Goal: Task Accomplishment & Management: Use online tool/utility

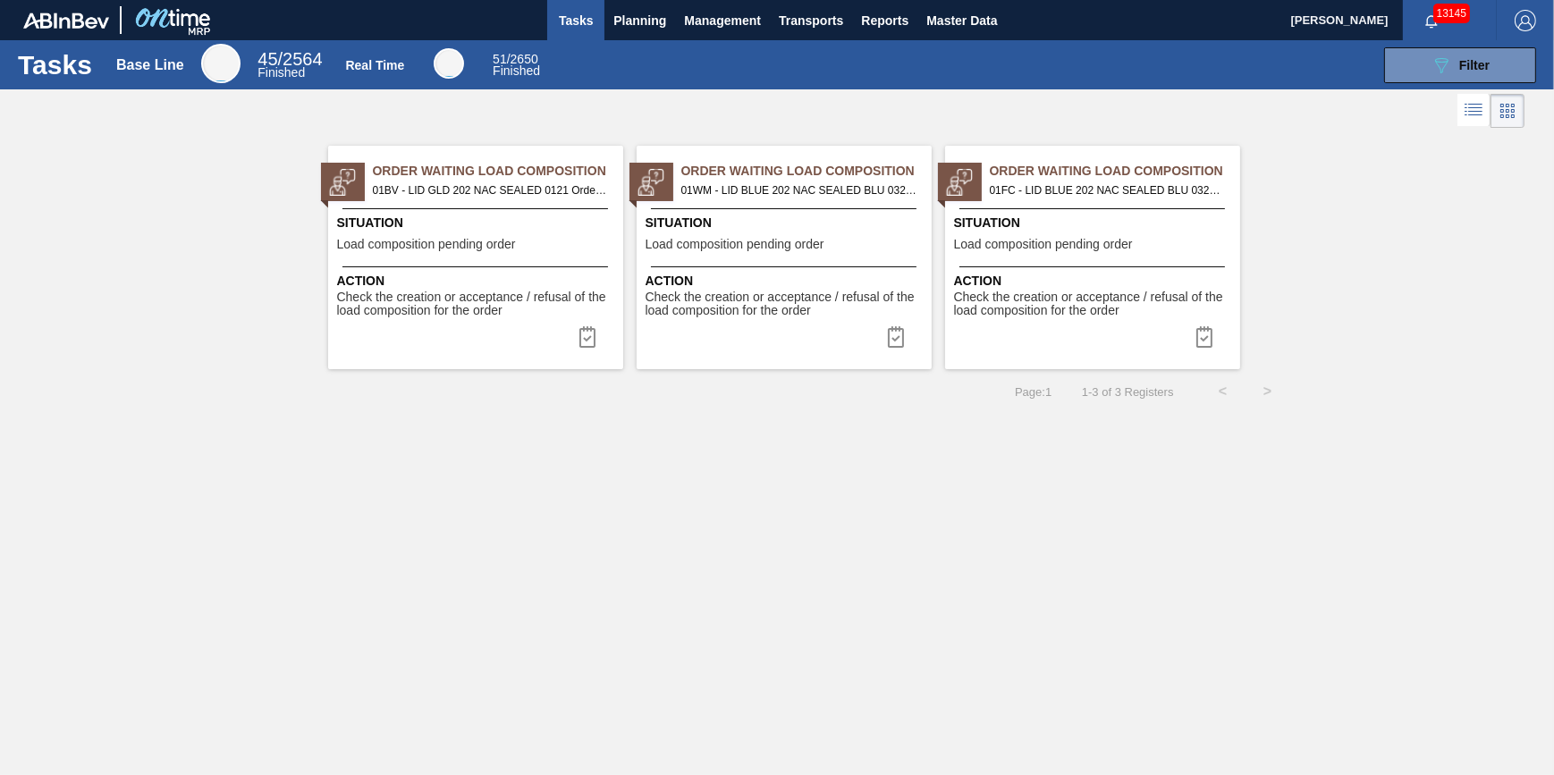
click at [559, 15] on span "Tasks" at bounding box center [575, 20] width 39 height 21
click at [619, 14] on span "Planning" at bounding box center [639, 20] width 53 height 21
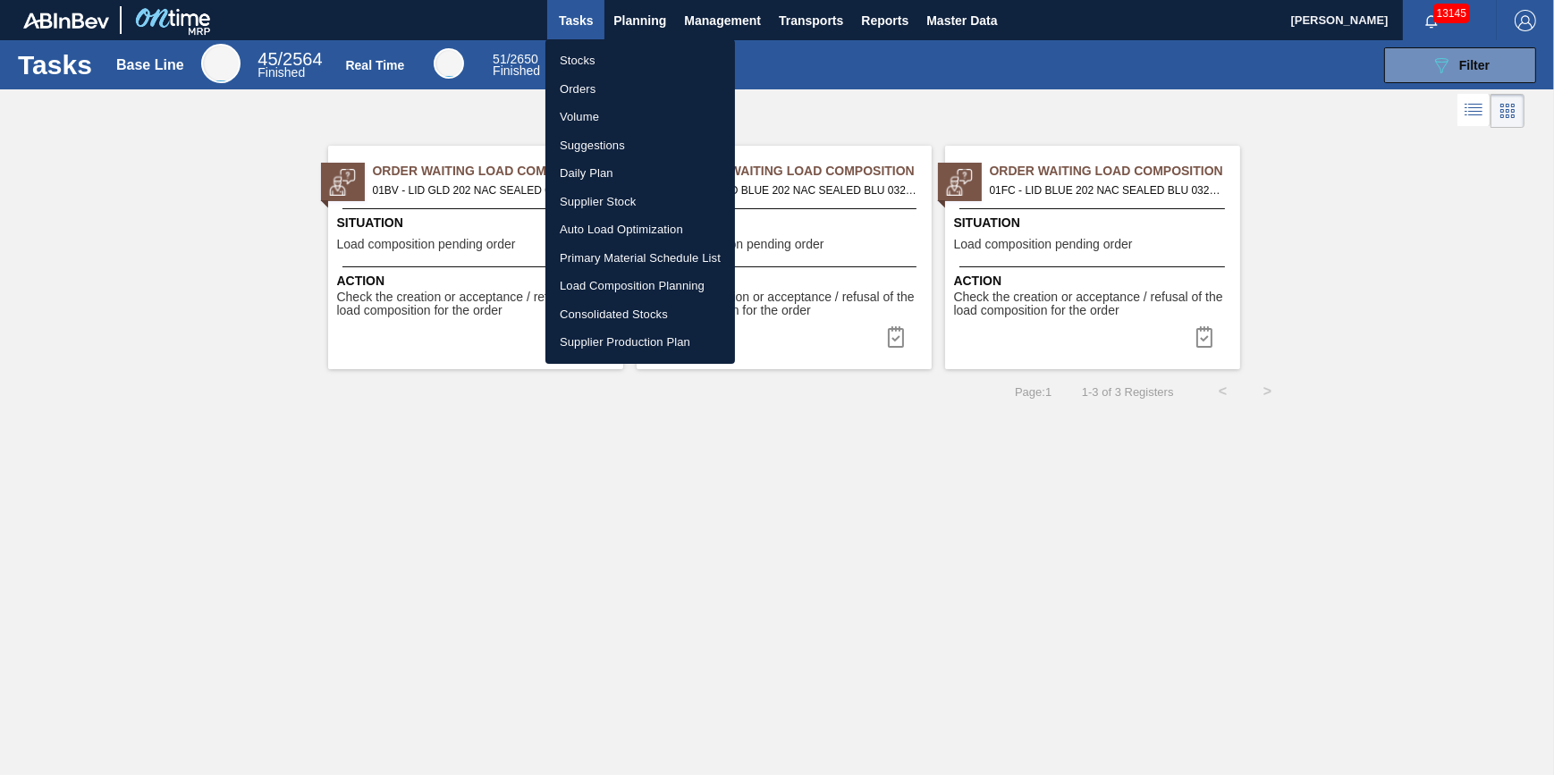
click at [617, 60] on li "Stocks" at bounding box center [640, 60] width 190 height 29
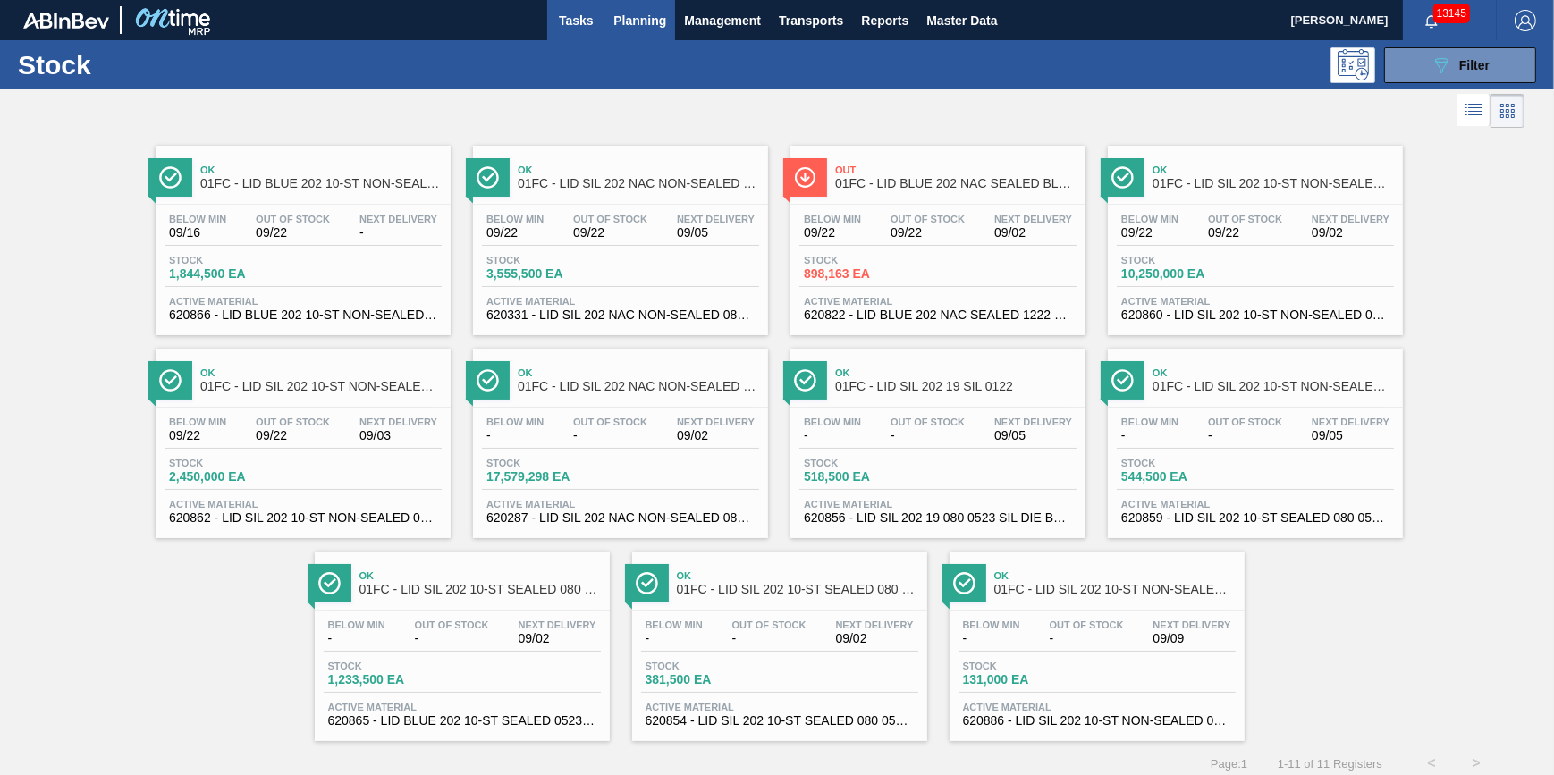
click at [593, 30] on button "Tasks" at bounding box center [575, 20] width 57 height 40
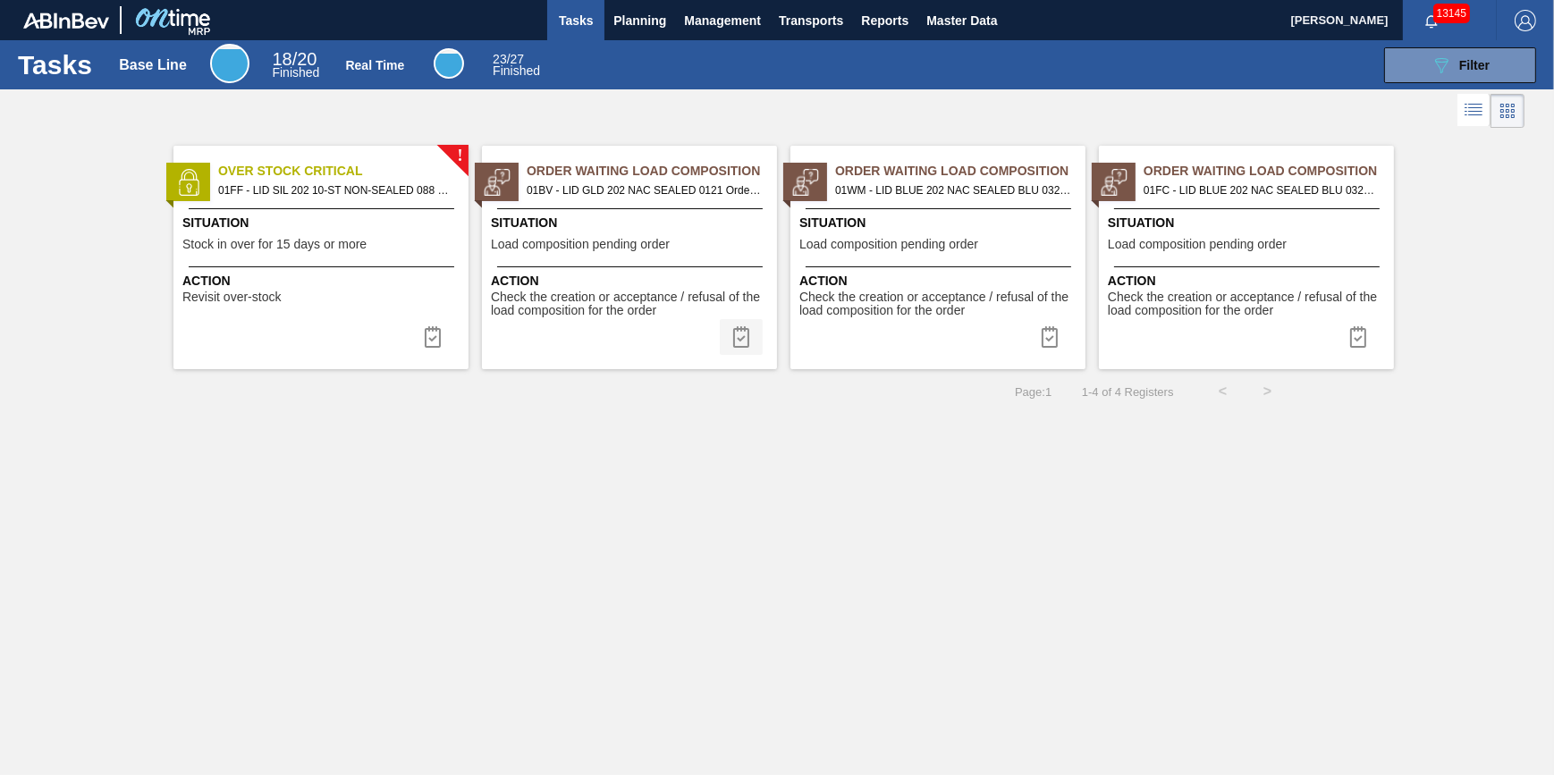
click at [754, 334] on button at bounding box center [741, 337] width 43 height 36
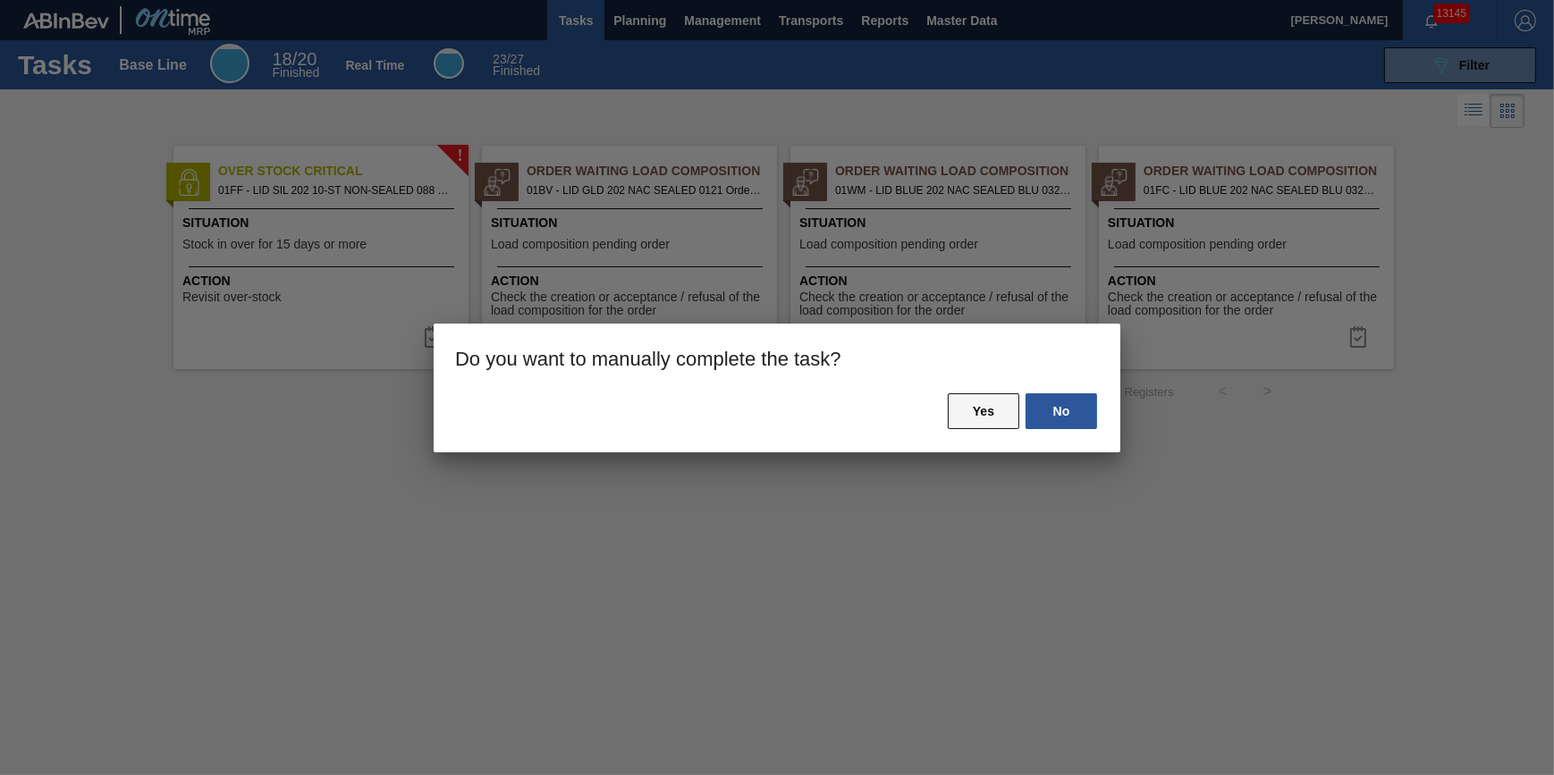
click at [960, 420] on button "Yes" at bounding box center [984, 411] width 72 height 36
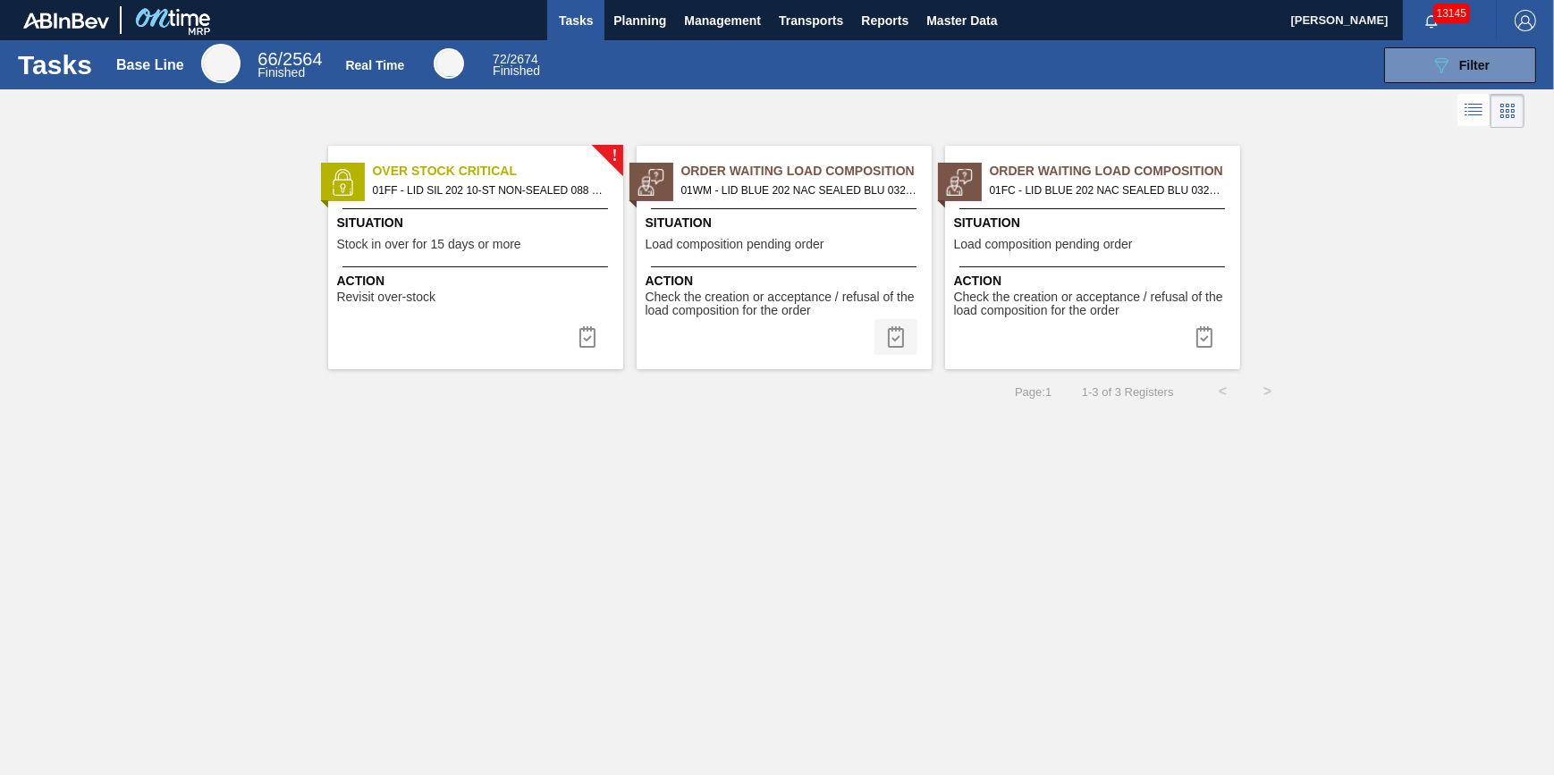
click at [902, 339] on img at bounding box center [895, 336] width 21 height 21
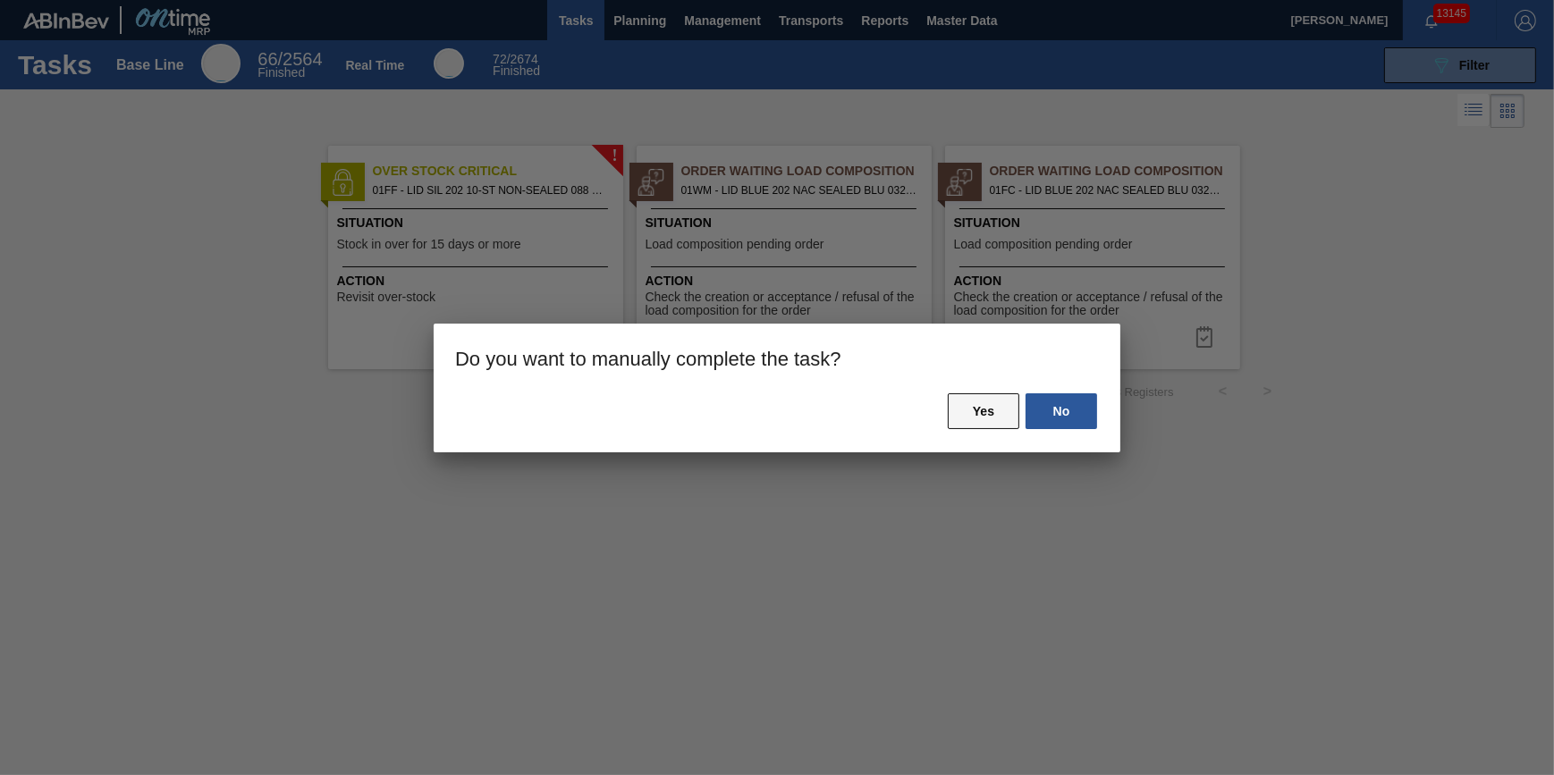
click at [1001, 410] on button "Yes" at bounding box center [984, 411] width 72 height 36
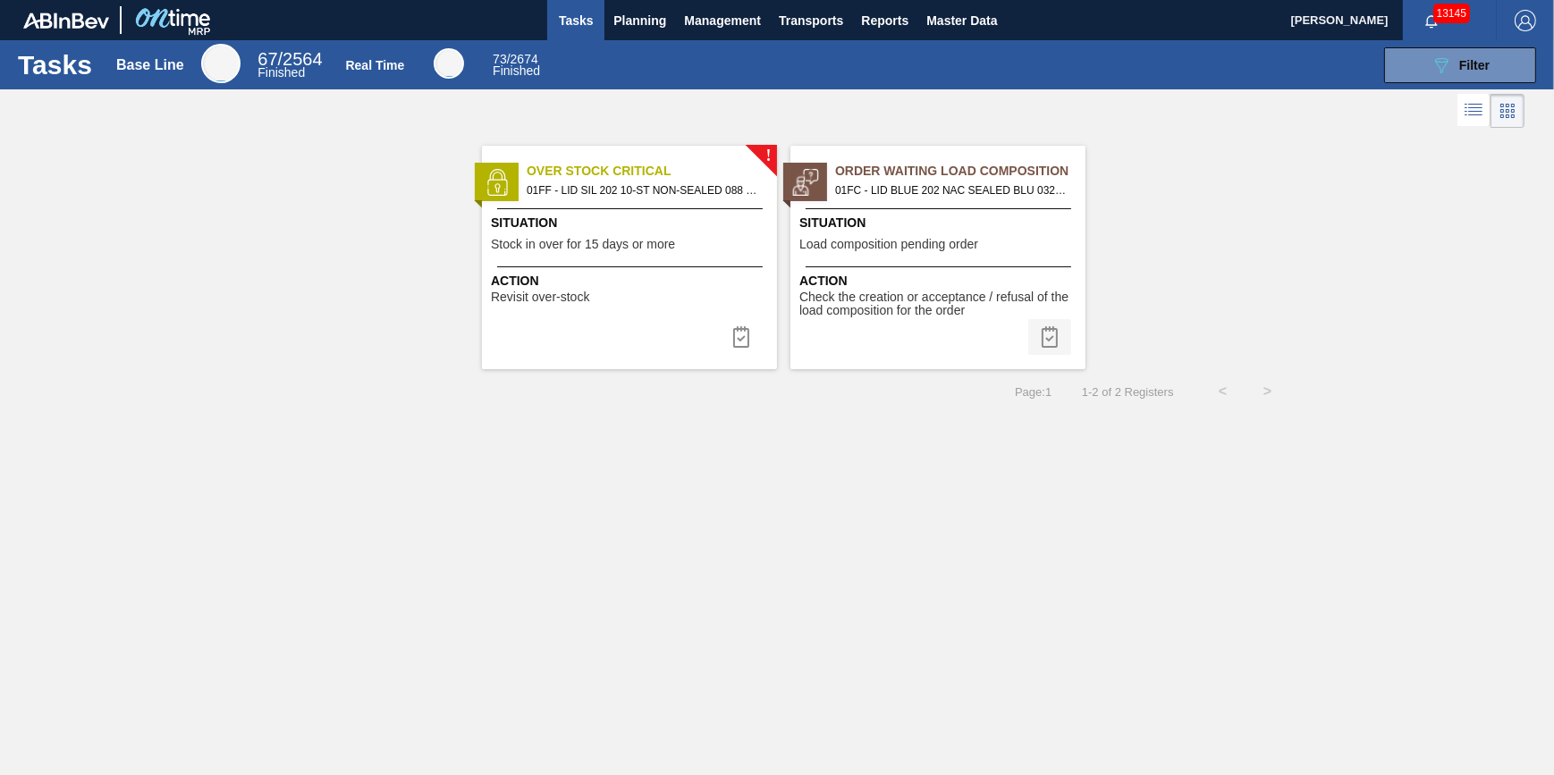
click at [1051, 334] on img at bounding box center [1049, 336] width 21 height 21
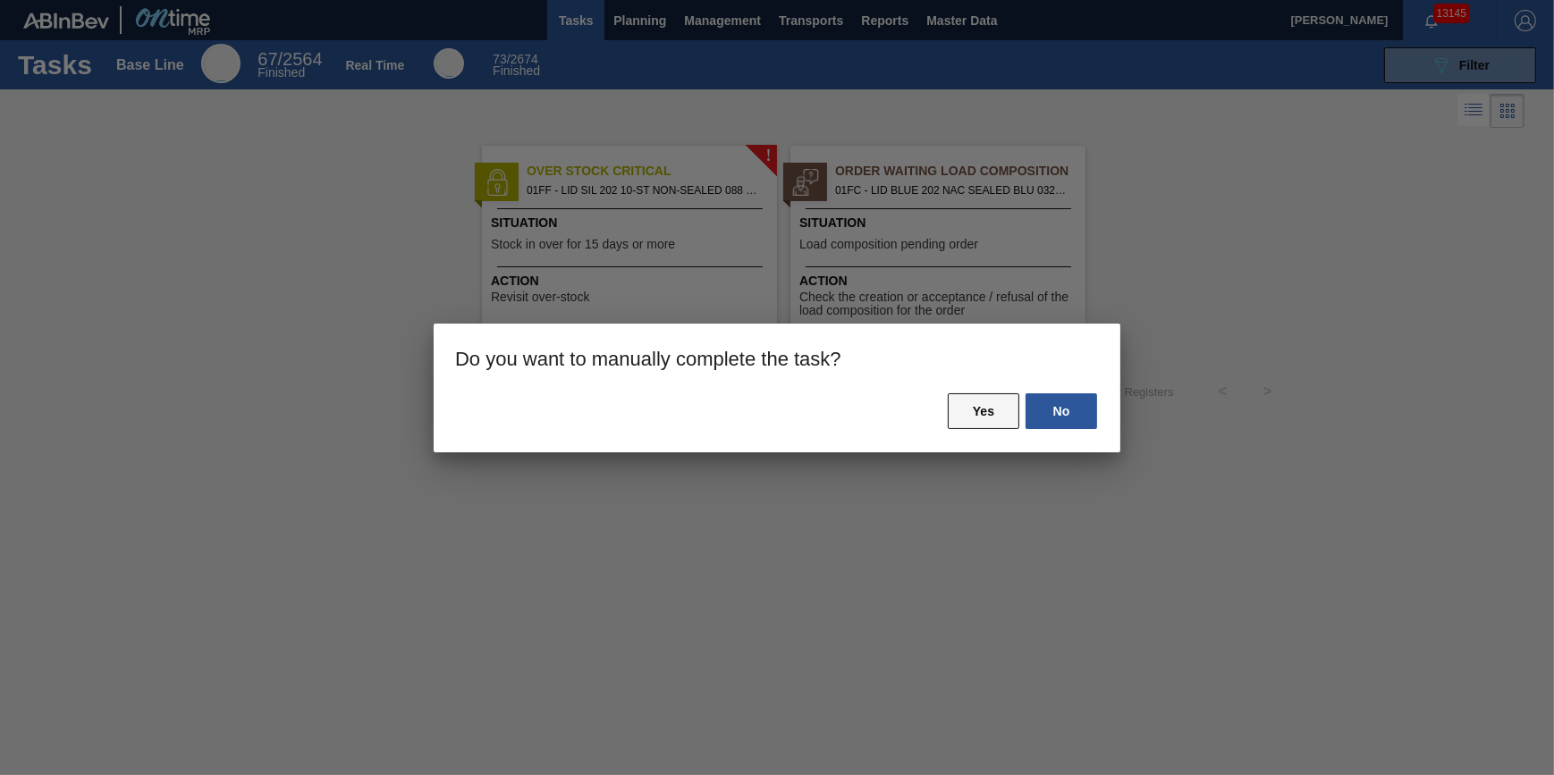
click at [989, 403] on button "Yes" at bounding box center [984, 411] width 72 height 36
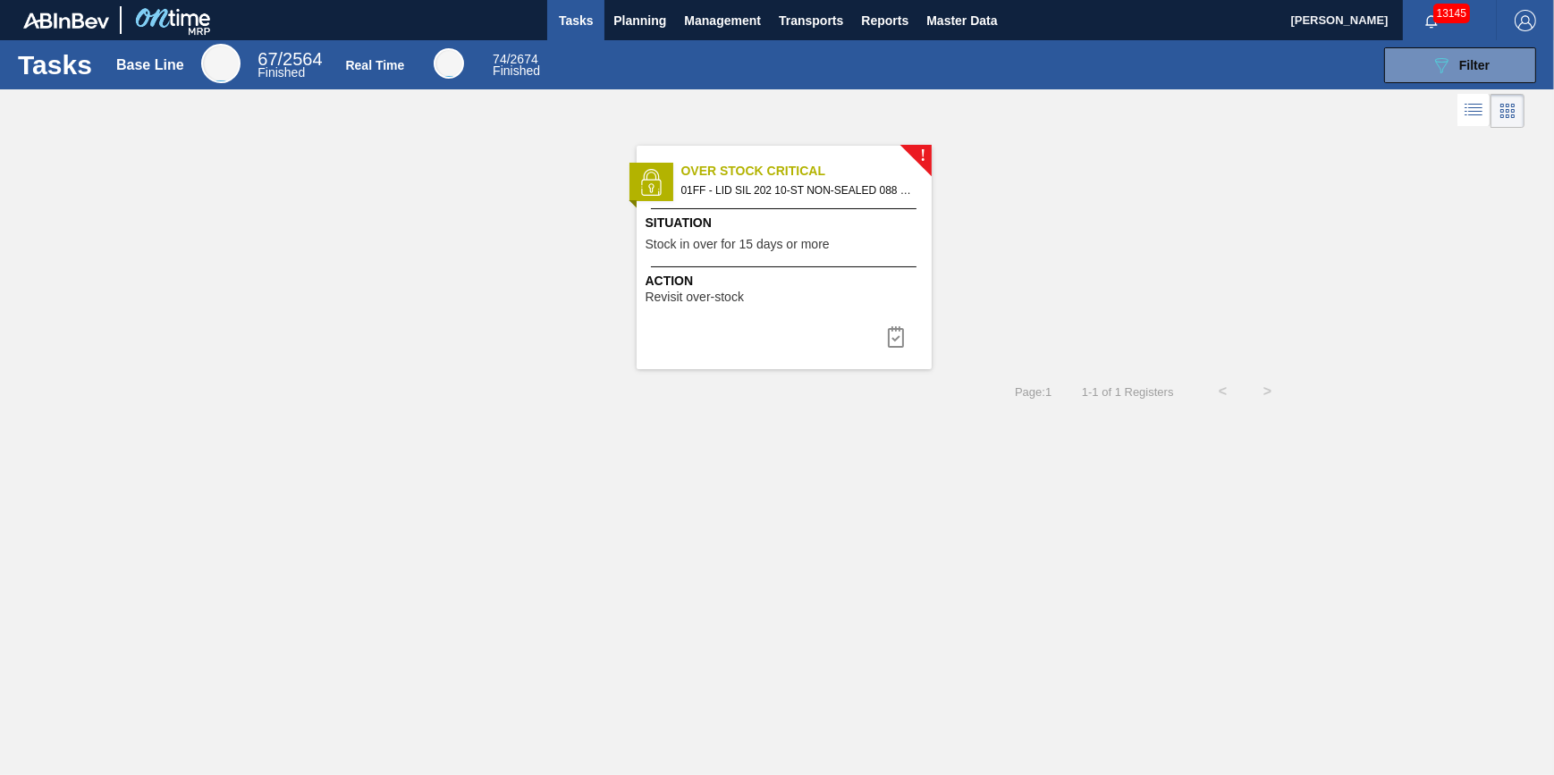
click at [832, 336] on div "! Over Stock Critical 01FF - LID SIL 202 10-ST NON-SEALED 088 0824 SI Situation…" at bounding box center [784, 258] width 295 height 224
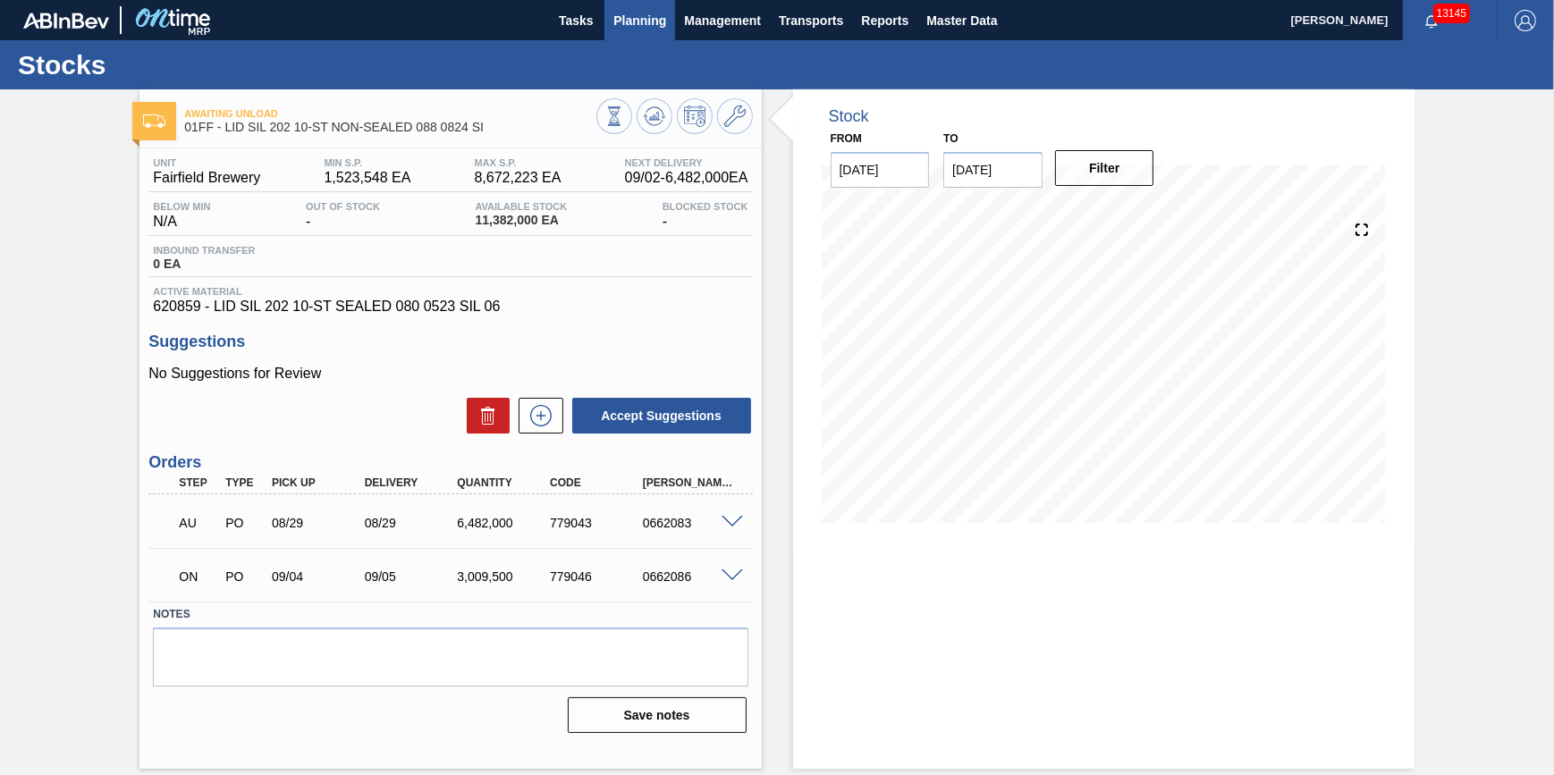
click at [643, 15] on span "Planning" at bounding box center [639, 20] width 53 height 21
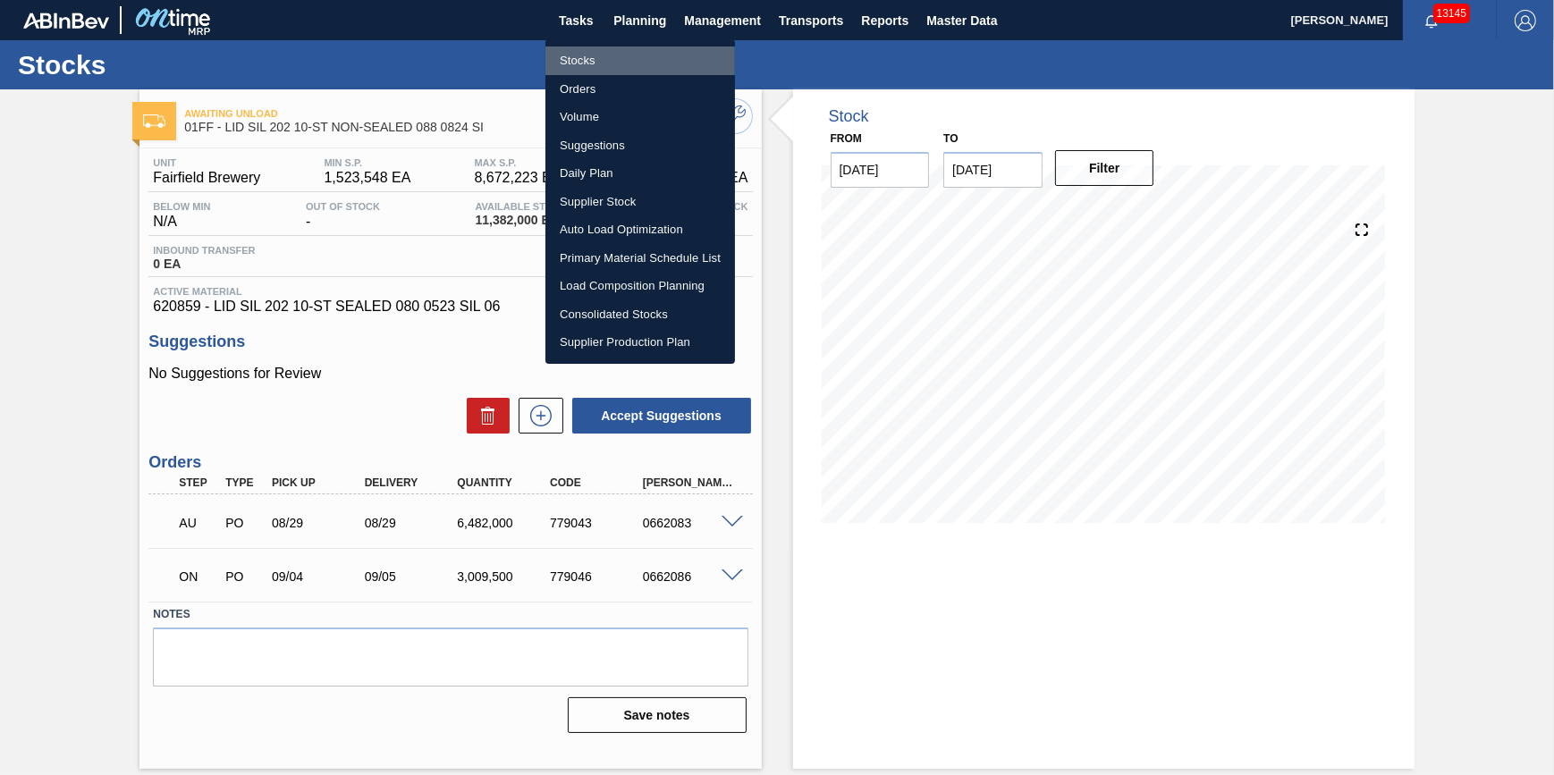
click at [637, 55] on li "Stocks" at bounding box center [640, 60] width 190 height 29
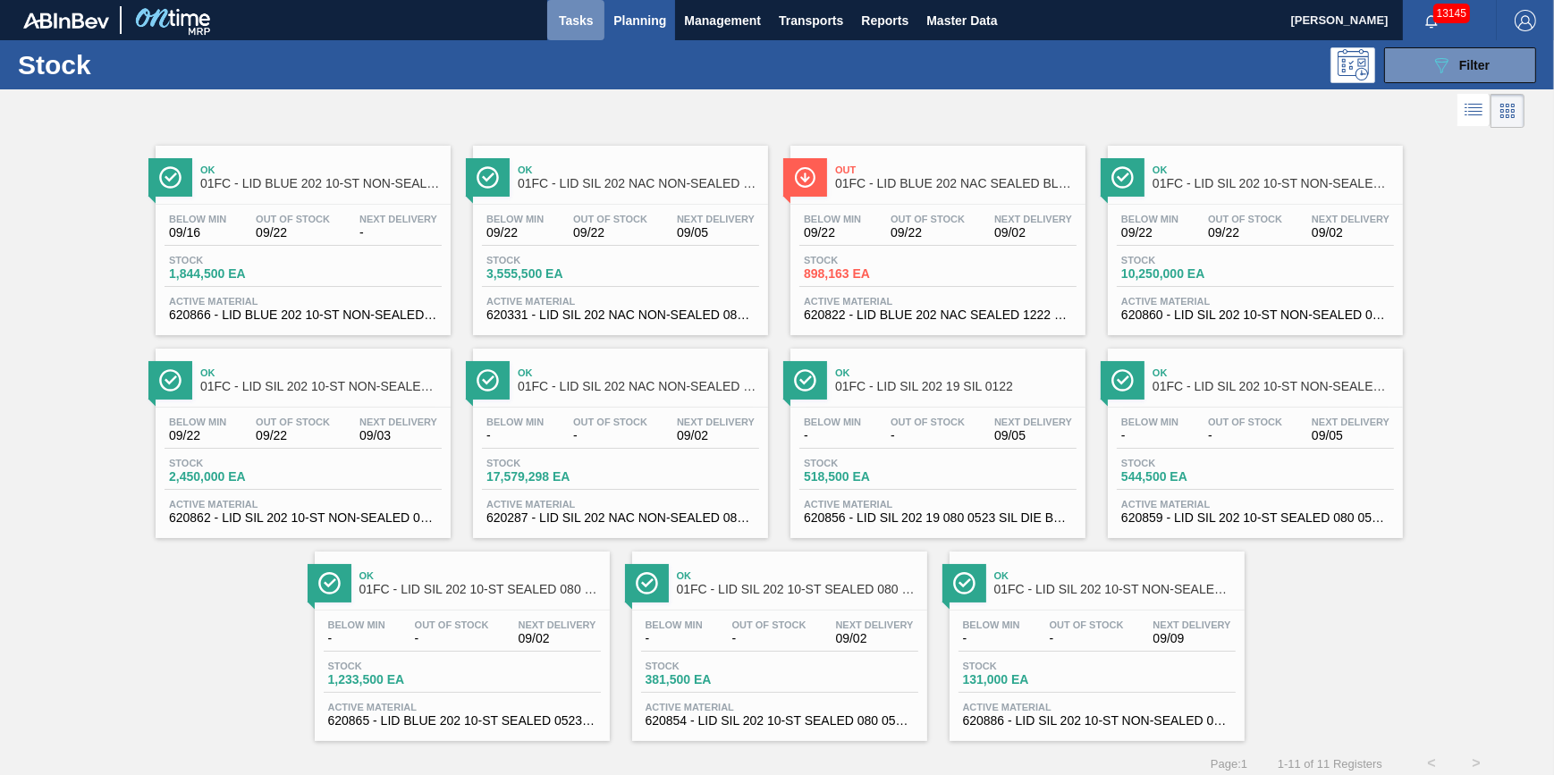
click at [562, 18] on span "Tasks" at bounding box center [575, 20] width 39 height 21
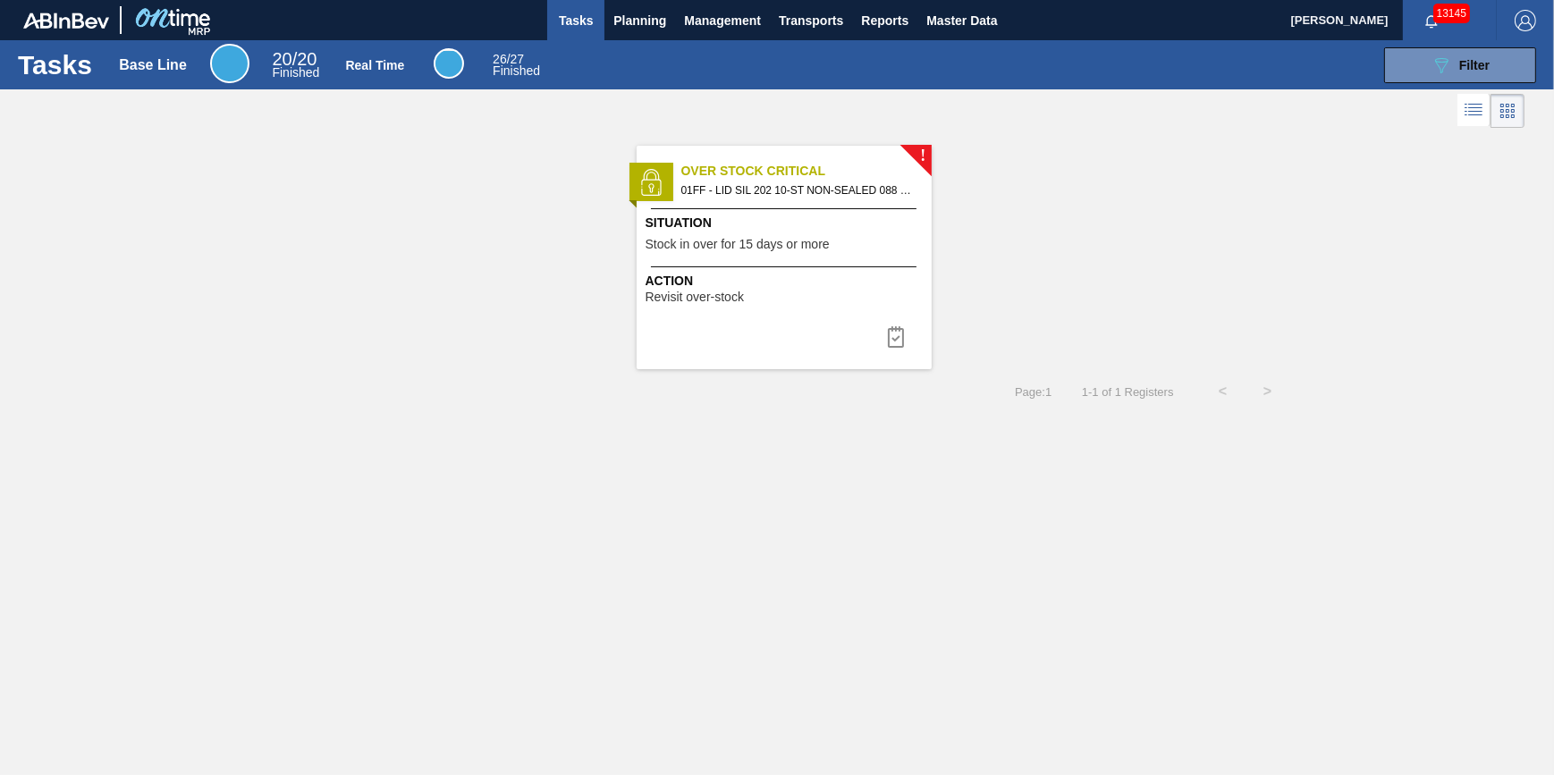
click at [741, 270] on div "Action Revisit over-stock" at bounding box center [784, 285] width 295 height 38
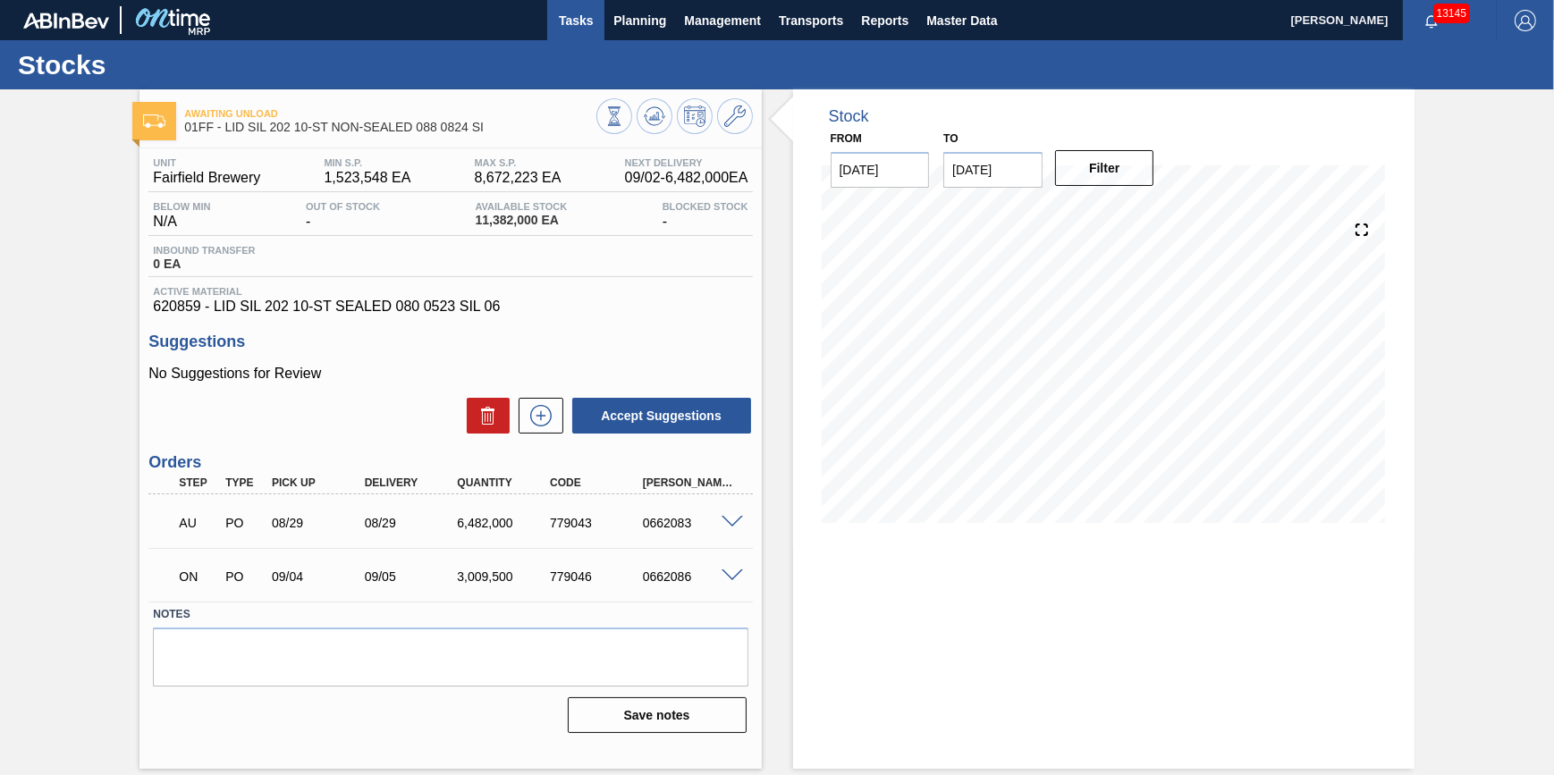
click at [568, 34] on button "Tasks" at bounding box center [575, 20] width 57 height 40
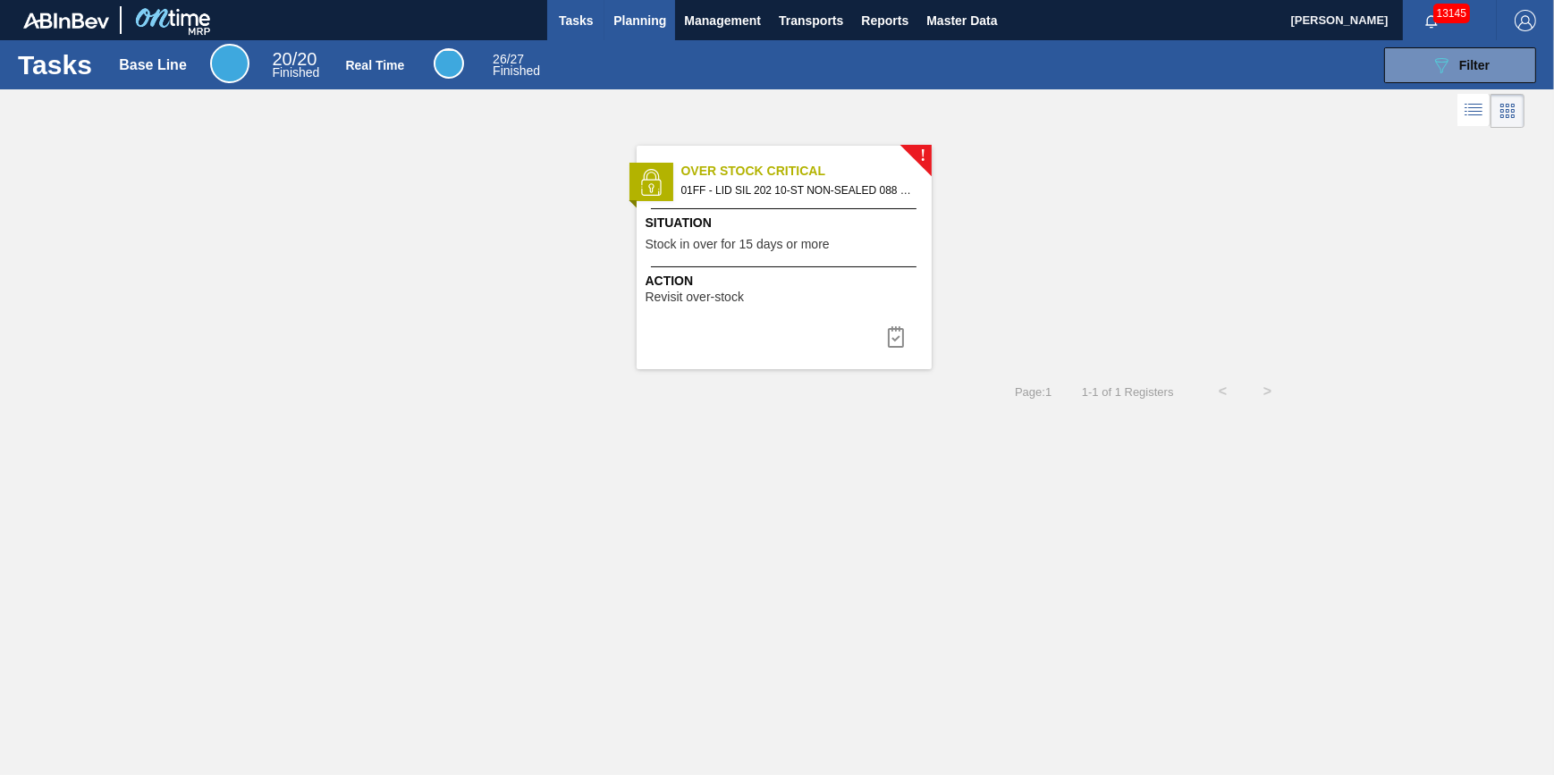
click at [613, 35] on button "Planning" at bounding box center [639, 20] width 71 height 40
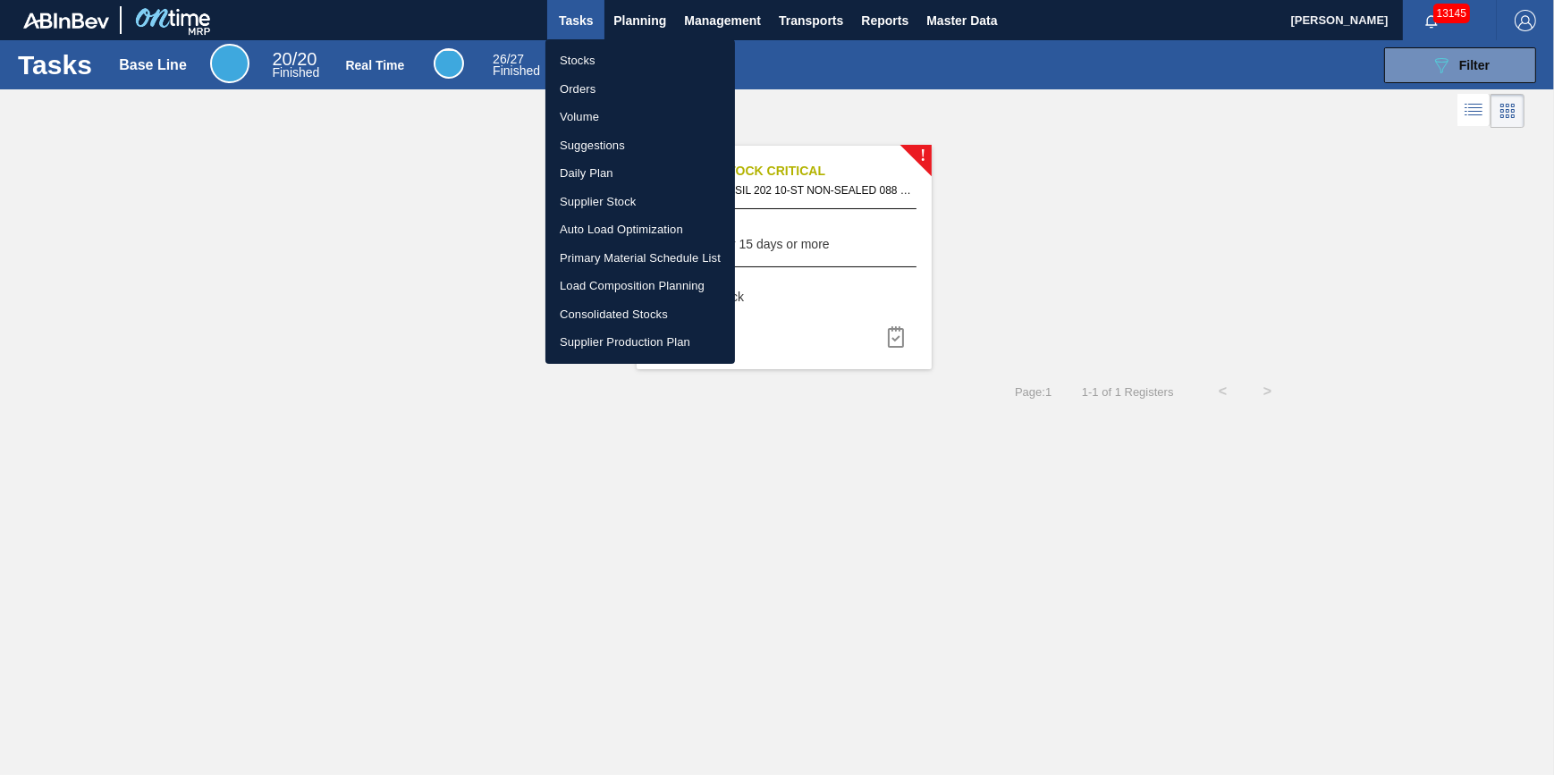
click at [626, 61] on li "Stocks" at bounding box center [640, 60] width 190 height 29
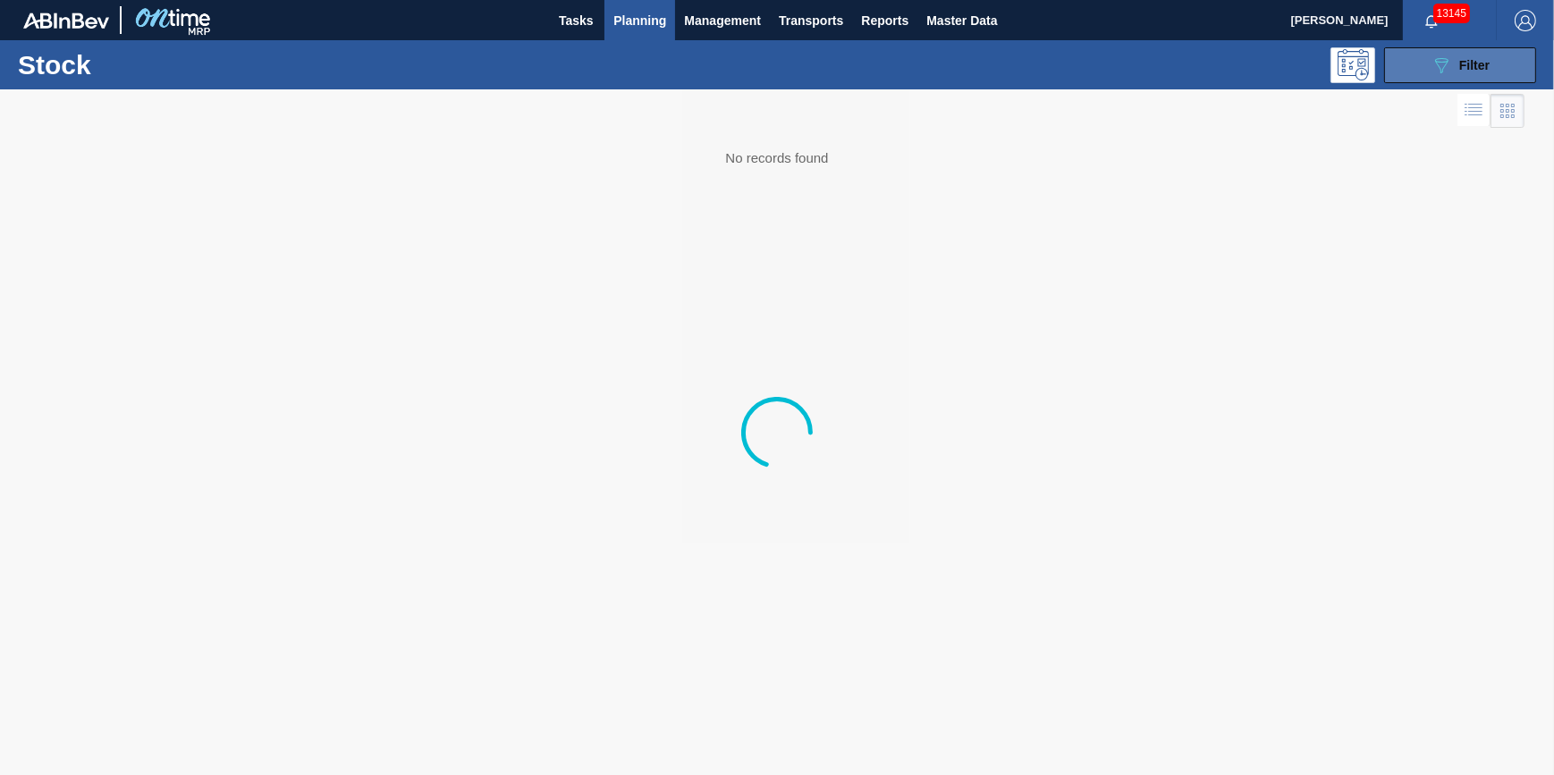
click at [1440, 55] on button "089F7B8B-B2A5-4AFE-B5C0-19BA573D28AC Filter" at bounding box center [1460, 65] width 152 height 36
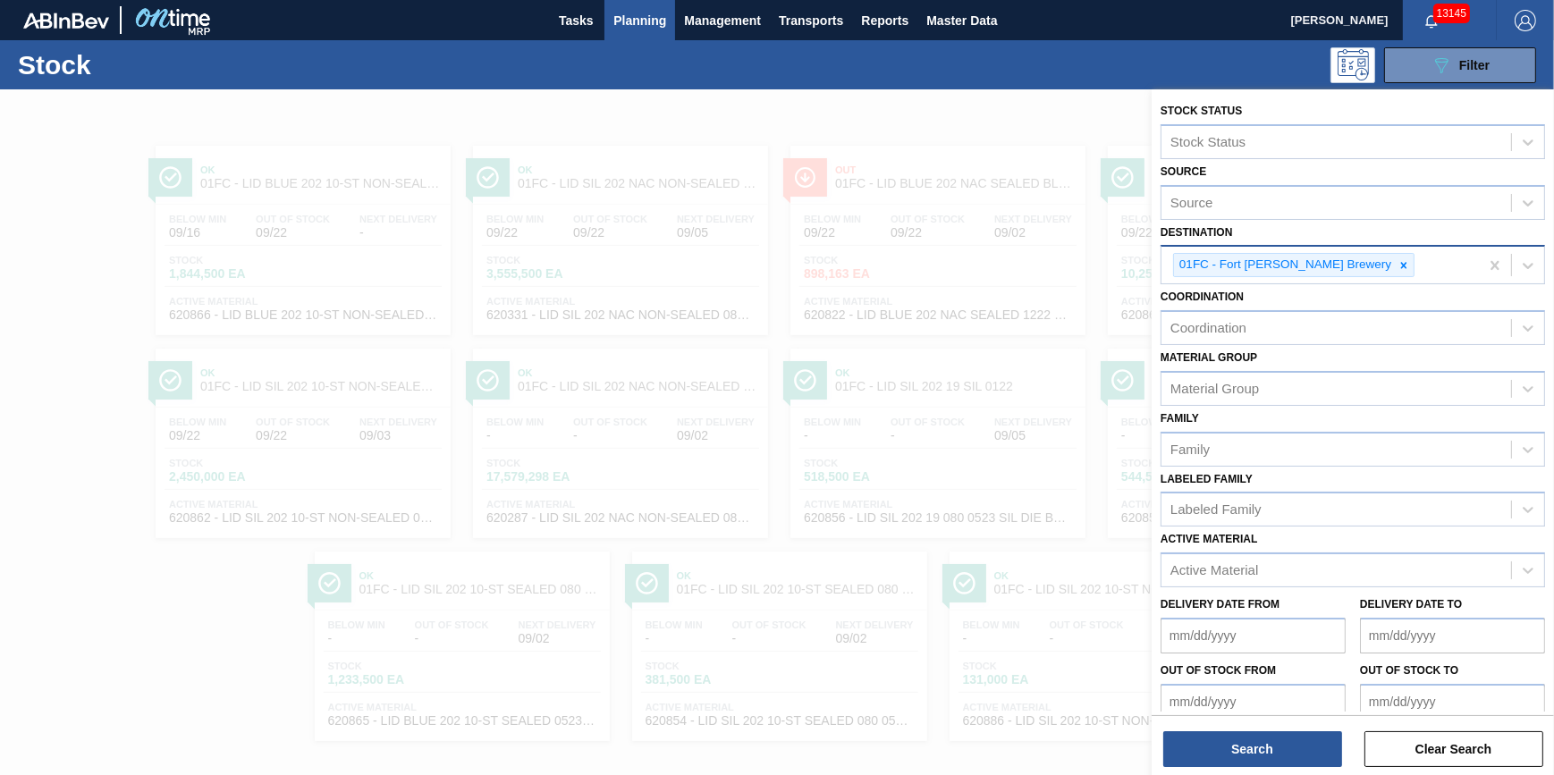
click at [1418, 260] on input "Destination" at bounding box center [1419, 265] width 2 height 15
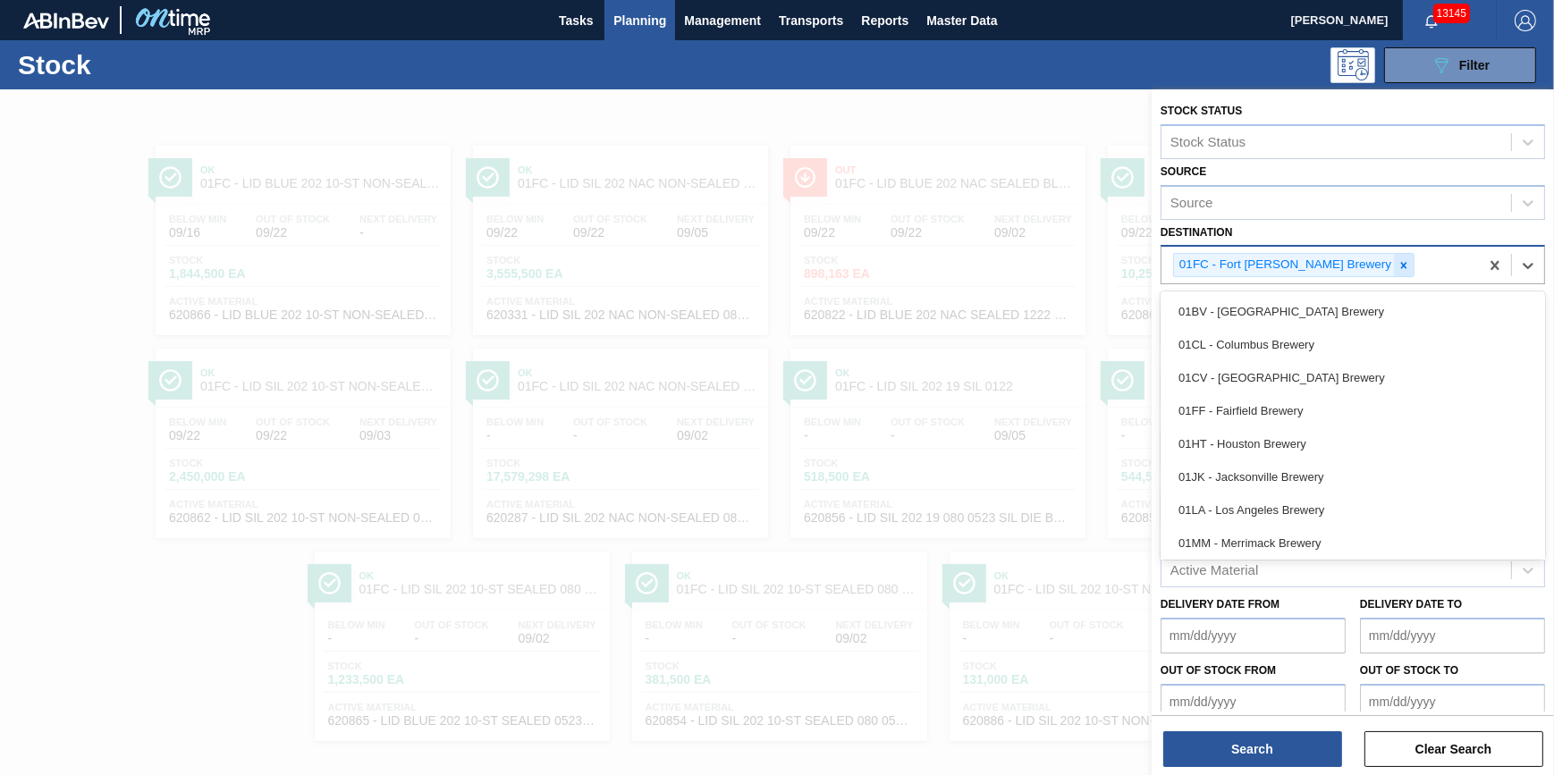
click at [1394, 266] on div at bounding box center [1404, 265] width 20 height 22
click at [1347, 266] on div "Destination" at bounding box center [1336, 263] width 350 height 26
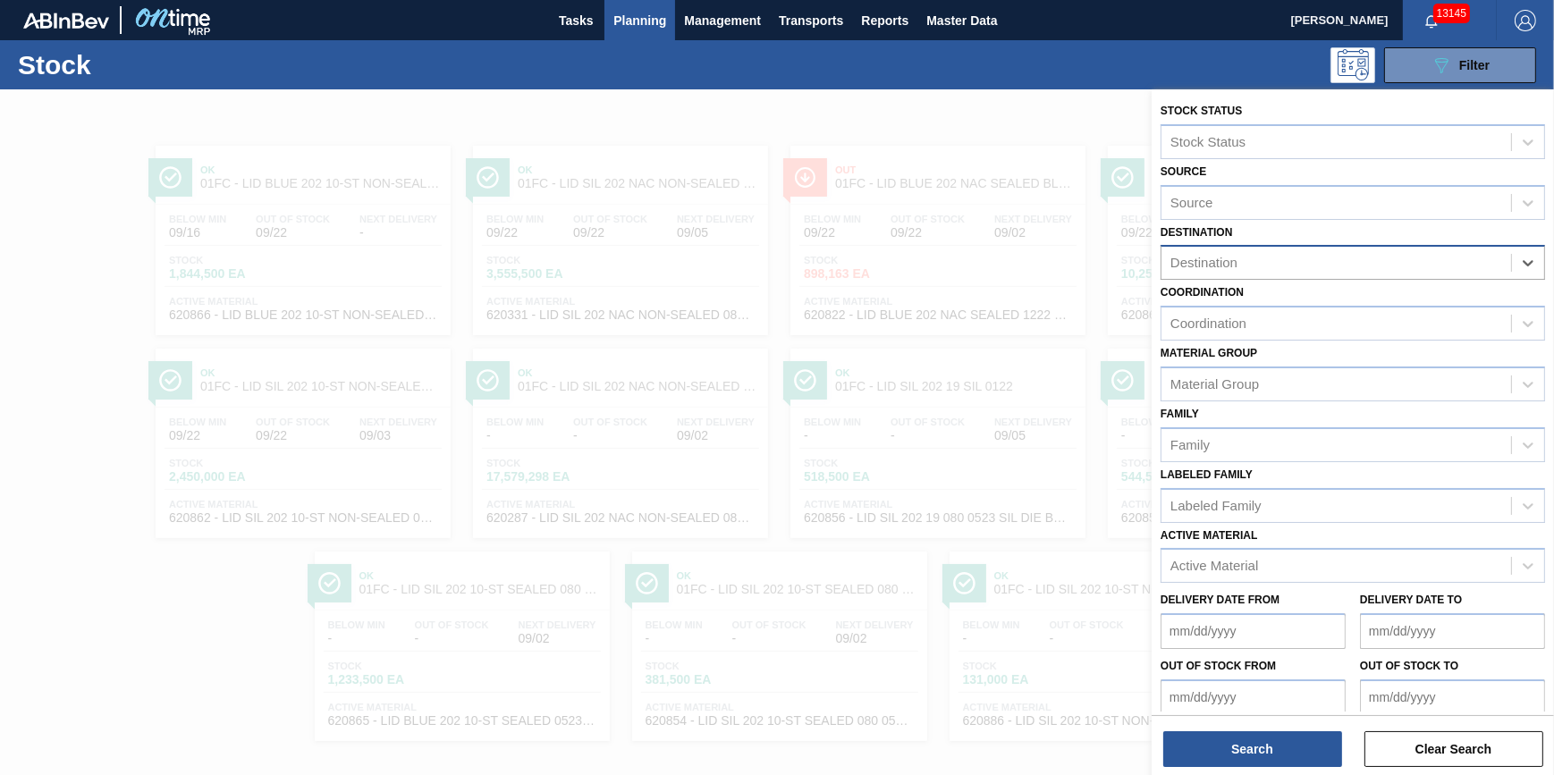
click at [1346, 266] on div "Destination" at bounding box center [1336, 263] width 350 height 26
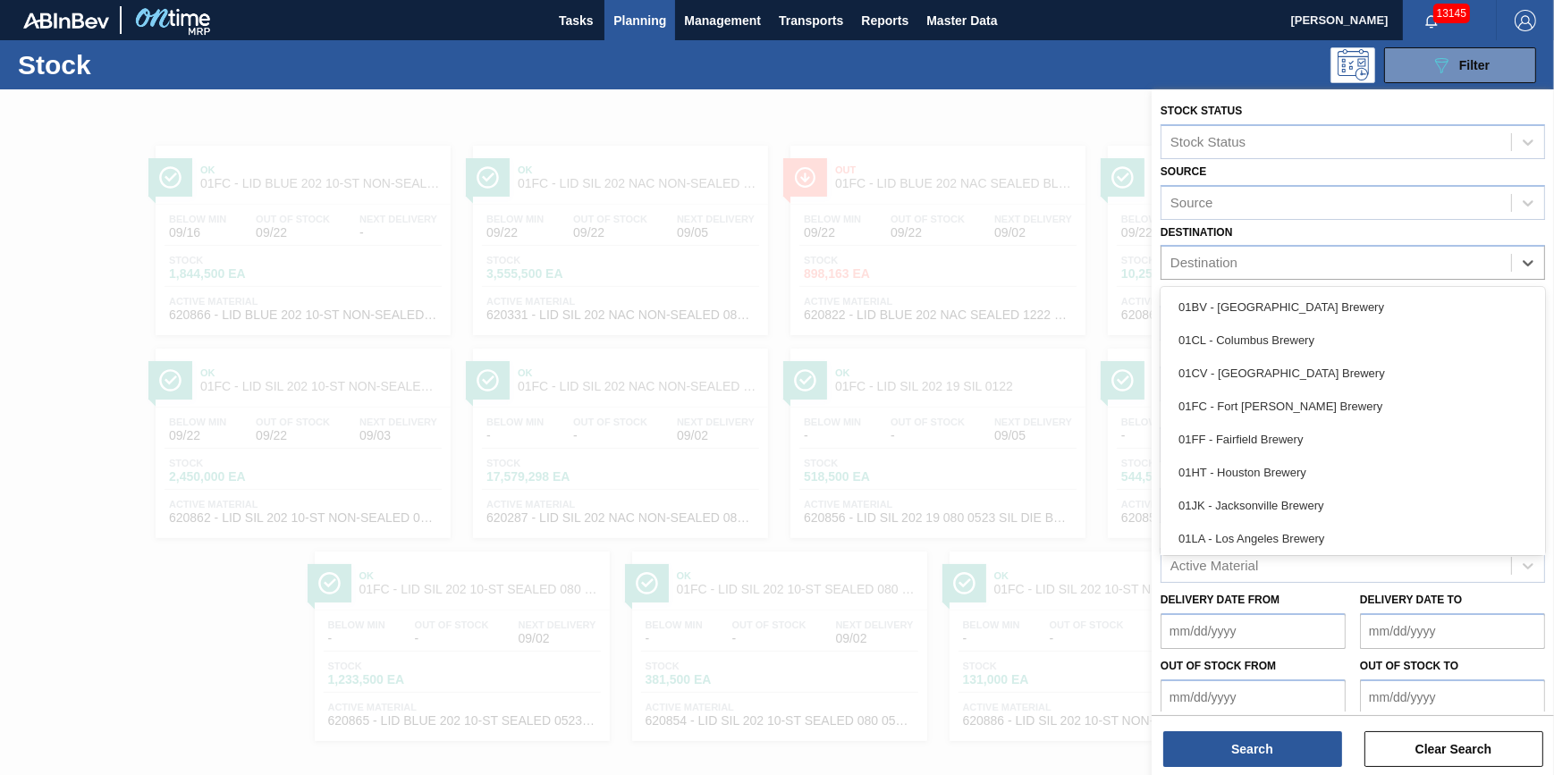
click at [1292, 471] on div "01HT - Houston Brewery" at bounding box center [1353, 472] width 384 height 33
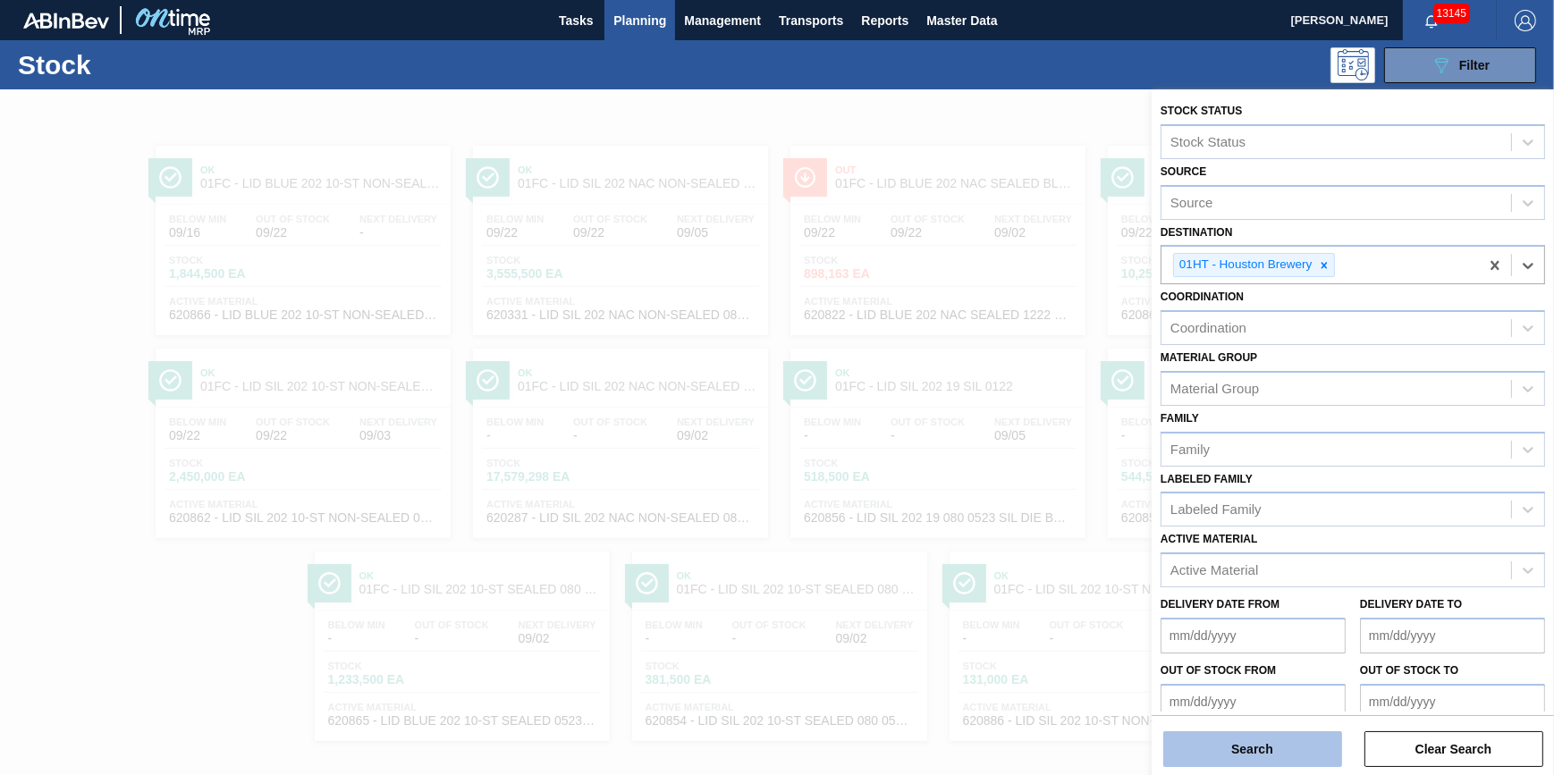
click at [1239, 754] on button "Search" at bounding box center [1252, 749] width 179 height 36
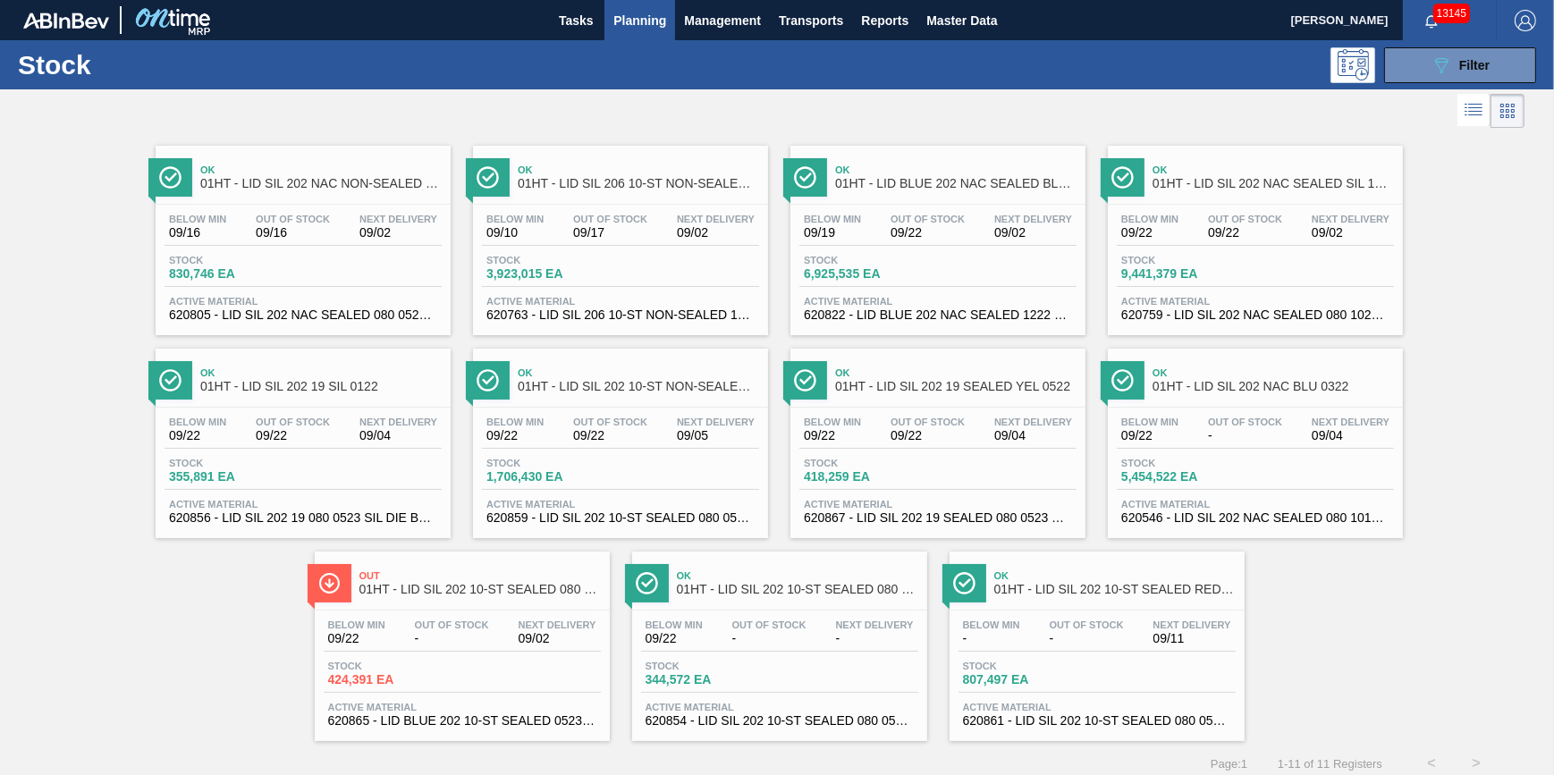
click at [992, 274] on div "Stock 6,925,535 EA" at bounding box center [937, 271] width 277 height 32
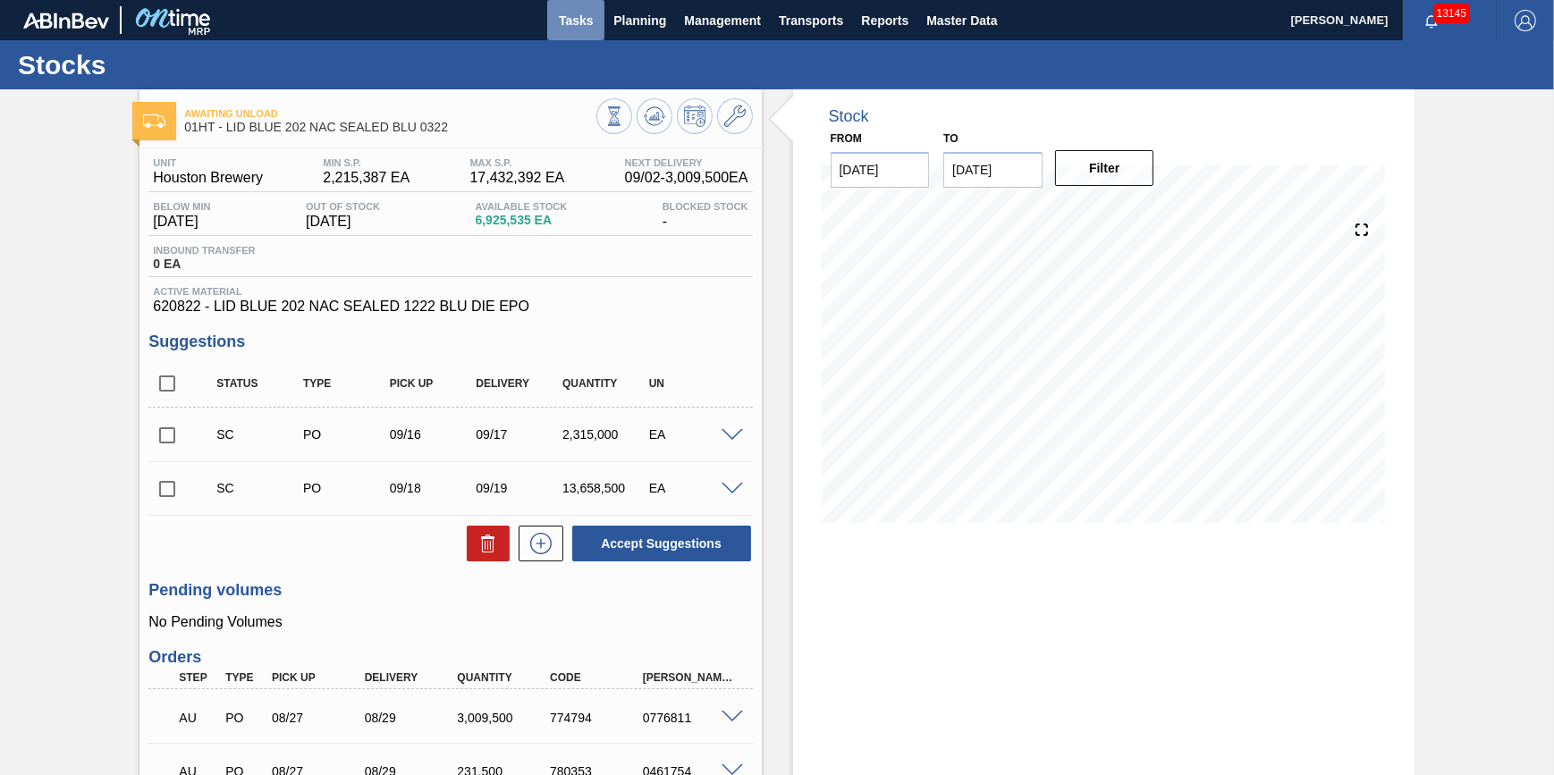
click at [568, 21] on span "Tasks" at bounding box center [575, 20] width 39 height 21
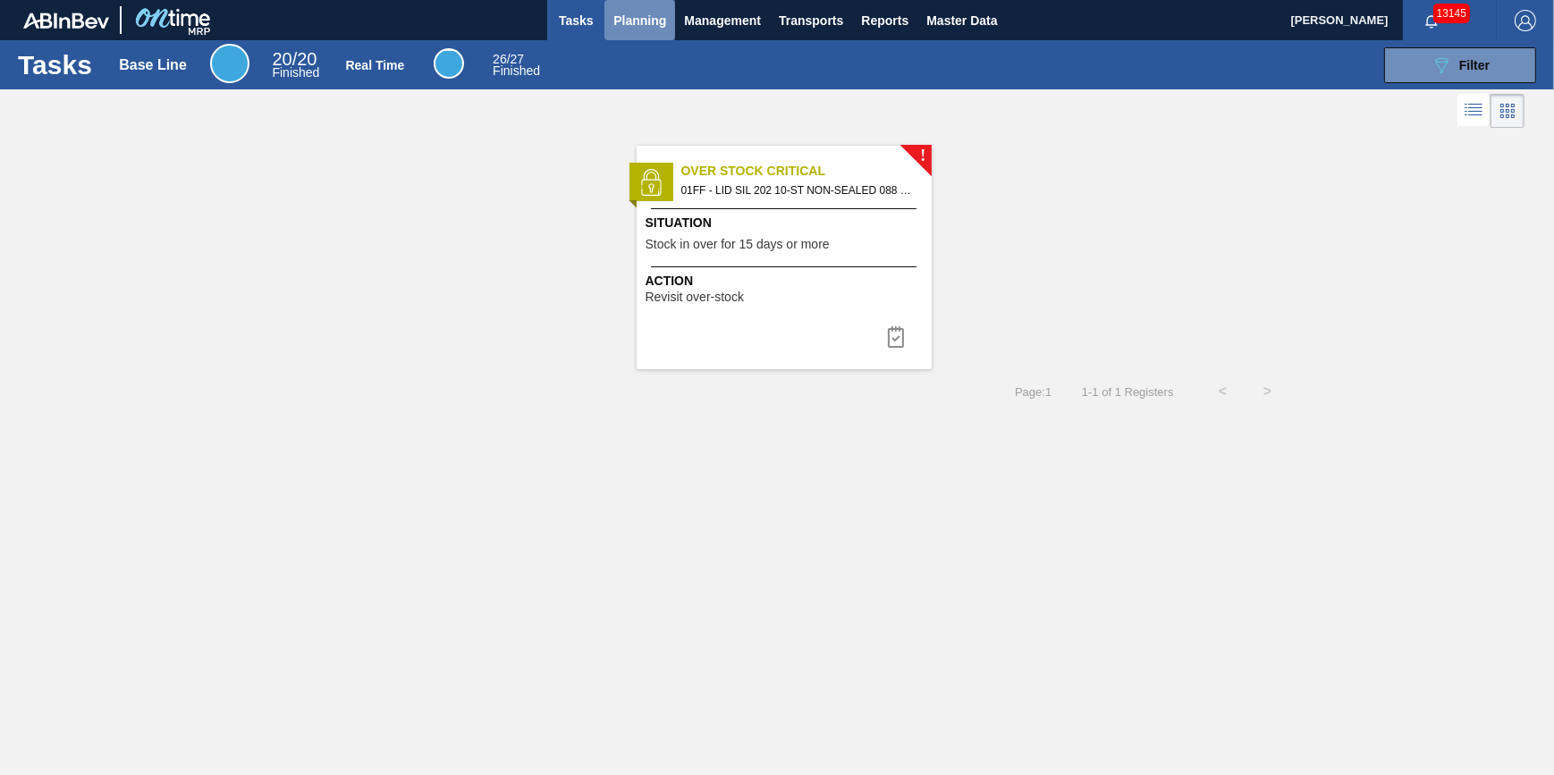
click at [629, 19] on span "Planning" at bounding box center [639, 20] width 53 height 21
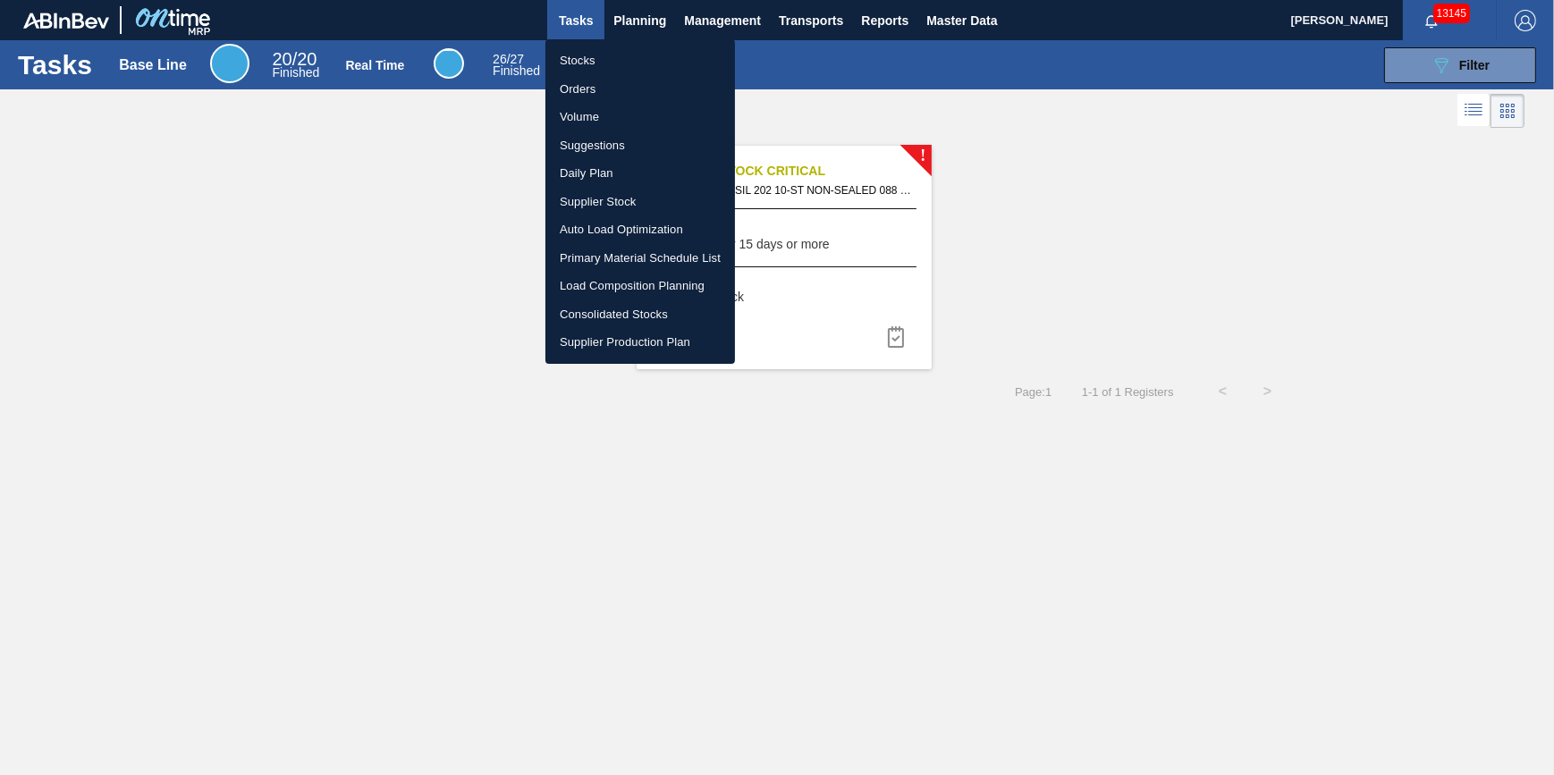
click at [626, 49] on li "Stocks" at bounding box center [640, 60] width 190 height 29
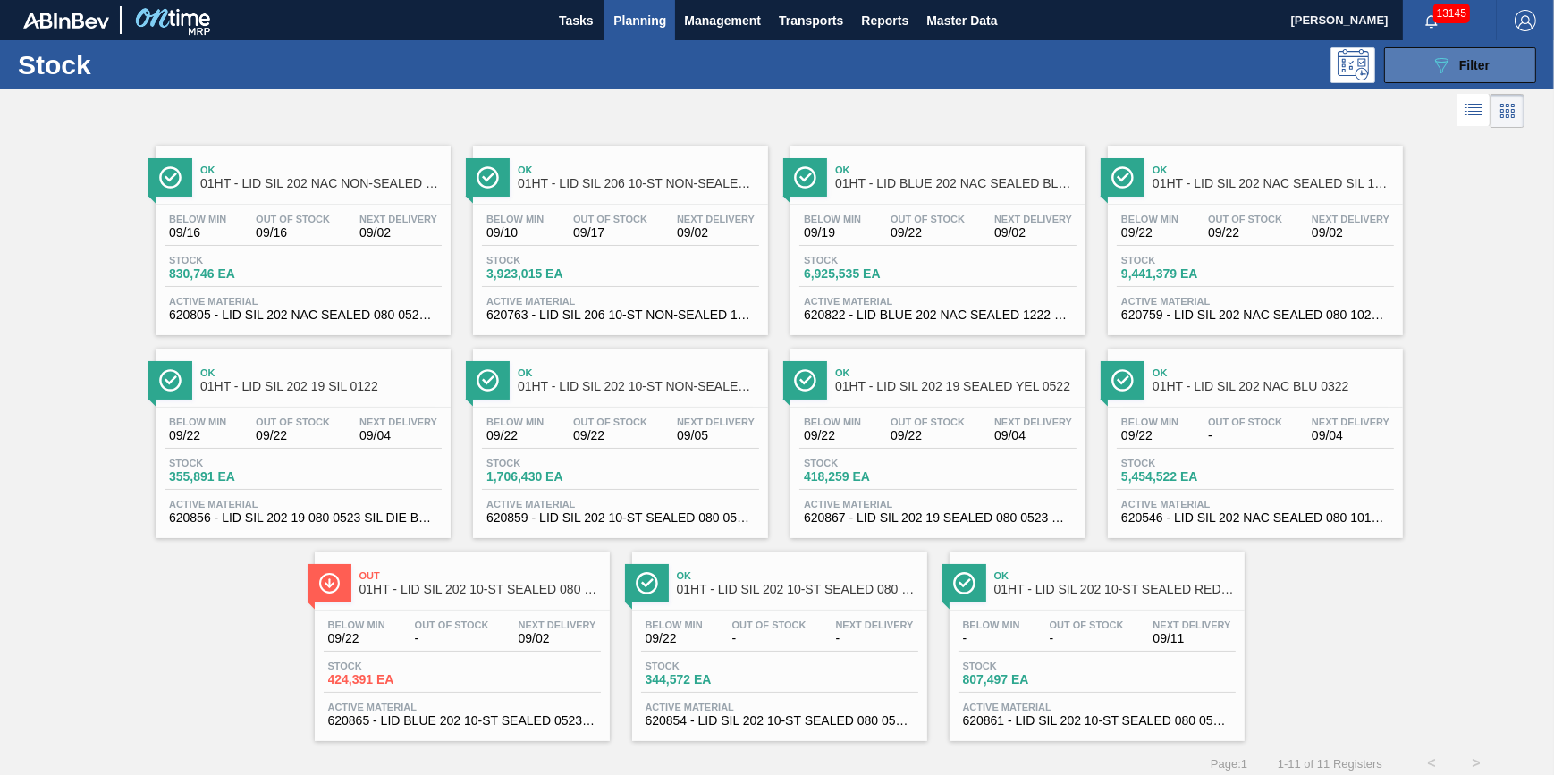
drag, startPoint x: 1467, startPoint y: 58, endPoint x: 1451, endPoint y: 81, distance: 28.3
click at [1467, 58] on span "Filter" at bounding box center [1474, 65] width 30 height 14
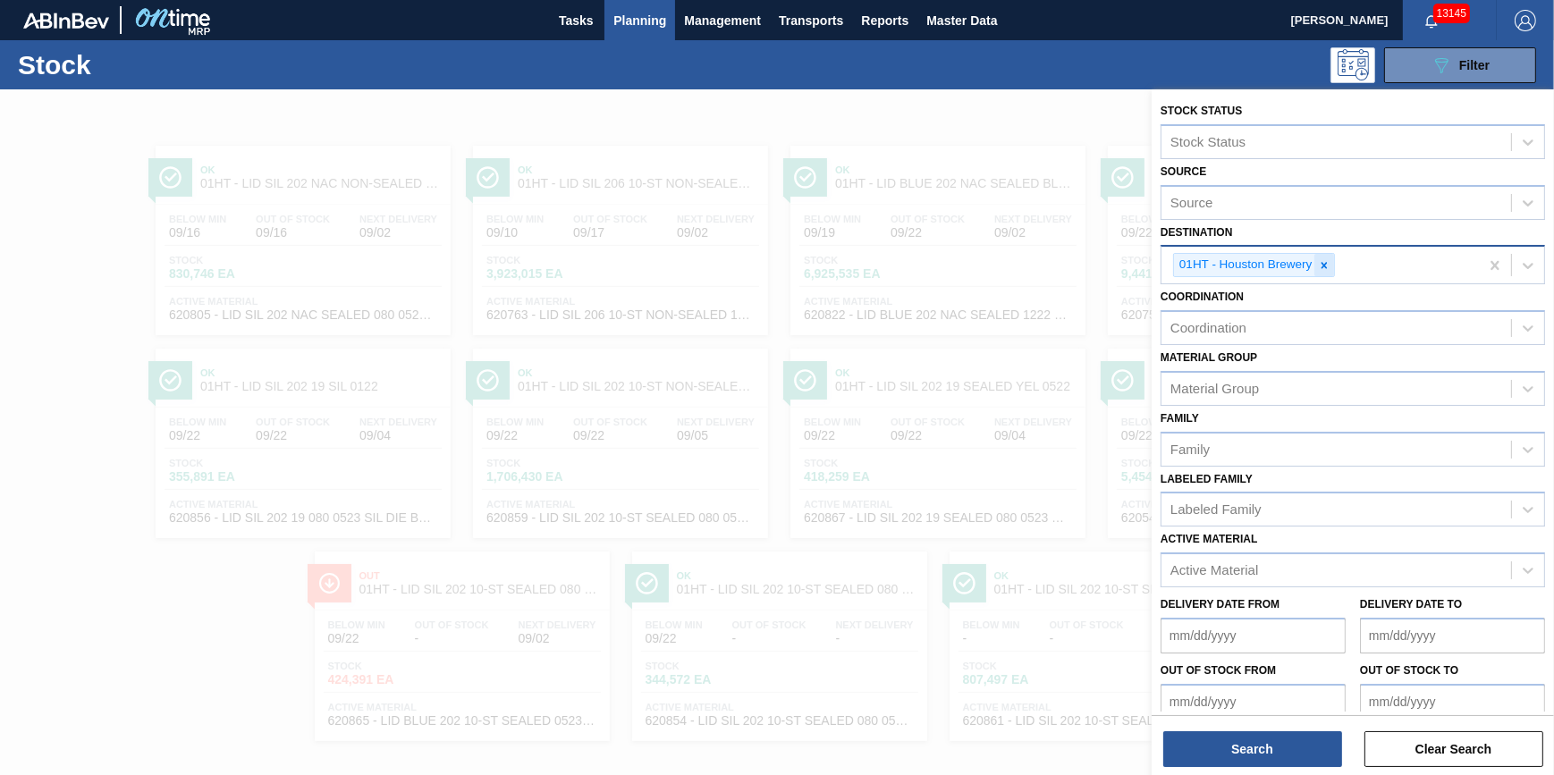
click at [1323, 265] on icon at bounding box center [1324, 265] width 6 height 6
click at [1323, 265] on div "Destination" at bounding box center [1336, 263] width 350 height 26
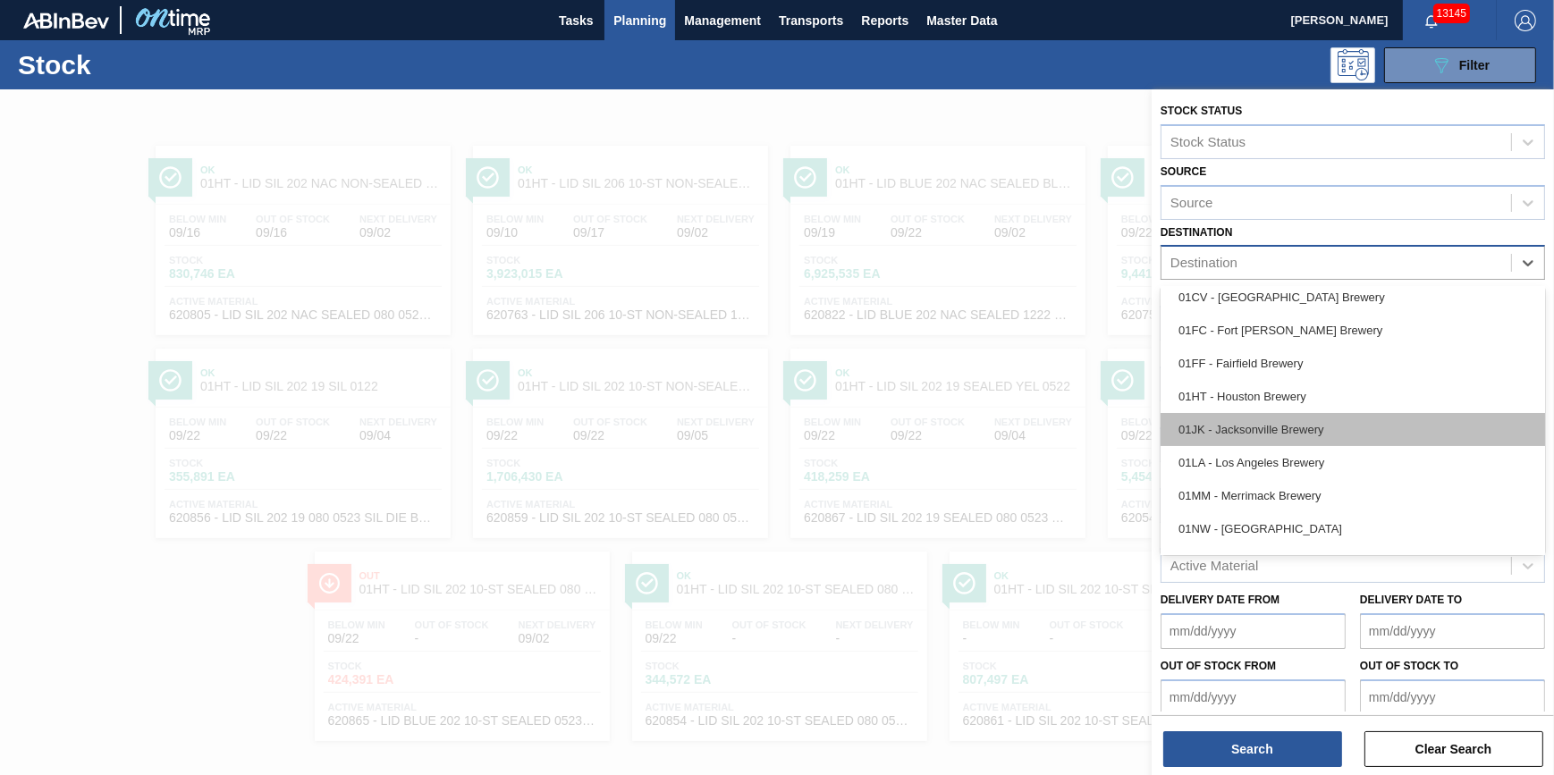
scroll to position [135, 0]
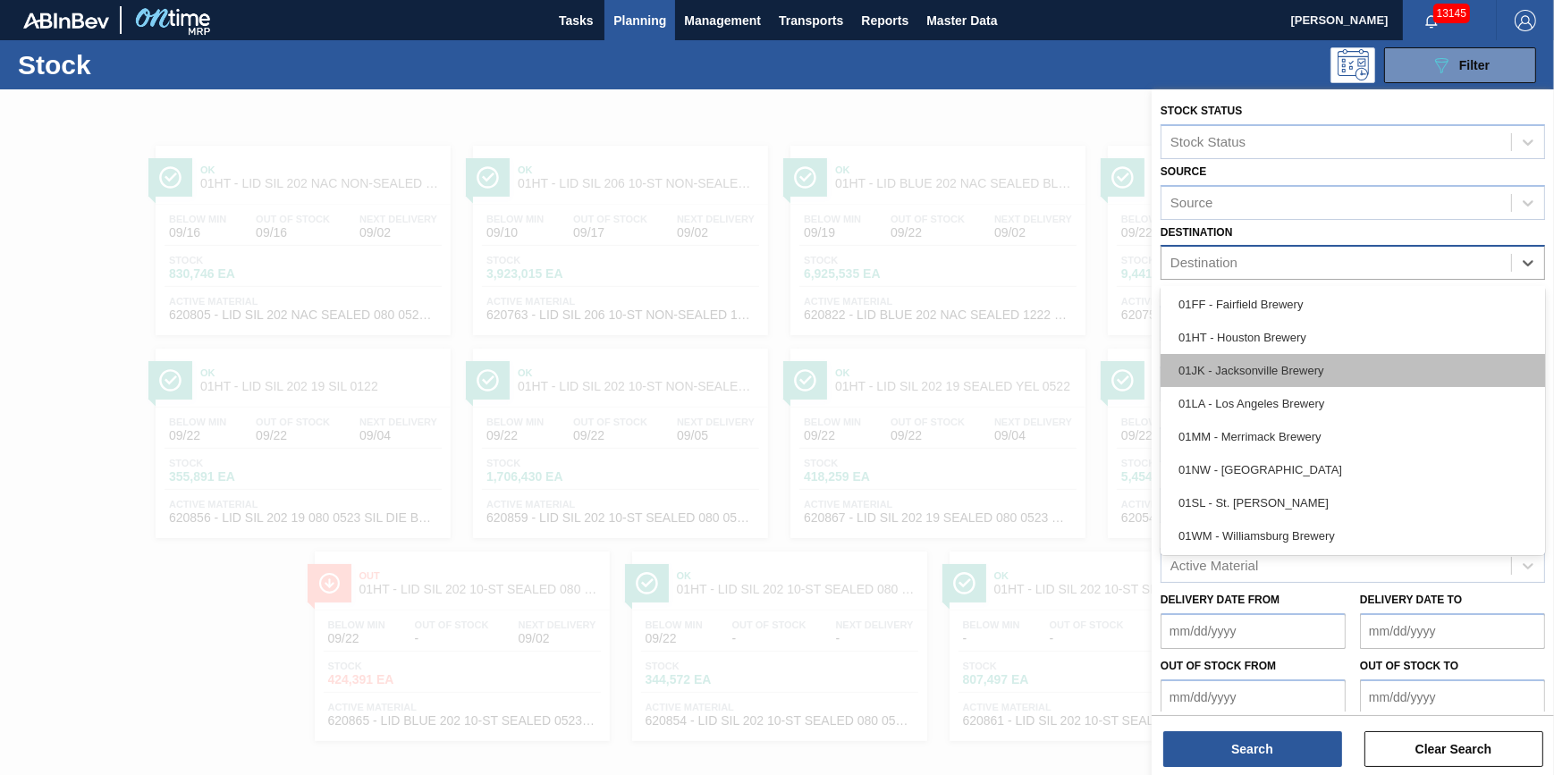
click at [1296, 358] on div "01JK - Jacksonville Brewery" at bounding box center [1353, 370] width 384 height 33
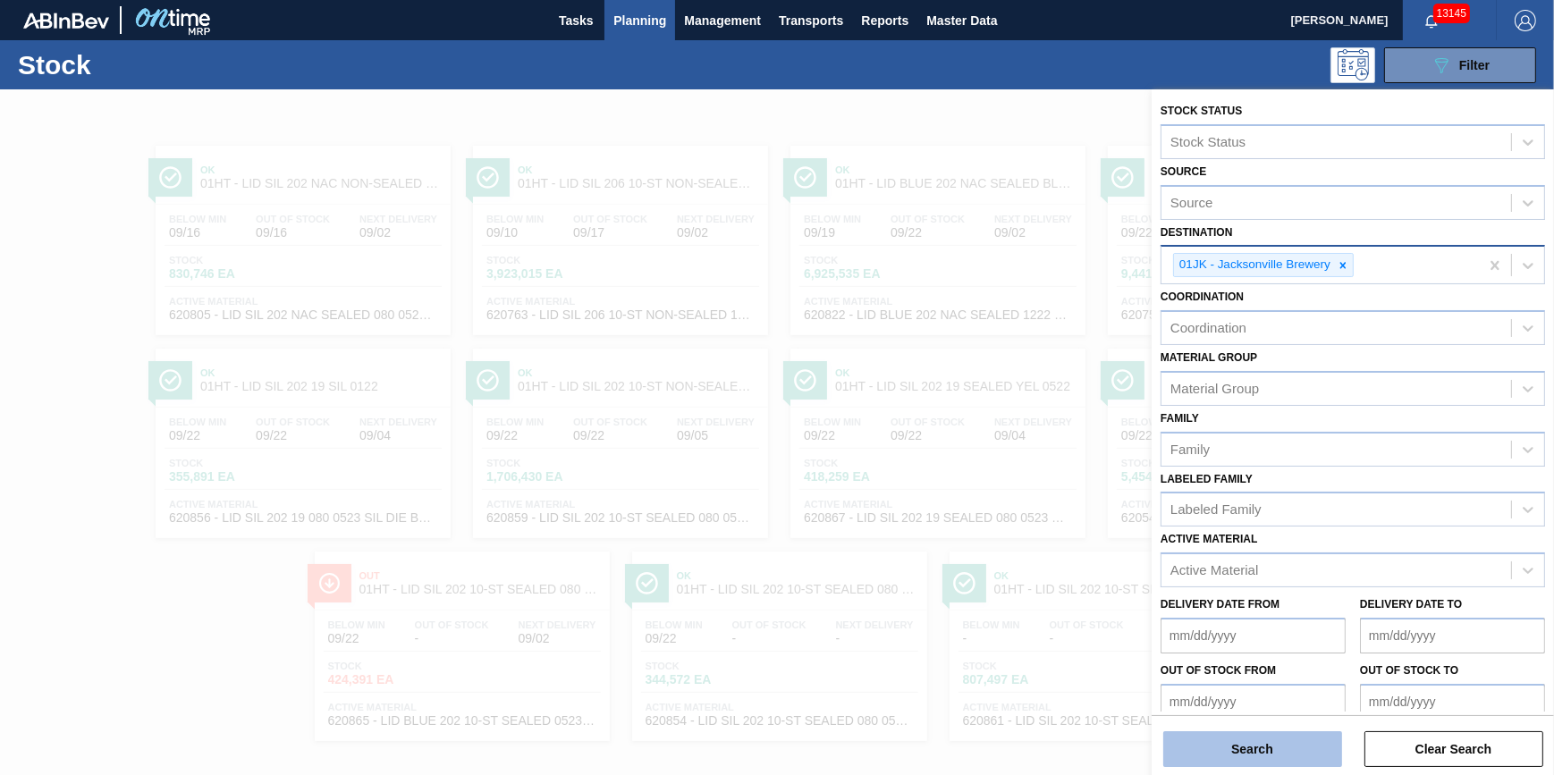
click at [1258, 743] on button "Search" at bounding box center [1252, 749] width 179 height 36
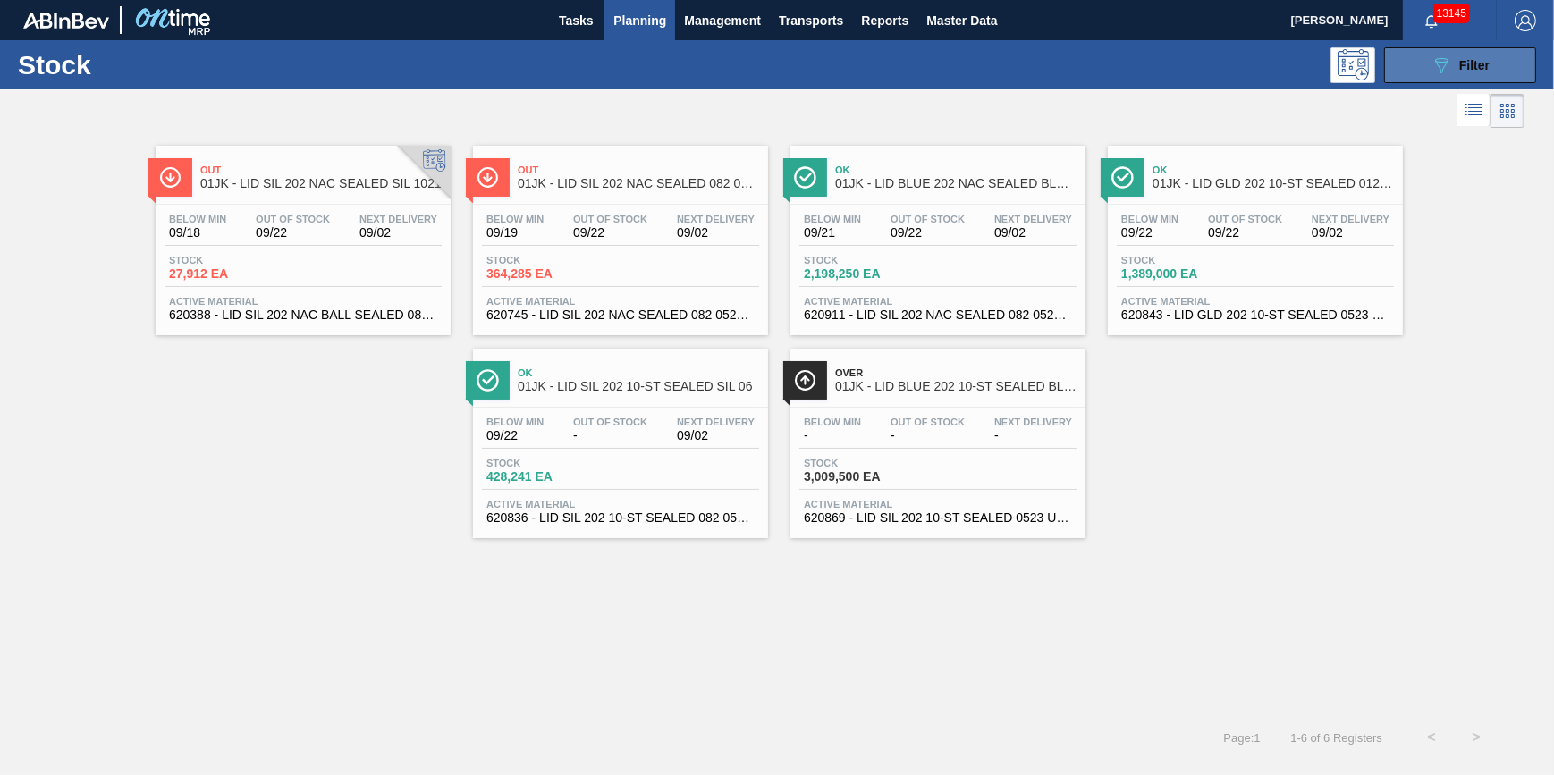
click at [1468, 60] on span "Filter" at bounding box center [1474, 65] width 30 height 14
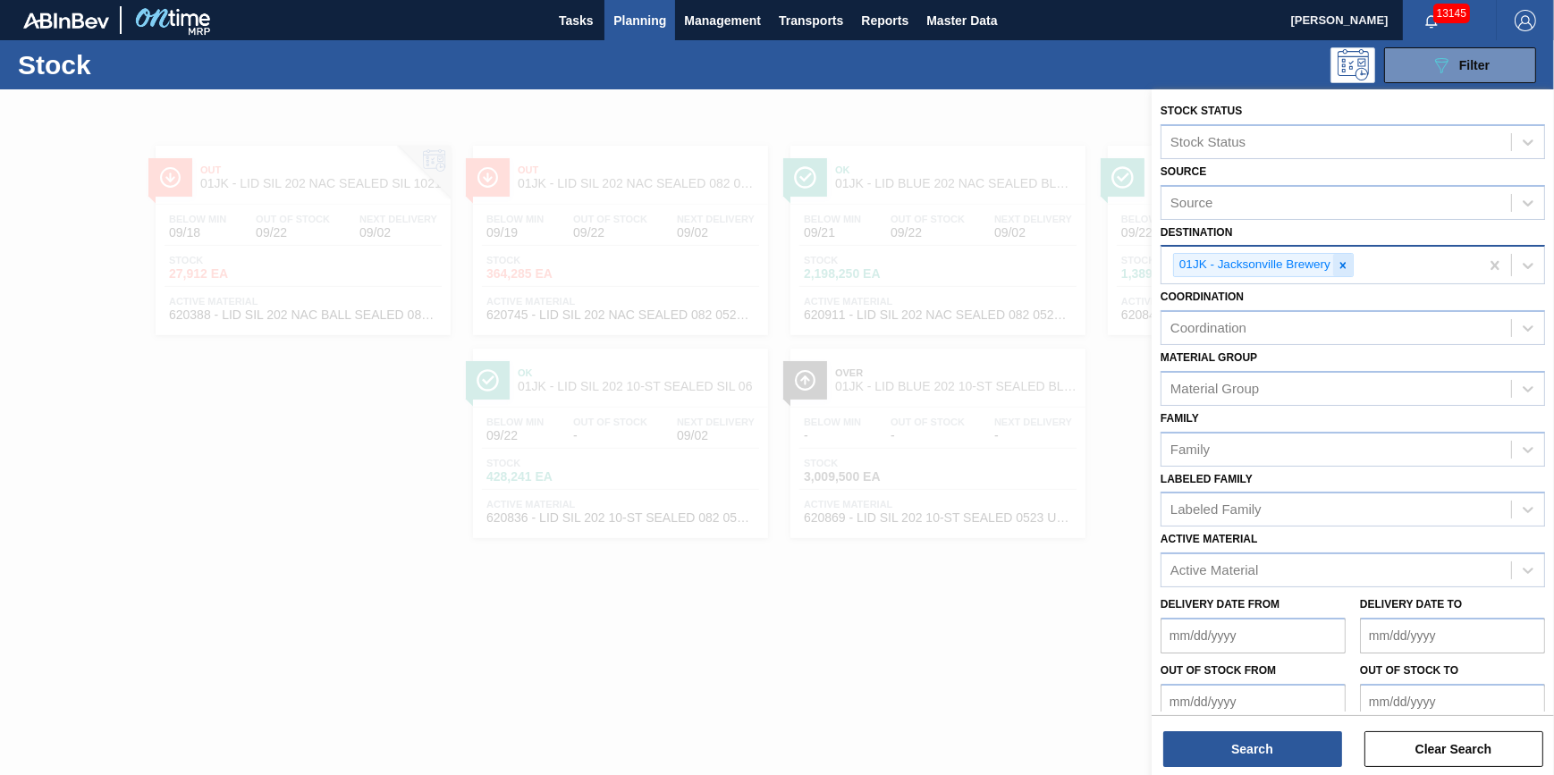
click at [1338, 266] on icon at bounding box center [1343, 265] width 13 height 13
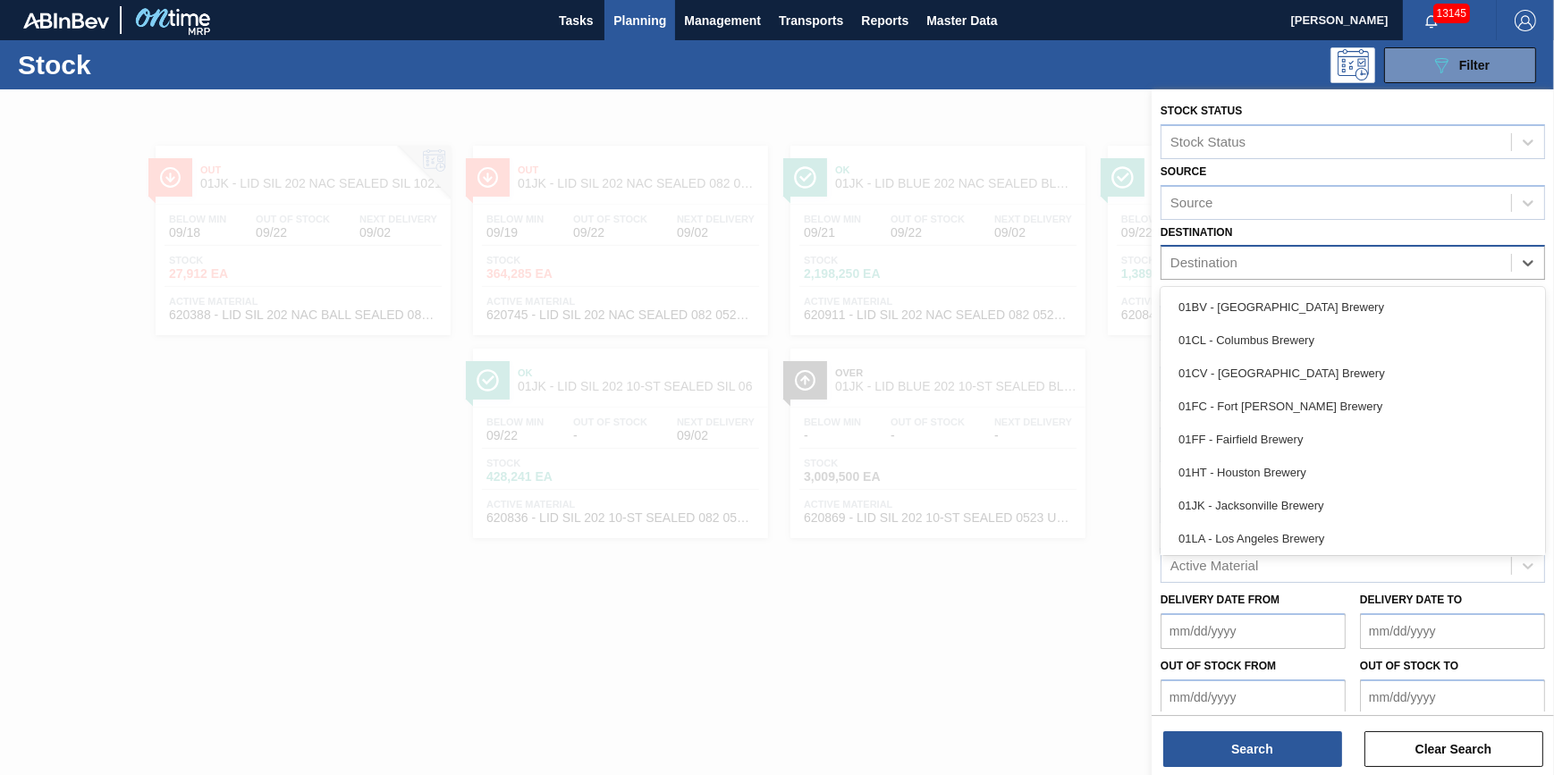
click at [1338, 266] on div "Destination" at bounding box center [1336, 263] width 350 height 26
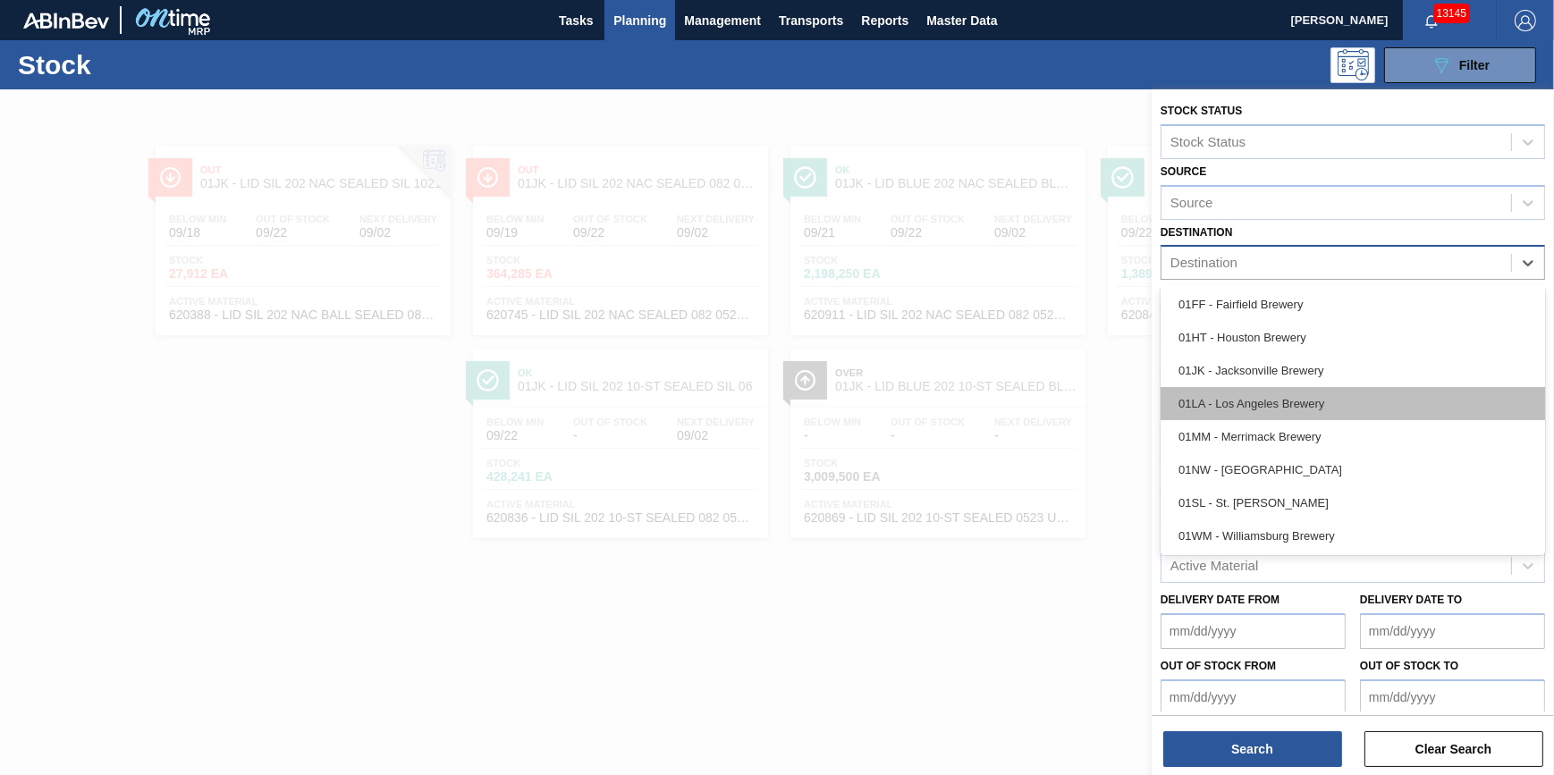
click at [1340, 415] on div "01LA - Los Angeles Brewery" at bounding box center [1353, 403] width 384 height 33
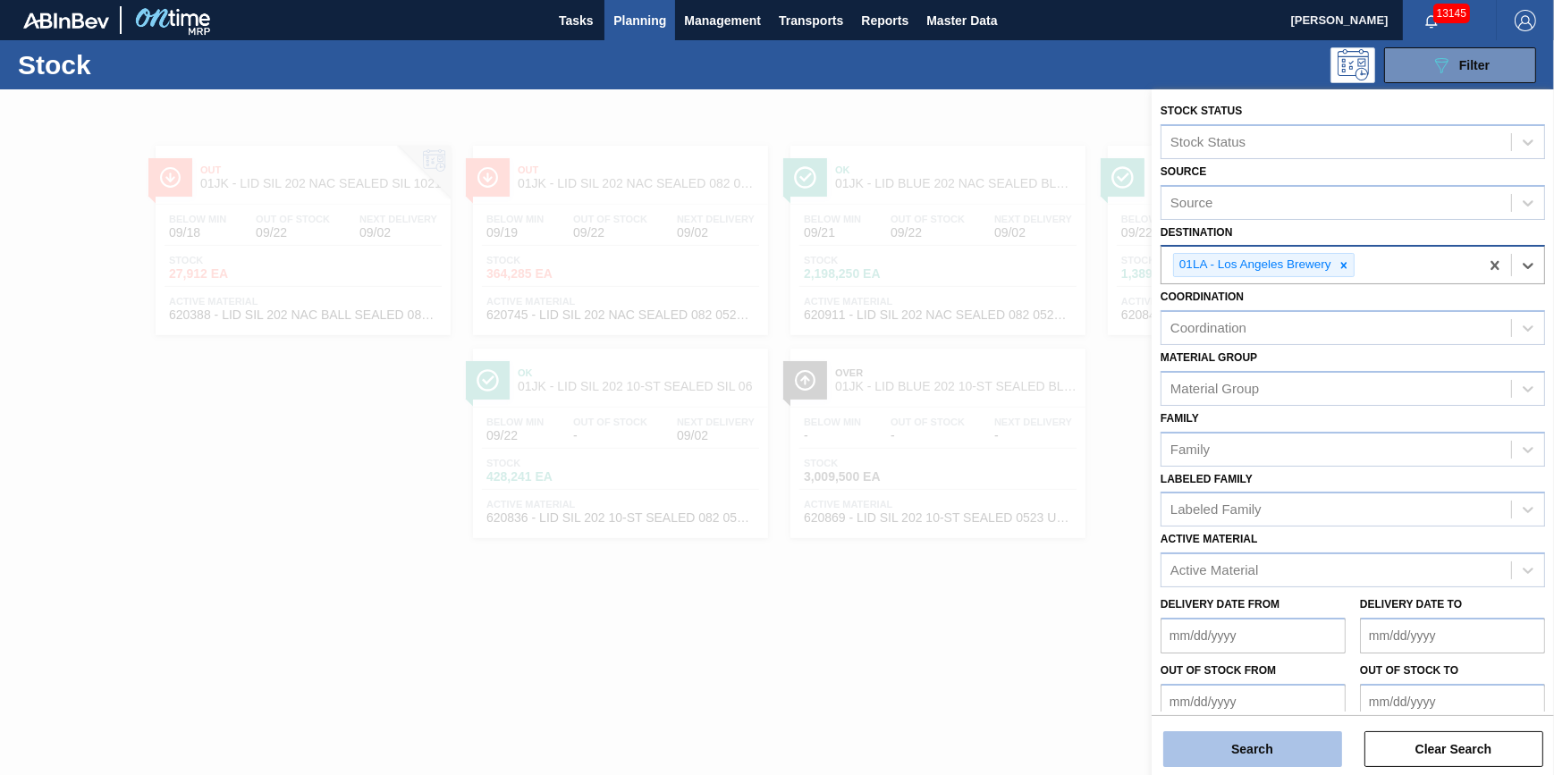
click at [1249, 744] on button "Search" at bounding box center [1252, 749] width 179 height 36
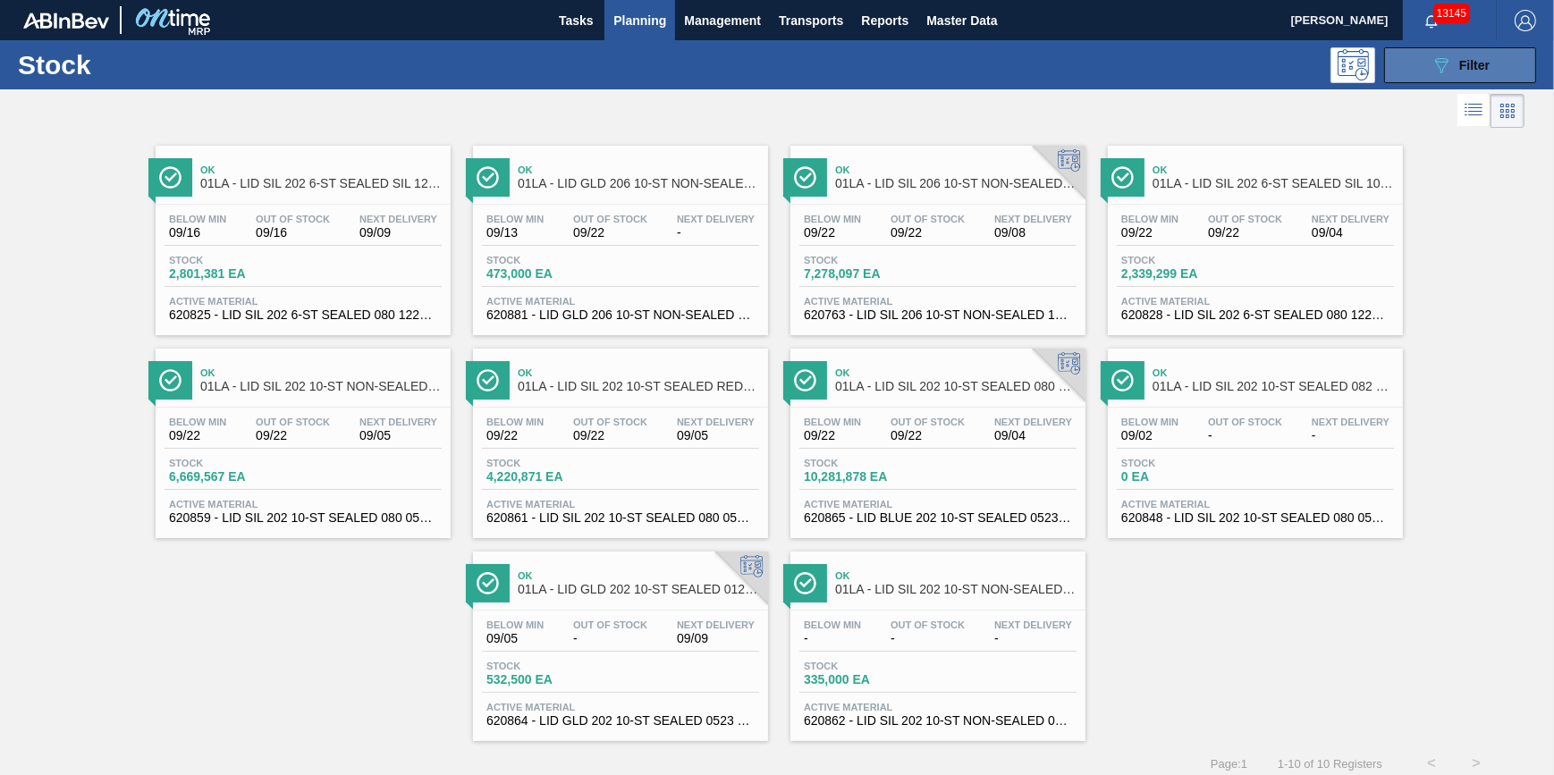
click at [1411, 70] on button "089F7B8B-B2A5-4AFE-B5C0-19BA573D28AC Filter" at bounding box center [1460, 65] width 152 height 36
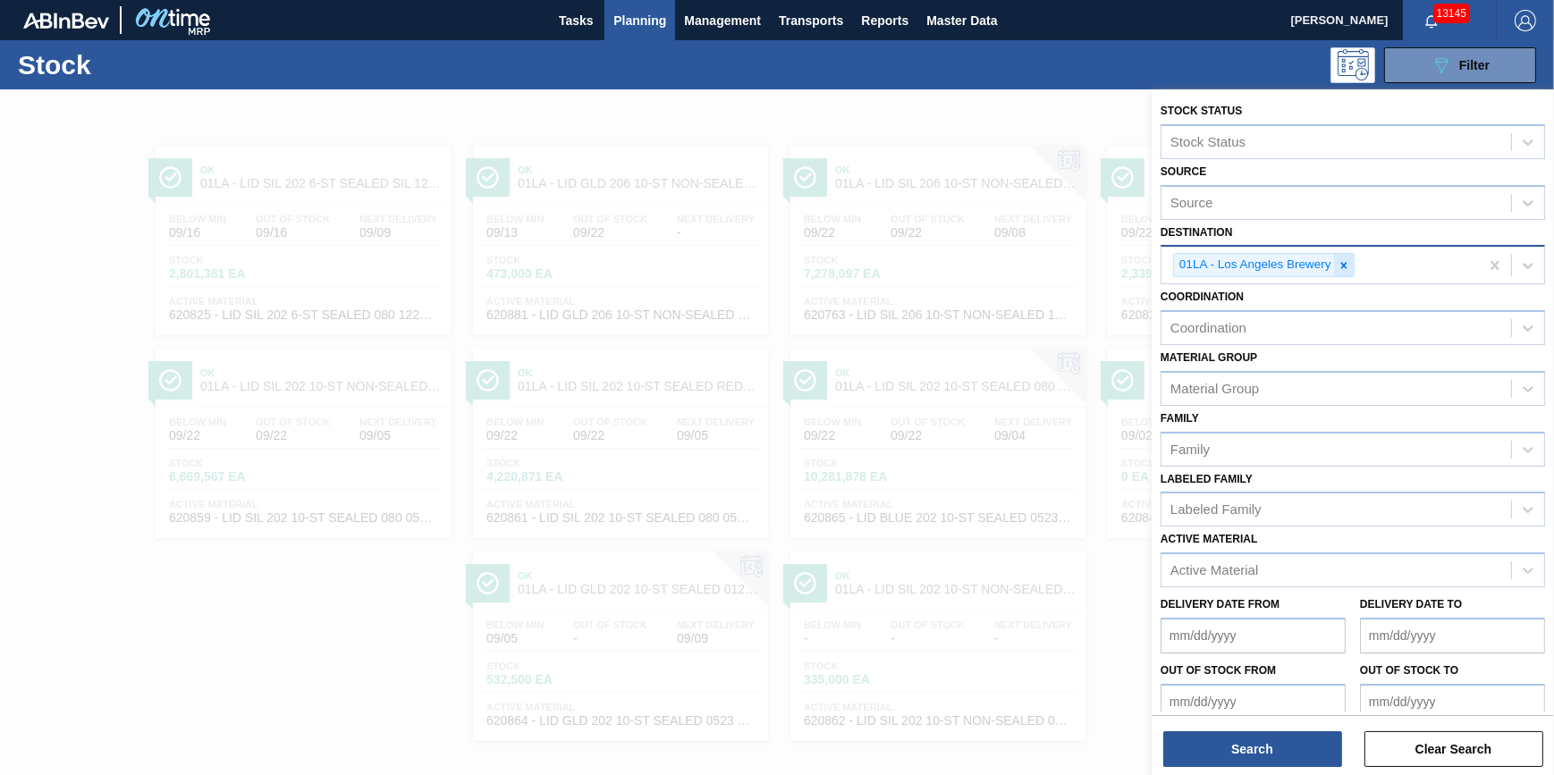
click at [1350, 268] on div at bounding box center [1344, 265] width 20 height 22
click at [1340, 267] on div "Destination" at bounding box center [1336, 263] width 350 height 26
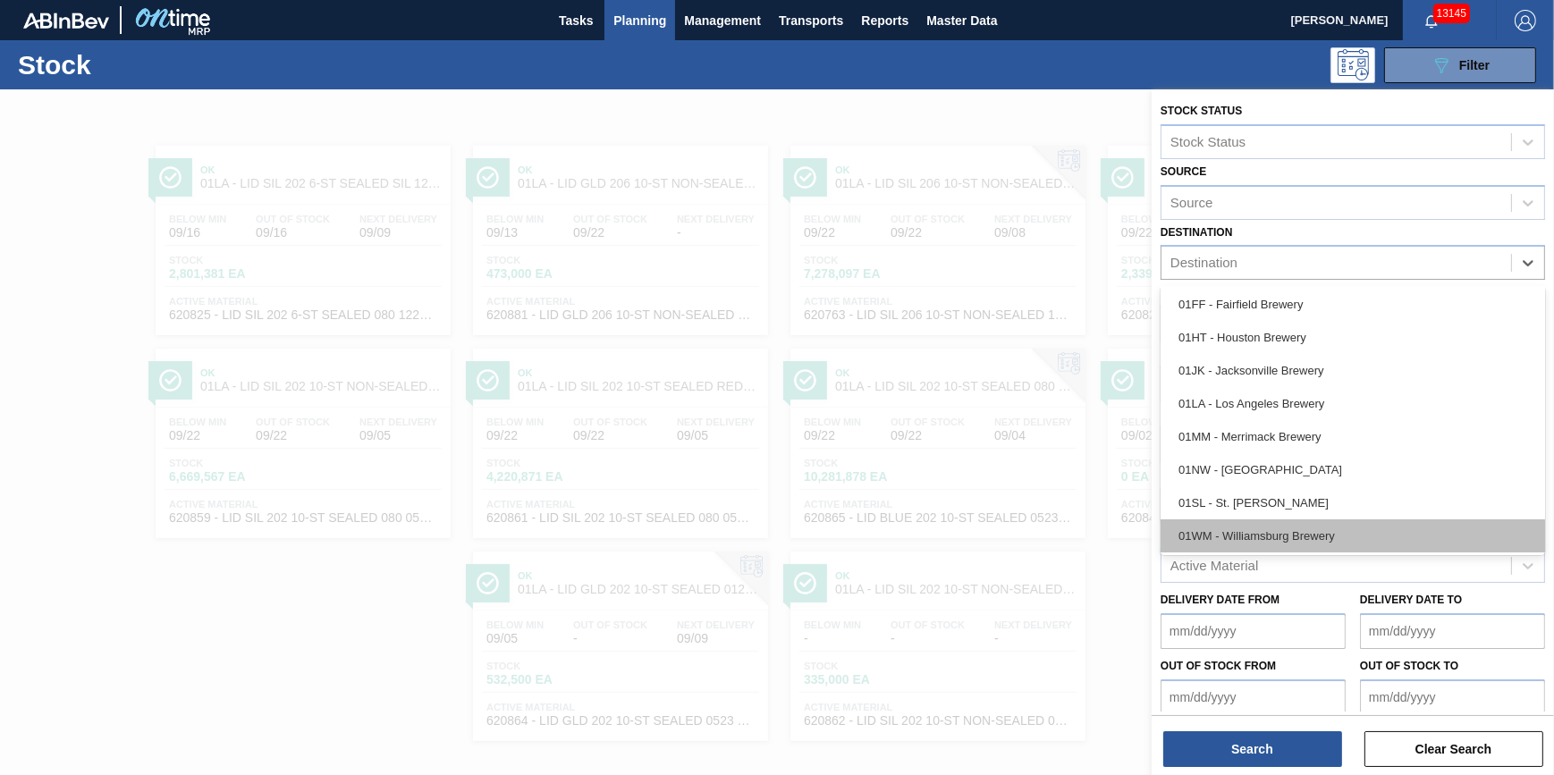
click at [1321, 523] on div "01WM - Williamsburg Brewery" at bounding box center [1353, 535] width 384 height 33
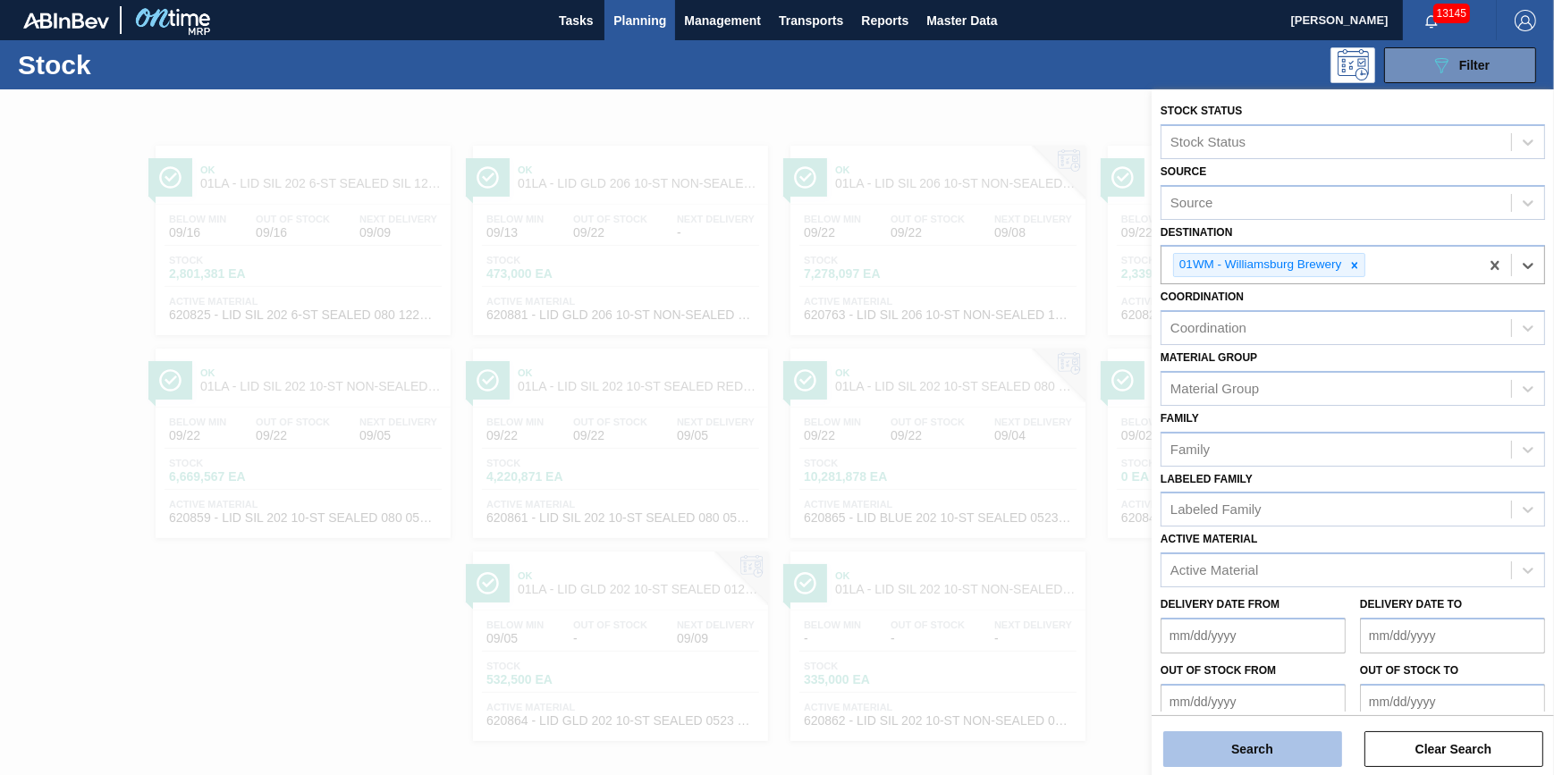
click at [1254, 743] on button "Search" at bounding box center [1252, 749] width 179 height 36
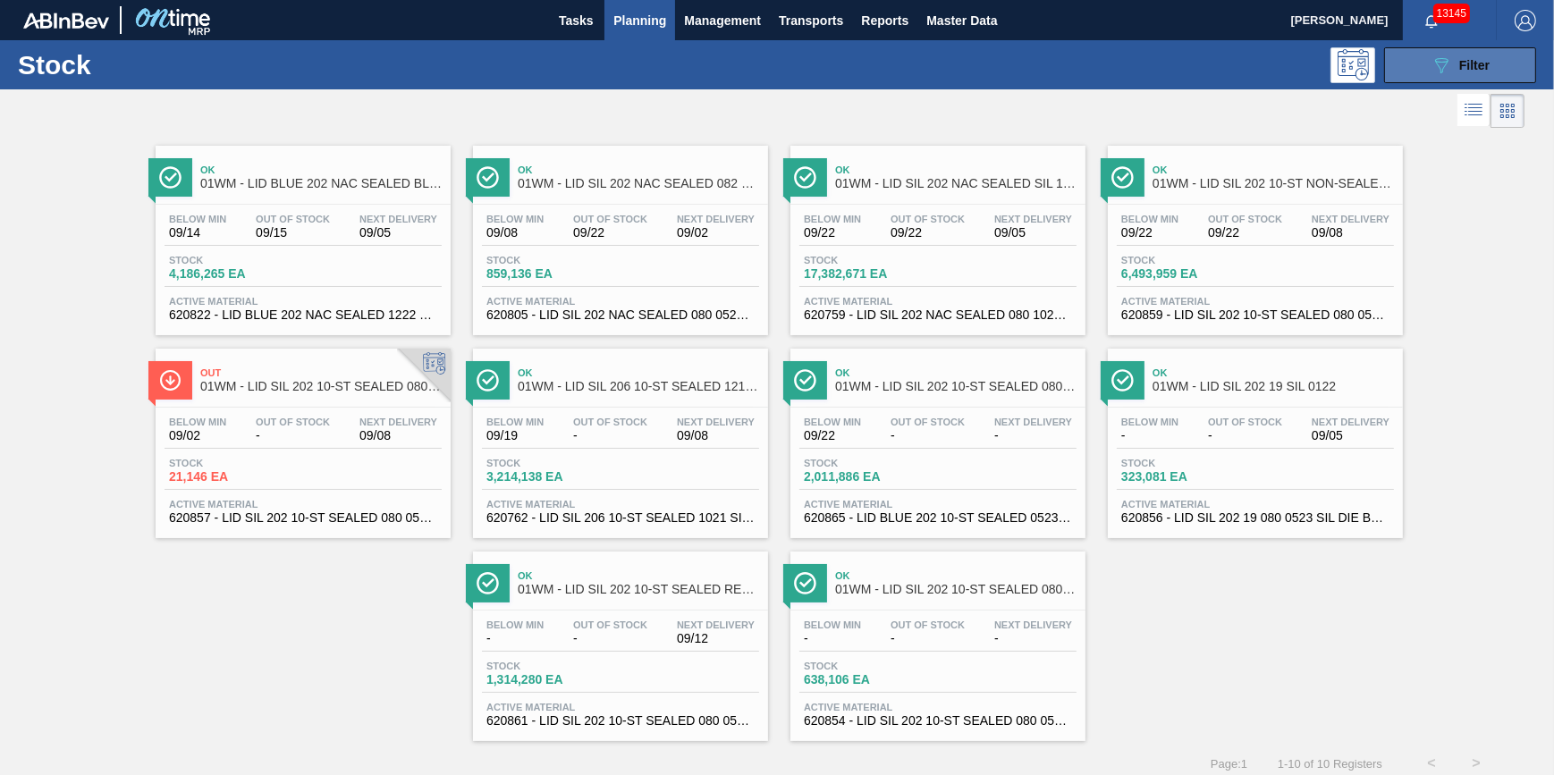
click at [1459, 67] on span "Filter" at bounding box center [1474, 65] width 30 height 14
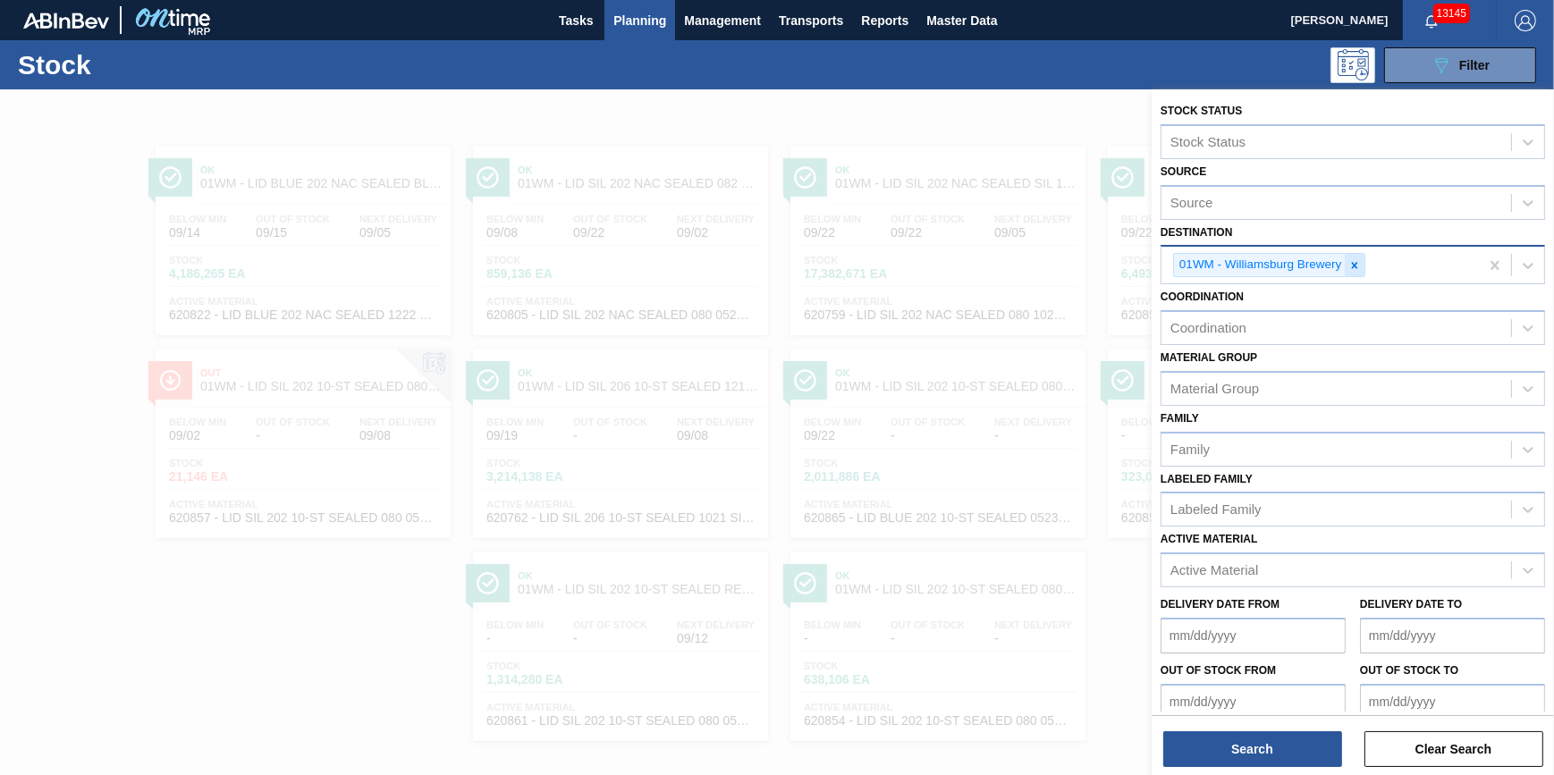
click at [1352, 260] on icon at bounding box center [1354, 265] width 13 height 13
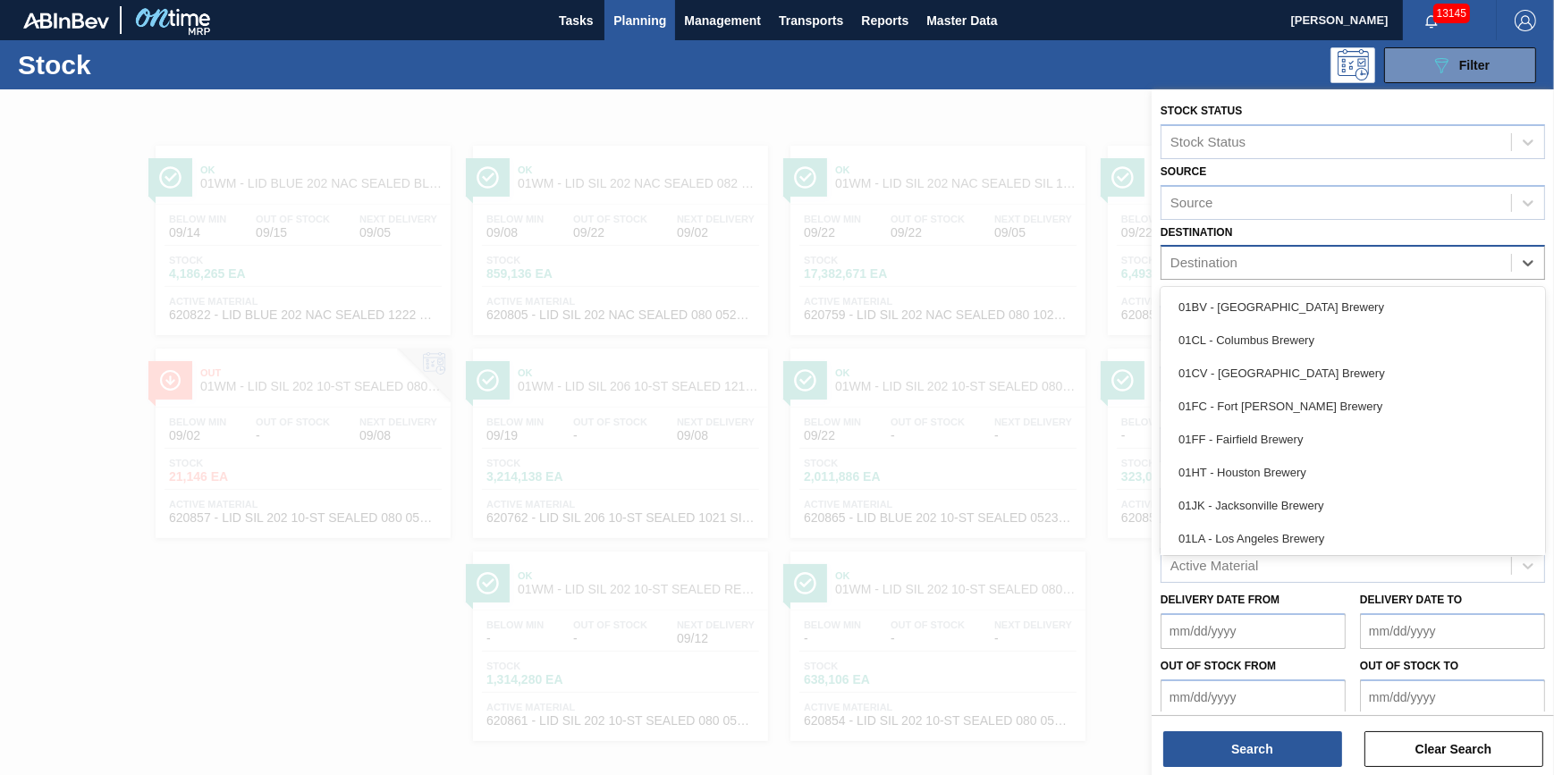
click at [1352, 260] on div "Destination" at bounding box center [1336, 263] width 350 height 26
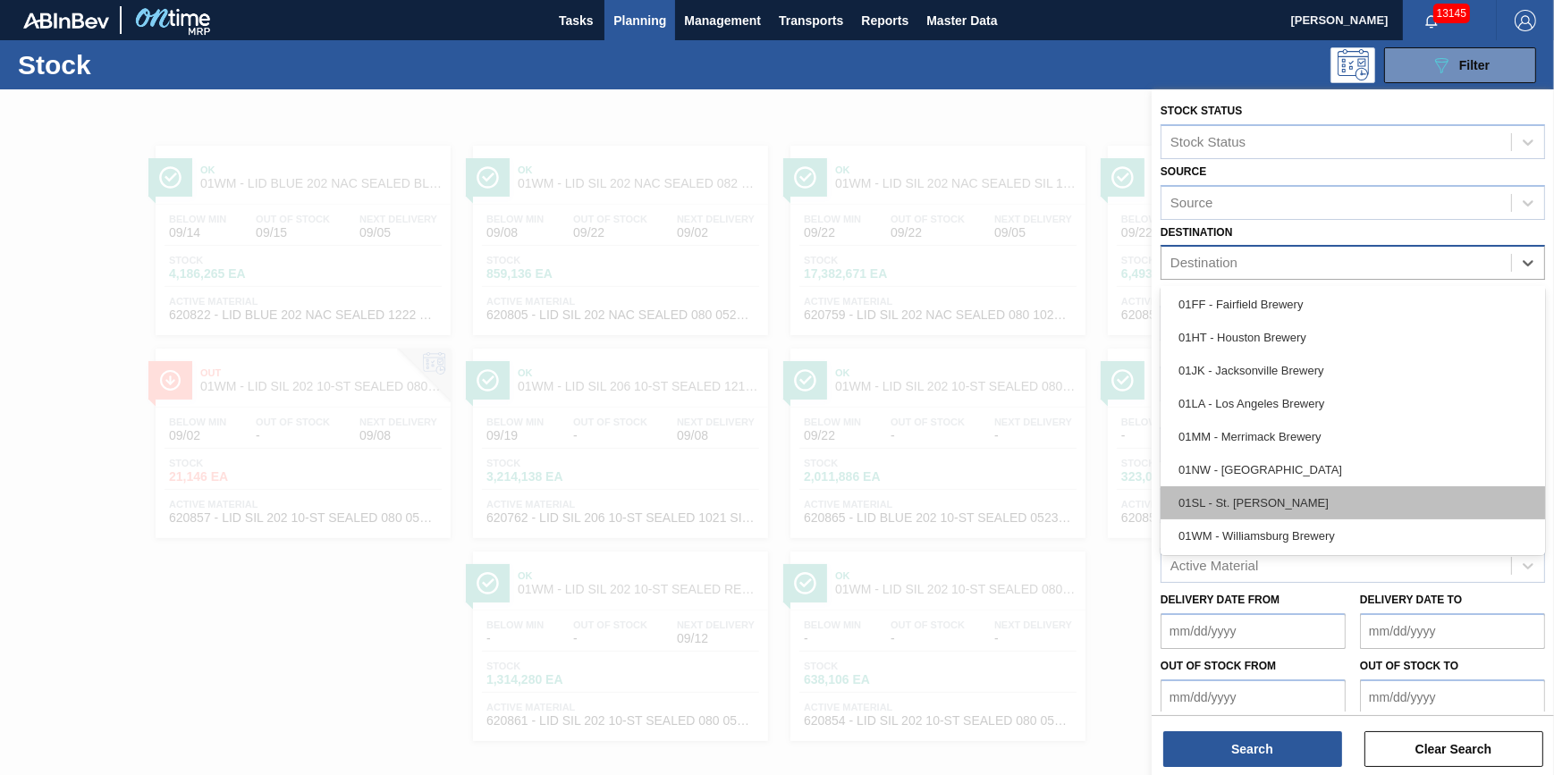
click at [1323, 503] on div "01SL - St. [PERSON_NAME]" at bounding box center [1353, 502] width 384 height 33
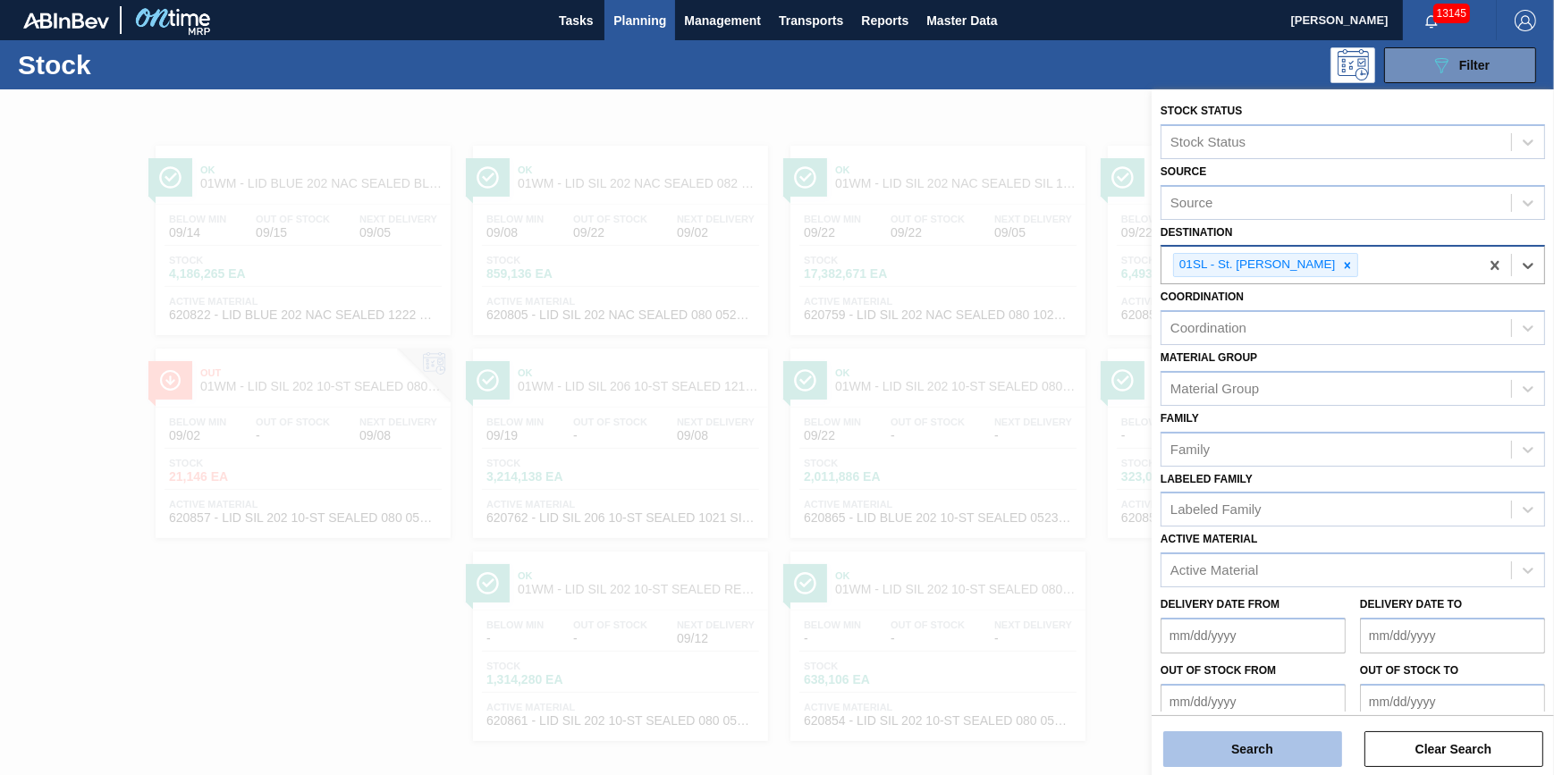
click at [1220, 751] on button "Search" at bounding box center [1252, 749] width 179 height 36
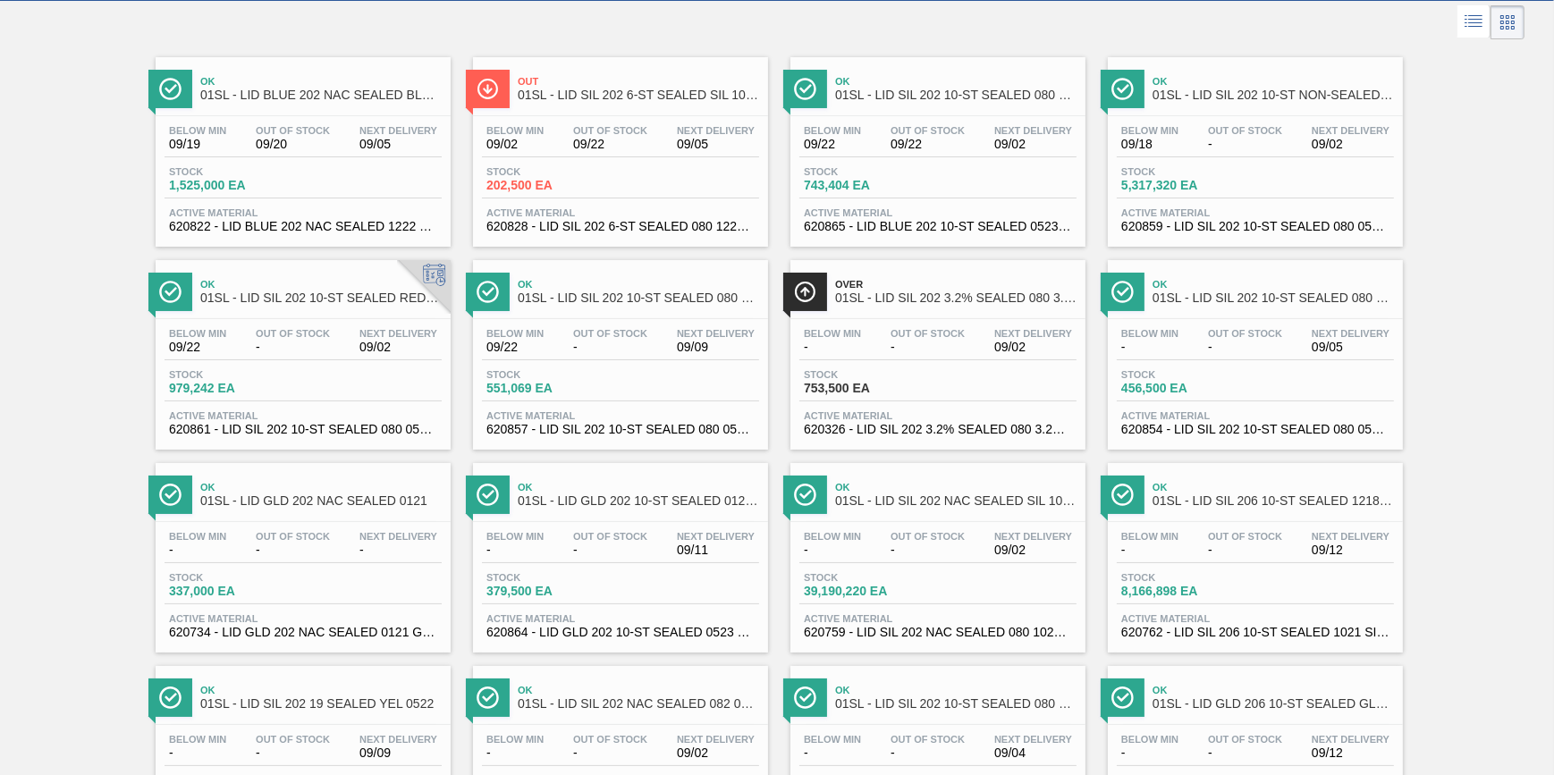
scroll to position [0, 0]
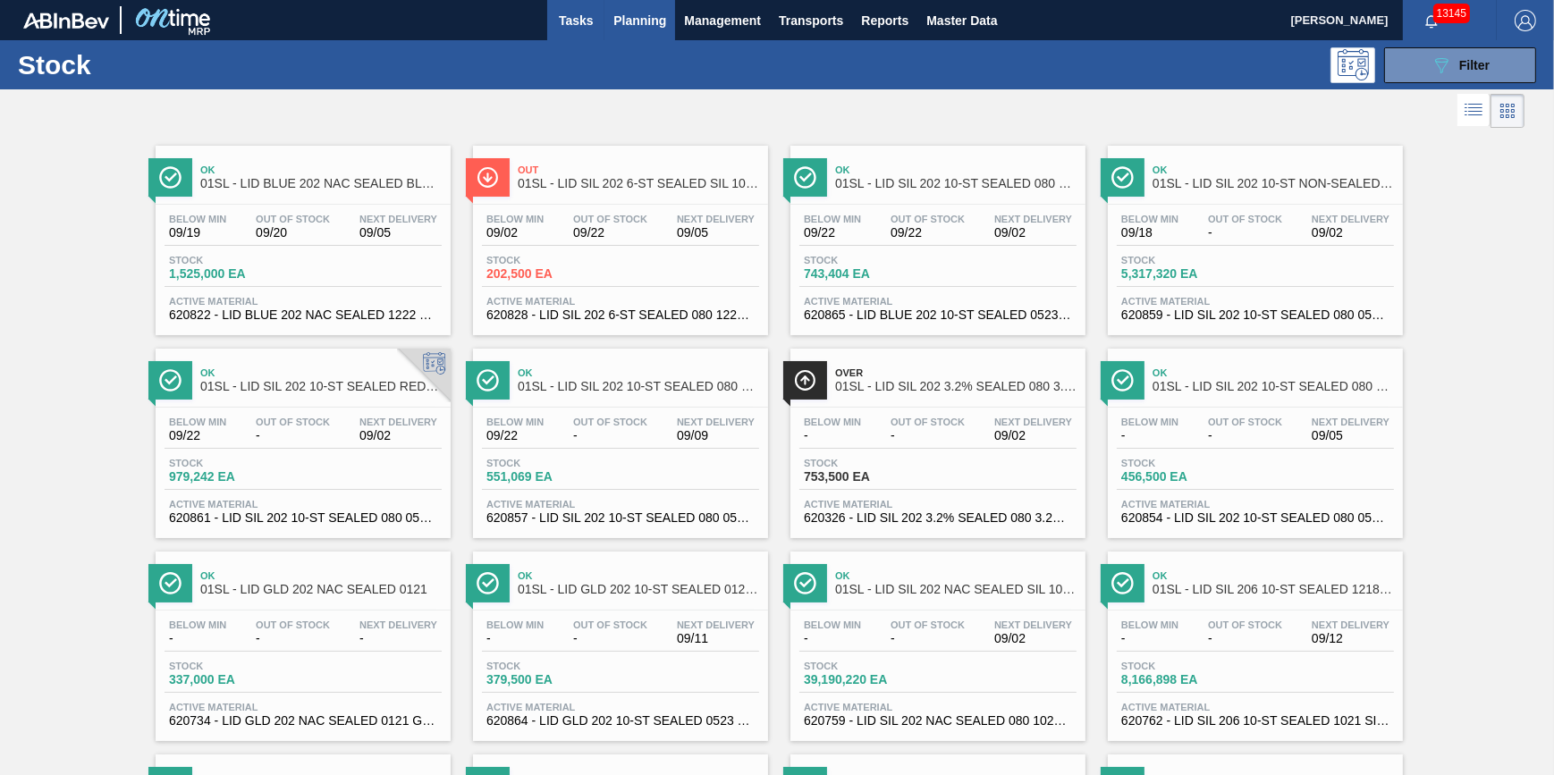
click at [566, 20] on span "Tasks" at bounding box center [575, 20] width 39 height 21
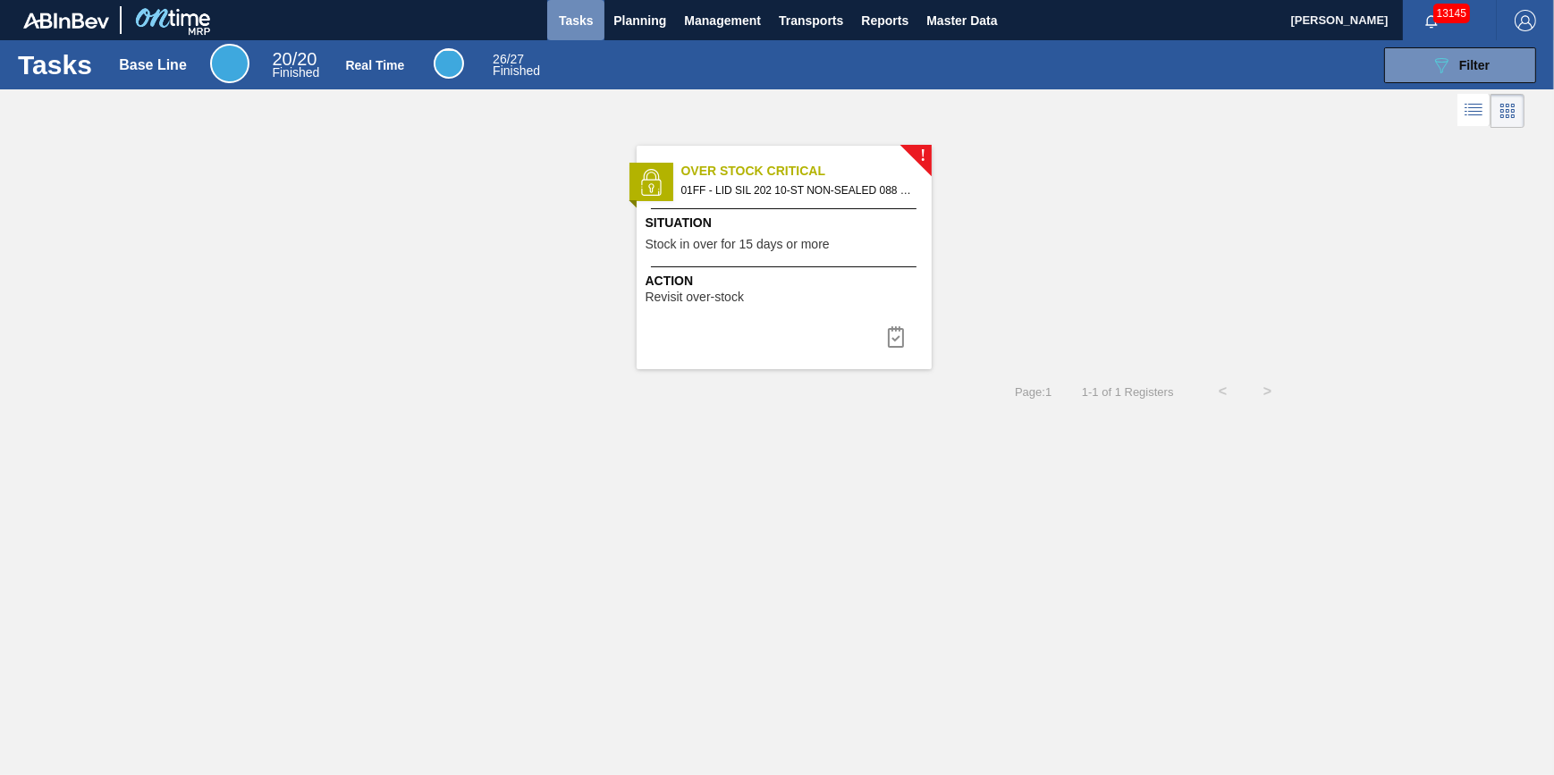
click at [589, 21] on span "Tasks" at bounding box center [575, 20] width 39 height 21
click at [615, 34] on button "Planning" at bounding box center [639, 20] width 71 height 40
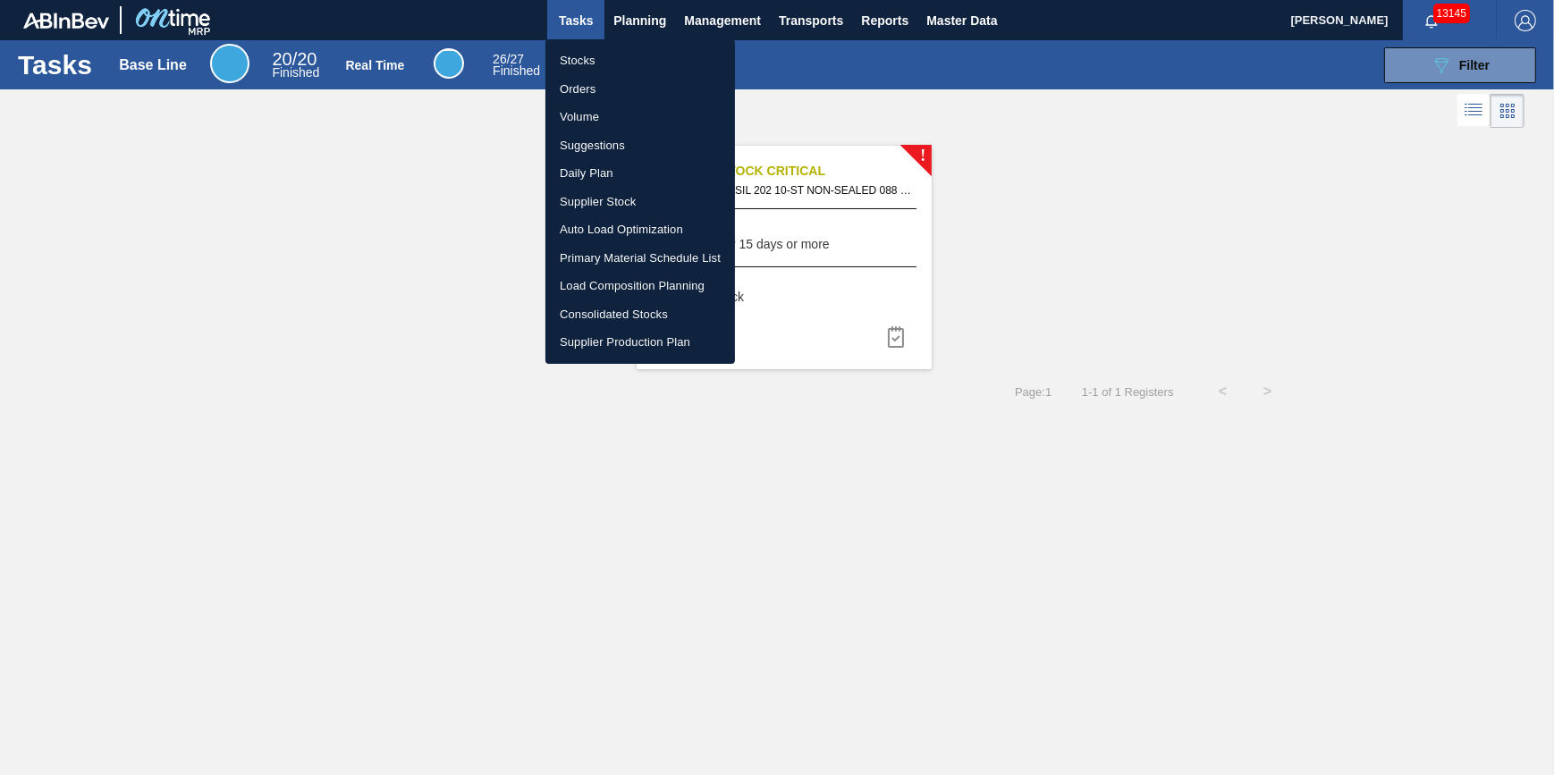
click at [608, 59] on li "Stocks" at bounding box center [640, 60] width 190 height 29
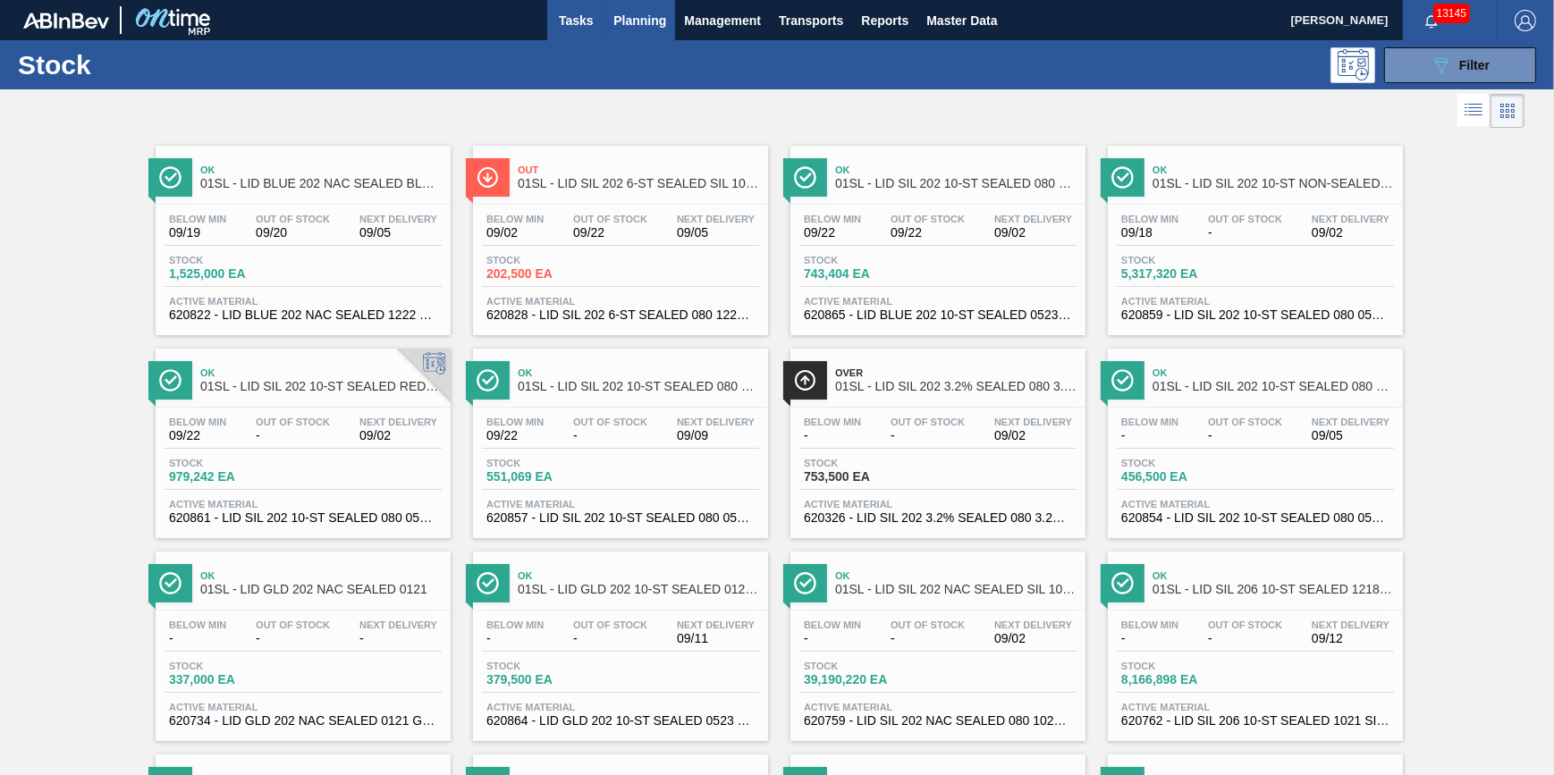
click at [587, 32] on button "Tasks" at bounding box center [575, 20] width 57 height 40
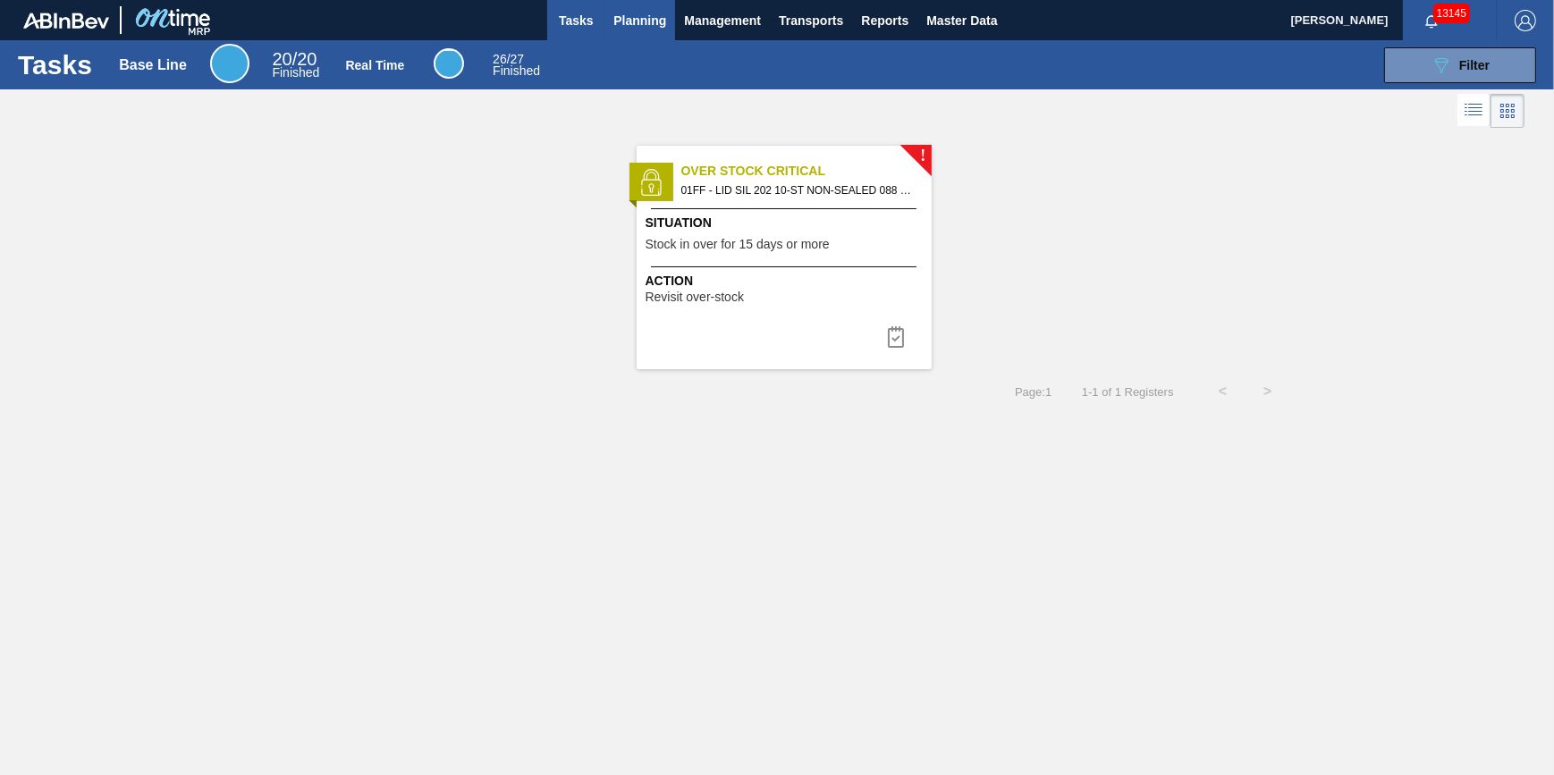
click at [626, 15] on span "Planning" at bounding box center [639, 20] width 53 height 21
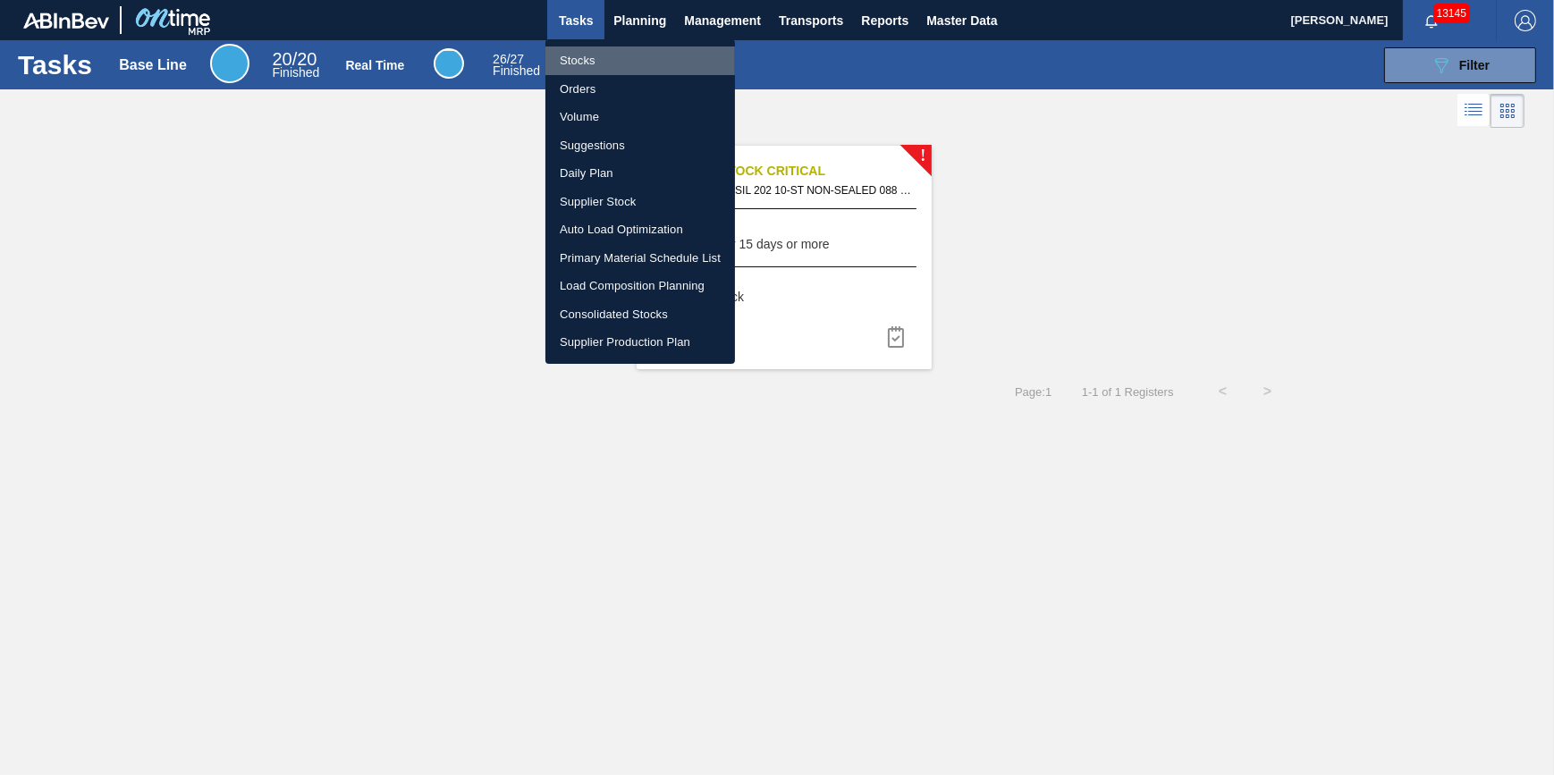
click at [612, 46] on li "Stocks" at bounding box center [640, 60] width 190 height 29
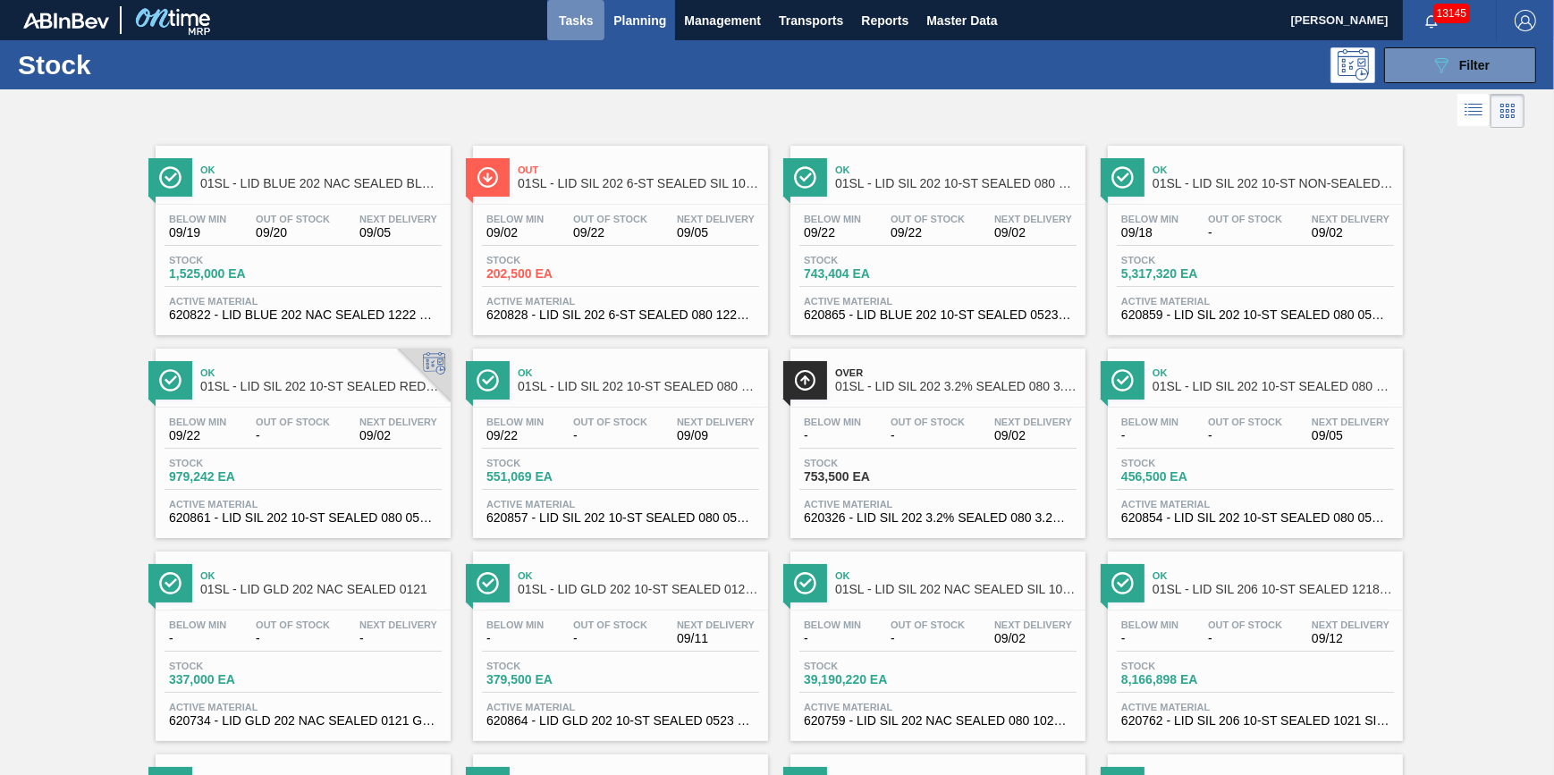
click at [563, 27] on span "Tasks" at bounding box center [575, 20] width 39 height 21
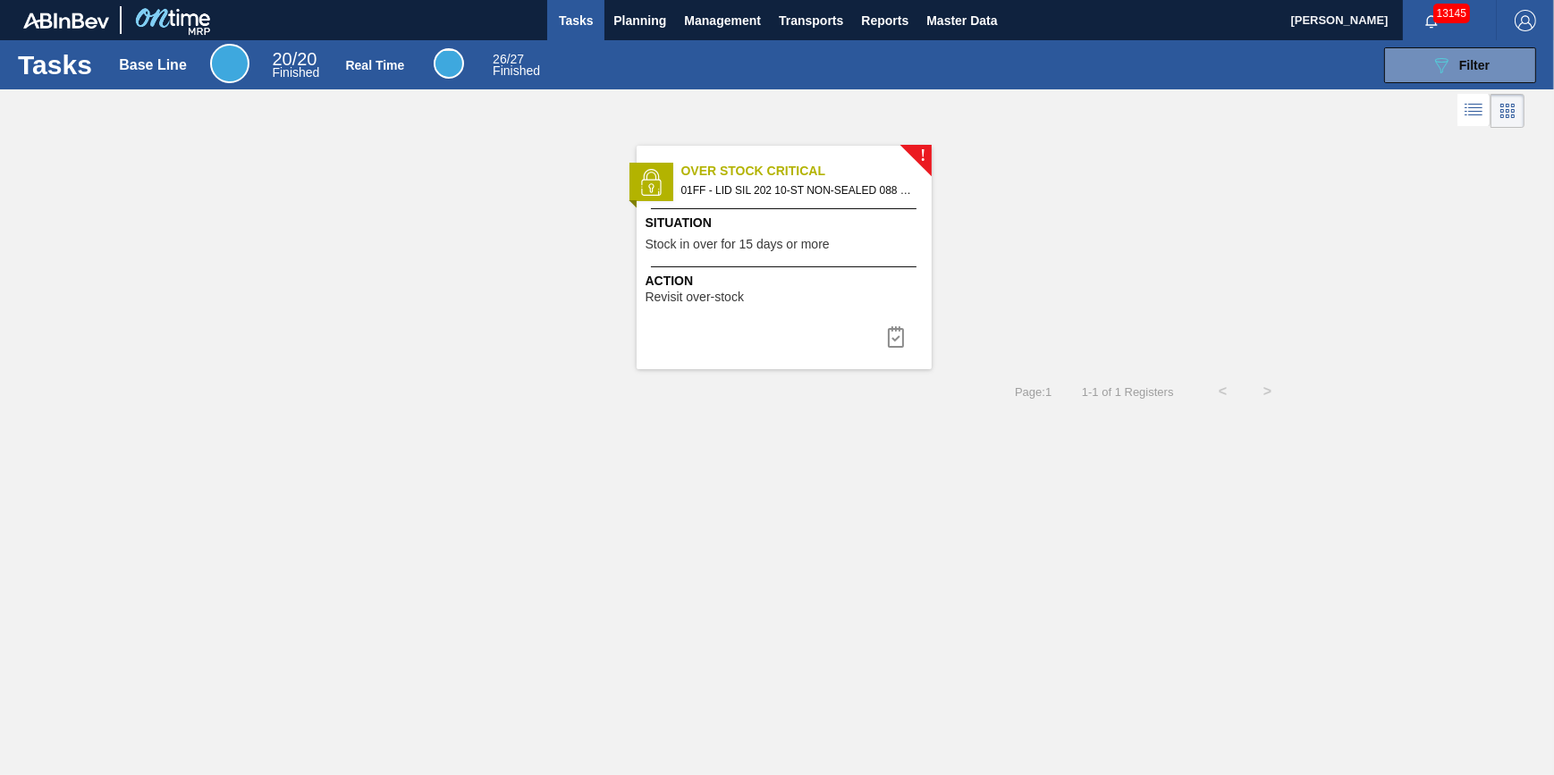
click at [675, 225] on span "Situation" at bounding box center [787, 223] width 282 height 19
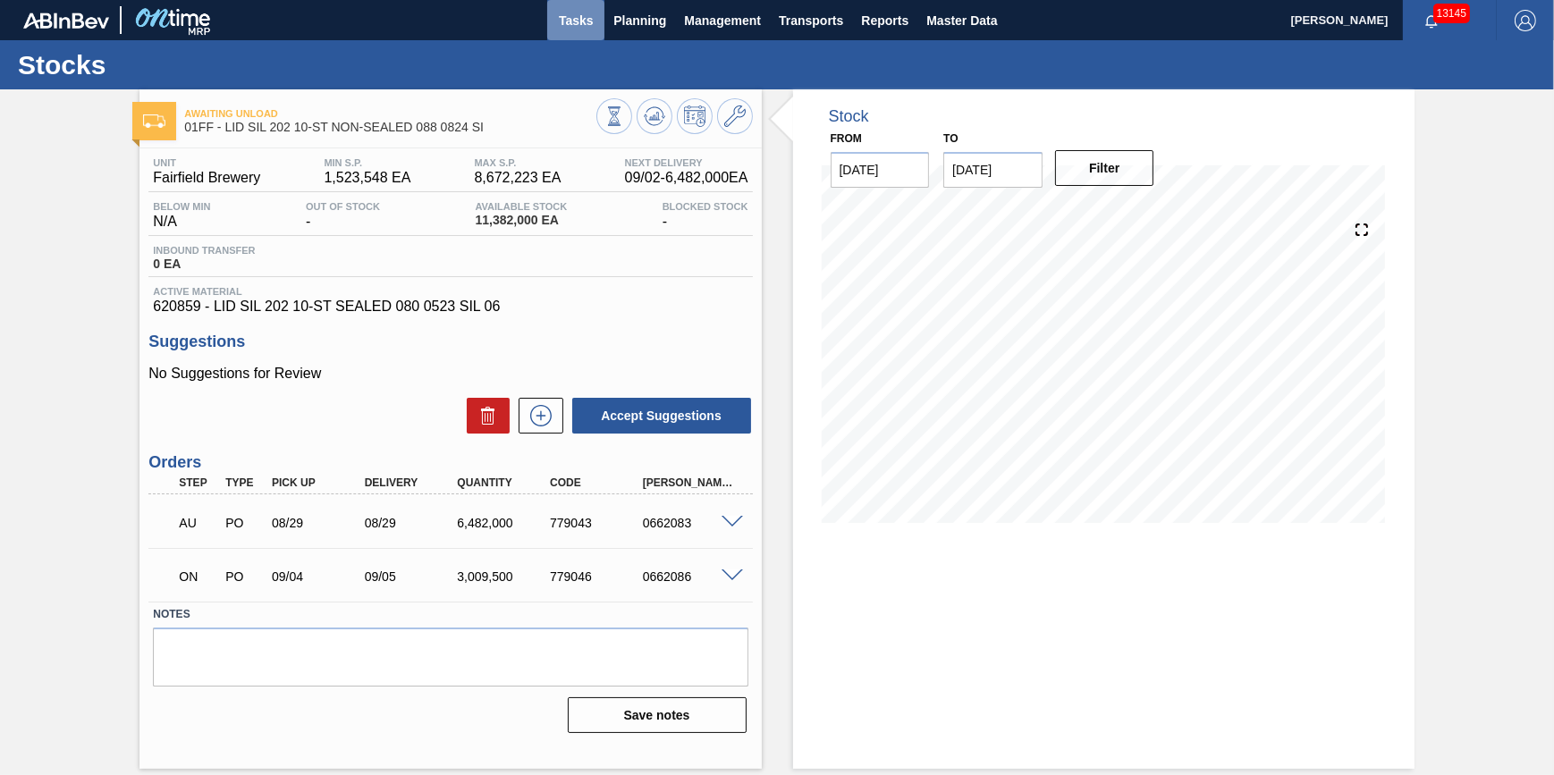
click at [576, 11] on span "Tasks" at bounding box center [575, 20] width 39 height 21
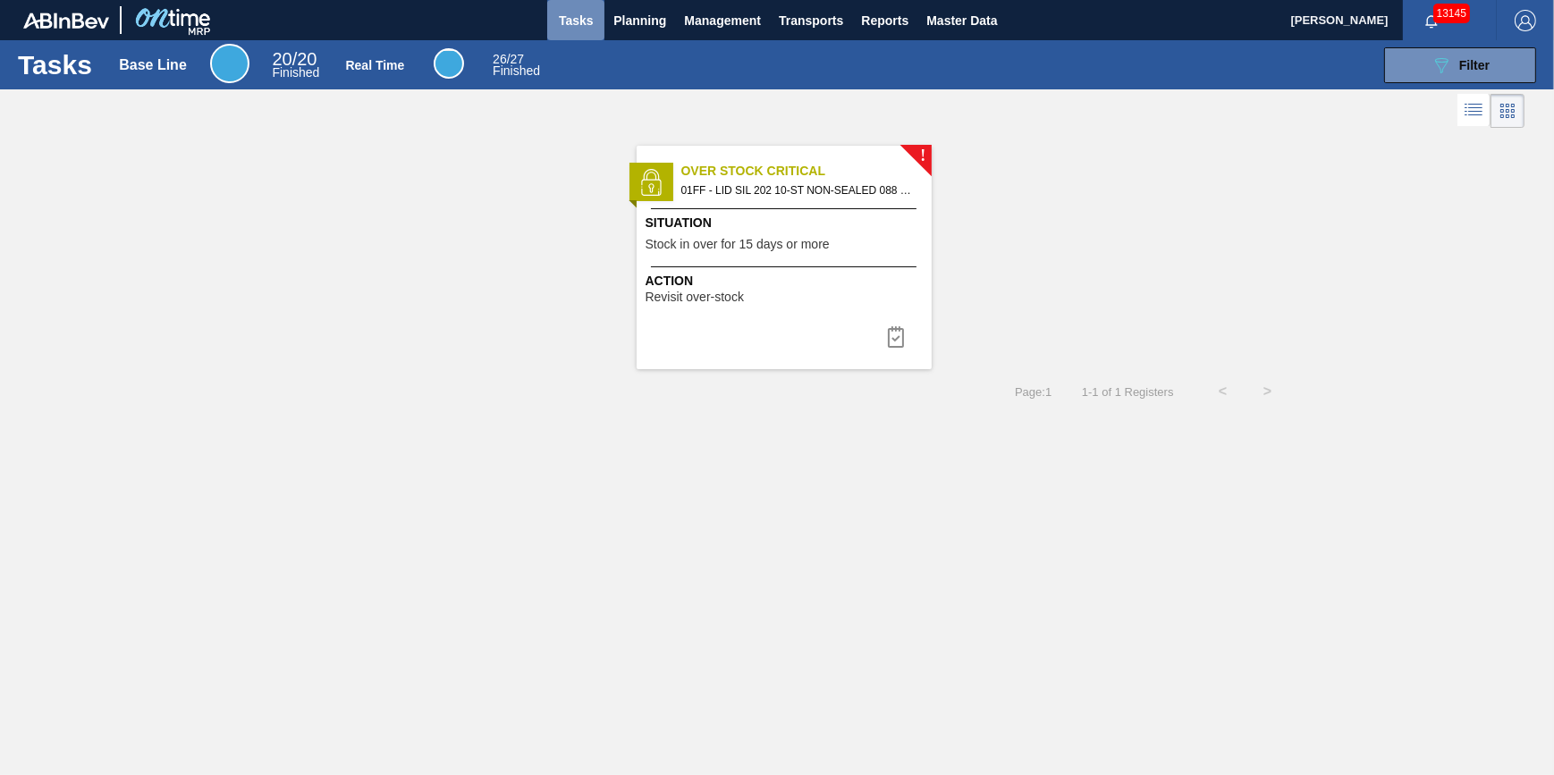
click at [572, 36] on button "Tasks" at bounding box center [575, 20] width 57 height 40
click at [618, 27] on span "Planning" at bounding box center [639, 20] width 53 height 21
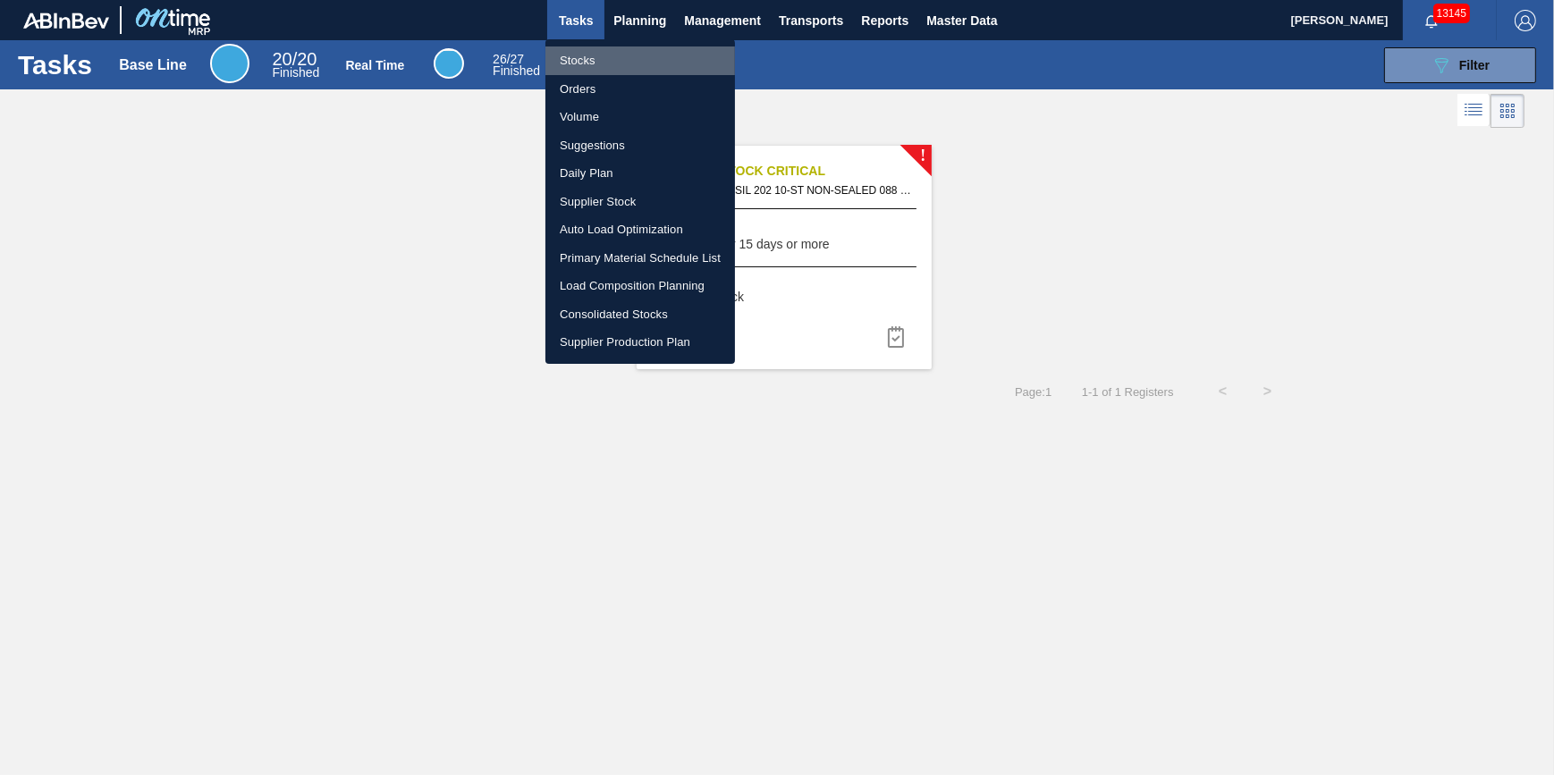
click at [601, 71] on li "Stocks" at bounding box center [640, 60] width 190 height 29
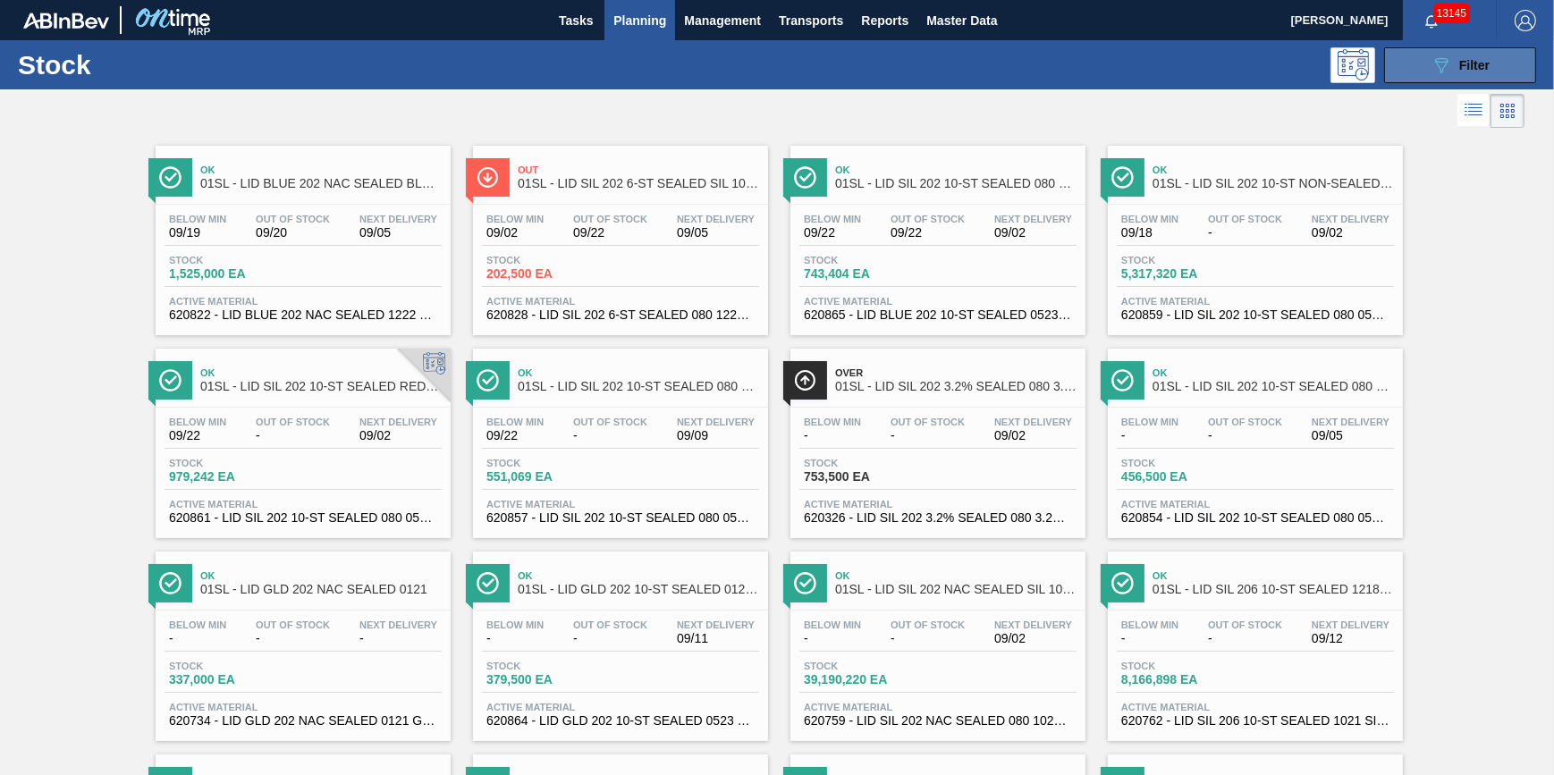
click at [1422, 65] on button "089F7B8B-B2A5-4AFE-B5C0-19BA573D28AC Filter" at bounding box center [1460, 65] width 152 height 36
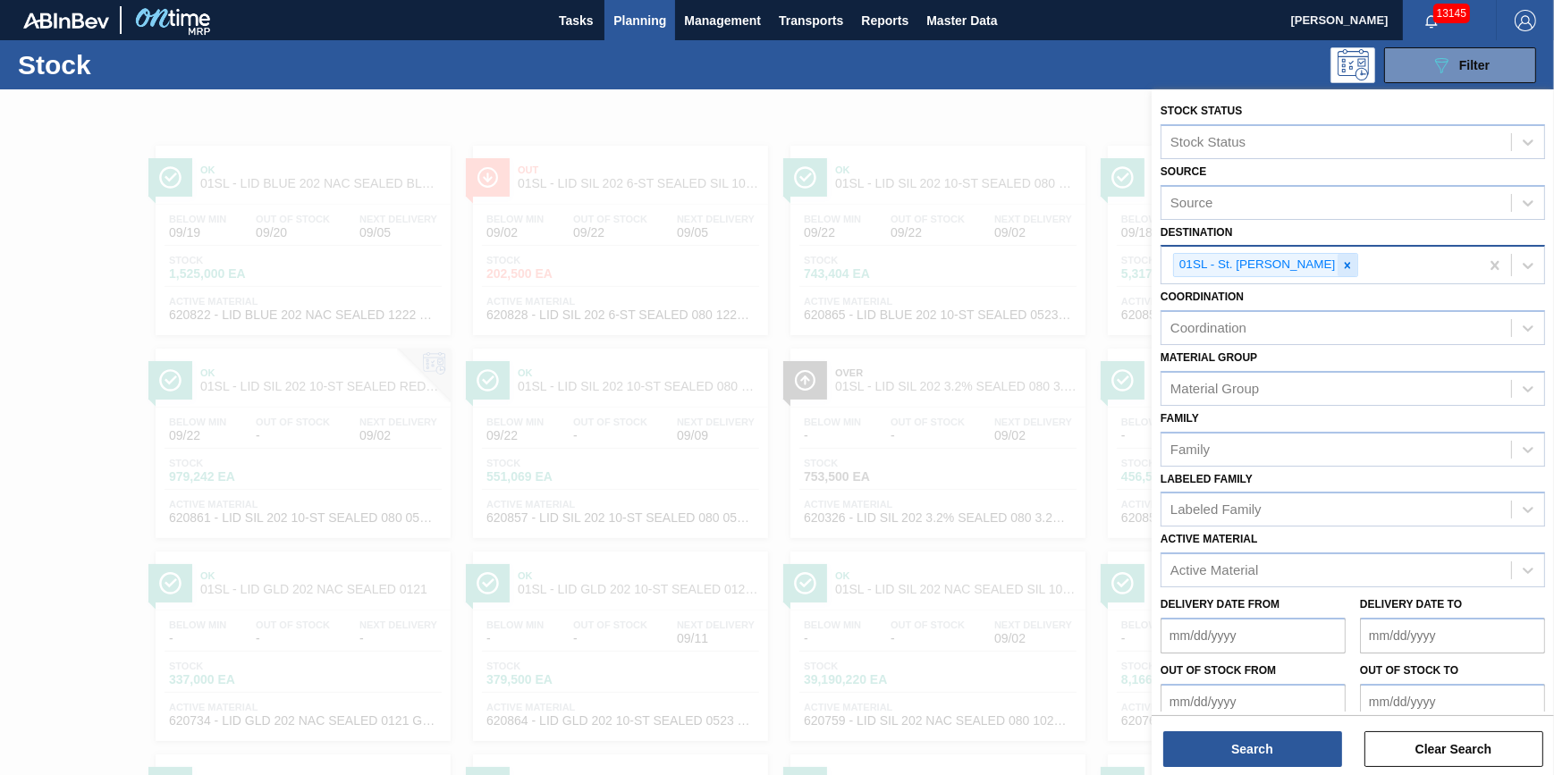
click at [1345, 262] on icon at bounding box center [1348, 265] width 6 height 6
click at [1326, 262] on div "Destination" at bounding box center [1336, 263] width 350 height 26
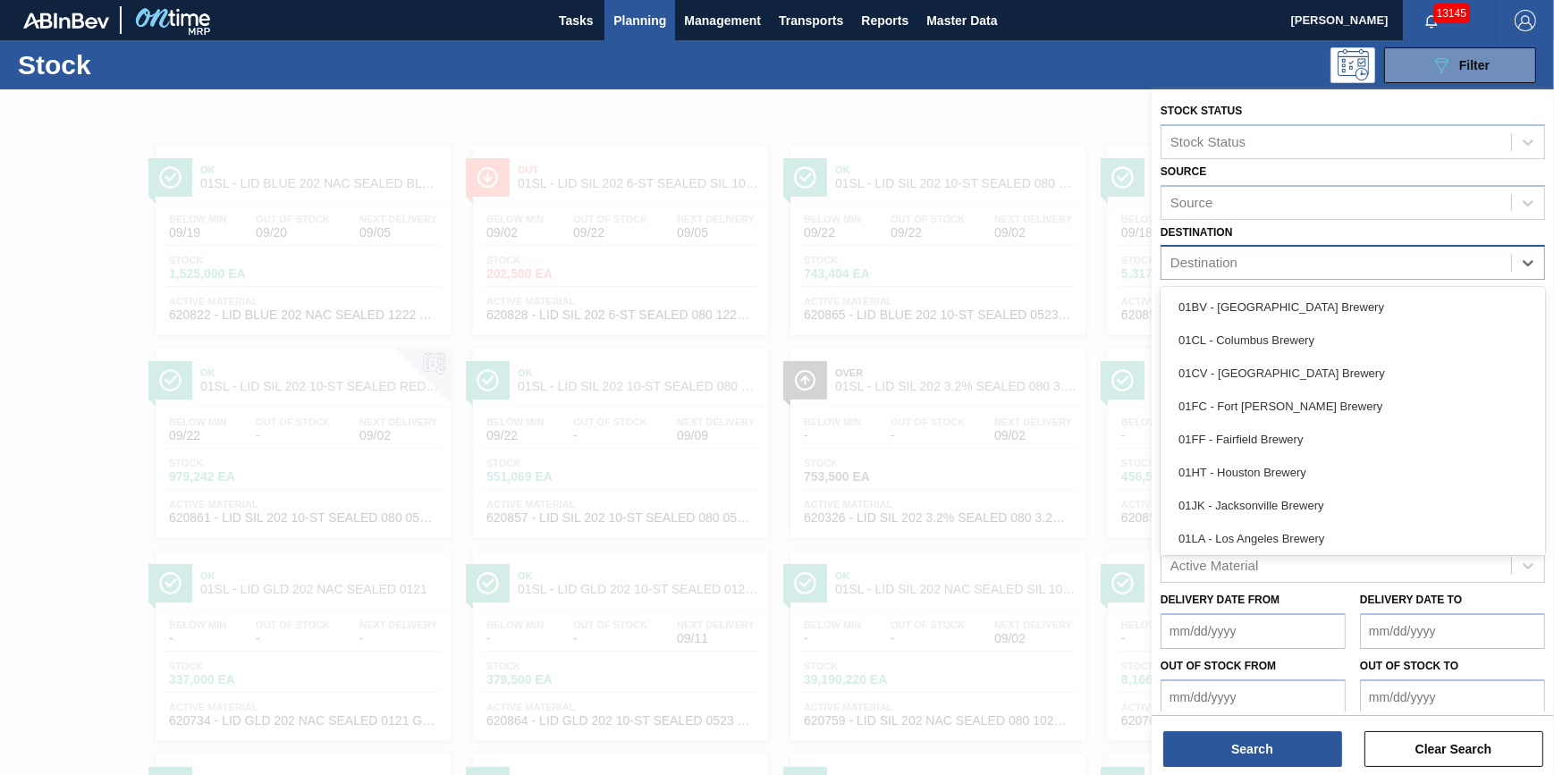
click at [1319, 311] on div "01BV - [GEOGRAPHIC_DATA] Brewery" at bounding box center [1353, 307] width 384 height 33
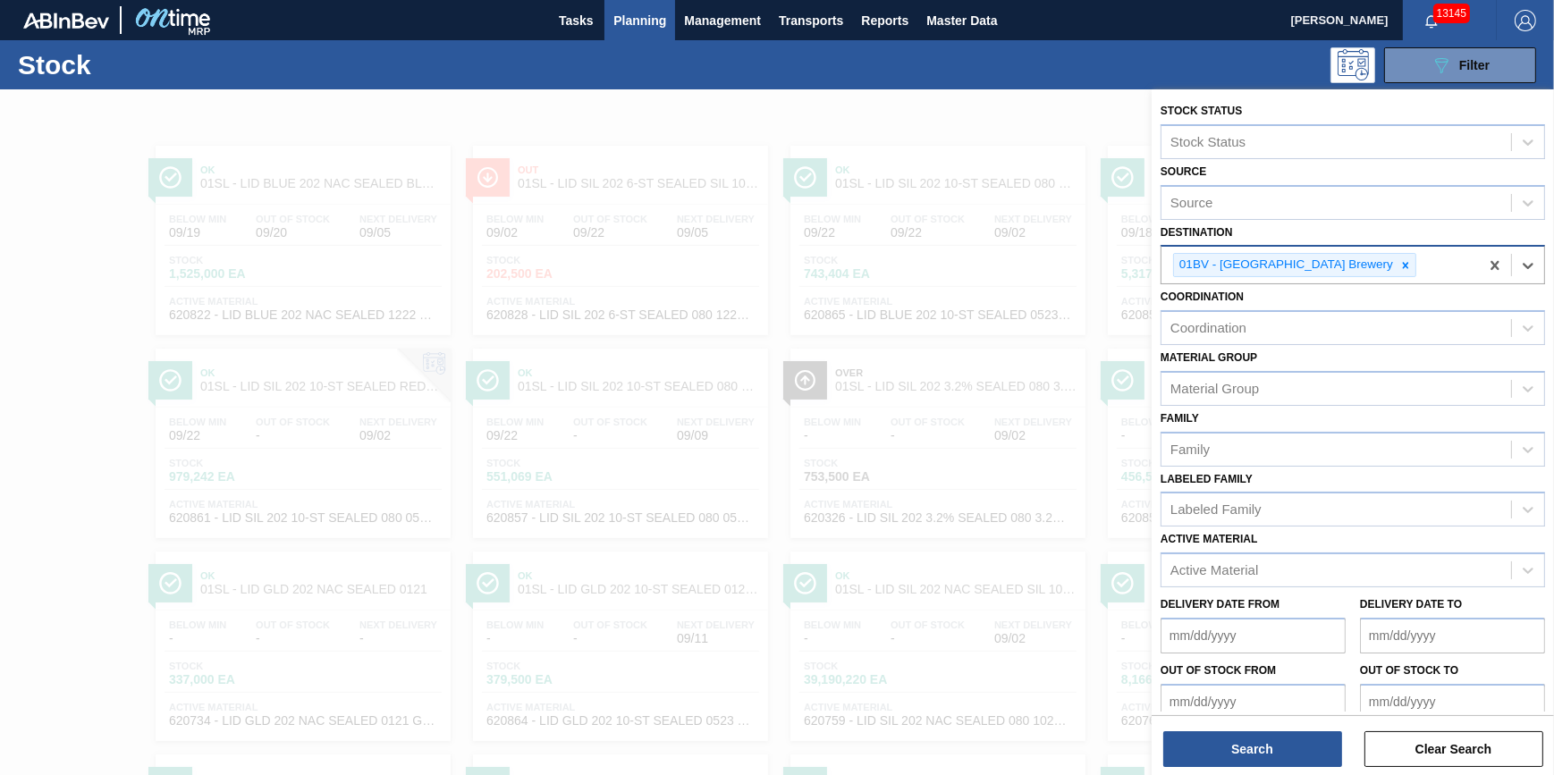
click at [1293, 723] on div "Search Clear Search" at bounding box center [1353, 740] width 402 height 50
click at [1296, 744] on button "Search" at bounding box center [1252, 749] width 179 height 36
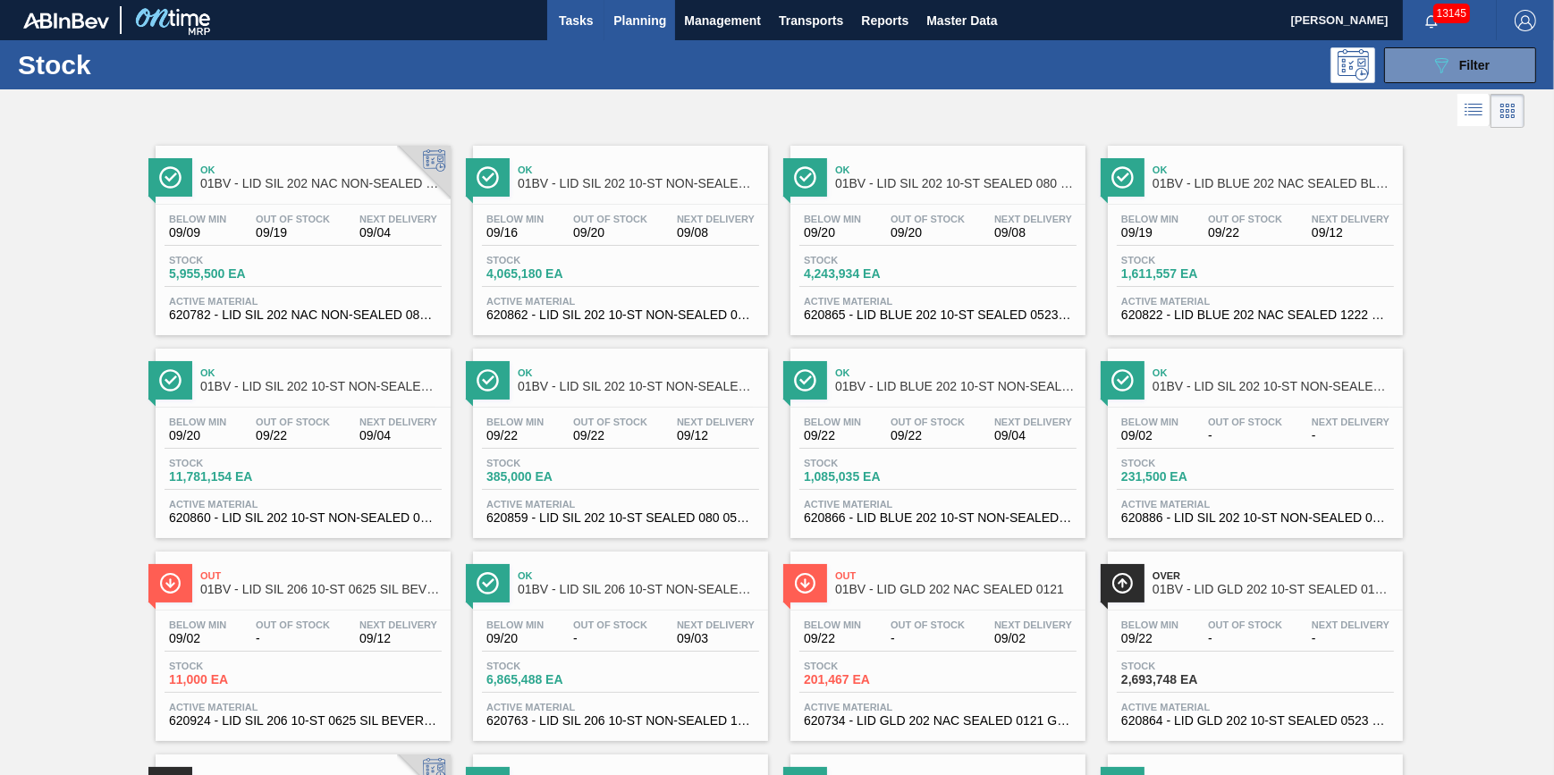
click at [590, 32] on button "Tasks" at bounding box center [575, 20] width 57 height 40
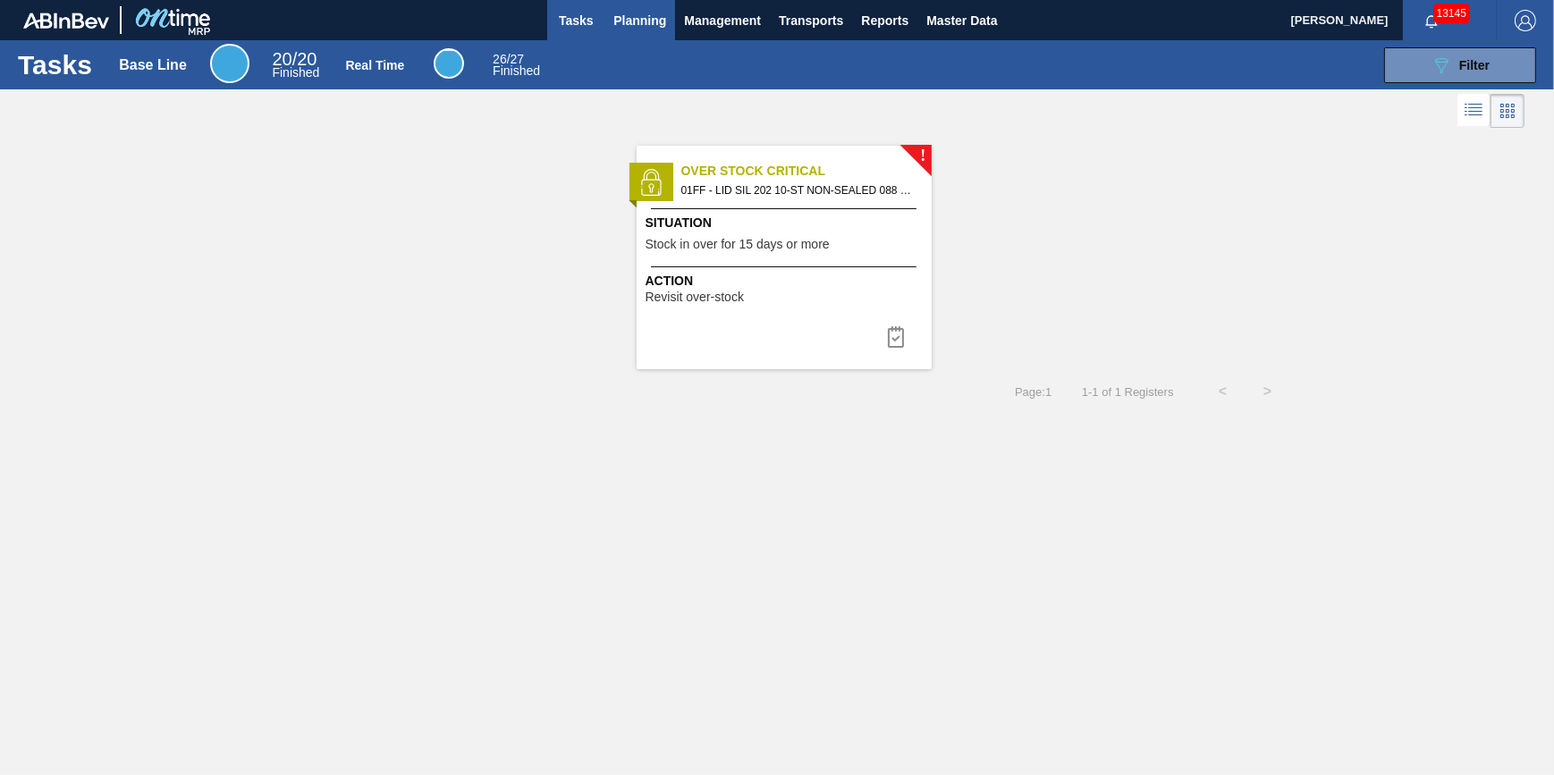
click at [641, 10] on span "Planning" at bounding box center [639, 20] width 53 height 21
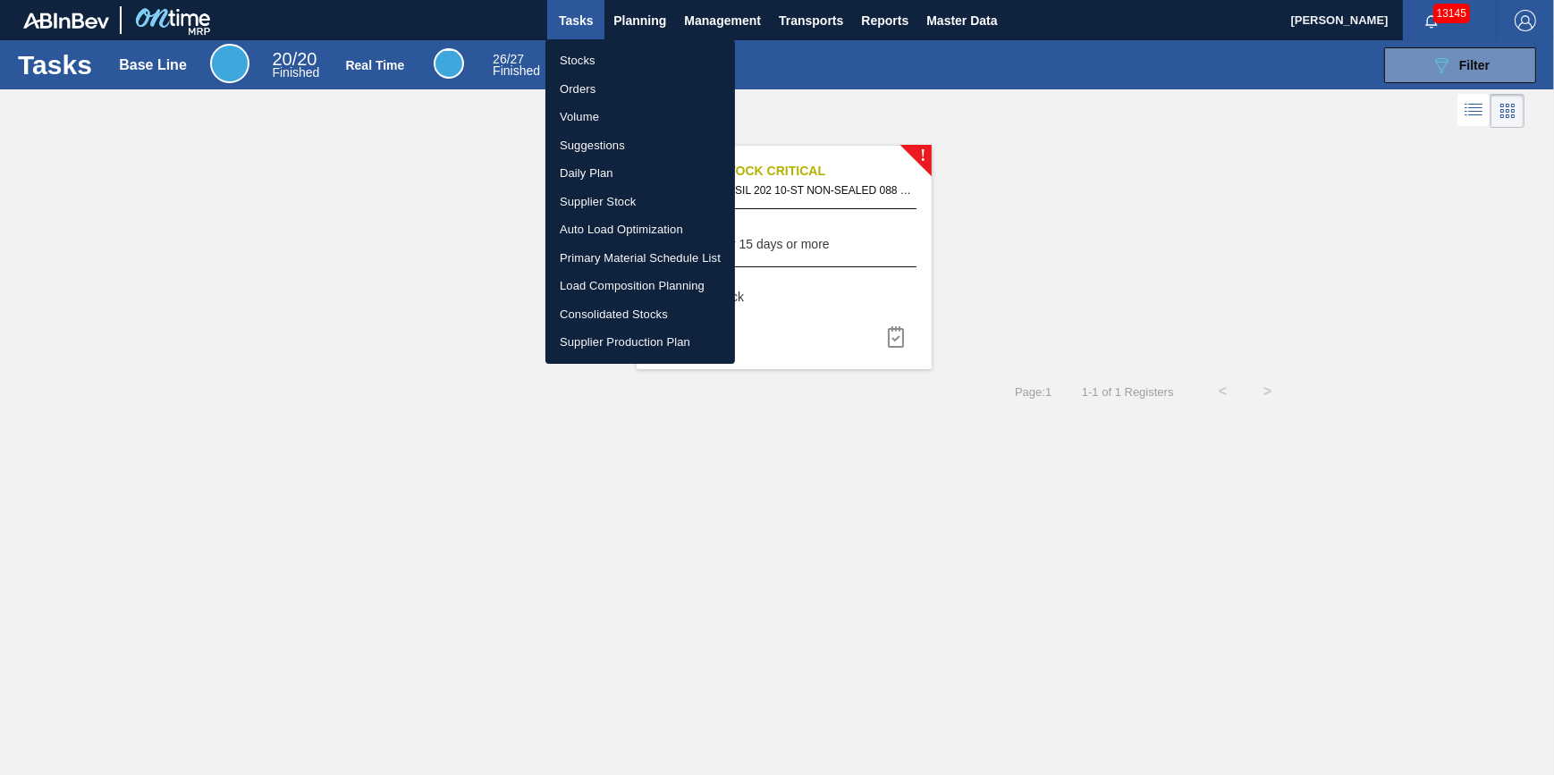
click at [639, 40] on ul "Stocks Orders Volume Suggestions Daily Plan Supplier Stock Auto Load Optimizati…" at bounding box center [640, 201] width 190 height 325
click at [637, 48] on li "Stocks" at bounding box center [640, 60] width 190 height 29
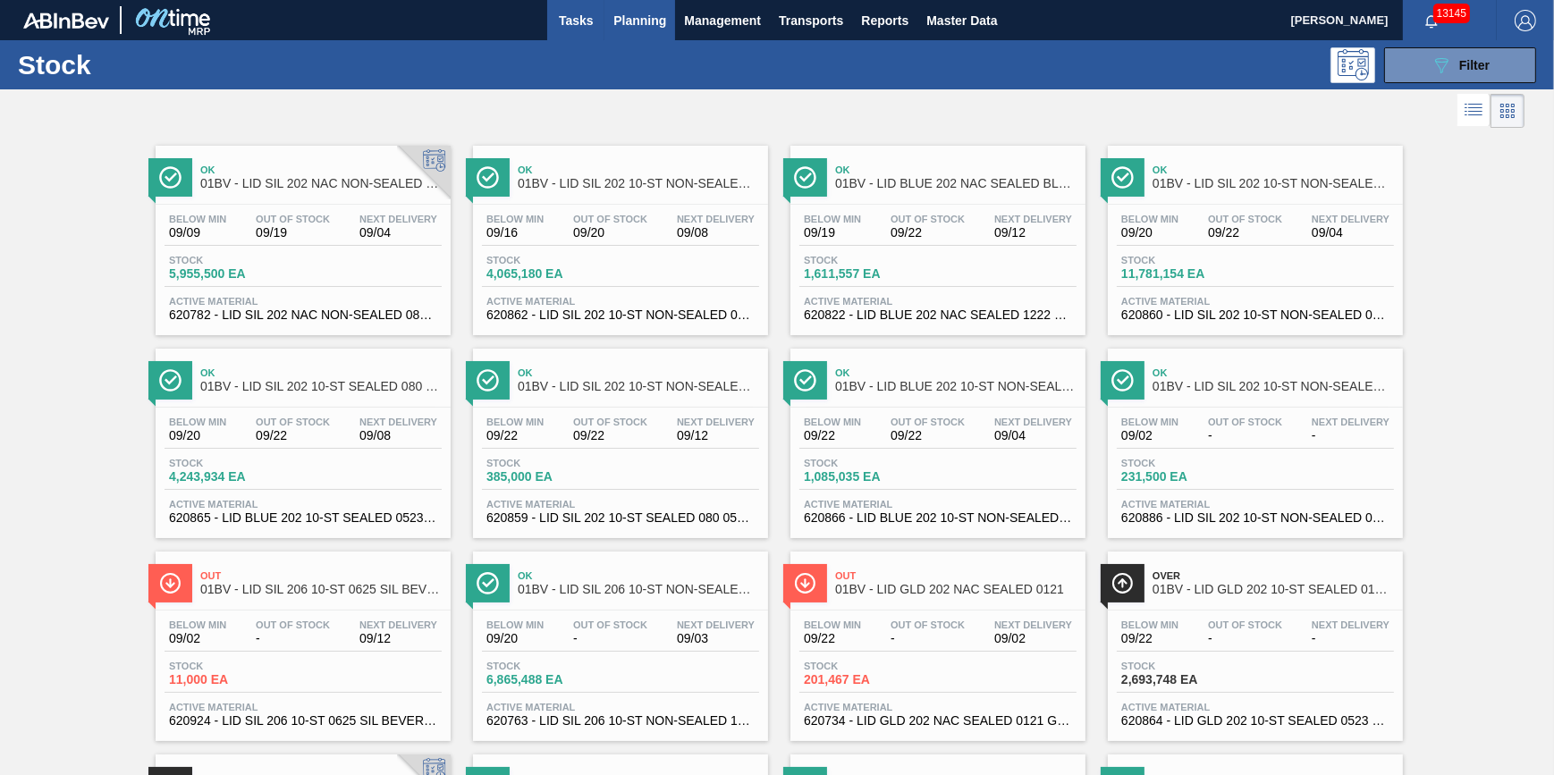
click at [557, 31] on button "Tasks" at bounding box center [575, 20] width 57 height 40
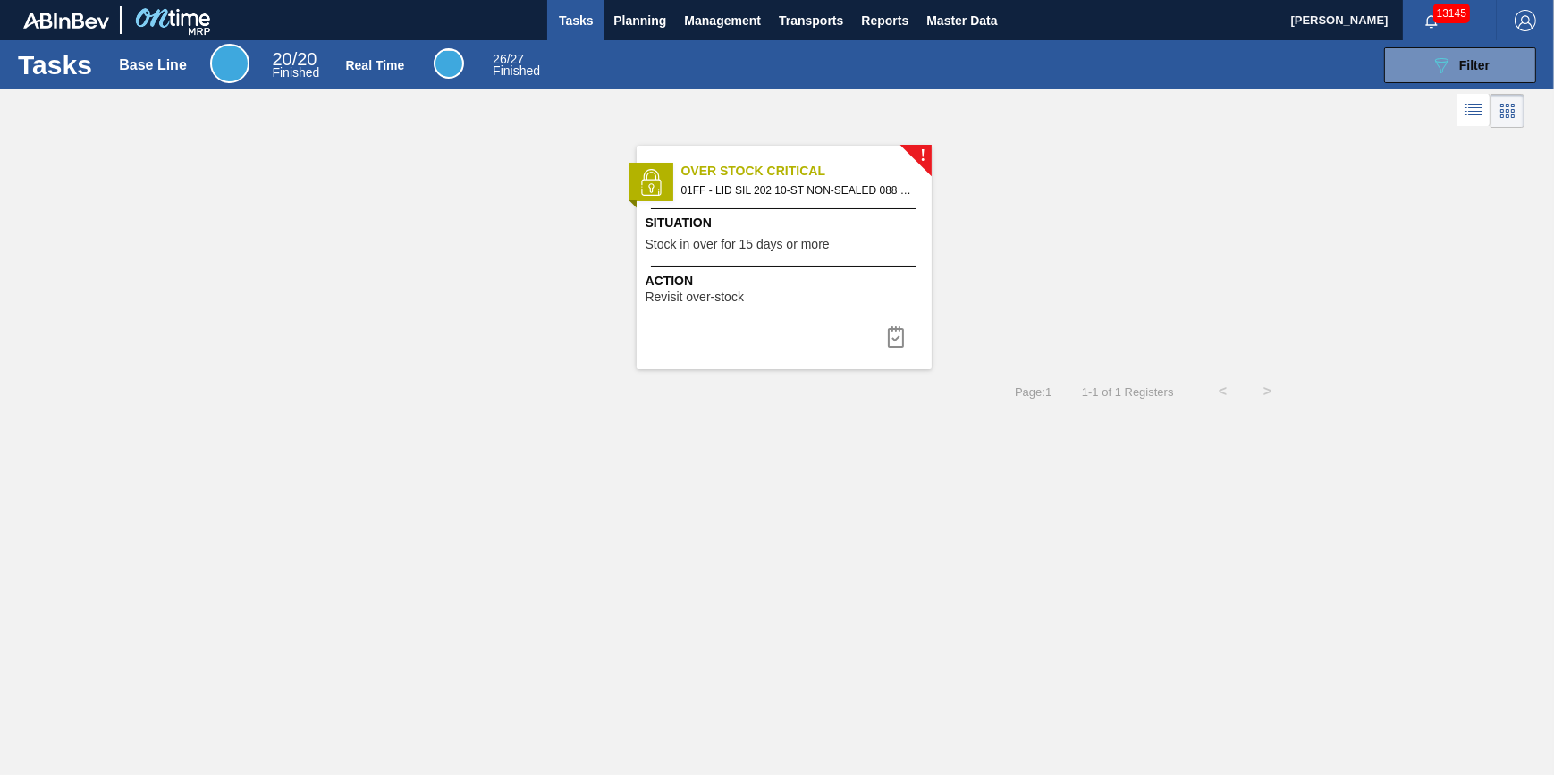
click at [713, 238] on span "Stock in over for 15 days or more" at bounding box center [738, 244] width 184 height 13
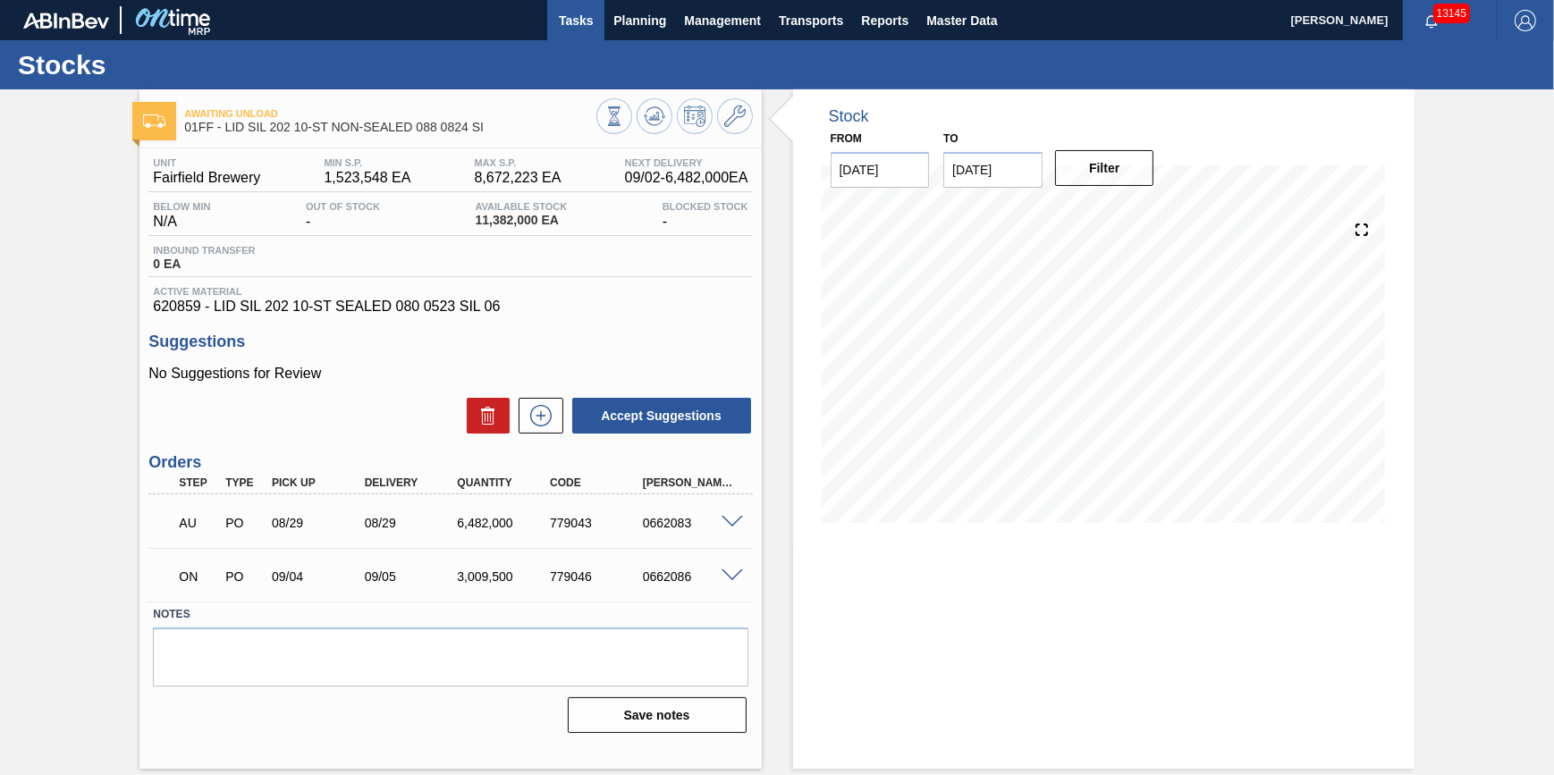
click at [581, 25] on span "Tasks" at bounding box center [575, 20] width 39 height 21
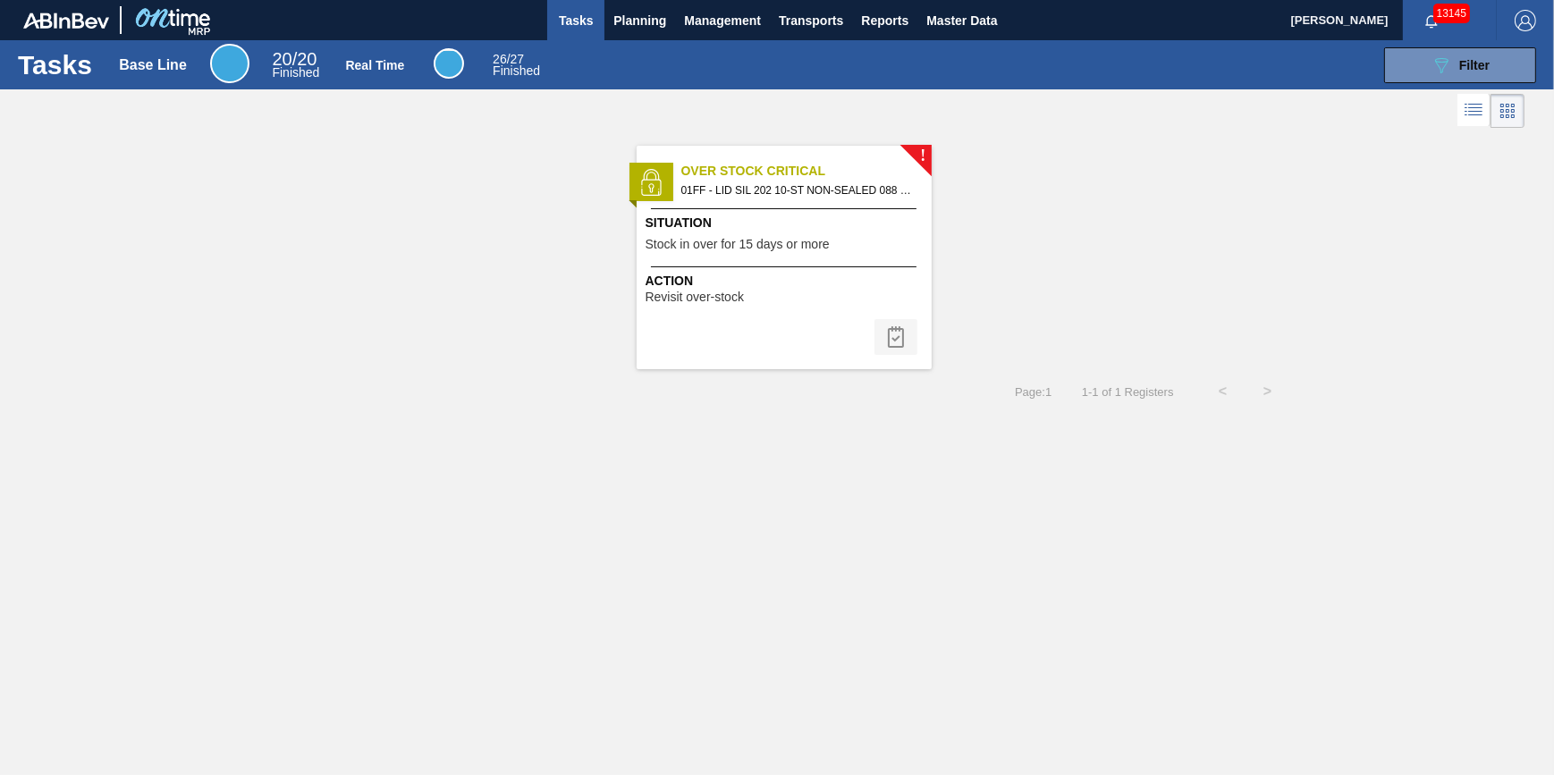
click at [893, 335] on img at bounding box center [895, 336] width 21 height 21
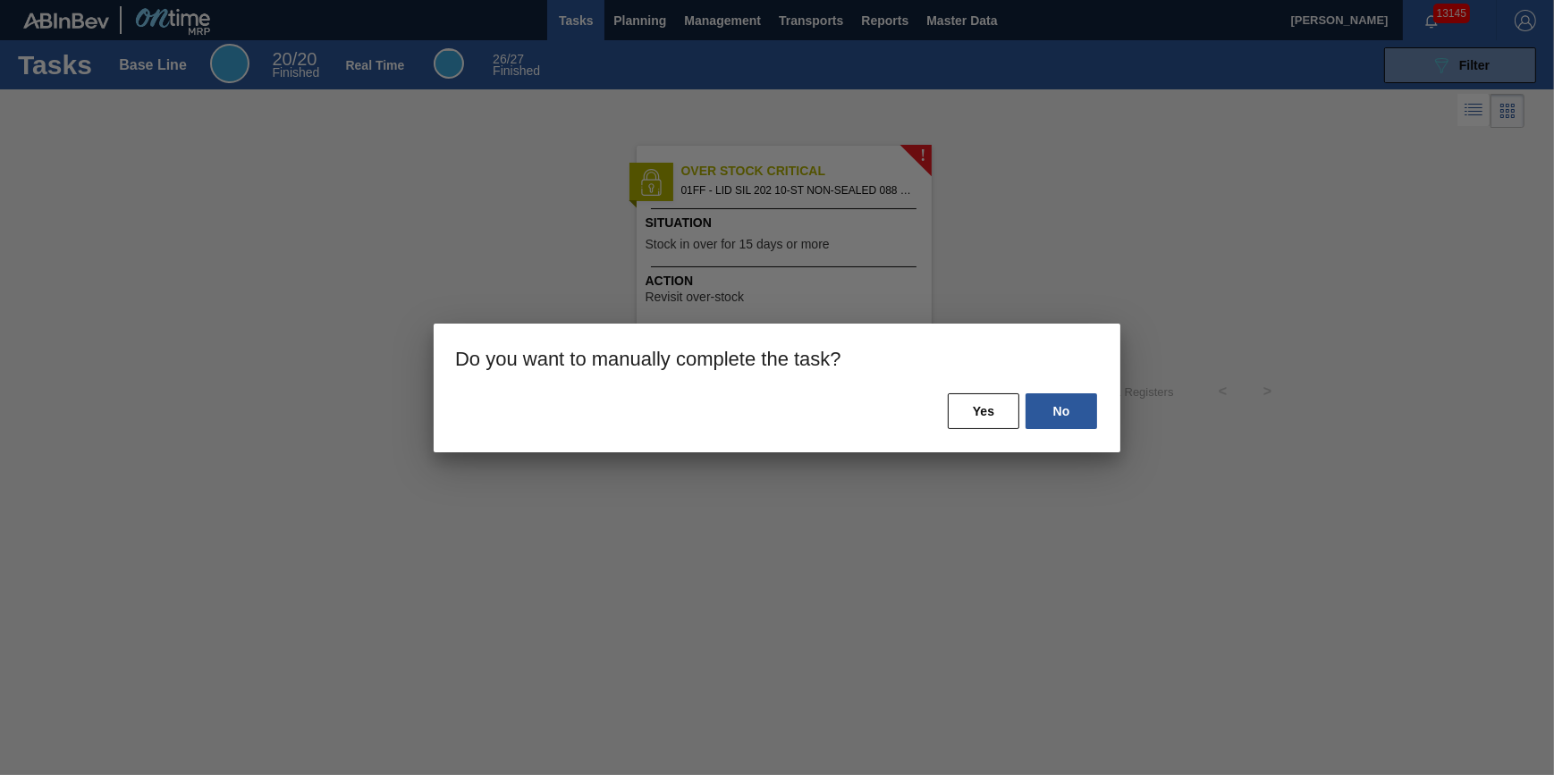
drag, startPoint x: 963, startPoint y: 406, endPoint x: 1024, endPoint y: 395, distance: 61.7
click at [964, 407] on button "Yes" at bounding box center [984, 411] width 72 height 36
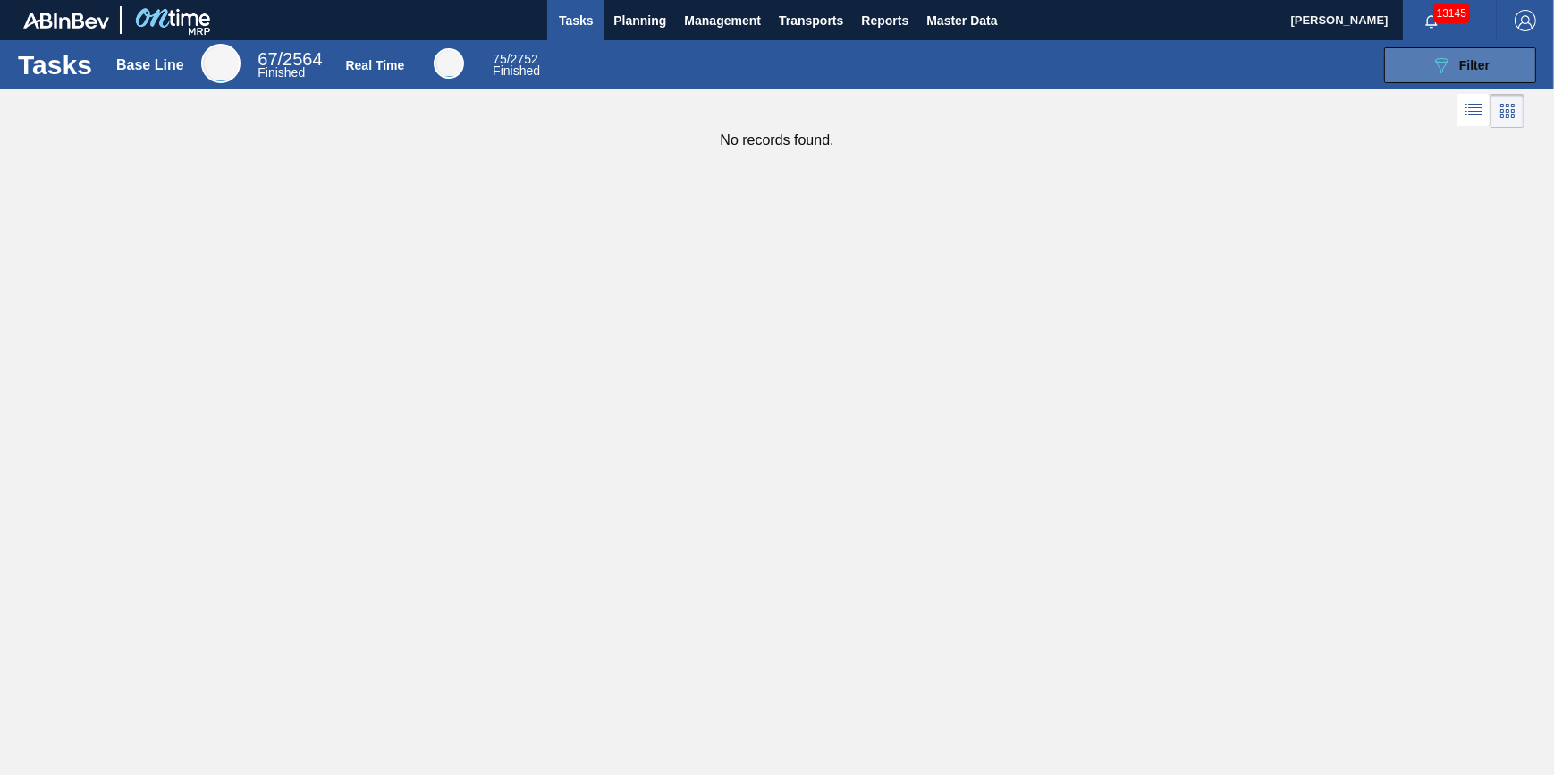
click at [1468, 64] on span "Filter" at bounding box center [1474, 65] width 30 height 14
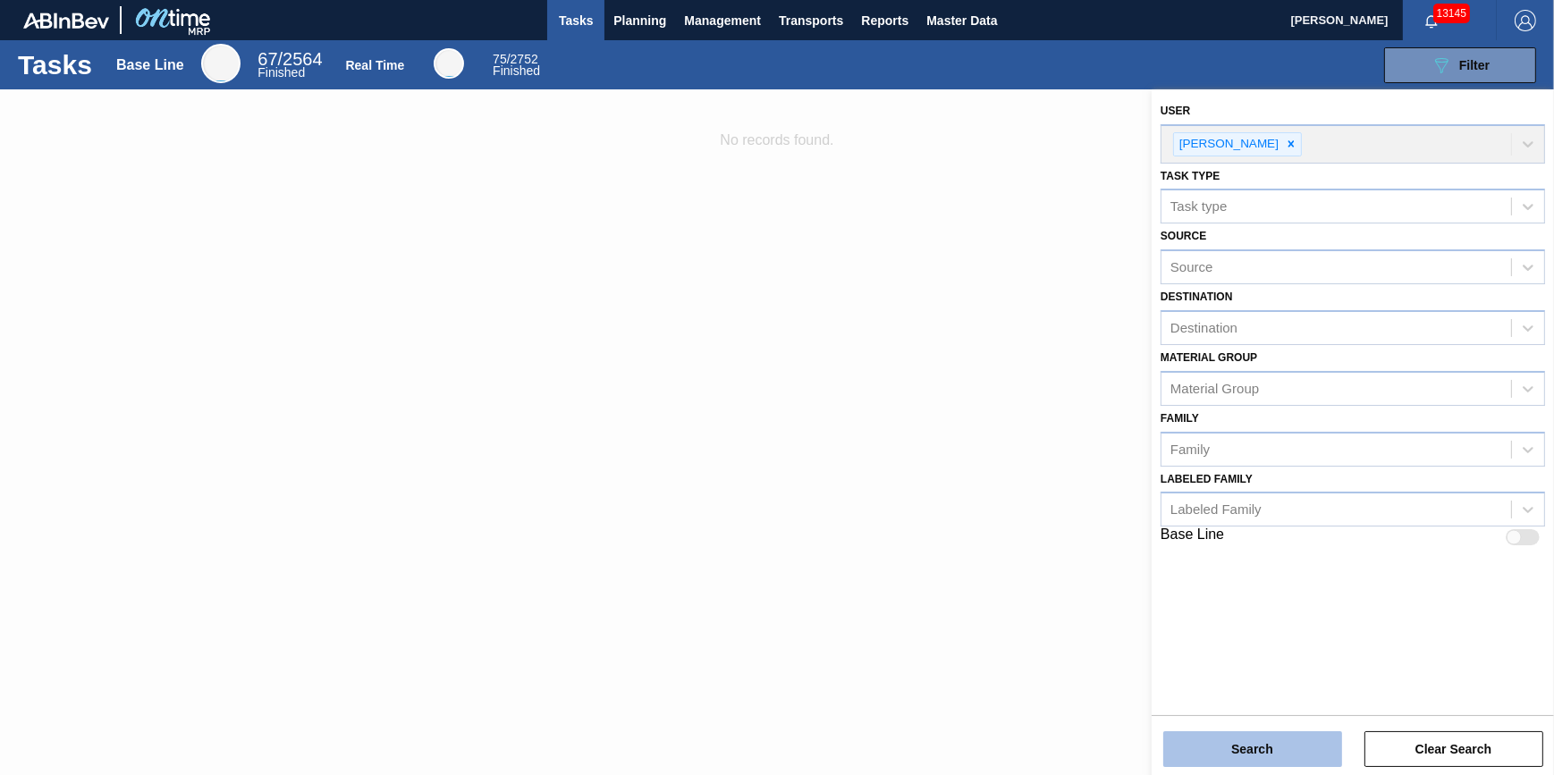
click at [1280, 742] on button "Search" at bounding box center [1252, 749] width 179 height 36
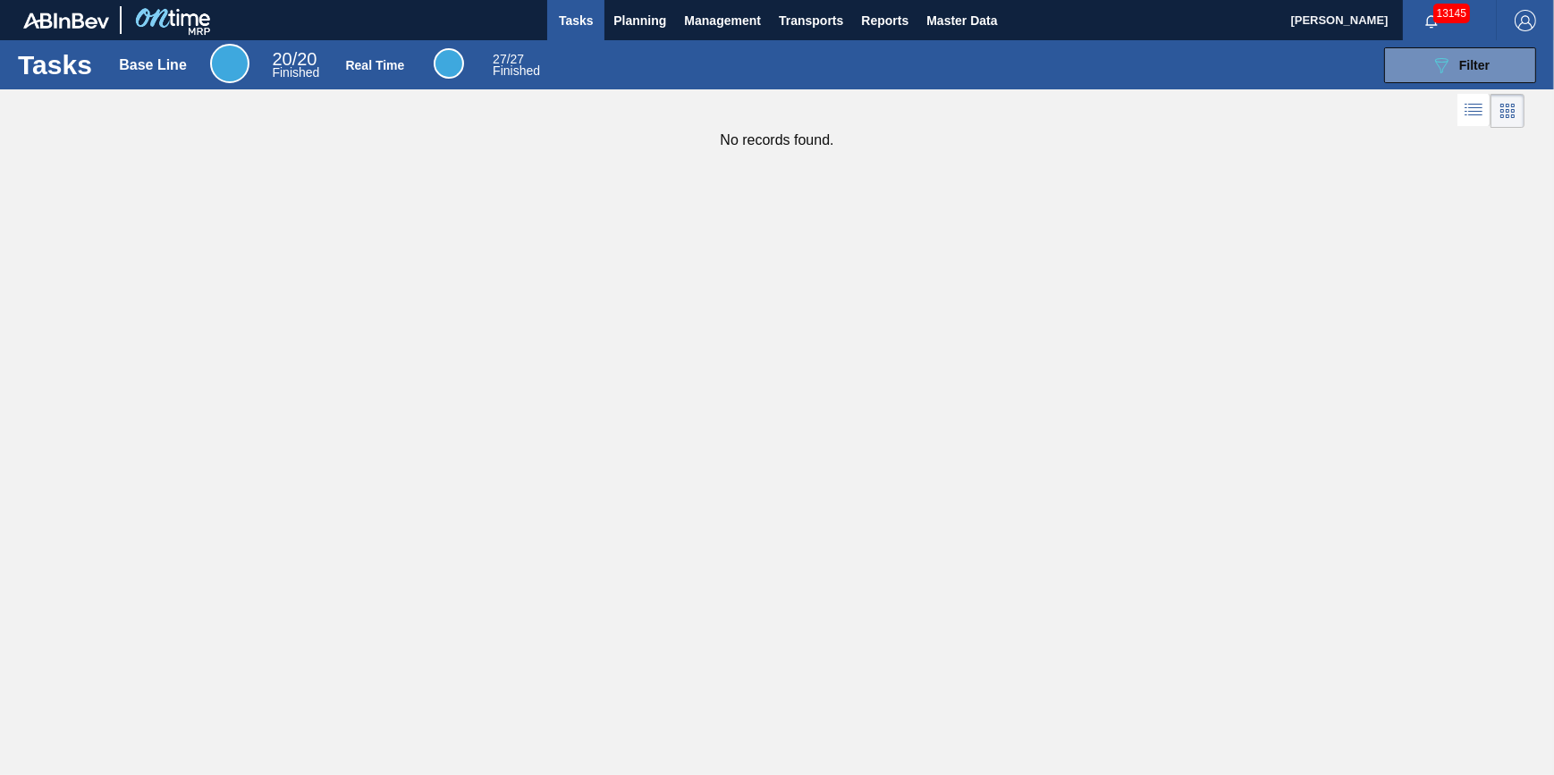
click at [1365, 72] on div "089F7B8B-B2A5-4AFE-B5C0-19BA573D28AC Filter" at bounding box center [1049, 65] width 991 height 36
click at [1413, 69] on button "089F7B8B-B2A5-4AFE-B5C0-19BA573D28AC Filter" at bounding box center [1460, 65] width 152 height 36
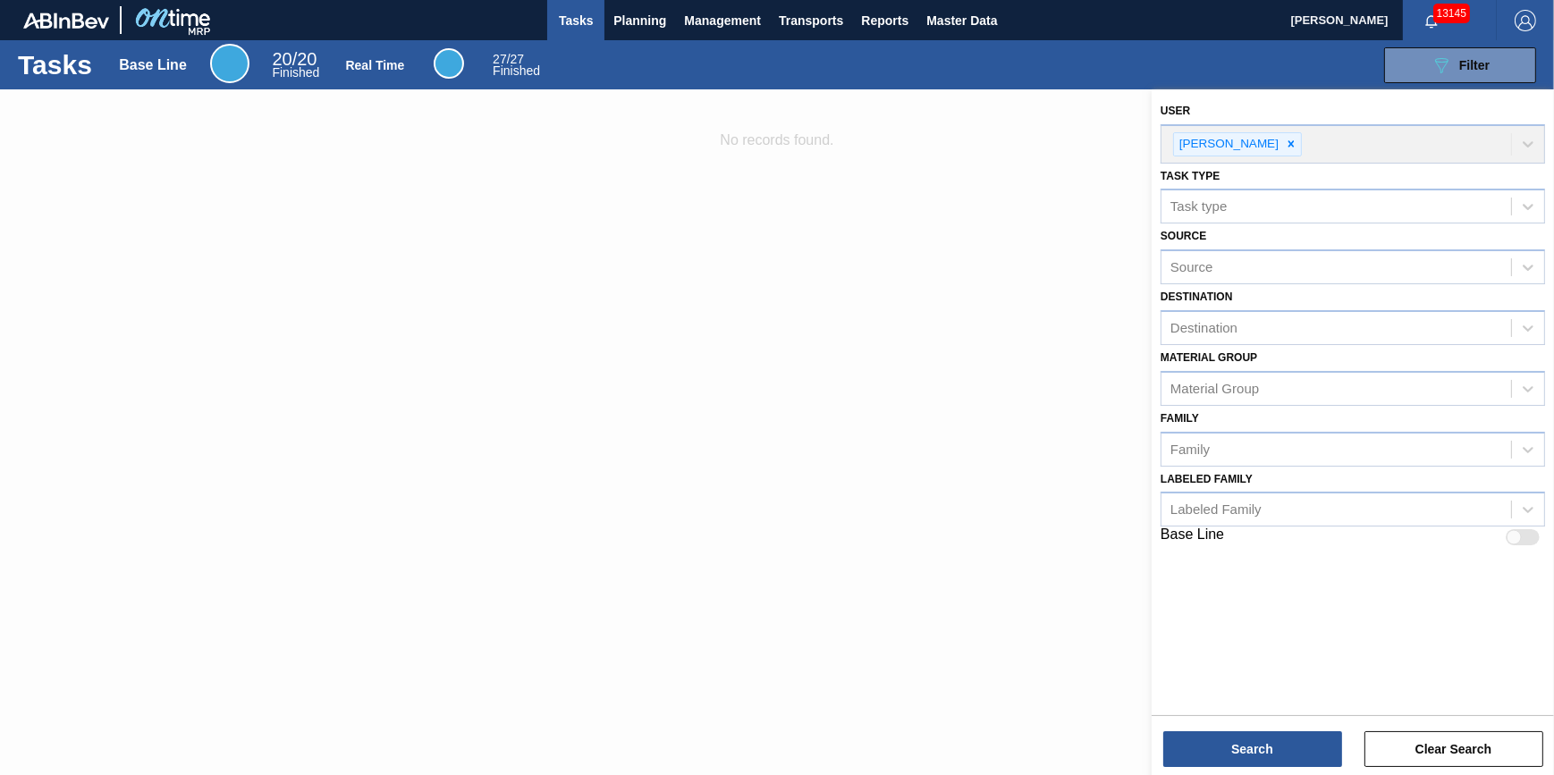
click at [849, 495] on div at bounding box center [777, 476] width 1554 height 775
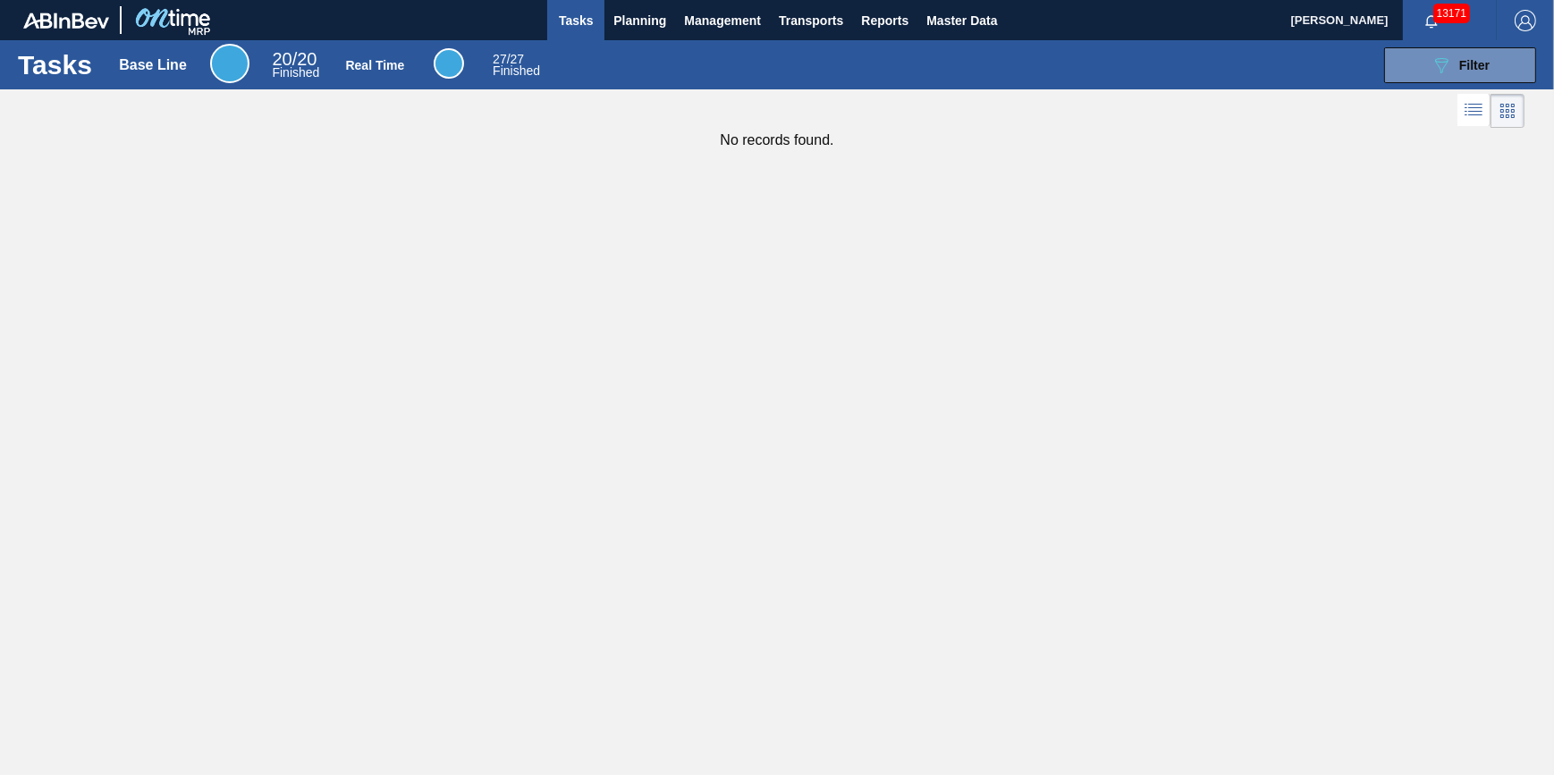
click at [582, 33] on button "Tasks" at bounding box center [575, 20] width 57 height 40
click at [630, 23] on span "Planning" at bounding box center [639, 20] width 53 height 21
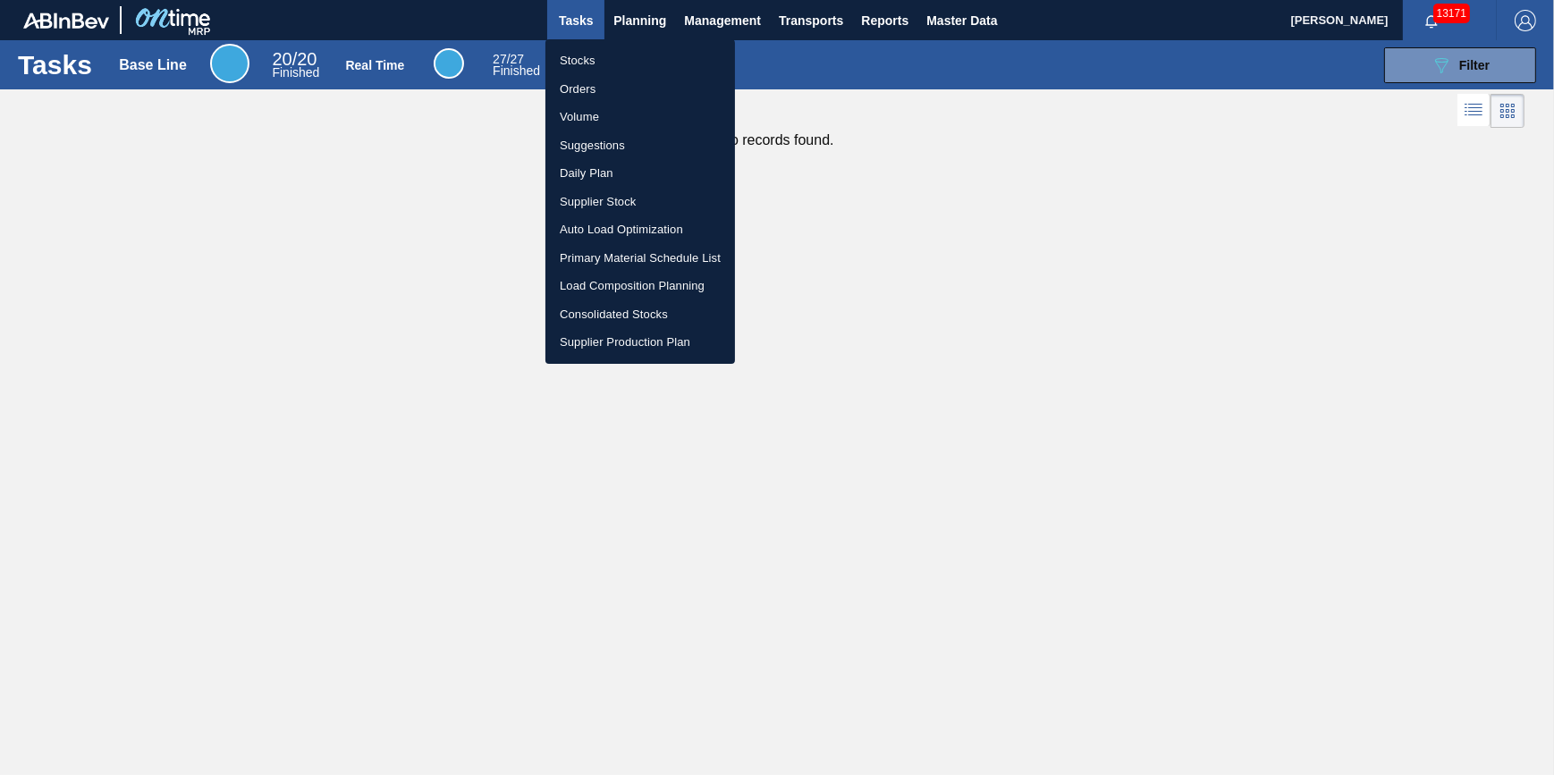
click at [612, 53] on li "Stocks" at bounding box center [640, 60] width 190 height 29
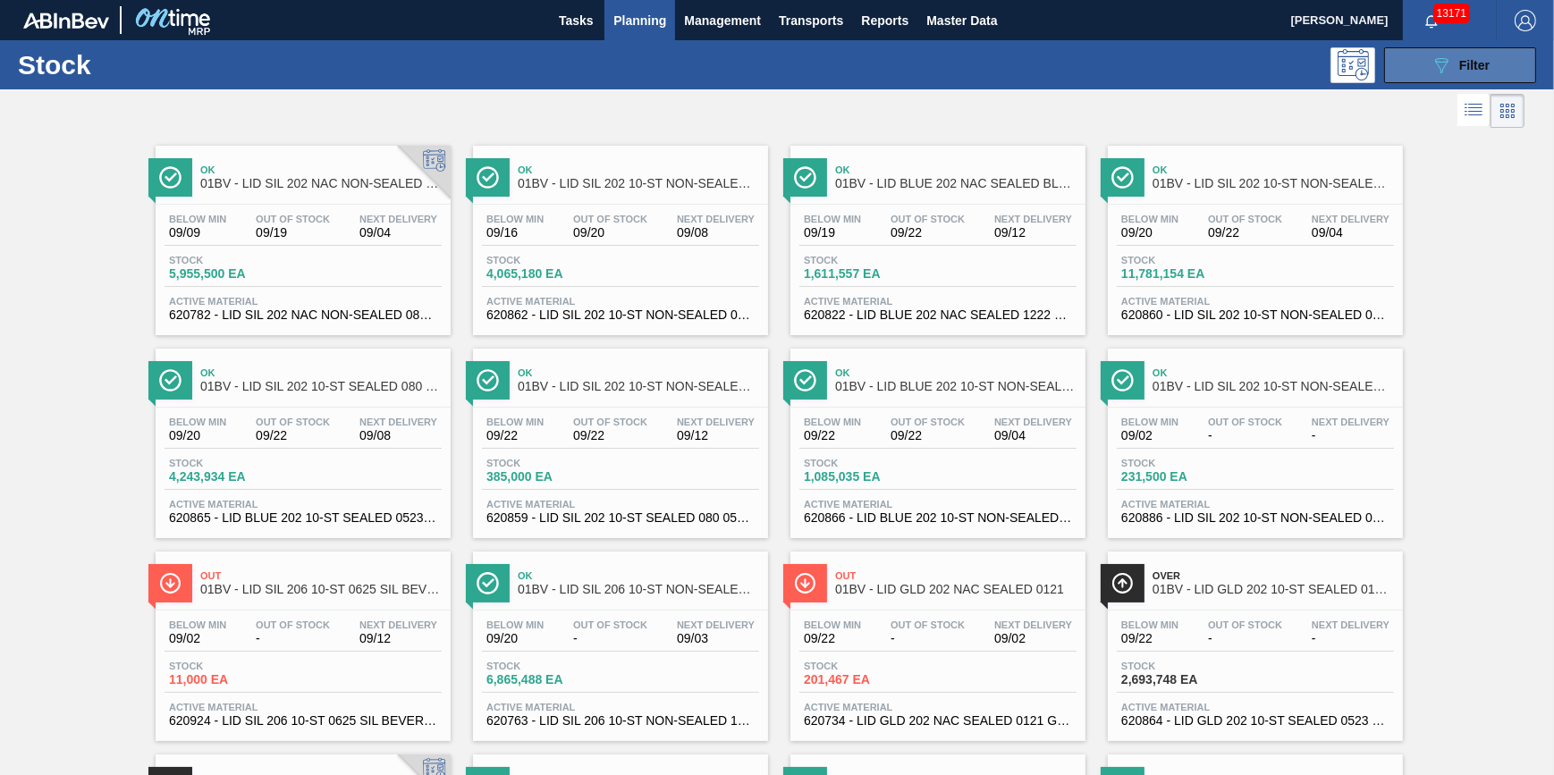
click at [1448, 80] on button "089F7B8B-B2A5-4AFE-B5C0-19BA573D28AC Filter" at bounding box center [1460, 65] width 152 height 36
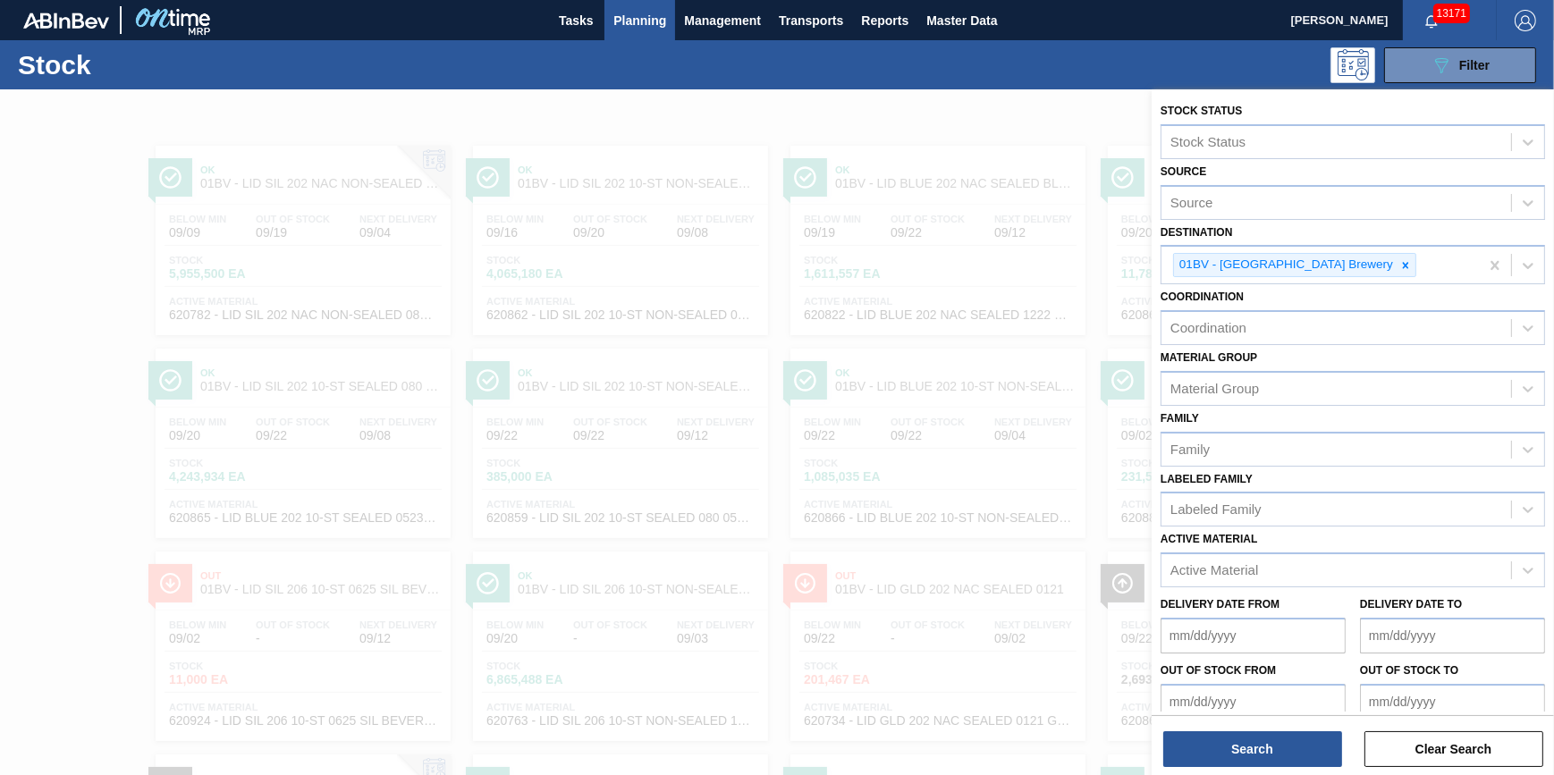
click at [954, 90] on div at bounding box center [777, 476] width 1554 height 775
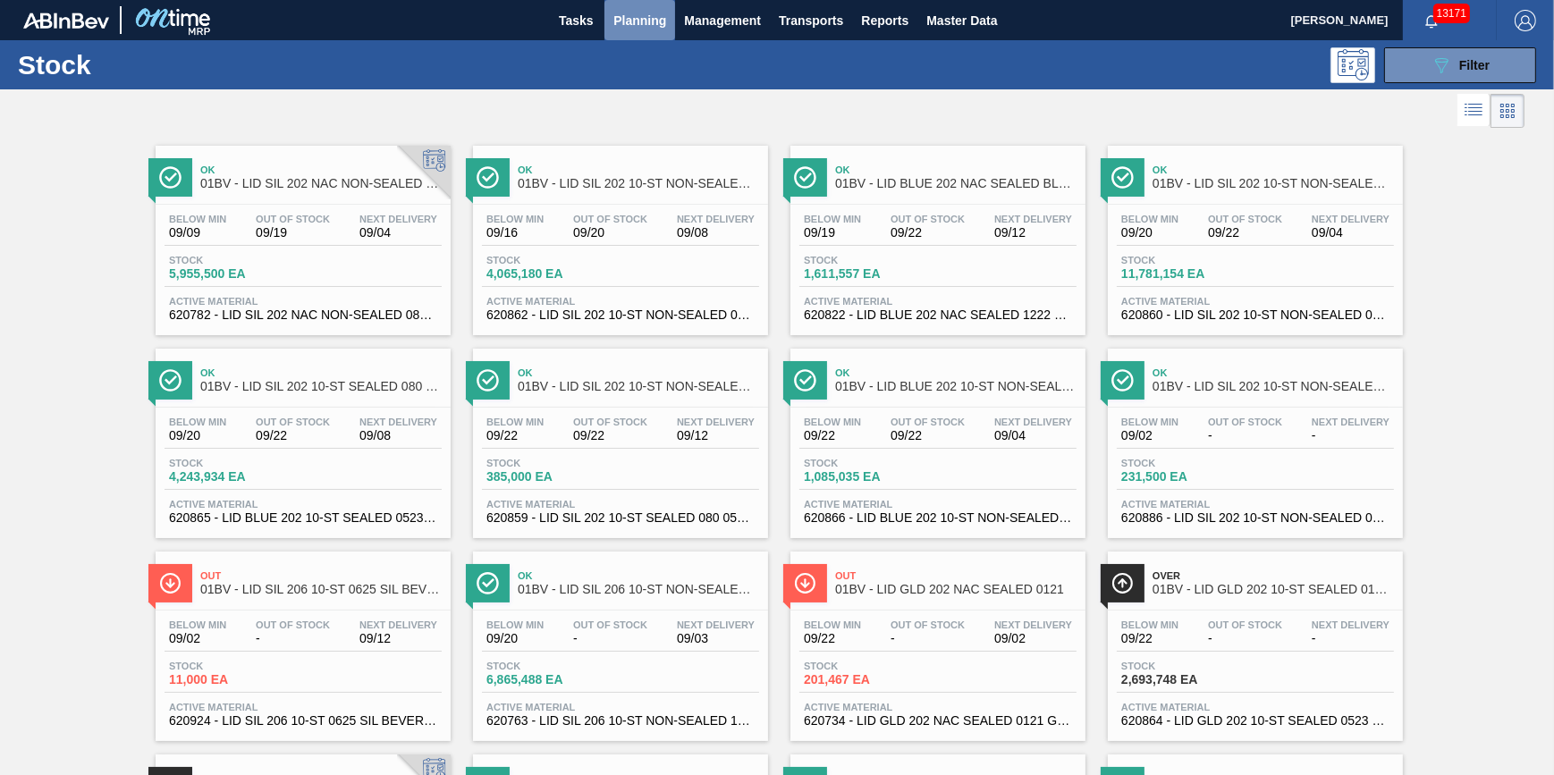
click at [622, 18] on span "Planning" at bounding box center [639, 20] width 53 height 21
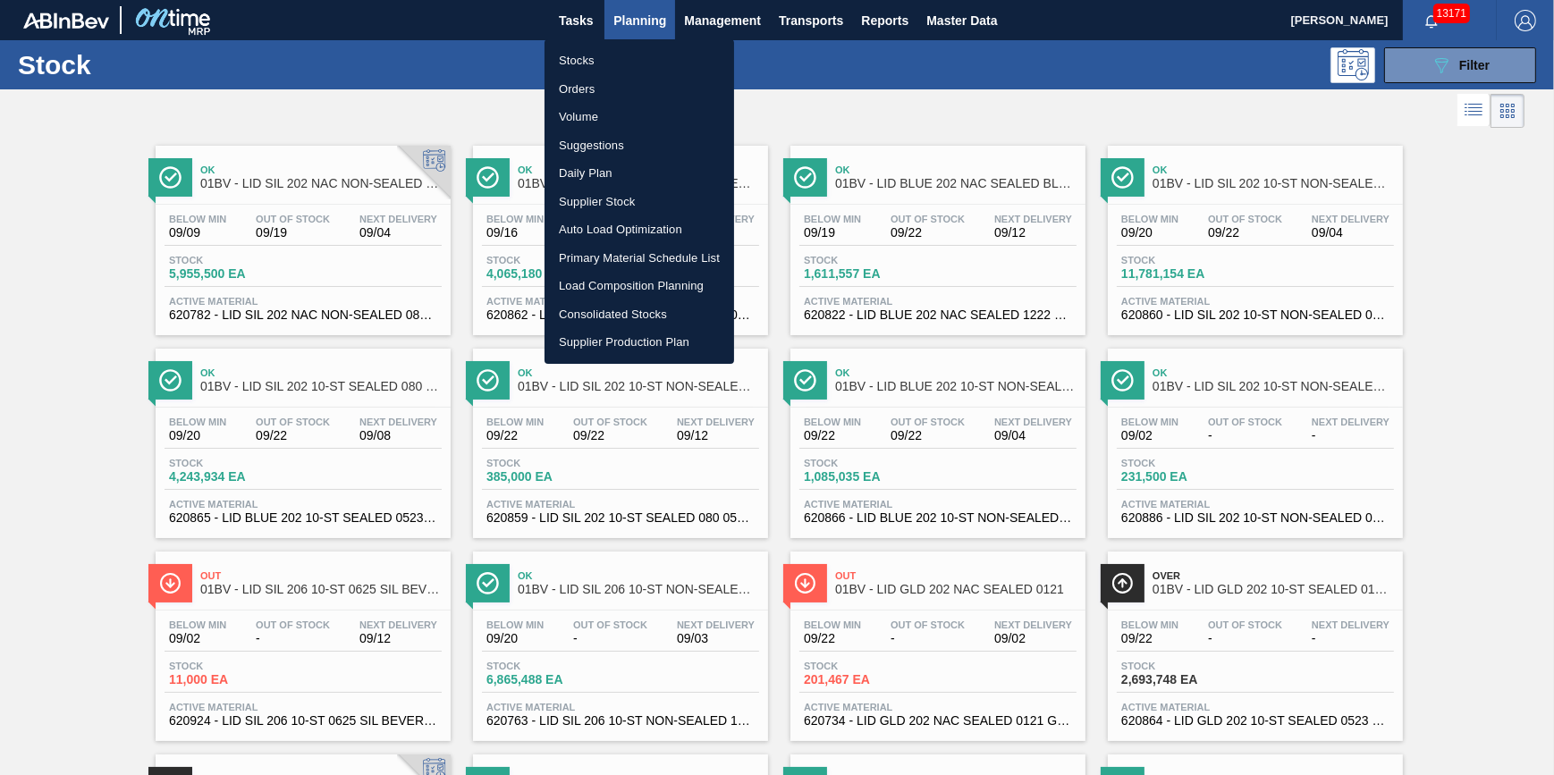
click at [475, 87] on div at bounding box center [777, 387] width 1554 height 775
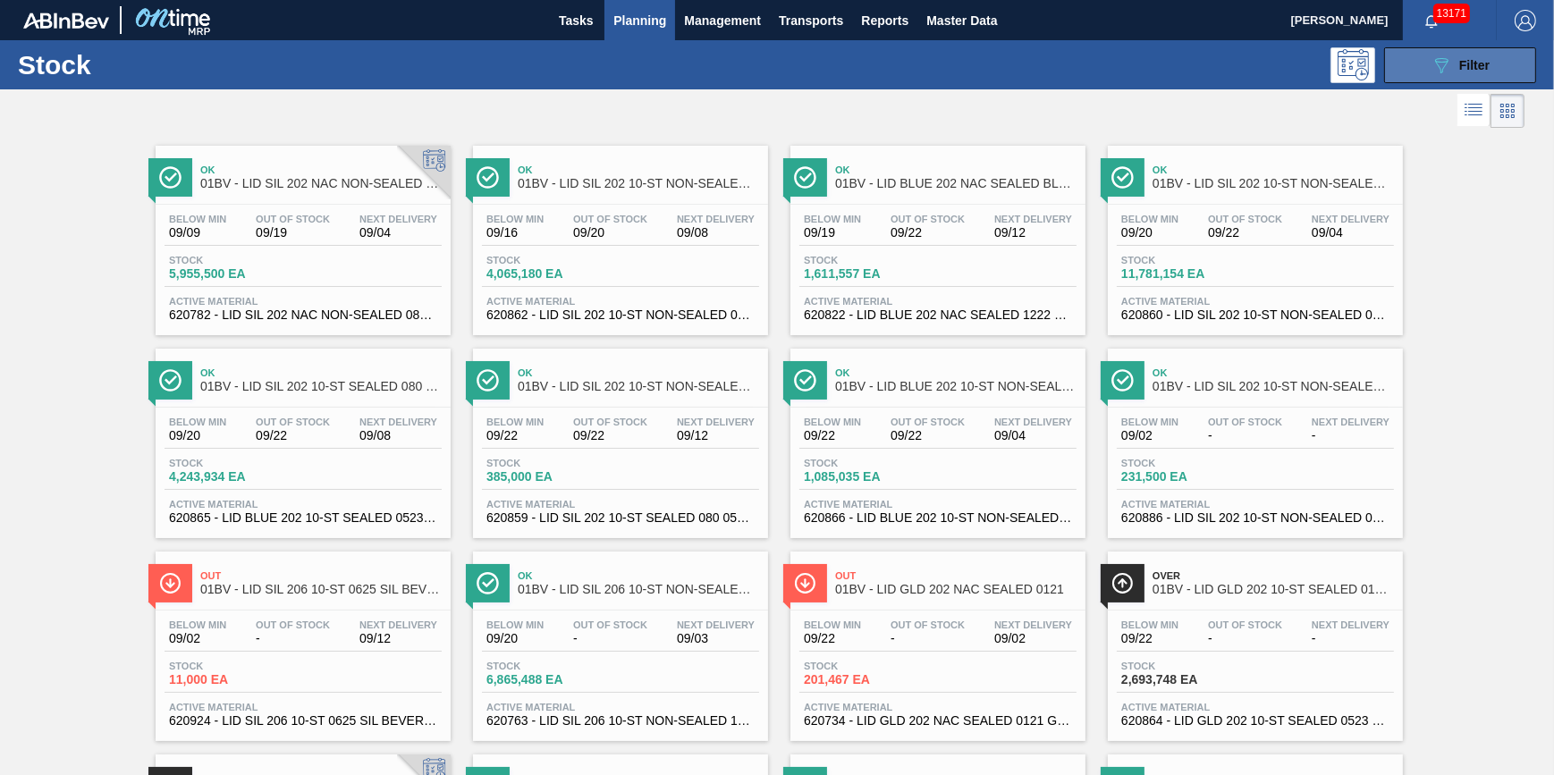
click at [1450, 70] on div "089F7B8B-B2A5-4AFE-B5C0-19BA573D28AC Filter" at bounding box center [1460, 65] width 59 height 21
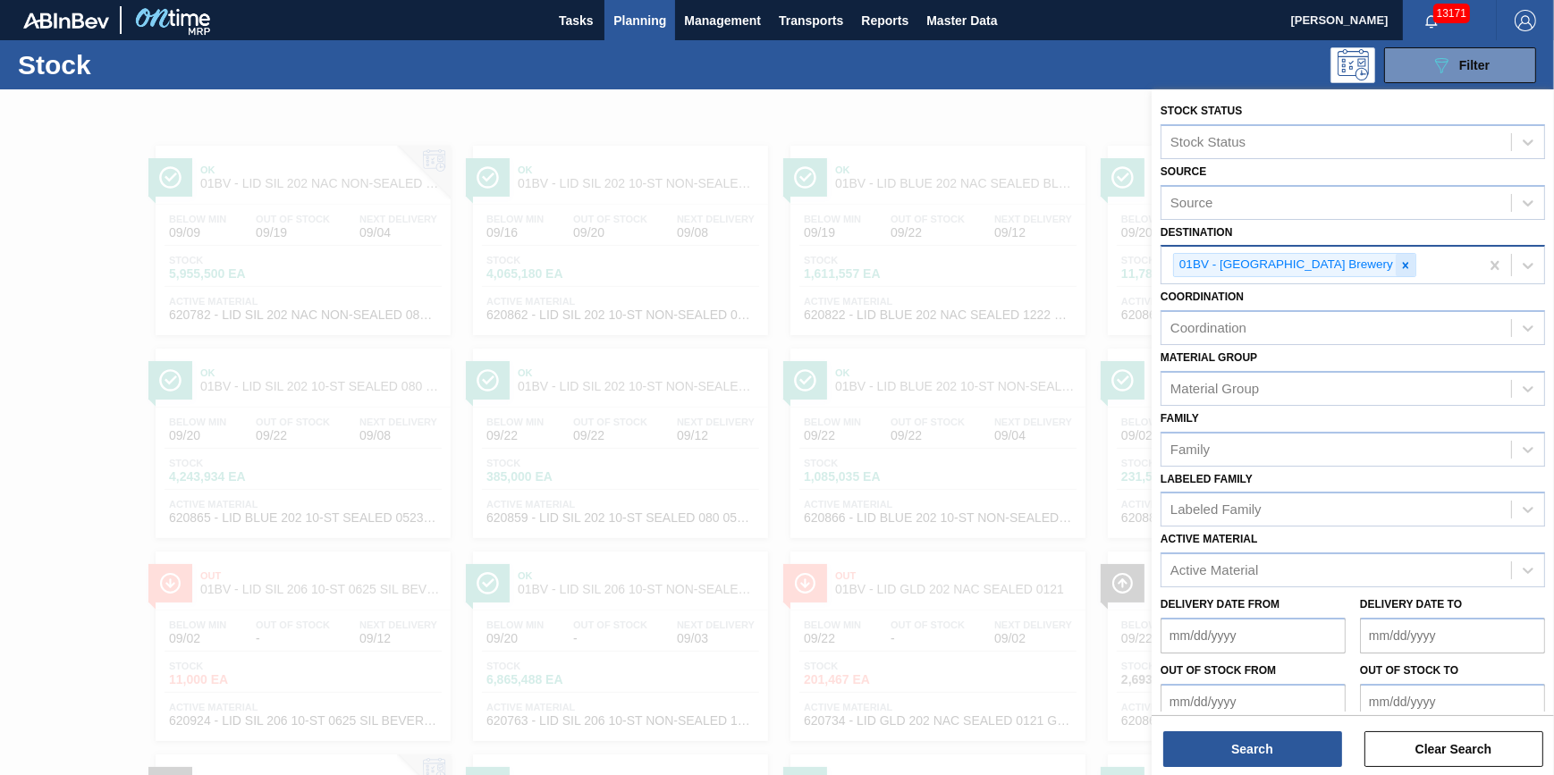
click at [1359, 266] on div "01BV - [GEOGRAPHIC_DATA] Brewery" at bounding box center [1319, 265] width 317 height 37
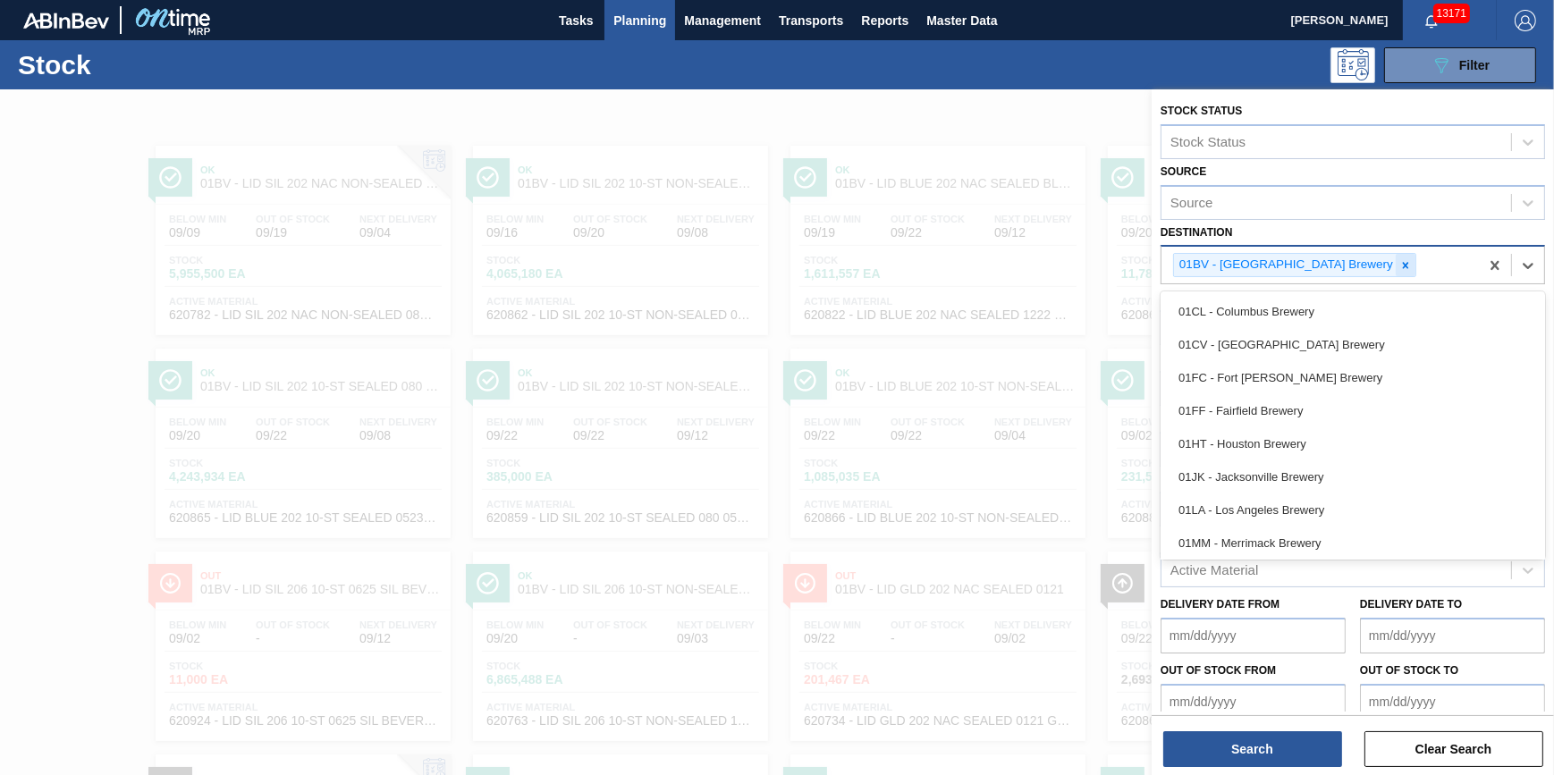
click at [1399, 266] on icon at bounding box center [1405, 265] width 13 height 13
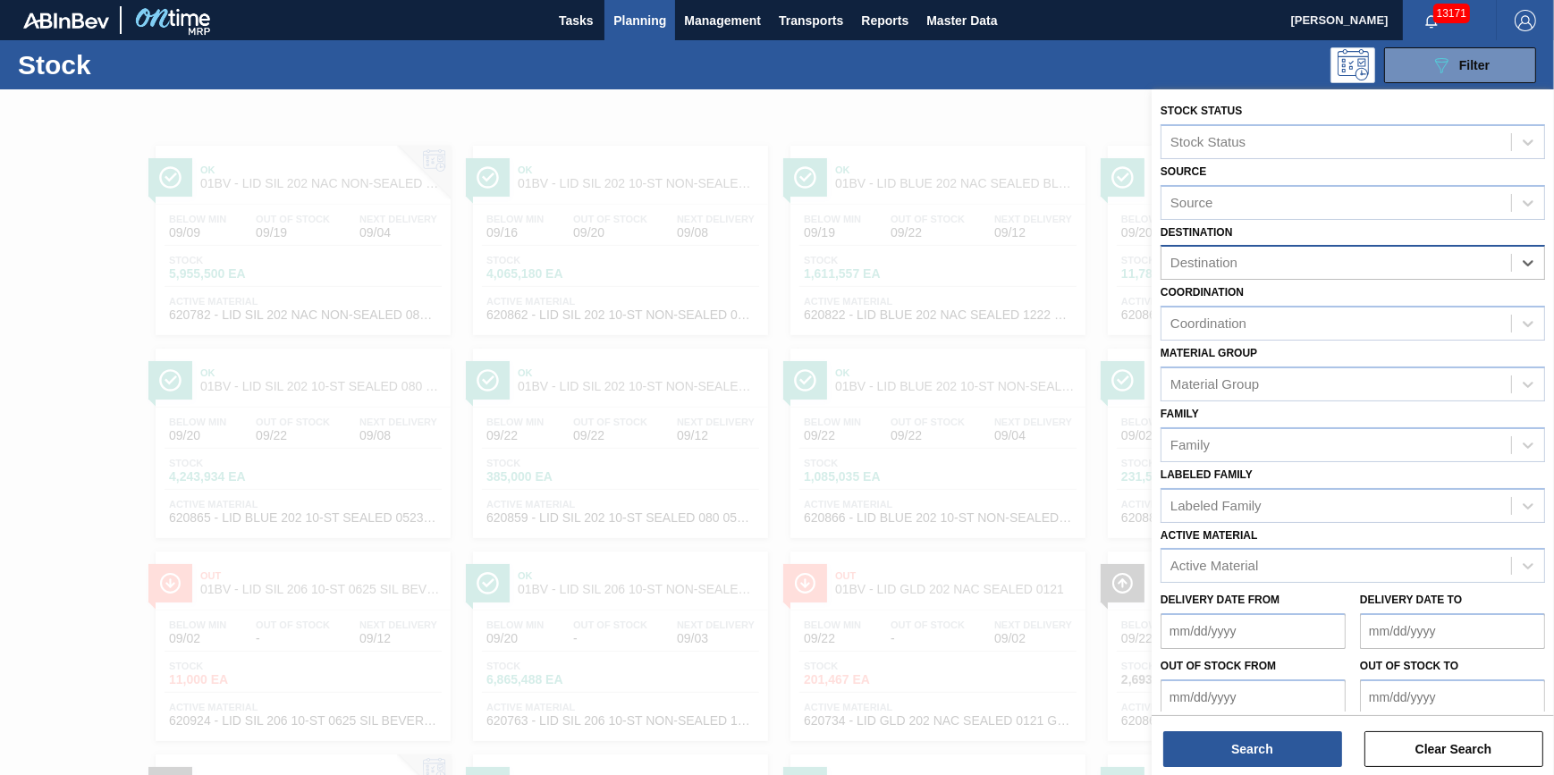
click at [1352, 266] on div "Destination" at bounding box center [1336, 263] width 350 height 26
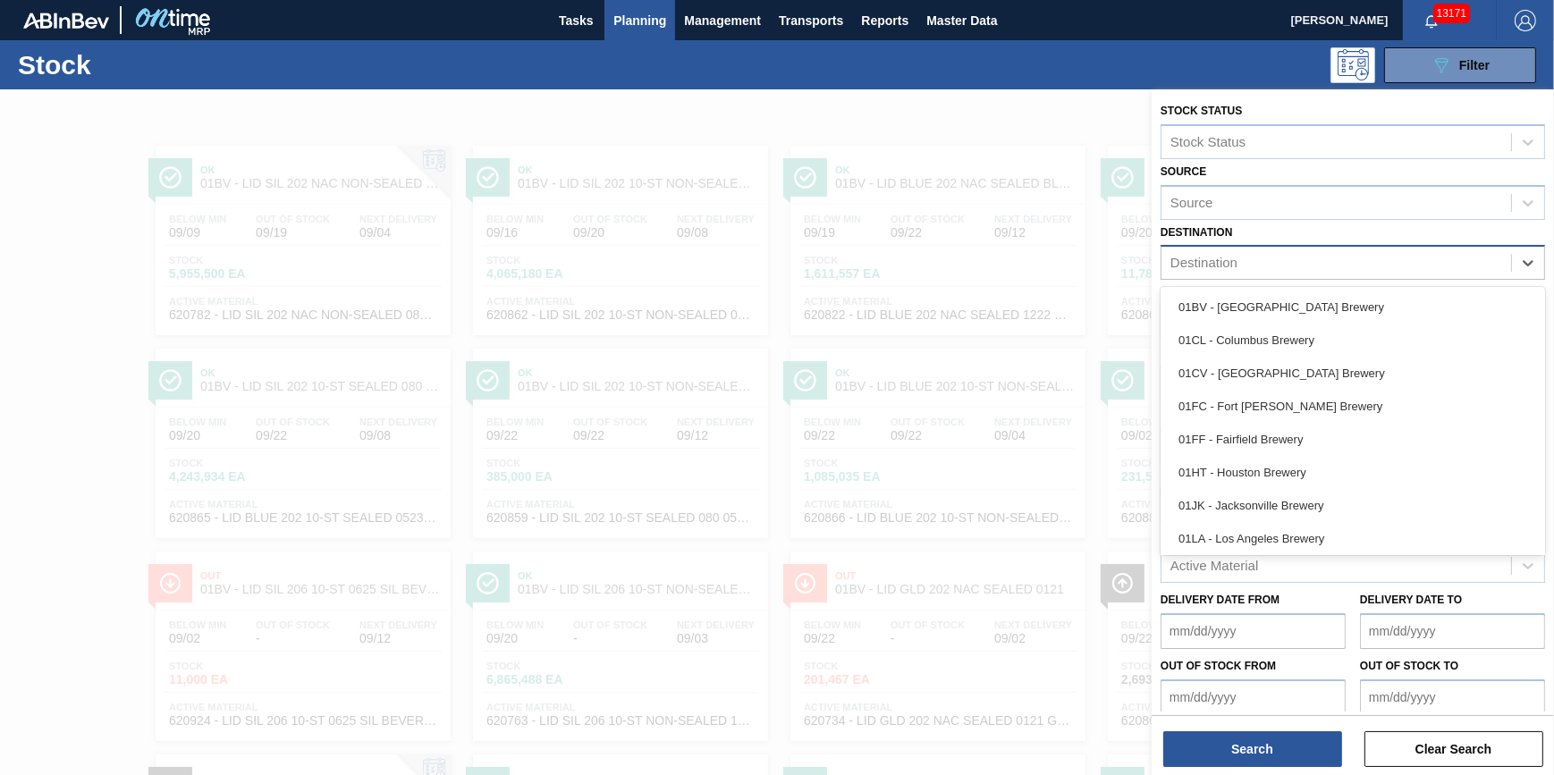
click at [1352, 266] on div "Destination" at bounding box center [1336, 263] width 350 height 26
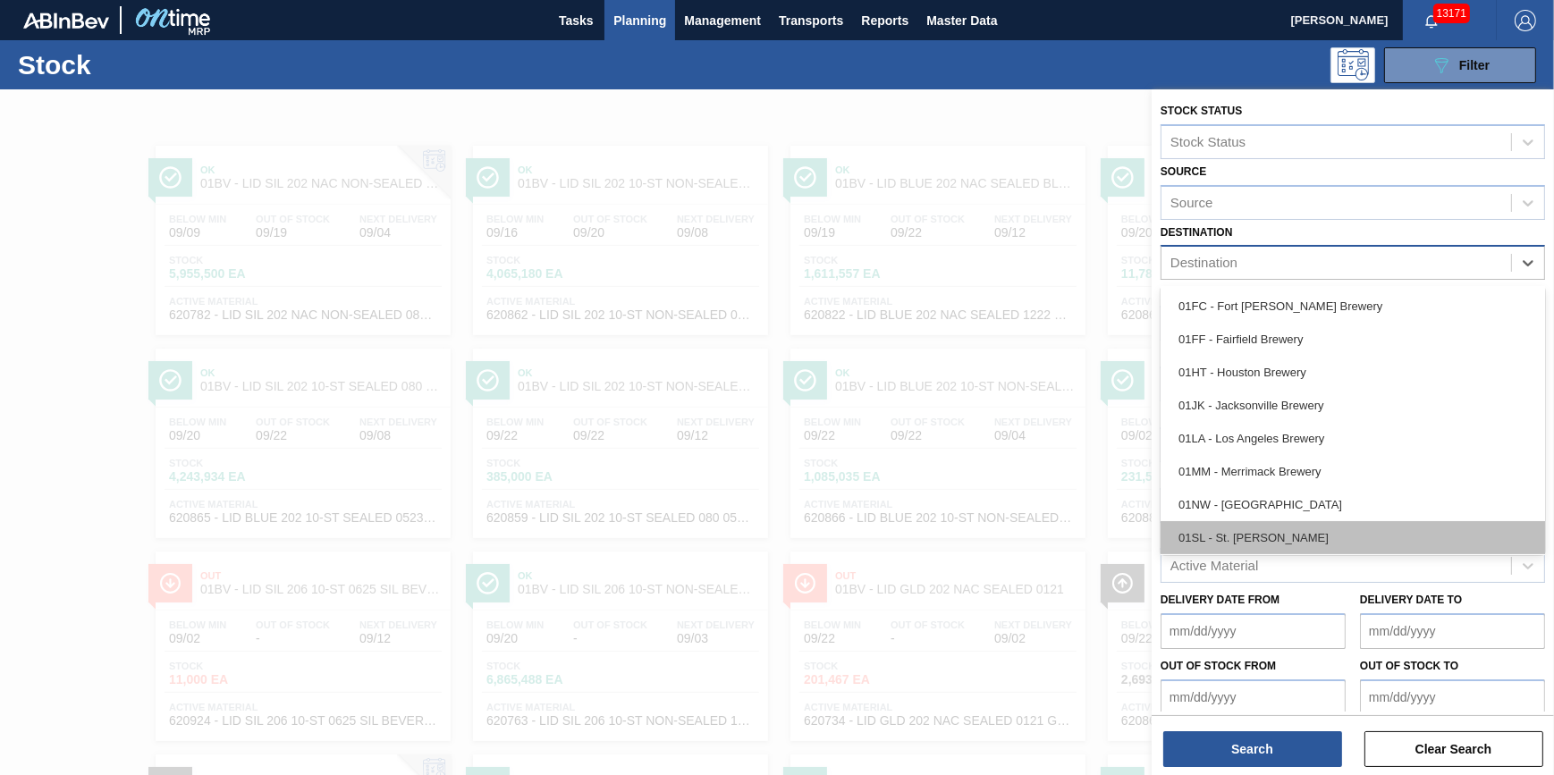
scroll to position [135, 0]
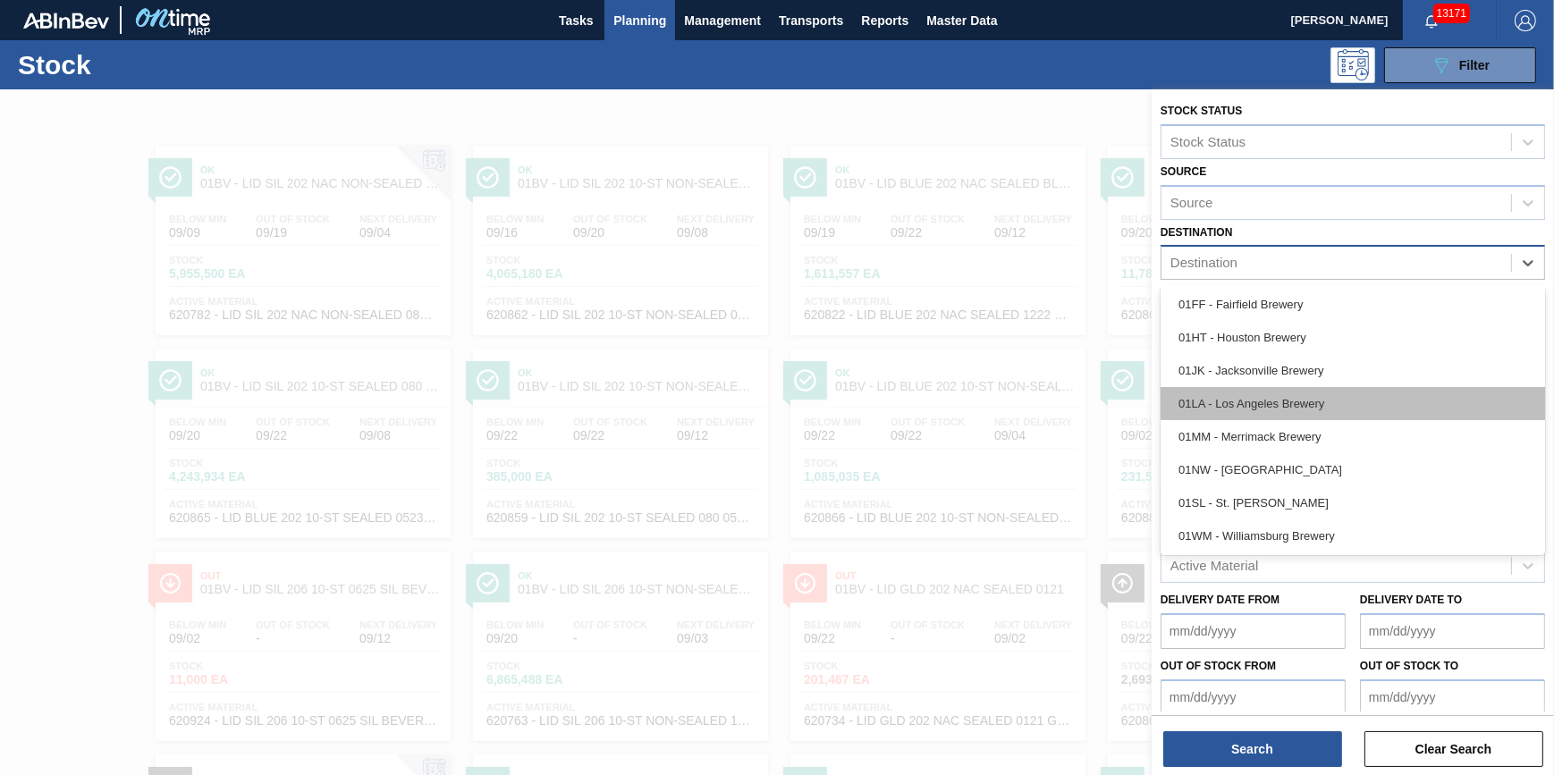
click at [1330, 408] on div "01LA - Los Angeles Brewery" at bounding box center [1353, 403] width 384 height 33
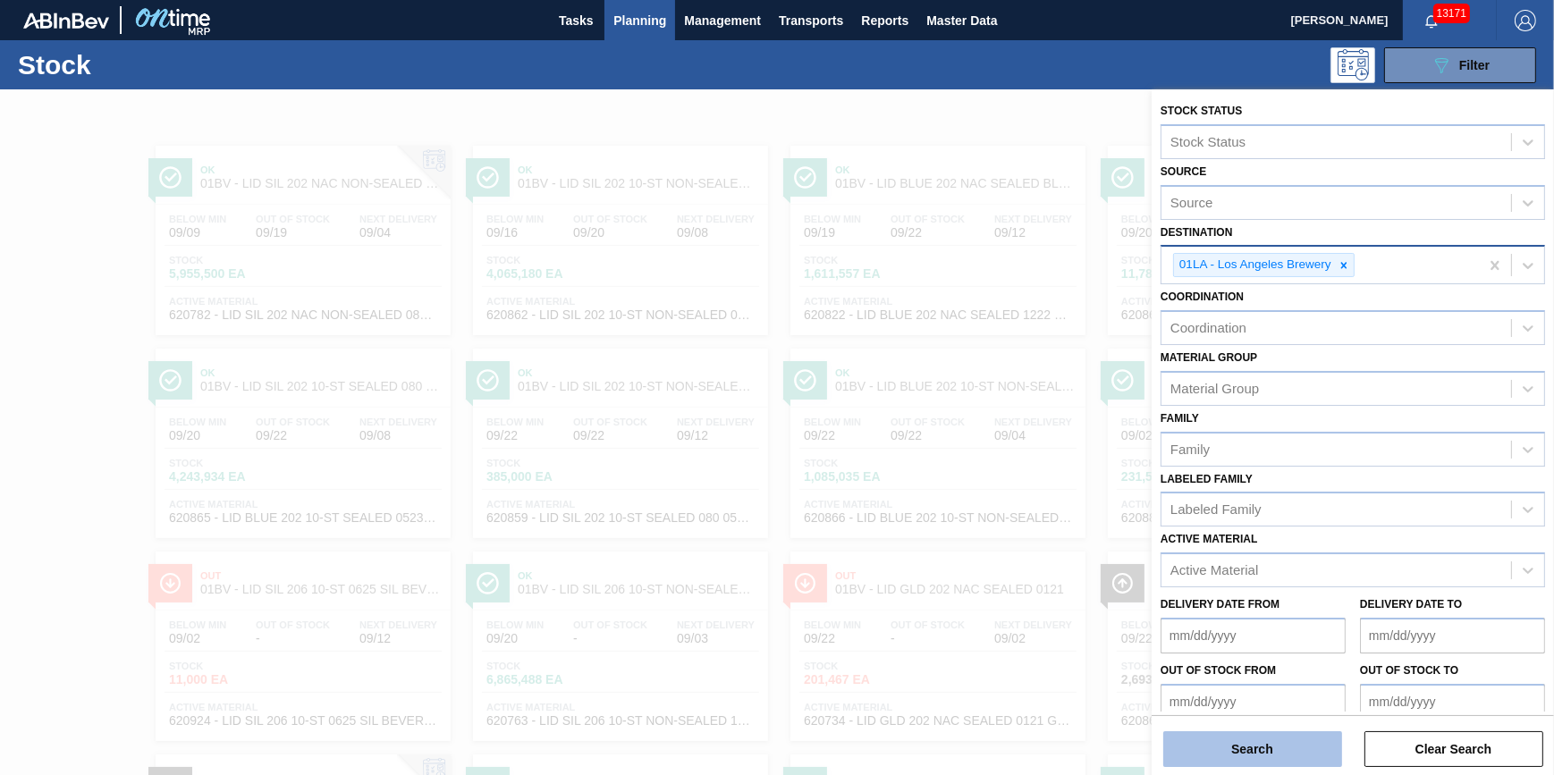
click at [1261, 758] on button "Search" at bounding box center [1252, 749] width 179 height 36
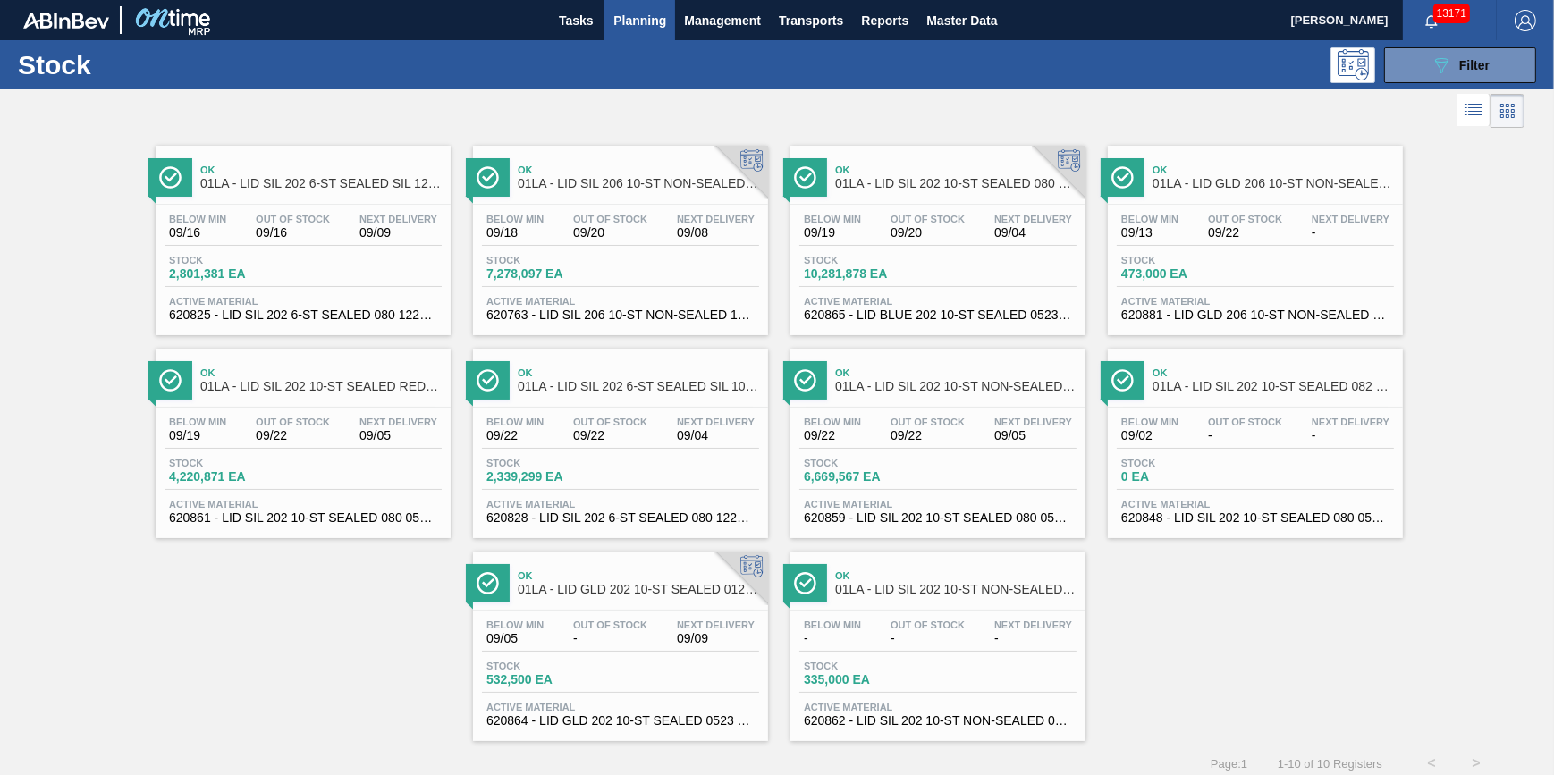
click at [266, 258] on span "Stock" at bounding box center [231, 260] width 125 height 11
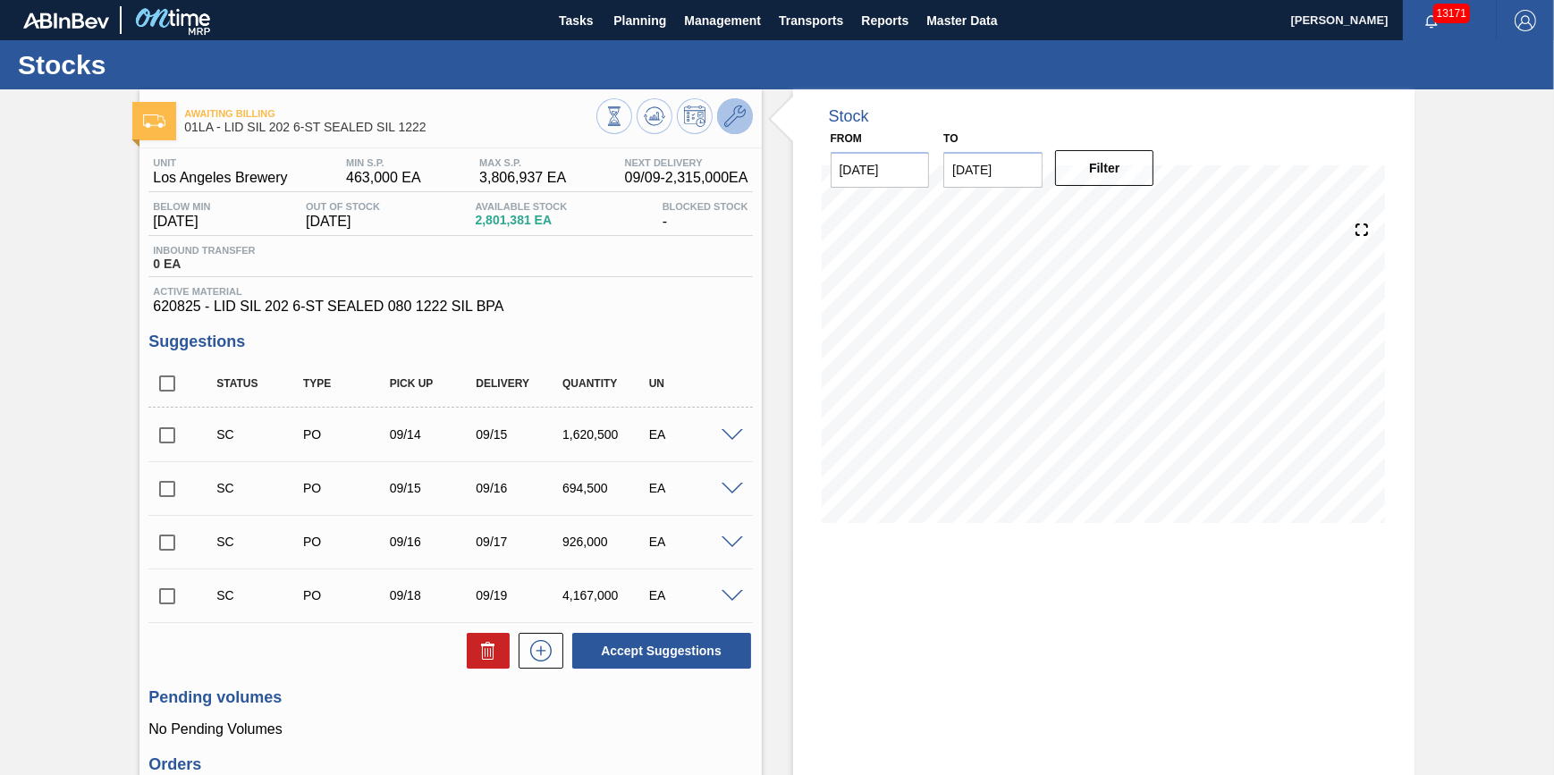
click at [732, 120] on icon at bounding box center [734, 116] width 21 height 21
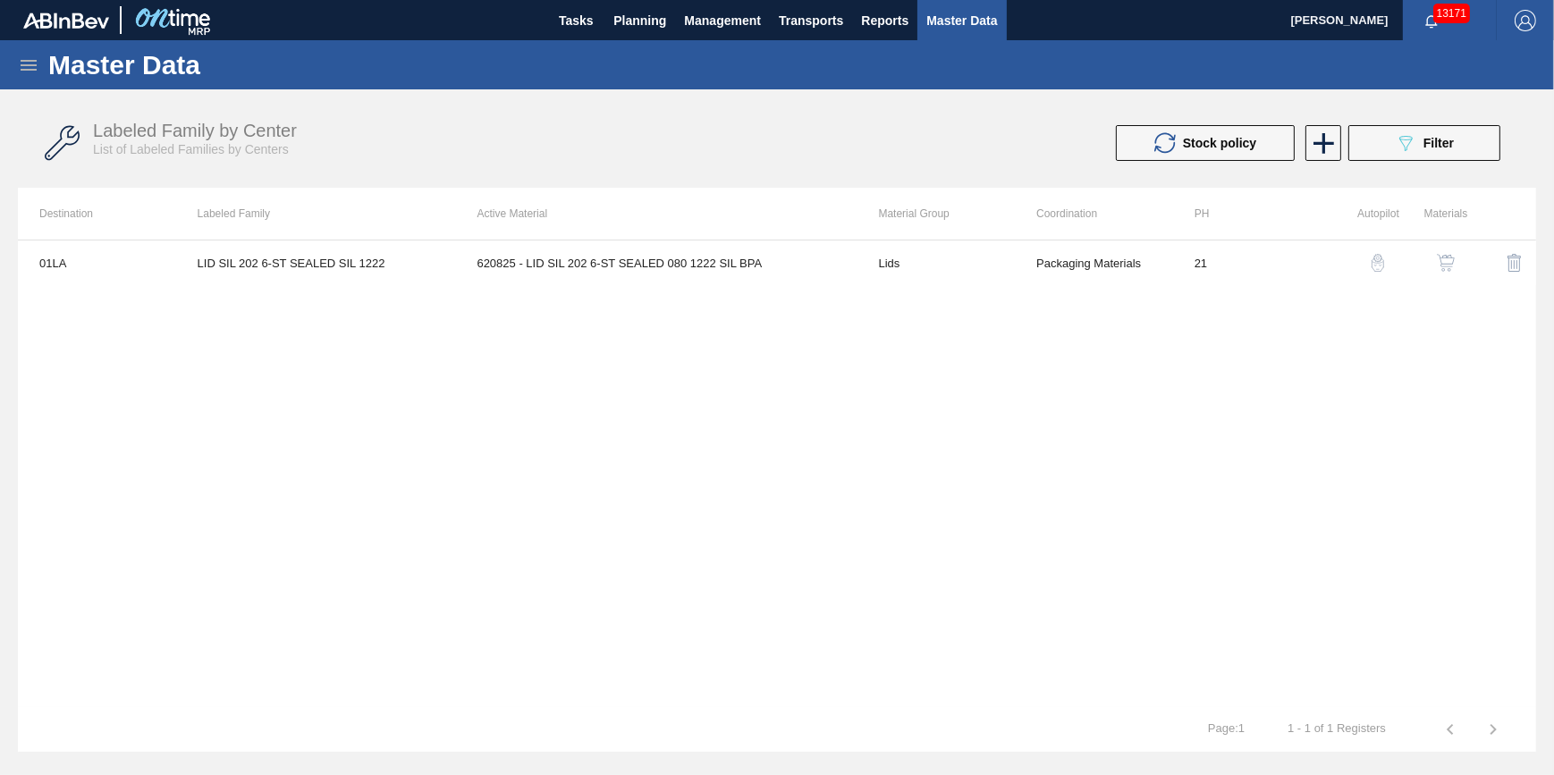
click at [1377, 268] on img "button" at bounding box center [1378, 263] width 18 height 18
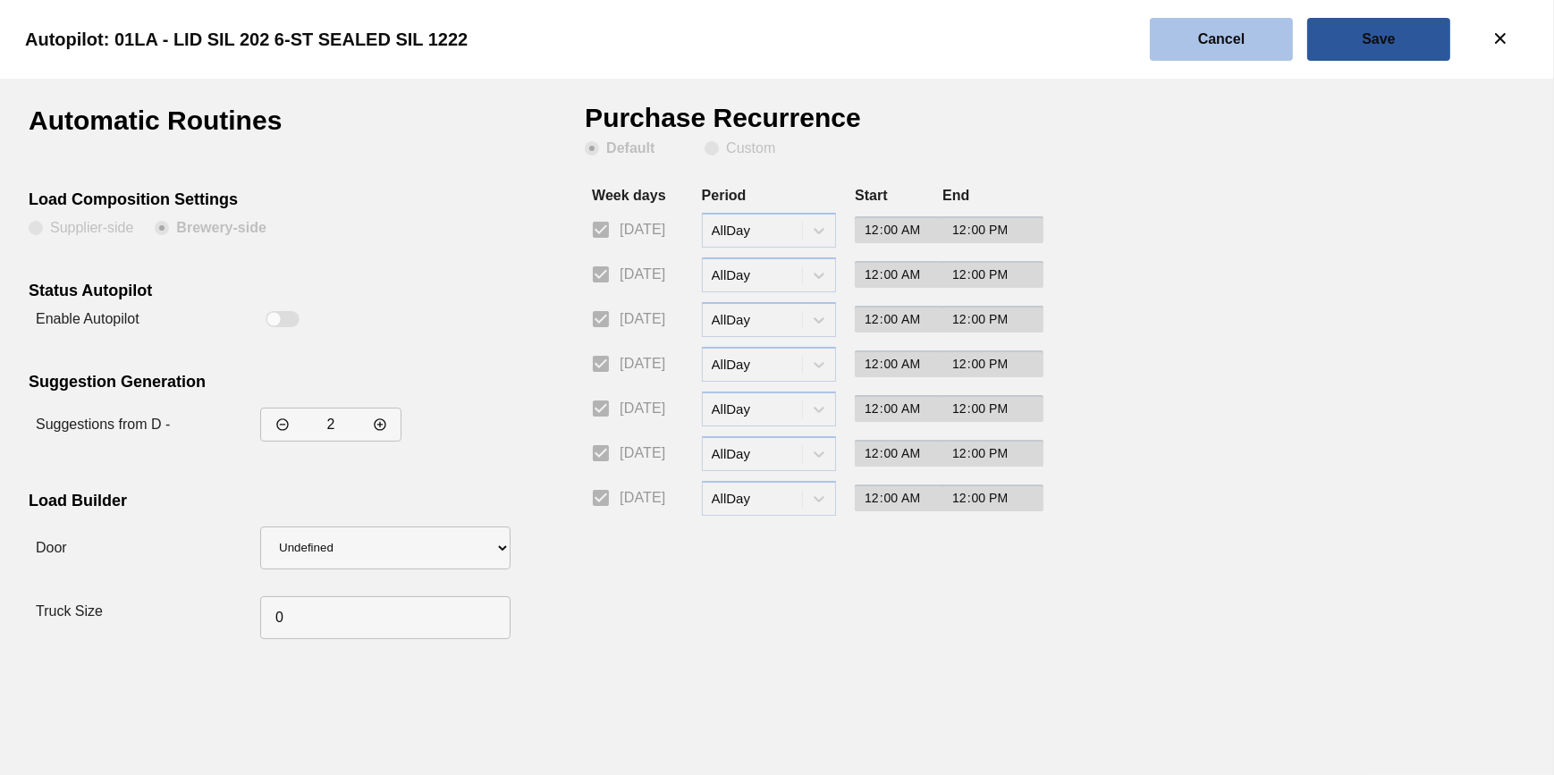
click at [1161, 44] on button "Cancel" at bounding box center [1221, 39] width 143 height 43
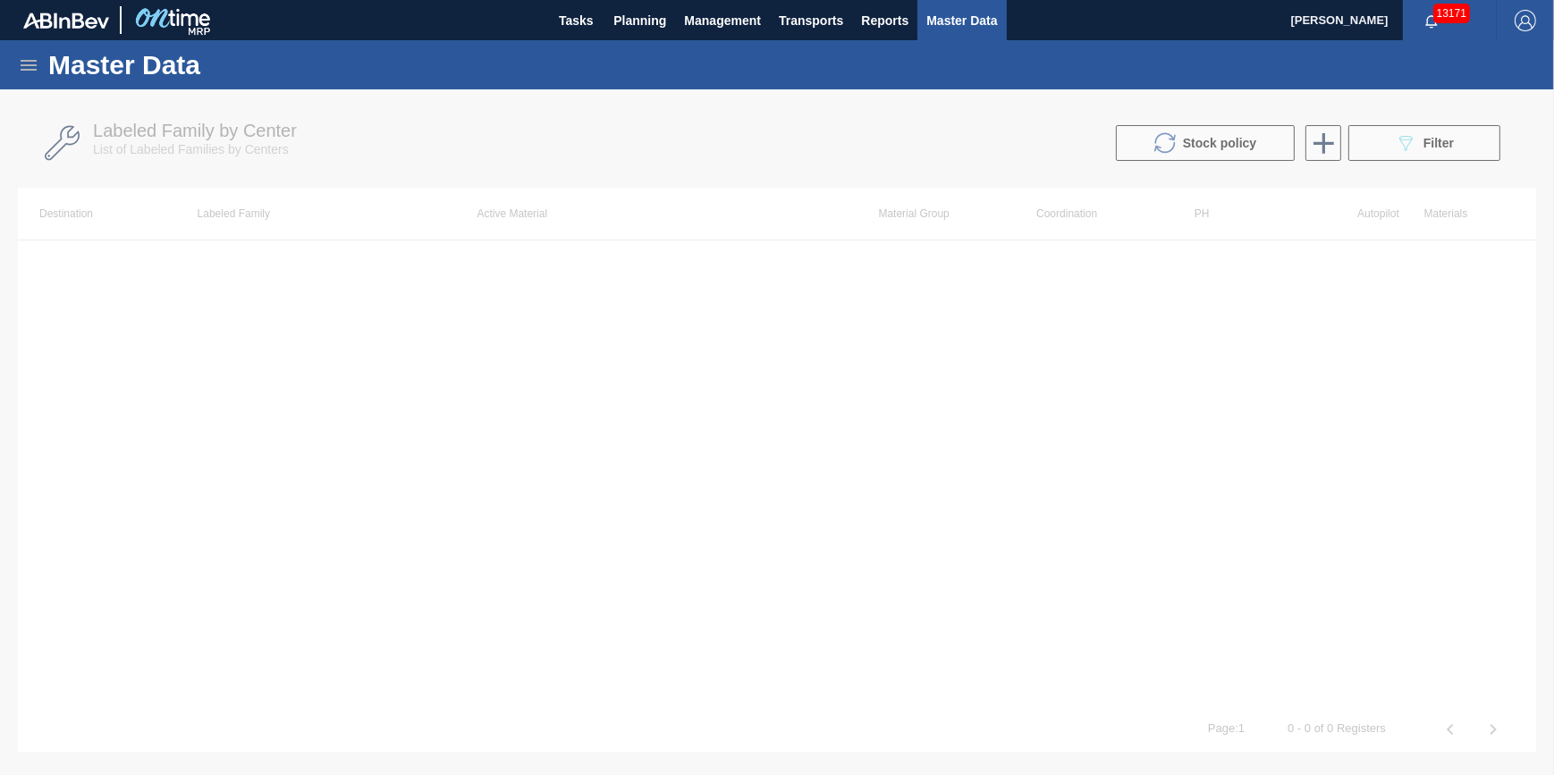
click at [940, 30] on span "Master Data" at bounding box center [961, 20] width 71 height 21
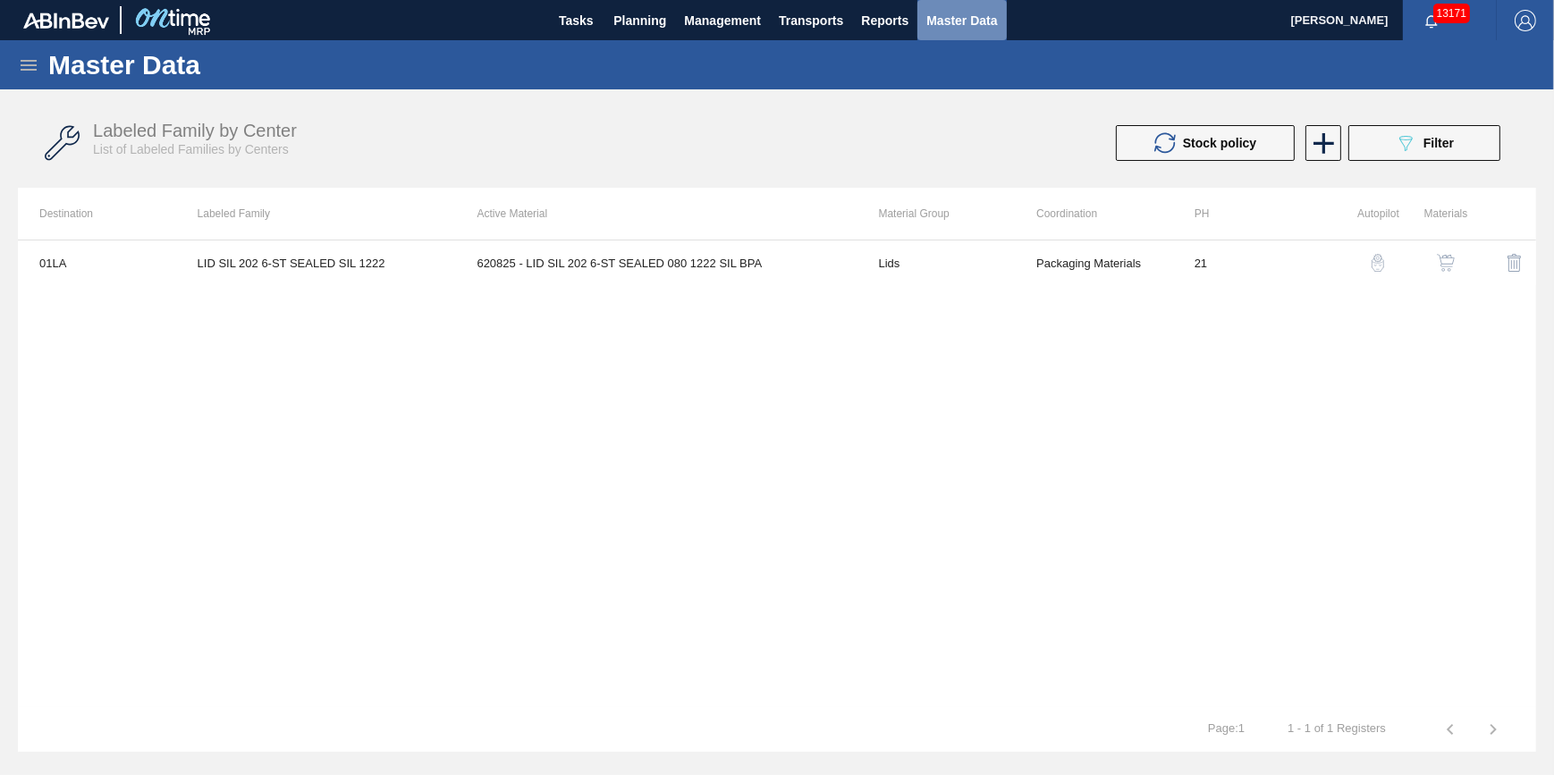
click at [960, 29] on span "Master Data" at bounding box center [961, 20] width 71 height 21
click at [822, 24] on span "Transports" at bounding box center [811, 20] width 64 height 21
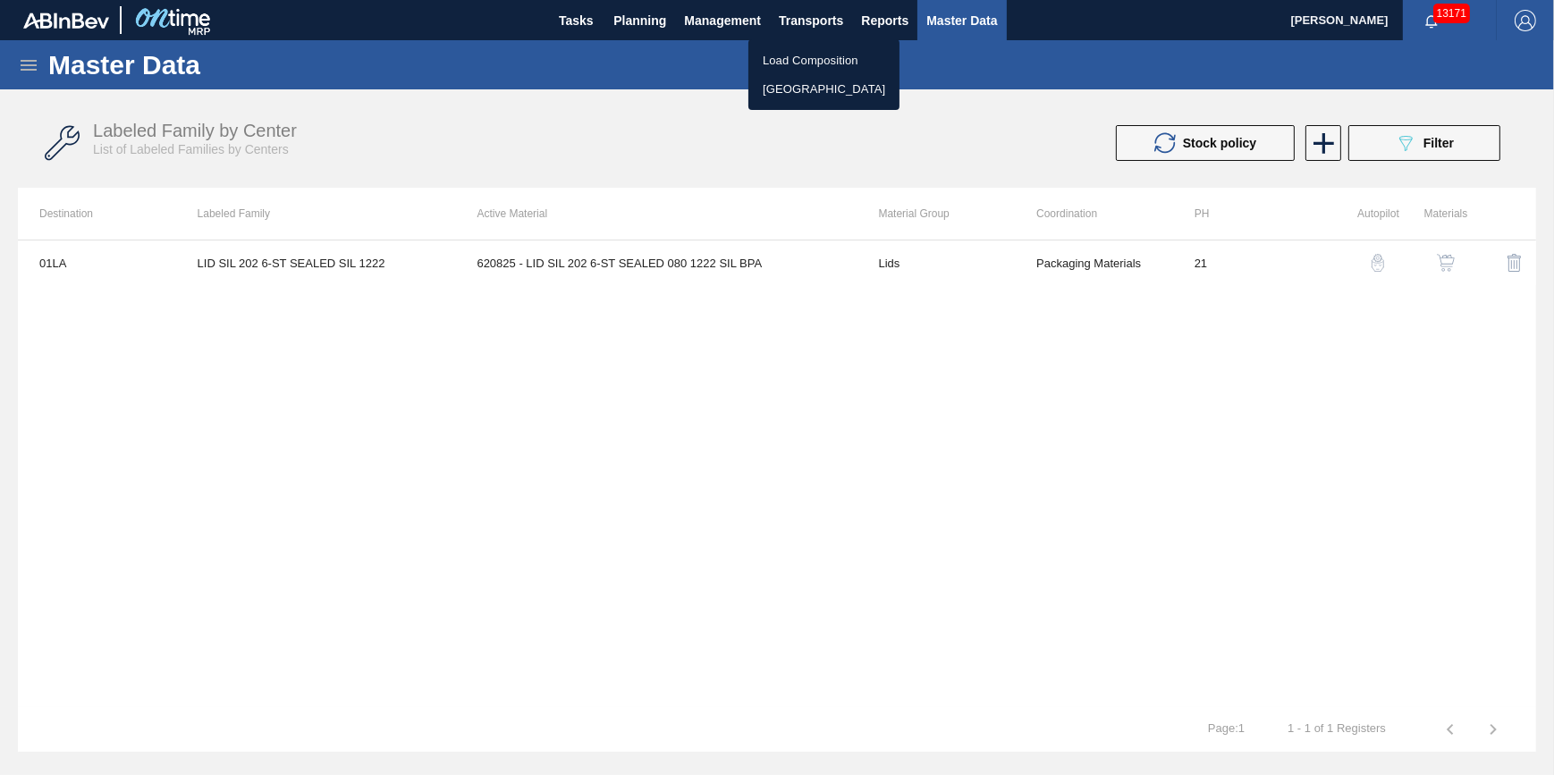
click at [720, 18] on div at bounding box center [777, 387] width 1554 height 775
click at [721, 0] on body "Tasks Planning Management Transports Reports Master Data Jack Schuld 13171 Mark…" at bounding box center [777, 0] width 1554 height 0
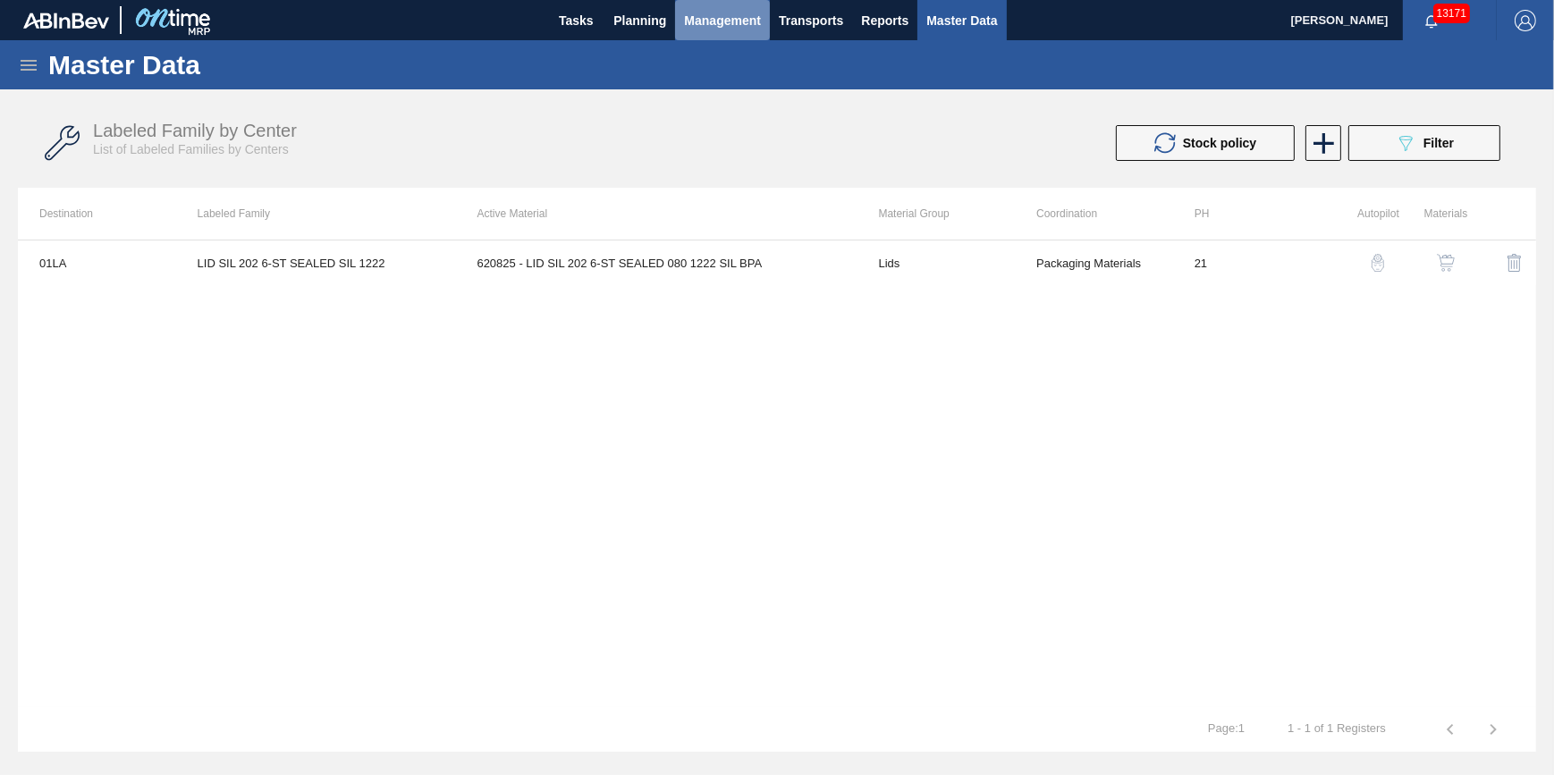
click at [725, 25] on span "Management" at bounding box center [722, 20] width 77 height 21
click at [646, 14] on div at bounding box center [777, 387] width 1554 height 775
click at [646, 0] on body "Tasks Planning Management Transports Reports Master Data Jack Schuld 13171 Mark…" at bounding box center [777, 0] width 1554 height 0
click at [650, 18] on span "Planning" at bounding box center [639, 20] width 53 height 21
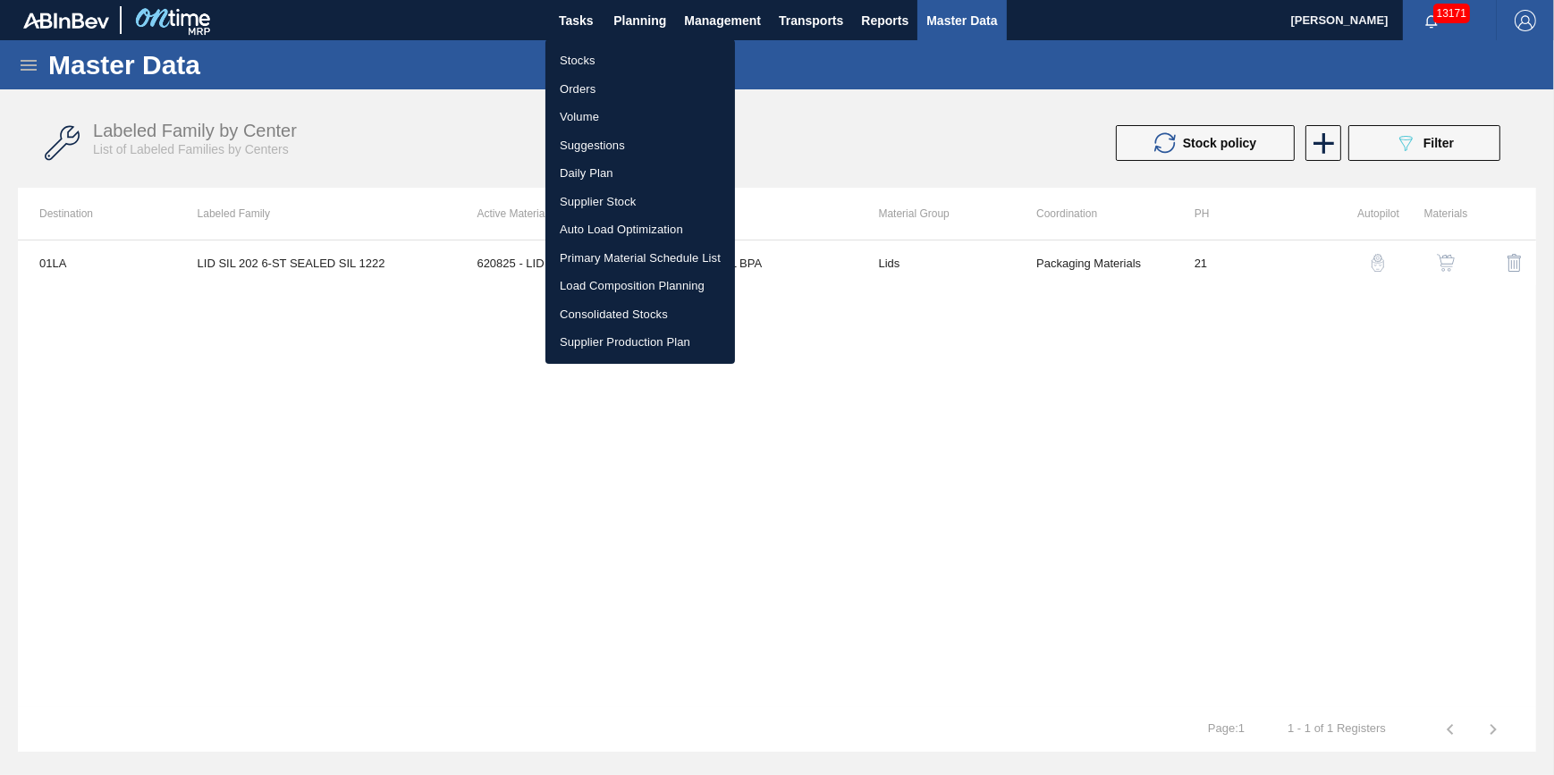
click at [636, 284] on li "Load Composition Planning" at bounding box center [640, 286] width 190 height 29
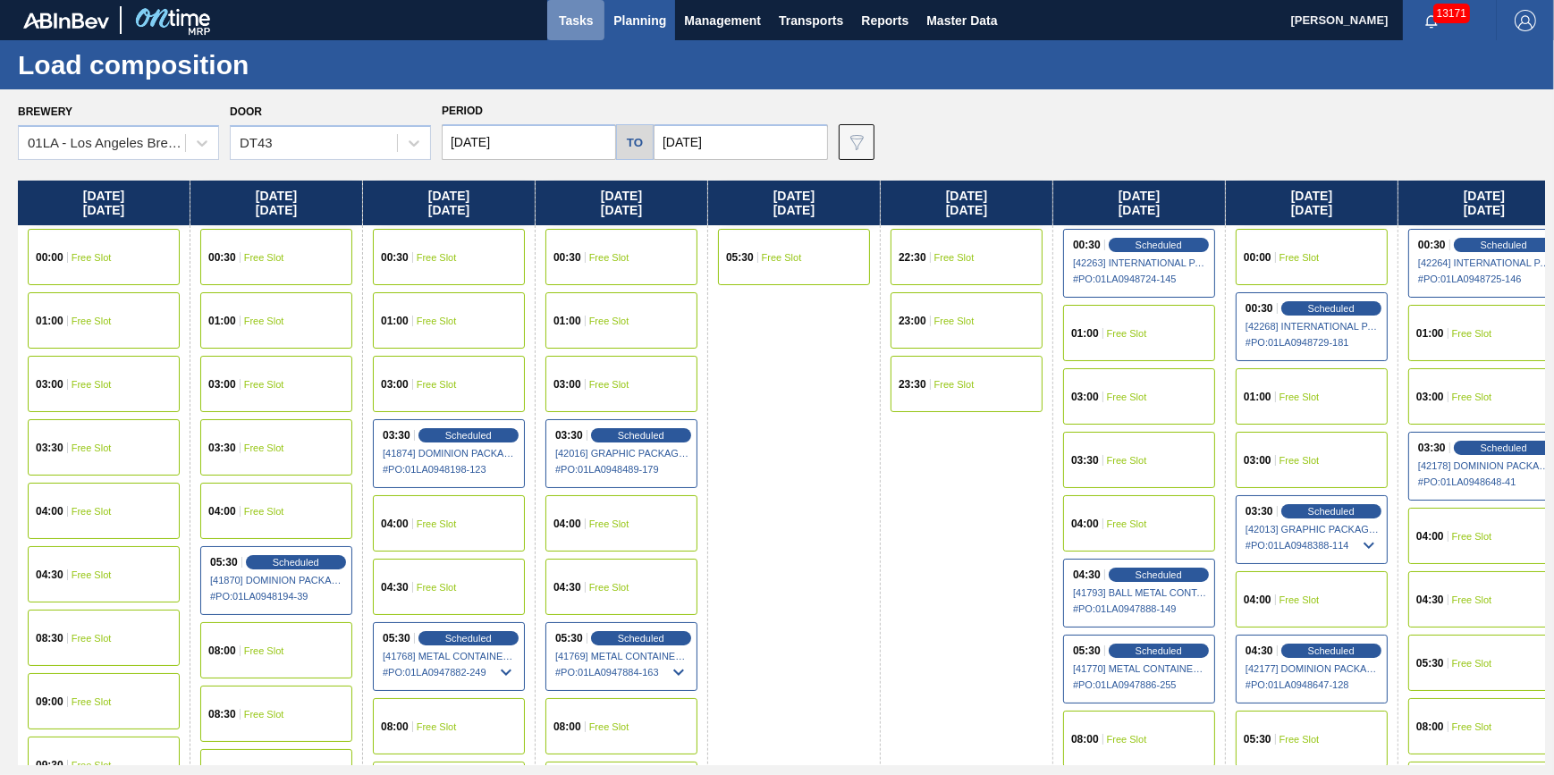
click at [584, 11] on span "Tasks" at bounding box center [575, 20] width 39 height 21
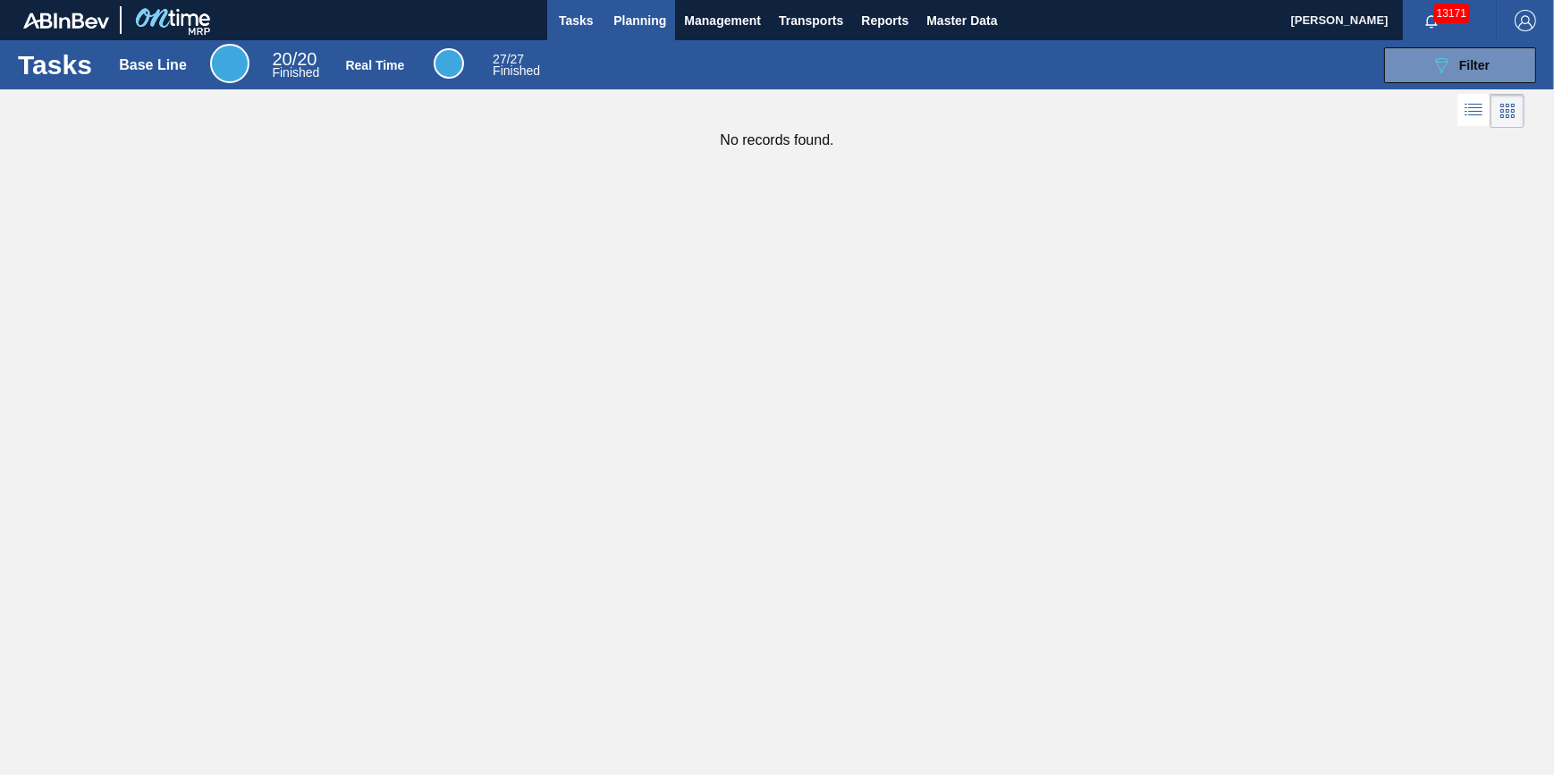
click at [644, 18] on span "Planning" at bounding box center [639, 20] width 53 height 21
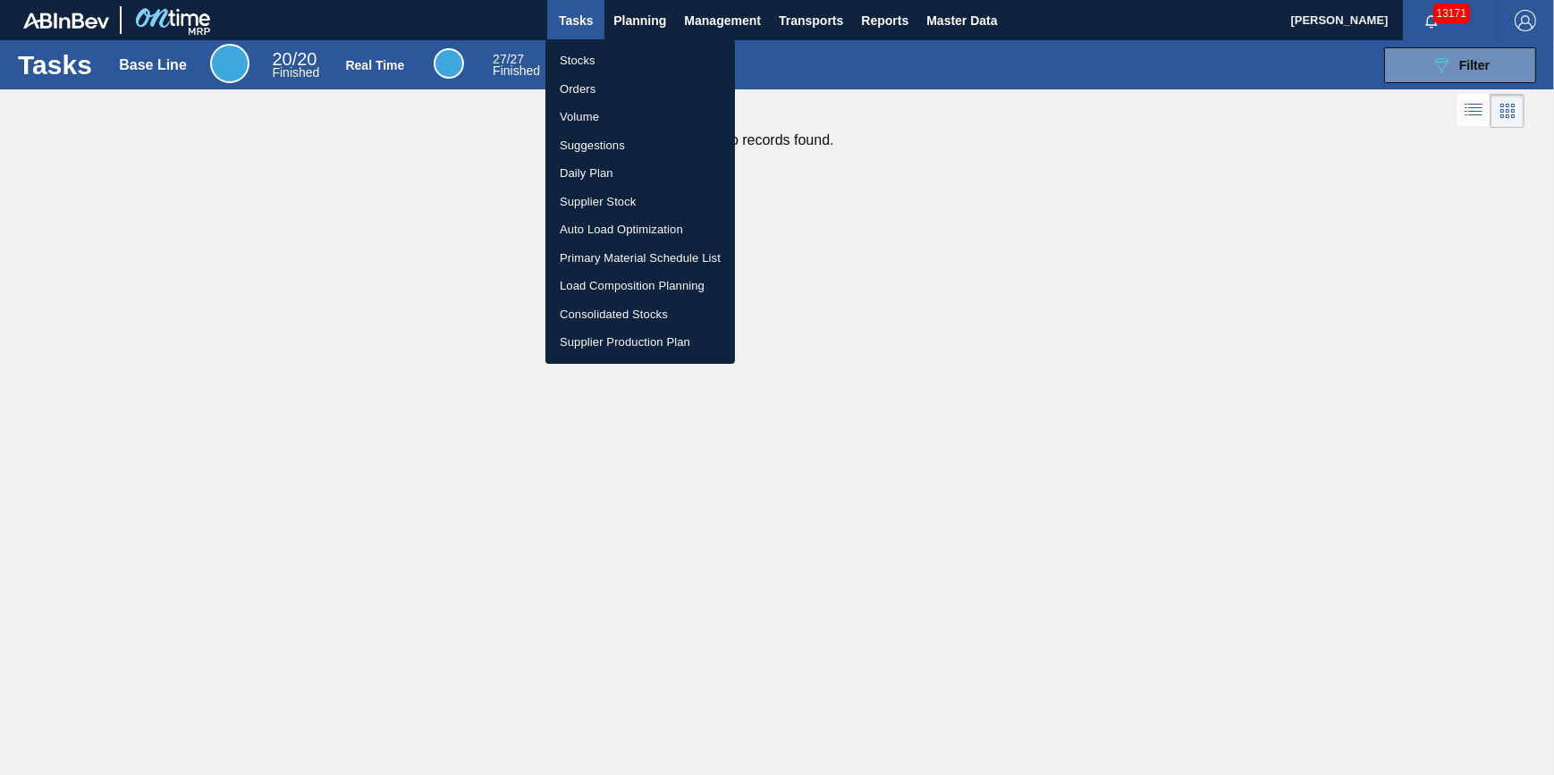
click at [646, 22] on div at bounding box center [777, 387] width 1554 height 775
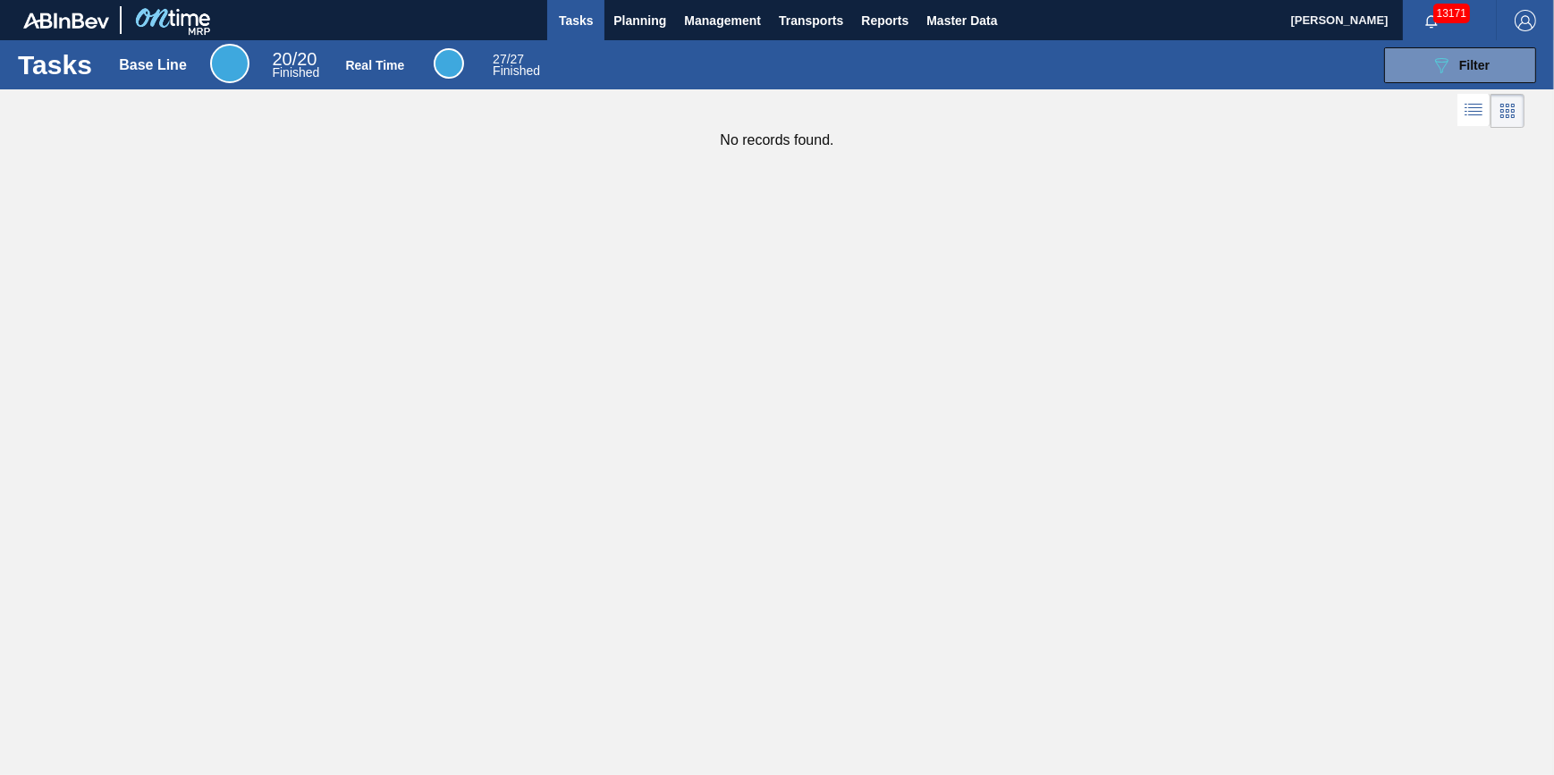
click at [643, 0] on body "Tasks Planning Management Transports Reports Master Data Jack Schuld 13171 Mark…" at bounding box center [777, 0] width 1554 height 0
click at [643, 21] on span "Planning" at bounding box center [639, 20] width 53 height 21
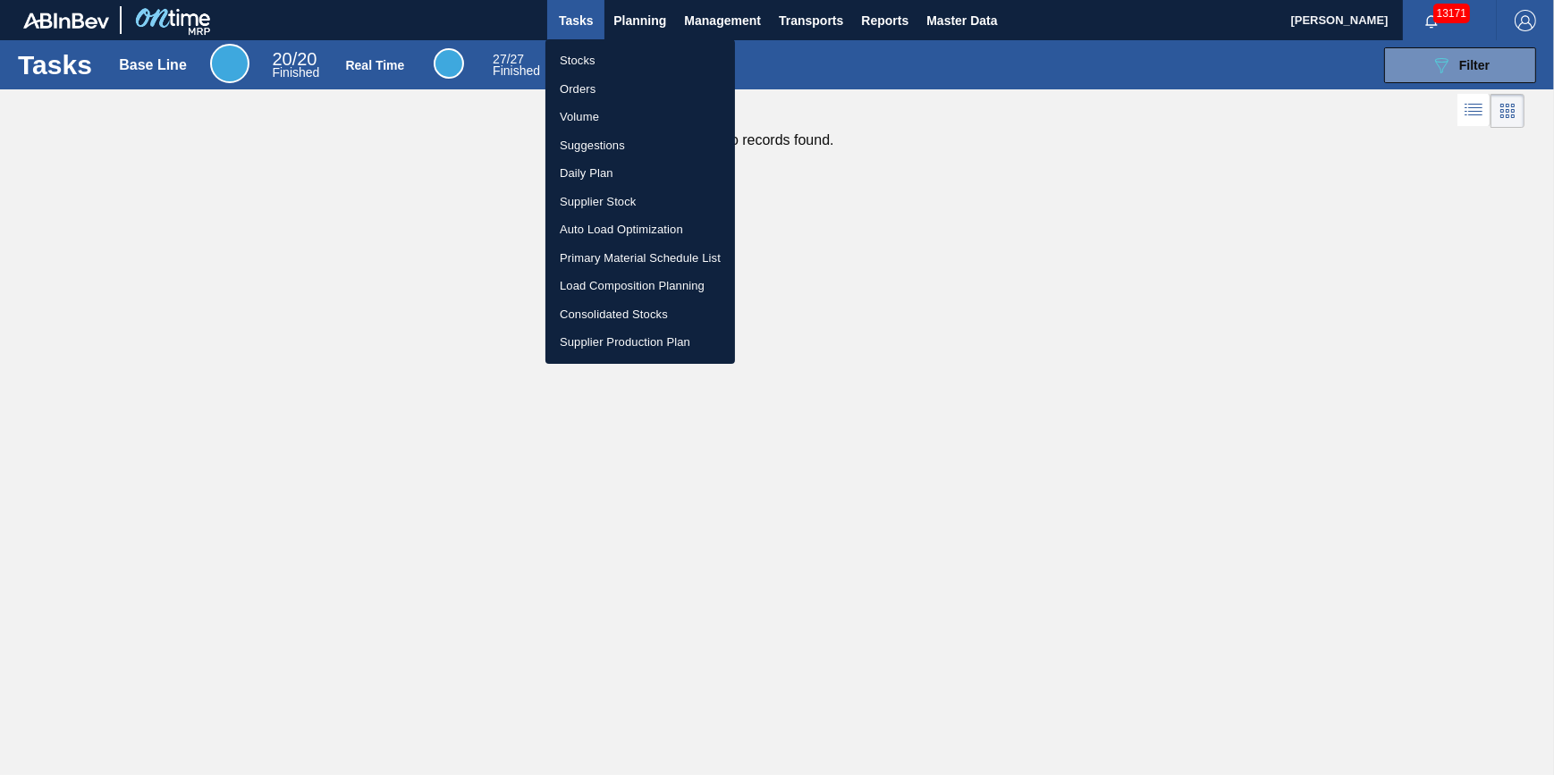
click at [633, 228] on li "Auto Load Optimization" at bounding box center [640, 229] width 190 height 29
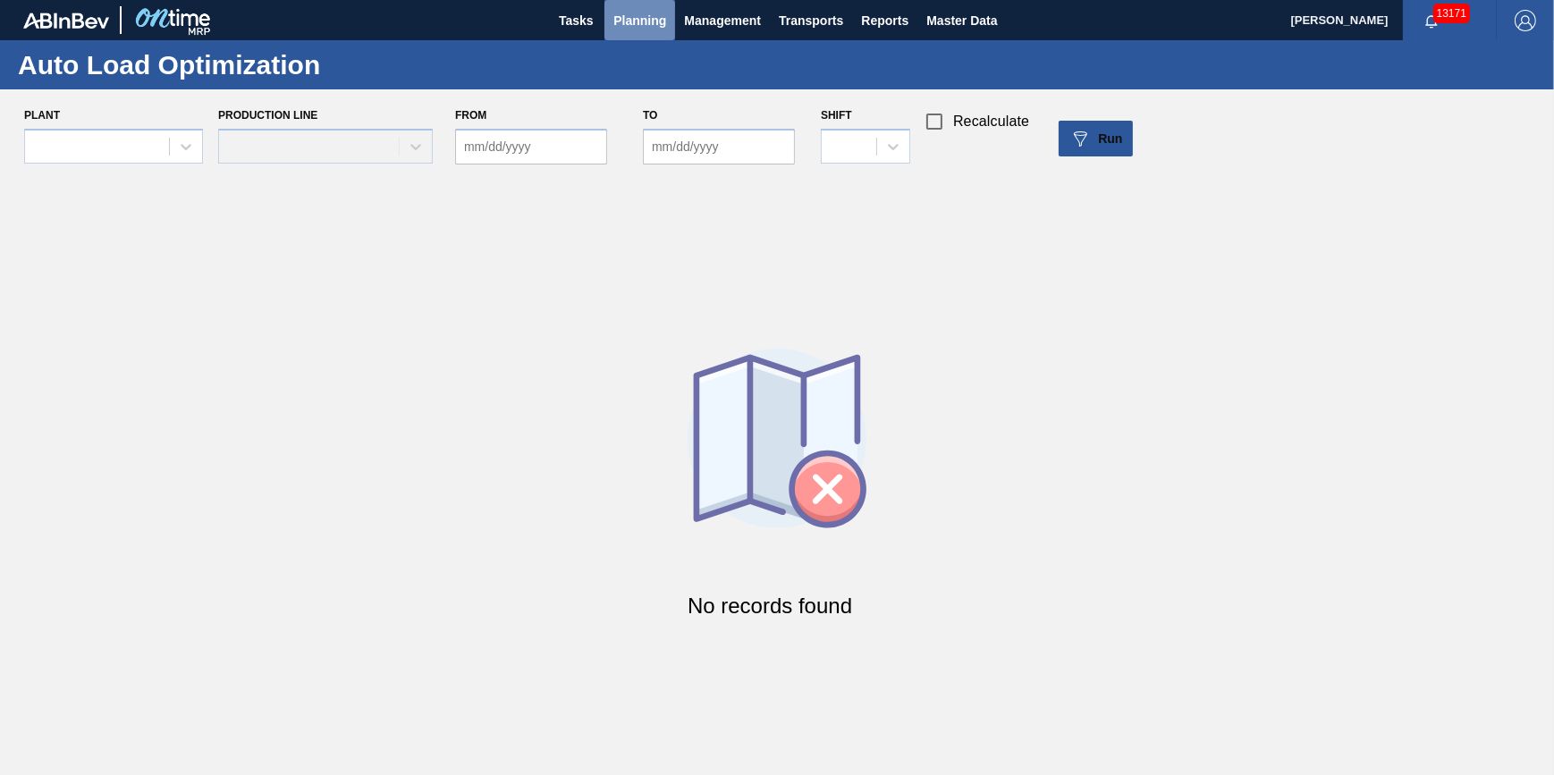
click at [641, 12] on span "Planning" at bounding box center [639, 20] width 53 height 21
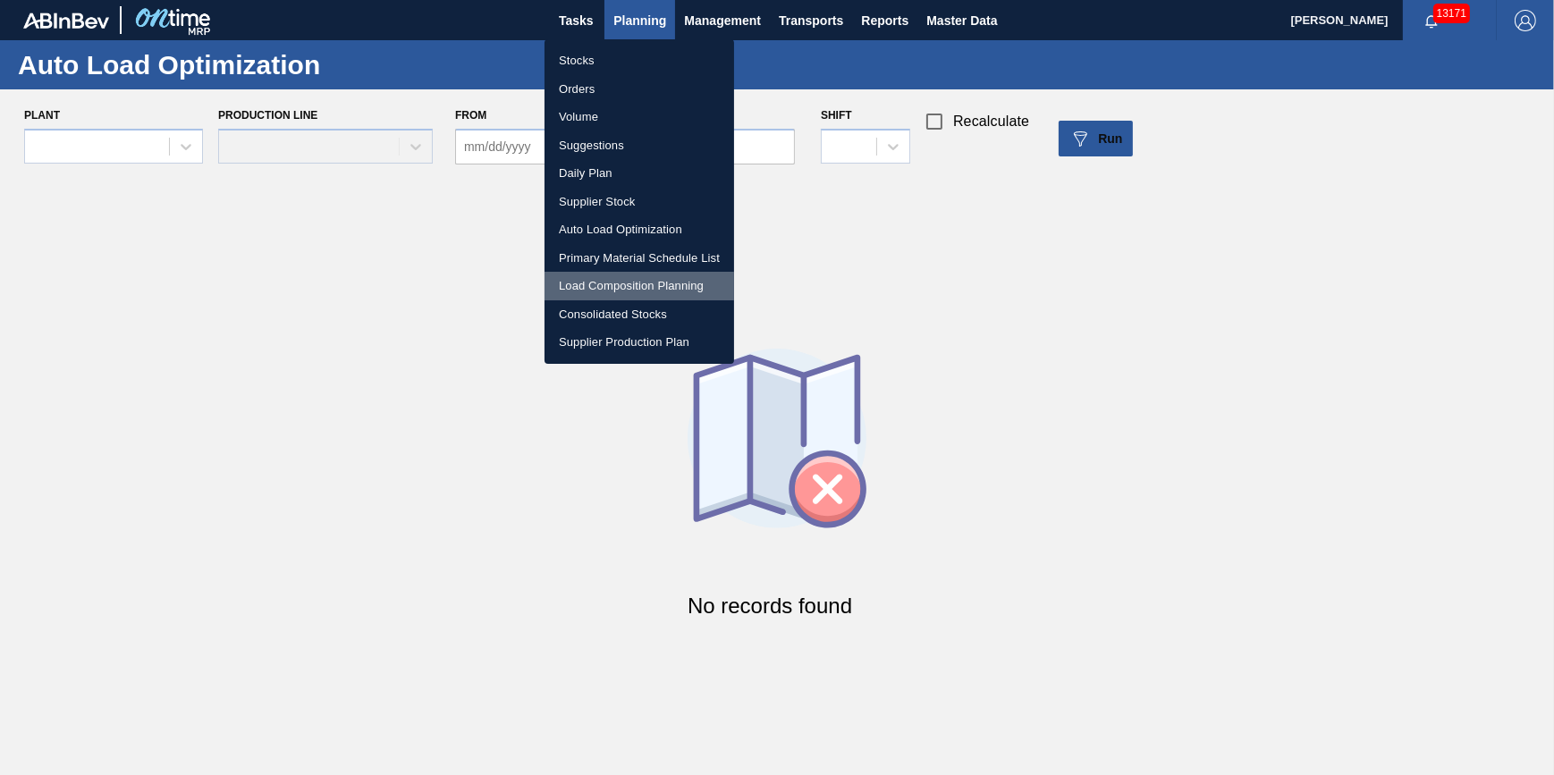
click at [608, 274] on li "Load Composition Planning" at bounding box center [640, 286] width 190 height 29
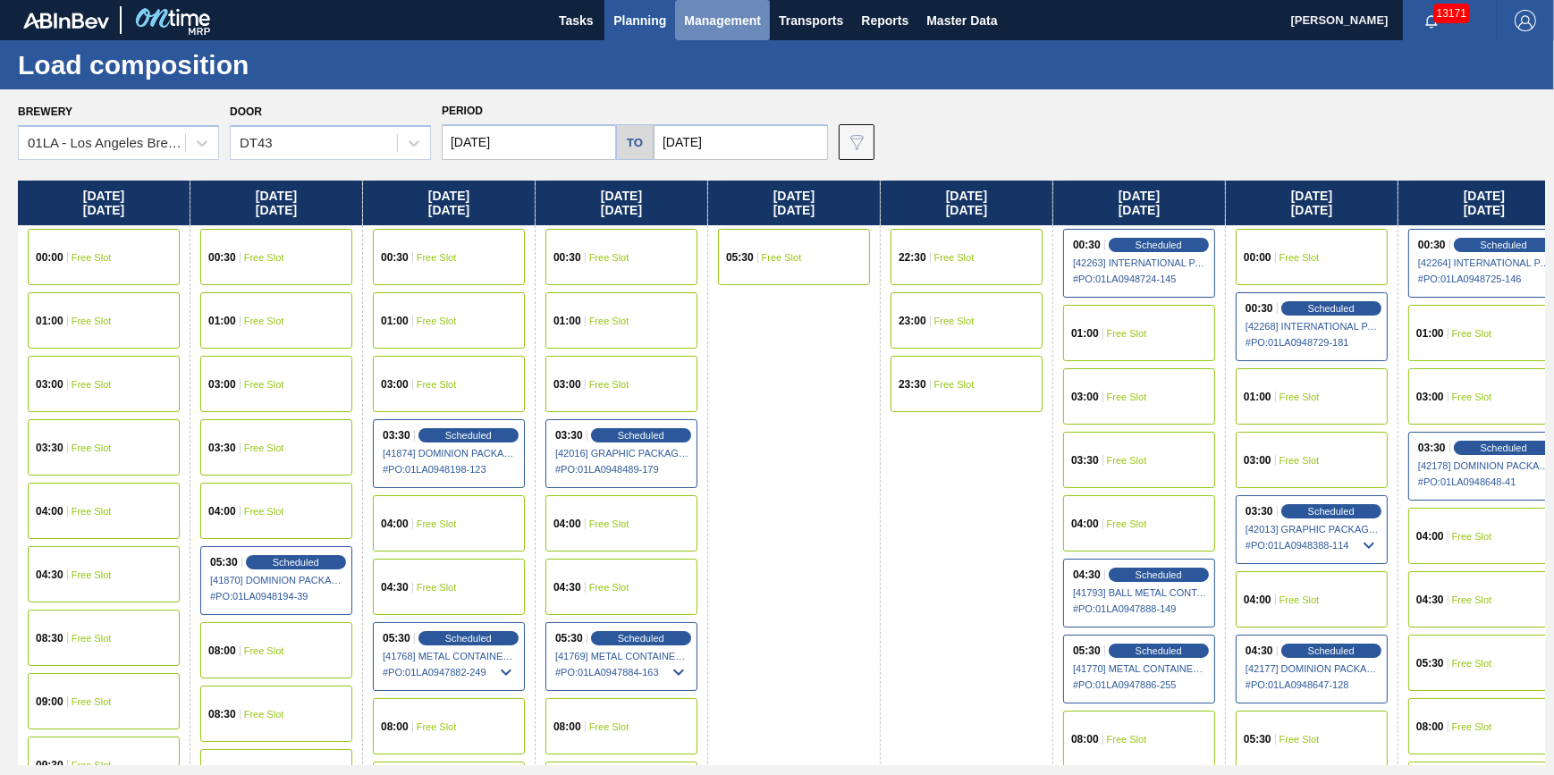
click at [737, 38] on button "Management" at bounding box center [722, 20] width 95 height 40
click at [801, 25] on div at bounding box center [777, 387] width 1554 height 775
click at [801, 0] on body "Tasks Planning Management Transports Reports Master Data Jack Schuld 13171 Mark…" at bounding box center [777, 0] width 1554 height 0
click at [804, 24] on span "Transports" at bounding box center [811, 20] width 64 height 21
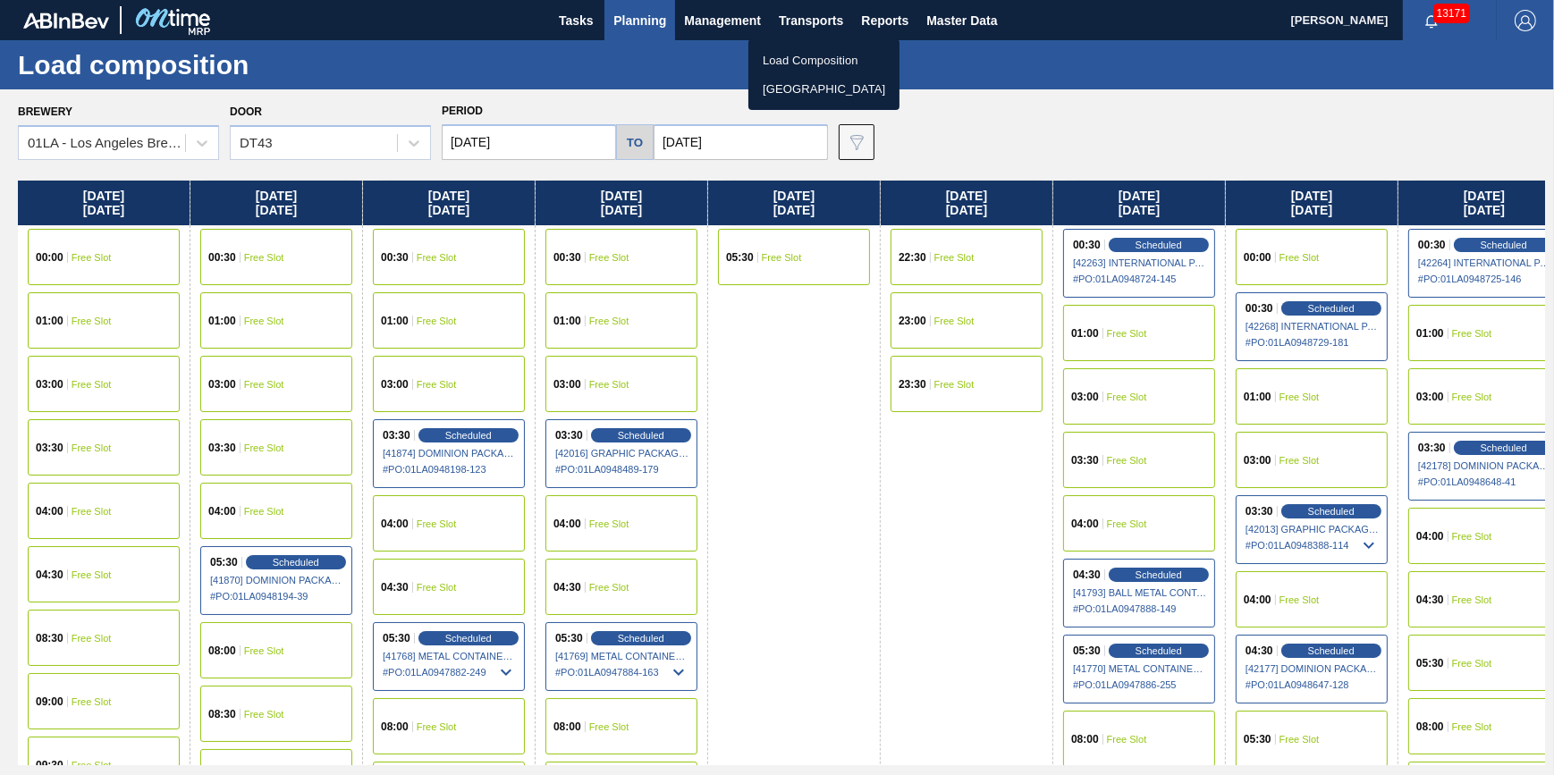
click at [827, 81] on li "[GEOGRAPHIC_DATA]" at bounding box center [823, 89] width 151 height 29
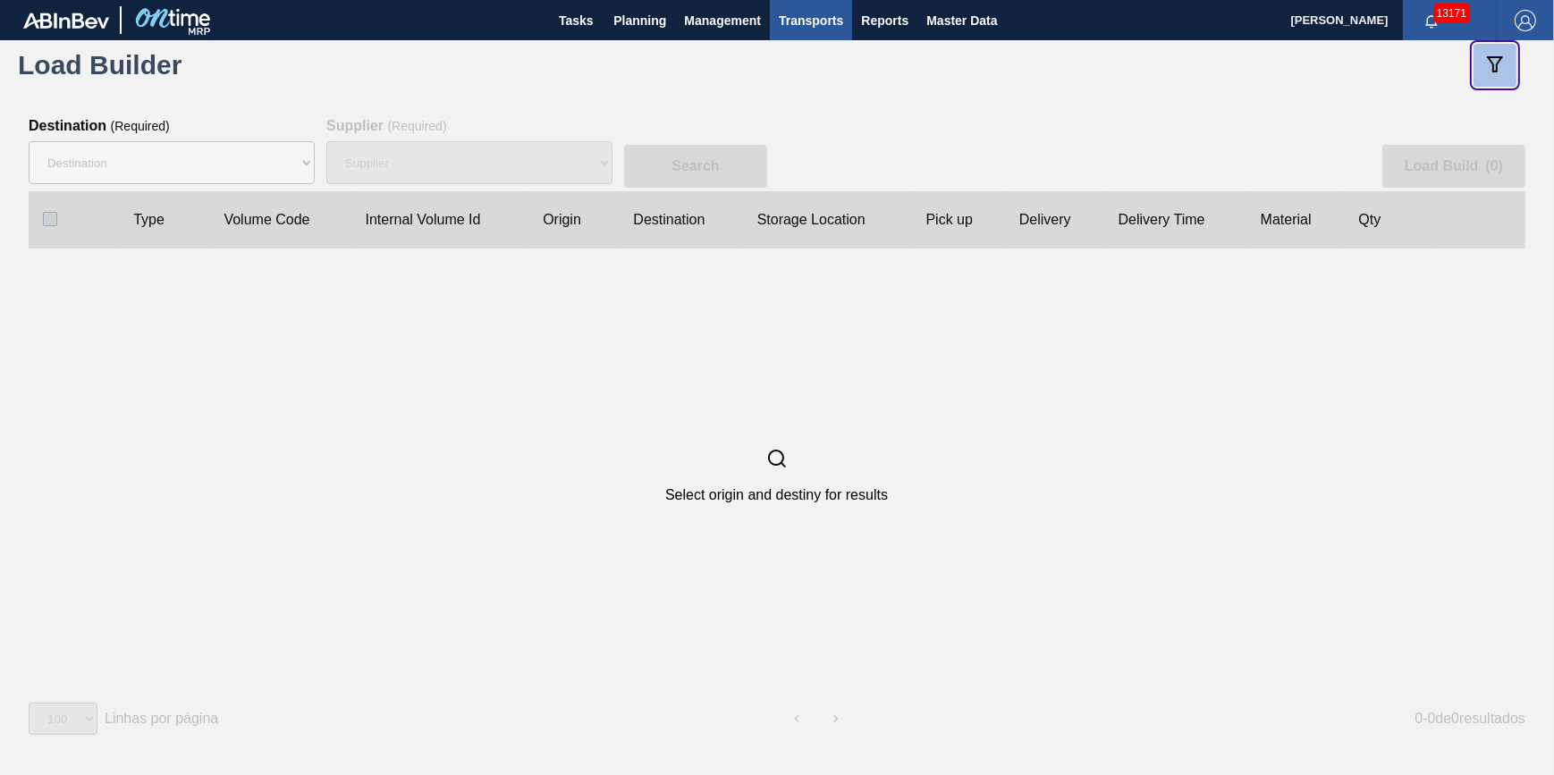
click at [1493, 60] on icon "botão de ícone" at bounding box center [1494, 63] width 21 height 21
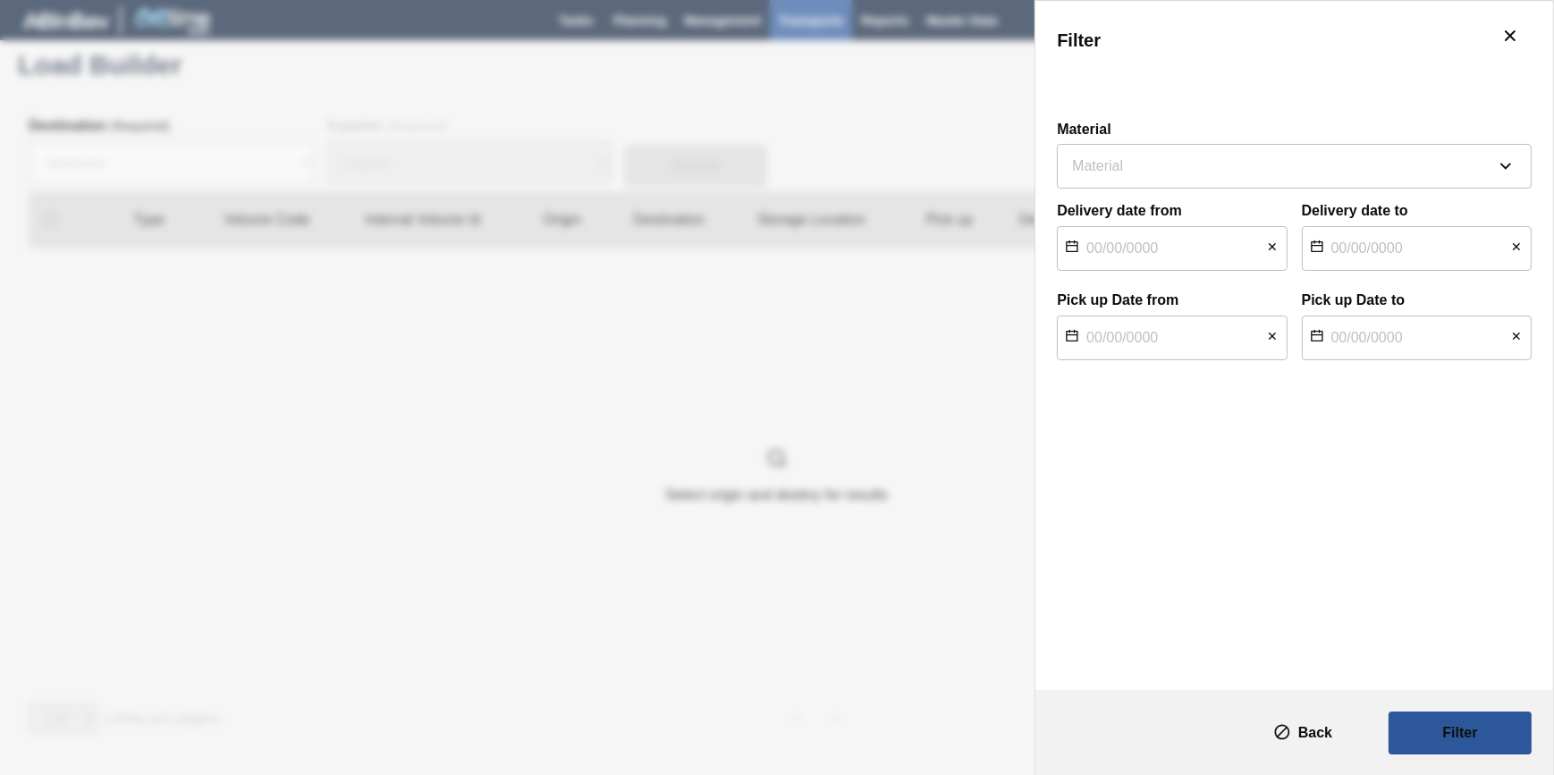
click at [960, 130] on div "Filter" at bounding box center [777, 387] width 1554 height 775
click at [978, 3] on div "Filter" at bounding box center [777, 387] width 1554 height 775
click at [957, 46] on div "Filter" at bounding box center [777, 387] width 1554 height 775
click at [966, 17] on div "Filter" at bounding box center [777, 387] width 1554 height 775
click at [1523, 38] on button "botão de ícone" at bounding box center [1510, 36] width 43 height 43
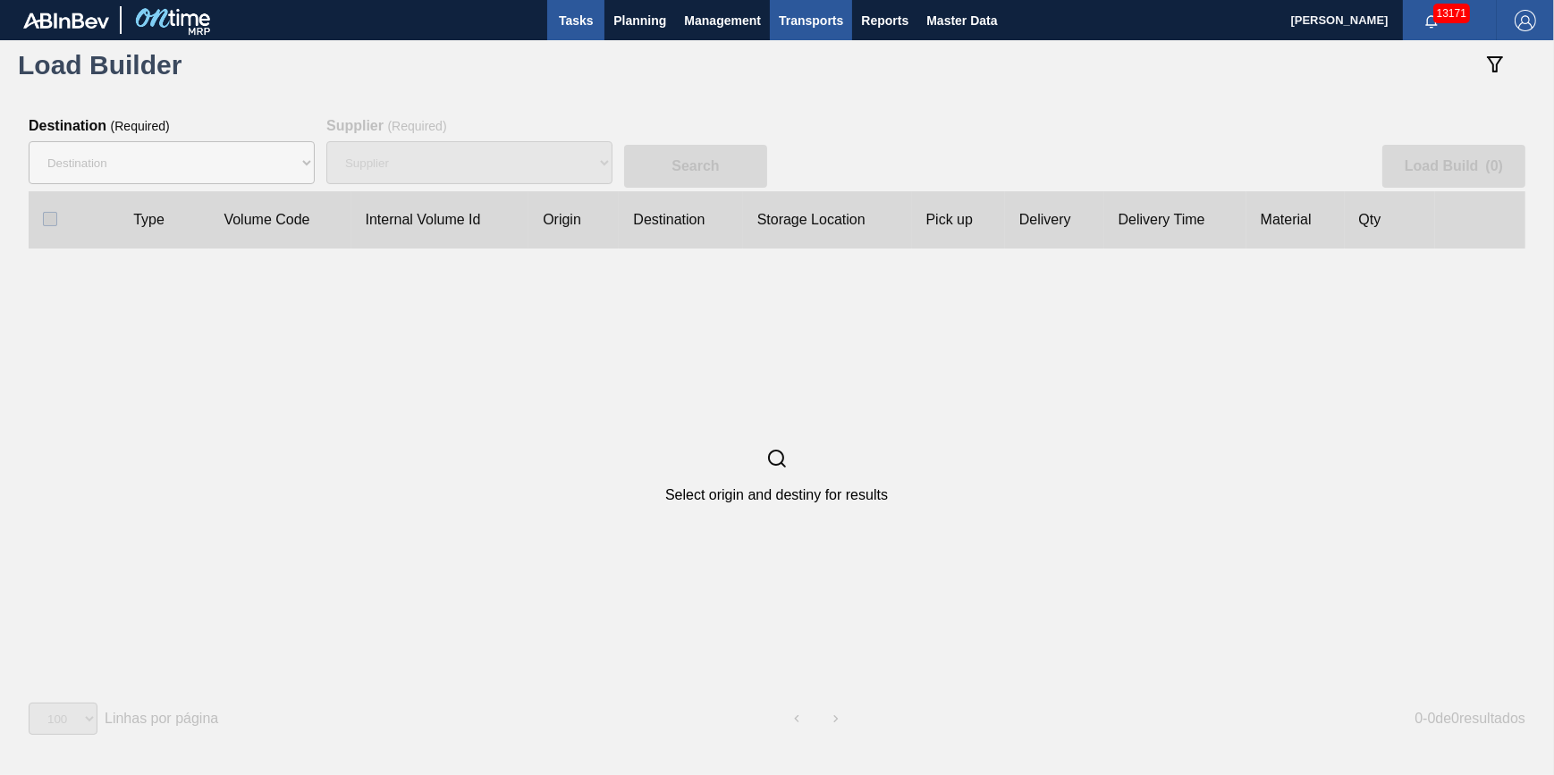
click at [578, 18] on span "Tasks" at bounding box center [575, 20] width 39 height 21
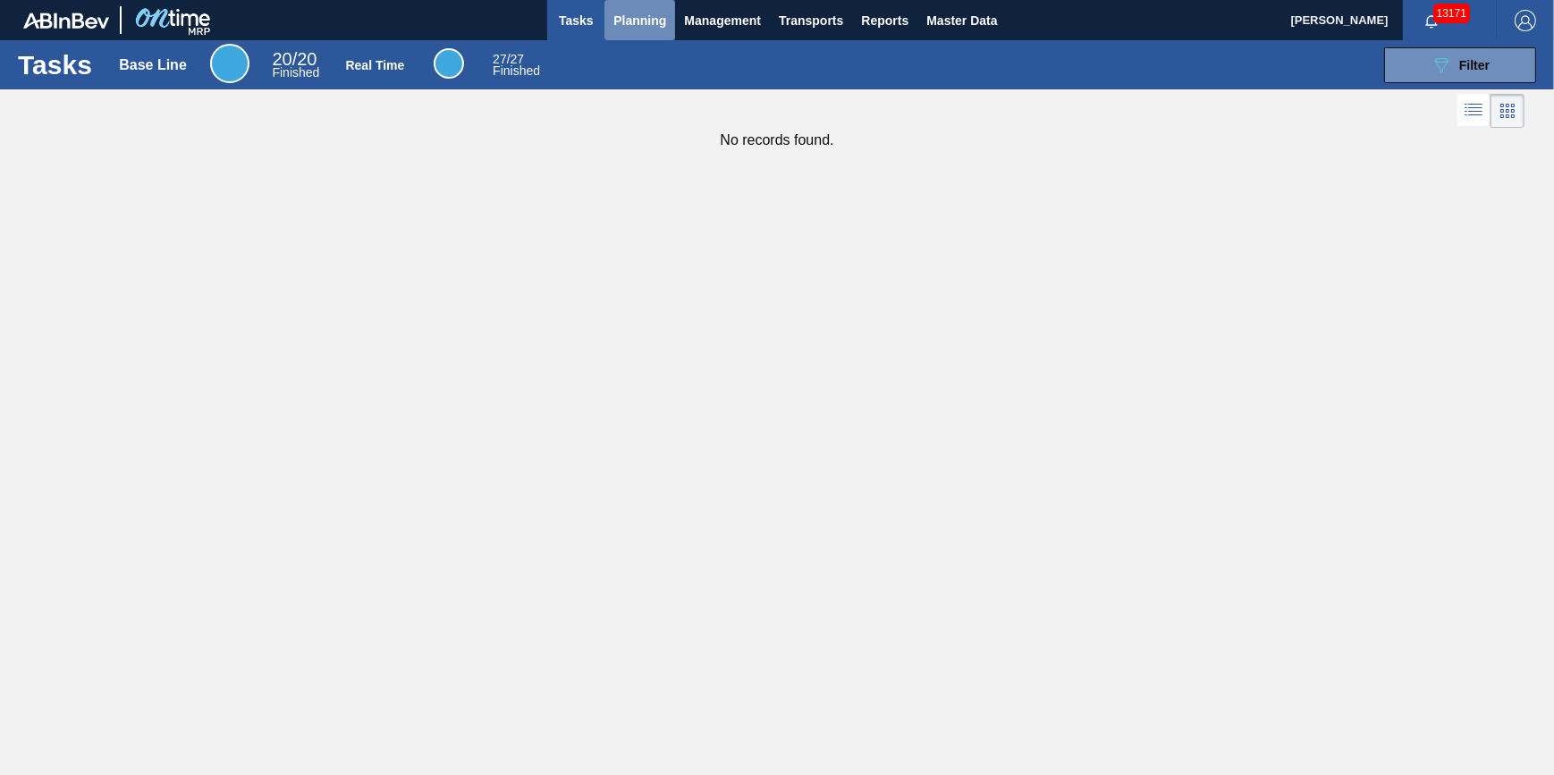
click at [638, 18] on span "Planning" at bounding box center [639, 20] width 53 height 21
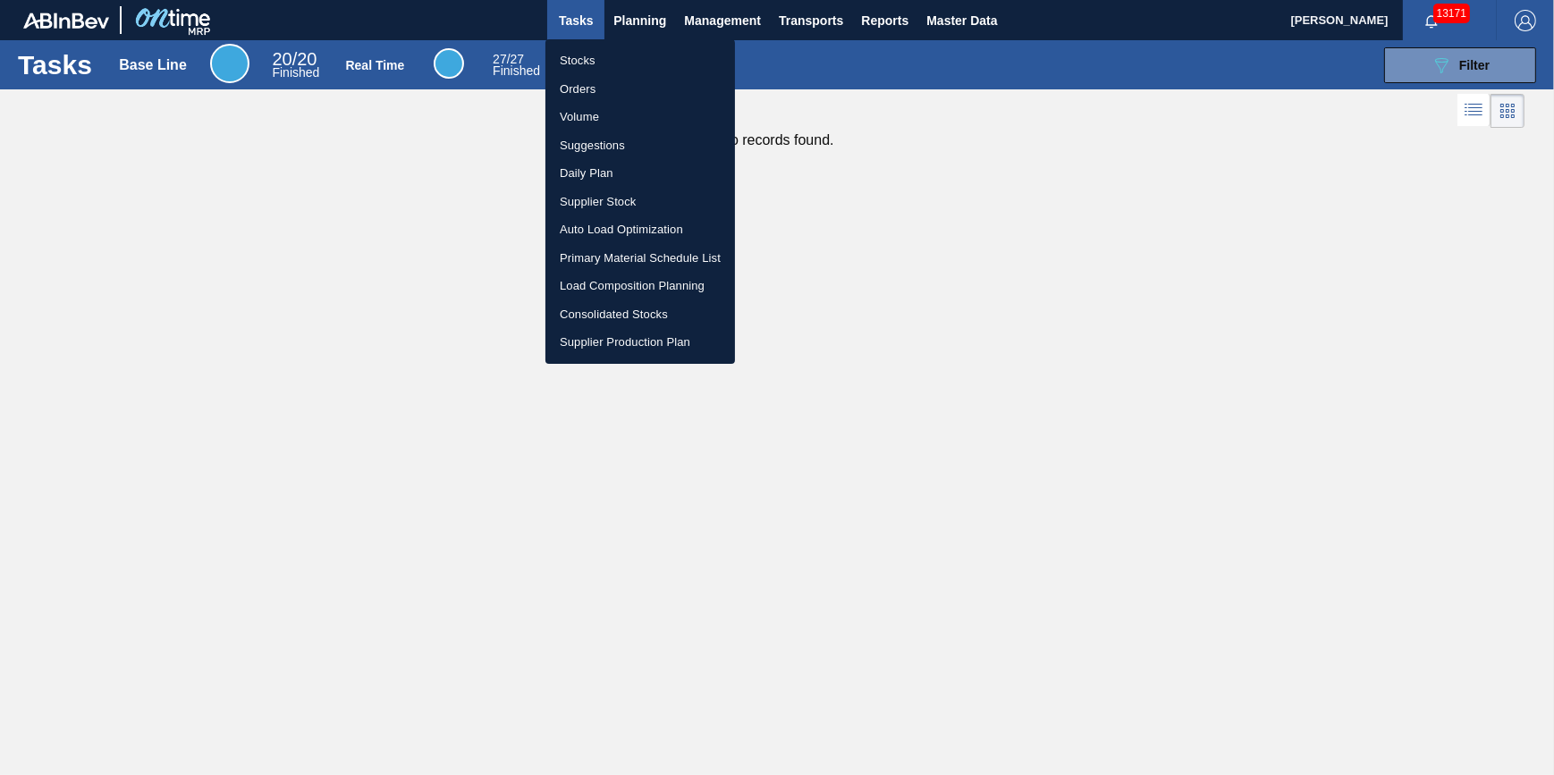
click at [629, 55] on li "Stocks" at bounding box center [640, 60] width 190 height 29
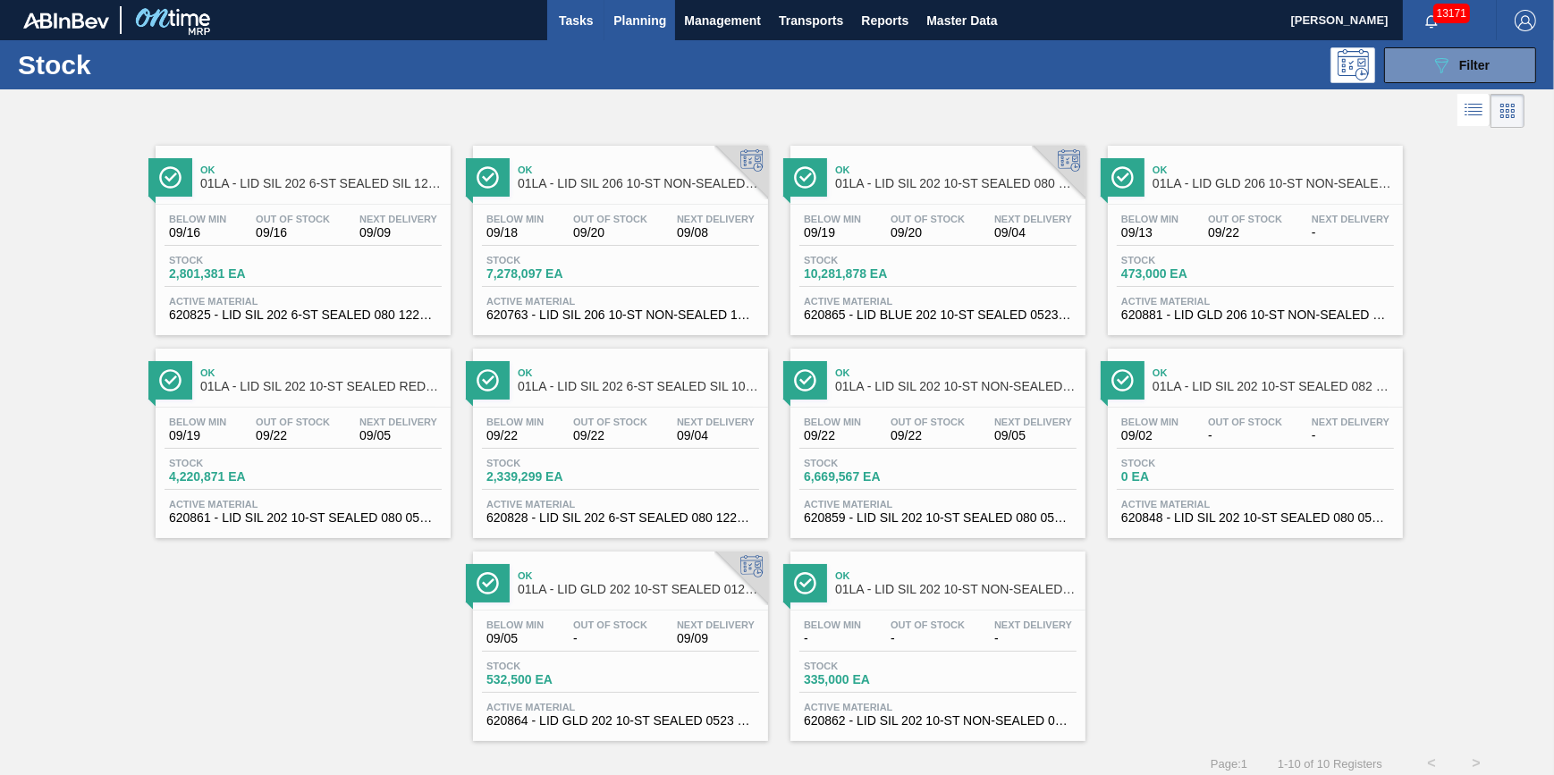
click at [570, 13] on span "Tasks" at bounding box center [575, 20] width 39 height 21
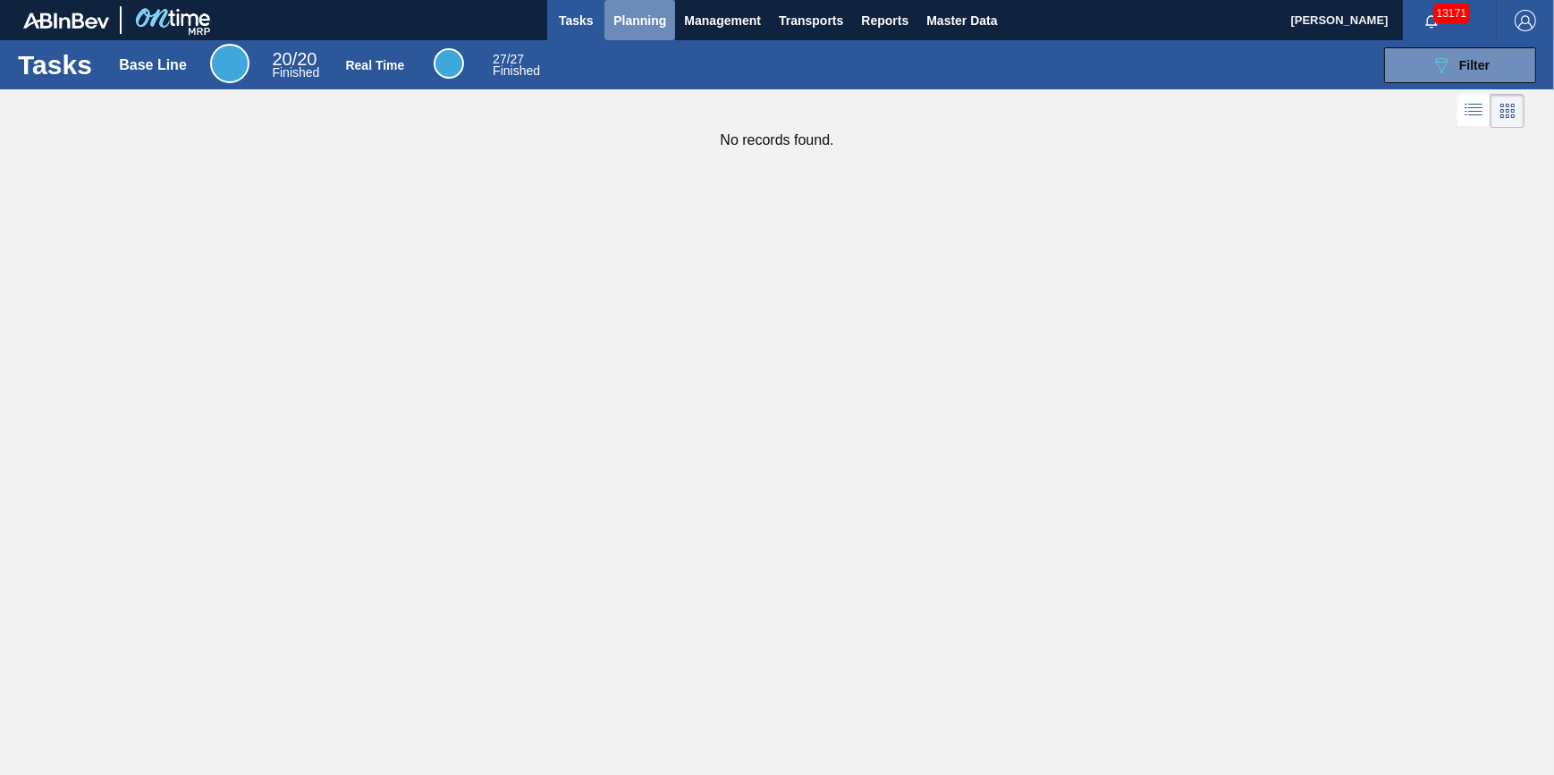
click at [644, 30] on button "Planning" at bounding box center [639, 20] width 71 height 40
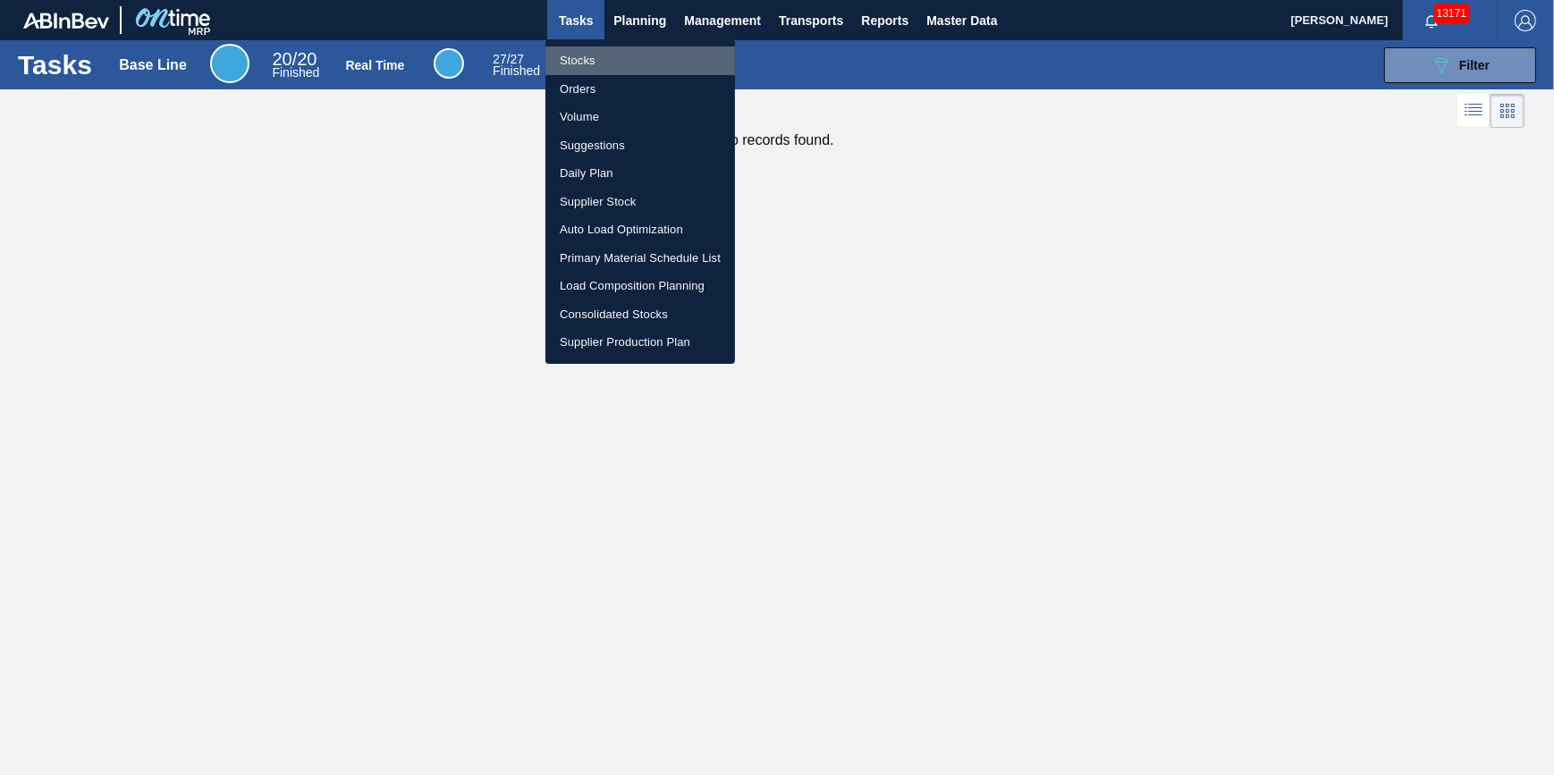
click at [634, 61] on li "Stocks" at bounding box center [640, 60] width 190 height 29
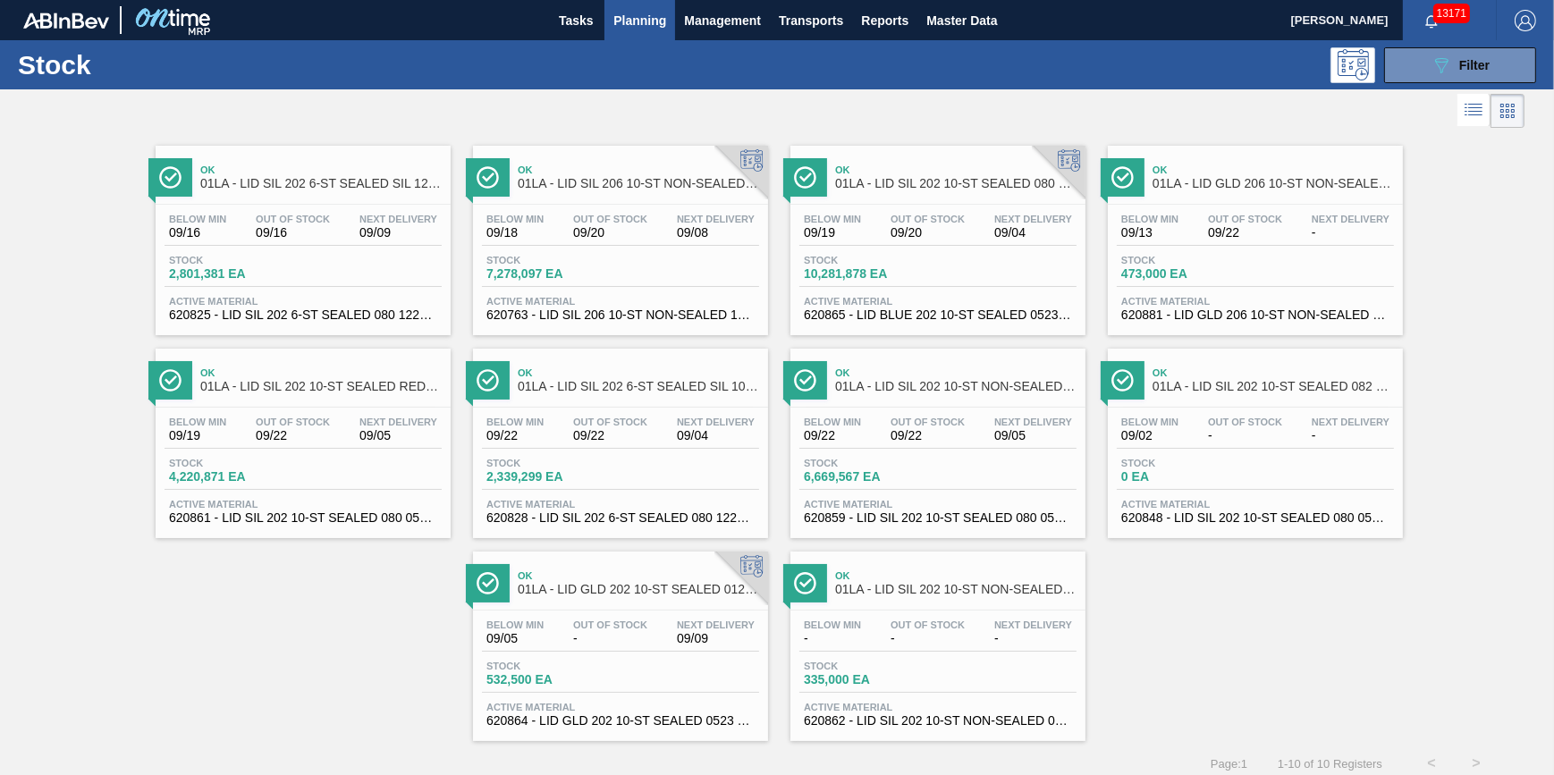
click at [1411, 89] on div at bounding box center [762, 110] width 1524 height 43
click at [1410, 72] on button "089F7B8B-B2A5-4AFE-B5C0-19BA573D28AC Filter" at bounding box center [1460, 65] width 152 height 36
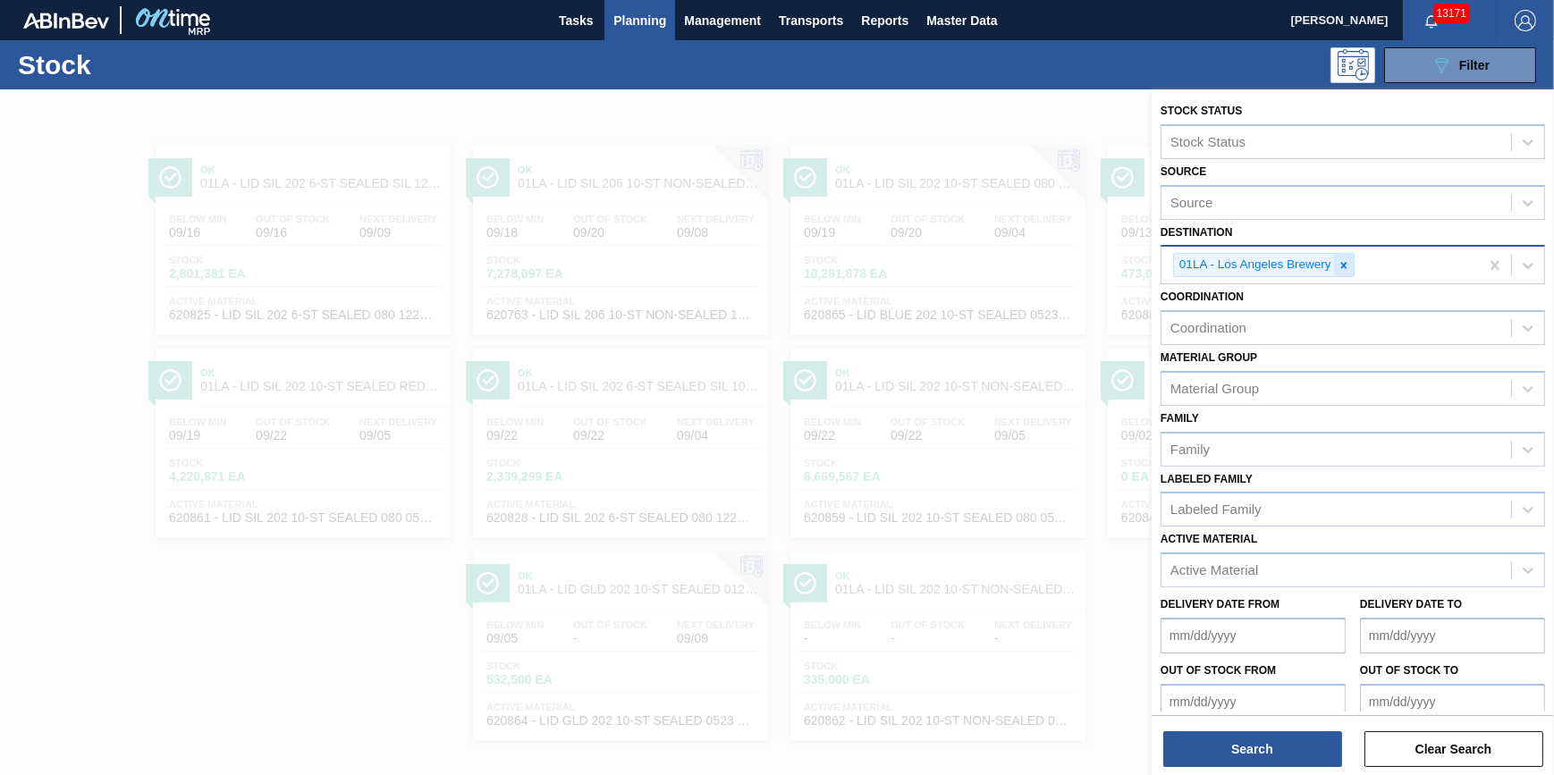
click at [1338, 266] on icon at bounding box center [1344, 265] width 13 height 13
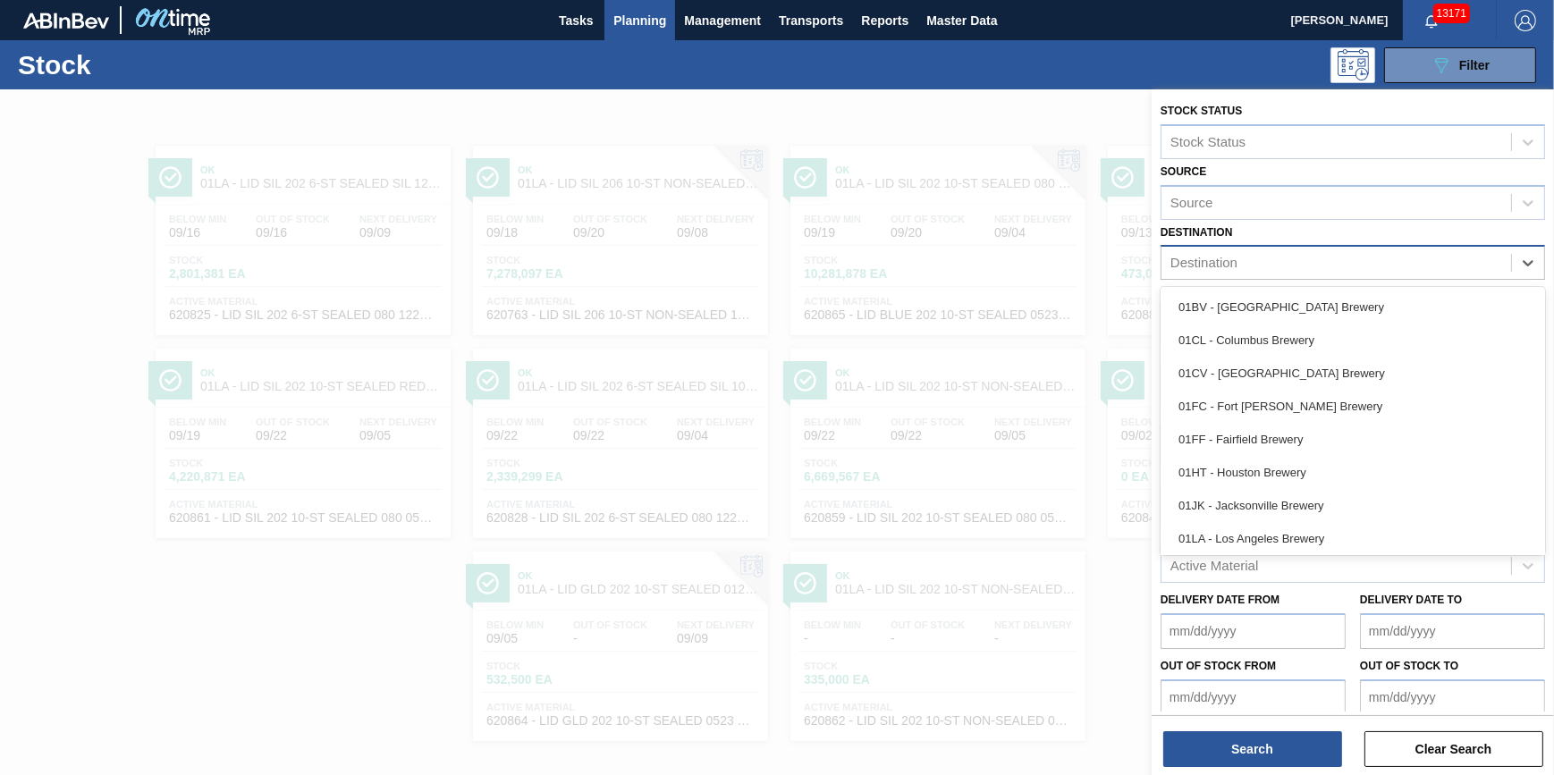
click at [1338, 266] on div "Destination" at bounding box center [1336, 263] width 350 height 26
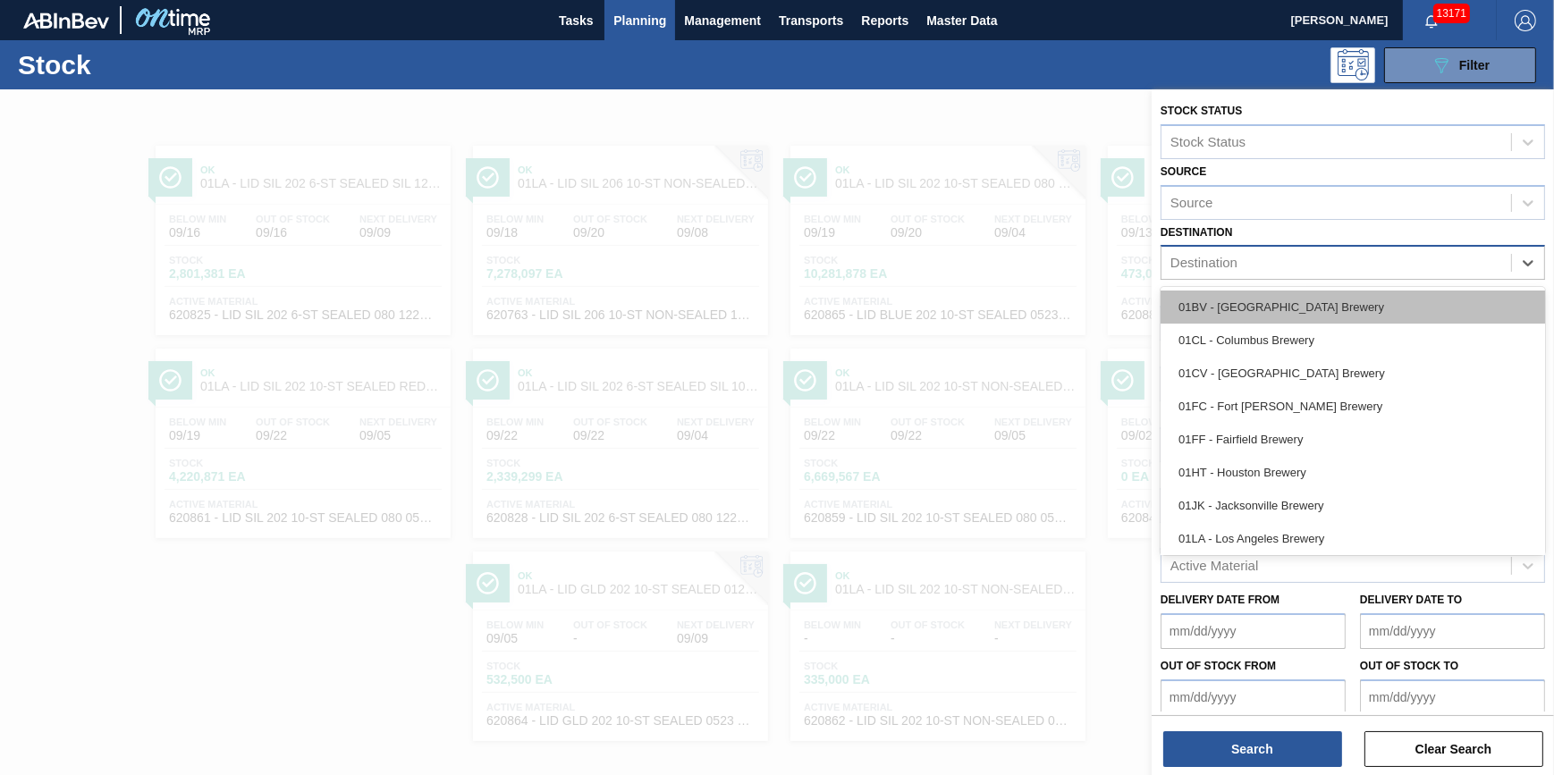
click at [1330, 307] on div "01BV - Baldwinsville Brewery" at bounding box center [1353, 307] width 384 height 33
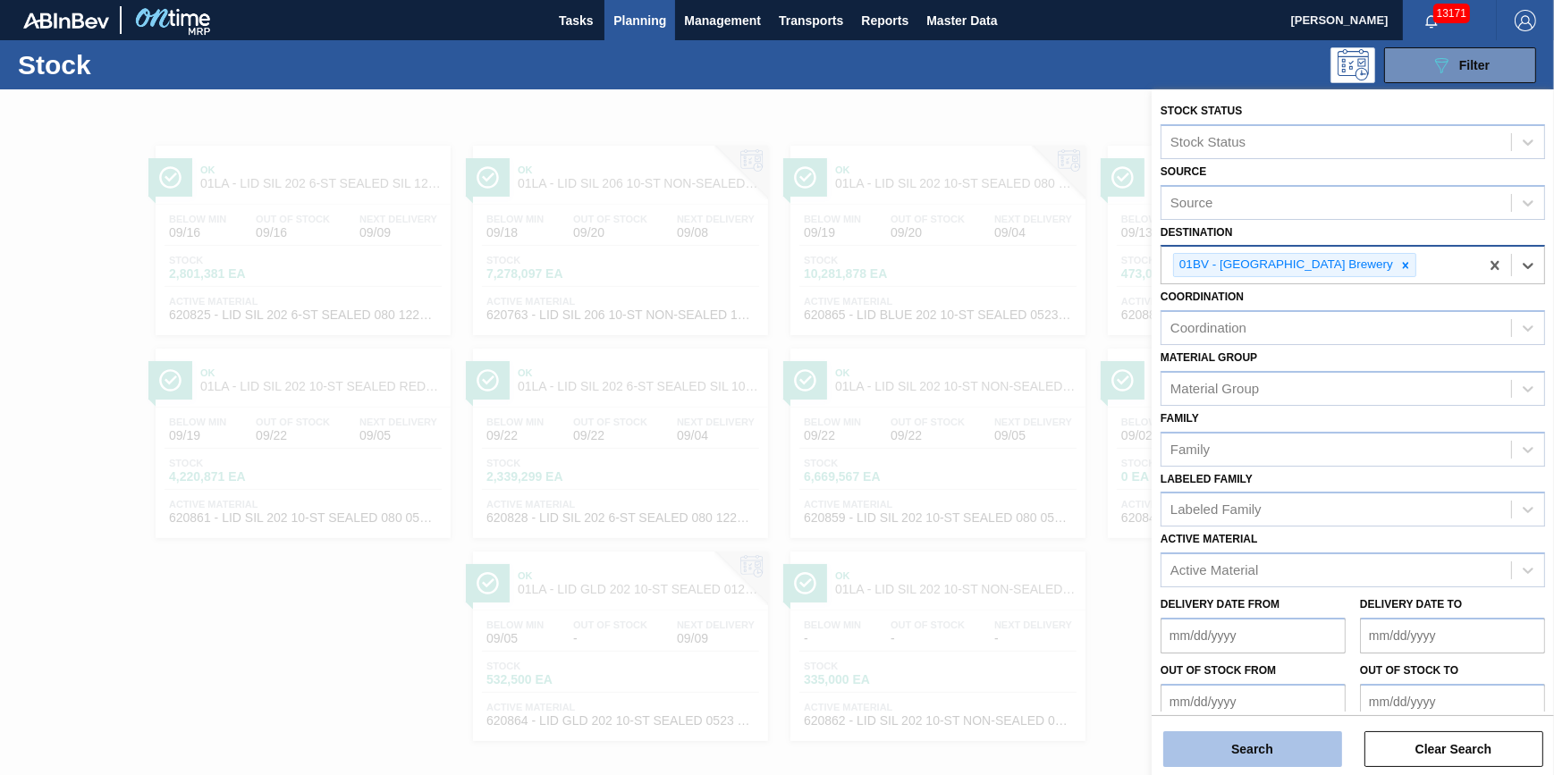
click at [1263, 746] on button "Search" at bounding box center [1252, 749] width 179 height 36
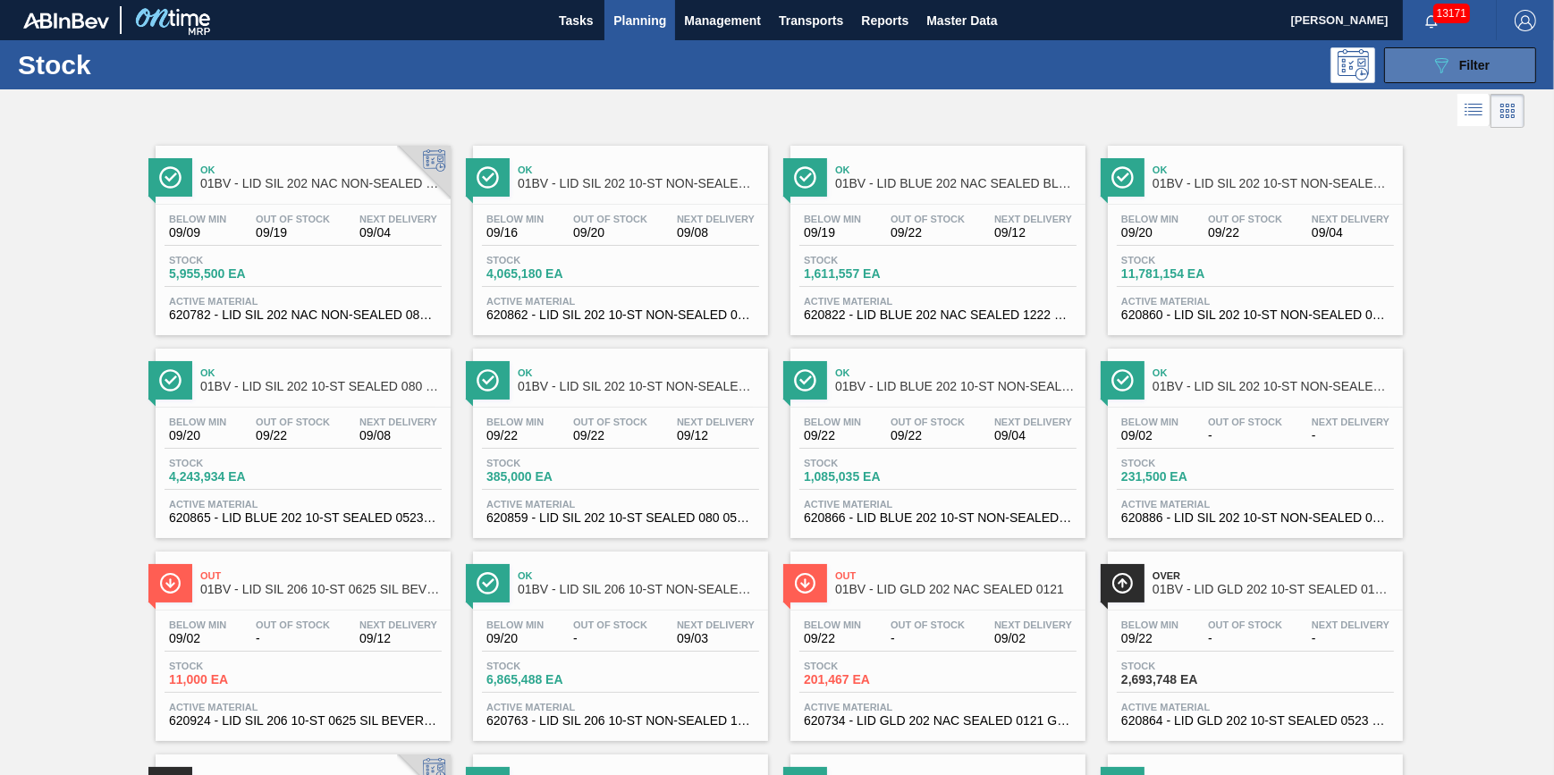
click at [1402, 65] on button "089F7B8B-B2A5-4AFE-B5C0-19BA573D28AC Filter" at bounding box center [1460, 65] width 152 height 36
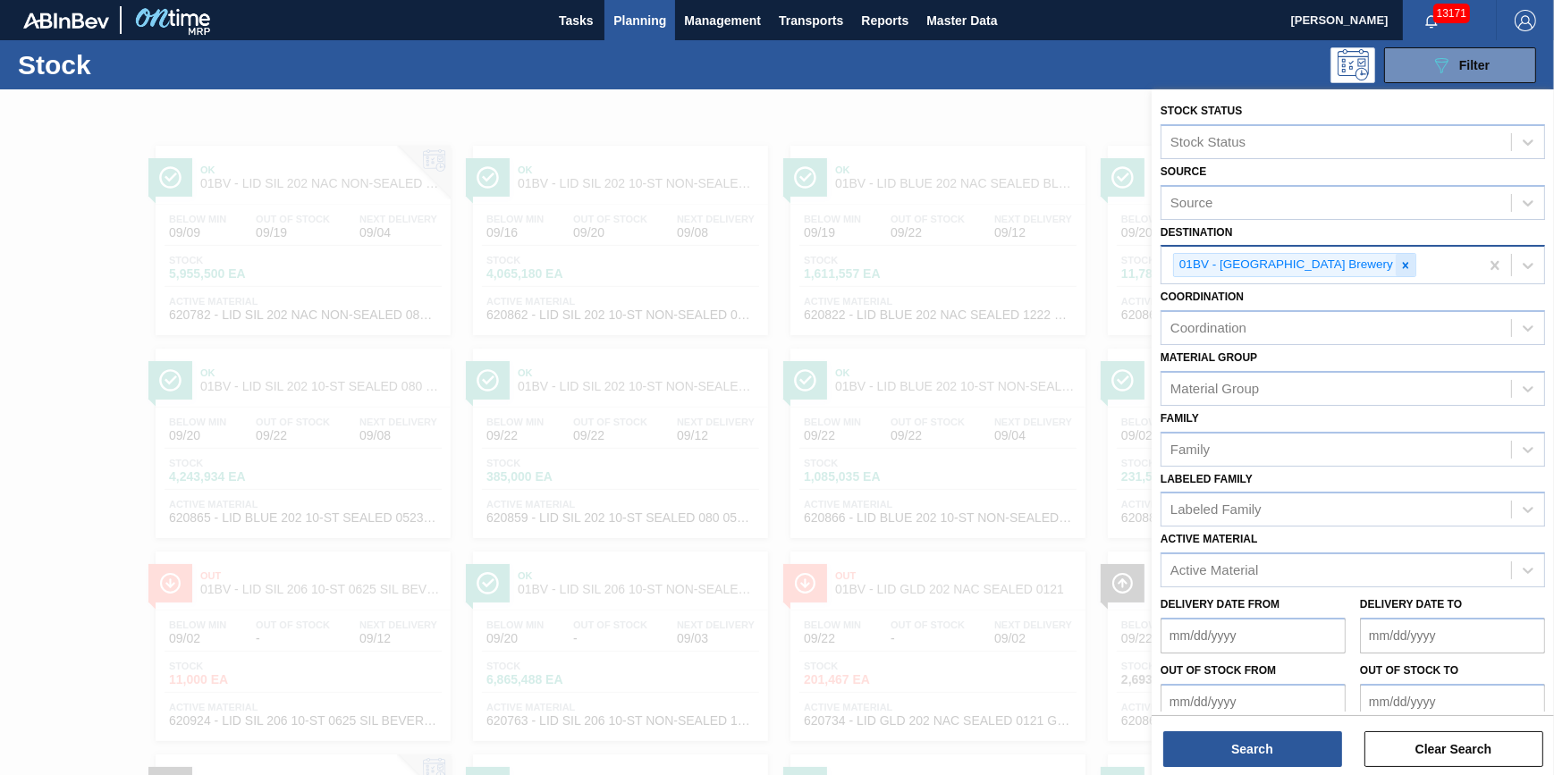
click at [1399, 269] on icon at bounding box center [1405, 265] width 13 height 13
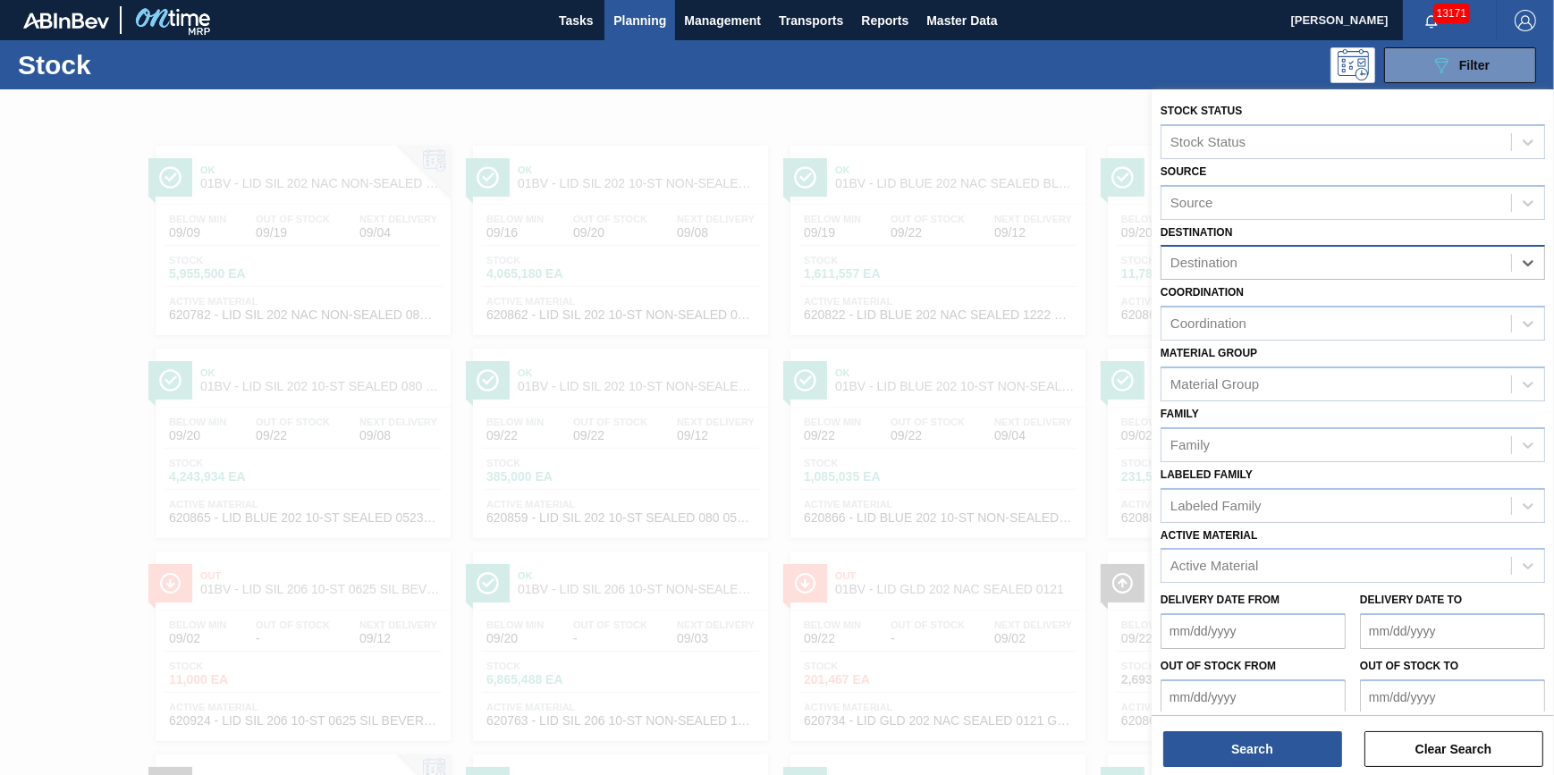
click at [1350, 269] on div "Destination" at bounding box center [1336, 263] width 350 height 26
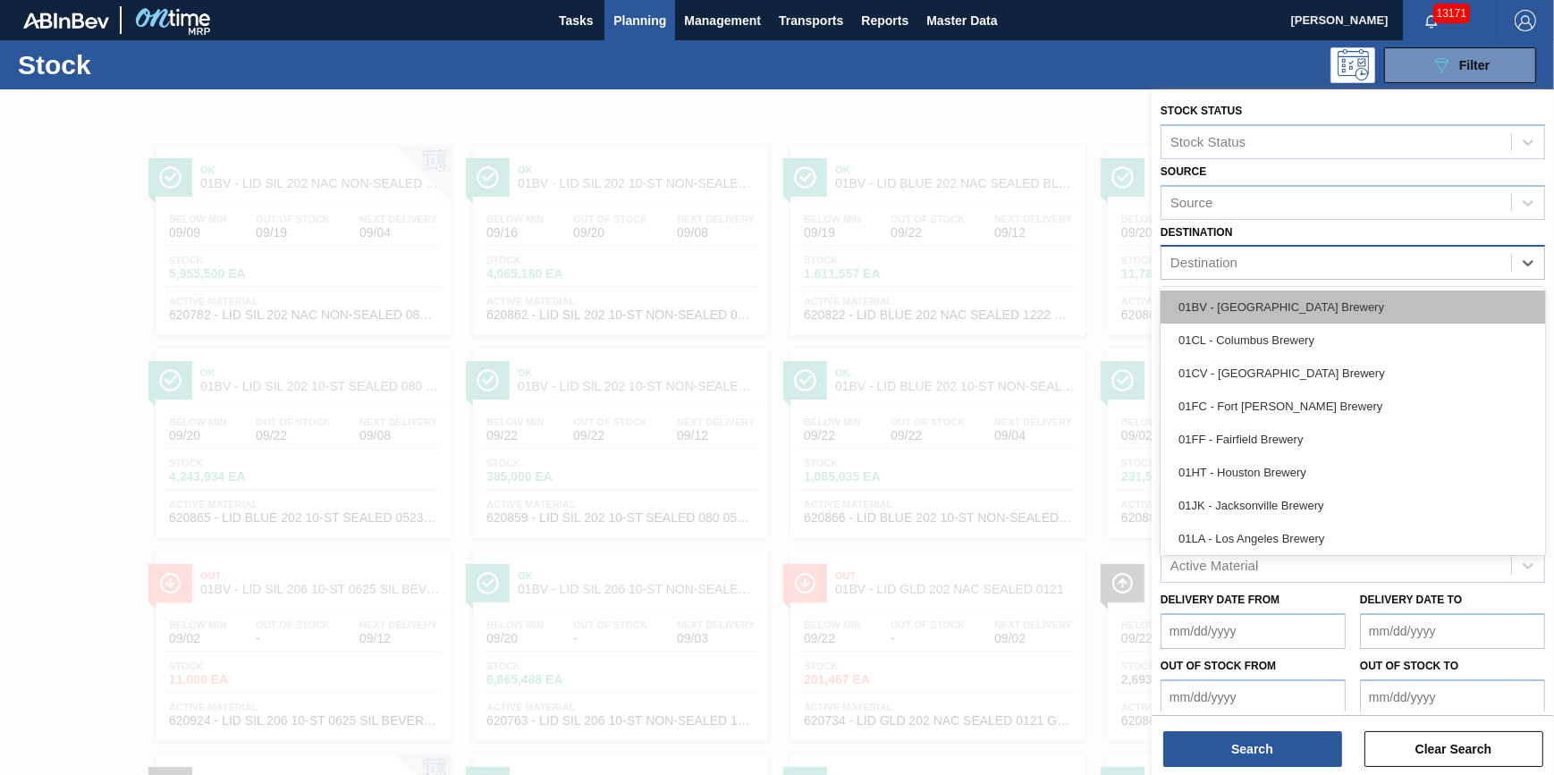
click at [1350, 300] on div "01BV - Baldwinsville Brewery" at bounding box center [1353, 307] width 384 height 33
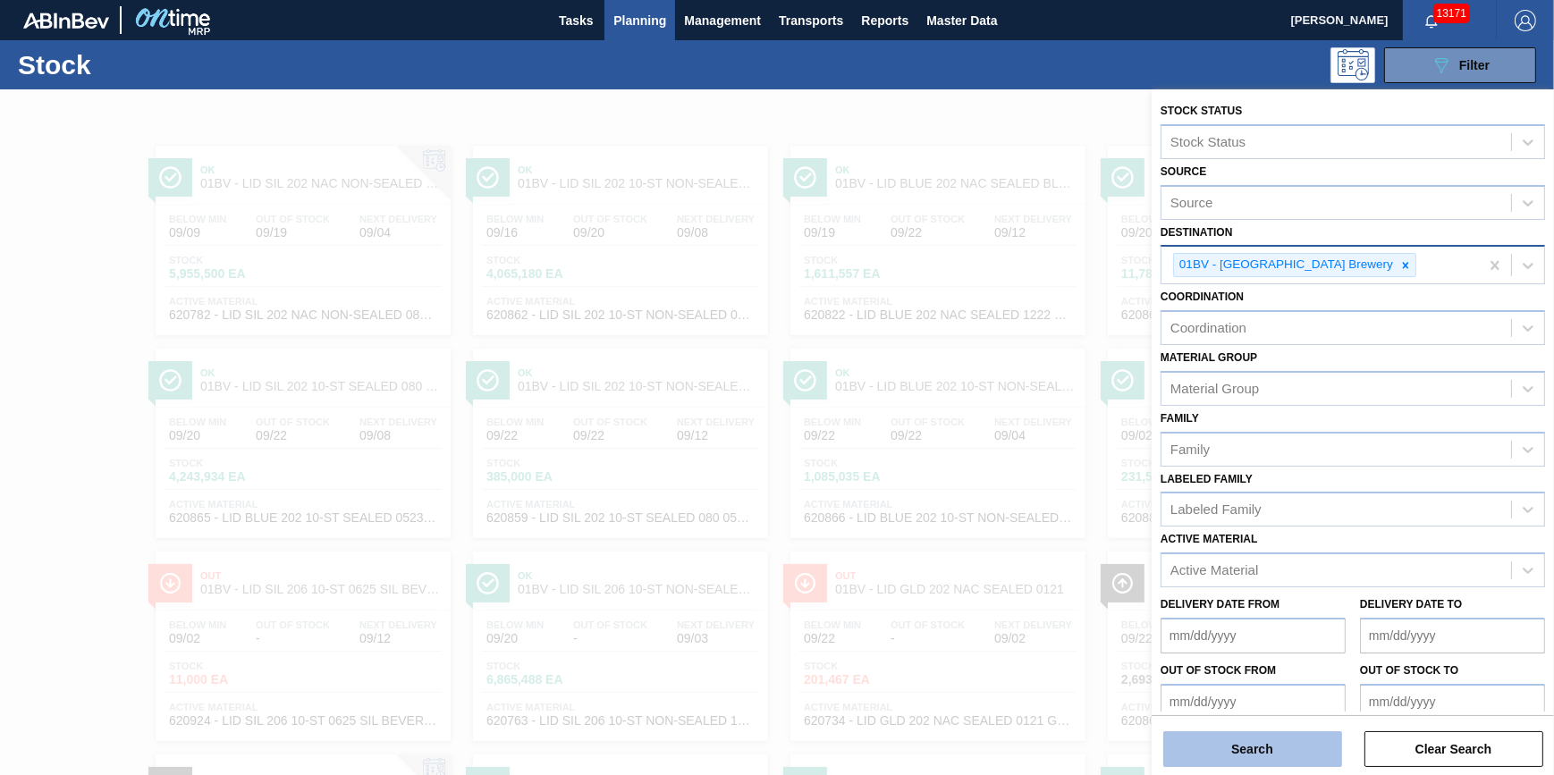
click at [1250, 748] on button "Search" at bounding box center [1252, 749] width 179 height 36
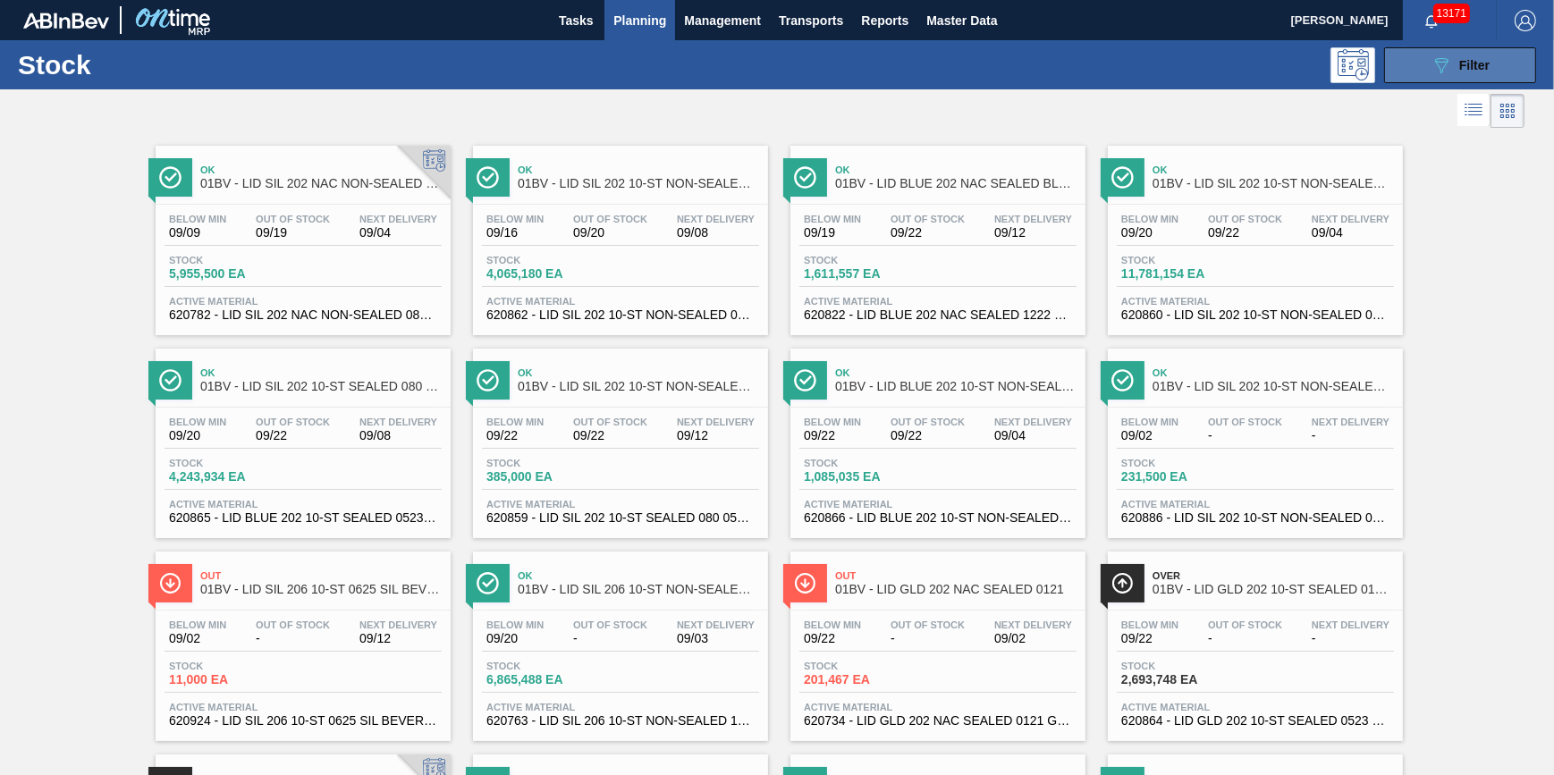
click at [1440, 69] on icon "089F7B8B-B2A5-4AFE-B5C0-19BA573D28AC" at bounding box center [1441, 65] width 21 height 21
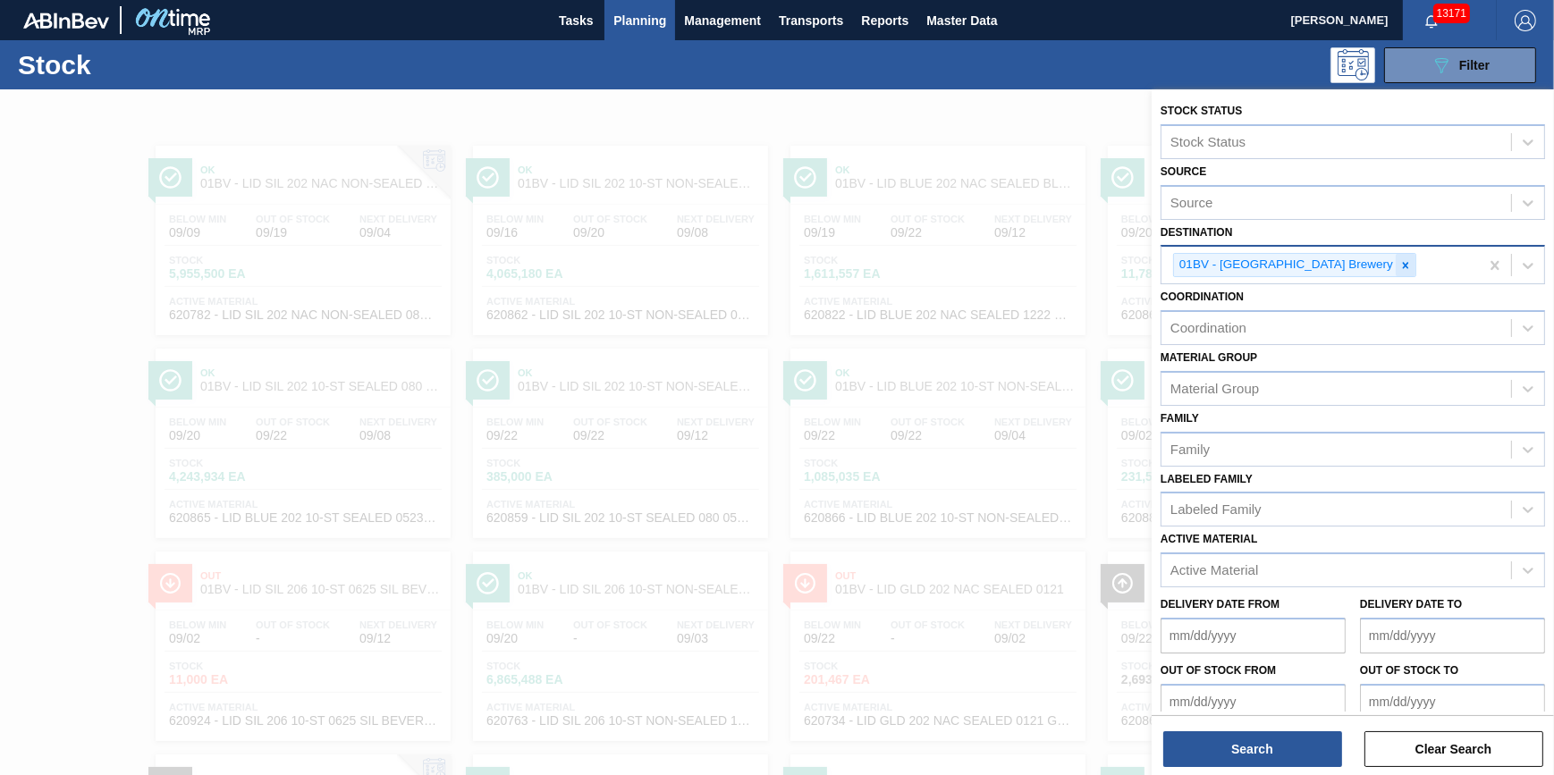
click at [1403, 262] on icon at bounding box center [1406, 265] width 6 height 6
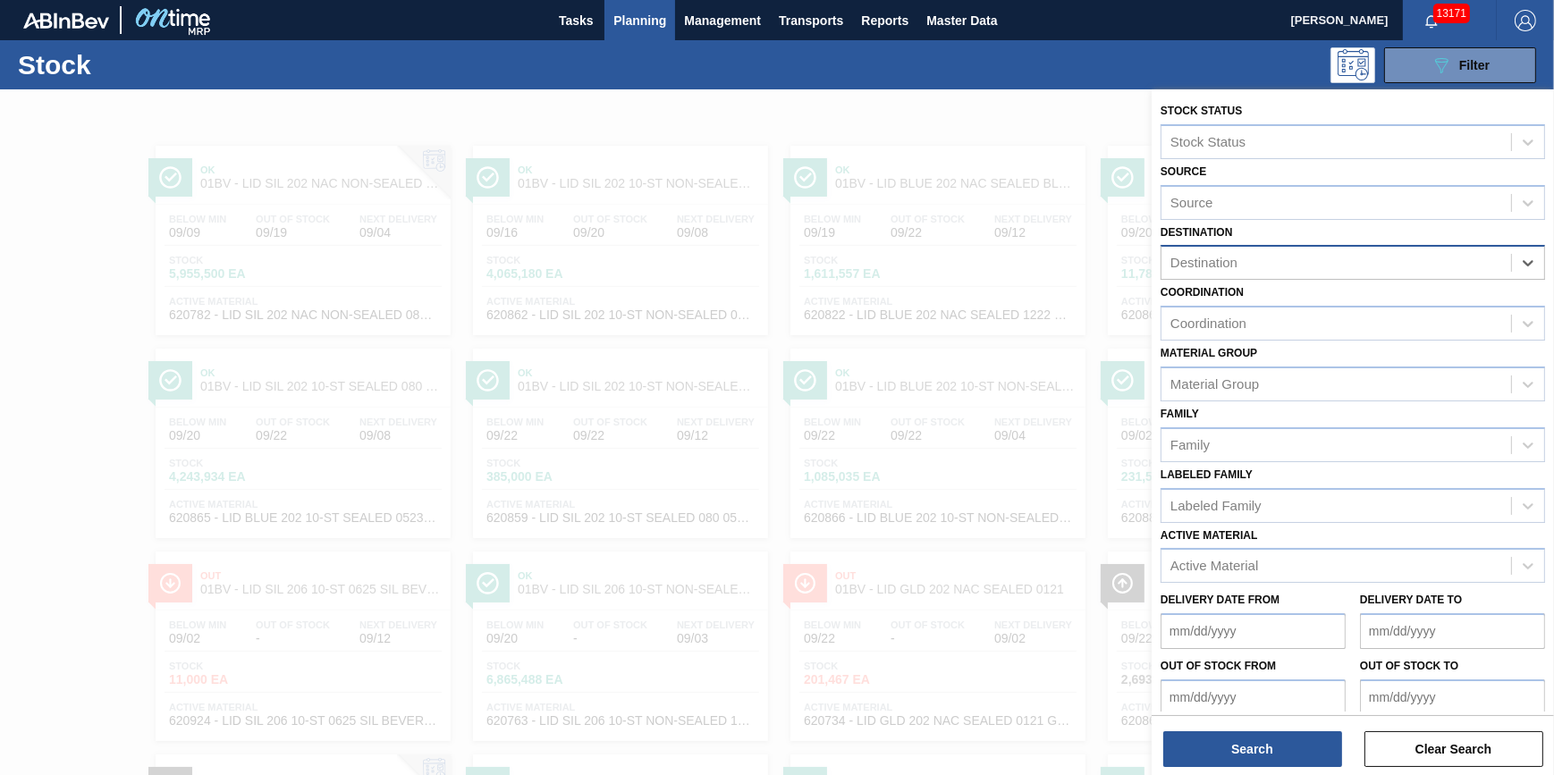
click at [1347, 261] on div "Destination" at bounding box center [1336, 263] width 350 height 26
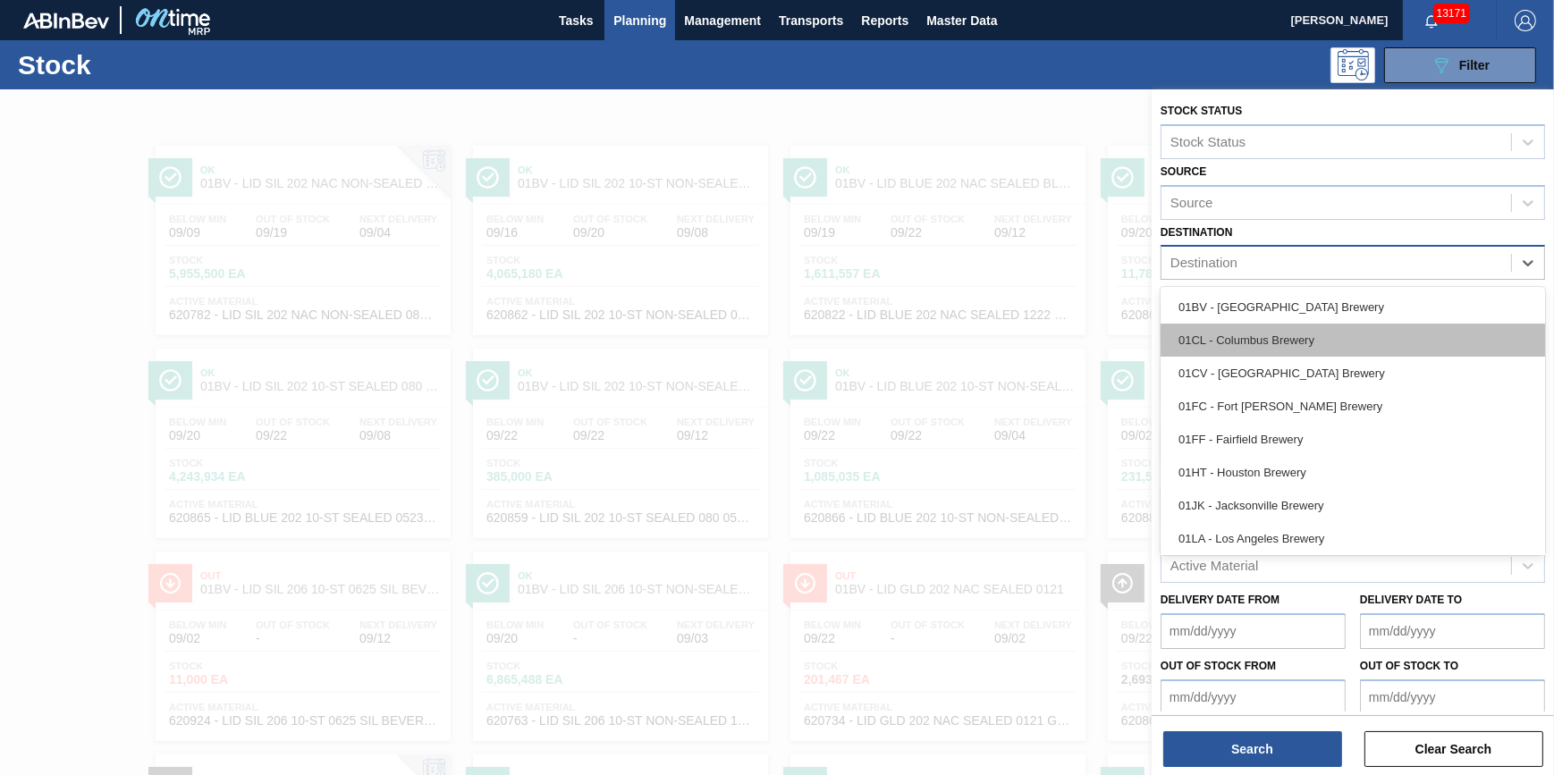
click at [1323, 334] on div "01CL - Columbus Brewery" at bounding box center [1353, 340] width 384 height 33
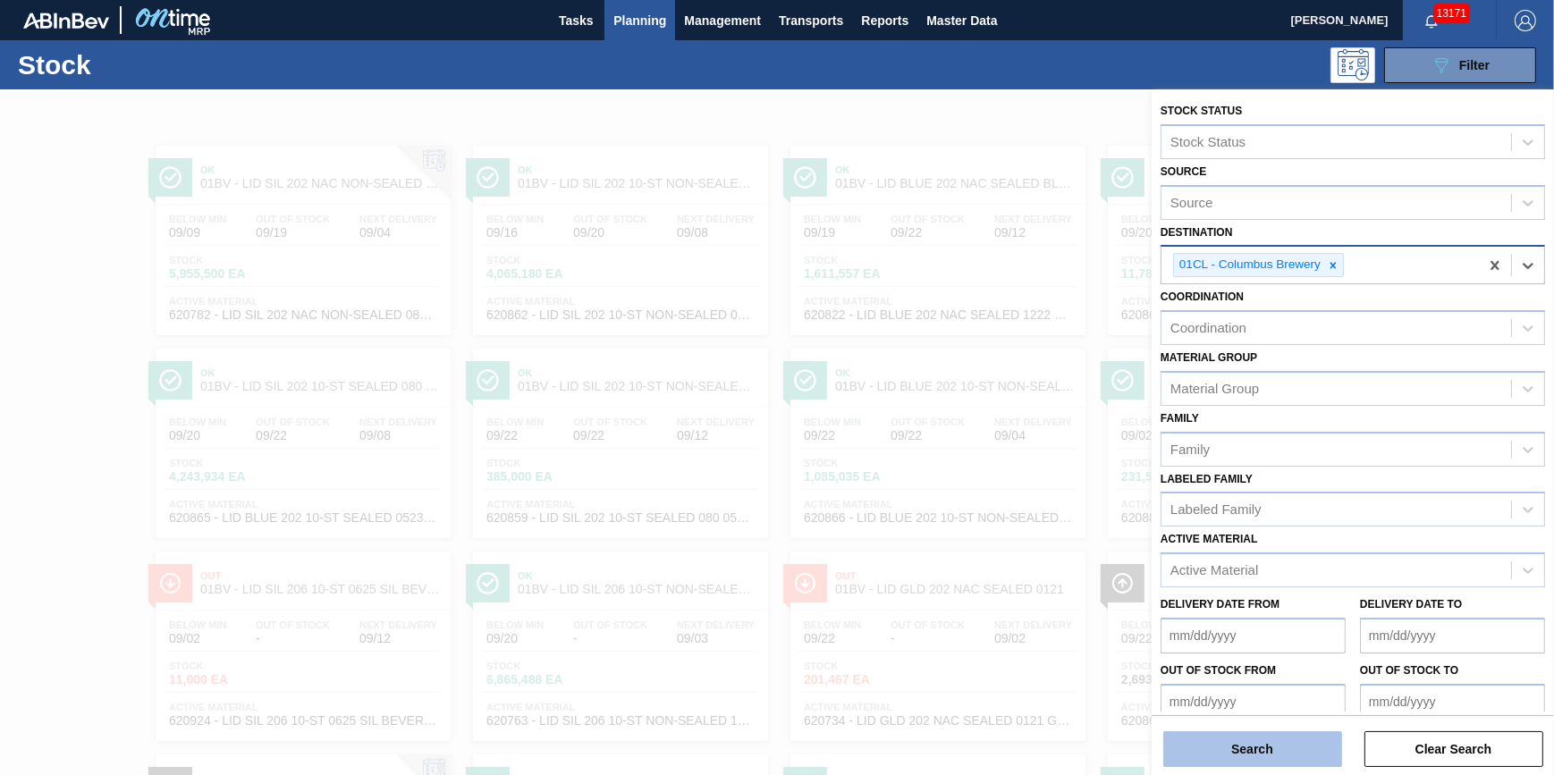
click at [1265, 746] on button "Search" at bounding box center [1252, 749] width 179 height 36
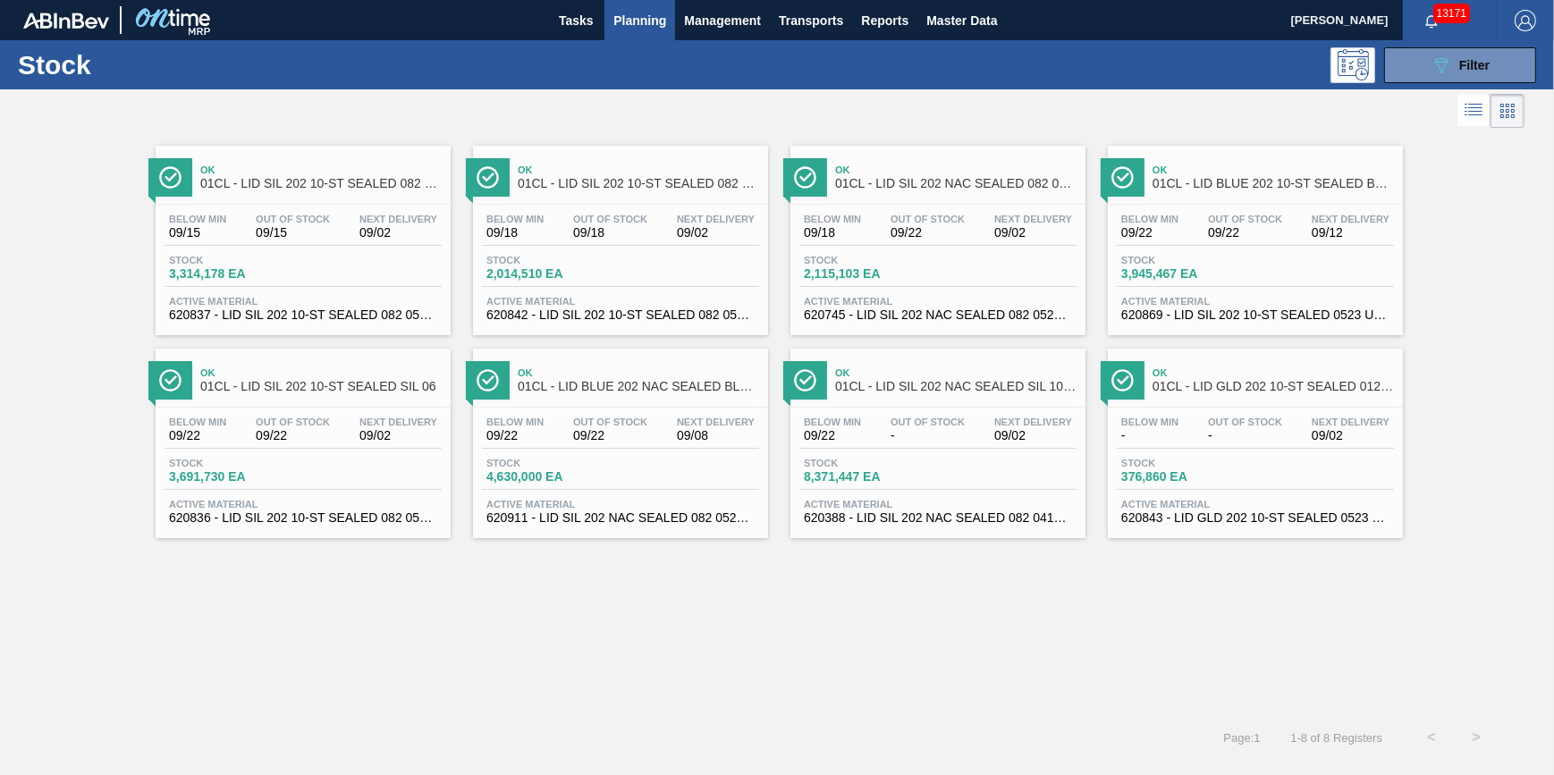
click at [265, 284] on div "Stock 3,314,178 EA" at bounding box center [303, 271] width 277 height 32
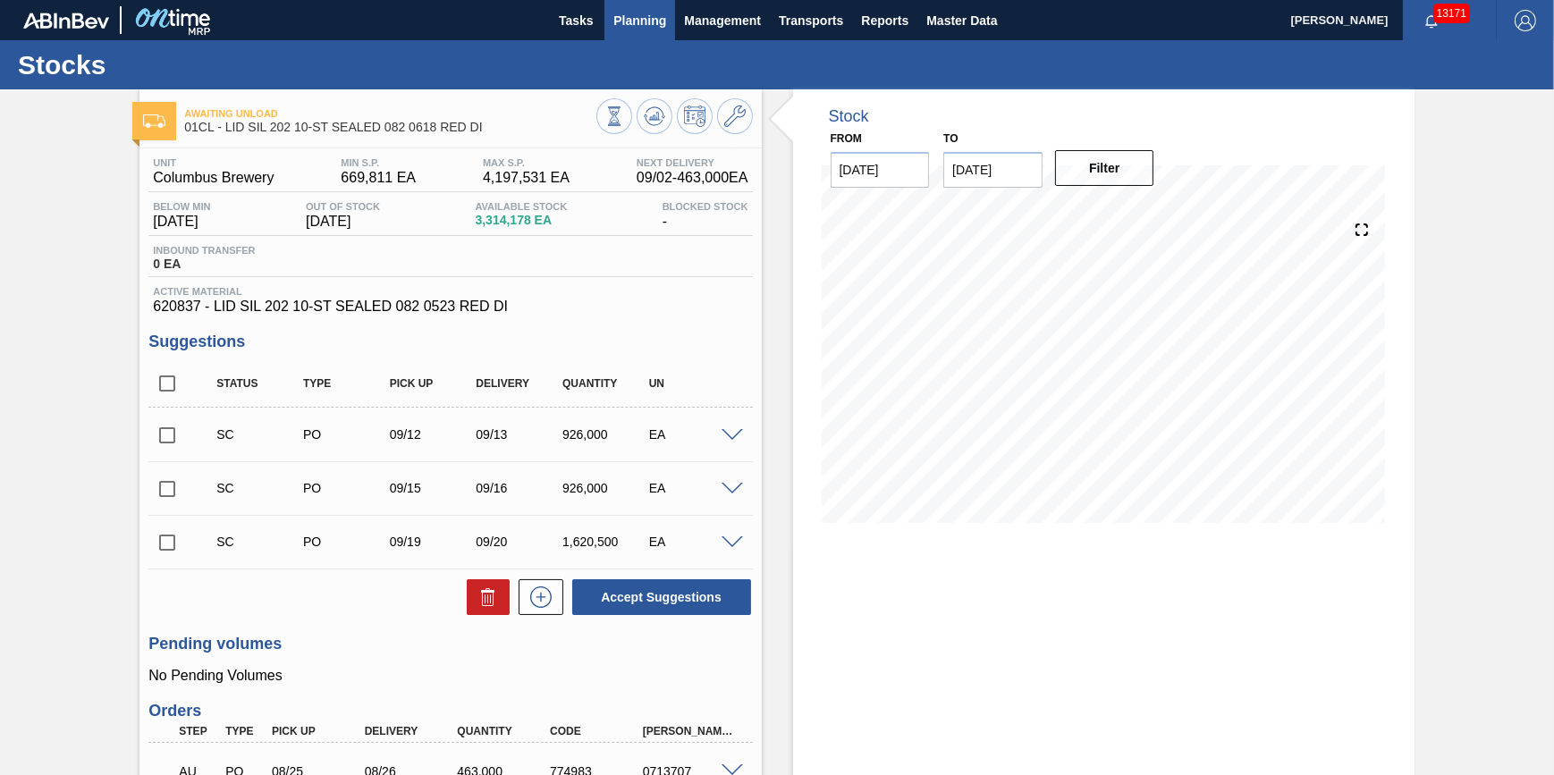
click at [625, 24] on span "Planning" at bounding box center [639, 20] width 53 height 21
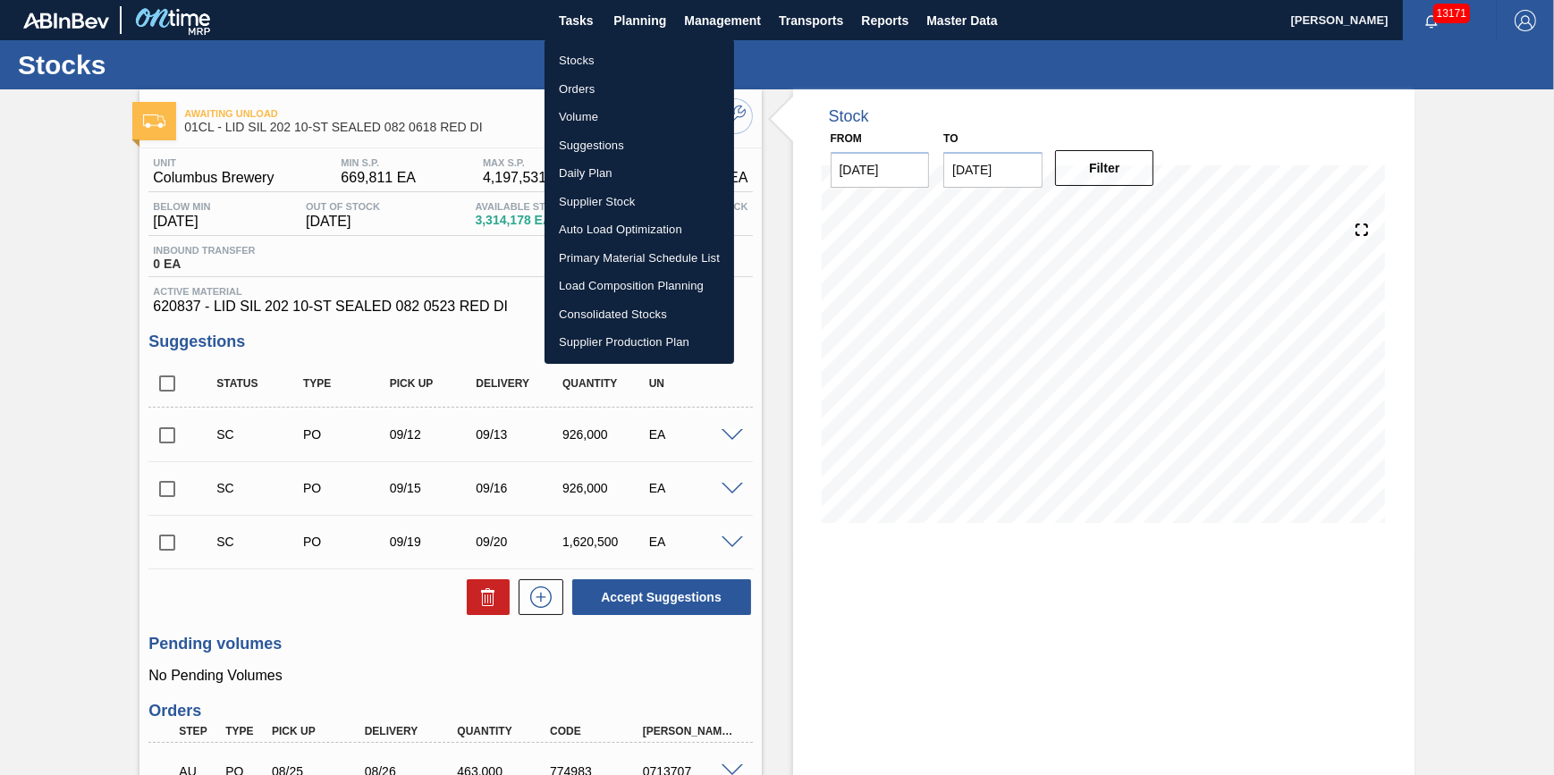
click at [612, 63] on li "Stocks" at bounding box center [640, 60] width 190 height 29
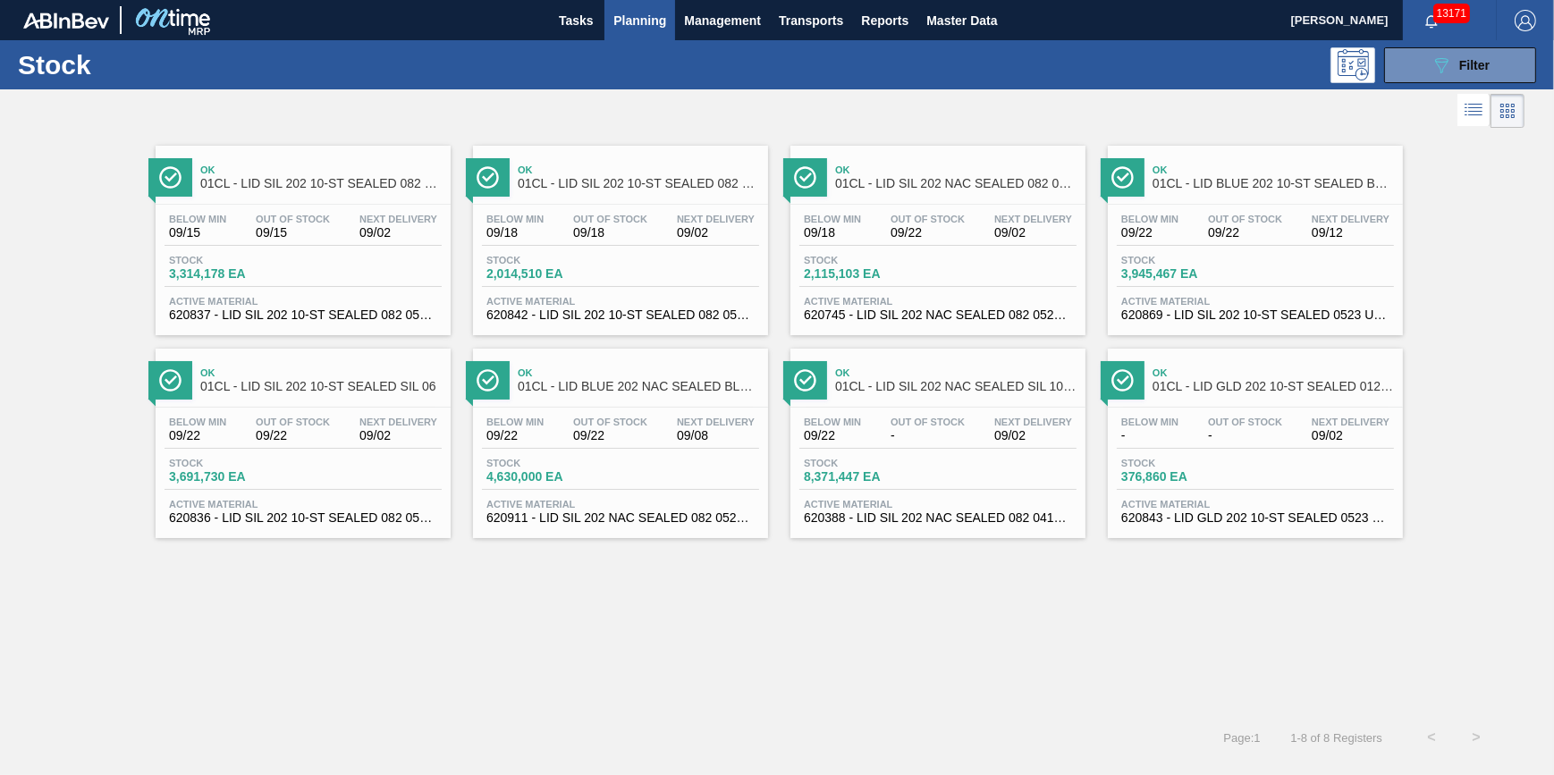
click at [1377, 92] on div at bounding box center [762, 110] width 1524 height 43
click at [1440, 72] on icon "089F7B8B-B2A5-4AFE-B5C0-19BA573D28AC" at bounding box center [1441, 65] width 21 height 21
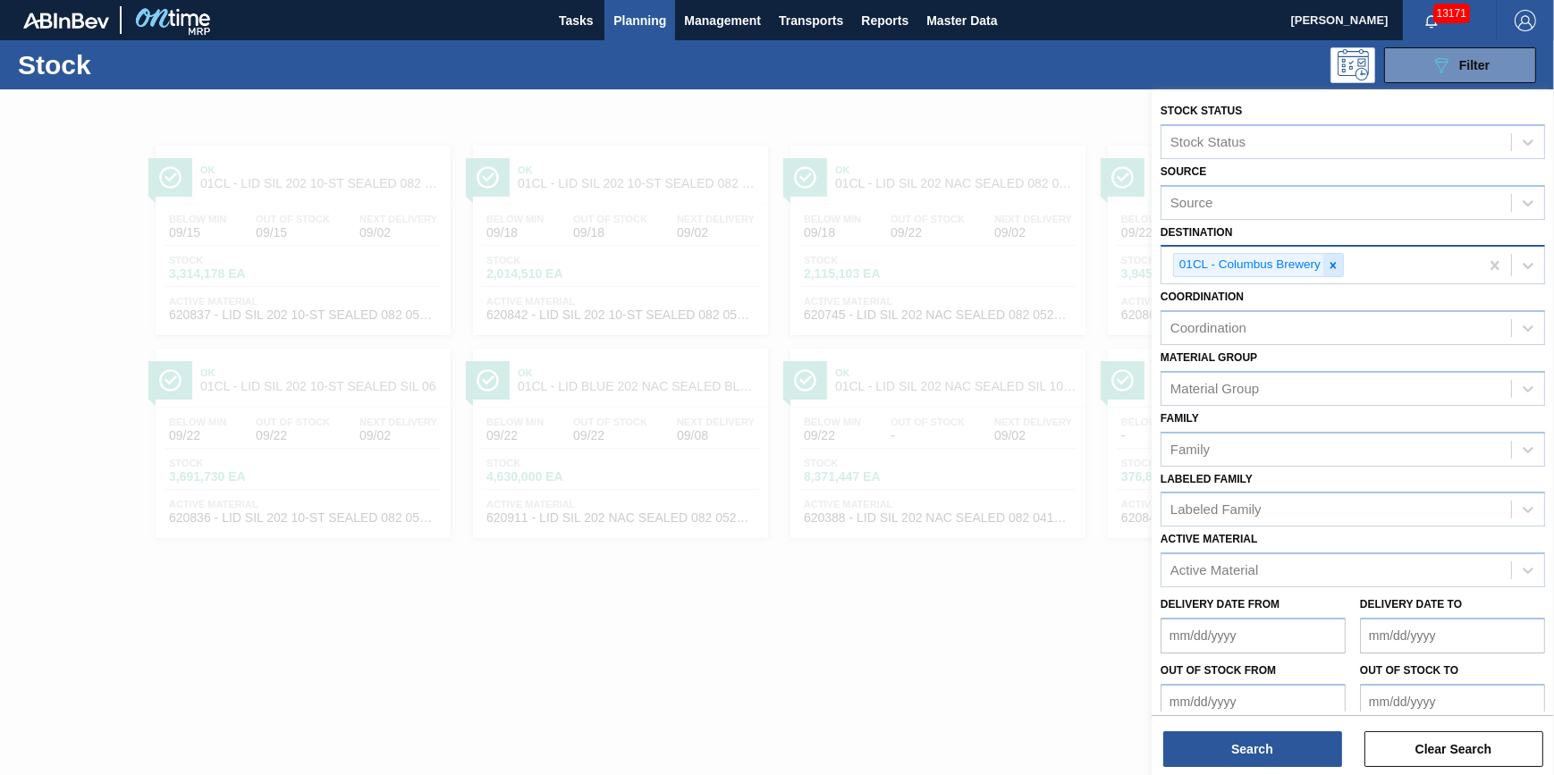
click at [1333, 272] on div at bounding box center [1333, 265] width 20 height 22
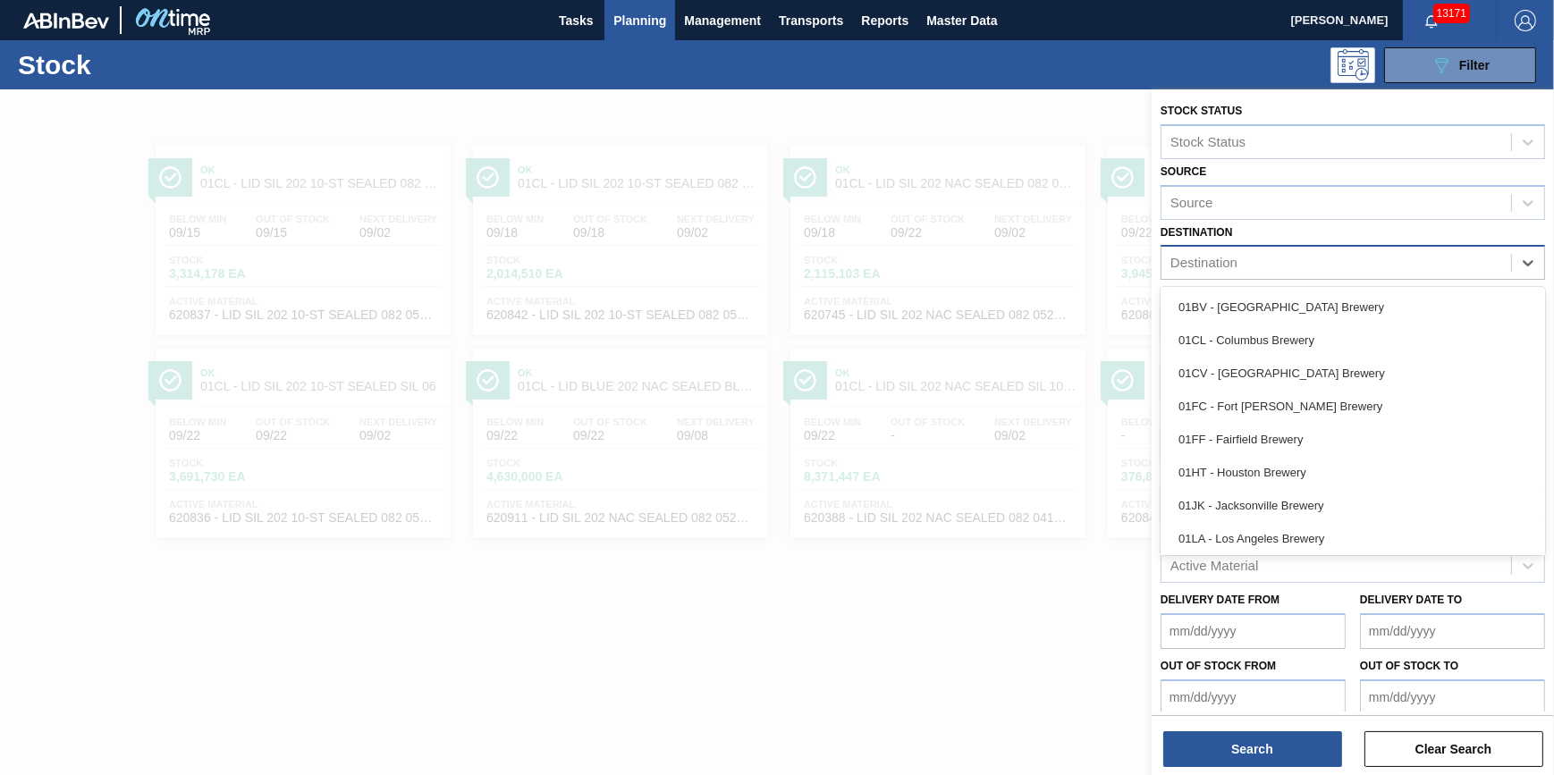
click at [1332, 272] on div "Destination" at bounding box center [1336, 263] width 350 height 26
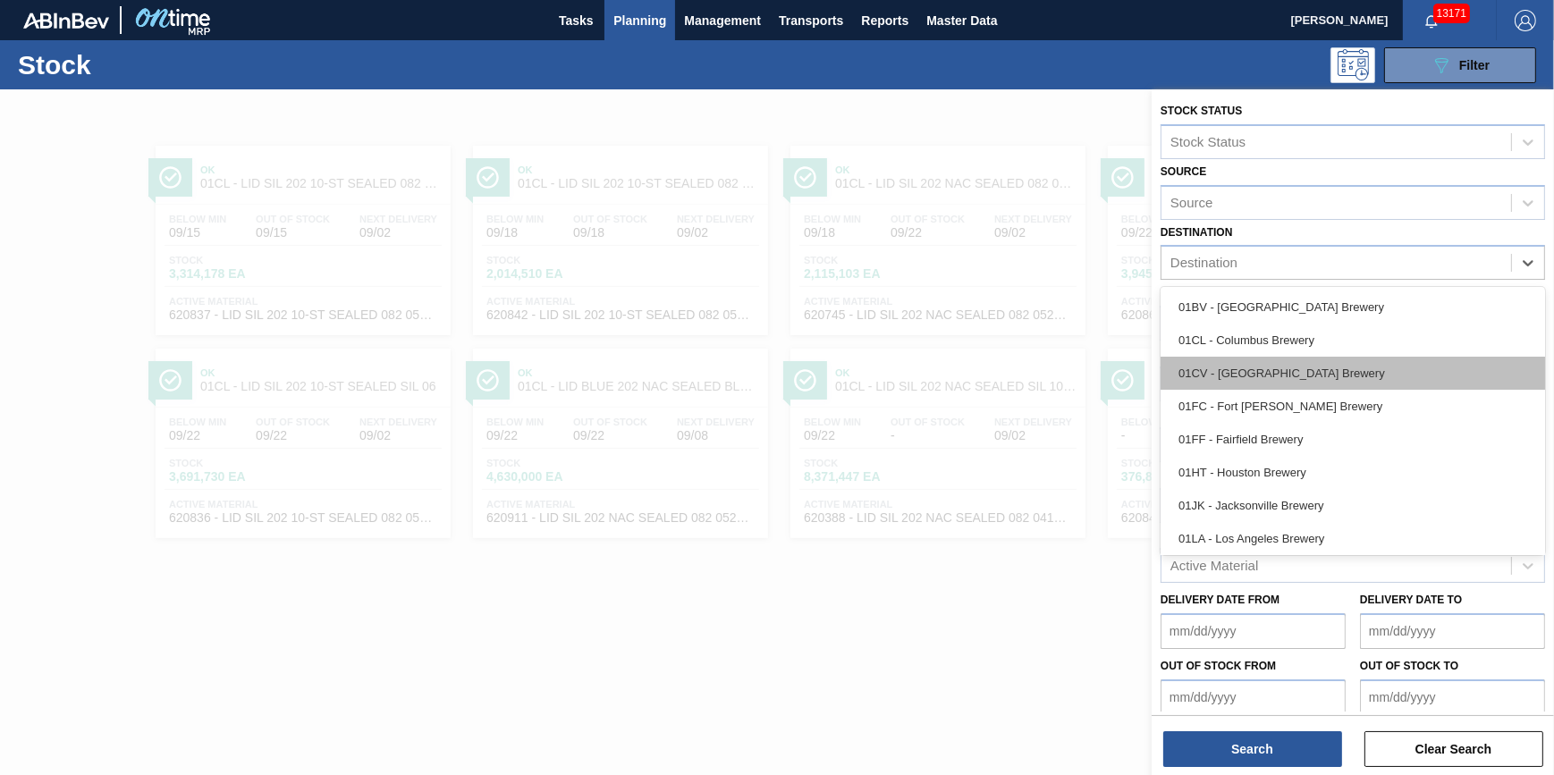
click at [1347, 384] on div "01CV - Cartersville Brewery" at bounding box center [1353, 373] width 384 height 33
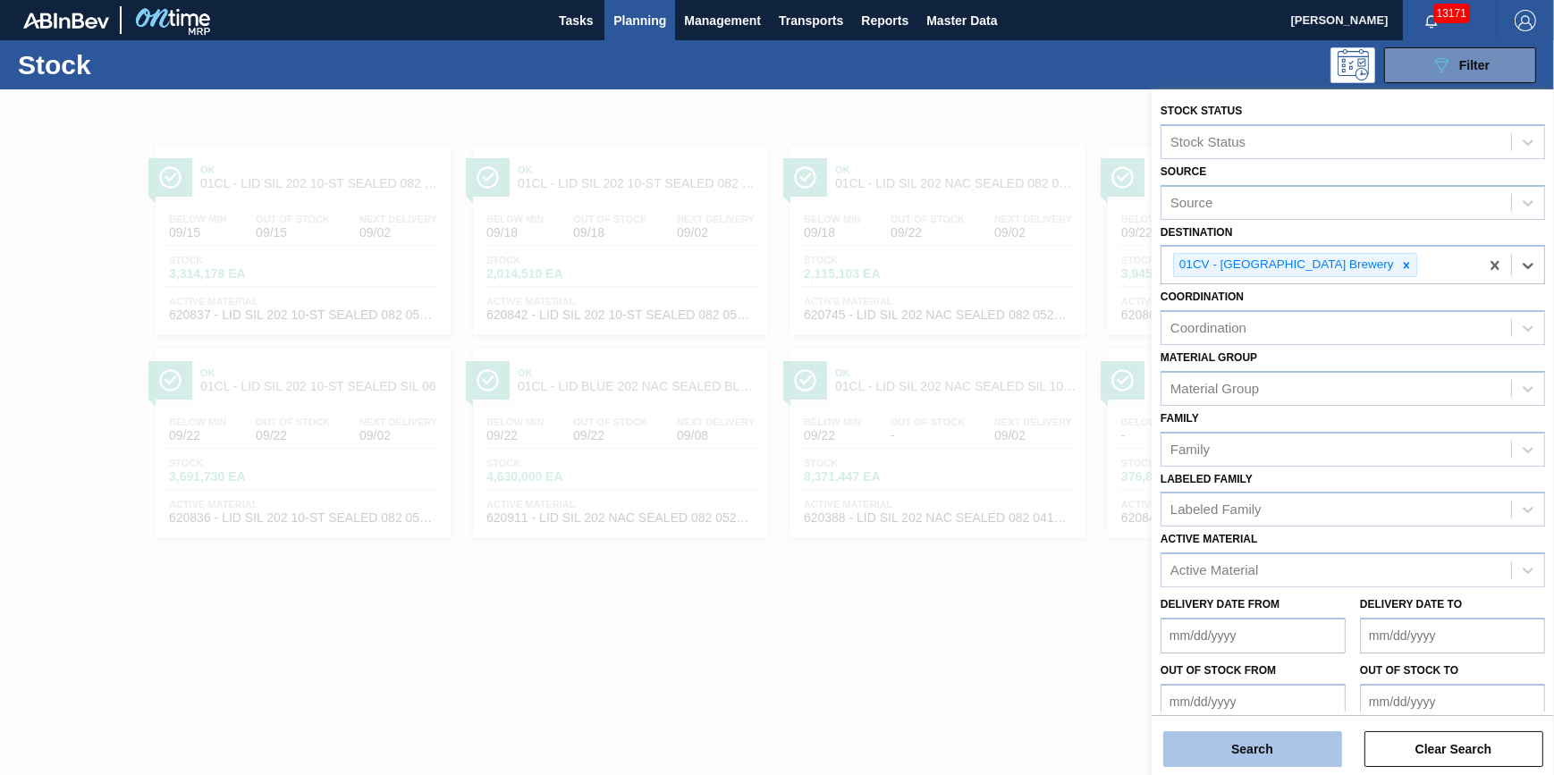
click at [1209, 753] on button "Search" at bounding box center [1252, 749] width 179 height 36
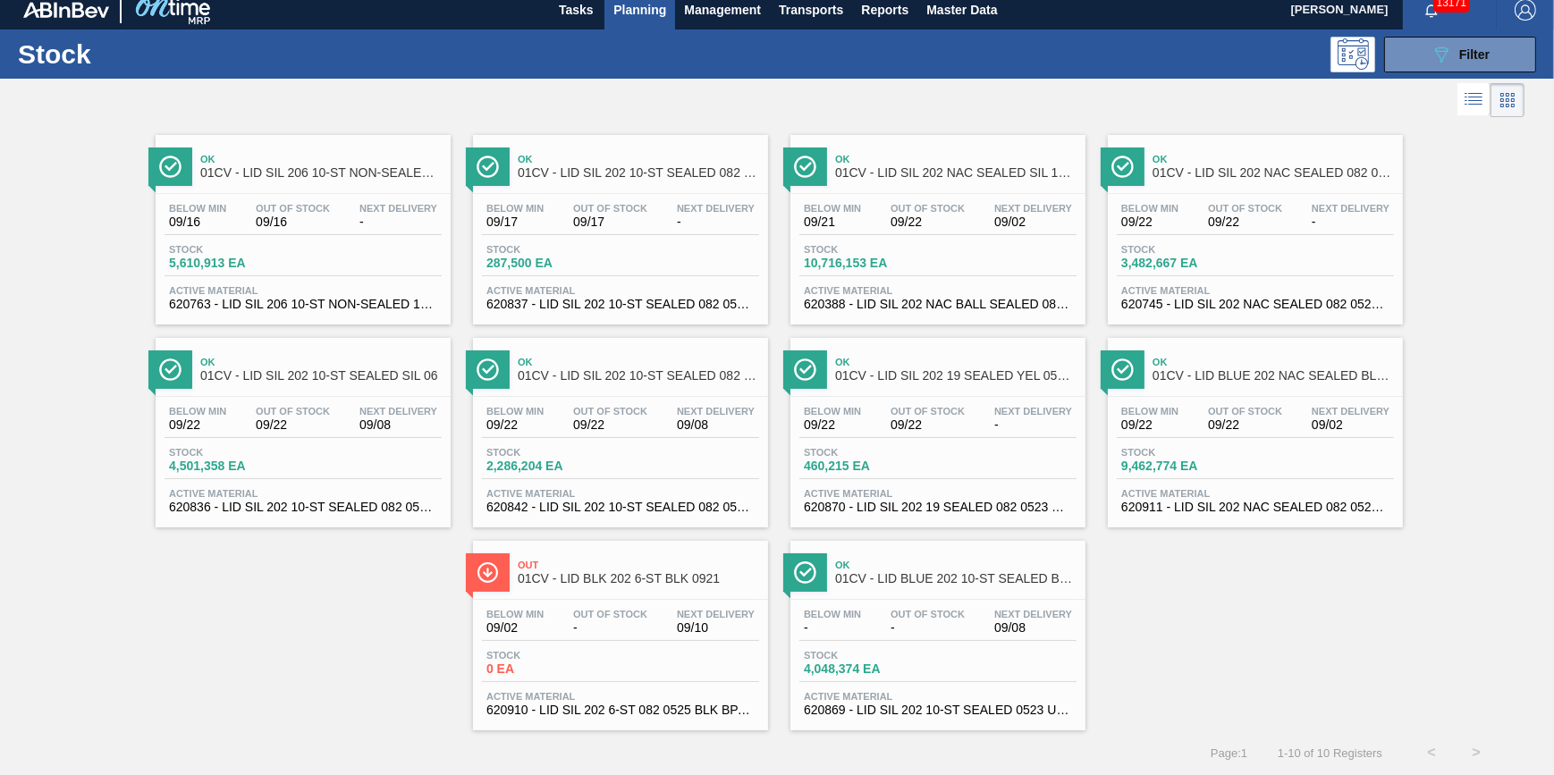
scroll to position [15, 0]
click at [1464, 47] on span "Filter" at bounding box center [1474, 54] width 30 height 14
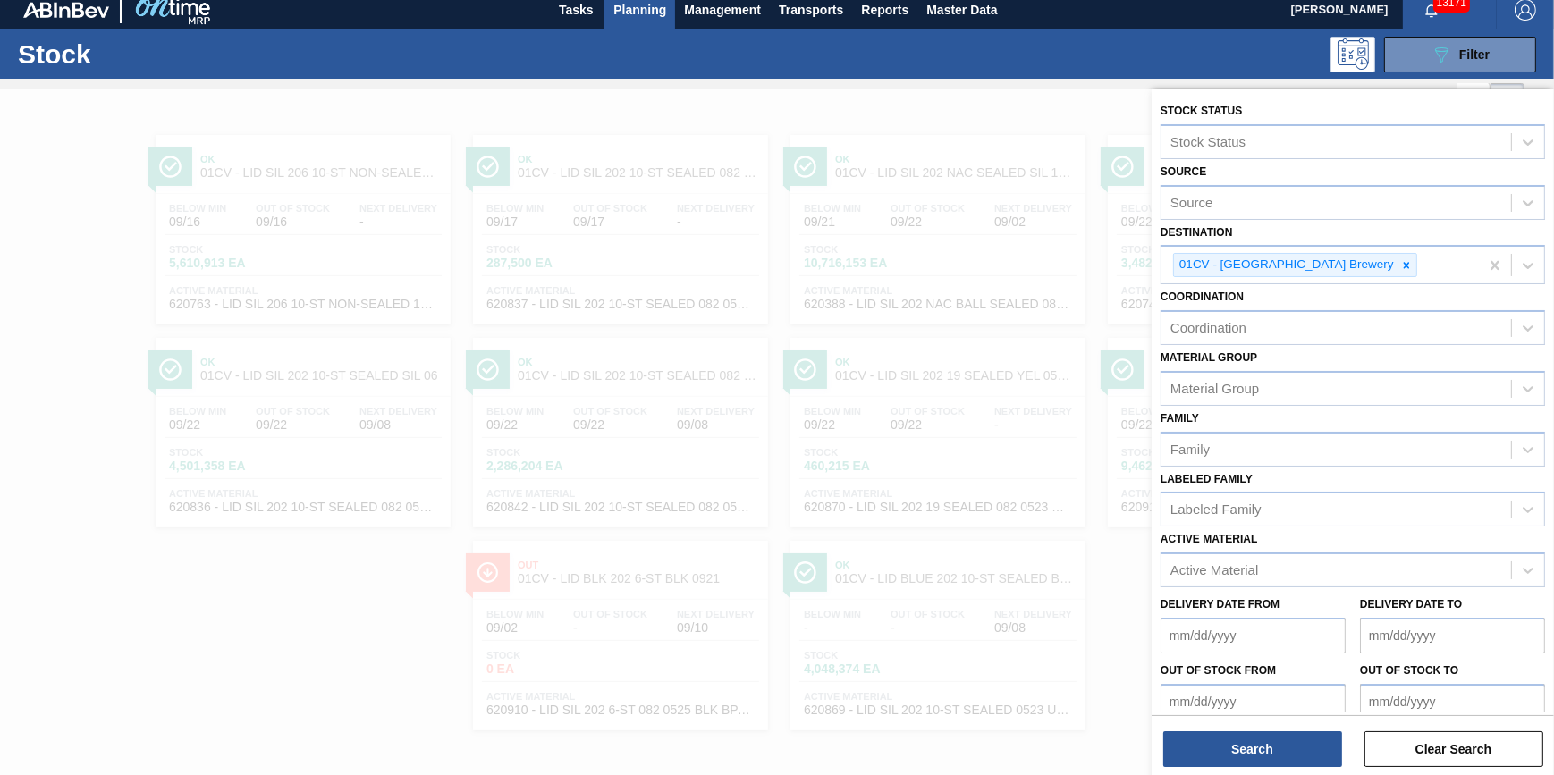
click at [992, 81] on div at bounding box center [762, 100] width 1524 height 43
click at [918, 63] on div "089F7B8B-B2A5-4AFE-B5C0-19BA573D28AC Filter" at bounding box center [913, 55] width 1264 height 36
click at [308, 632] on div at bounding box center [777, 476] width 1554 height 775
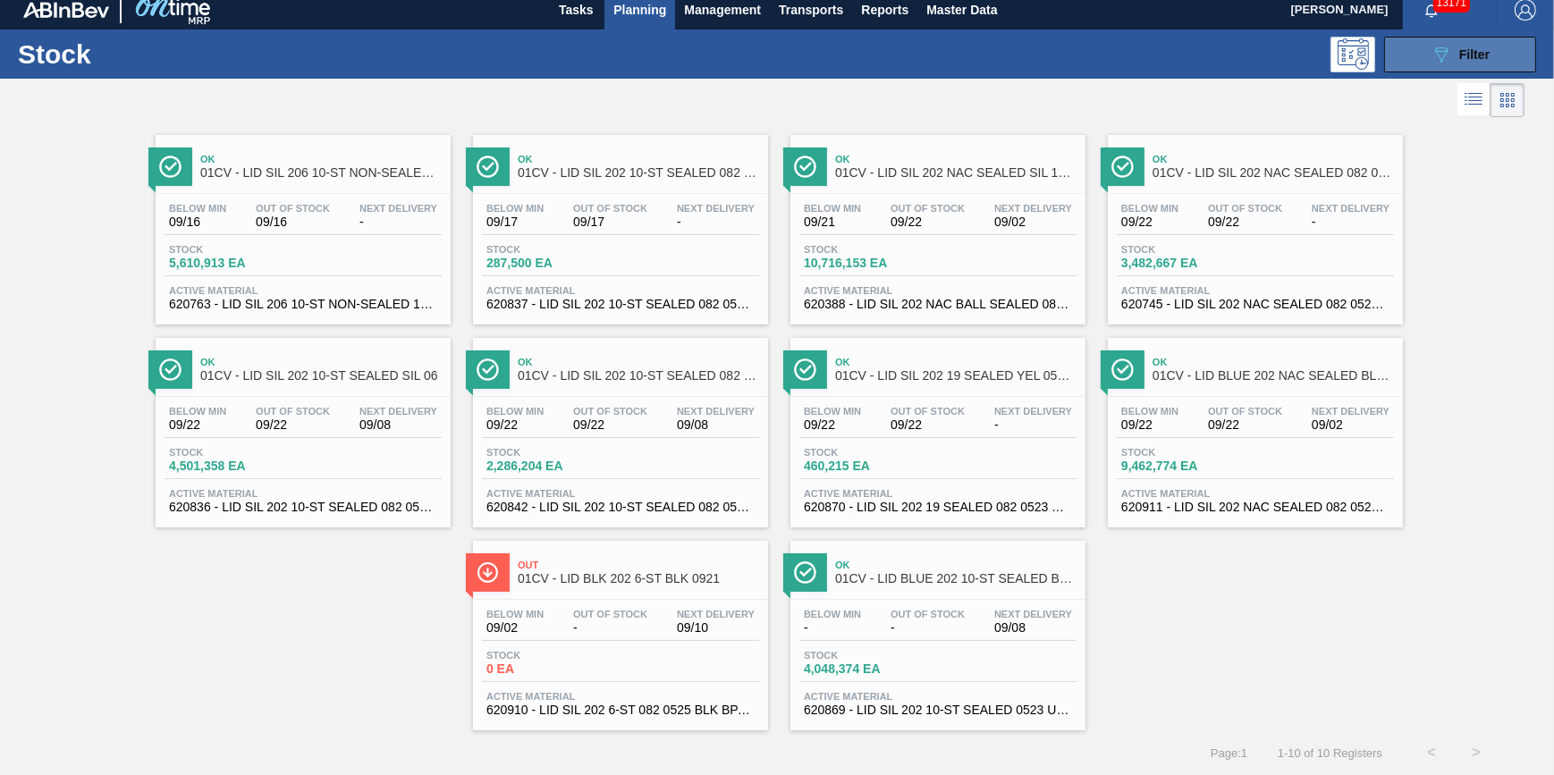
click at [1431, 49] on icon "089F7B8B-B2A5-4AFE-B5C0-19BA573D28AC" at bounding box center [1441, 54] width 21 height 21
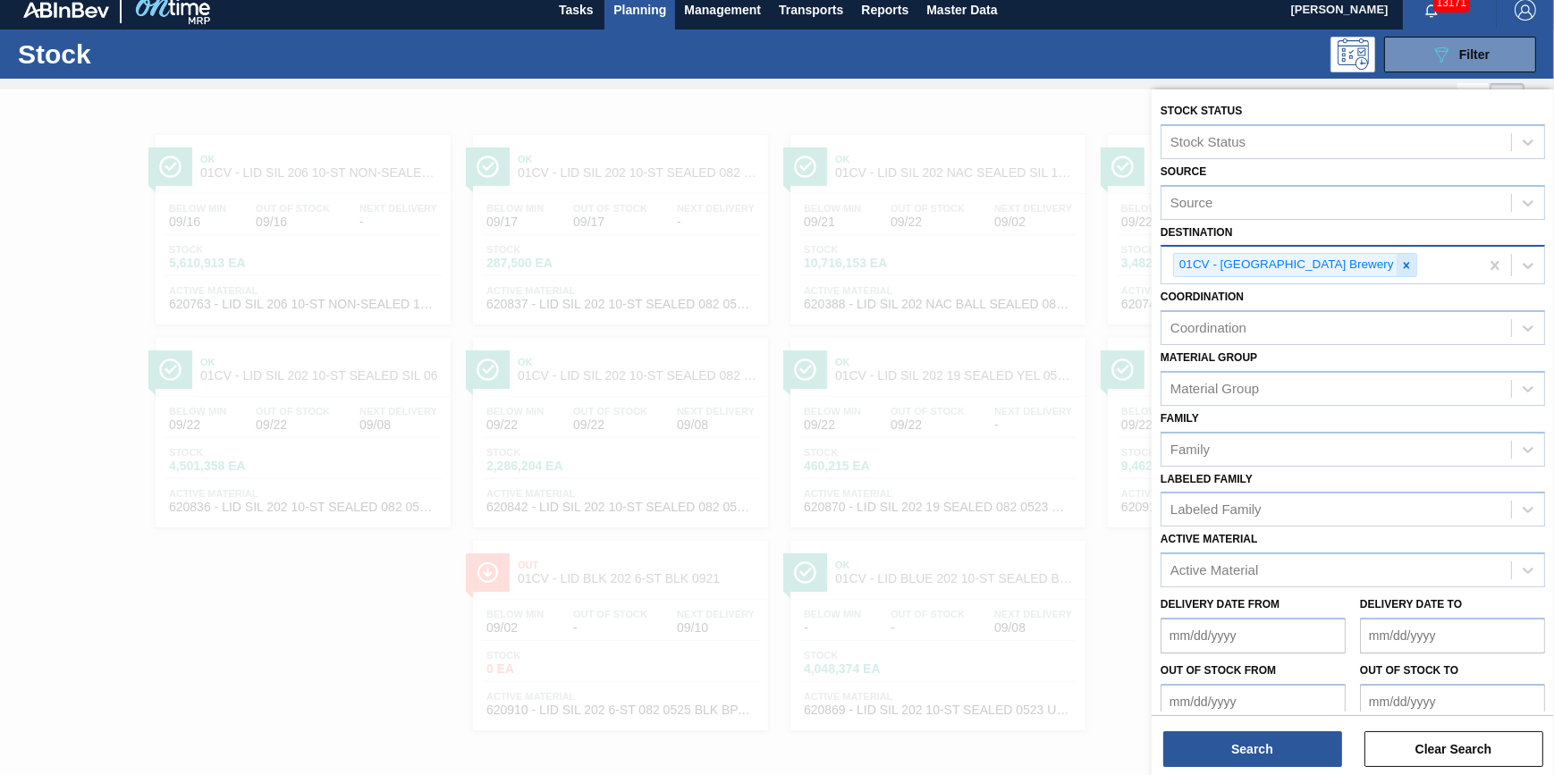
click at [1400, 266] on icon at bounding box center [1406, 265] width 13 height 13
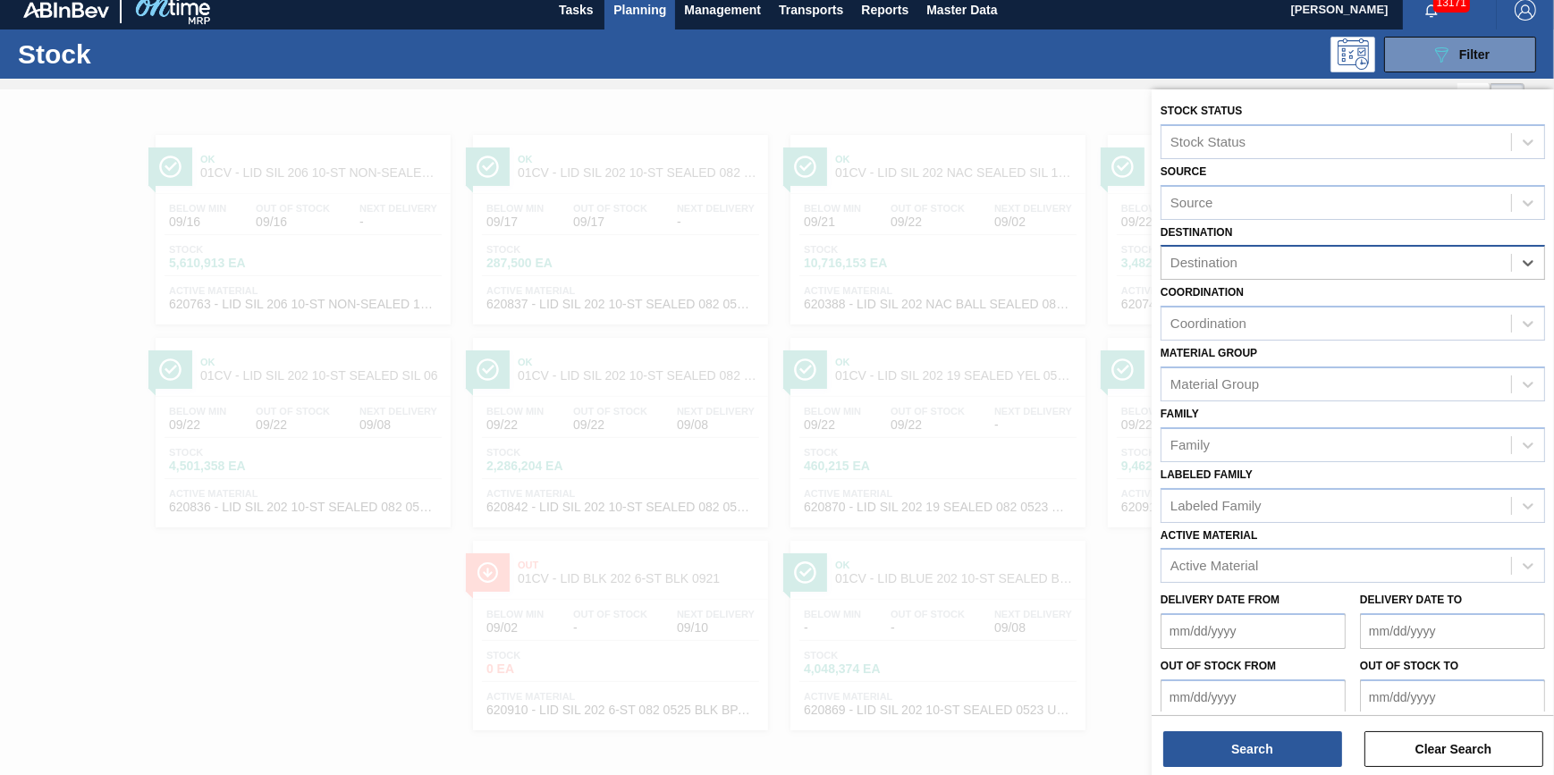
click at [1343, 266] on div "Destination" at bounding box center [1336, 263] width 350 height 26
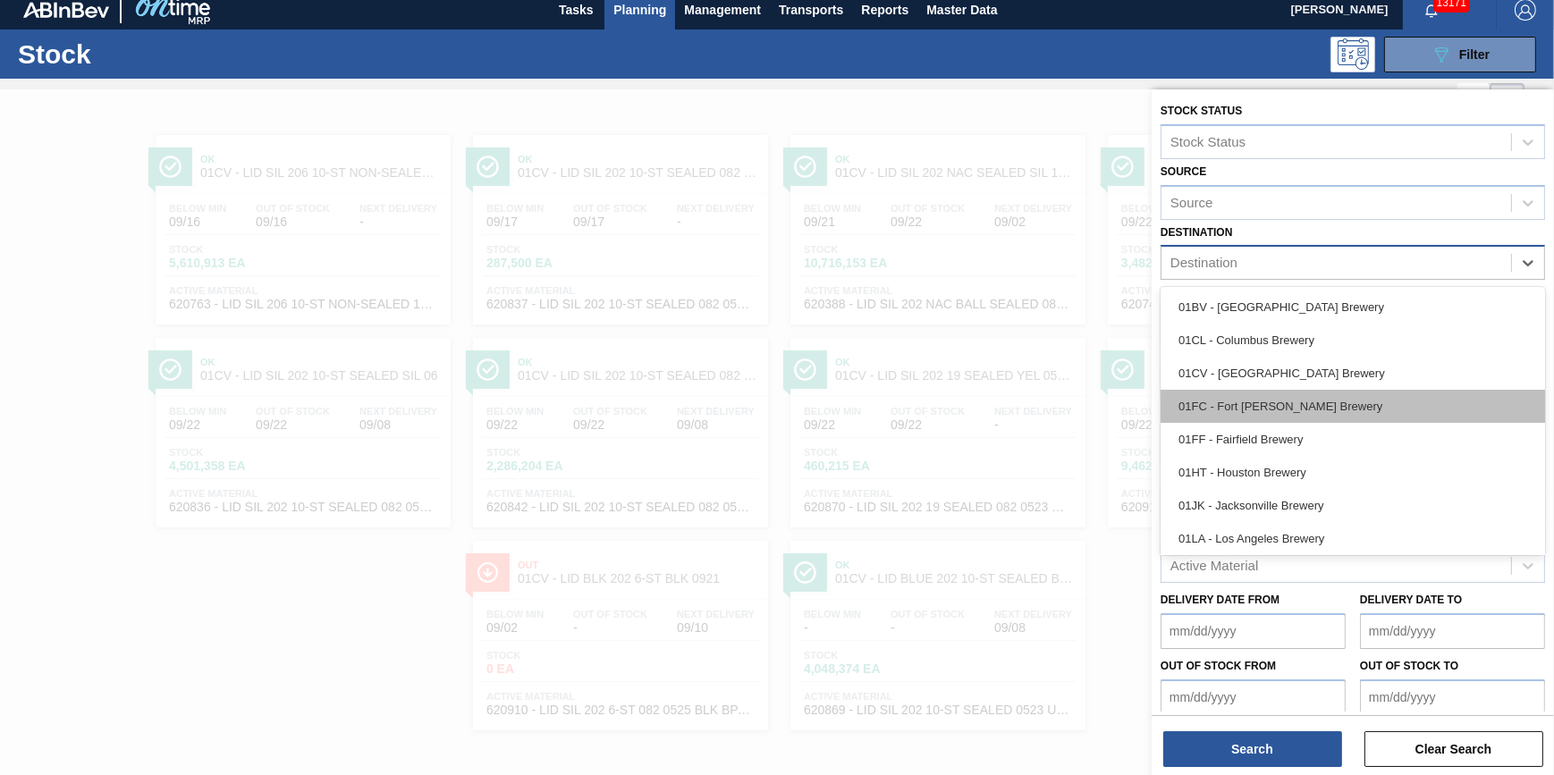
click at [1305, 408] on div "01FC - Fort Collins Brewery" at bounding box center [1353, 406] width 384 height 33
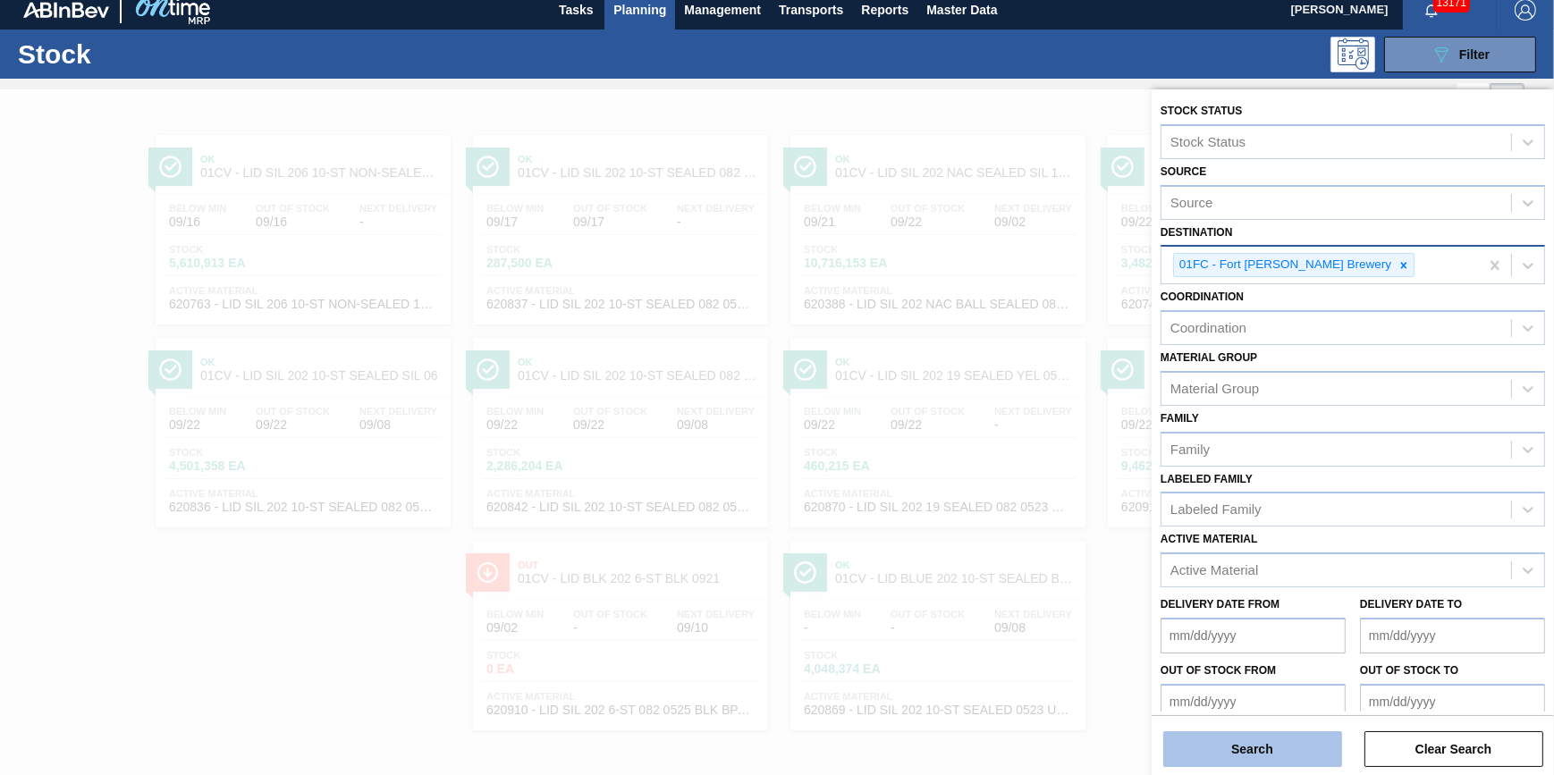
click at [1270, 753] on button "Search" at bounding box center [1252, 749] width 179 height 36
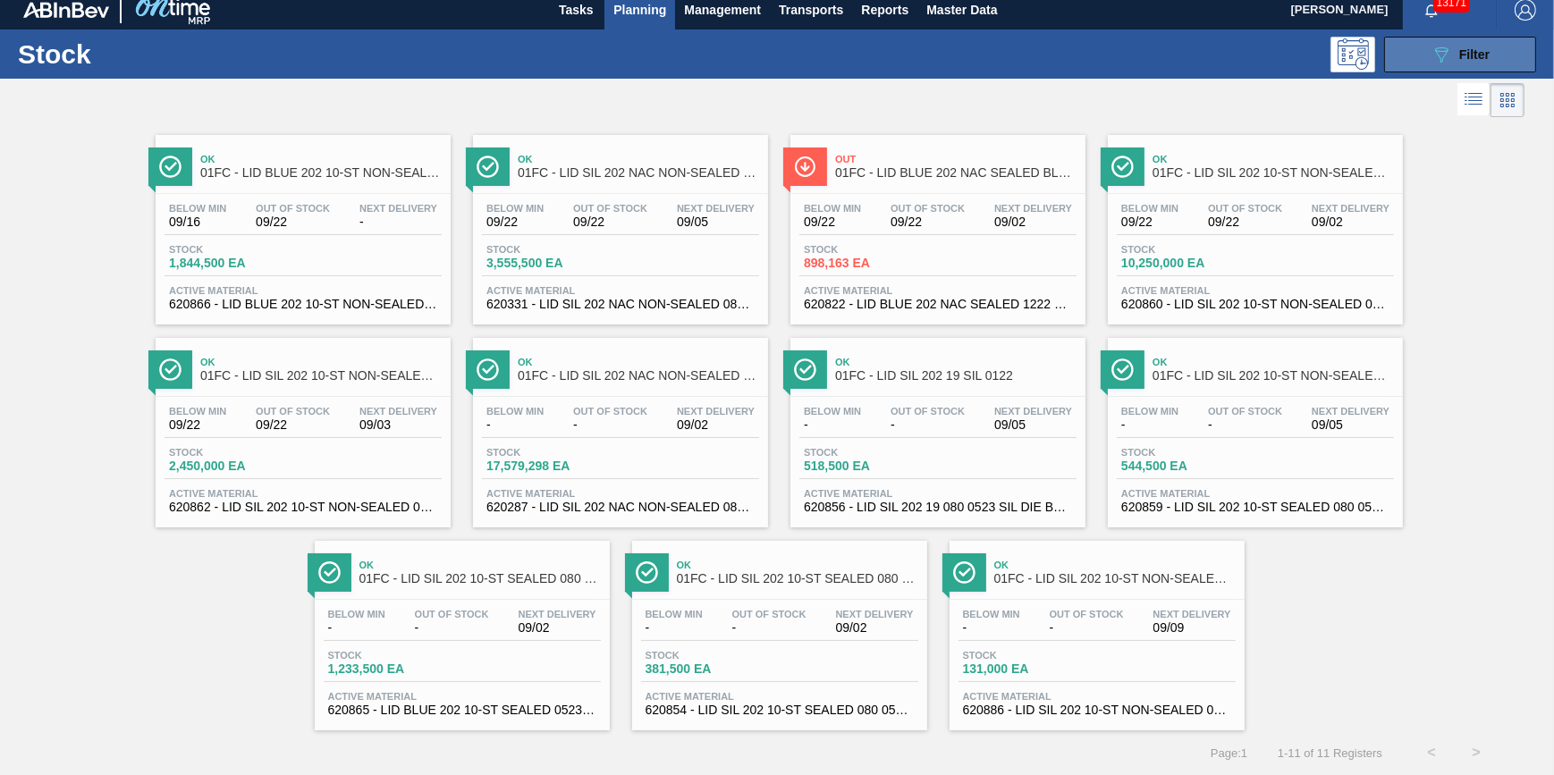
click at [1440, 49] on icon "089F7B8B-B2A5-4AFE-B5C0-19BA573D28AC" at bounding box center [1441, 54] width 21 height 21
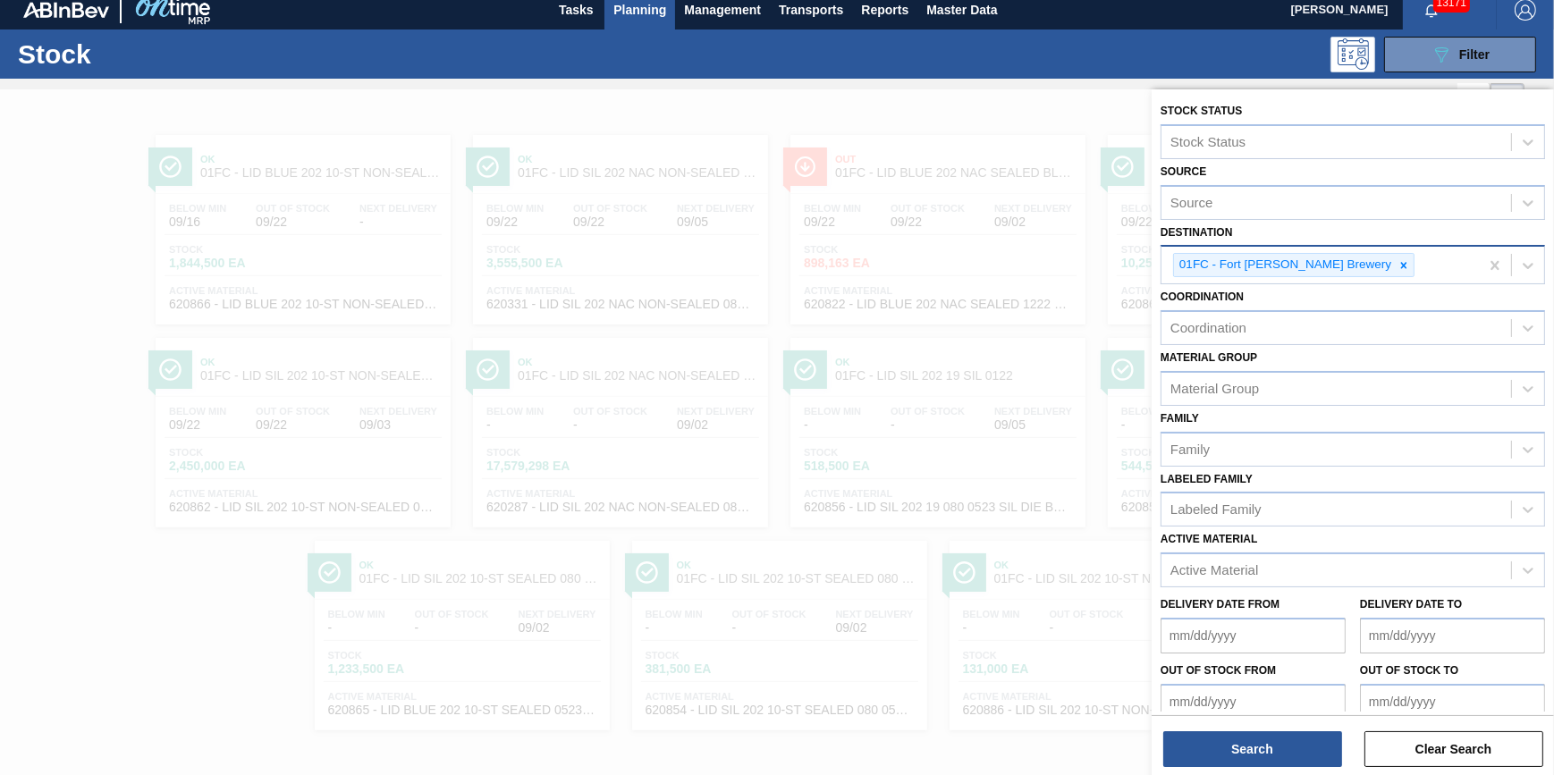
click at [1329, 272] on div "01FC - Fort Collins Brewery" at bounding box center [1284, 265] width 220 height 22
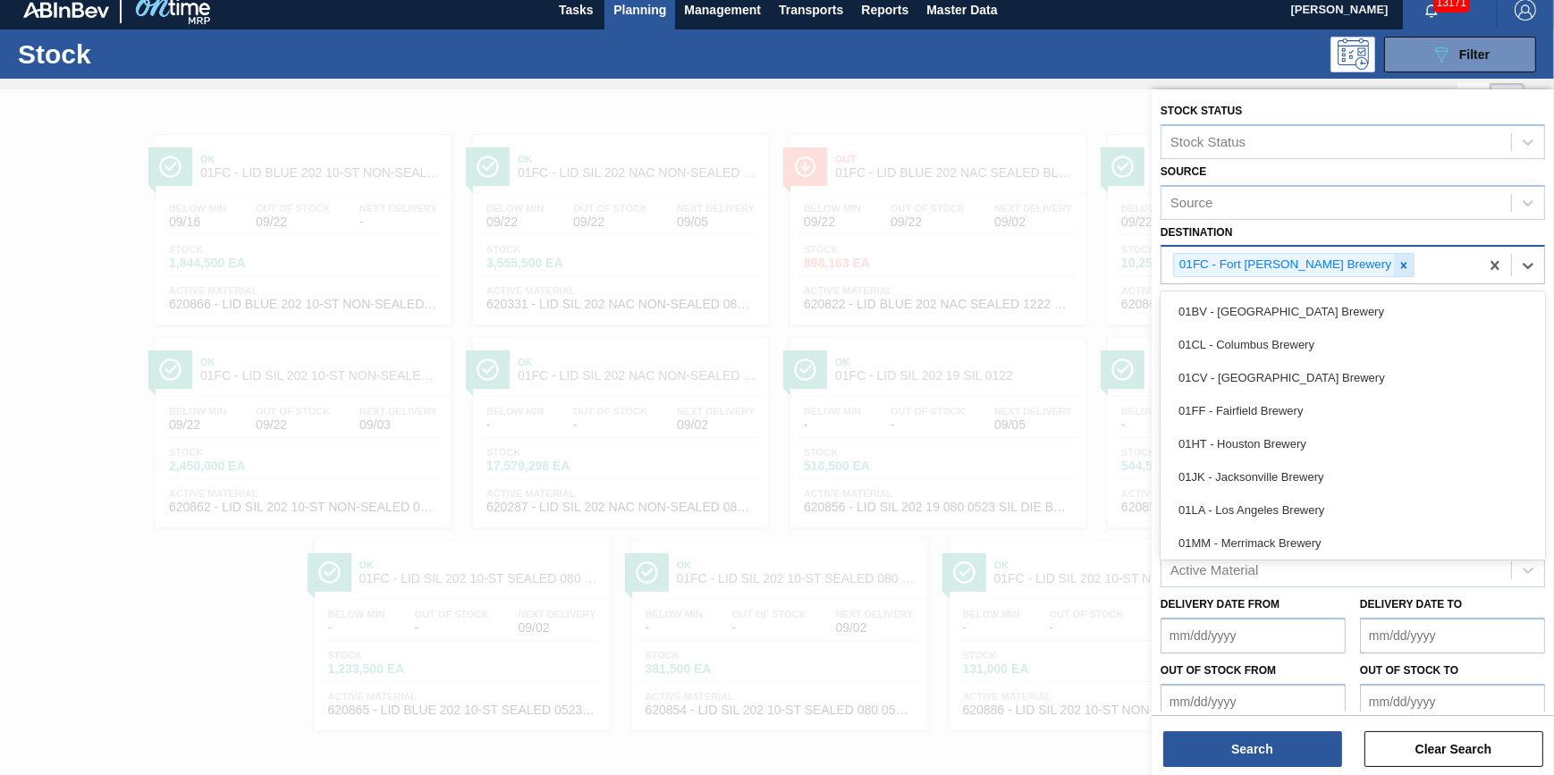
click at [1397, 268] on icon at bounding box center [1403, 265] width 13 height 13
click at [1333, 268] on div "Destination" at bounding box center [1336, 263] width 350 height 26
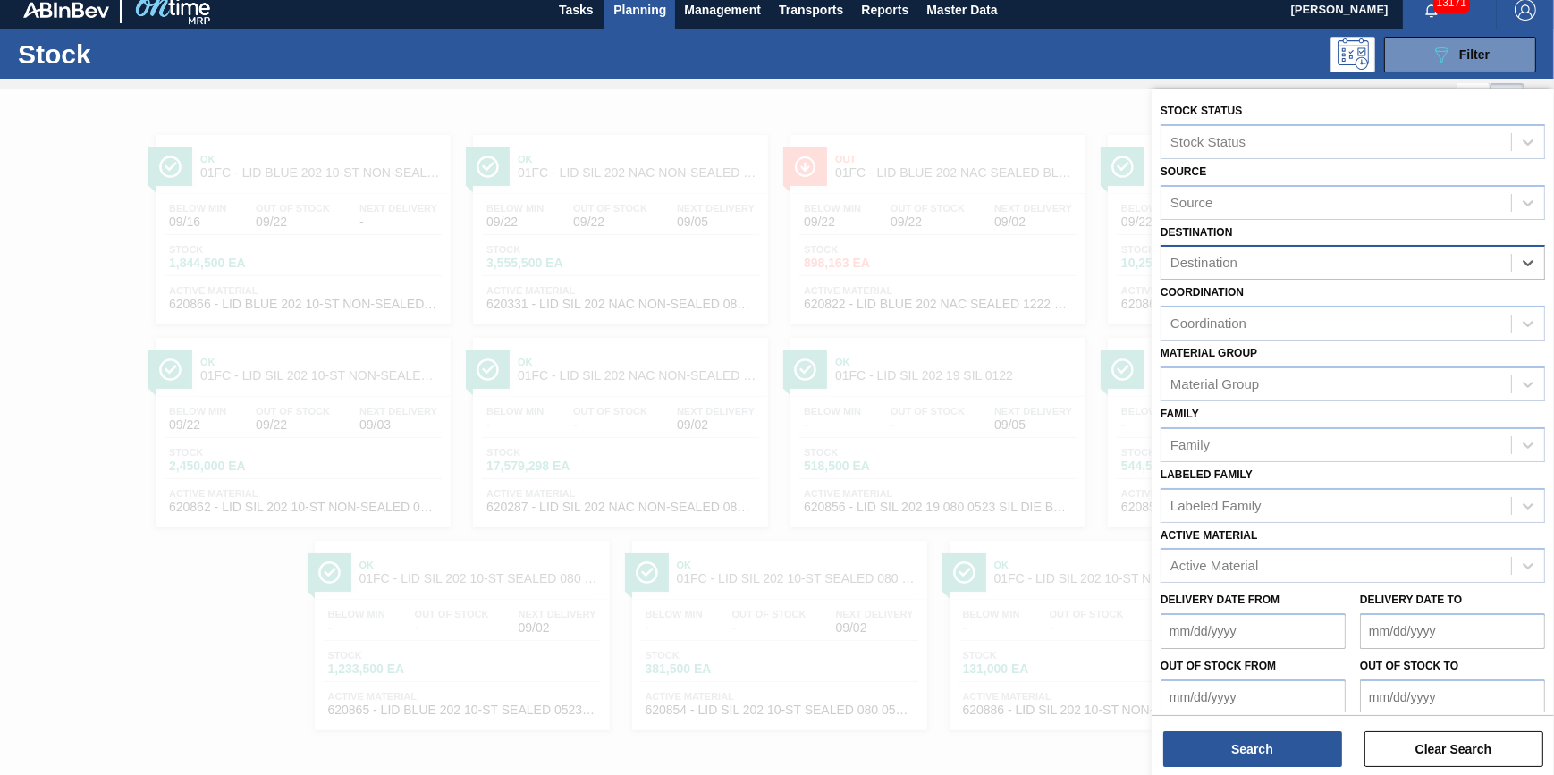
click at [1333, 268] on div "Destination" at bounding box center [1336, 263] width 350 height 26
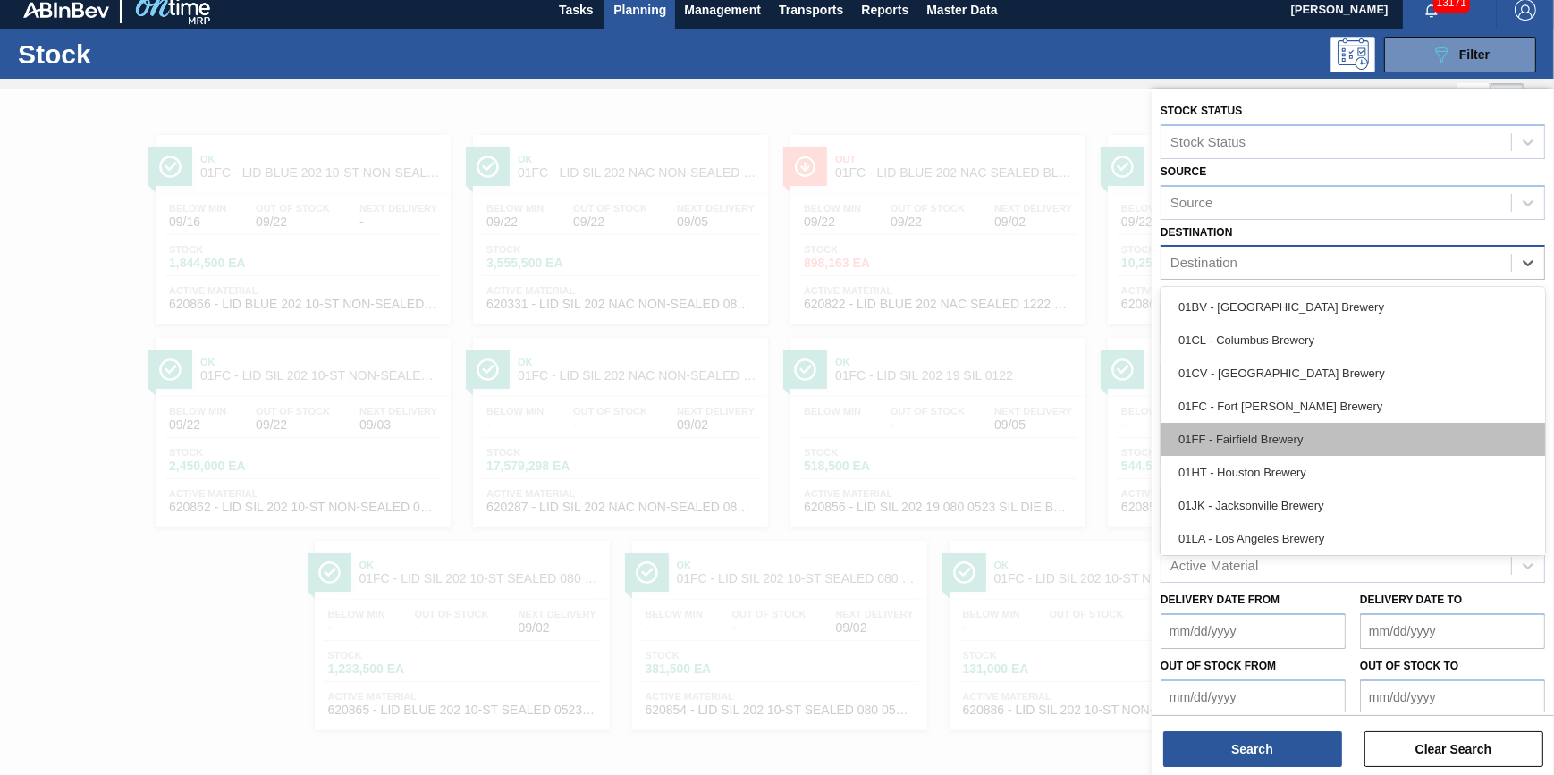
click at [1309, 424] on div "01FF - Fairfield Brewery" at bounding box center [1353, 439] width 384 height 33
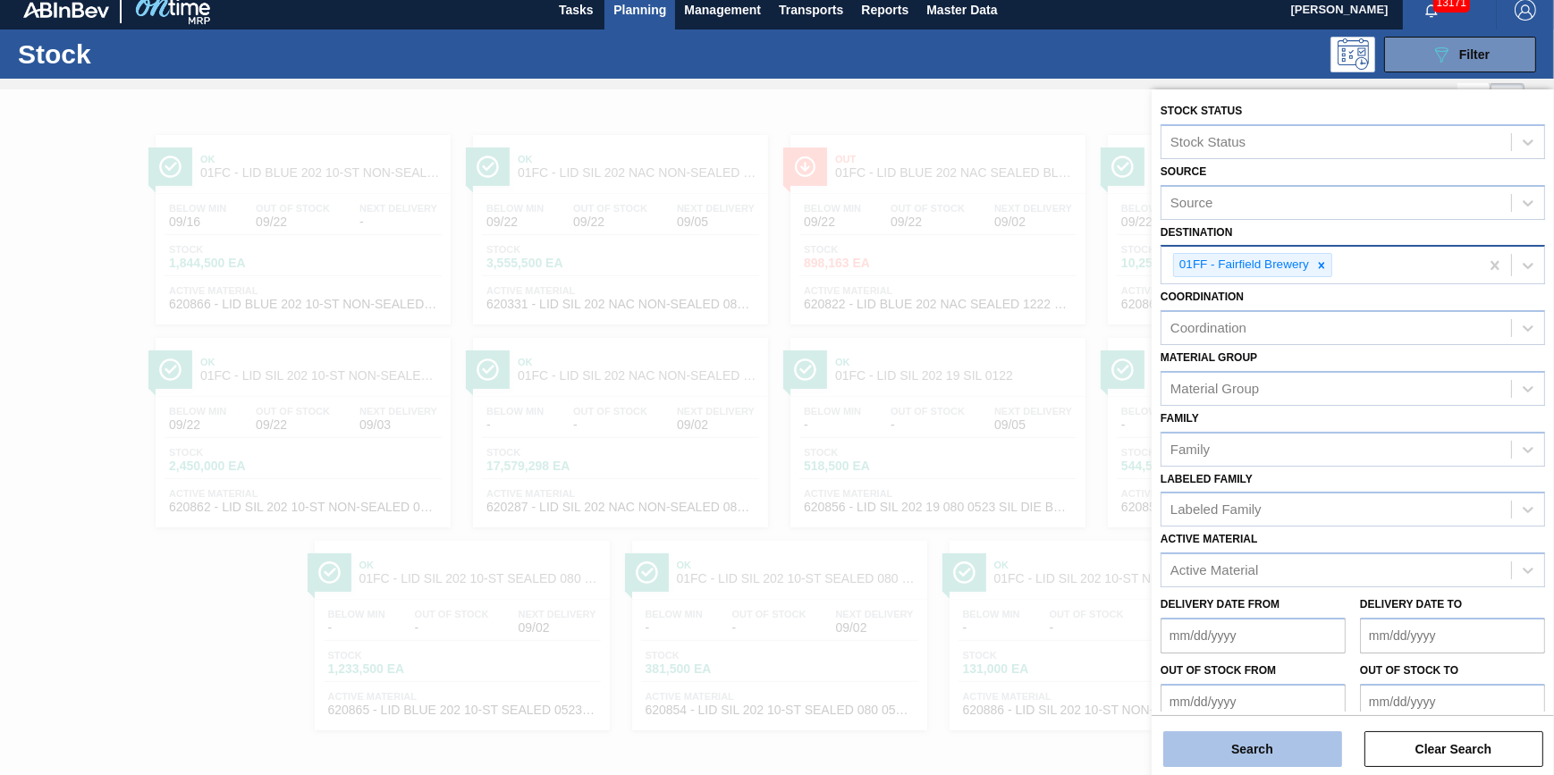
click at [1192, 760] on button "Search" at bounding box center [1252, 749] width 179 height 36
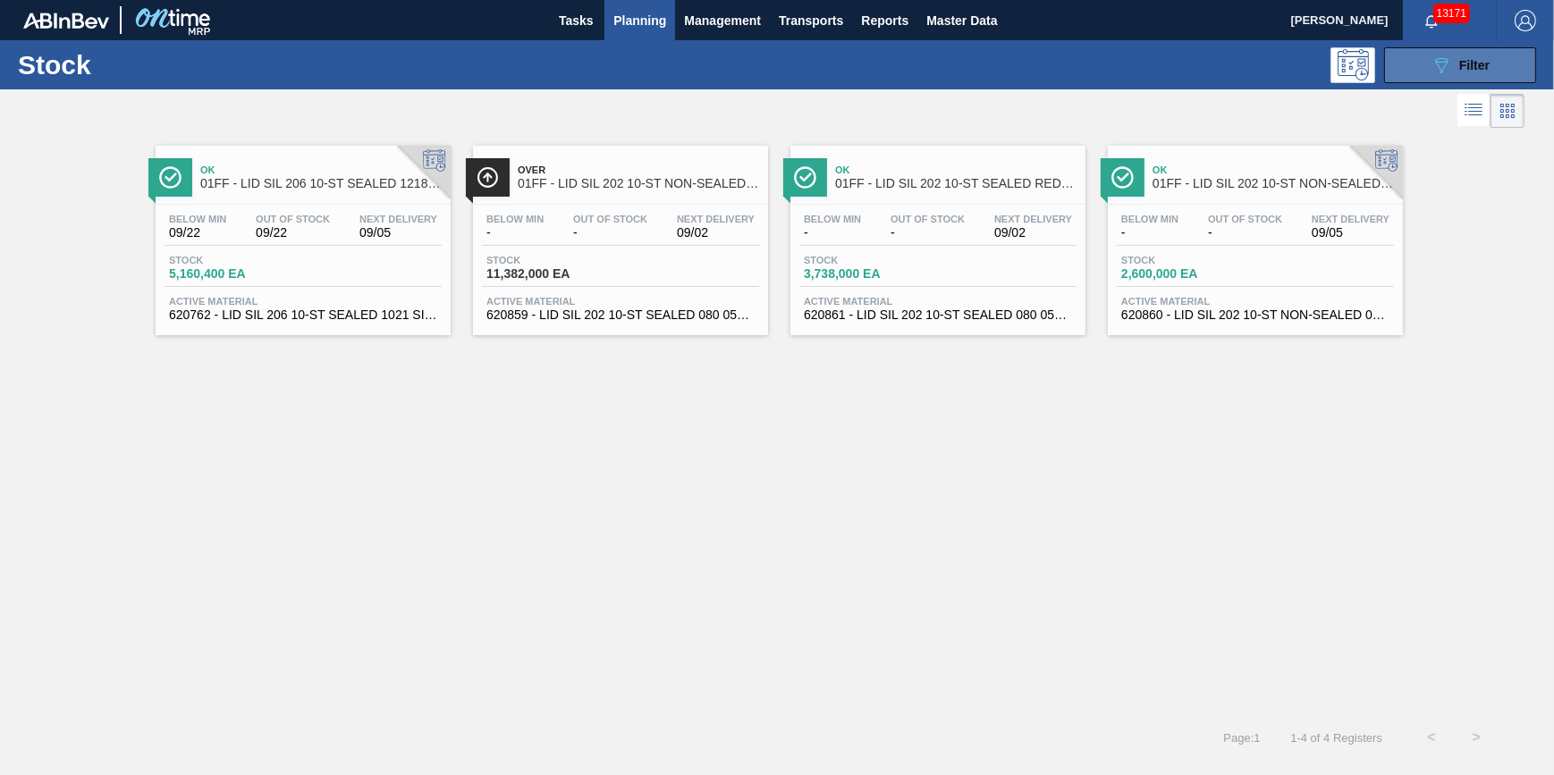
click at [1406, 73] on button "089F7B8B-B2A5-4AFE-B5C0-19BA573D28AC Filter" at bounding box center [1460, 65] width 152 height 36
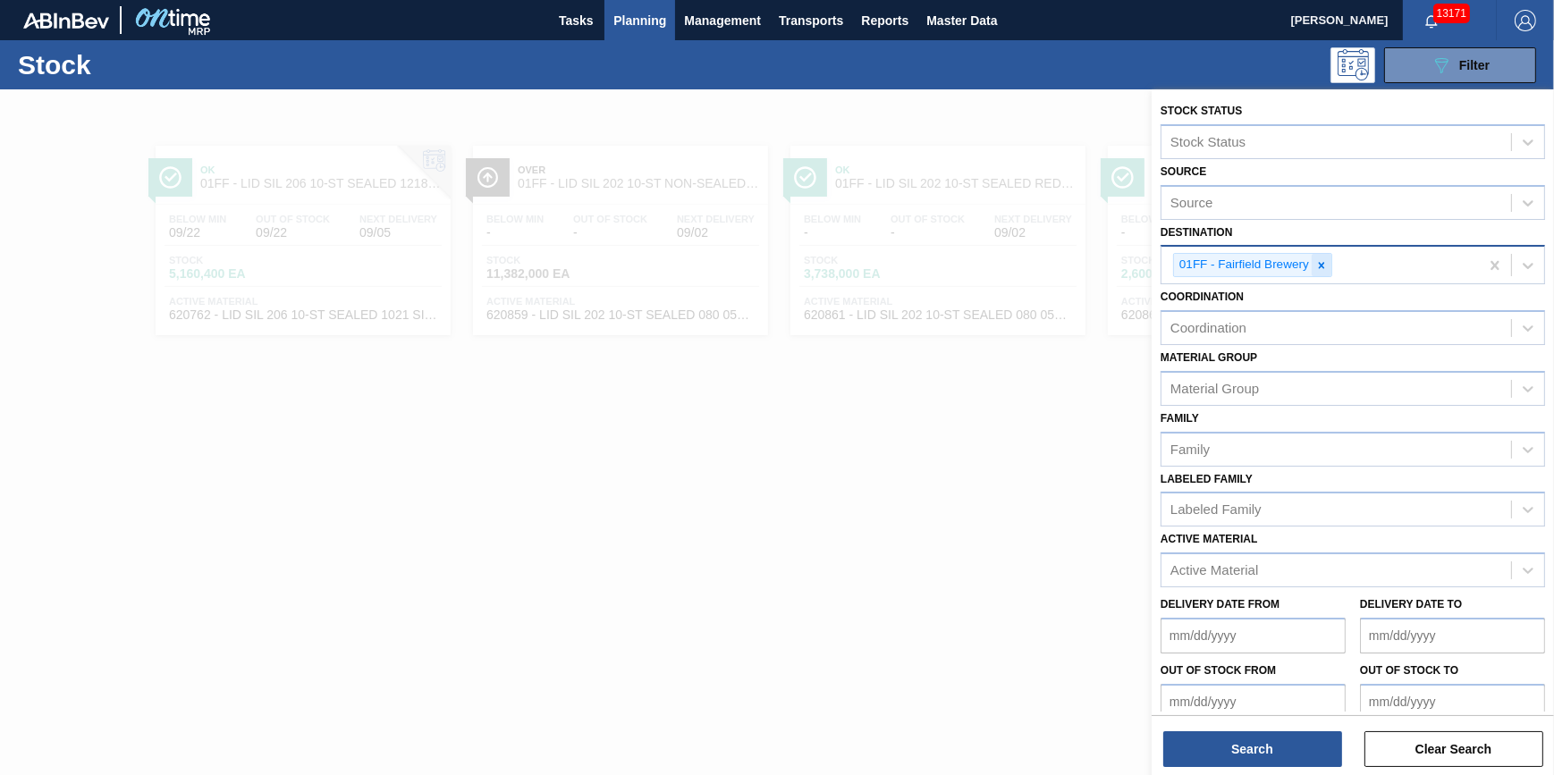
click at [1323, 266] on icon at bounding box center [1322, 265] width 6 height 6
click at [1323, 266] on div "Destination" at bounding box center [1336, 263] width 350 height 26
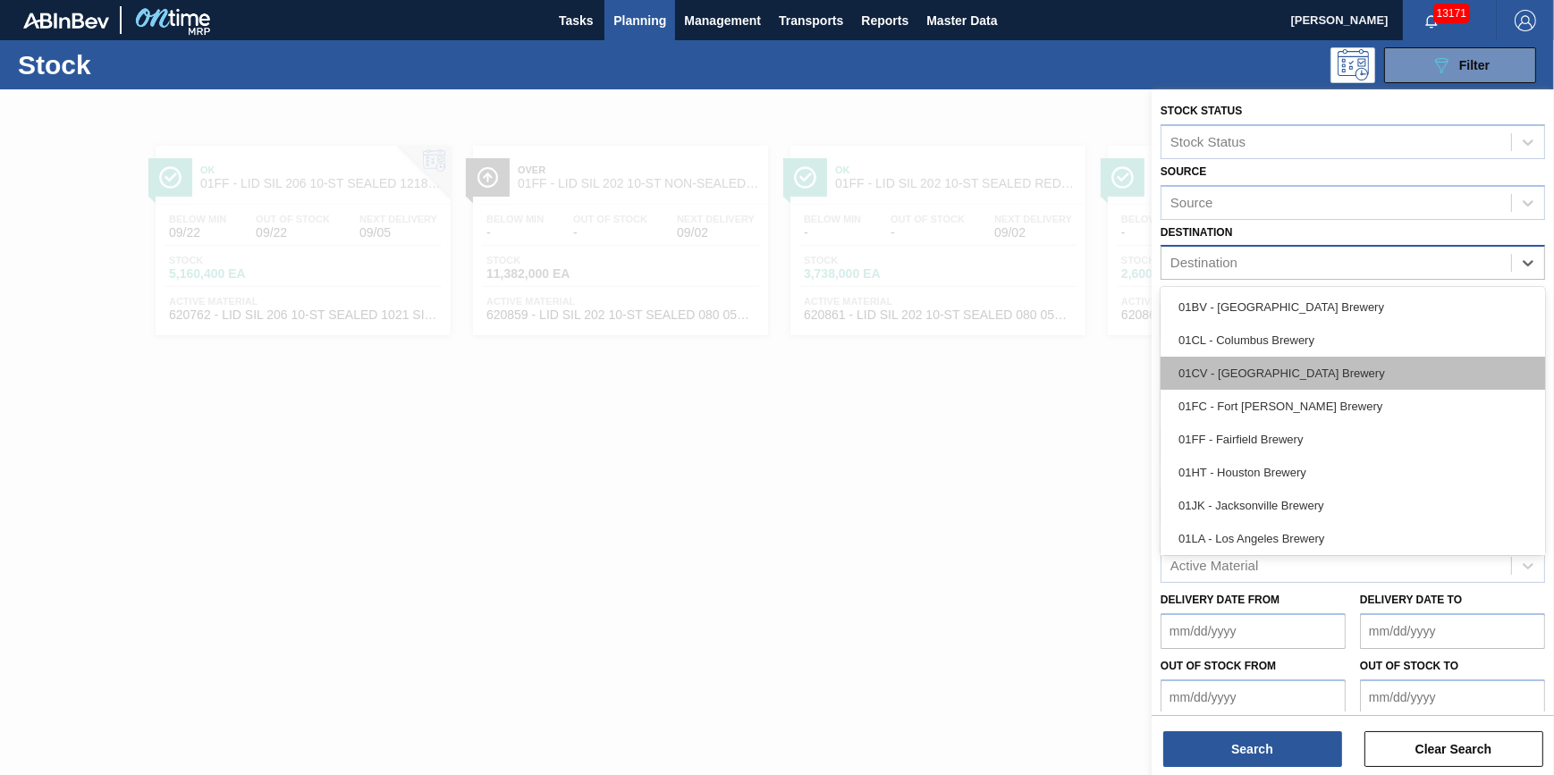
scroll to position [135, 0]
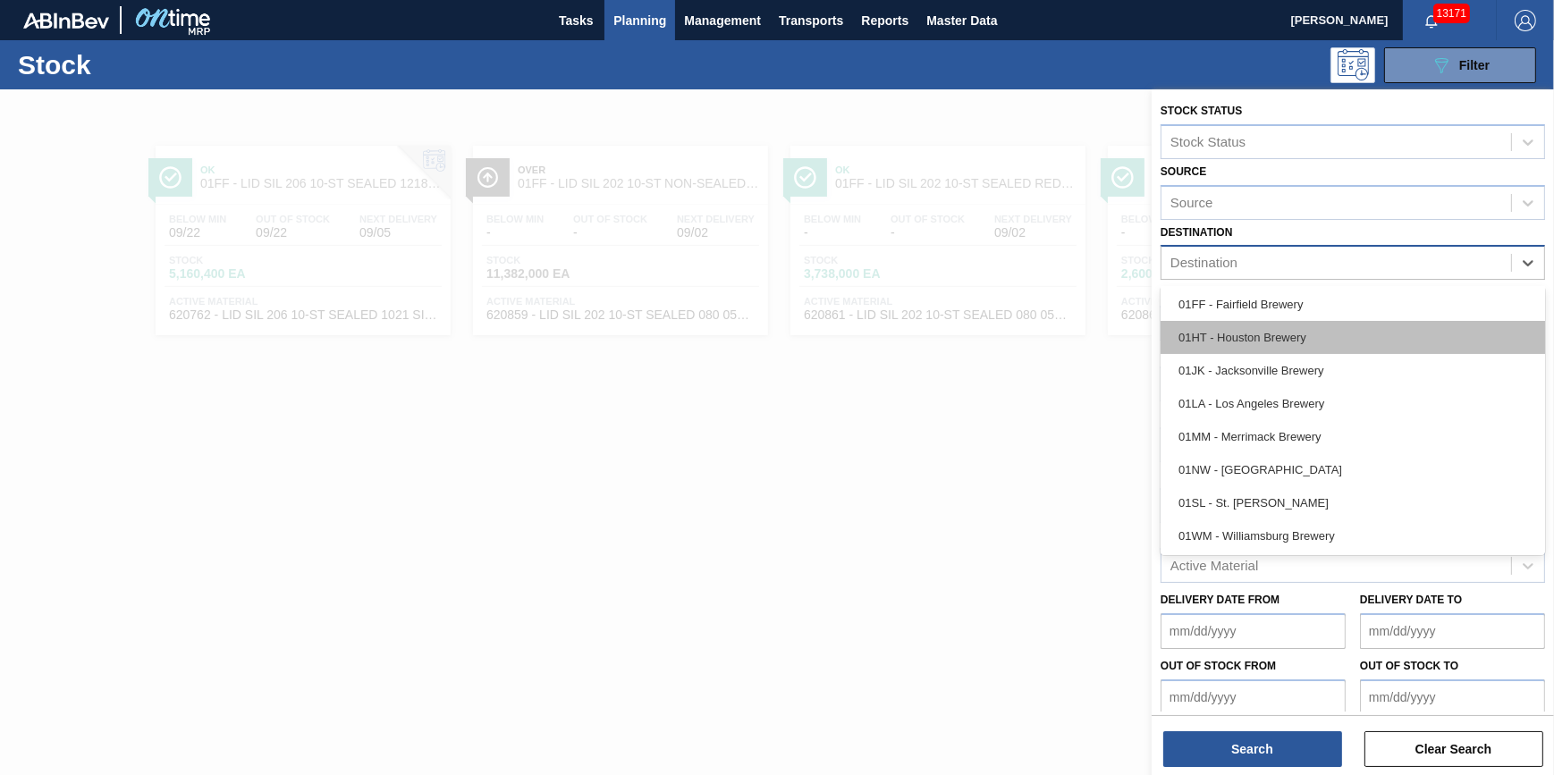
click at [1334, 333] on div "01HT - Houston Brewery" at bounding box center [1353, 337] width 384 height 33
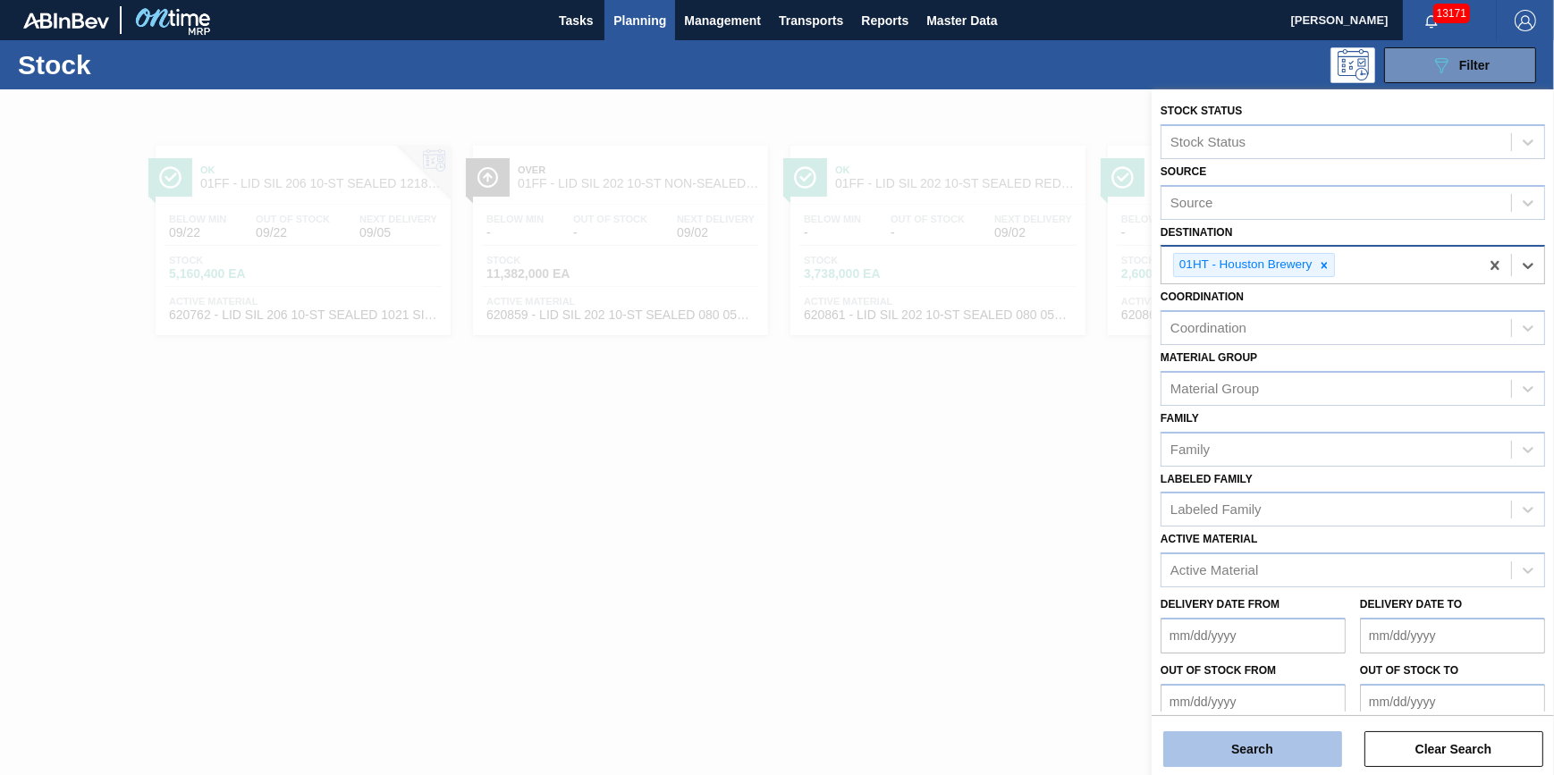
click at [1245, 747] on button "Search" at bounding box center [1252, 749] width 179 height 36
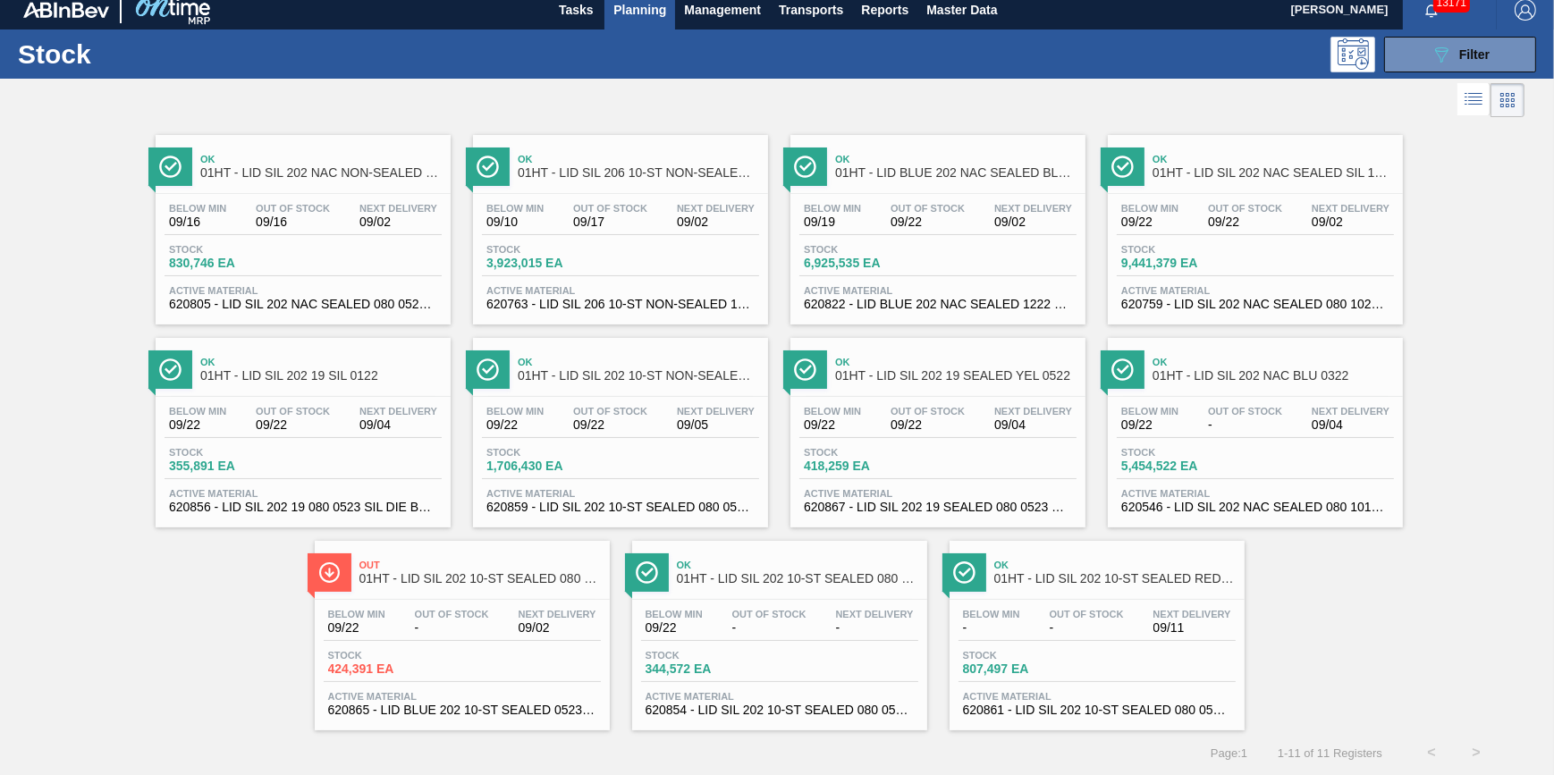
scroll to position [15, 0]
click at [569, 5] on span "Tasks" at bounding box center [575, 9] width 39 height 21
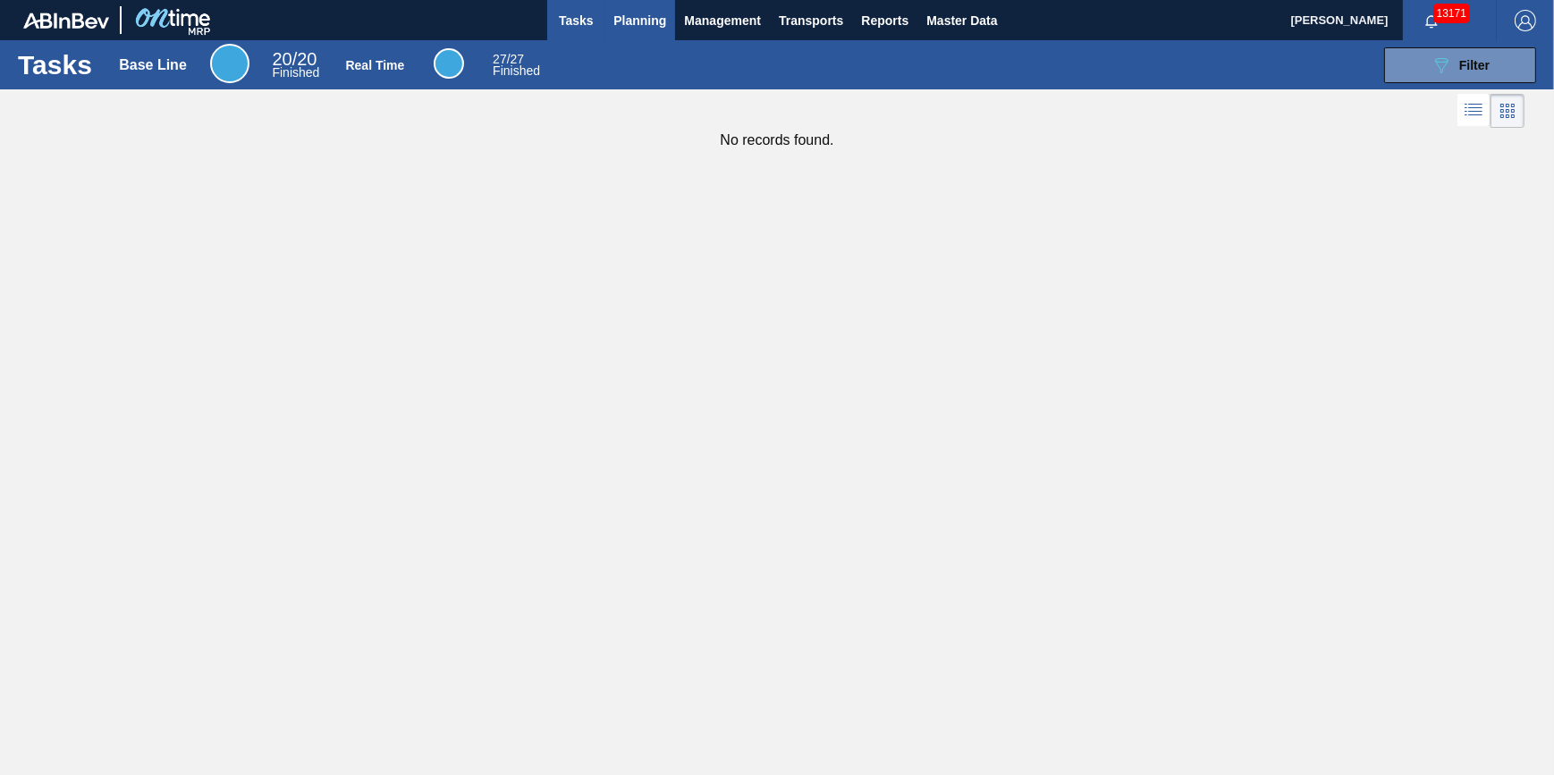
drag, startPoint x: 625, startPoint y: 44, endPoint x: 635, endPoint y: 30, distance: 17.4
click at [626, 44] on div "Tasks Base Line 20 / 20 Finished Real Time 27 / 27 Finished 089F7B8B-B2A5-4AFE-…" at bounding box center [777, 64] width 1554 height 49
click at [635, 30] on span "Planning" at bounding box center [639, 20] width 53 height 21
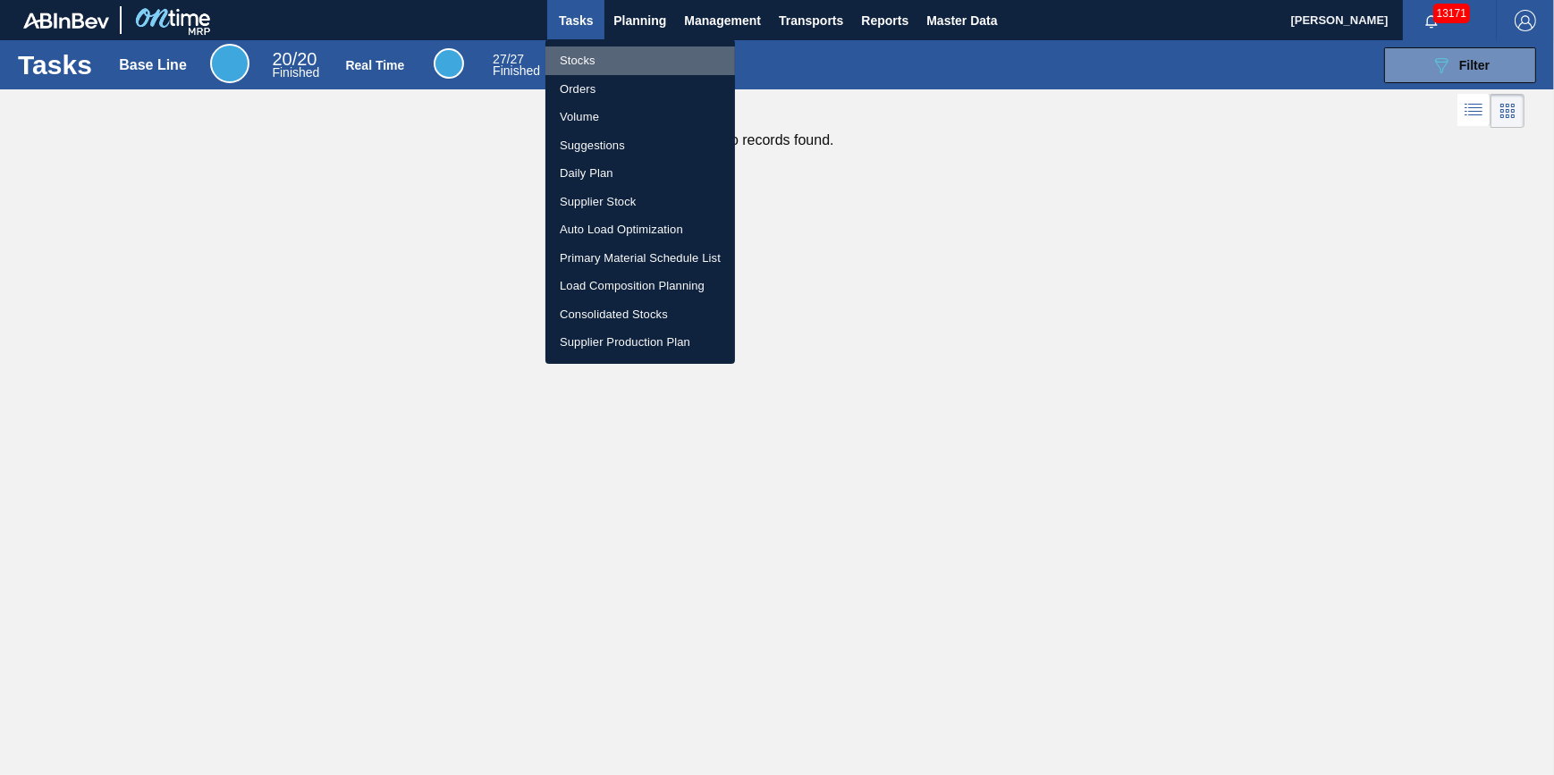
click at [627, 58] on li "Stocks" at bounding box center [640, 60] width 190 height 29
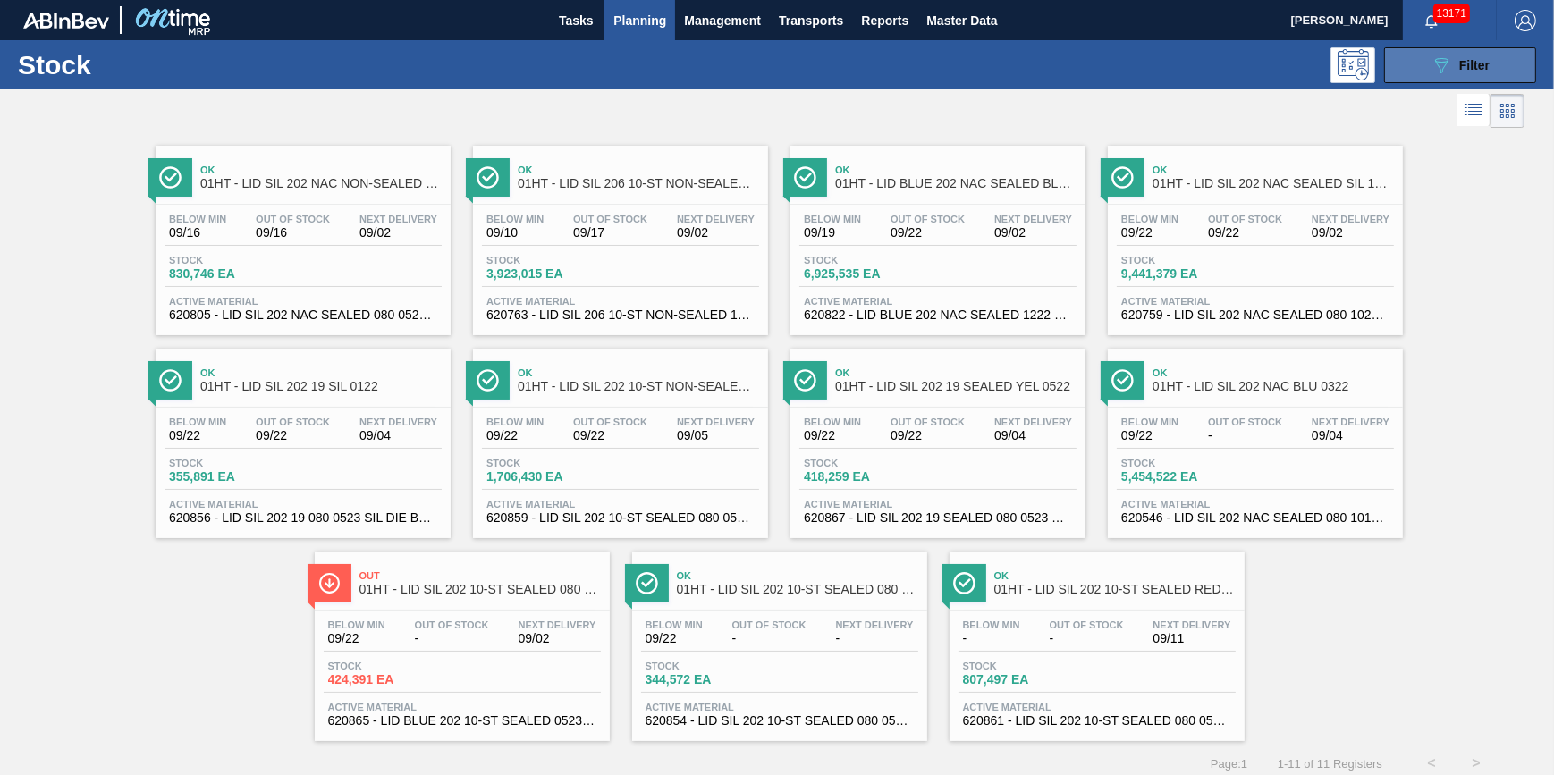
click at [1440, 73] on icon "089F7B8B-B2A5-4AFE-B5C0-19BA573D28AC" at bounding box center [1441, 65] width 21 height 21
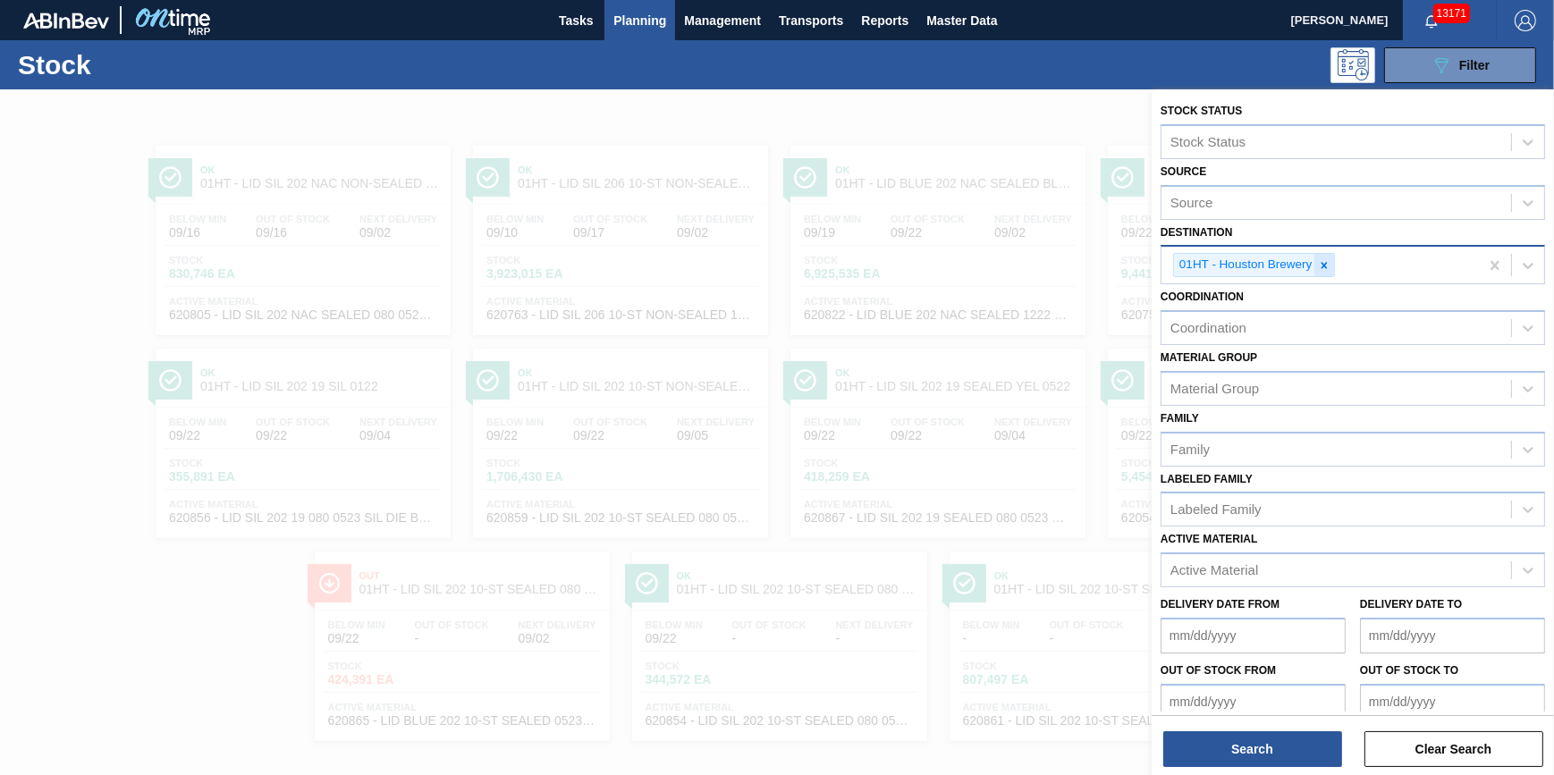
click at [1326, 269] on icon at bounding box center [1324, 265] width 13 height 13
click at [1321, 268] on div "Destination" at bounding box center [1336, 263] width 350 height 26
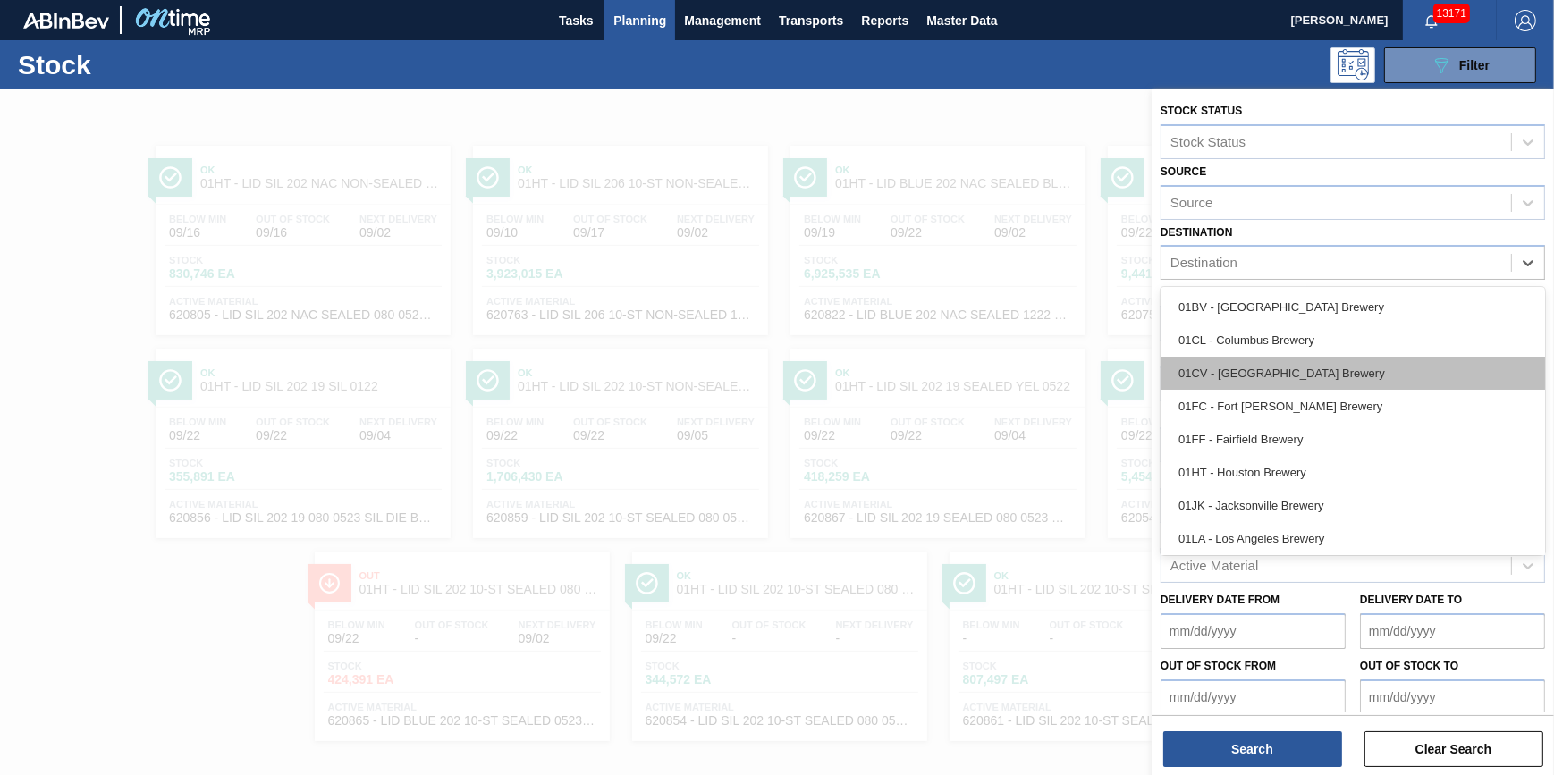
scroll to position [135, 0]
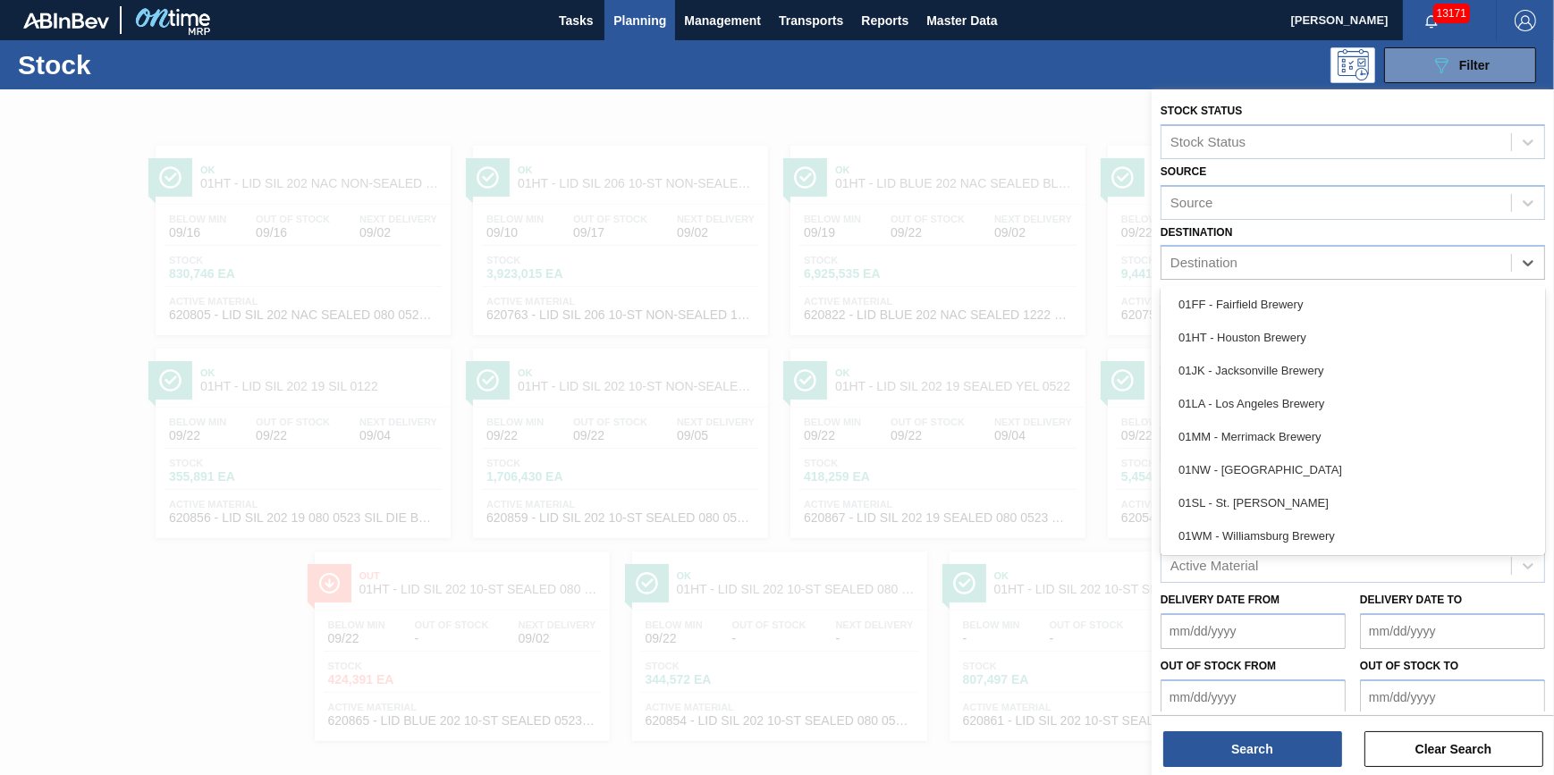
click at [1321, 371] on div "01JK - Jacksonville Brewery" at bounding box center [1353, 370] width 384 height 33
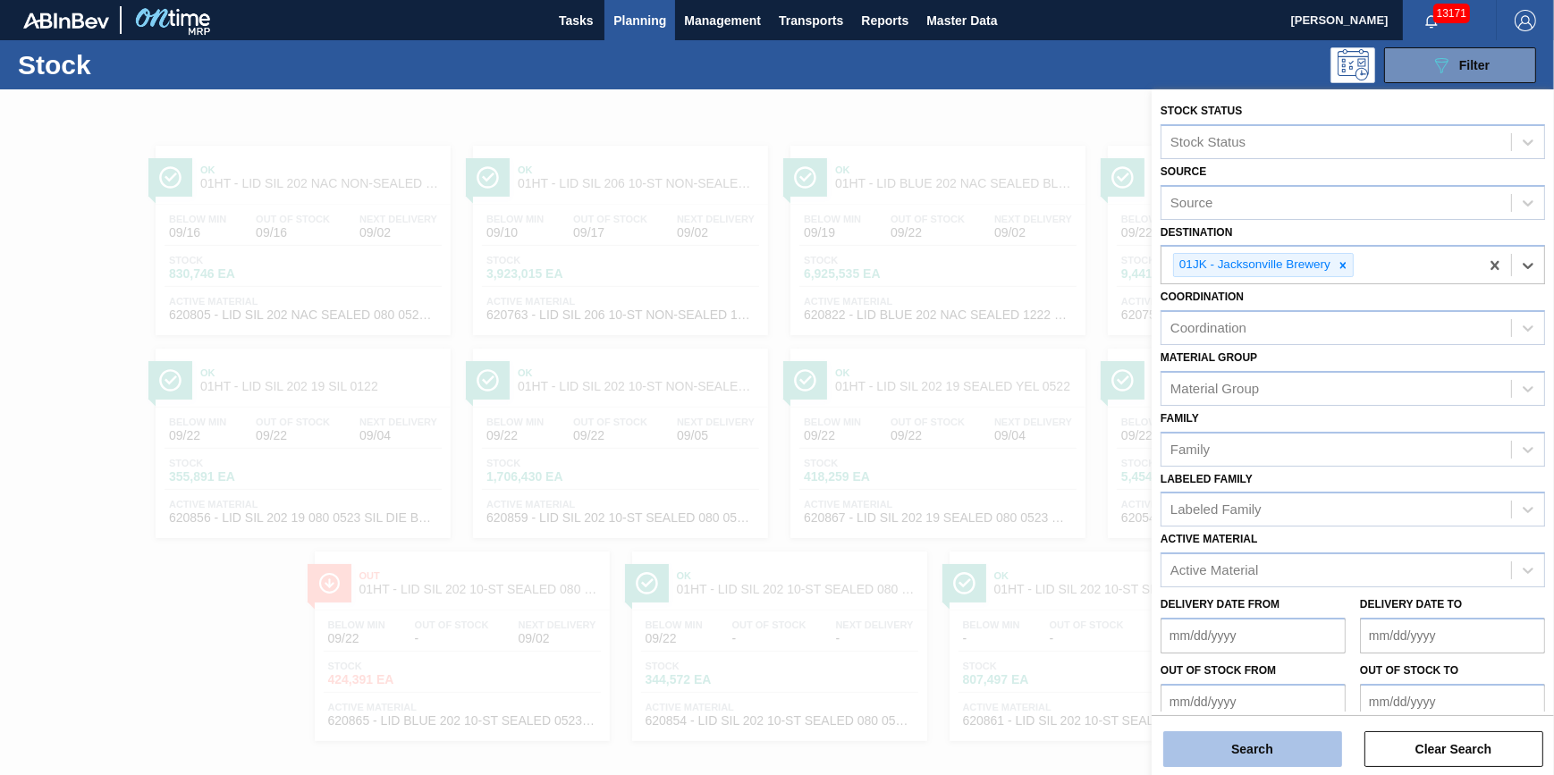
click at [1216, 764] on button "Search" at bounding box center [1252, 749] width 179 height 36
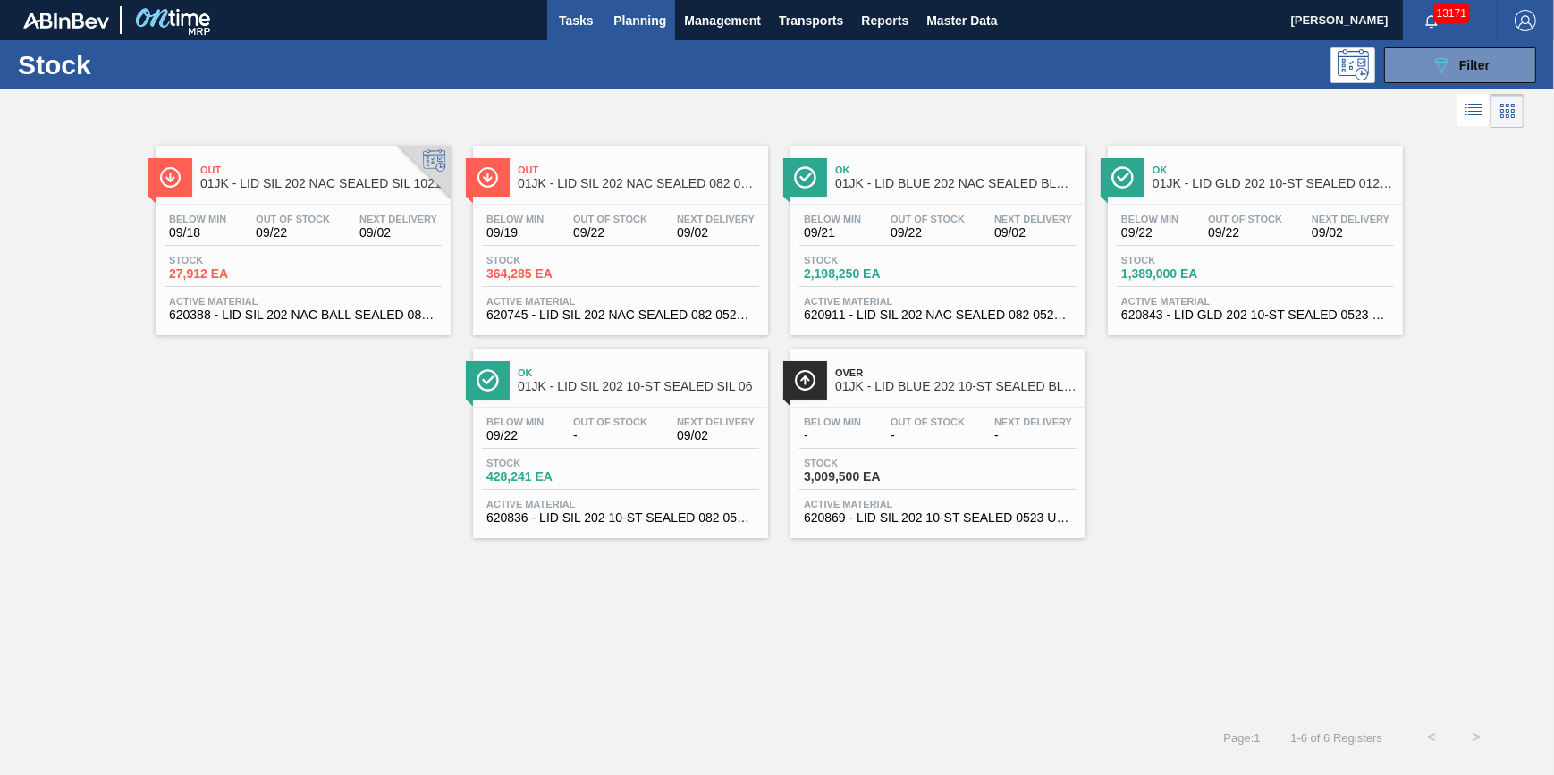
click at [589, 29] on span "Tasks" at bounding box center [575, 20] width 39 height 21
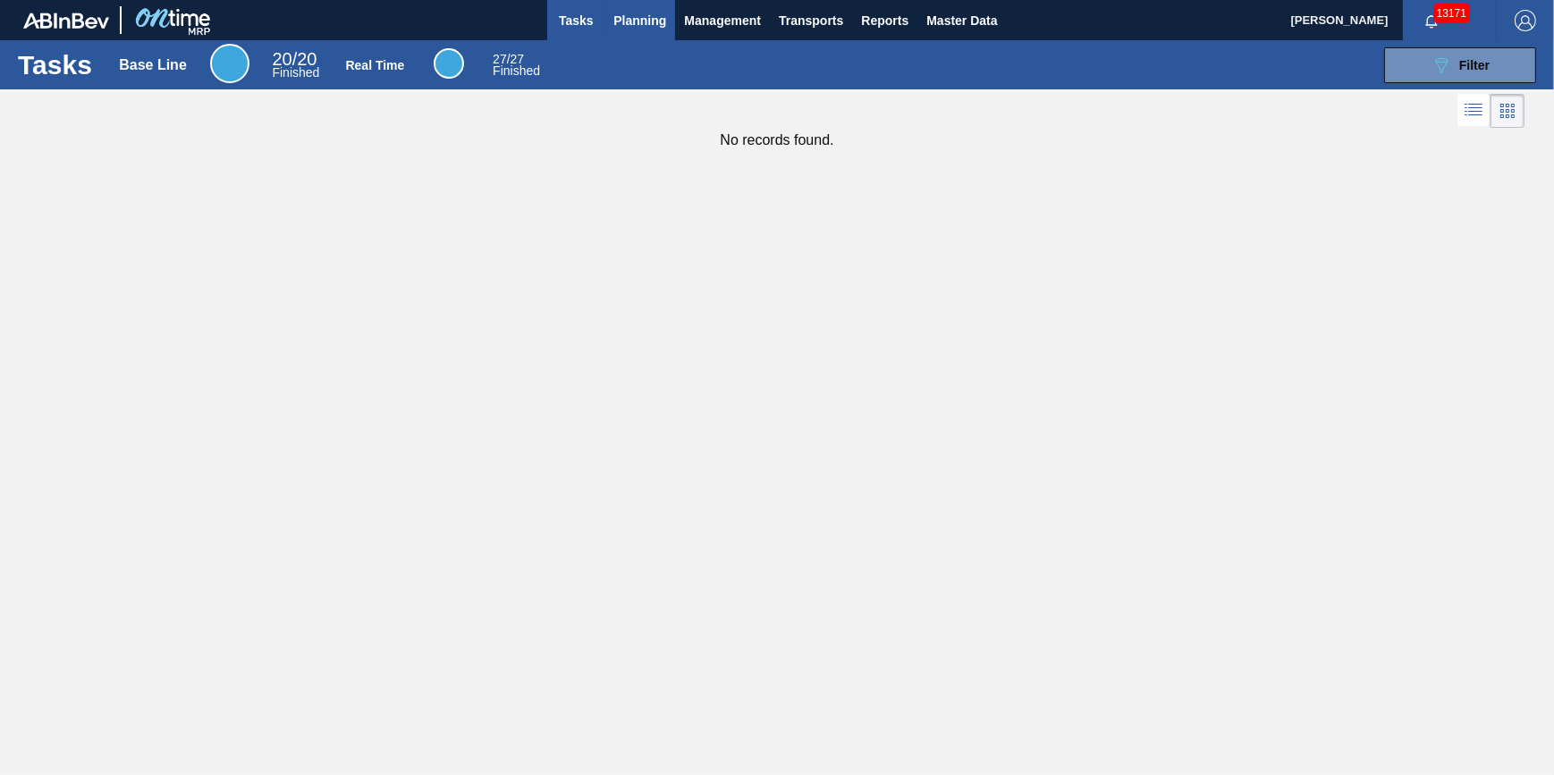
click at [651, 18] on span "Planning" at bounding box center [639, 20] width 53 height 21
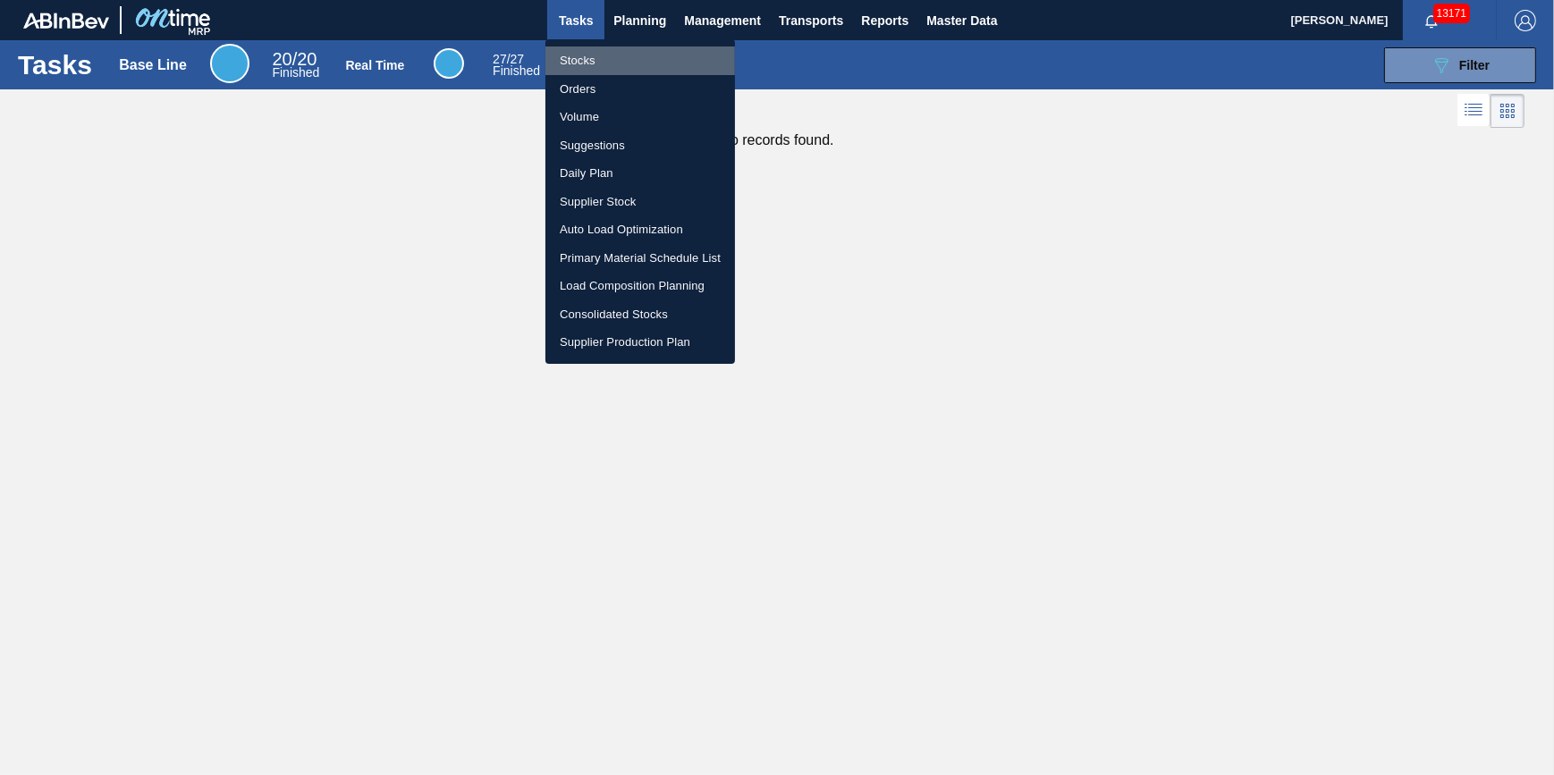
click at [633, 67] on li "Stocks" at bounding box center [640, 60] width 190 height 29
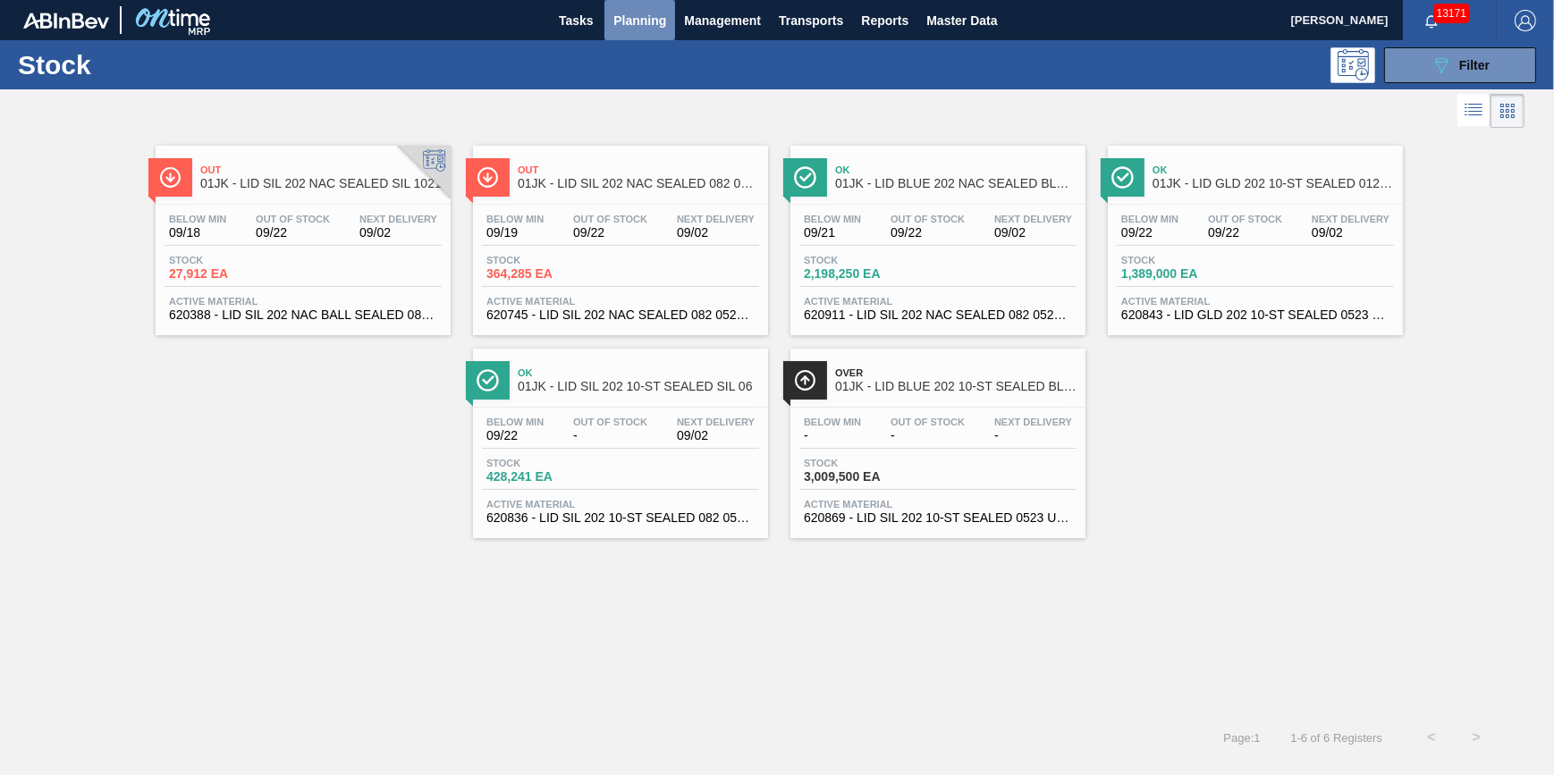
click at [640, 31] on button "Planning" at bounding box center [639, 20] width 71 height 40
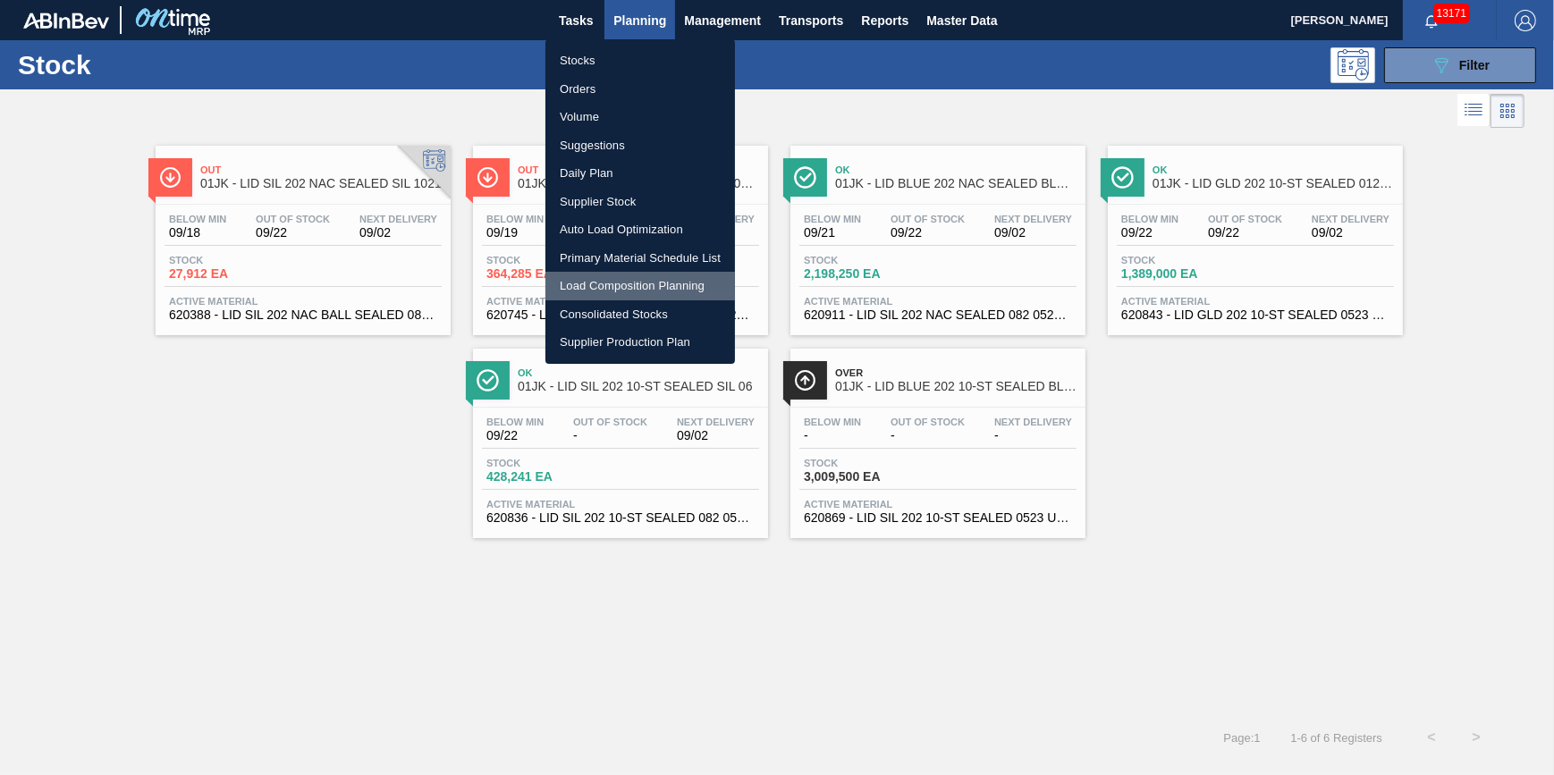
click at [632, 286] on li "Load Composition Planning" at bounding box center [640, 286] width 190 height 29
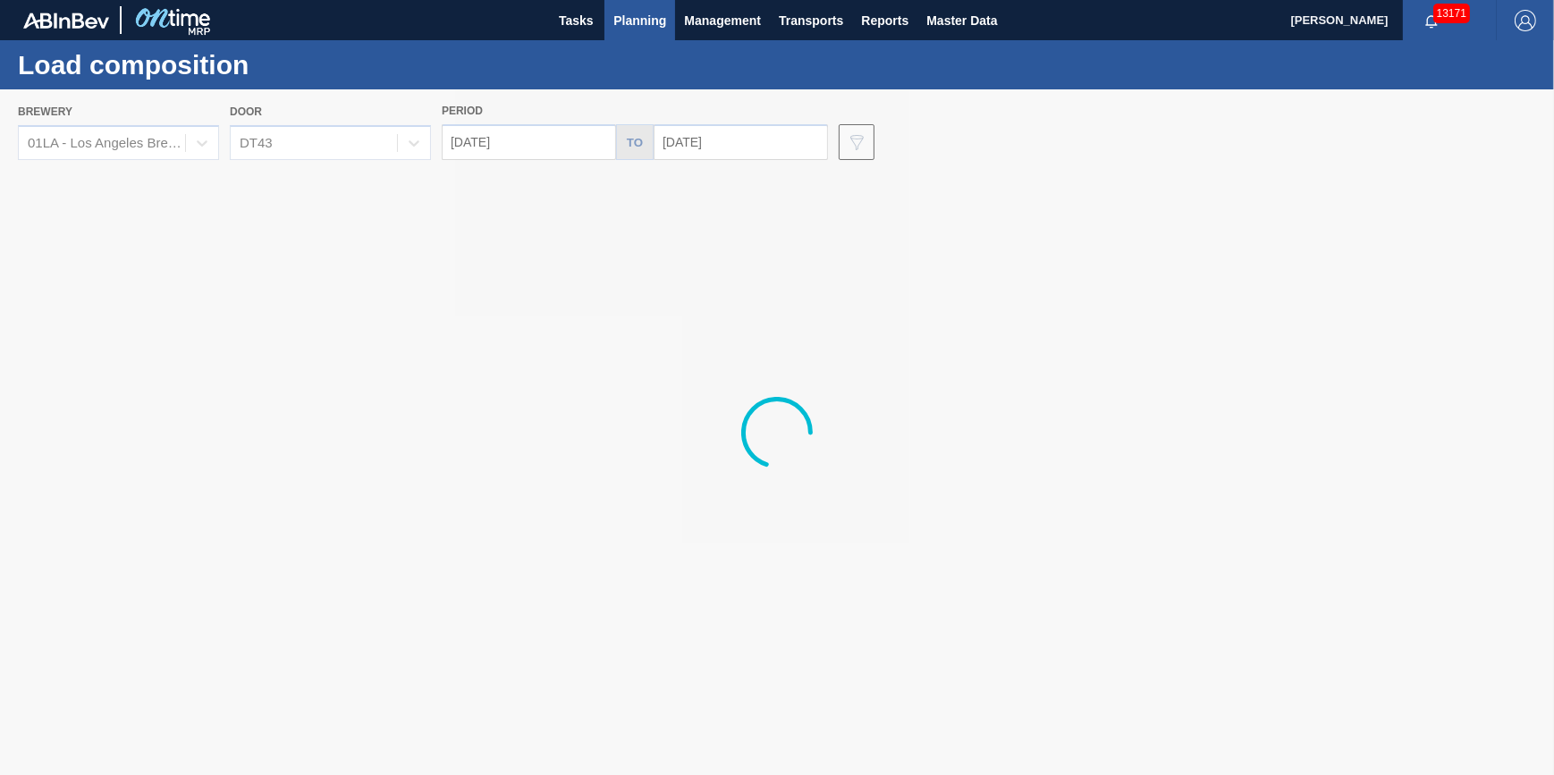
click at [203, 143] on div at bounding box center [777, 432] width 1554 height 686
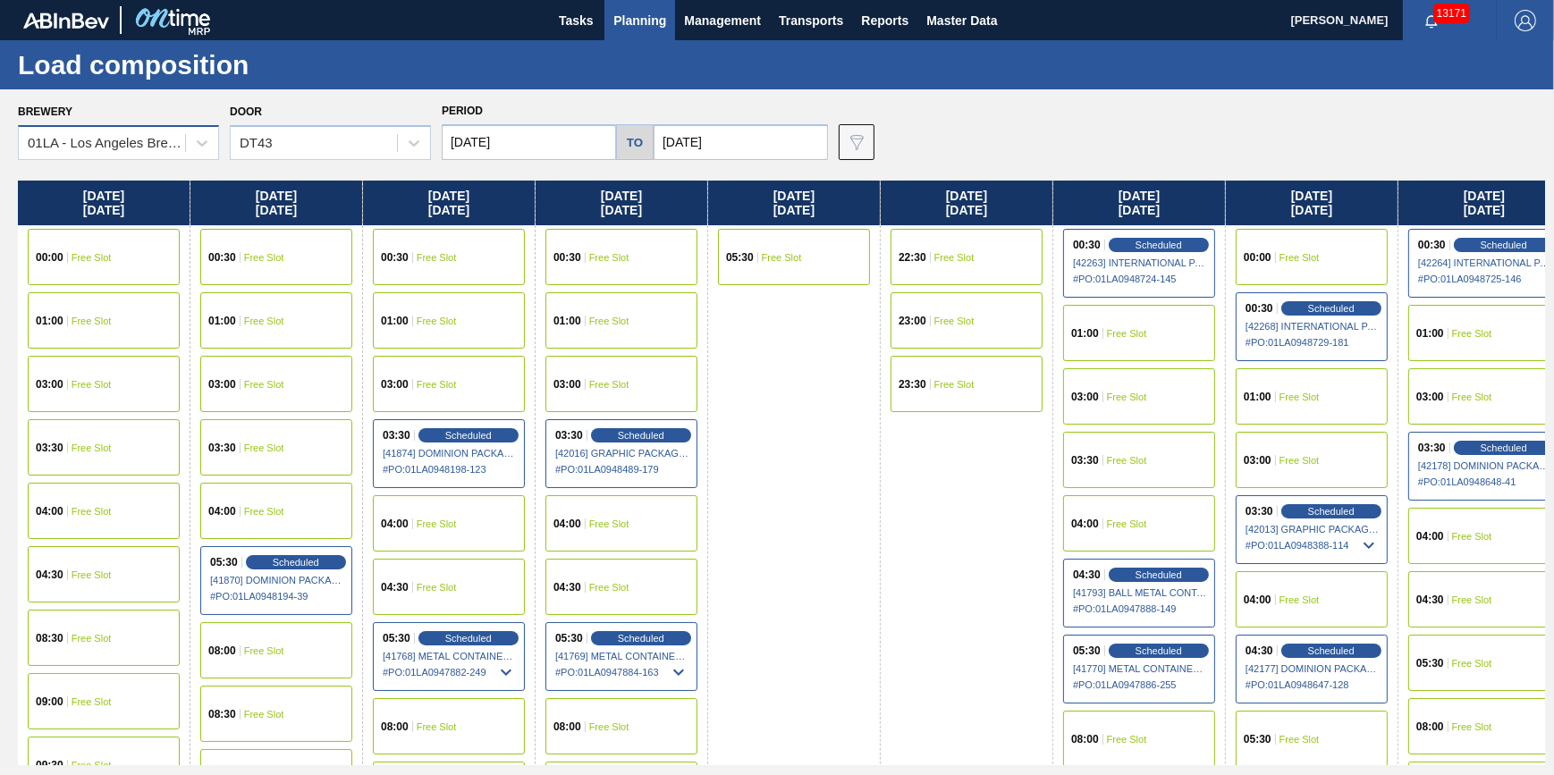
click at [182, 145] on div "01LA - Los Angeles Brewery" at bounding box center [107, 143] width 159 height 15
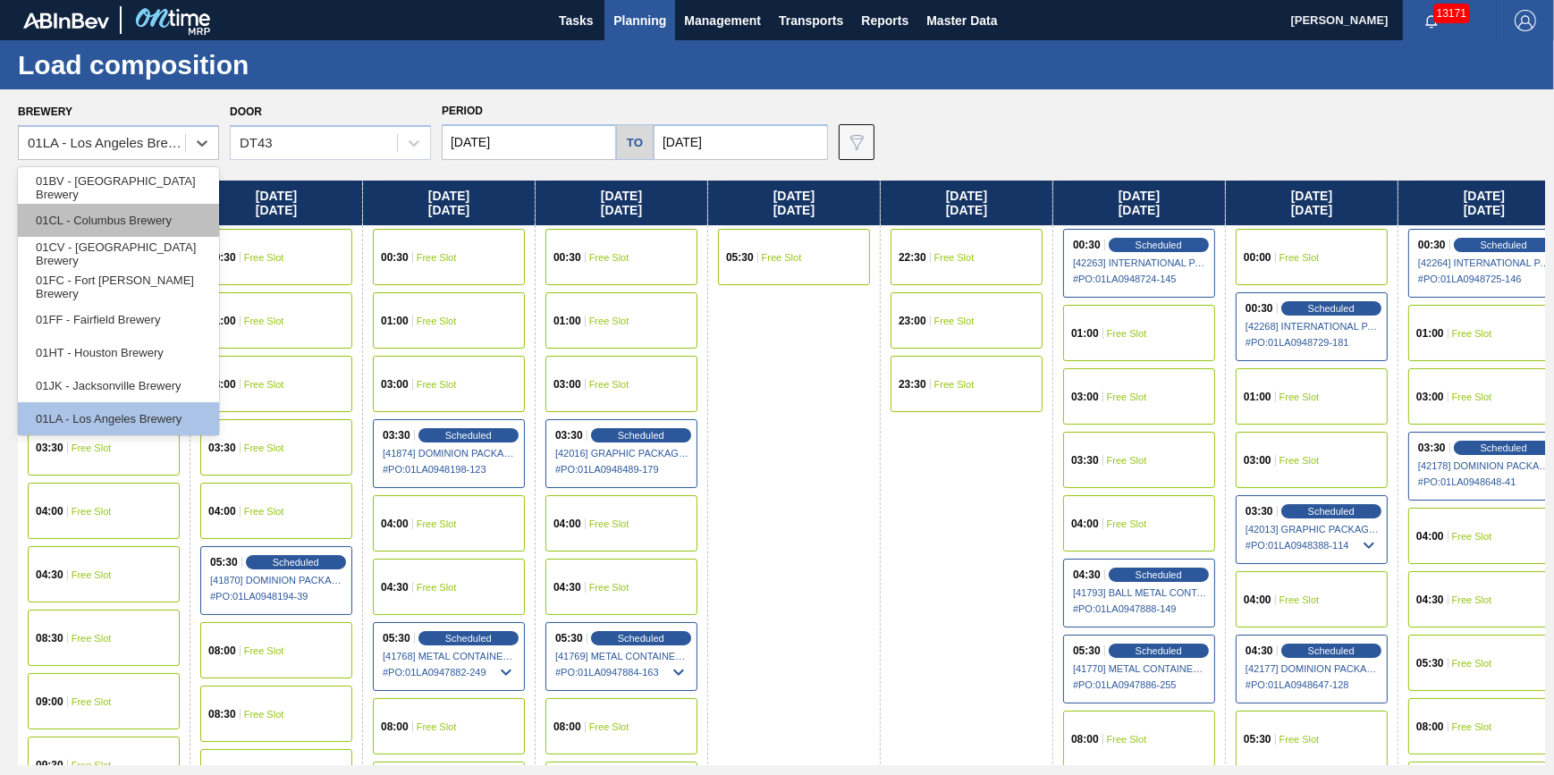
click at [170, 215] on div "01CL - Columbus Brewery" at bounding box center [118, 220] width 201 height 33
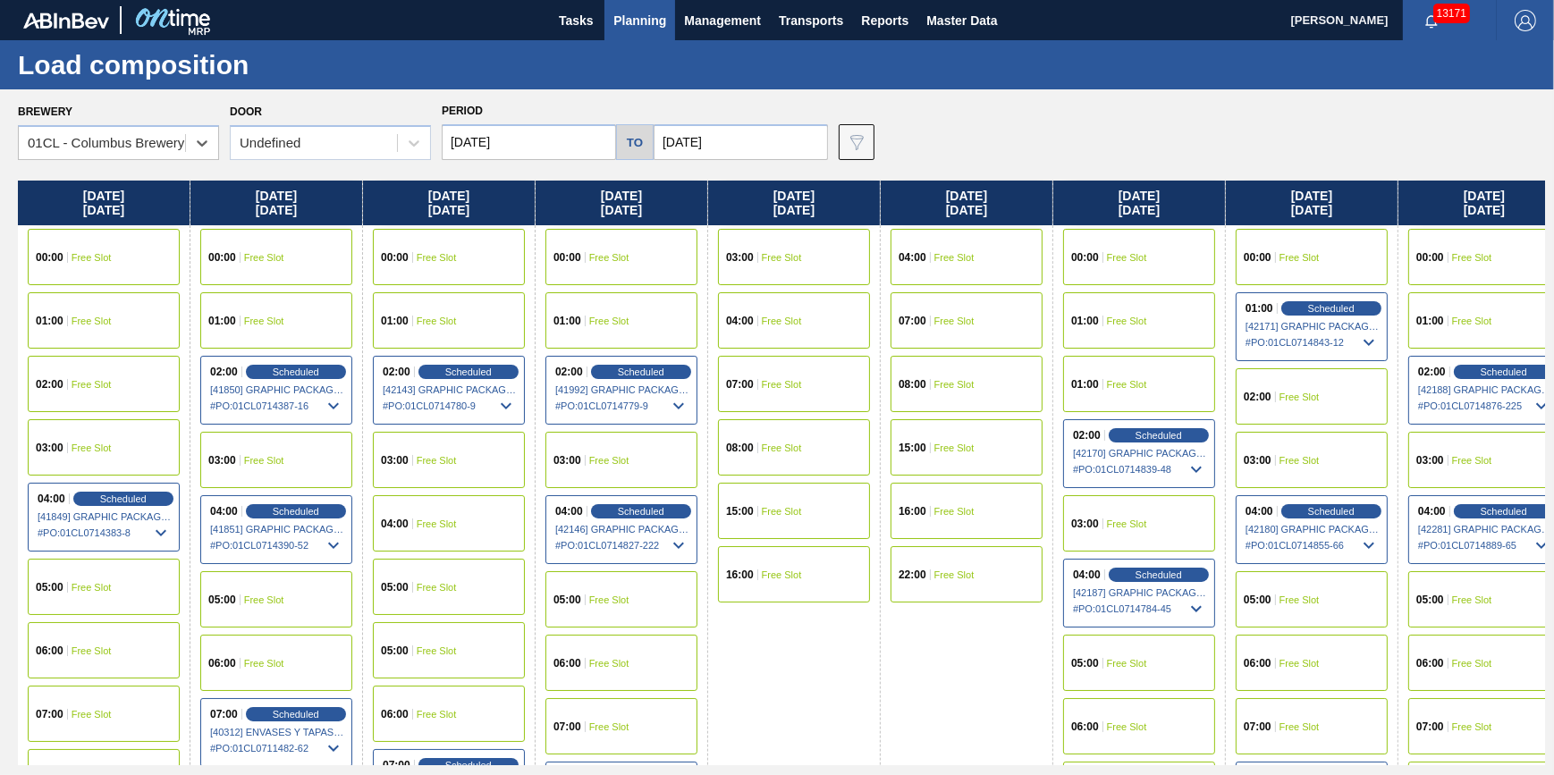
scroll to position [0, 887]
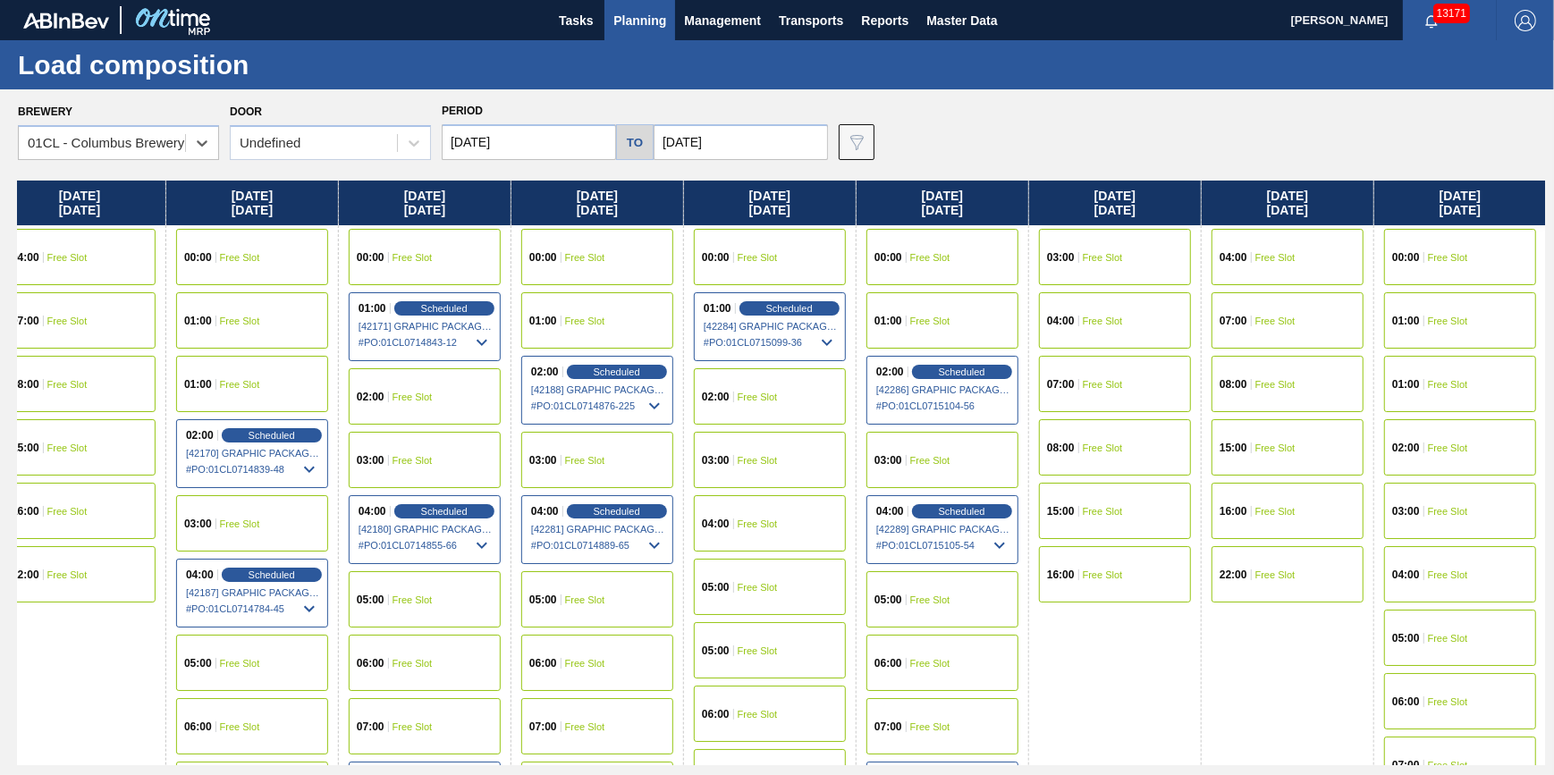
drag, startPoint x: 906, startPoint y: 376, endPoint x: -561, endPoint y: 460, distance: 1468.8
click at [0, 0] on html "Tasks Planning Management Transports Reports Master Data Jack Schuld 13171 Mark…" at bounding box center [777, 0] width 1554 height 0
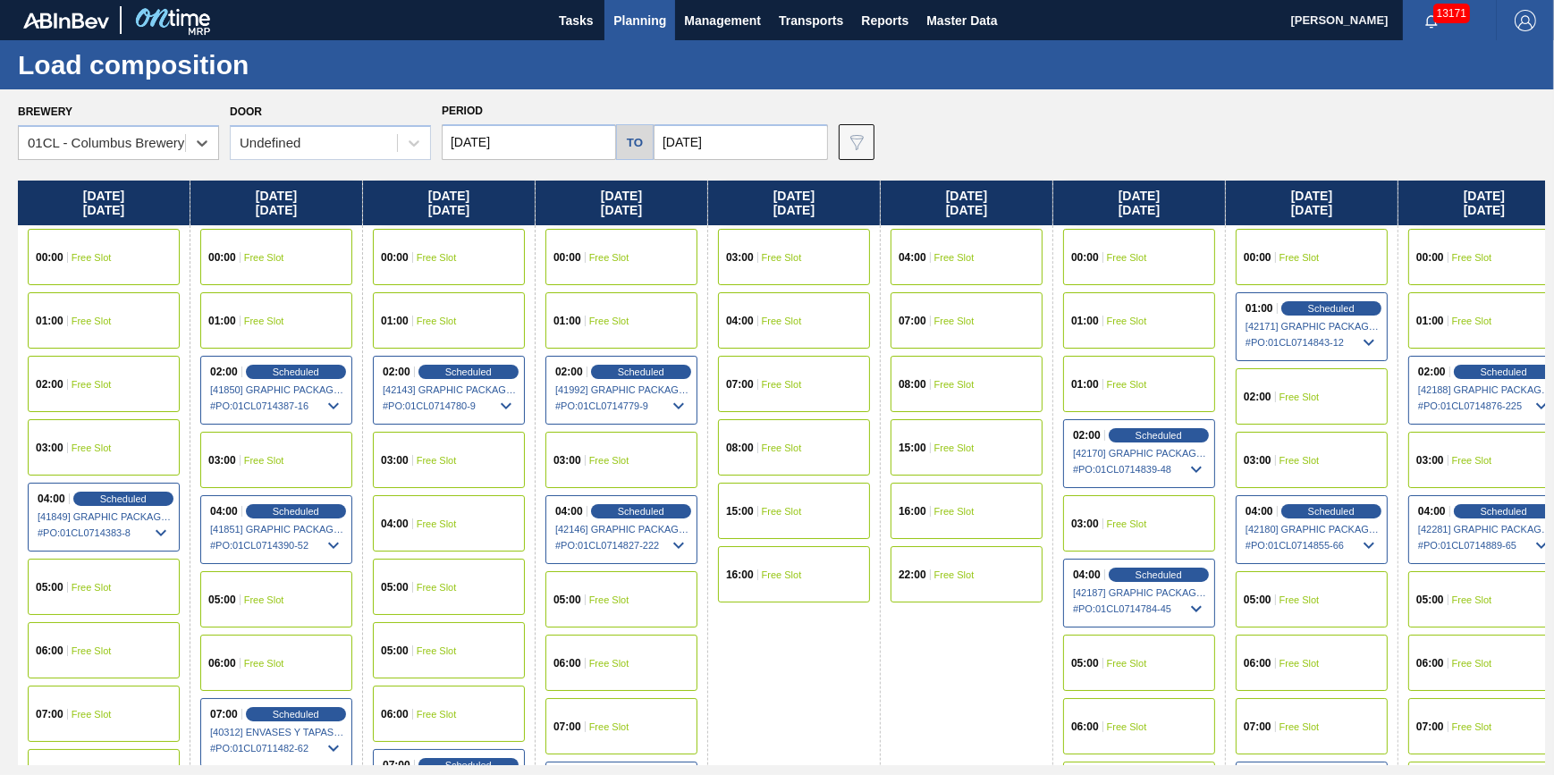
drag, startPoint x: 367, startPoint y: 351, endPoint x: 1556, endPoint y: 489, distance: 1196.2
click at [1553, 0] on html "Tasks Planning Management Transports Reports Master Data Jack Schuld 13171 Mark…" at bounding box center [777, 0] width 1554 height 0
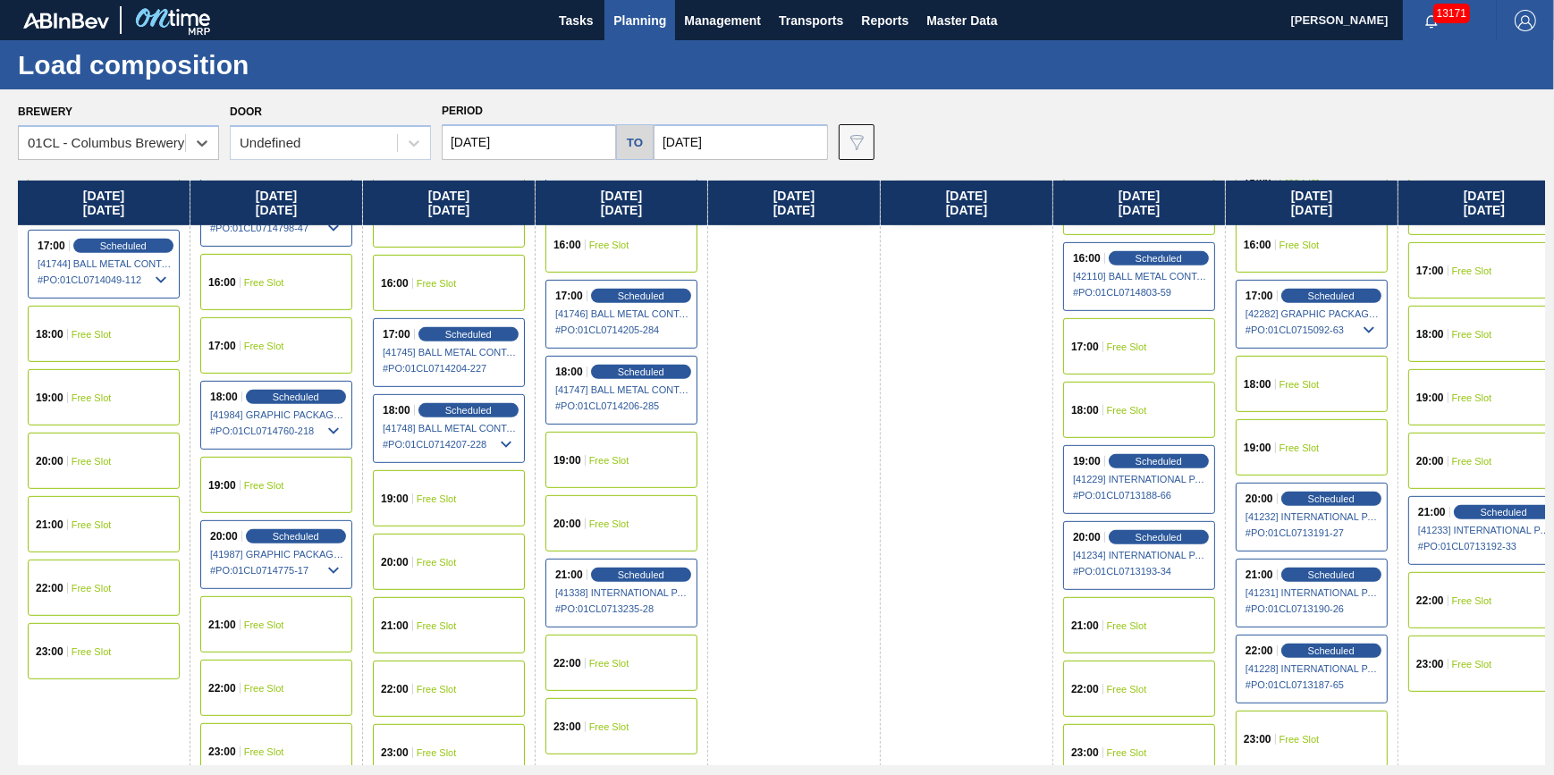
scroll to position [1109, 0]
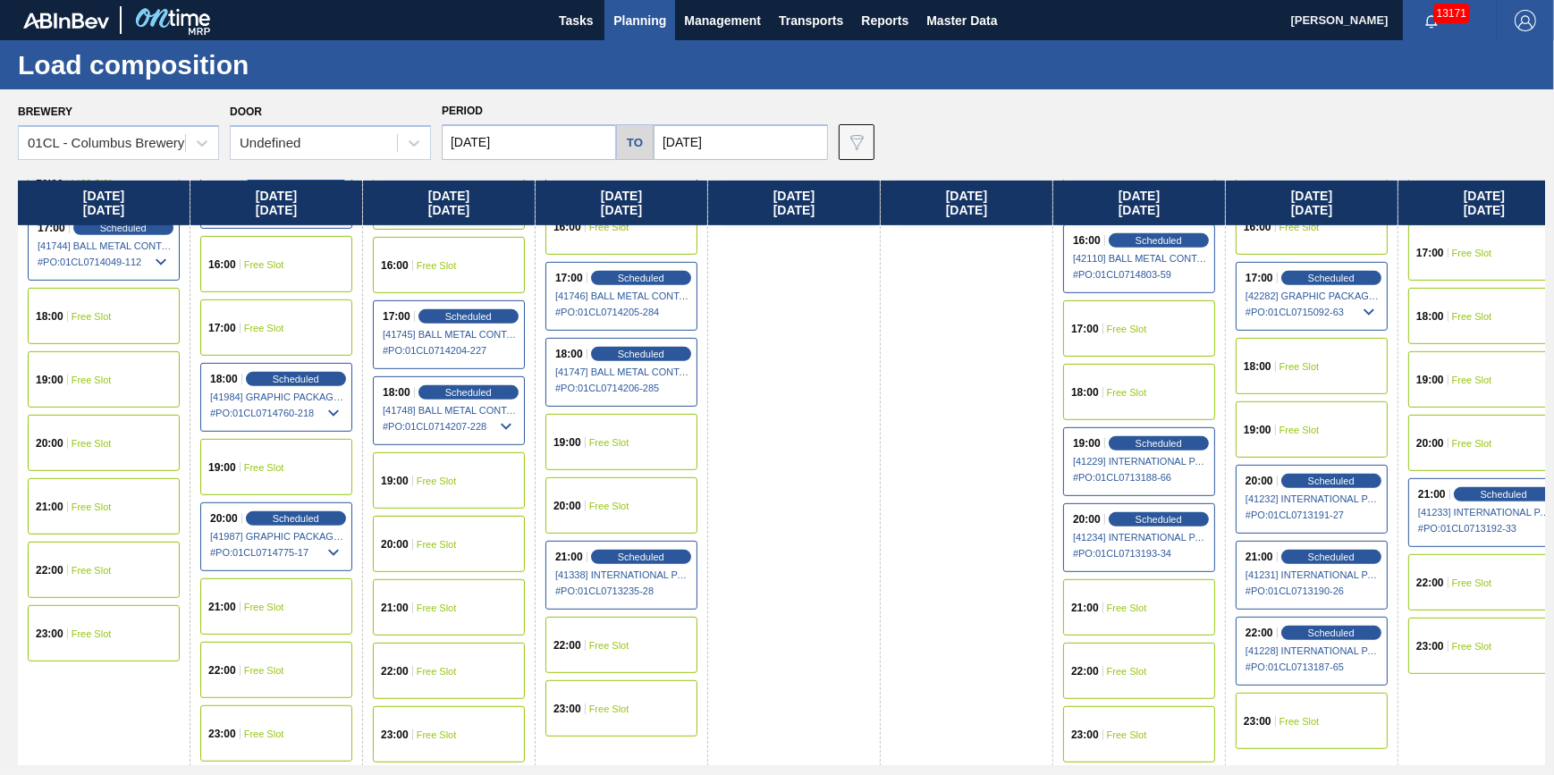
click at [443, 583] on div "21:00 Free Slot" at bounding box center [449, 607] width 152 height 56
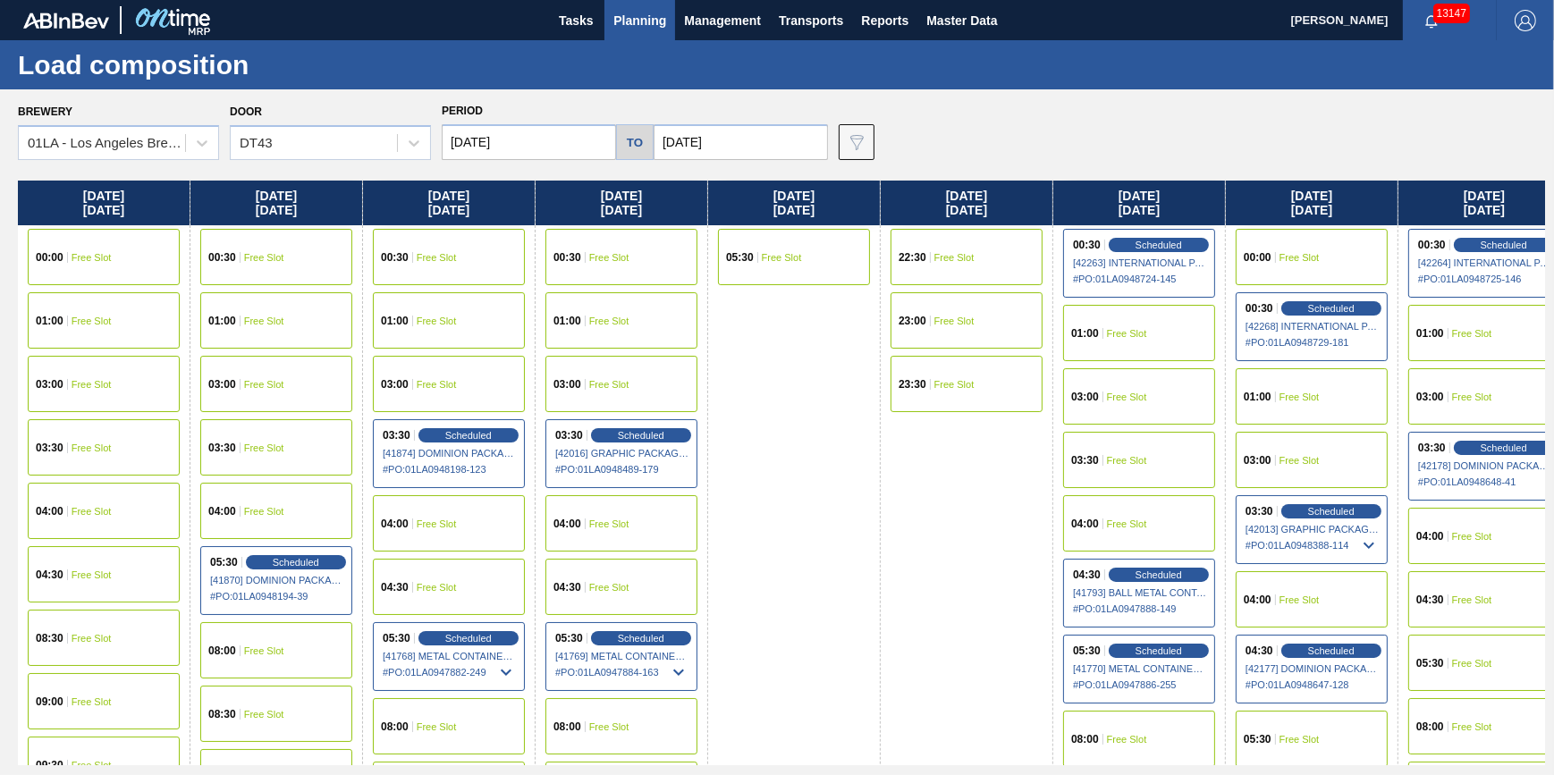
scroll to position [80, 0]
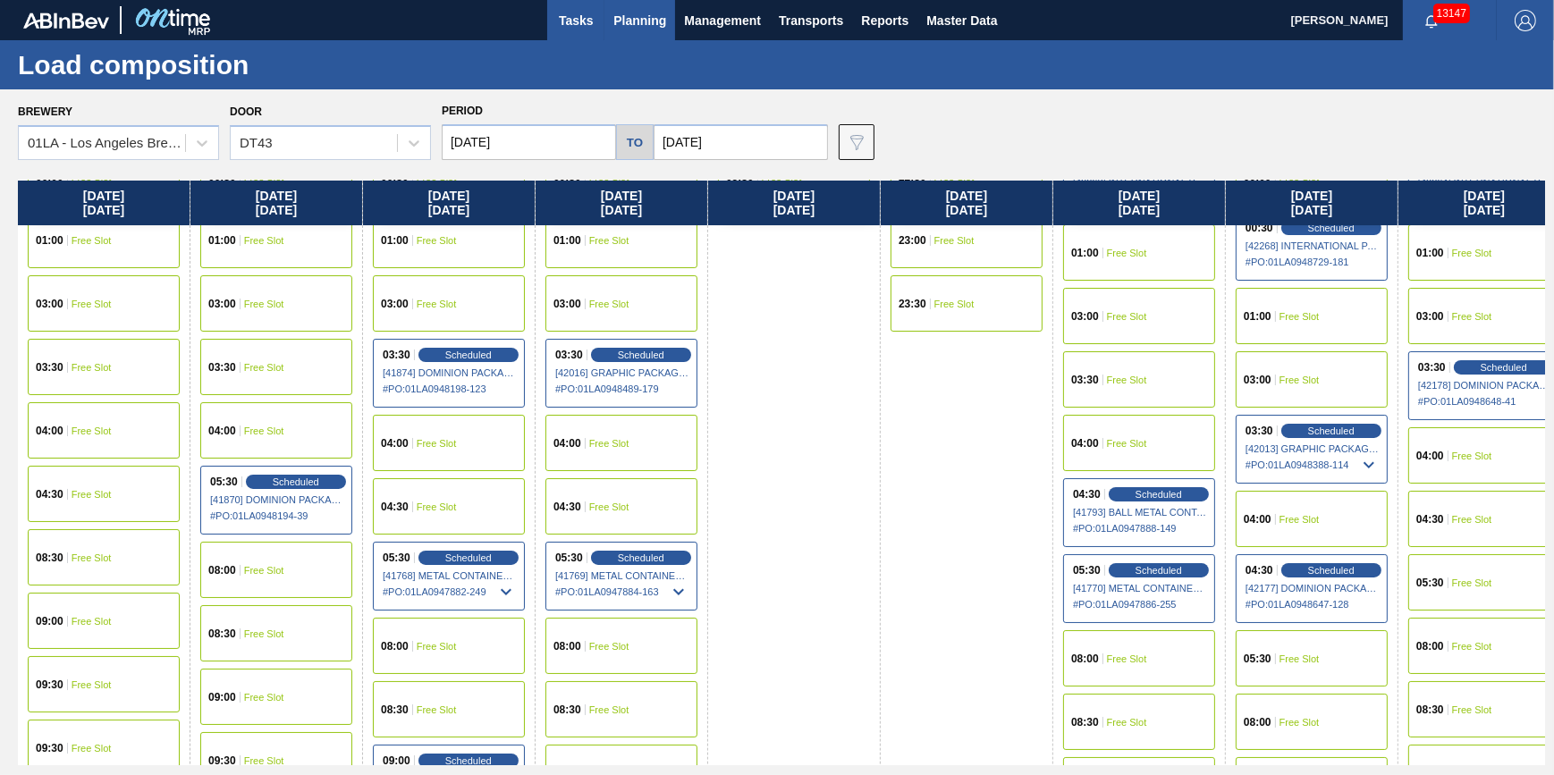
click at [563, 26] on span "Tasks" at bounding box center [575, 20] width 39 height 21
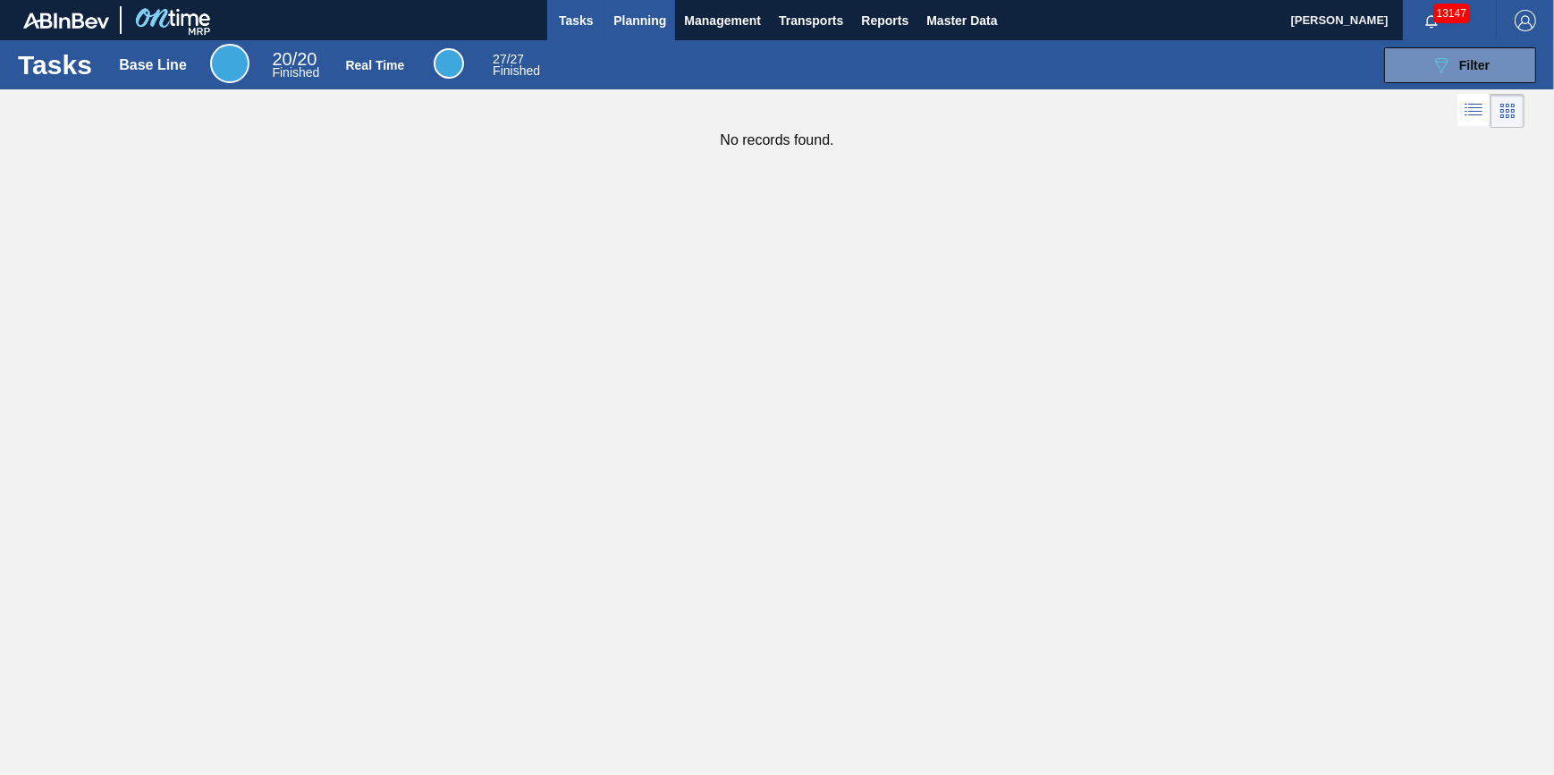
click at [620, 40] on div "Tasks Base Line 20 / 20 Finished Real Time 27 / 27 Finished 089F7B8B-B2A5-4AFE-…" at bounding box center [777, 64] width 1554 height 49
click at [631, 32] on button "Planning" at bounding box center [639, 20] width 71 height 40
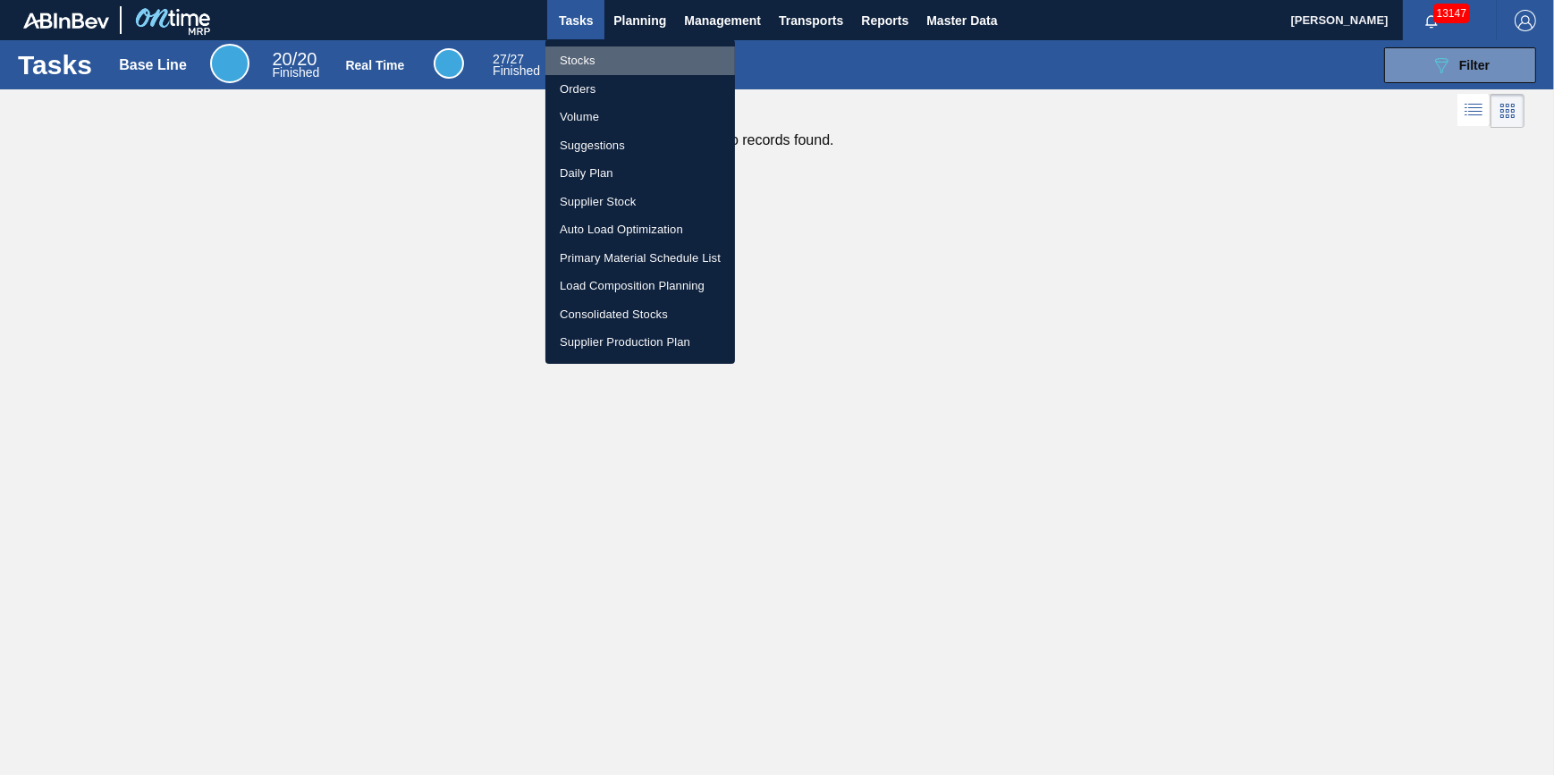
click at [617, 66] on li "Stocks" at bounding box center [640, 60] width 190 height 29
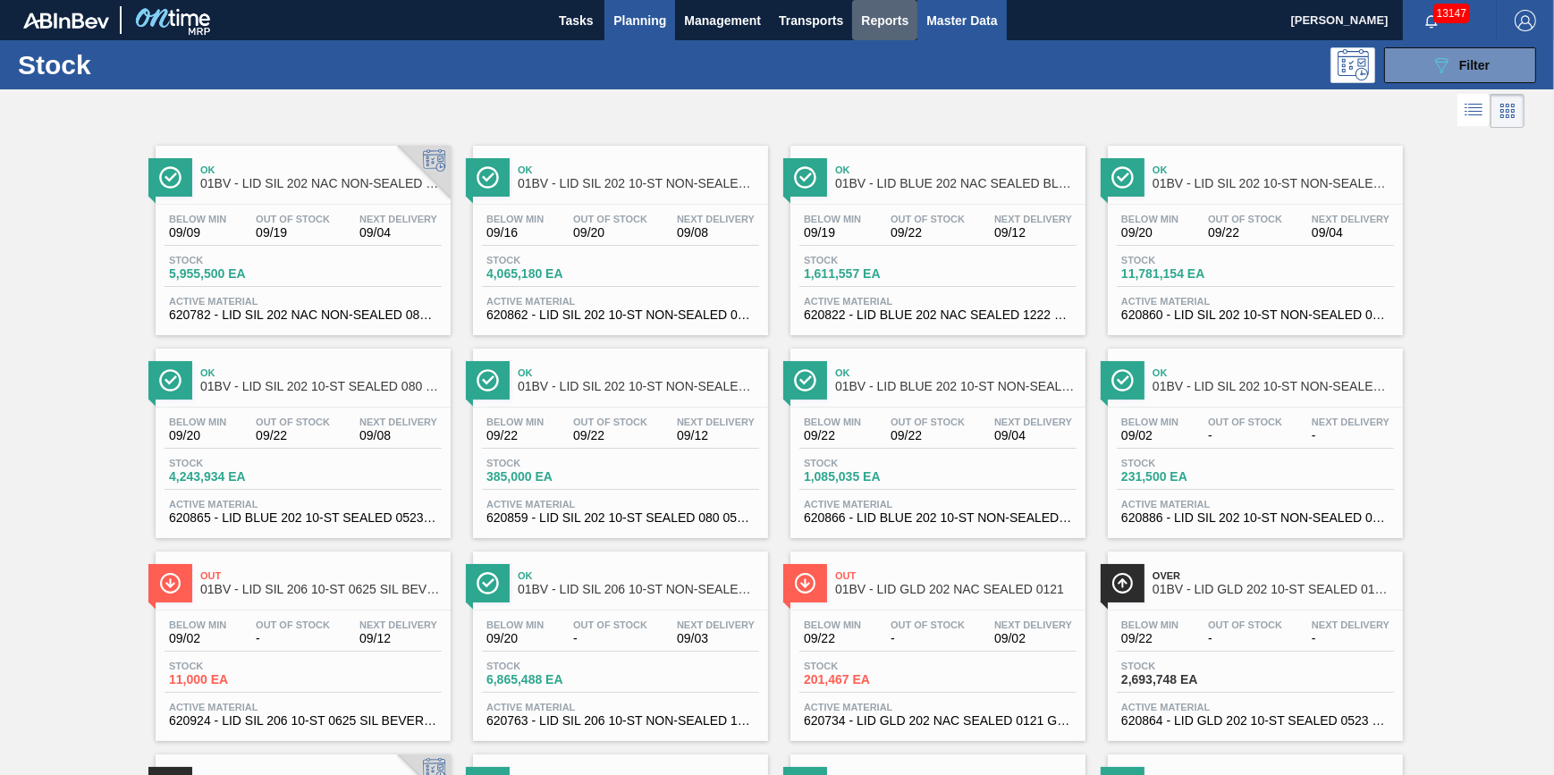
drag, startPoint x: 888, startPoint y: 12, endPoint x: 928, endPoint y: 13, distance: 40.2
click at [888, 13] on span "Reports" at bounding box center [884, 20] width 47 height 21
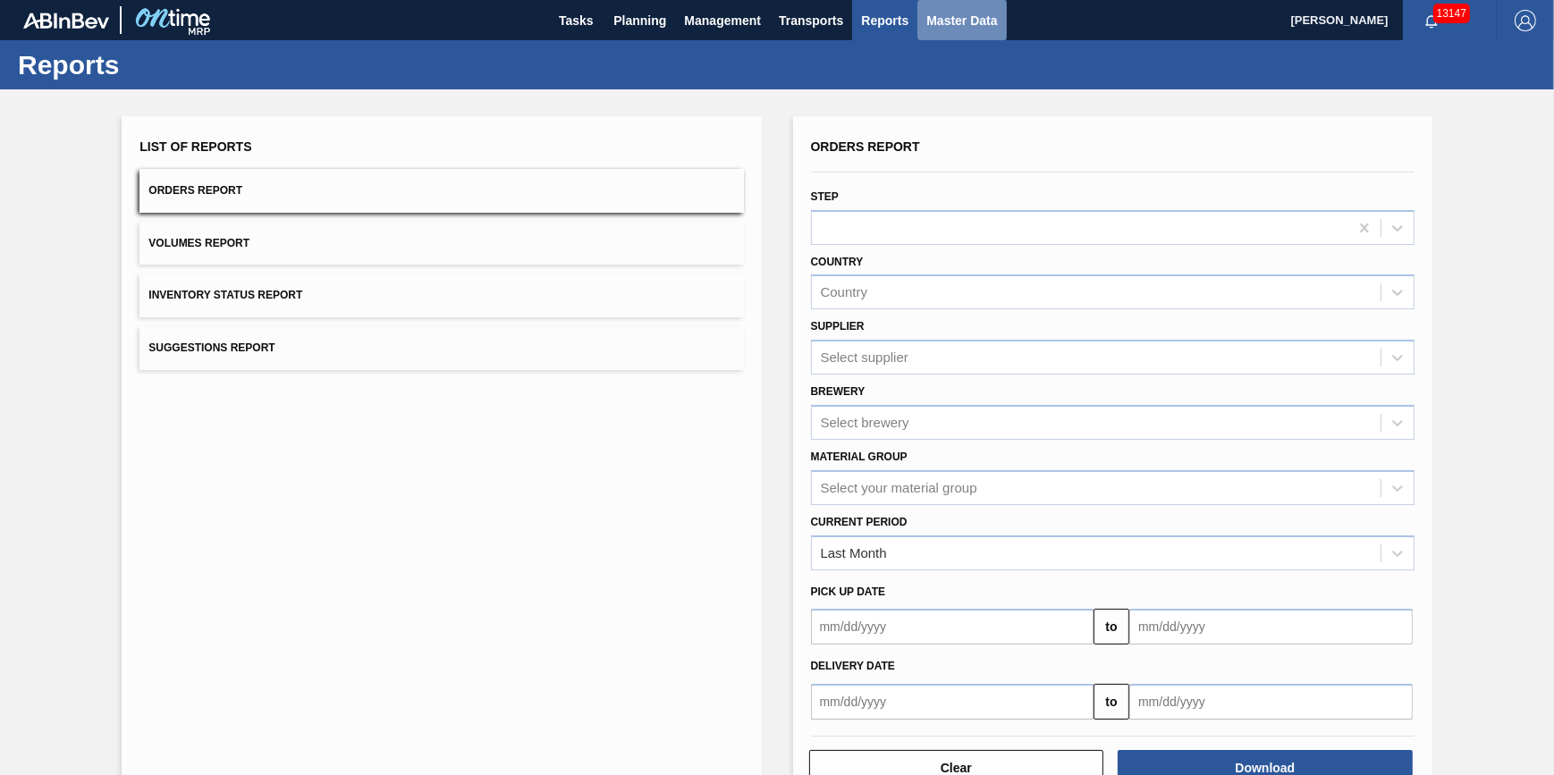
click at [941, 13] on span "Master Data" at bounding box center [961, 20] width 71 height 21
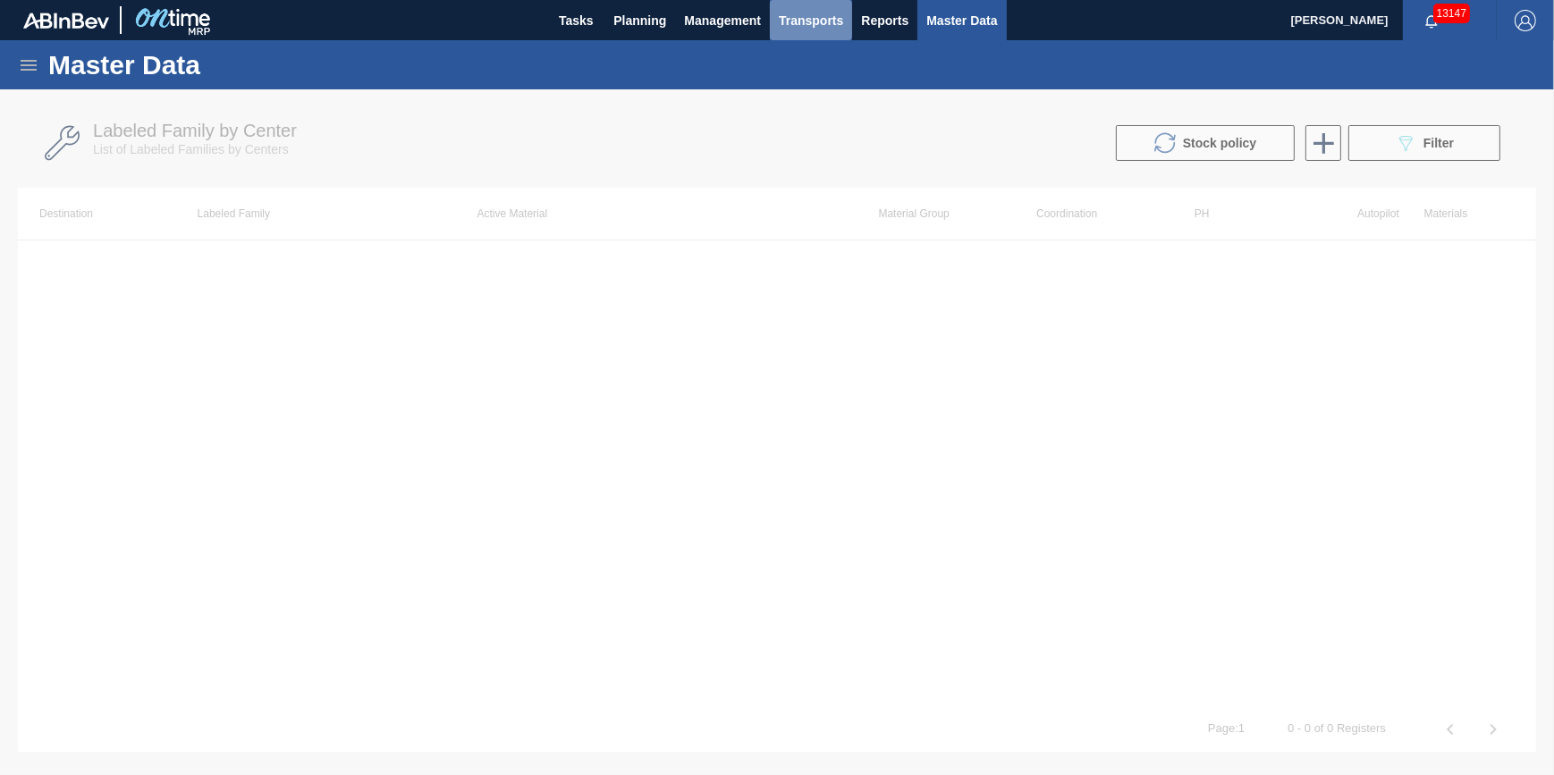
click at [802, 21] on span "Transports" at bounding box center [811, 20] width 64 height 21
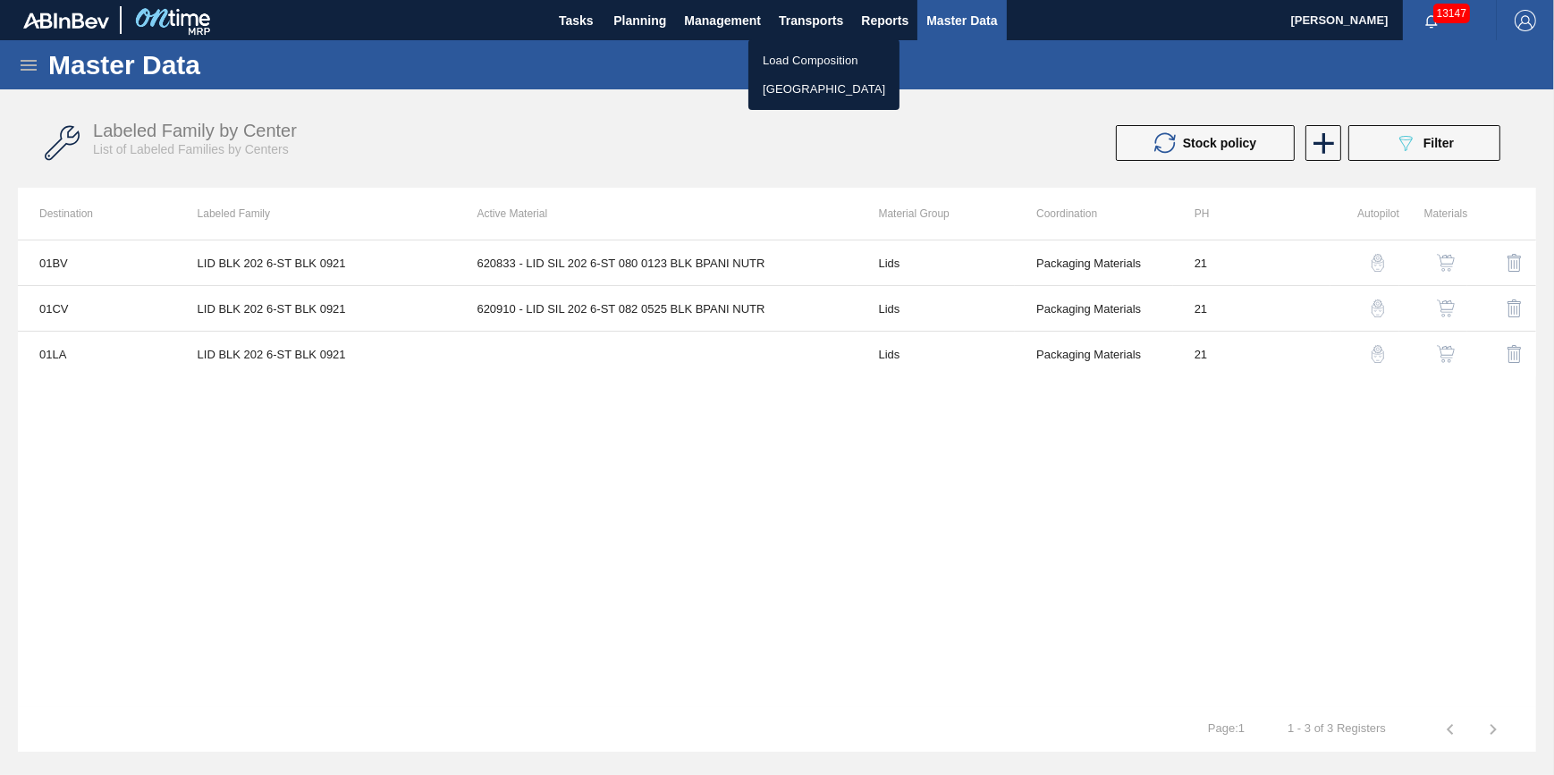
click at [805, 91] on li "[GEOGRAPHIC_DATA]" at bounding box center [823, 89] width 151 height 29
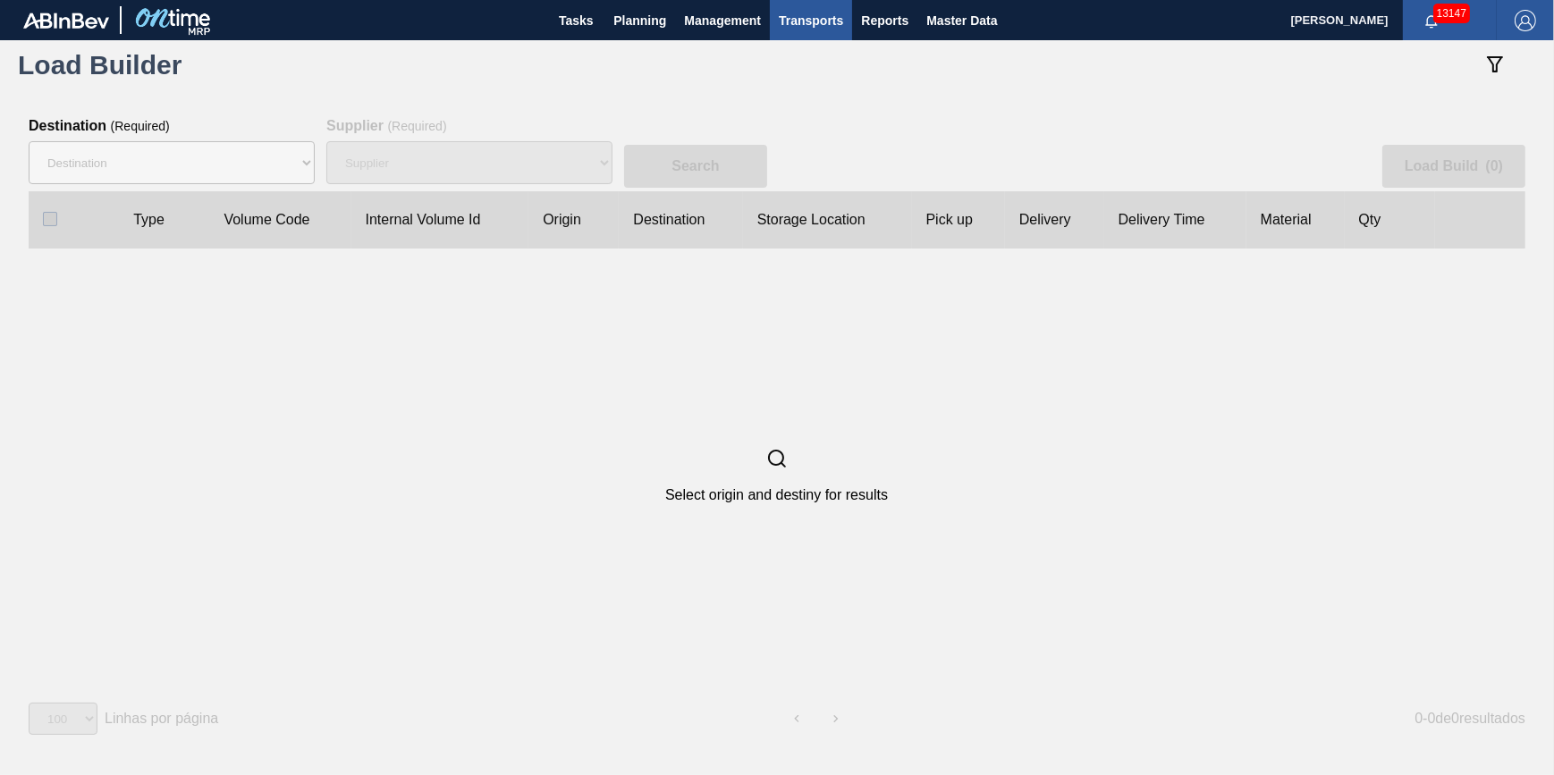
click at [331, 166] on div "Supplier" at bounding box center [469, 162] width 286 height 57
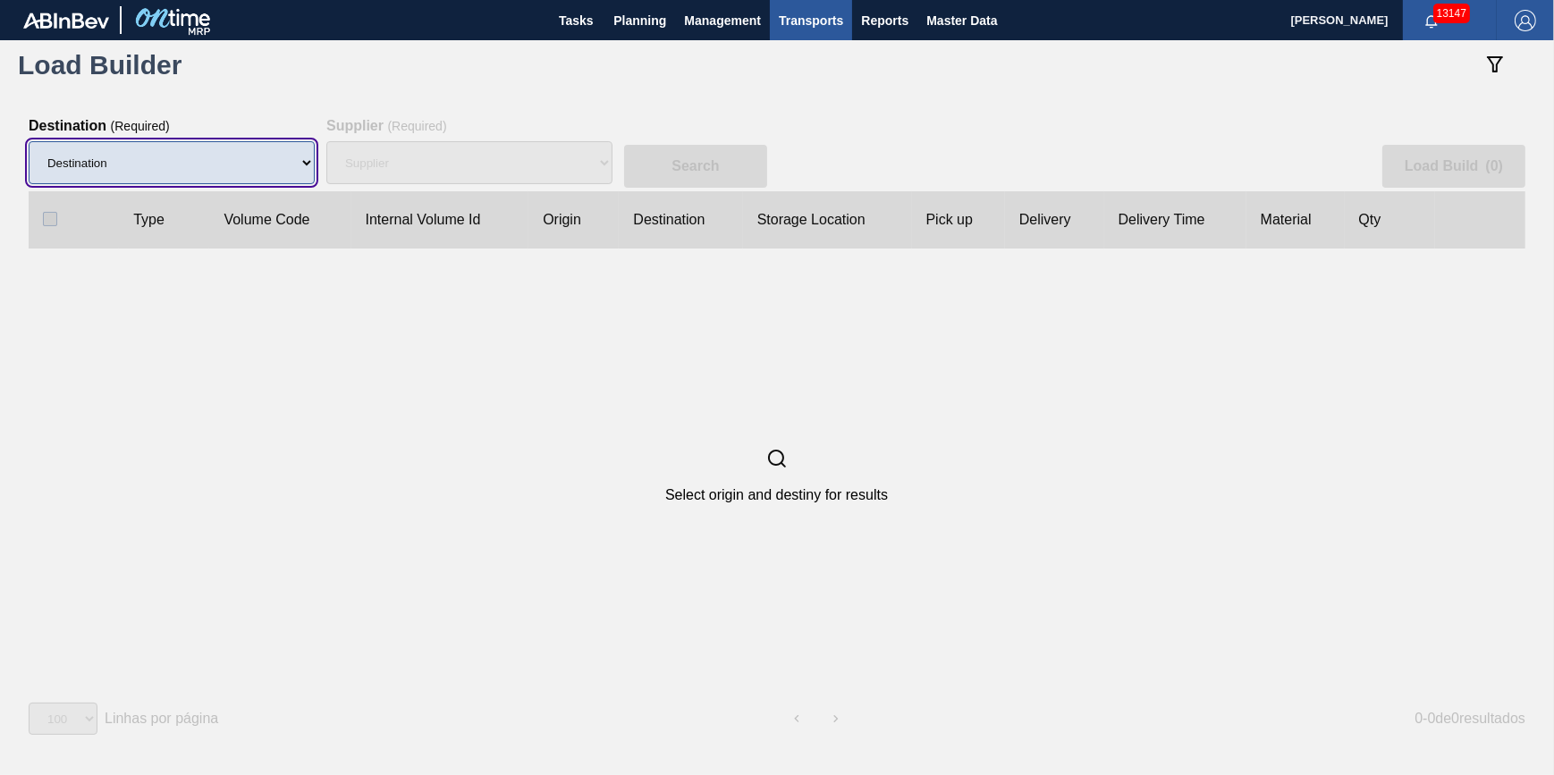
click at [273, 173] on select "Destination 01BV - [GEOGRAPHIC_DATA] 01CL - [GEOGRAPHIC_DATA] 01CV - [GEOGRAPHI…" at bounding box center [172, 162] width 286 height 43
select select "11"
click at [29, 142] on select "Destination 01BV - [GEOGRAPHIC_DATA] 01CL - [GEOGRAPHIC_DATA] 01CV - [GEOGRAPHI…" at bounding box center [172, 162] width 286 height 43
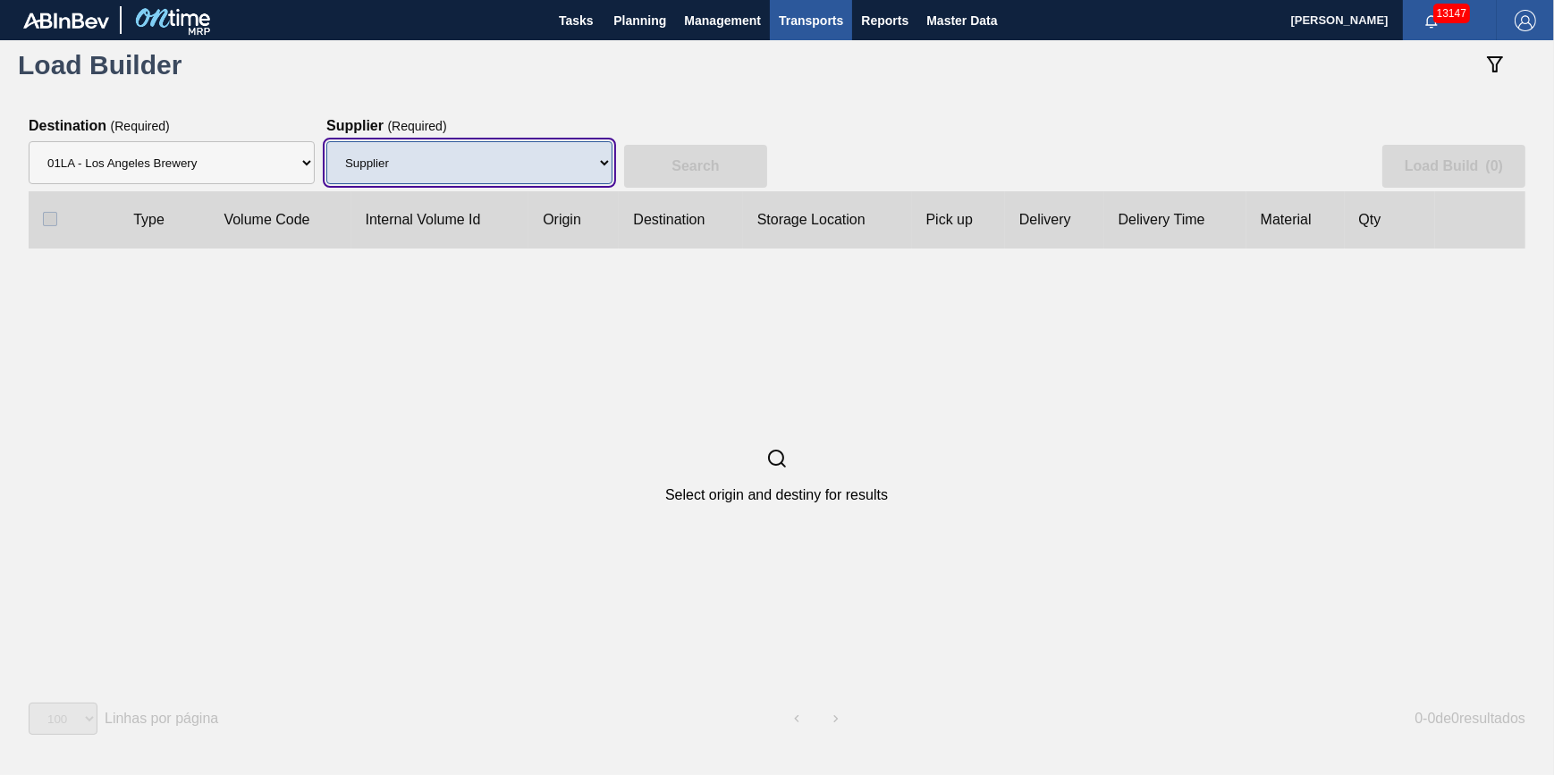
click at [497, 177] on select "Supplier 8221649 - BALL METAL CONTAINER GROUP 8342641 - BALL METAL CONTAINER GR…" at bounding box center [469, 162] width 286 height 43
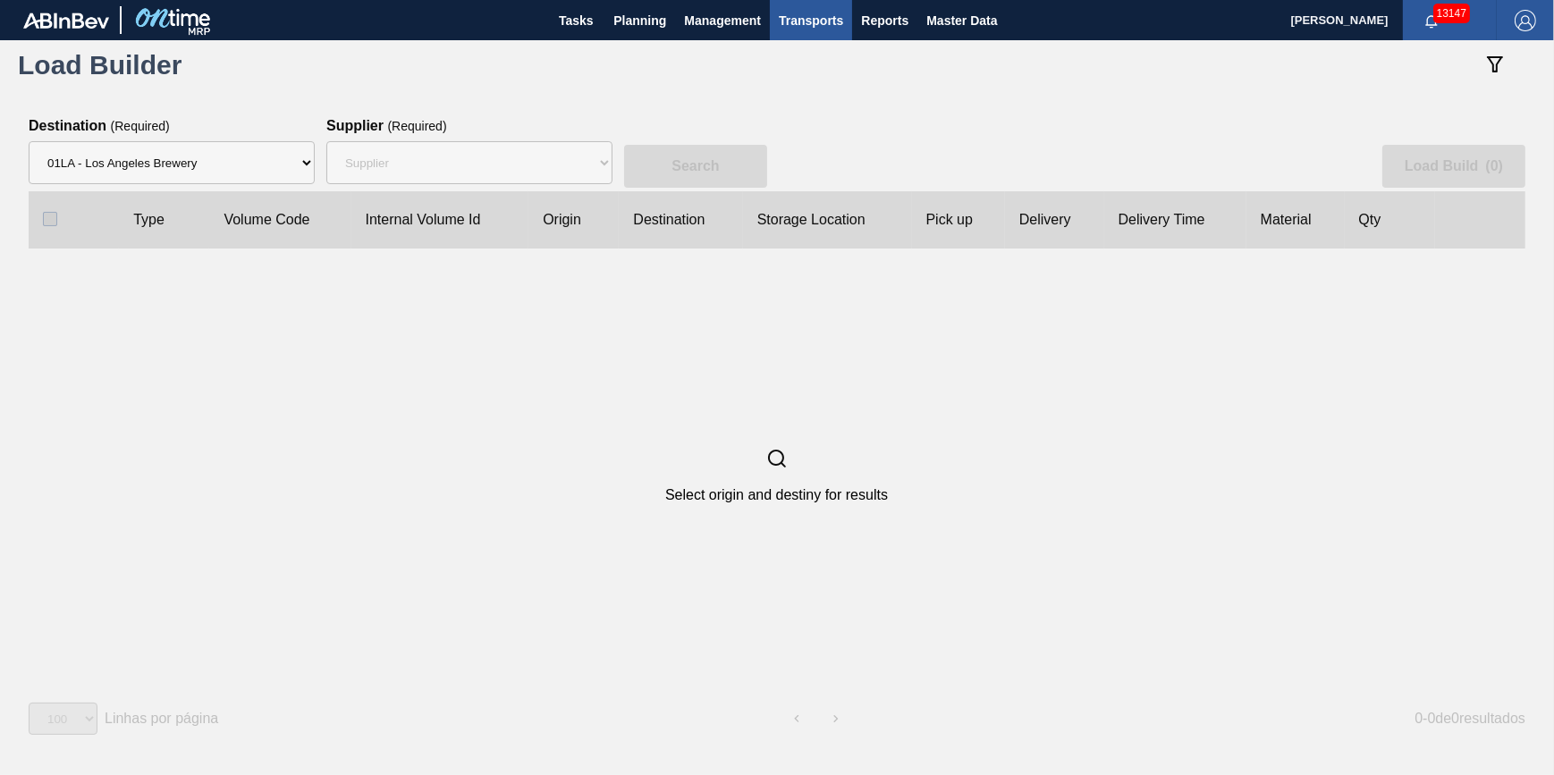
click at [1063, 366] on div "Select origin and destiny for results" at bounding box center [777, 475] width 1496 height 453
click at [1473, 63] on button "botão de ícone" at bounding box center [1494, 65] width 43 height 43
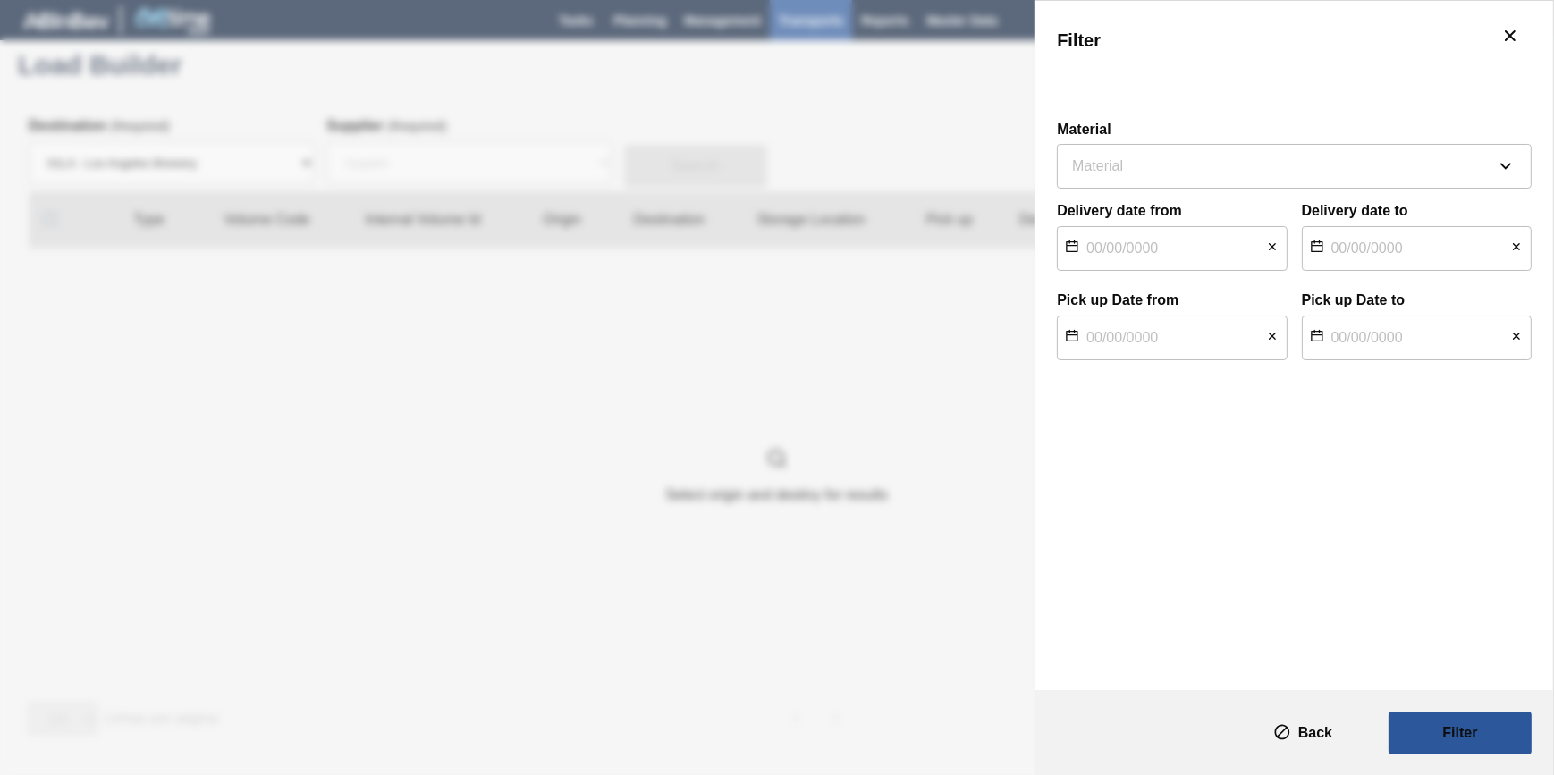
click at [501, 530] on div "Filter" at bounding box center [777, 387] width 1554 height 775
click at [629, 485] on div "Filter" at bounding box center [777, 387] width 1554 height 775
click at [870, 59] on div "Filter" at bounding box center [777, 387] width 1554 height 775
click at [642, 42] on div "Filter" at bounding box center [777, 387] width 1554 height 775
click at [1489, 33] on button "botão de ícone" at bounding box center [1510, 36] width 43 height 43
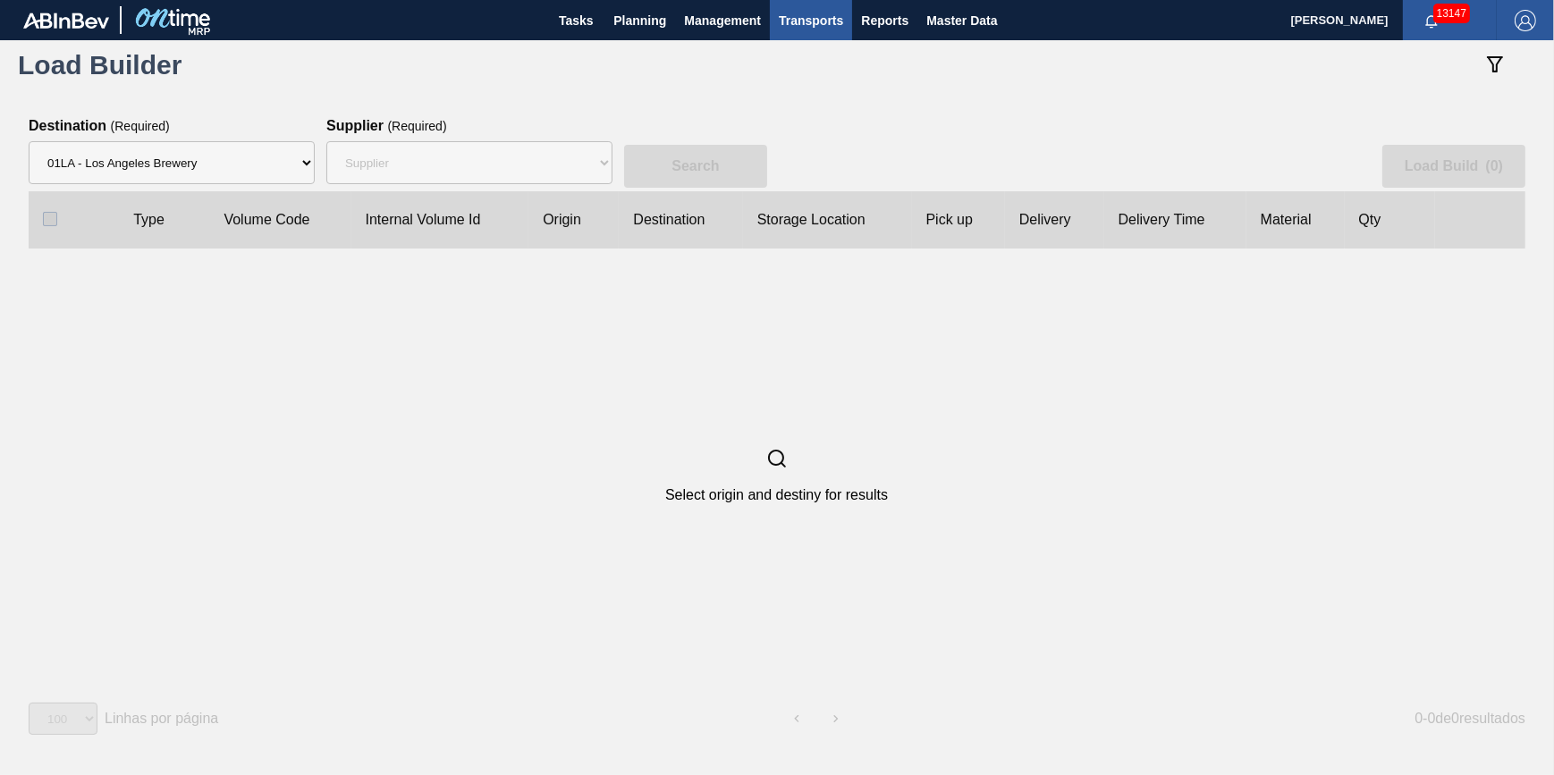
click at [630, 15] on span "Planning" at bounding box center [639, 20] width 53 height 21
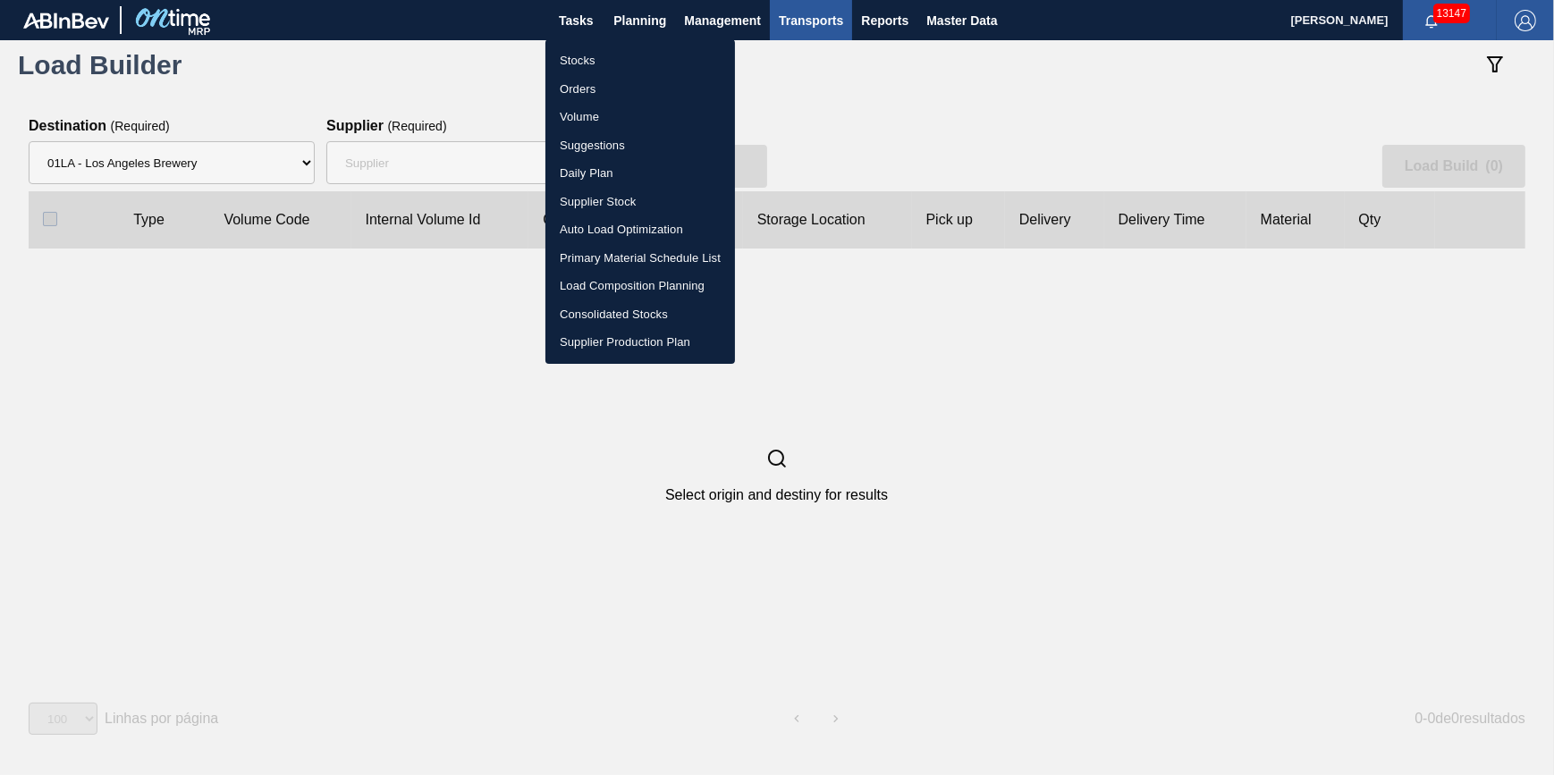
click at [620, 44] on ul "Stocks Orders Volume Suggestions Daily Plan Supplier Stock Auto Load Optimizati…" at bounding box center [640, 201] width 190 height 325
click at [612, 54] on li "Stocks" at bounding box center [640, 60] width 190 height 29
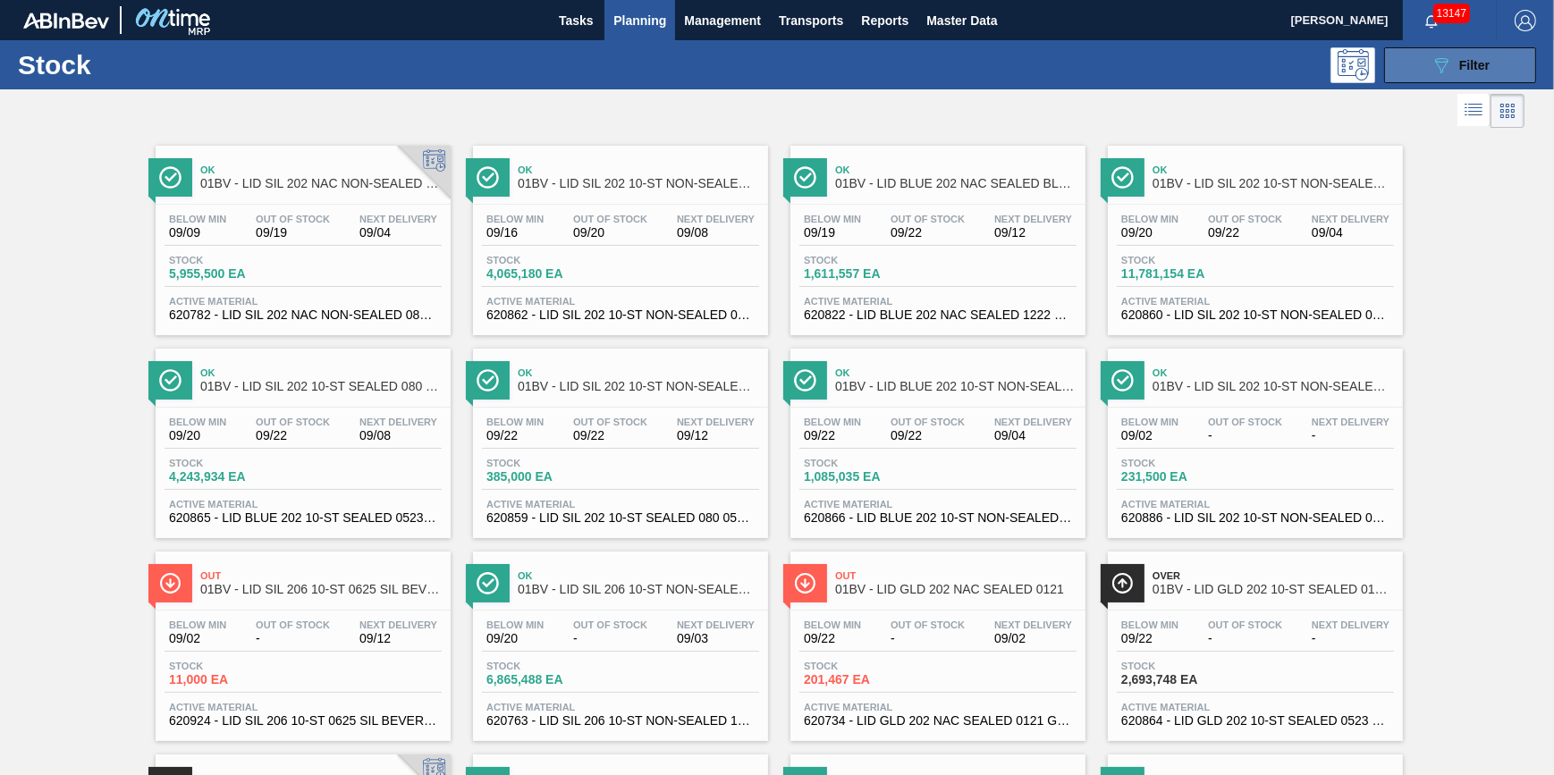
click at [1422, 68] on button "089F7B8B-B2A5-4AFE-B5C0-19BA573D28AC Filter" at bounding box center [1460, 65] width 152 height 36
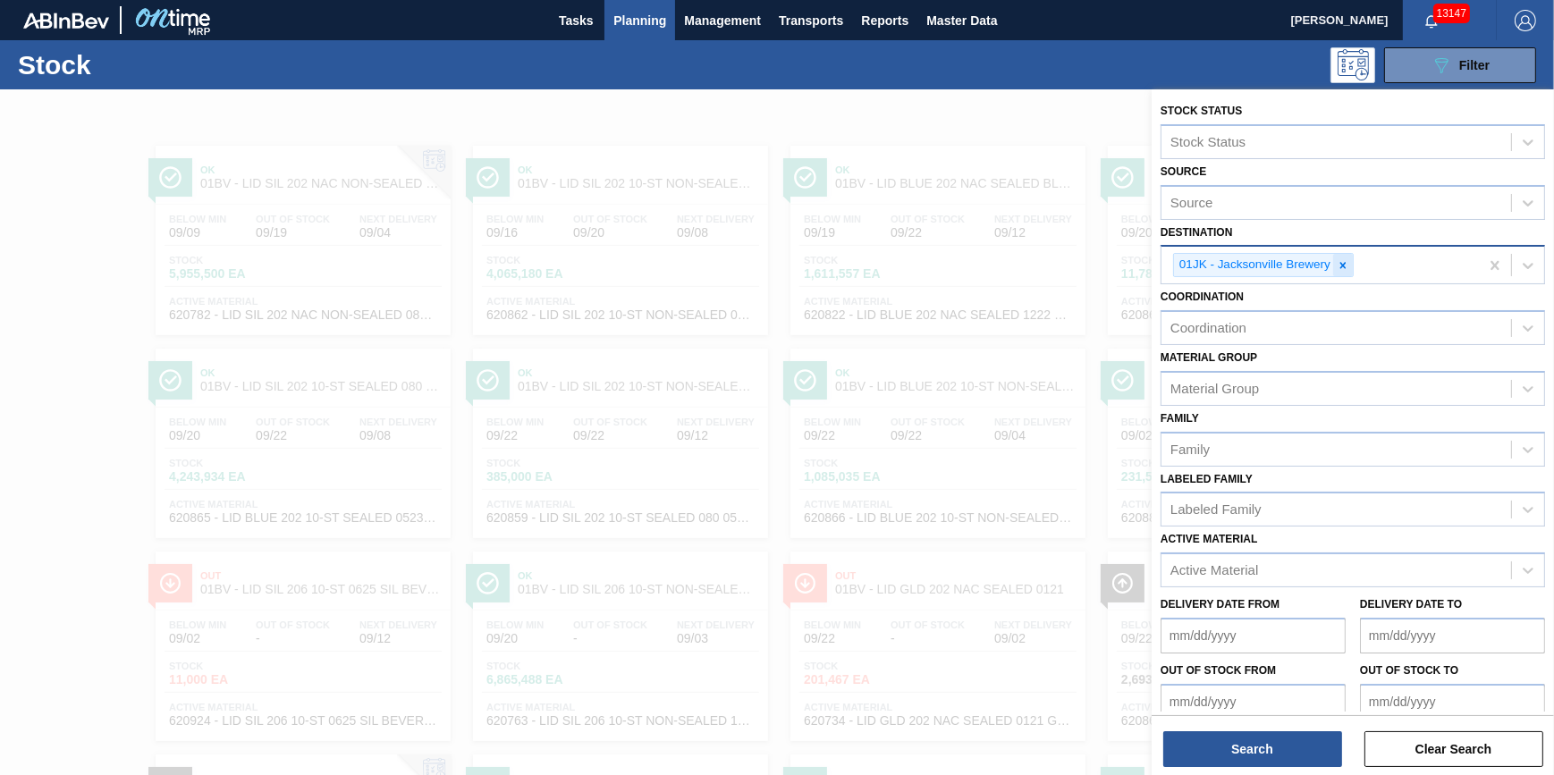
click at [1345, 263] on icon at bounding box center [1343, 265] width 13 height 13
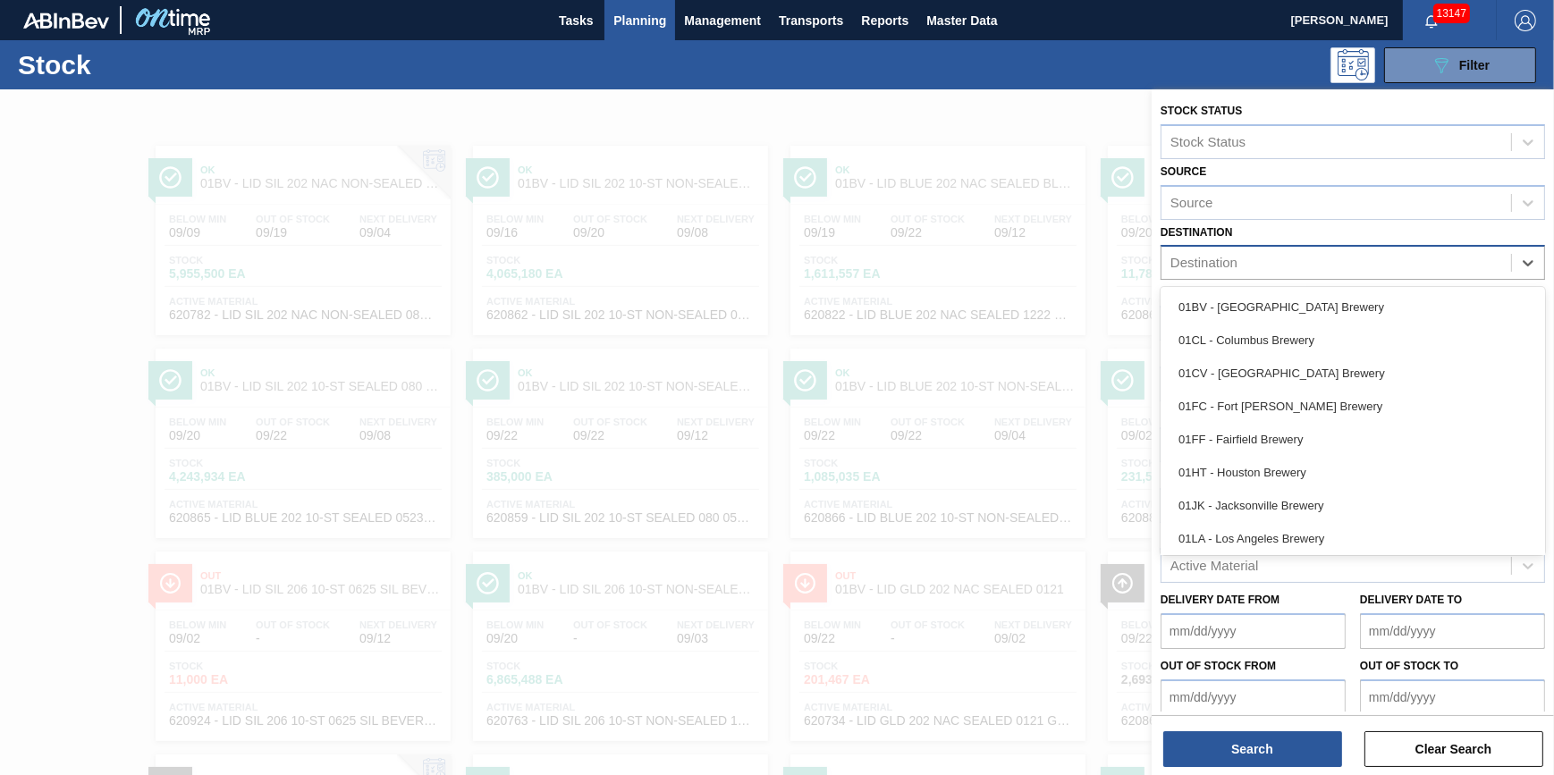
click at [1345, 262] on div "Destination" at bounding box center [1336, 263] width 350 height 26
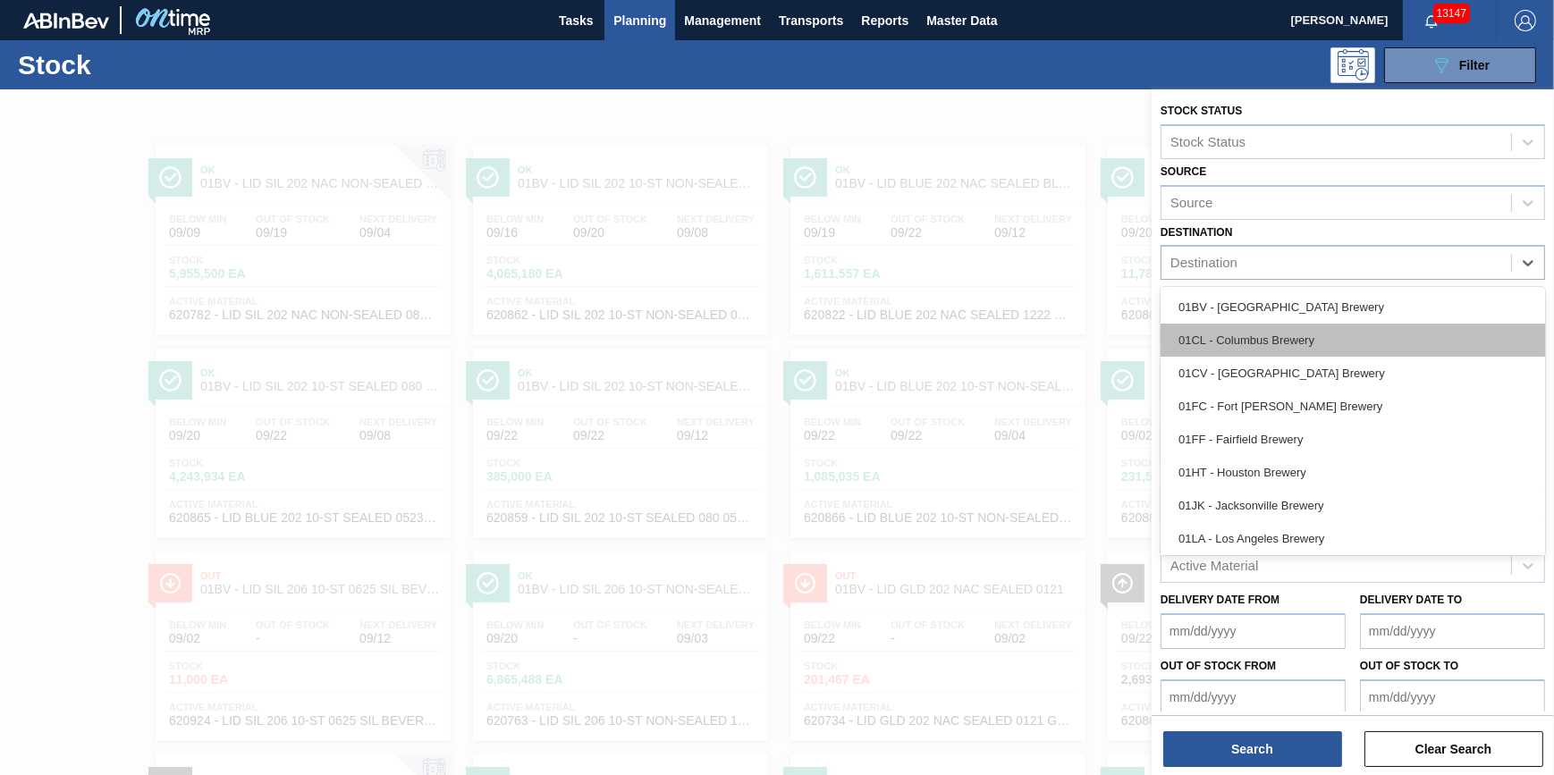
click at [1341, 331] on div "01CL - Columbus Brewery" at bounding box center [1353, 340] width 384 height 33
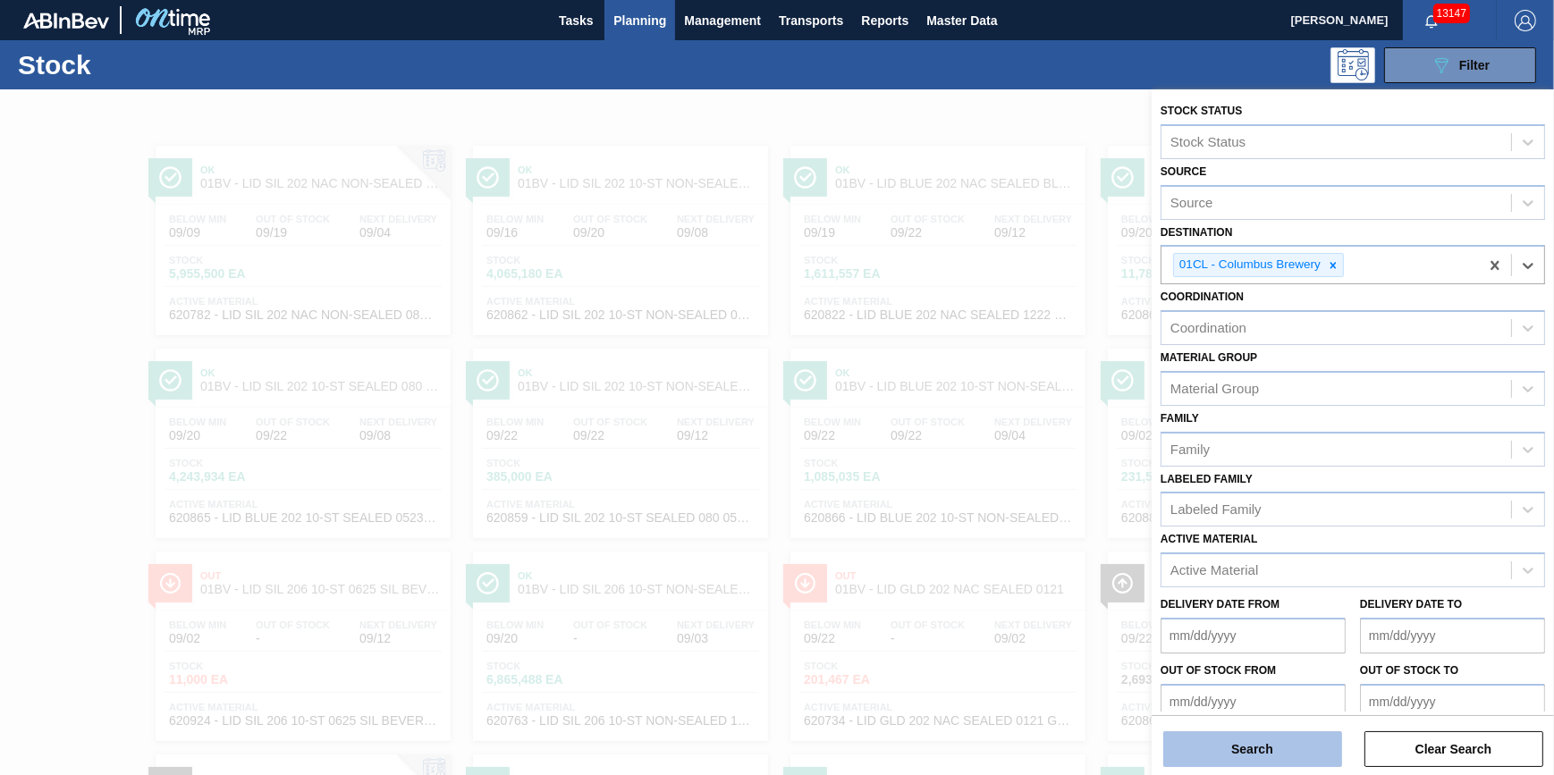
click at [1256, 747] on button "Search" at bounding box center [1252, 749] width 179 height 36
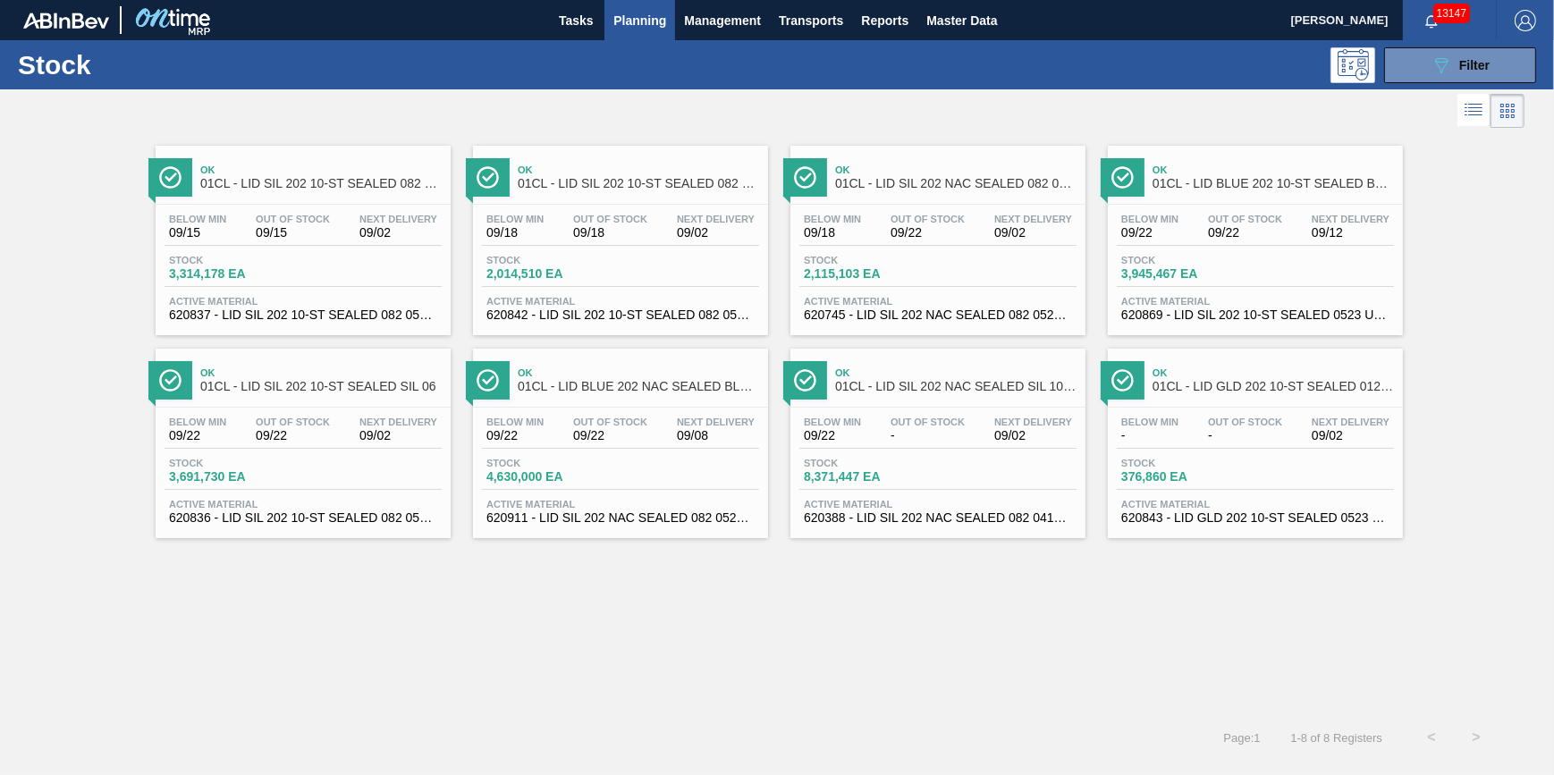
click at [318, 469] on div "Stock 3,691,730 EA" at bounding box center [303, 474] width 277 height 32
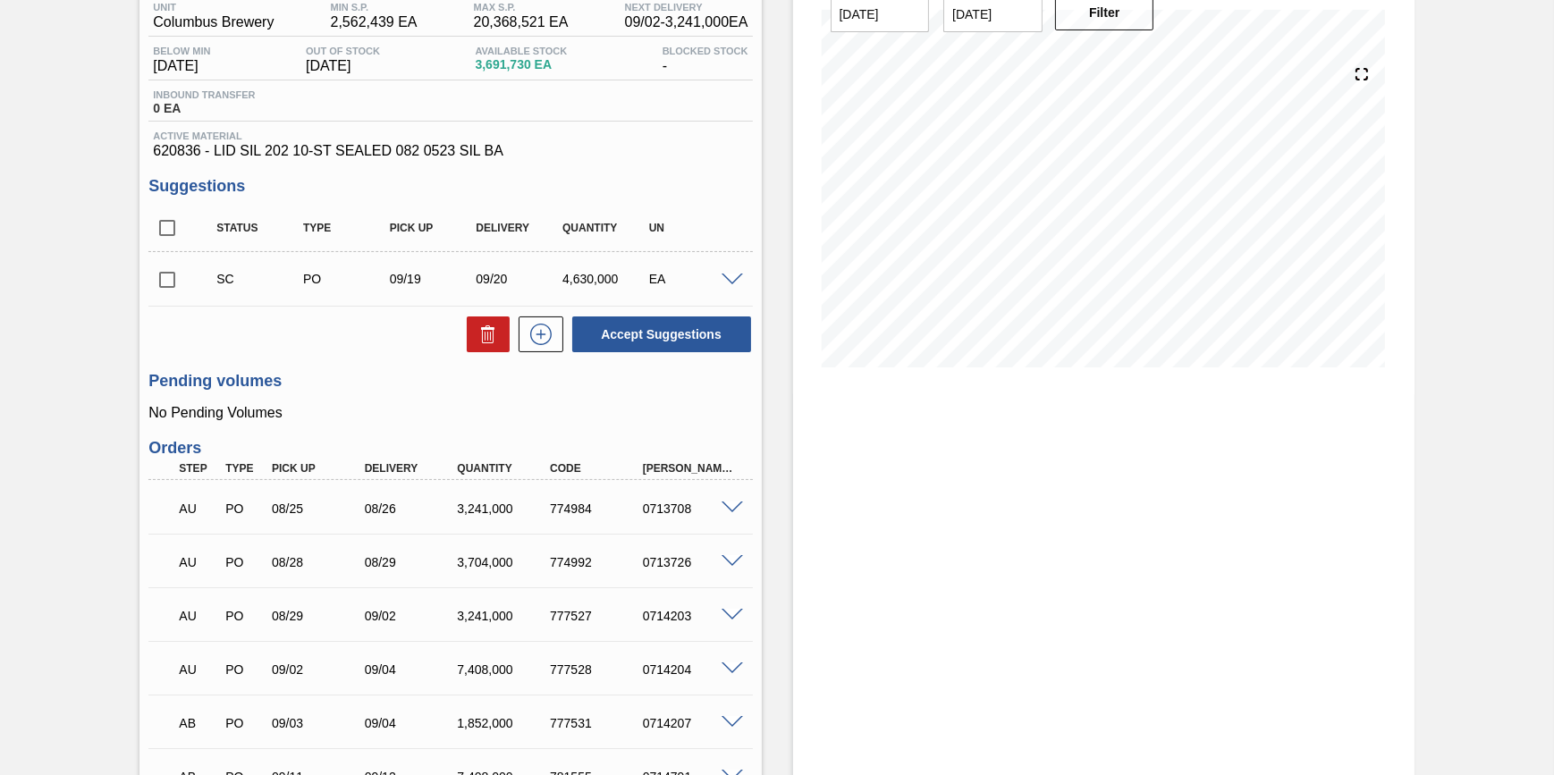
scroll to position [325, 0]
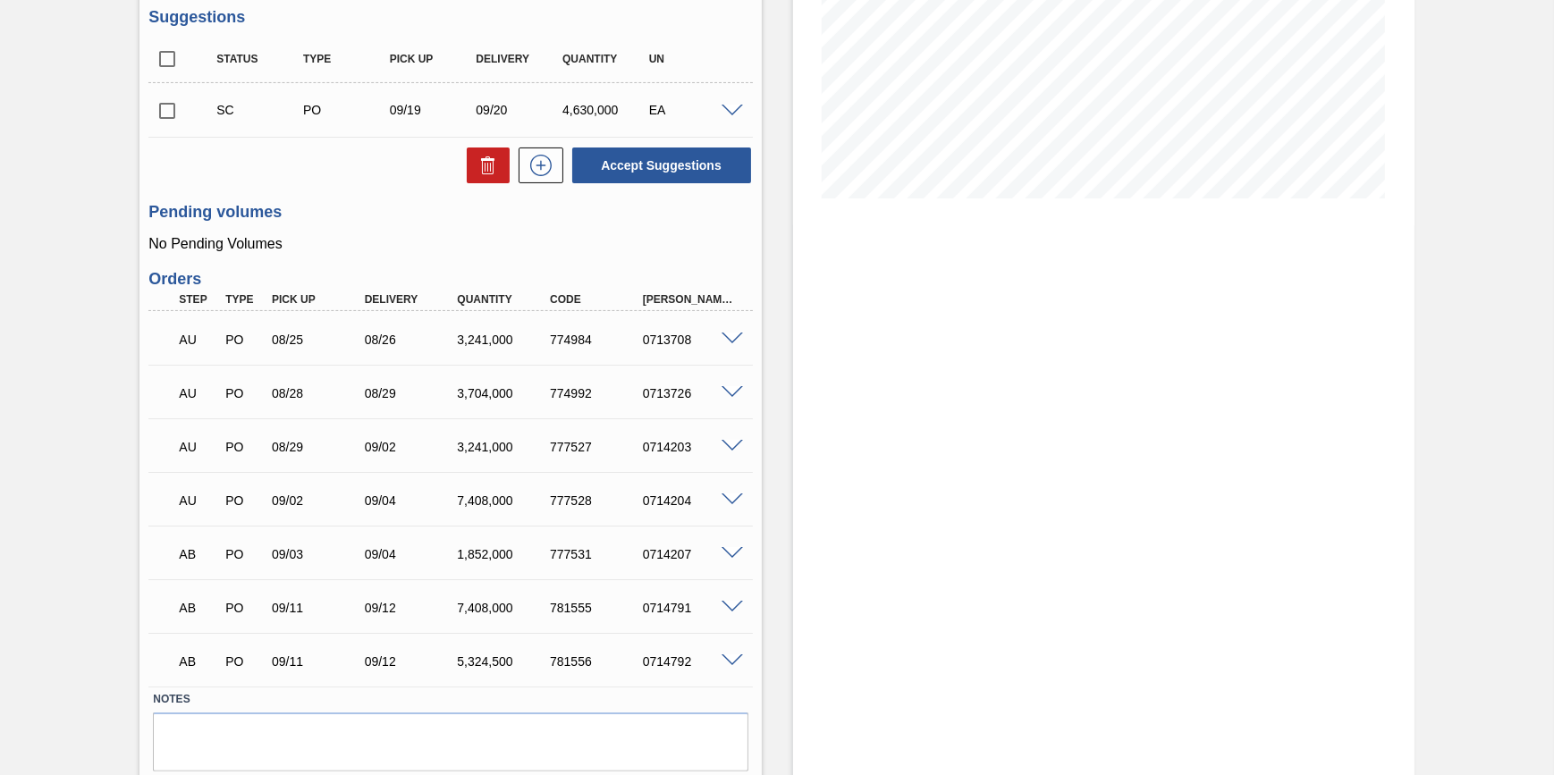
click at [727, 562] on div "0714207" at bounding box center [689, 554] width 103 height 14
click at [733, 558] on span at bounding box center [732, 553] width 21 height 13
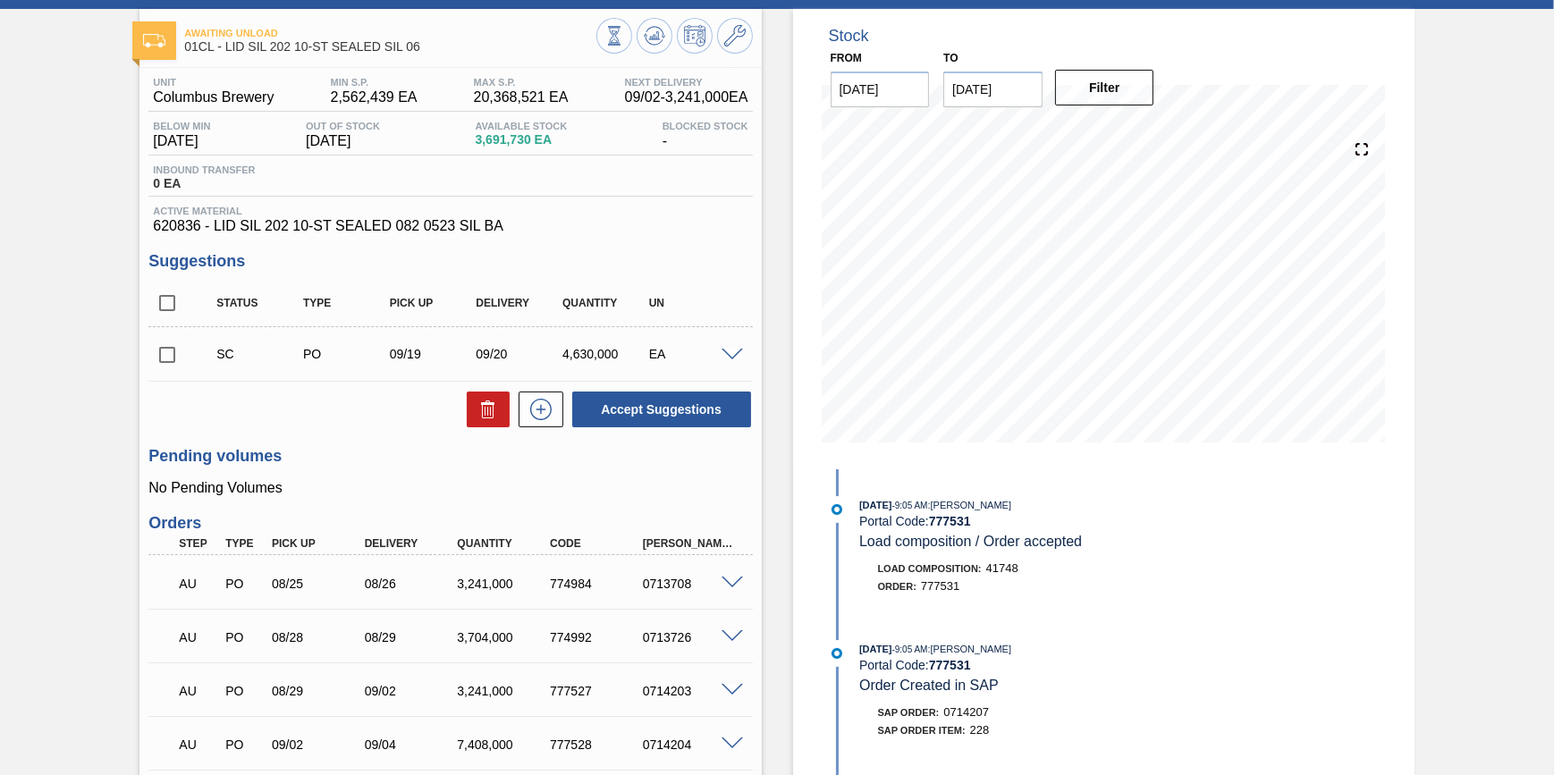
scroll to position [0, 0]
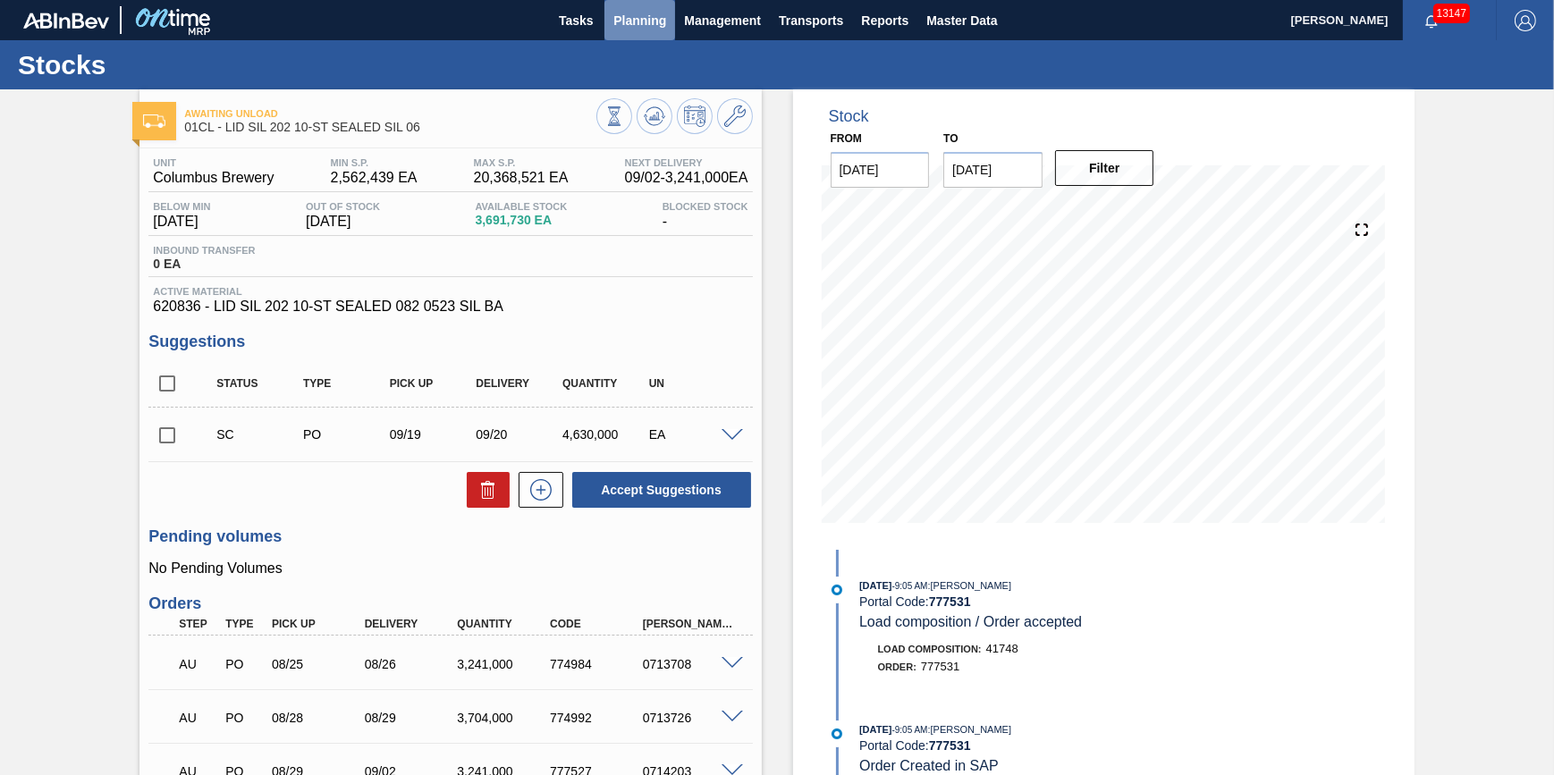
click at [626, 26] on span "Planning" at bounding box center [639, 20] width 53 height 21
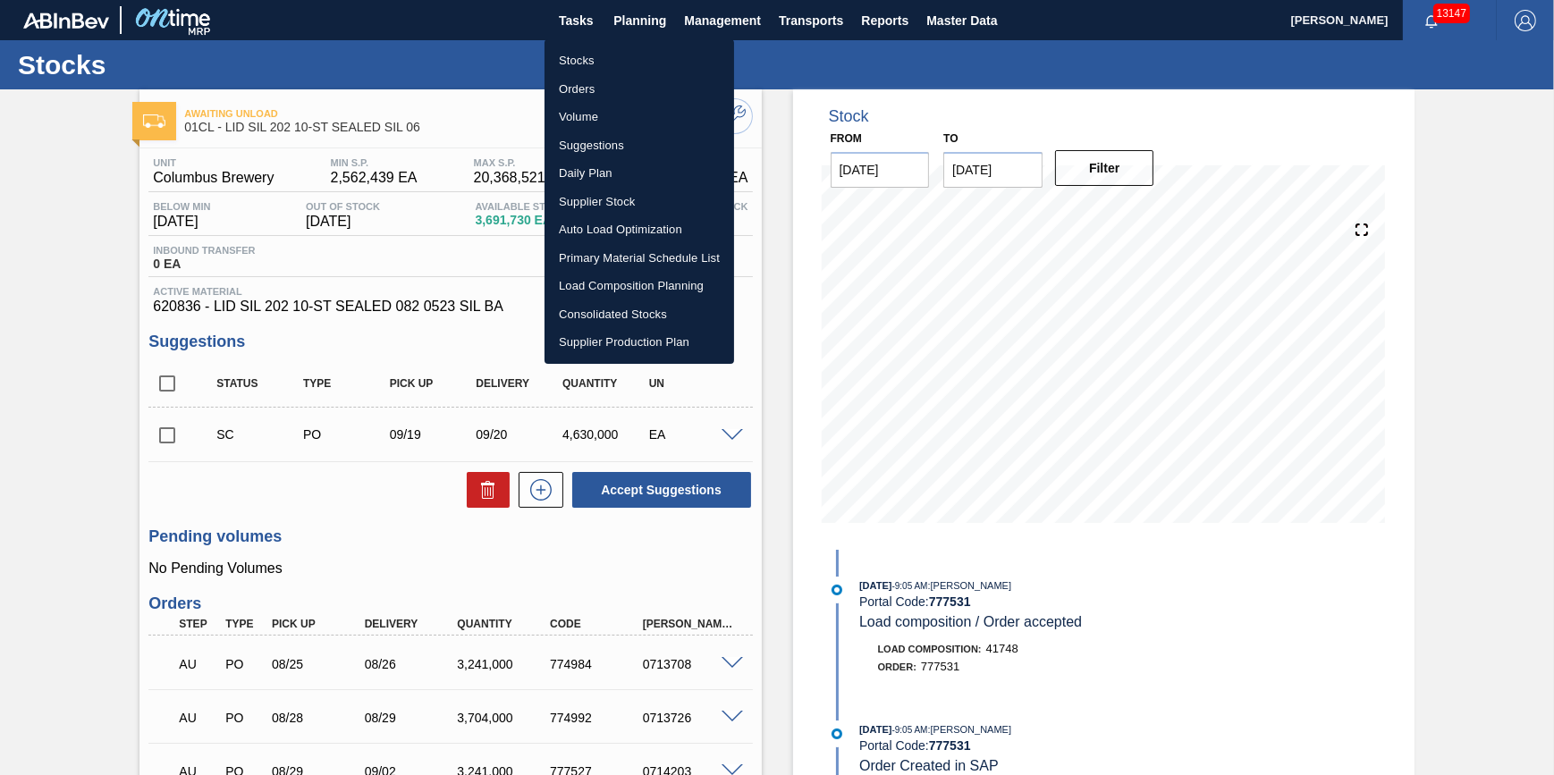
click at [618, 54] on li "Stocks" at bounding box center [640, 60] width 190 height 29
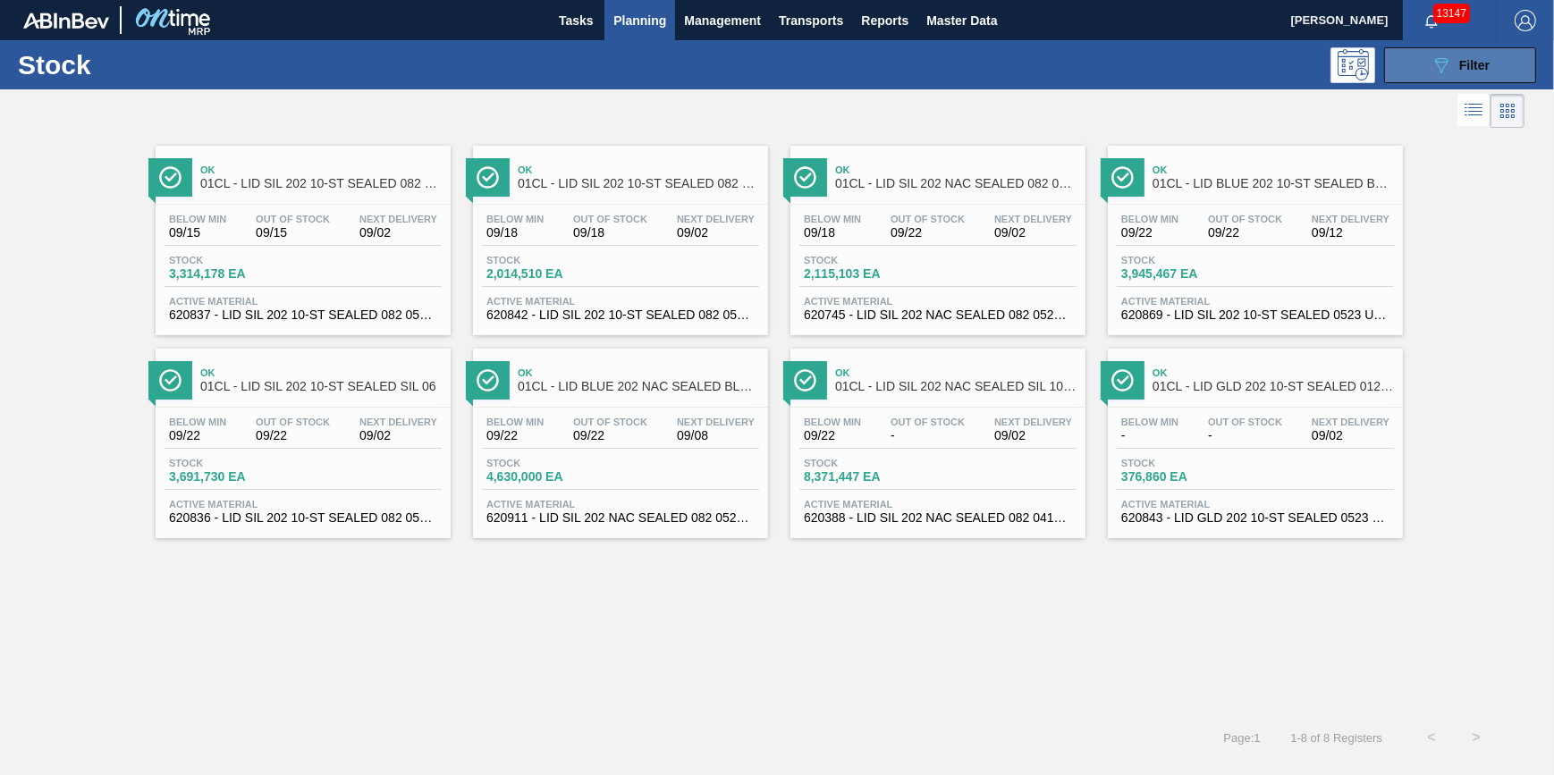
click at [1444, 73] on icon "089F7B8B-B2A5-4AFE-B5C0-19BA573D28AC" at bounding box center [1441, 65] width 21 height 21
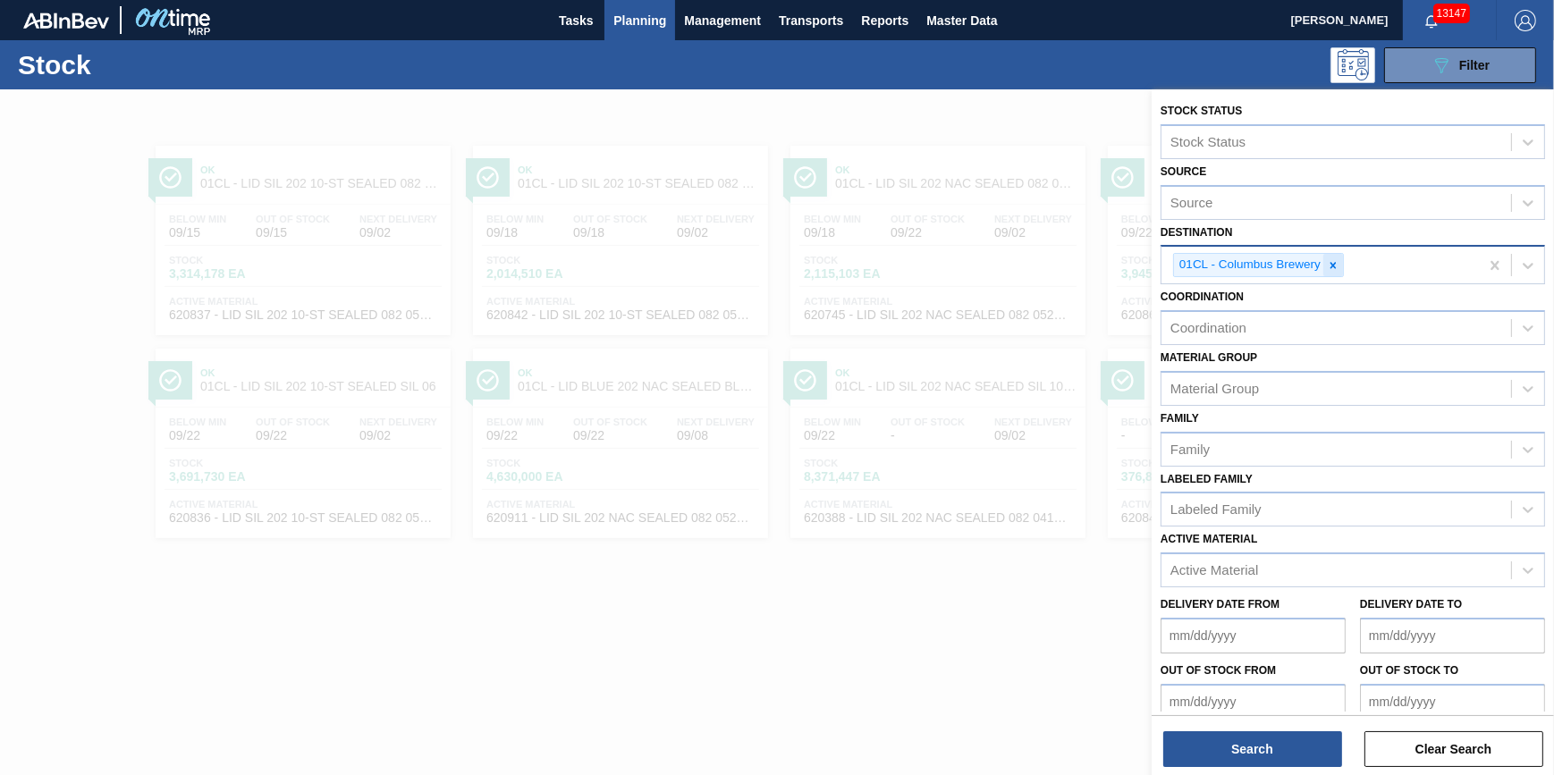
click at [1336, 268] on icon at bounding box center [1333, 265] width 13 height 13
click at [1328, 282] on div "Coordination Coordination" at bounding box center [1353, 310] width 384 height 61
click at [1328, 266] on div "Destination" at bounding box center [1336, 263] width 350 height 26
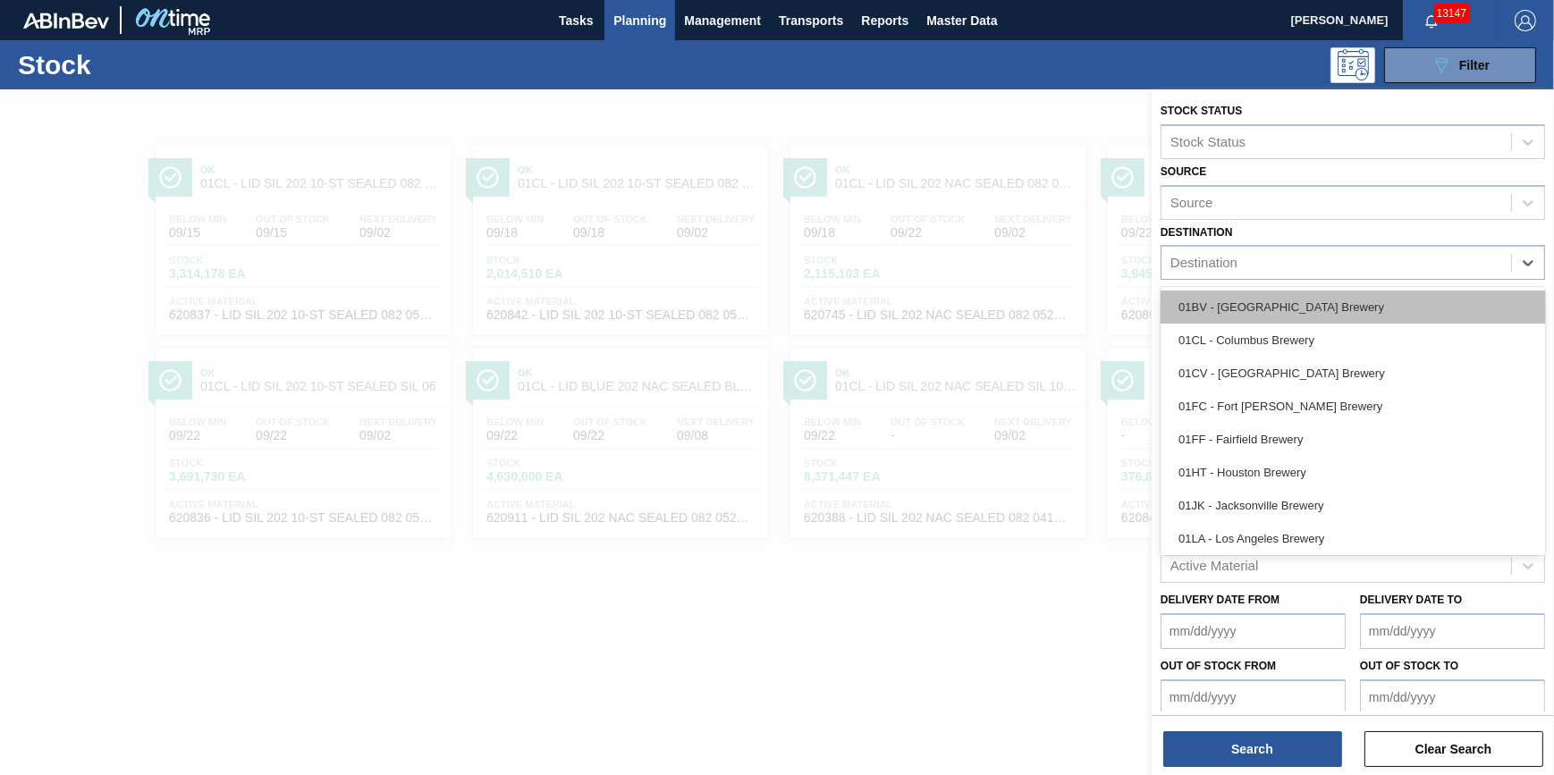
click at [1308, 304] on div "01BV - [GEOGRAPHIC_DATA] Brewery" at bounding box center [1353, 307] width 384 height 33
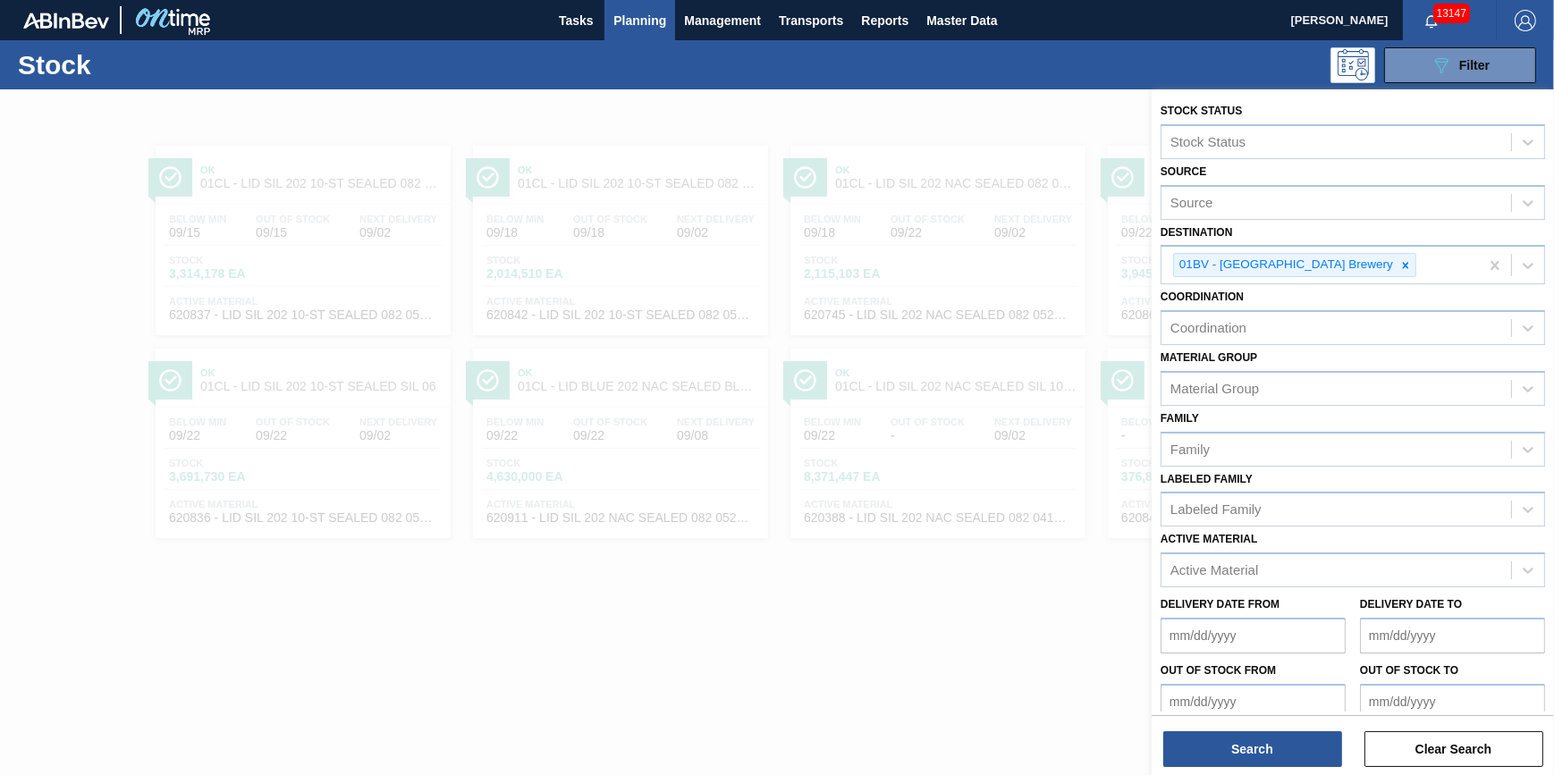
click at [1256, 721] on div "Search Clear Search" at bounding box center [1353, 740] width 402 height 50
click at [1259, 745] on button "Search" at bounding box center [1252, 749] width 179 height 36
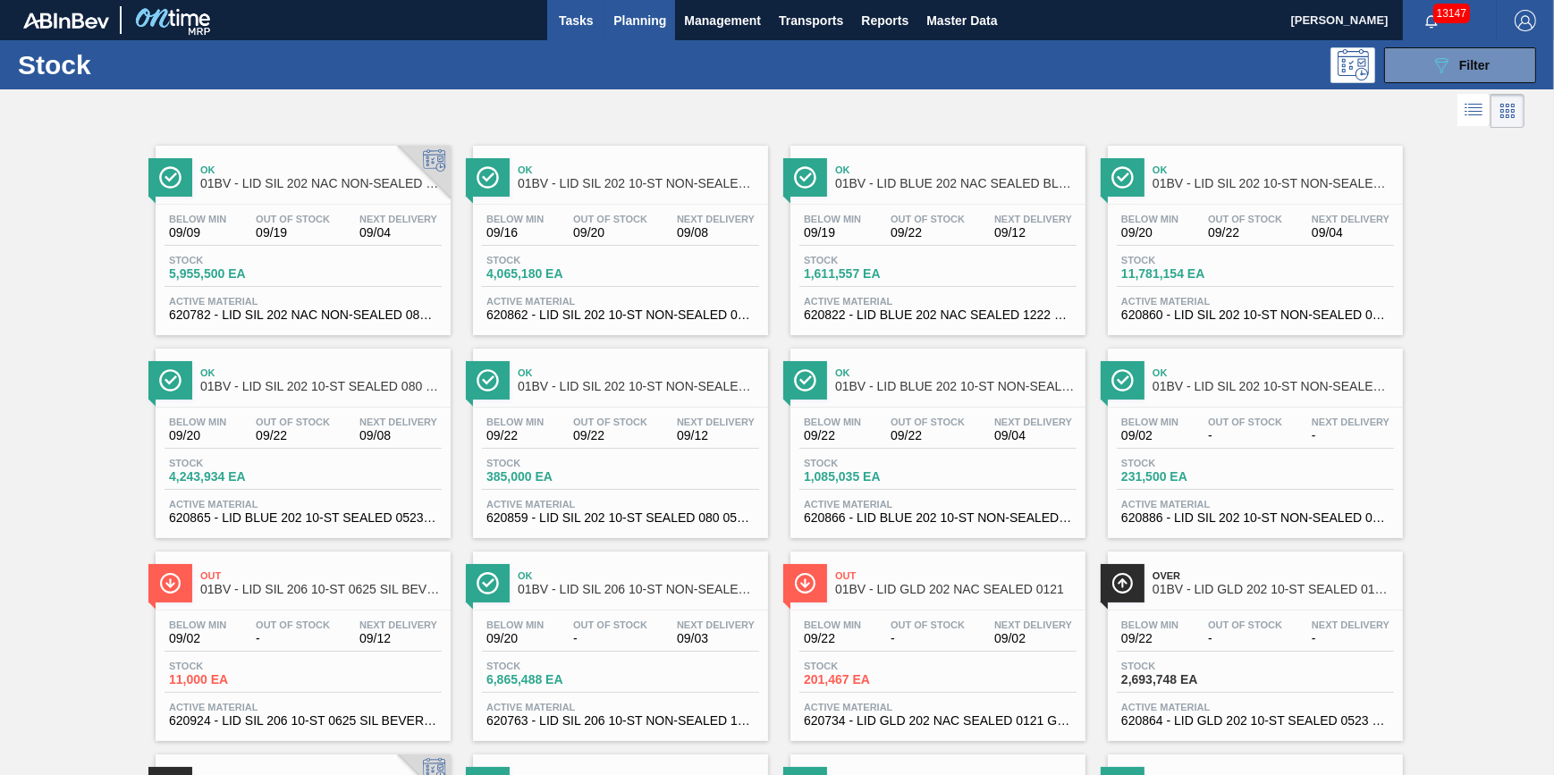
click at [577, 30] on span "Tasks" at bounding box center [575, 20] width 39 height 21
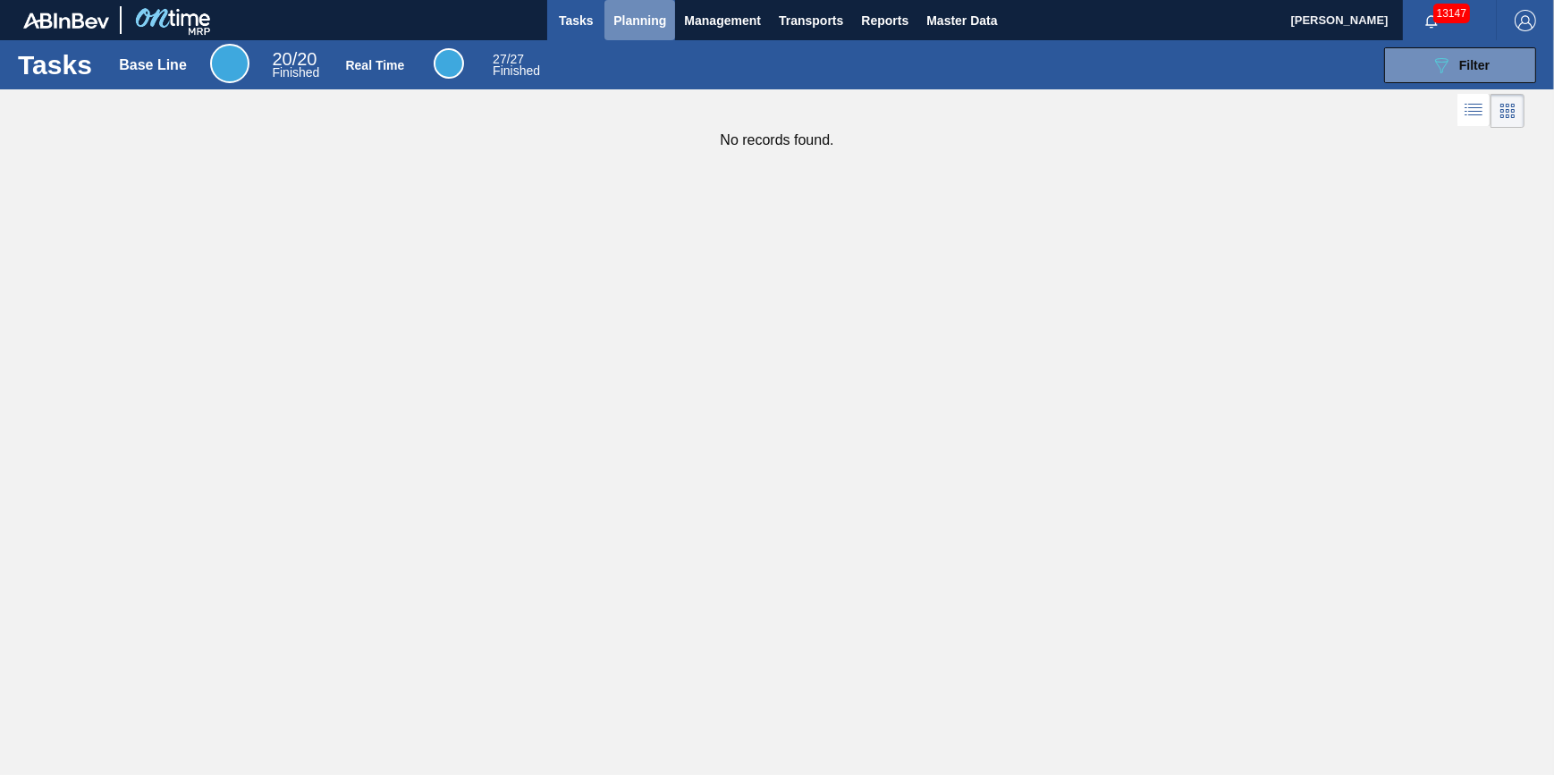
click at [632, 30] on span "Planning" at bounding box center [639, 20] width 53 height 21
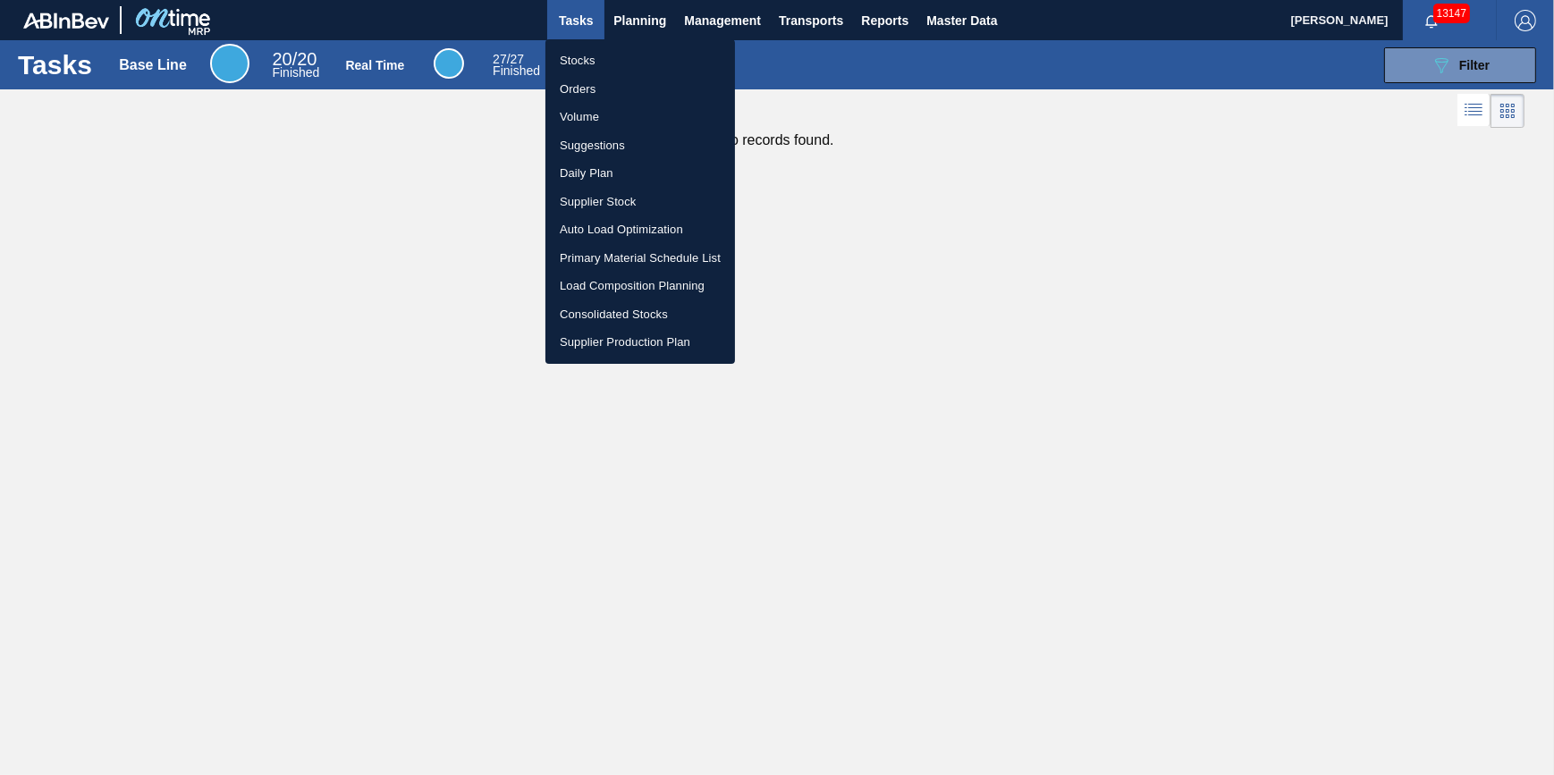
click at [622, 54] on li "Stocks" at bounding box center [640, 60] width 190 height 29
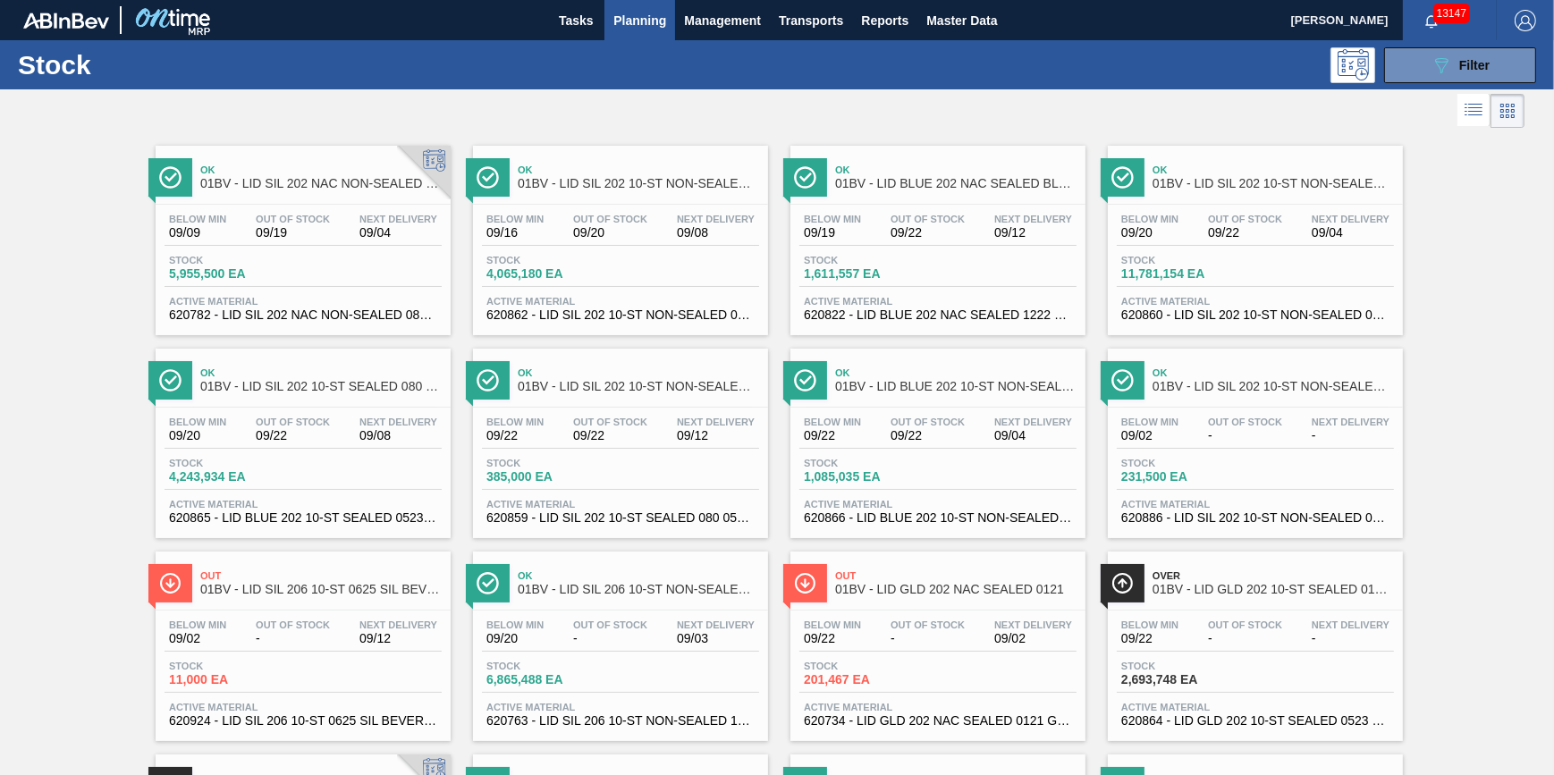
click at [604, 27] on button "Planning" at bounding box center [639, 20] width 71 height 40
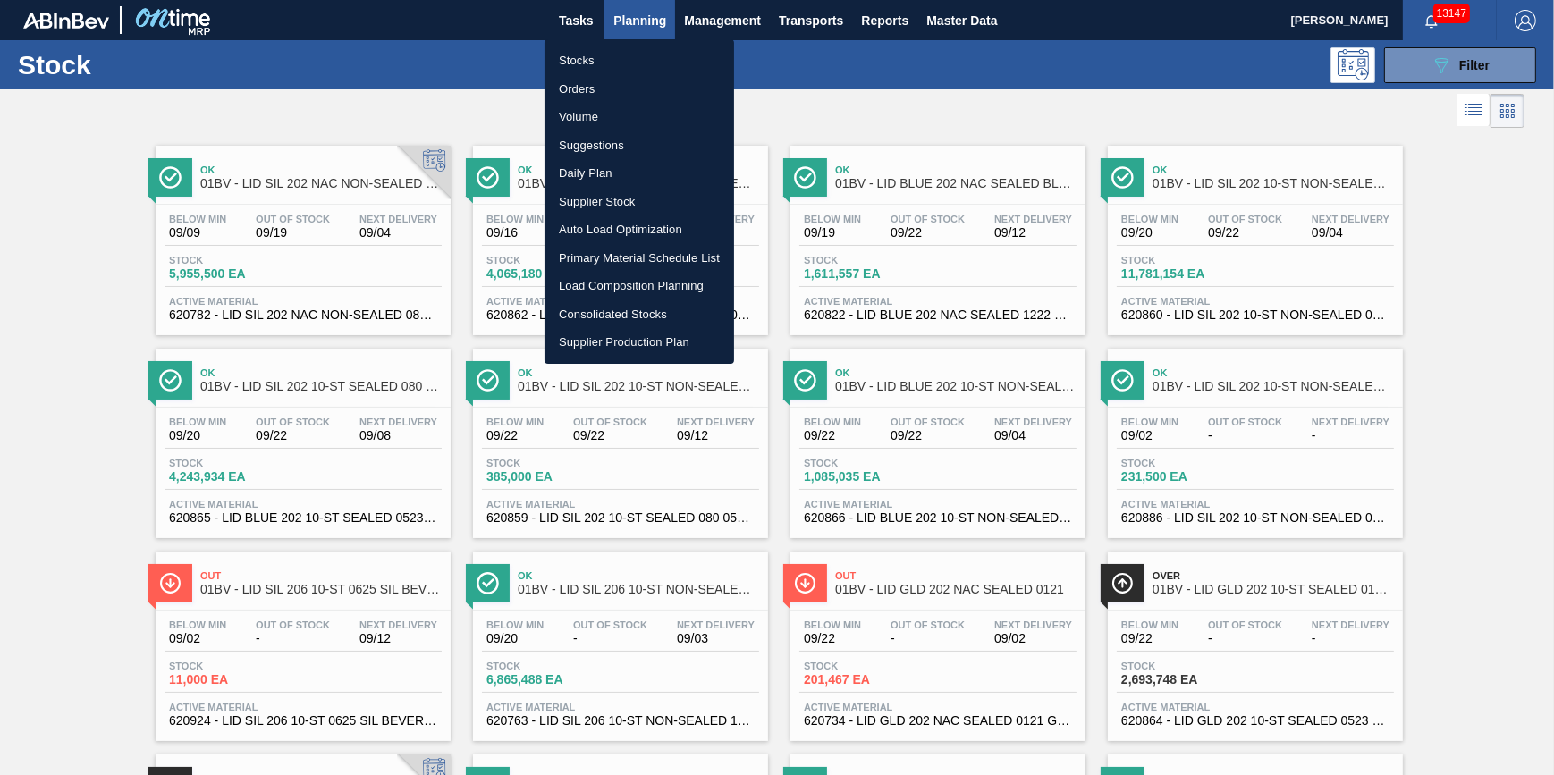
click at [585, 25] on div at bounding box center [777, 387] width 1554 height 775
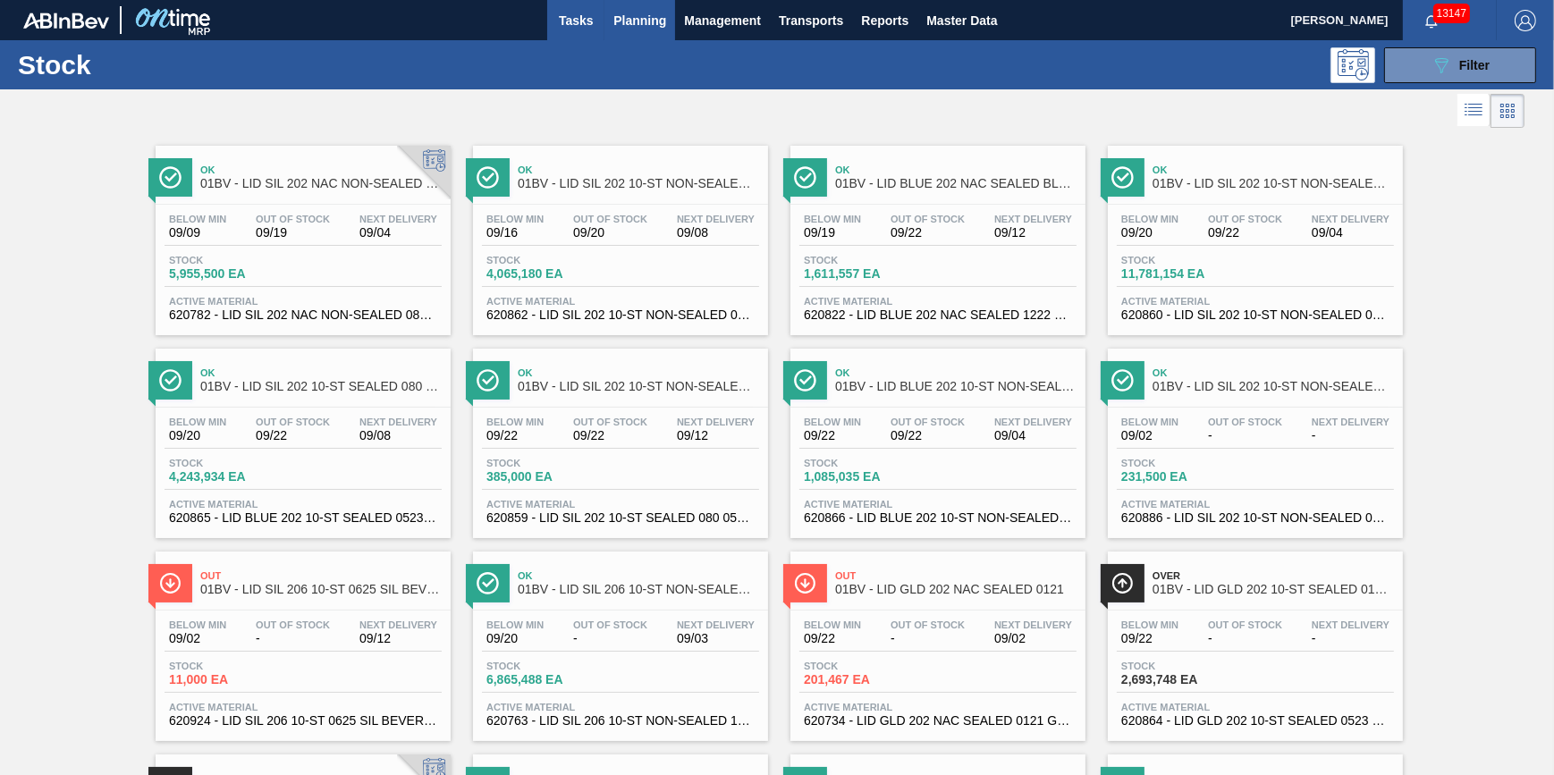
click at [585, 25] on span "Tasks" at bounding box center [575, 20] width 39 height 21
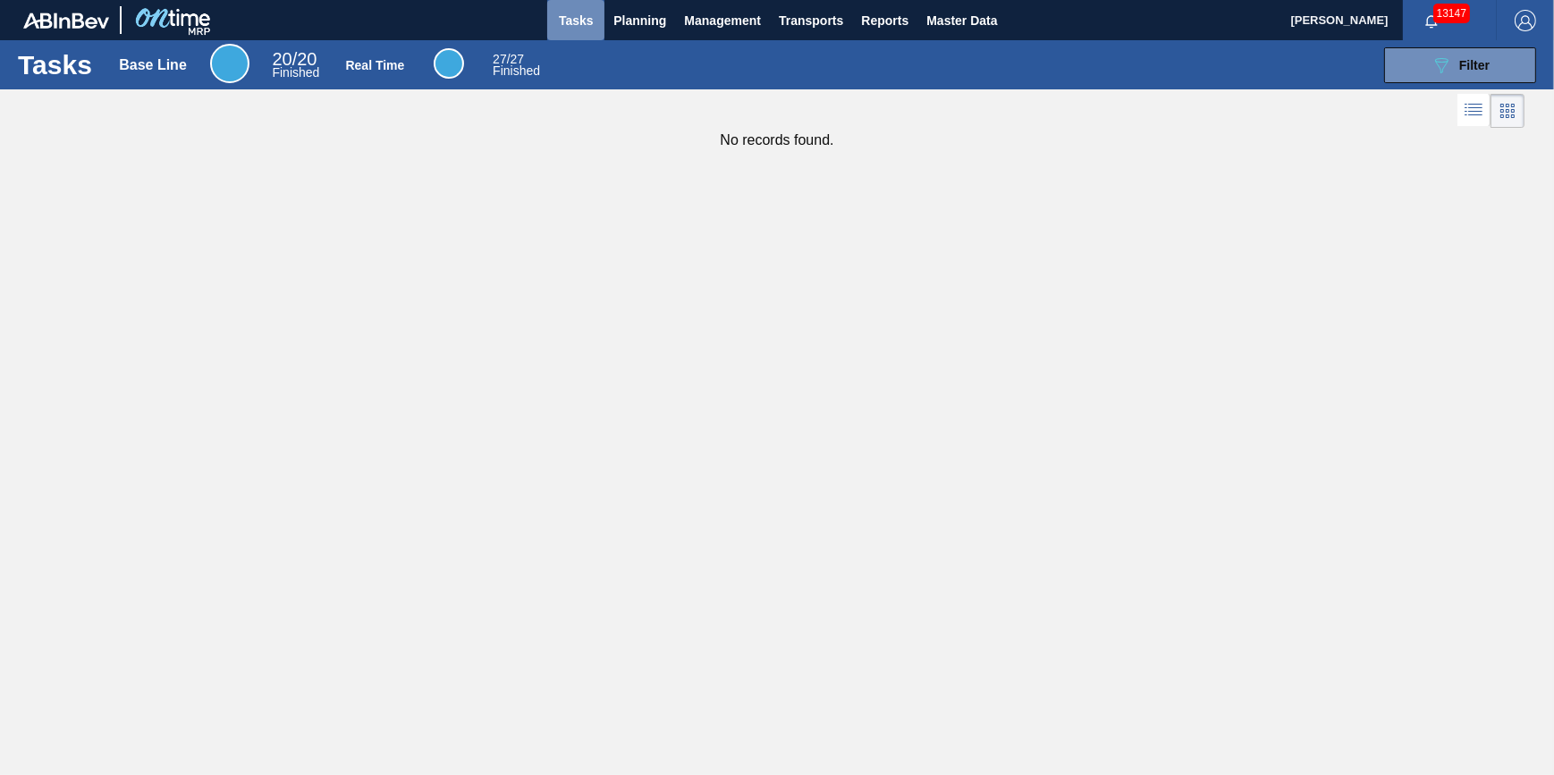
click at [583, 15] on span "Tasks" at bounding box center [575, 20] width 39 height 21
click at [628, 15] on span "Planning" at bounding box center [639, 20] width 53 height 21
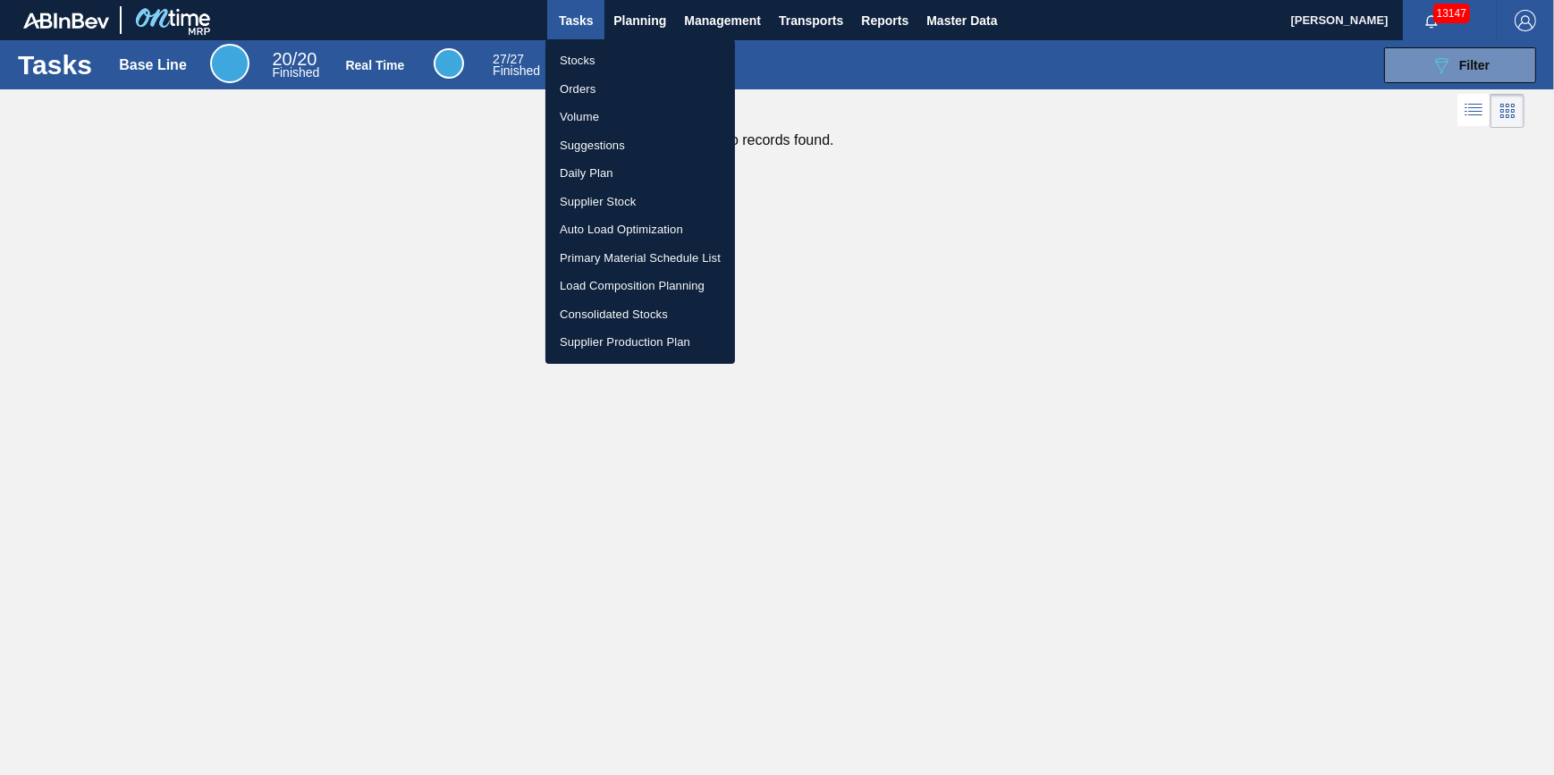
click at [619, 44] on ul "Stocks Orders Volume Suggestions Daily Plan Supplier Stock Auto Load Optimizati…" at bounding box center [640, 201] width 190 height 325
click at [616, 59] on li "Stocks" at bounding box center [640, 60] width 190 height 29
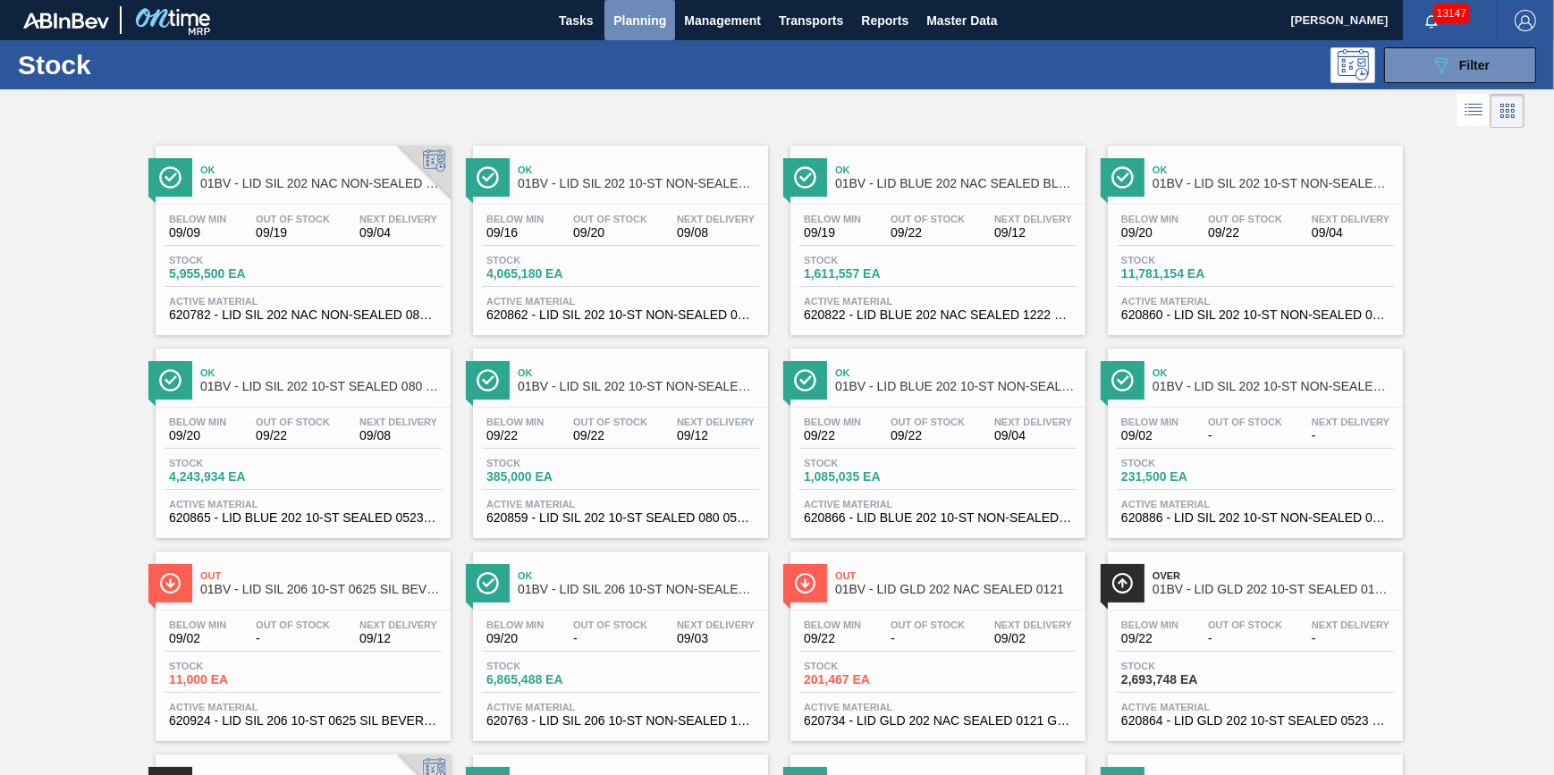
click at [624, 18] on span "Planning" at bounding box center [639, 20] width 53 height 21
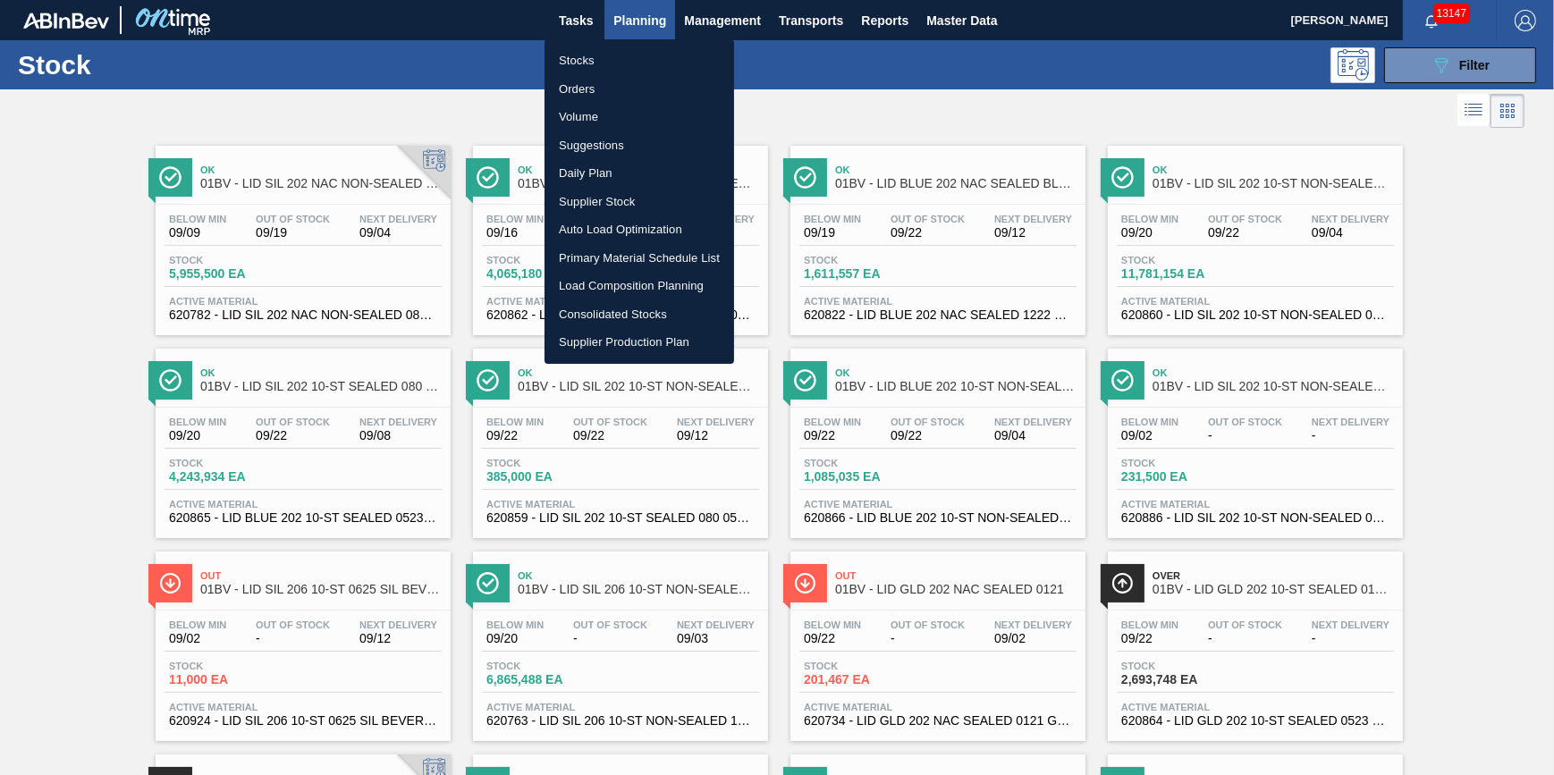
click at [626, 53] on li "Stocks" at bounding box center [640, 60] width 190 height 29
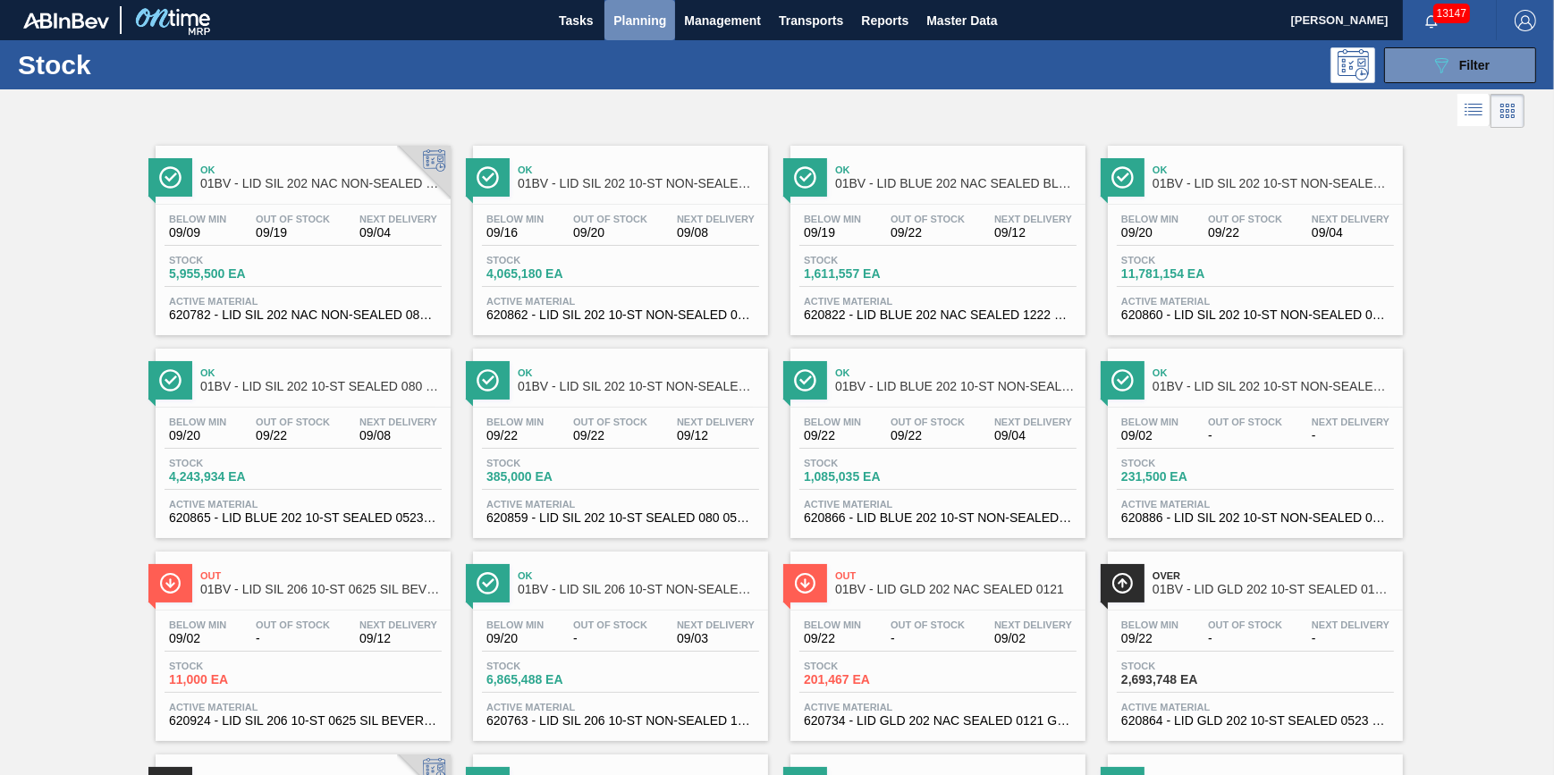
click at [635, 21] on span "Planning" at bounding box center [639, 20] width 53 height 21
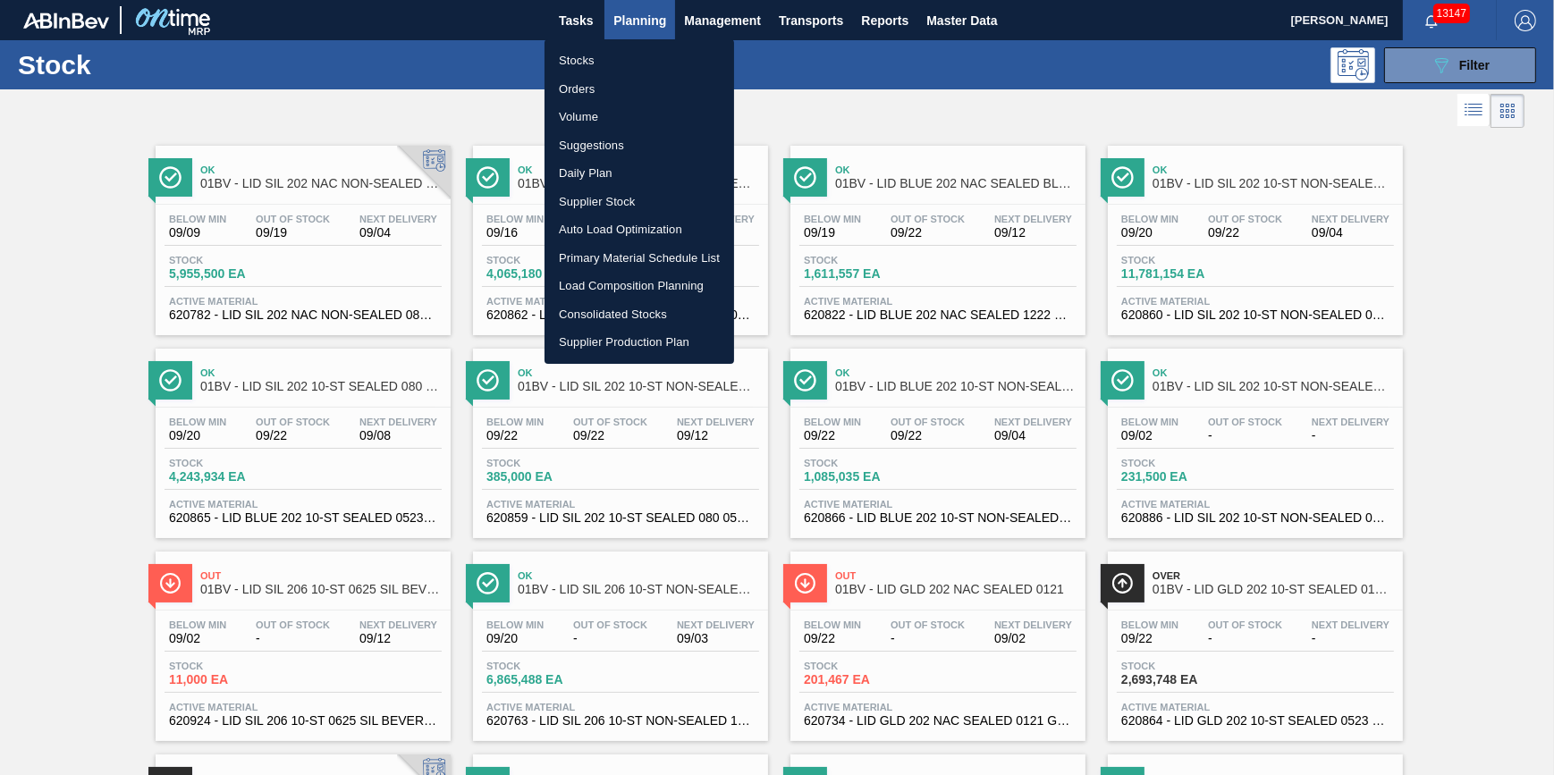
click at [633, 40] on ul "Stocks Orders Volume Suggestions Daily Plan Supplier Stock Auto Load Optimizati…" at bounding box center [640, 201] width 190 height 325
click at [635, 46] on li "Stocks" at bounding box center [640, 60] width 190 height 29
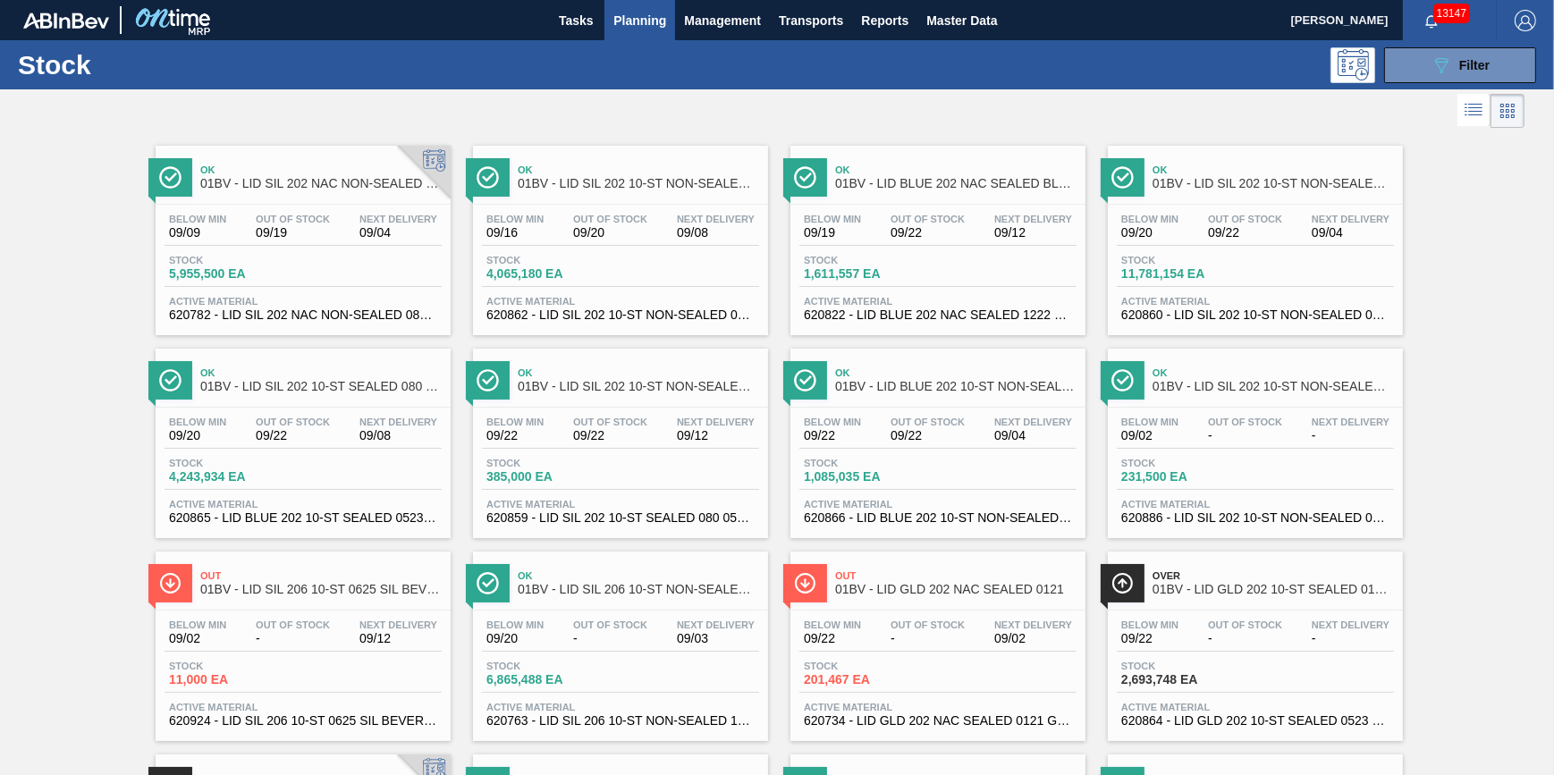
click at [629, 16] on span "Planning" at bounding box center [639, 20] width 53 height 21
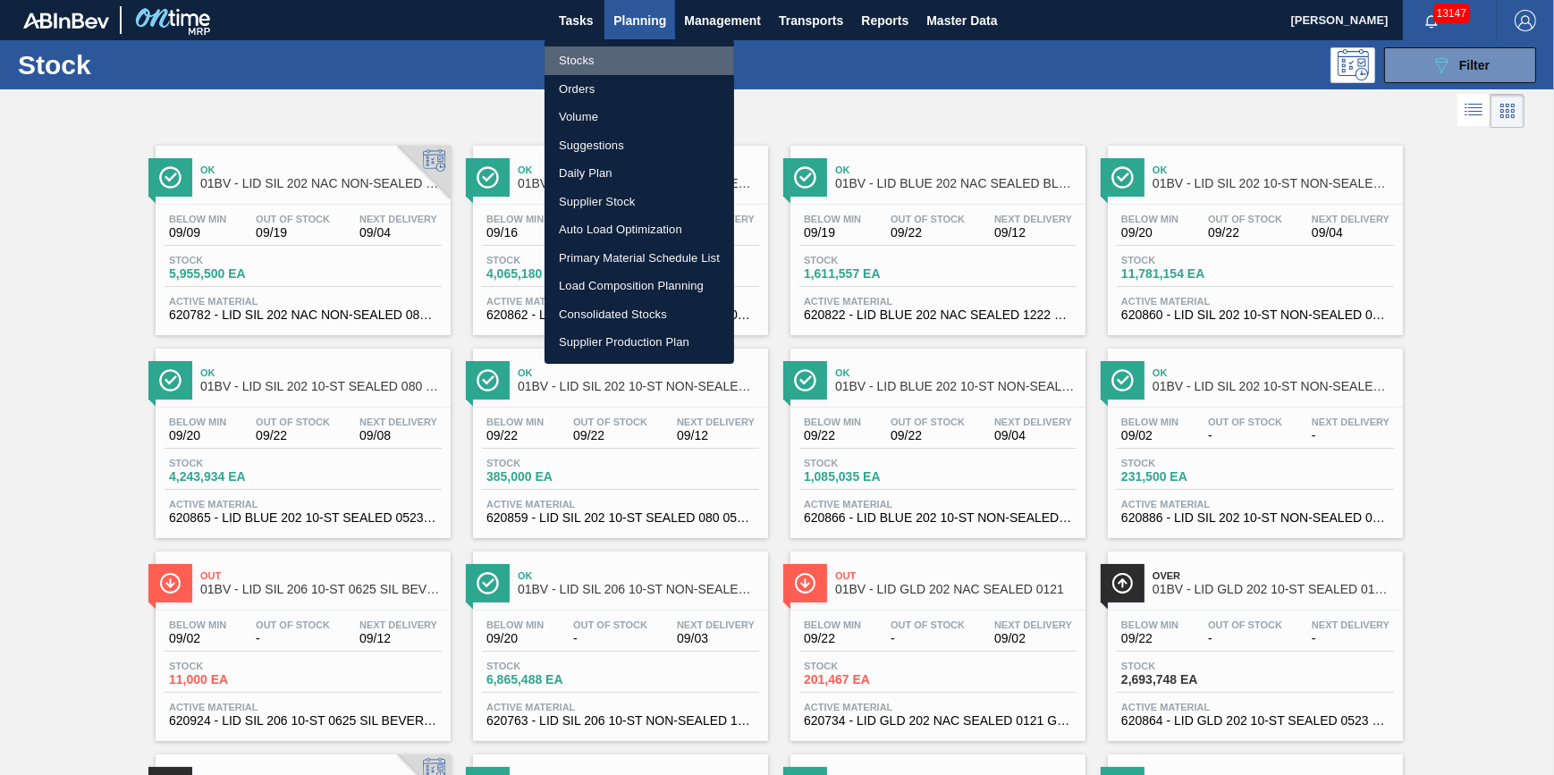
click at [601, 52] on li "Stocks" at bounding box center [640, 60] width 190 height 29
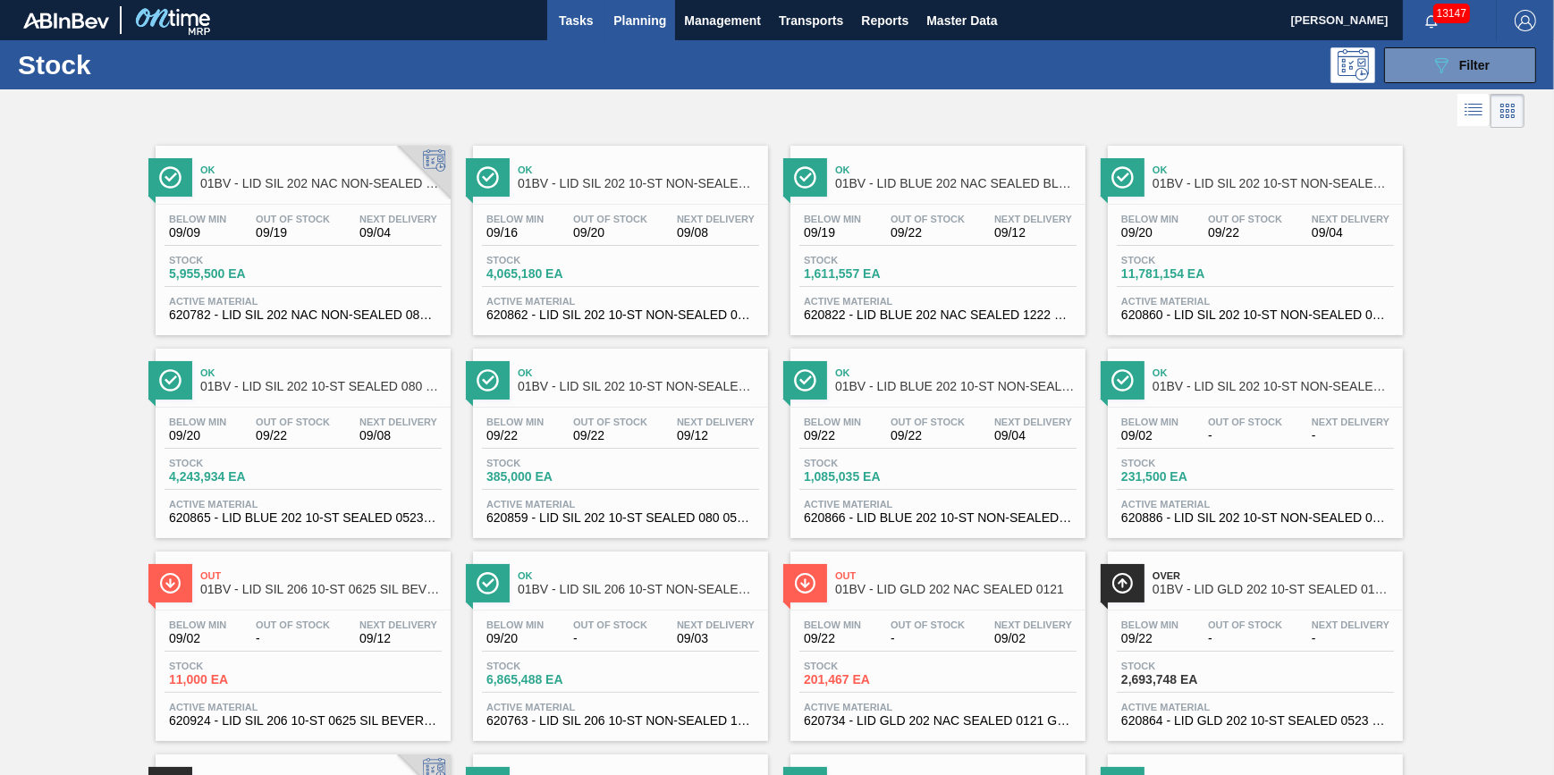
click at [588, 27] on span "Tasks" at bounding box center [575, 20] width 39 height 21
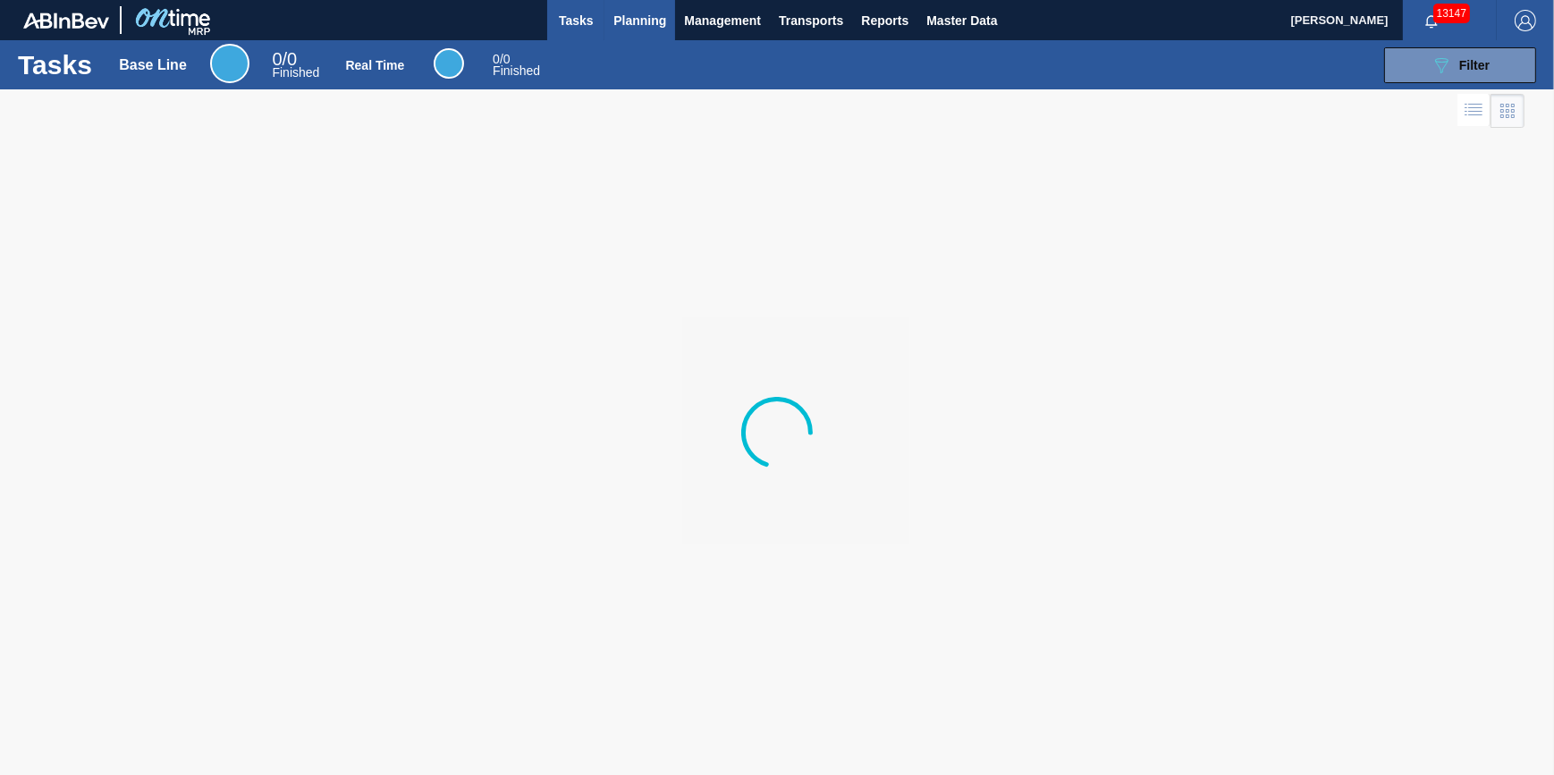
click at [618, 30] on span "Planning" at bounding box center [639, 20] width 53 height 21
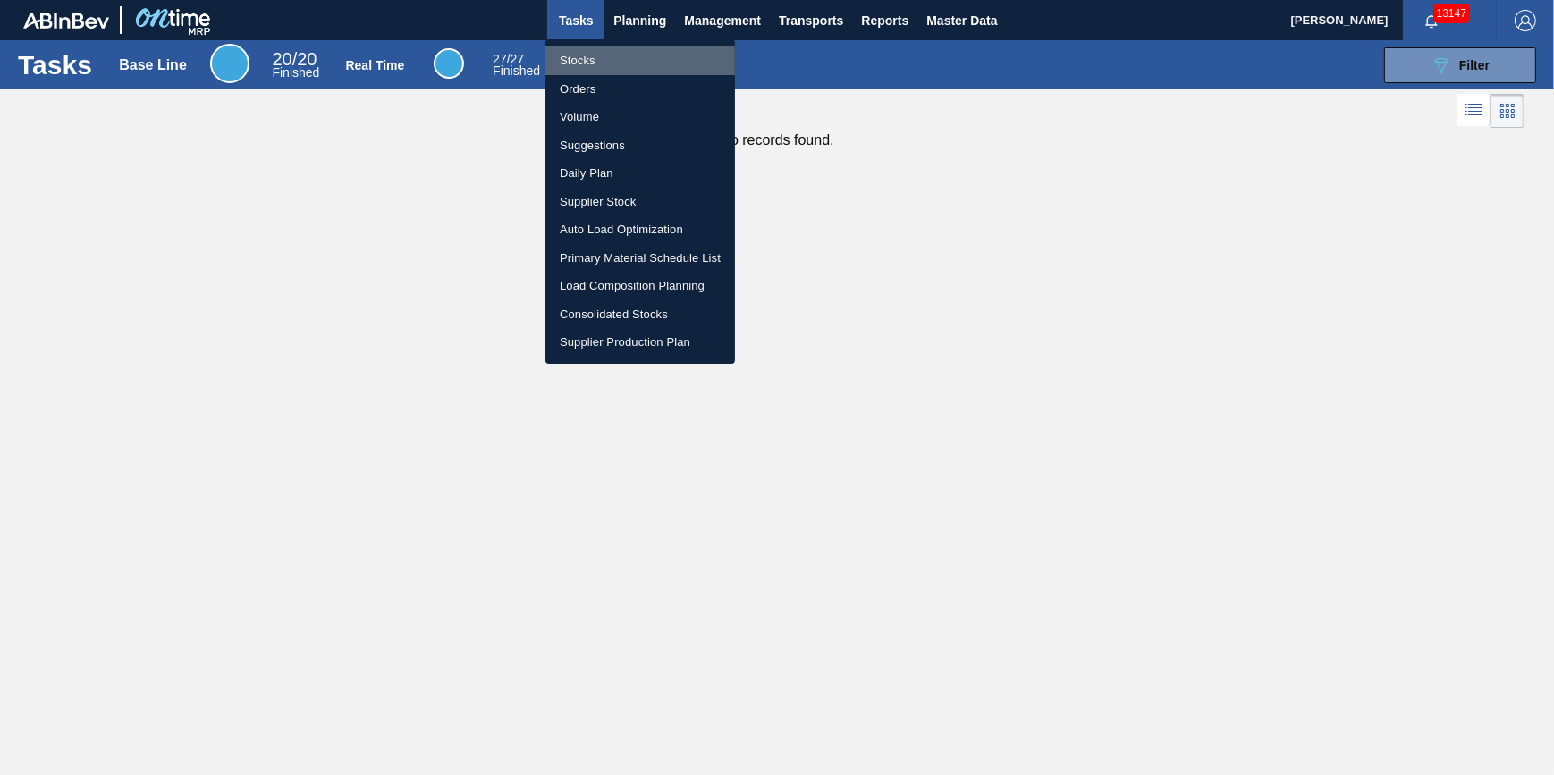
click at [607, 64] on li "Stocks" at bounding box center [640, 60] width 190 height 29
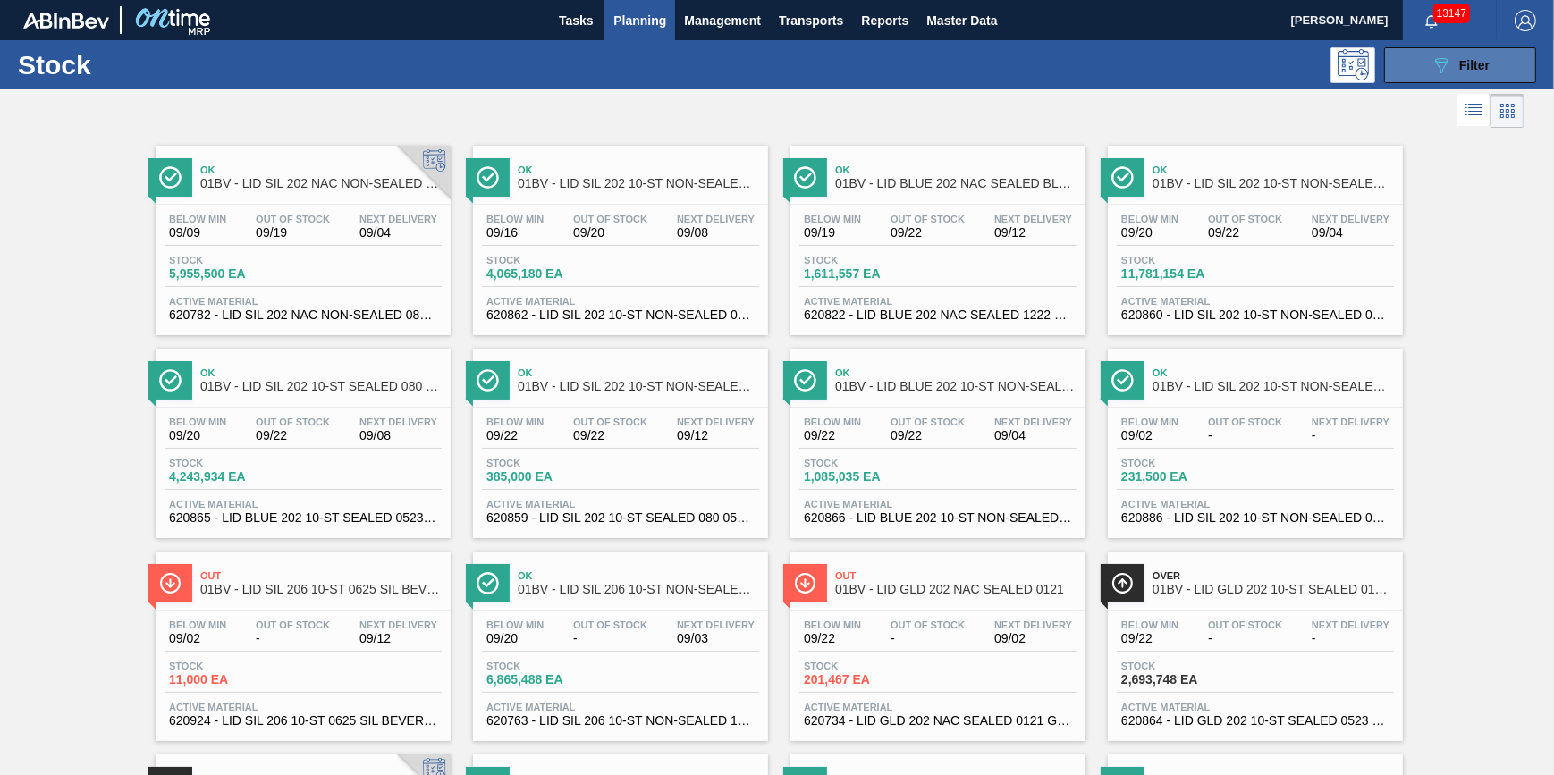
click at [1431, 61] on icon "089F7B8B-B2A5-4AFE-B5C0-19BA573D28AC" at bounding box center [1441, 65] width 21 height 21
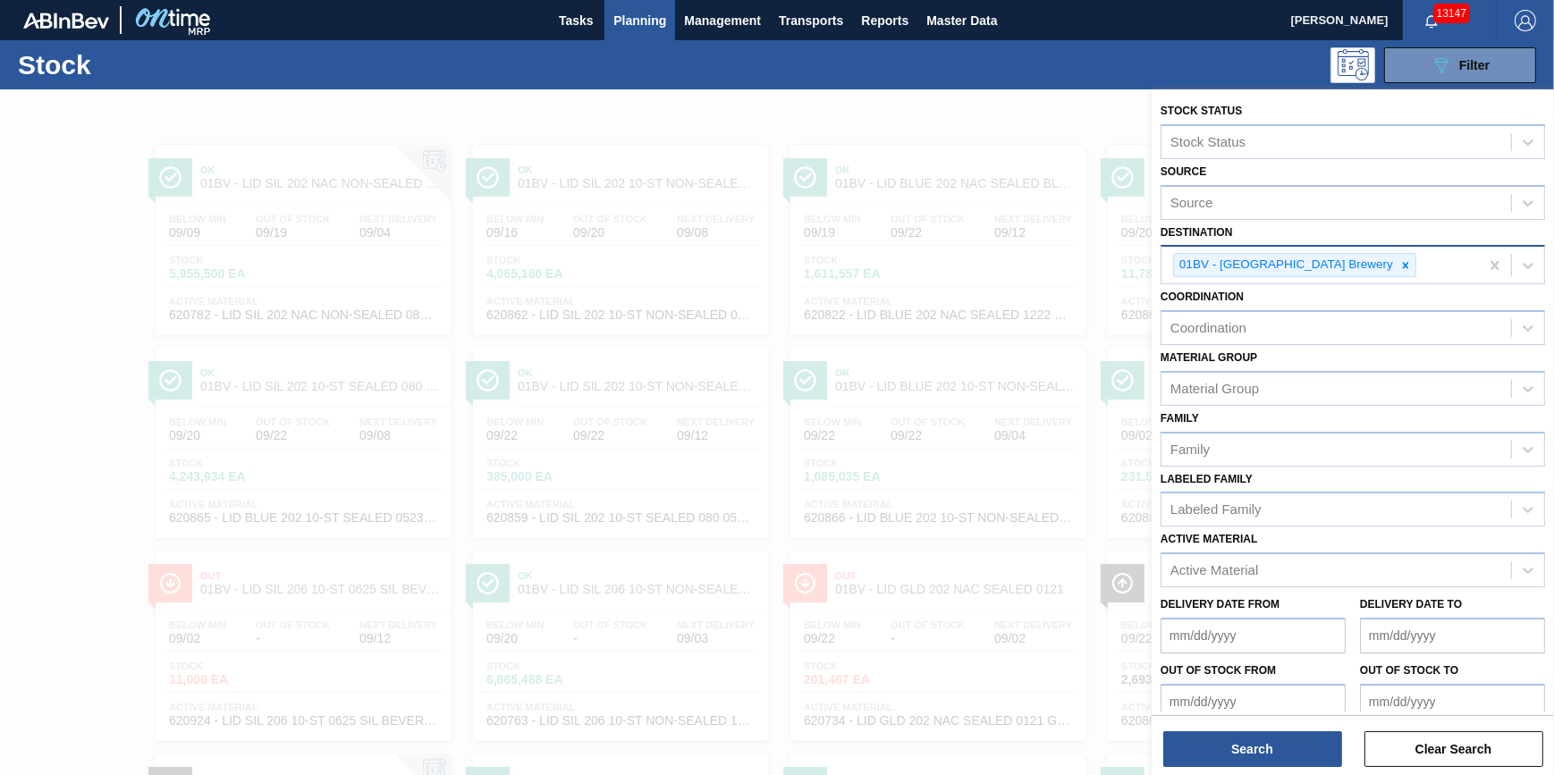
click at [1396, 256] on div at bounding box center [1406, 265] width 20 height 22
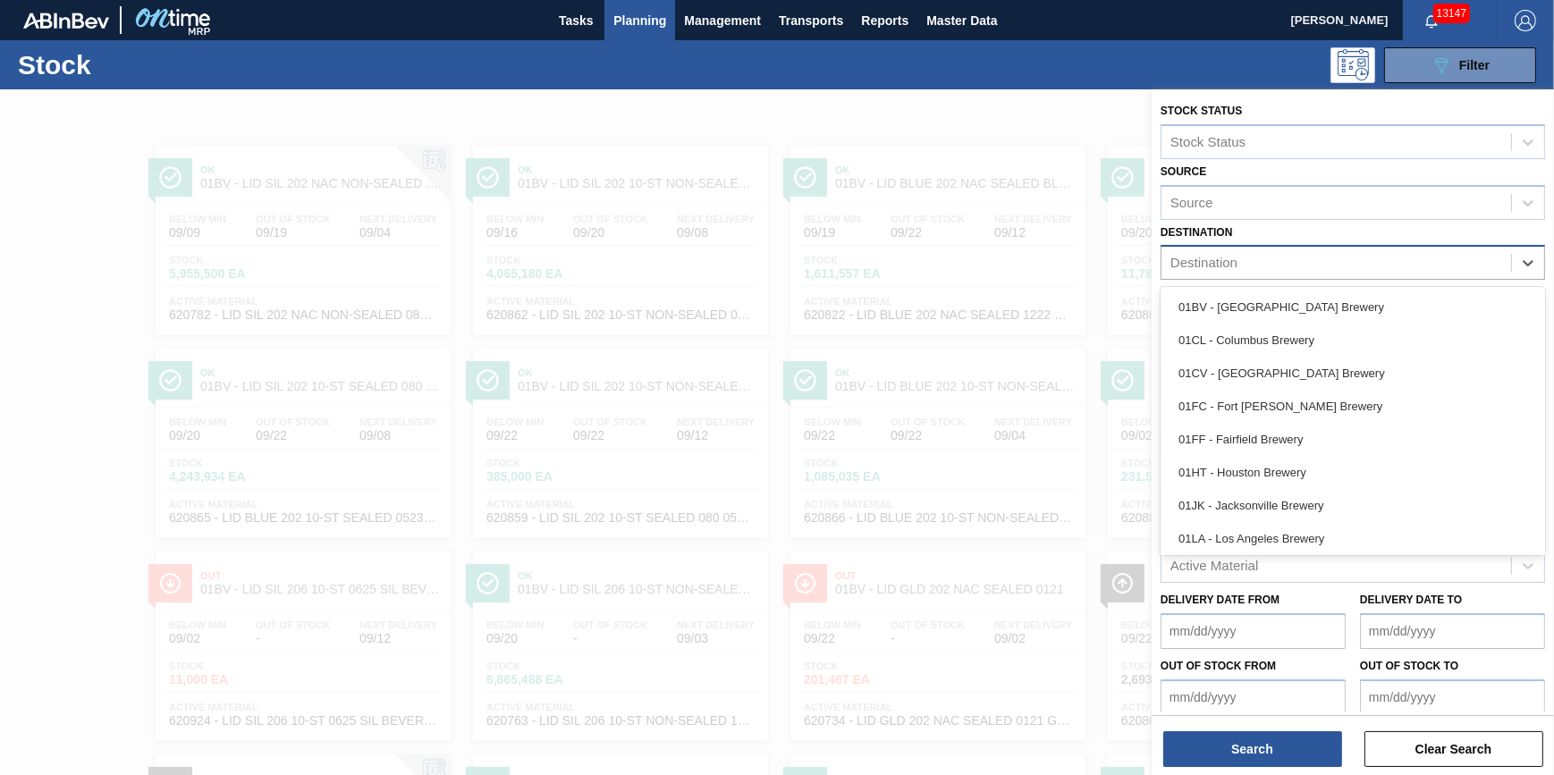
click at [1357, 261] on div "Destination" at bounding box center [1336, 263] width 350 height 26
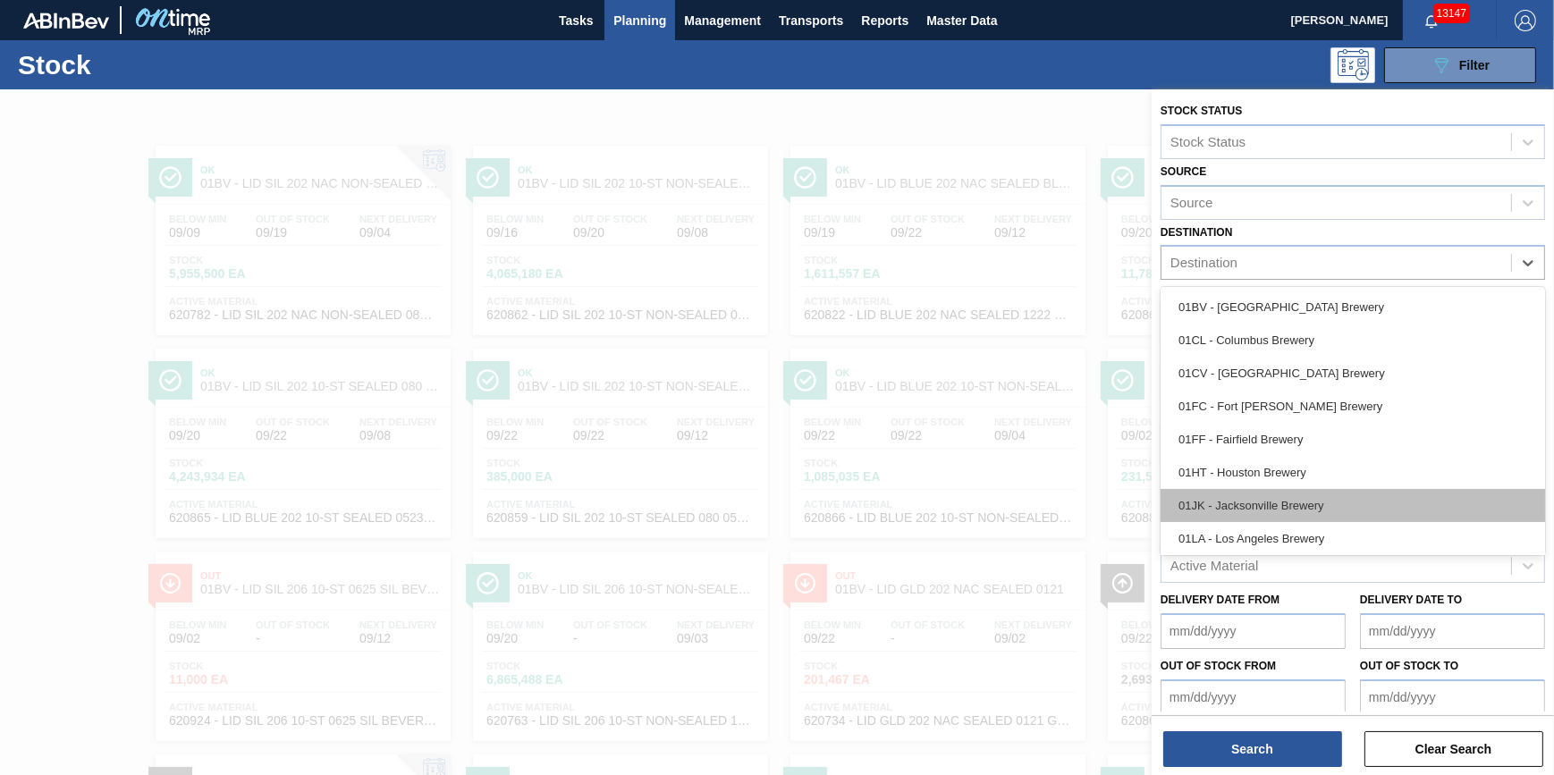
scroll to position [135, 0]
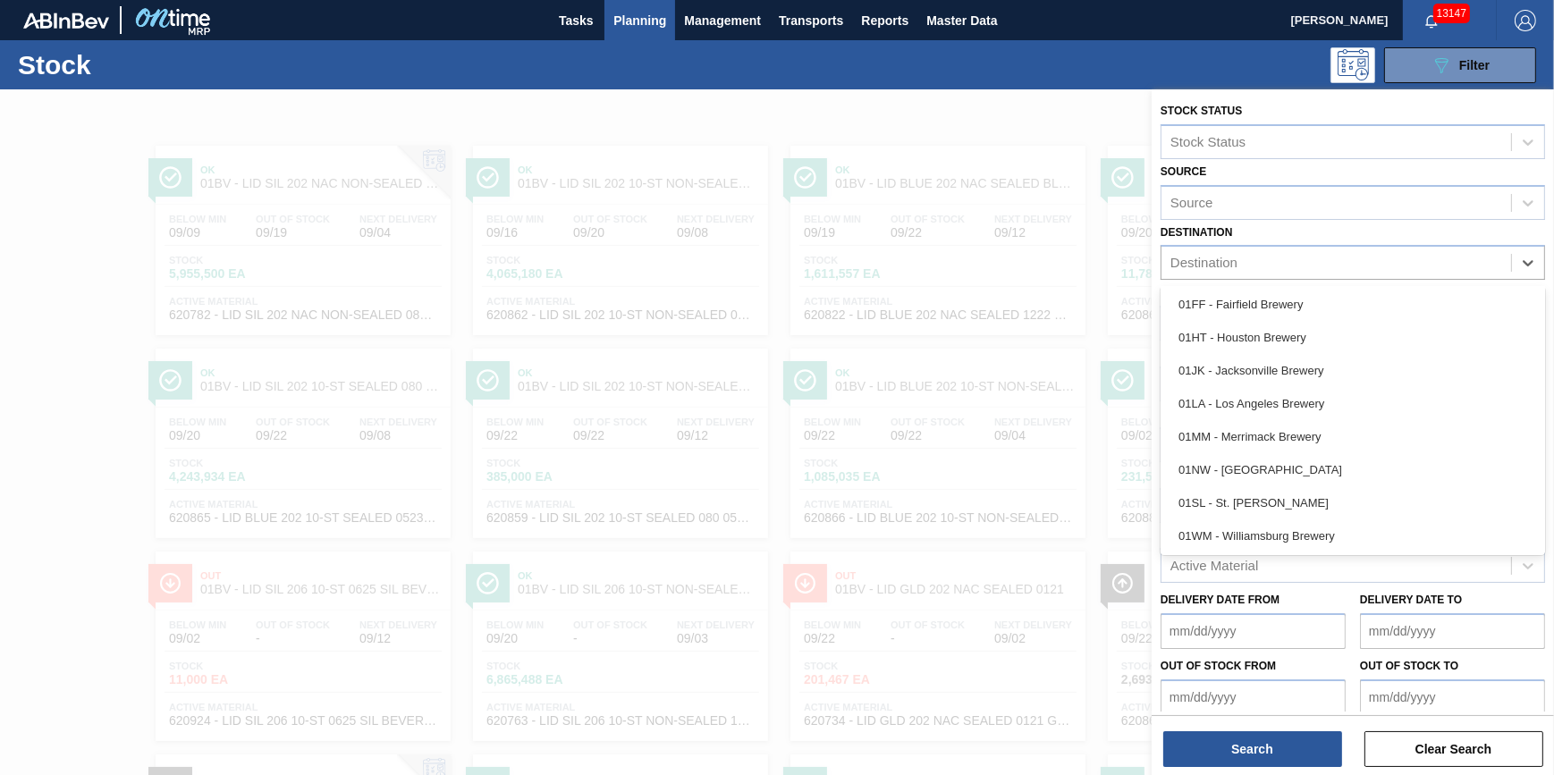
drag, startPoint x: 1322, startPoint y: 522, endPoint x: 1323, endPoint y: 534, distance: 11.7
click at [1322, 523] on div "01WM - Williamsburg Brewery" at bounding box center [1353, 535] width 384 height 33
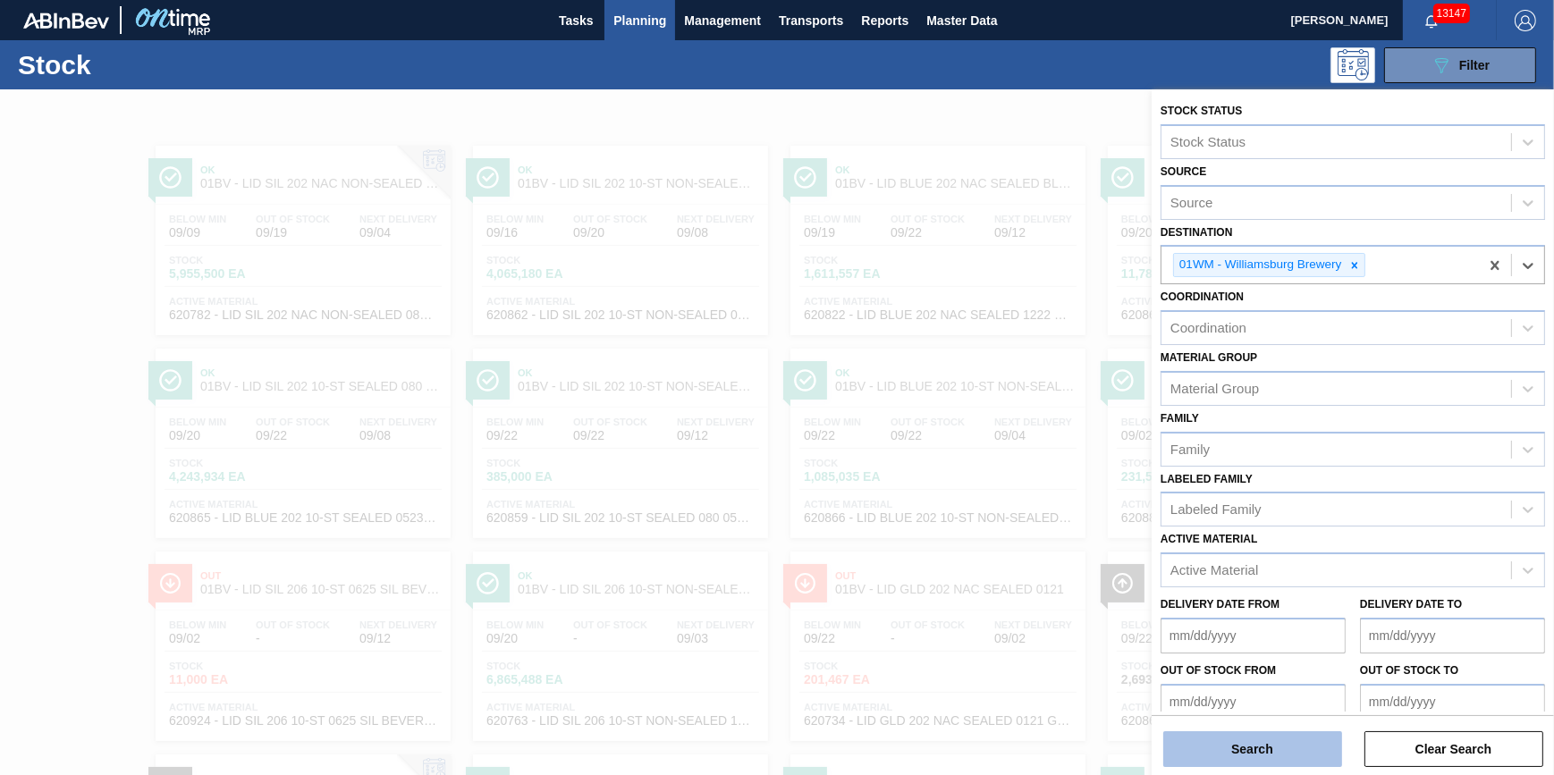
click at [1290, 737] on button "Search" at bounding box center [1252, 749] width 179 height 36
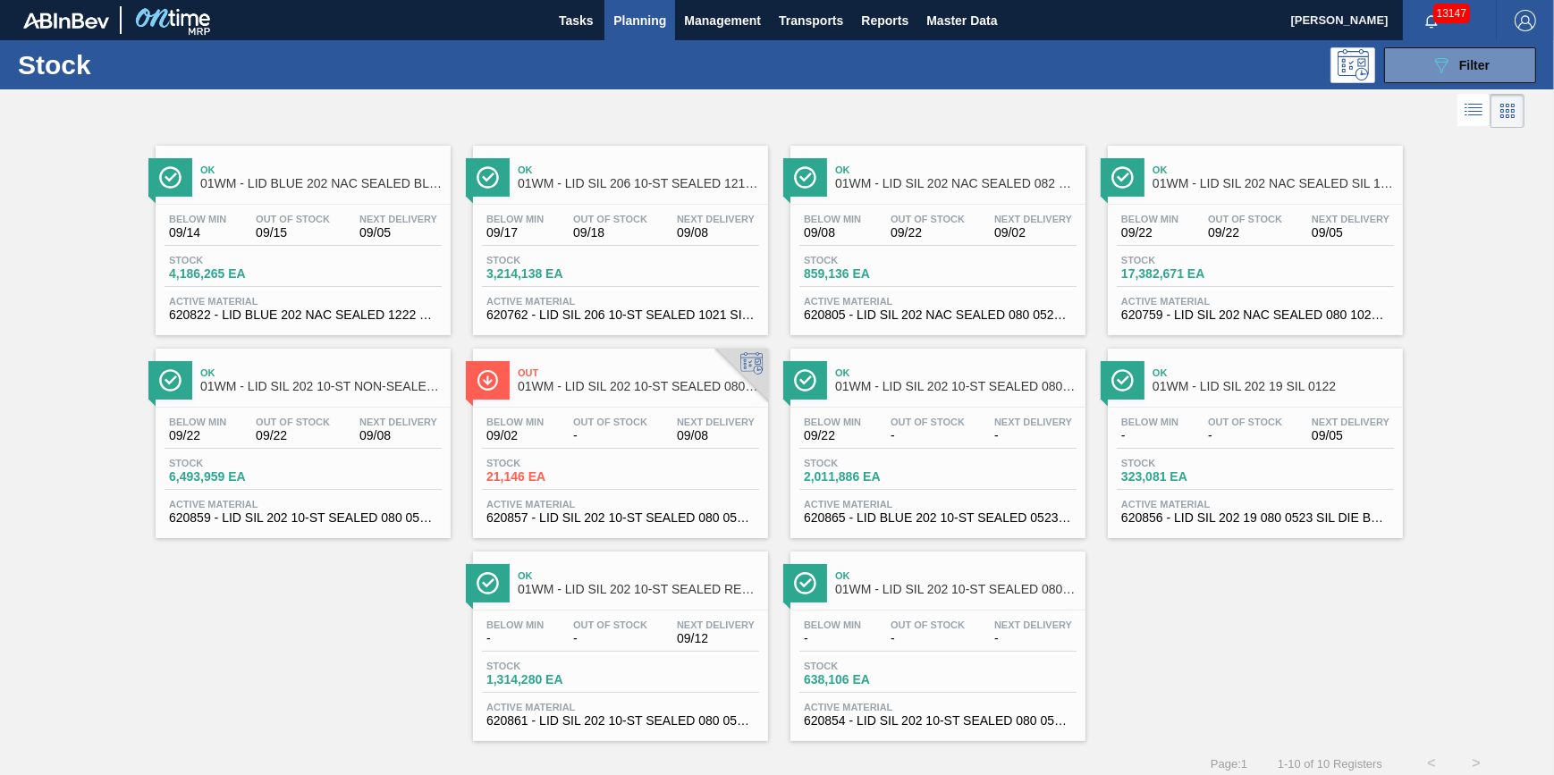
scroll to position [15, 0]
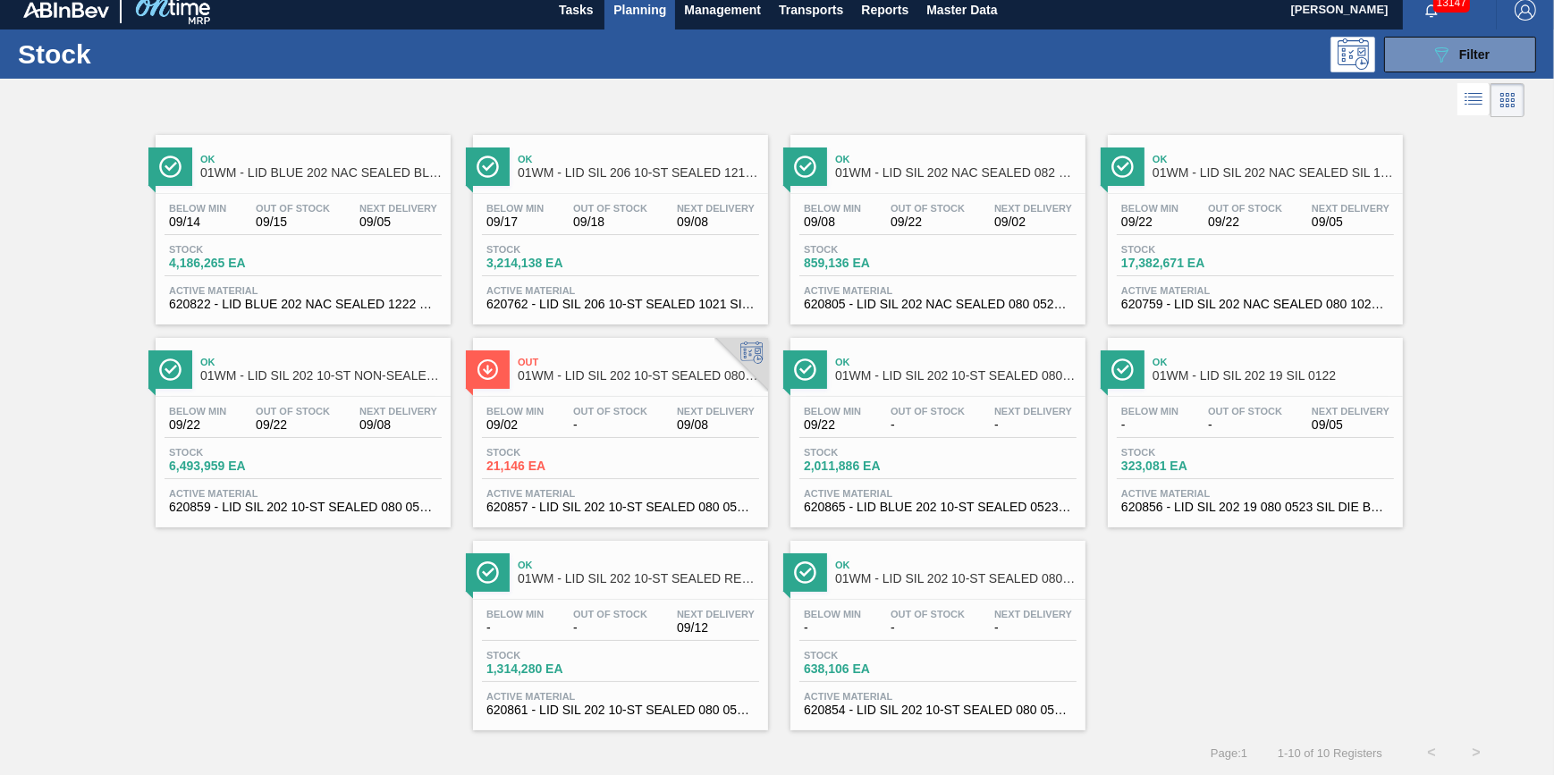
click at [259, 263] on span "4,186,265 EA" at bounding box center [231, 263] width 125 height 13
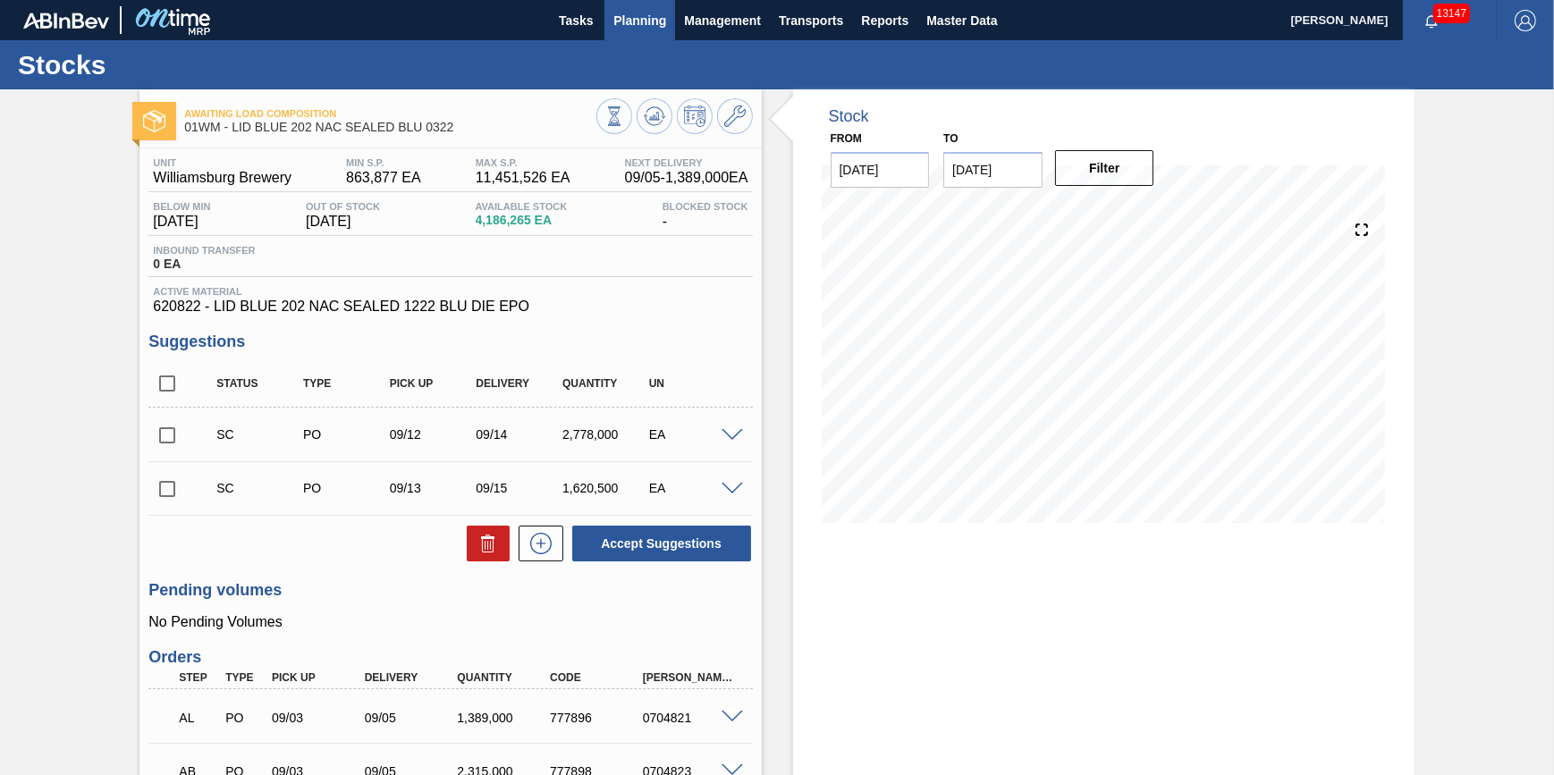
click at [641, 21] on span "Planning" at bounding box center [639, 20] width 53 height 21
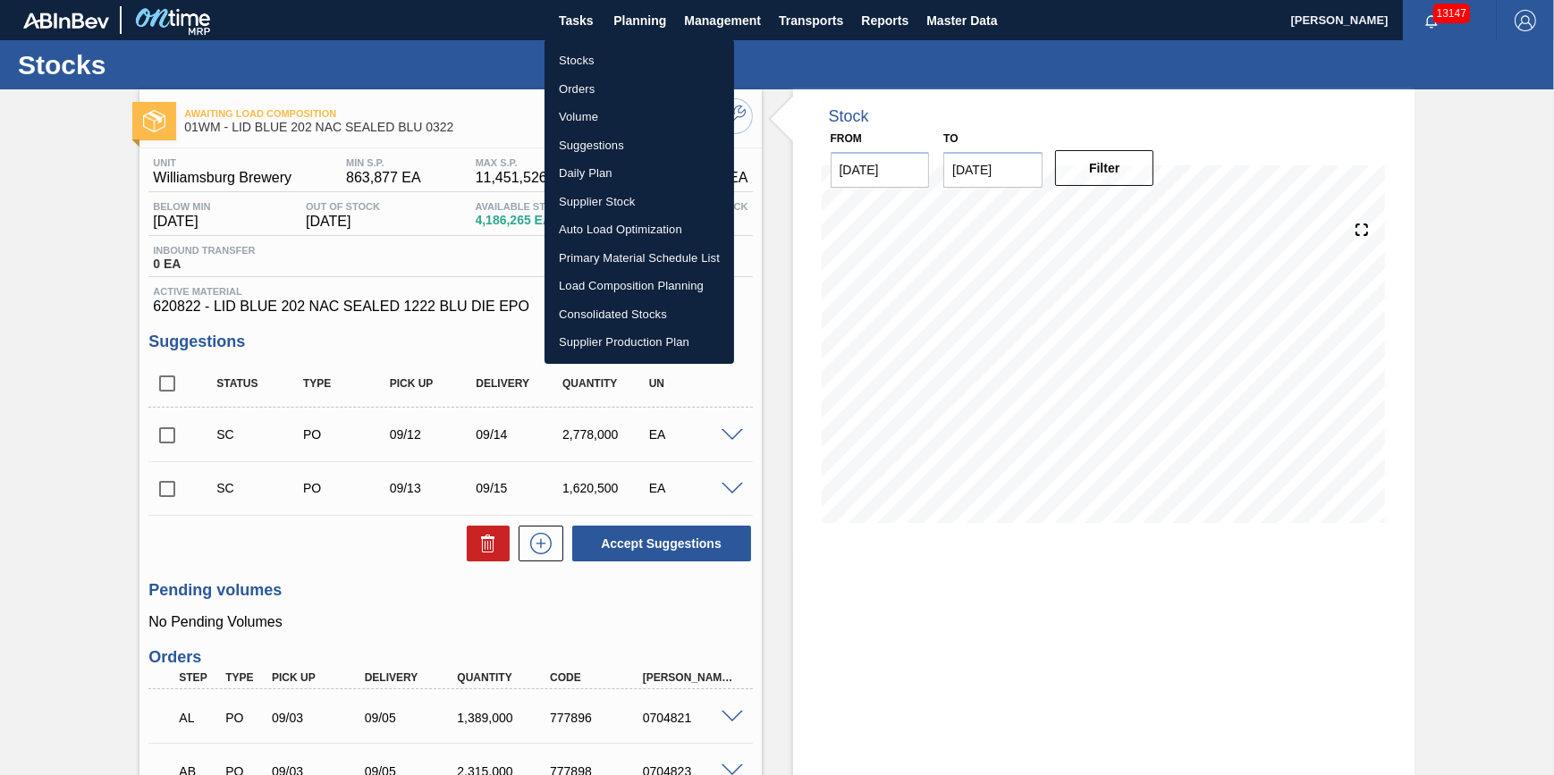
click at [608, 57] on li "Stocks" at bounding box center [640, 60] width 190 height 29
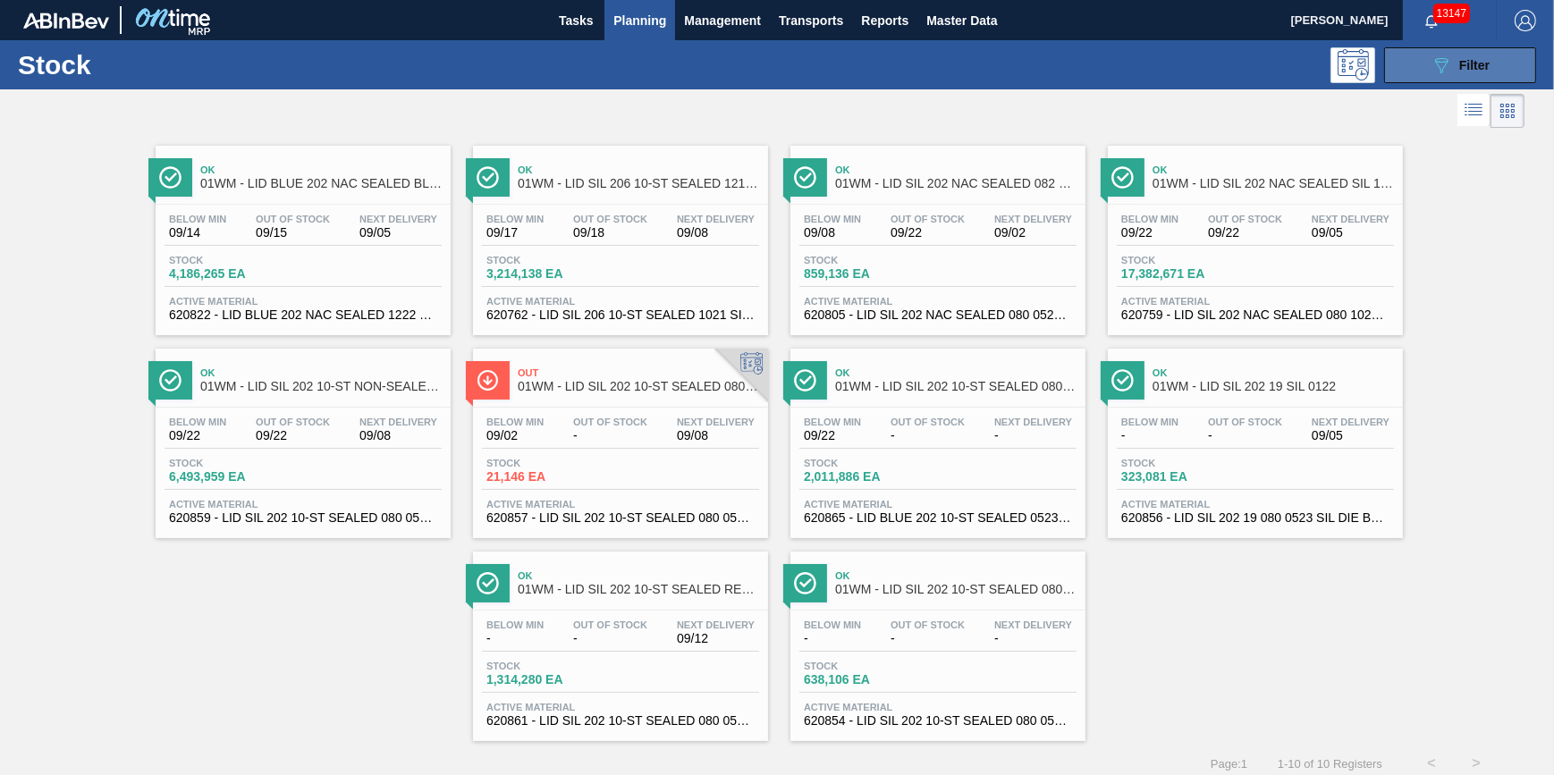
click at [1455, 73] on div "089F7B8B-B2A5-4AFE-B5C0-19BA573D28AC Filter" at bounding box center [1460, 65] width 59 height 21
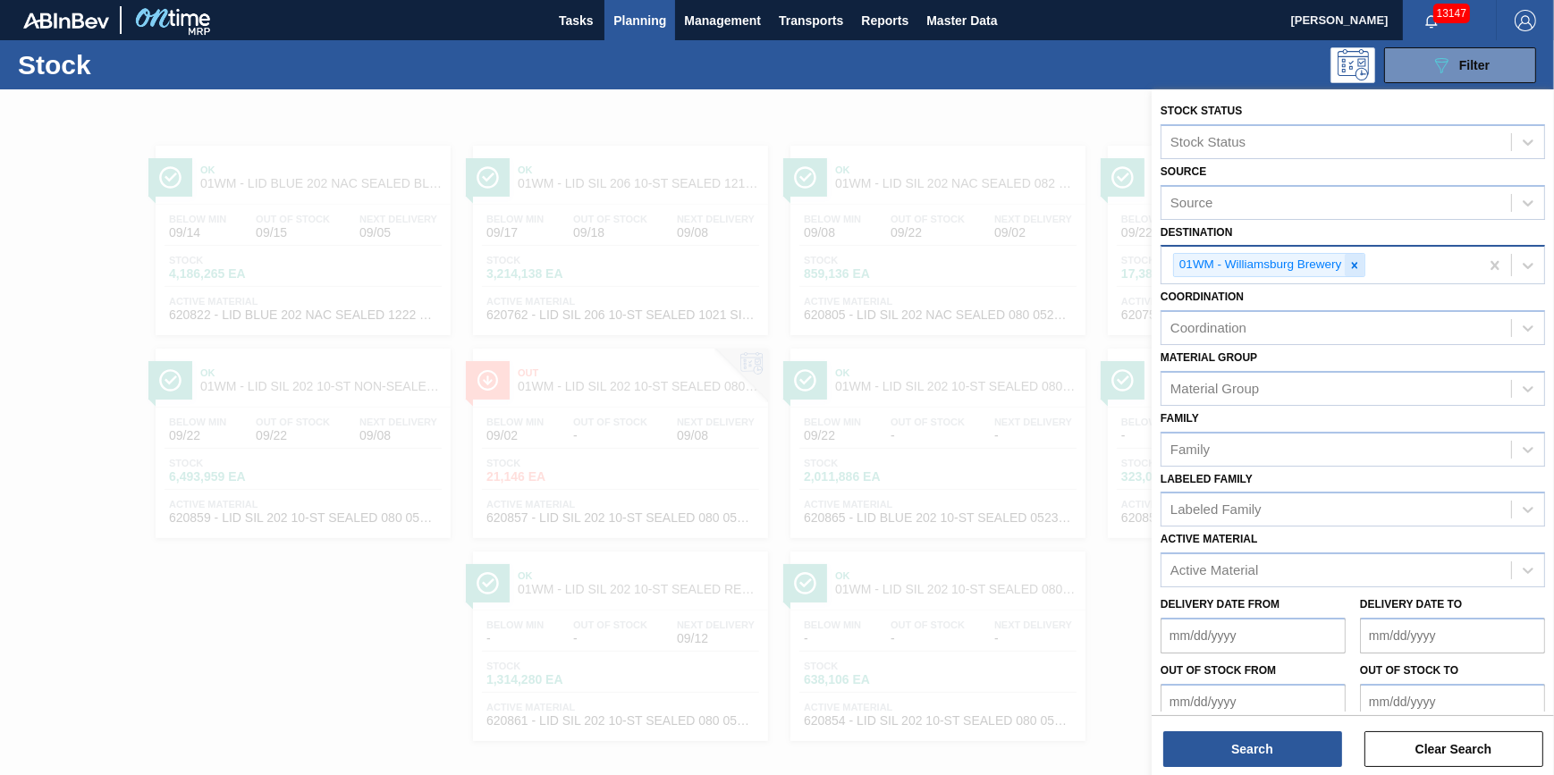
click at [1359, 269] on icon at bounding box center [1354, 265] width 13 height 13
click at [1351, 269] on div "Destination" at bounding box center [1336, 263] width 350 height 26
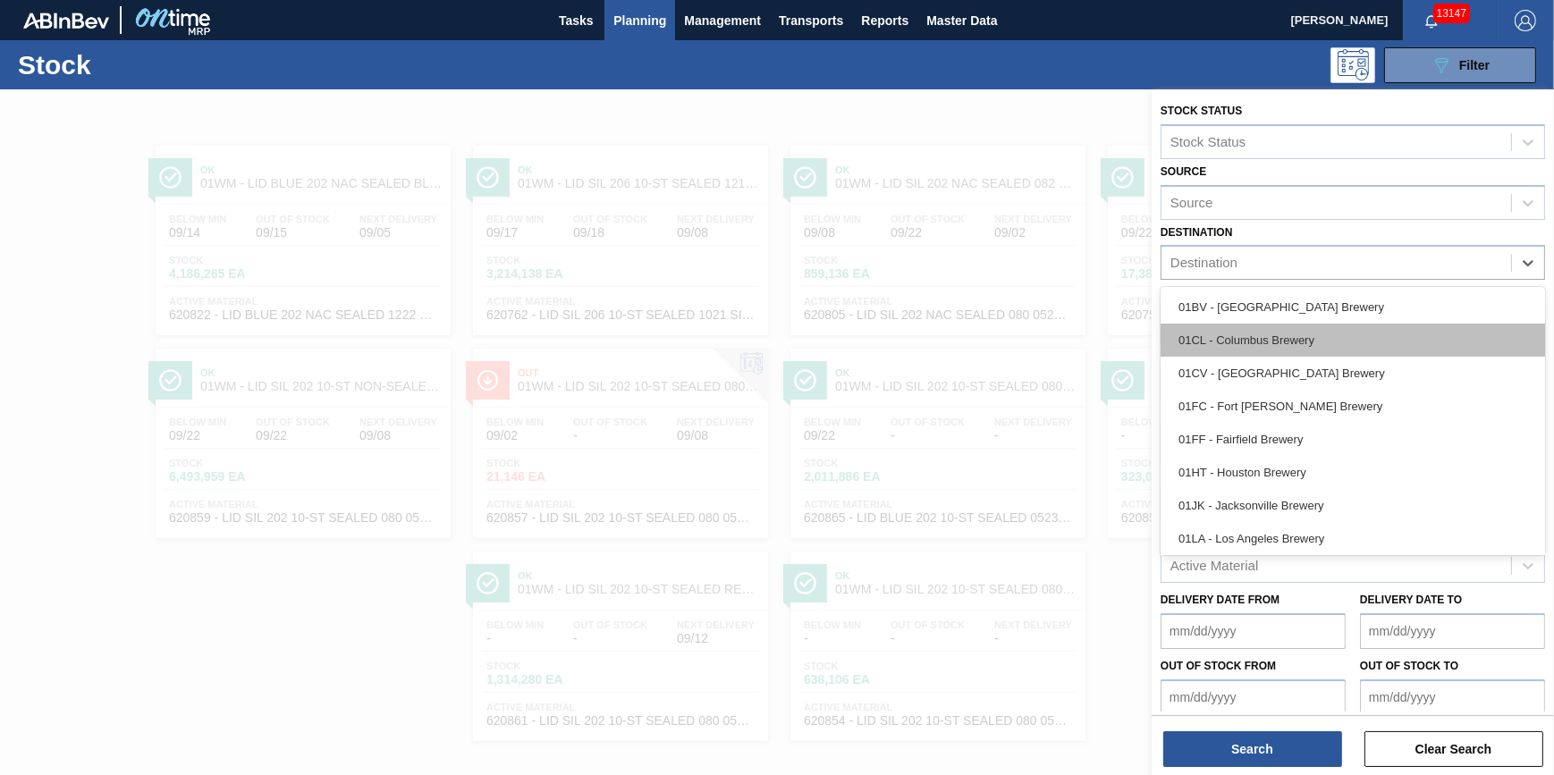
click at [1345, 346] on div "01CL - Columbus Brewery" at bounding box center [1353, 340] width 384 height 33
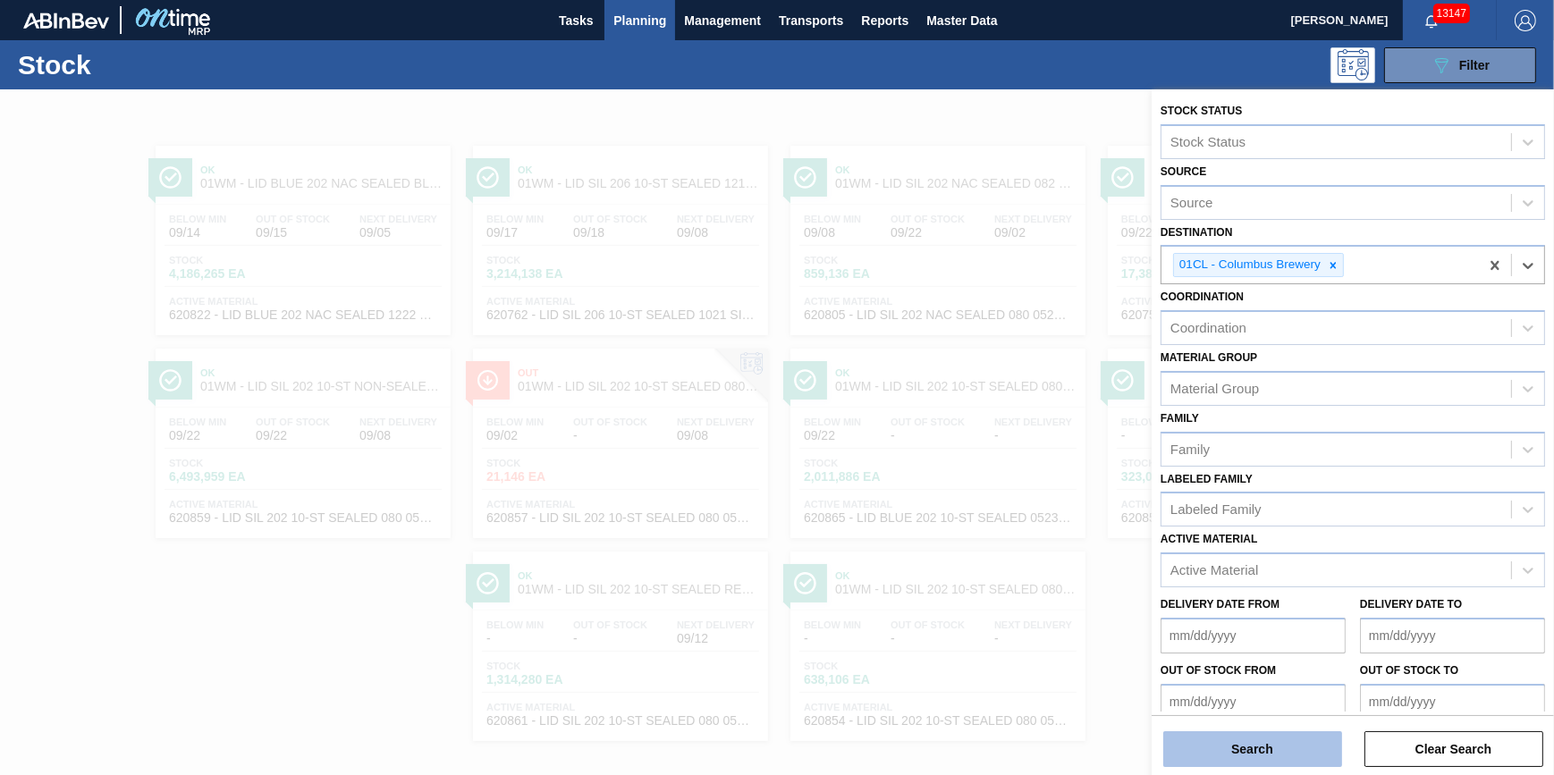
click at [1279, 758] on button "Search" at bounding box center [1252, 749] width 179 height 36
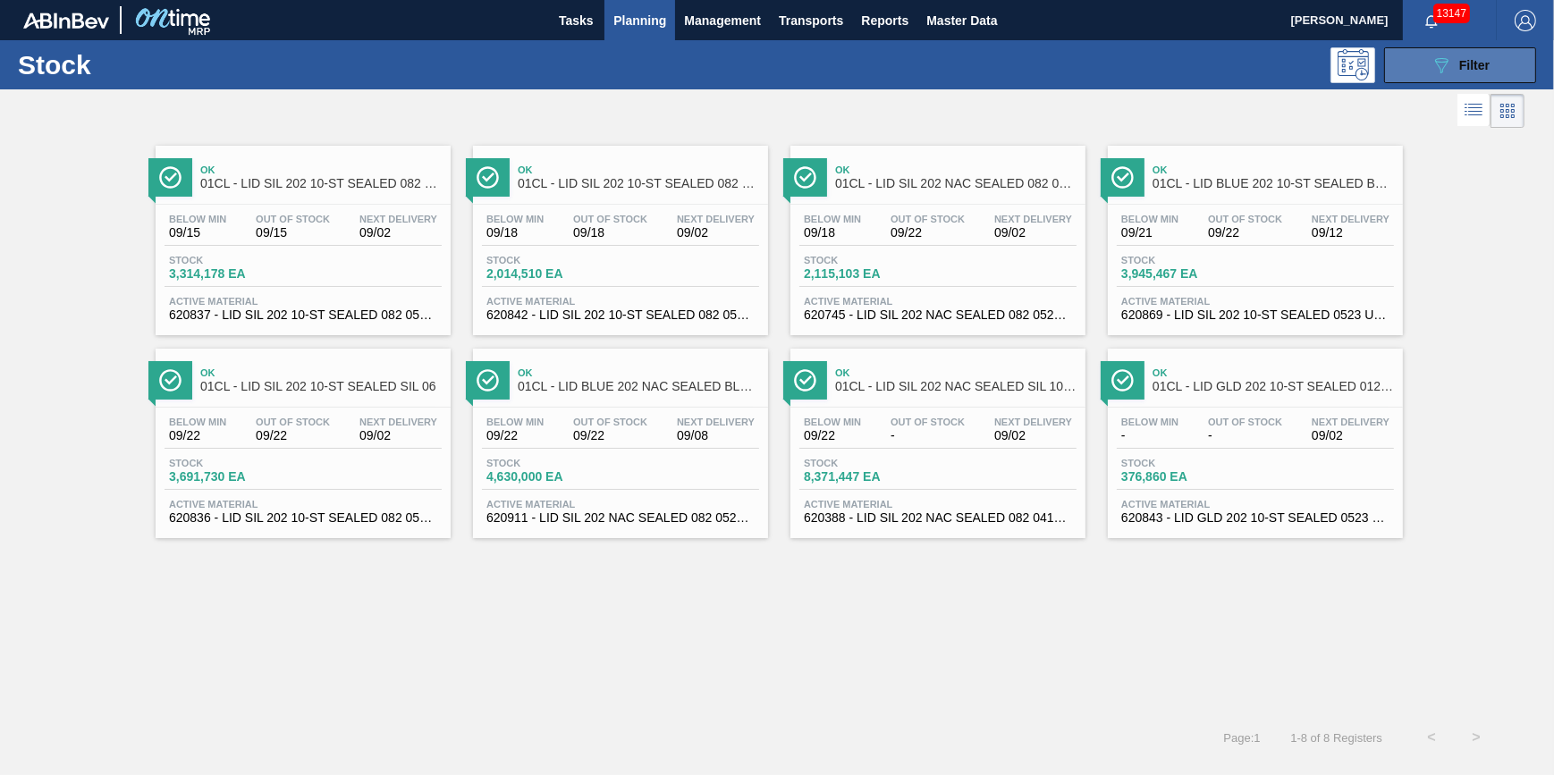
click at [1431, 53] on button "089F7B8B-B2A5-4AFE-B5C0-19BA573D28AC Filter" at bounding box center [1460, 65] width 152 height 36
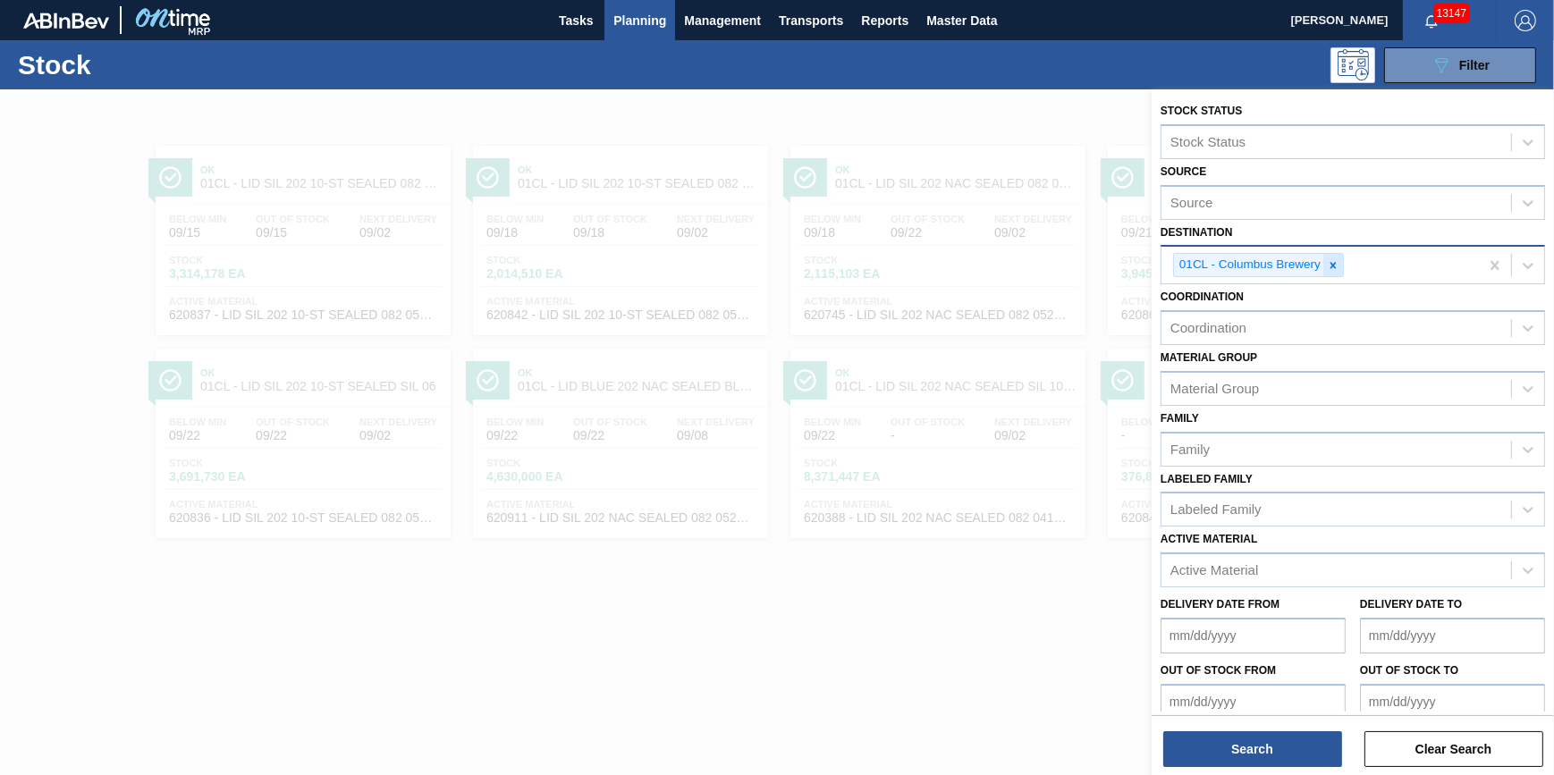
click at [1327, 259] on icon at bounding box center [1333, 265] width 13 height 13
click at [1326, 261] on div "Destination" at bounding box center [1336, 263] width 350 height 26
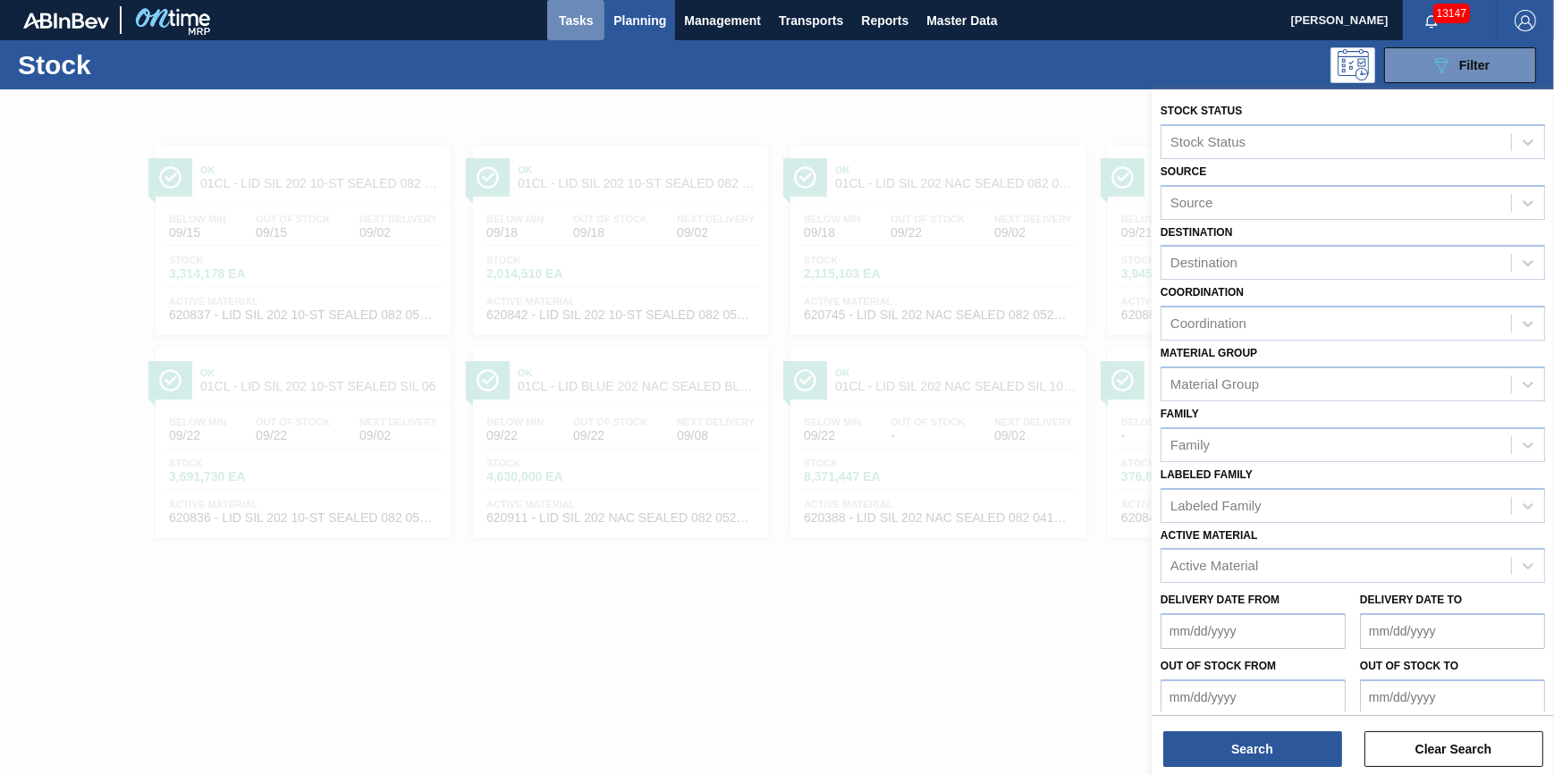
click at [575, 18] on span "Tasks" at bounding box center [575, 20] width 39 height 21
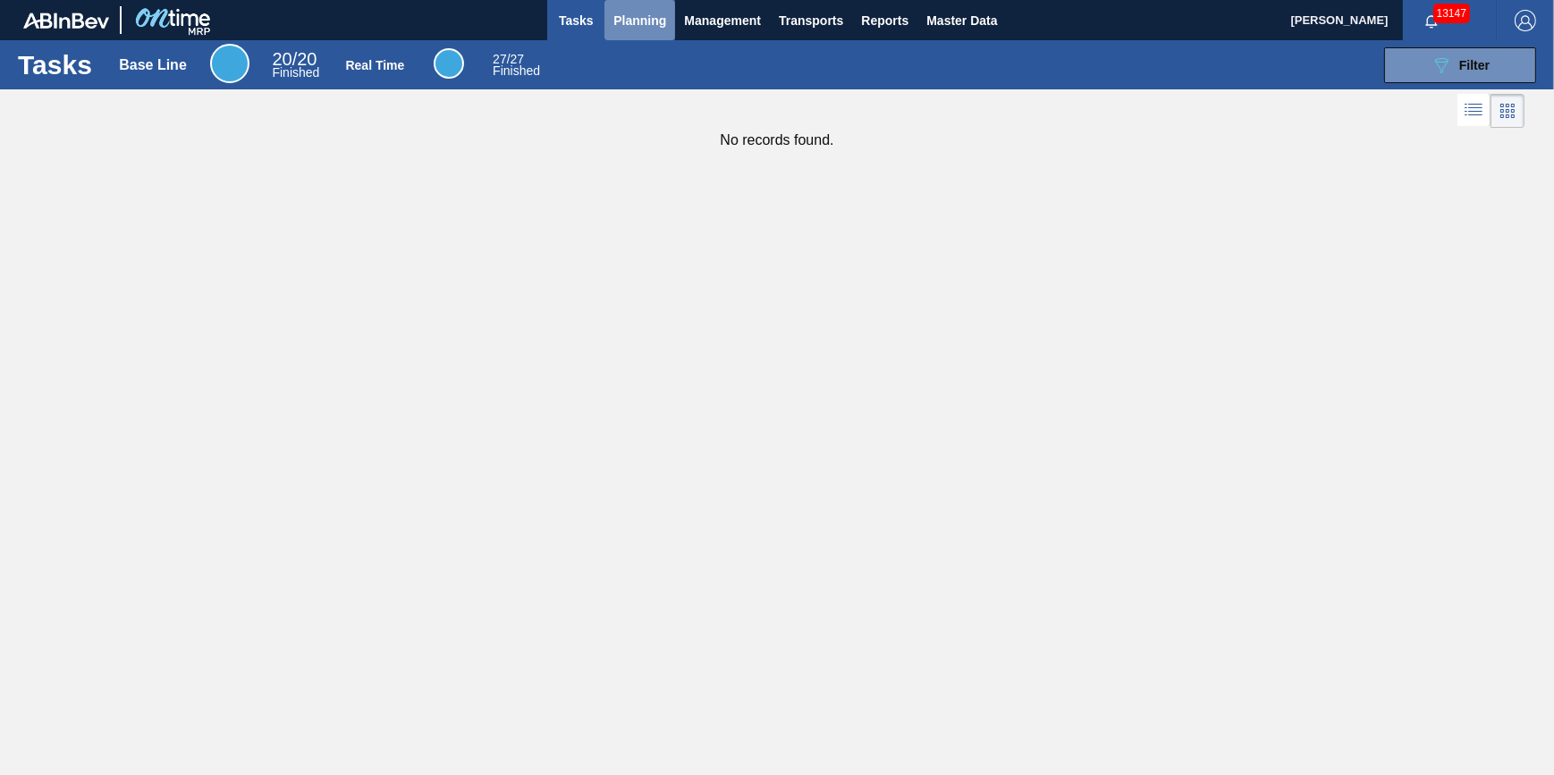
click at [638, 18] on span "Planning" at bounding box center [639, 20] width 53 height 21
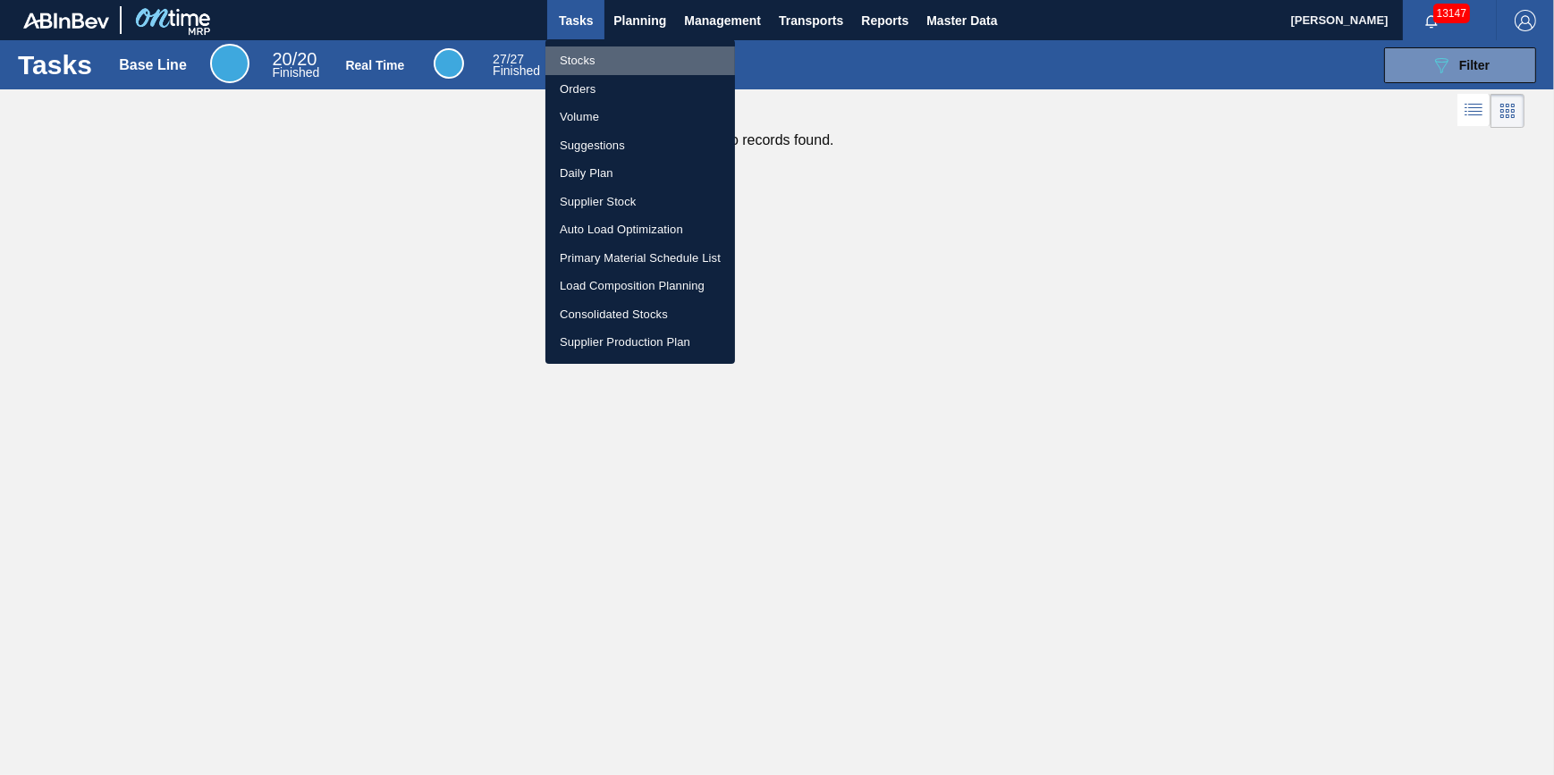
click at [636, 63] on li "Stocks" at bounding box center [640, 60] width 190 height 29
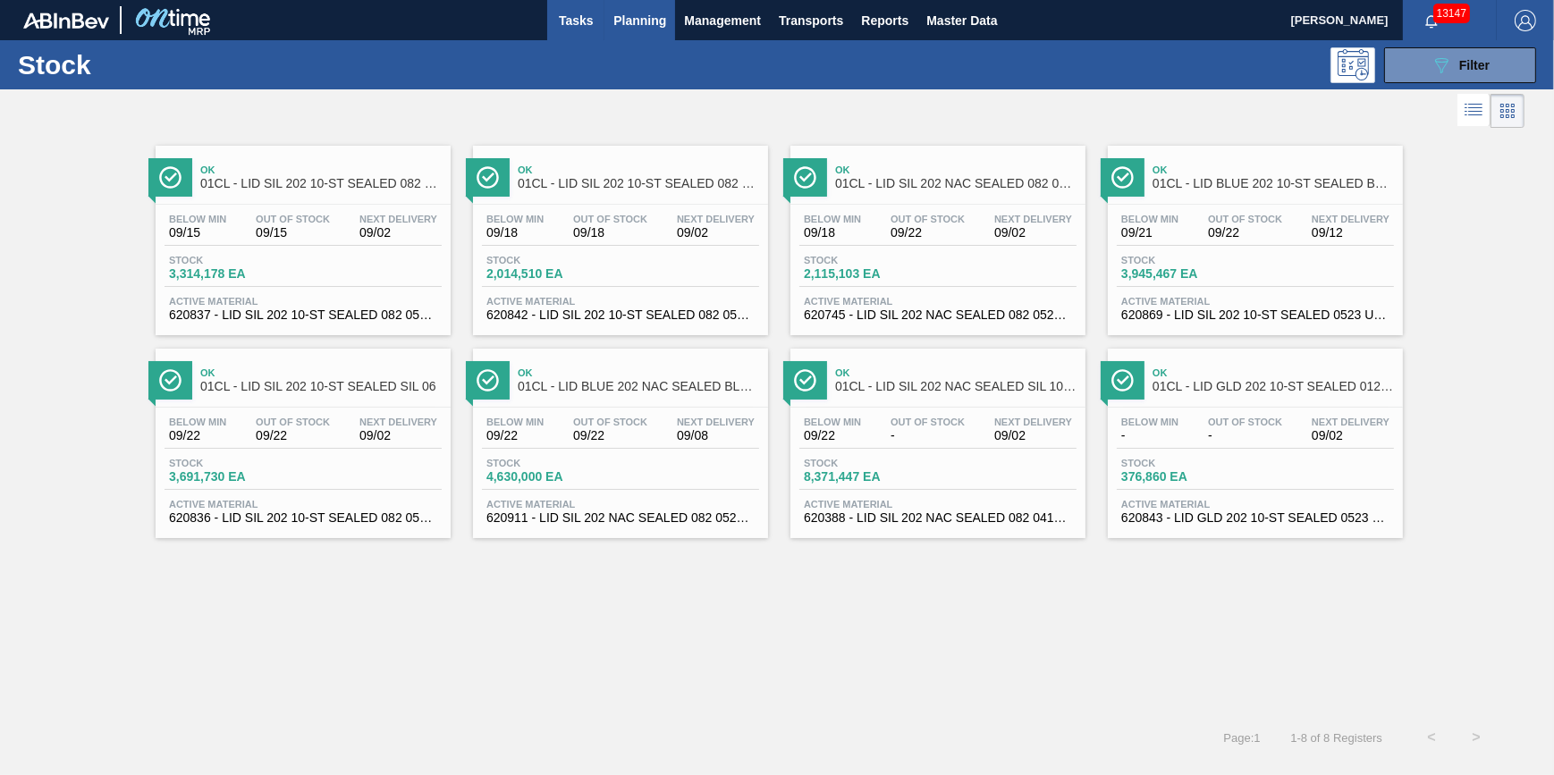
click at [553, 32] on button "Tasks" at bounding box center [575, 20] width 57 height 40
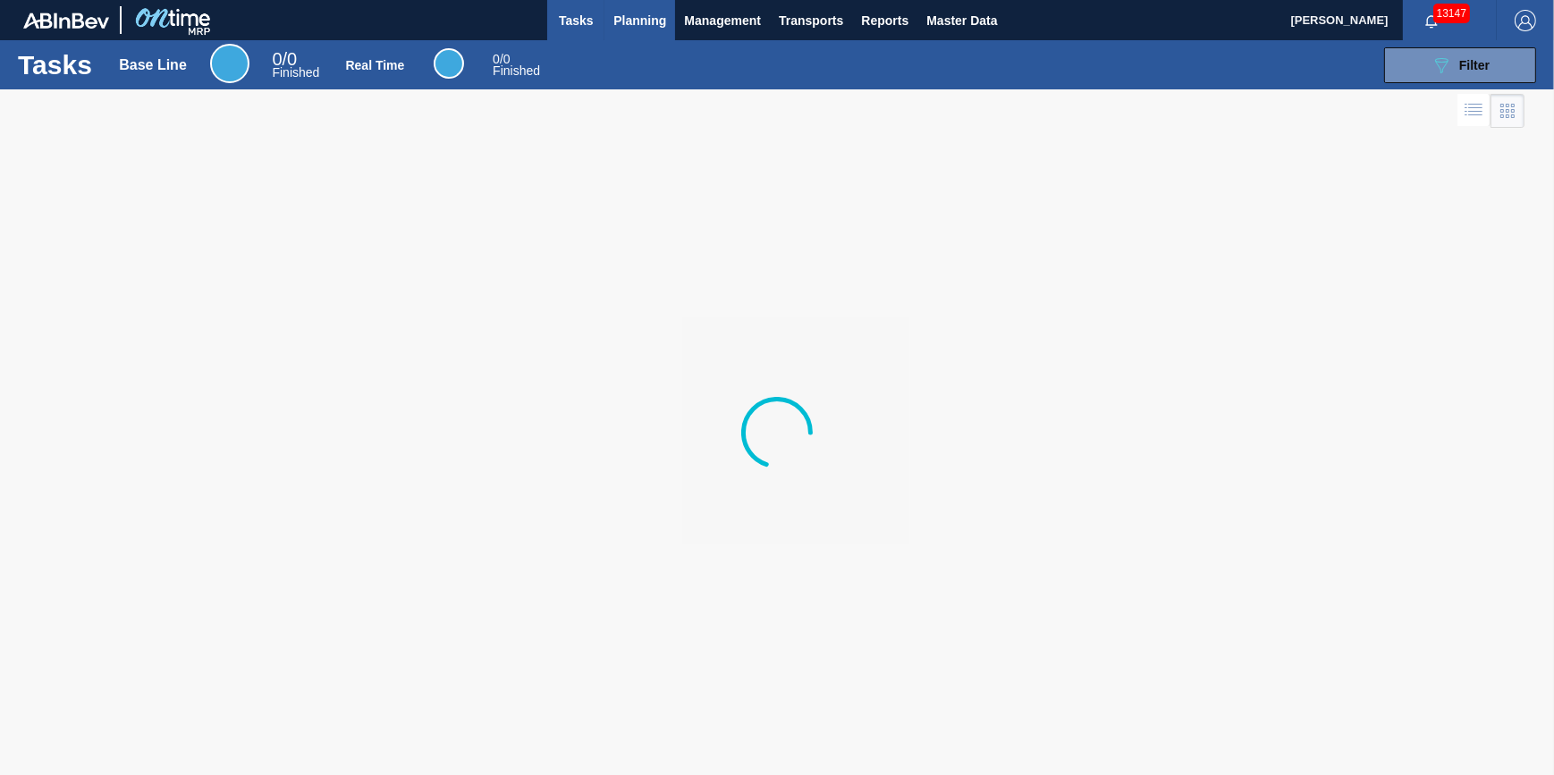
click at [614, 38] on button "Planning" at bounding box center [639, 20] width 71 height 40
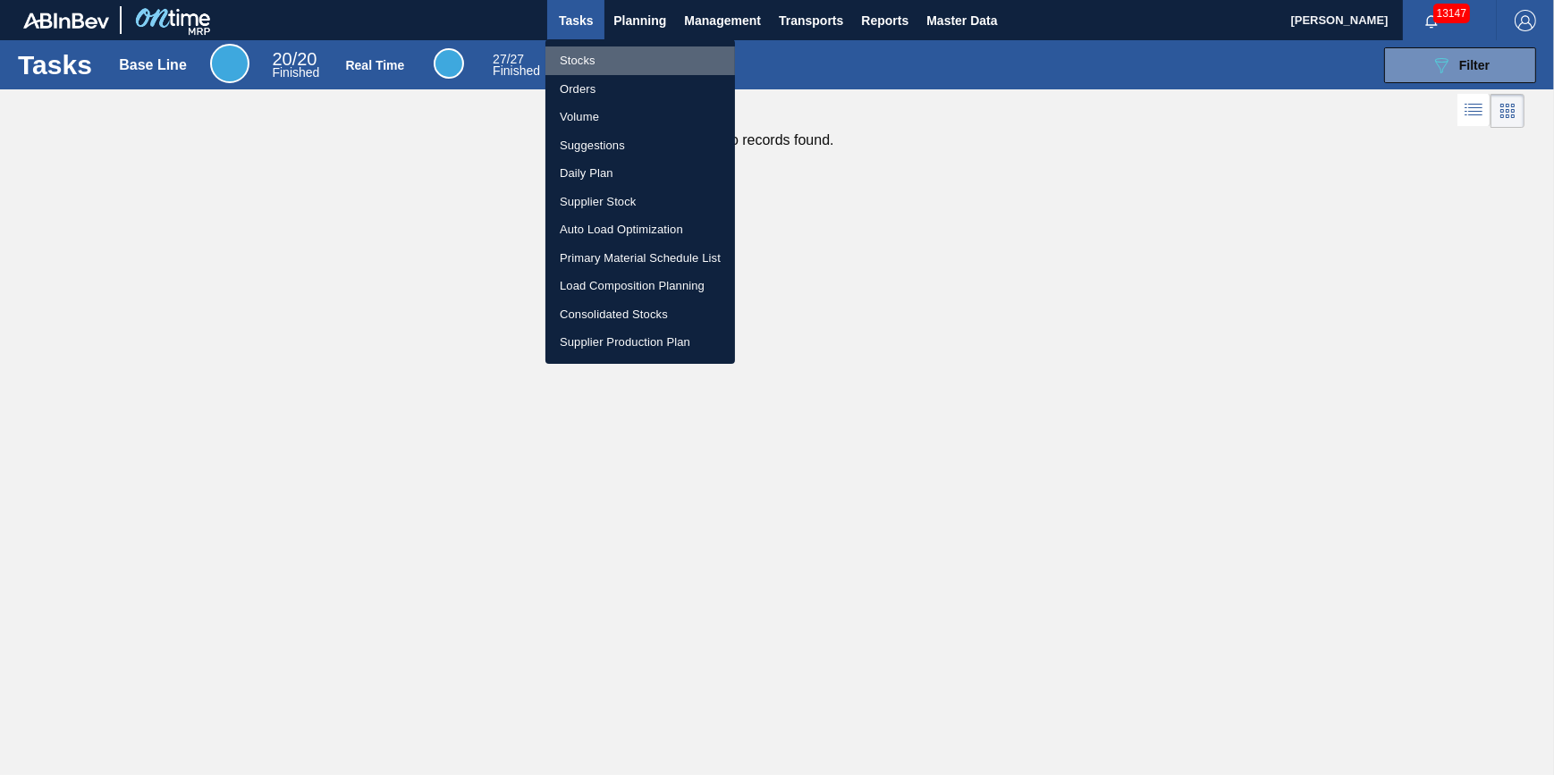
click at [617, 65] on li "Stocks" at bounding box center [640, 60] width 190 height 29
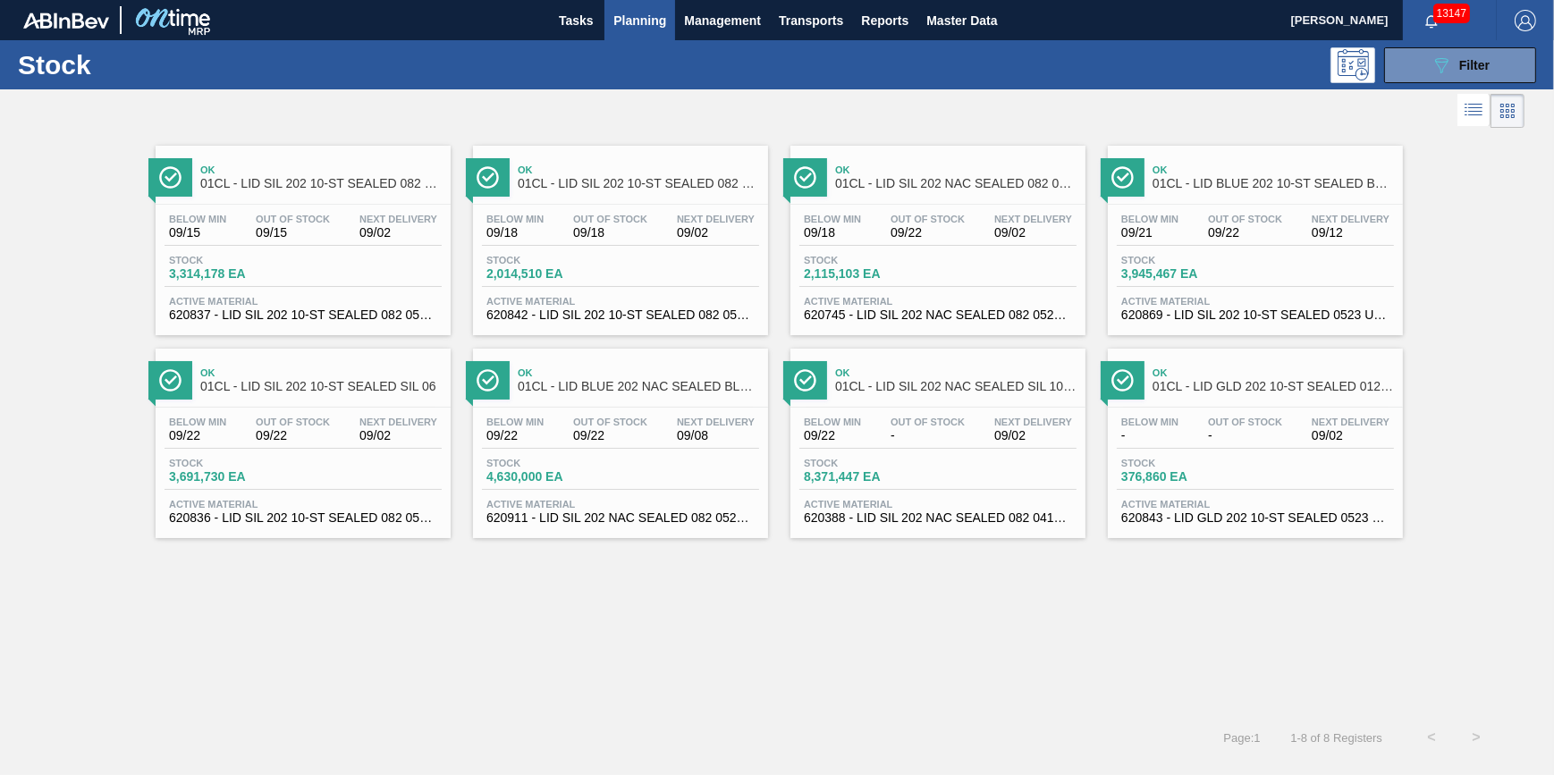
click at [630, 40] on div "Stock 089F7B8B-B2A5-4AFE-B5C0-19BA573D28AC Filter" at bounding box center [777, 64] width 1554 height 49
click at [629, 31] on button "Planning" at bounding box center [639, 20] width 71 height 40
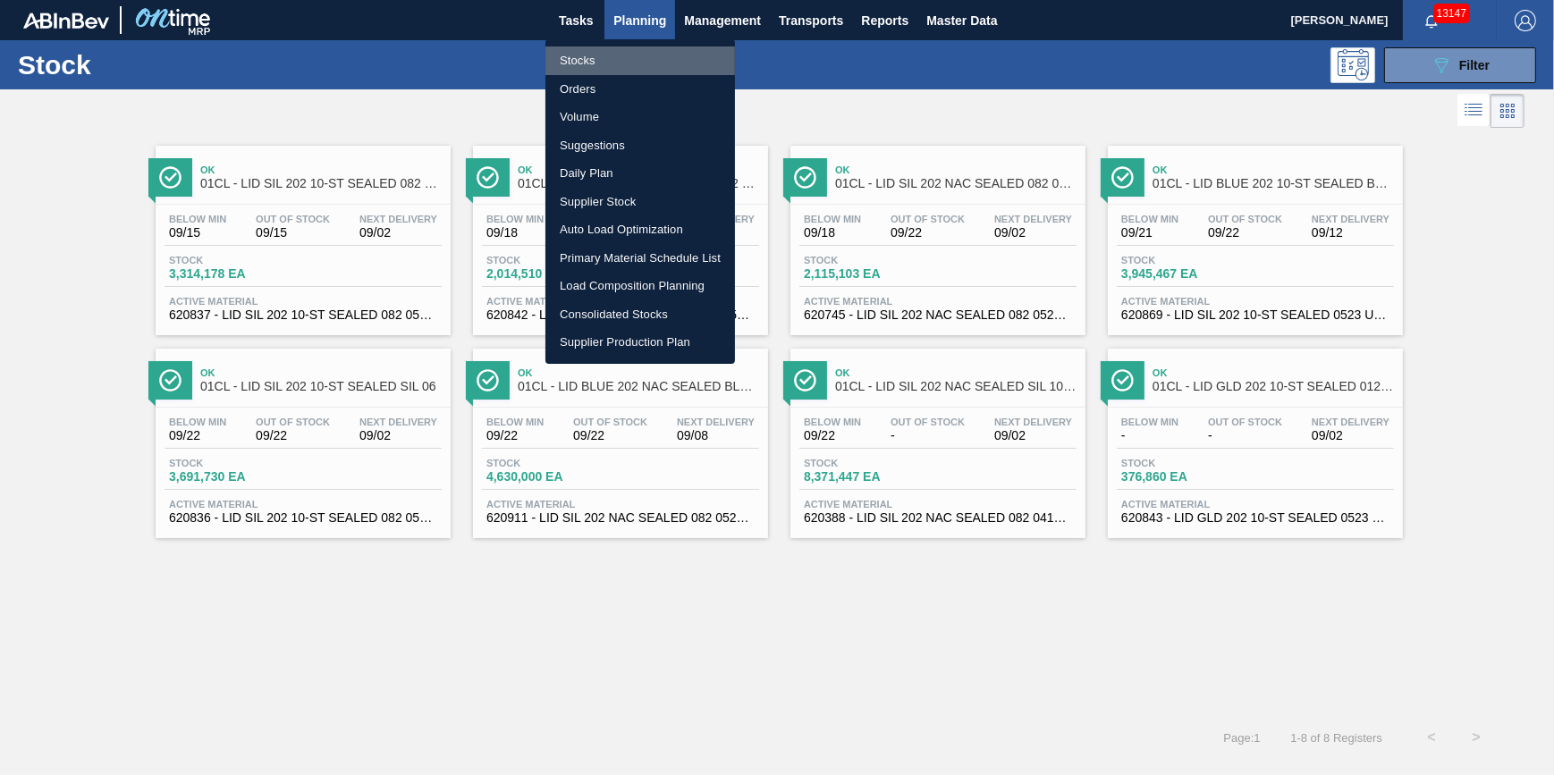
click at [626, 46] on li "Stocks" at bounding box center [640, 60] width 190 height 29
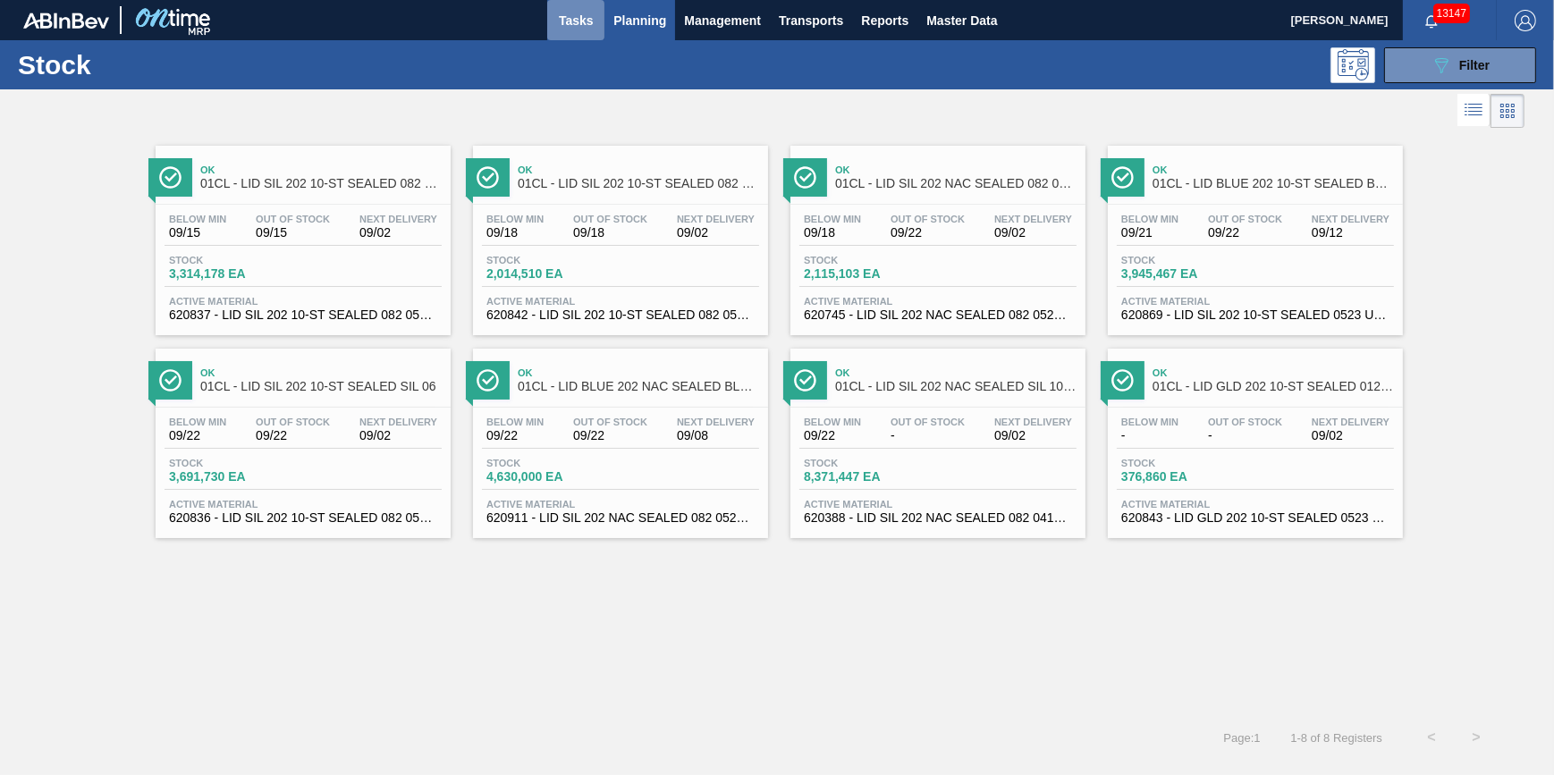
click at [574, 14] on span "Tasks" at bounding box center [575, 20] width 39 height 21
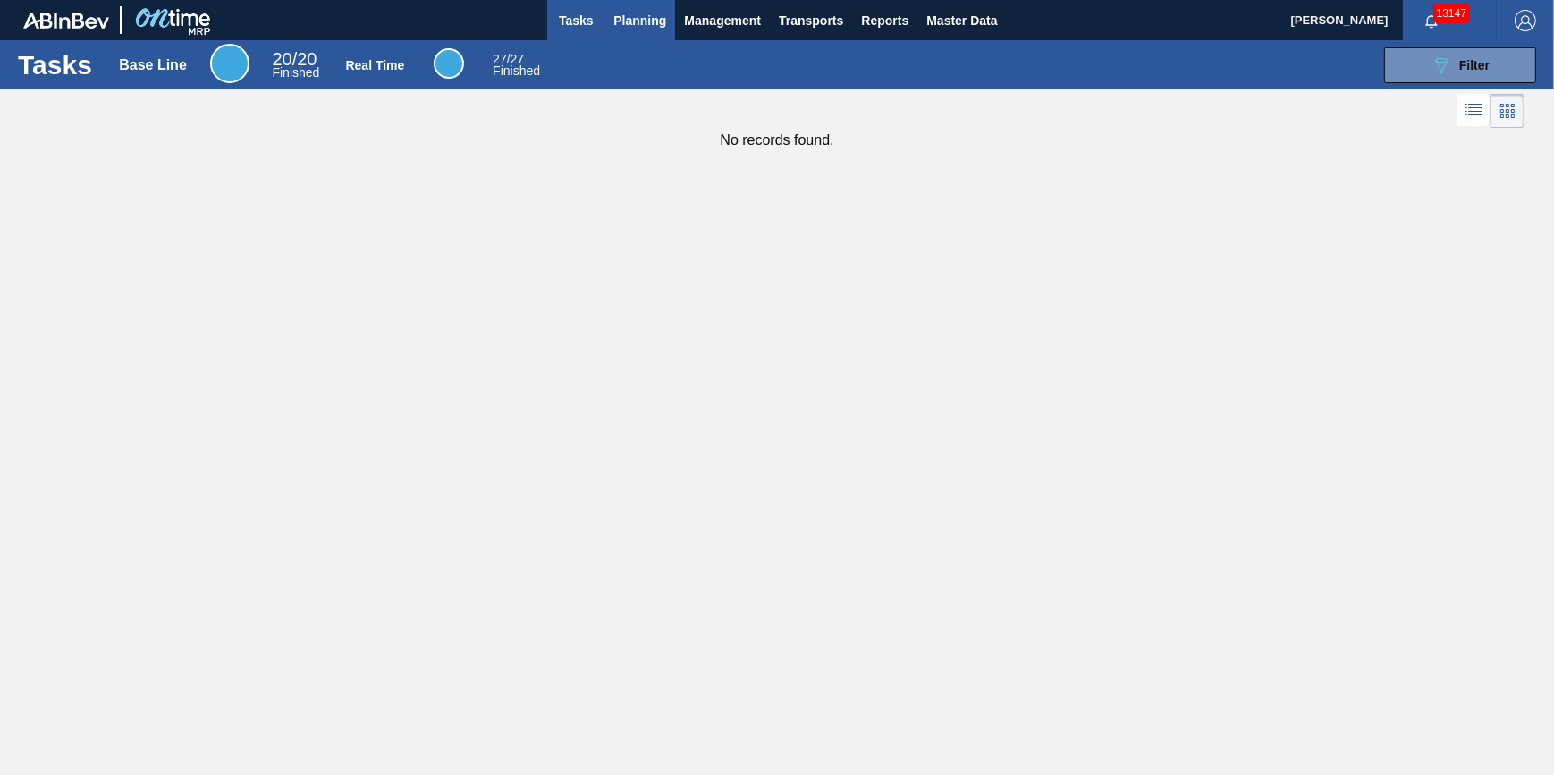
click at [667, 32] on button "Planning" at bounding box center [639, 20] width 71 height 40
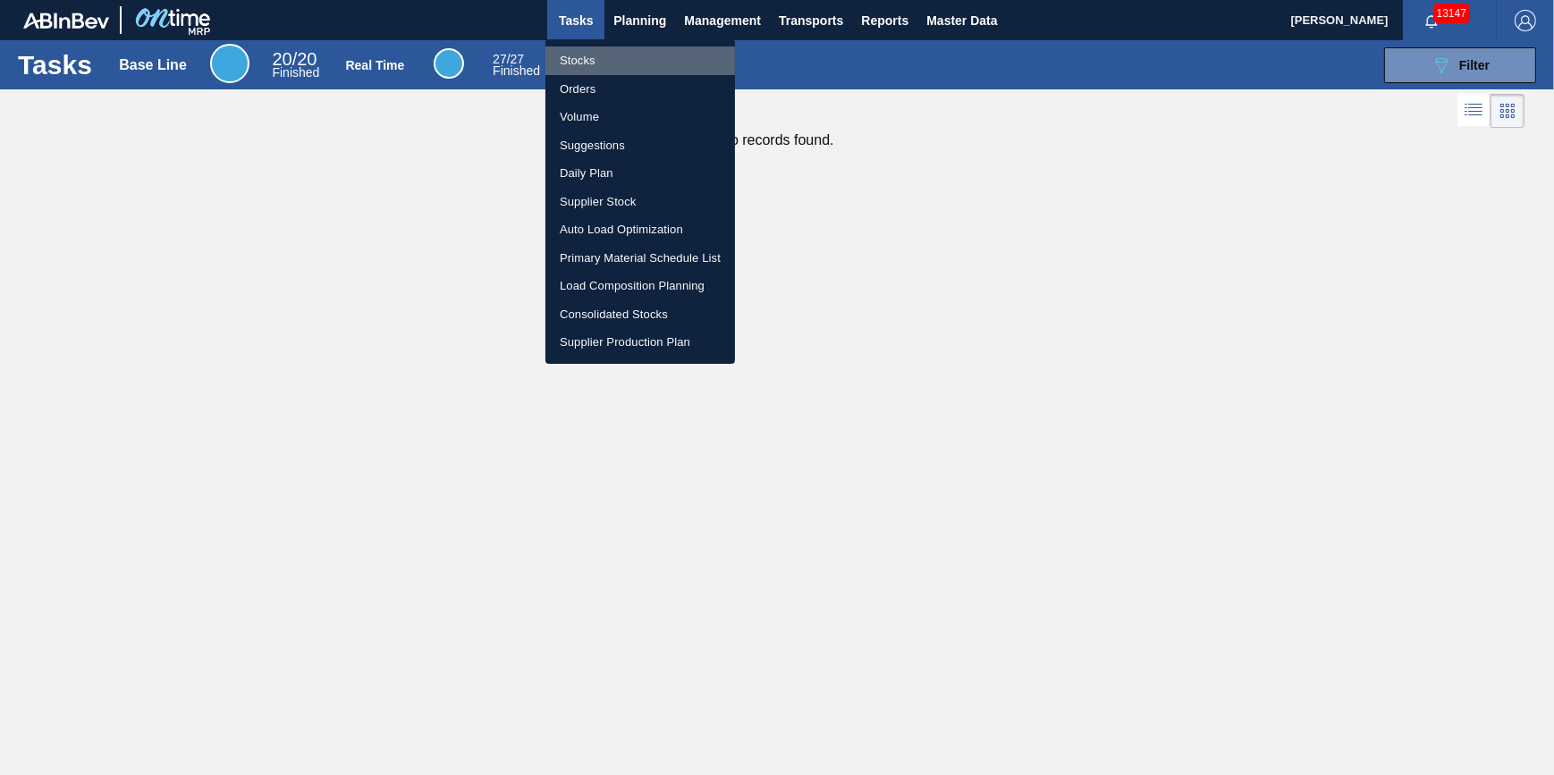
click at [659, 50] on li "Stocks" at bounding box center [640, 60] width 190 height 29
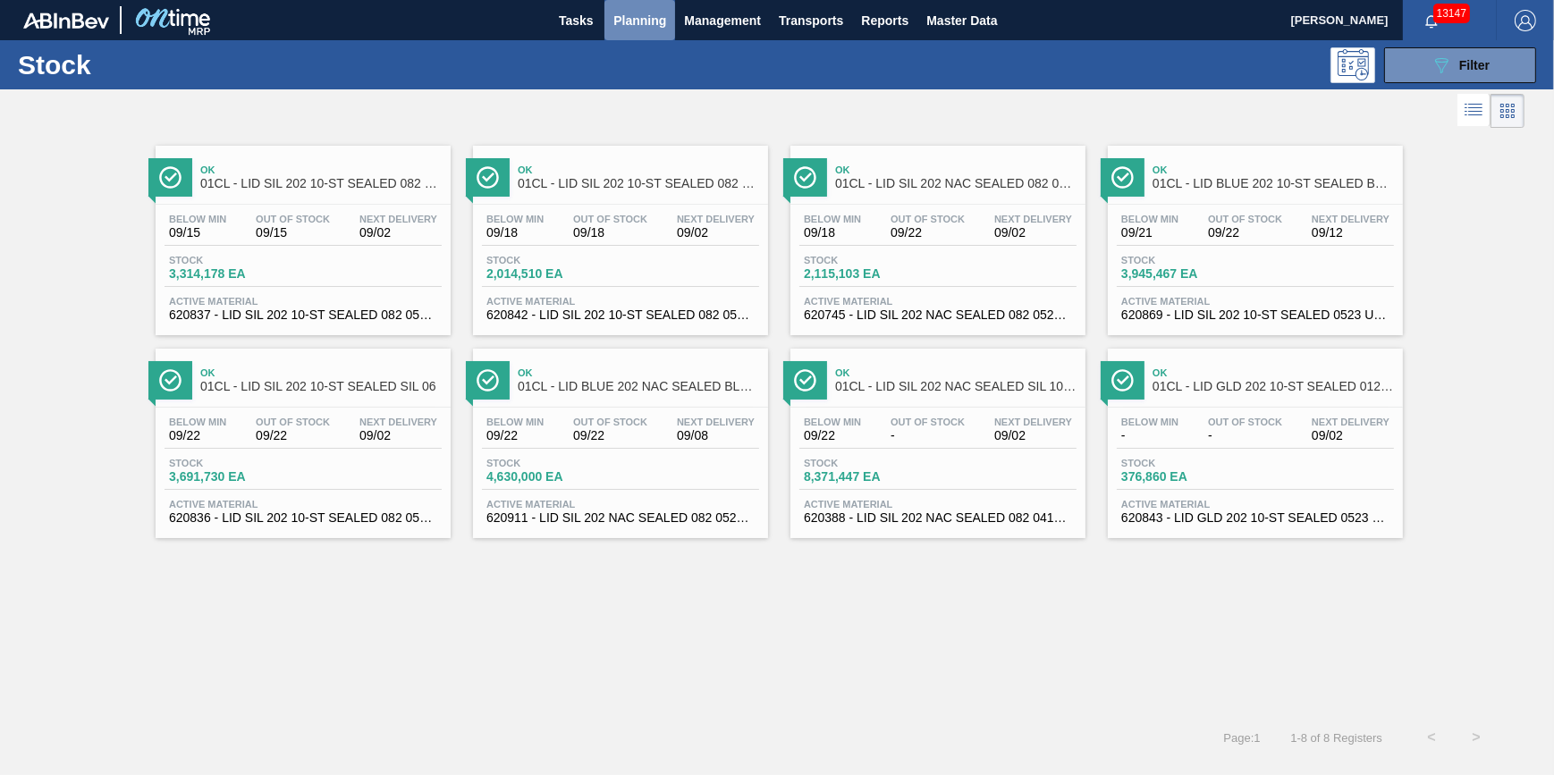
click at [625, 21] on span "Planning" at bounding box center [639, 20] width 53 height 21
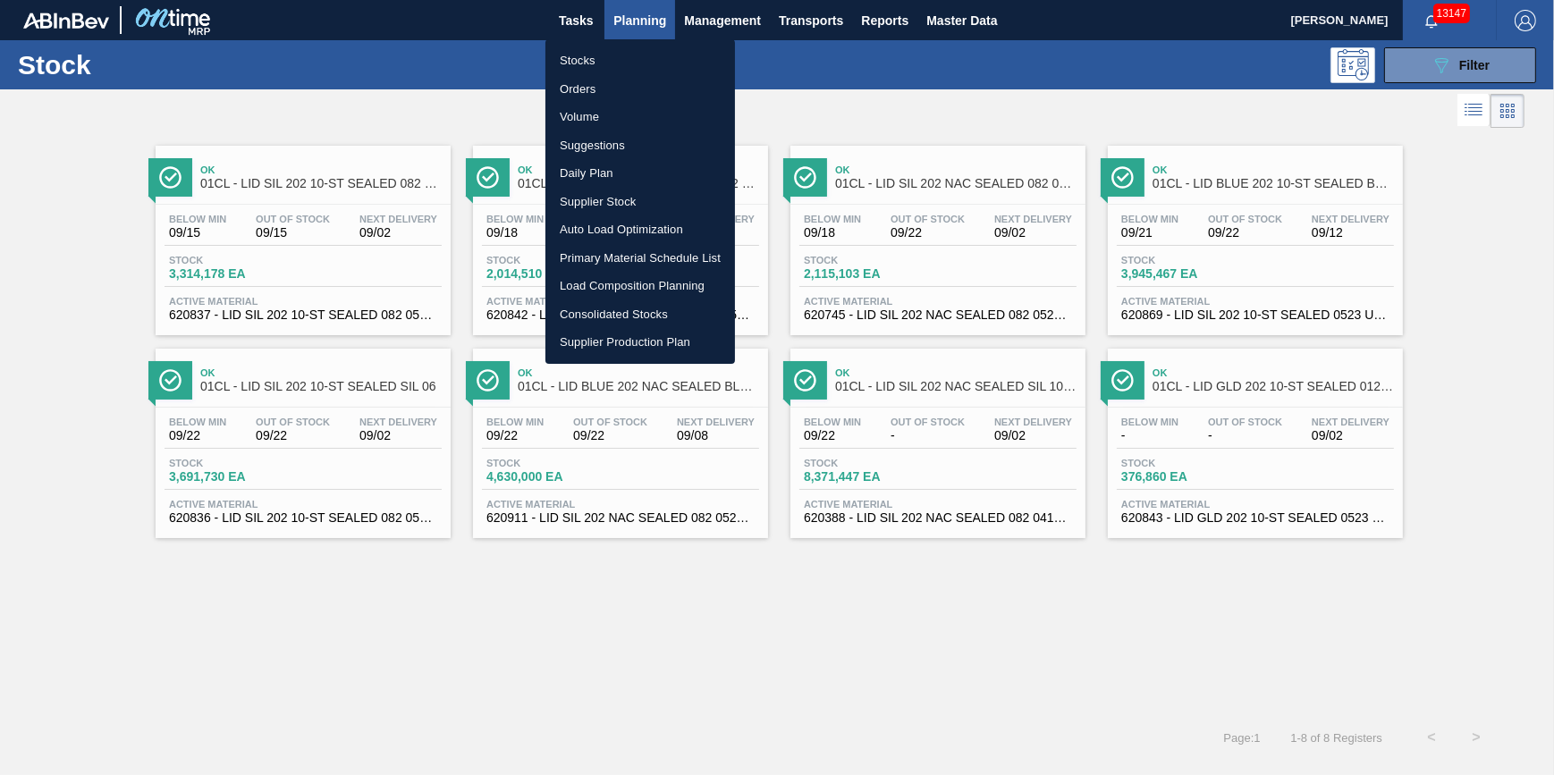
click at [633, 53] on li "Stocks" at bounding box center [640, 60] width 190 height 29
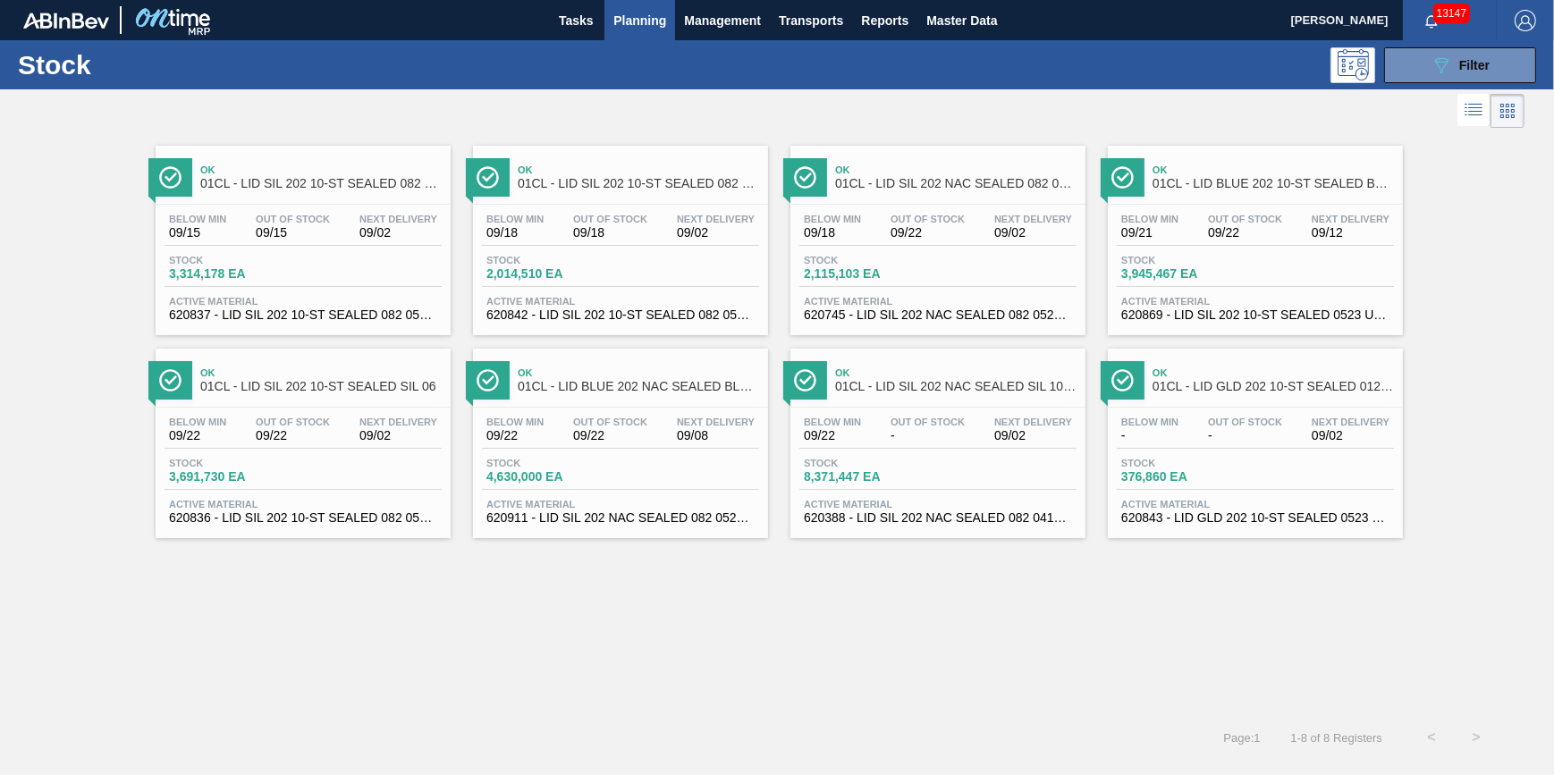
click at [662, 14] on span "Planning" at bounding box center [639, 20] width 53 height 21
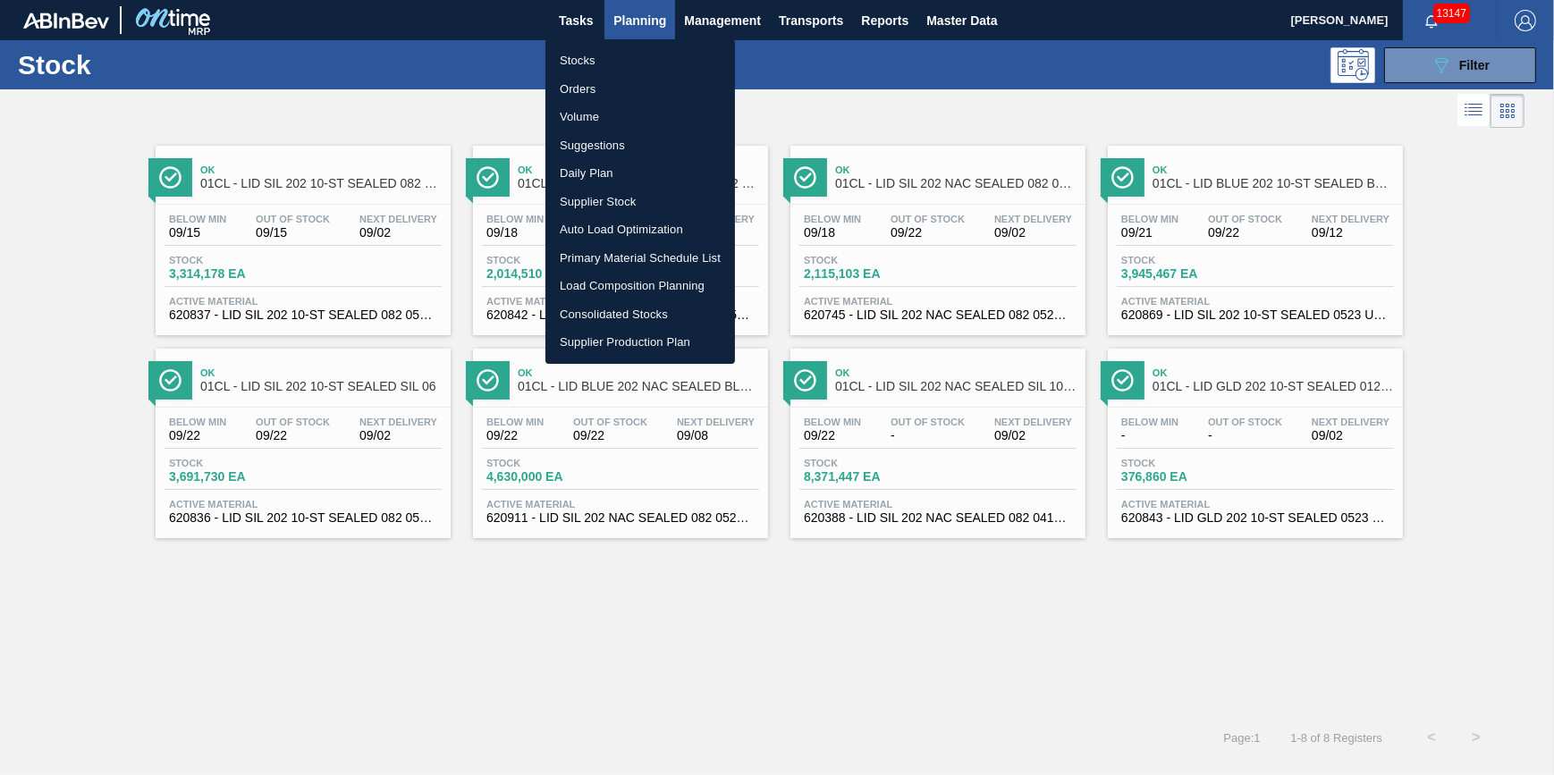
click at [642, 54] on li "Stocks" at bounding box center [640, 60] width 190 height 29
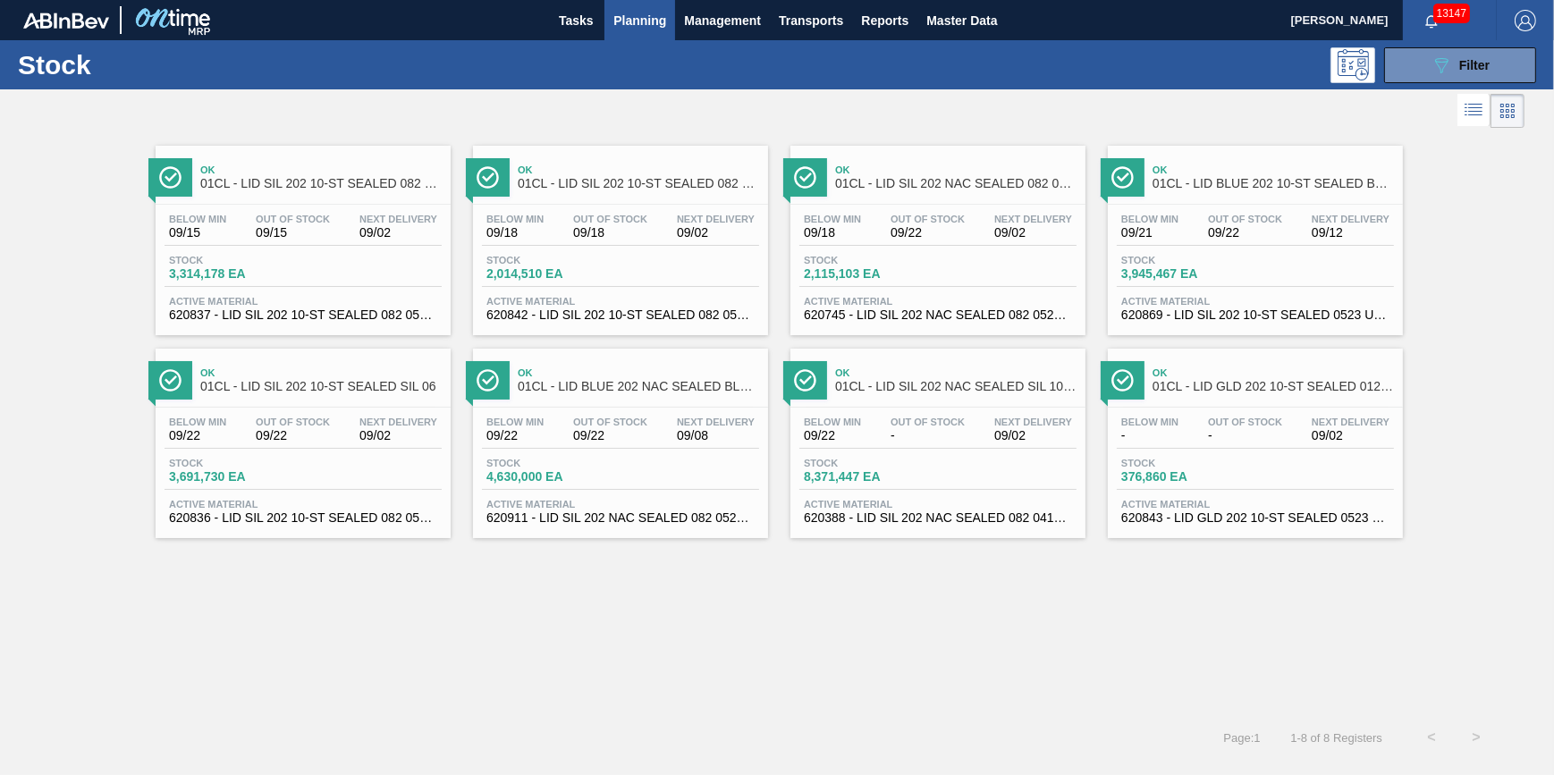
click at [622, 40] on div "Stock 089F7B8B-B2A5-4AFE-B5C0-19BA573D28AC Filter" at bounding box center [777, 64] width 1554 height 49
click at [624, 34] on button "Planning" at bounding box center [639, 20] width 71 height 40
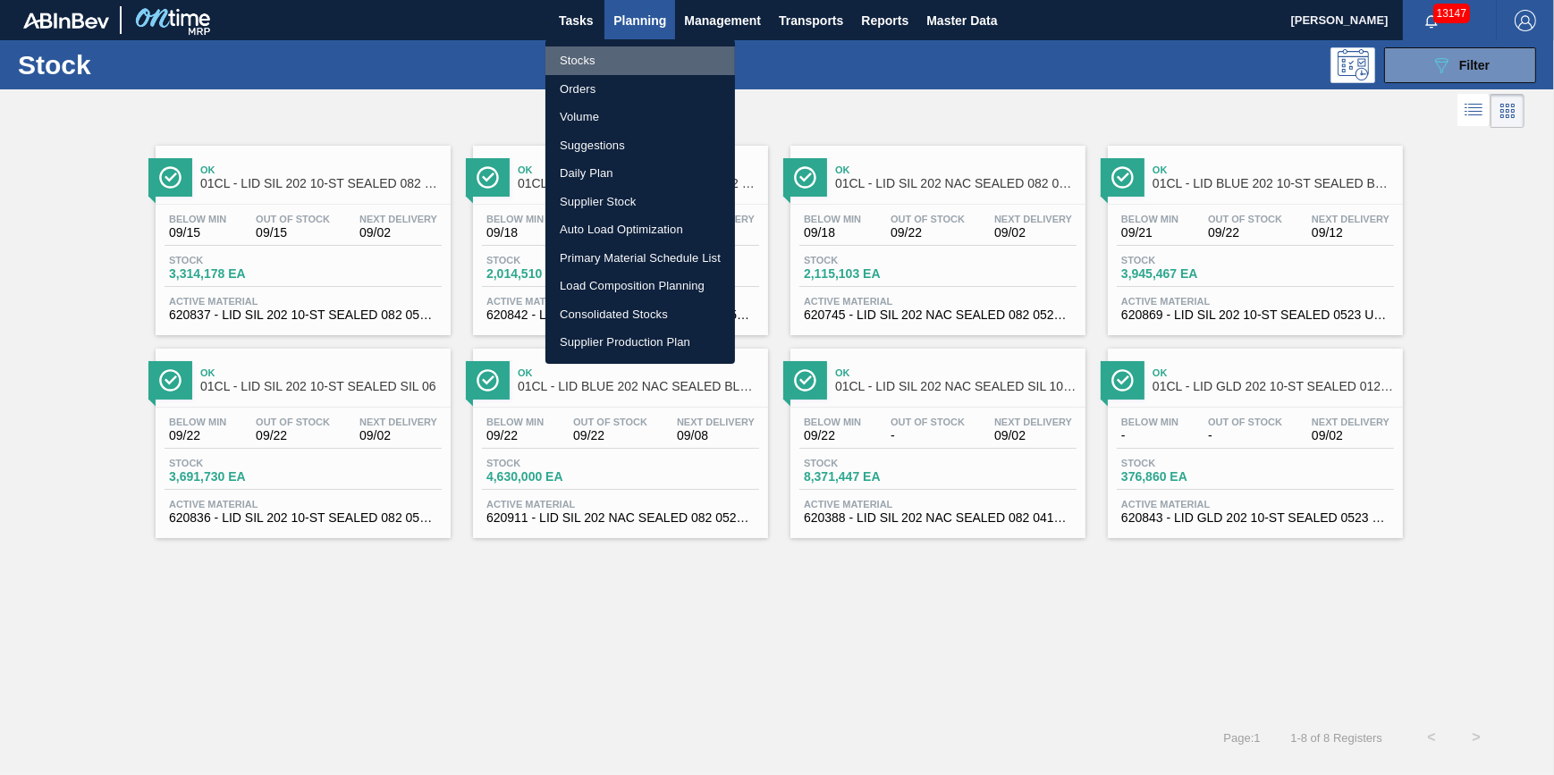
click at [612, 55] on li "Stocks" at bounding box center [640, 60] width 190 height 29
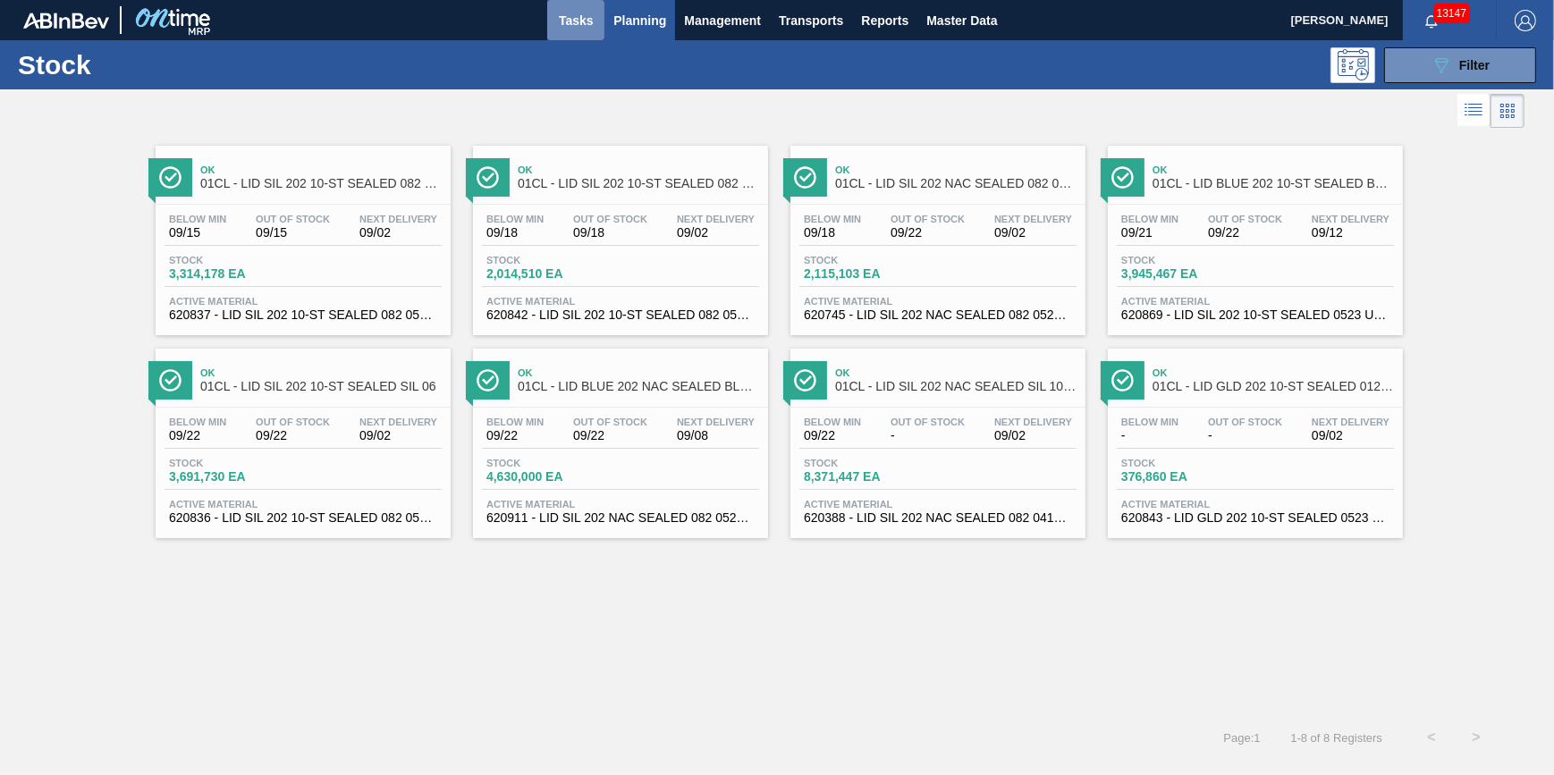
click at [588, 28] on span "Tasks" at bounding box center [575, 20] width 39 height 21
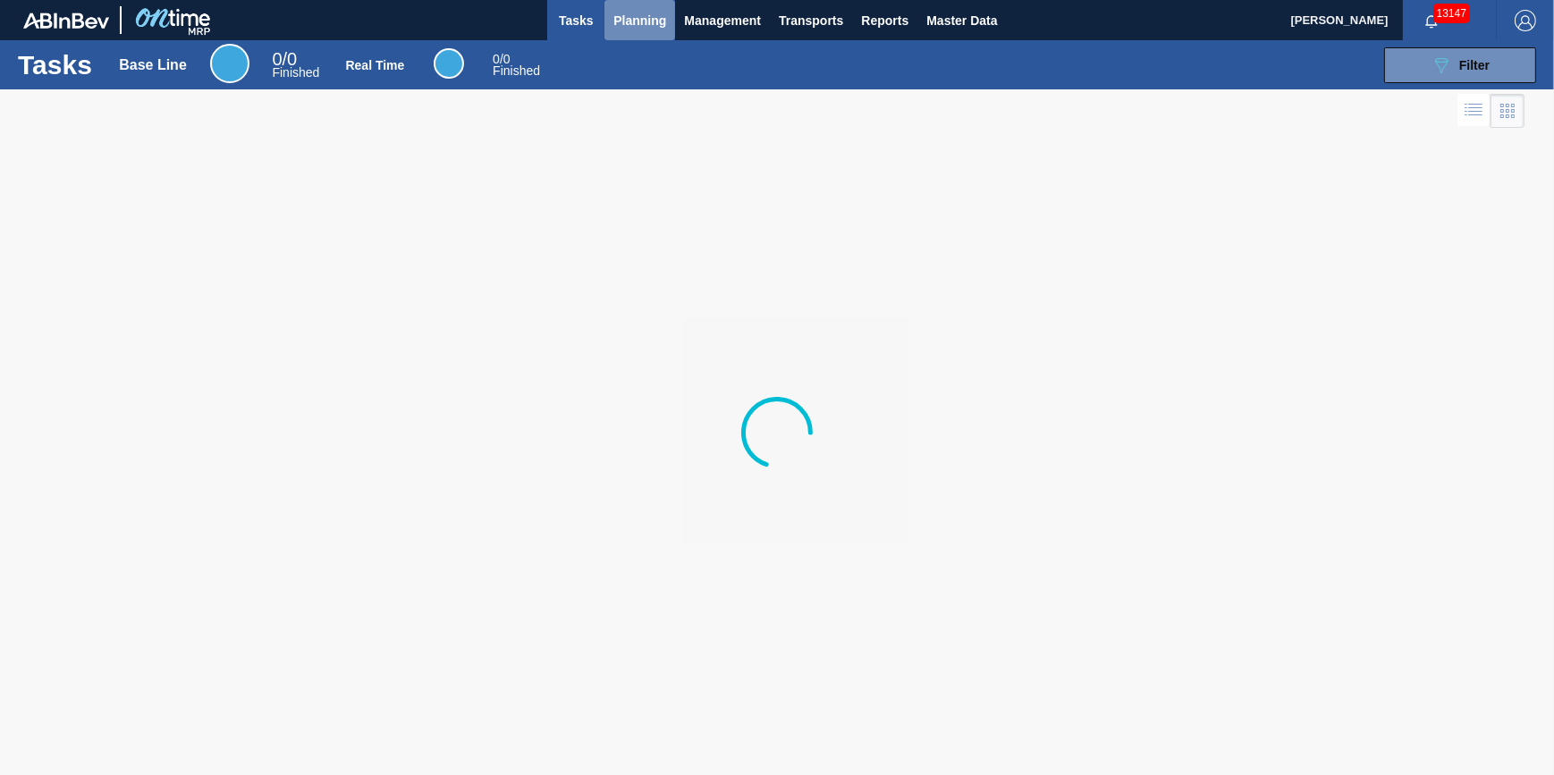
click at [635, 35] on button "Planning" at bounding box center [639, 20] width 71 height 40
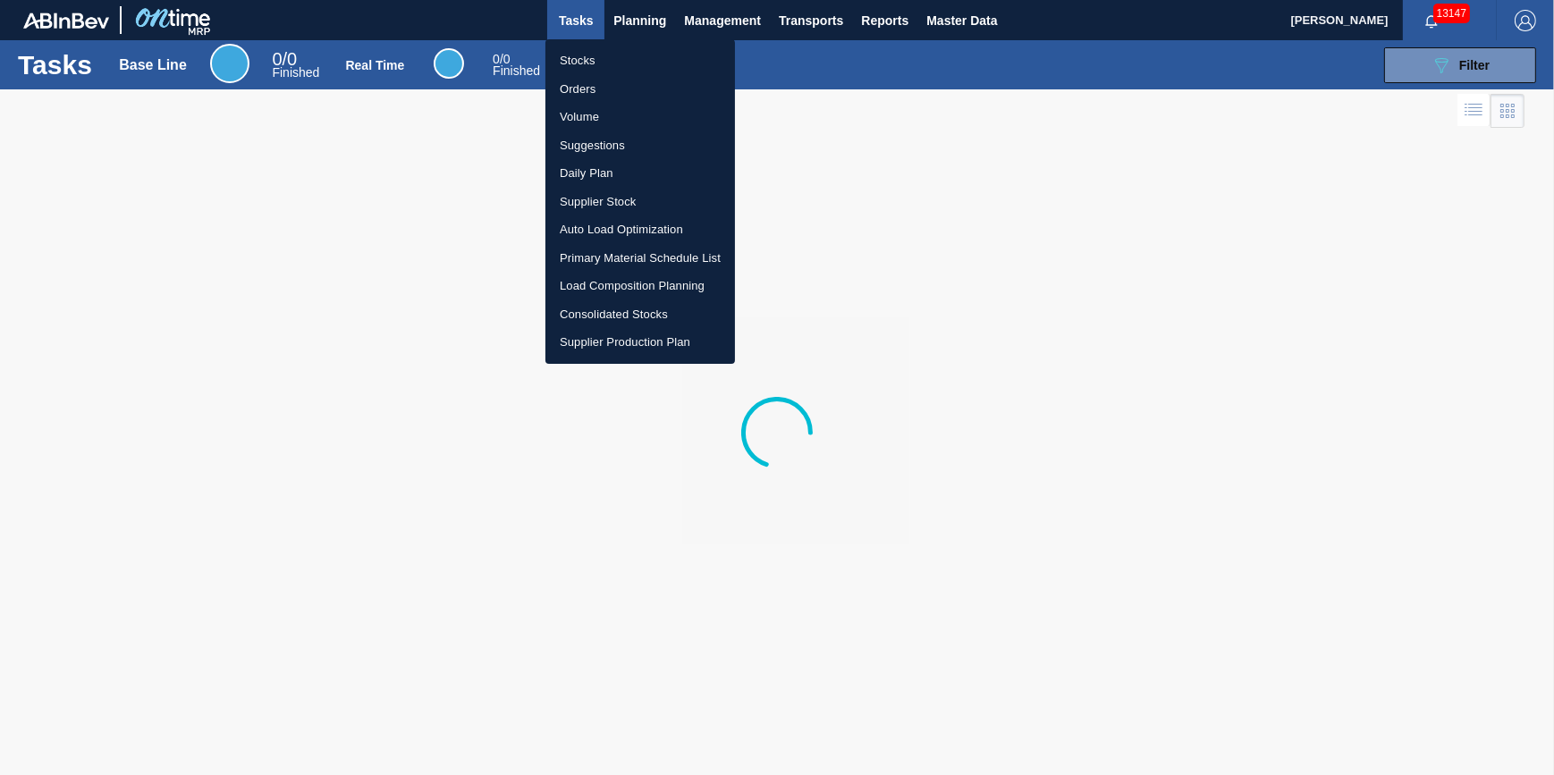
click at [630, 59] on li "Stocks" at bounding box center [640, 60] width 190 height 29
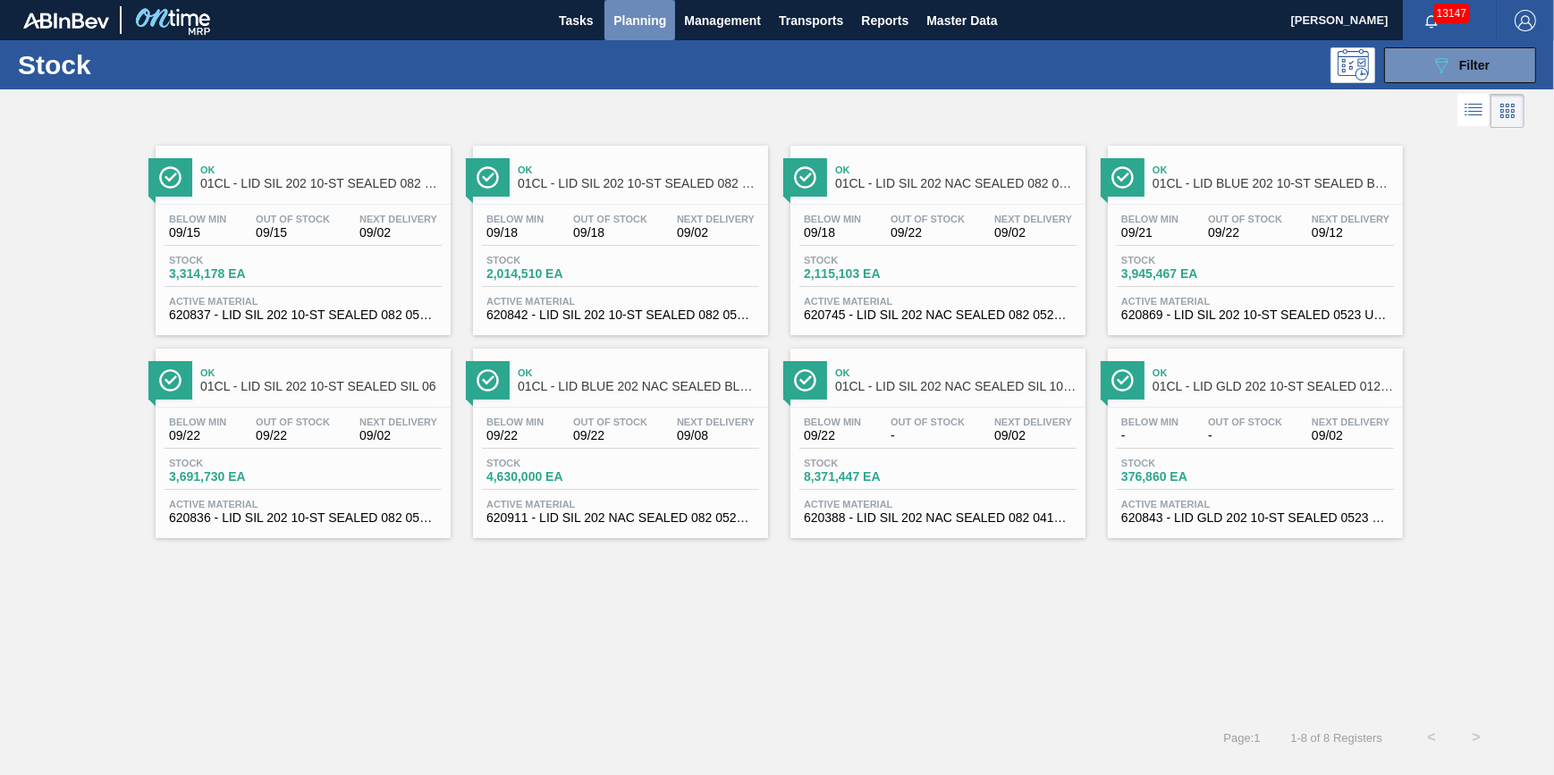
click at [635, 13] on span "Planning" at bounding box center [639, 20] width 53 height 21
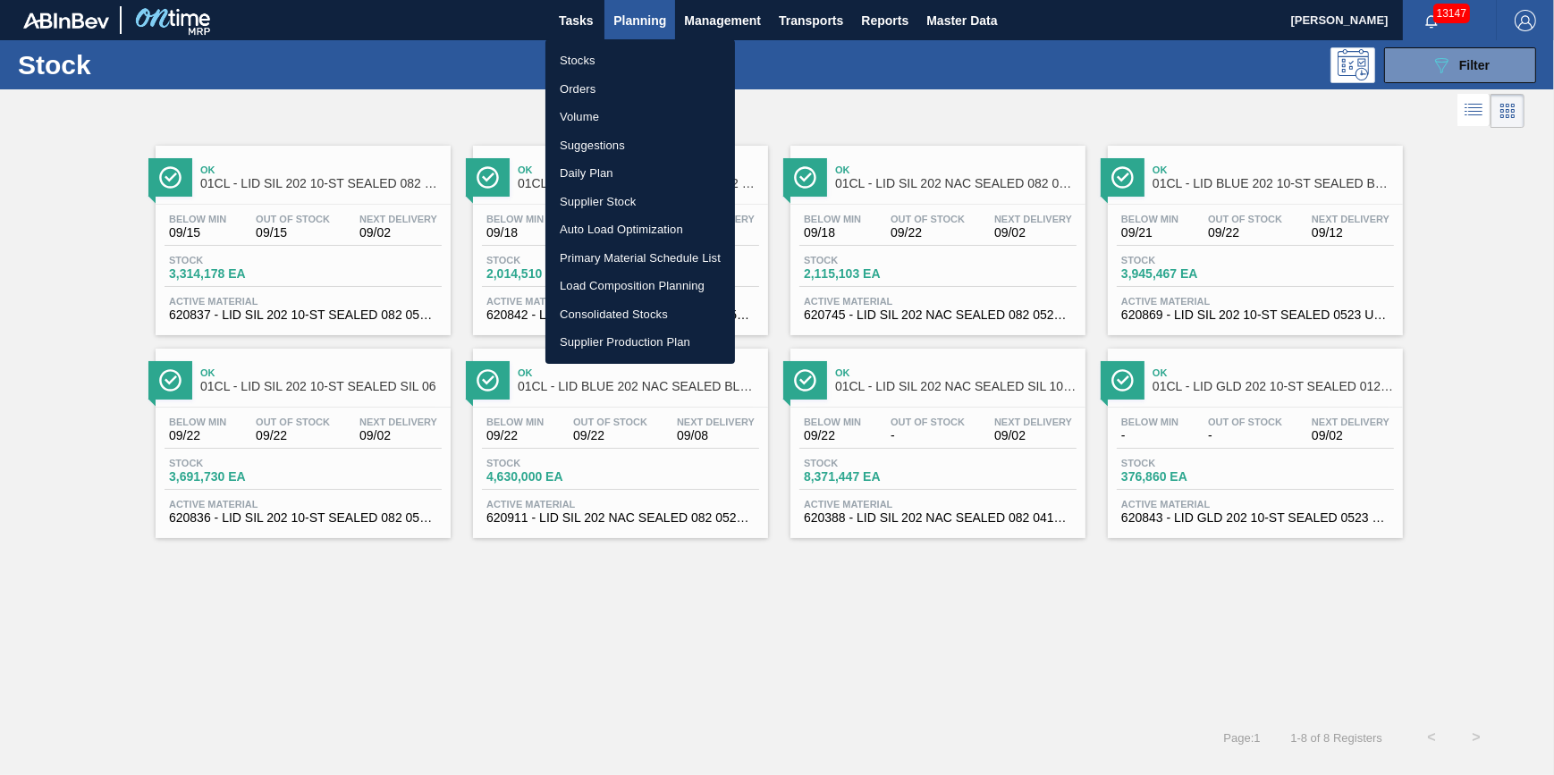
click at [631, 42] on ul "Stocks Orders Volume Suggestions Daily Plan Supplier Stock Auto Load Optimizati…" at bounding box center [640, 201] width 190 height 325
click at [631, 53] on li "Stocks" at bounding box center [640, 60] width 190 height 29
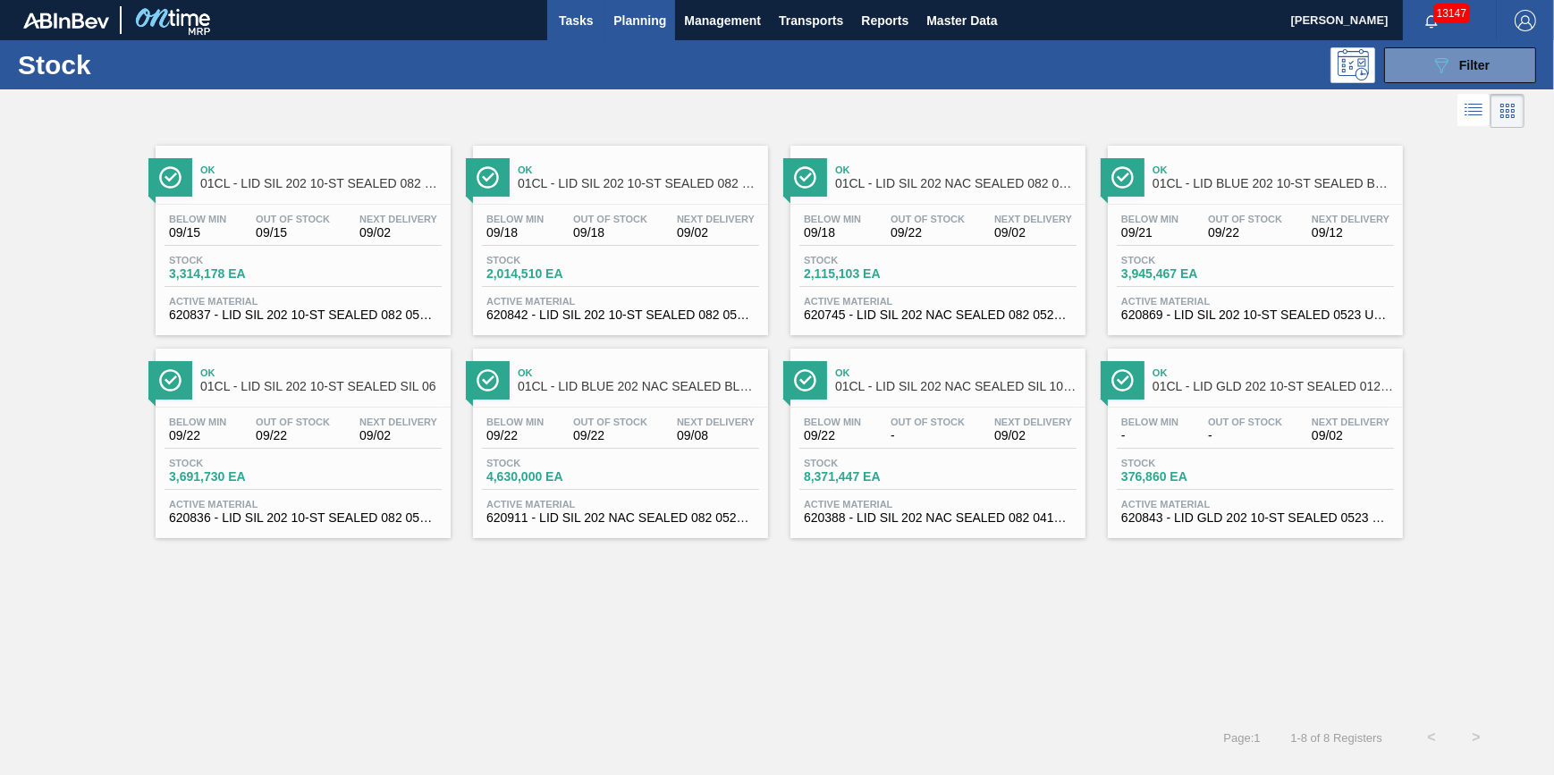
click at [561, 27] on span "Tasks" at bounding box center [575, 20] width 39 height 21
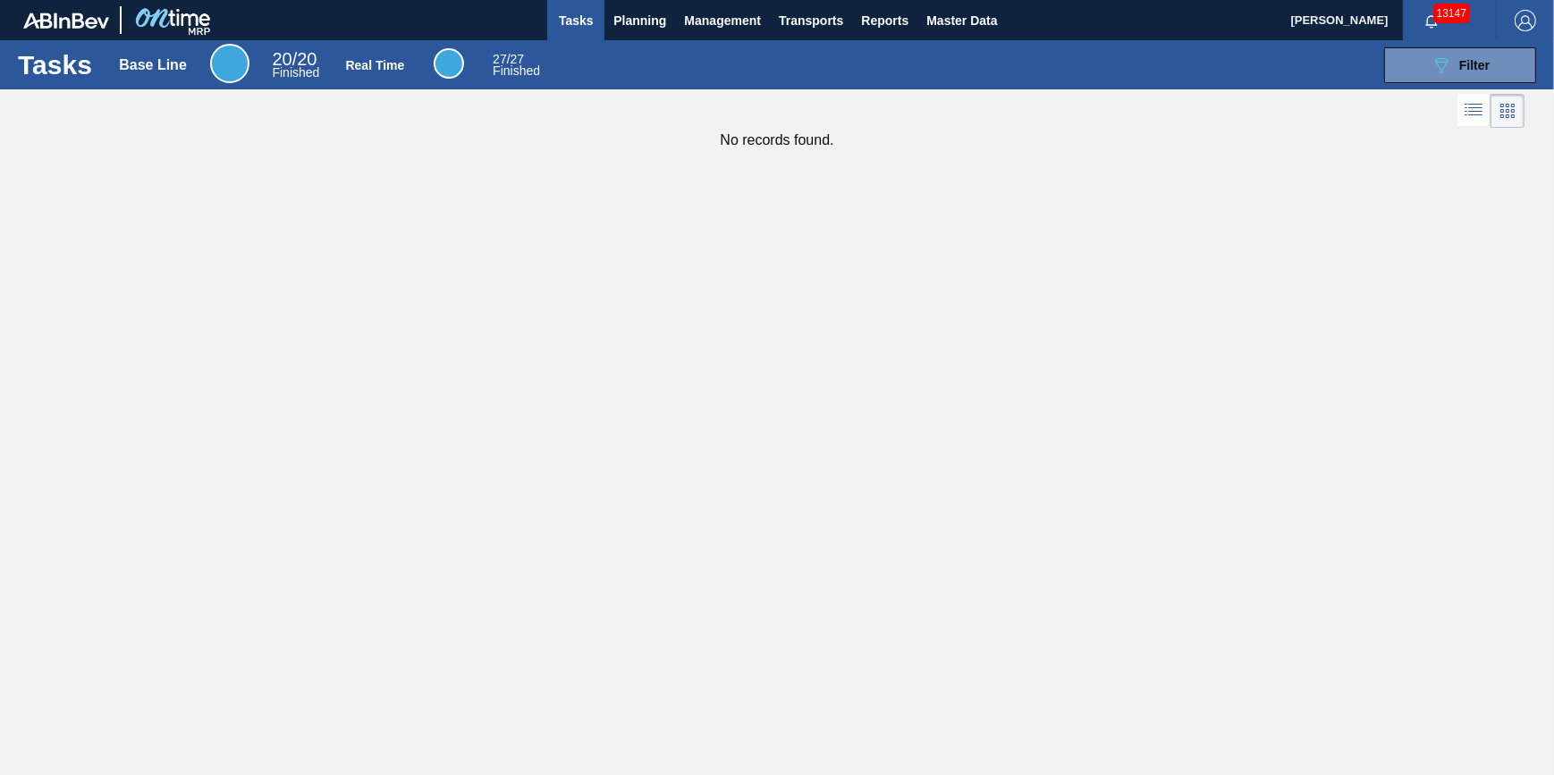
click at [587, 30] on span "Tasks" at bounding box center [575, 20] width 39 height 21
click at [593, 52] on div "089F7B8B-B2A5-4AFE-B5C0-19BA573D28AC Filter" at bounding box center [1049, 65] width 991 height 36
click at [616, 31] on button "Planning" at bounding box center [639, 20] width 71 height 40
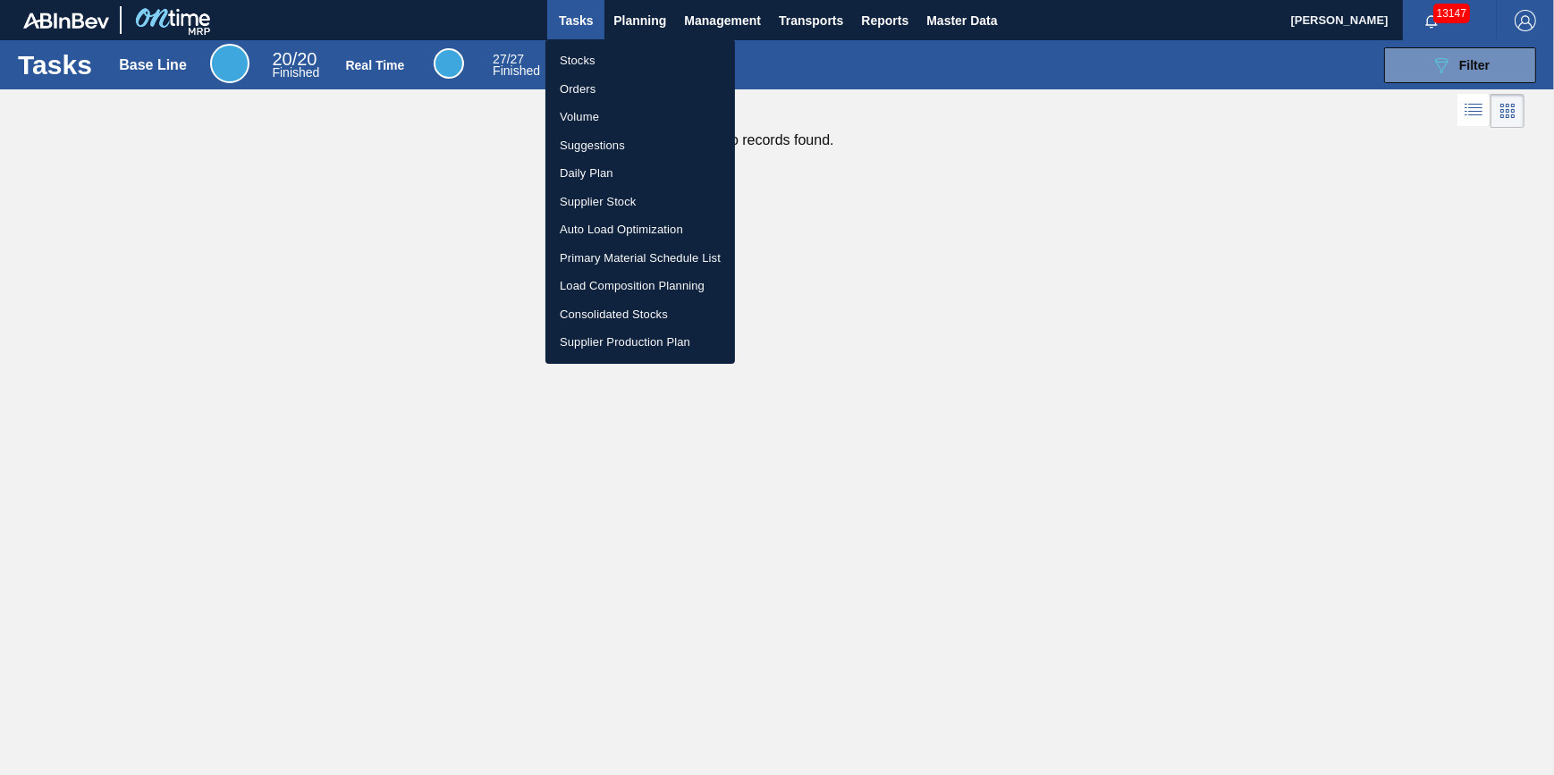
click at [601, 57] on li "Stocks" at bounding box center [640, 60] width 190 height 29
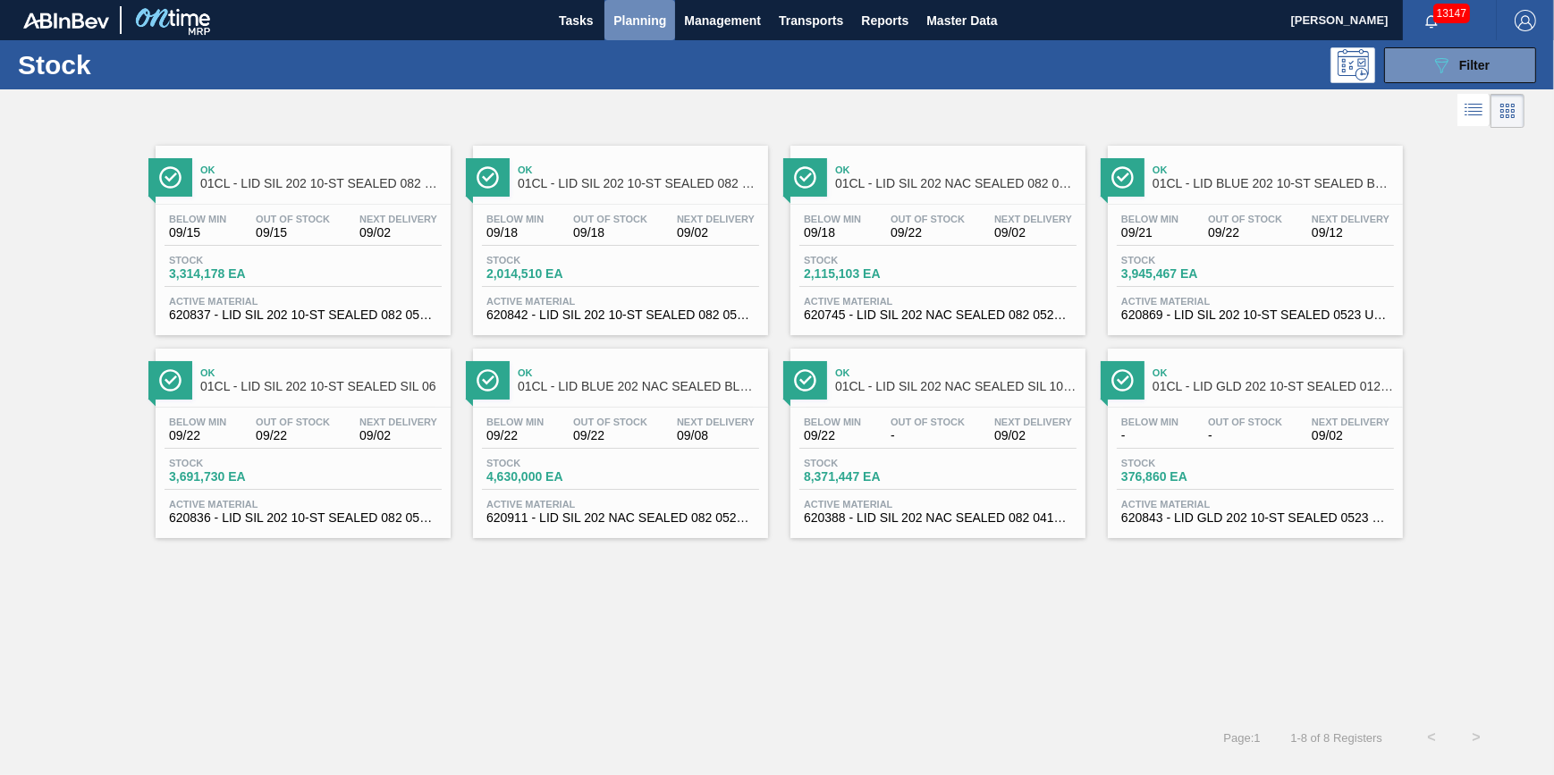
click at [638, 19] on span "Planning" at bounding box center [639, 20] width 53 height 21
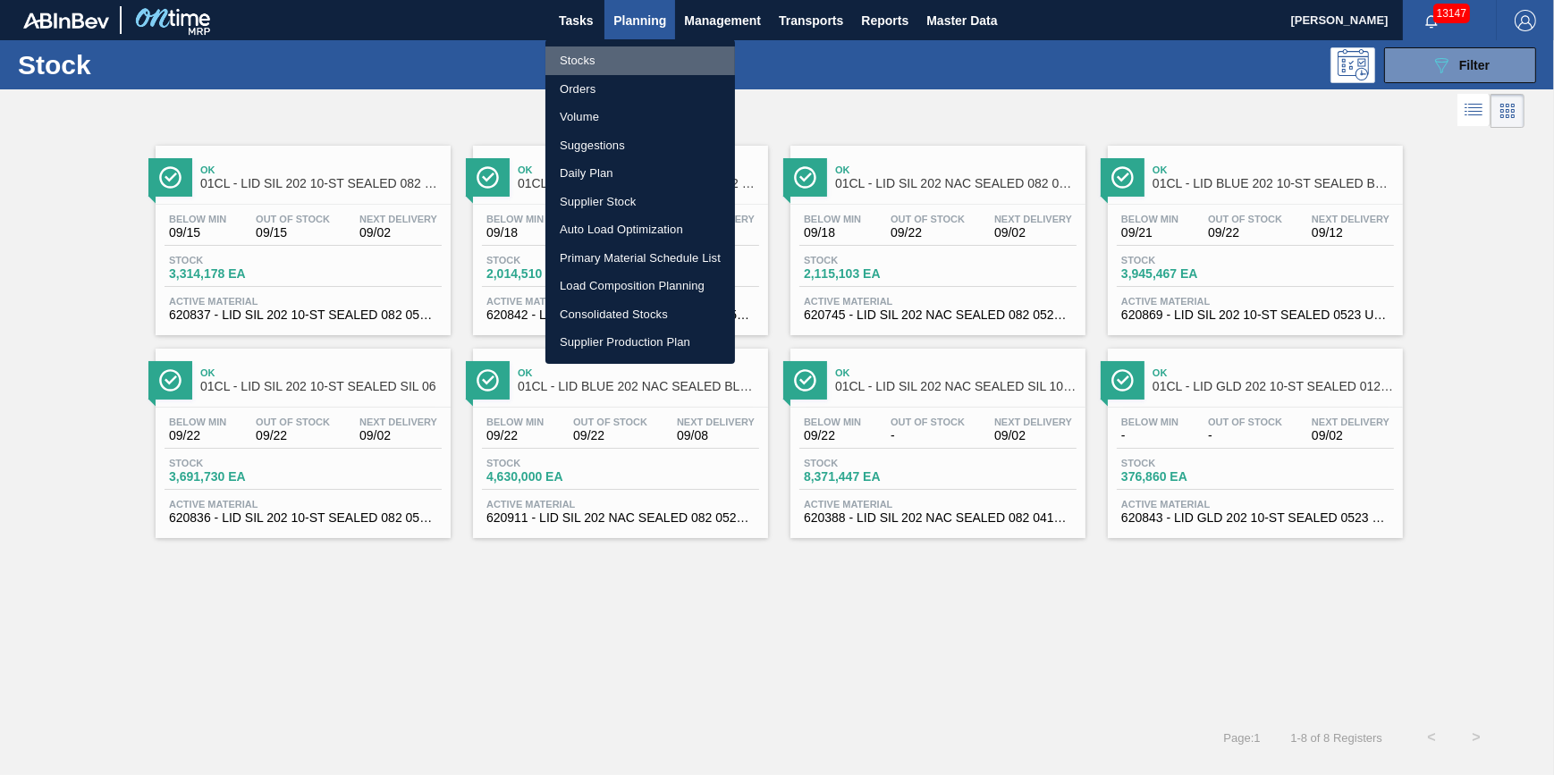
click at [634, 51] on li "Stocks" at bounding box center [640, 60] width 190 height 29
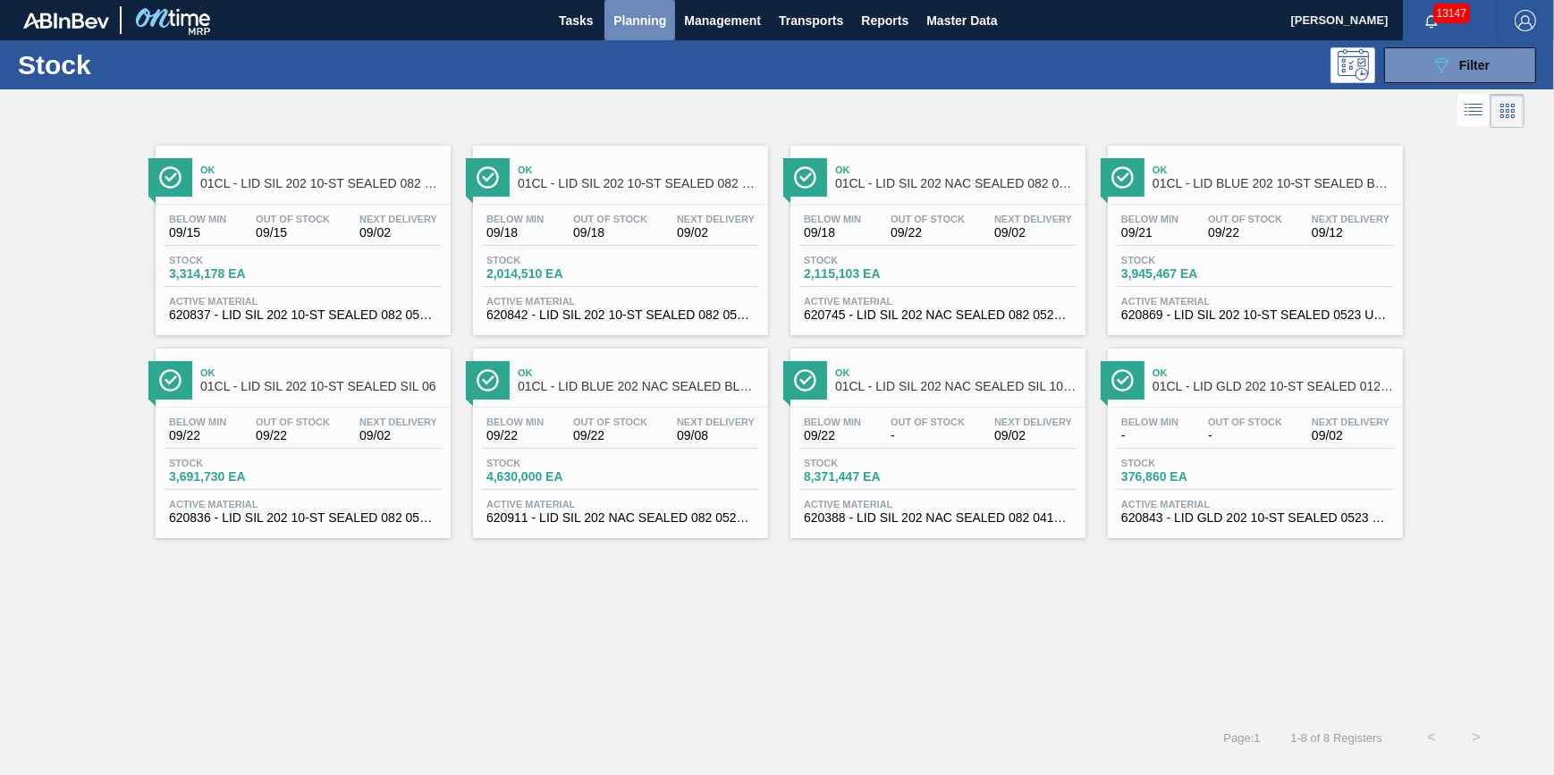
click at [626, 15] on span "Planning" at bounding box center [639, 20] width 53 height 21
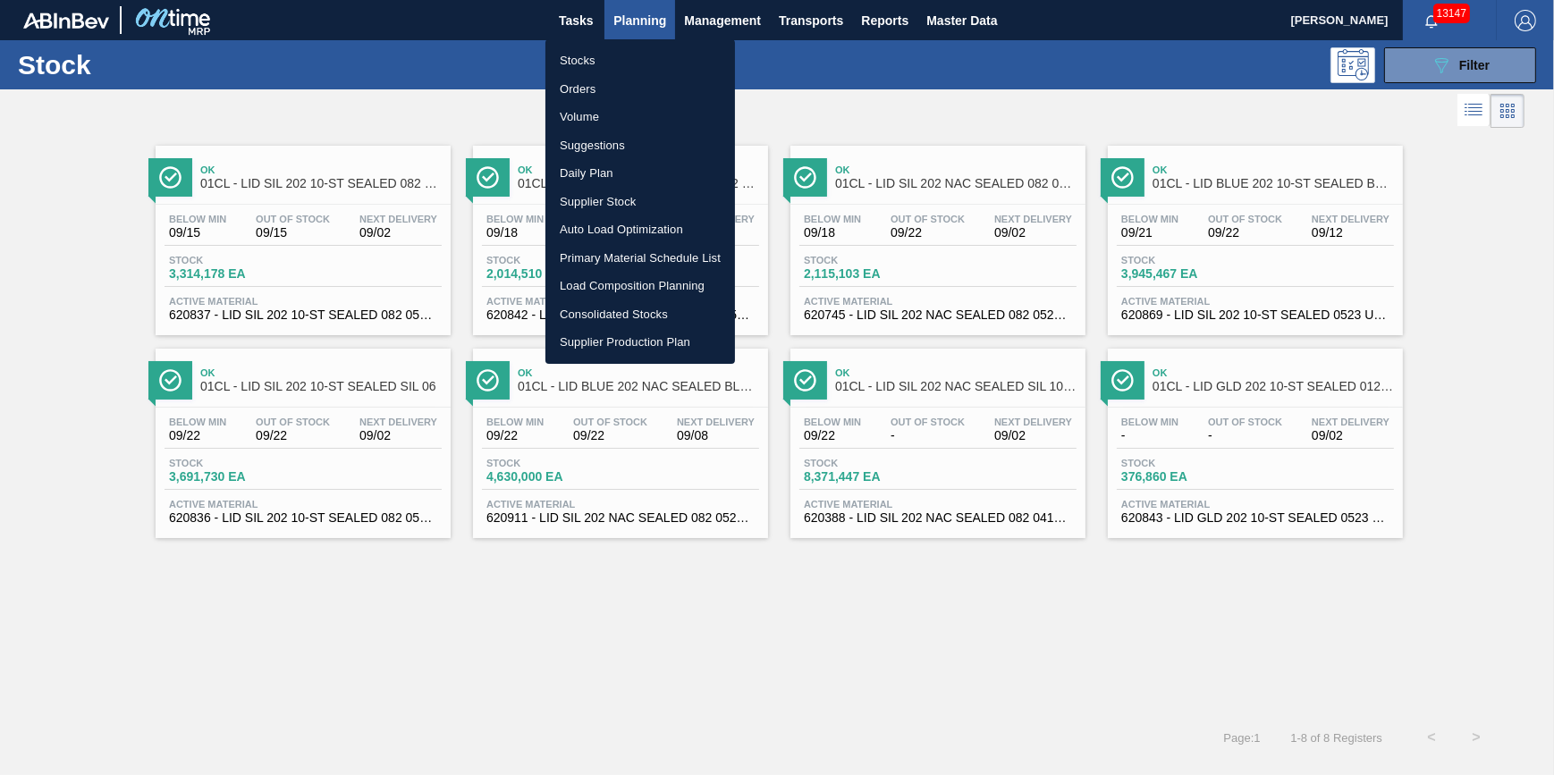
click at [627, 51] on li "Stocks" at bounding box center [640, 60] width 190 height 29
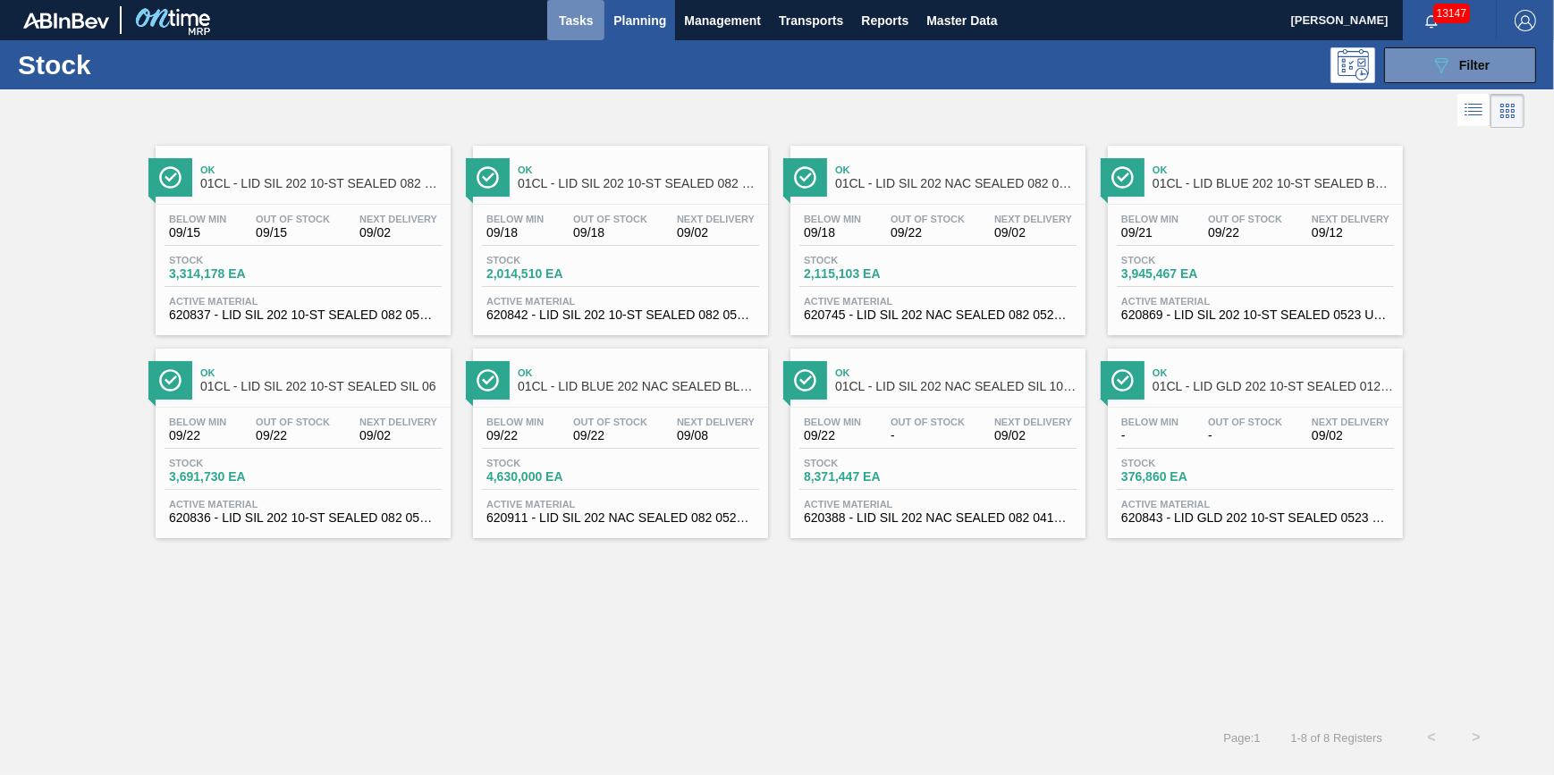
click at [588, 10] on span "Tasks" at bounding box center [575, 20] width 39 height 21
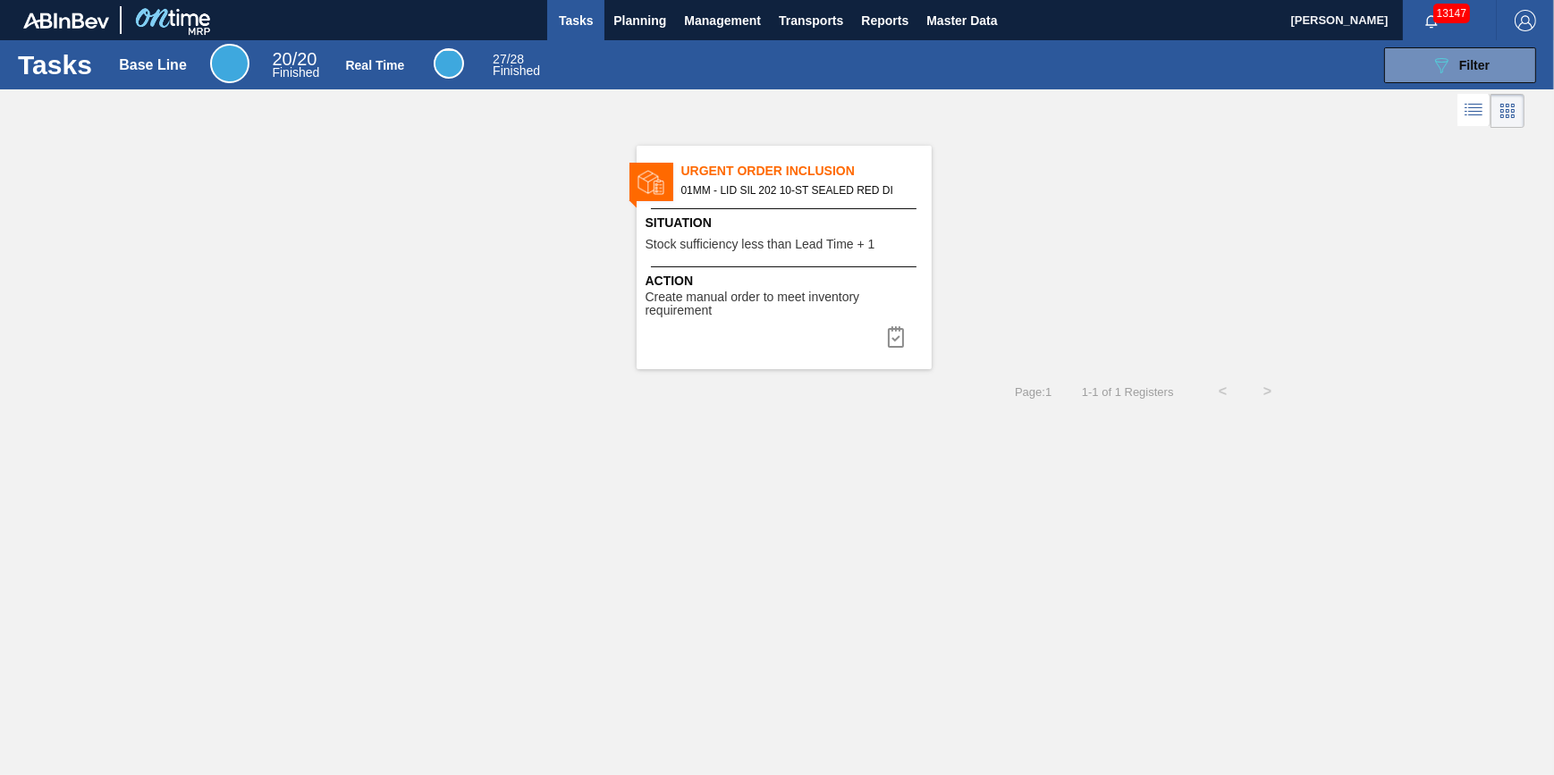
click at [750, 223] on span "Situation" at bounding box center [787, 223] width 282 height 19
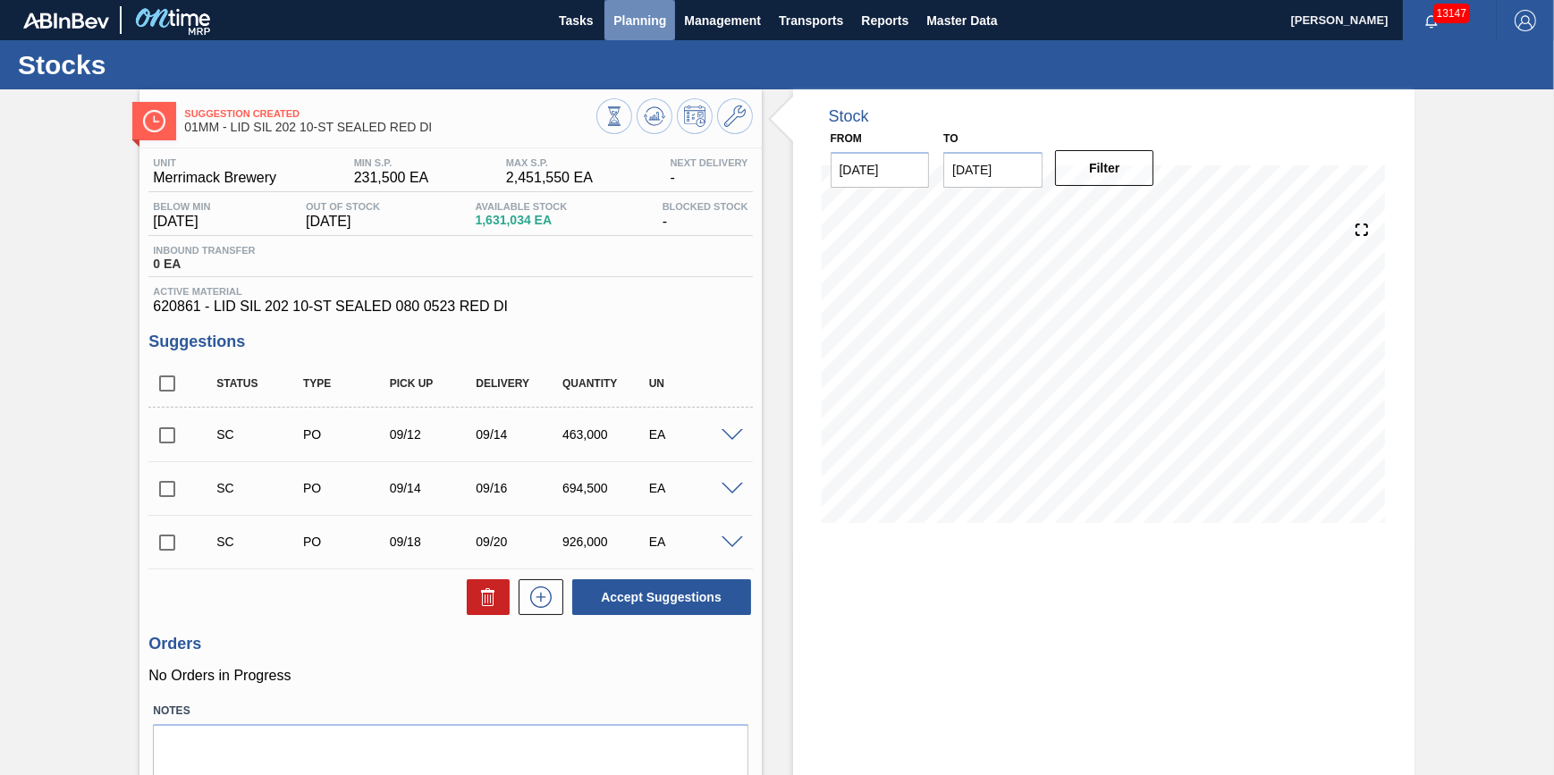
click at [644, 31] on button "Planning" at bounding box center [639, 20] width 71 height 40
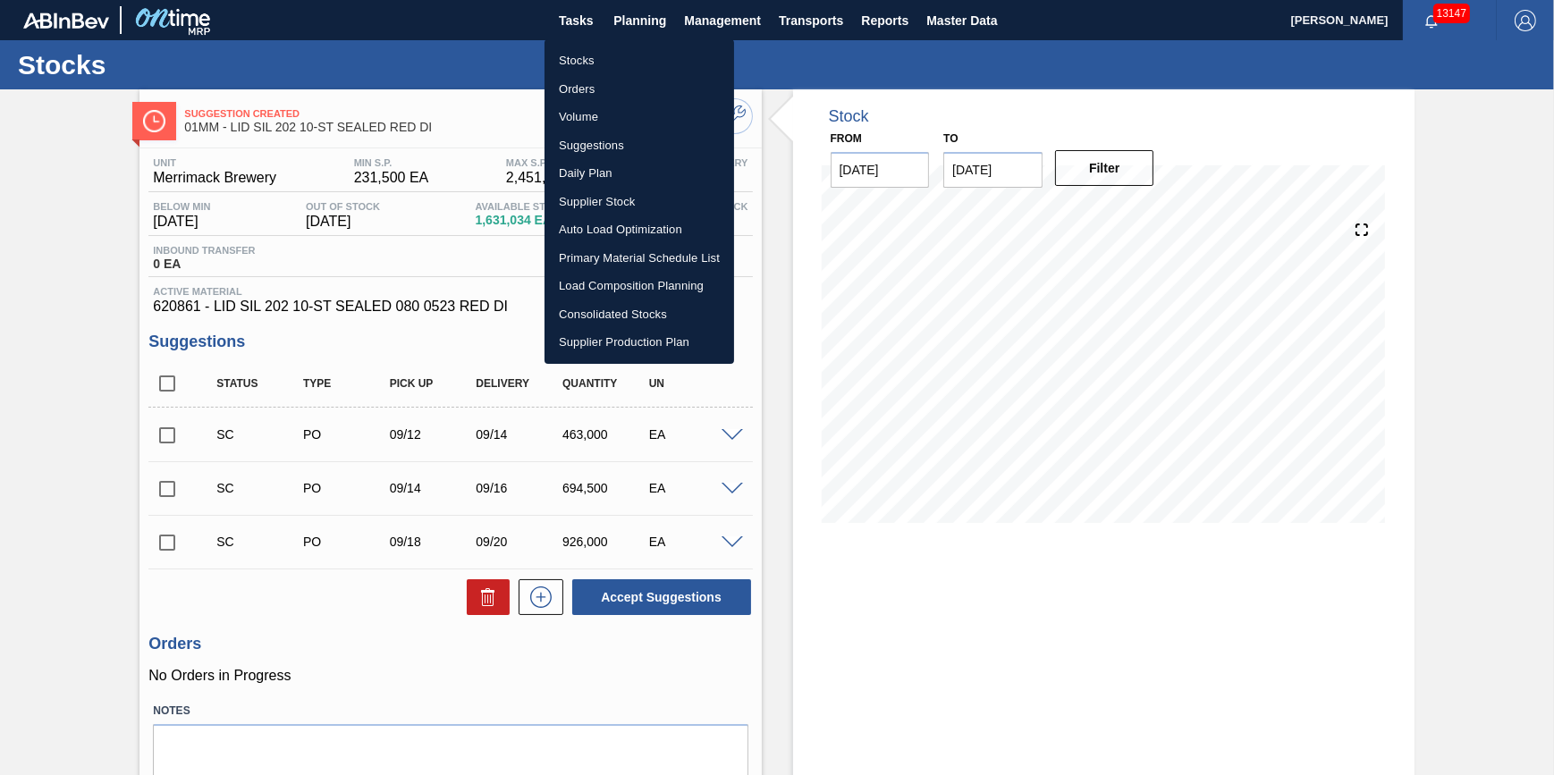
click at [635, 70] on li "Stocks" at bounding box center [640, 60] width 190 height 29
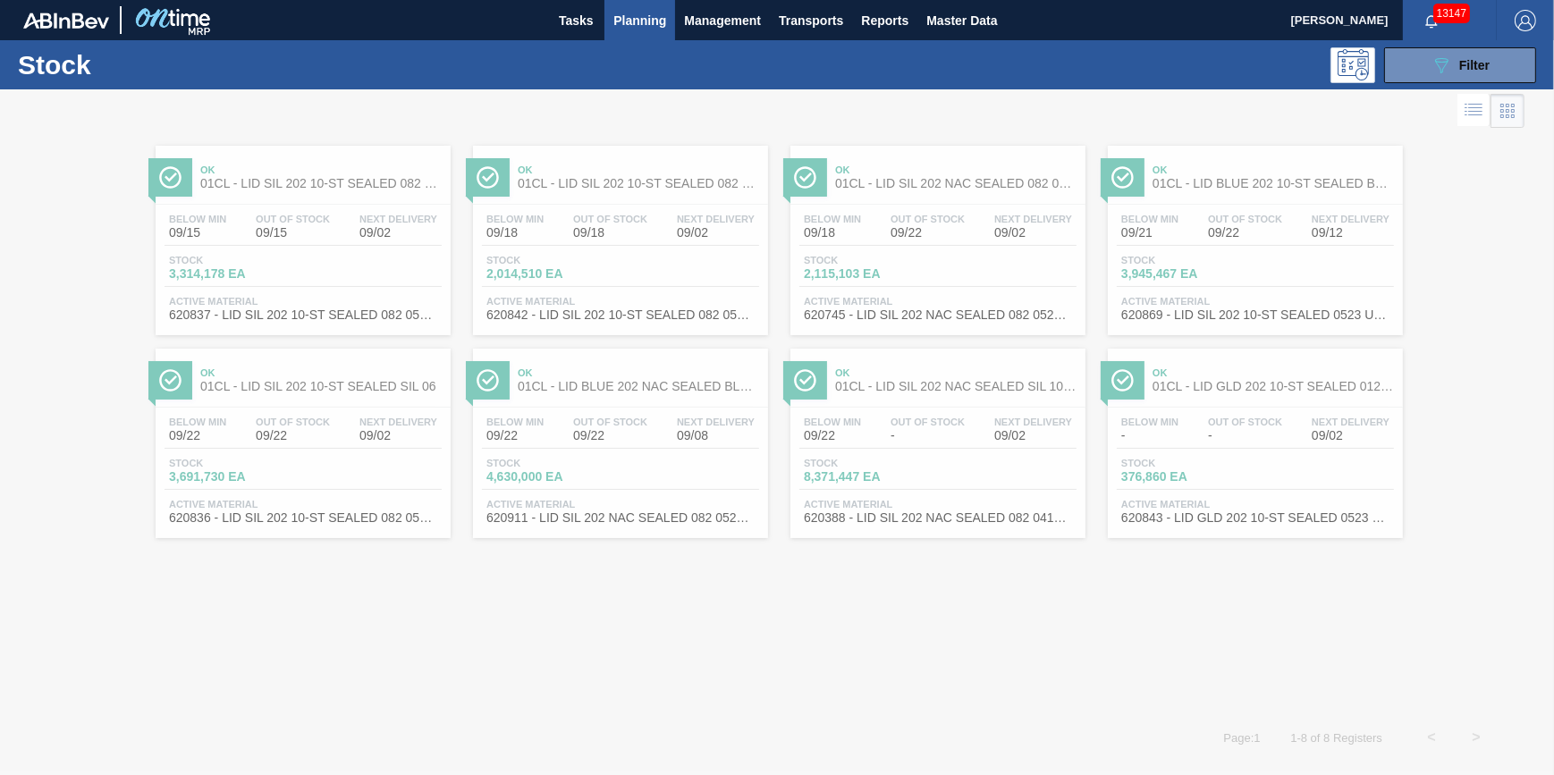
click at [1307, 88] on div "Stock 089F7B8B-B2A5-4AFE-B5C0-19BA573D28AC Filter" at bounding box center [777, 64] width 1554 height 49
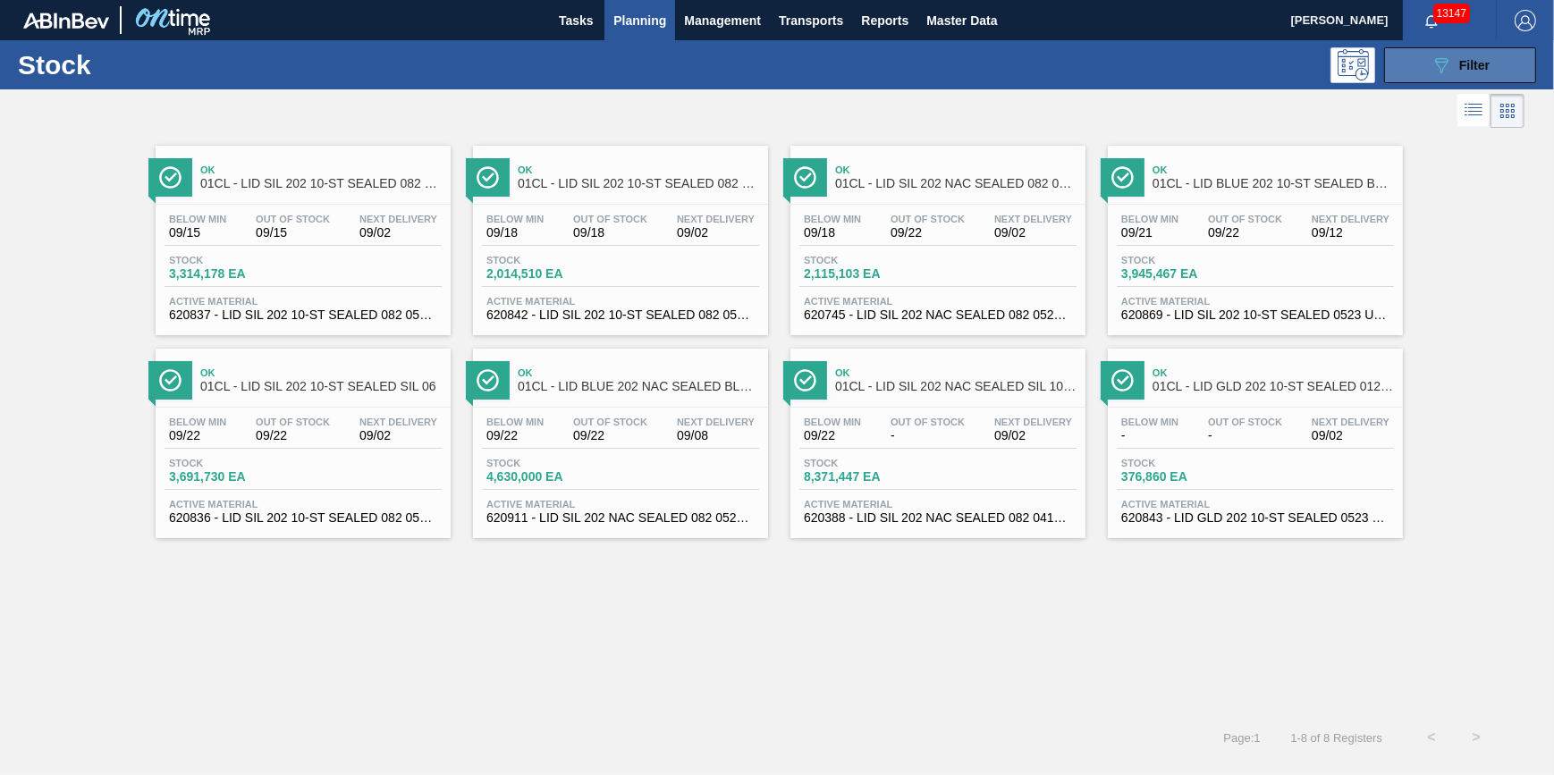
click at [1432, 69] on icon "089F7B8B-B2A5-4AFE-B5C0-19BA573D28AC" at bounding box center [1441, 65] width 21 height 21
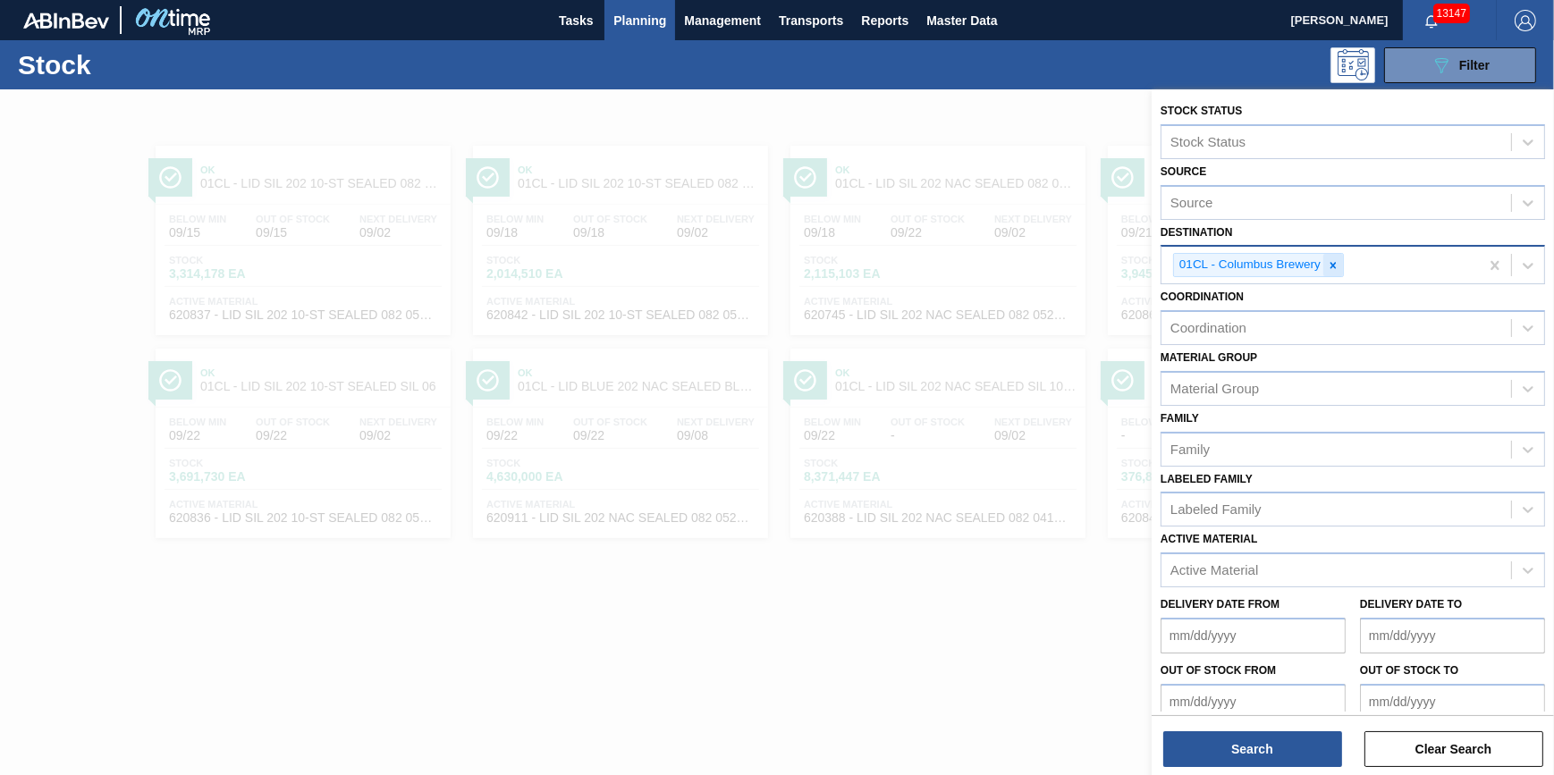
click at [1327, 266] on icon at bounding box center [1333, 265] width 13 height 13
drag, startPoint x: 1326, startPoint y: 266, endPoint x: 1323, endPoint y: 280, distance: 13.7
click at [1325, 266] on div "Destination" at bounding box center [1336, 263] width 350 height 26
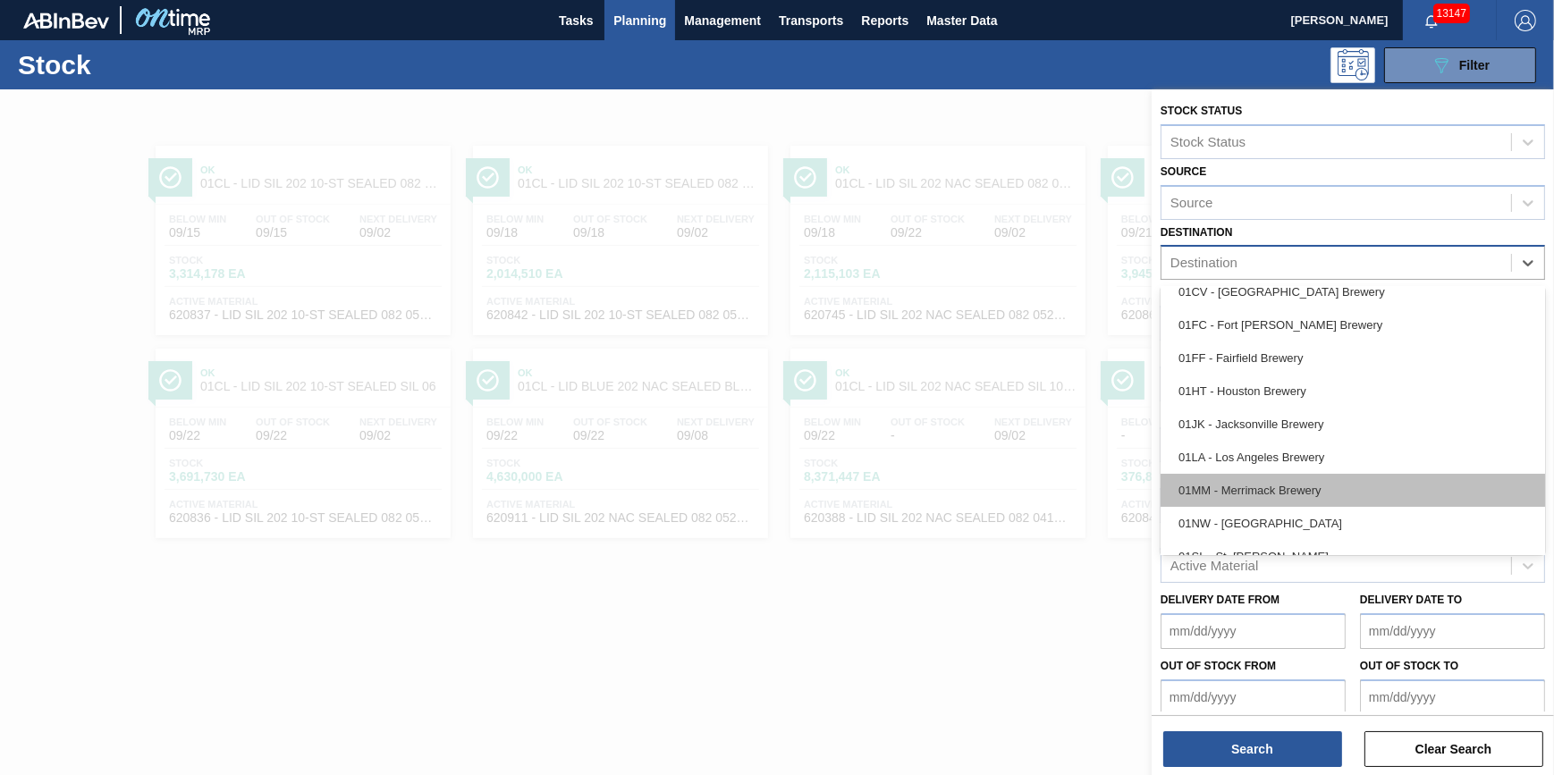
scroll to position [135, 0]
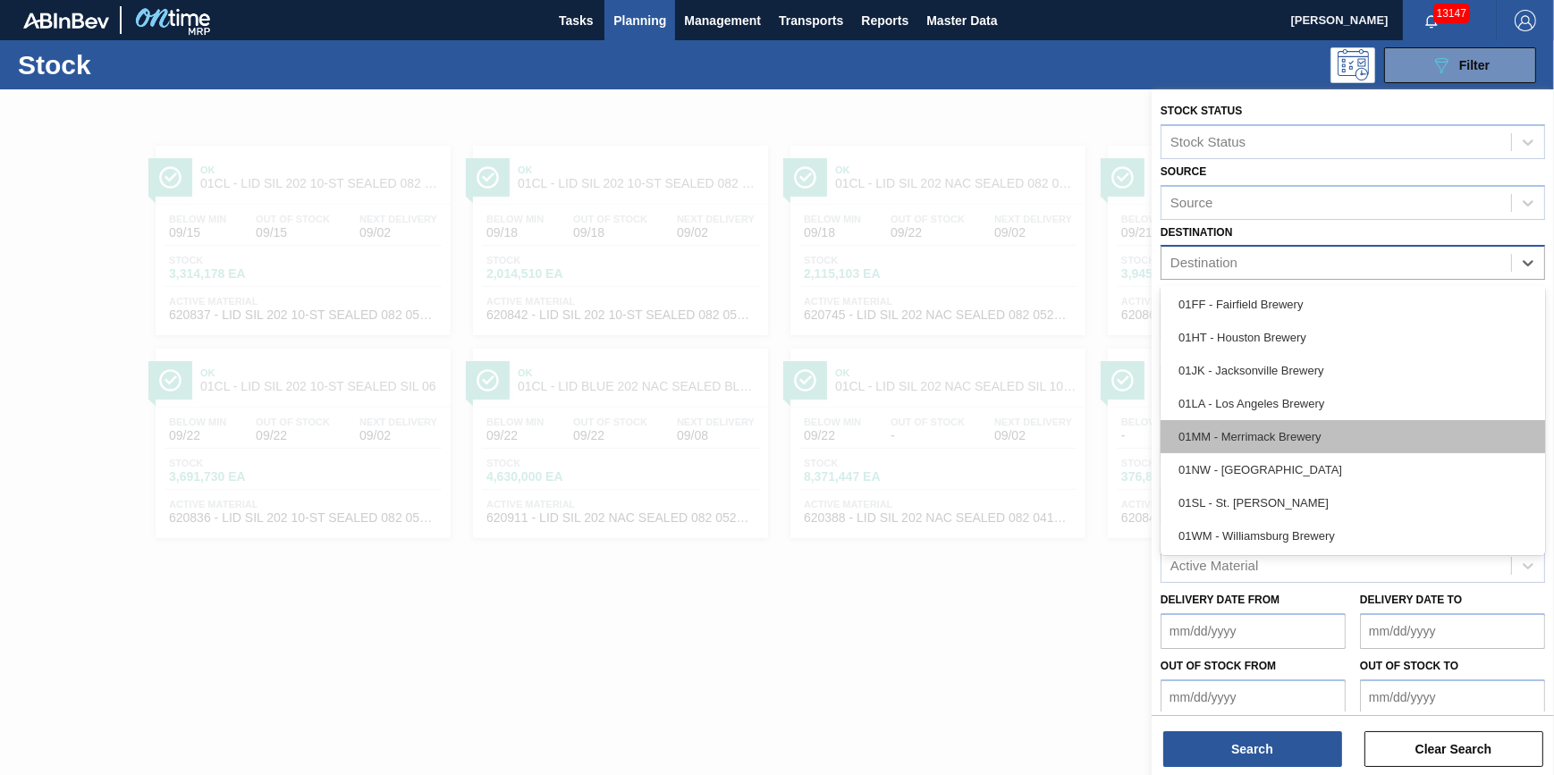
click at [1303, 435] on div "01MM - Merrimack Brewery" at bounding box center [1353, 436] width 384 height 33
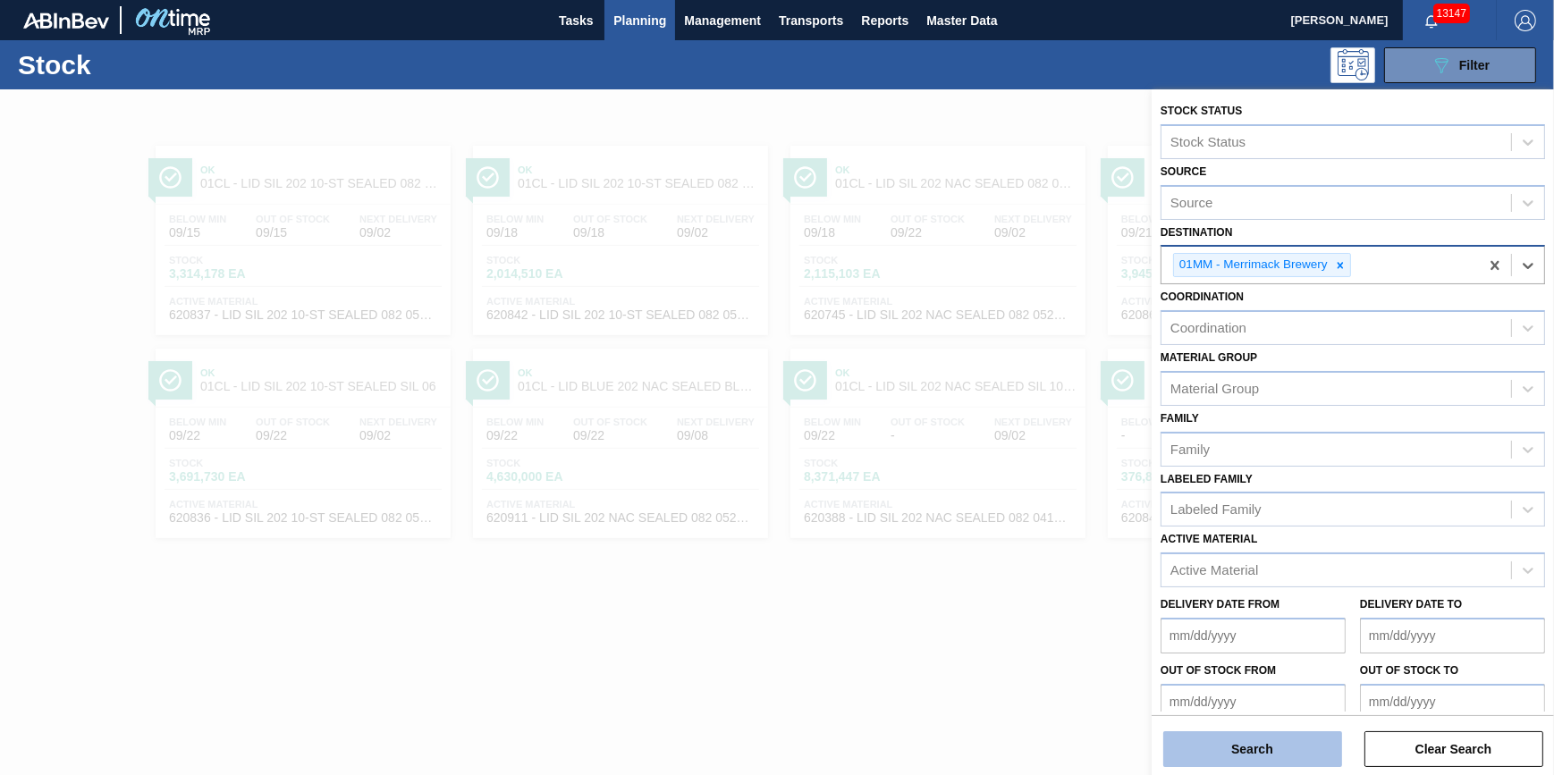
click at [1241, 743] on button "Search" at bounding box center [1252, 749] width 179 height 36
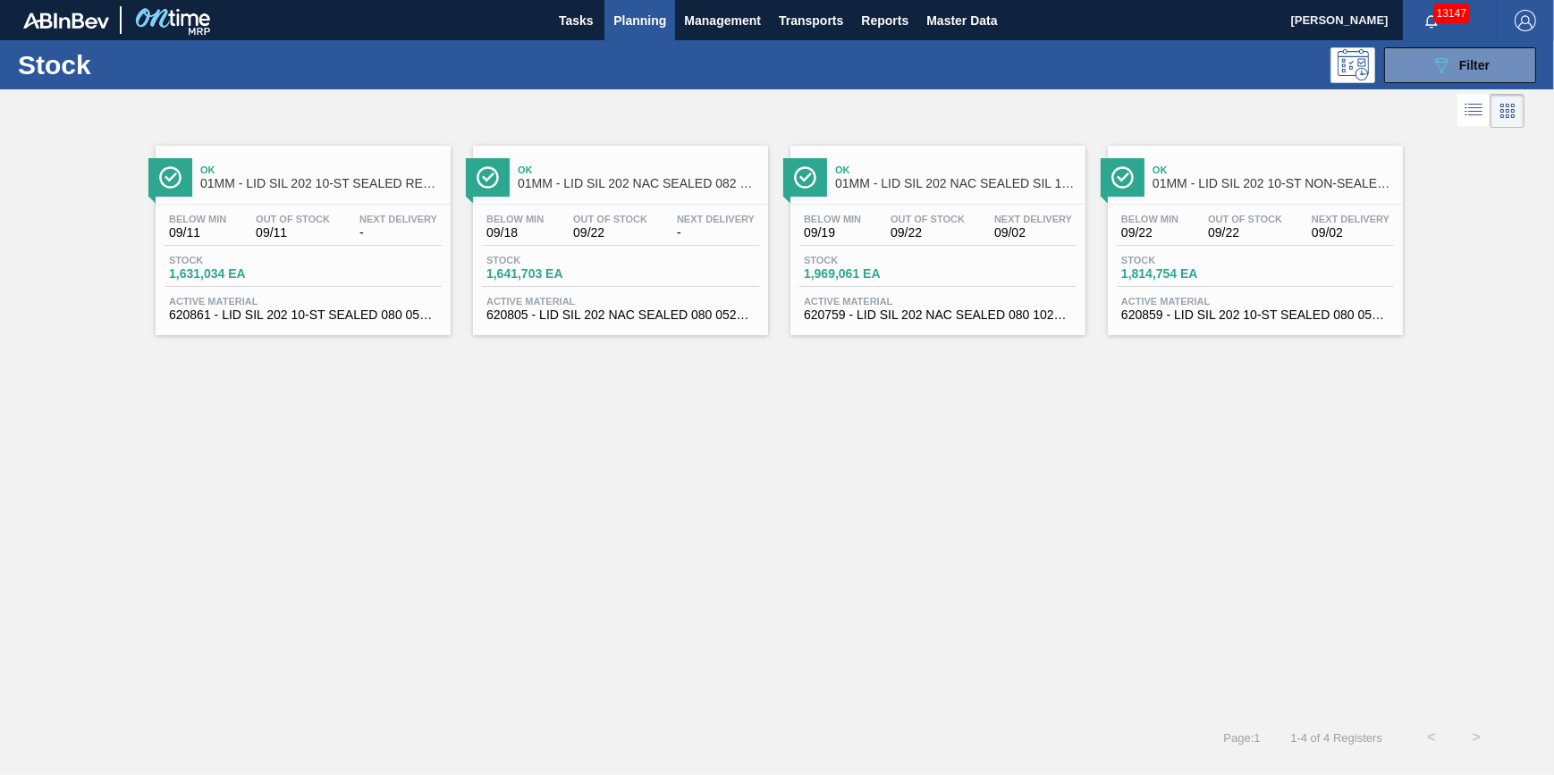
click at [335, 197] on div "Ok 01MM - LID SIL 202 10-ST SEALED RED DI Below Min 09/11 Out Of Stock 09/11 Ne…" at bounding box center [303, 241] width 295 height 190
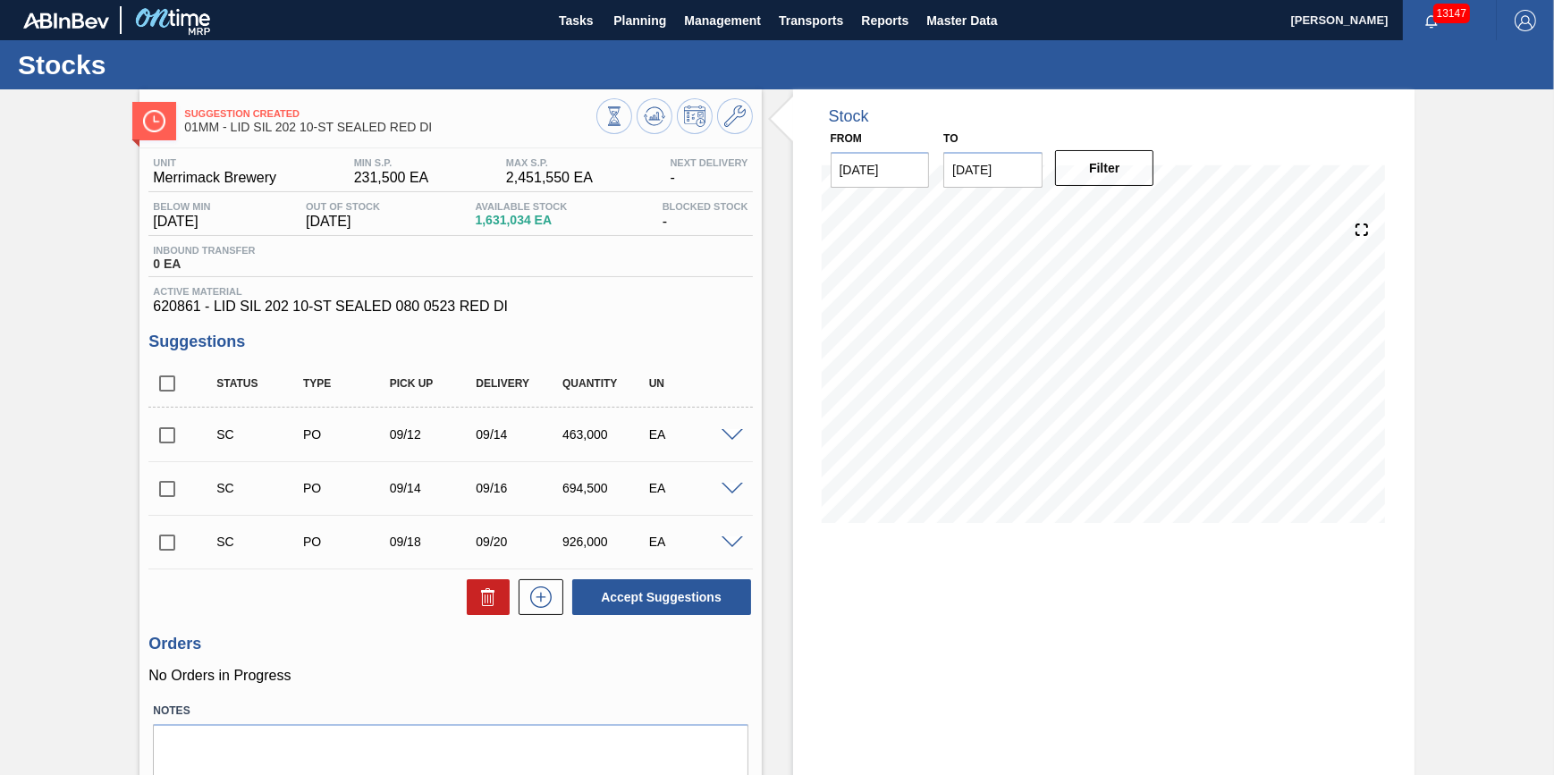
click at [724, 440] on span at bounding box center [732, 435] width 21 height 13
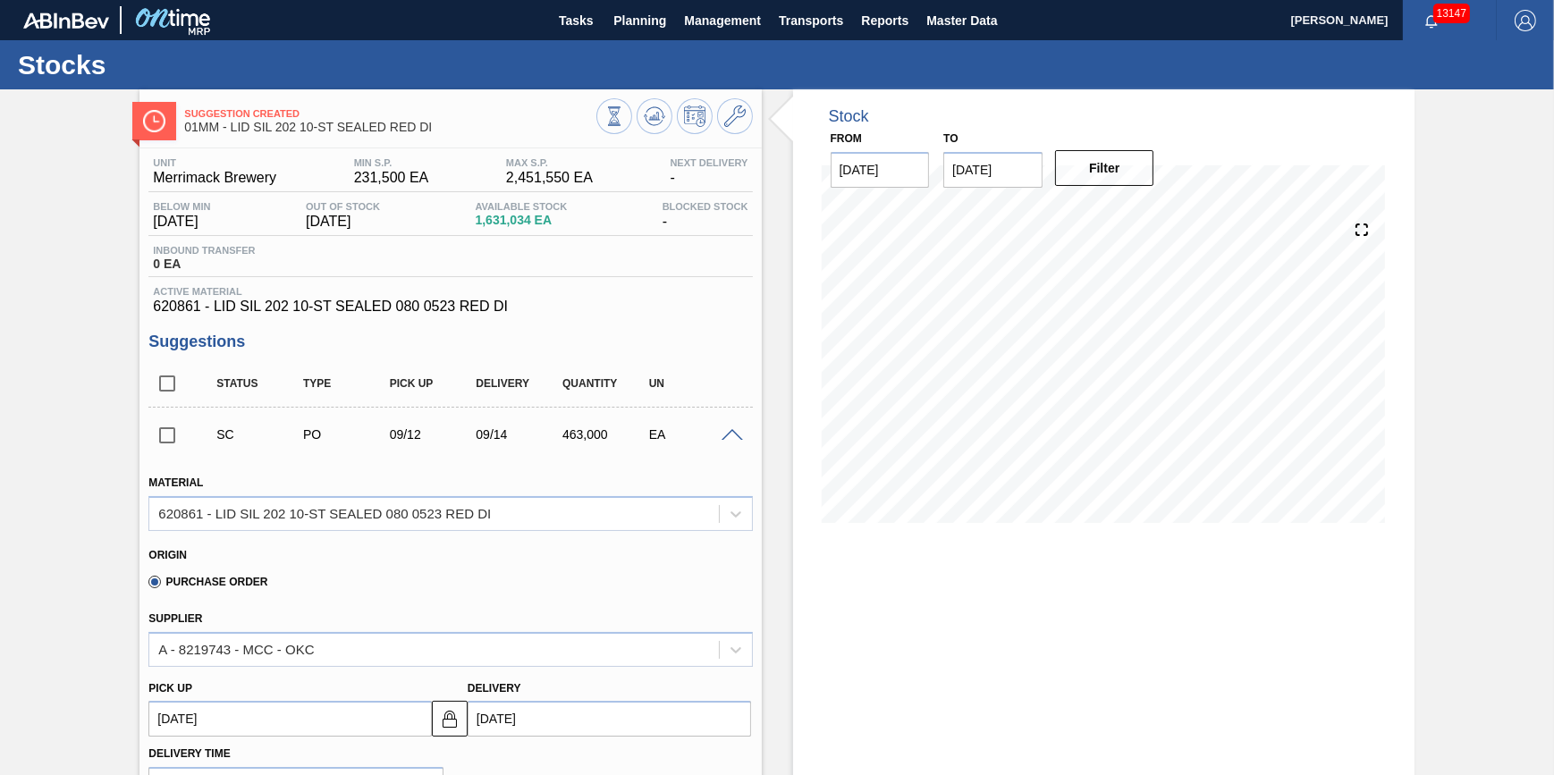
click at [727, 437] on span at bounding box center [732, 435] width 21 height 13
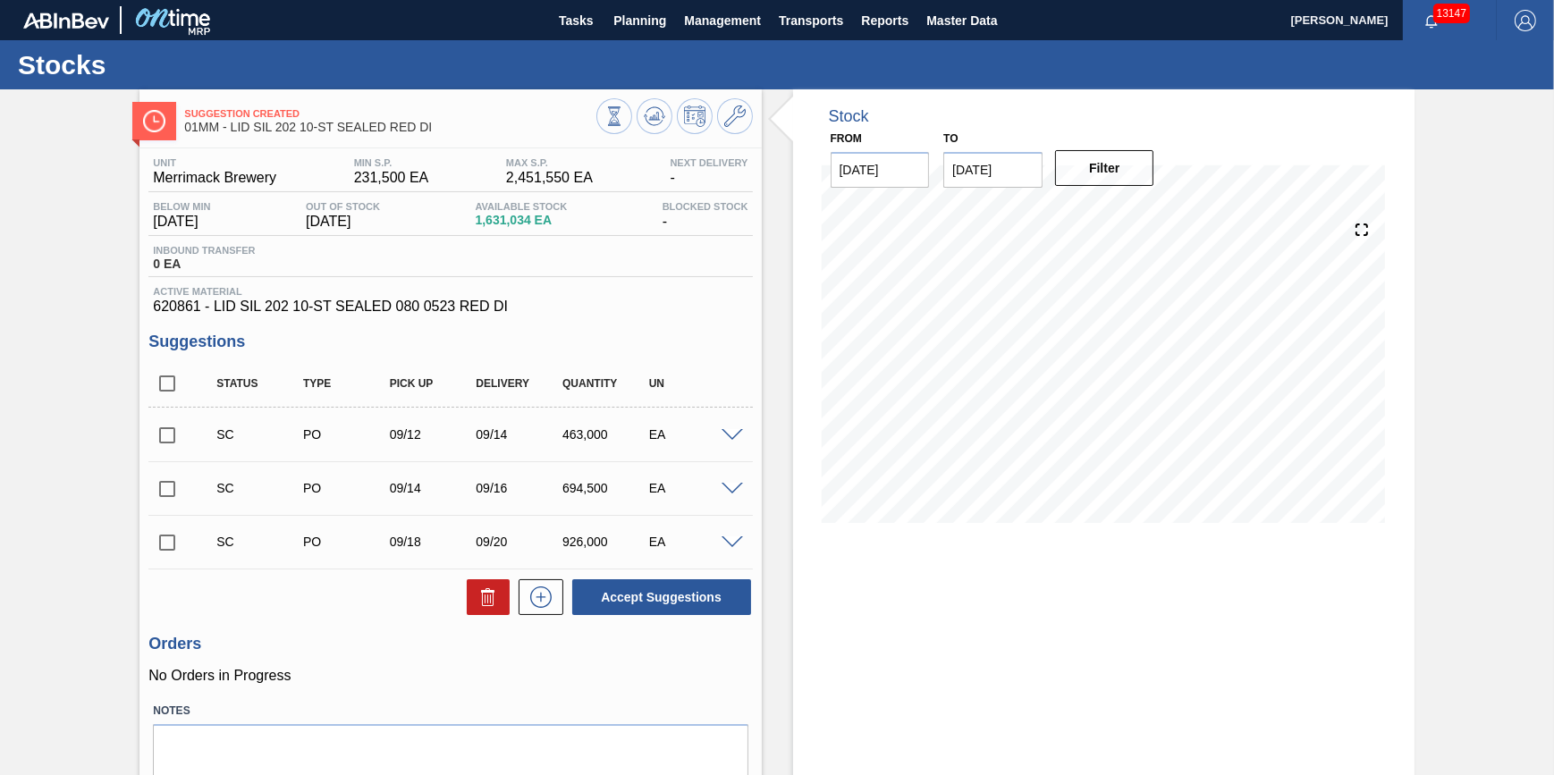
click at [726, 494] on span at bounding box center [732, 489] width 21 height 13
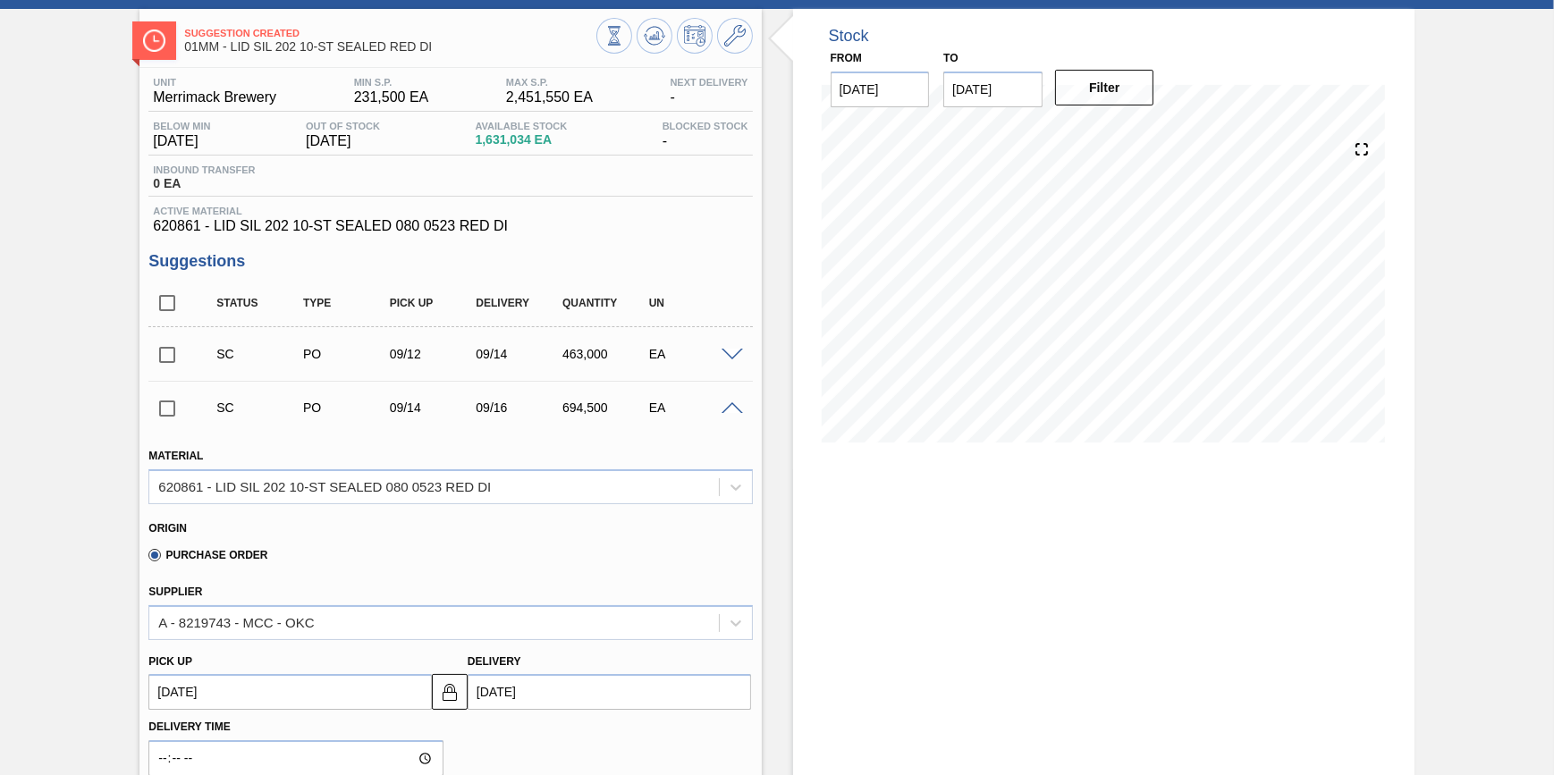
click at [728, 410] on span at bounding box center [732, 408] width 21 height 13
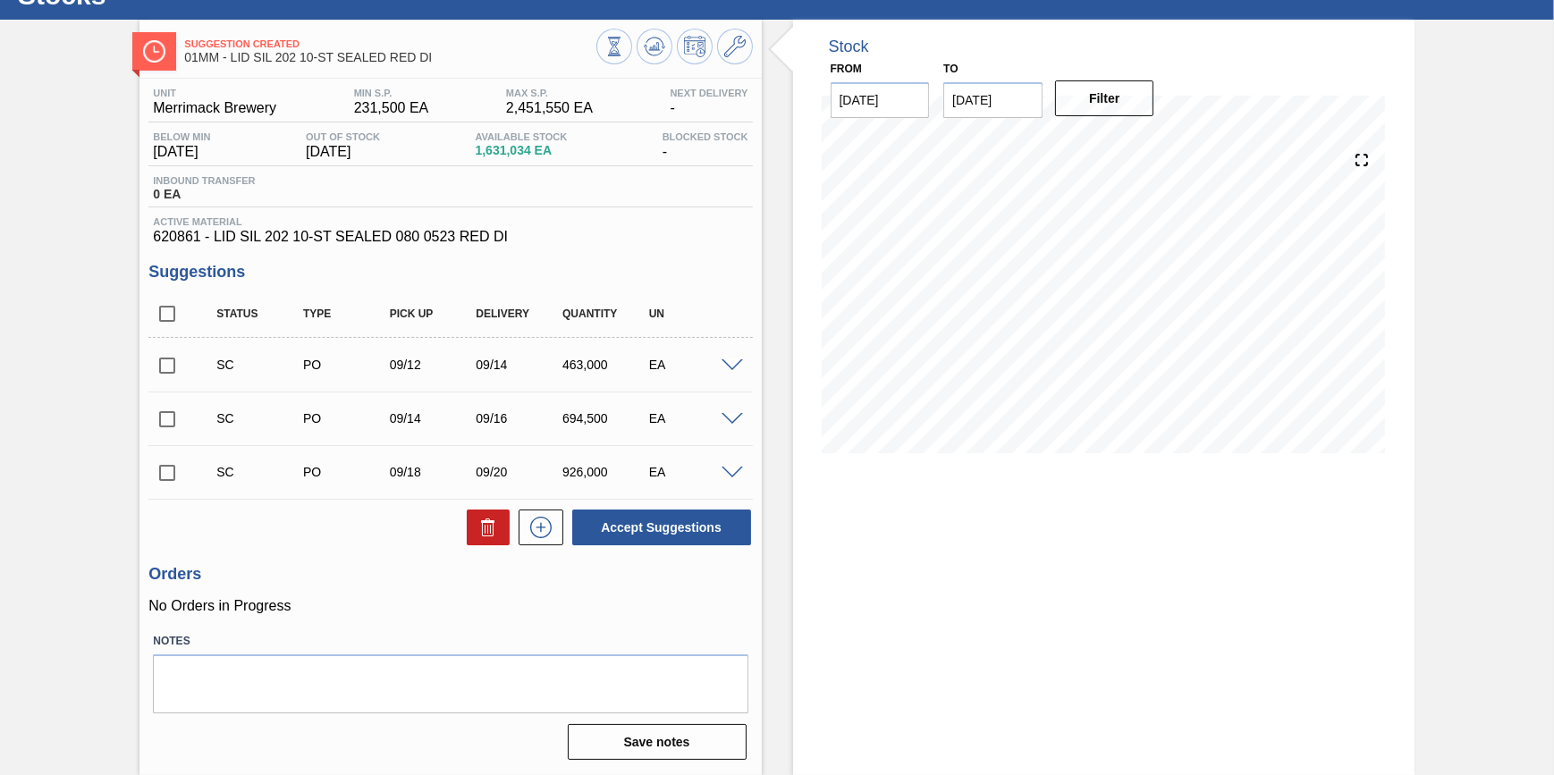
click at [731, 470] on span at bounding box center [732, 473] width 21 height 13
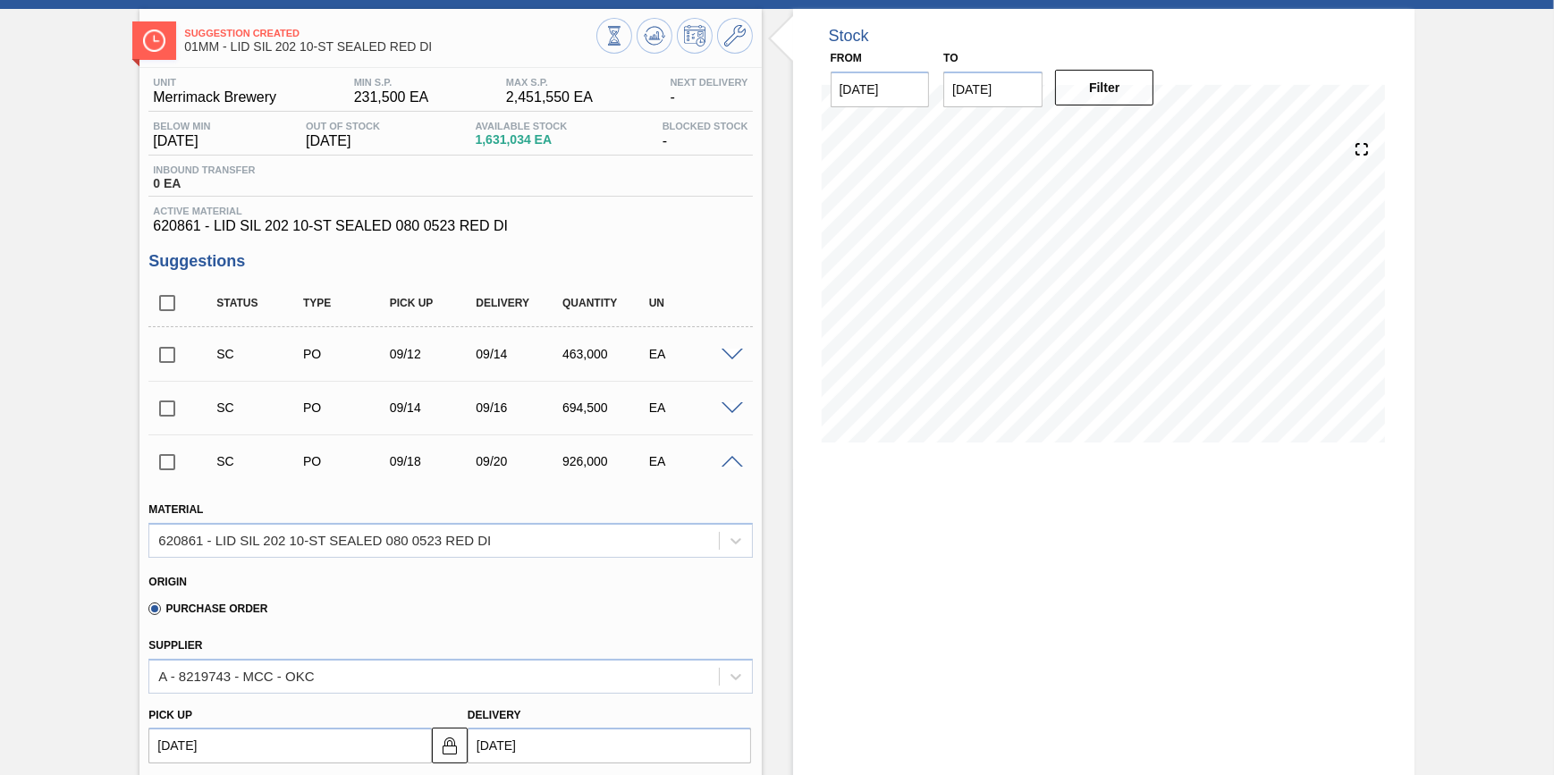
click at [726, 469] on span at bounding box center [732, 462] width 21 height 13
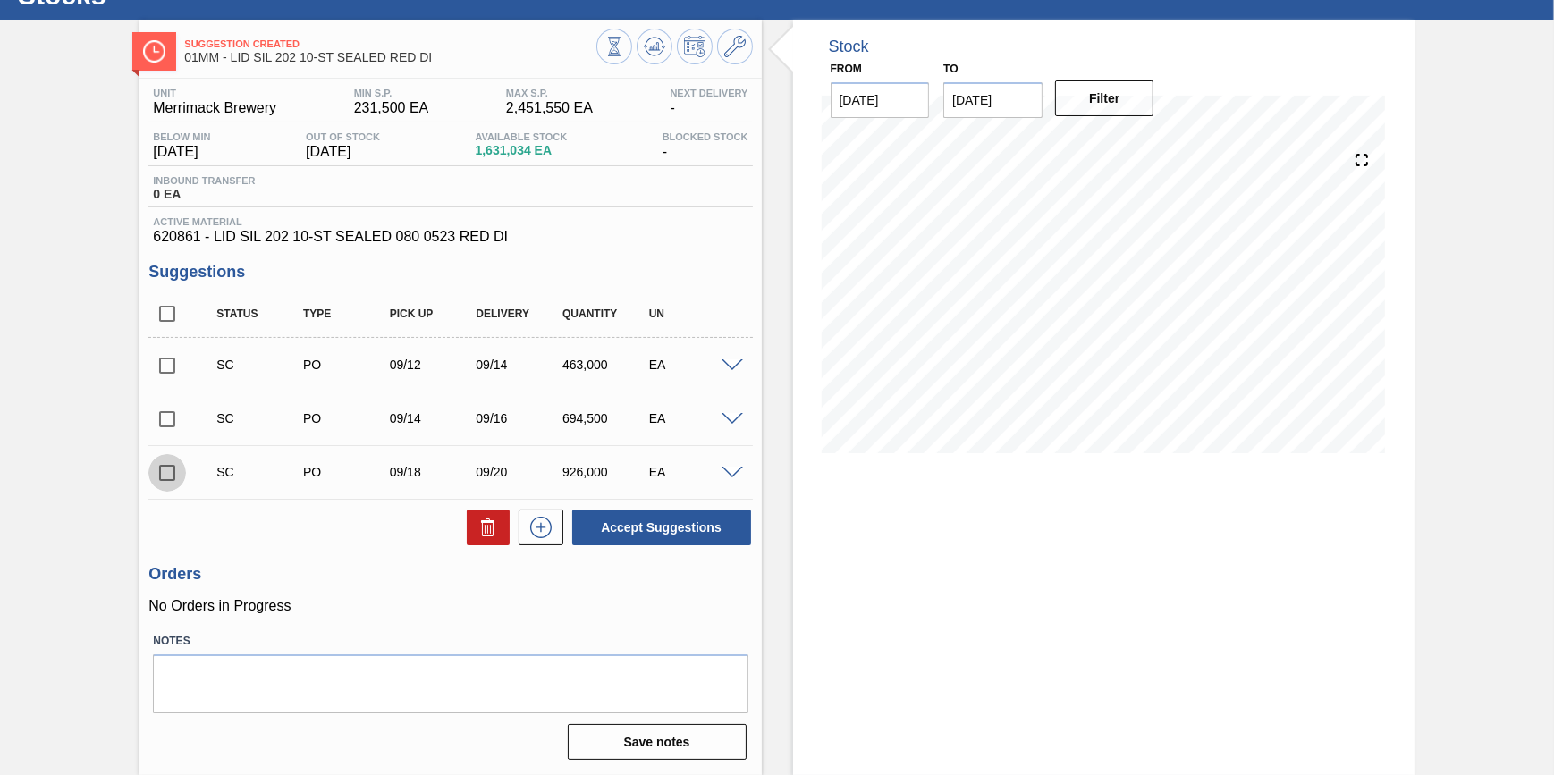
drag, startPoint x: 164, startPoint y: 457, endPoint x: 165, endPoint y: 443, distance: 14.3
click at [162, 459] on input "checkbox" at bounding box center [167, 473] width 38 height 38
checkbox input "true"
click at [162, 406] on input "checkbox" at bounding box center [167, 420] width 38 height 38
checkbox input "true"
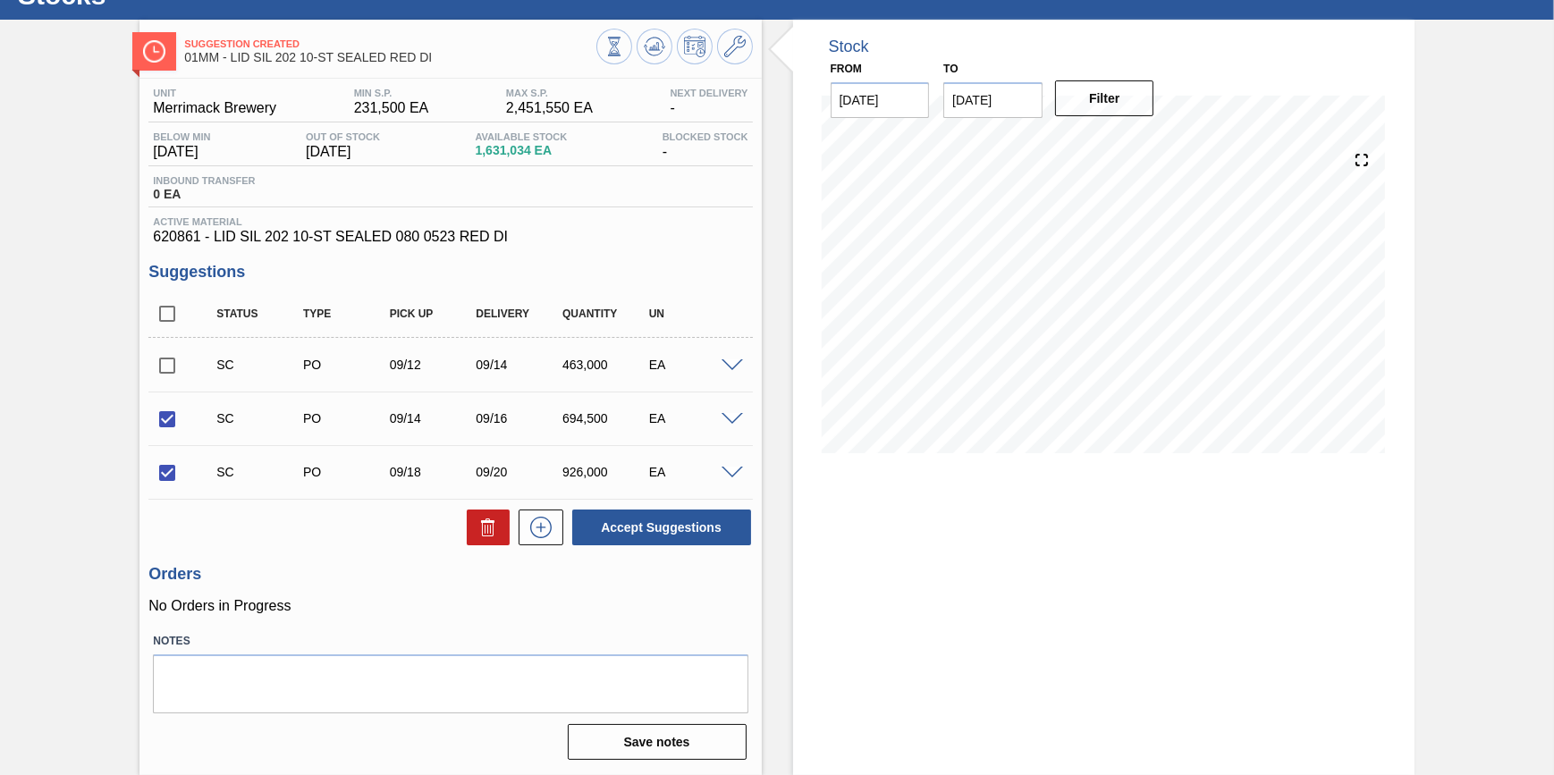
click at [167, 368] on input "checkbox" at bounding box center [167, 366] width 38 height 38
click at [716, 523] on button "Accept Suggestions" at bounding box center [661, 528] width 179 height 36
checkbox input "false"
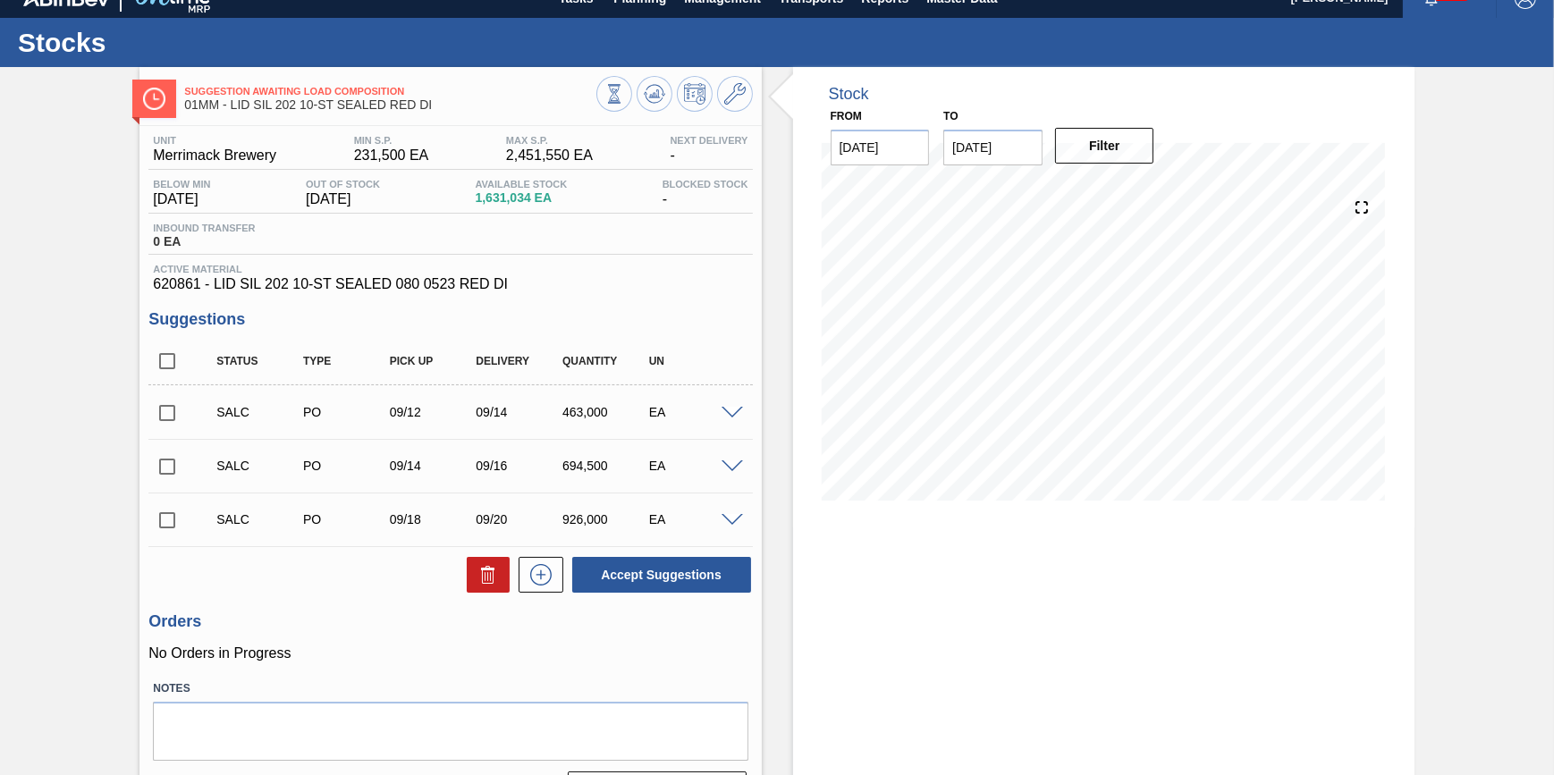
scroll to position [0, 0]
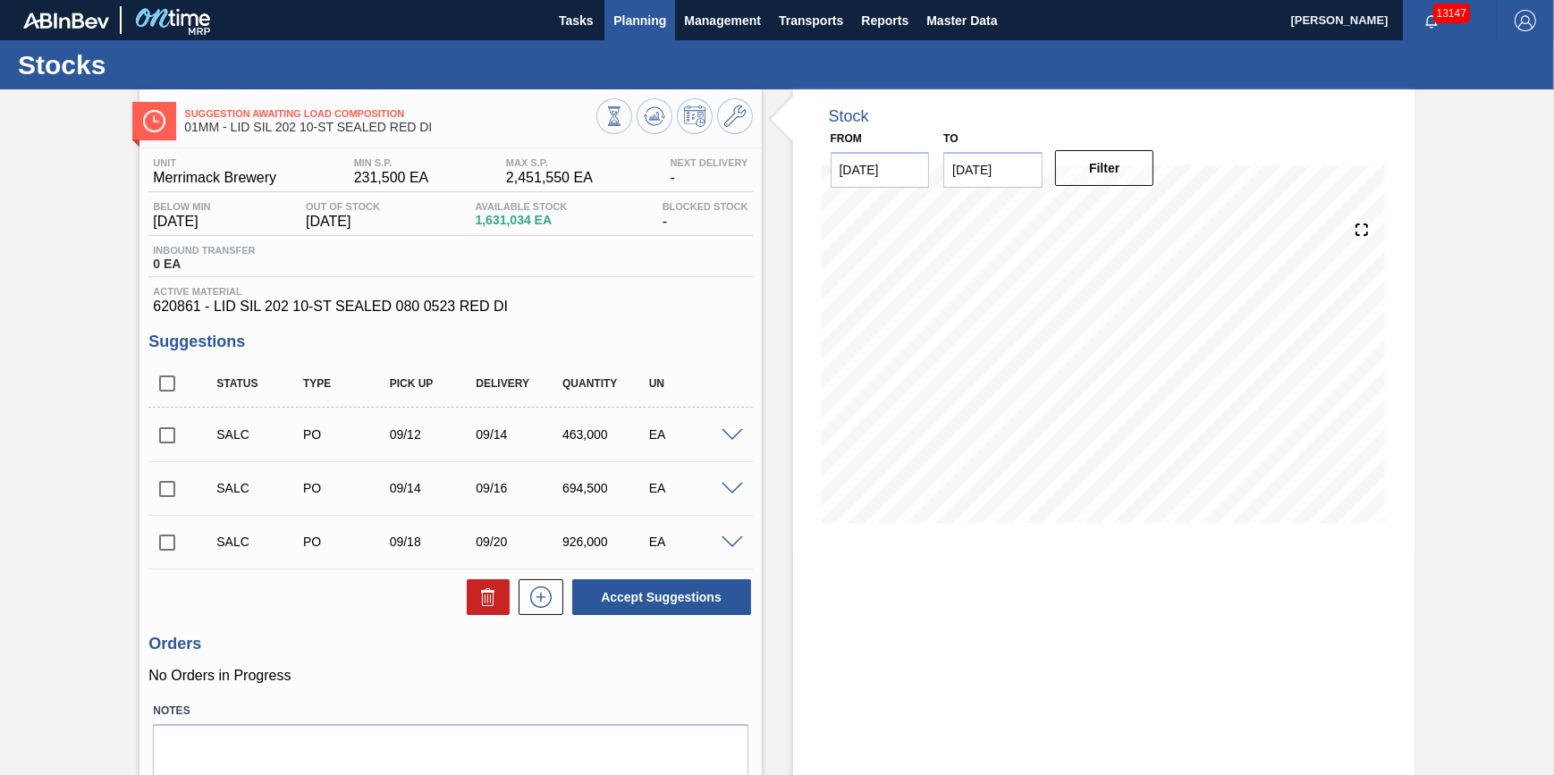
click at [648, 24] on span "Planning" at bounding box center [639, 20] width 53 height 21
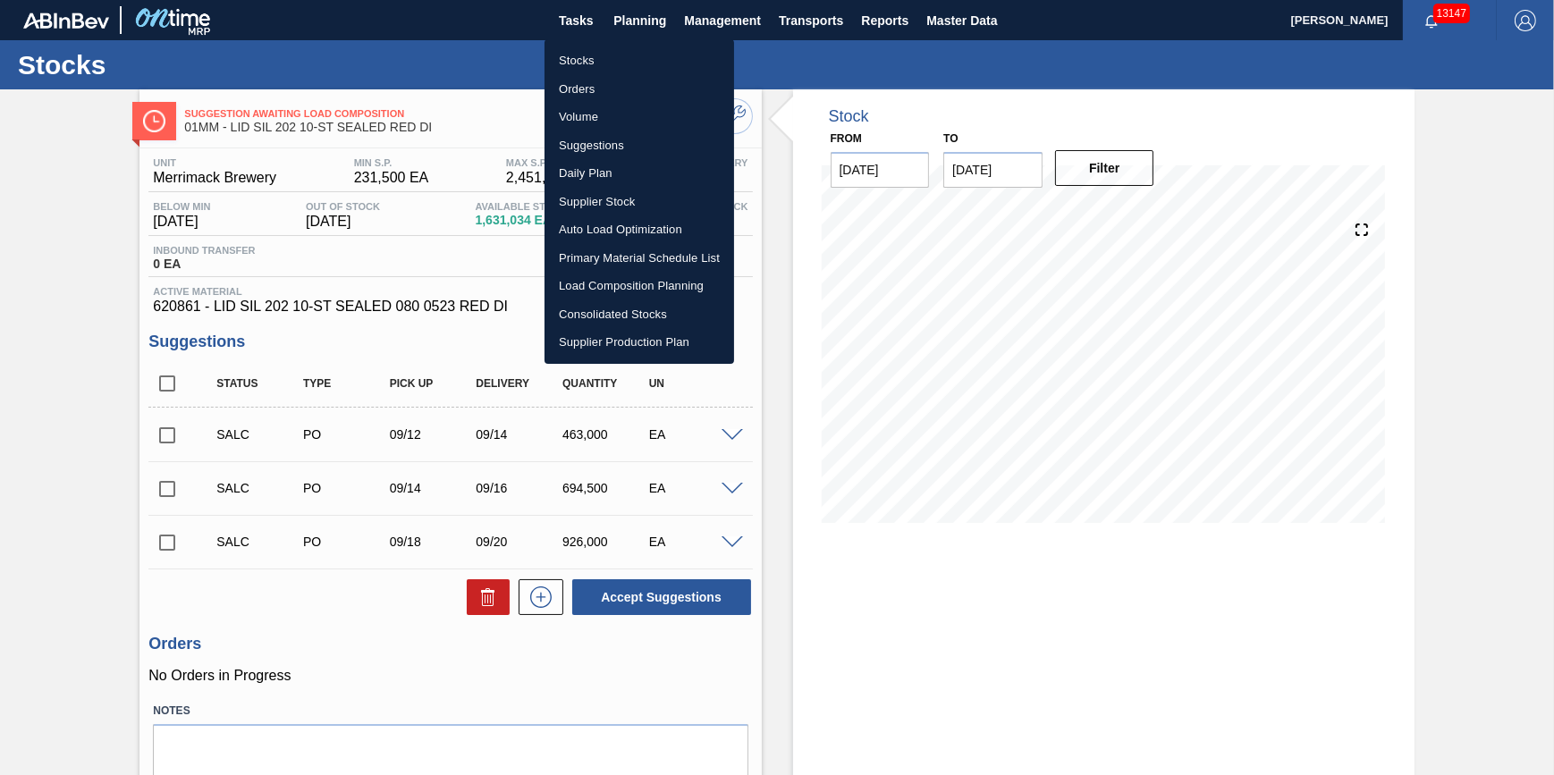
drag, startPoint x: 440, startPoint y: 47, endPoint x: 492, endPoint y: 52, distance: 52.1
click at [443, 47] on div at bounding box center [777, 387] width 1554 height 775
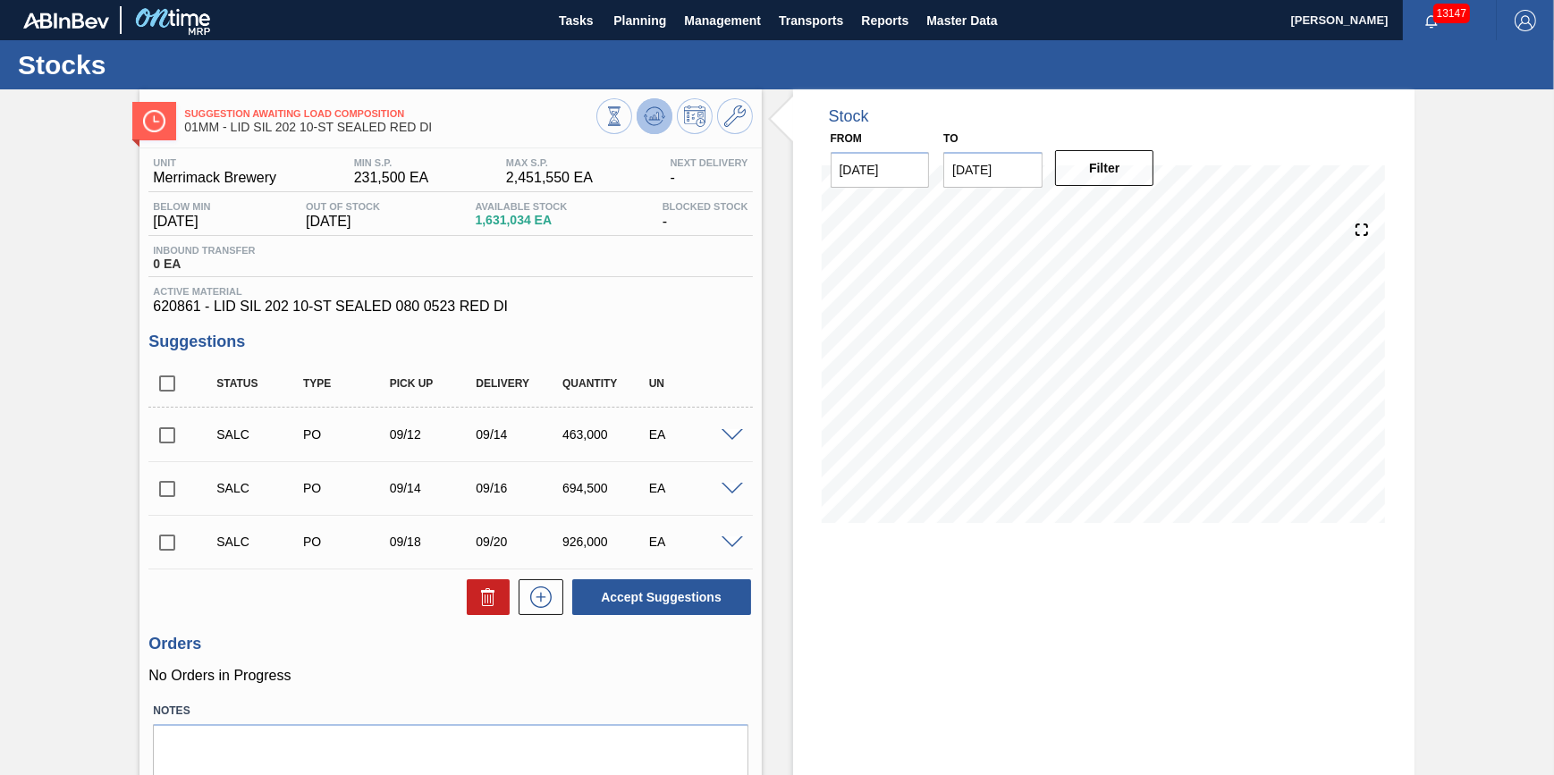
click at [654, 110] on icon at bounding box center [654, 116] width 21 height 21
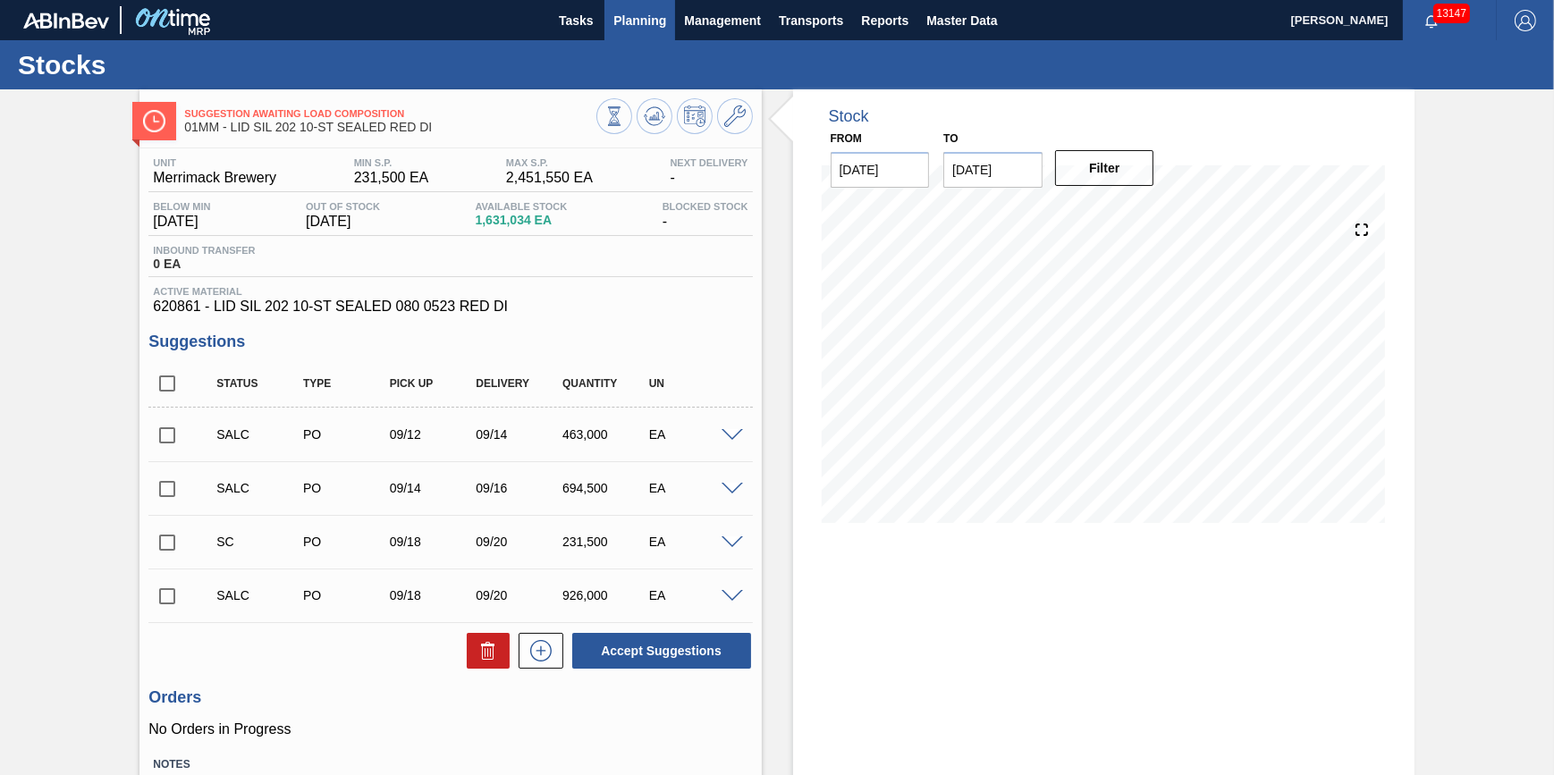
click at [644, 26] on span "Planning" at bounding box center [639, 20] width 53 height 21
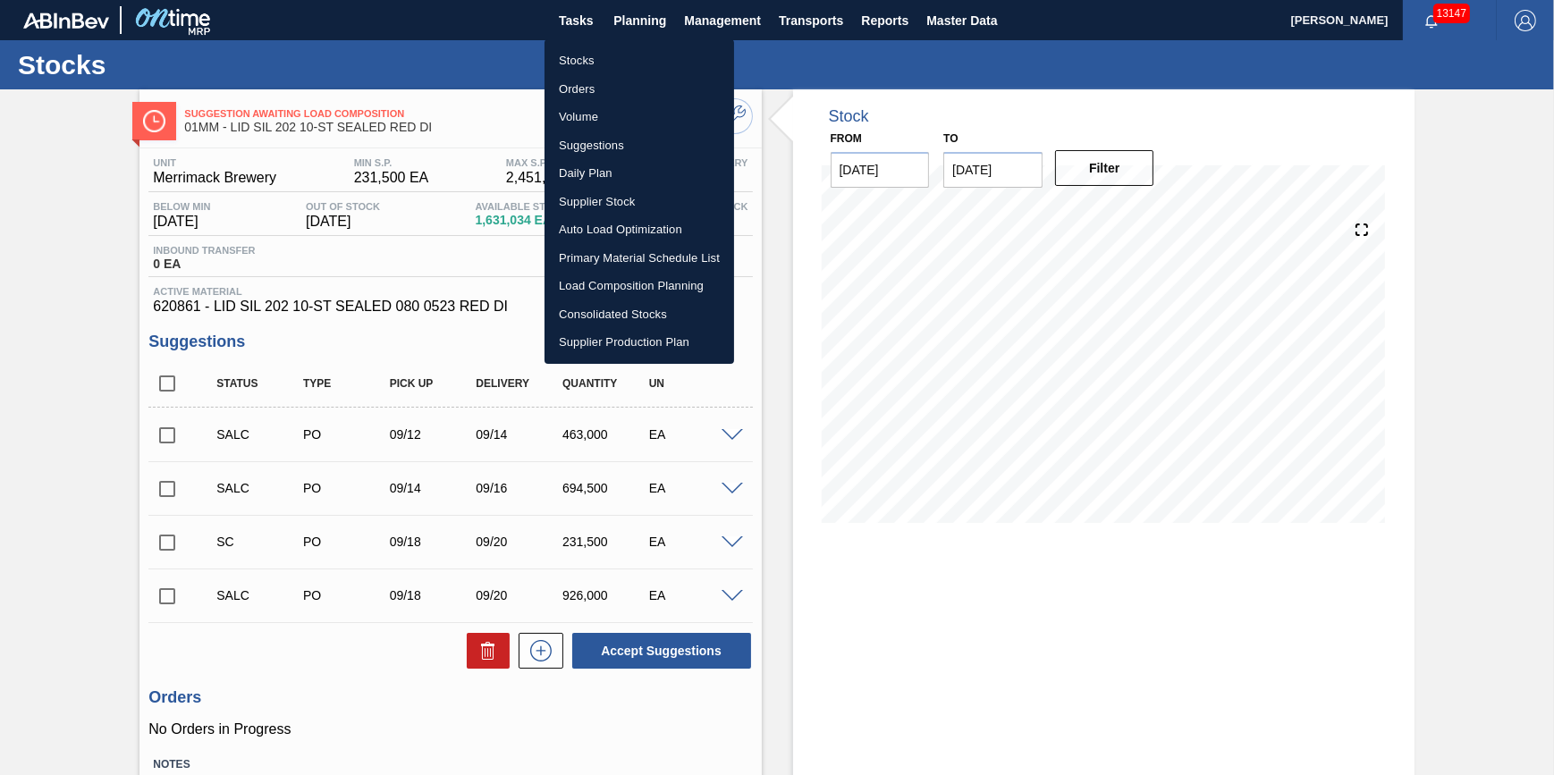
click at [632, 55] on li "Stocks" at bounding box center [640, 60] width 190 height 29
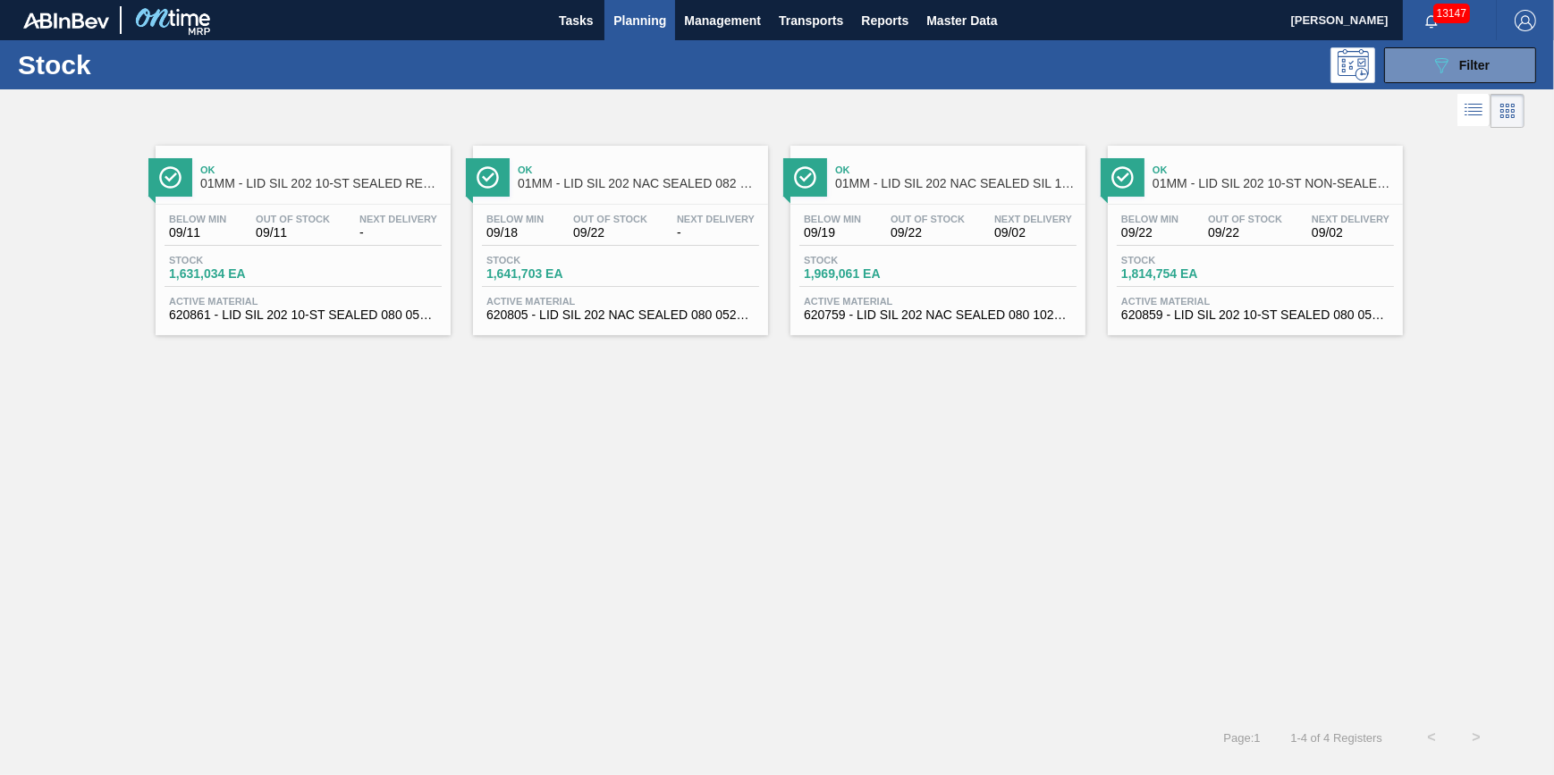
click at [542, 245] on div "Below Min 09/18 Out Of Stock 09/22 Next Delivery -" at bounding box center [620, 230] width 277 height 32
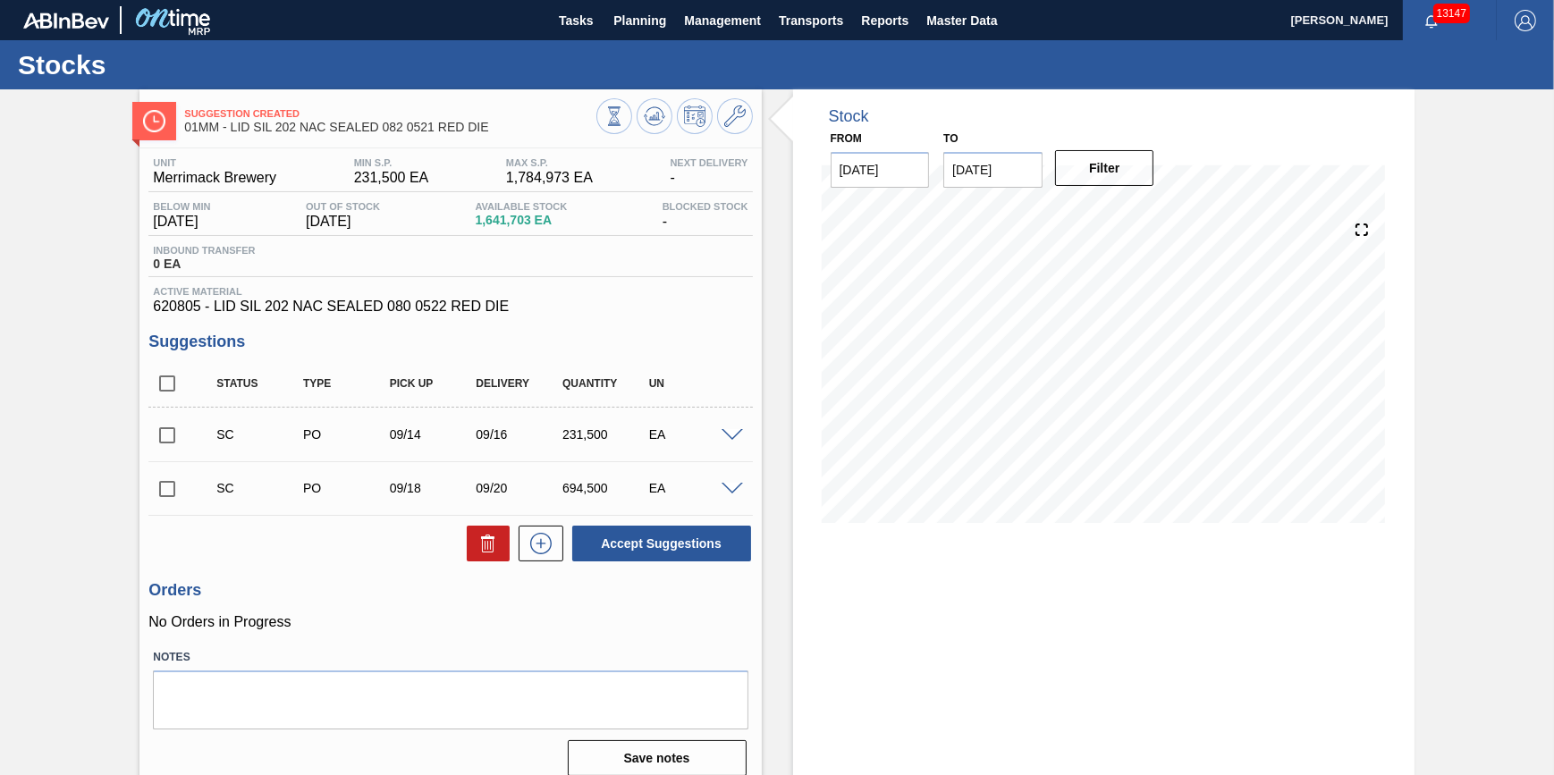
click at [179, 498] on input "checkbox" at bounding box center [167, 489] width 38 height 38
checkbox input "true"
click at [173, 445] on input "checkbox" at bounding box center [167, 436] width 38 height 38
click at [672, 555] on button "Accept Suggestions" at bounding box center [661, 544] width 179 height 36
checkbox input "false"
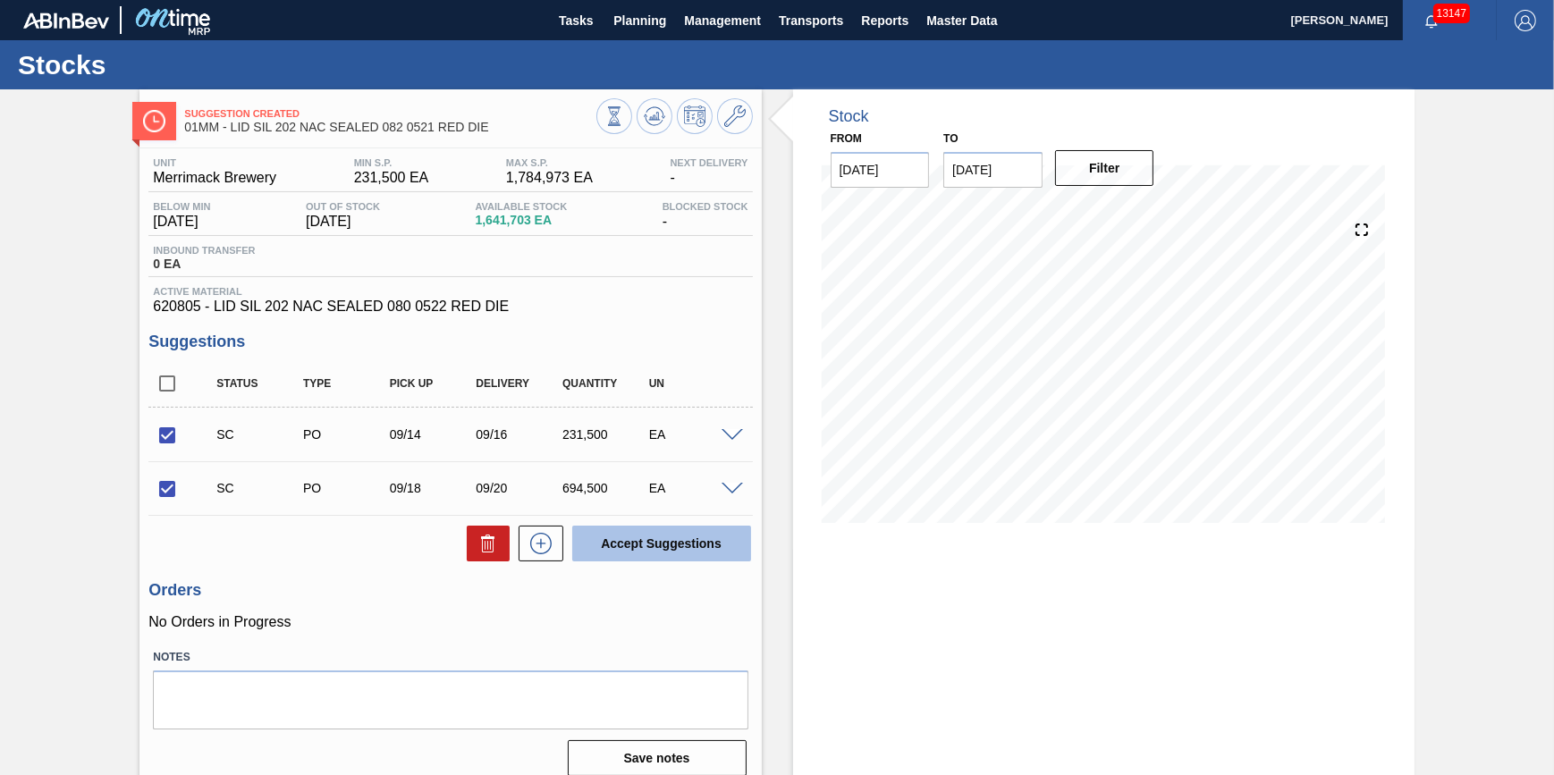
checkbox input "false"
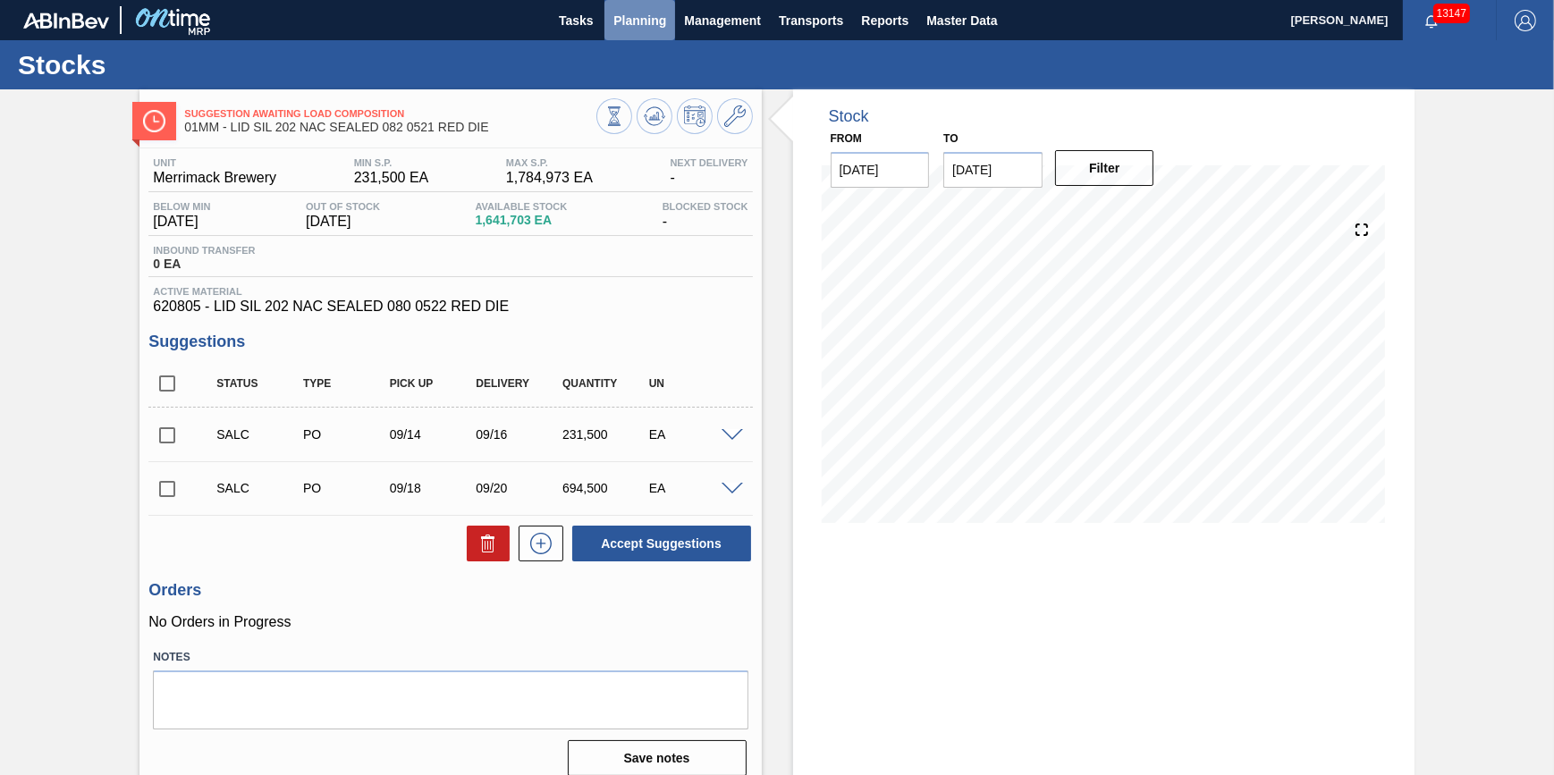
click at [621, 25] on span "Planning" at bounding box center [639, 20] width 53 height 21
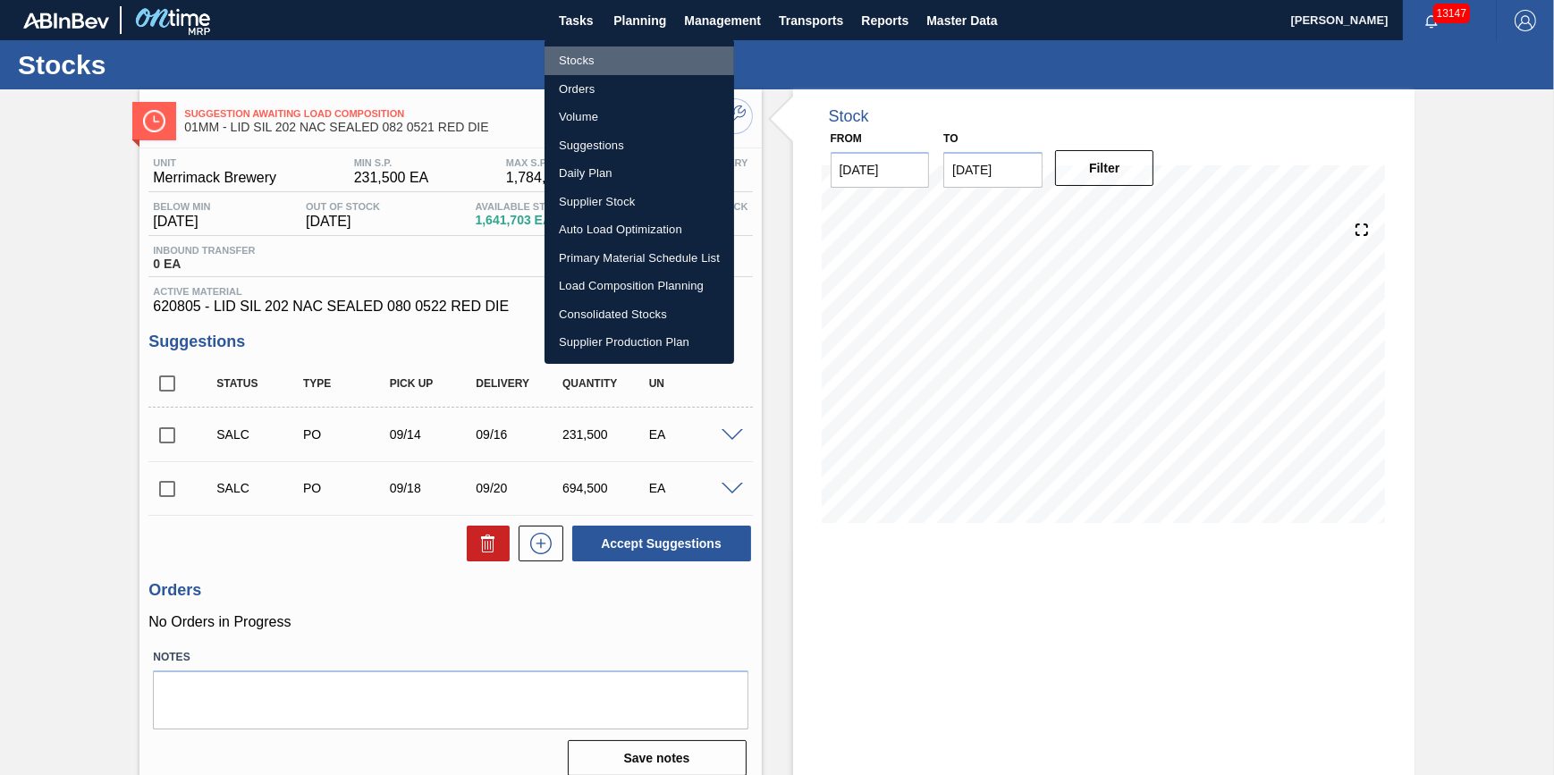
click at [613, 56] on li "Stocks" at bounding box center [640, 60] width 190 height 29
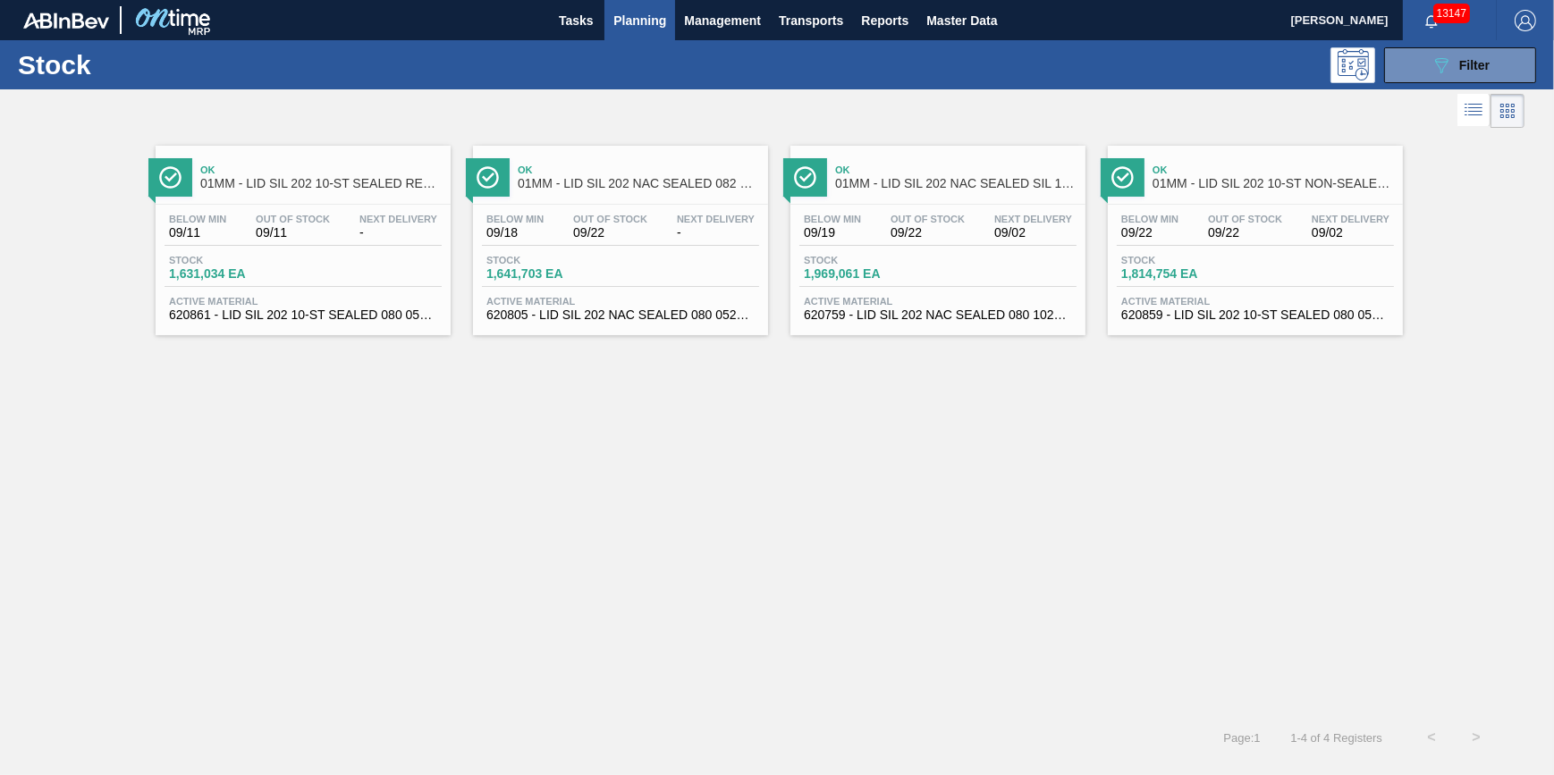
click at [891, 237] on span "09/22" at bounding box center [928, 232] width 74 height 13
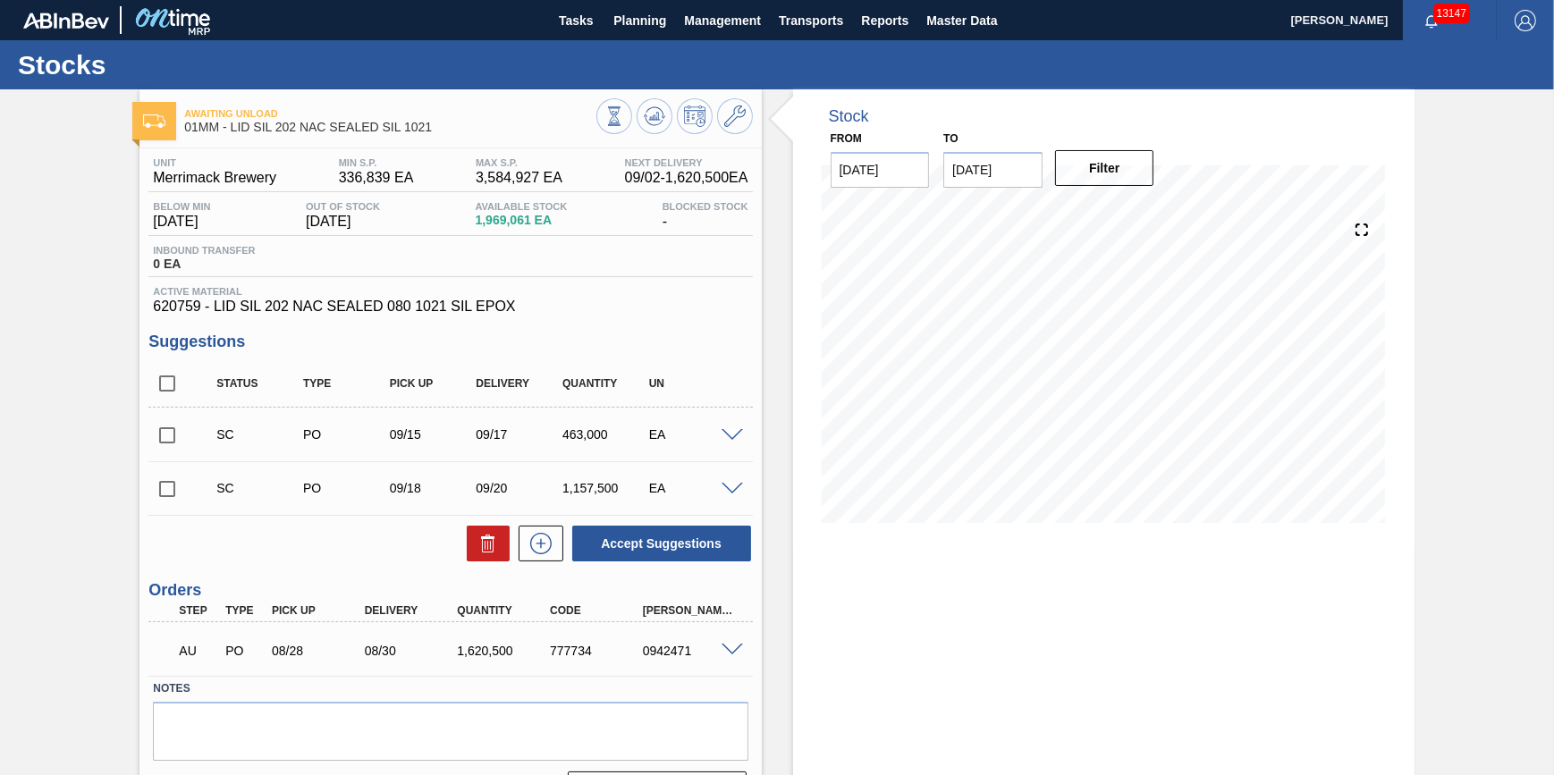
click at [162, 496] on input "checkbox" at bounding box center [167, 489] width 38 height 38
checkbox input "true"
drag, startPoint x: 171, startPoint y: 442, endPoint x: 187, endPoint y: 437, distance: 16.7
click at [171, 441] on input "checkbox" at bounding box center [167, 436] width 38 height 38
click at [644, 548] on button "Accept Suggestions" at bounding box center [661, 544] width 179 height 36
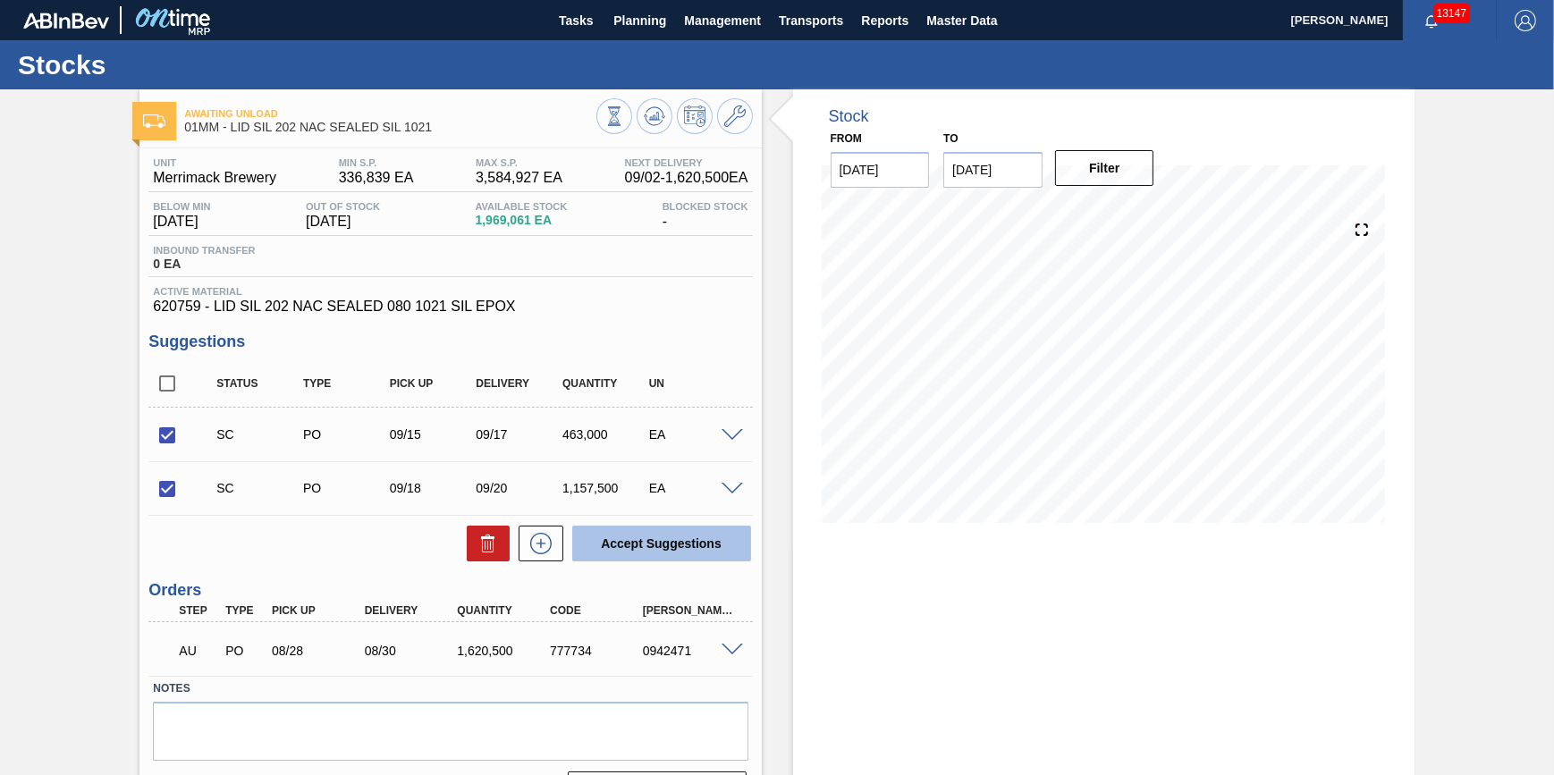
checkbox input "false"
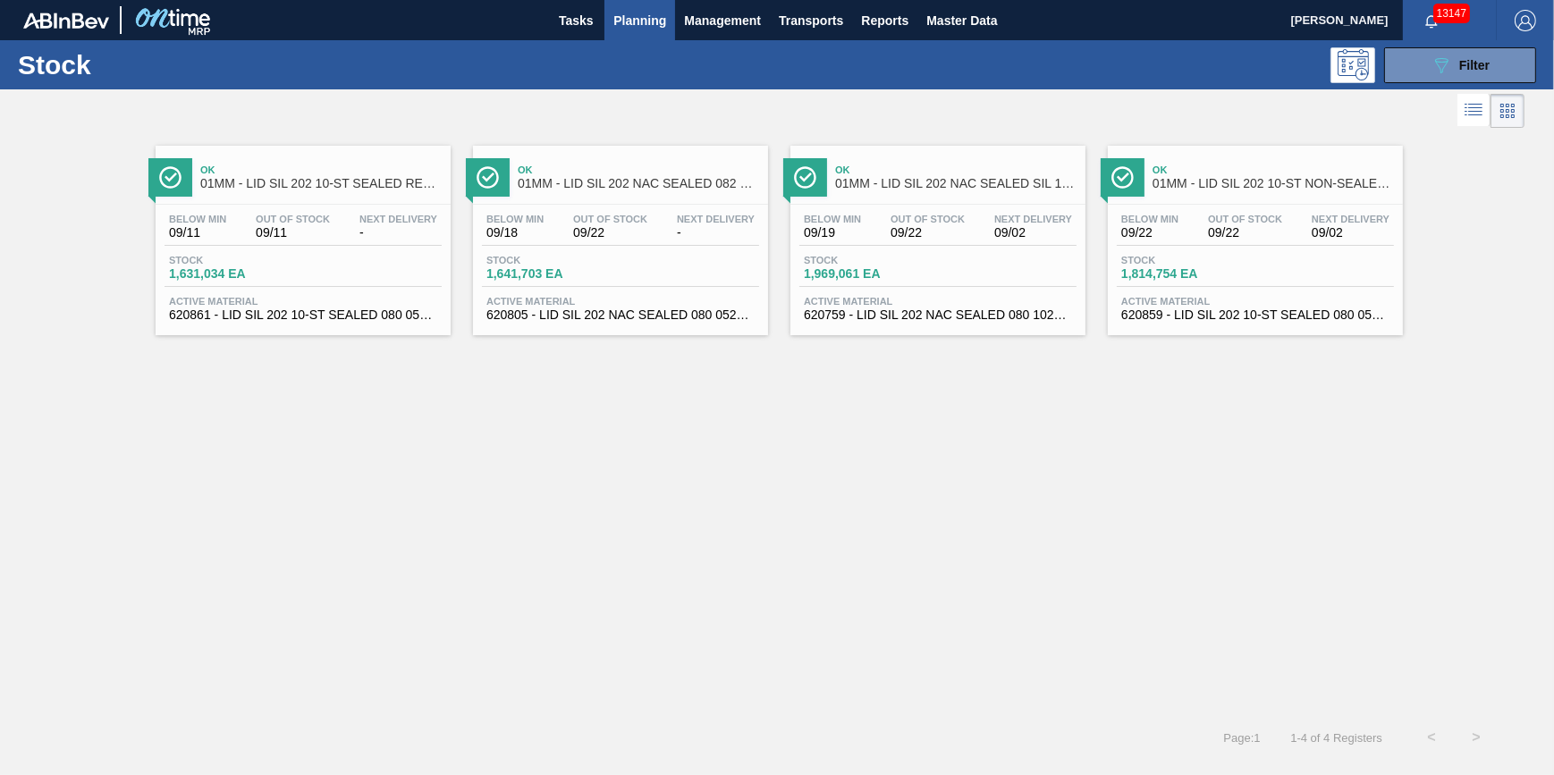
click at [1298, 259] on div "Stock 1,814,754 EA" at bounding box center [1255, 271] width 277 height 32
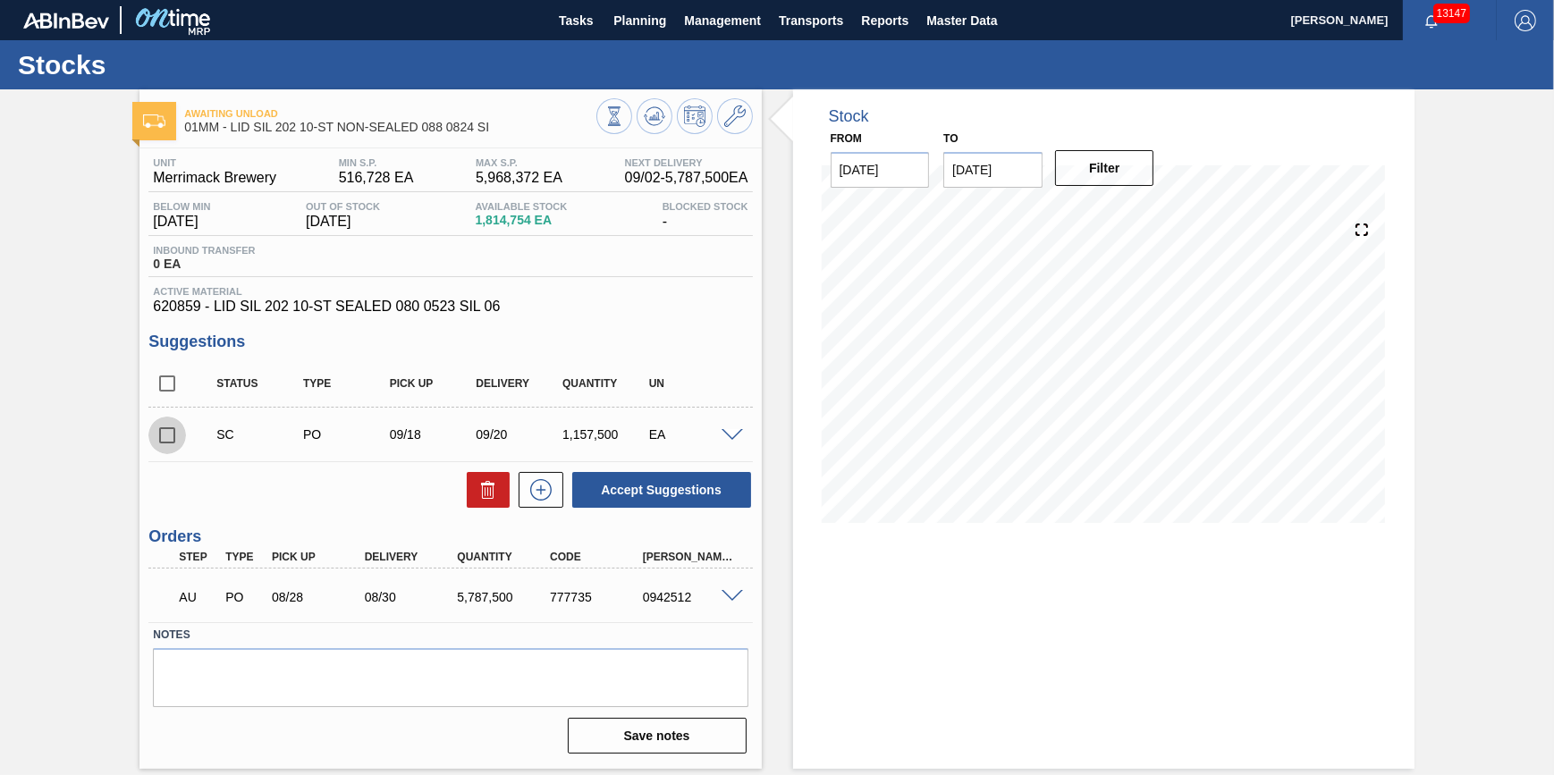
click at [173, 436] on input "checkbox" at bounding box center [167, 436] width 38 height 38
click at [664, 493] on button "Accept Suggestions" at bounding box center [661, 490] width 179 height 36
checkbox input "false"
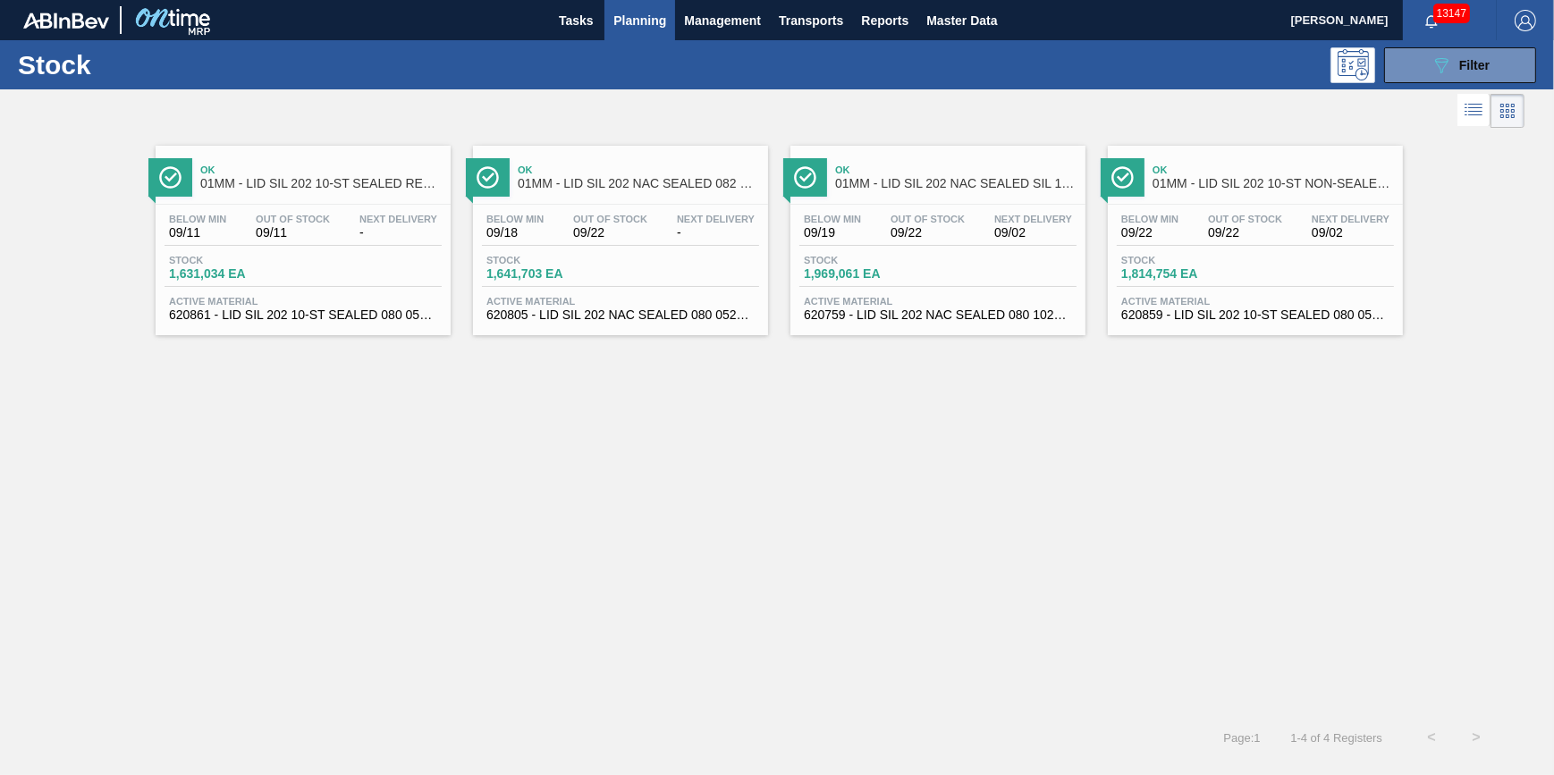
click at [255, 241] on div "Below Min 09/11 Out Of Stock 09/11 Next Delivery -" at bounding box center [303, 230] width 277 height 32
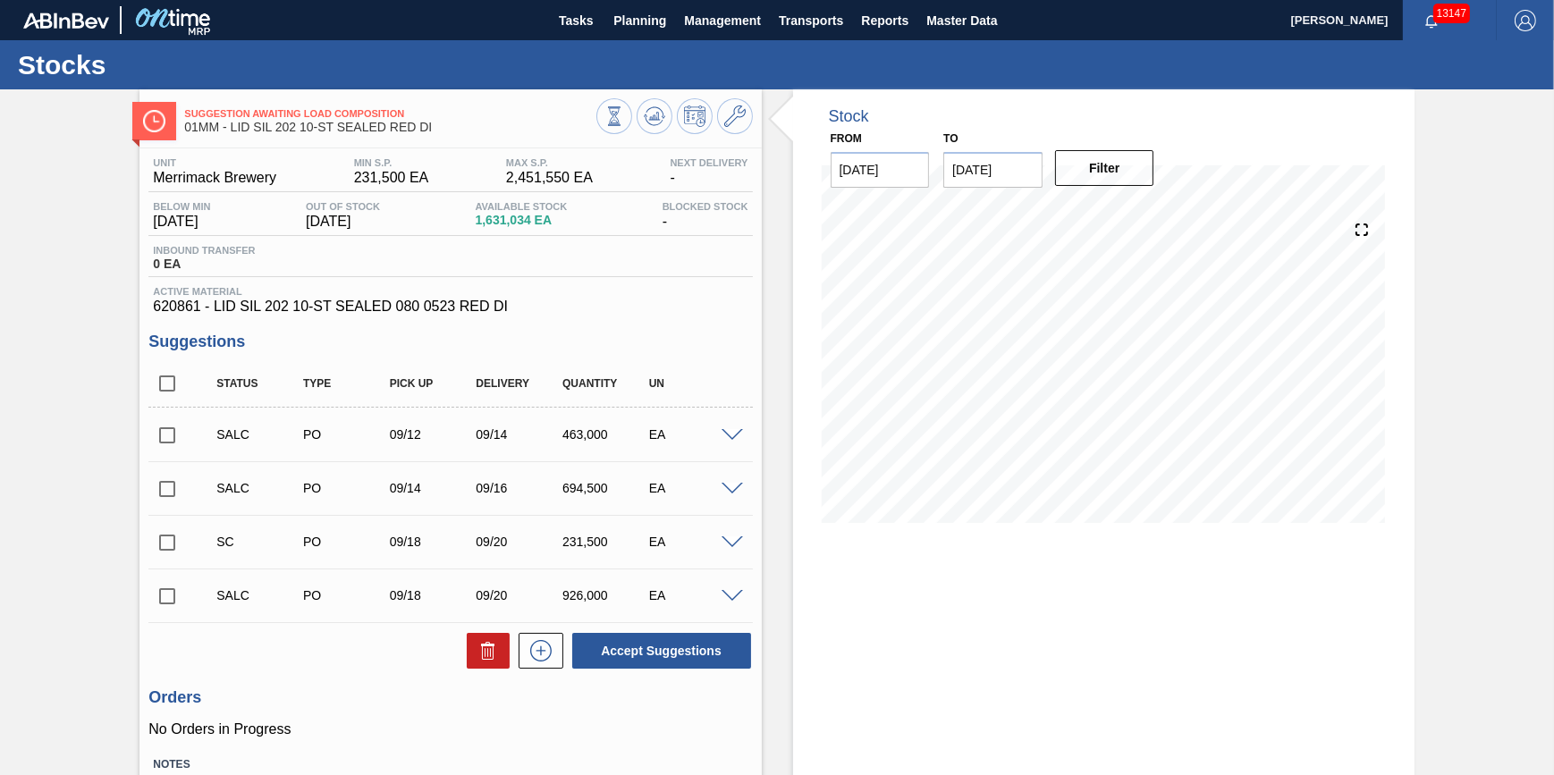
click at [170, 541] on input "checkbox" at bounding box center [167, 543] width 38 height 38
click at [628, 653] on button "Accept Suggestions" at bounding box center [661, 651] width 179 height 36
checkbox input "false"
click at [651, 25] on span "Planning" at bounding box center [639, 20] width 53 height 21
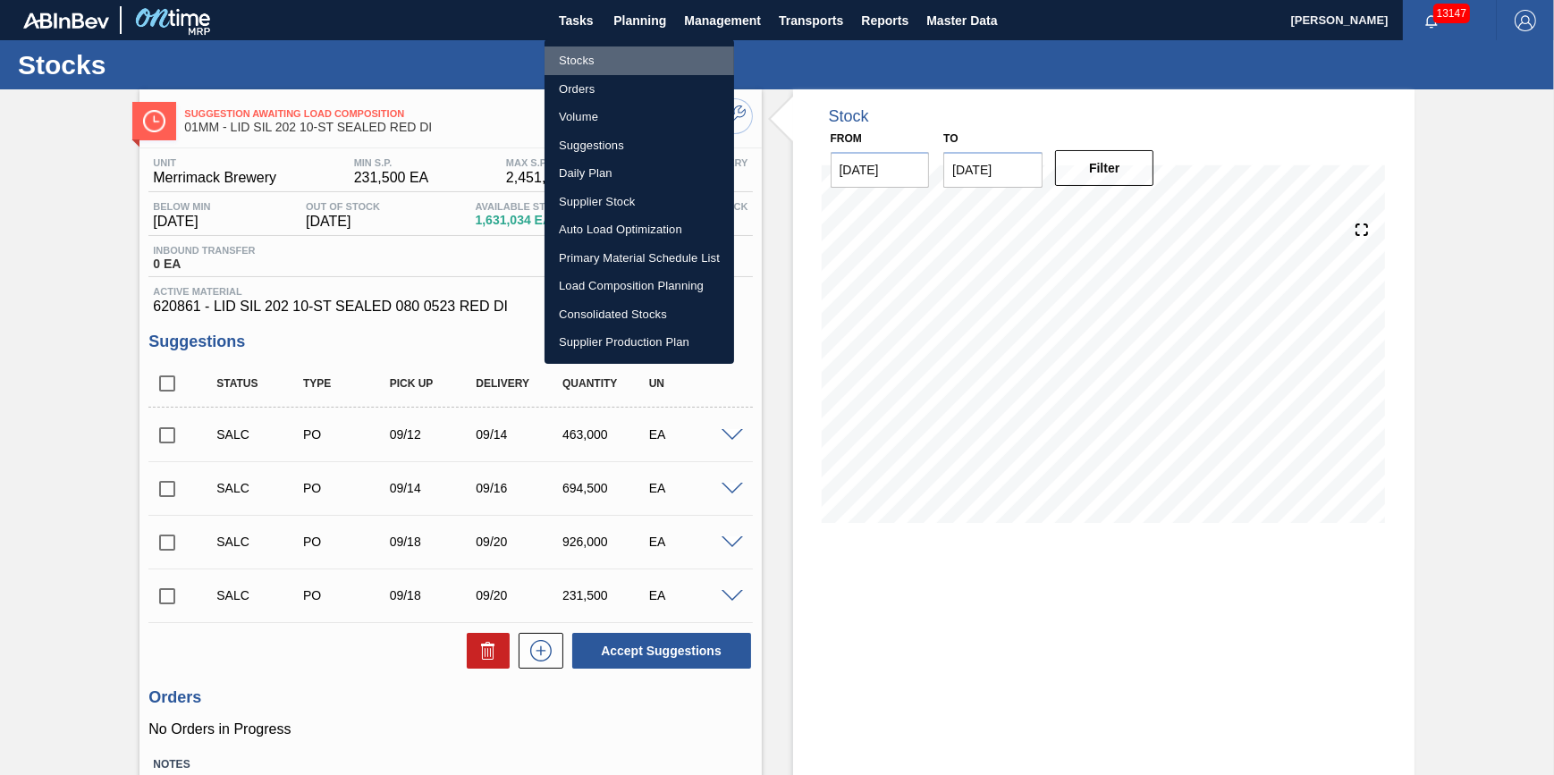
click at [630, 52] on li "Stocks" at bounding box center [640, 60] width 190 height 29
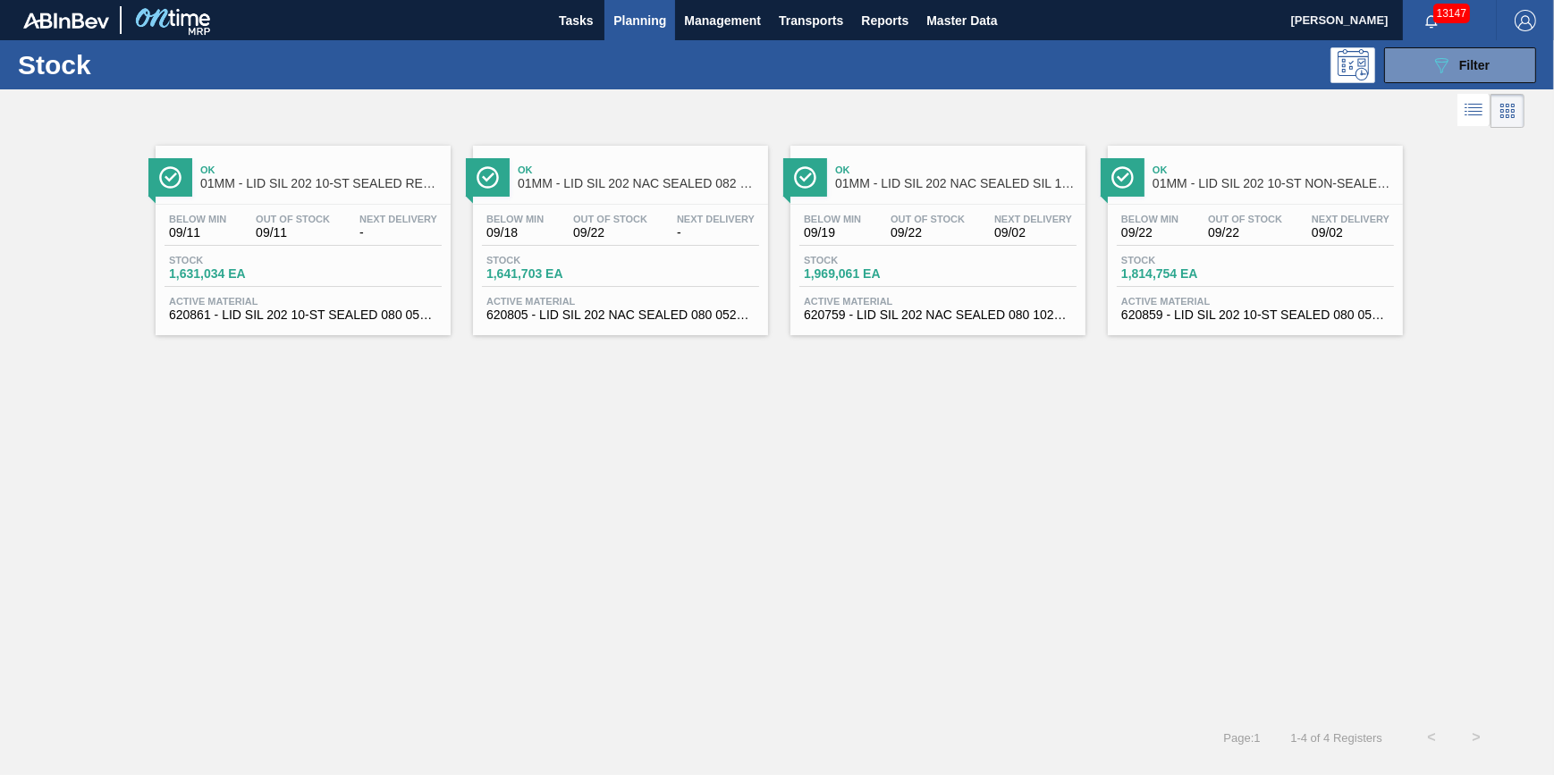
click at [596, 235] on span "09/22" at bounding box center [610, 232] width 74 height 13
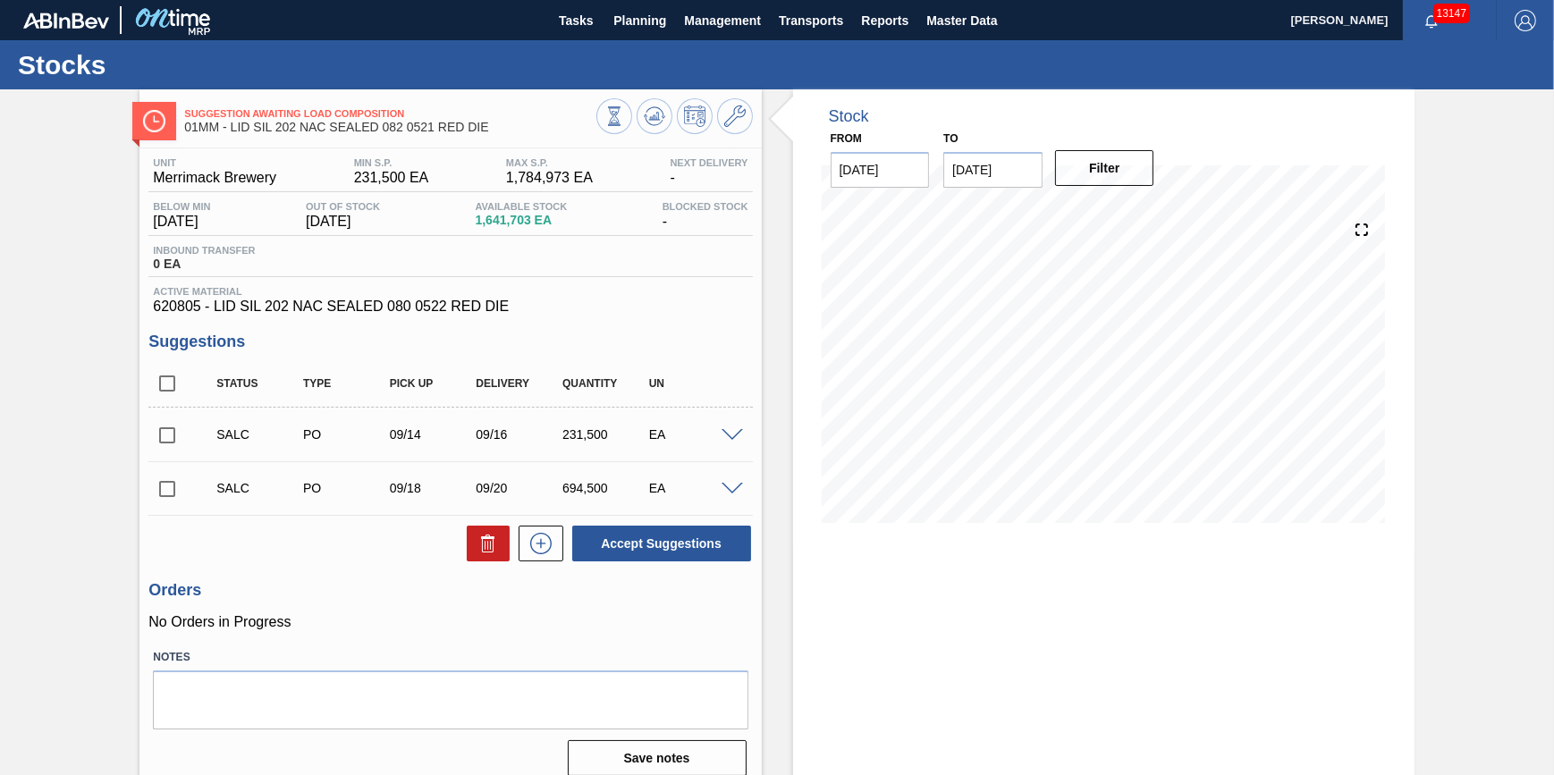
click at [733, 496] on span at bounding box center [732, 489] width 21 height 13
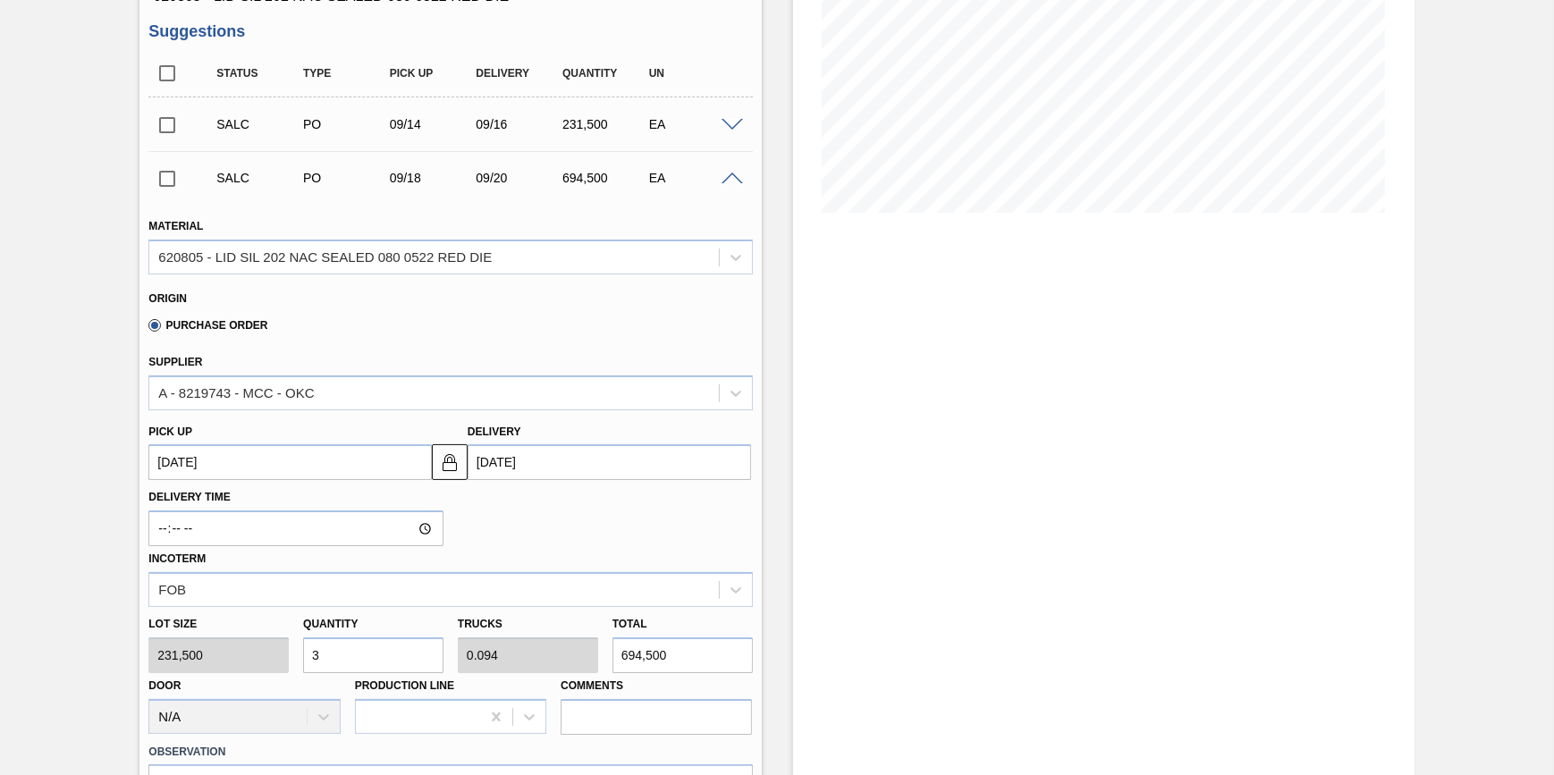
scroll to position [162, 0]
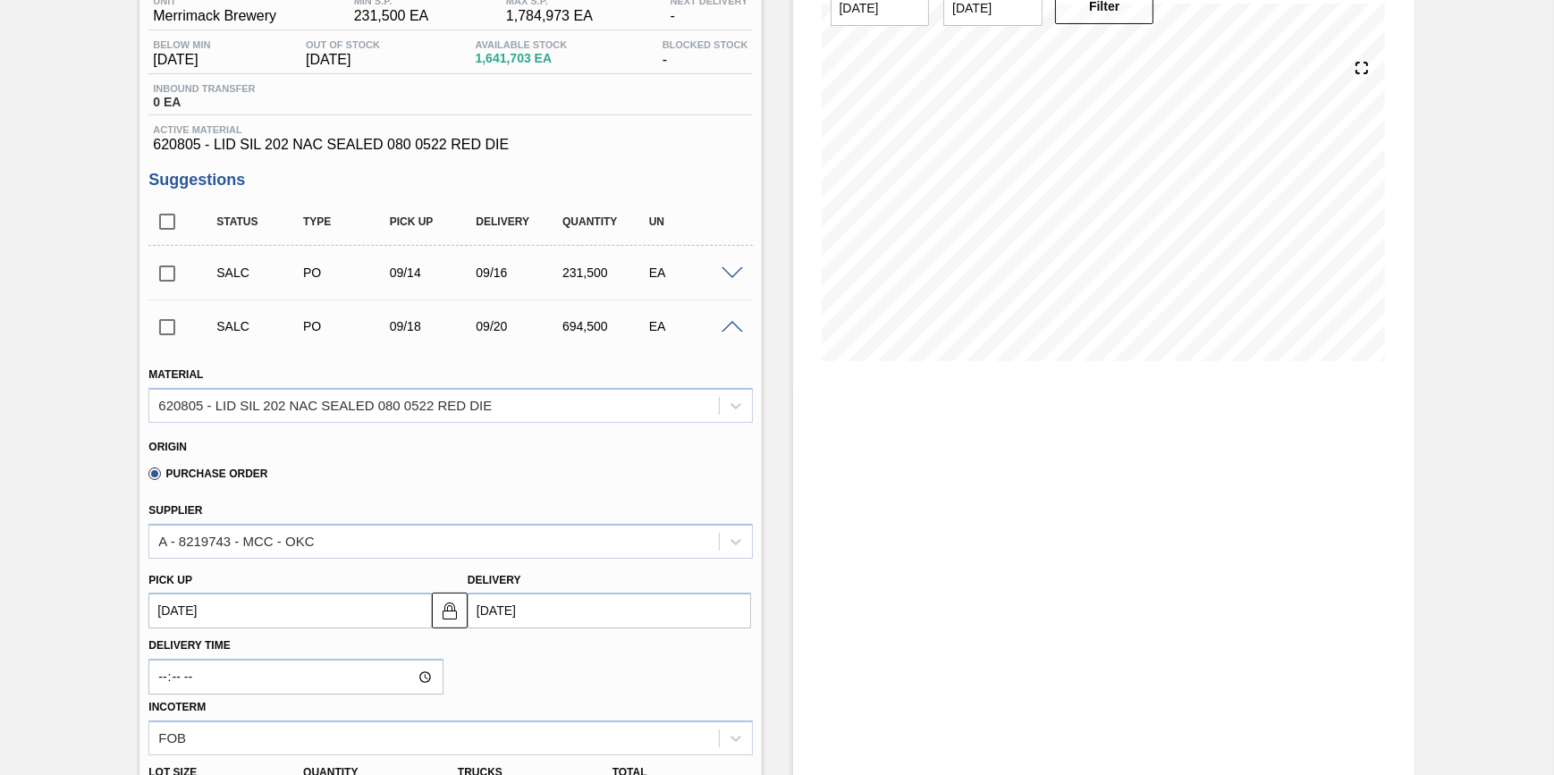
click at [727, 281] on span at bounding box center [732, 273] width 21 height 13
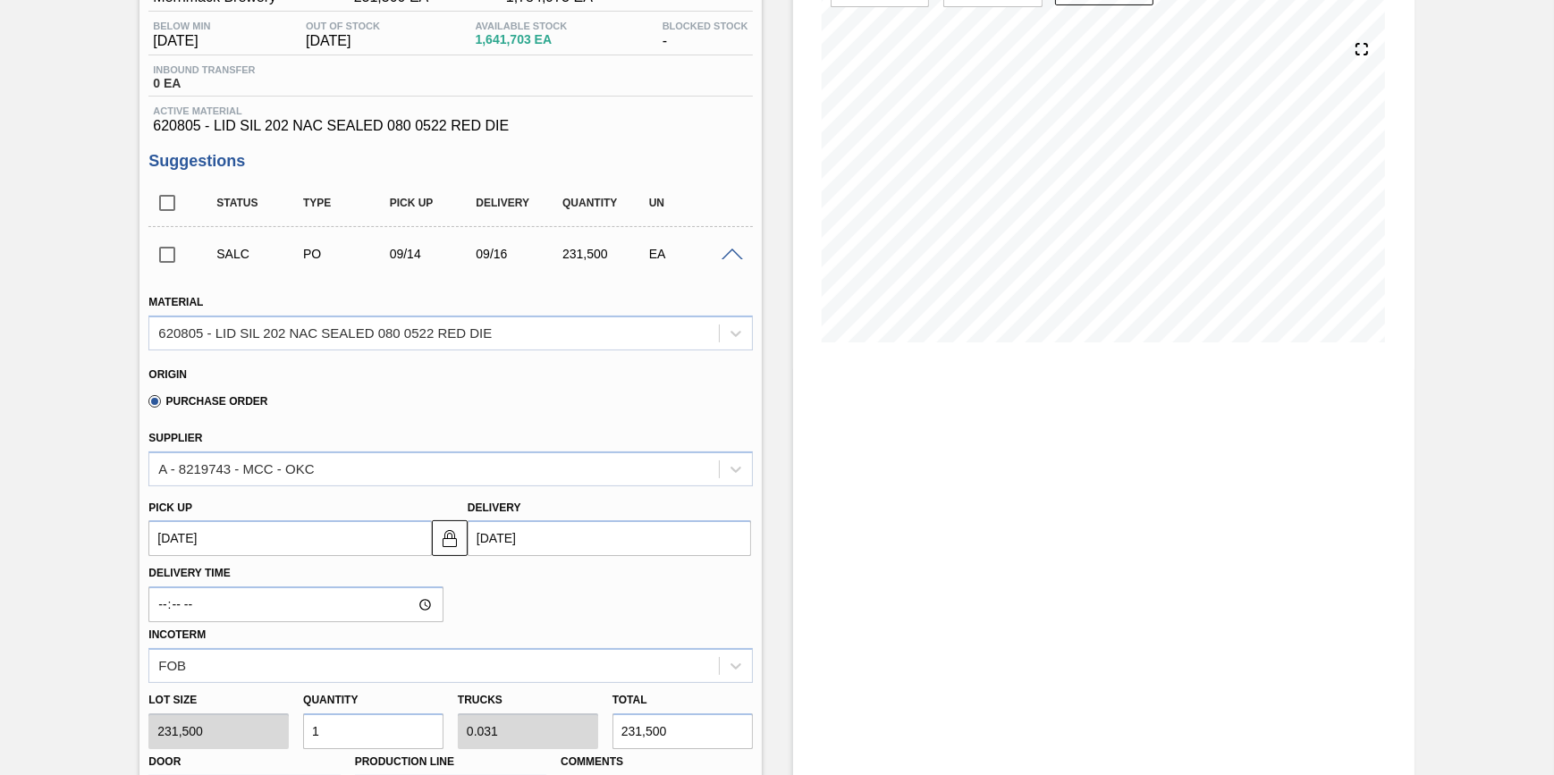
scroll to position [80, 0]
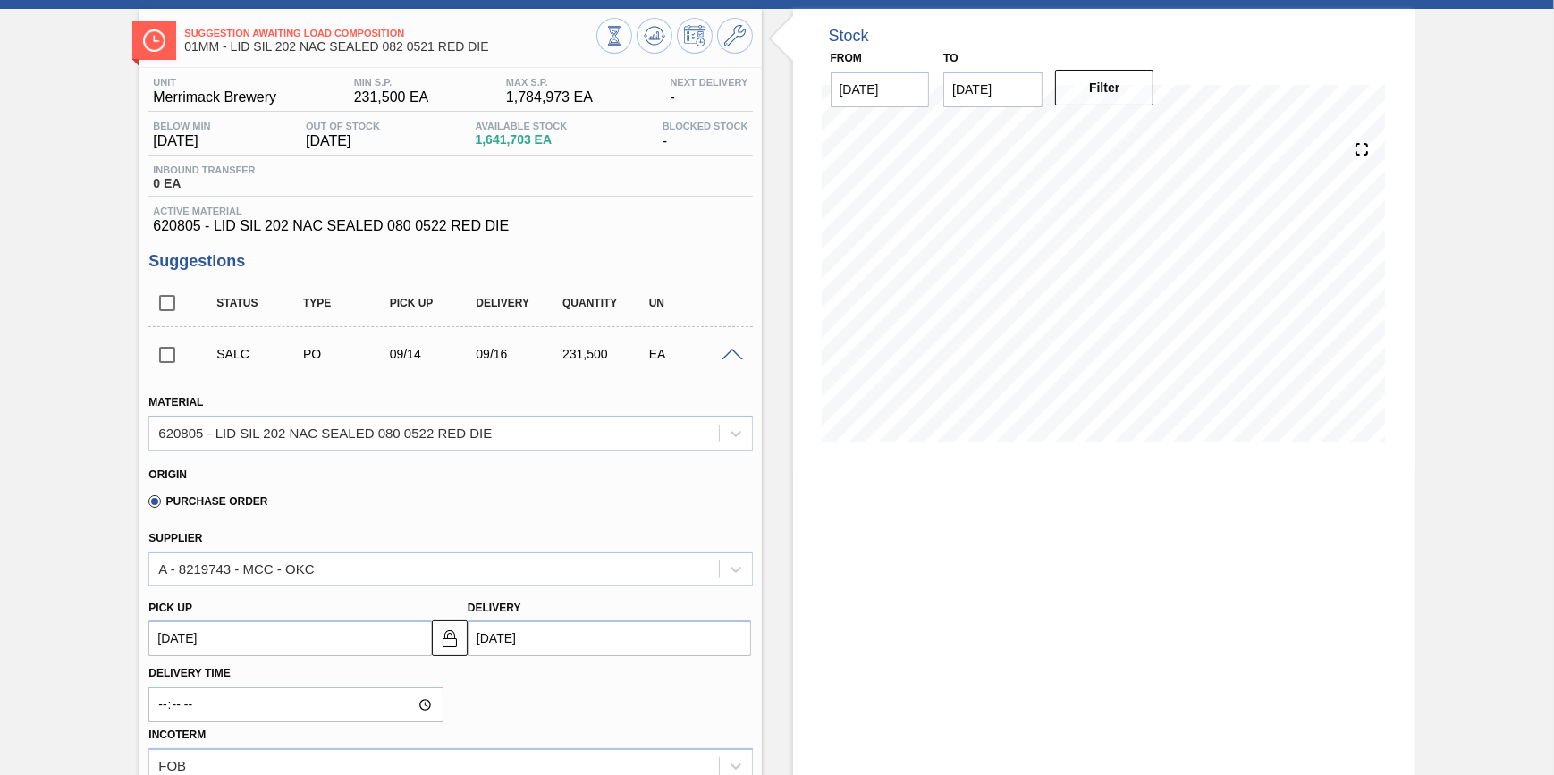
click at [730, 357] on span at bounding box center [732, 355] width 21 height 13
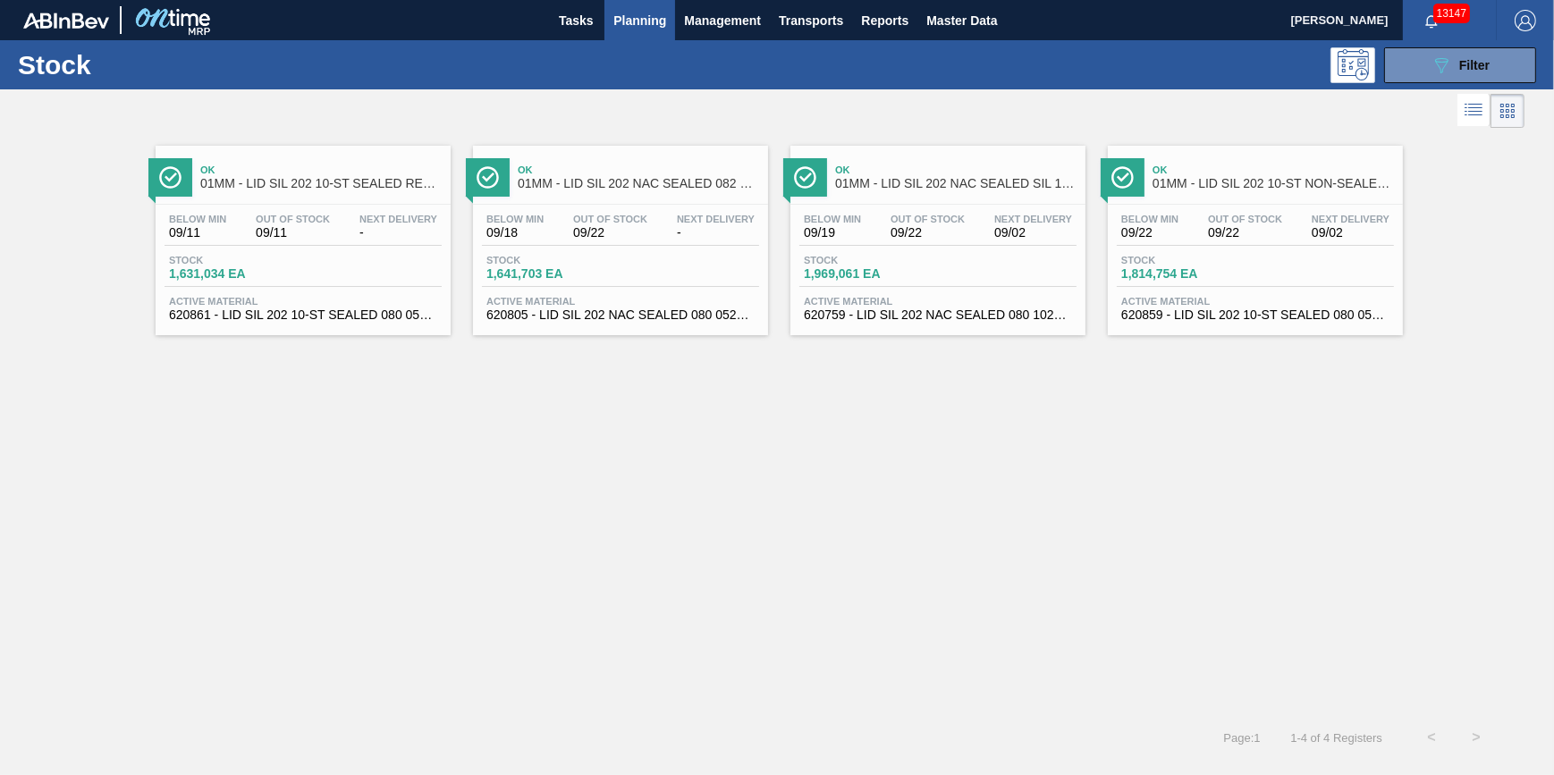
click at [918, 288] on div "Below Min 09/19 Out Of Stock 09/22 Next Delivery 09/02 Stock 1,969,061 EA Activ…" at bounding box center [937, 266] width 295 height 122
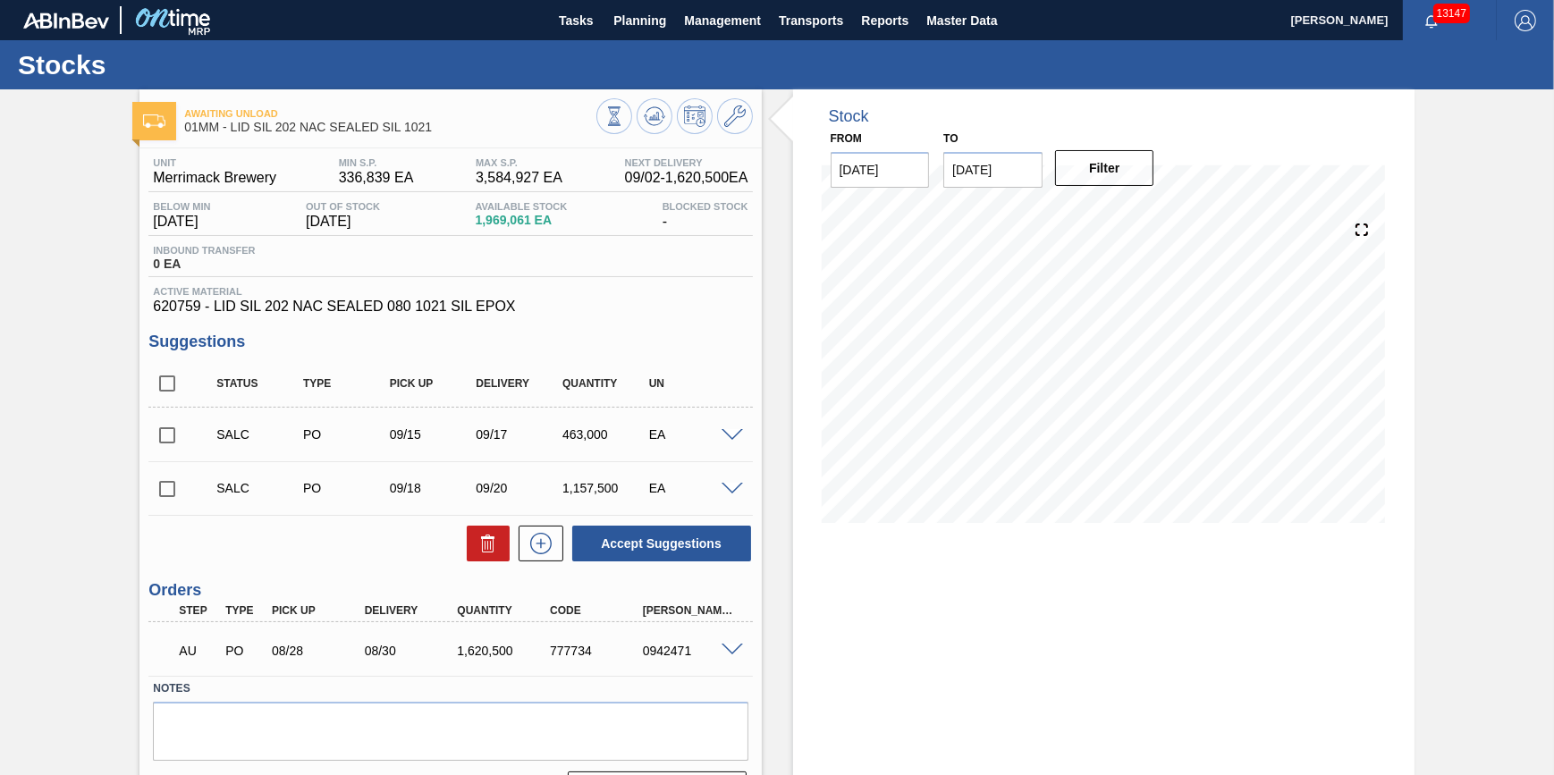
drag, startPoint x: 975, startPoint y: 181, endPoint x: 991, endPoint y: 185, distance: 15.8
click at [975, 180] on input "09/16/2025" at bounding box center [992, 170] width 99 height 36
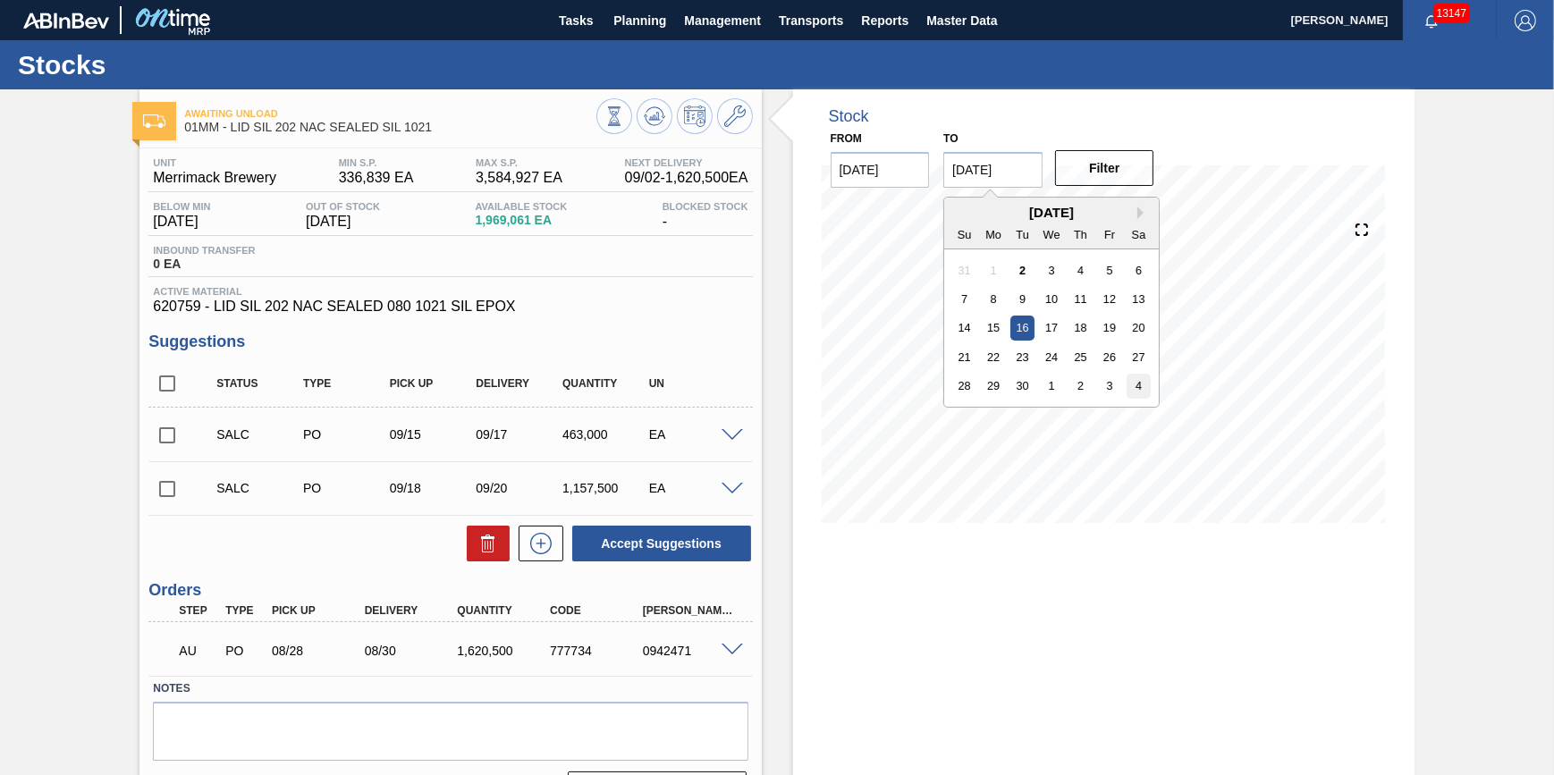
click at [1130, 385] on div "4" at bounding box center [1139, 386] width 24 height 24
type input "[DATE]"
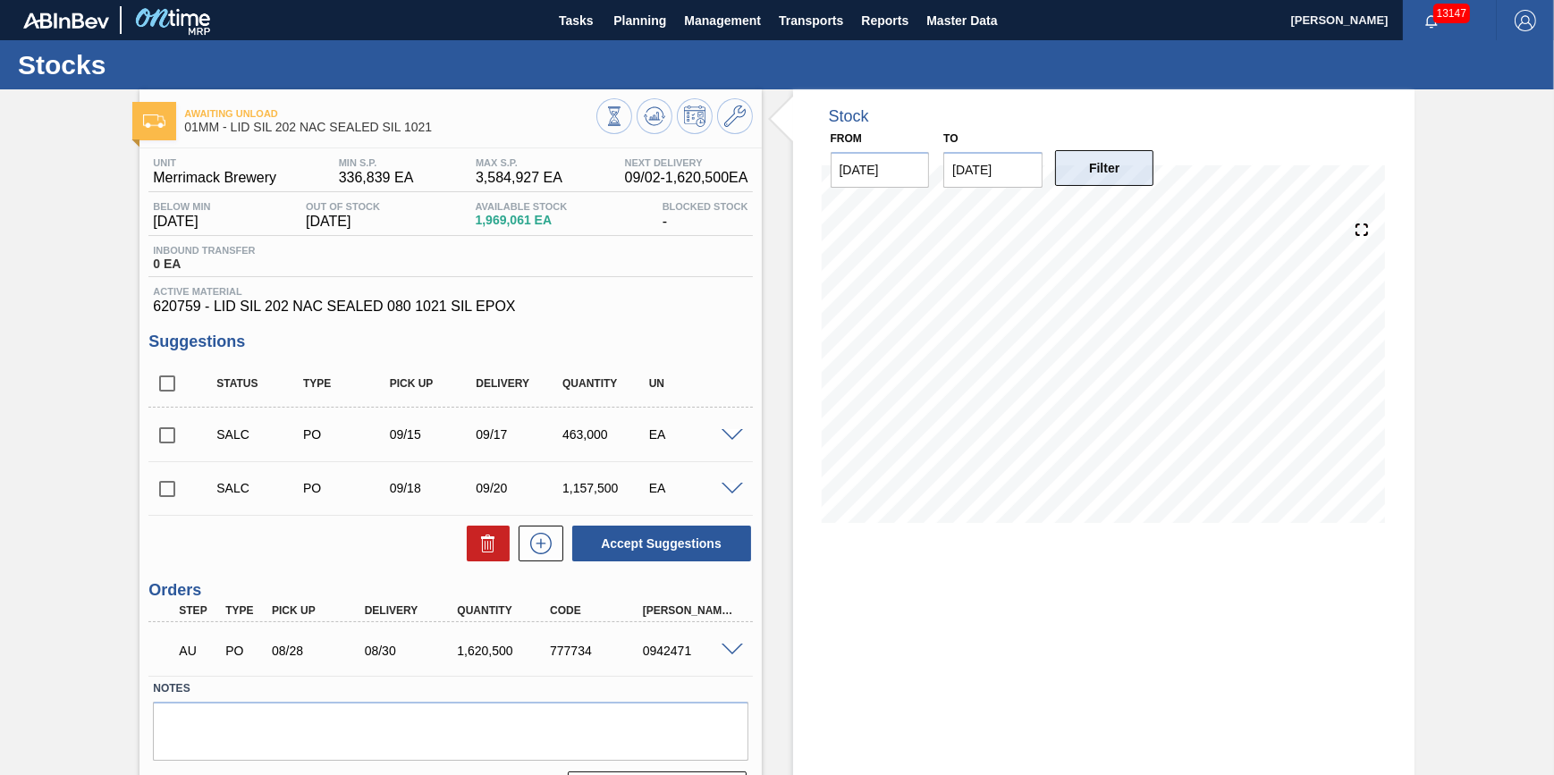
click at [1129, 179] on button "Filter" at bounding box center [1104, 168] width 99 height 36
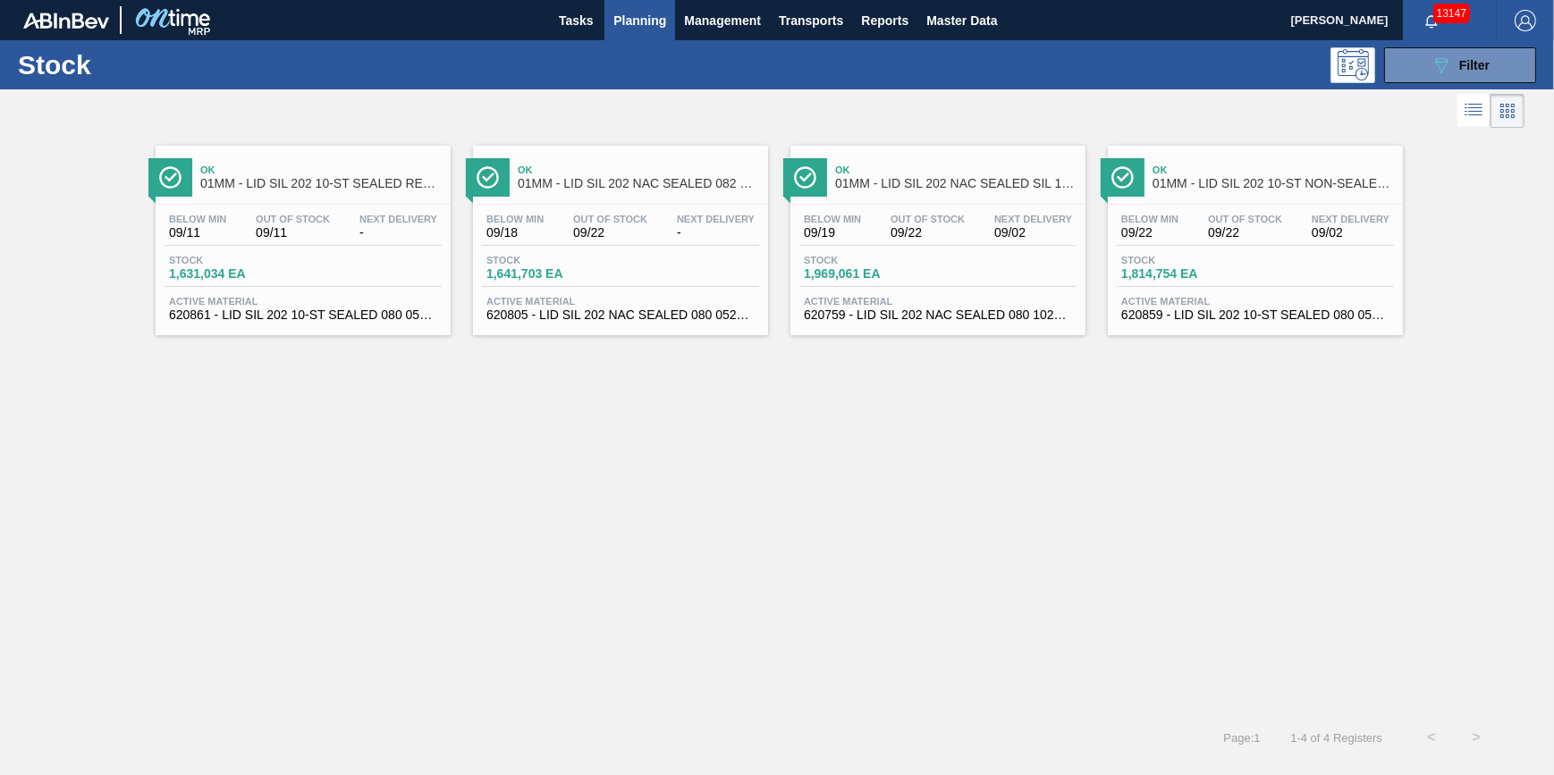
click at [1214, 289] on div "Below Min 09/22 Out Of Stock 09/22 Next Delivery 09/02 Stock 1,814,754 EA Activ…" at bounding box center [1255, 266] width 295 height 122
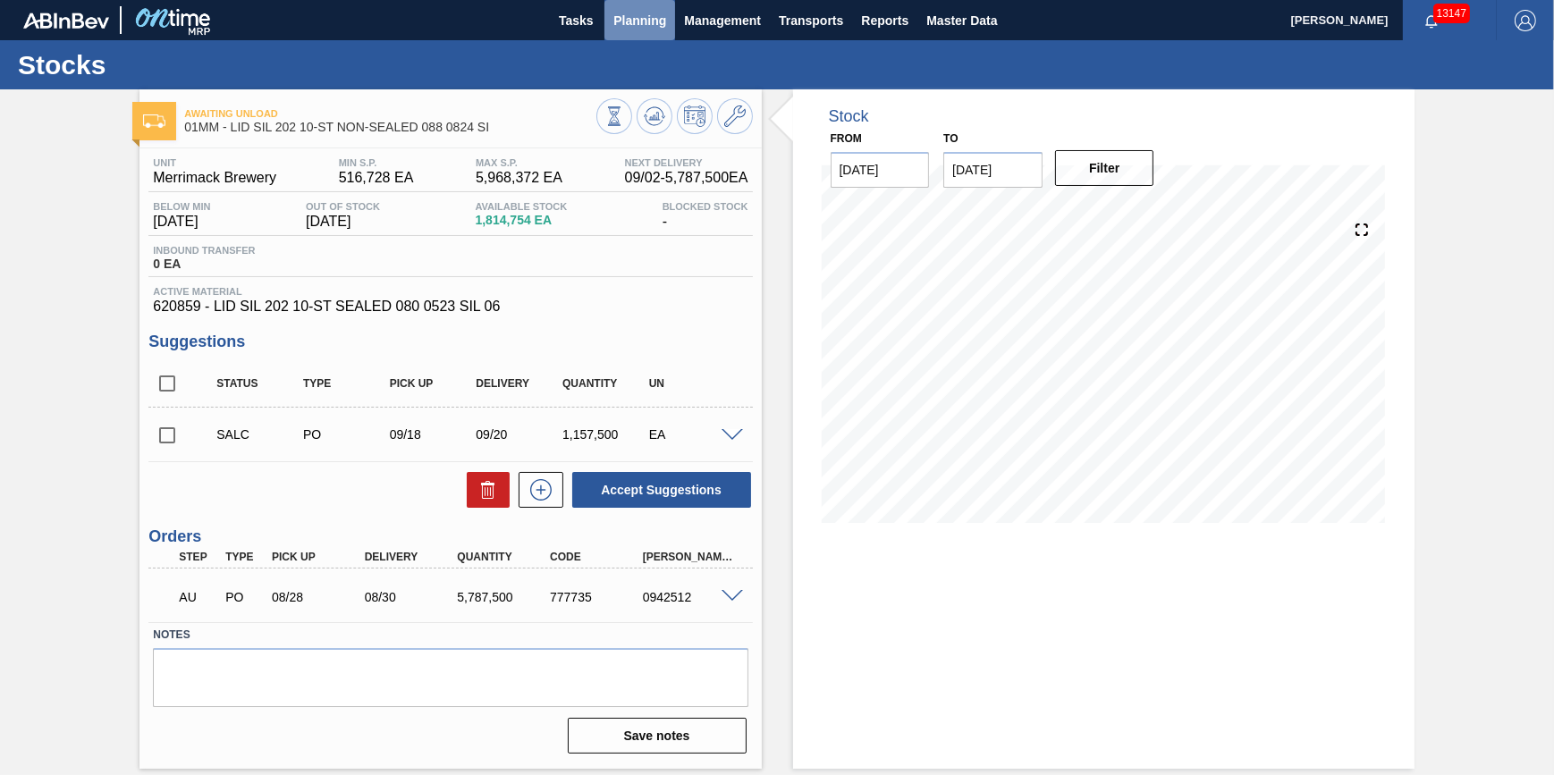
click at [635, 21] on span "Planning" at bounding box center [639, 20] width 53 height 21
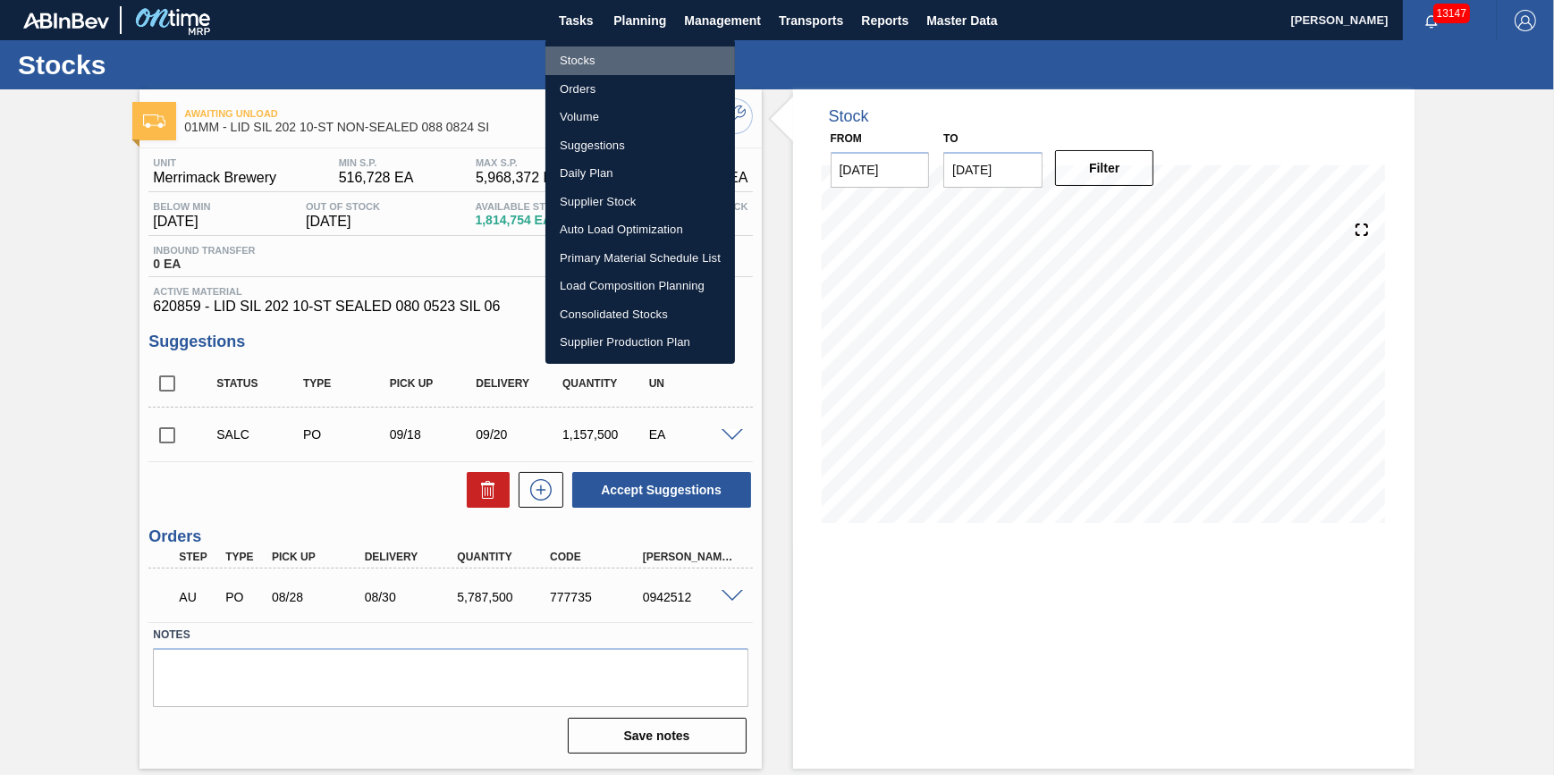
click at [631, 55] on li "Stocks" at bounding box center [640, 60] width 190 height 29
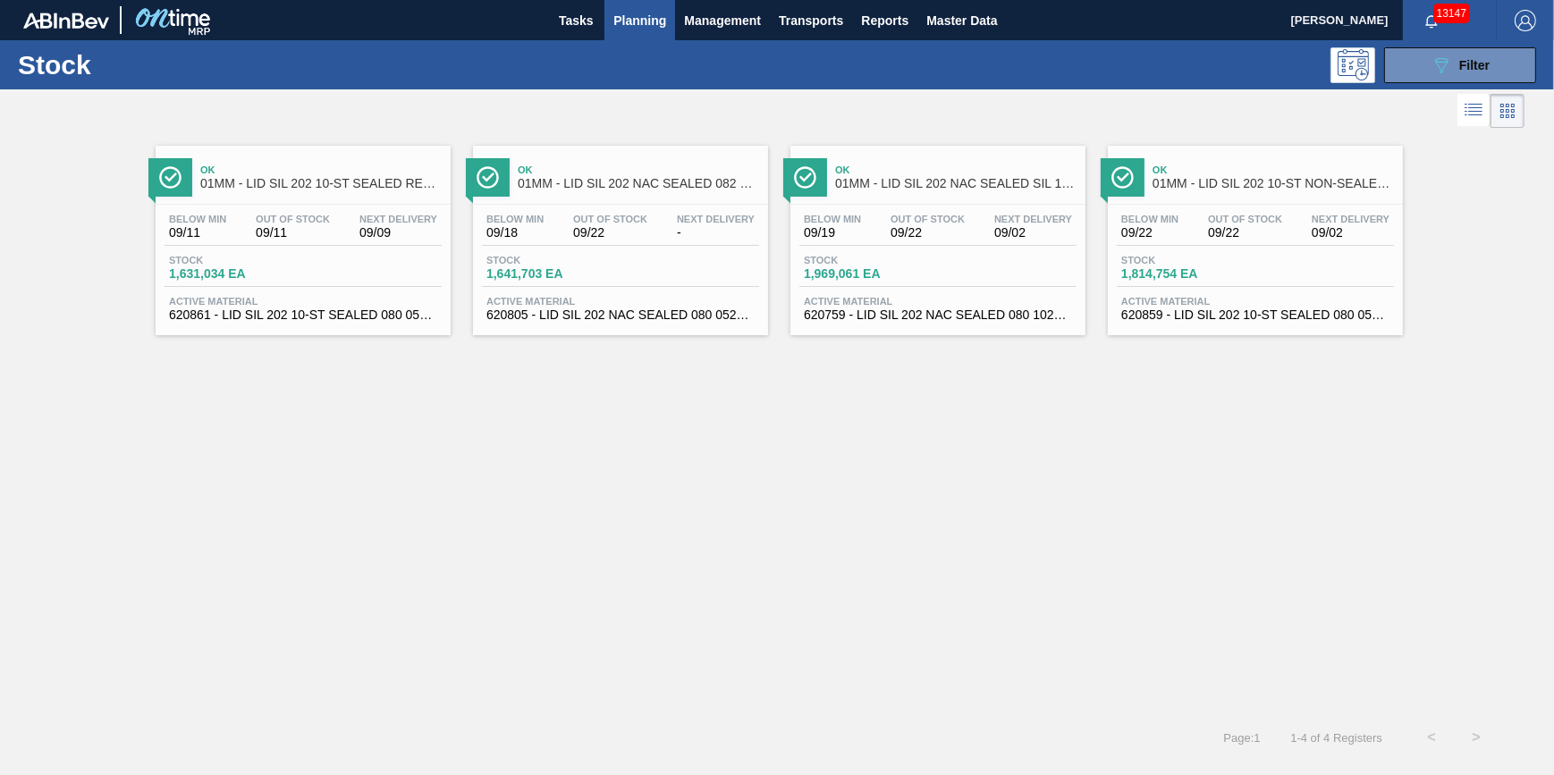
click at [630, 32] on button "Planning" at bounding box center [639, 20] width 71 height 40
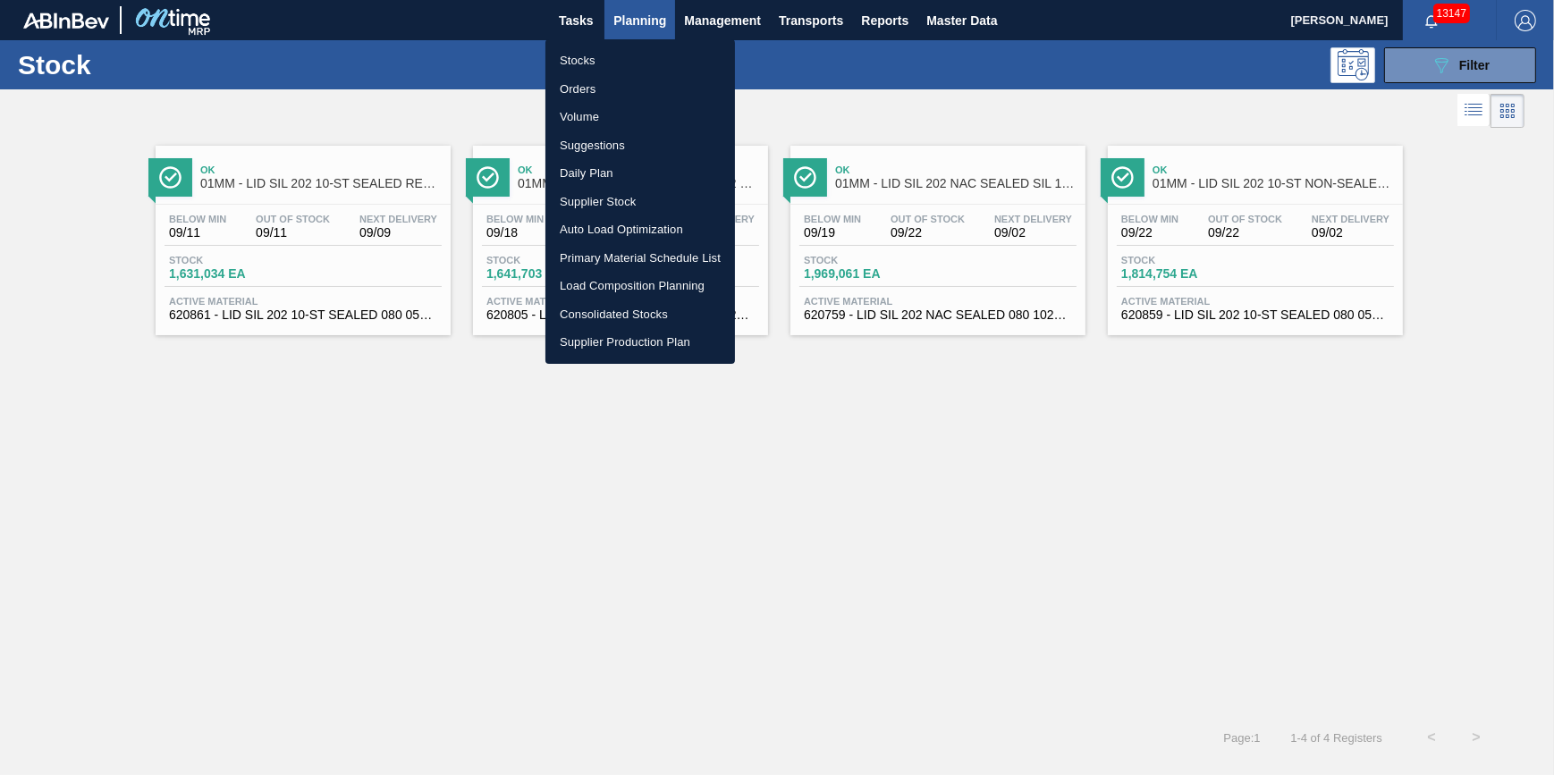
click at [634, 68] on li "Stocks" at bounding box center [640, 60] width 190 height 29
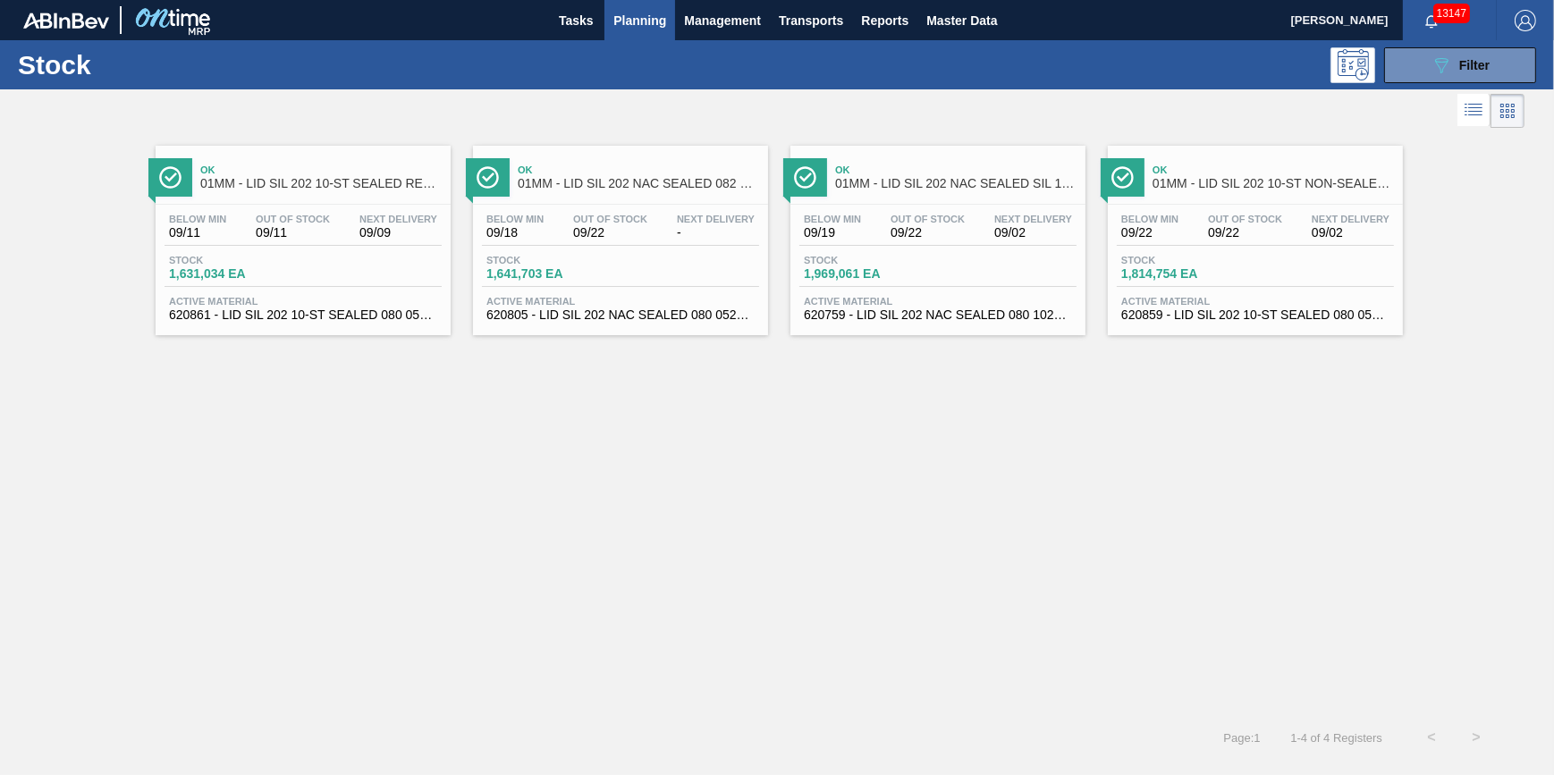
click at [644, 24] on span "Planning" at bounding box center [639, 20] width 53 height 21
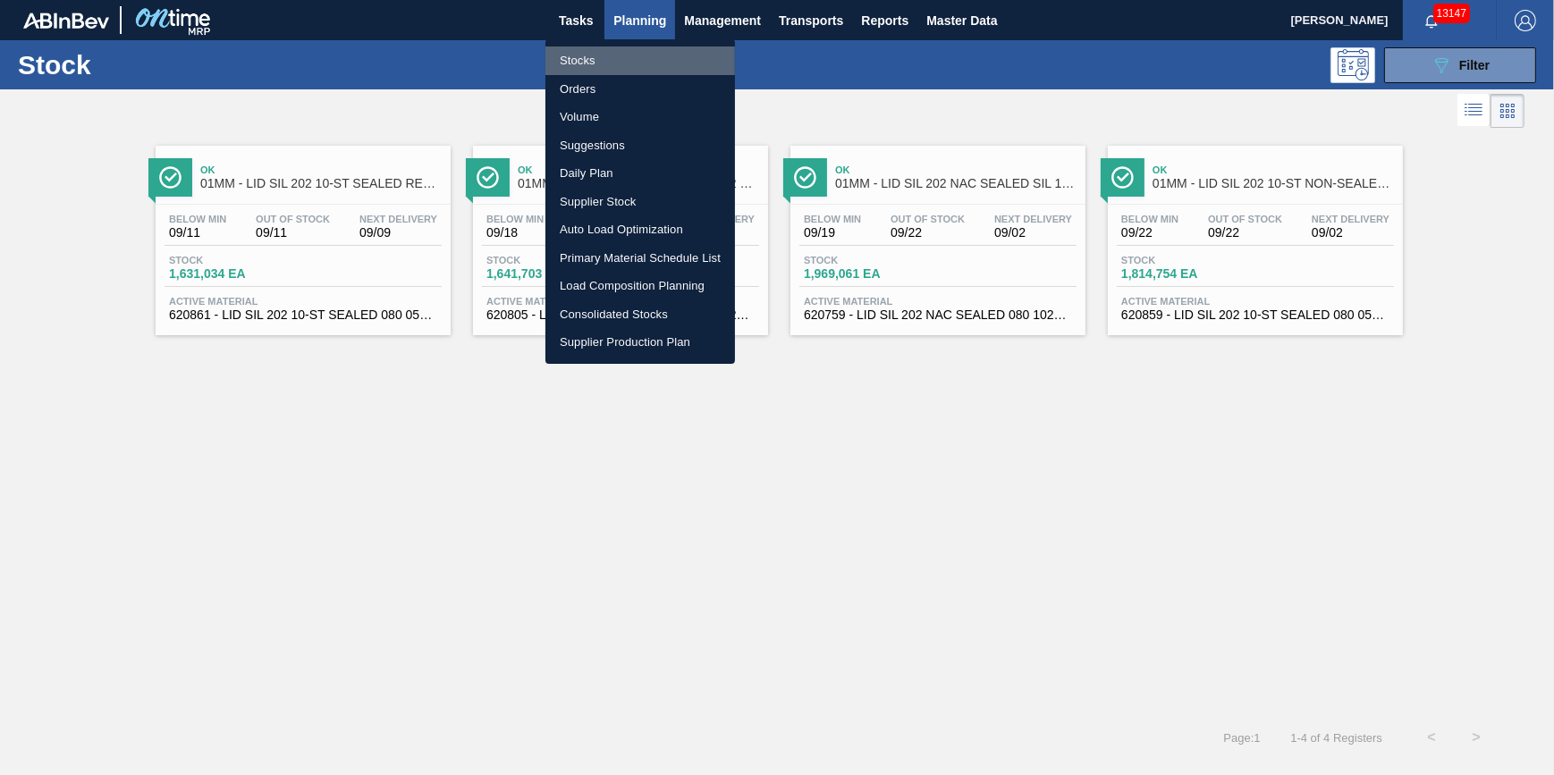
click at [627, 59] on li "Stocks" at bounding box center [640, 60] width 190 height 29
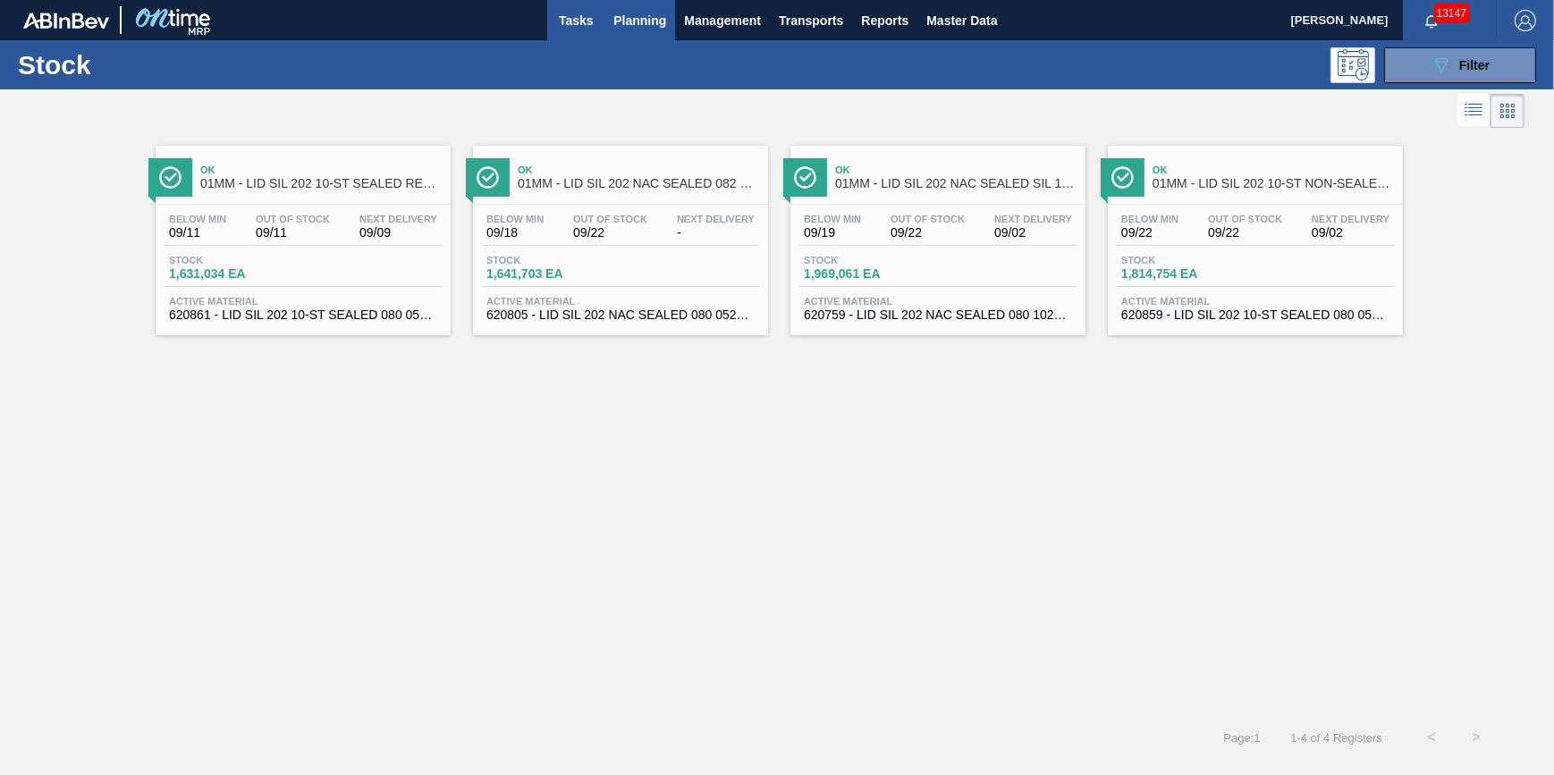
click at [576, 16] on span "Tasks" at bounding box center [575, 20] width 39 height 21
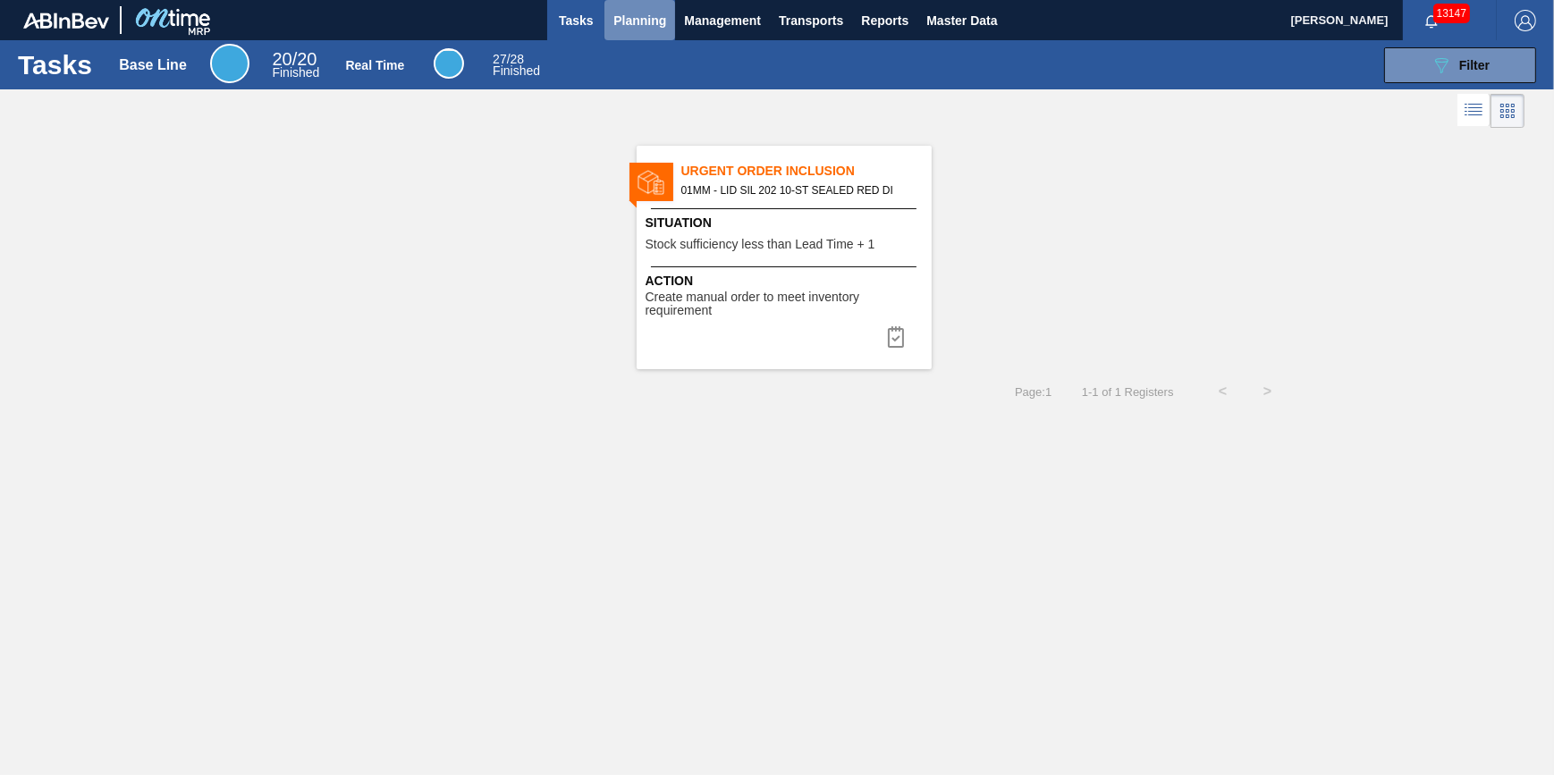
click at [635, 38] on button "Planning" at bounding box center [639, 20] width 71 height 40
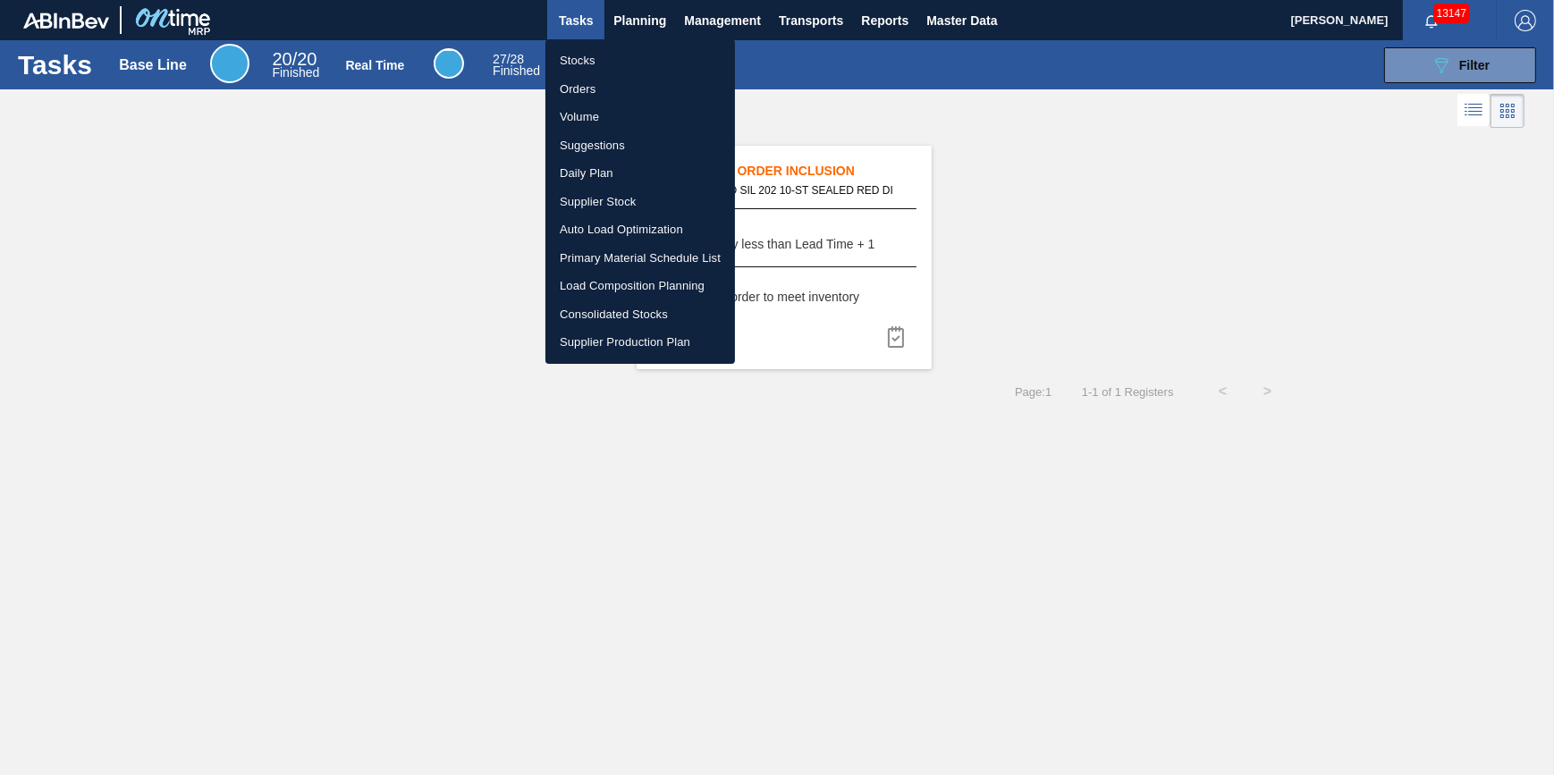
click at [790, 500] on div at bounding box center [777, 387] width 1554 height 775
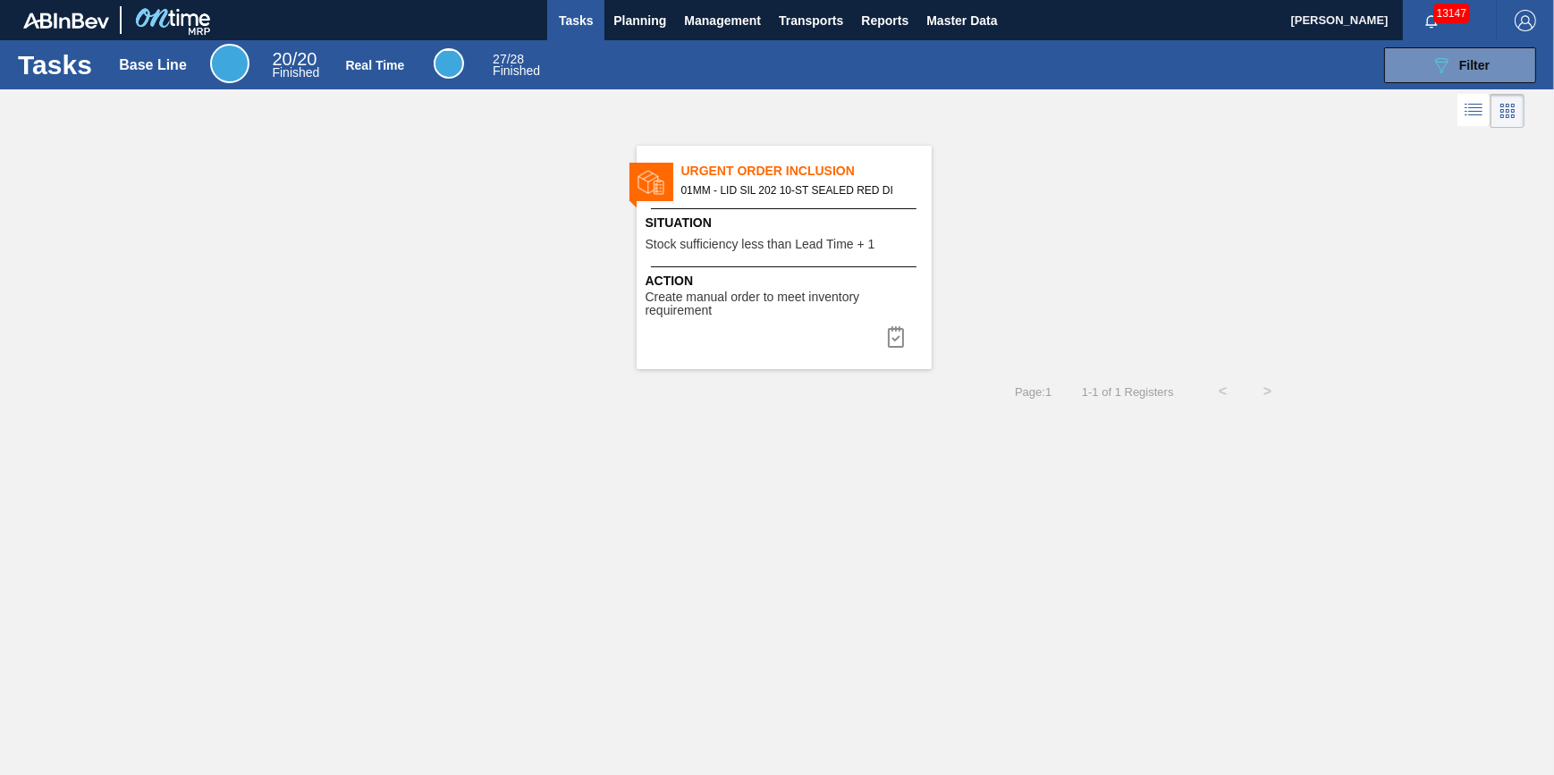
click at [822, 325] on div "Urgent Order Inclusion 01MM - LID SIL 202 10-ST SEALED RED DI Situation Stock s…" at bounding box center [784, 258] width 295 height 224
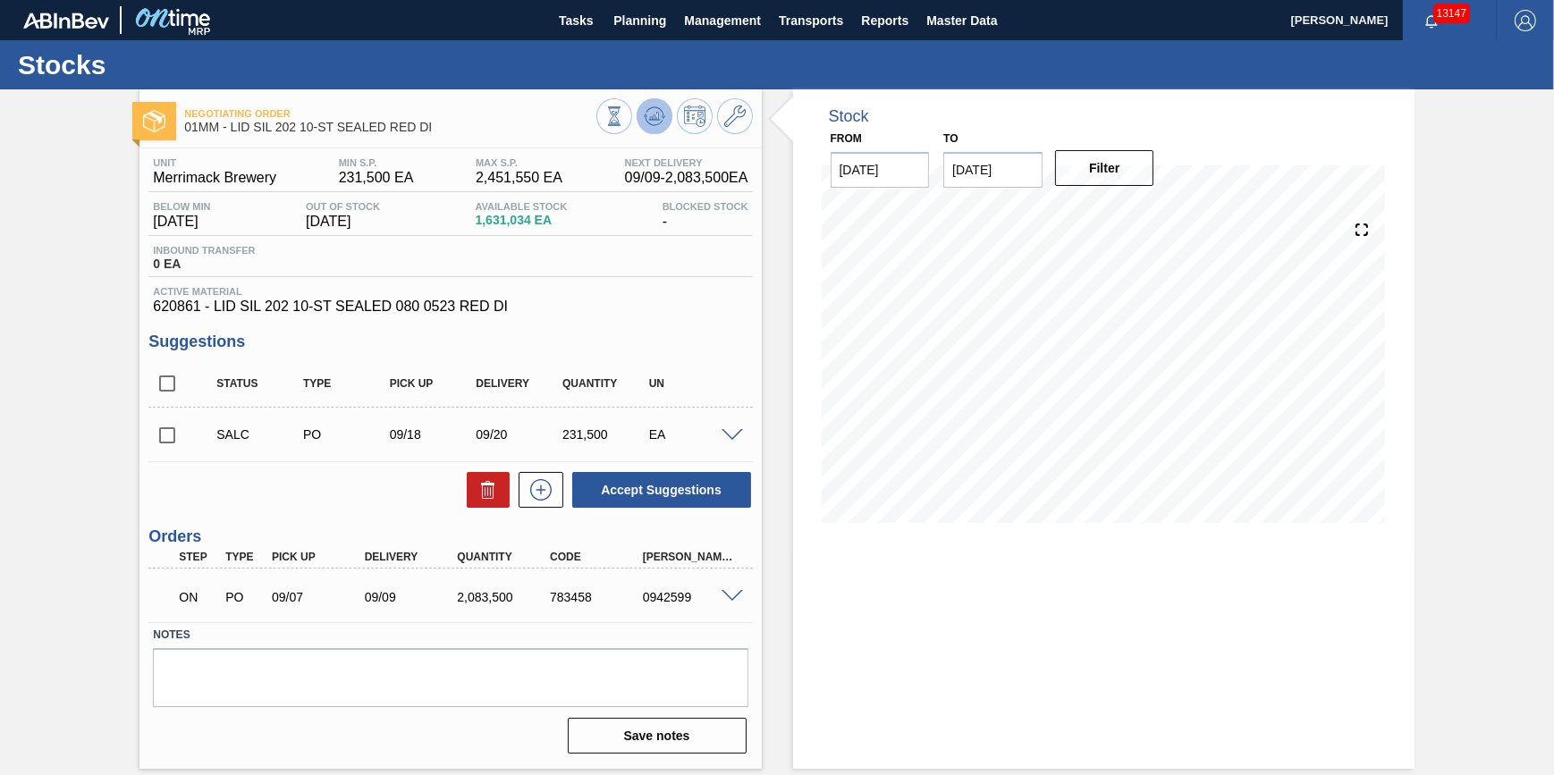
click at [638, 109] on button at bounding box center [655, 116] width 36 height 36
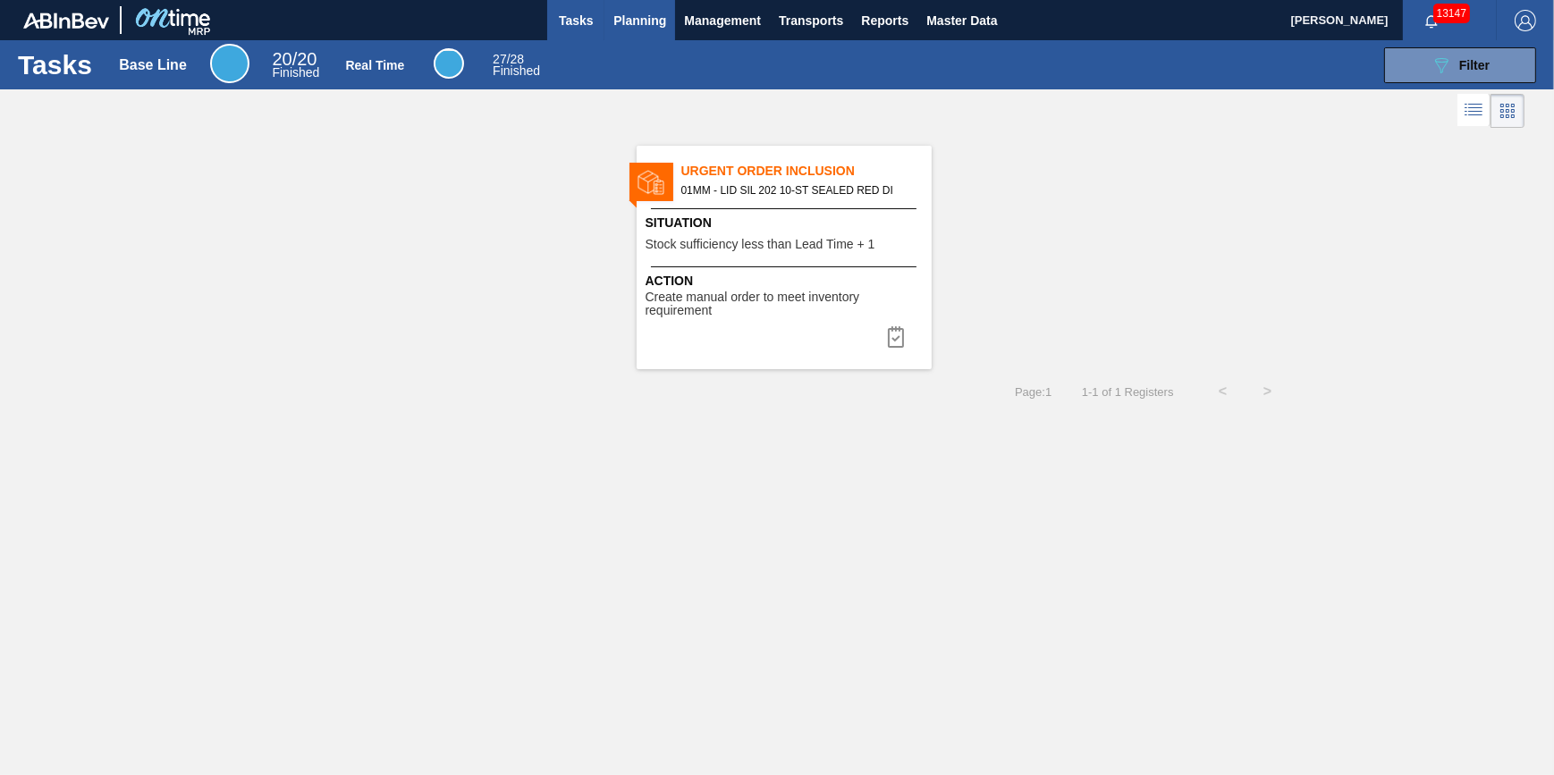
click at [632, 25] on span "Planning" at bounding box center [639, 20] width 53 height 21
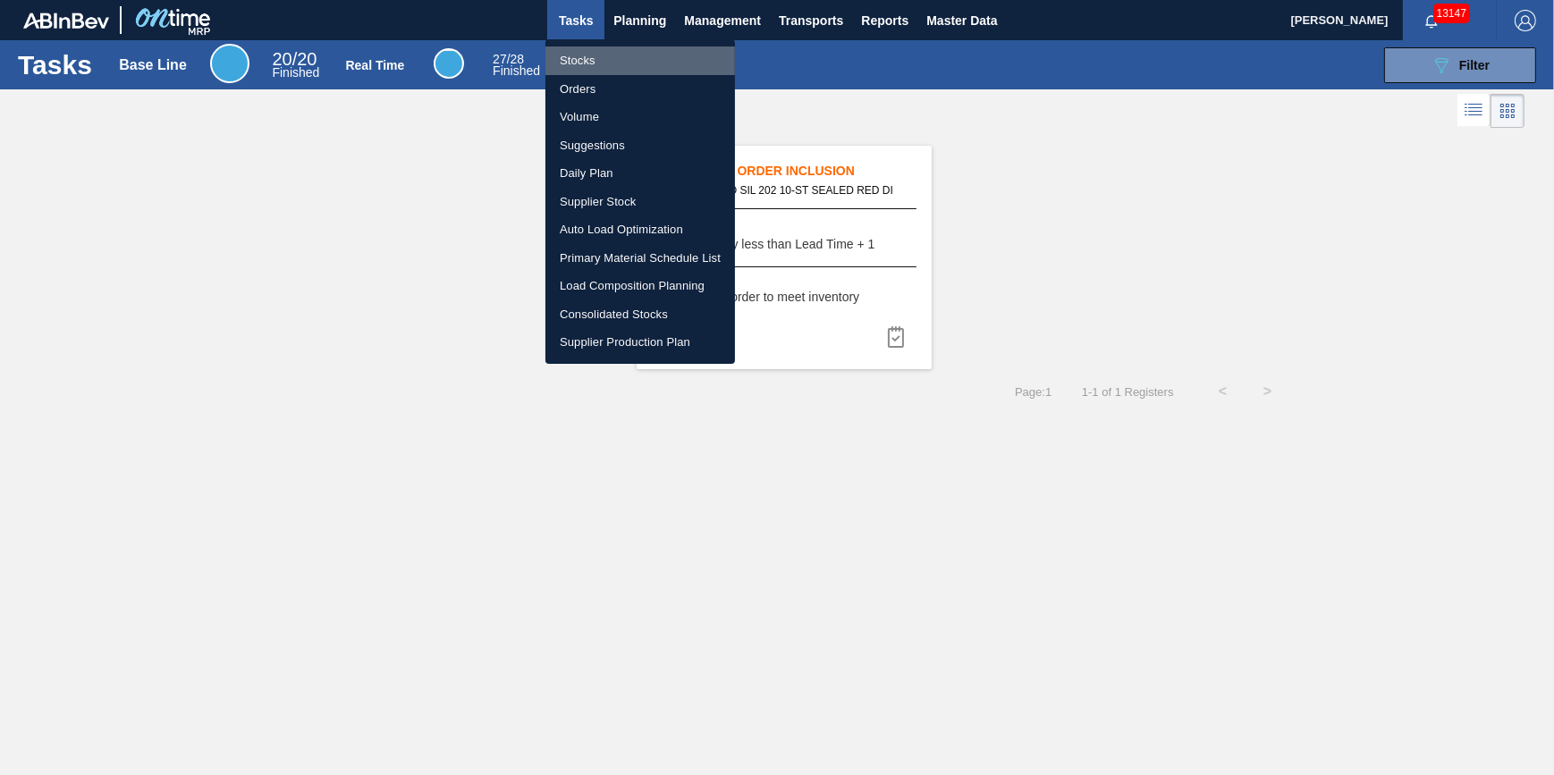
click at [634, 51] on li "Stocks" at bounding box center [640, 60] width 190 height 29
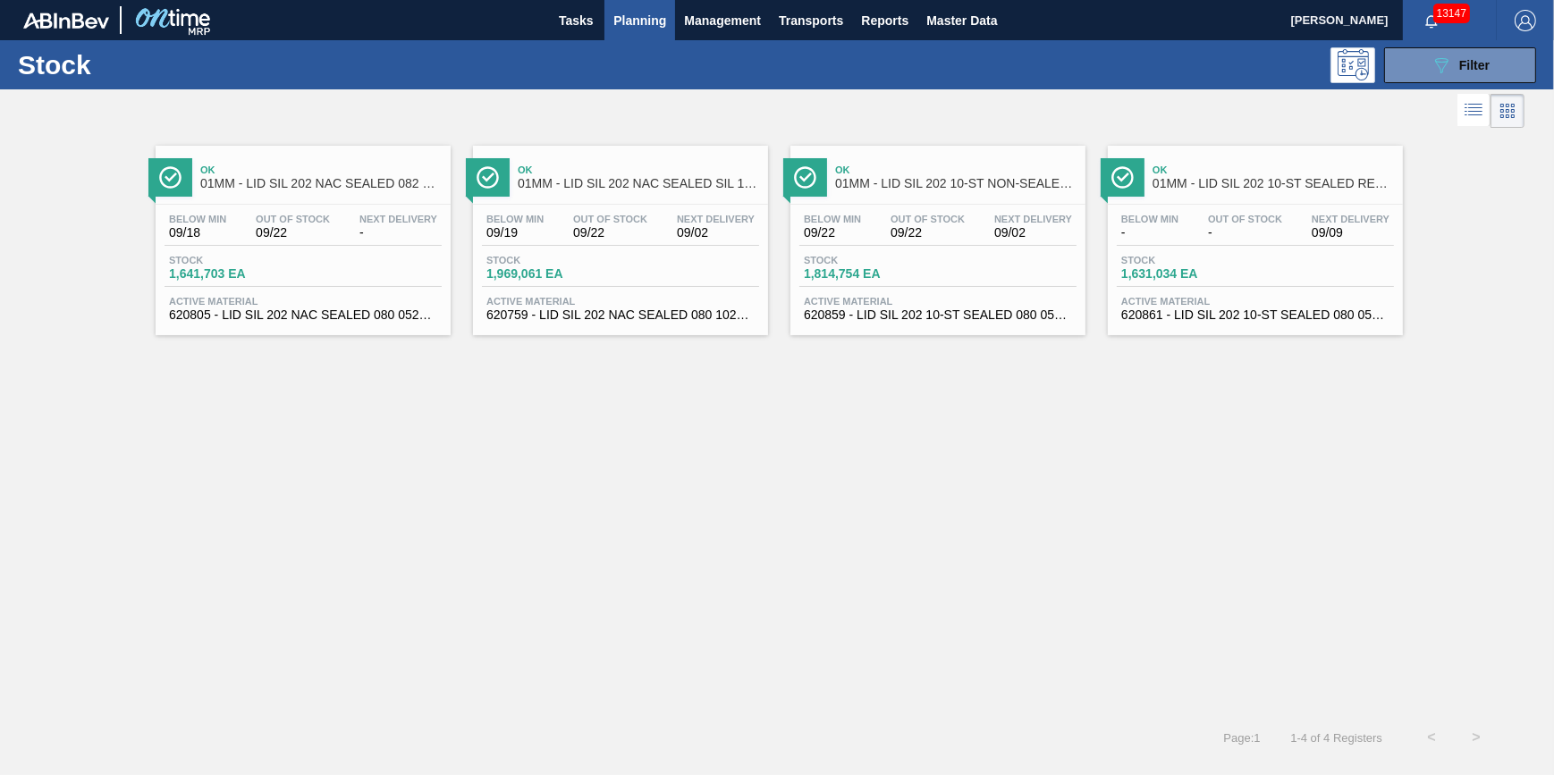
click at [362, 230] on span "-" at bounding box center [398, 232] width 78 height 13
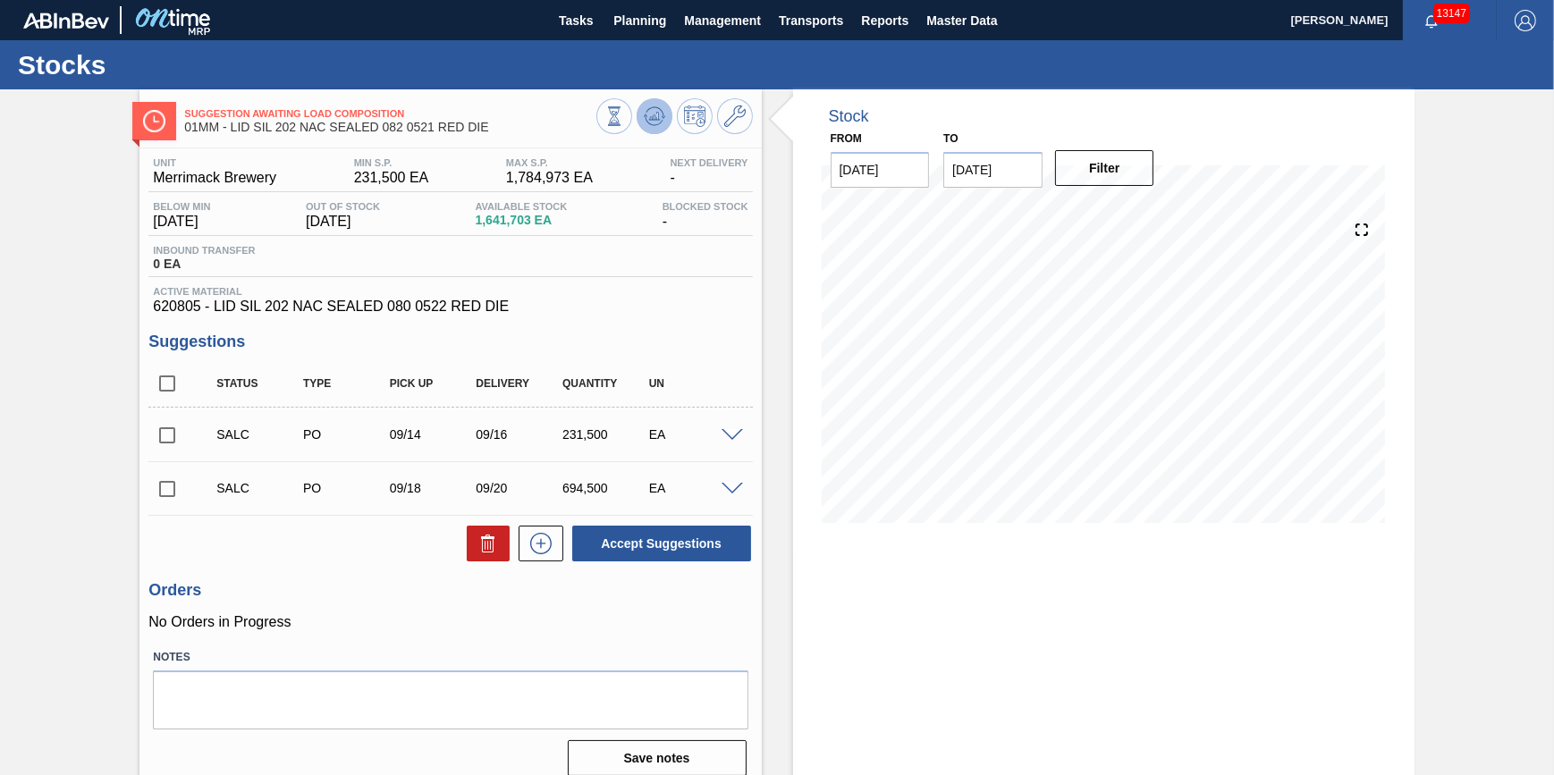
click at [653, 133] on button at bounding box center [655, 116] width 36 height 36
click at [567, 36] on button "Tasks" at bounding box center [575, 20] width 57 height 40
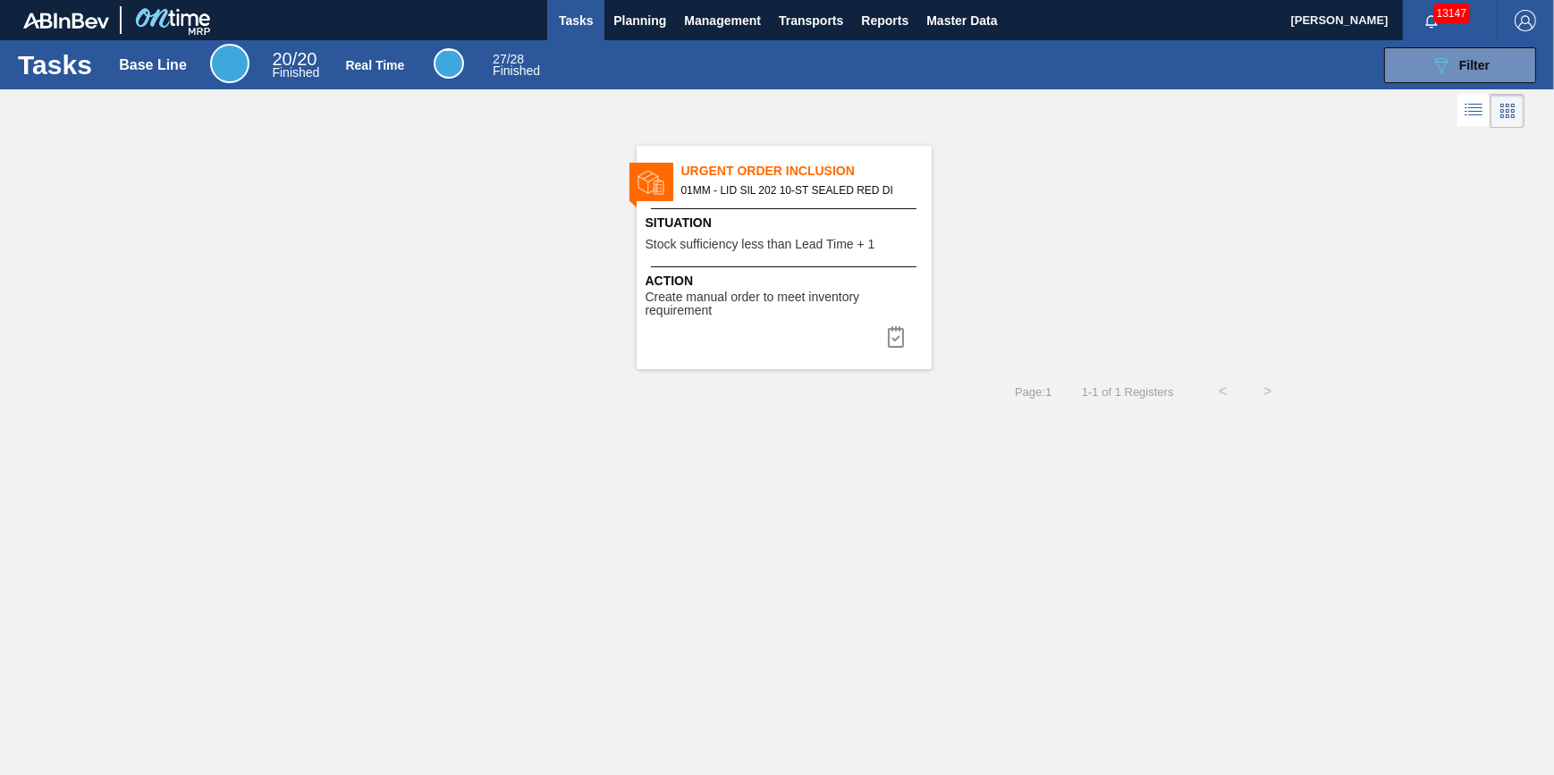
drag, startPoint x: 1001, startPoint y: 100, endPoint x: 973, endPoint y: 109, distance: 29.1
click at [996, 106] on div at bounding box center [777, 110] width 1554 height 43
click at [836, 190] on span "01MM - LID SIL 202 10-ST SEALED RED DI" at bounding box center [799, 191] width 236 height 20
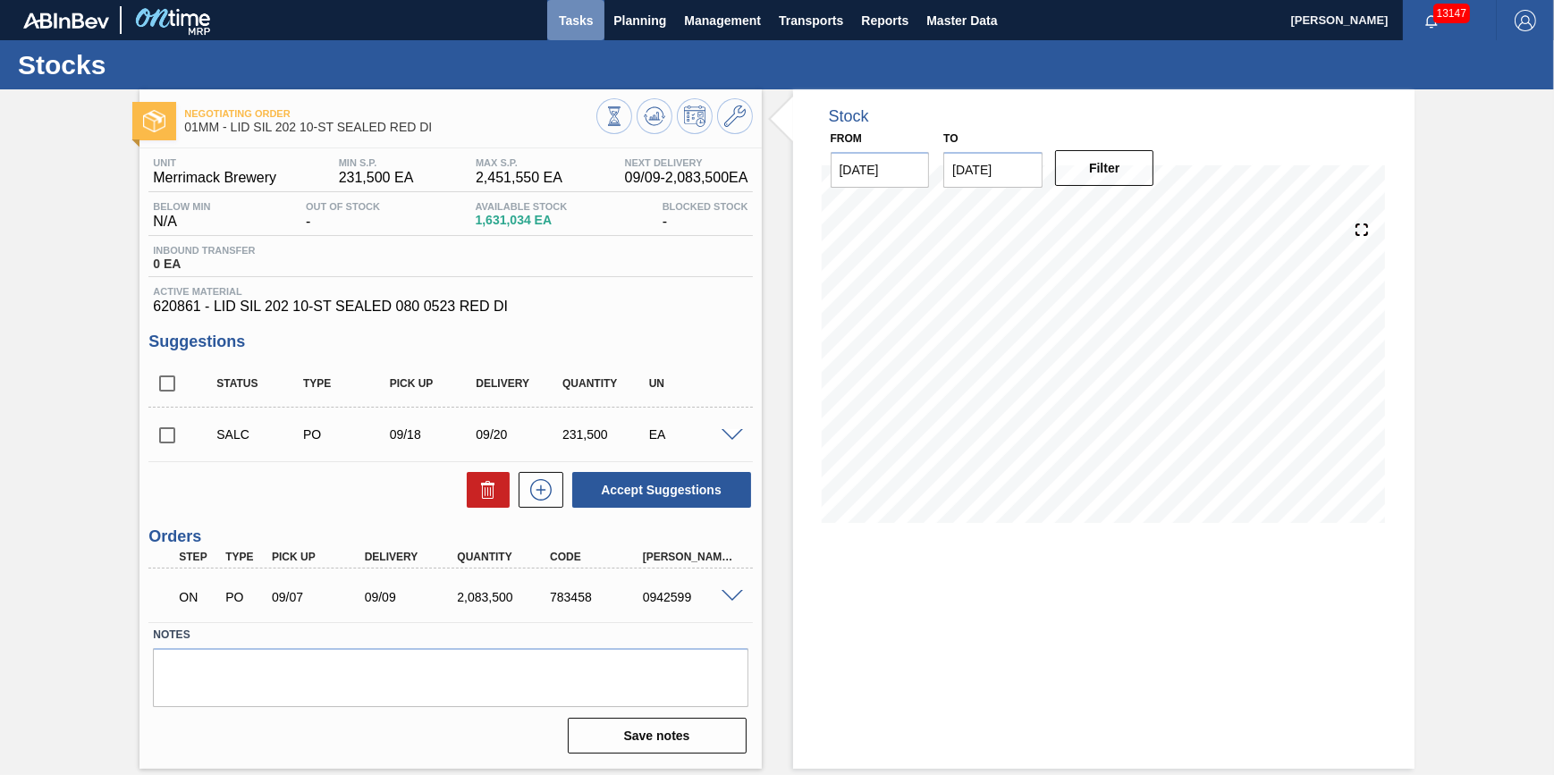
click at [577, 21] on span "Tasks" at bounding box center [575, 20] width 39 height 21
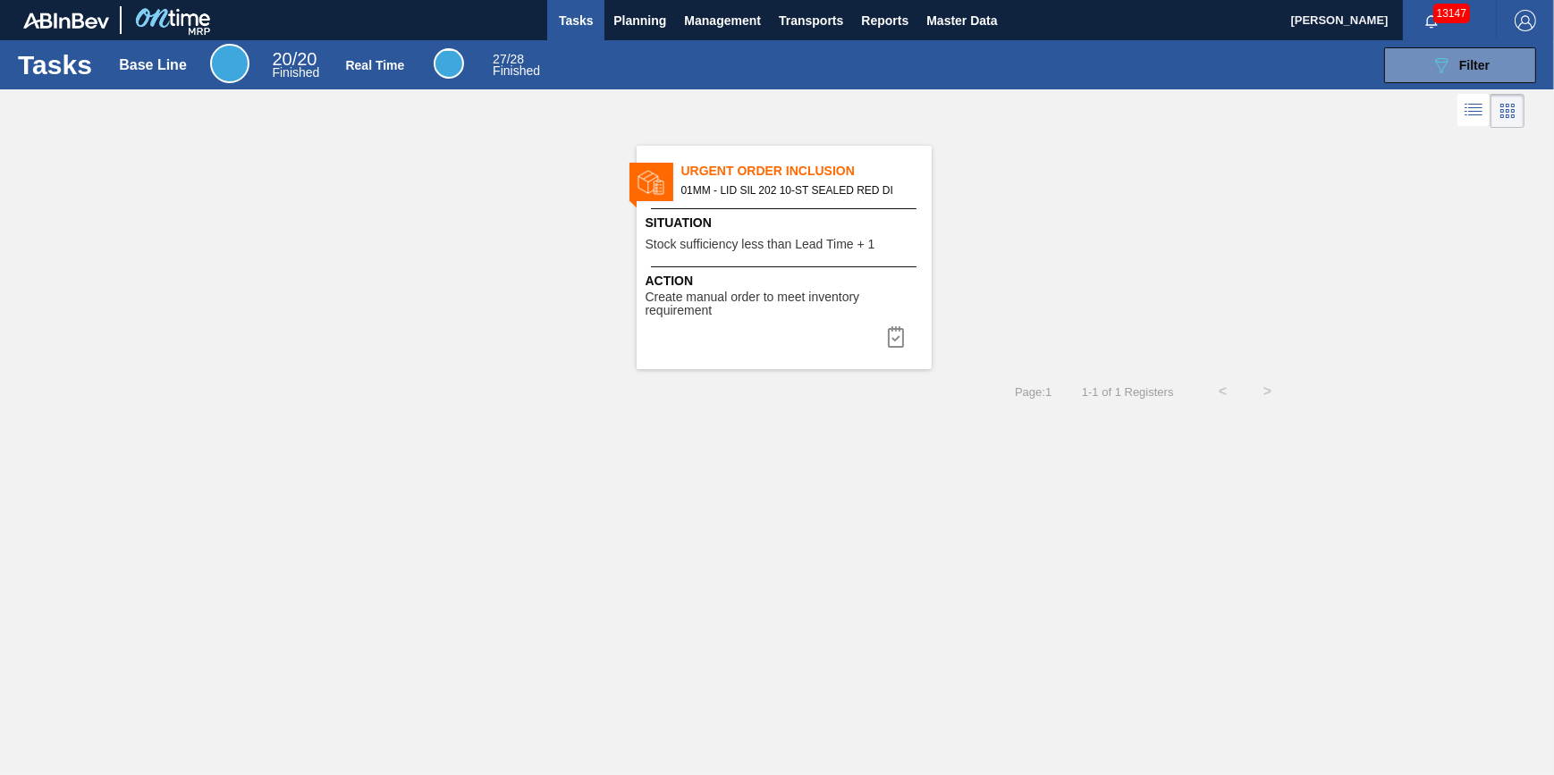
click at [830, 272] on span "Action" at bounding box center [787, 281] width 282 height 19
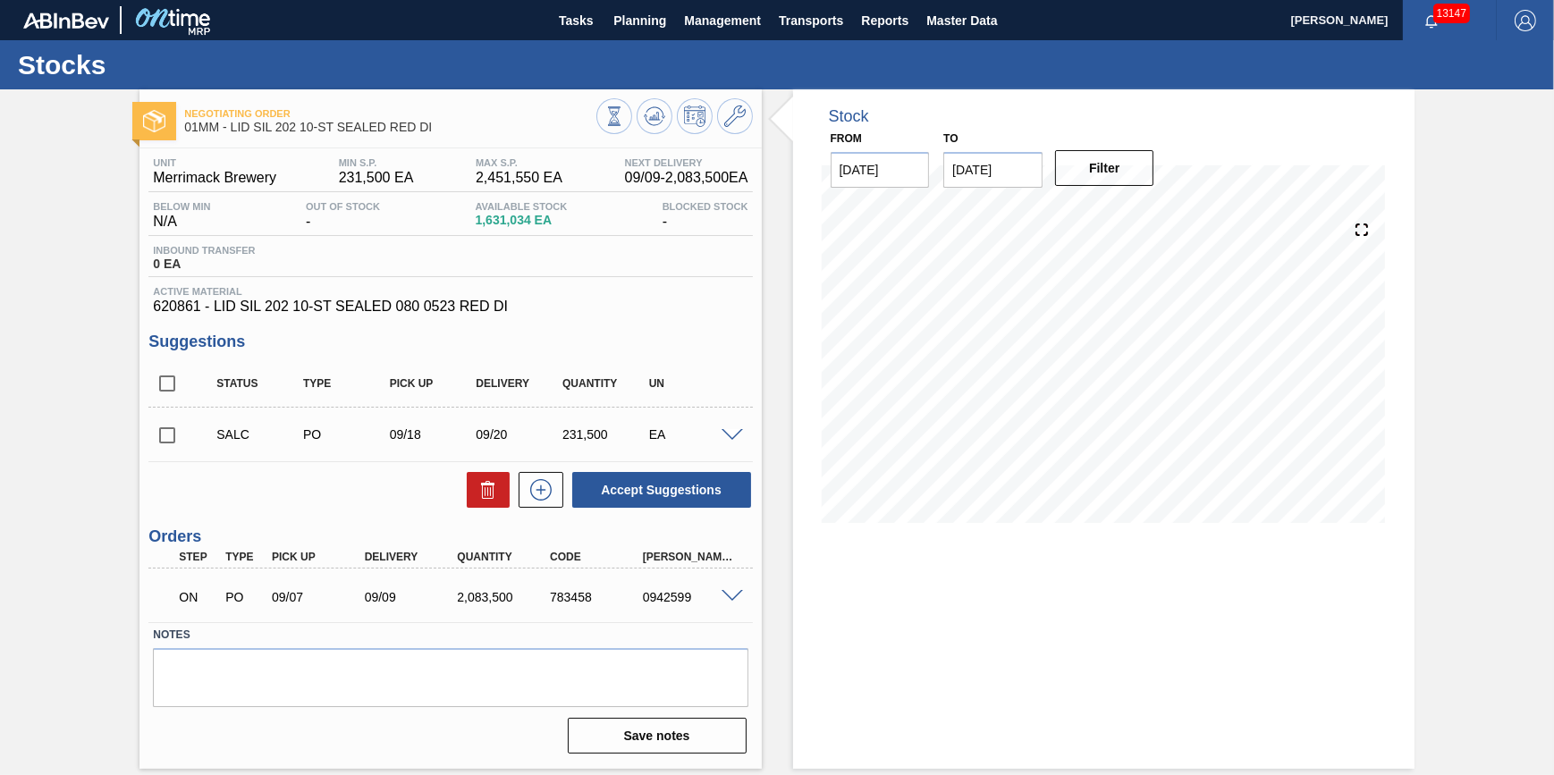
click at [181, 440] on input "checkbox" at bounding box center [167, 436] width 38 height 38
click at [511, 492] on div at bounding box center [537, 490] width 54 height 36
click at [500, 491] on button at bounding box center [488, 490] width 43 height 36
checkbox input "false"
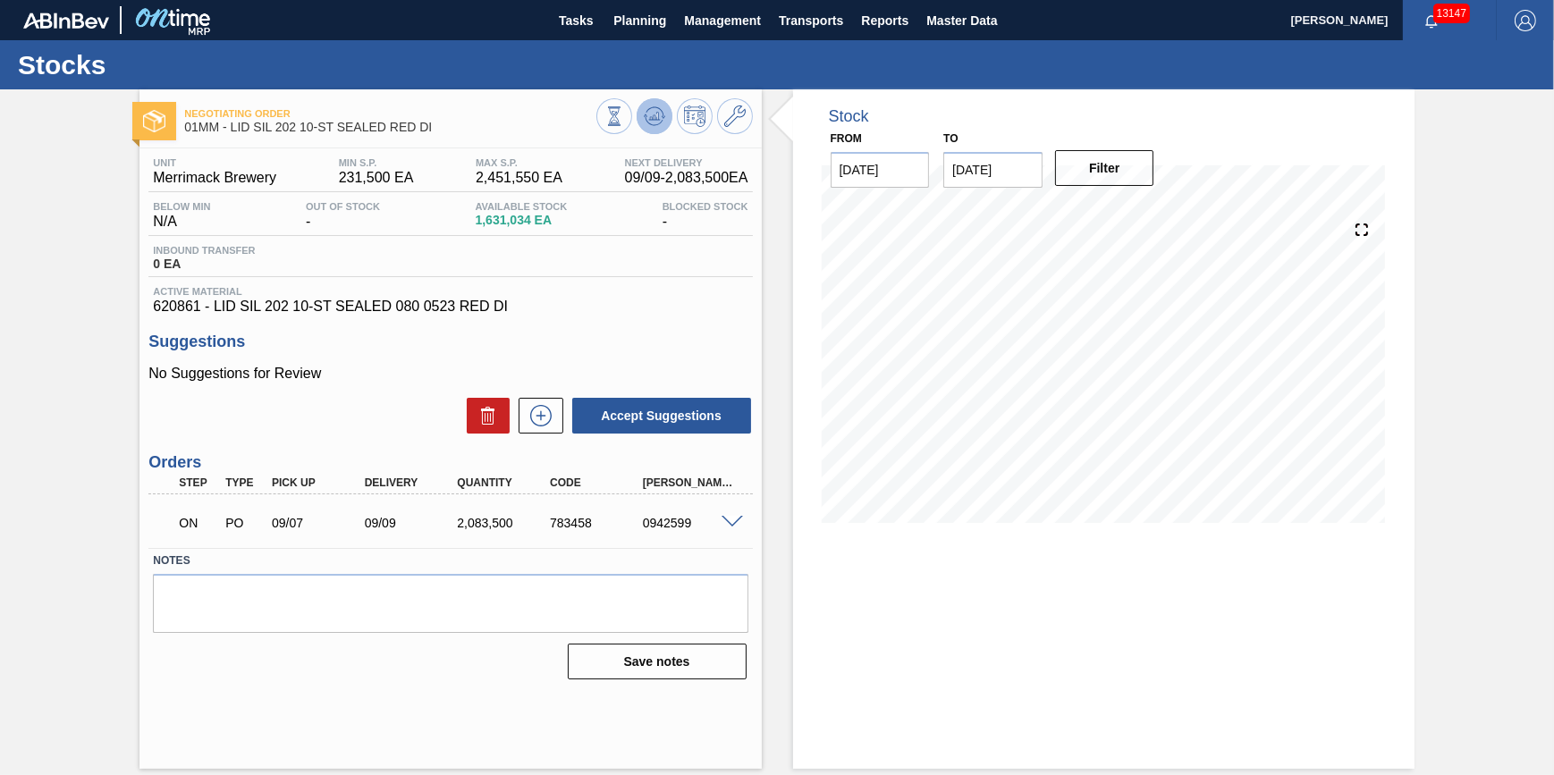
click at [662, 117] on icon at bounding box center [663, 117] width 4 height 3
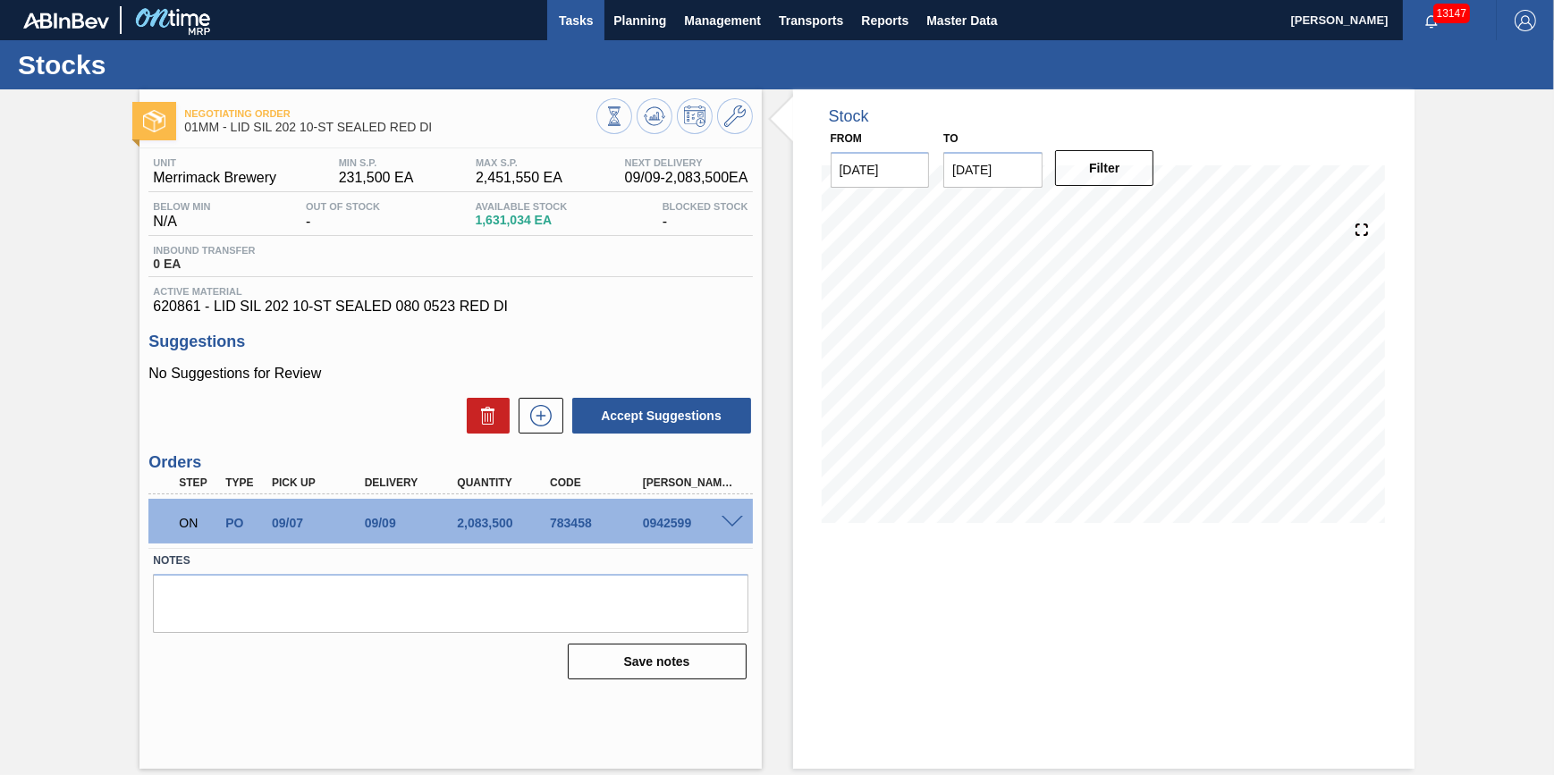
click at [551, 18] on button "Tasks" at bounding box center [575, 20] width 57 height 40
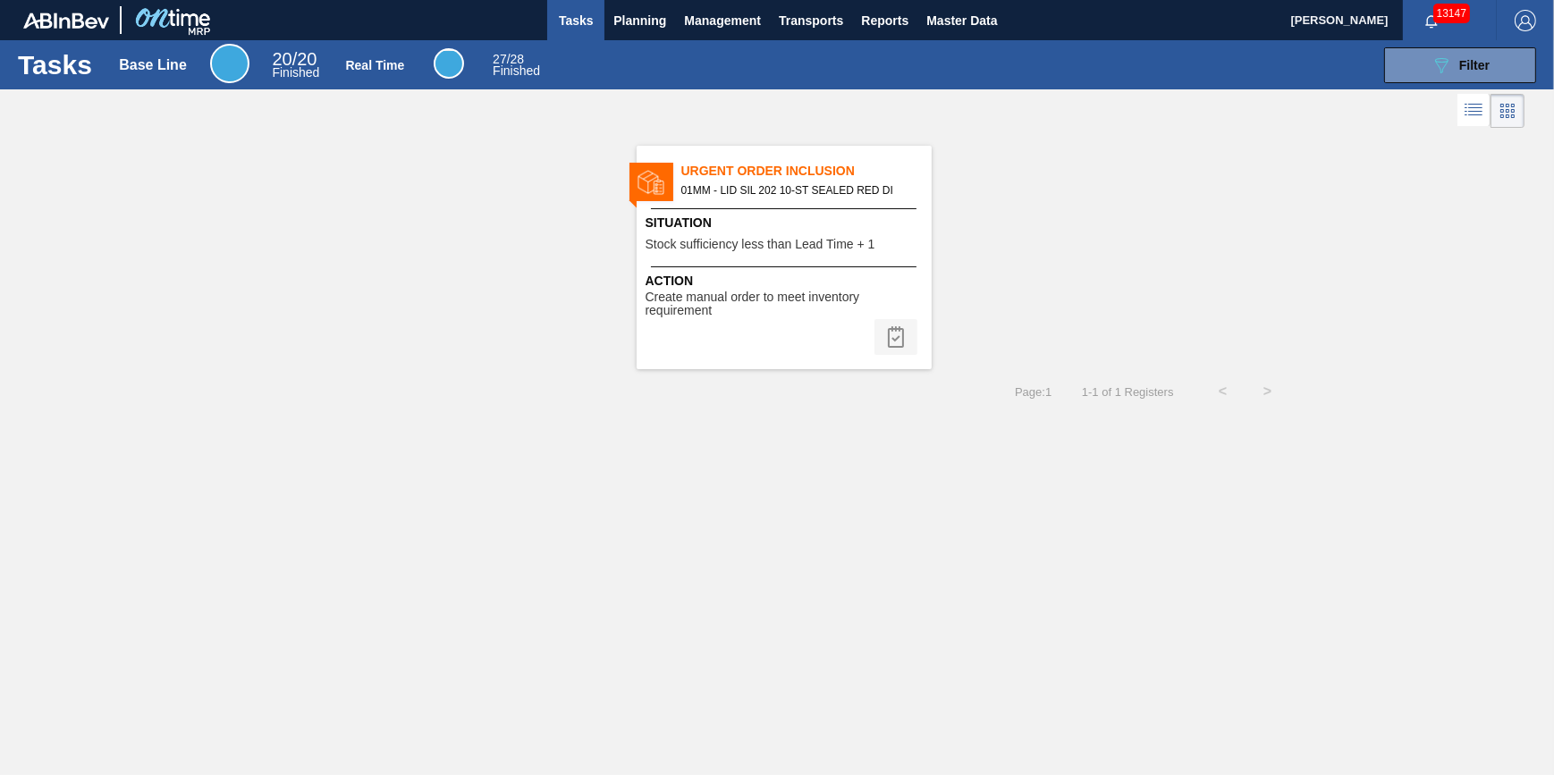
click at [885, 331] on img at bounding box center [895, 336] width 21 height 21
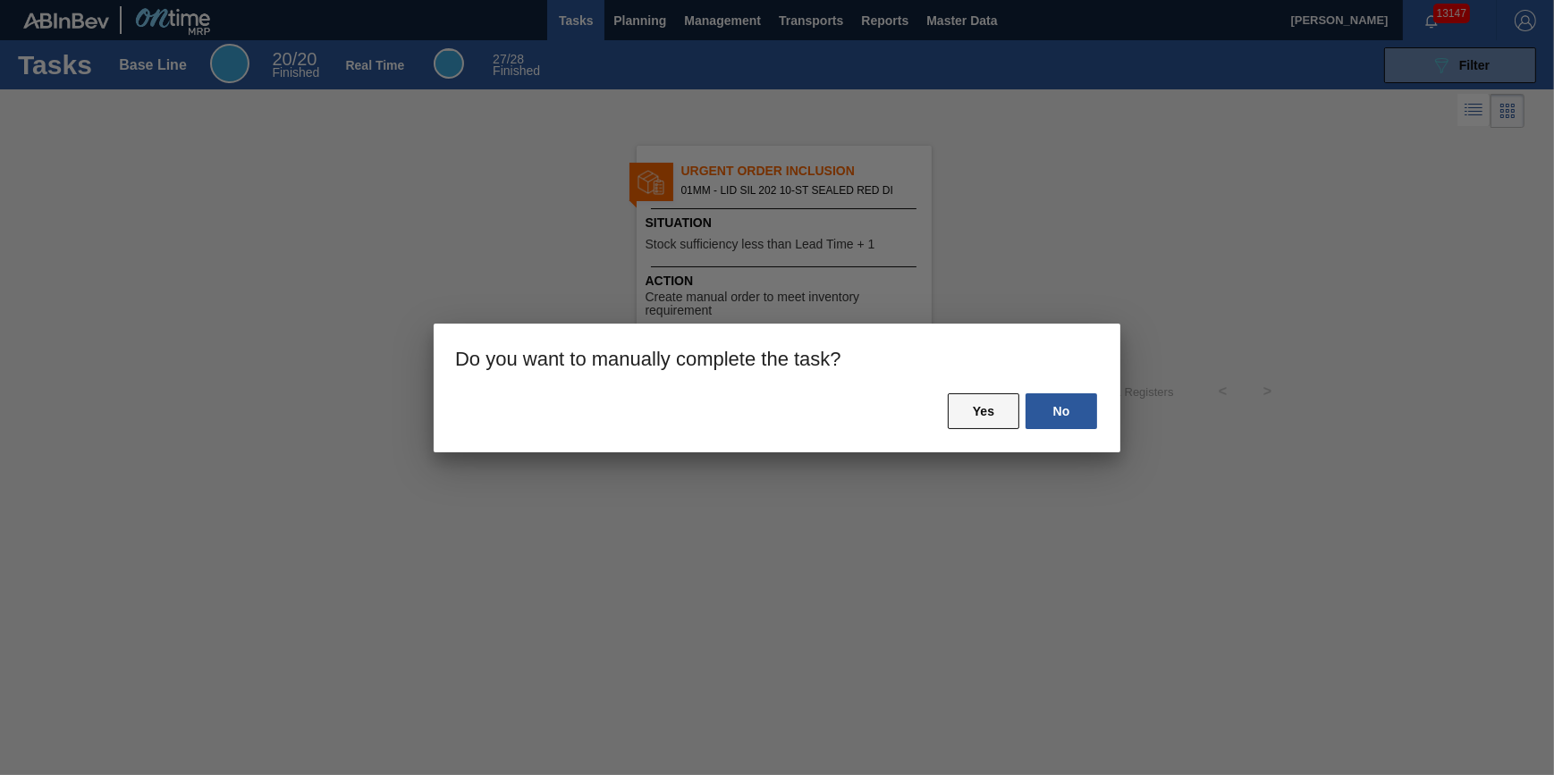
click at [975, 405] on button "Yes" at bounding box center [984, 411] width 72 height 36
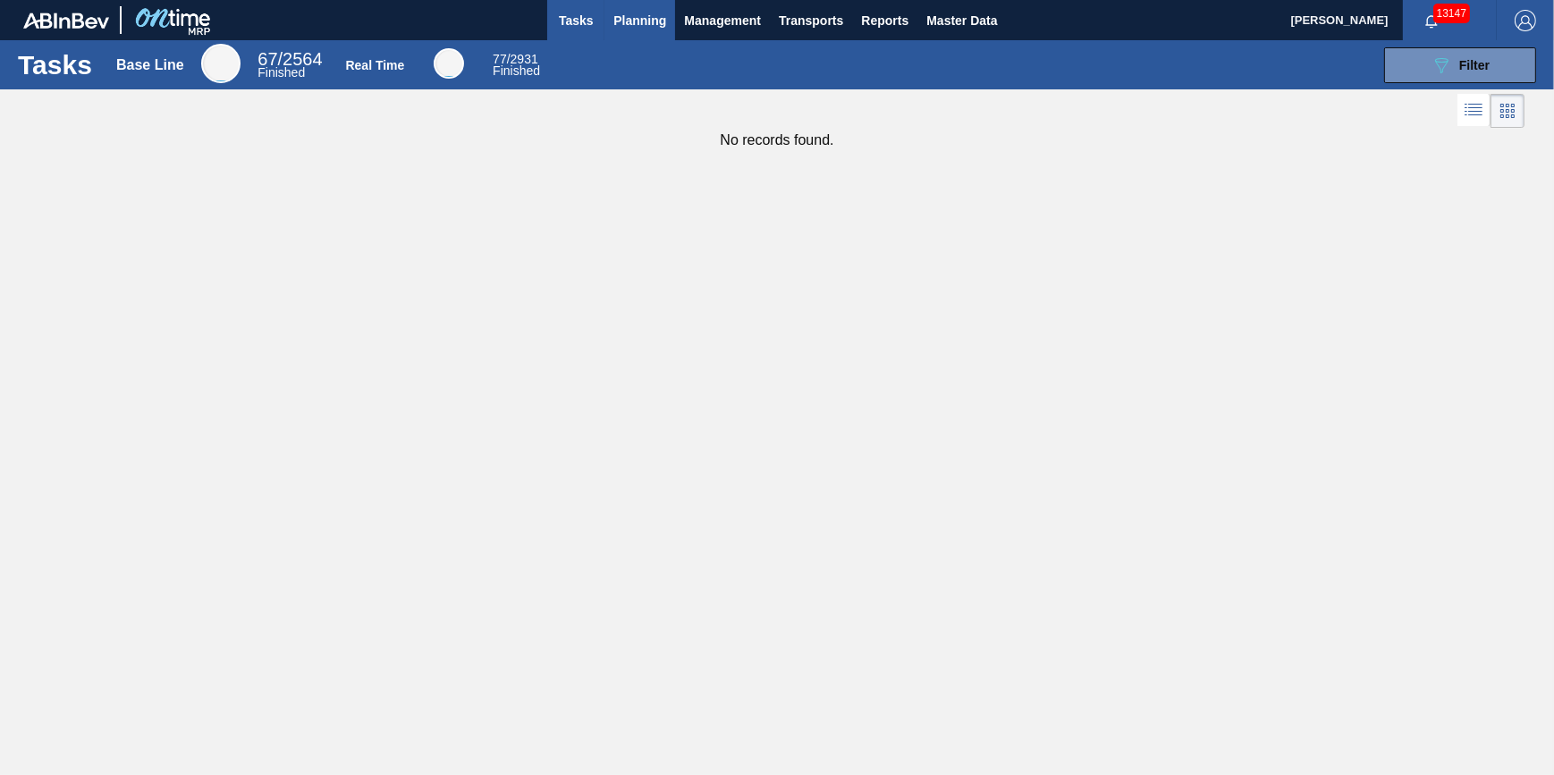
click at [619, 27] on span "Planning" at bounding box center [639, 20] width 53 height 21
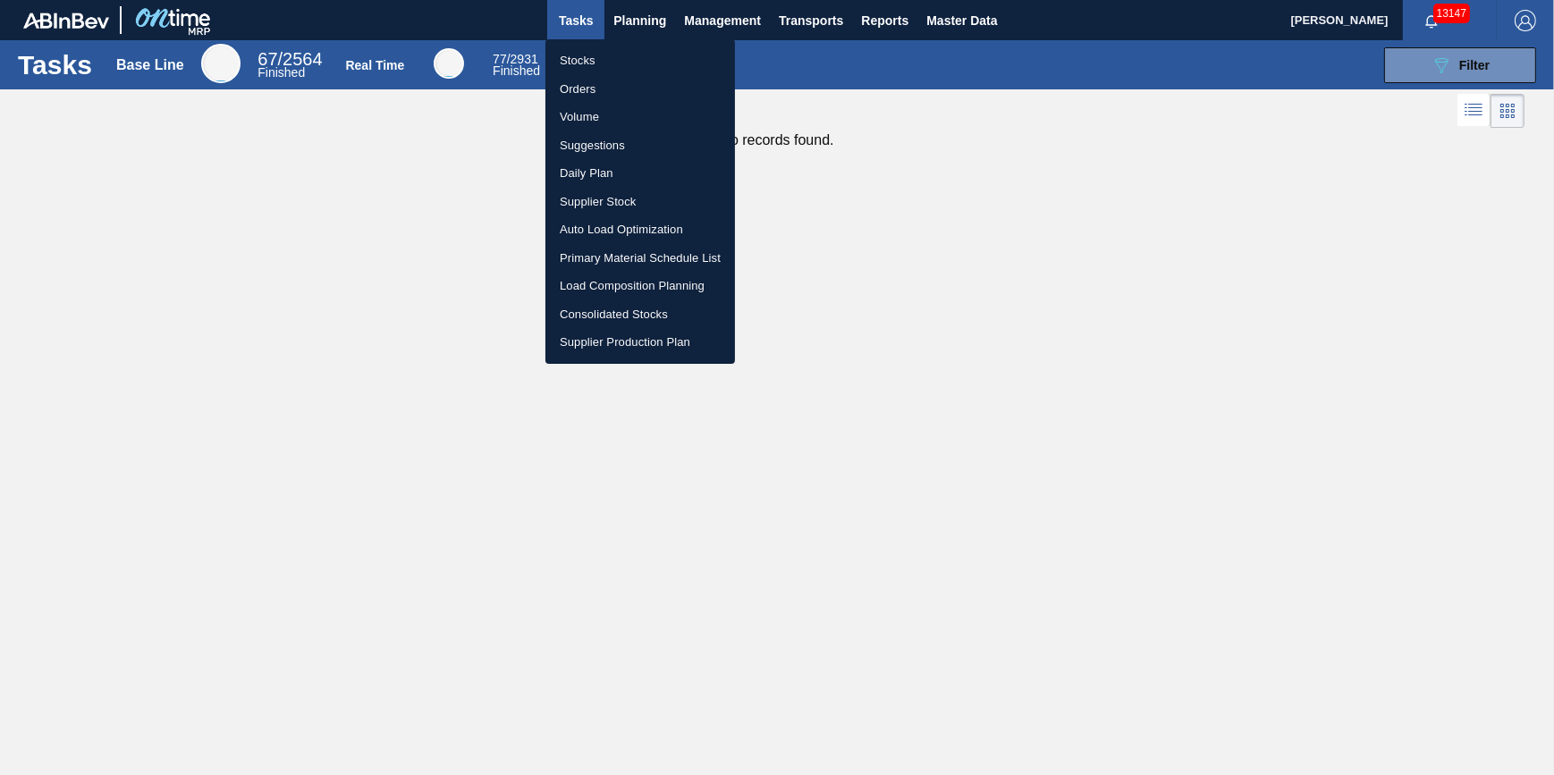
click at [629, 53] on li "Stocks" at bounding box center [640, 60] width 190 height 29
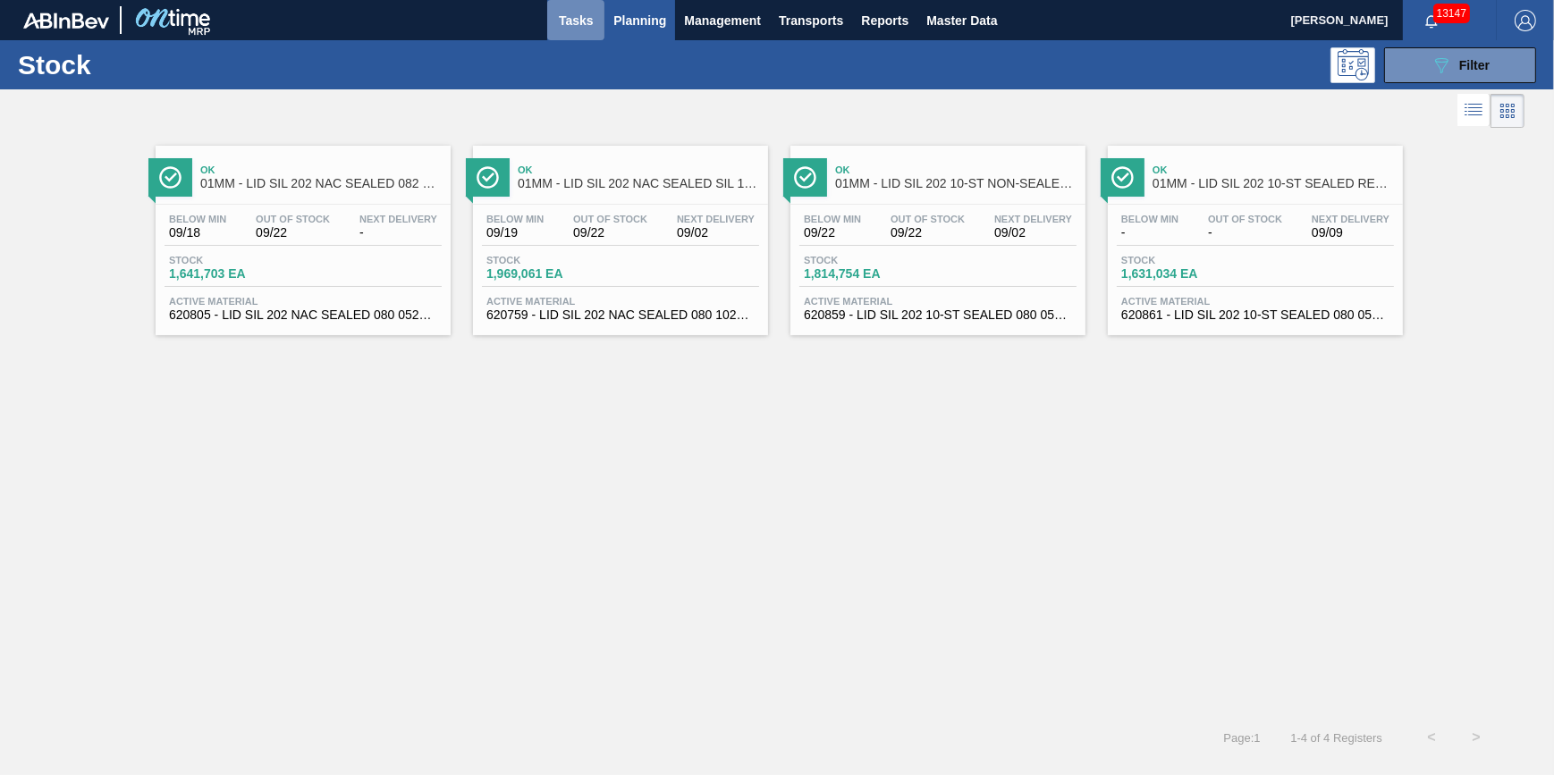
click at [568, 30] on button "Tasks" at bounding box center [575, 20] width 57 height 40
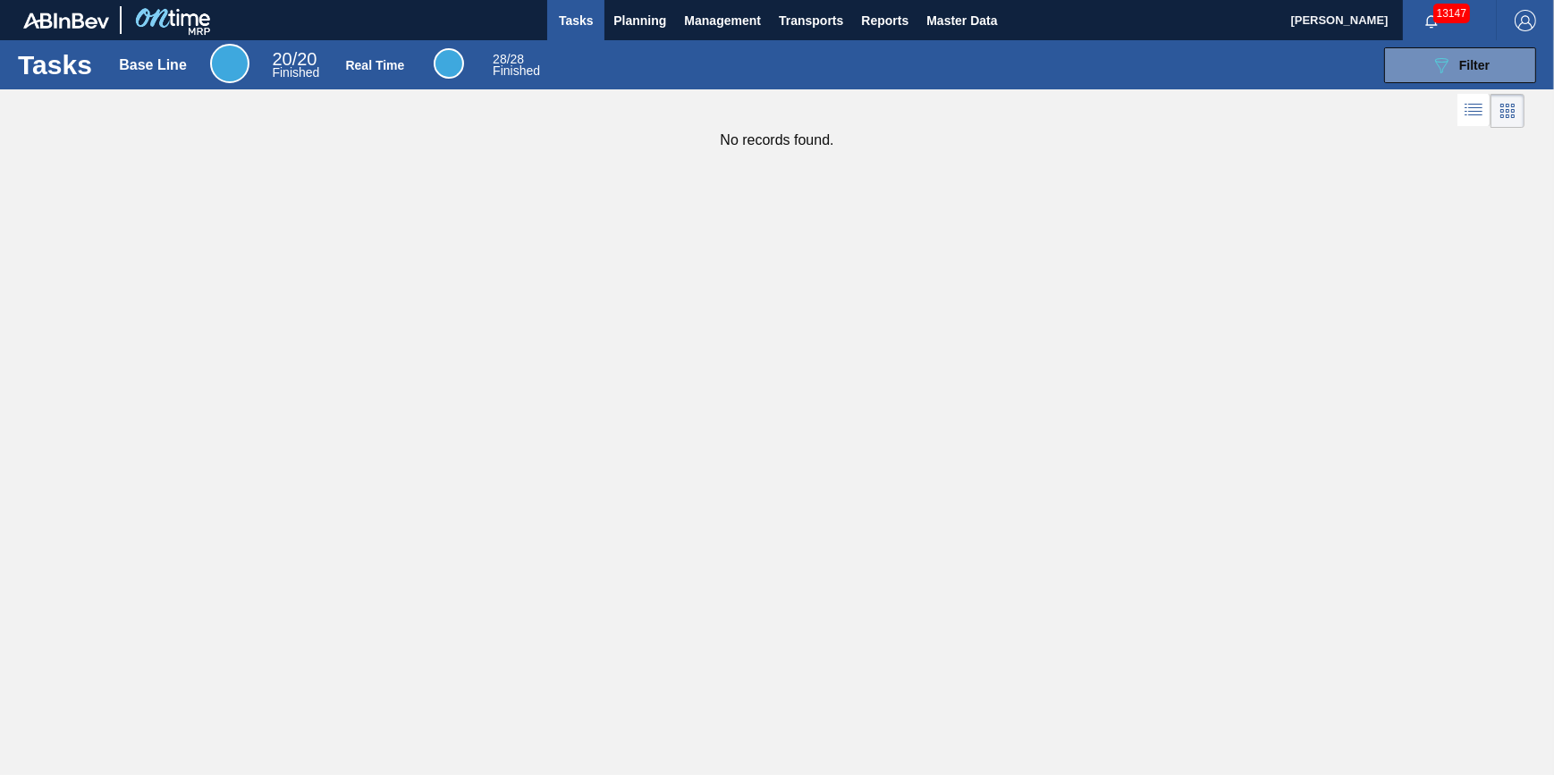
click at [589, 25] on span "Tasks" at bounding box center [575, 20] width 39 height 21
click at [591, 44] on div "Tasks Base Line 20 / 20 Finished Real Time 28 / 28 Finished 089F7B8B-B2A5-4AFE-…" at bounding box center [777, 64] width 1554 height 49
click at [621, 24] on span "Planning" at bounding box center [639, 20] width 53 height 21
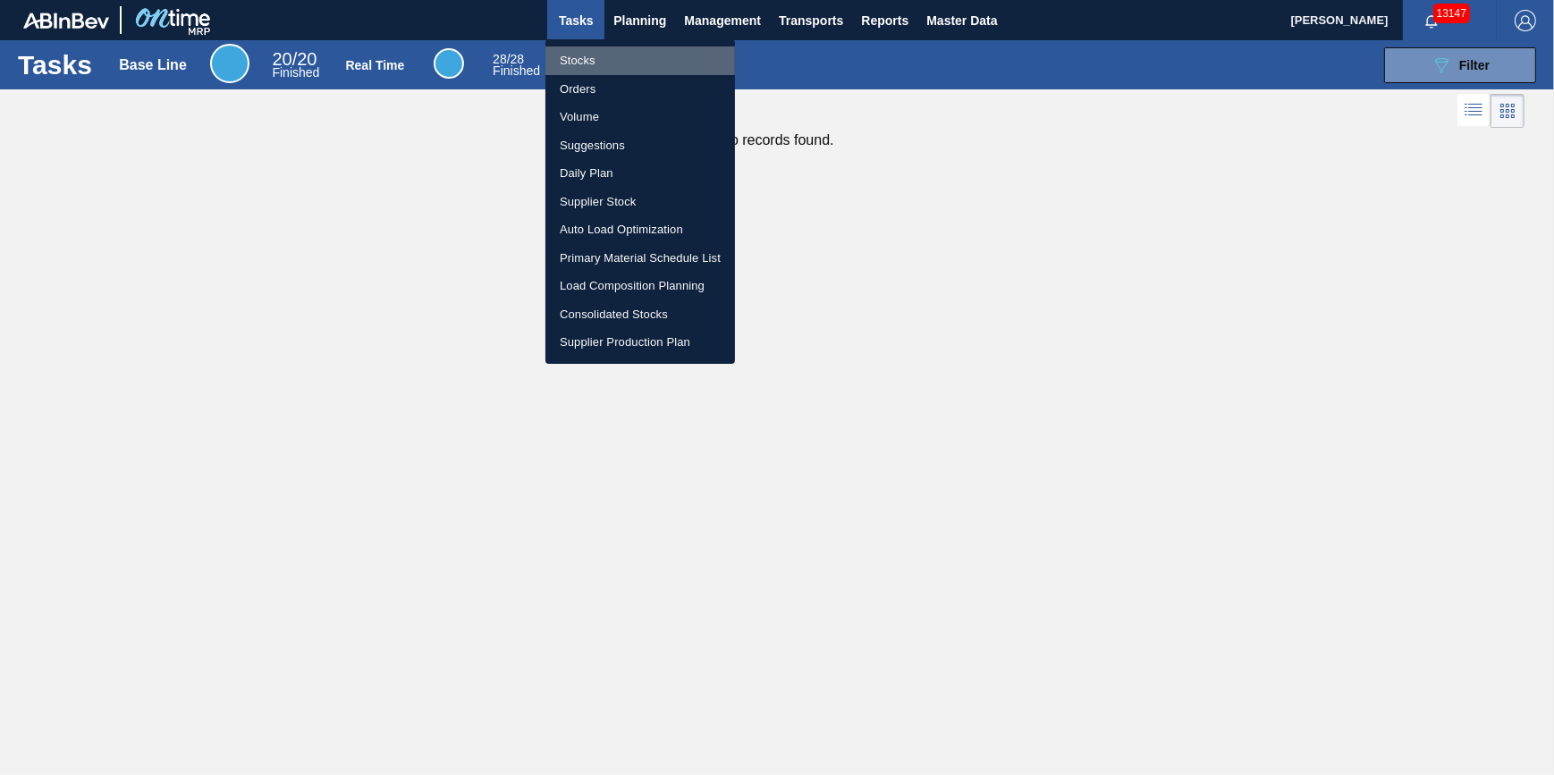
click at [598, 62] on li "Stocks" at bounding box center [640, 60] width 190 height 29
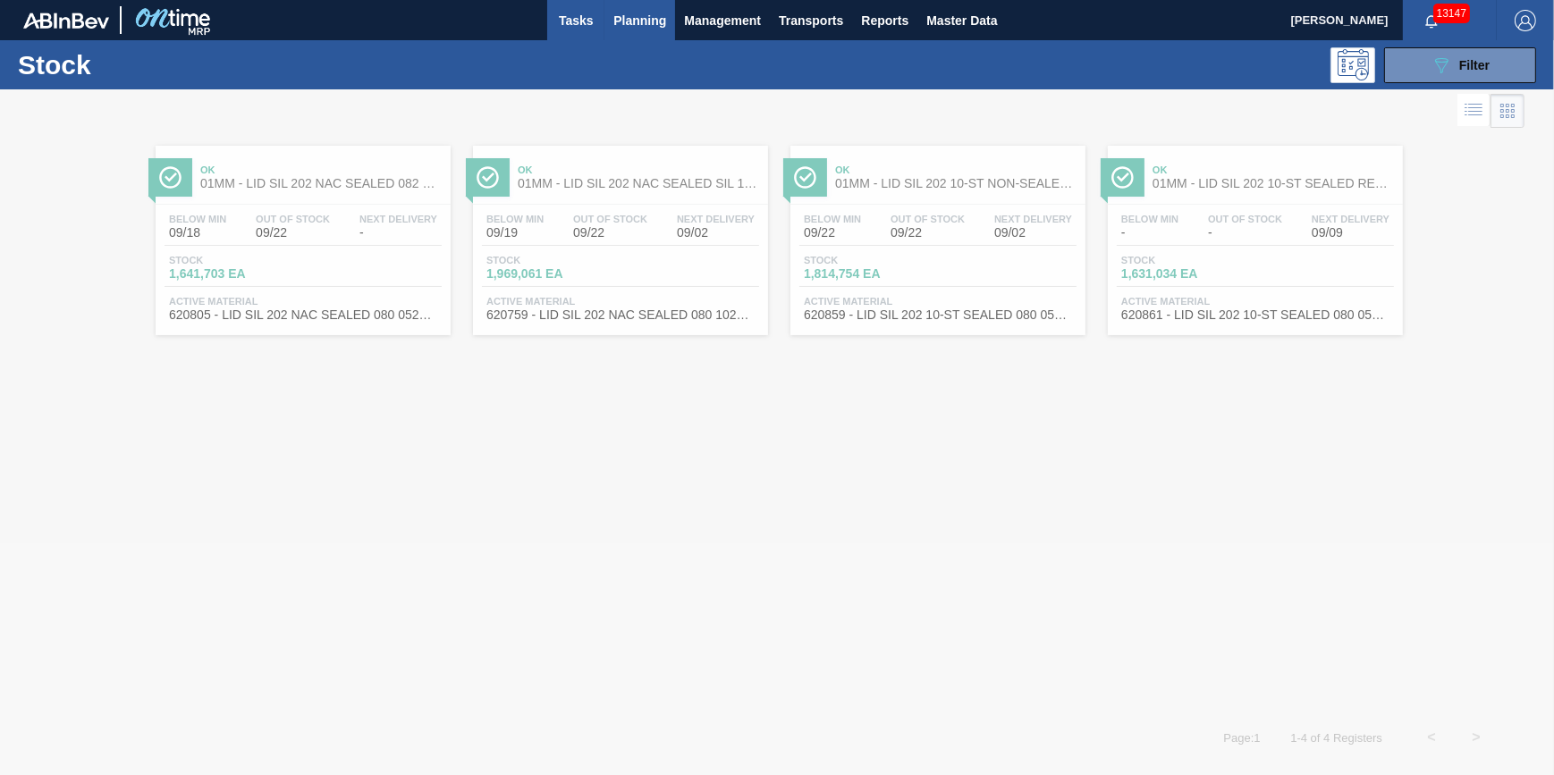
click at [598, 29] on button "Tasks" at bounding box center [575, 20] width 57 height 40
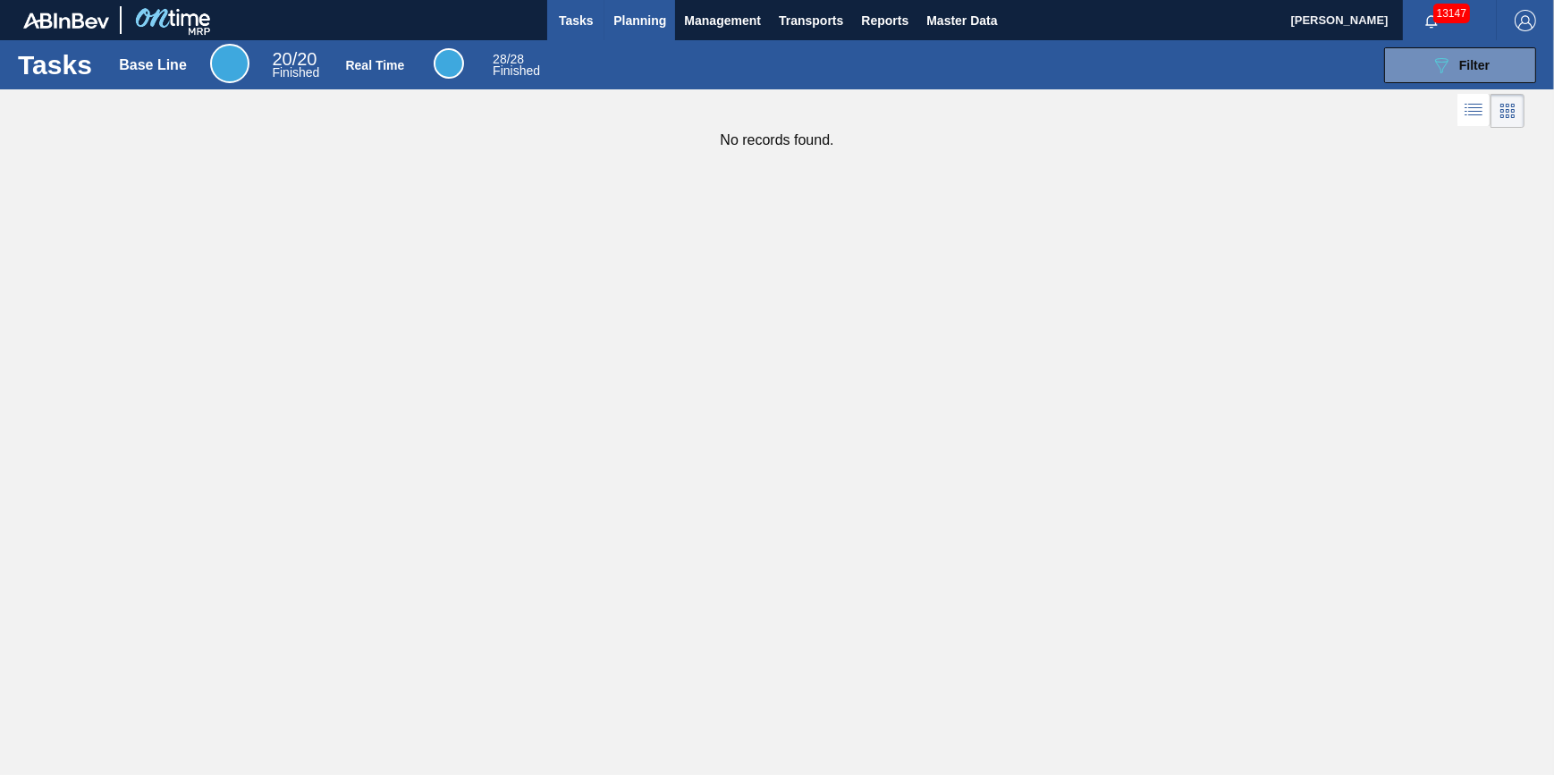
click at [604, 37] on button "Tasks" at bounding box center [575, 20] width 57 height 40
click at [617, 34] on button "Planning" at bounding box center [639, 20] width 71 height 40
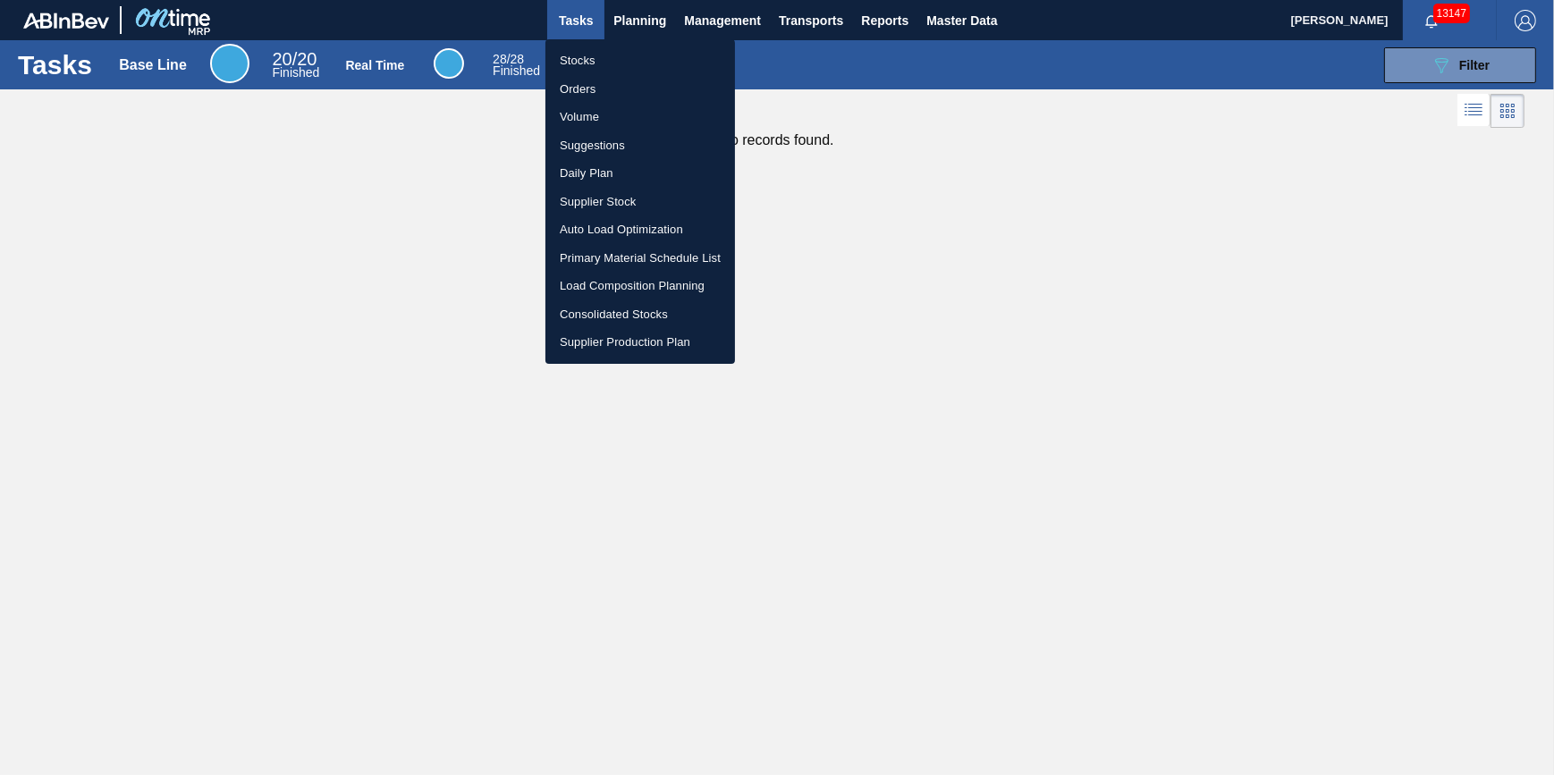
click at [594, 63] on li "Stocks" at bounding box center [640, 60] width 190 height 29
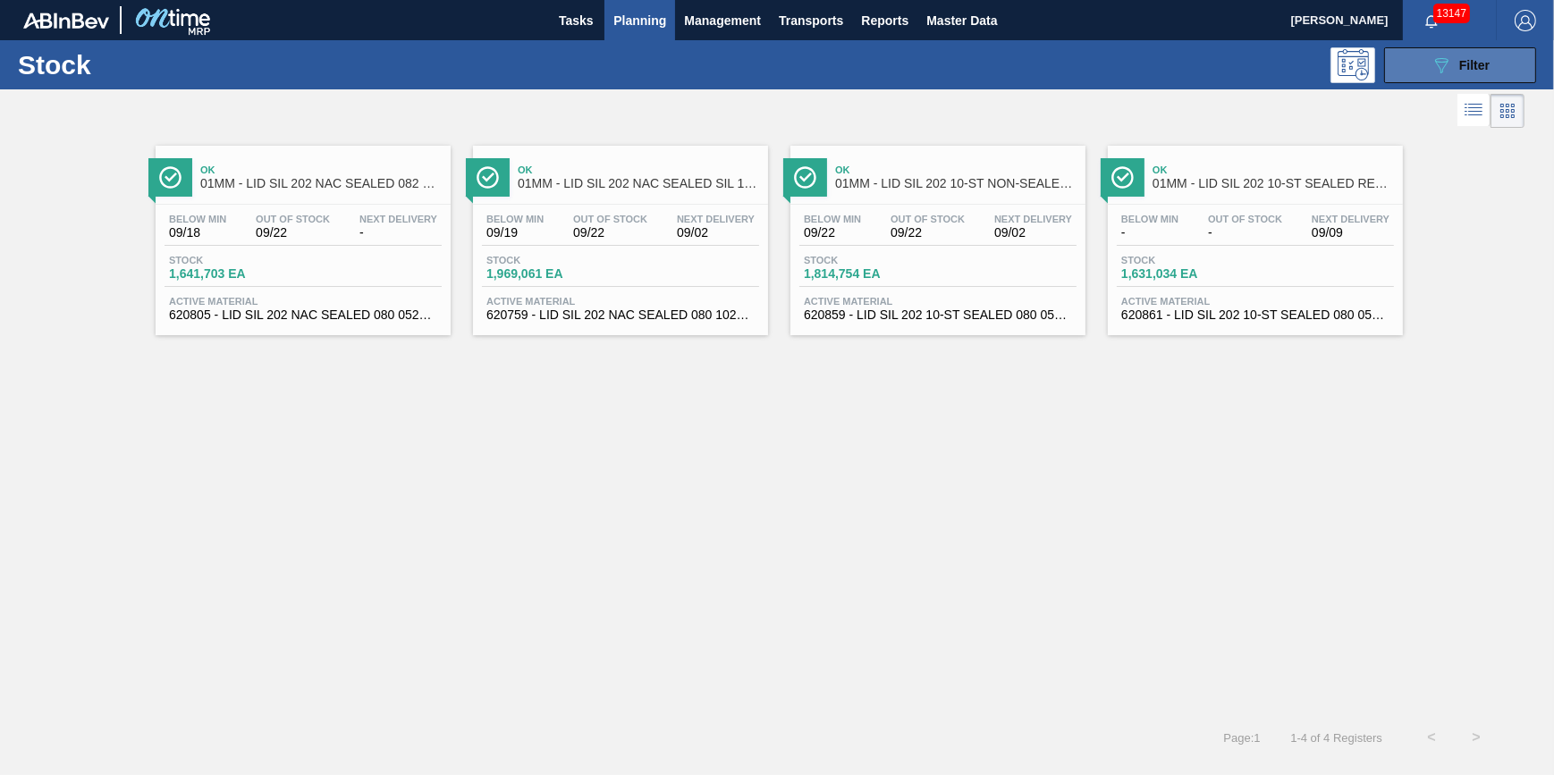
click at [1407, 48] on button "089F7B8B-B2A5-4AFE-B5C0-19BA573D28AC Filter" at bounding box center [1460, 65] width 152 height 36
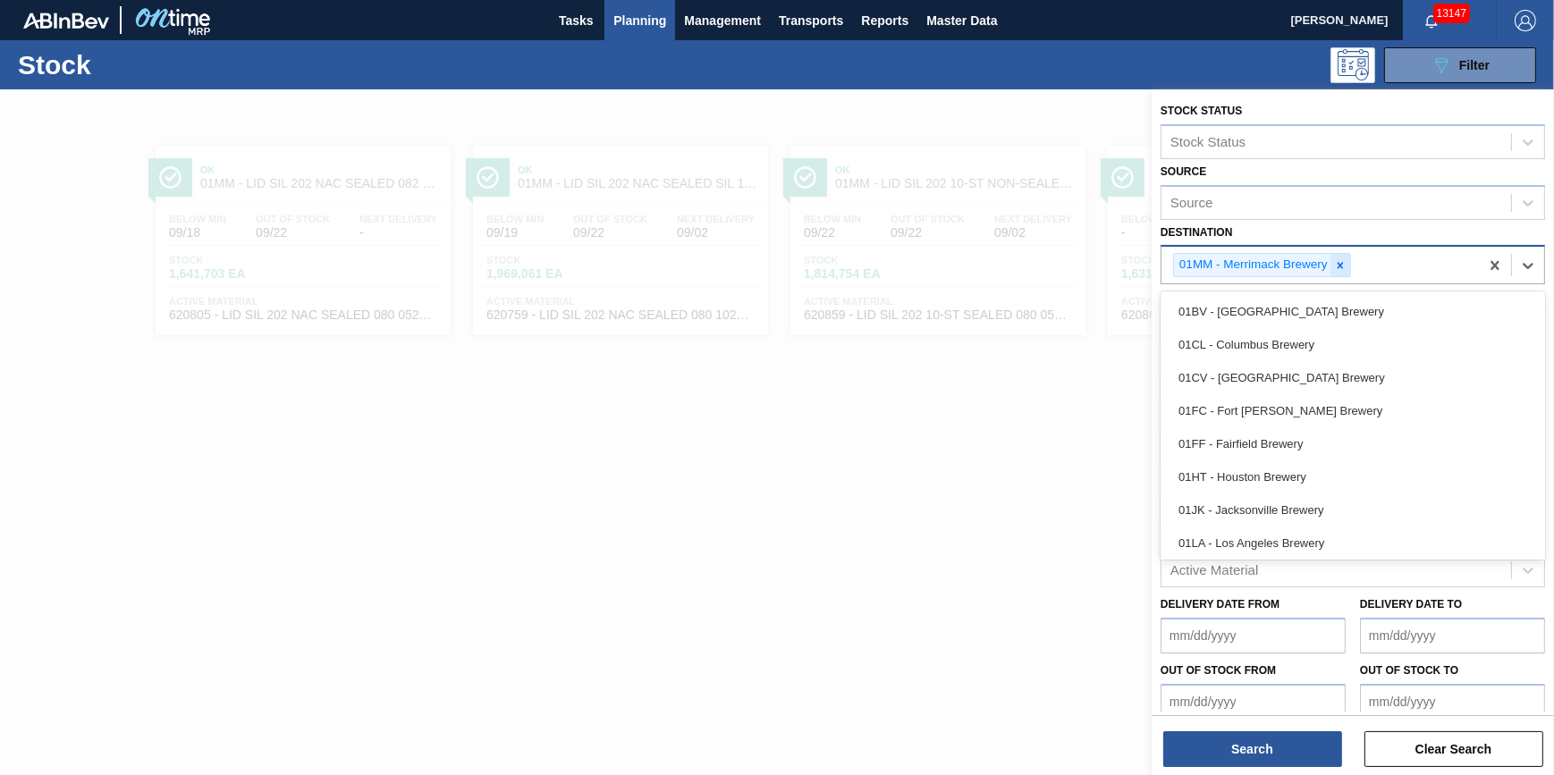
drag, startPoint x: 1328, startPoint y: 268, endPoint x: 1337, endPoint y: 266, distance: 9.1
click at [1329, 268] on div "01MM - Merrimack Brewery" at bounding box center [1252, 265] width 156 height 22
click at [1337, 266] on icon at bounding box center [1340, 265] width 13 height 13
click at [1337, 266] on div "Destination" at bounding box center [1336, 263] width 350 height 26
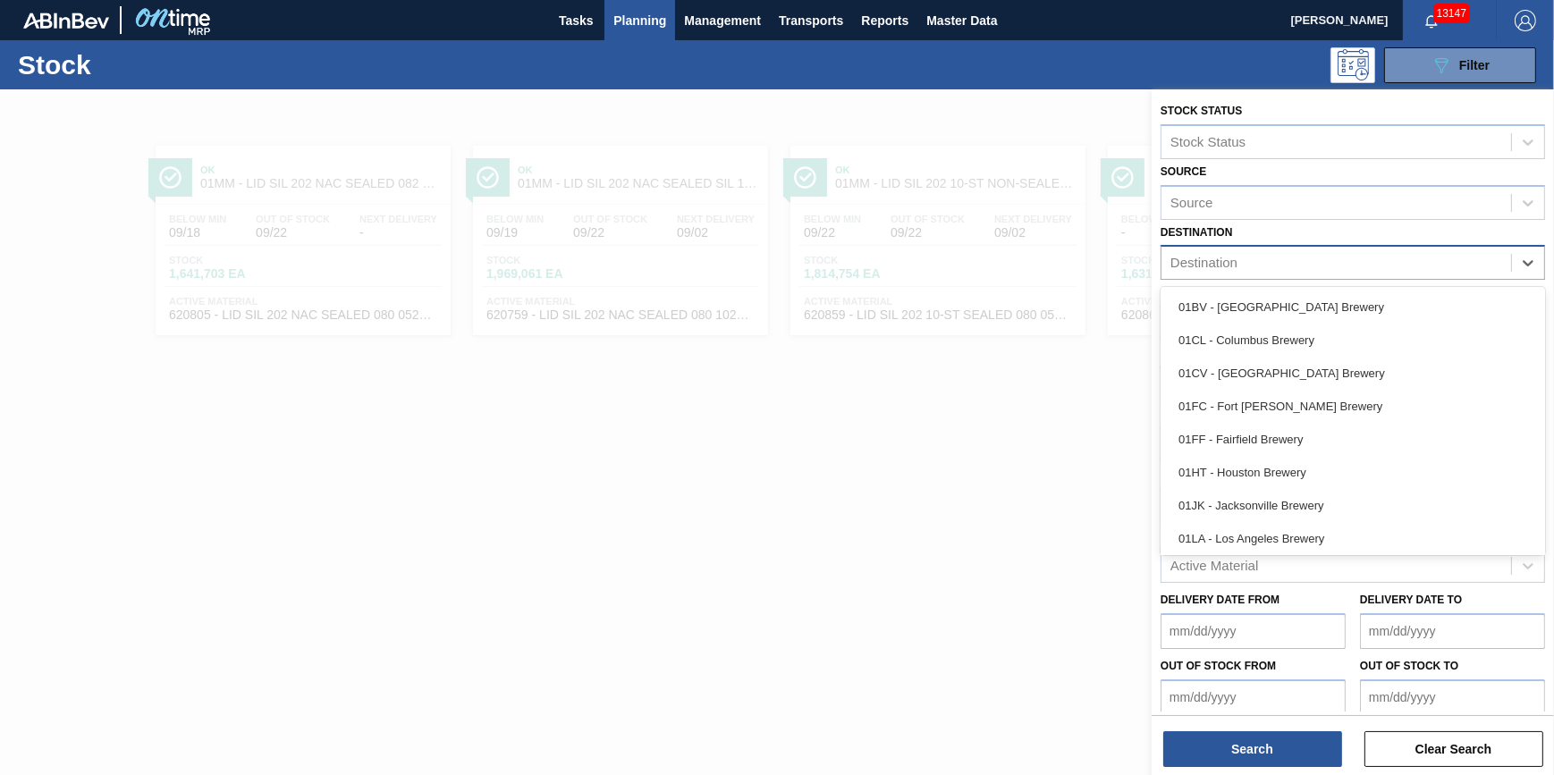
click at [1302, 401] on div "01FC - Fort Collins Brewery" at bounding box center [1353, 406] width 384 height 33
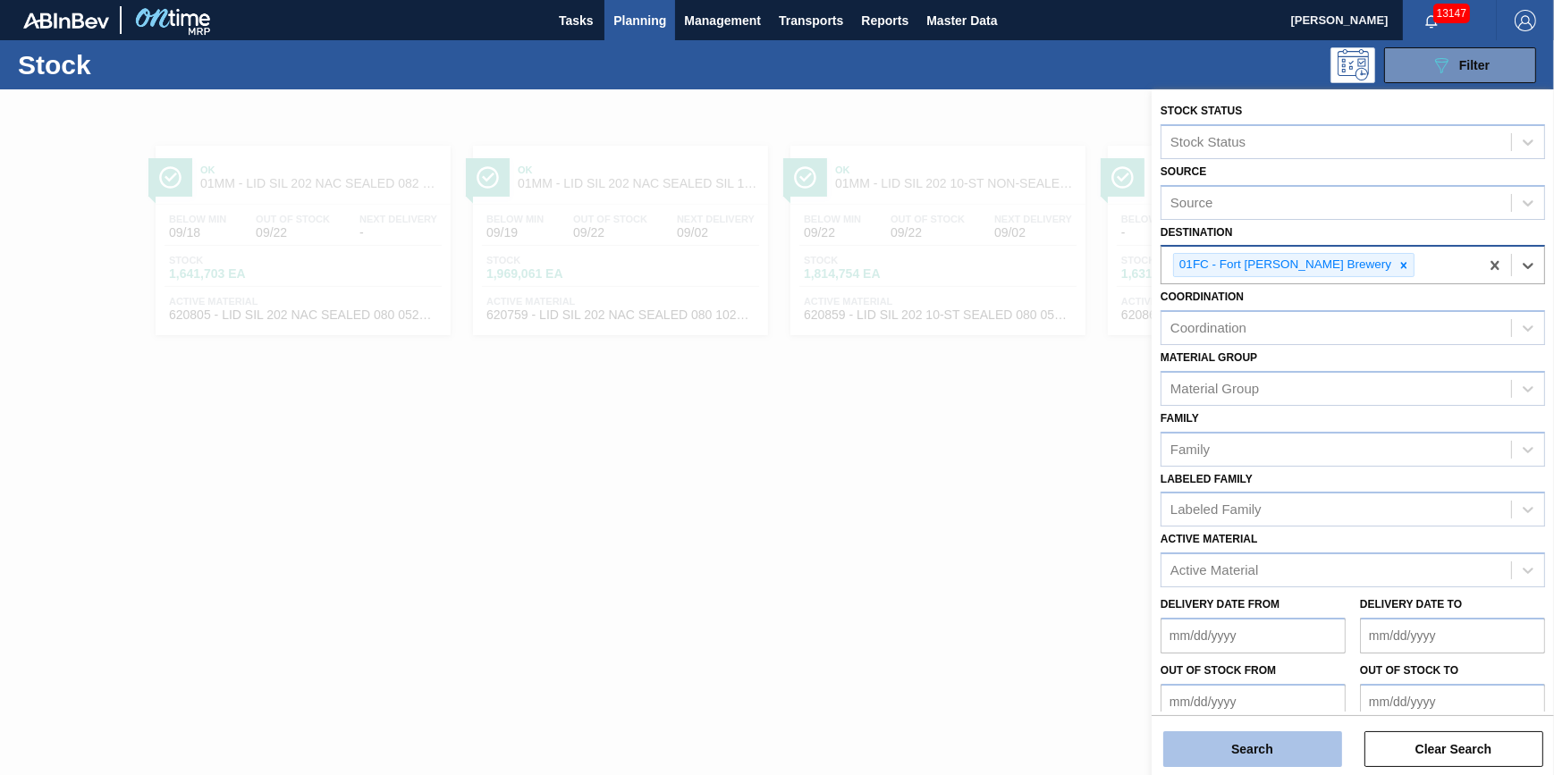
click at [1242, 753] on button "Search" at bounding box center [1252, 749] width 179 height 36
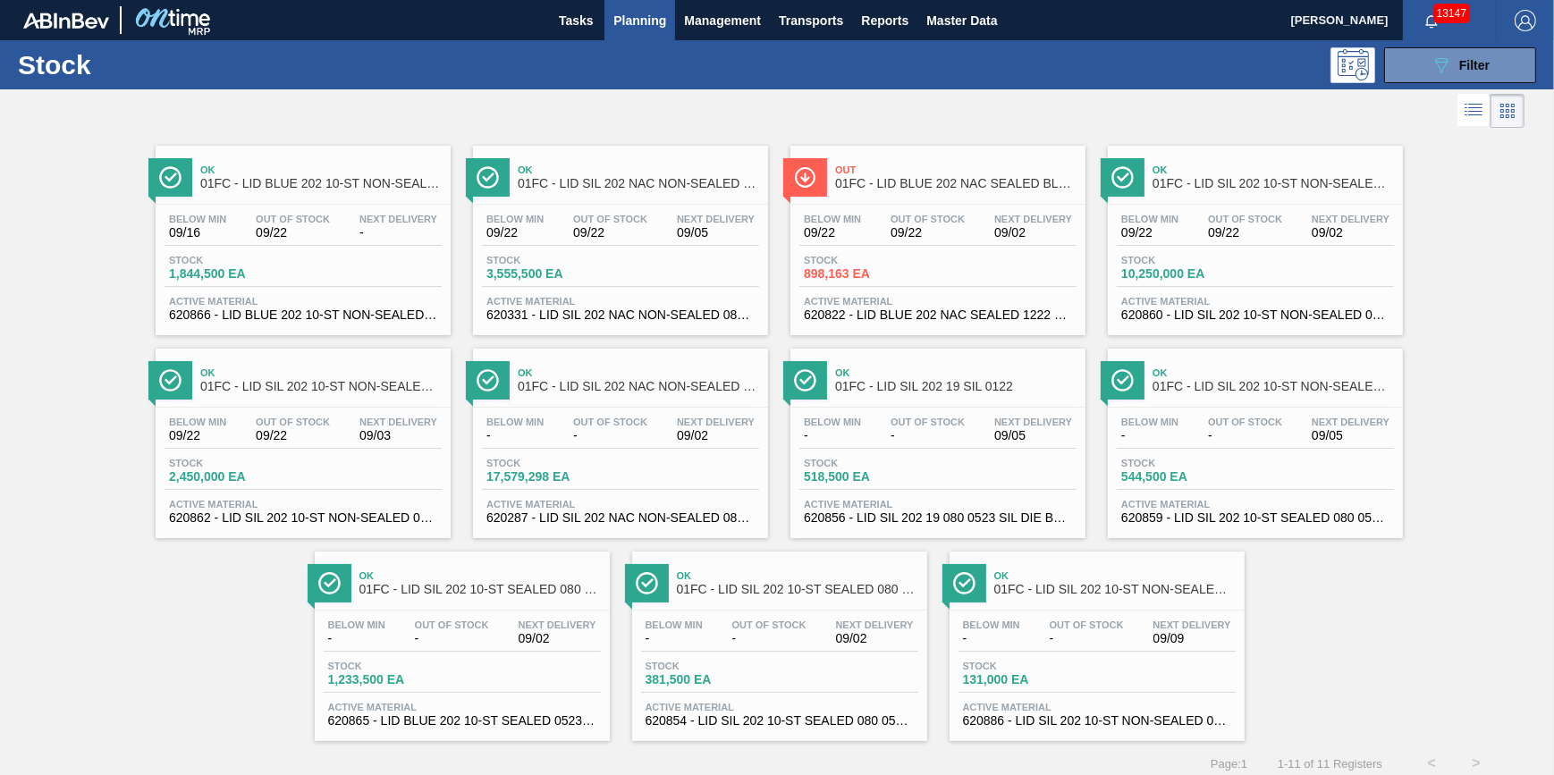
click at [517, 652] on div "Below Min - Out Of Stock - Next Delivery 09/02" at bounding box center [462, 636] width 277 height 32
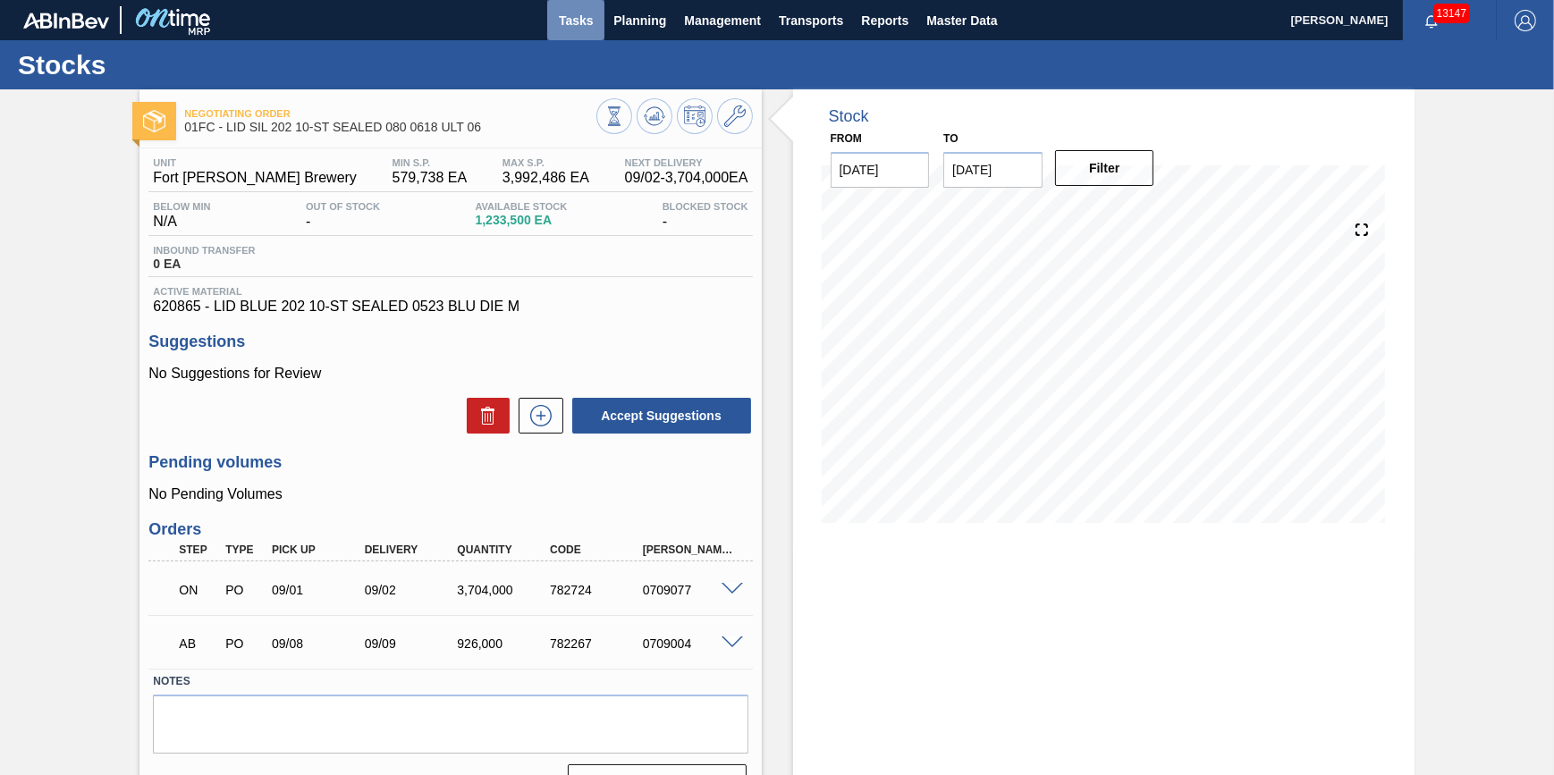
click at [580, 5] on button "Tasks" at bounding box center [575, 20] width 57 height 40
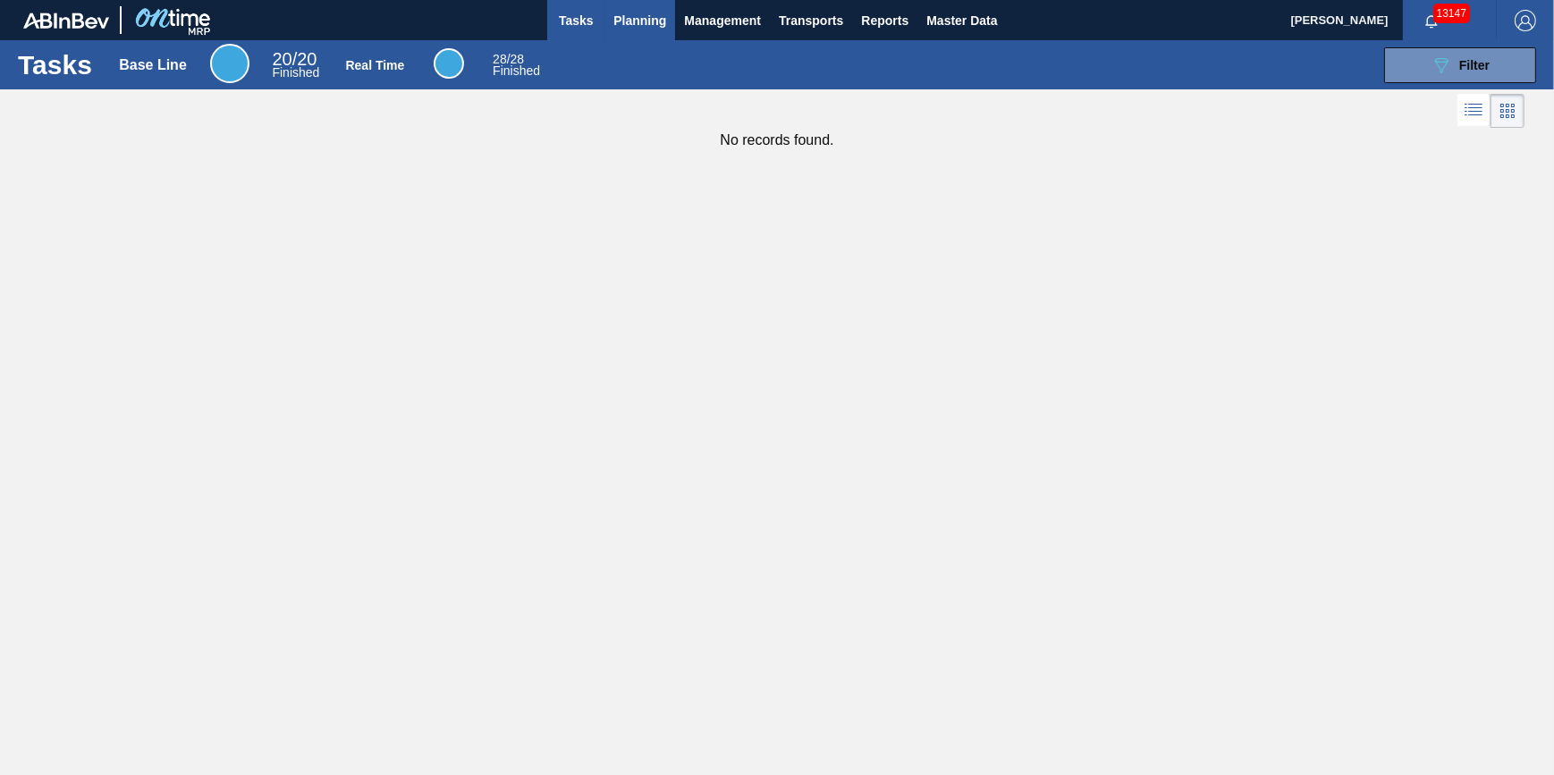
click at [654, 25] on span "Planning" at bounding box center [639, 20] width 53 height 21
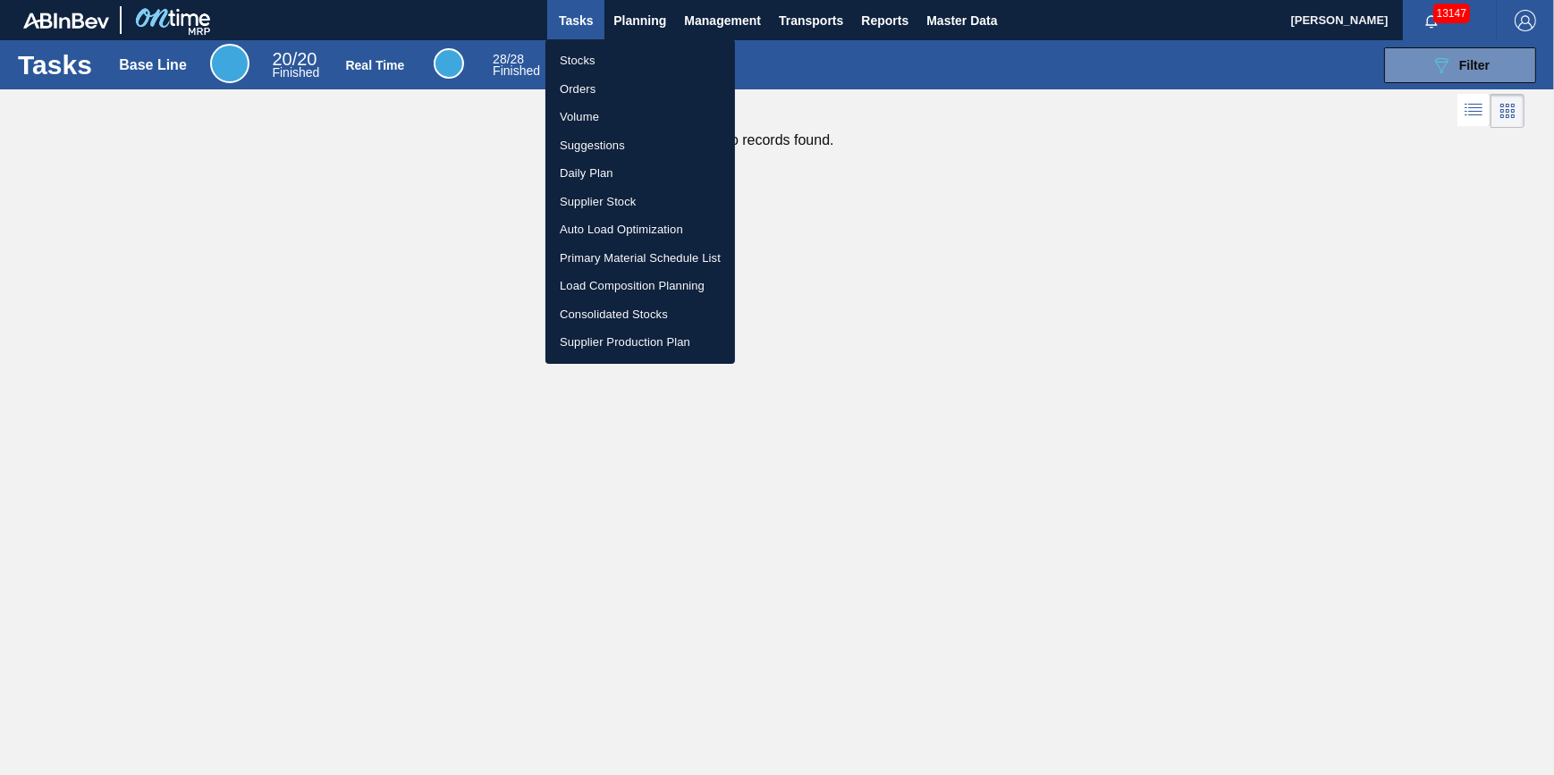
click at [635, 62] on li "Stocks" at bounding box center [640, 60] width 190 height 29
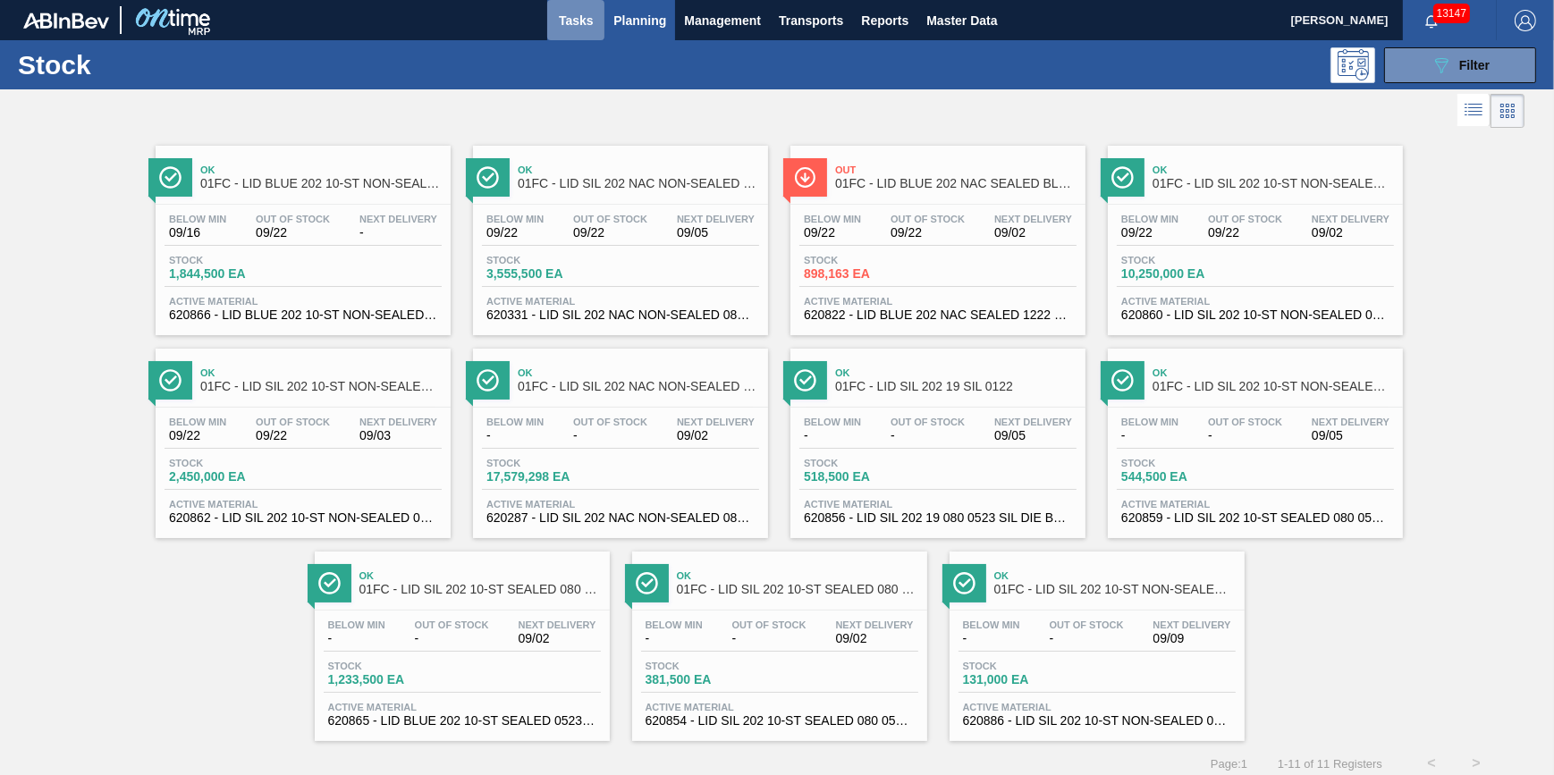
click at [567, 19] on span "Tasks" at bounding box center [575, 20] width 39 height 21
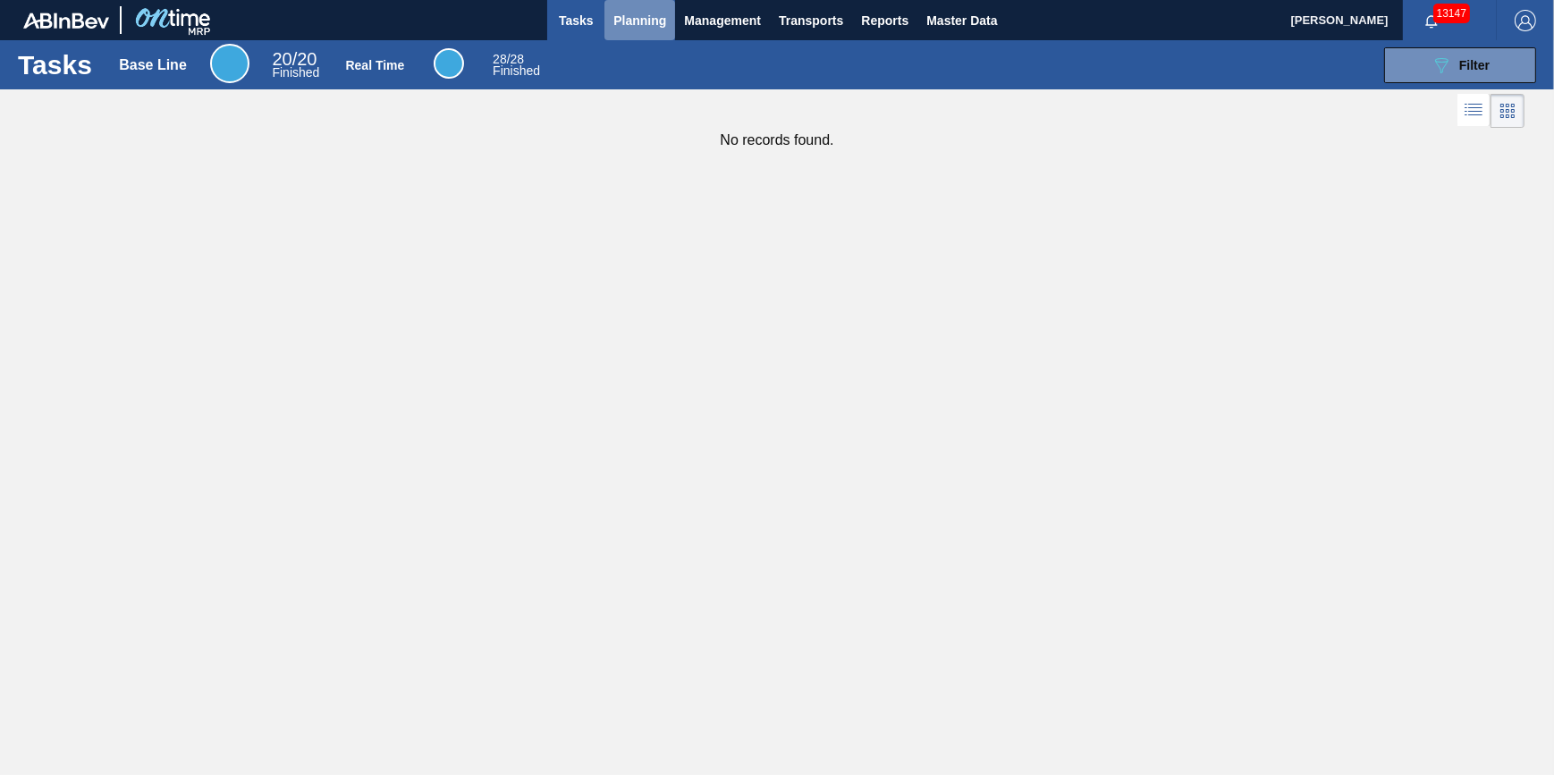
click at [628, 35] on button "Planning" at bounding box center [639, 20] width 71 height 40
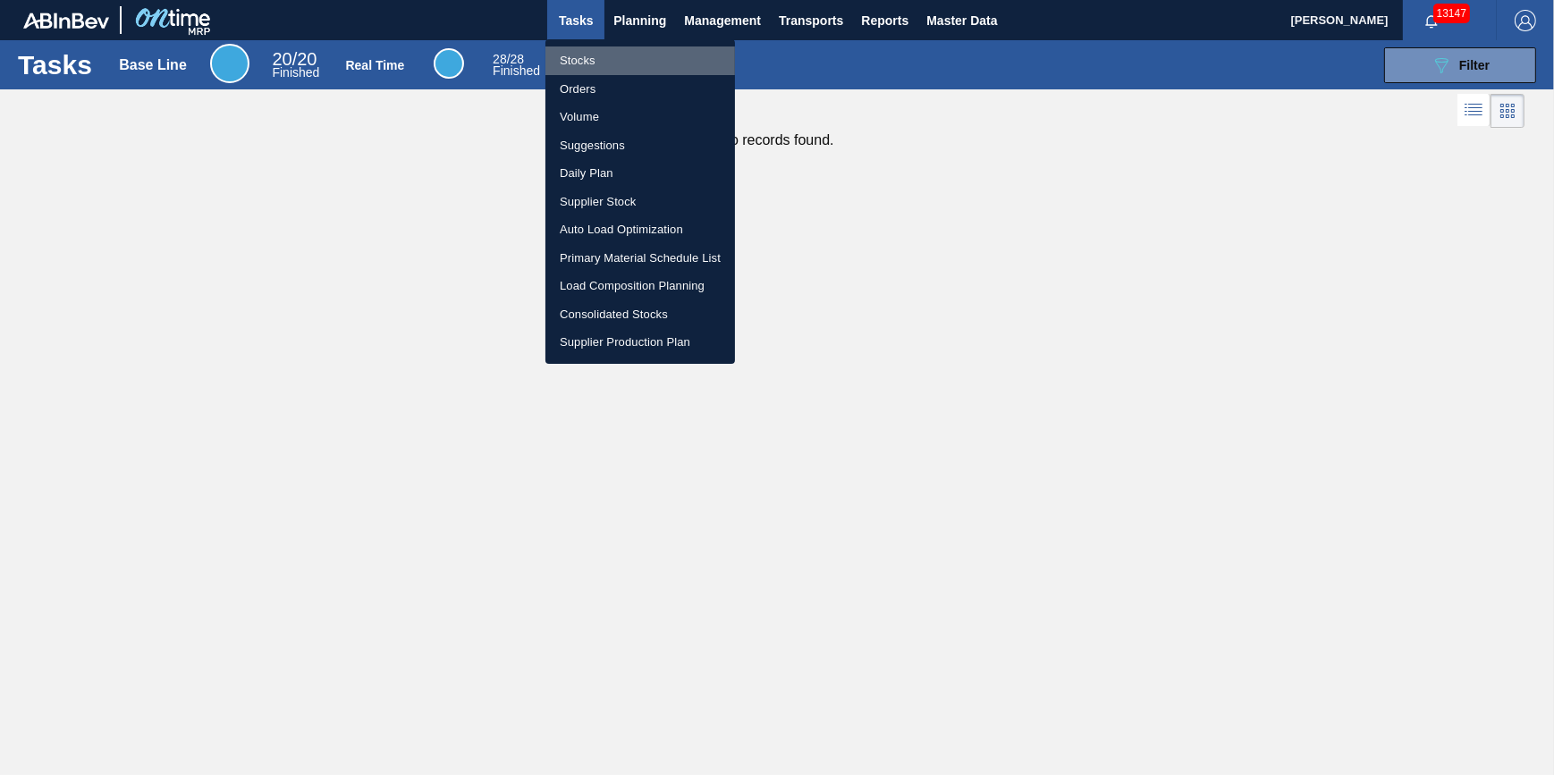
click at [628, 55] on li "Stocks" at bounding box center [640, 60] width 190 height 29
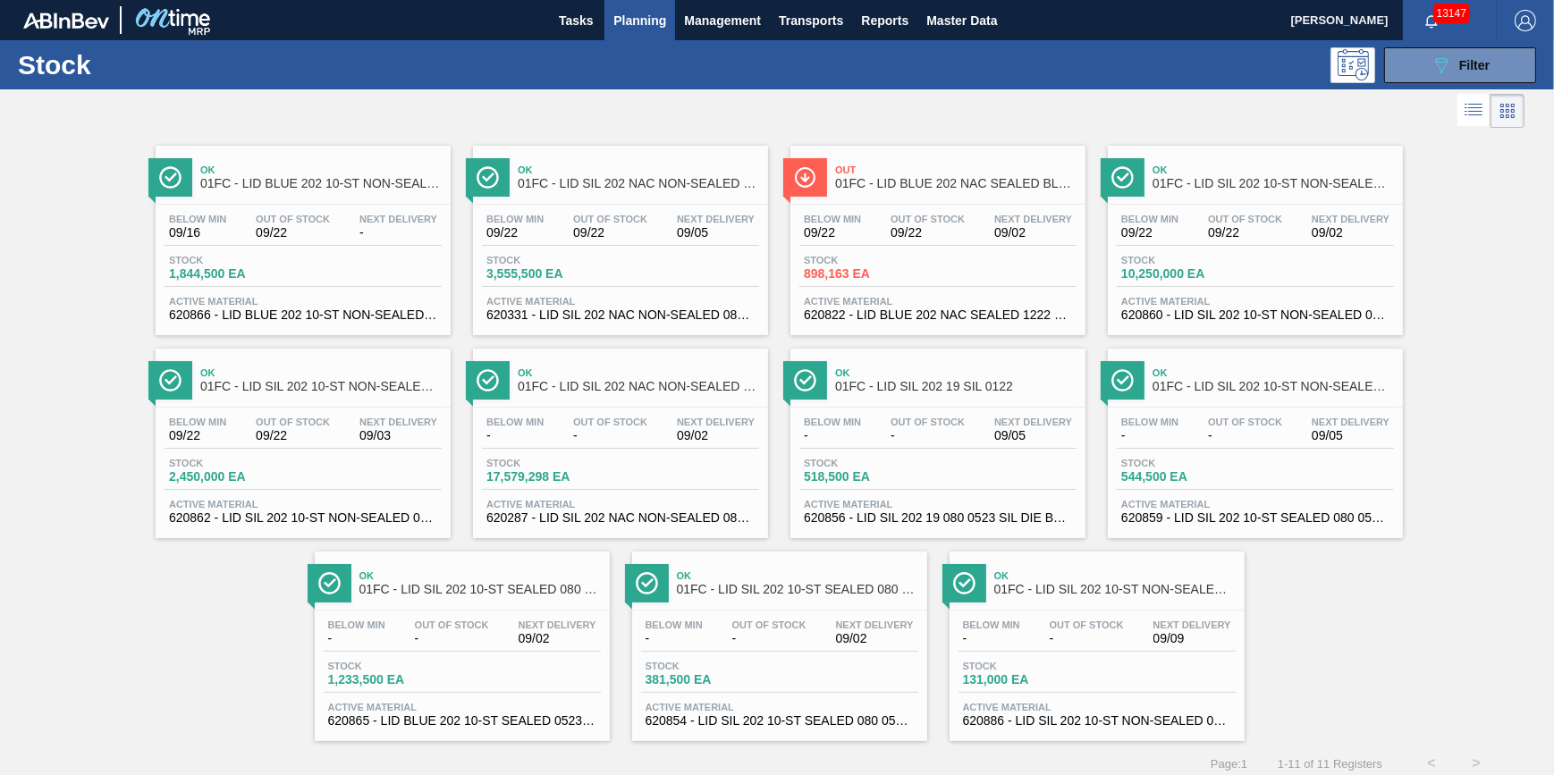
click at [625, 30] on button "Planning" at bounding box center [639, 20] width 71 height 40
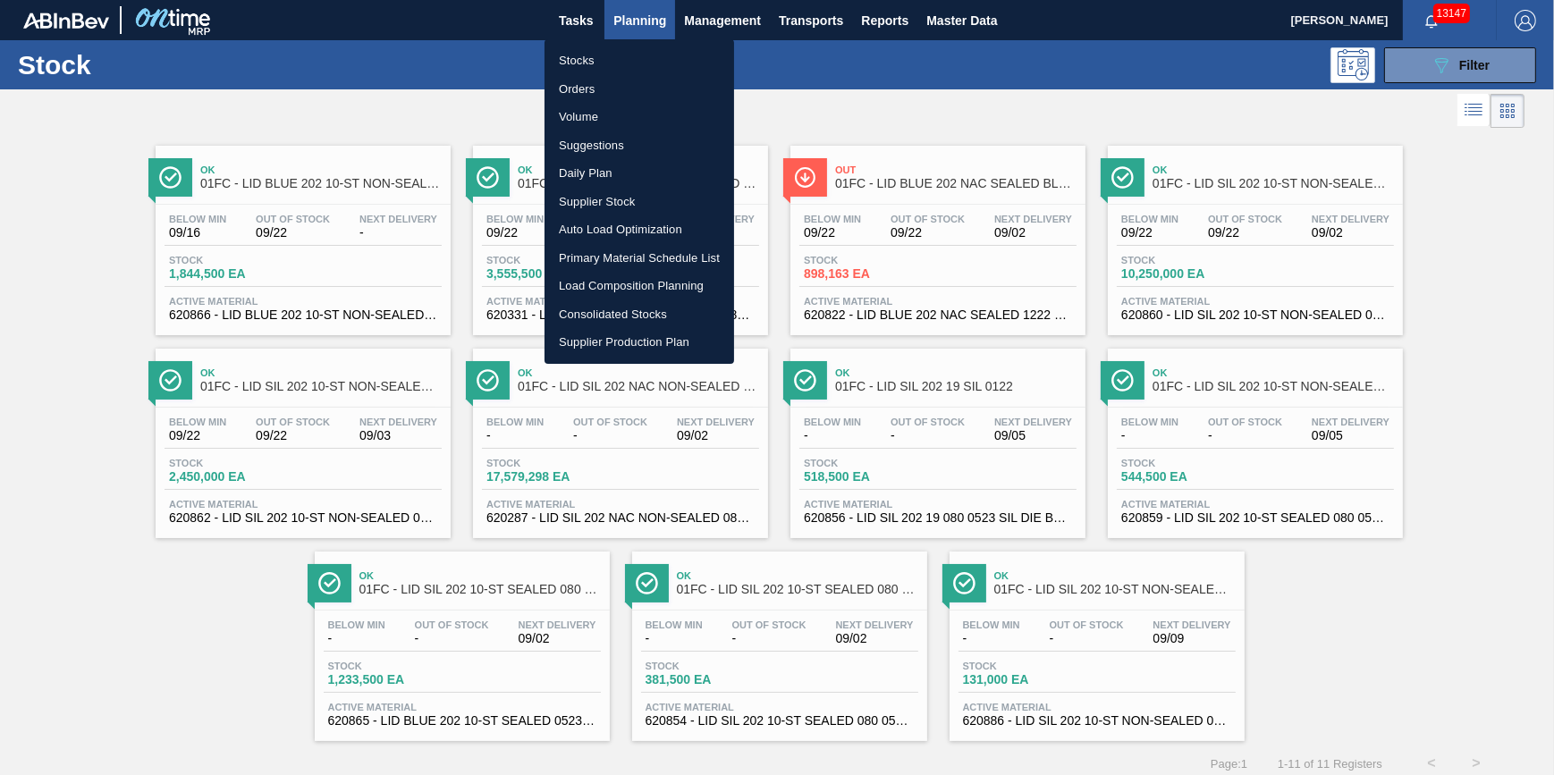
click at [628, 63] on li "Stocks" at bounding box center [640, 60] width 190 height 29
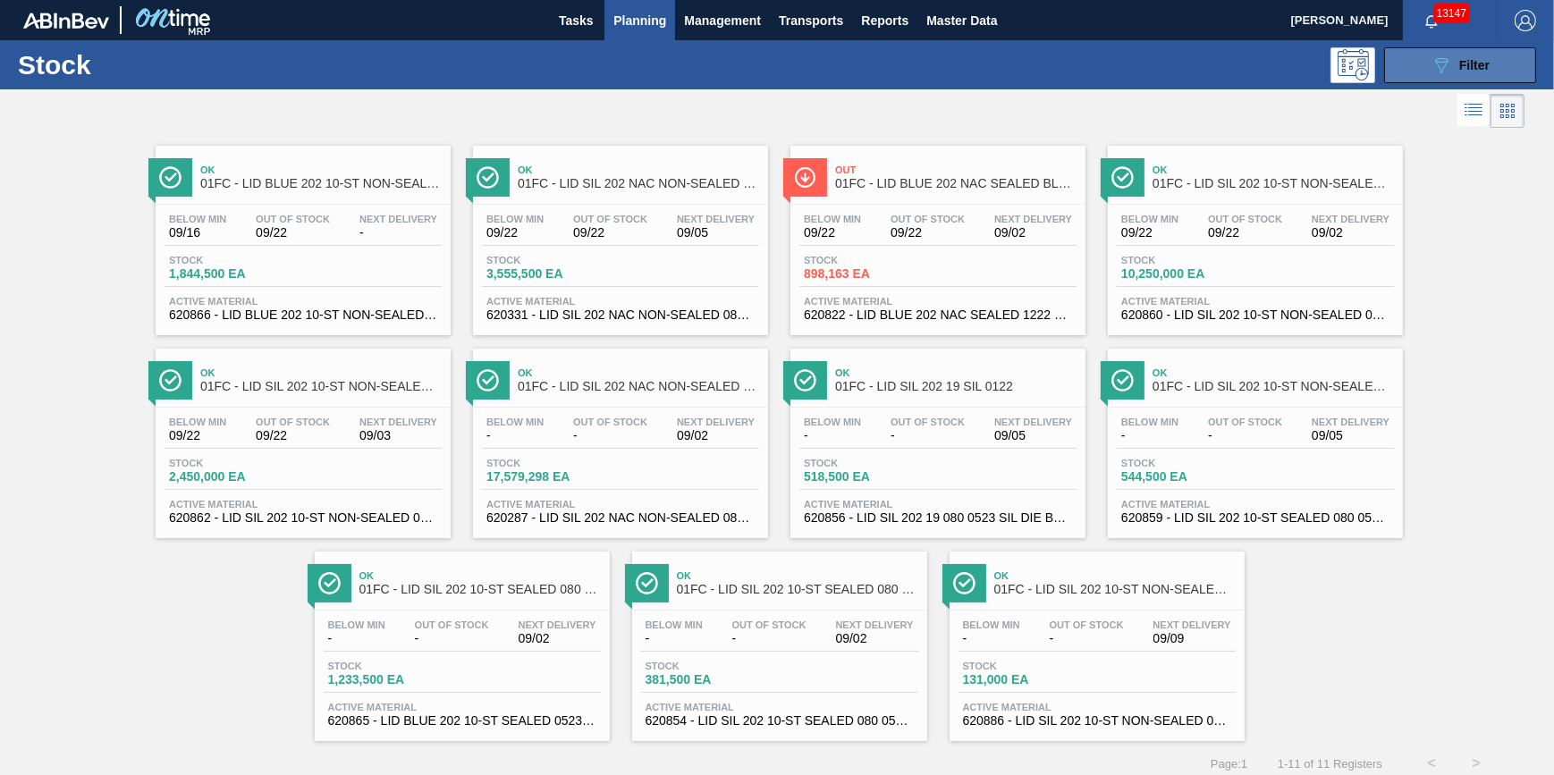
click at [1417, 63] on button "089F7B8B-B2A5-4AFE-B5C0-19BA573D28AC Filter" at bounding box center [1460, 65] width 152 height 36
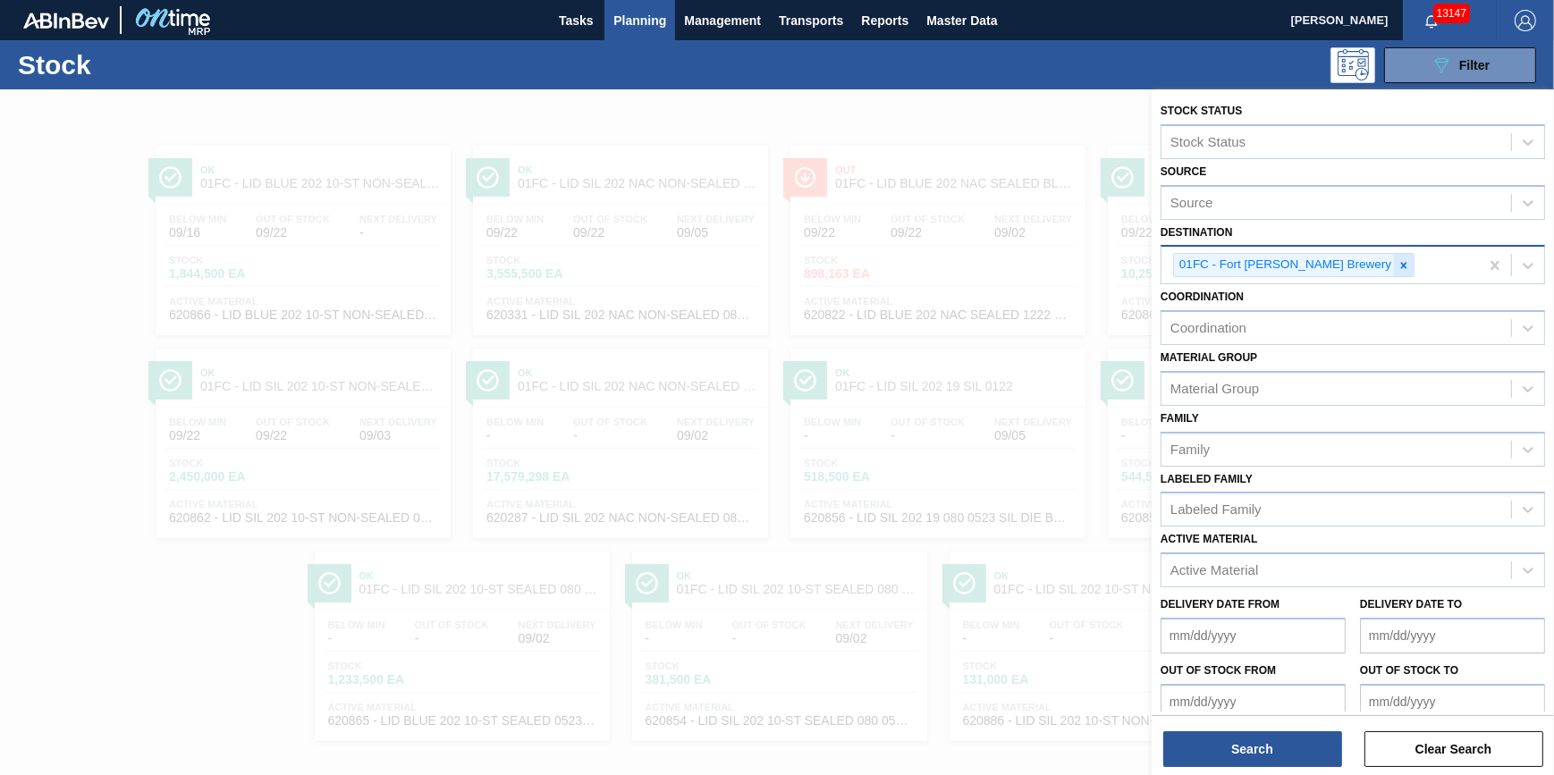
click at [1397, 261] on icon at bounding box center [1403, 265] width 13 height 13
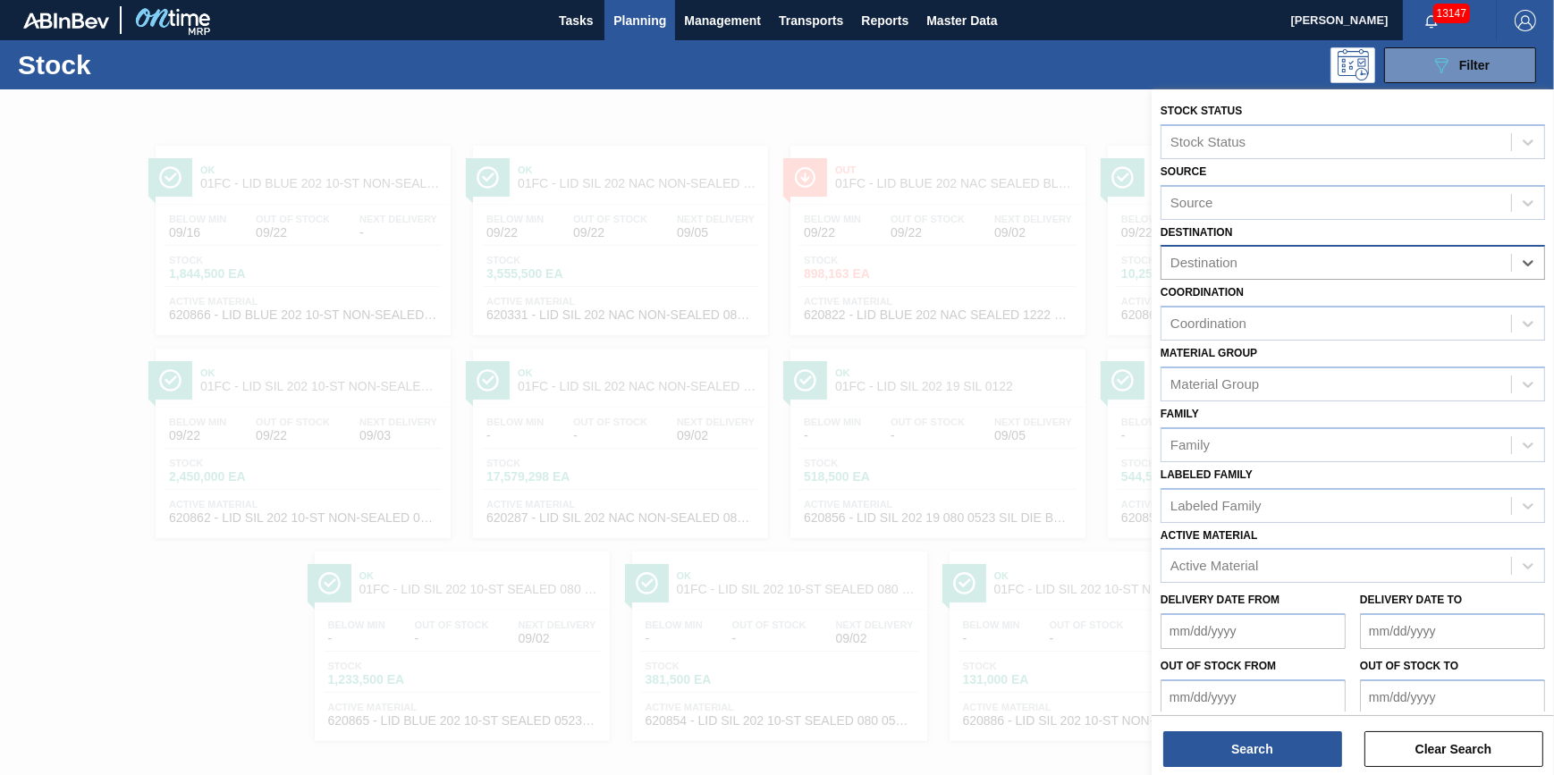
click at [1338, 261] on div "Destination" at bounding box center [1336, 263] width 350 height 26
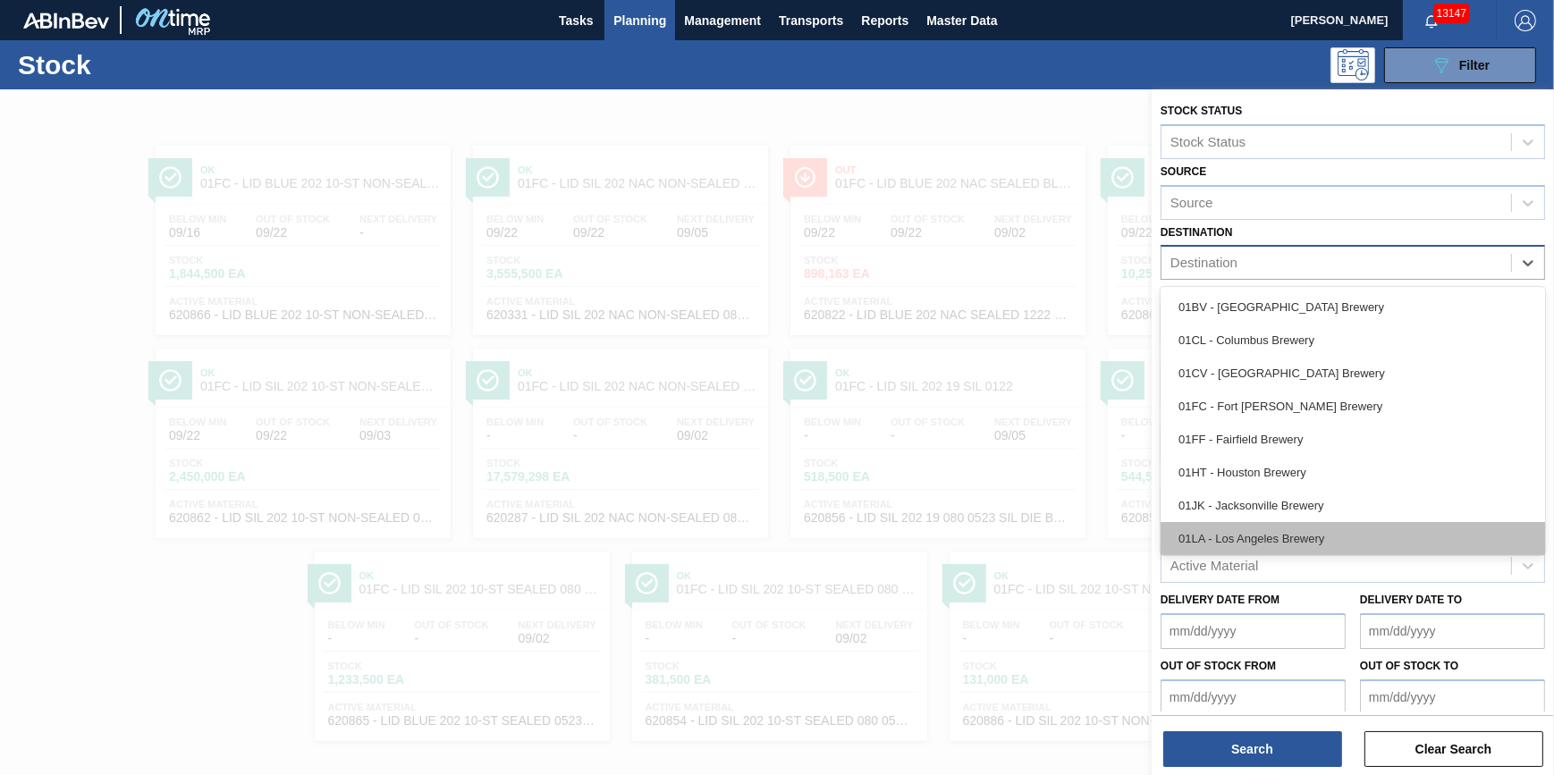
scroll to position [135, 0]
click at [1276, 545] on div "01WM - Williamsburg Brewery" at bounding box center [1353, 535] width 384 height 33
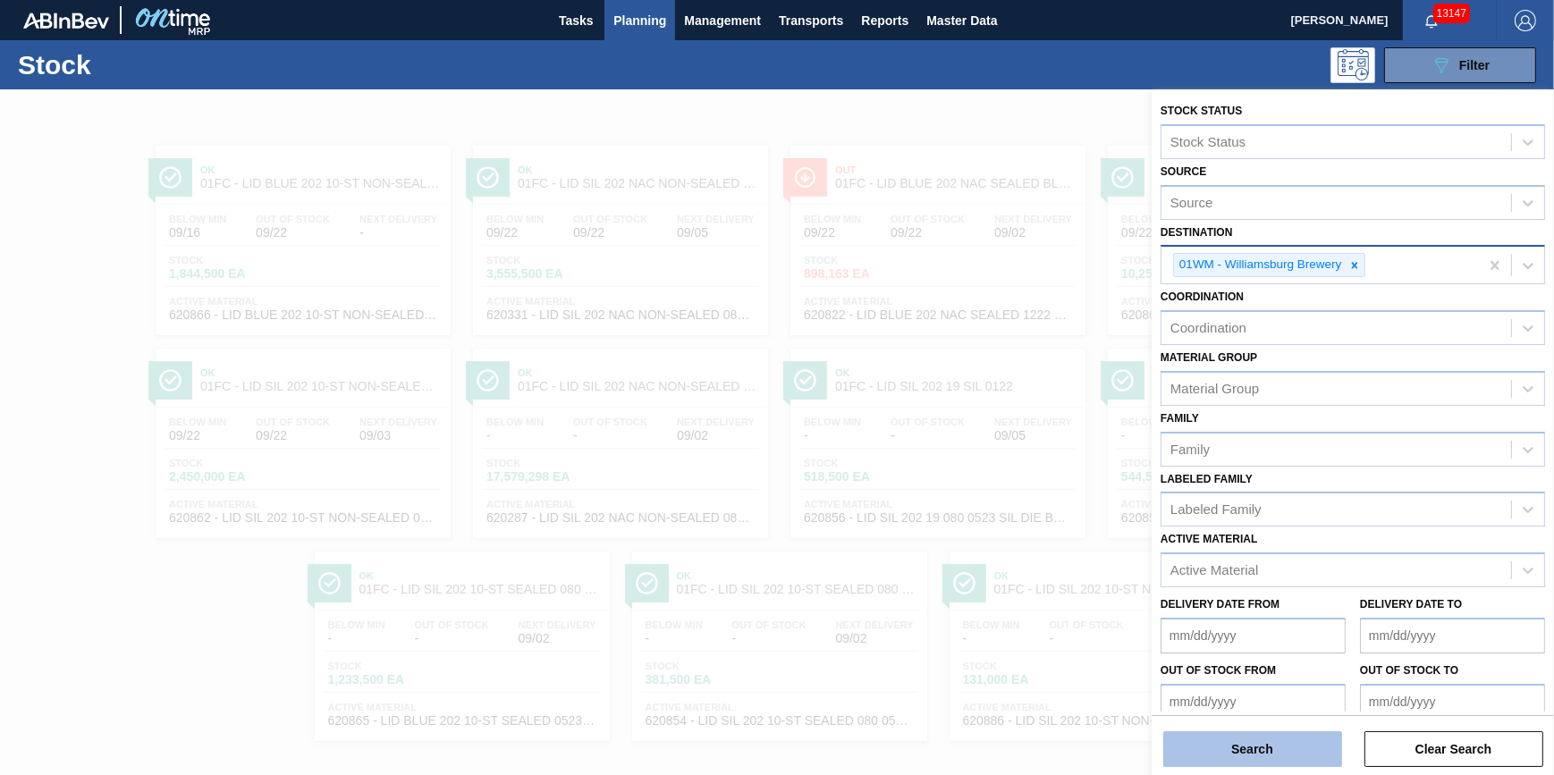
click at [1252, 747] on button "Search" at bounding box center [1252, 749] width 179 height 36
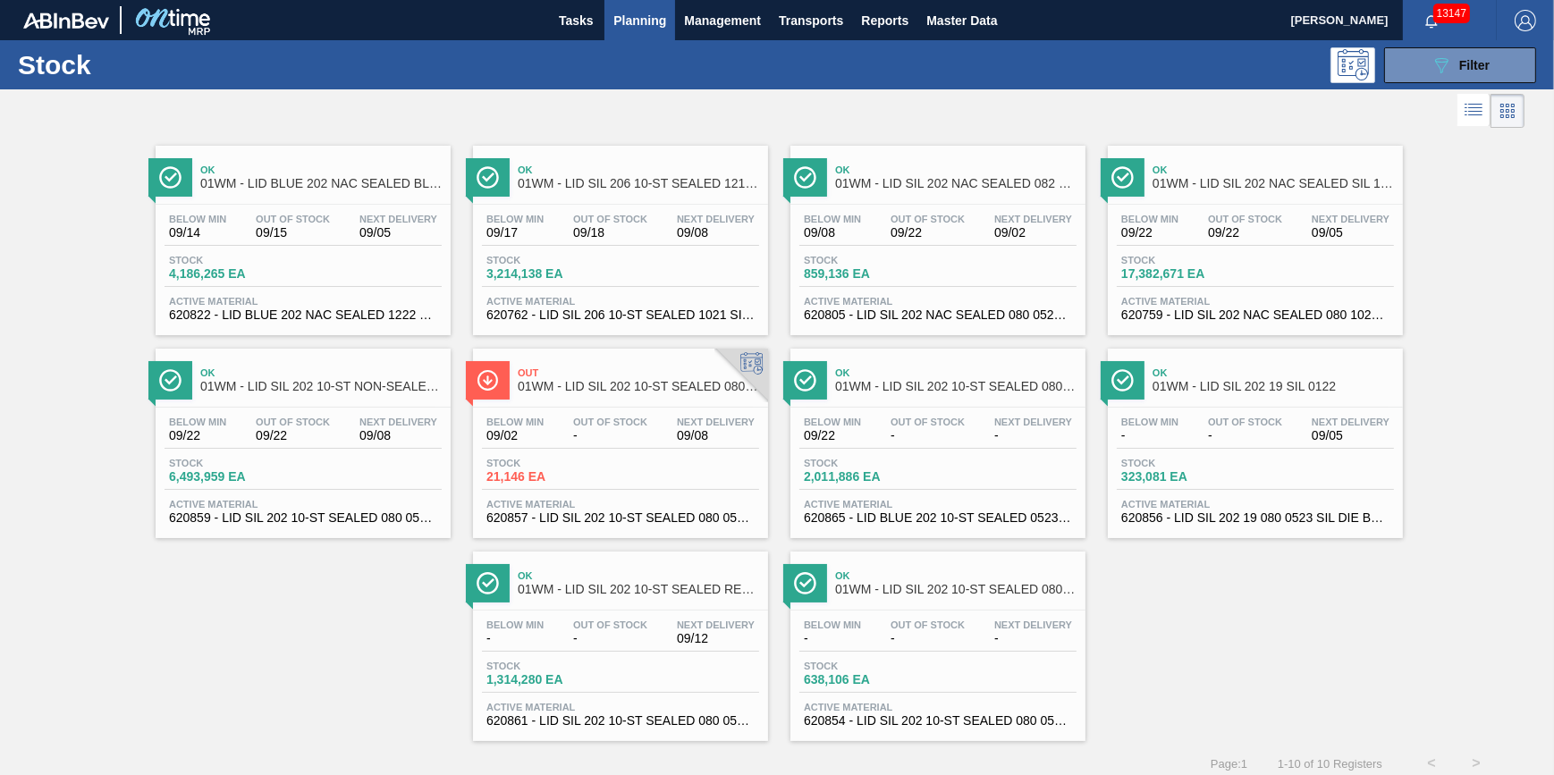
click at [327, 236] on span "09/15" at bounding box center [293, 232] width 74 height 13
click at [567, 28] on span "Tasks" at bounding box center [575, 20] width 39 height 21
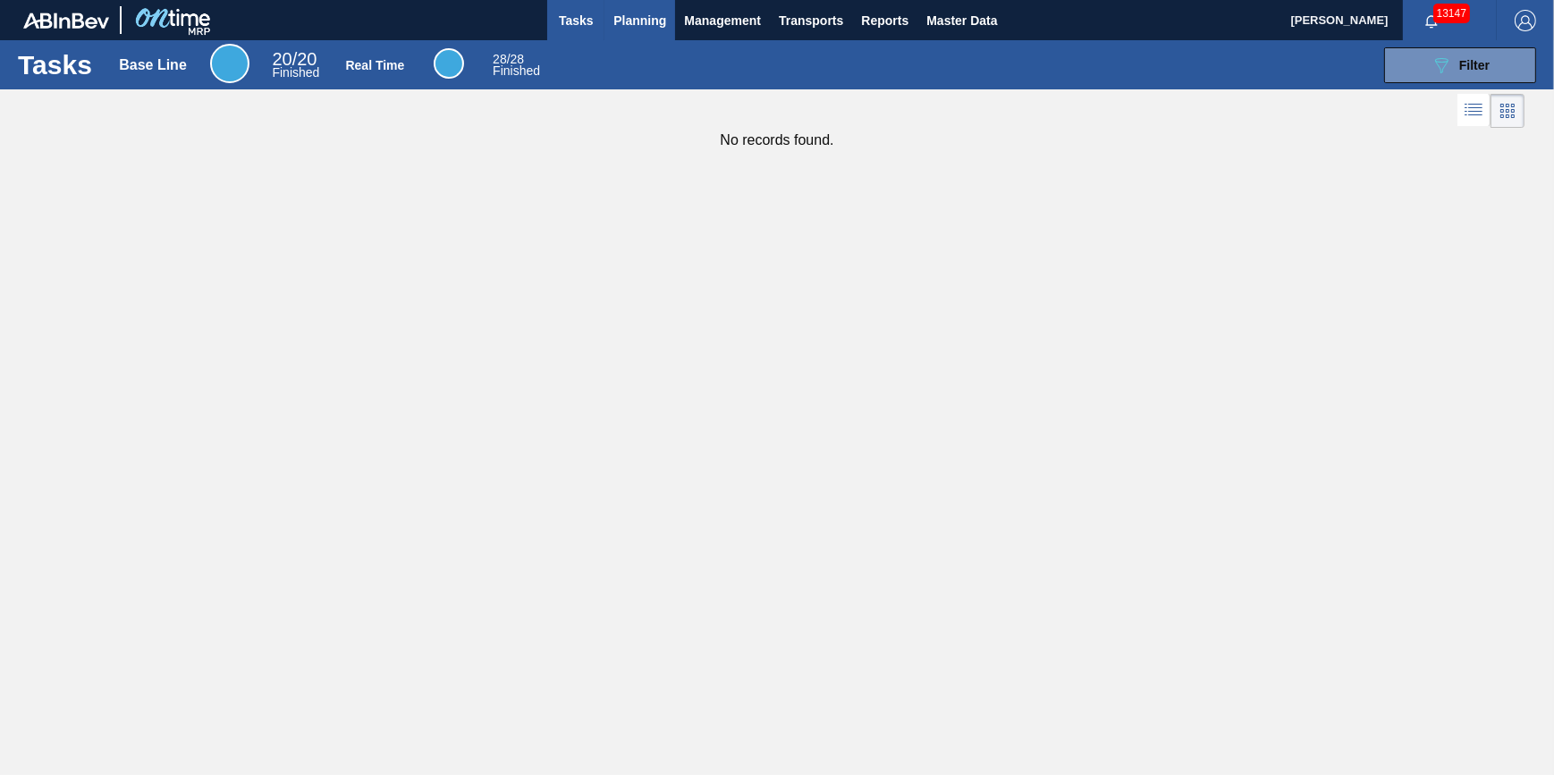
click at [619, 24] on span "Planning" at bounding box center [639, 20] width 53 height 21
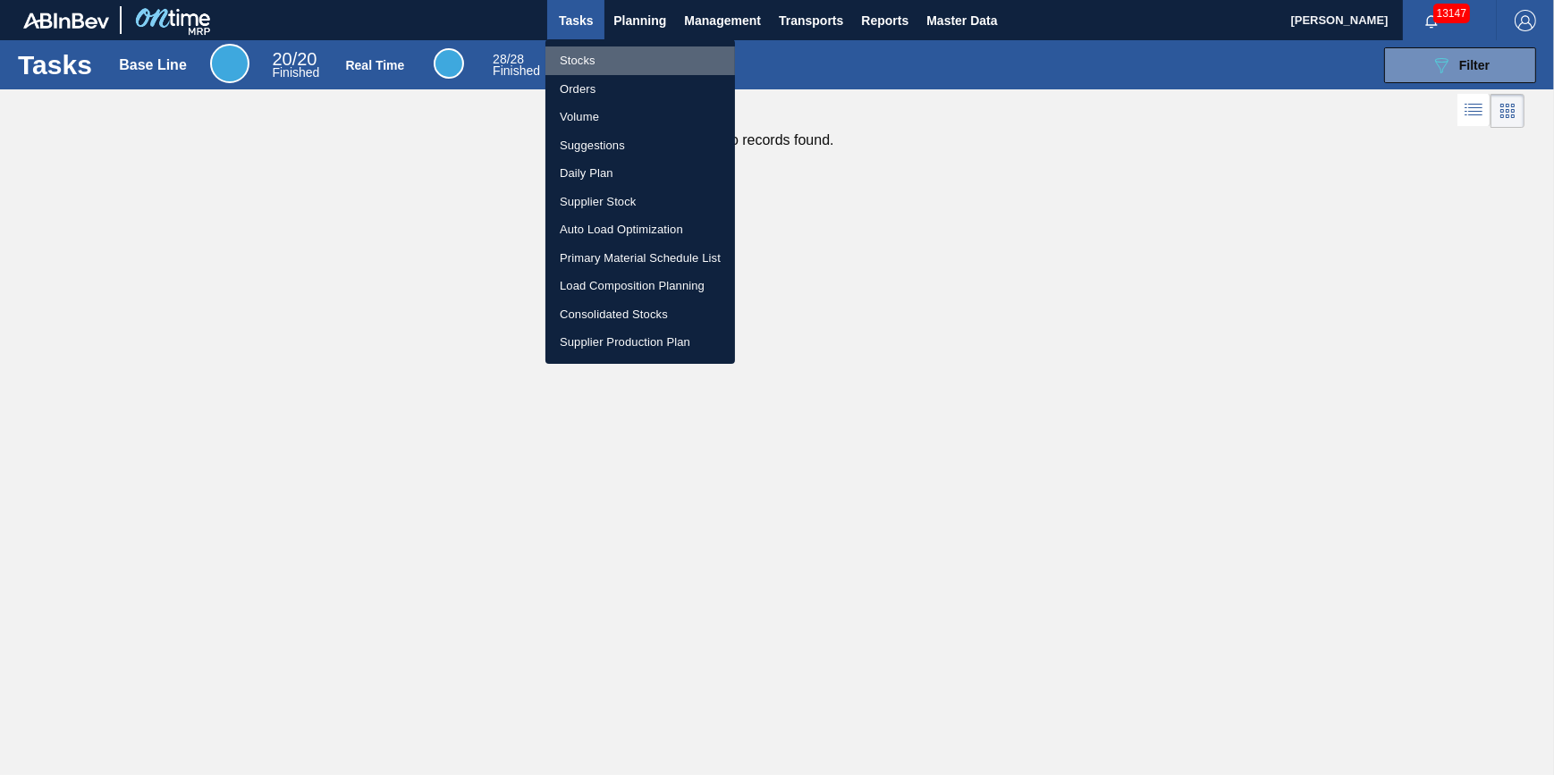
click at [587, 53] on li "Stocks" at bounding box center [640, 60] width 190 height 29
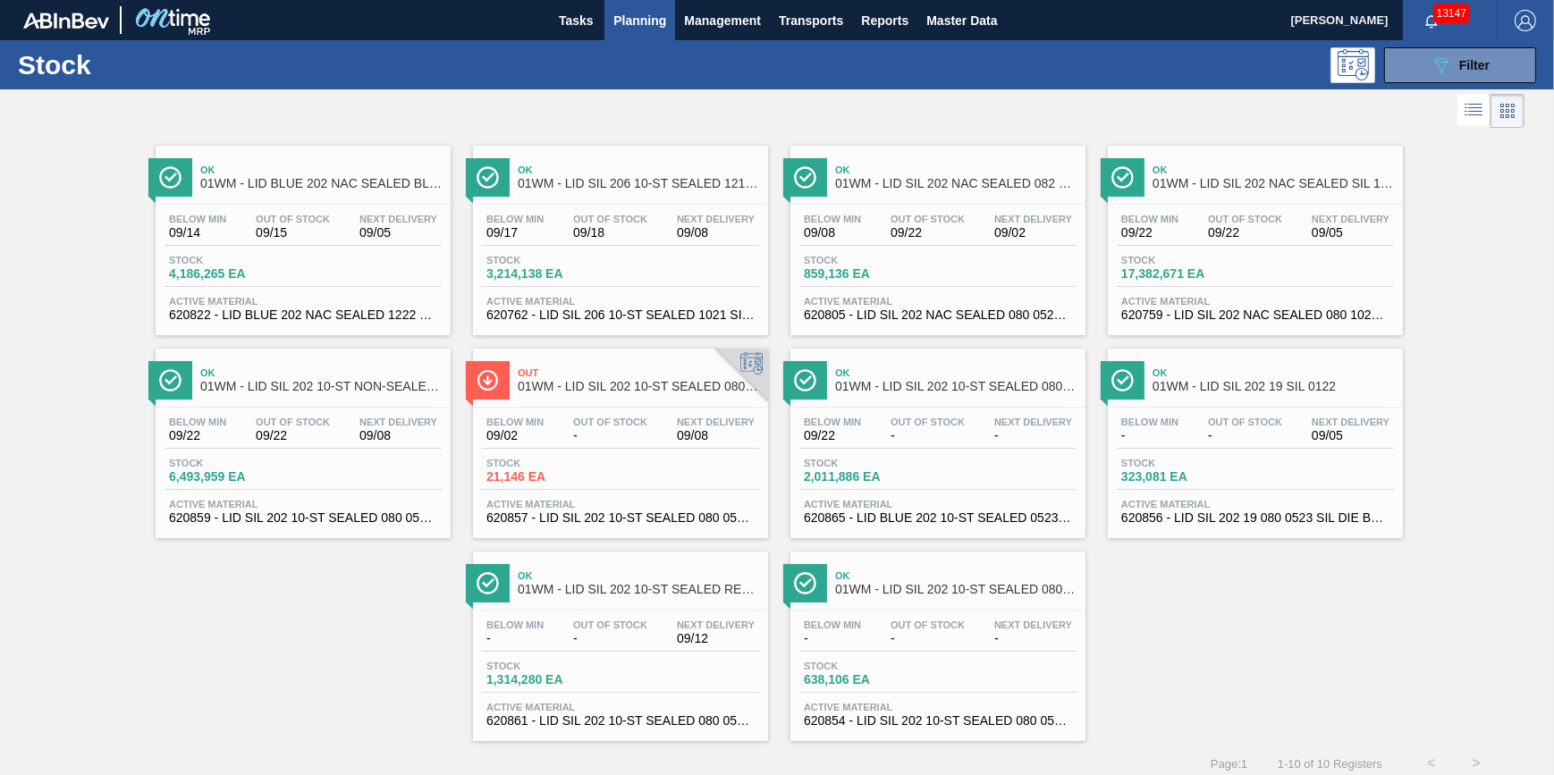
click at [380, 257] on div "Stock 4,186,265 EA" at bounding box center [303, 271] width 277 height 32
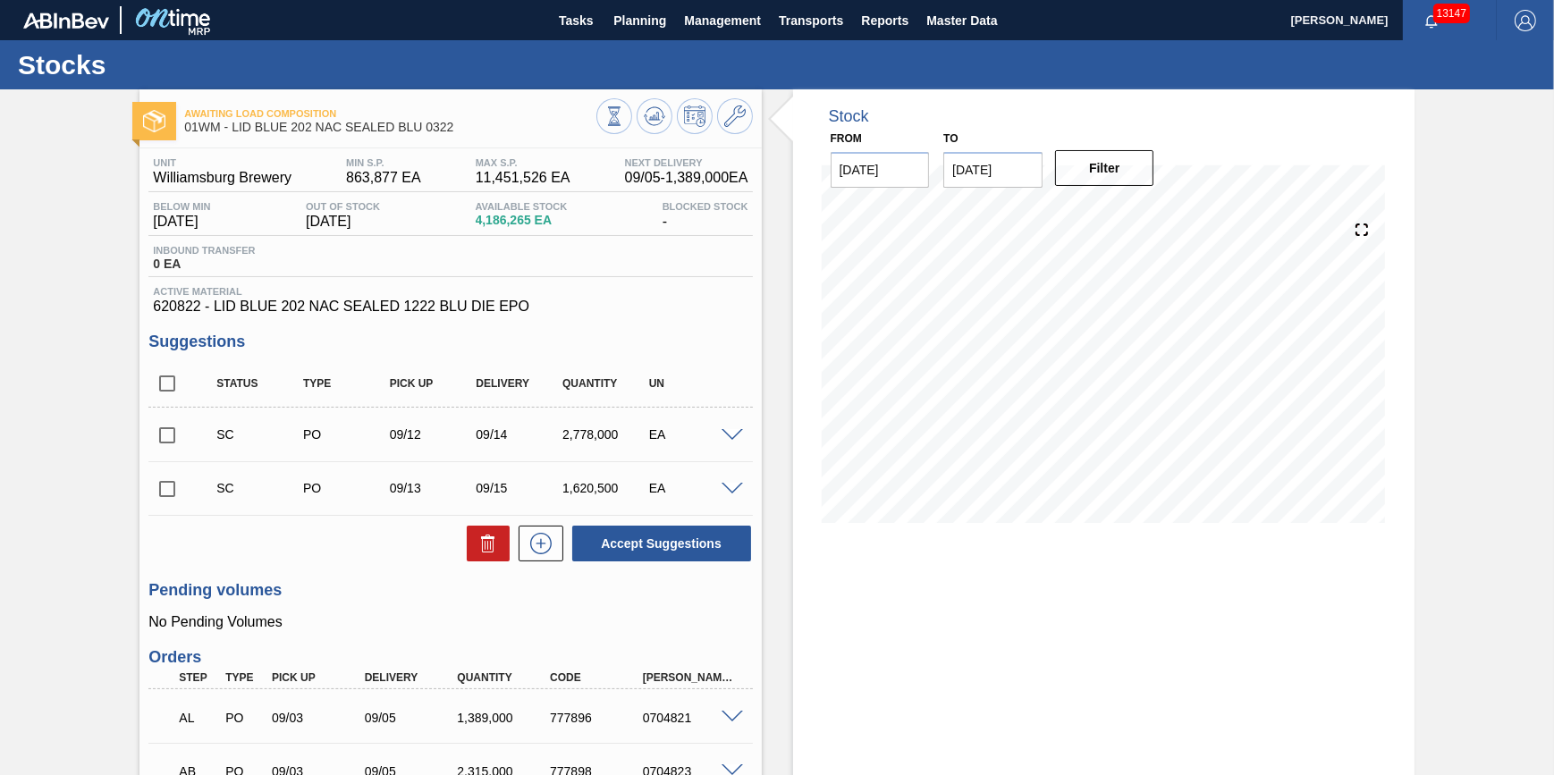
click at [177, 442] on input "checkbox" at bounding box center [167, 436] width 38 height 38
checkbox input "true"
click at [165, 507] on input "checkbox" at bounding box center [167, 489] width 38 height 38
checkbox input "true"
click at [610, 536] on button "Accept Suggestions" at bounding box center [661, 544] width 179 height 36
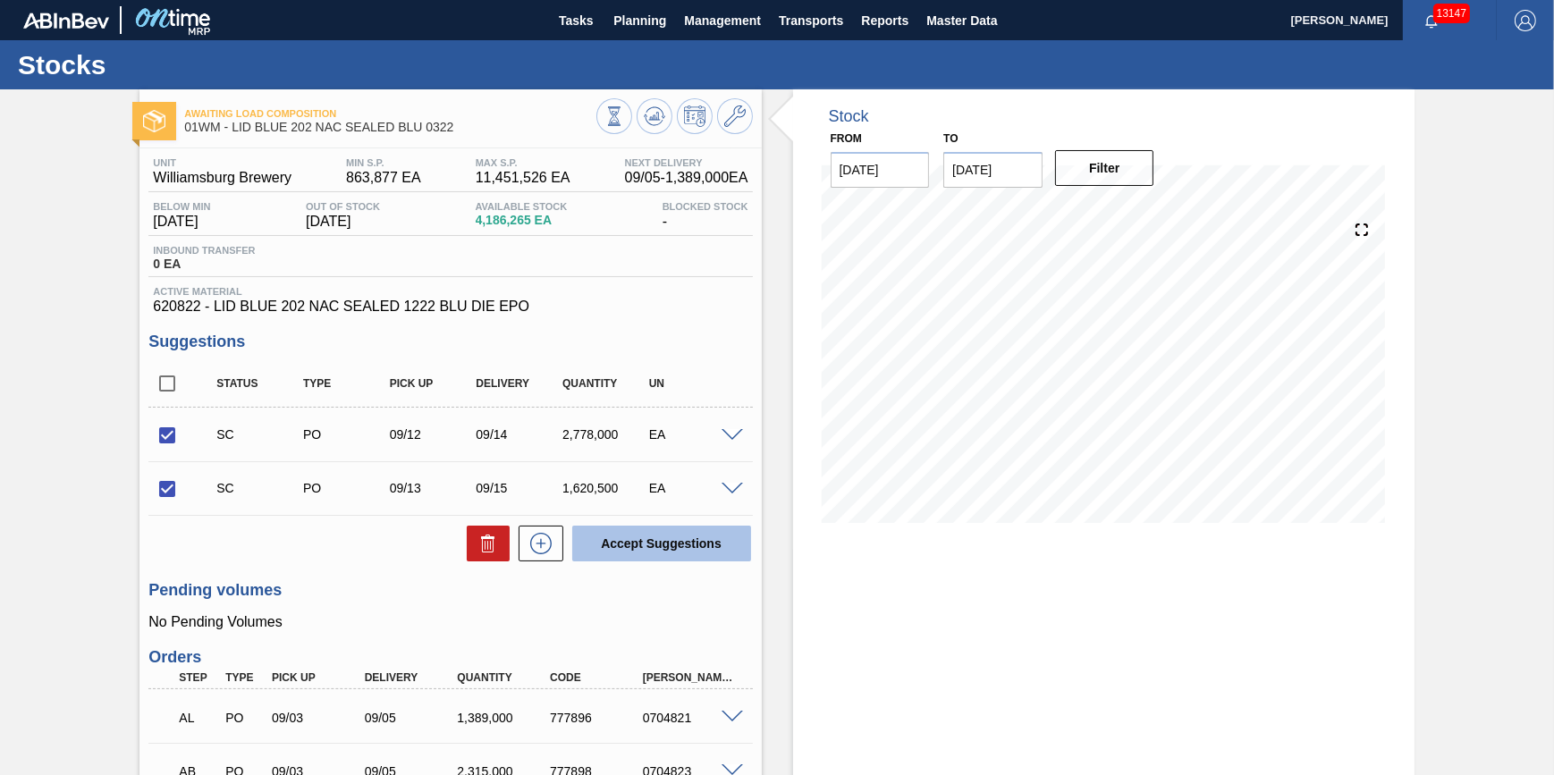
checkbox input "false"
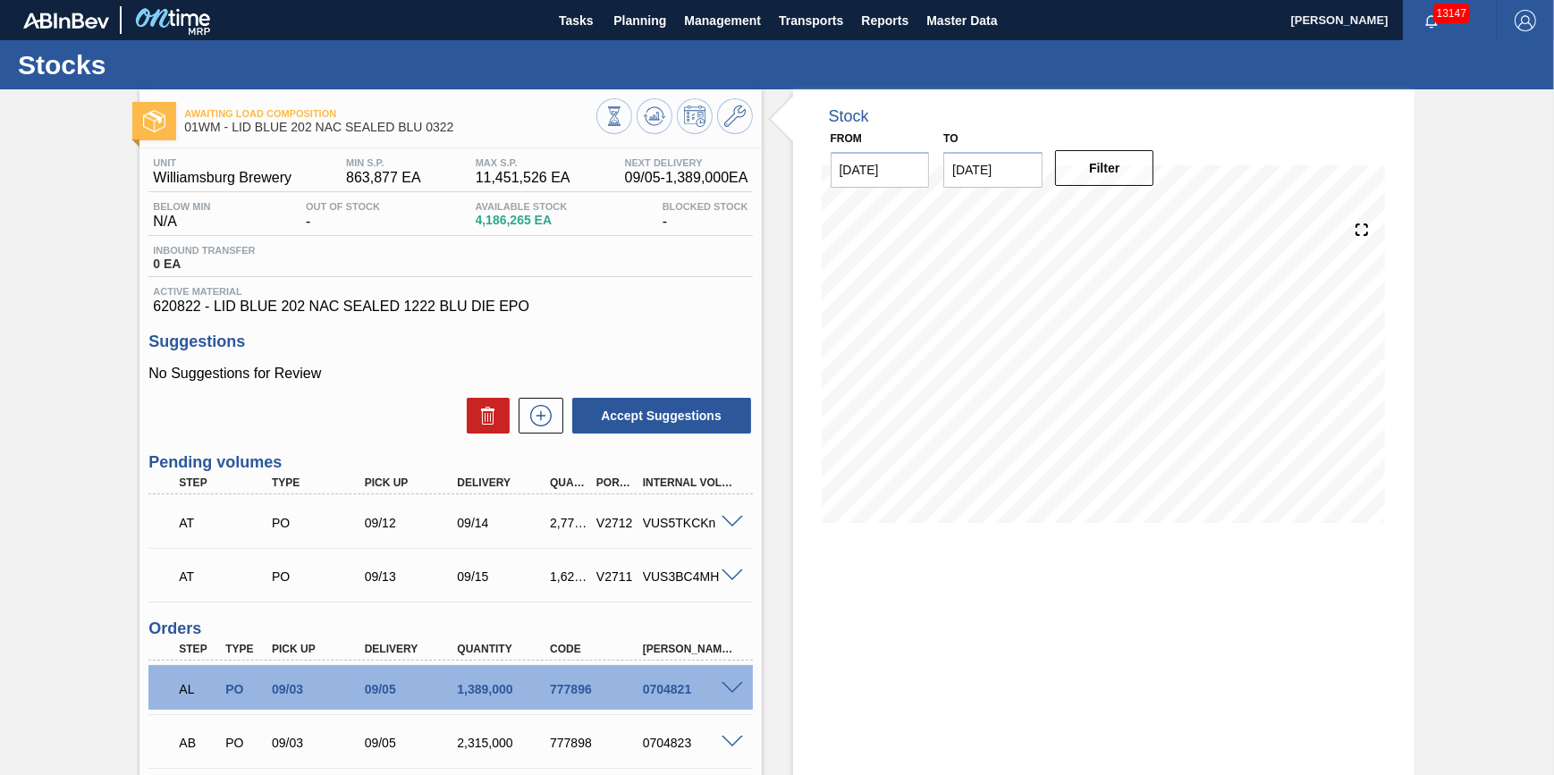
click at [721, 520] on div at bounding box center [735, 520] width 36 height 13
click at [722, 524] on span at bounding box center [732, 522] width 21 height 13
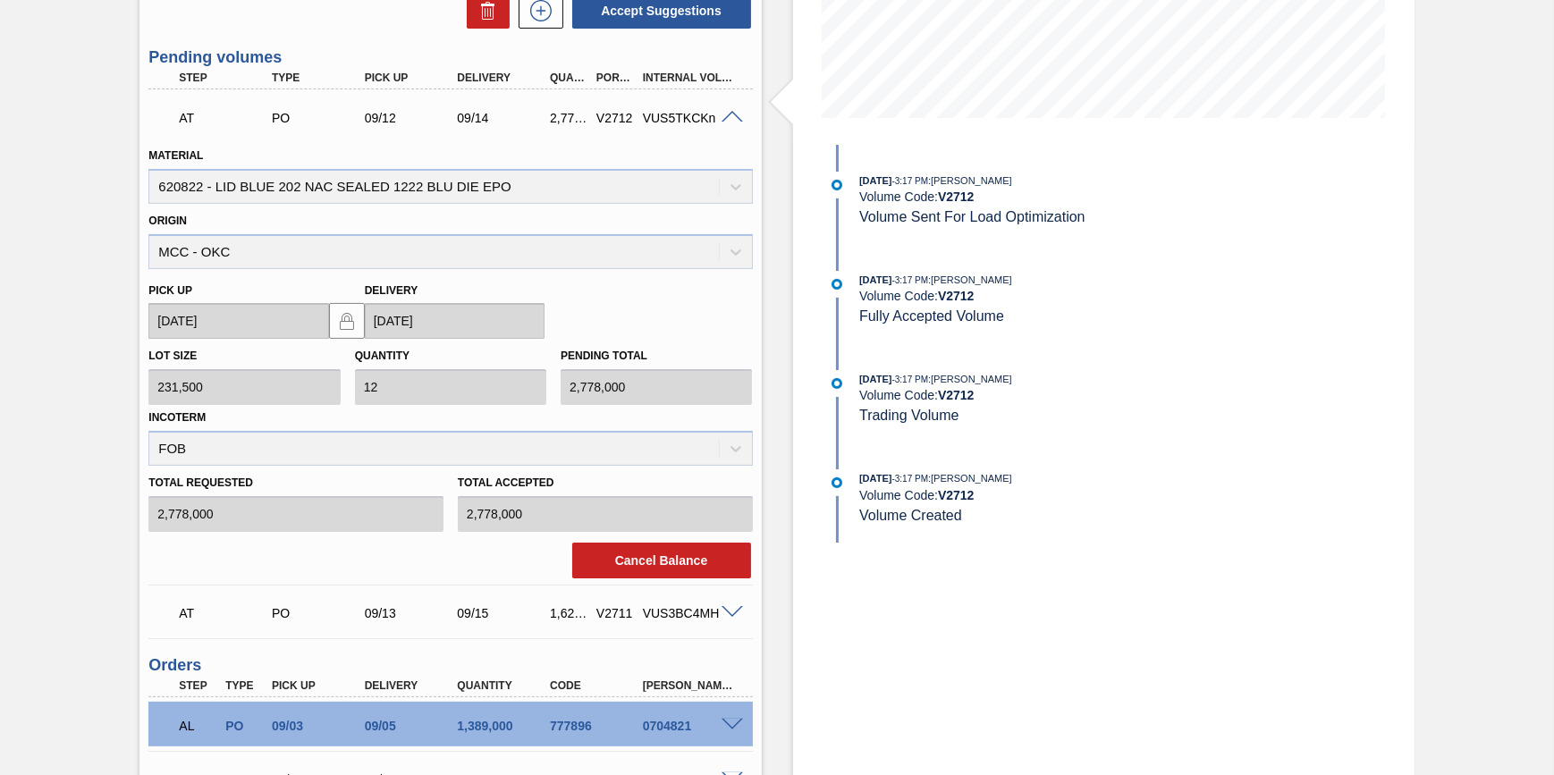
scroll to position [406, 0]
click at [689, 566] on button "Cancel Balance" at bounding box center [661, 560] width 179 height 36
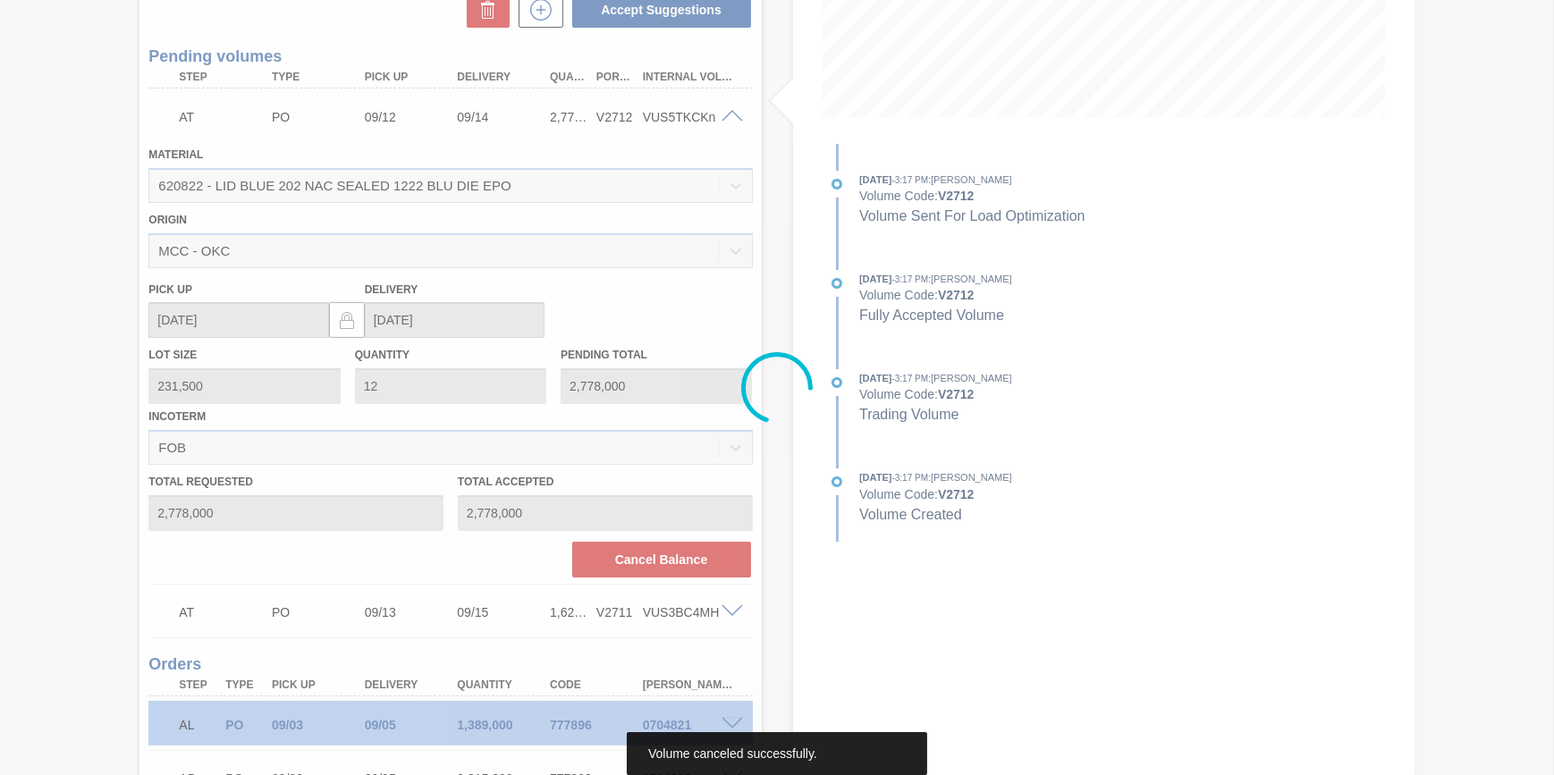
scroll to position [175, 0]
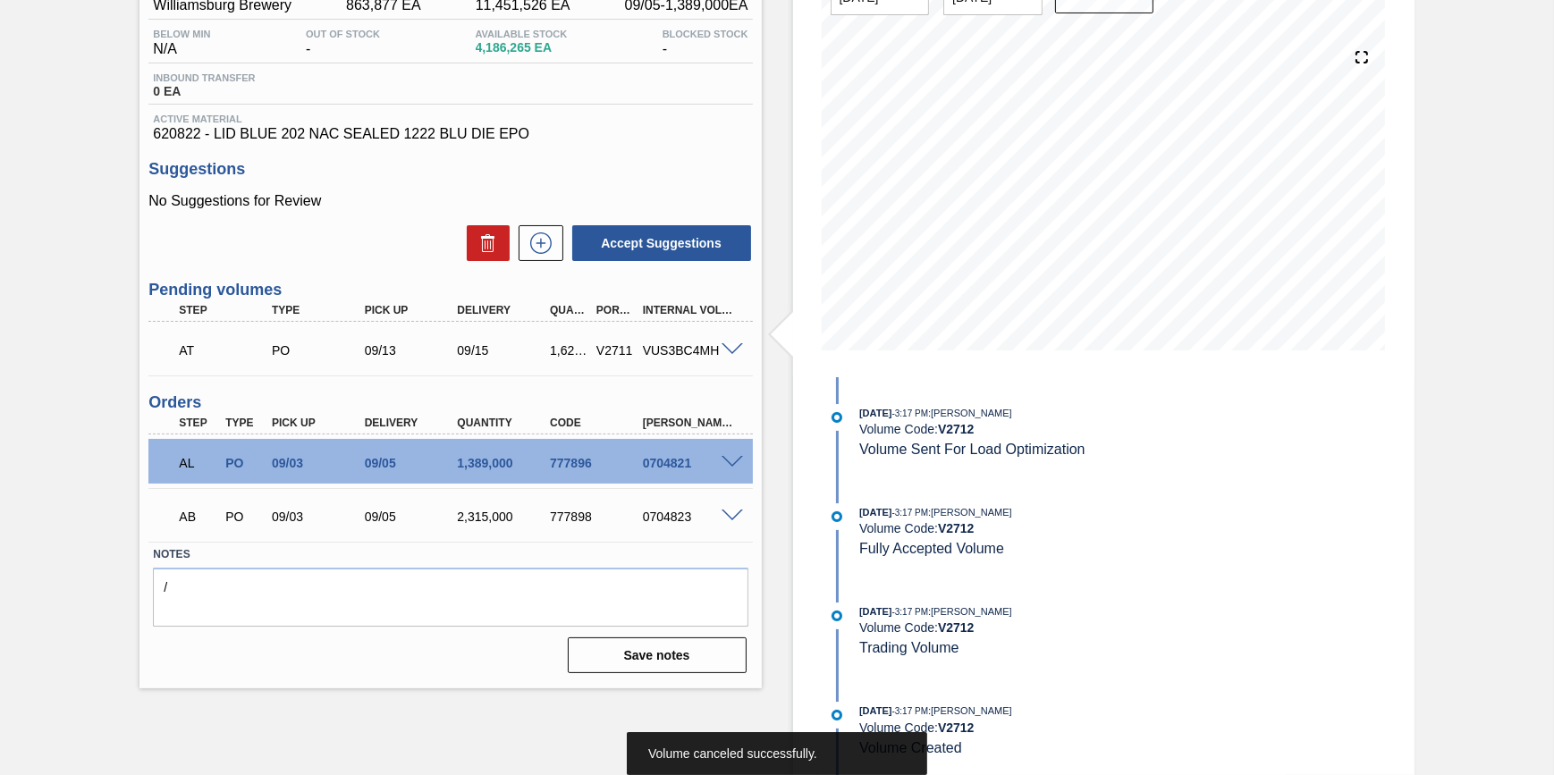
click at [728, 351] on span at bounding box center [732, 349] width 21 height 13
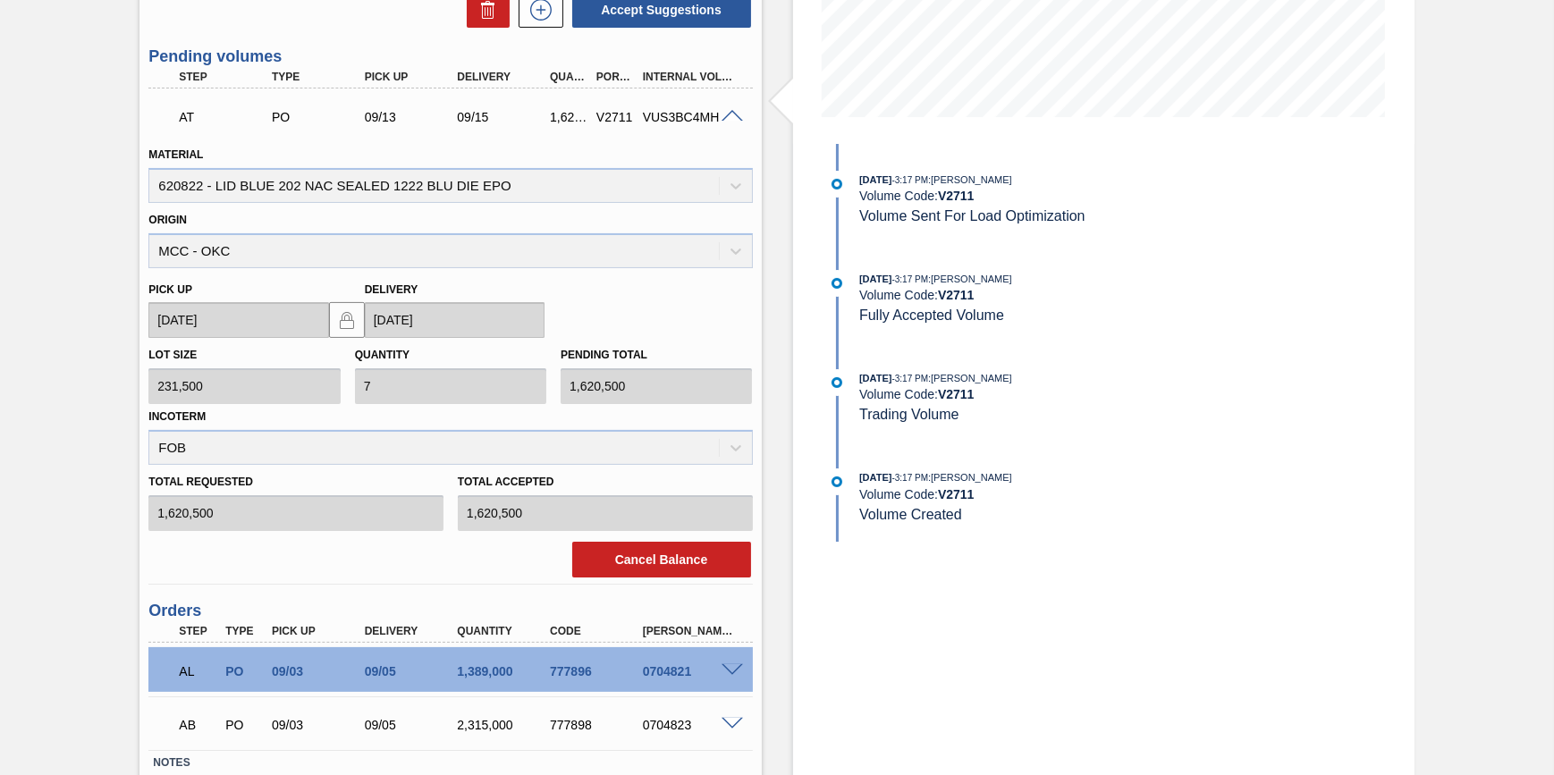
scroll to position [531, 0]
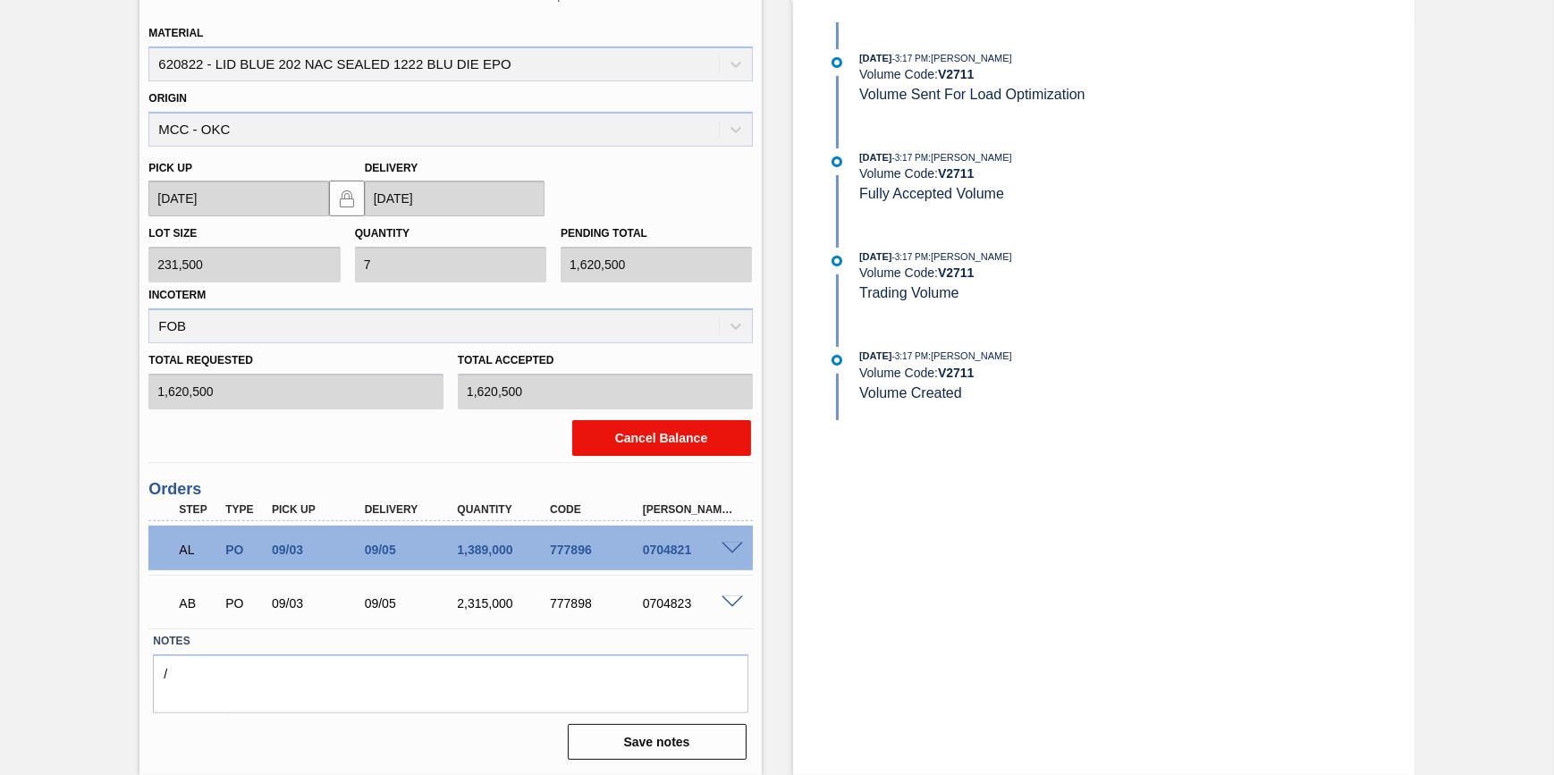
click at [689, 424] on button "Cancel Balance" at bounding box center [661, 438] width 179 height 36
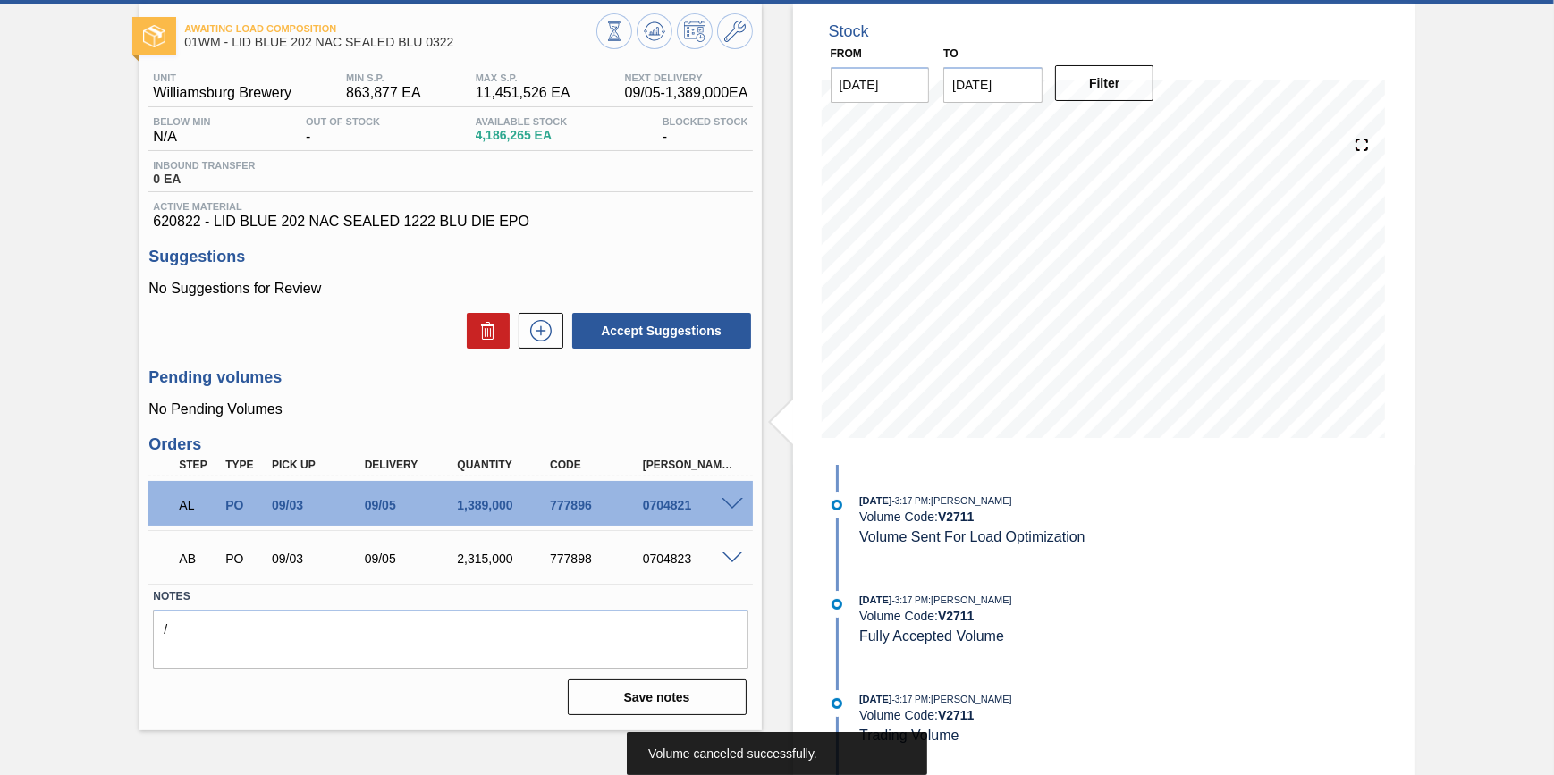
scroll to position [0, 0]
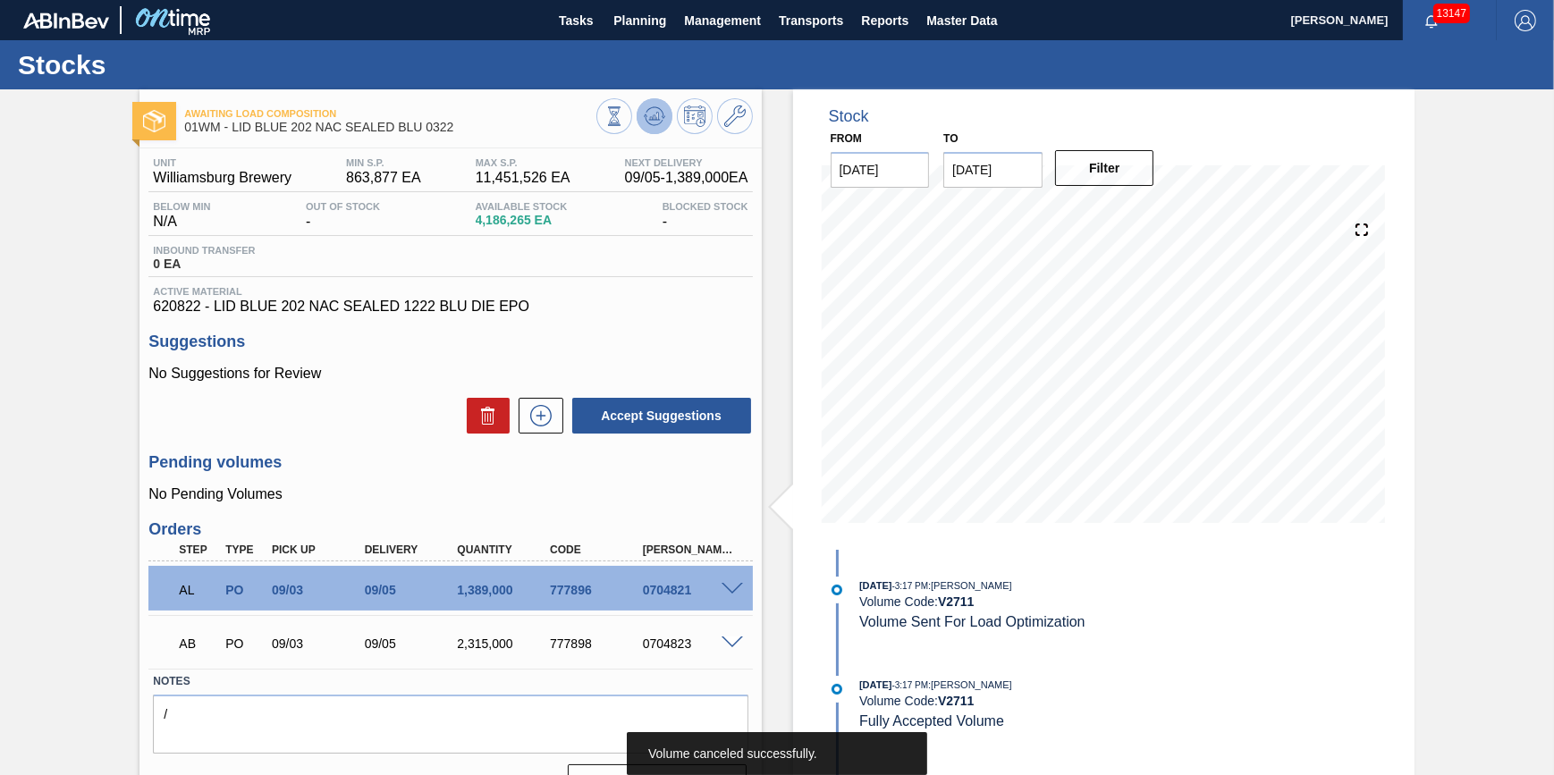
click at [643, 112] on button at bounding box center [655, 116] width 36 height 36
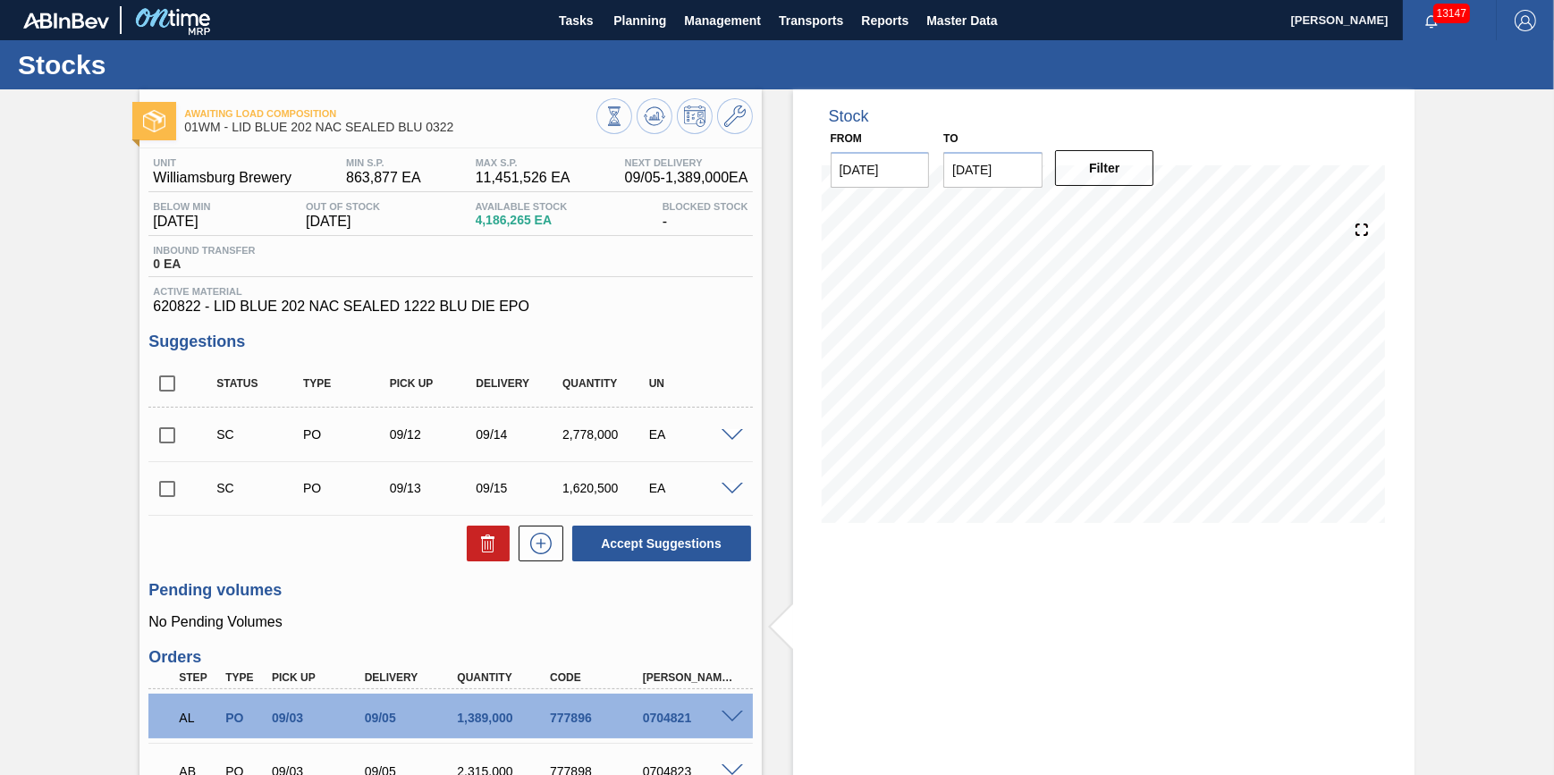
click at [719, 492] on div at bounding box center [735, 487] width 36 height 13
click at [722, 492] on span at bounding box center [732, 489] width 21 height 13
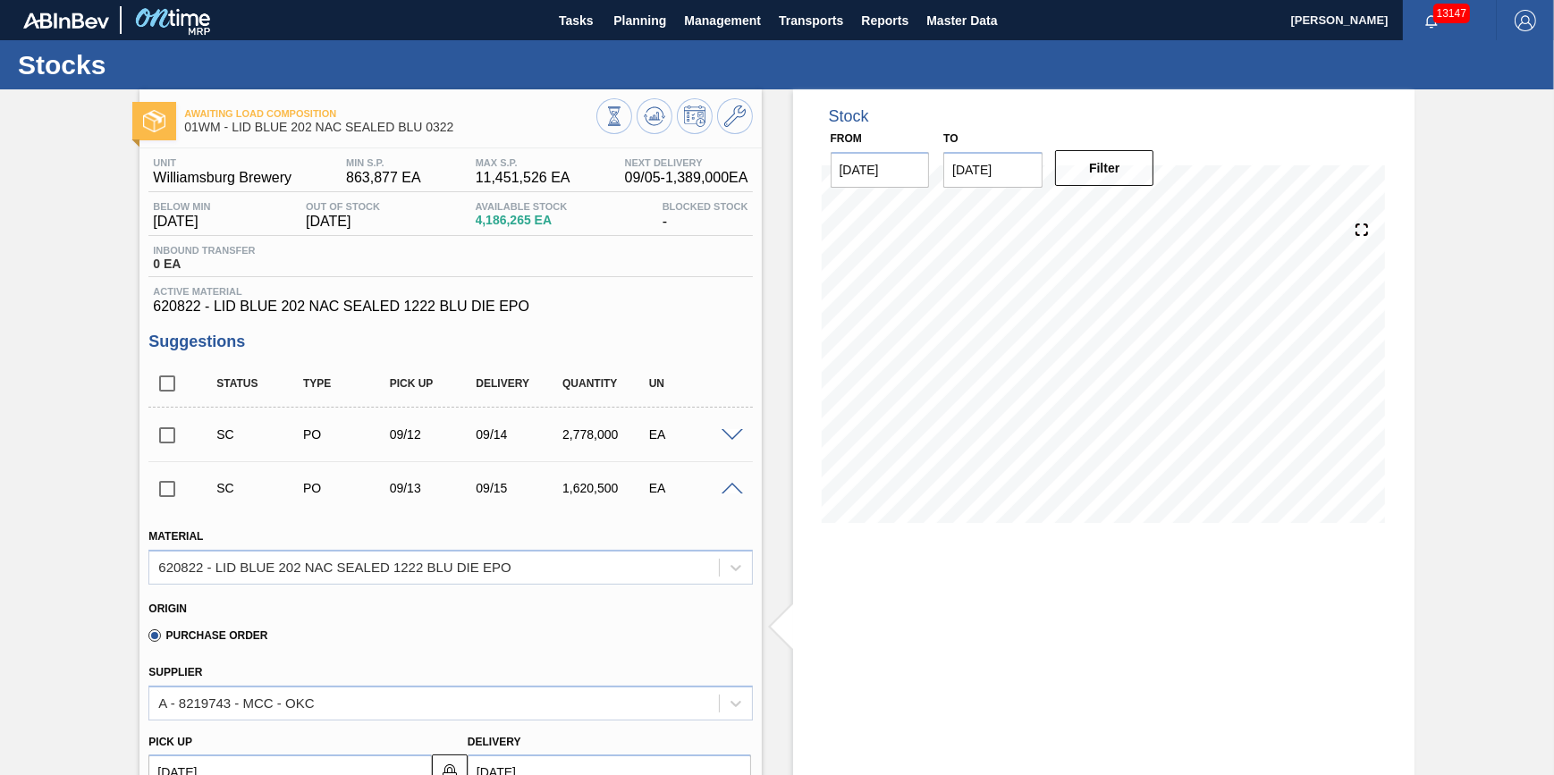
click at [731, 431] on div "EA" at bounding box center [693, 434] width 96 height 14
click at [731, 437] on span at bounding box center [732, 435] width 21 height 13
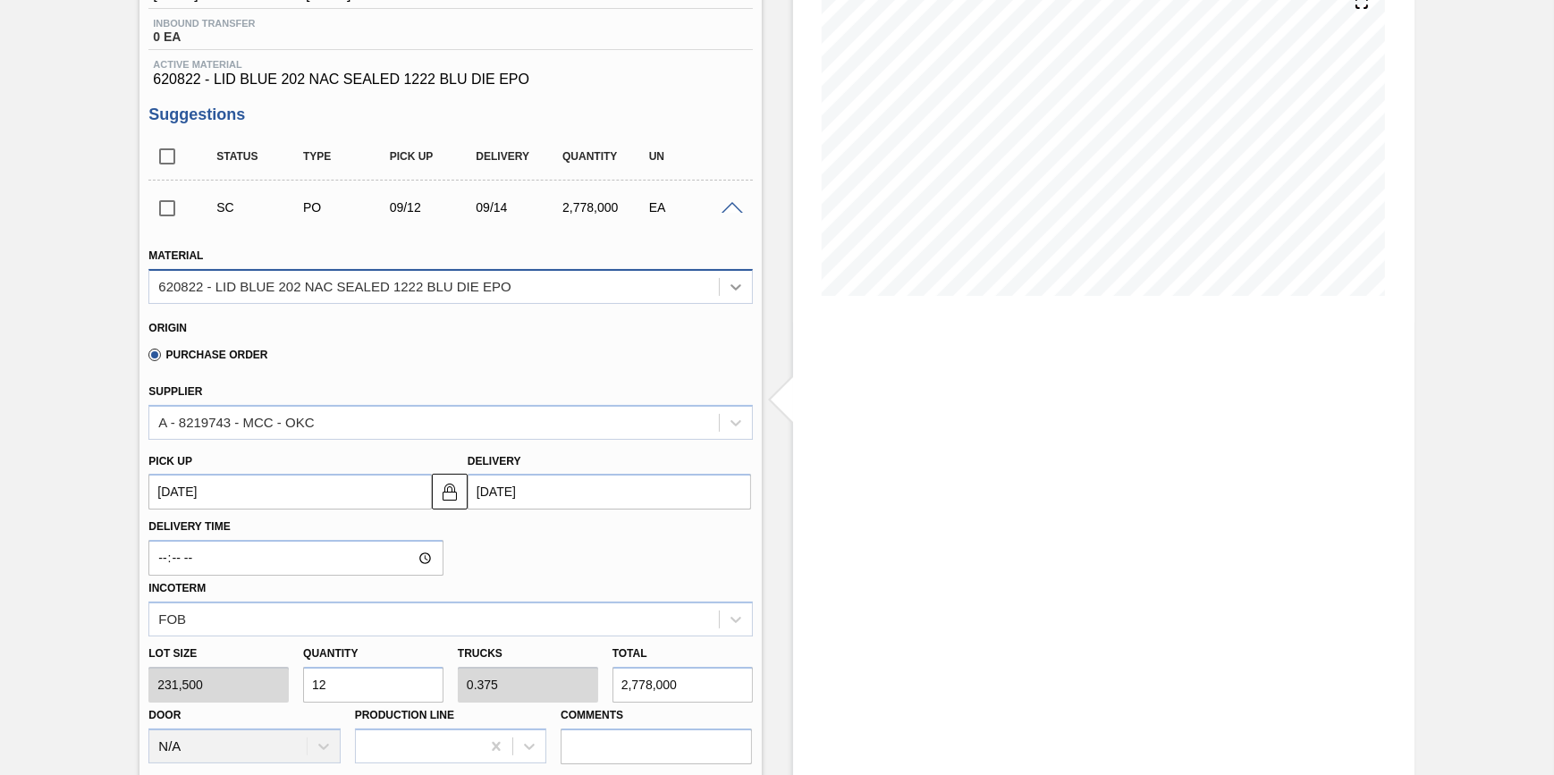
scroll to position [80, 0]
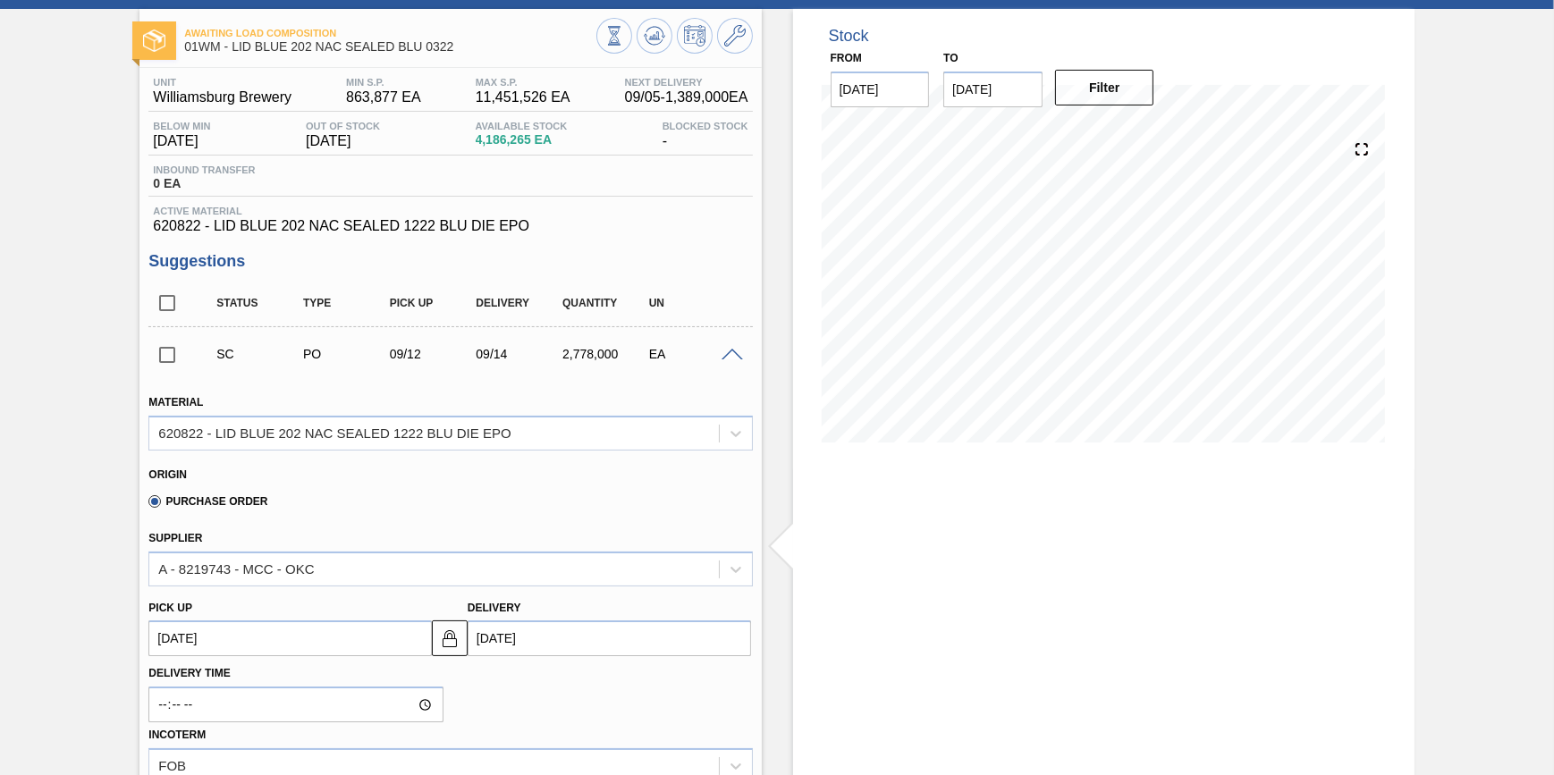
click at [725, 356] on span at bounding box center [732, 355] width 21 height 13
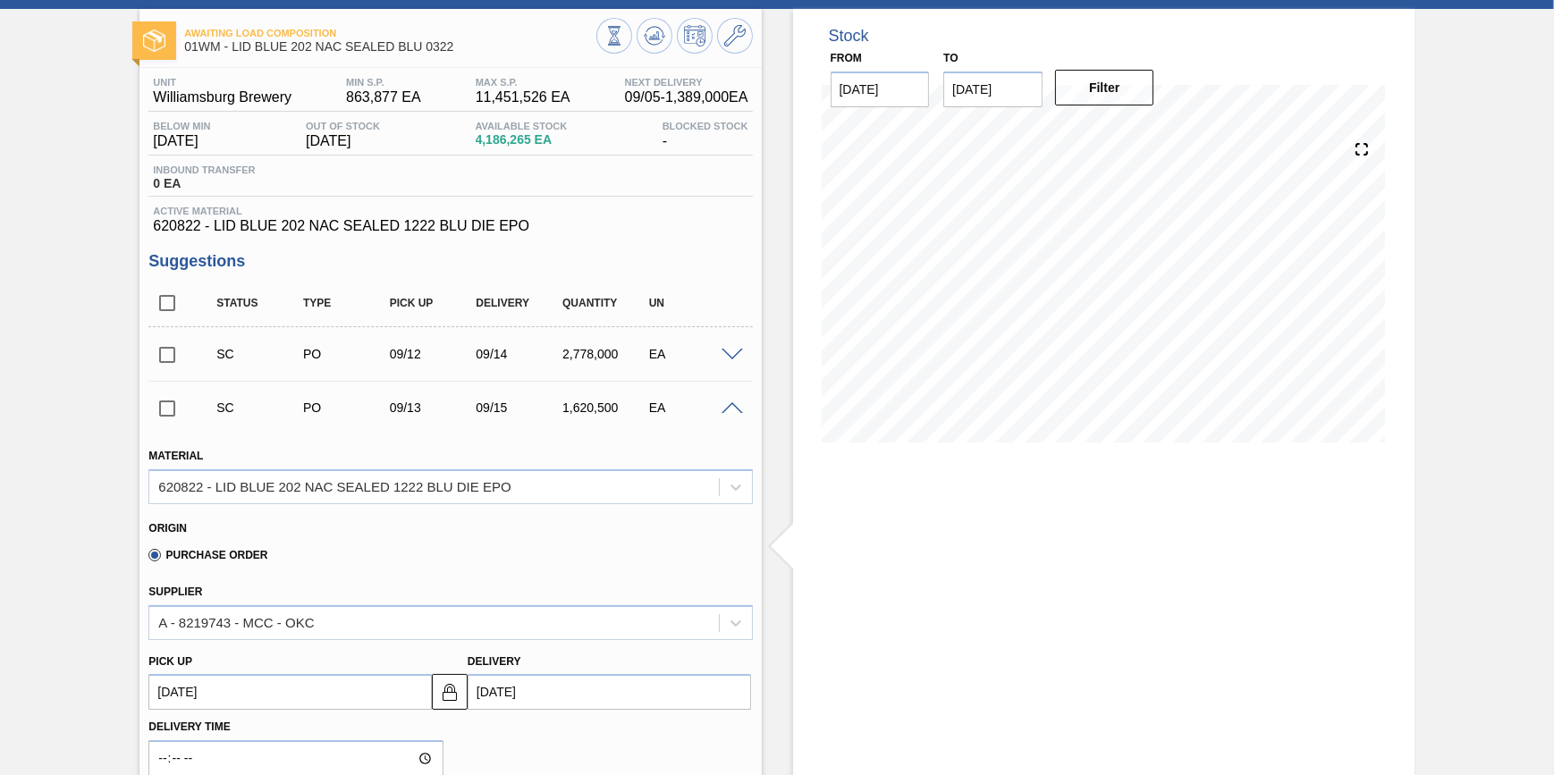
click at [734, 409] on span at bounding box center [732, 408] width 21 height 13
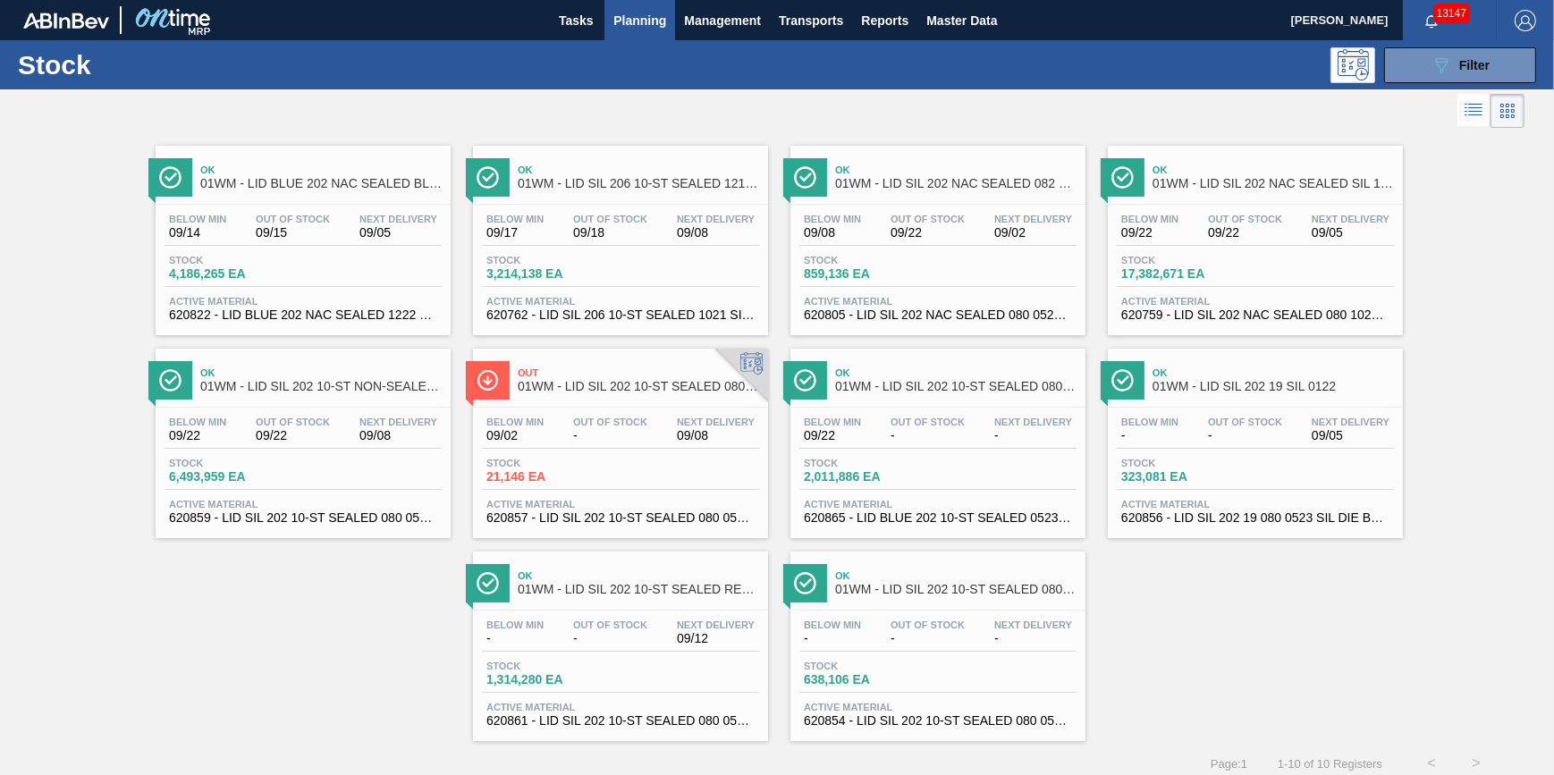
click at [613, 239] on span "09/18" at bounding box center [610, 232] width 74 height 13
click at [975, 267] on div "Stock 859,136 EA" at bounding box center [937, 271] width 277 height 32
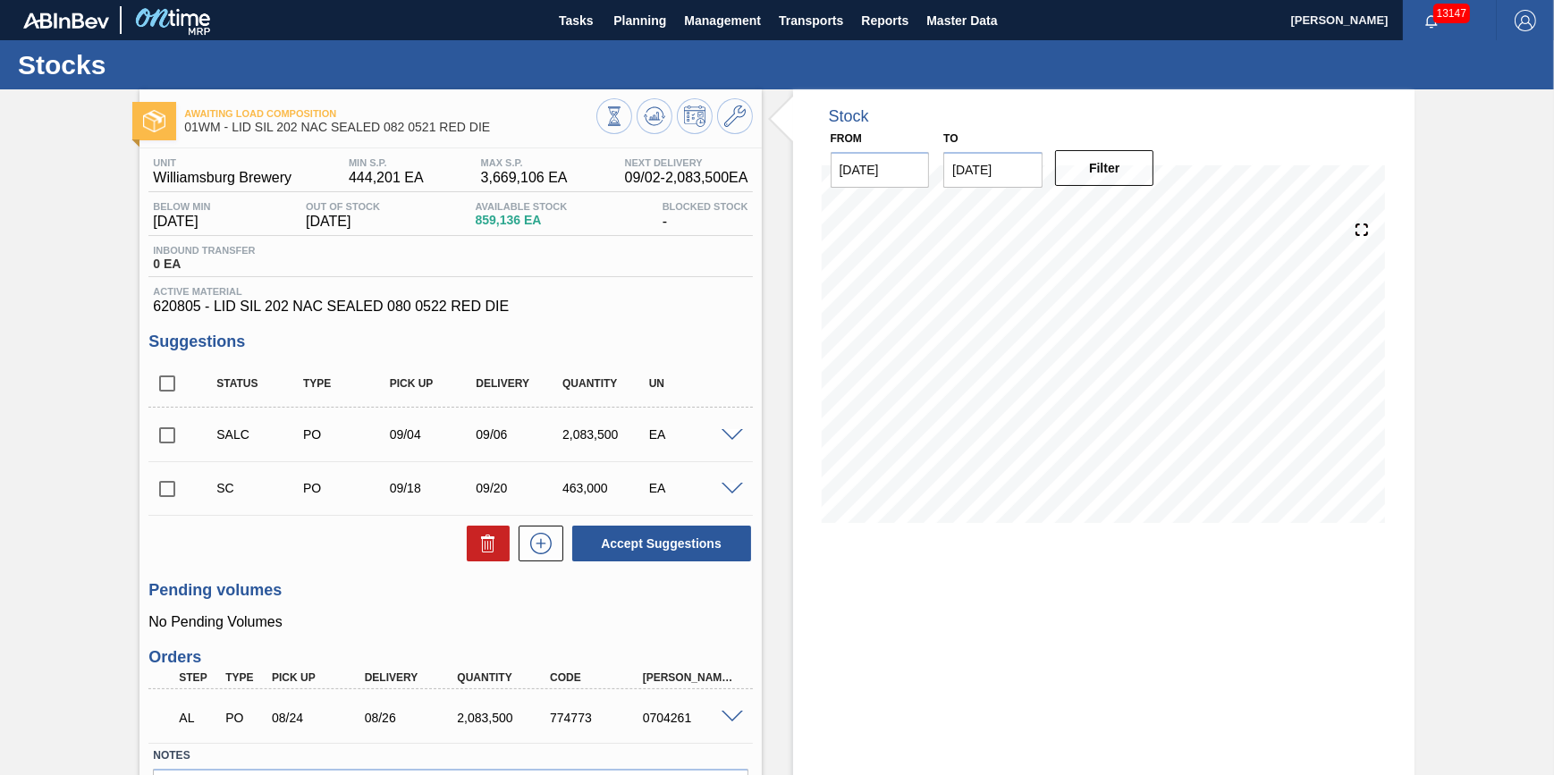
click at [160, 439] on input "checkbox" at bounding box center [167, 436] width 38 height 38
checkbox input "true"
click at [167, 494] on input "checkbox" at bounding box center [167, 489] width 38 height 38
checkbox input "true"
click at [486, 554] on icon at bounding box center [487, 543] width 21 height 21
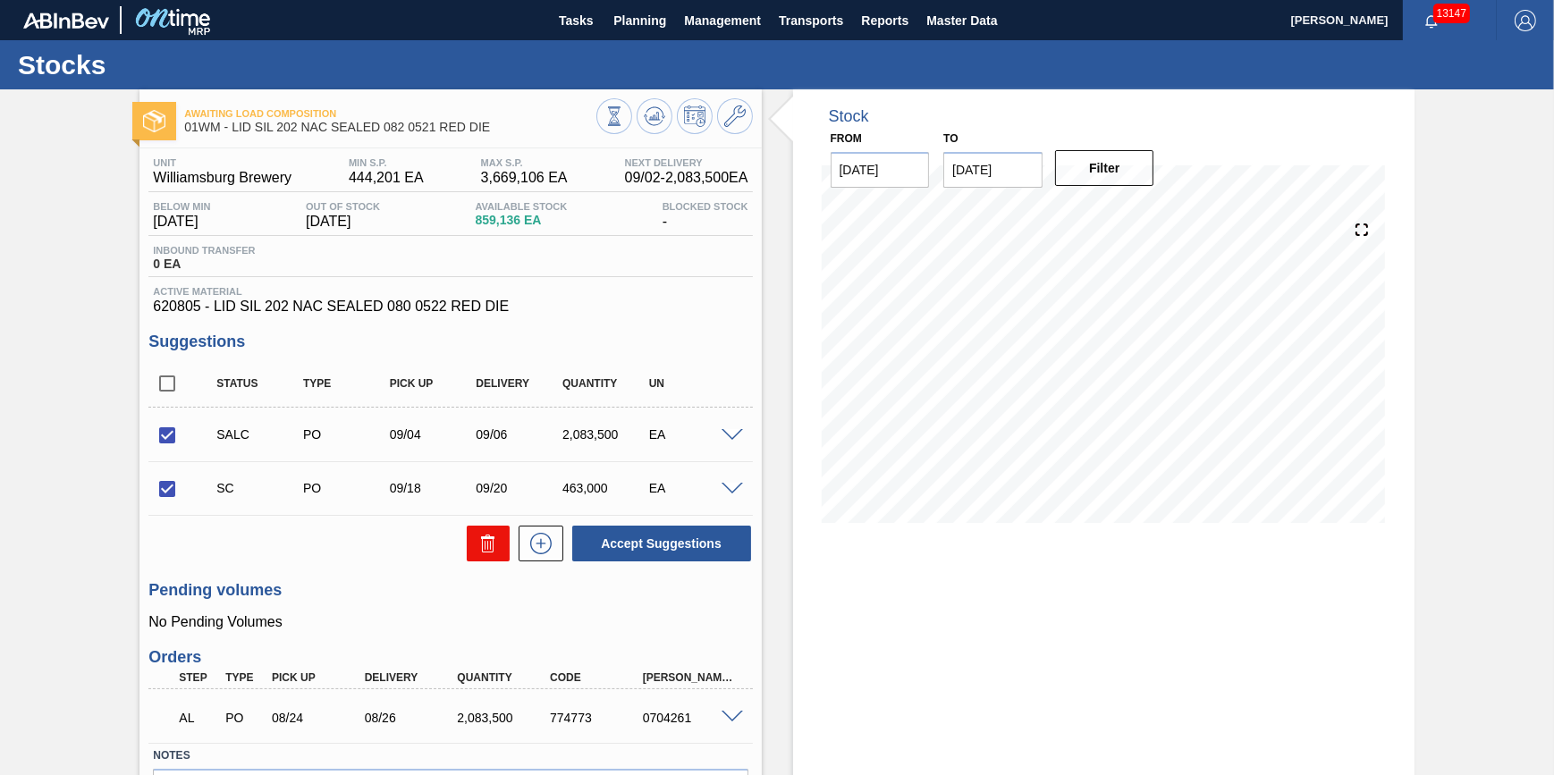
checkbox input "false"
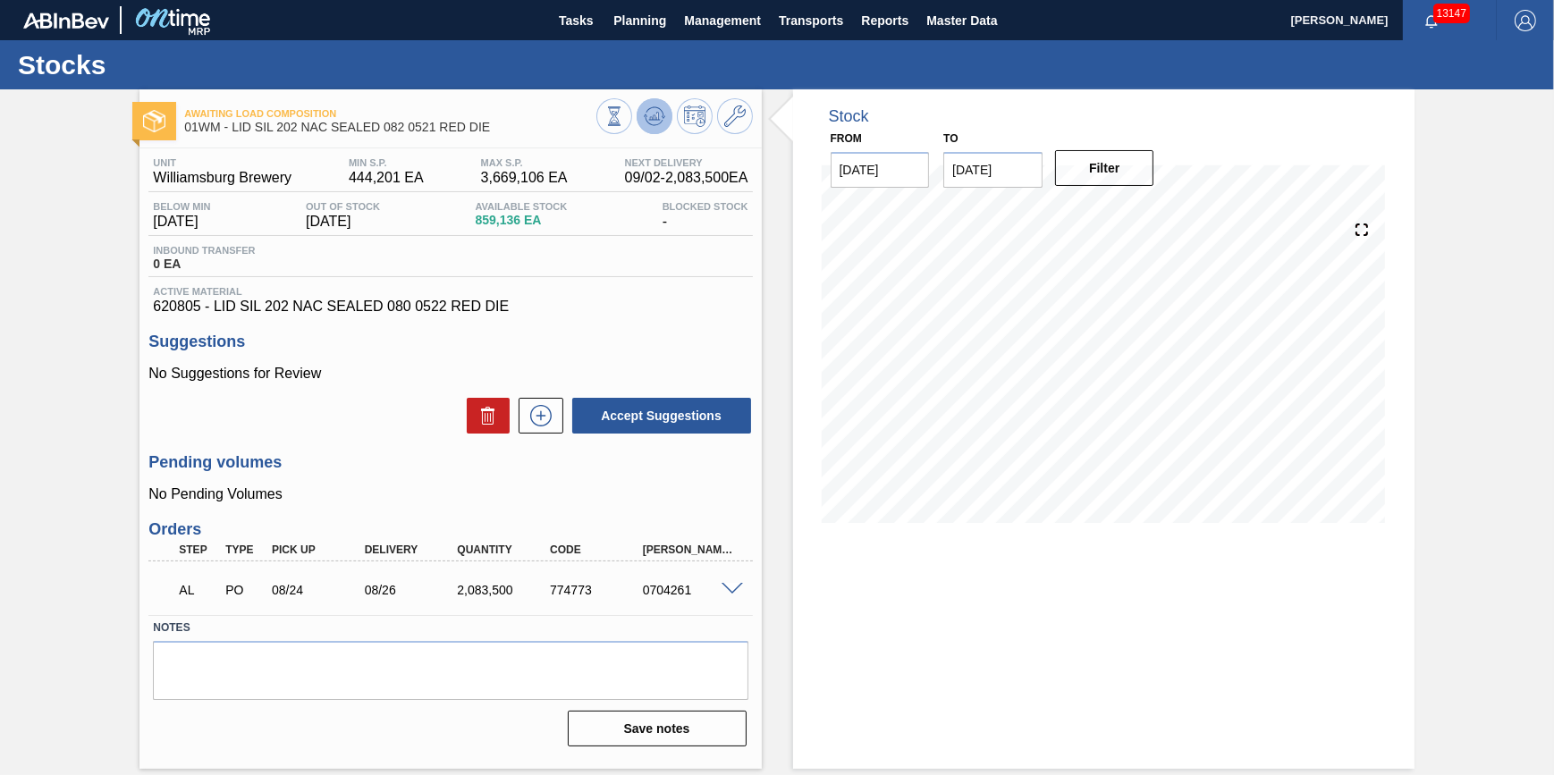
click at [651, 120] on icon at bounding box center [654, 116] width 21 height 21
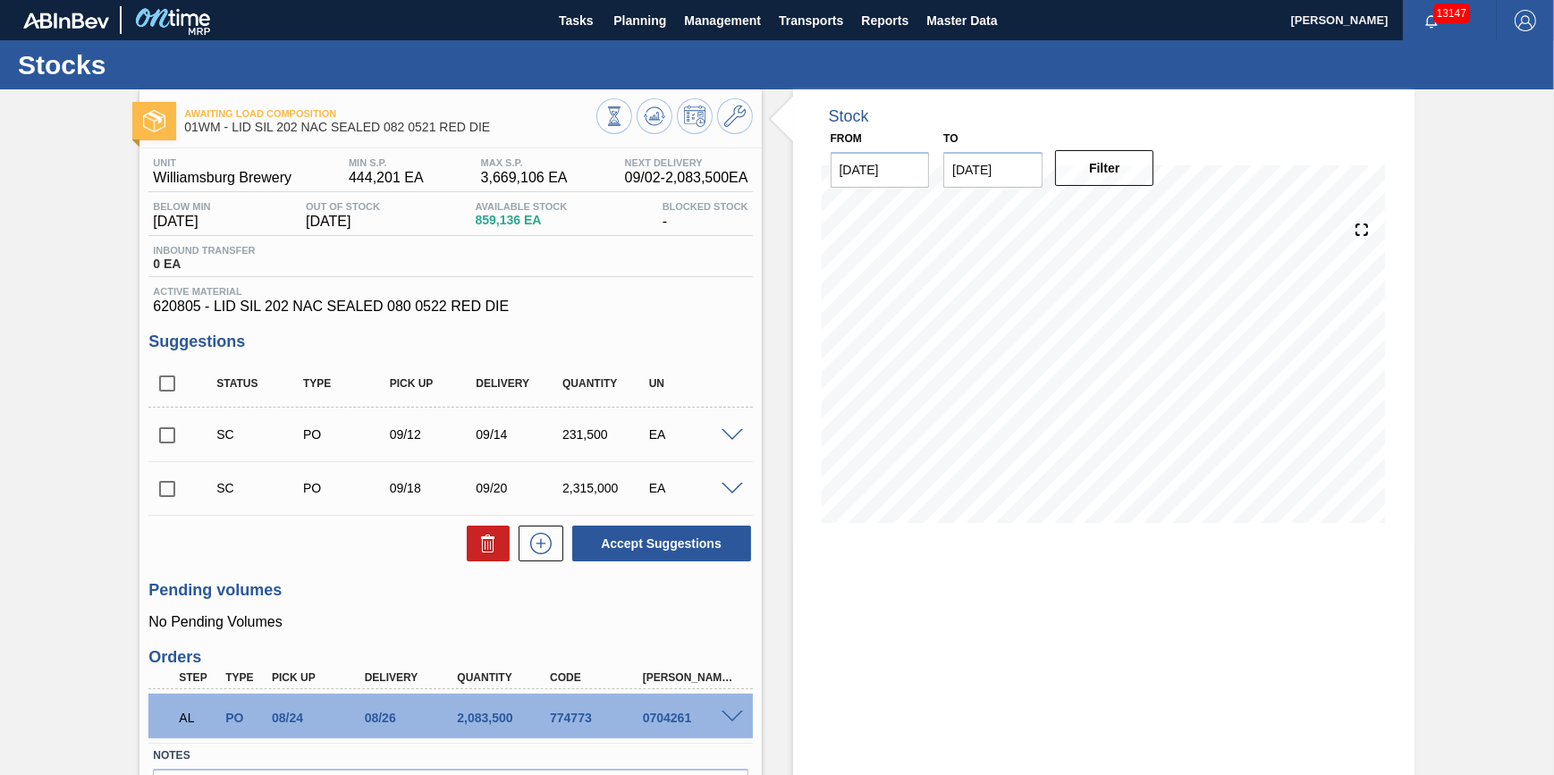
click at [724, 493] on span at bounding box center [732, 489] width 21 height 13
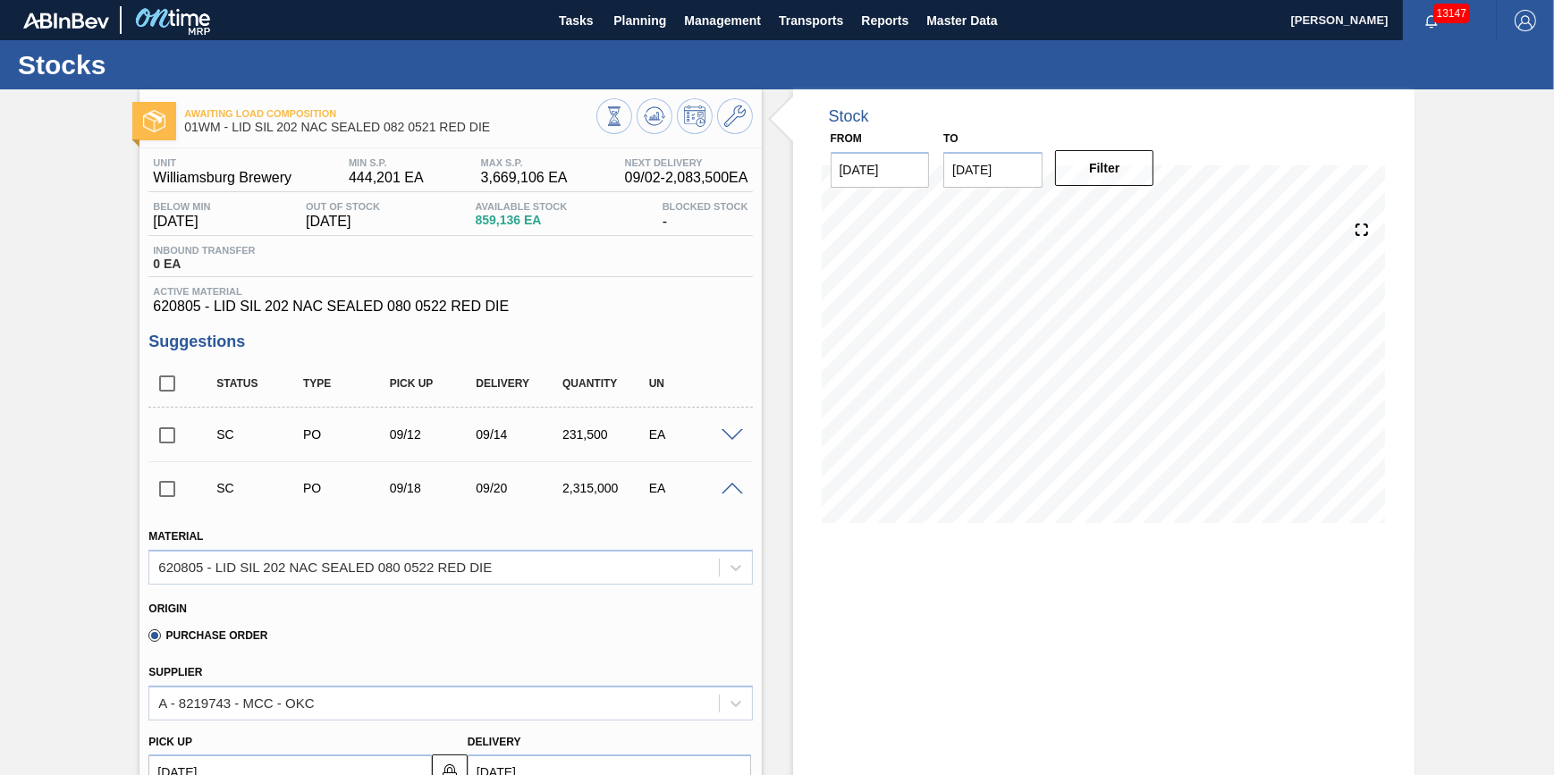
click at [723, 440] on span at bounding box center [732, 435] width 21 height 13
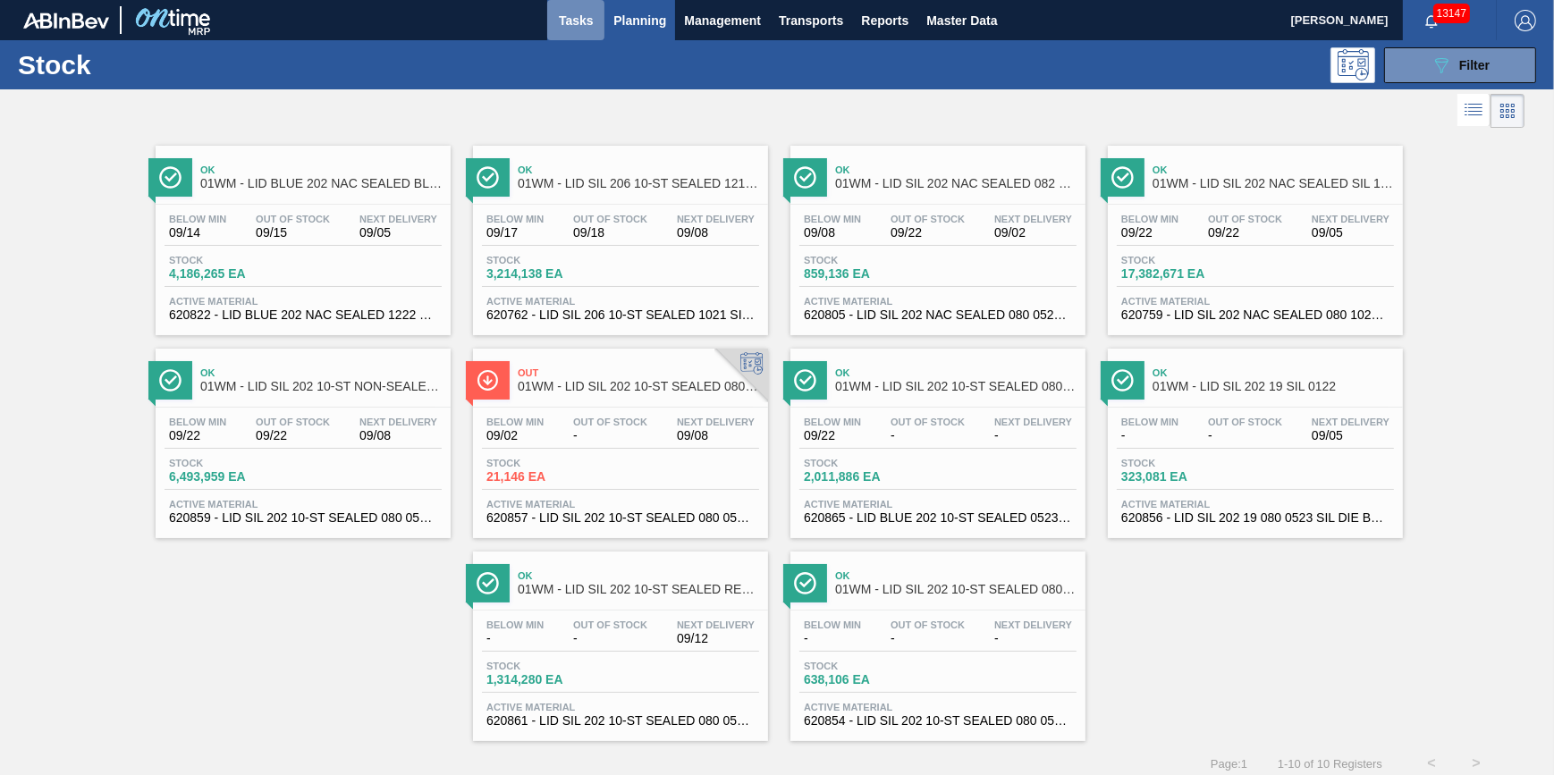
click at [583, 21] on span "Tasks" at bounding box center [575, 20] width 39 height 21
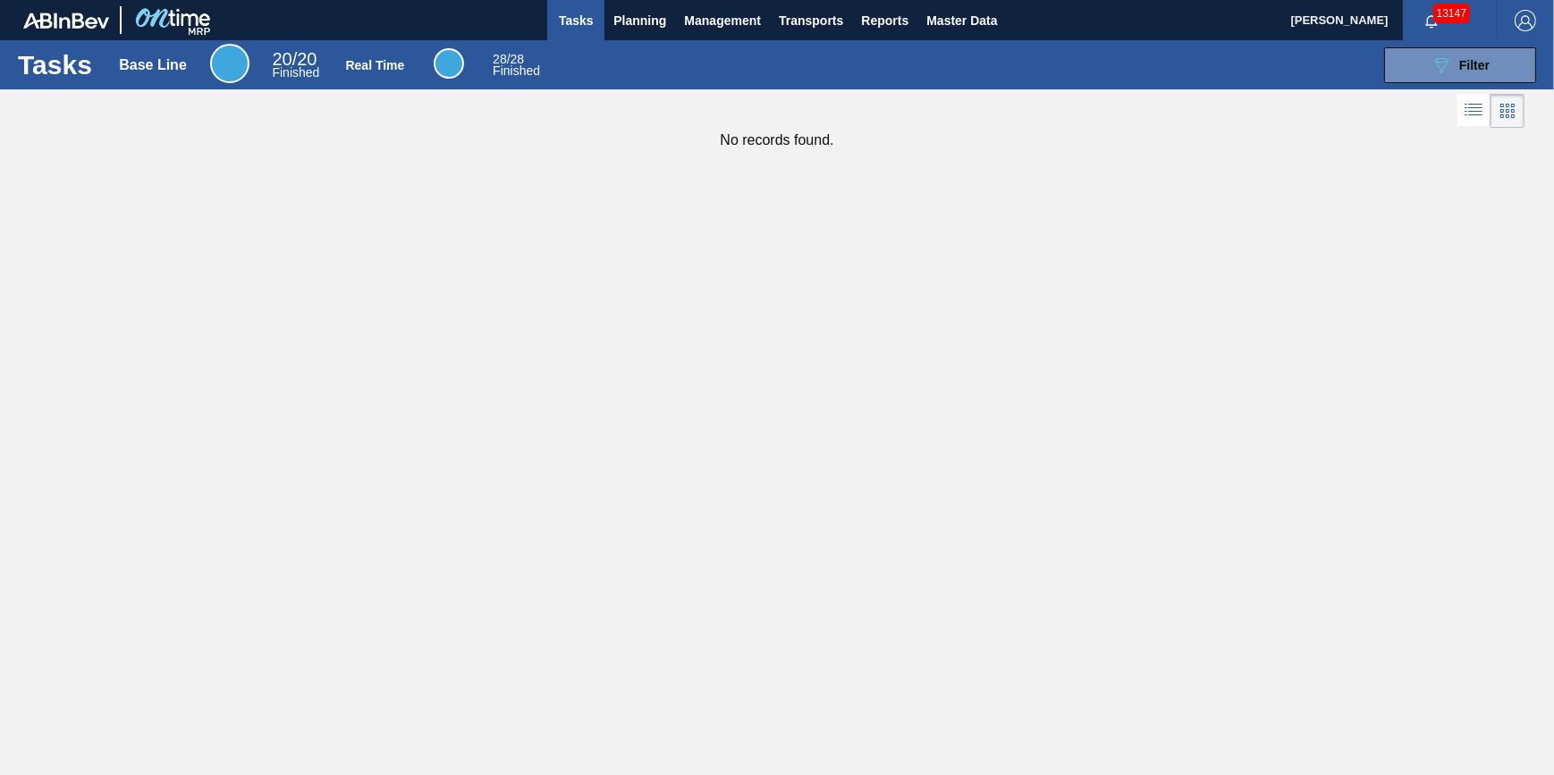
click at [573, 21] on span "Tasks" at bounding box center [575, 20] width 39 height 21
click at [617, 32] on button "Planning" at bounding box center [639, 20] width 71 height 40
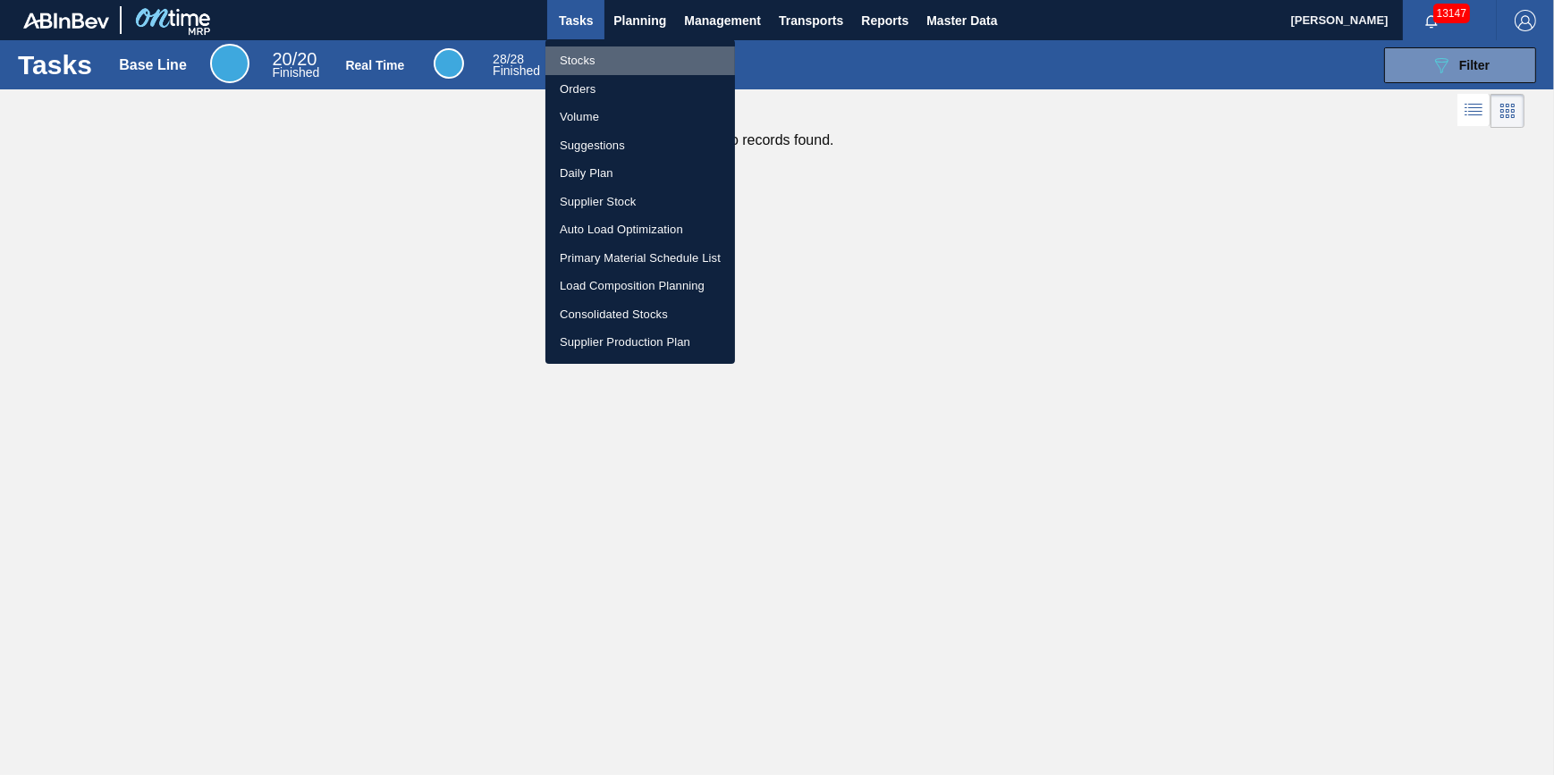
click at [598, 63] on li "Stocks" at bounding box center [640, 60] width 190 height 29
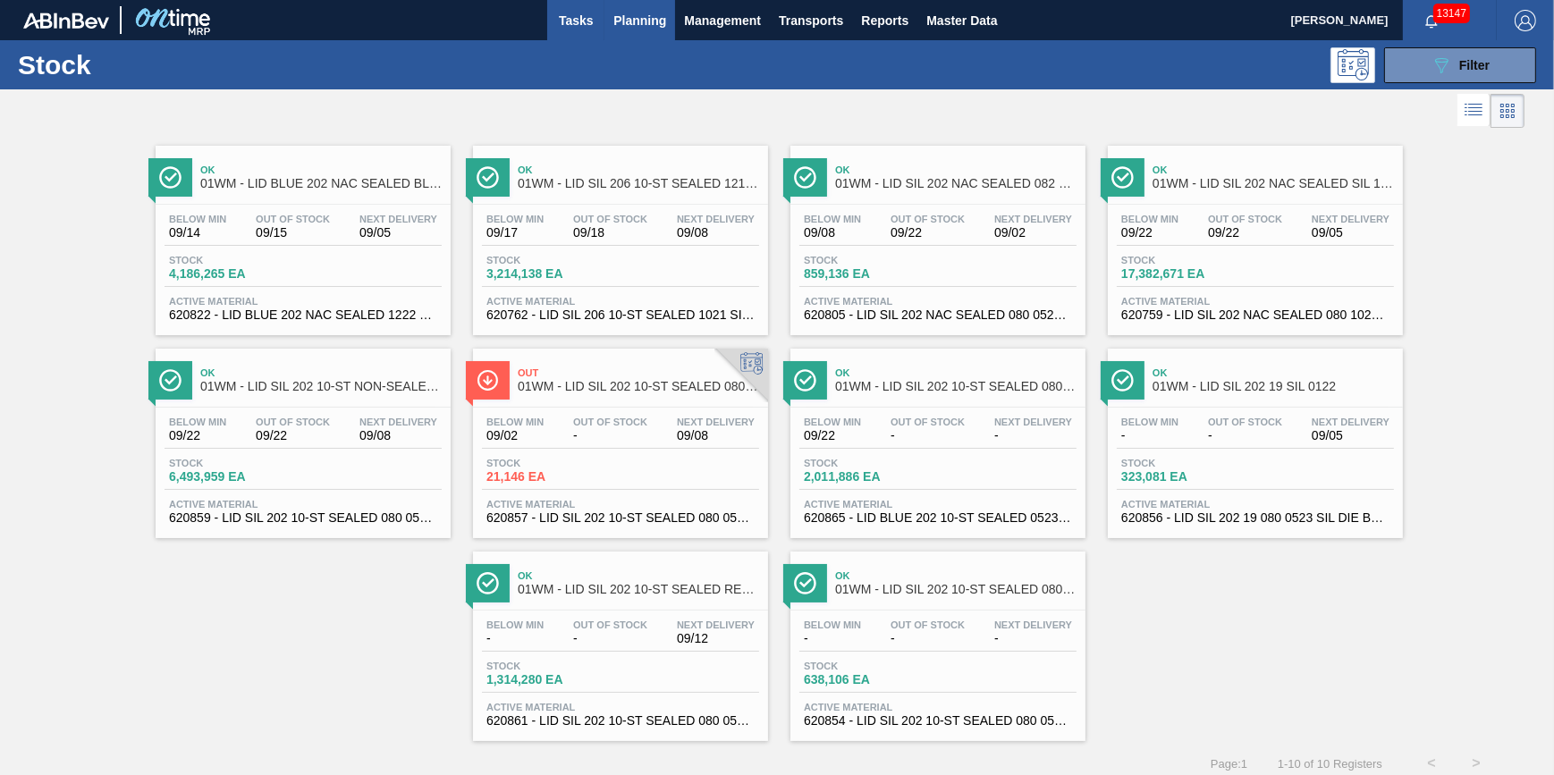
click at [568, 18] on span "Tasks" at bounding box center [575, 20] width 39 height 21
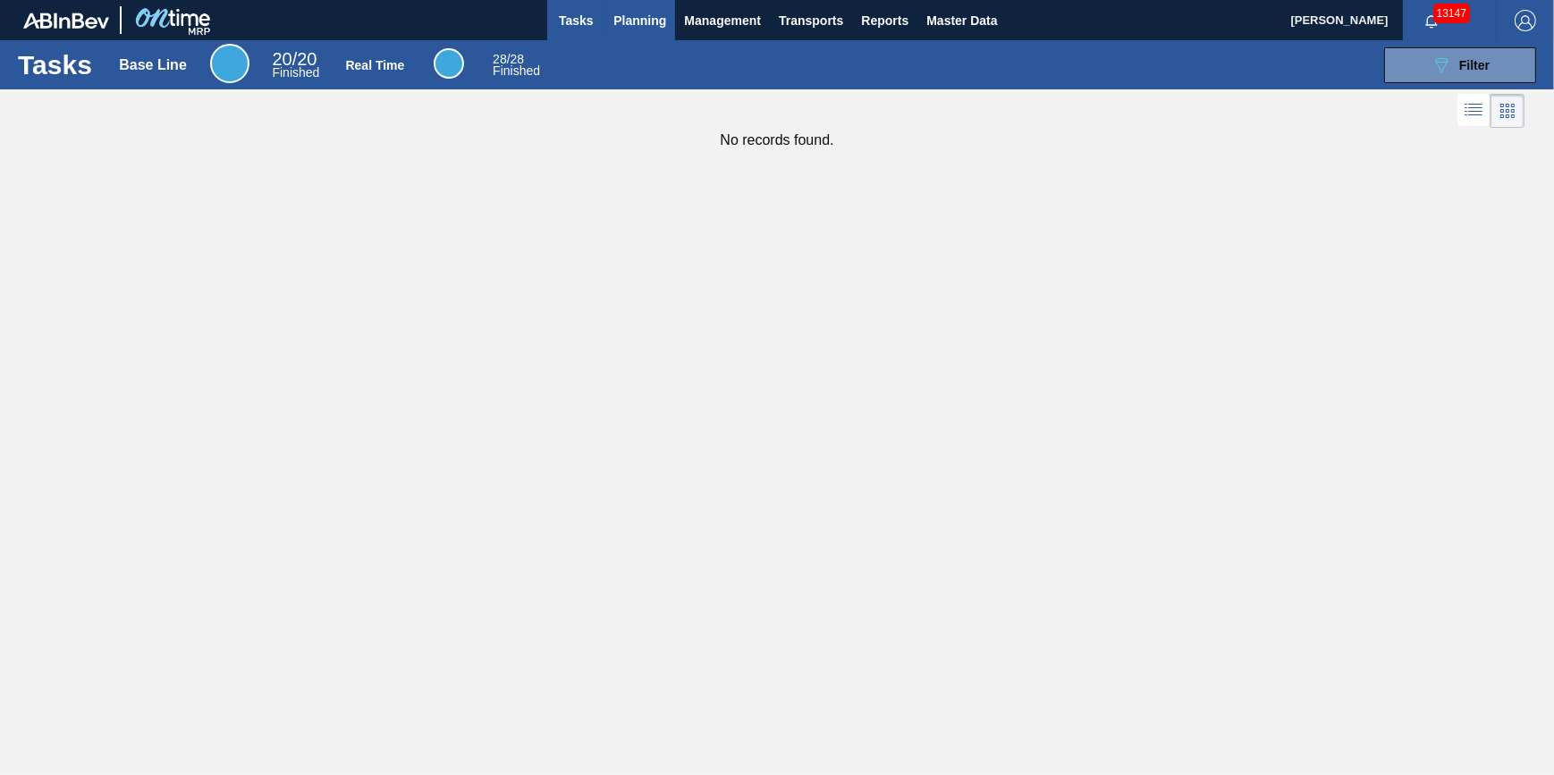
click at [609, 30] on button "Planning" at bounding box center [639, 20] width 71 height 40
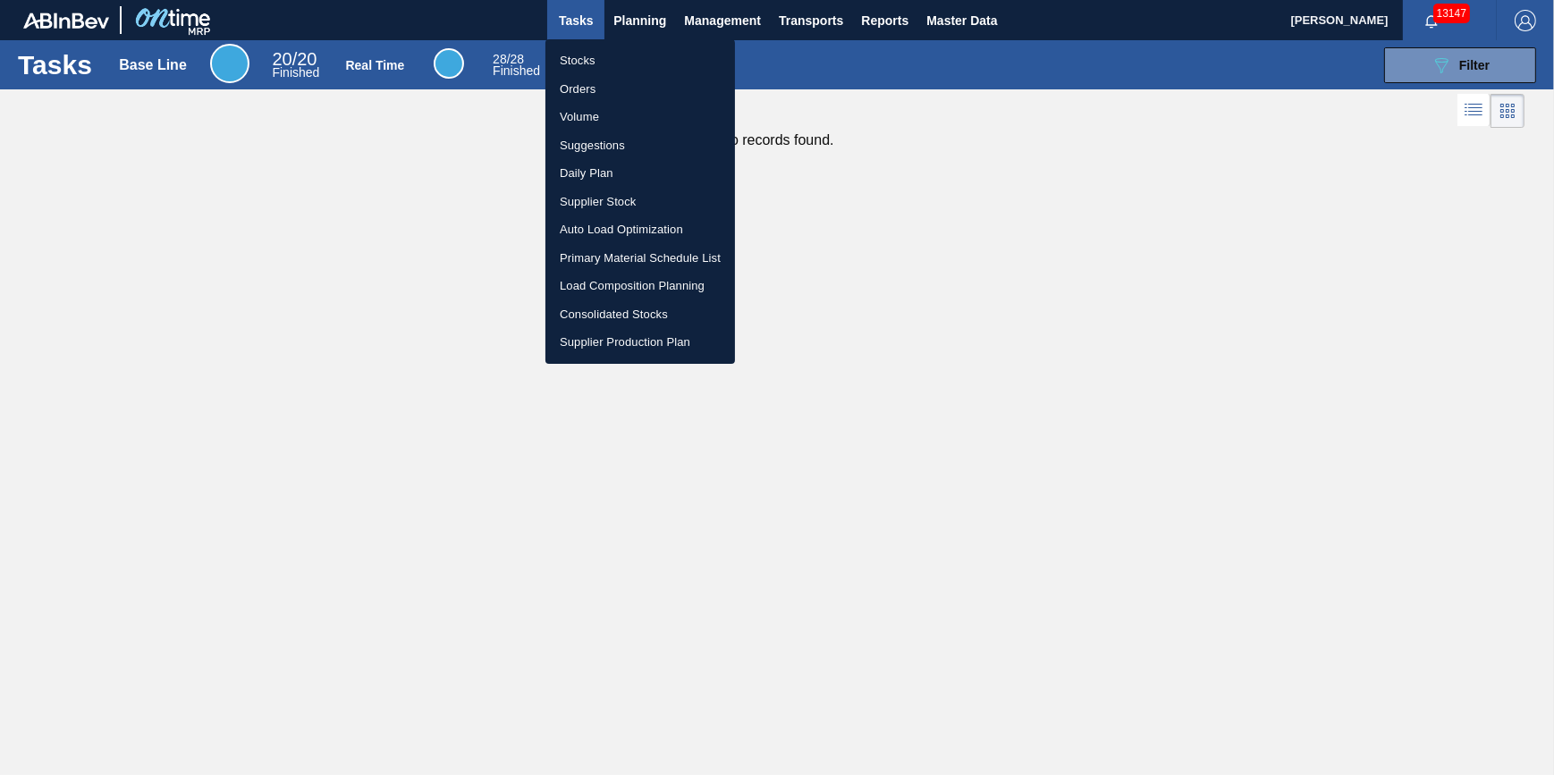
click at [613, 58] on li "Stocks" at bounding box center [640, 60] width 190 height 29
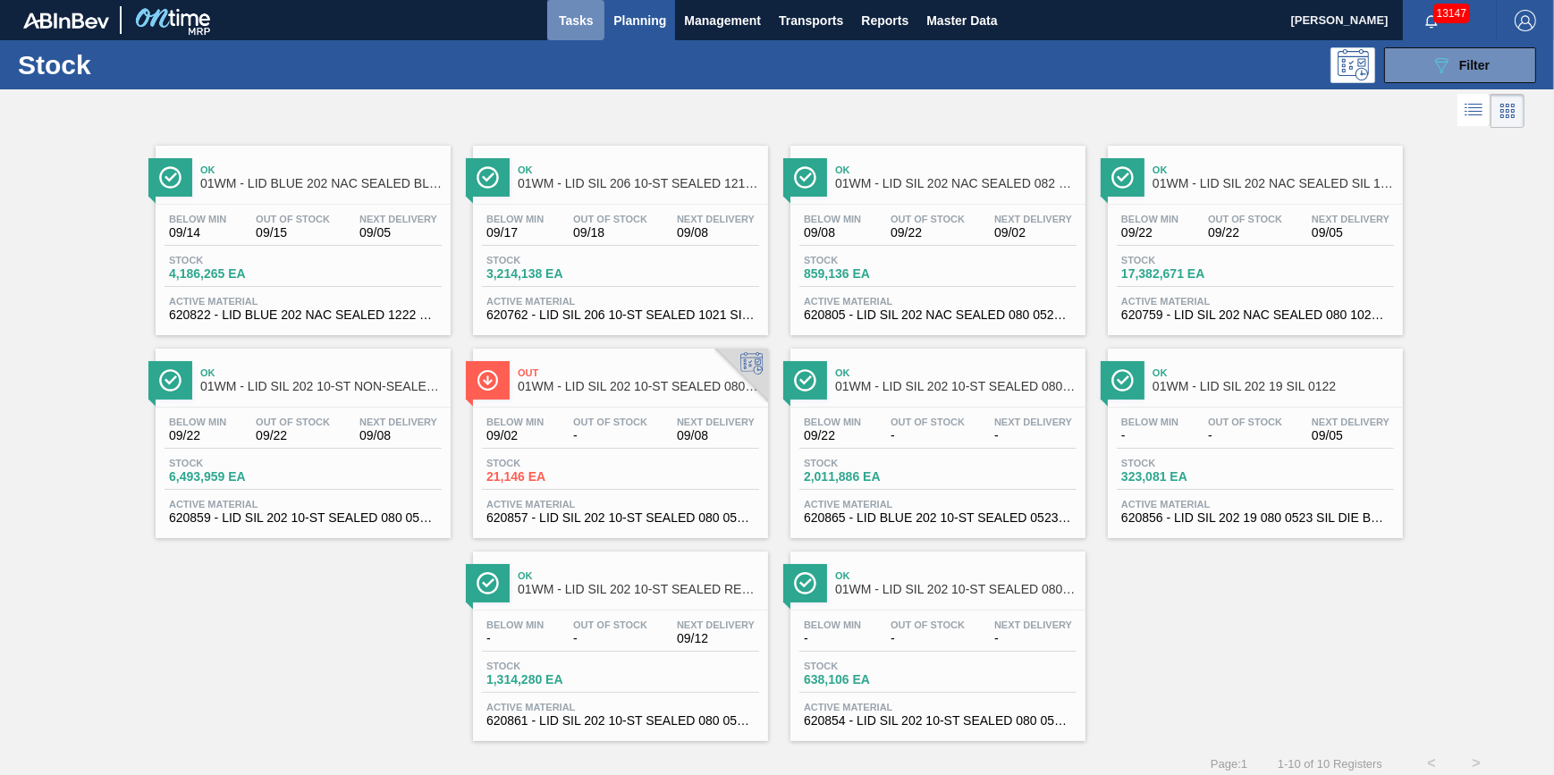
click at [577, 36] on button "Tasks" at bounding box center [575, 20] width 57 height 40
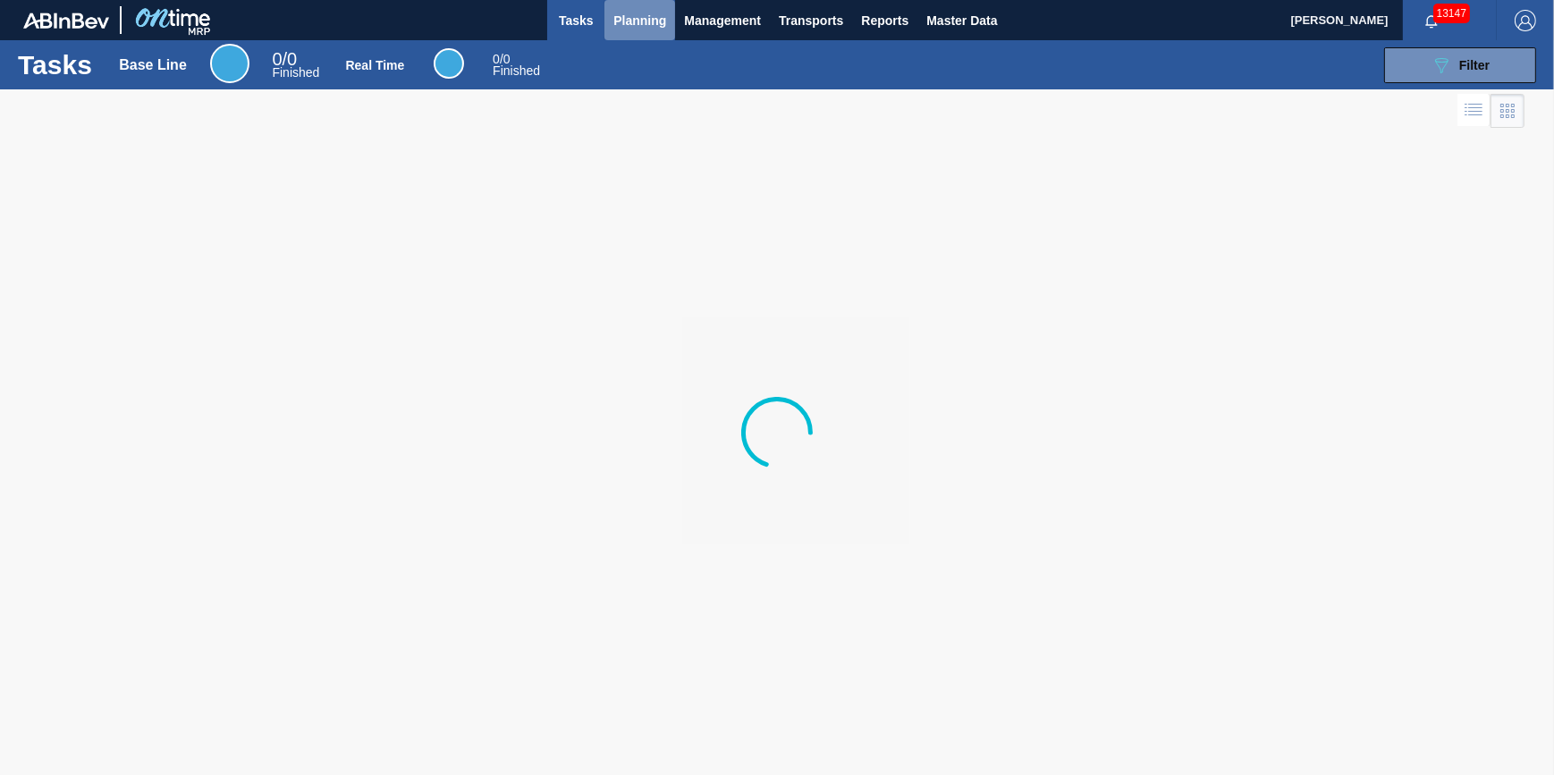
click at [652, 37] on button "Planning" at bounding box center [639, 20] width 71 height 40
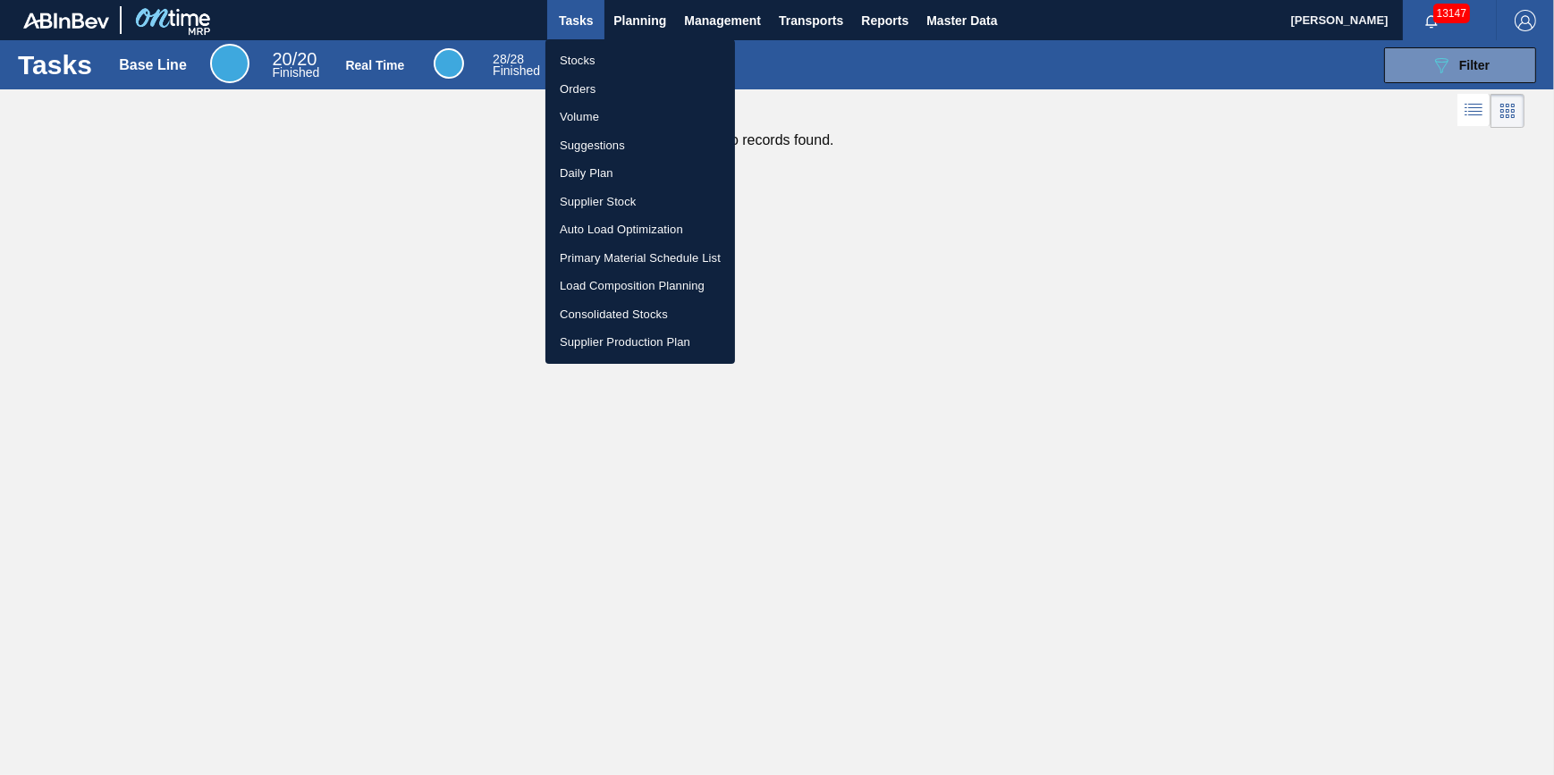
click at [641, 62] on li "Stocks" at bounding box center [640, 60] width 190 height 29
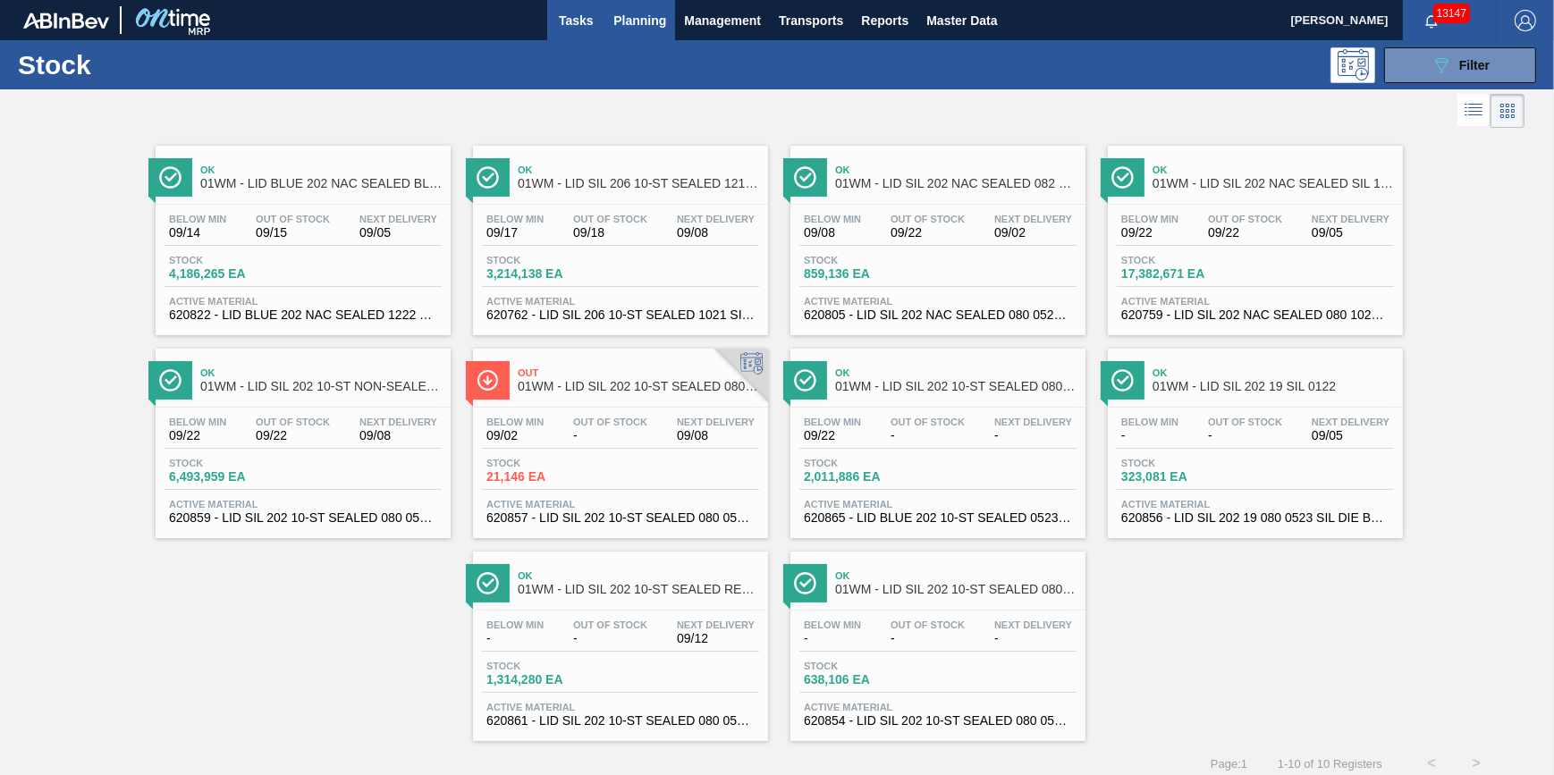
click at [573, 32] on button "Tasks" at bounding box center [575, 20] width 57 height 40
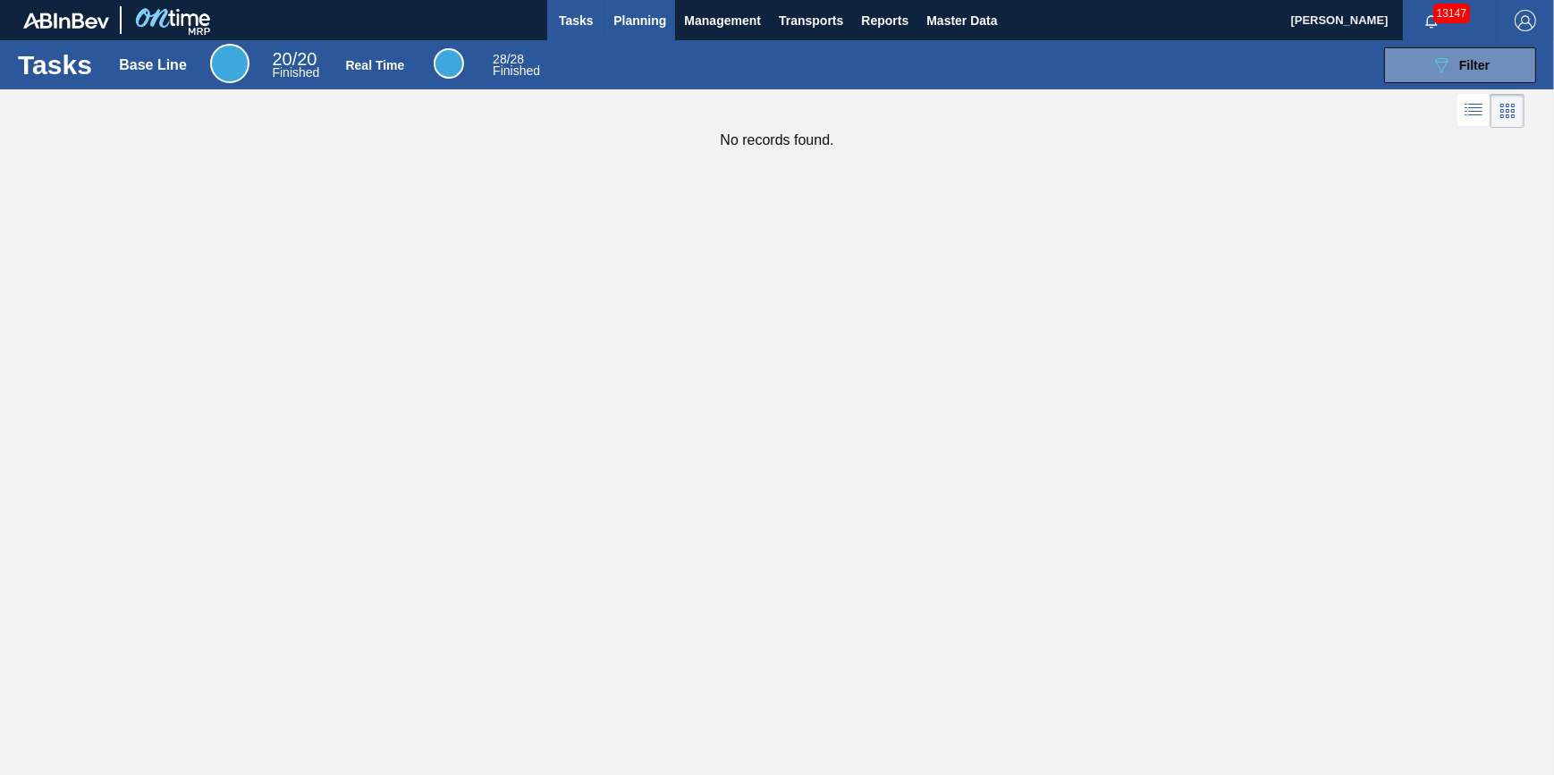
click at [621, 19] on span "Planning" at bounding box center [639, 20] width 53 height 21
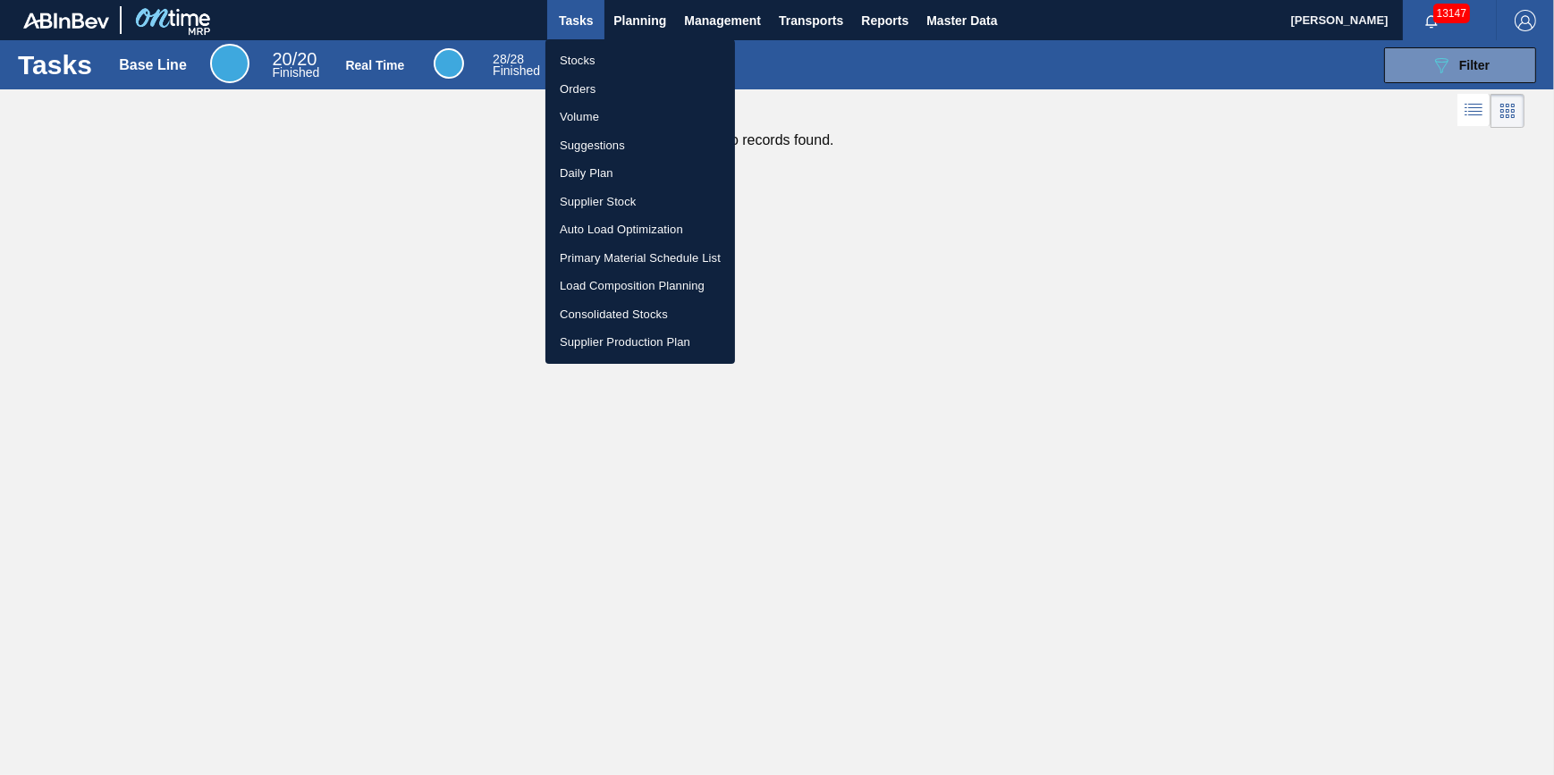
click at [620, 45] on ul "Stocks Orders Volume Suggestions Daily Plan Supplier Stock Auto Load Optimizati…" at bounding box center [640, 201] width 190 height 325
click at [621, 55] on li "Stocks" at bounding box center [640, 60] width 190 height 29
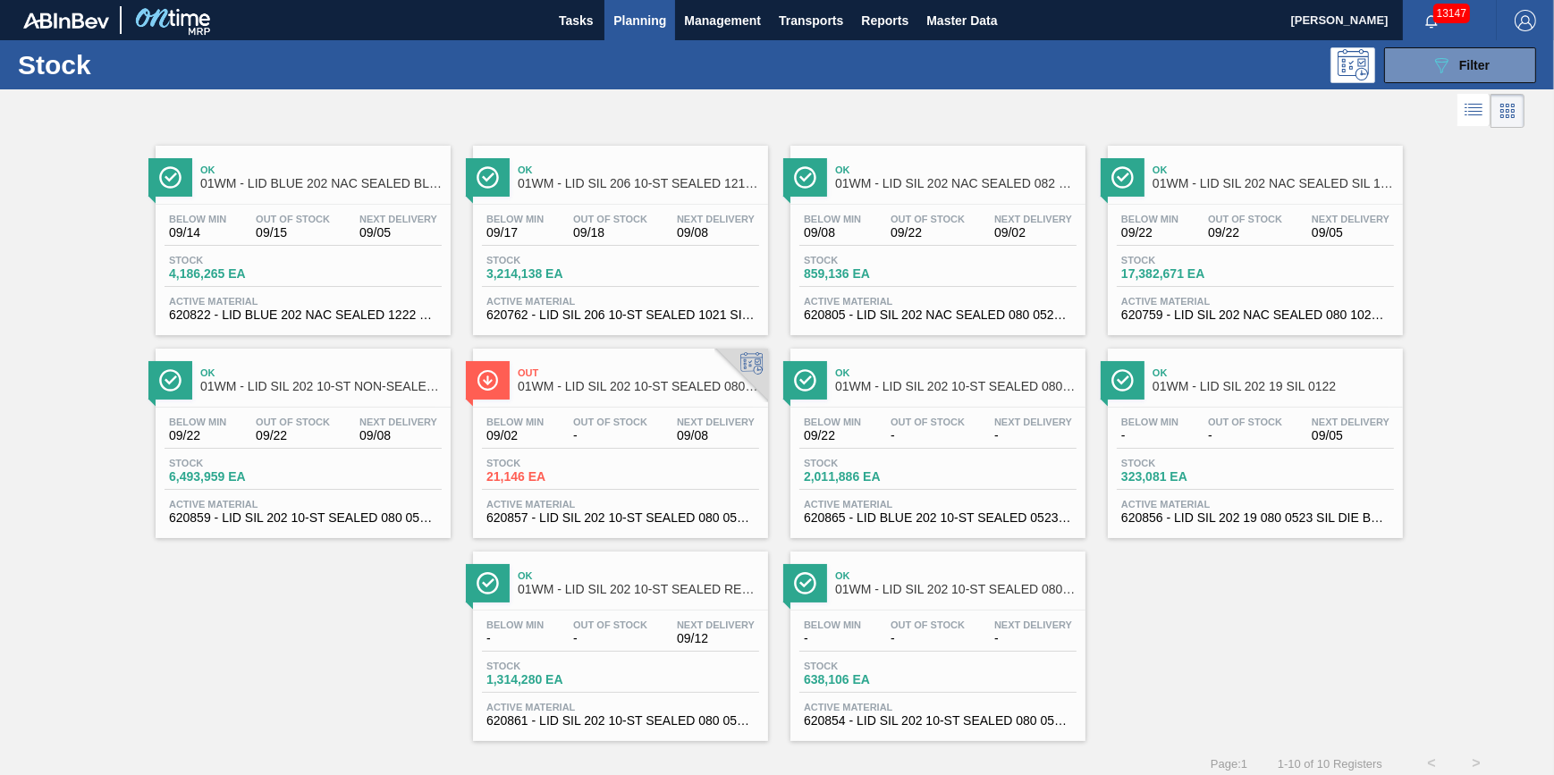
click at [166, 608] on div "Ok 01WM - LID BLUE 202 NAC SEALED BLU 0322 Below Min 09/14 Out Of Stock 09/15 N…" at bounding box center [777, 436] width 1554 height 609
click at [1482, 61] on span "Filter" at bounding box center [1474, 65] width 30 height 14
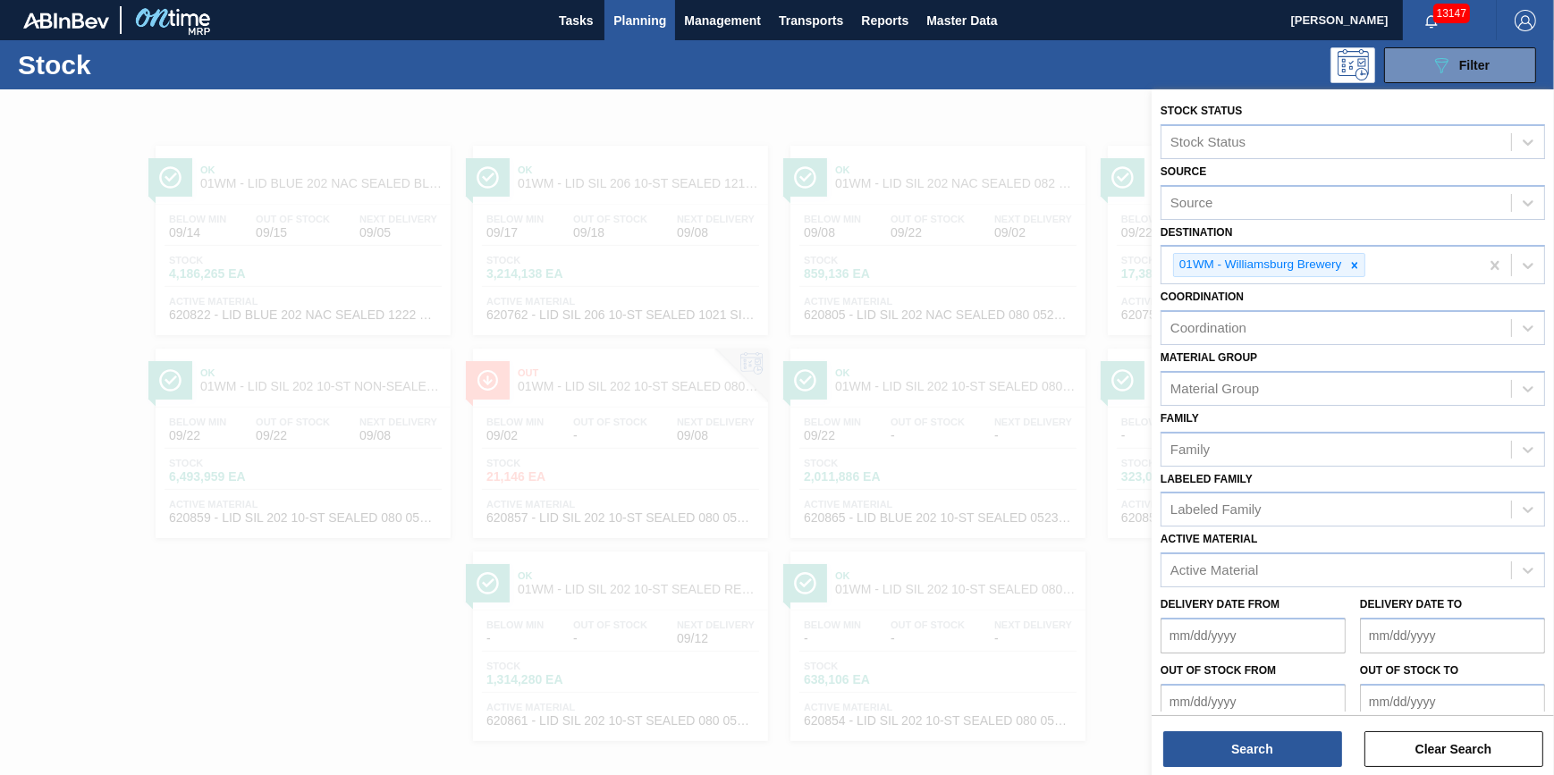
click at [919, 97] on div at bounding box center [777, 476] width 1554 height 775
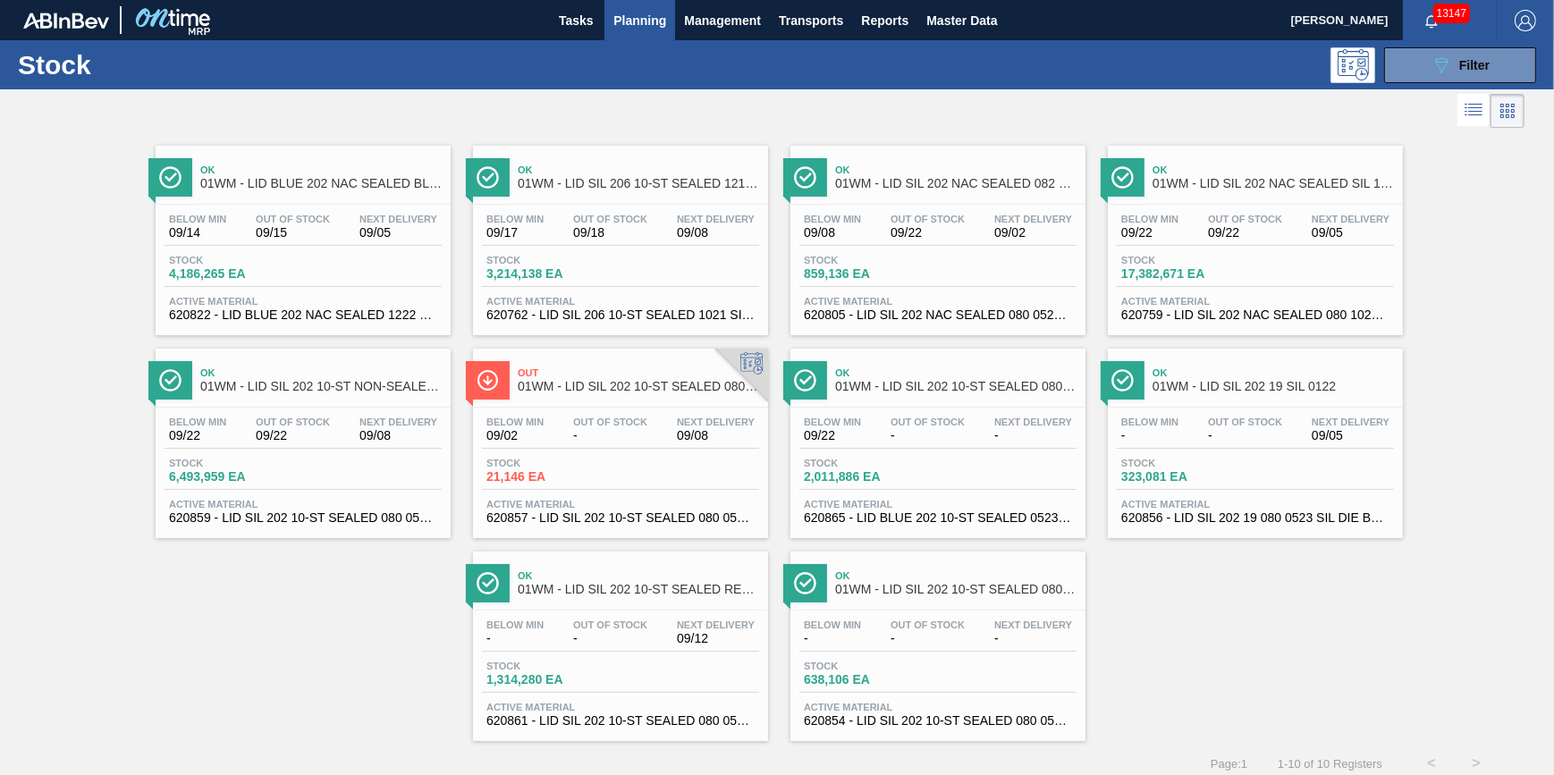
click at [627, 30] on button "Planning" at bounding box center [639, 20] width 71 height 40
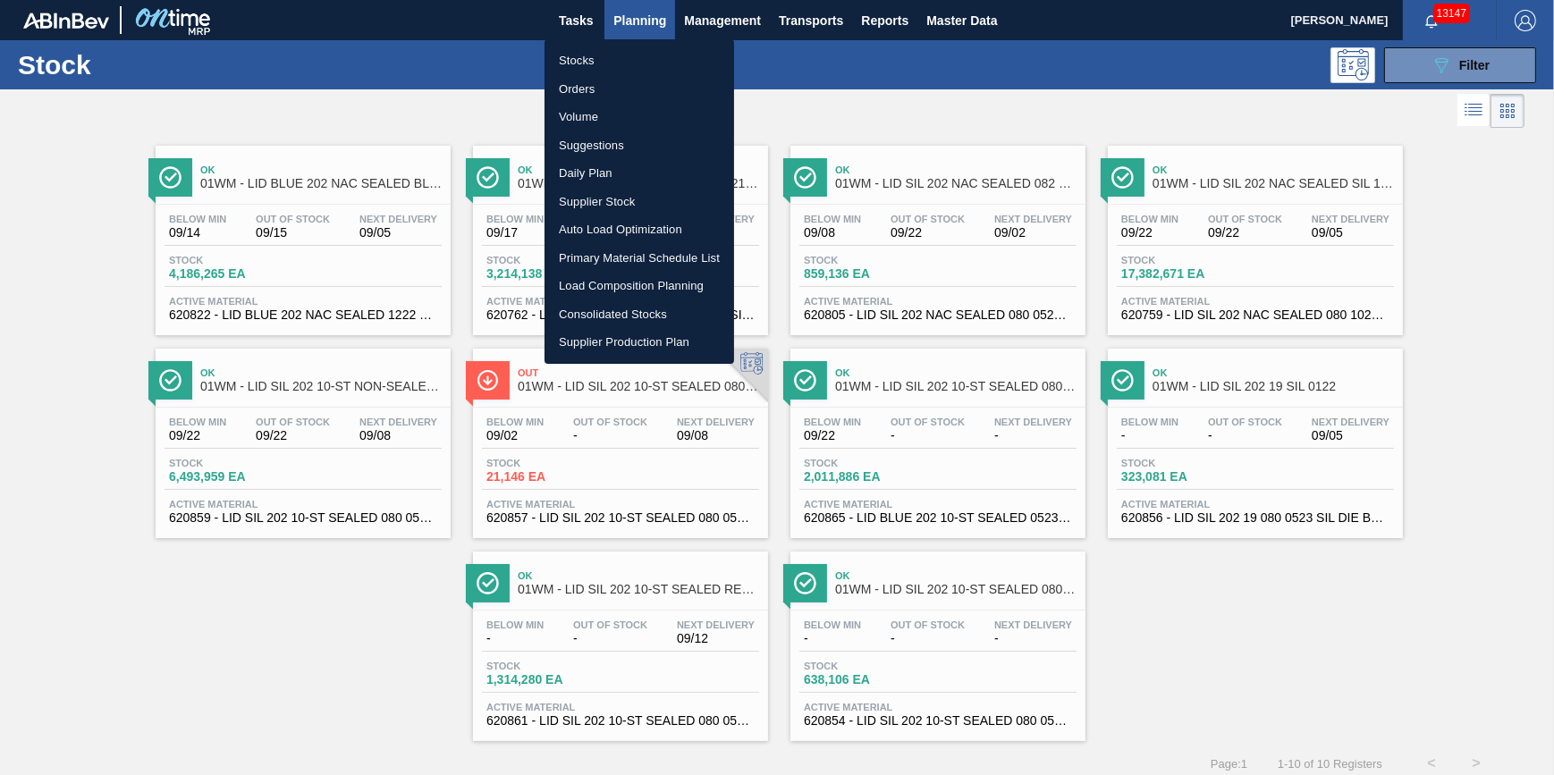
click at [618, 57] on li "Stocks" at bounding box center [640, 60] width 190 height 29
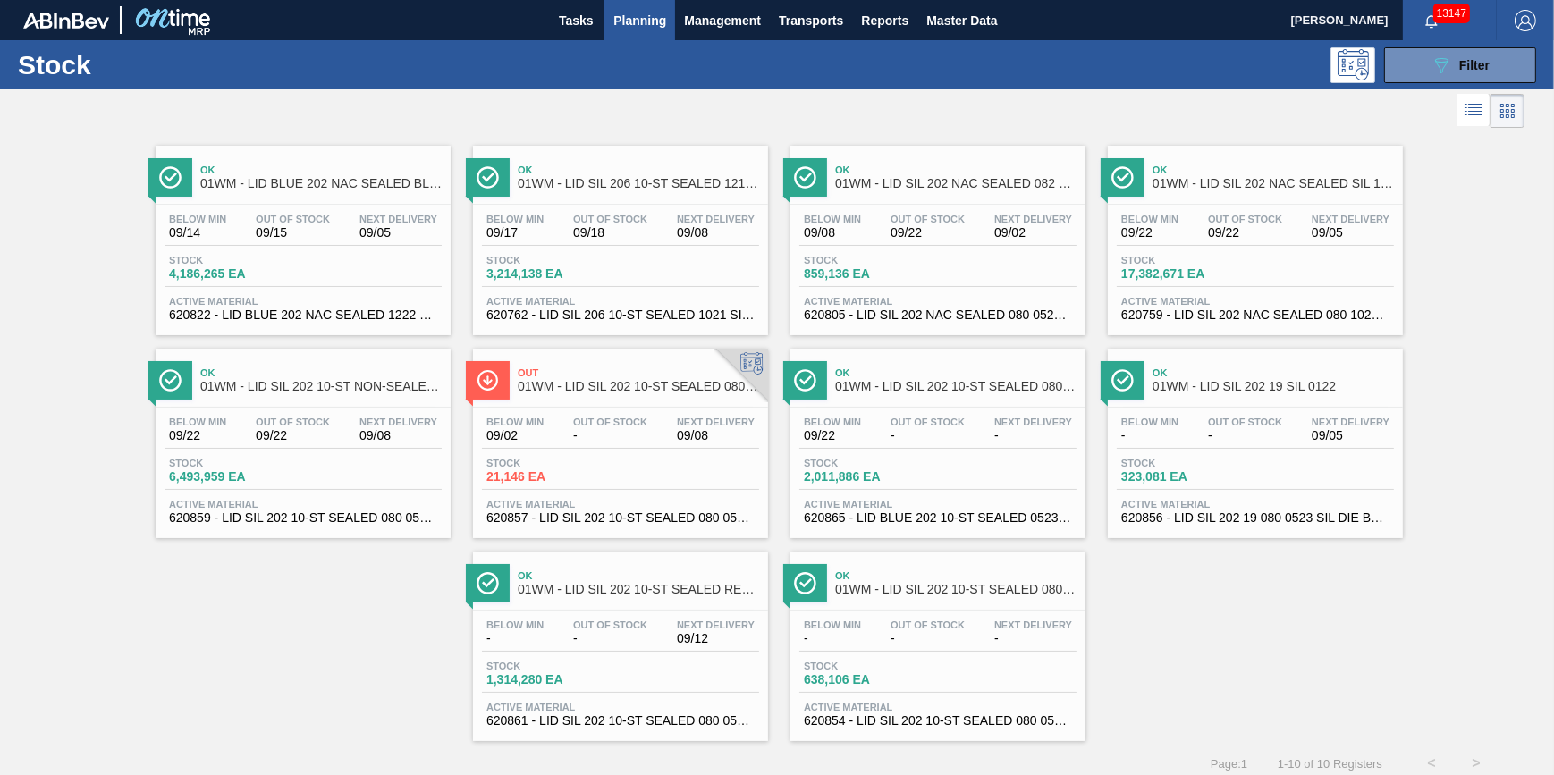
drag, startPoint x: 576, startPoint y: 23, endPoint x: 617, endPoint y: 25, distance: 41.2
click at [575, 23] on span "Tasks" at bounding box center [575, 20] width 39 height 21
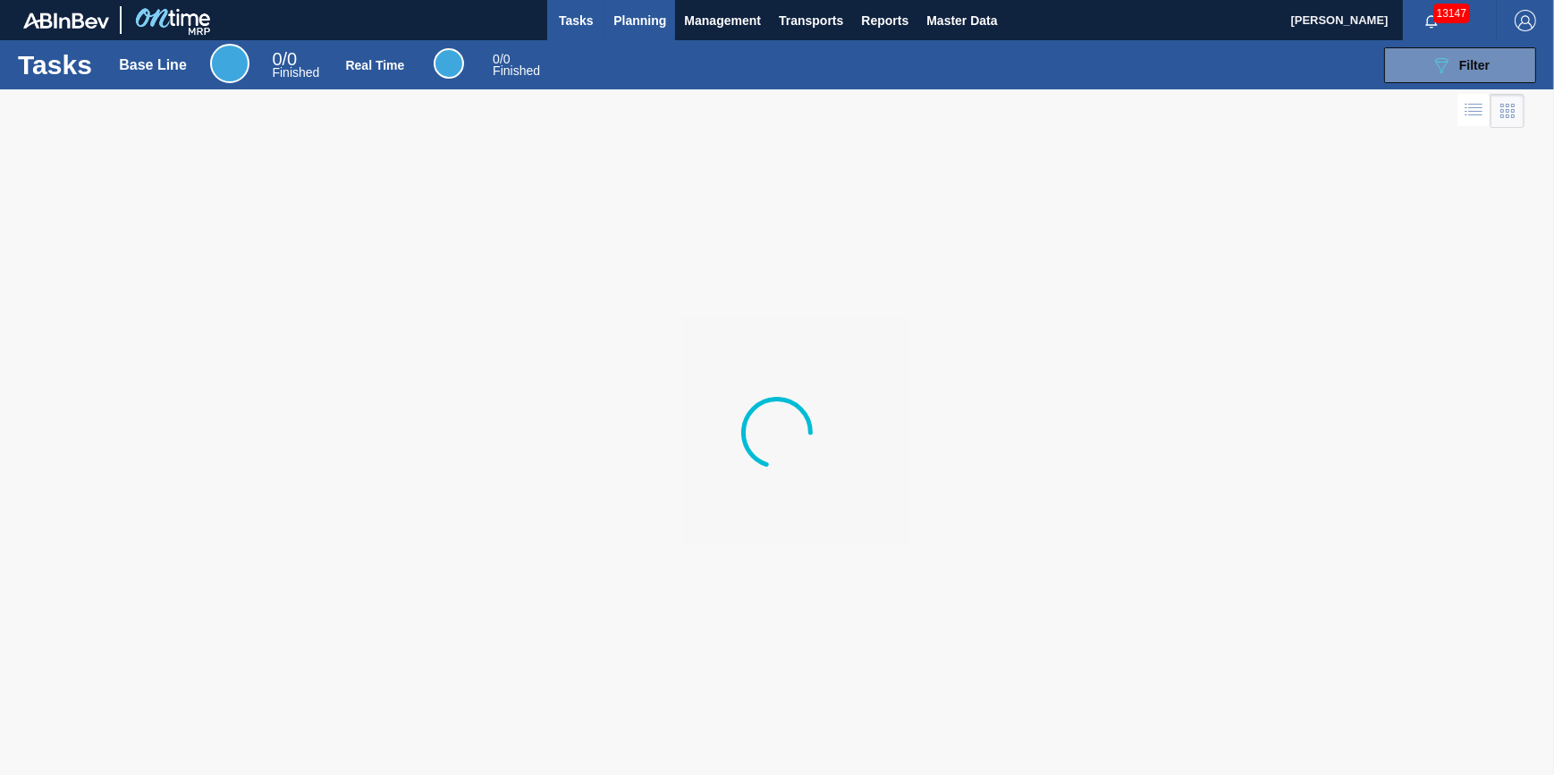
click at [636, 28] on span "Planning" at bounding box center [639, 20] width 53 height 21
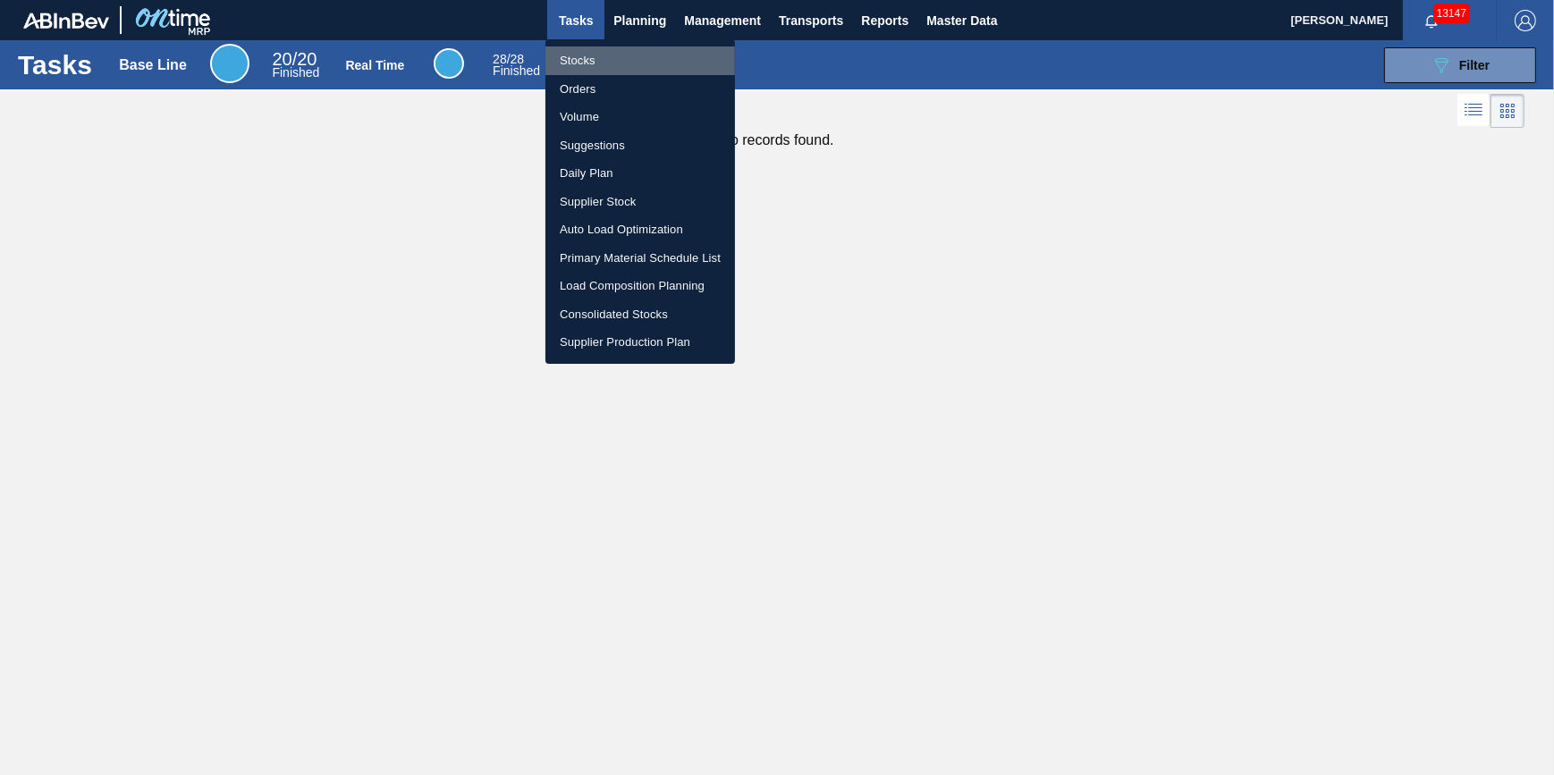
click at [643, 65] on li "Stocks" at bounding box center [640, 60] width 190 height 29
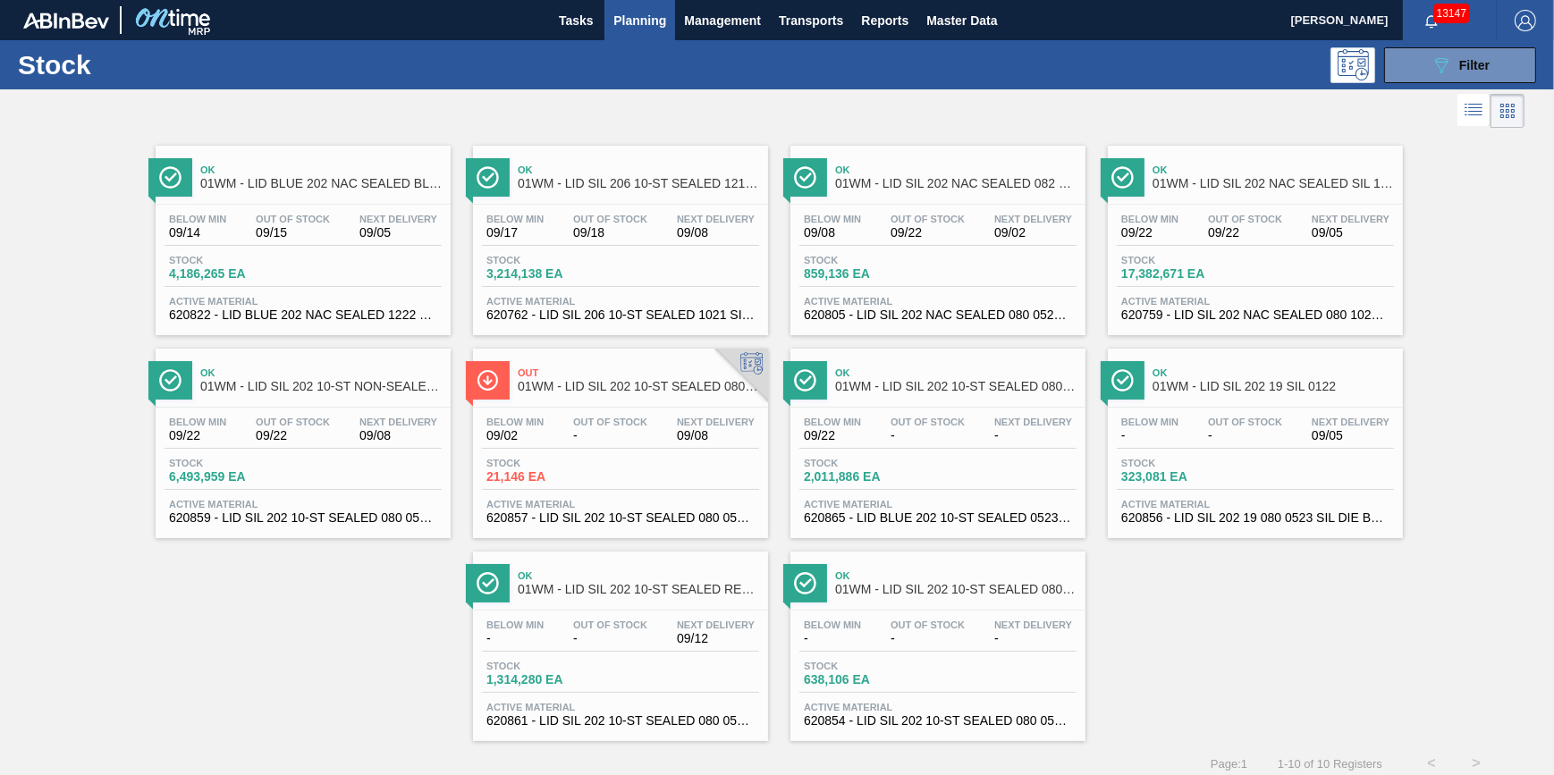
drag, startPoint x: 660, startPoint y: 15, endPoint x: 659, endPoint y: 46, distance: 31.3
click at [660, 15] on span "Planning" at bounding box center [639, 20] width 53 height 21
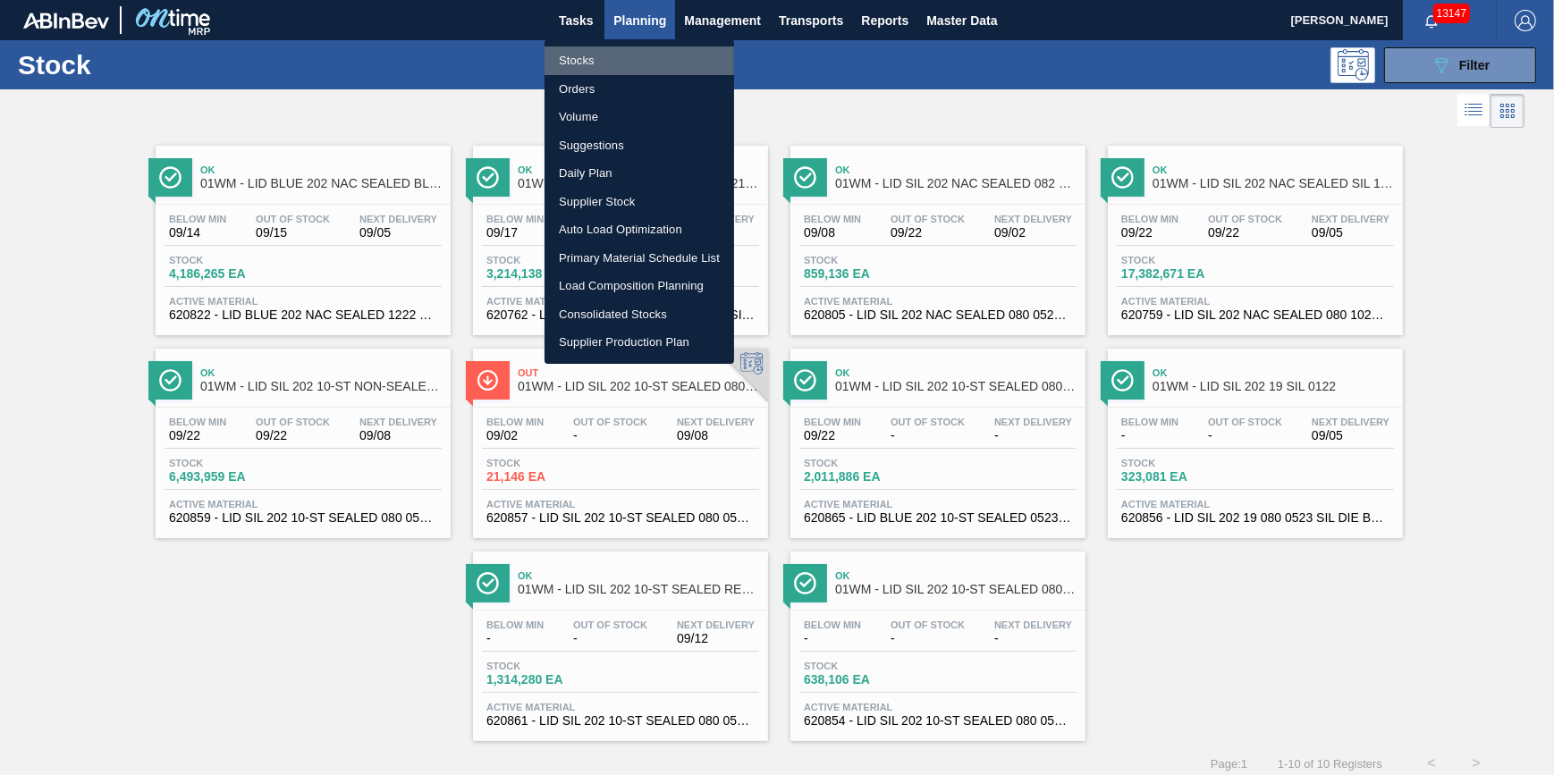
click at [659, 55] on li "Stocks" at bounding box center [640, 60] width 190 height 29
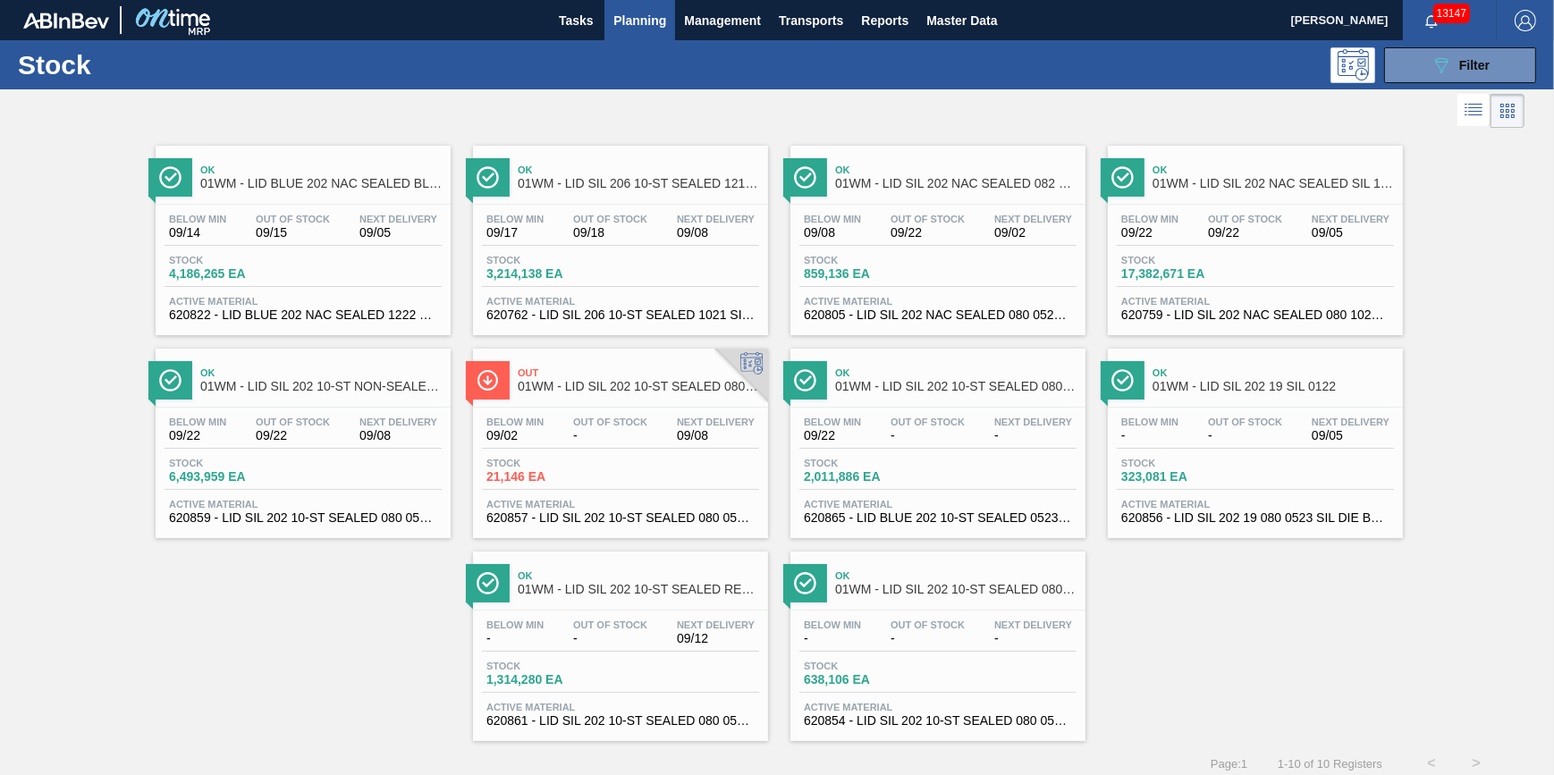
click at [587, 40] on div "Stock 089F7B8B-B2A5-4AFE-B5C0-19BA573D28AC Filter" at bounding box center [777, 64] width 1554 height 49
drag, startPoint x: 590, startPoint y: 27, endPoint x: 612, endPoint y: 28, distance: 21.5
click at [590, 26] on span "Tasks" at bounding box center [575, 20] width 39 height 21
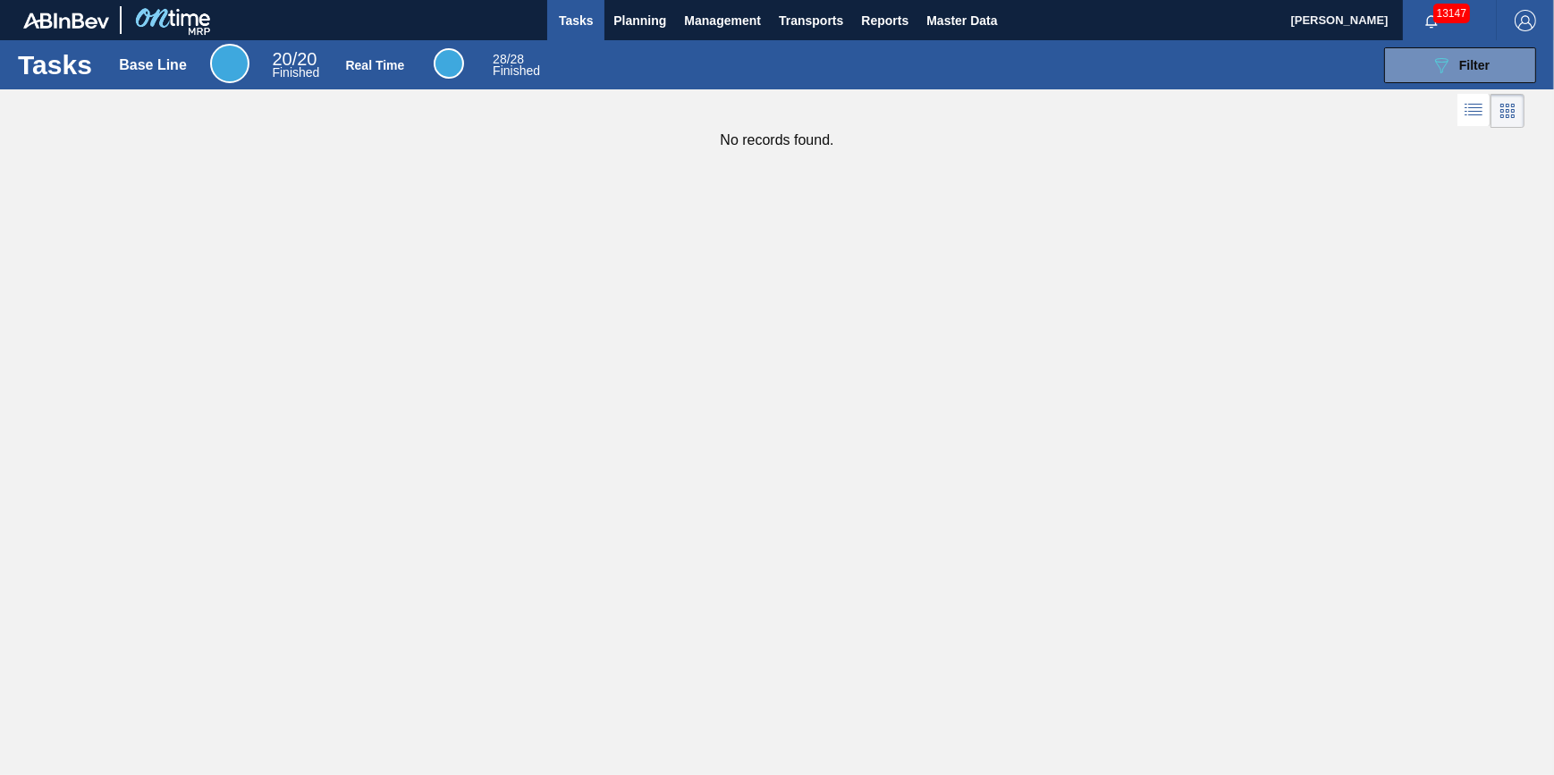
click at [571, 16] on span "Tasks" at bounding box center [575, 20] width 39 height 21
click at [626, 18] on span "Planning" at bounding box center [639, 20] width 53 height 21
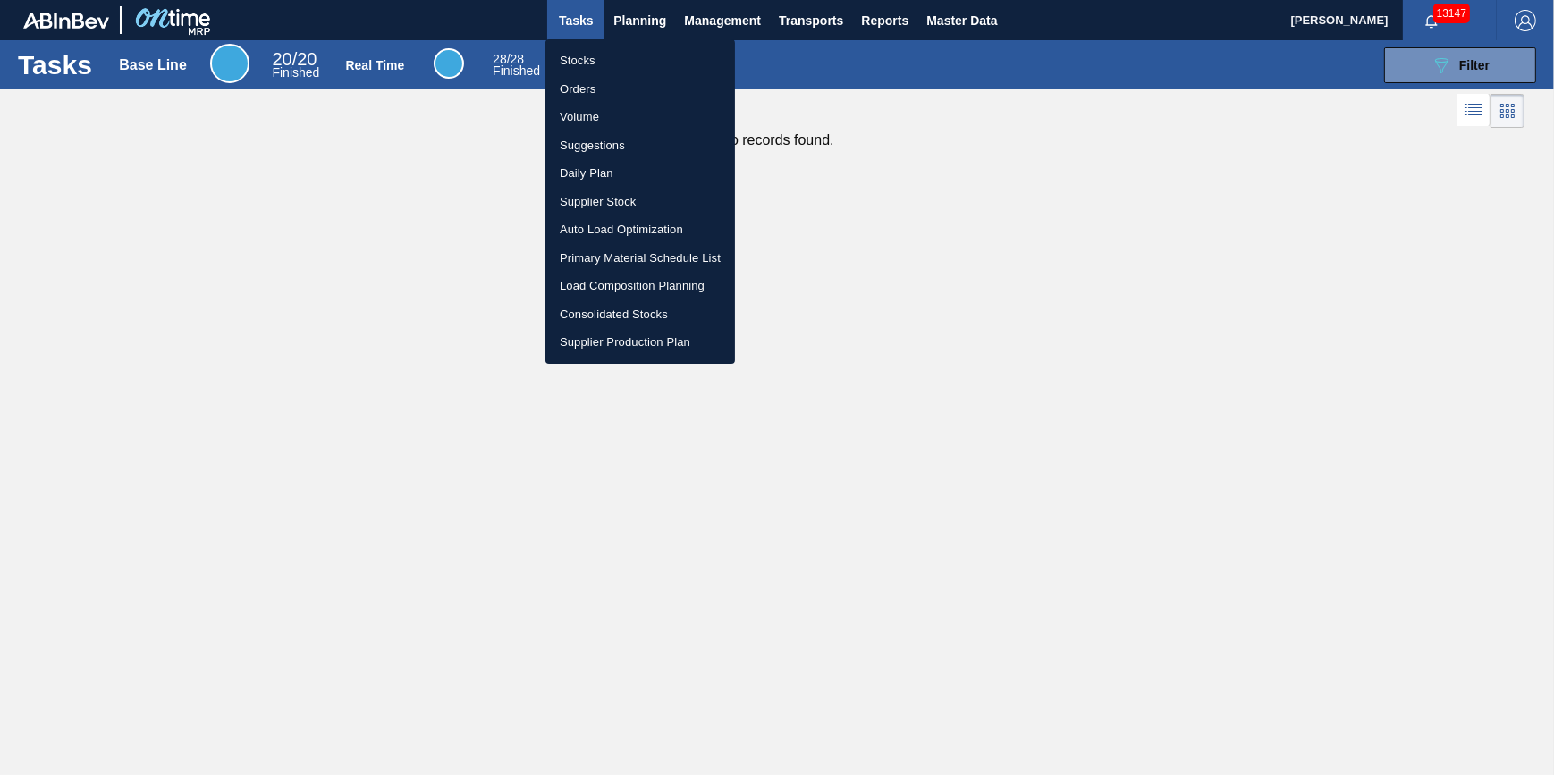
click at [617, 45] on ul "Stocks Orders Volume Suggestions Daily Plan Supplier Stock Auto Load Optimizati…" at bounding box center [640, 201] width 190 height 325
click at [616, 49] on li "Stocks" at bounding box center [640, 60] width 190 height 29
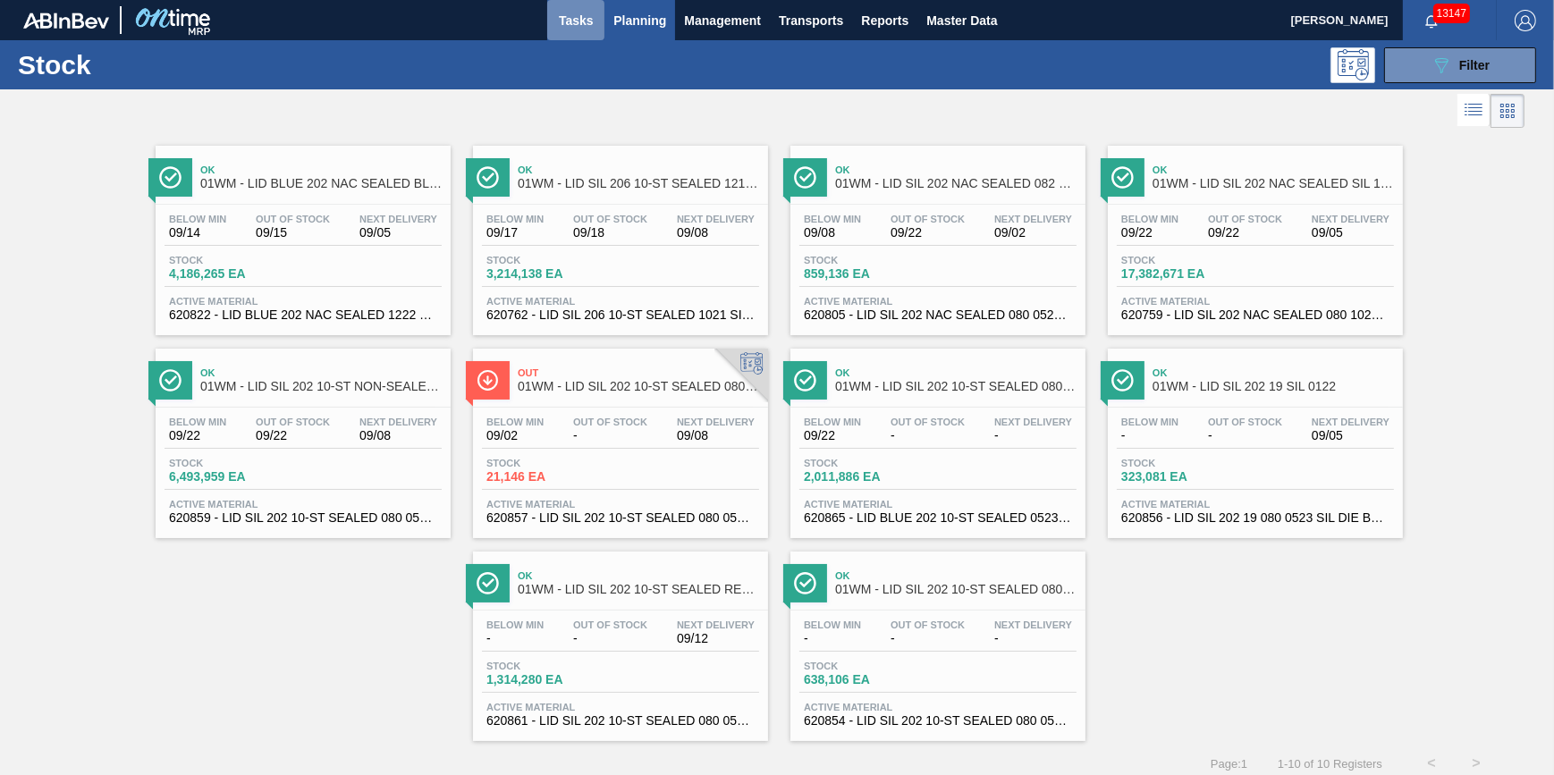
click at [575, 11] on span "Tasks" at bounding box center [575, 20] width 39 height 21
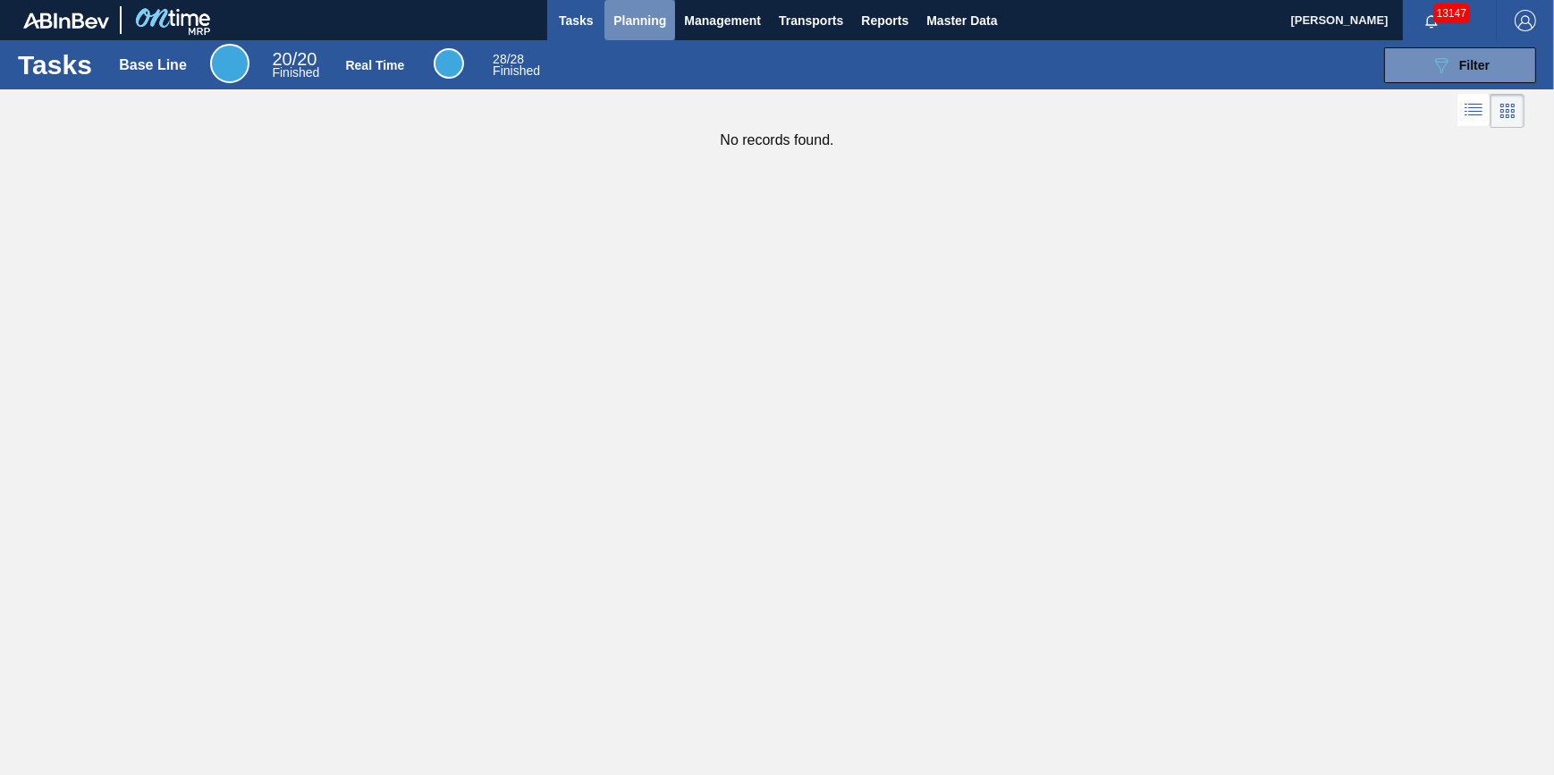
click at [624, 21] on span "Planning" at bounding box center [639, 20] width 53 height 21
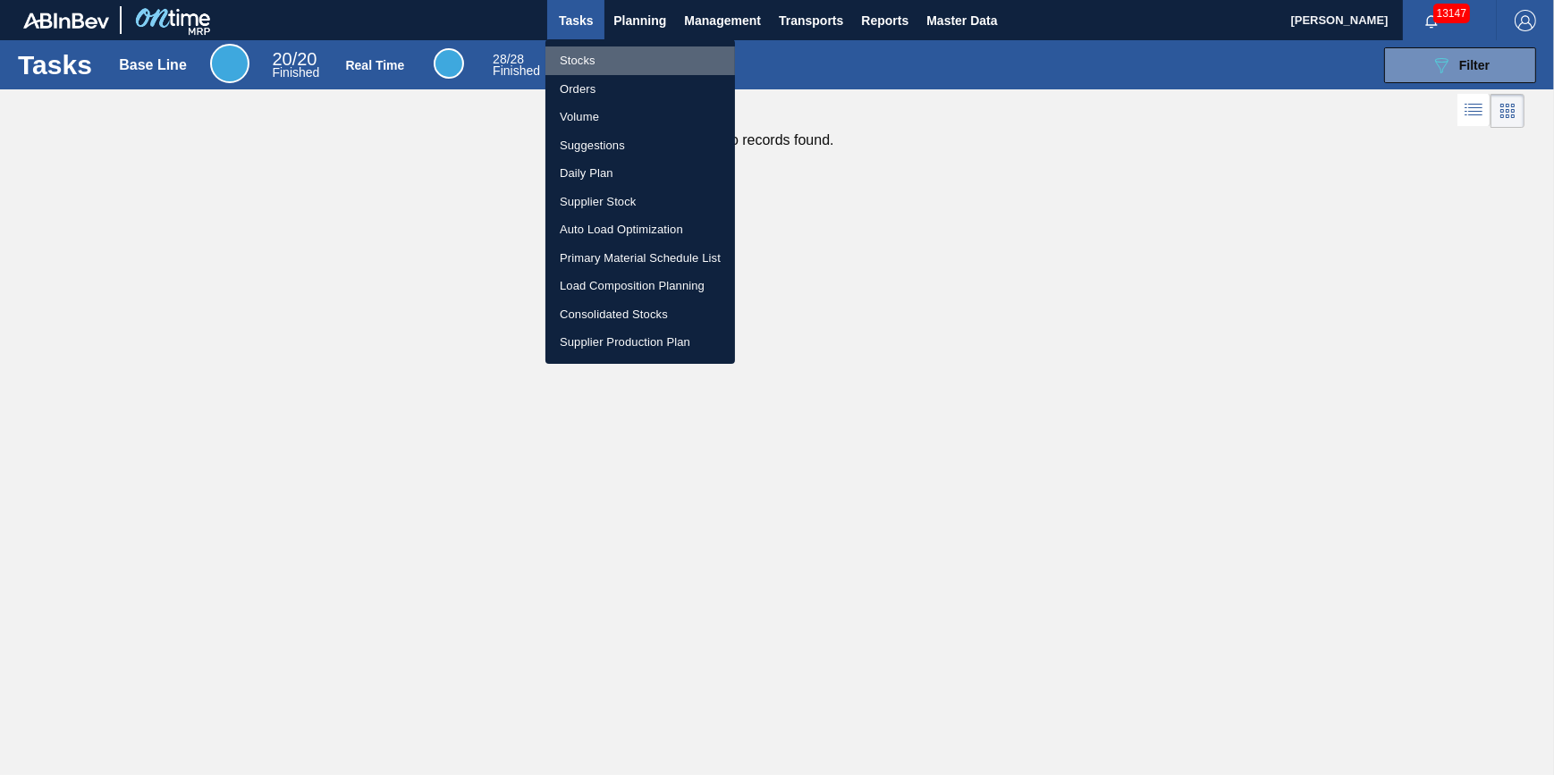
click at [609, 59] on li "Stocks" at bounding box center [640, 60] width 190 height 29
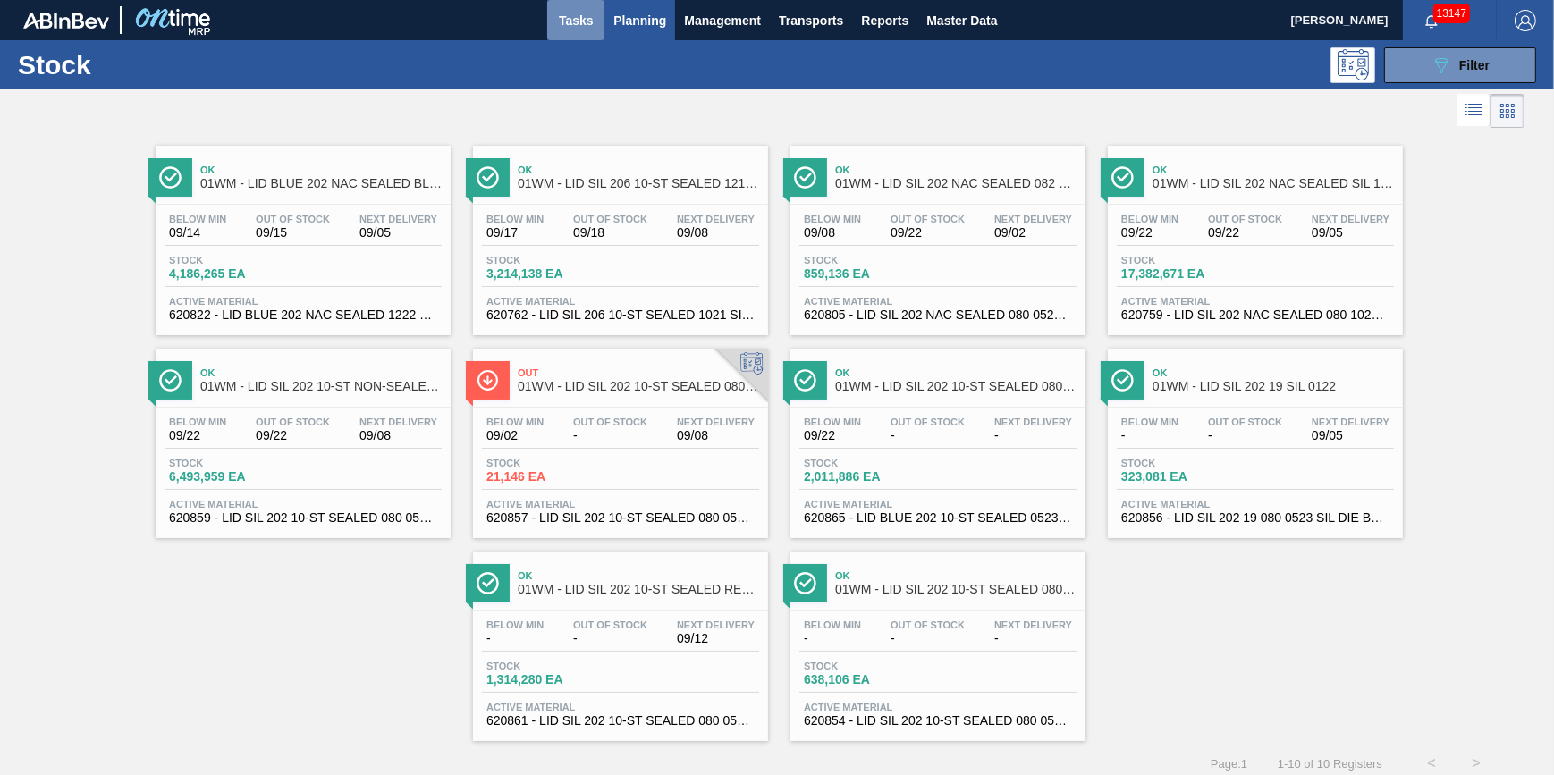
click at [588, 29] on span "Tasks" at bounding box center [575, 20] width 39 height 21
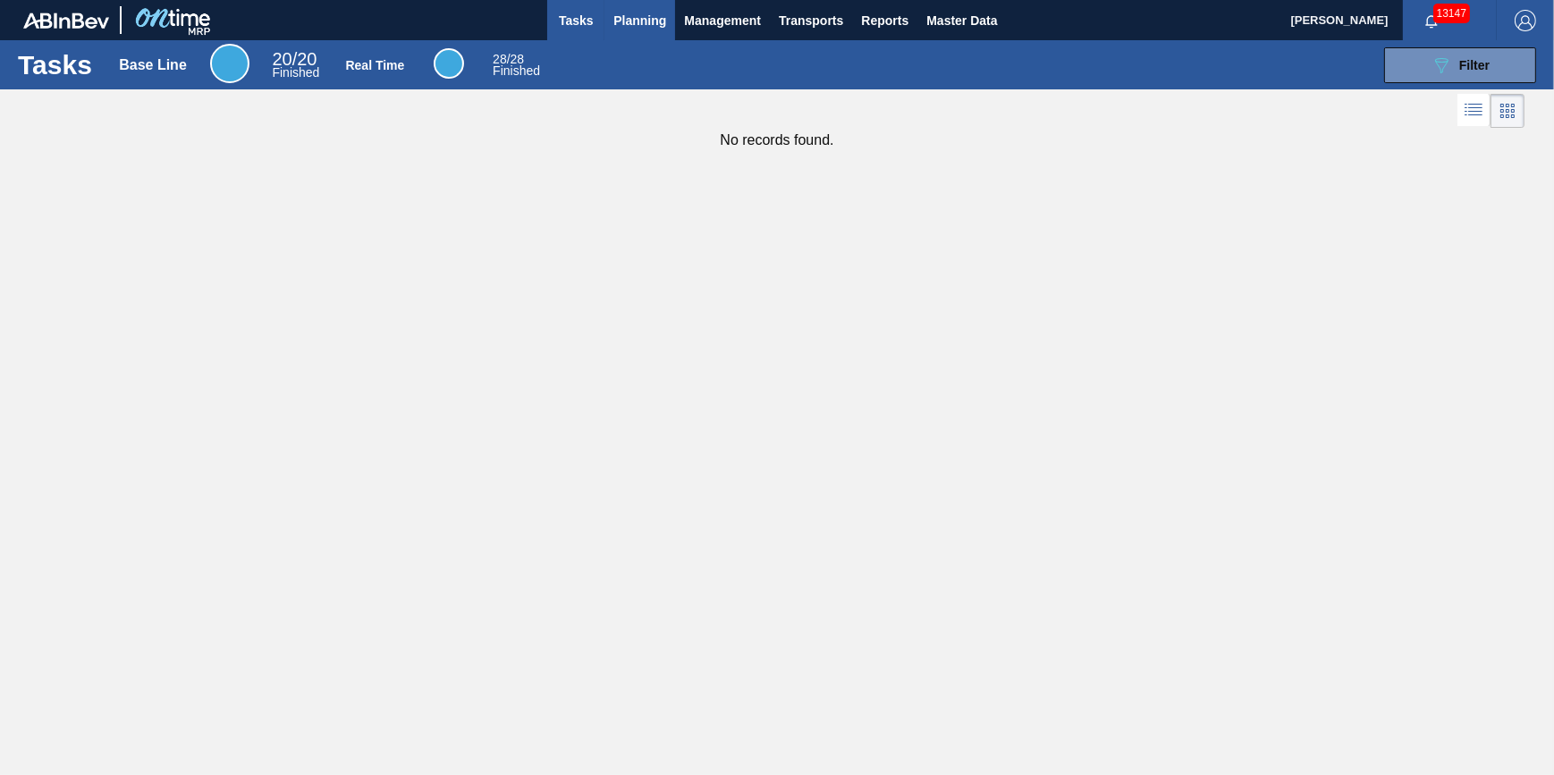
click at [620, 21] on span "Planning" at bounding box center [639, 20] width 53 height 21
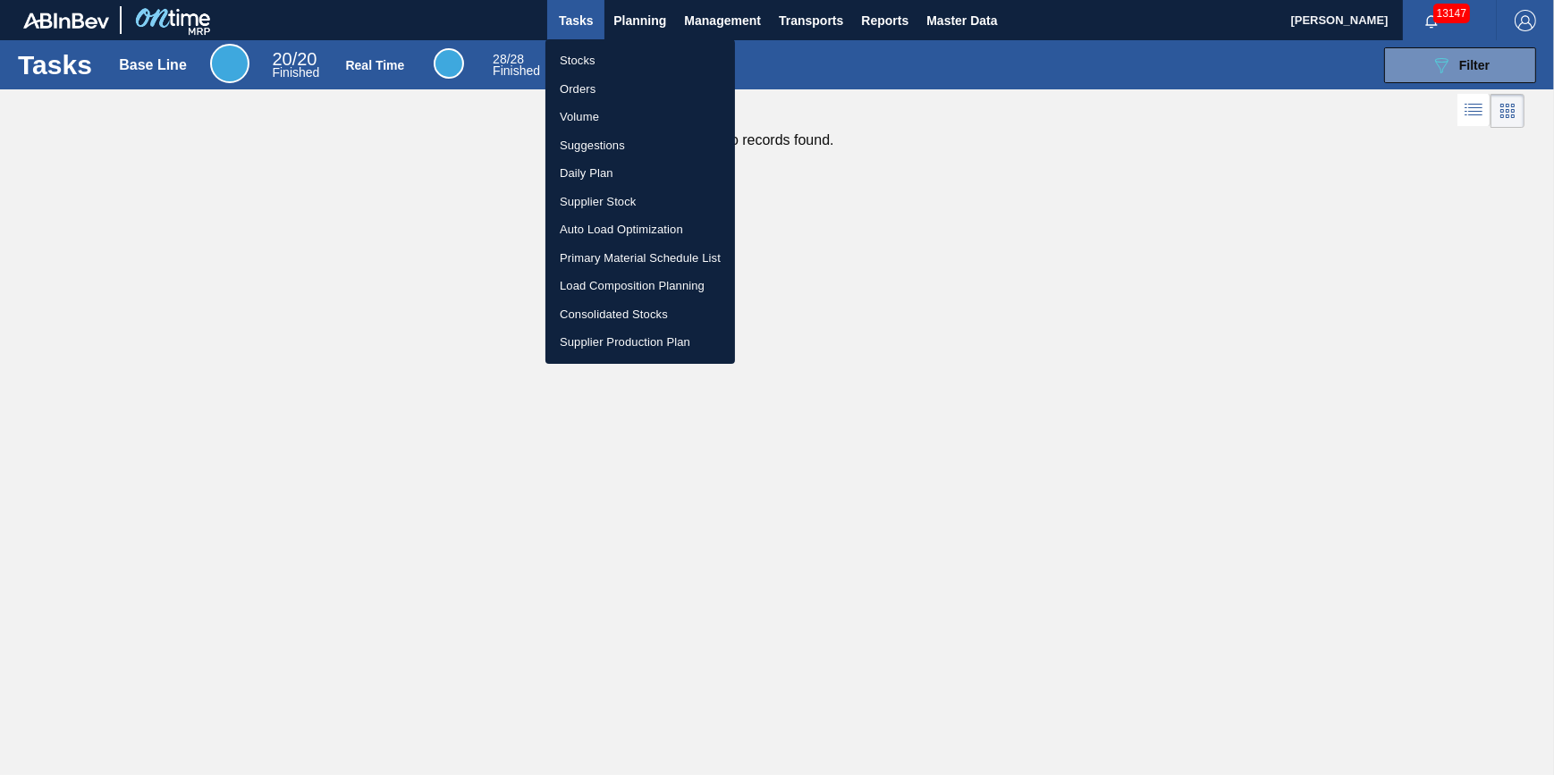
click at [619, 46] on li "Stocks" at bounding box center [640, 60] width 190 height 29
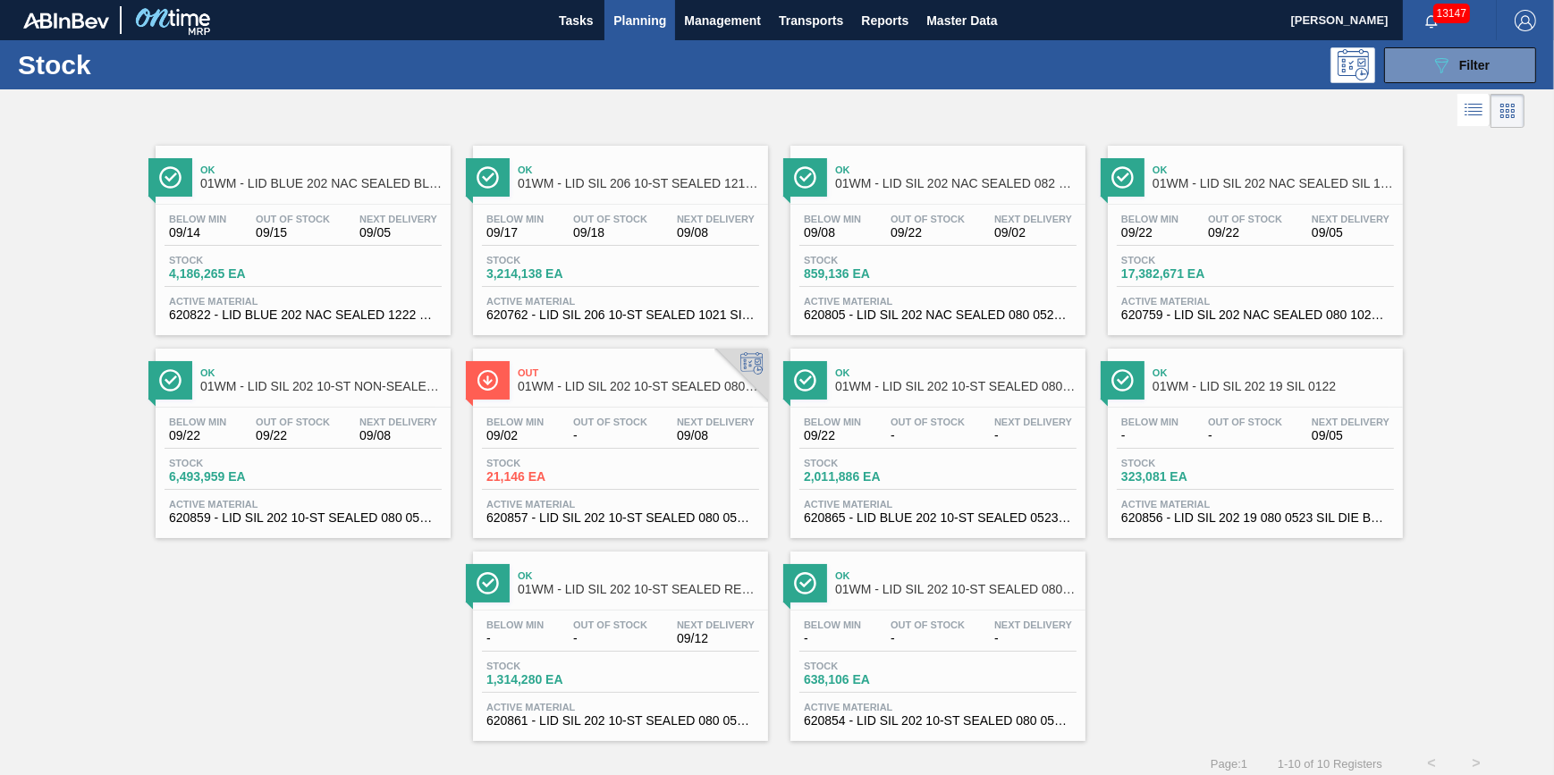
drag, startPoint x: 580, startPoint y: 18, endPoint x: 617, endPoint y: 15, distance: 36.8
click at [580, 18] on span "Tasks" at bounding box center [575, 20] width 39 height 21
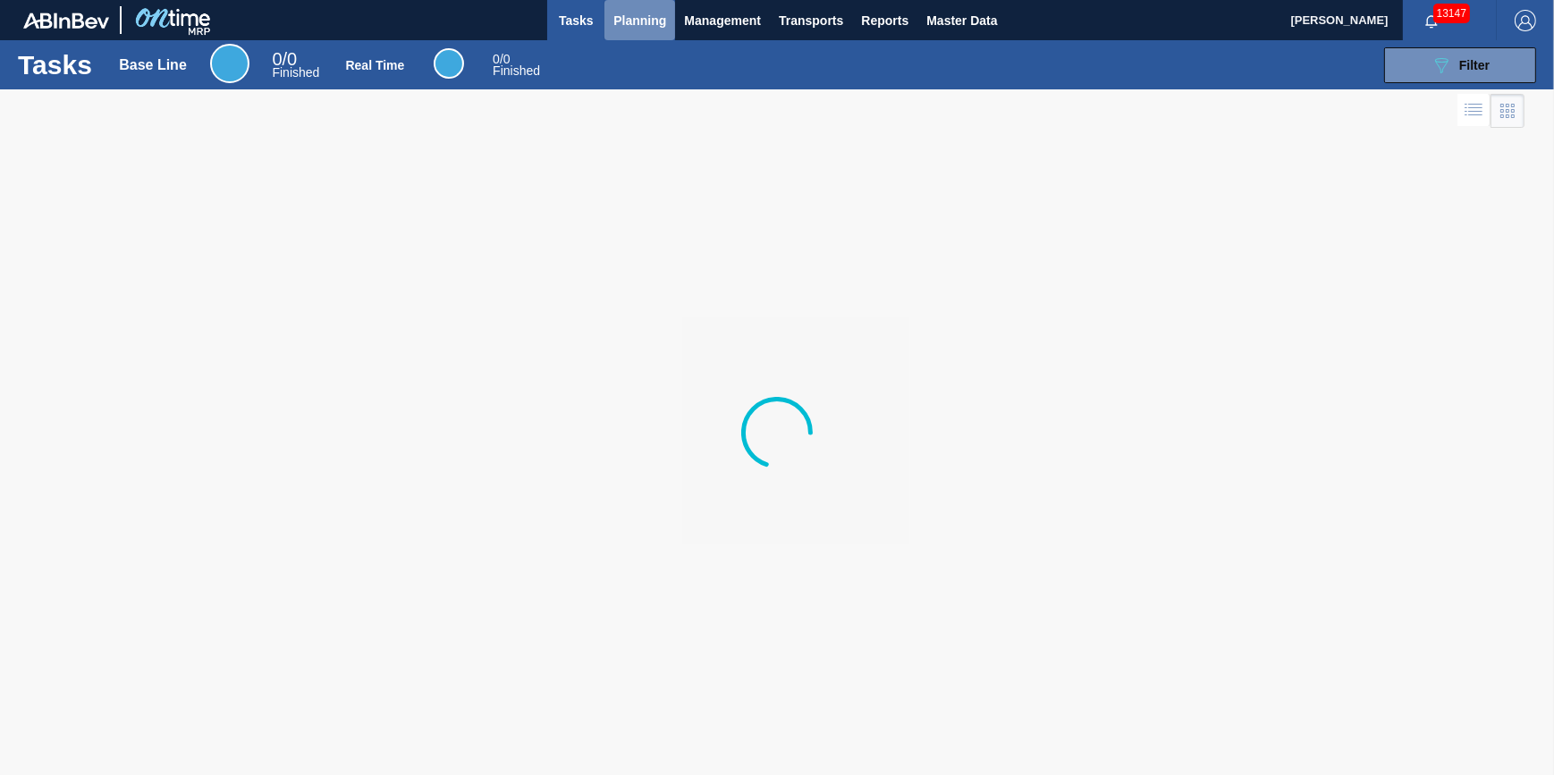
click at [620, 15] on span "Planning" at bounding box center [639, 20] width 53 height 21
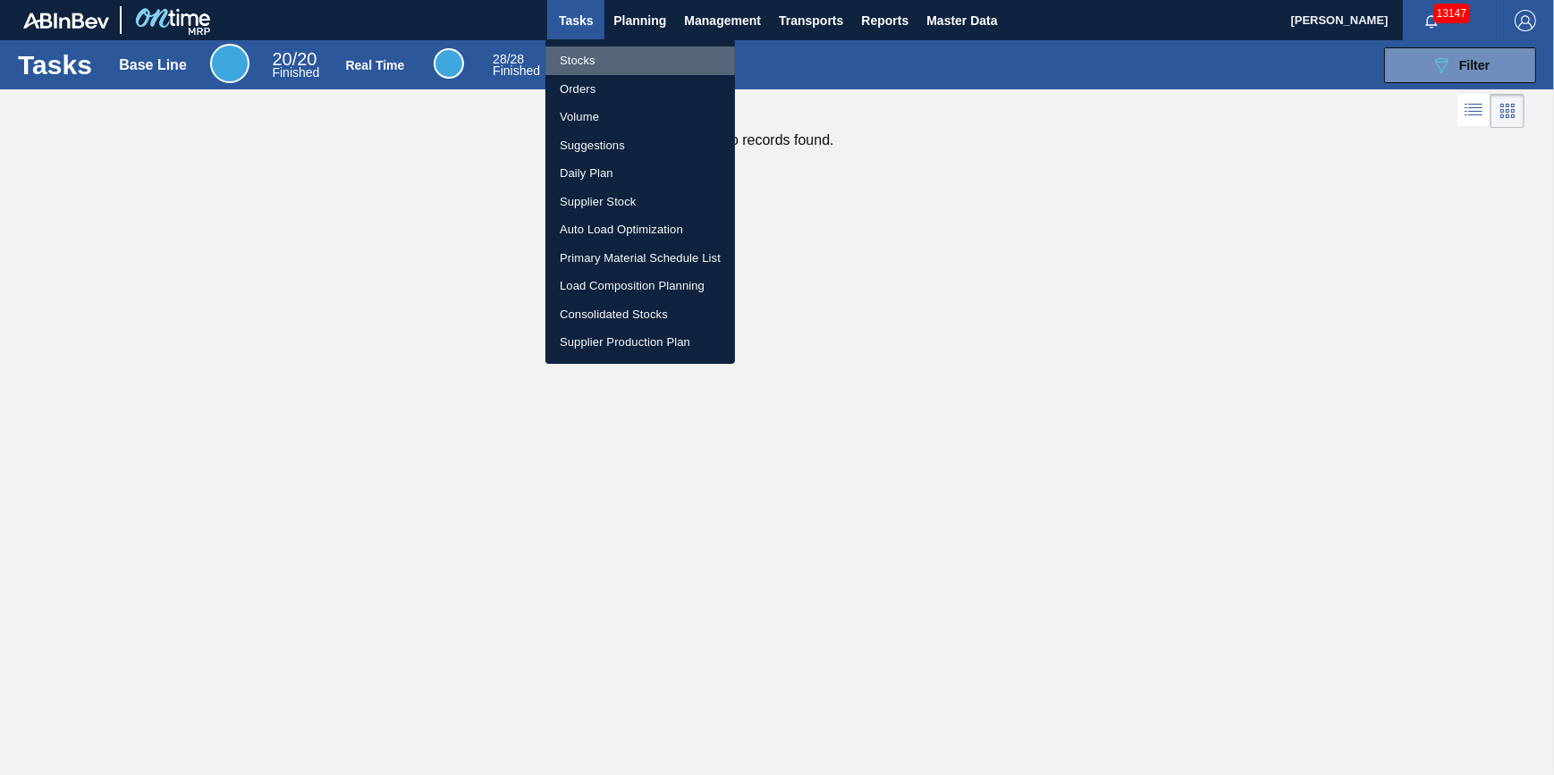
click at [633, 54] on li "Stocks" at bounding box center [640, 60] width 190 height 29
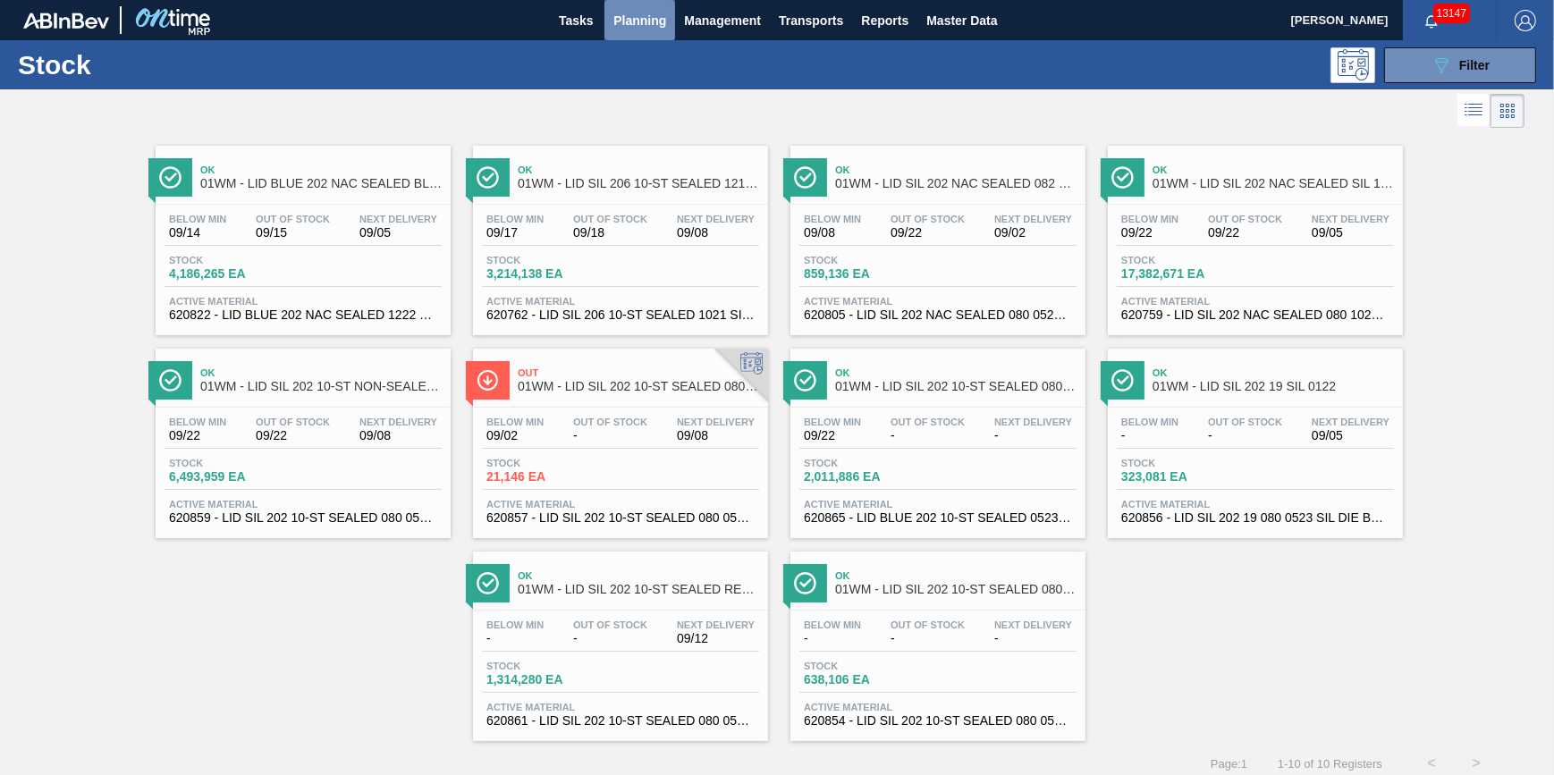
click at [629, 35] on button "Planning" at bounding box center [639, 20] width 71 height 40
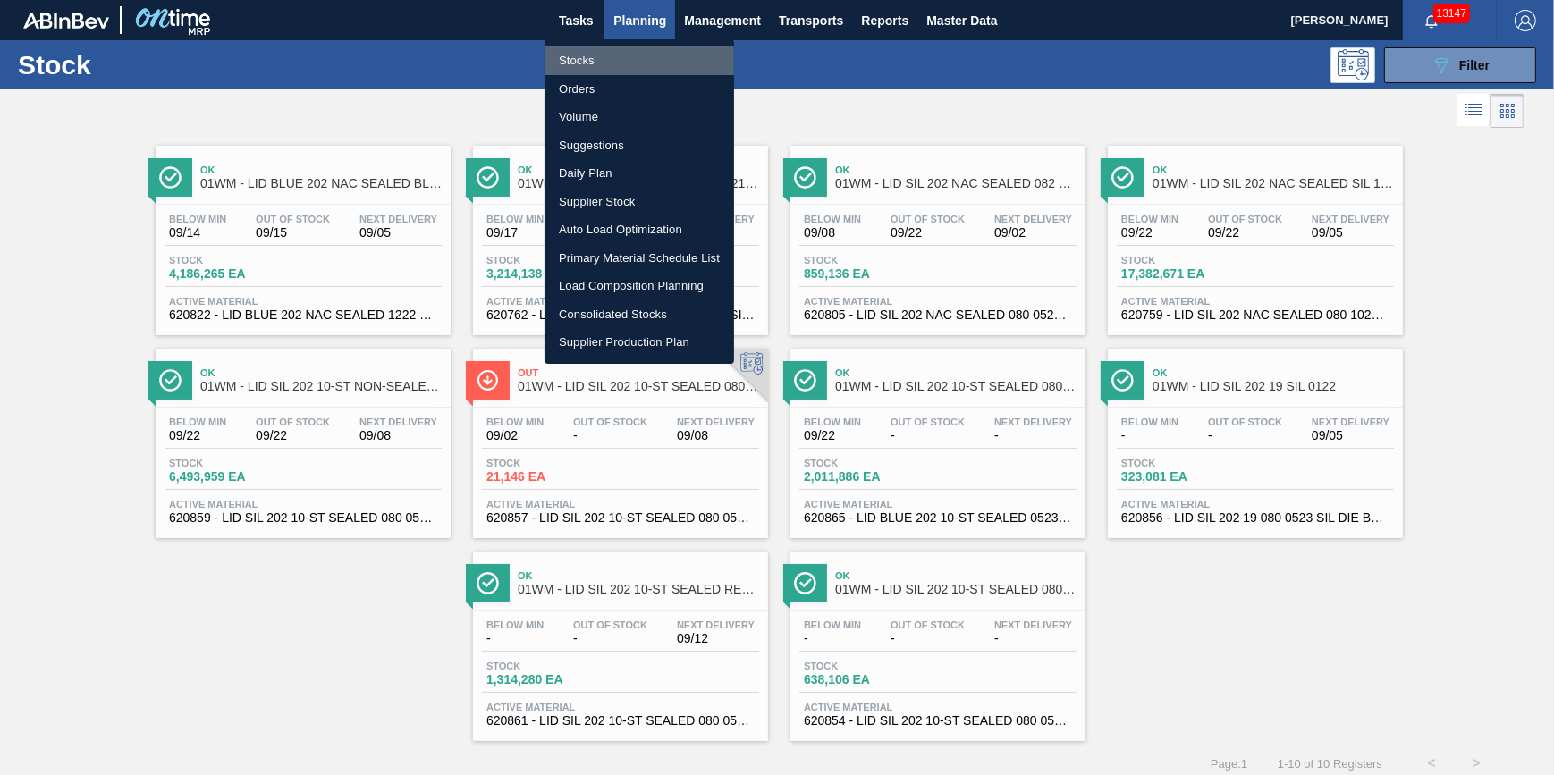
click at [626, 59] on li "Stocks" at bounding box center [640, 60] width 190 height 29
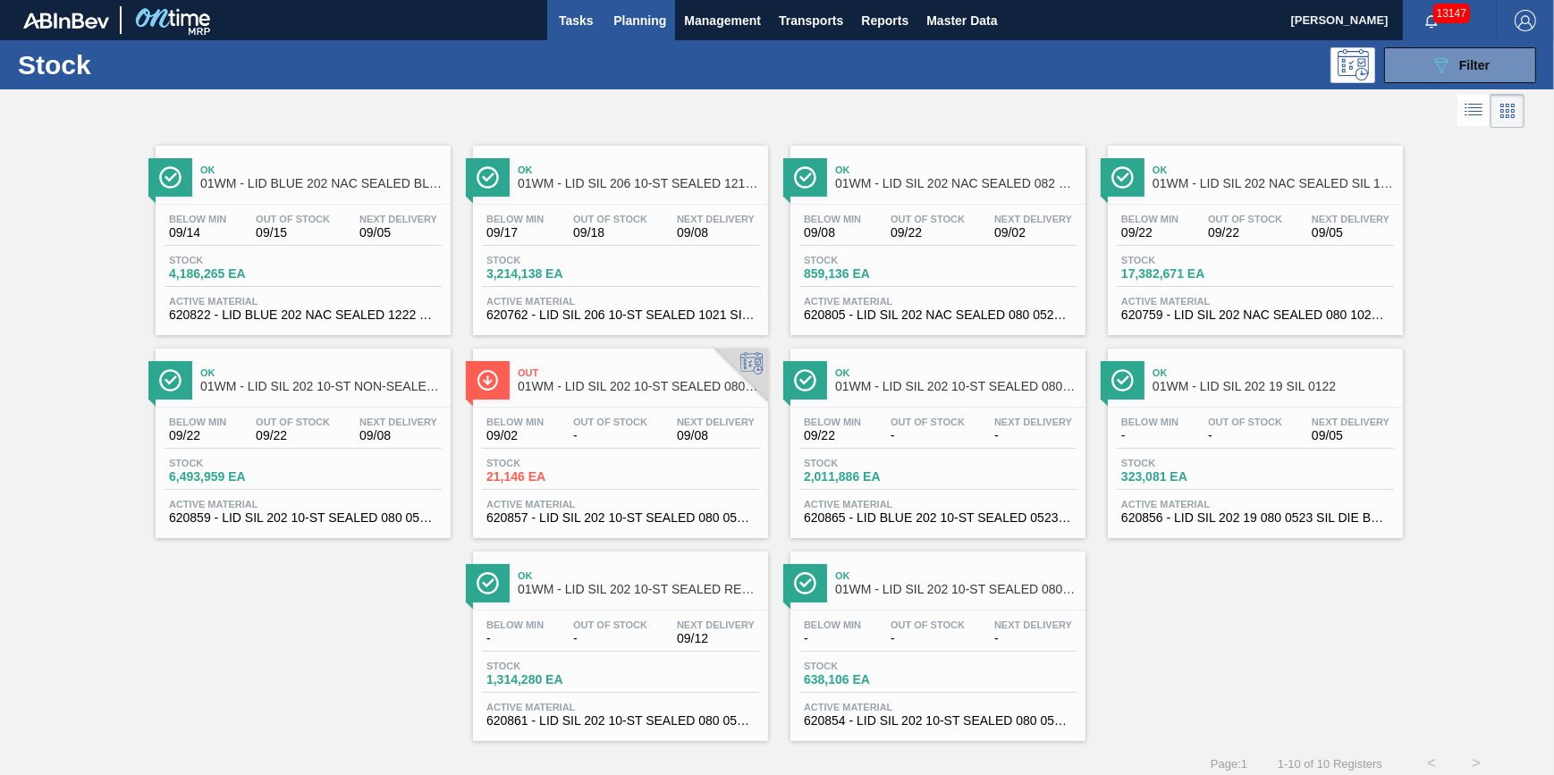
click at [576, 30] on button "Tasks" at bounding box center [575, 20] width 57 height 40
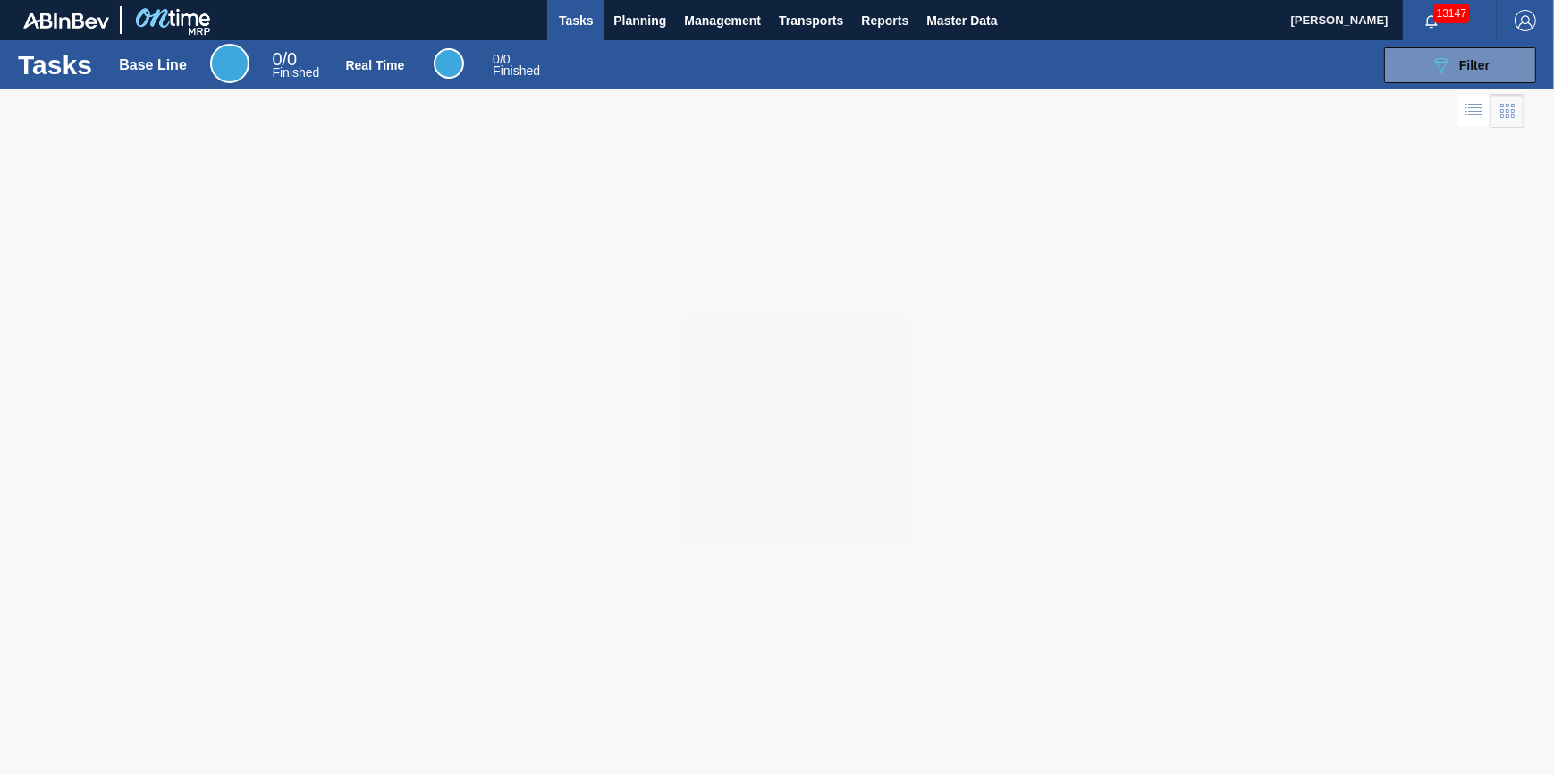
click at [637, 42] on div "Tasks Base Line 0 / 0 Finished Real Time 0 / 0 Finished 089F7B8B-B2A5-4AFE-B5C0…" at bounding box center [777, 64] width 1554 height 49
click at [644, 32] on button "Planning" at bounding box center [639, 20] width 71 height 40
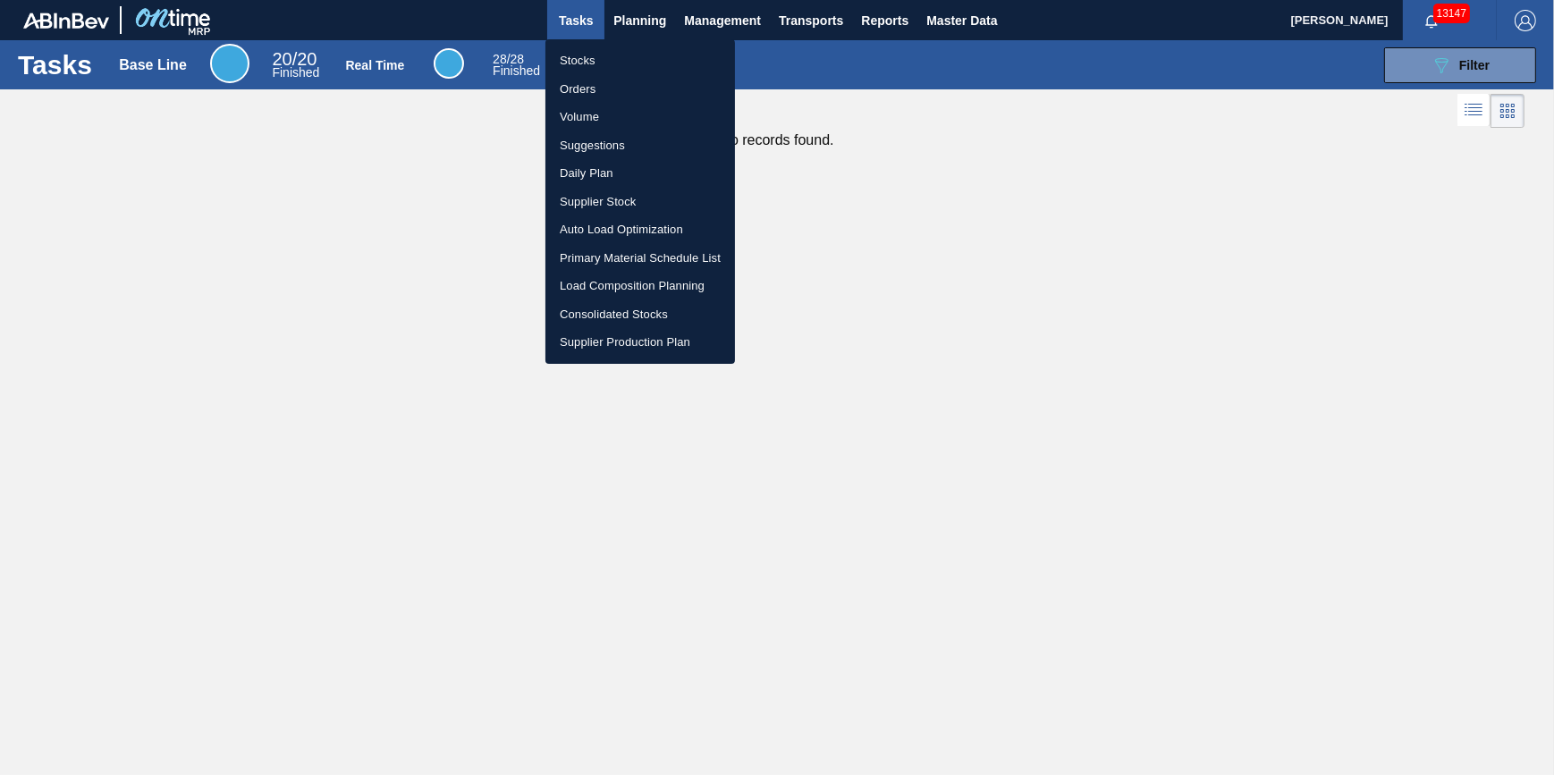
click at [643, 53] on li "Stocks" at bounding box center [640, 60] width 190 height 29
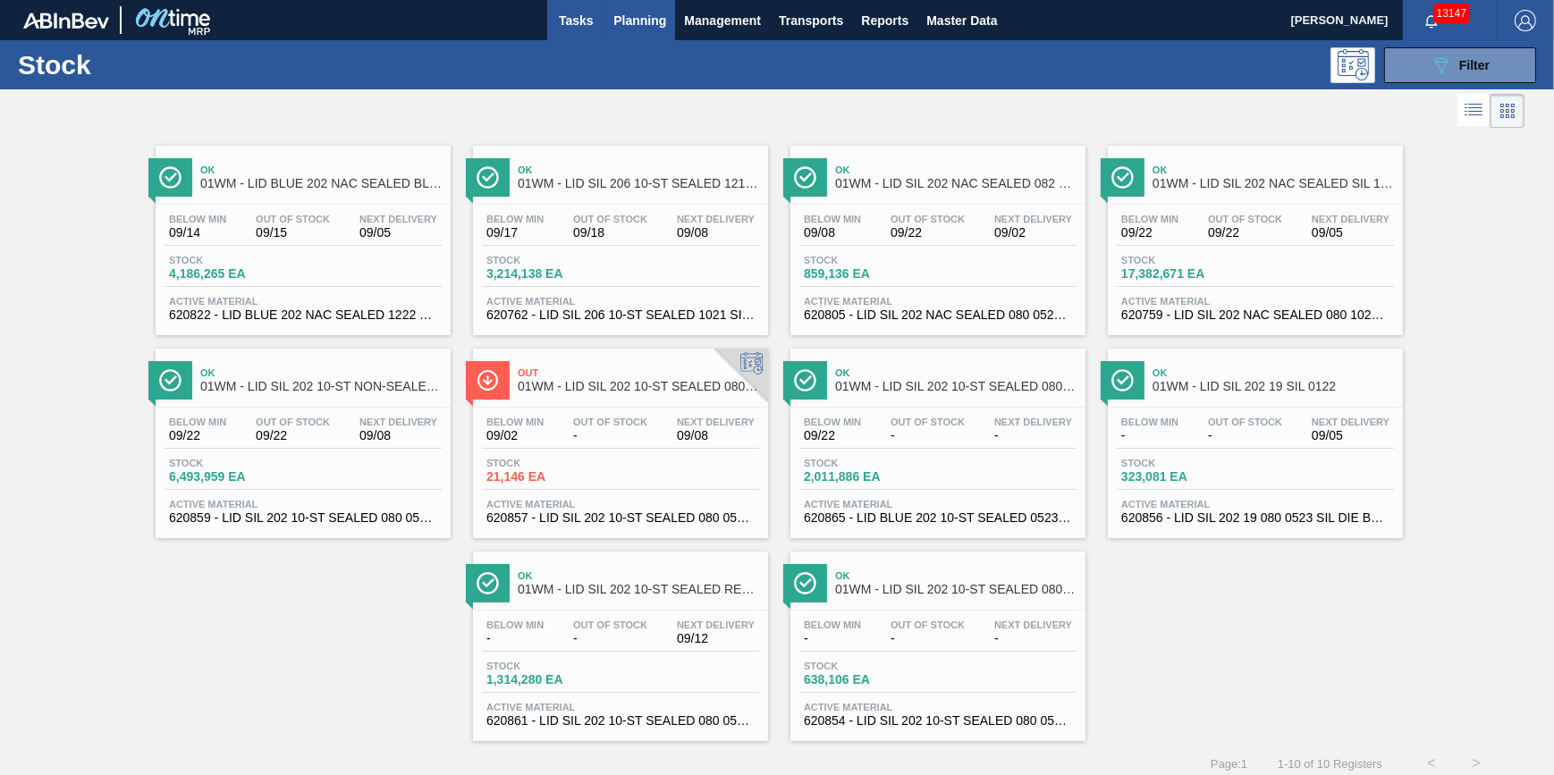
click at [564, 31] on button "Tasks" at bounding box center [575, 20] width 57 height 40
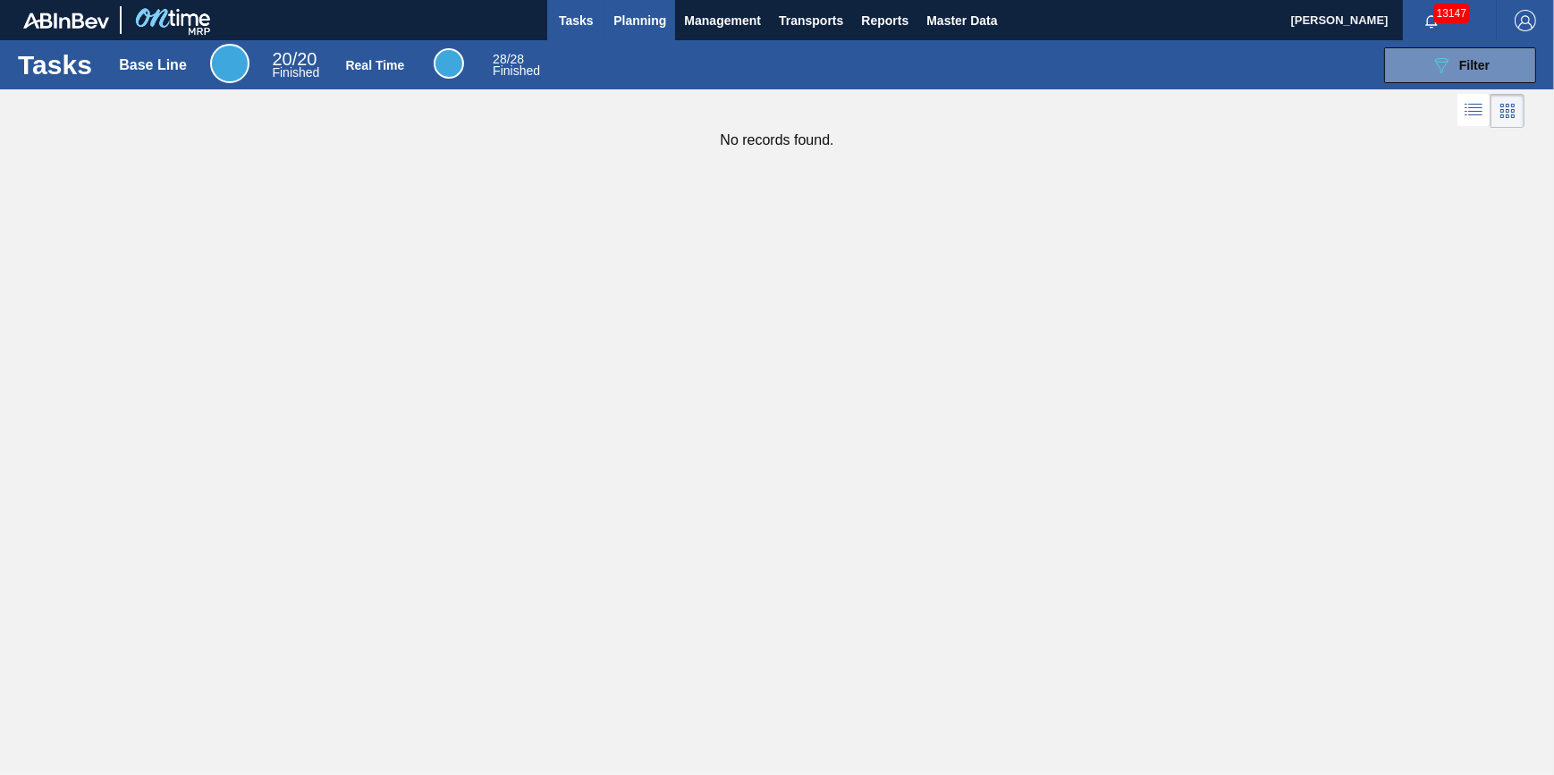
click at [637, 22] on span "Planning" at bounding box center [639, 20] width 53 height 21
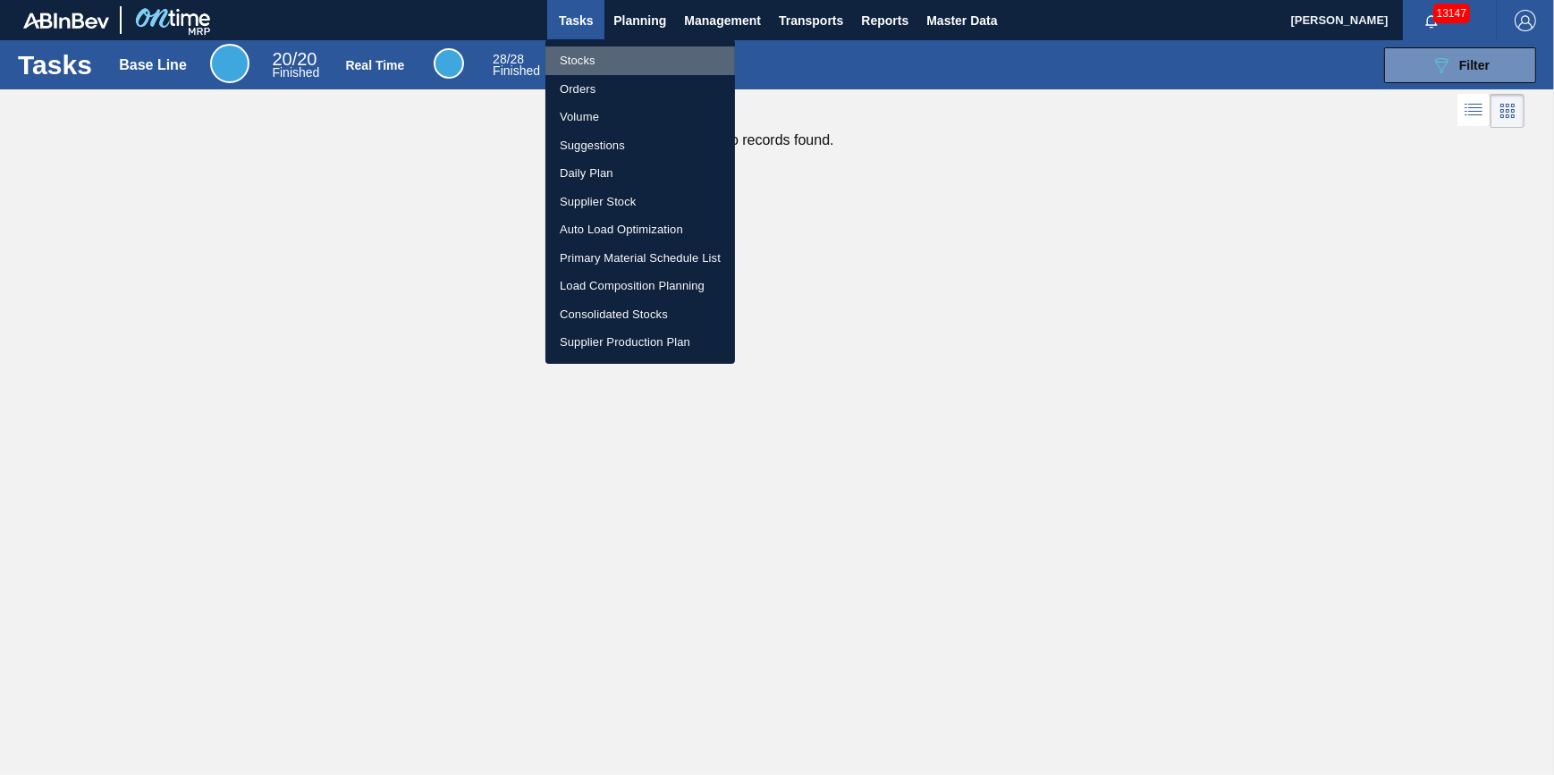
click at [628, 63] on li "Stocks" at bounding box center [640, 60] width 190 height 29
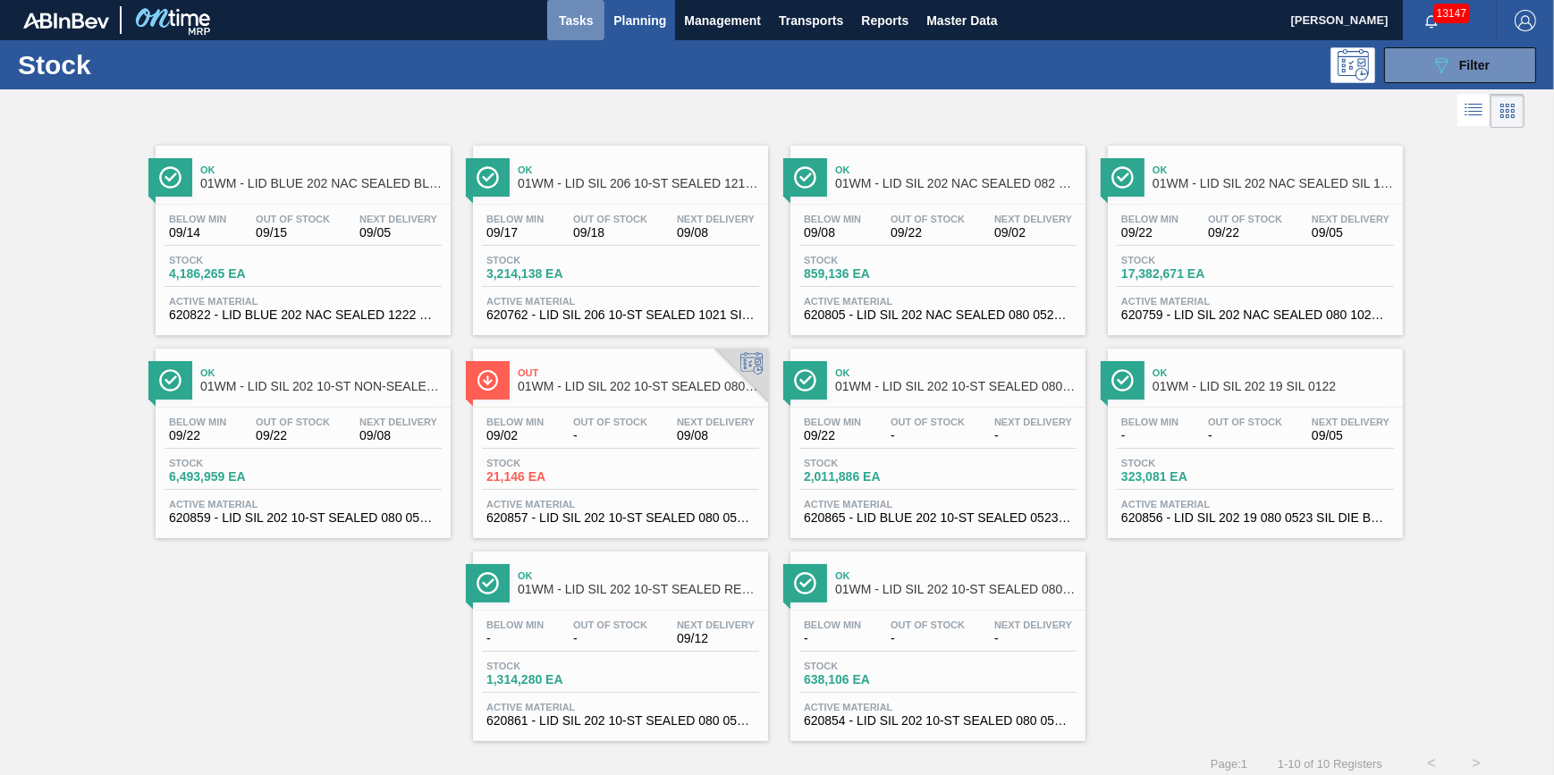
click at [598, 26] on button "Tasks" at bounding box center [575, 20] width 57 height 40
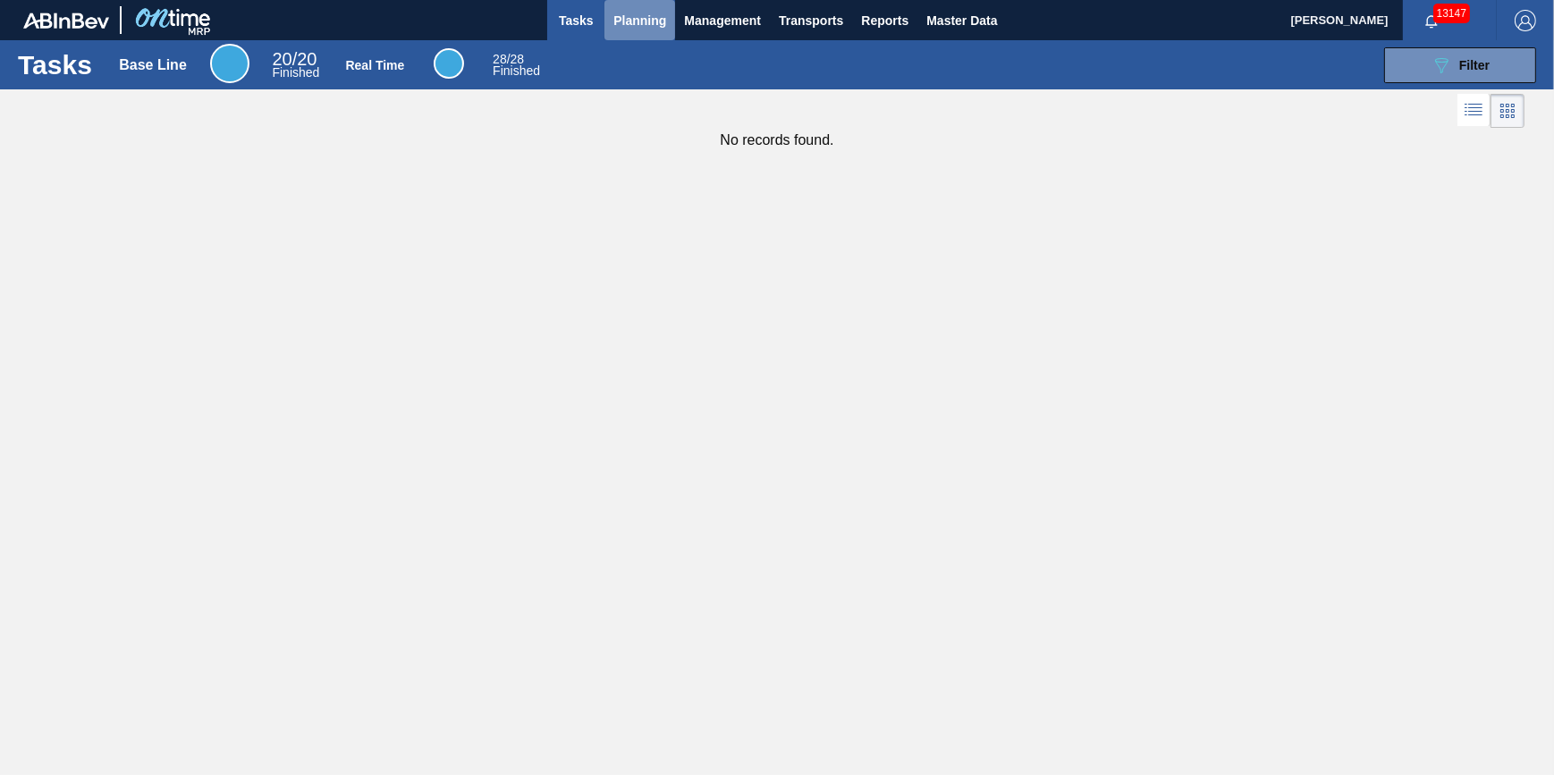
click at [632, 16] on span "Planning" at bounding box center [639, 20] width 53 height 21
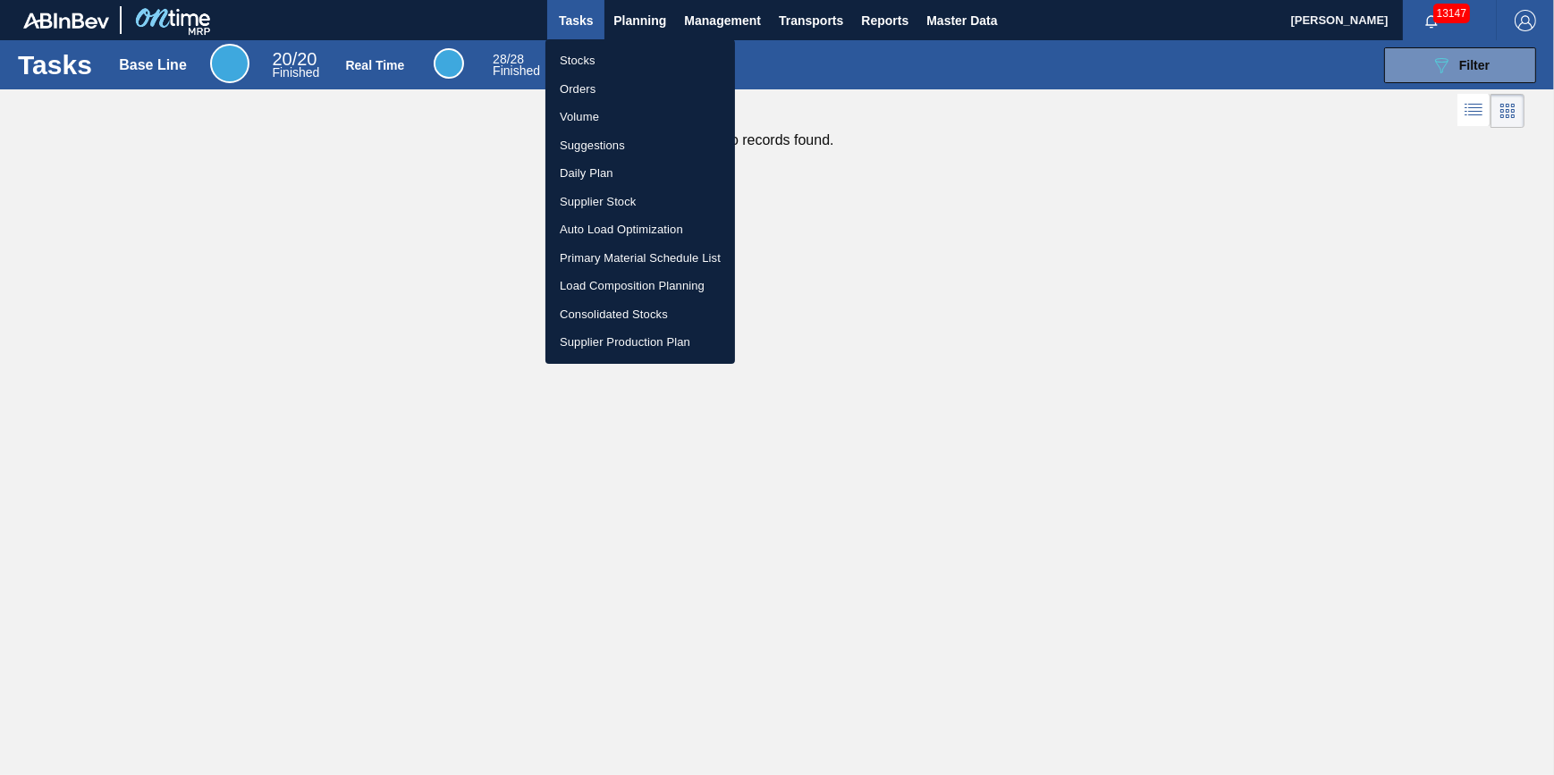
click at [626, 47] on li "Stocks" at bounding box center [640, 60] width 190 height 29
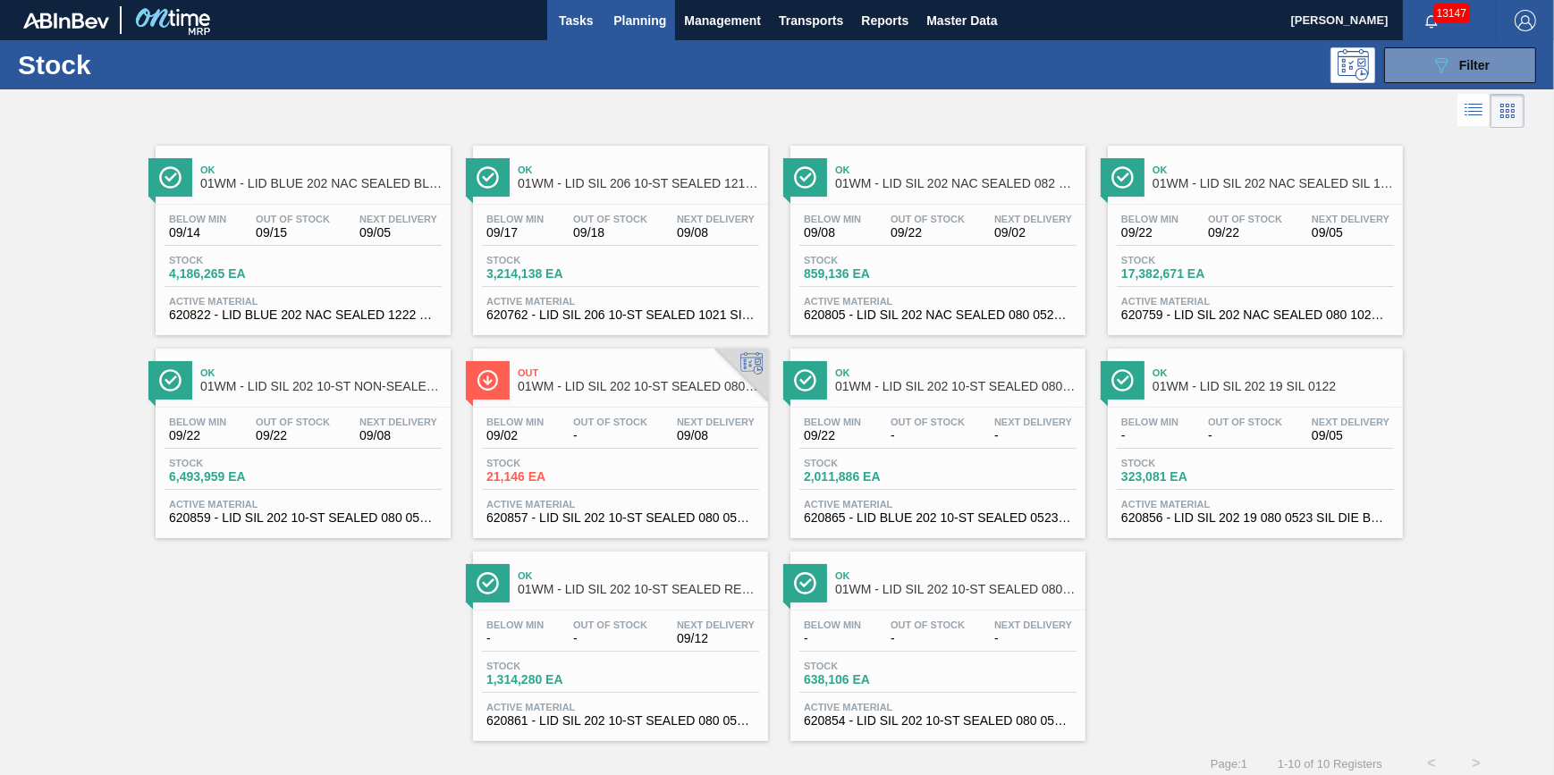
click at [597, 14] on button "Tasks" at bounding box center [575, 20] width 57 height 40
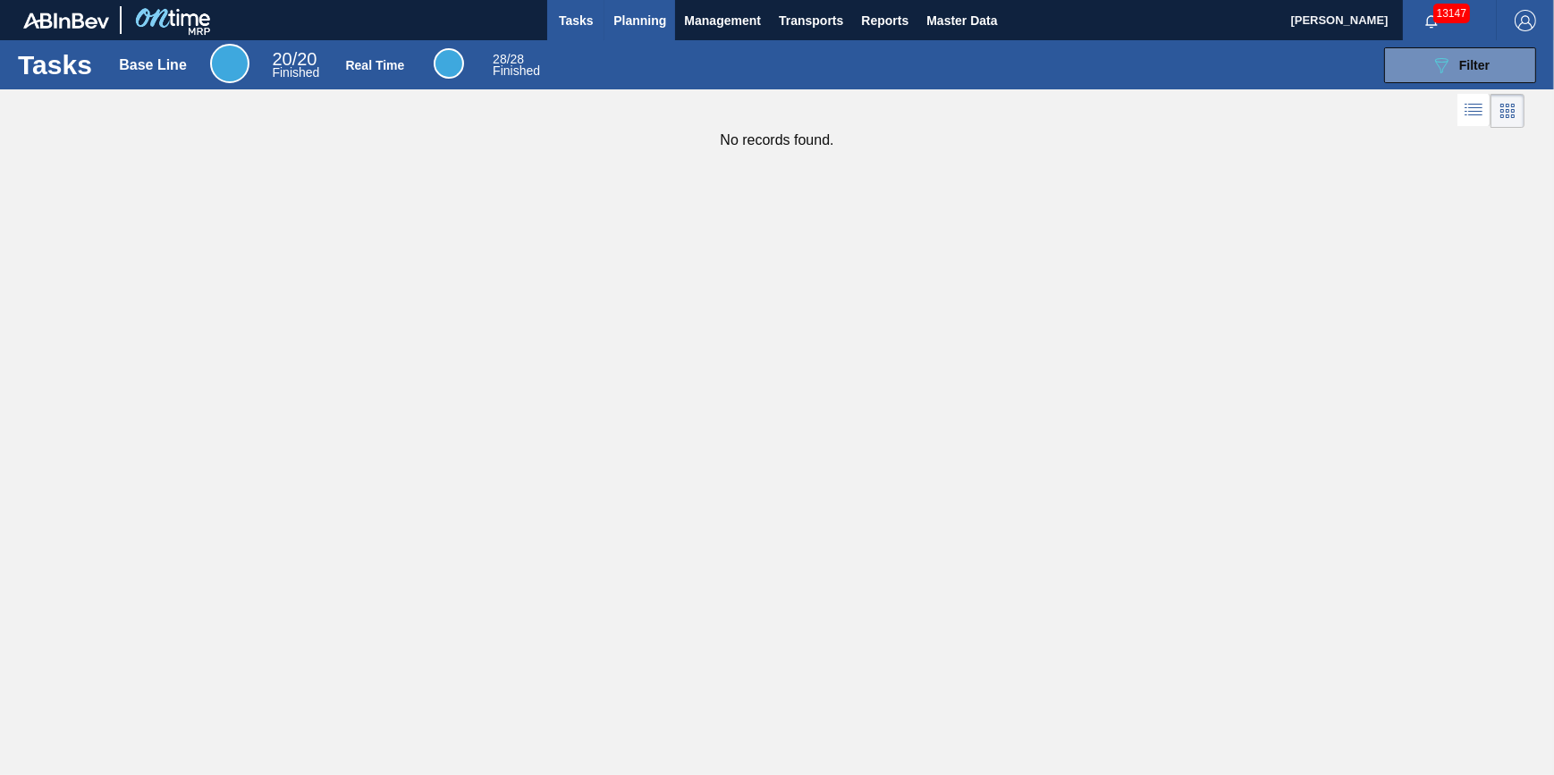
click at [643, 23] on span "Planning" at bounding box center [639, 20] width 53 height 21
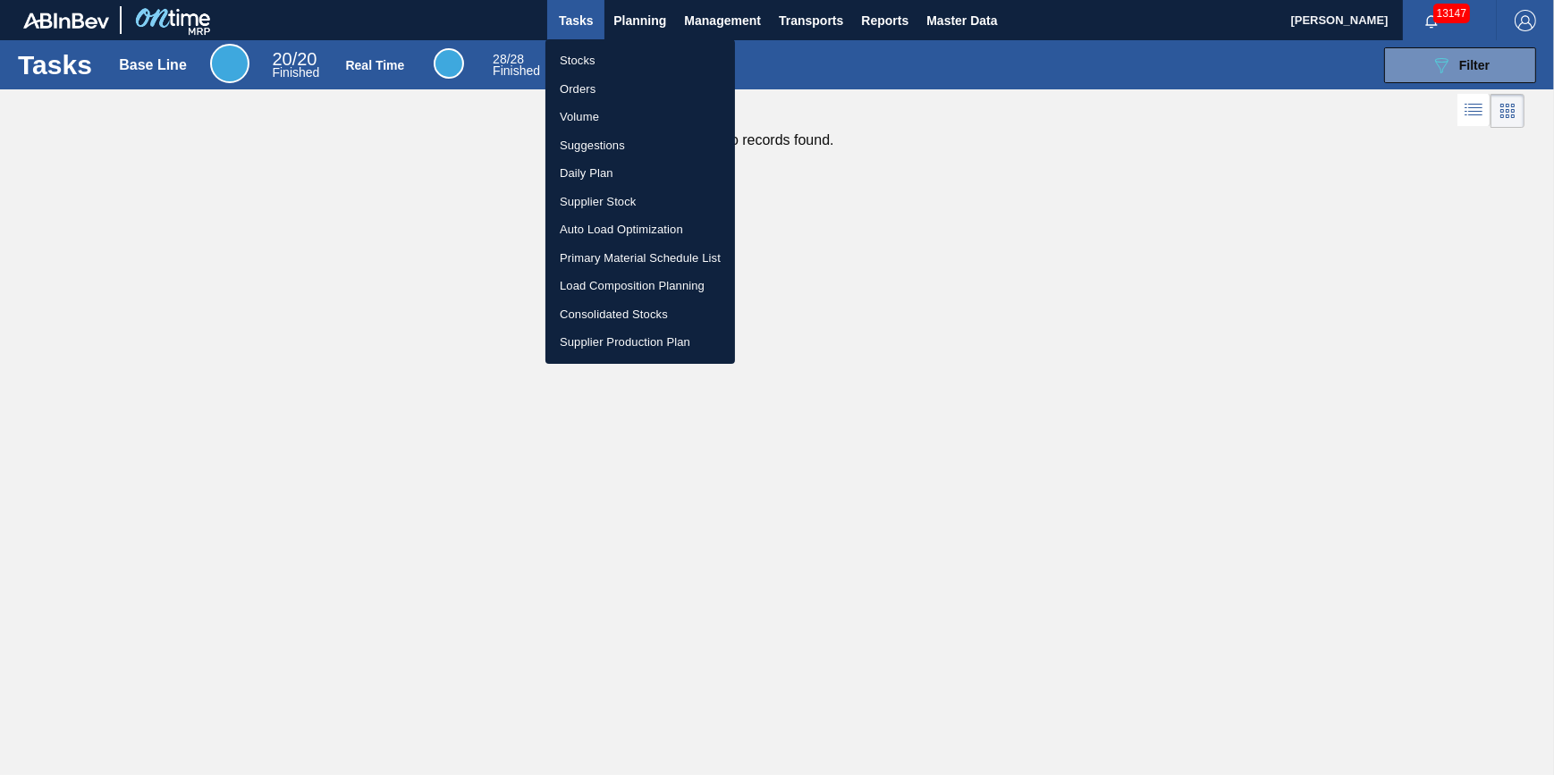
click at [637, 45] on ul "Stocks Orders Volume Suggestions Daily Plan Supplier Stock Auto Load Optimizati…" at bounding box center [640, 201] width 190 height 325
click at [635, 55] on li "Stocks" at bounding box center [640, 60] width 190 height 29
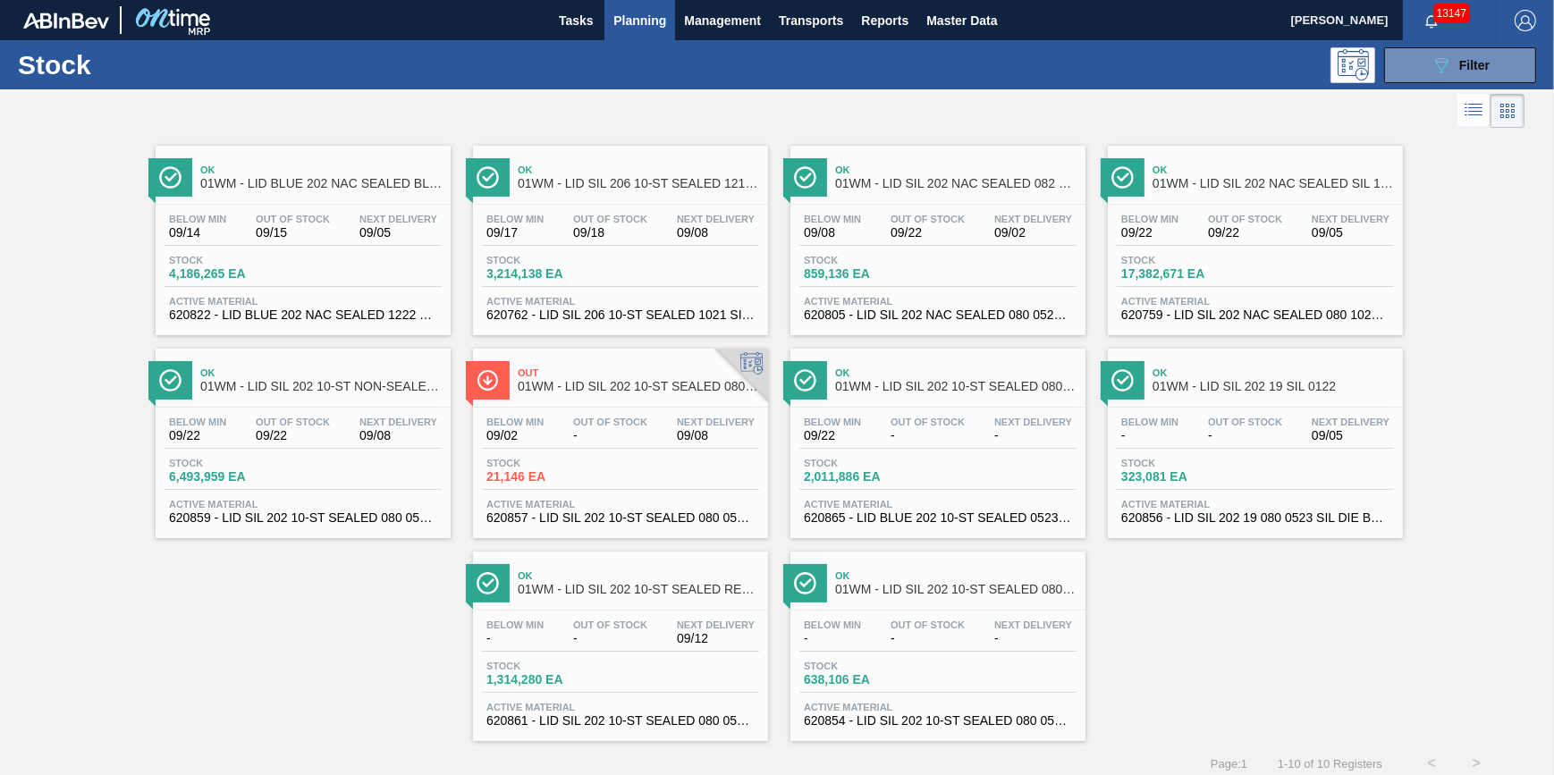
click at [658, 29] on span "Planning" at bounding box center [639, 20] width 53 height 21
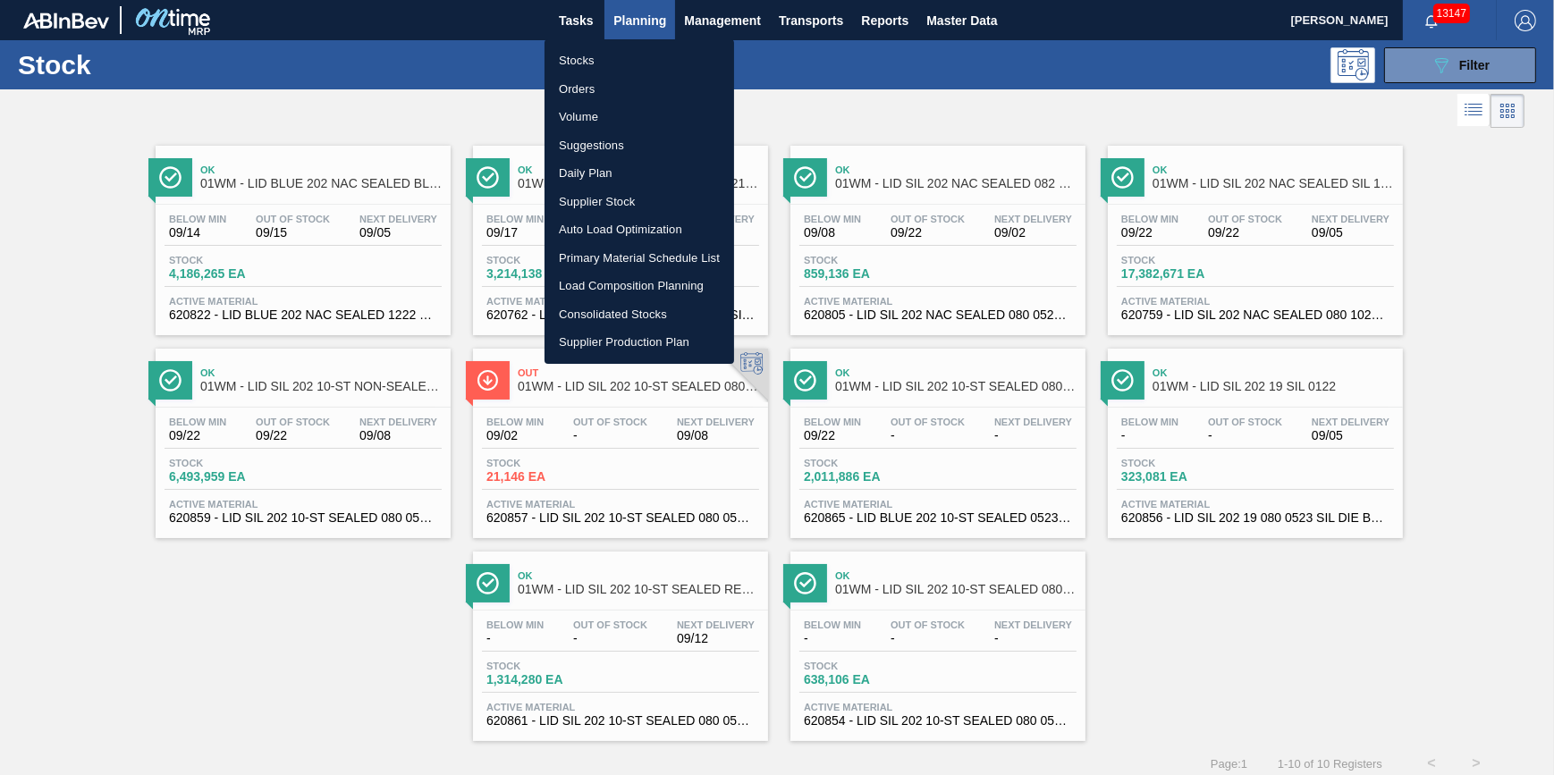
click at [640, 51] on li "Stocks" at bounding box center [640, 60] width 190 height 29
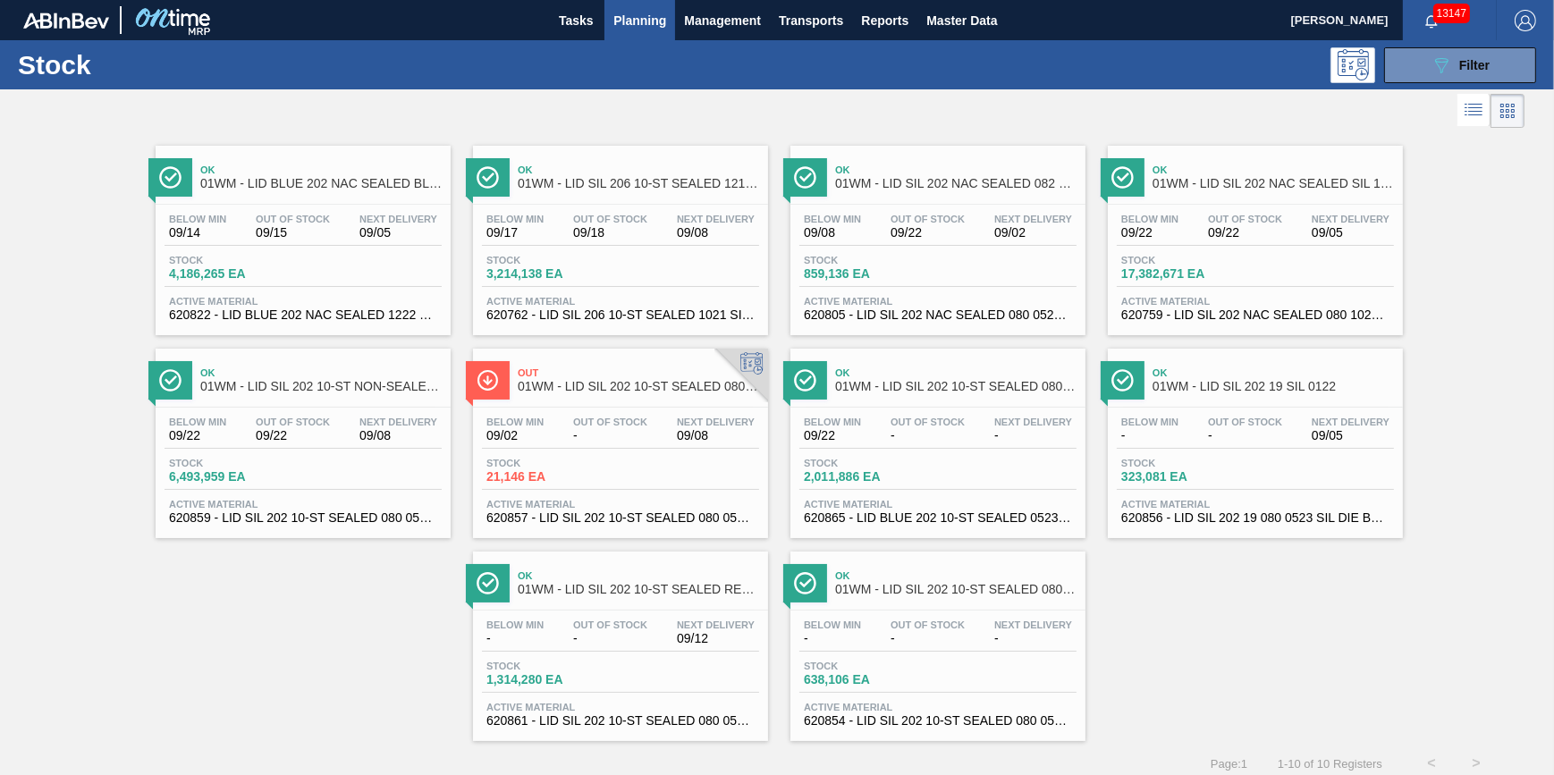
click at [545, 13] on div "Tasks Planning Management Transports Reports Master Data" at bounding box center [777, 20] width 1554 height 40
click at [560, 12] on span "Tasks" at bounding box center [575, 20] width 39 height 21
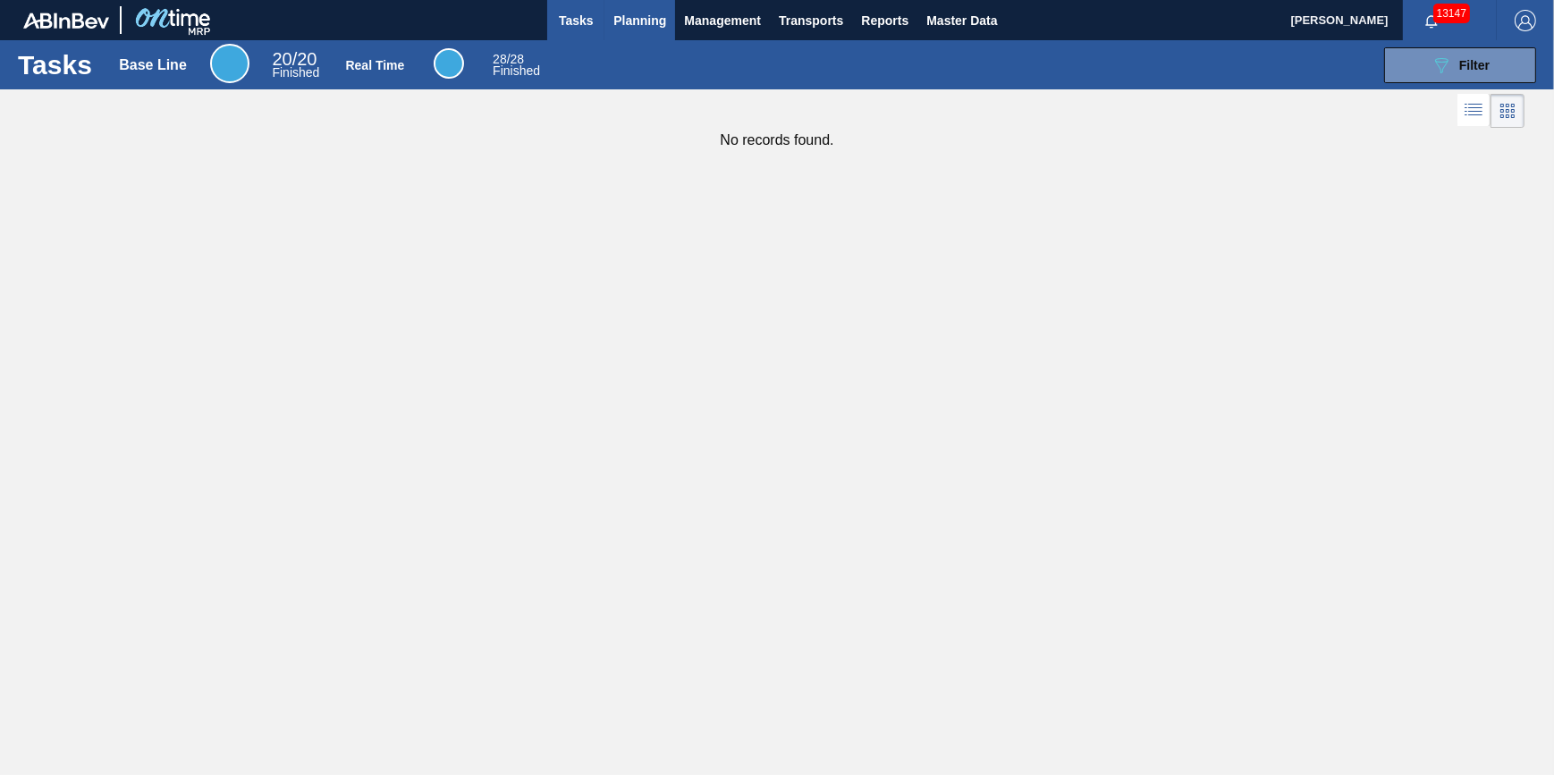
click at [619, 19] on span "Planning" at bounding box center [639, 20] width 53 height 21
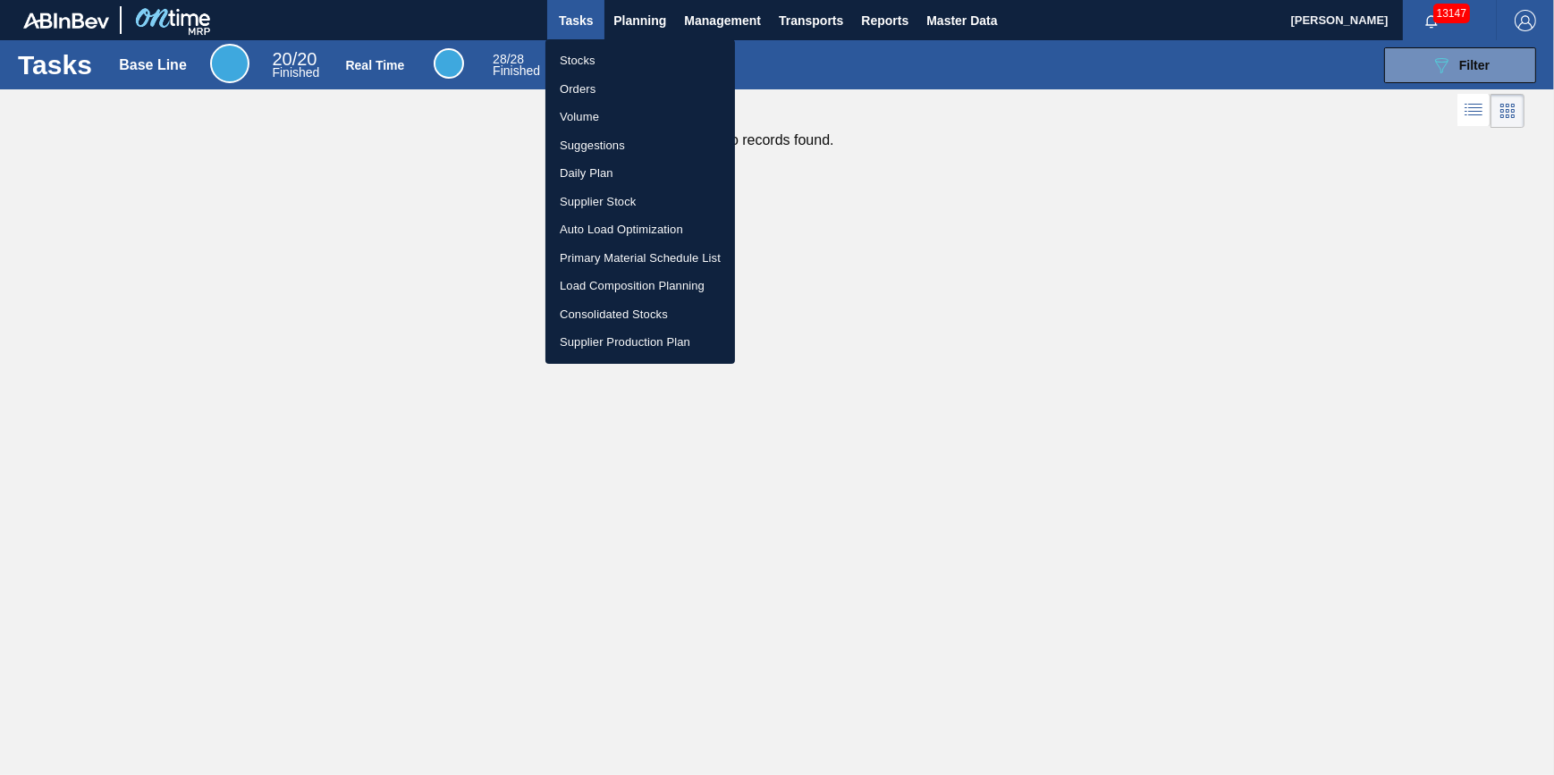
click at [621, 63] on li "Stocks" at bounding box center [640, 60] width 190 height 29
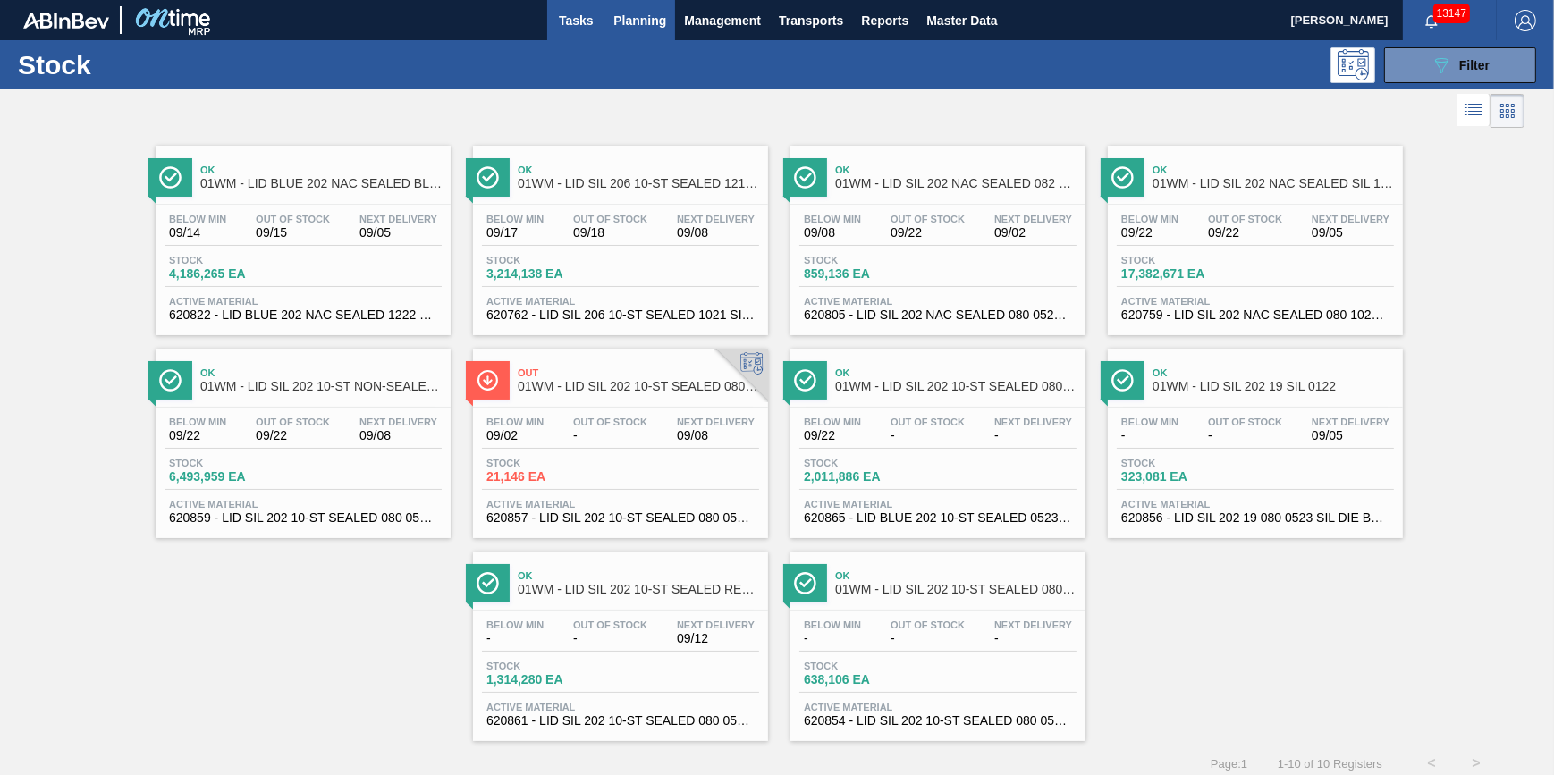
click at [582, 34] on button "Tasks" at bounding box center [575, 20] width 57 height 40
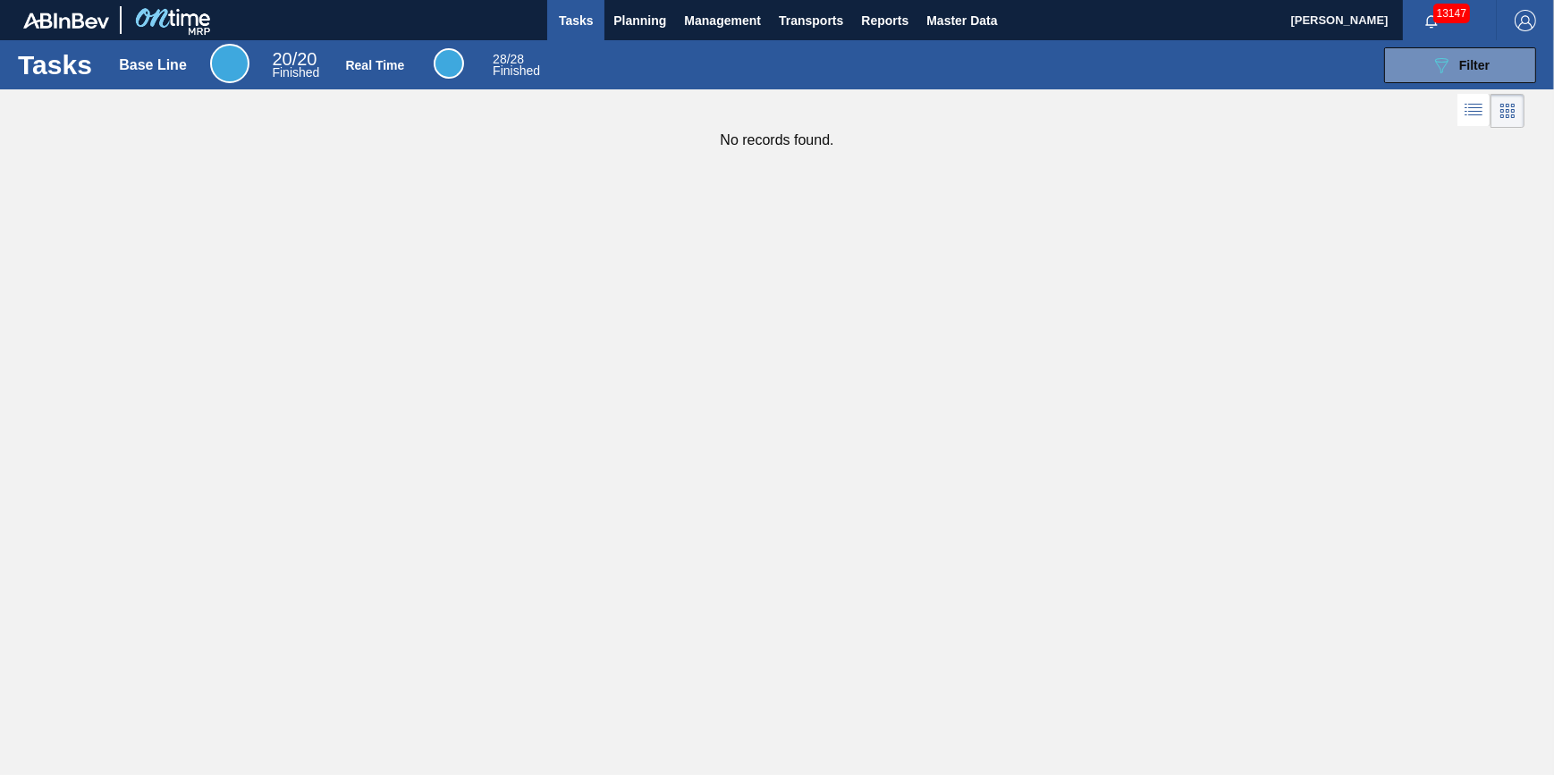
click at [595, 30] on button "Tasks" at bounding box center [575, 20] width 57 height 40
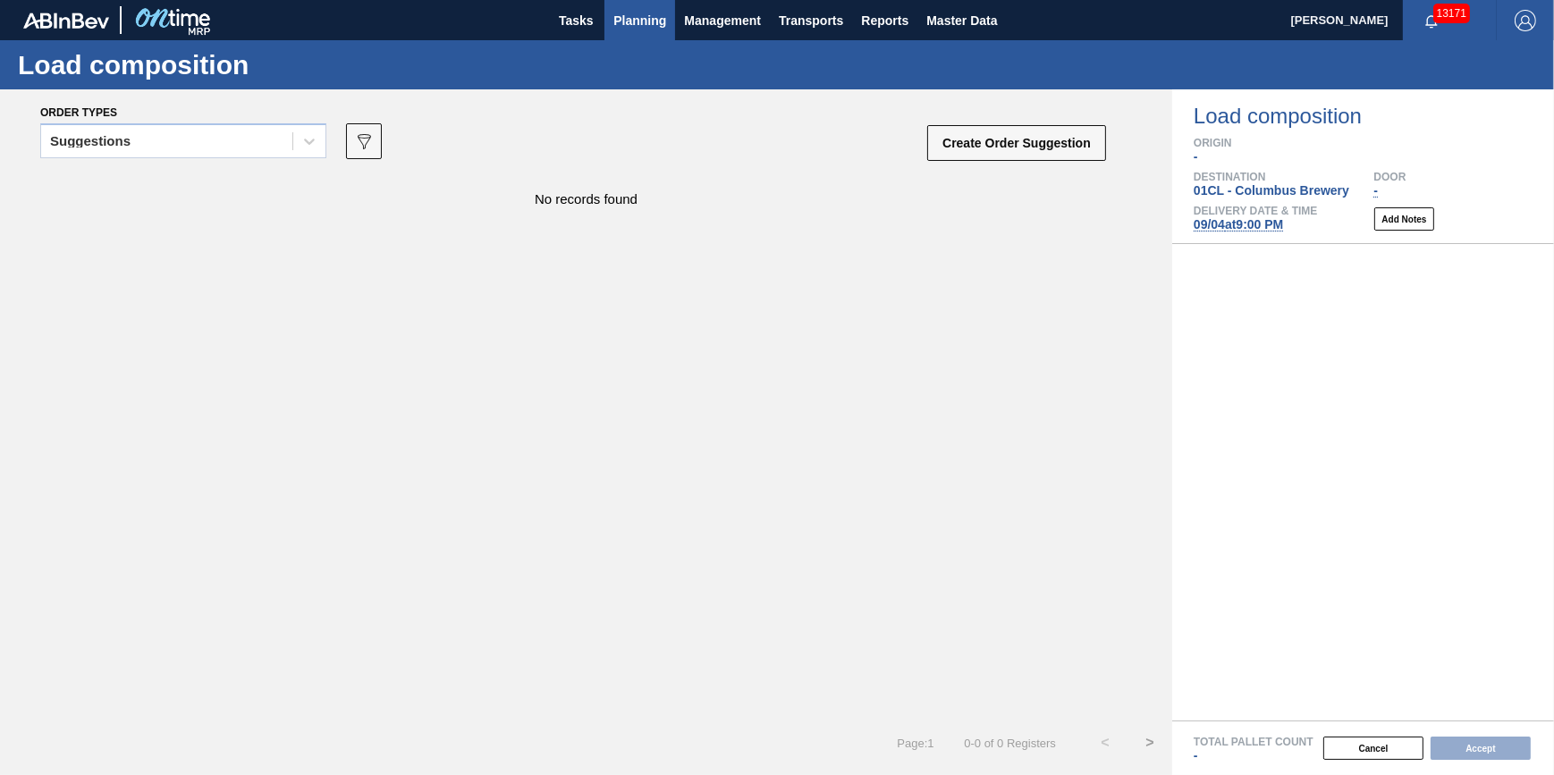
click at [644, 26] on span "Planning" at bounding box center [639, 20] width 53 height 21
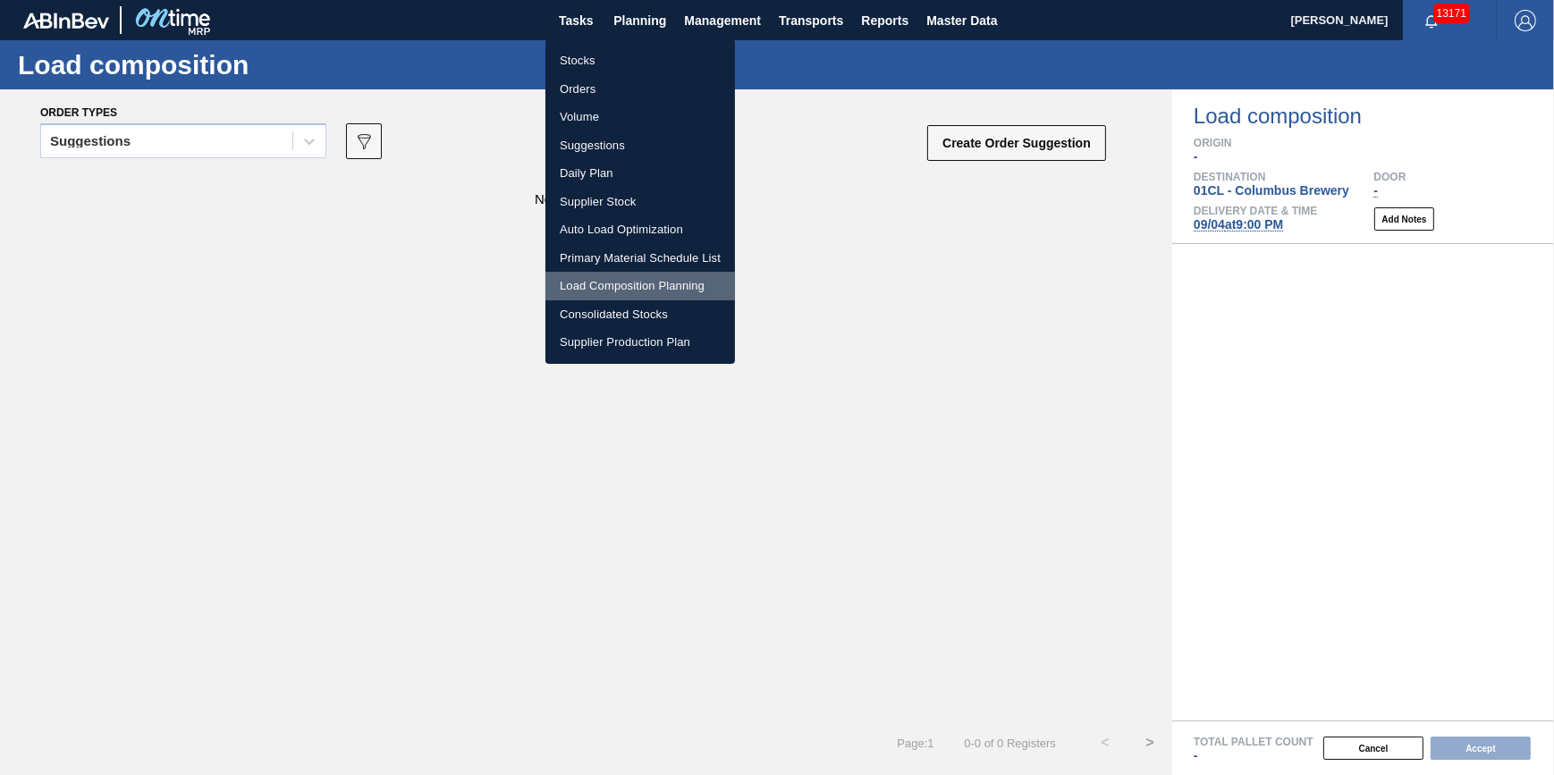
click at [654, 289] on li "Load Composition Planning" at bounding box center [640, 286] width 190 height 29
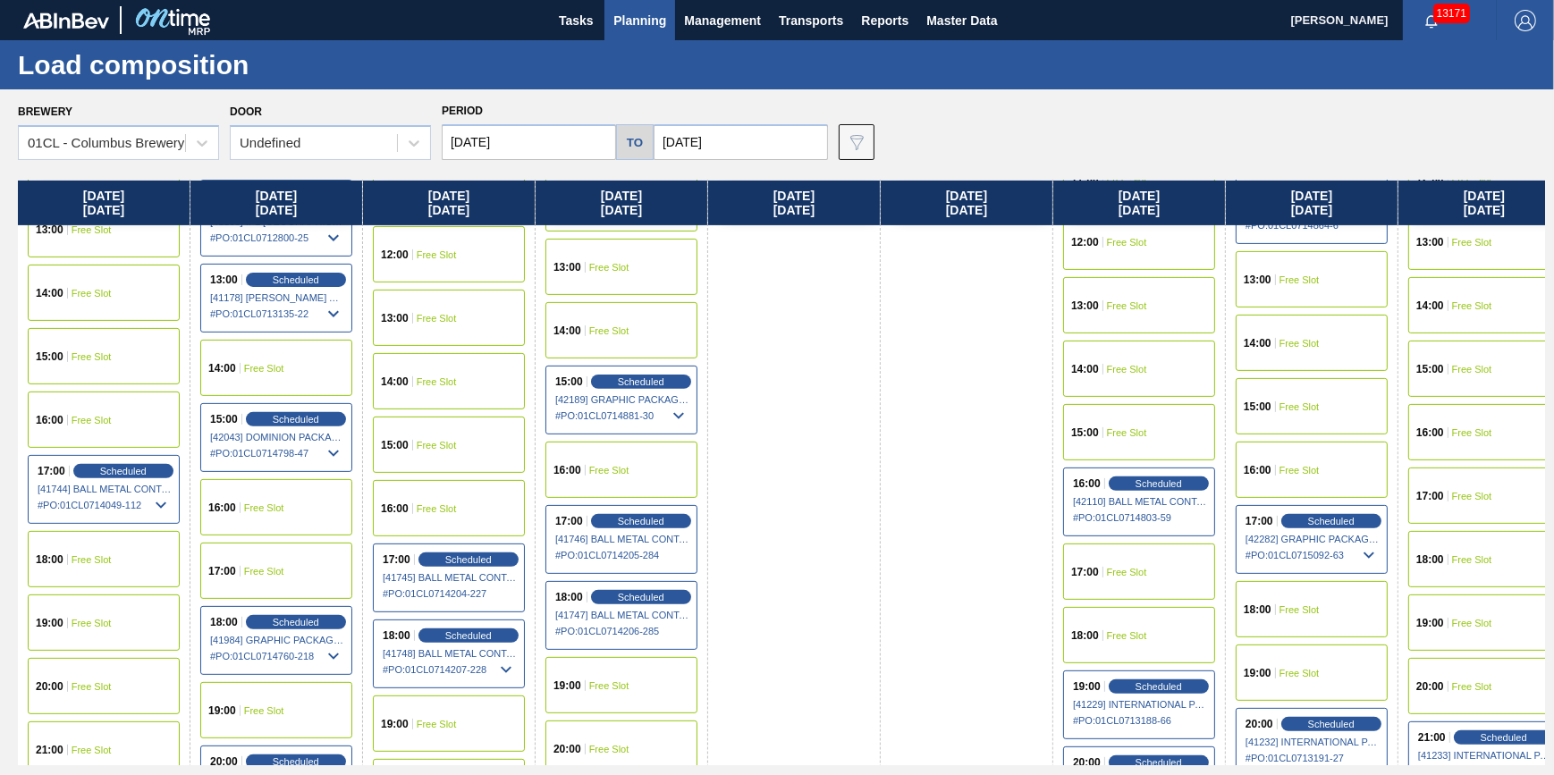
scroll to position [894, 0]
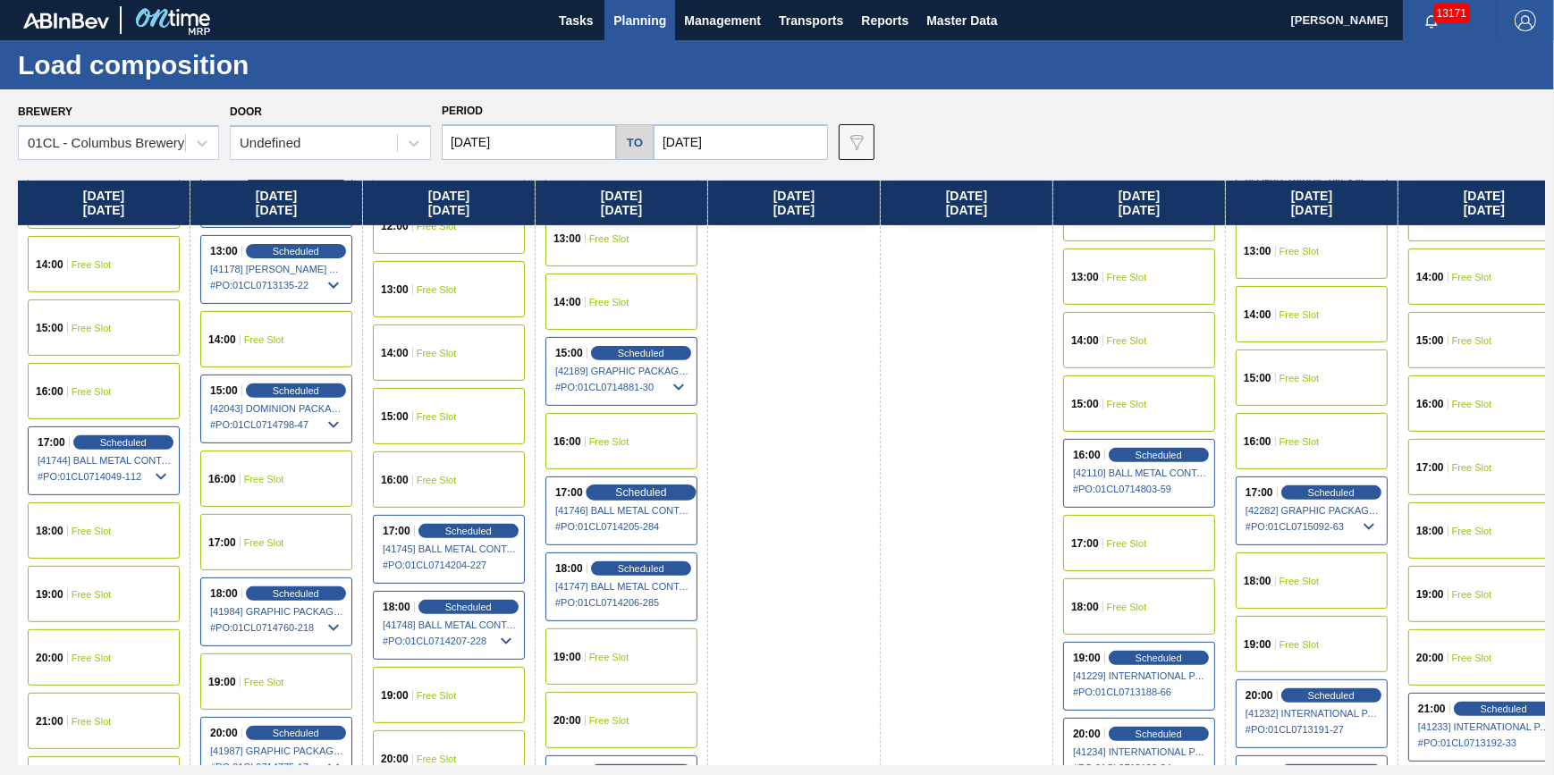
click at [639, 489] on span "Scheduled" at bounding box center [640, 492] width 51 height 12
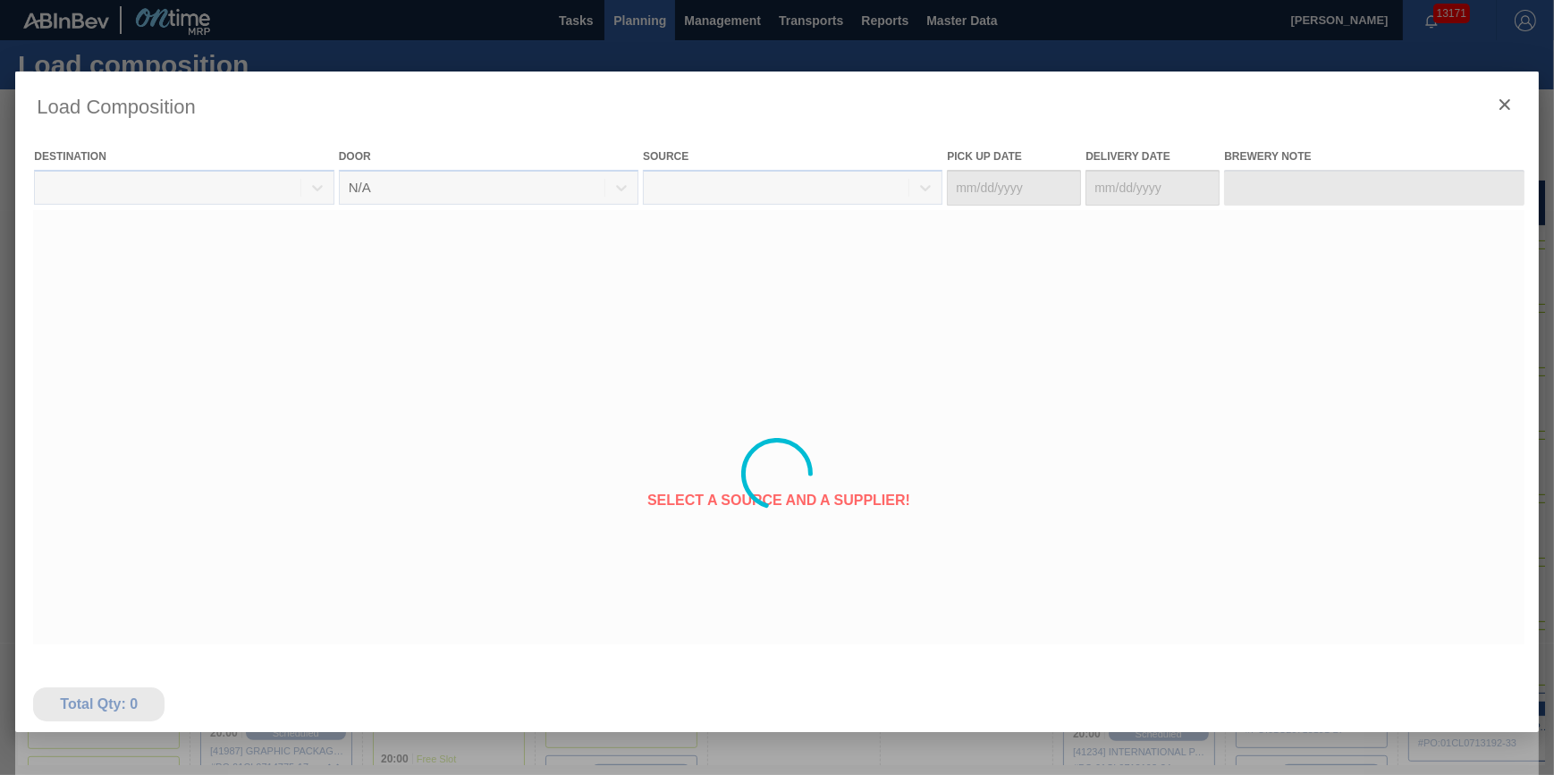
type Date "[DATE]"
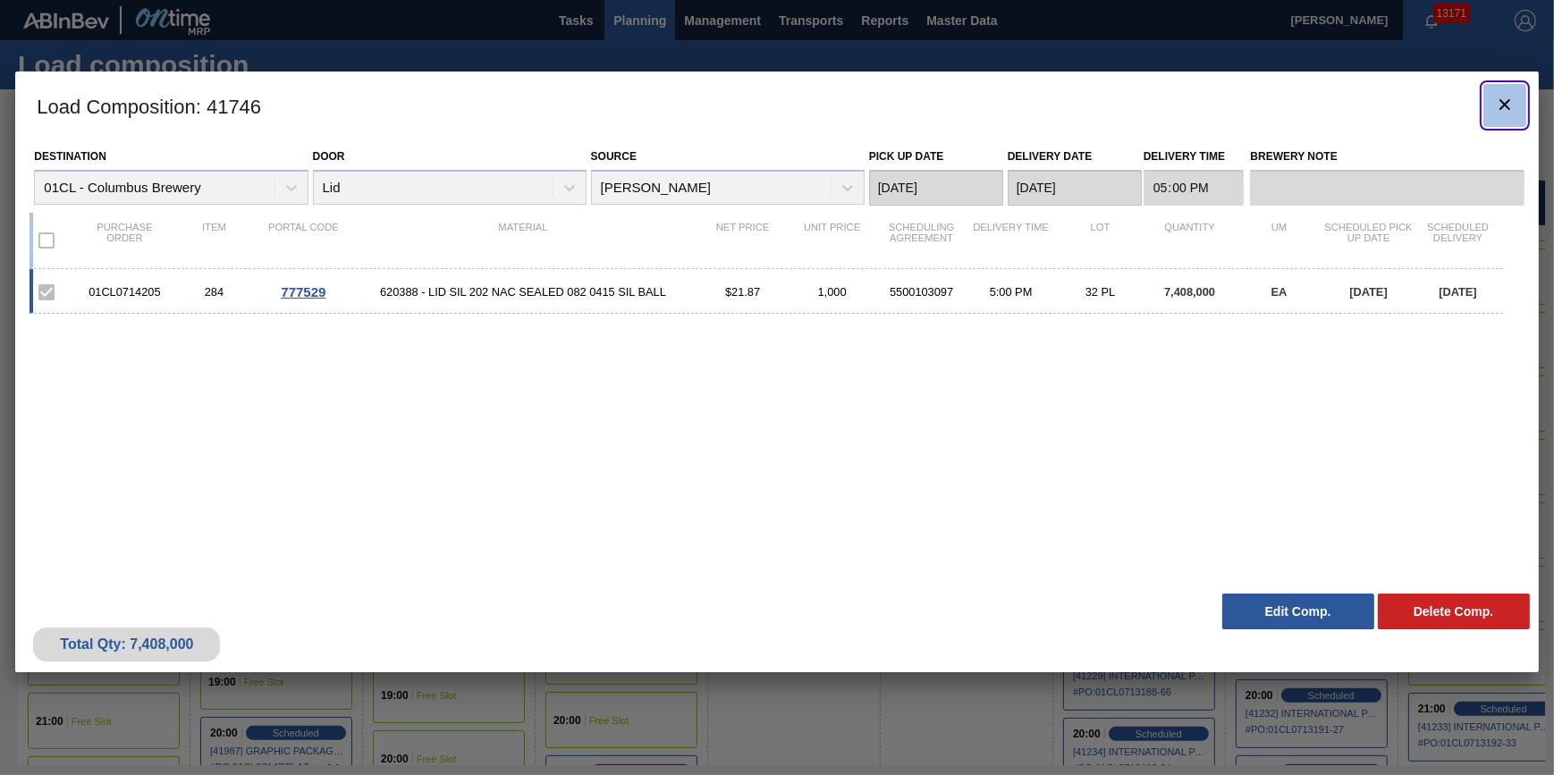
click at [1516, 113] on button "botão de ícone" at bounding box center [1504, 105] width 43 height 43
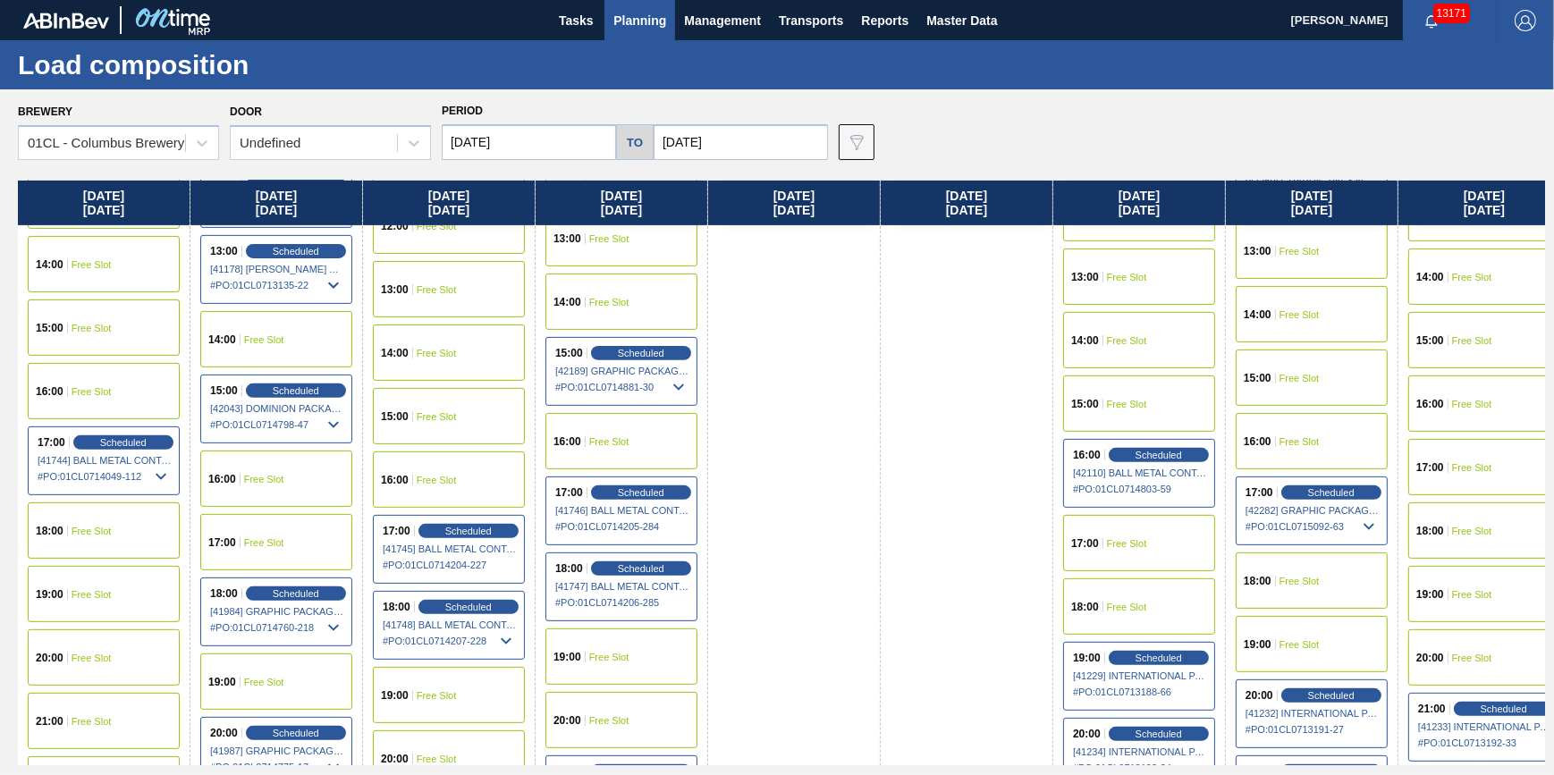
click at [484, 637] on span "# PO : 01CL0714207-228" at bounding box center [450, 640] width 134 height 21
click at [476, 613] on div "Scheduled" at bounding box center [468, 607] width 110 height 16
click at [476, 610] on span "Scheduled" at bounding box center [468, 607] width 51 height 12
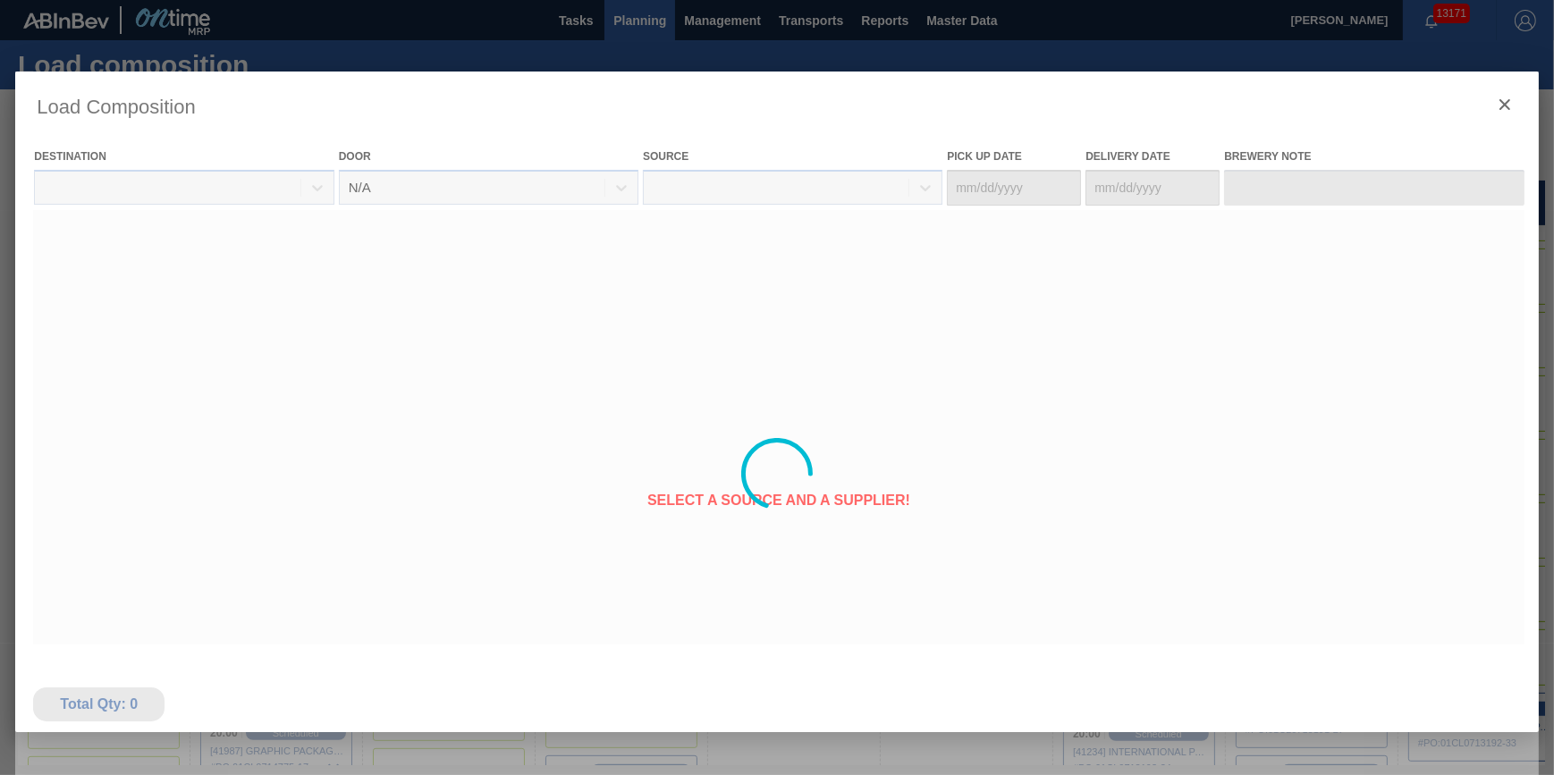
type Date "[DATE]"
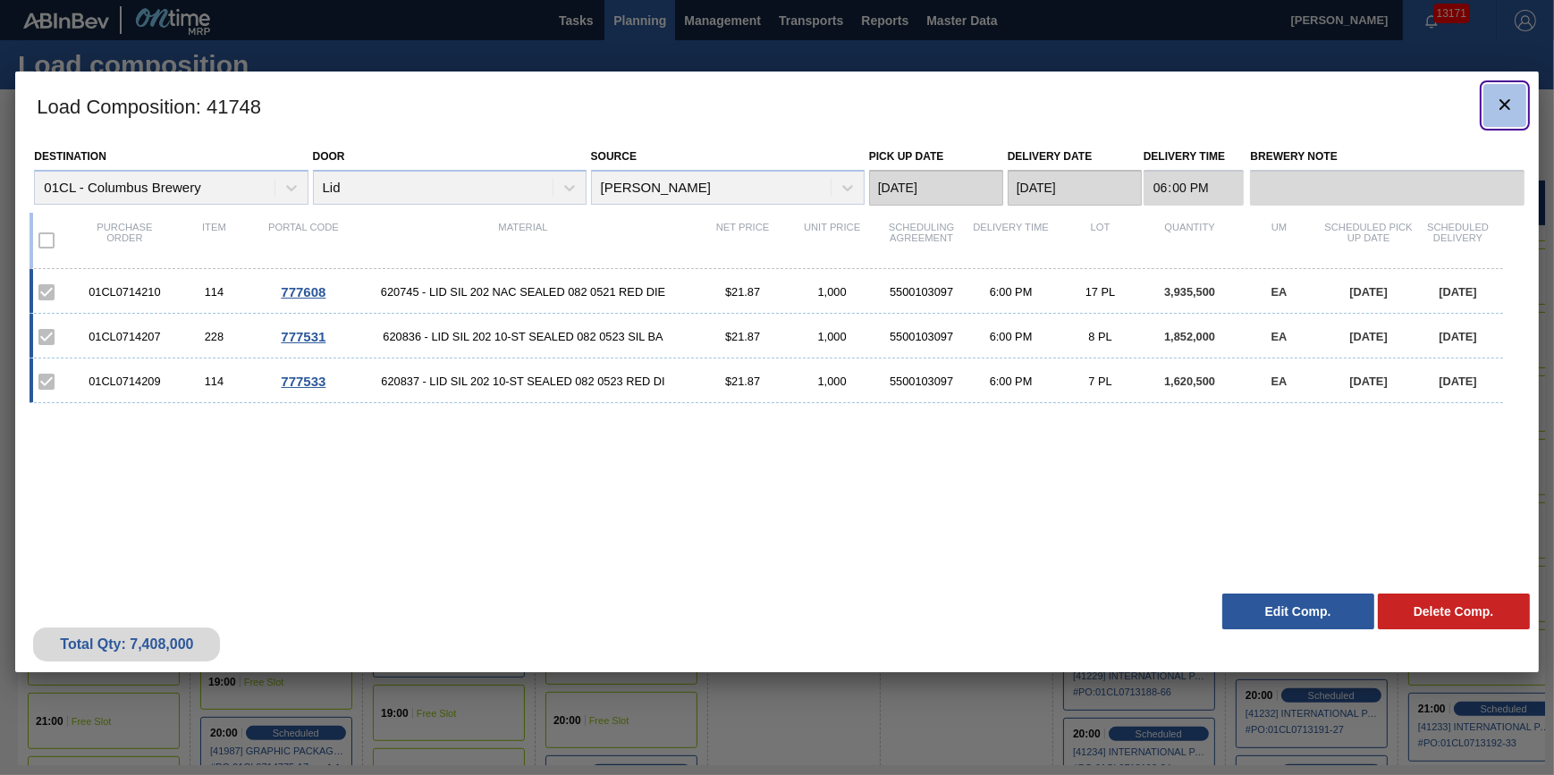
click at [1485, 101] on button "botão de ícone" at bounding box center [1504, 105] width 43 height 43
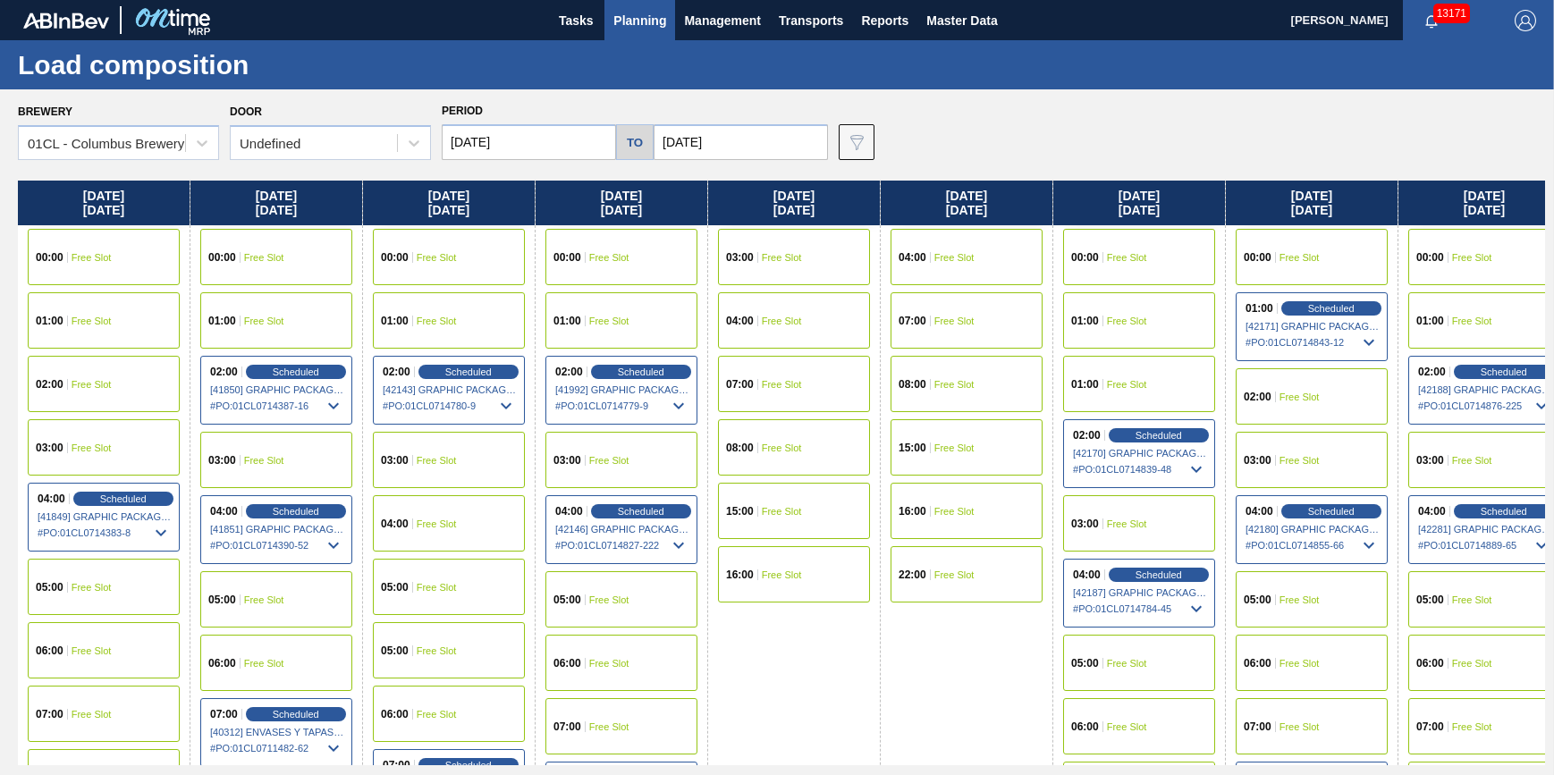
click at [190, 114] on div "Brewery 01CL - Columbus Brewery" at bounding box center [118, 129] width 201 height 61
click at [183, 141] on div "01CL - Columbus Brewery" at bounding box center [106, 143] width 156 height 15
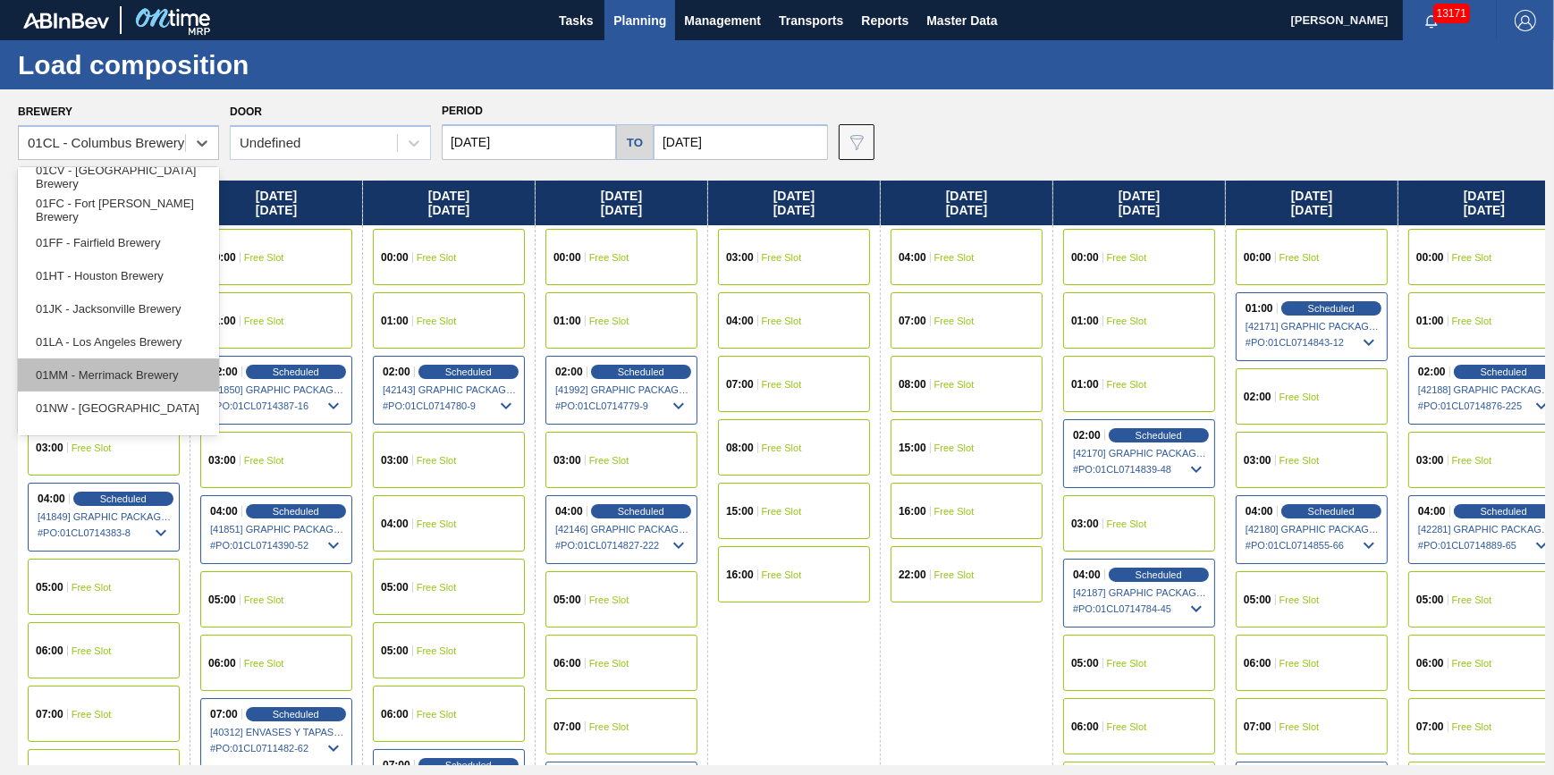
scroll to position [135, 0]
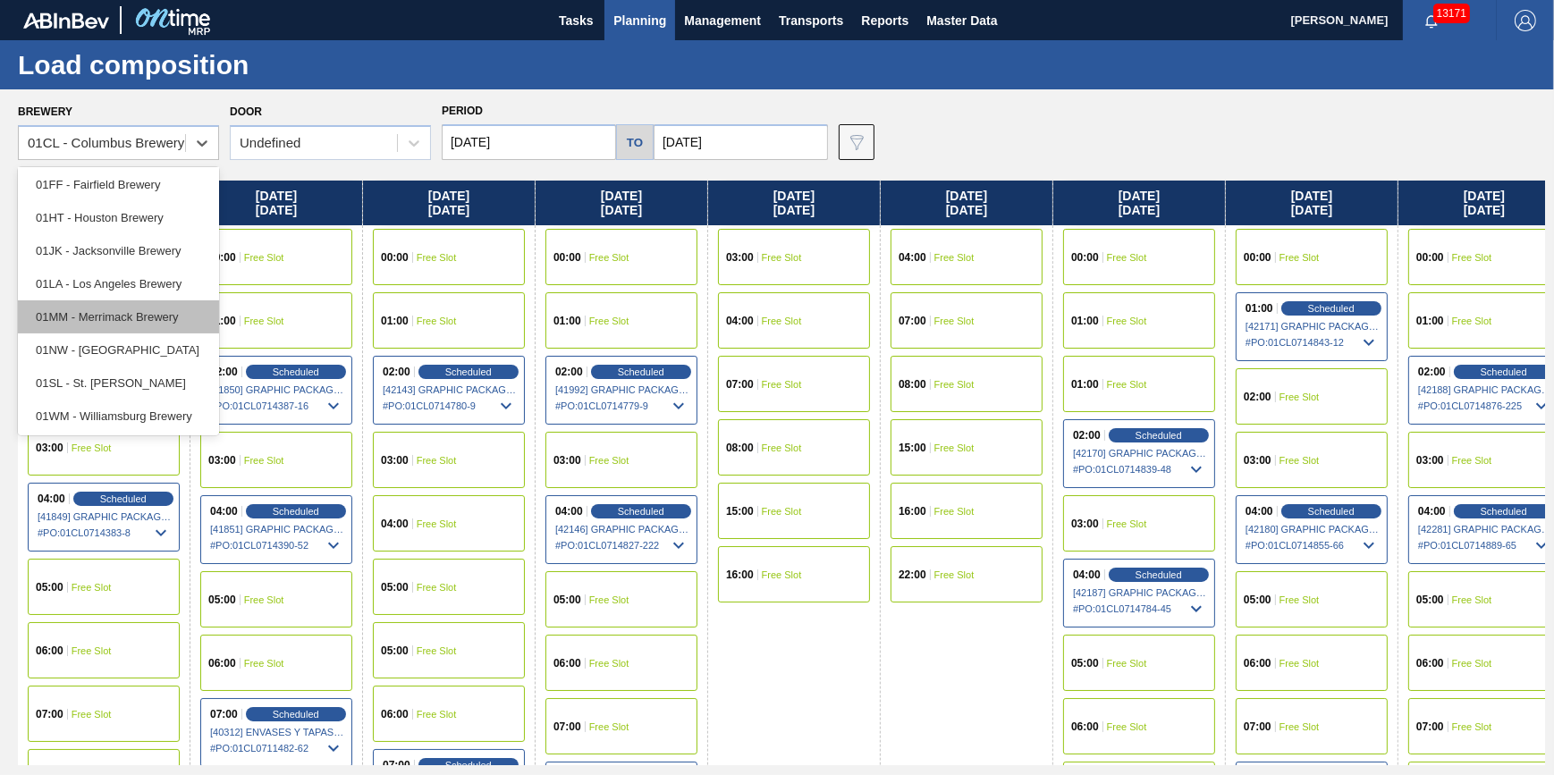
click at [171, 317] on div "01MM - Merrimack Brewery" at bounding box center [118, 316] width 201 height 33
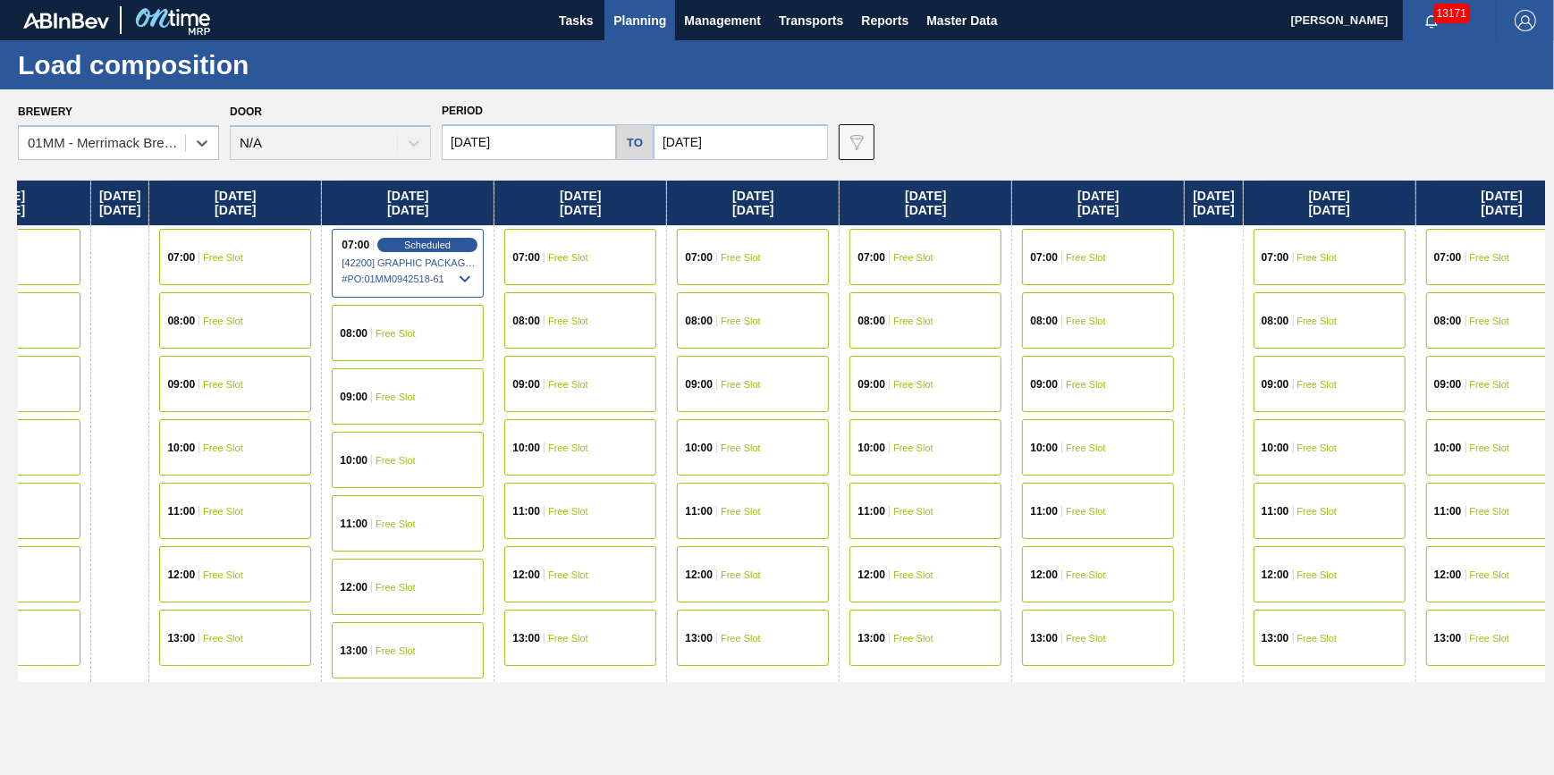
scroll to position [0, 701]
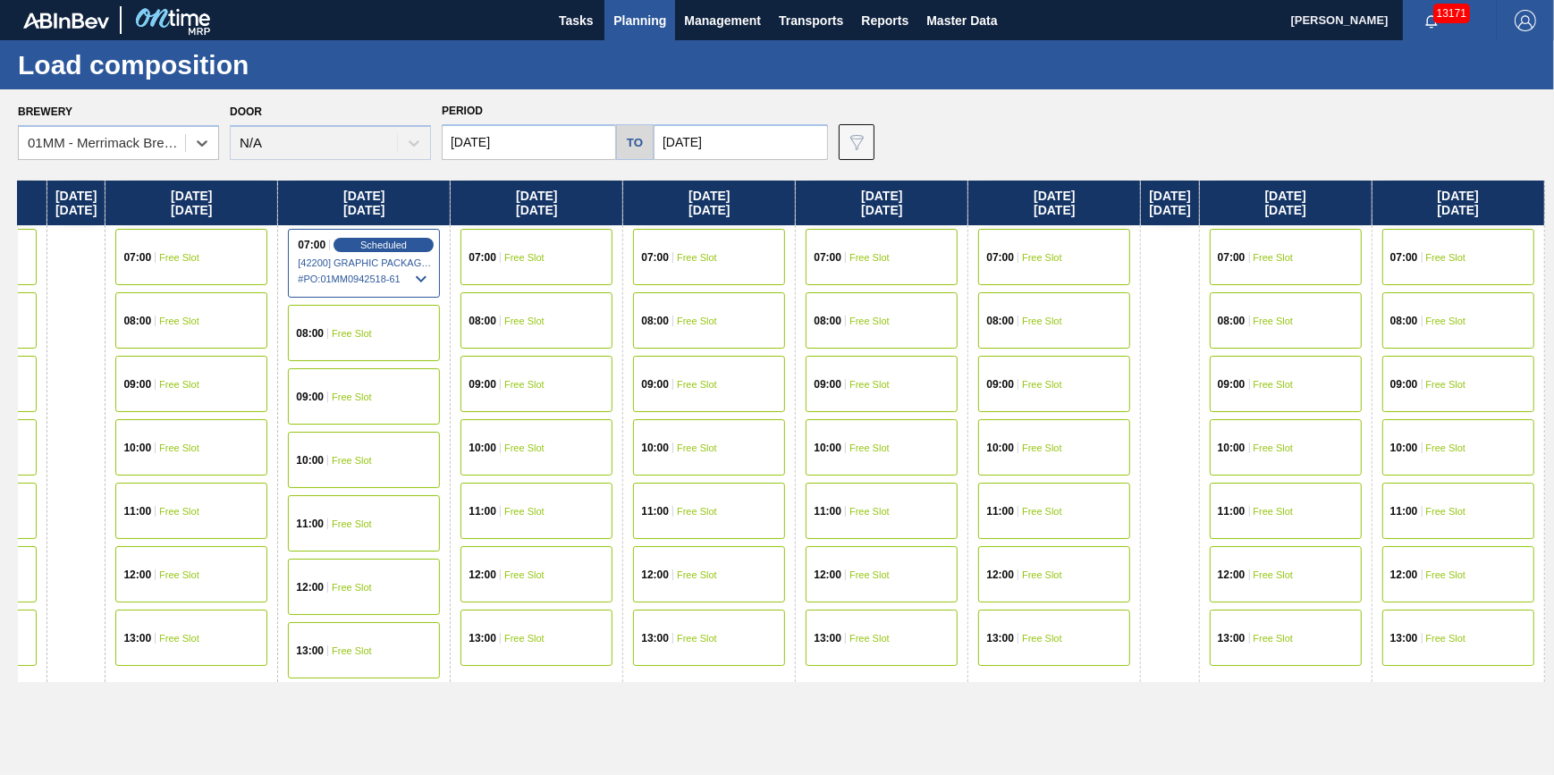
drag, startPoint x: 940, startPoint y: 336, endPoint x: 31, endPoint y: 450, distance: 915.5
click at [31, 450] on div "Tuesday 09/02/2025 07:00 Free Slot 08:00 Free Slot 09:00 Free Slot 10:00 Free S…" at bounding box center [781, 473] width 1527 height 585
drag, startPoint x: 439, startPoint y: 269, endPoint x: 125, endPoint y: 376, distance: 331.4
click at [125, 376] on div "Tuesday 09/02/2025 07:00 Free Slot 08:00 Free Slot 09:00 Free Slot 10:00 Free S…" at bounding box center [781, 473] width 1527 height 585
click at [547, 259] on div "07:00 Free Slot" at bounding box center [536, 257] width 152 height 56
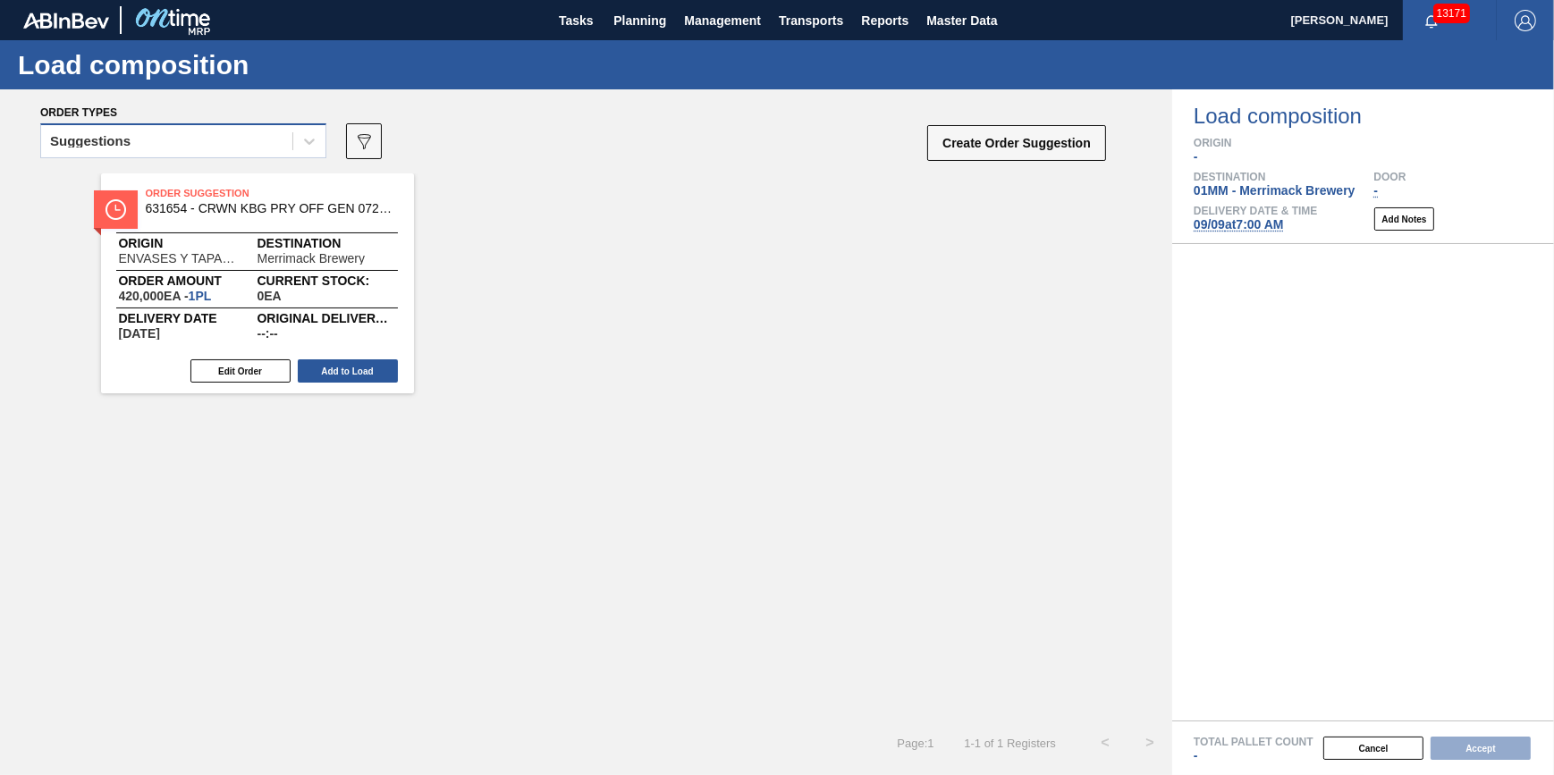
click at [284, 148] on div "Suggestions" at bounding box center [166, 142] width 251 height 26
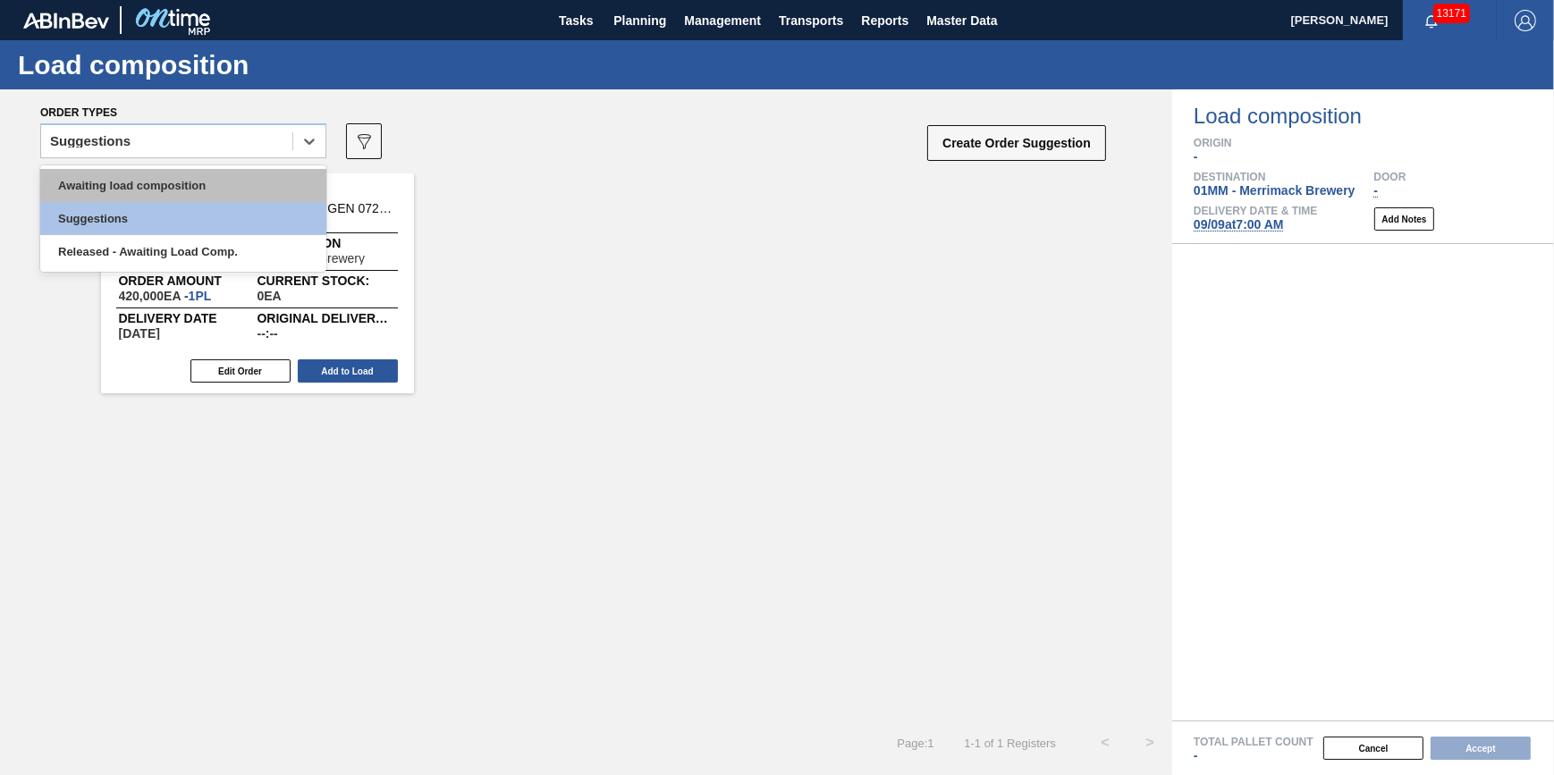
click at [276, 181] on div "Awaiting load composition" at bounding box center [183, 185] width 286 height 33
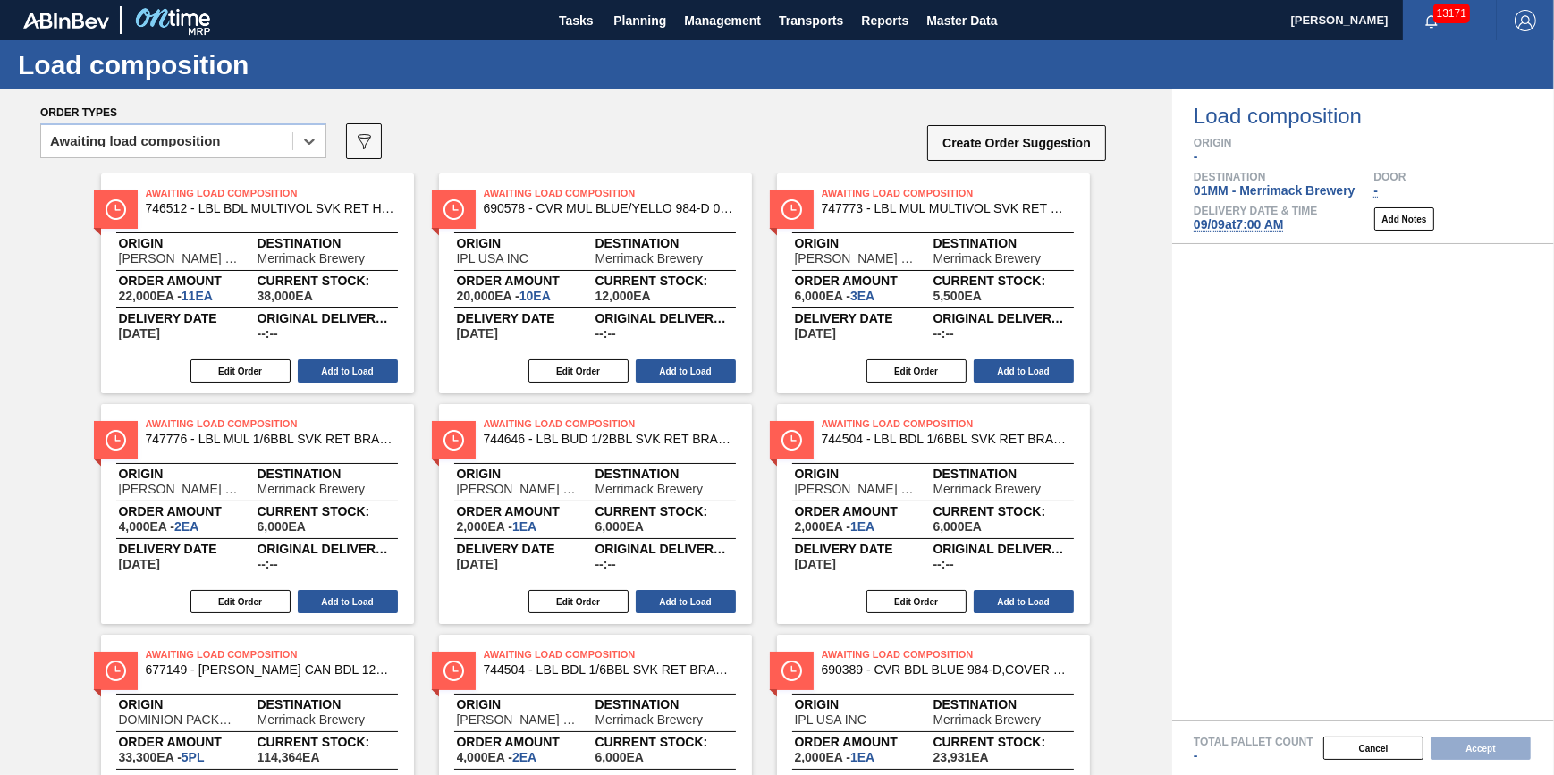
drag, startPoint x: 359, startPoint y: 139, endPoint x: 379, endPoint y: 132, distance: 21.5
click at [360, 139] on icon at bounding box center [364, 141] width 13 height 15
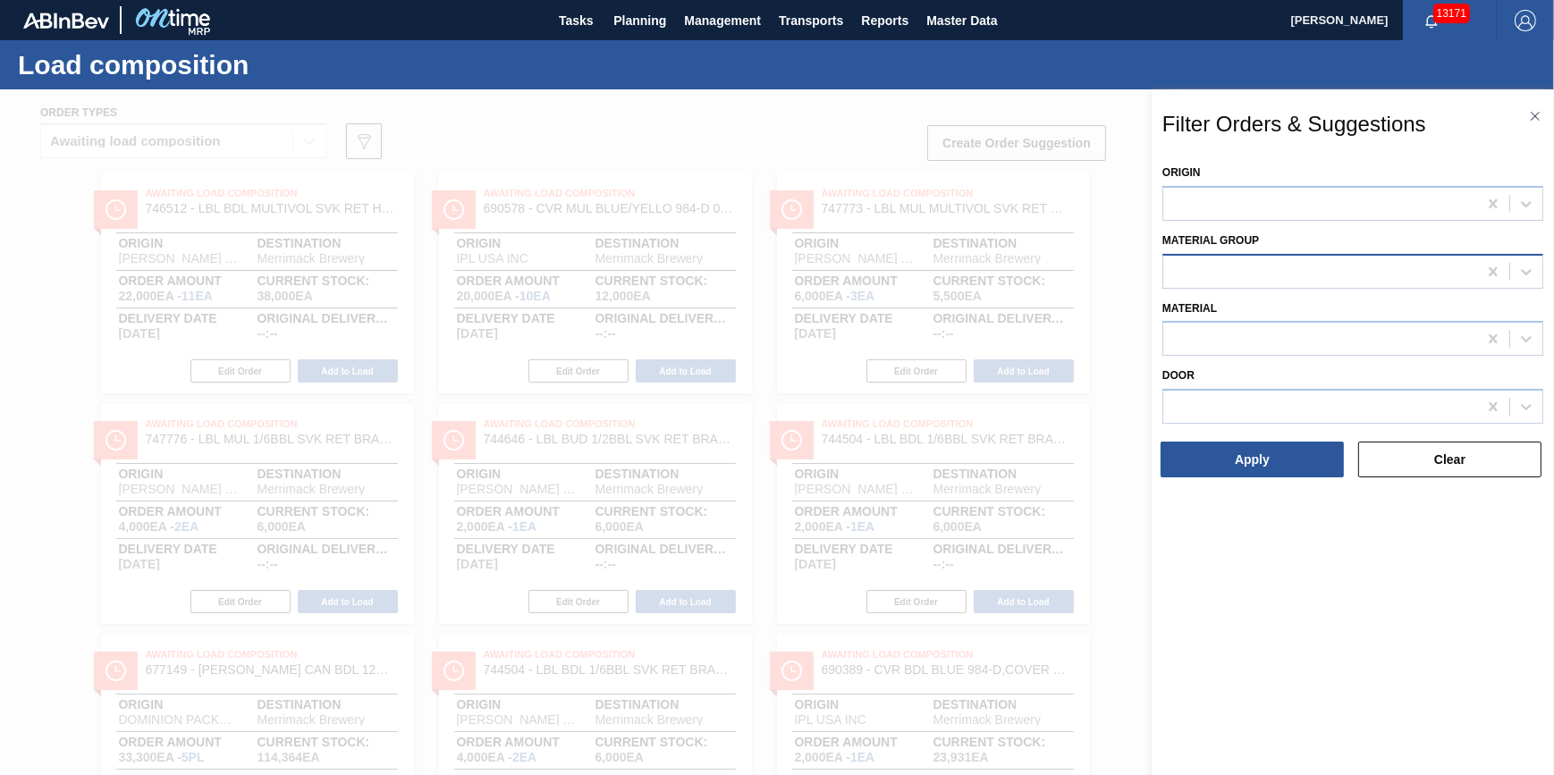
click at [1278, 277] on div at bounding box center [1320, 271] width 314 height 26
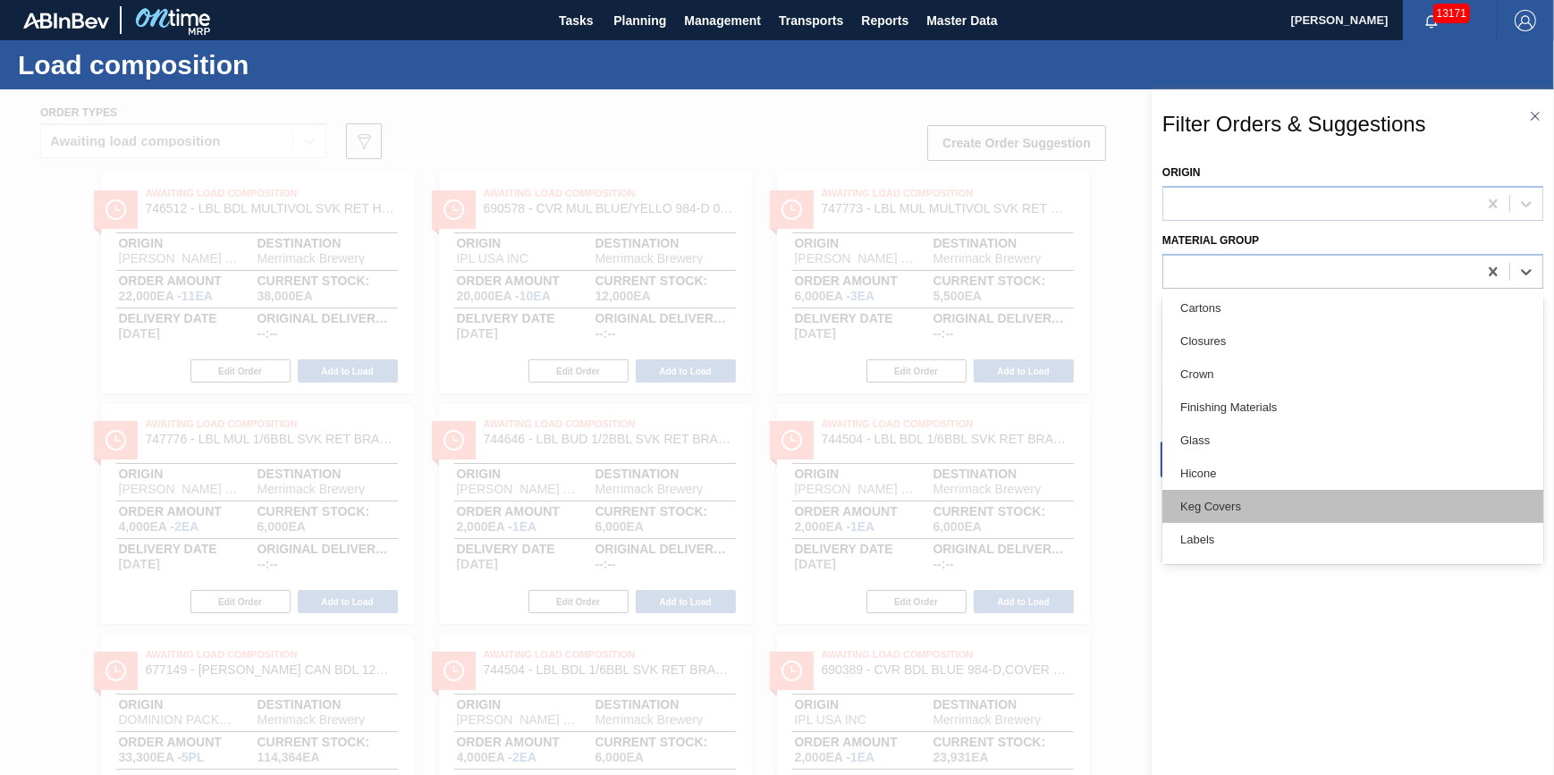
scroll to position [243, 0]
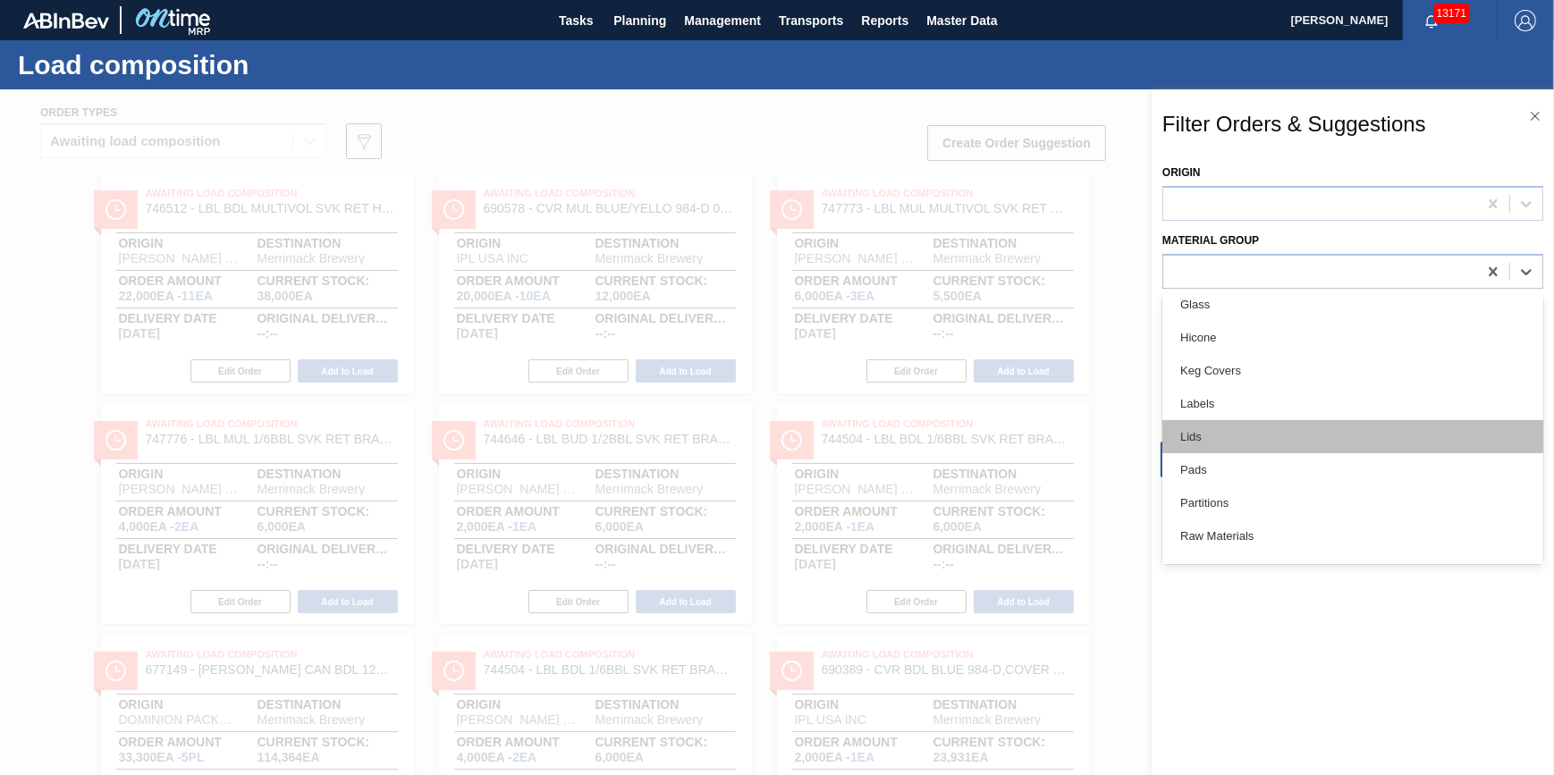
click at [1270, 426] on div "Lids" at bounding box center [1352, 436] width 381 height 33
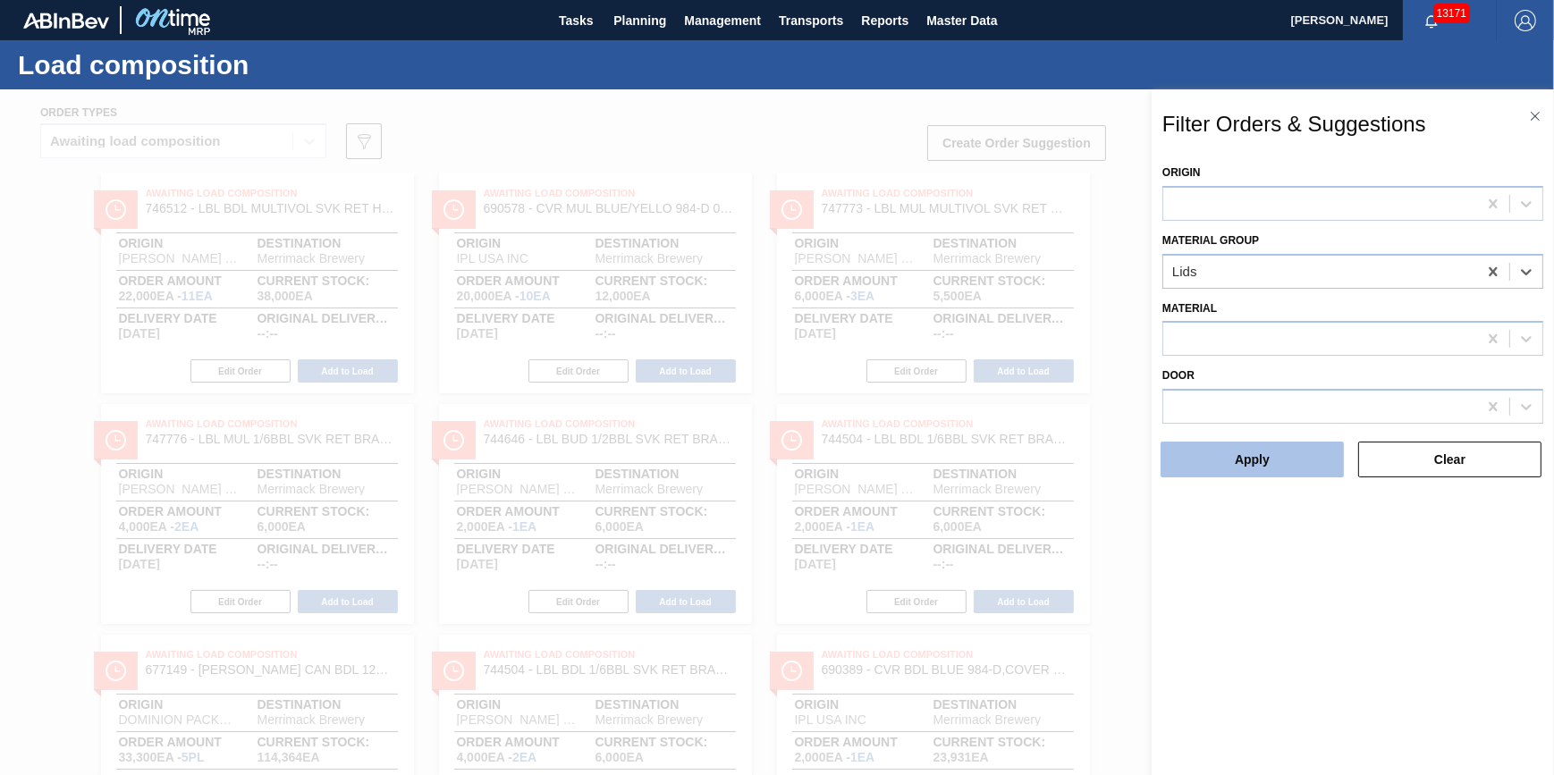
click at [1272, 455] on button "Apply" at bounding box center [1252, 460] width 183 height 36
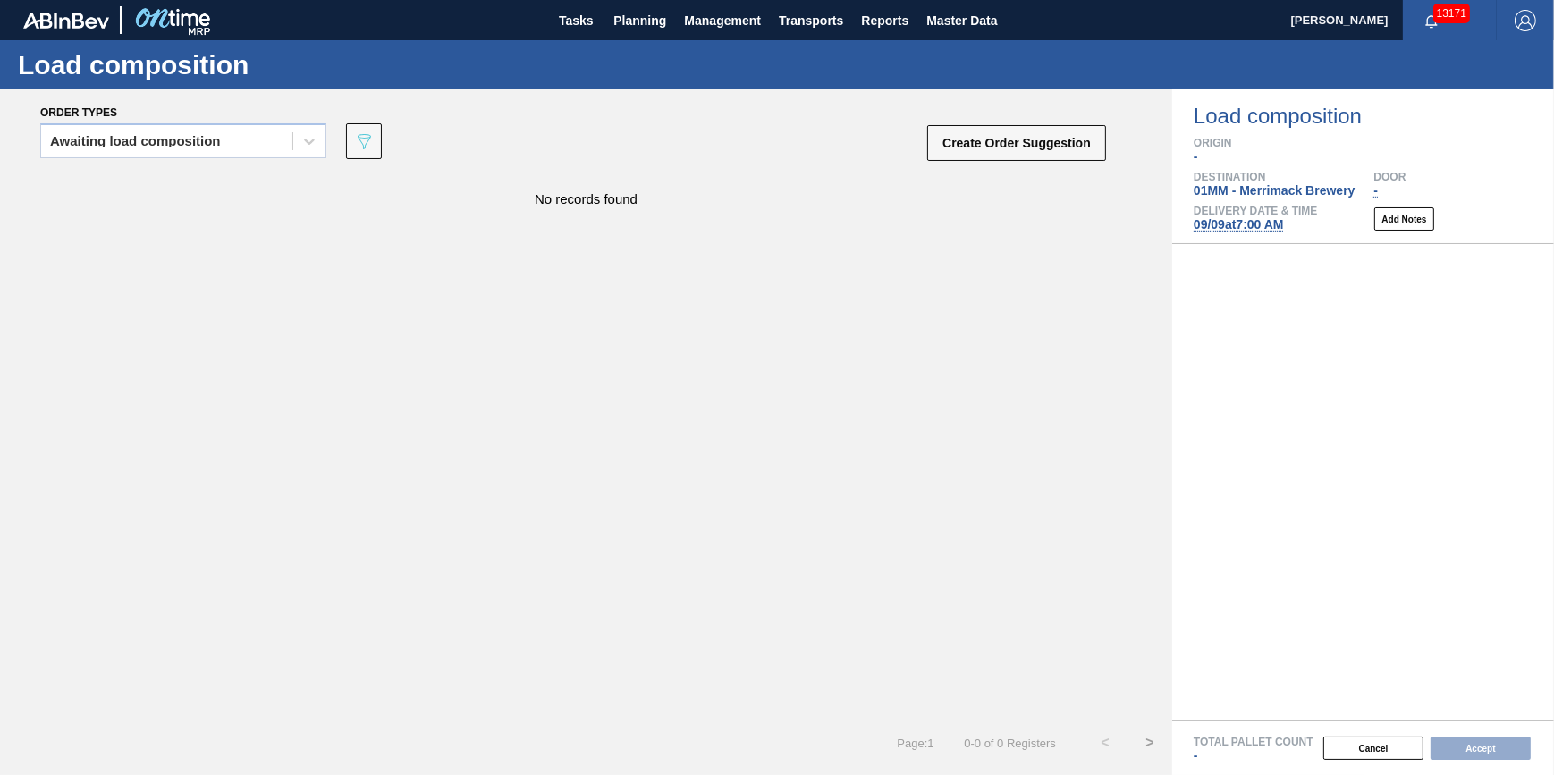
click at [236, 139] on div "Awaiting load composition" at bounding box center [166, 142] width 251 height 26
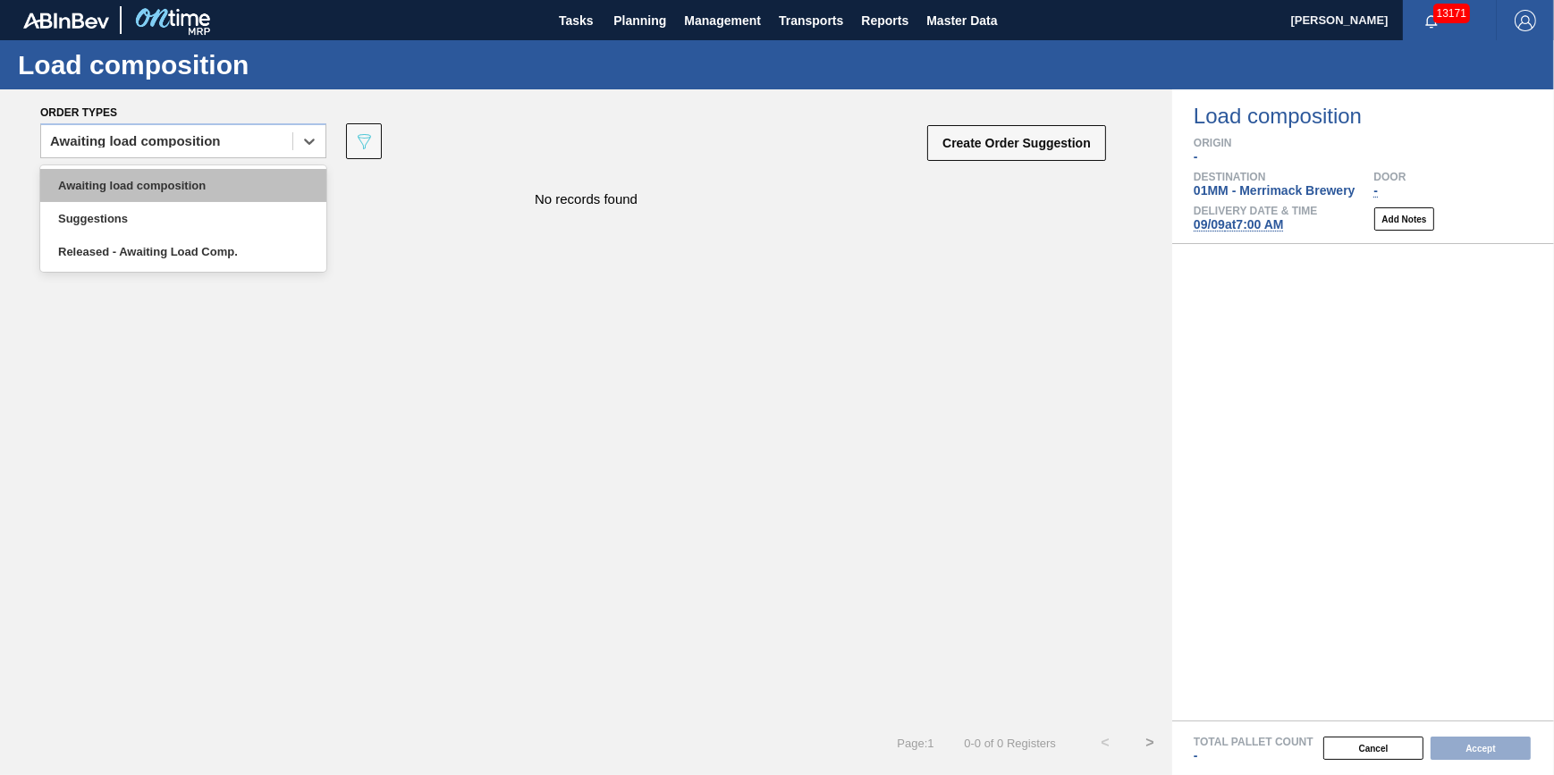
click at [233, 172] on div "Awaiting load composition" at bounding box center [183, 185] width 286 height 33
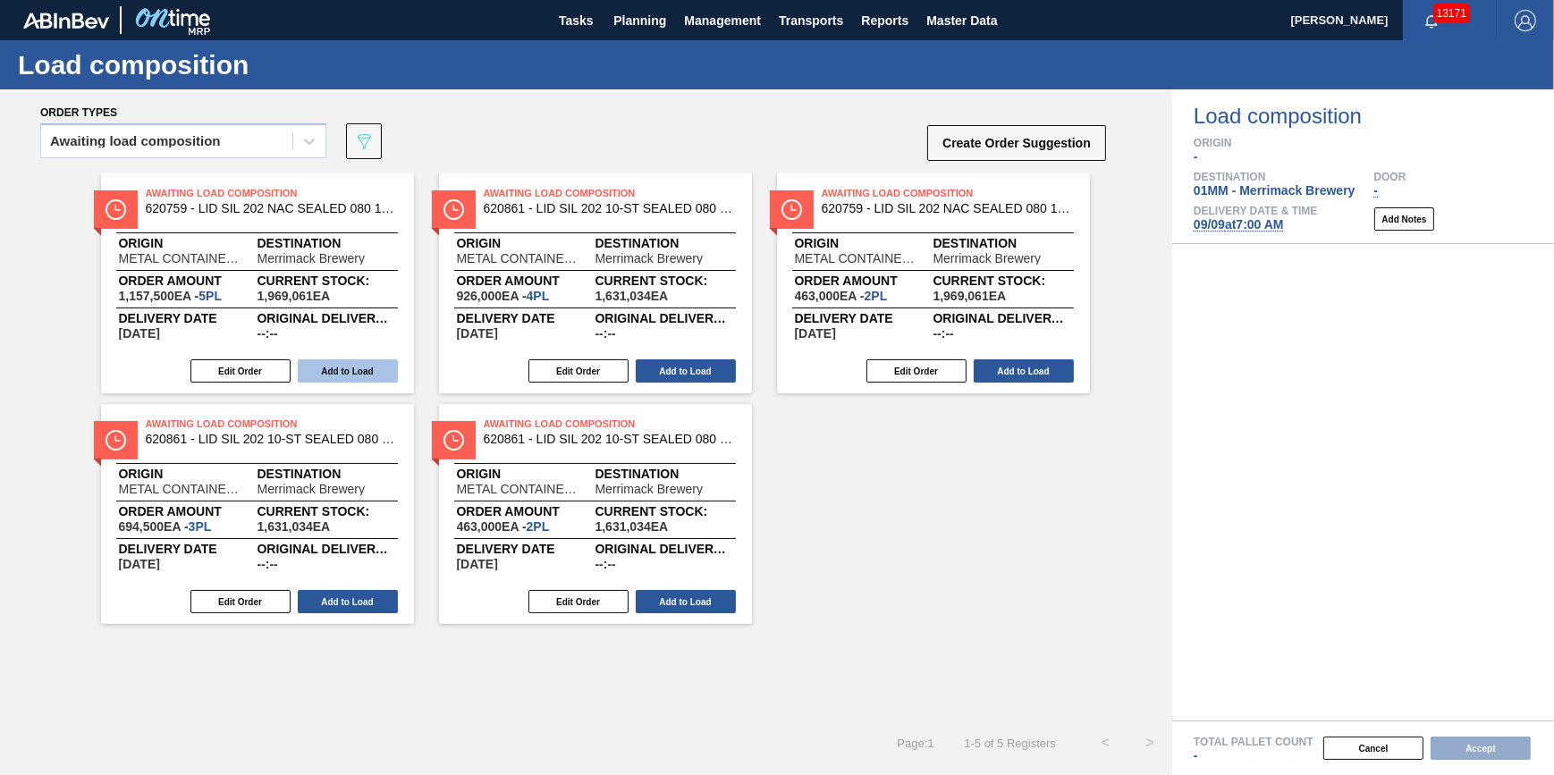
click at [349, 370] on button "Add to Load" at bounding box center [348, 370] width 100 height 23
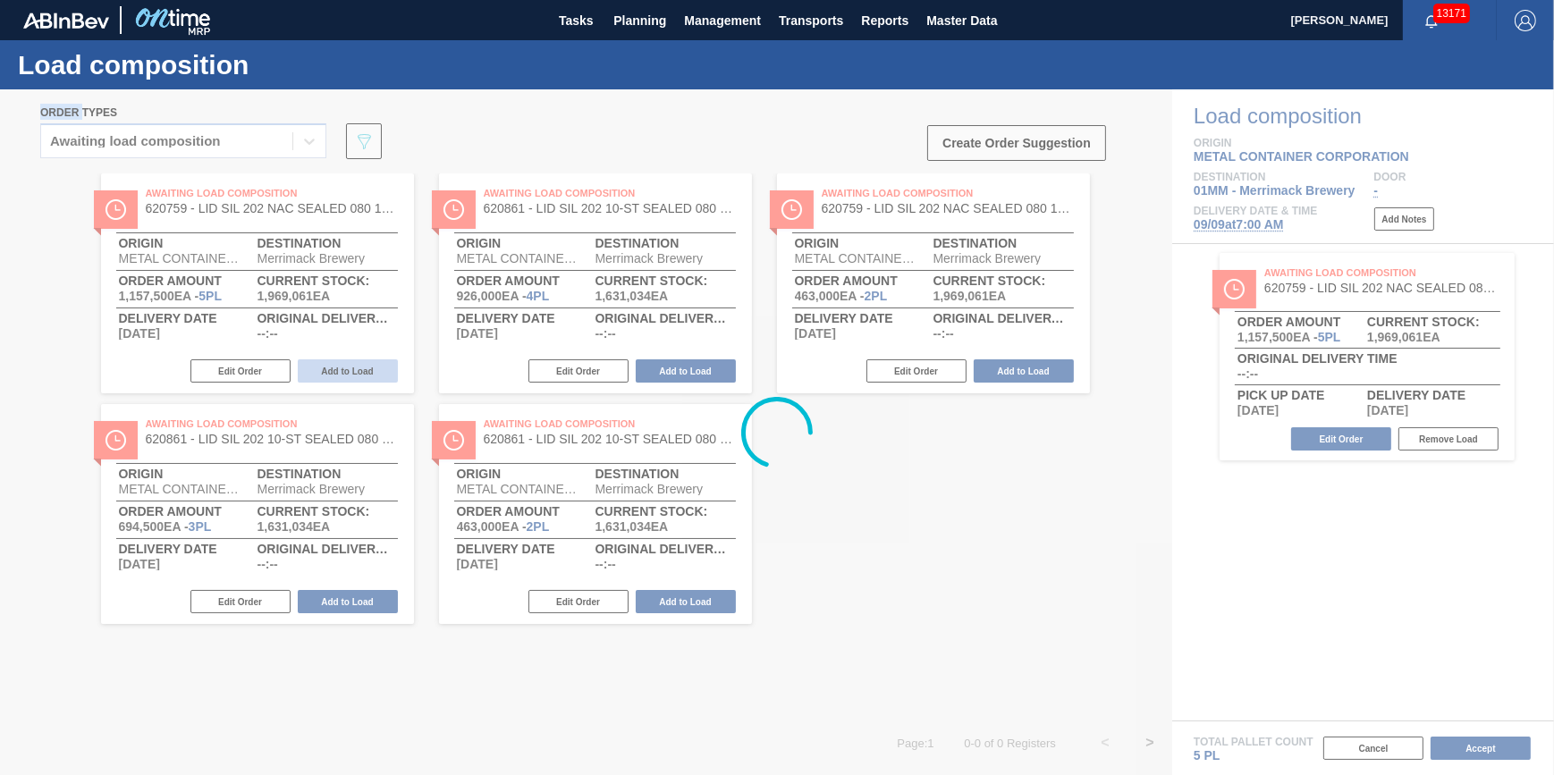
click at [349, 370] on div at bounding box center [777, 432] width 1554 height 686
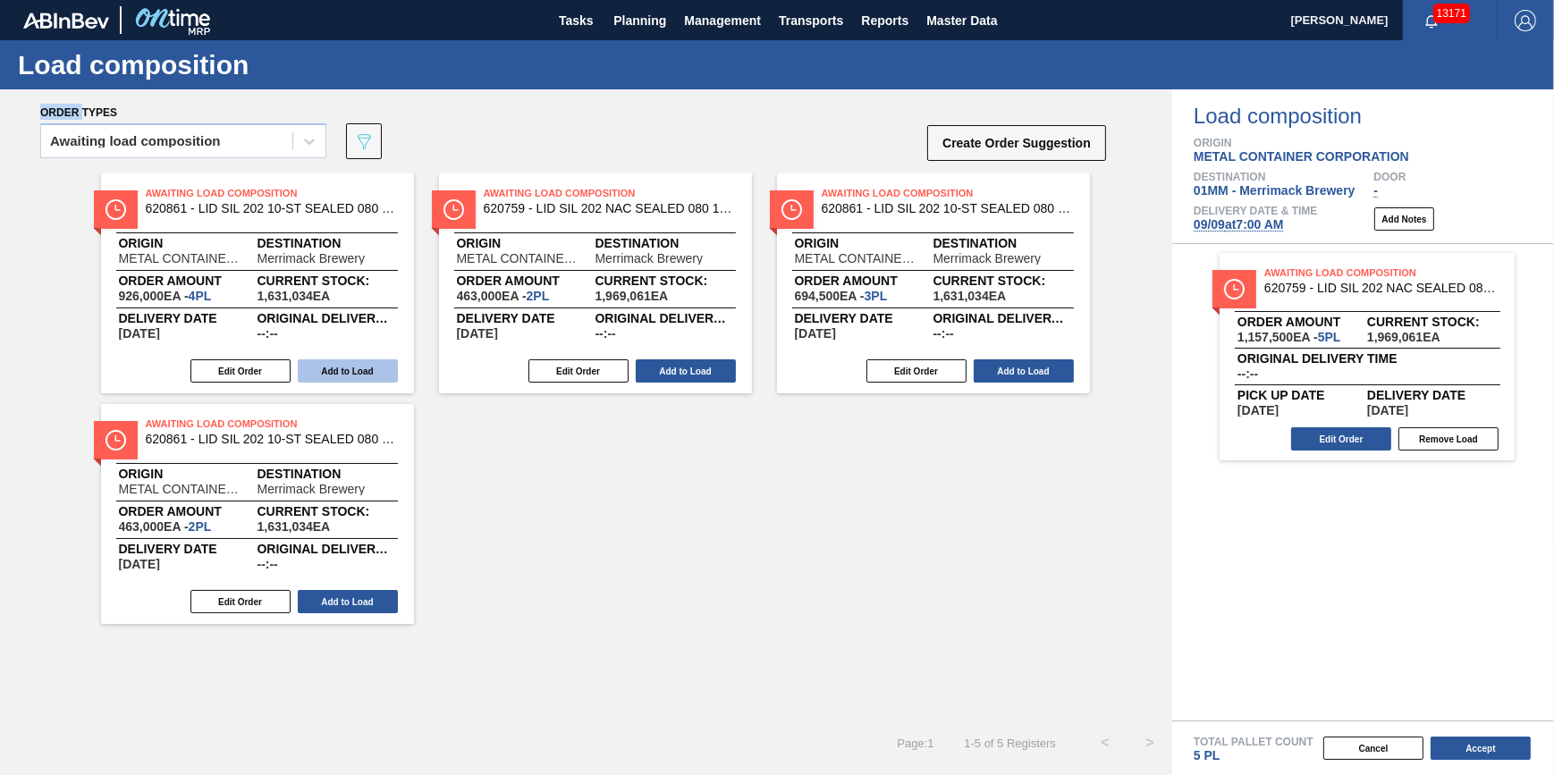
click at [349, 370] on button "Add to Load" at bounding box center [348, 370] width 100 height 23
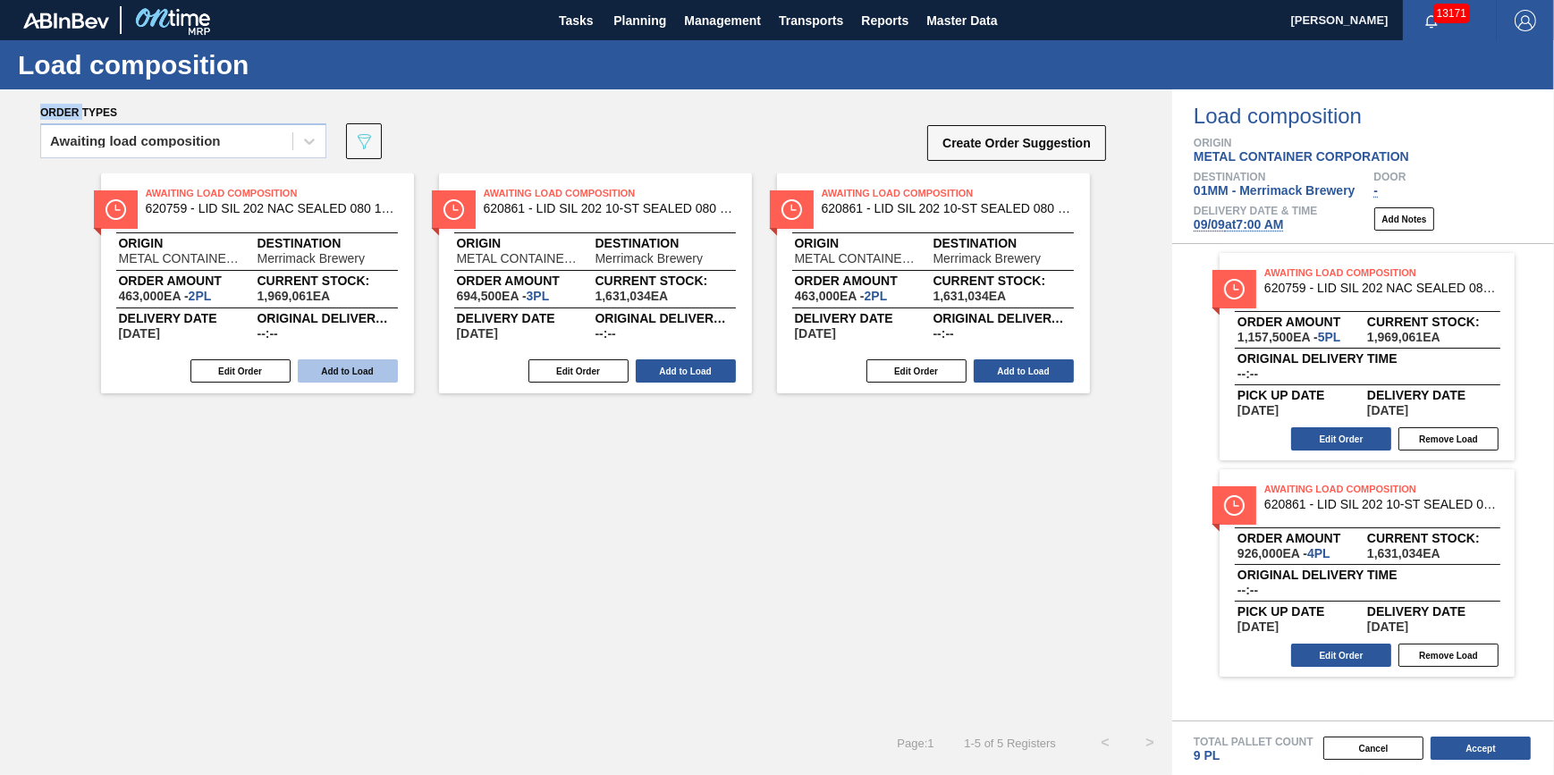
click at [349, 370] on button "Add to Load" at bounding box center [348, 370] width 100 height 23
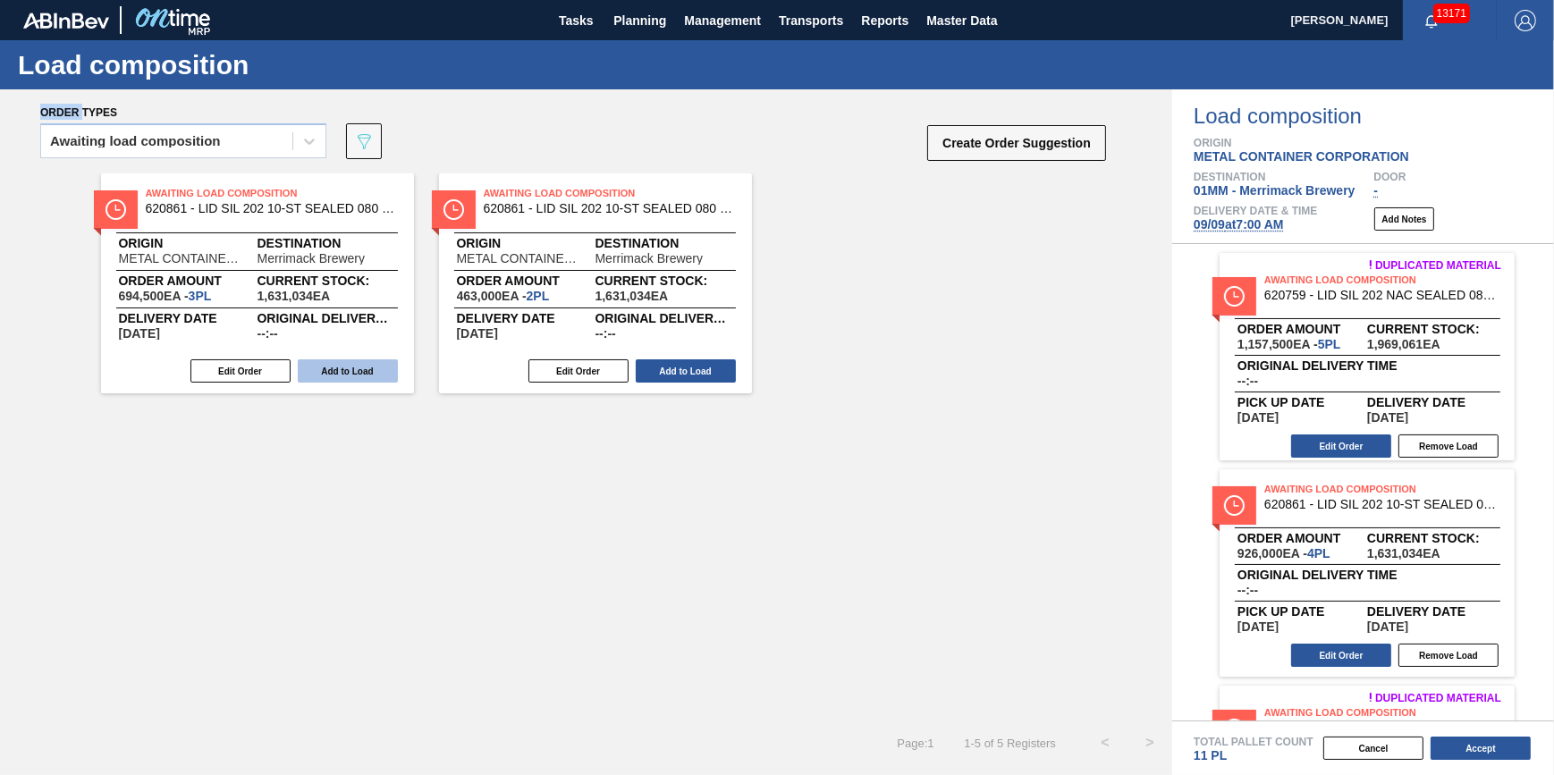
click at [349, 370] on button "Add to Load" at bounding box center [348, 370] width 100 height 23
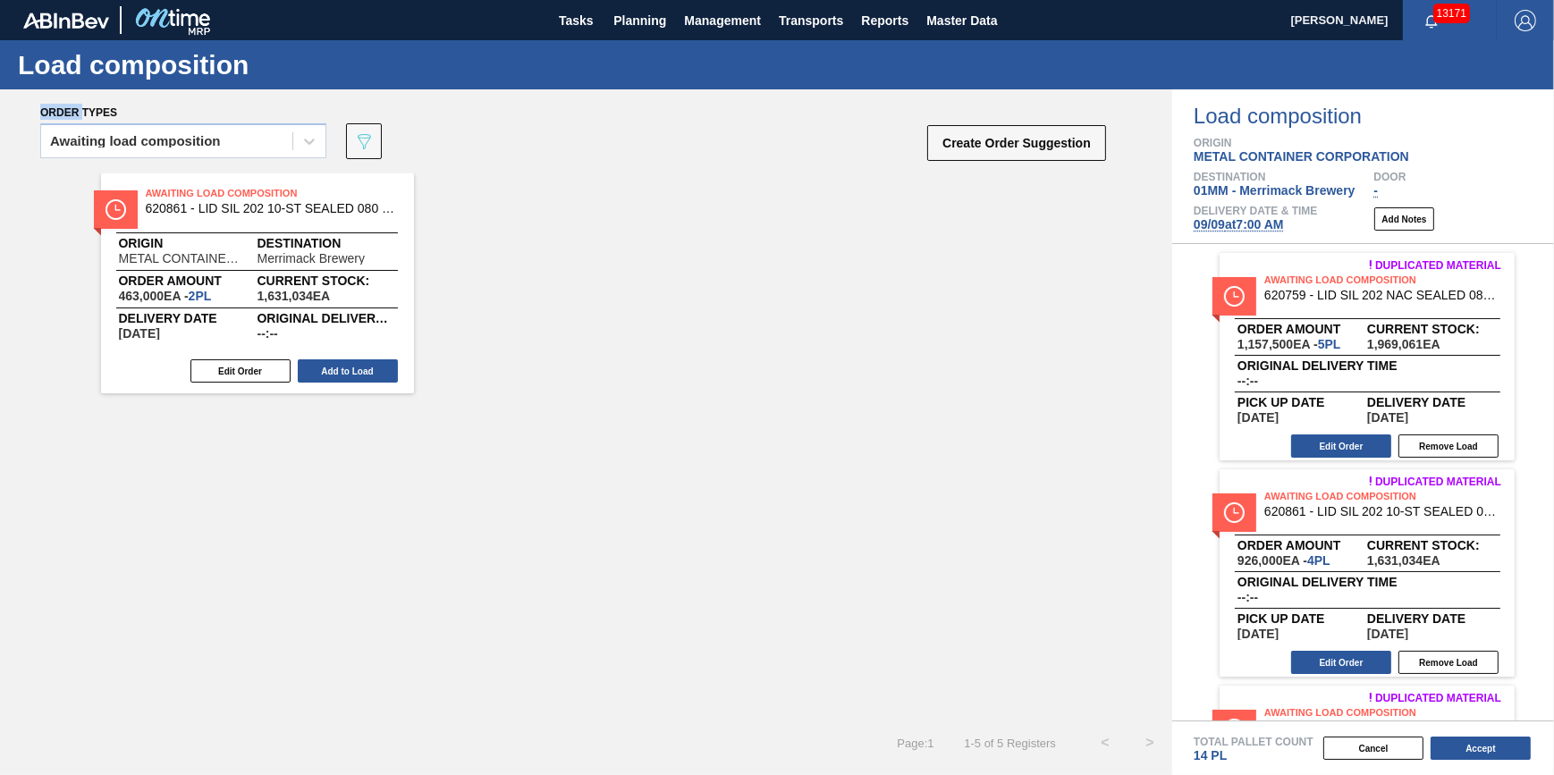
click at [349, 370] on button "Add to Load" at bounding box center [348, 370] width 100 height 23
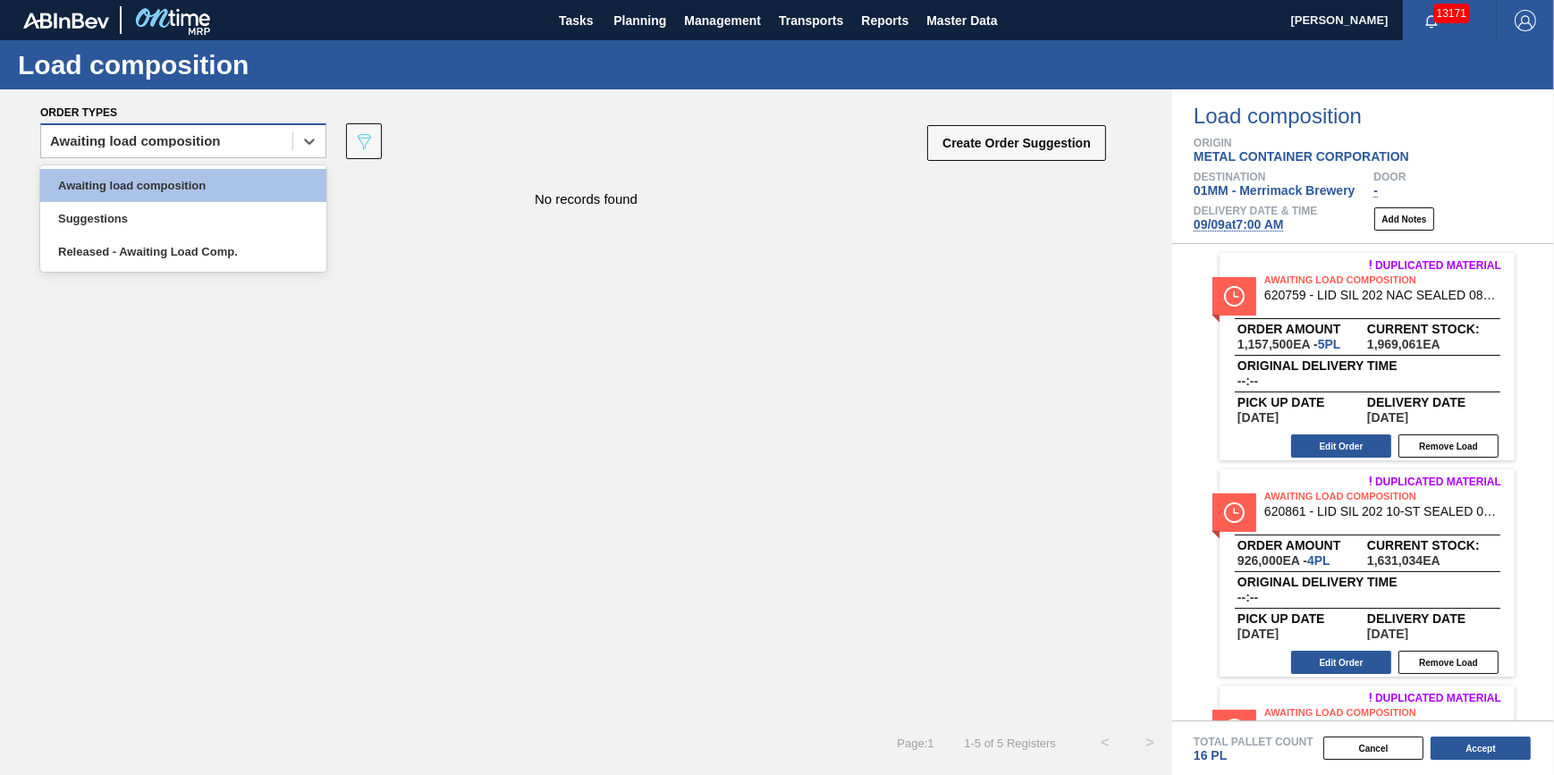
click at [213, 130] on div "Awaiting load composition" at bounding box center [166, 142] width 251 height 26
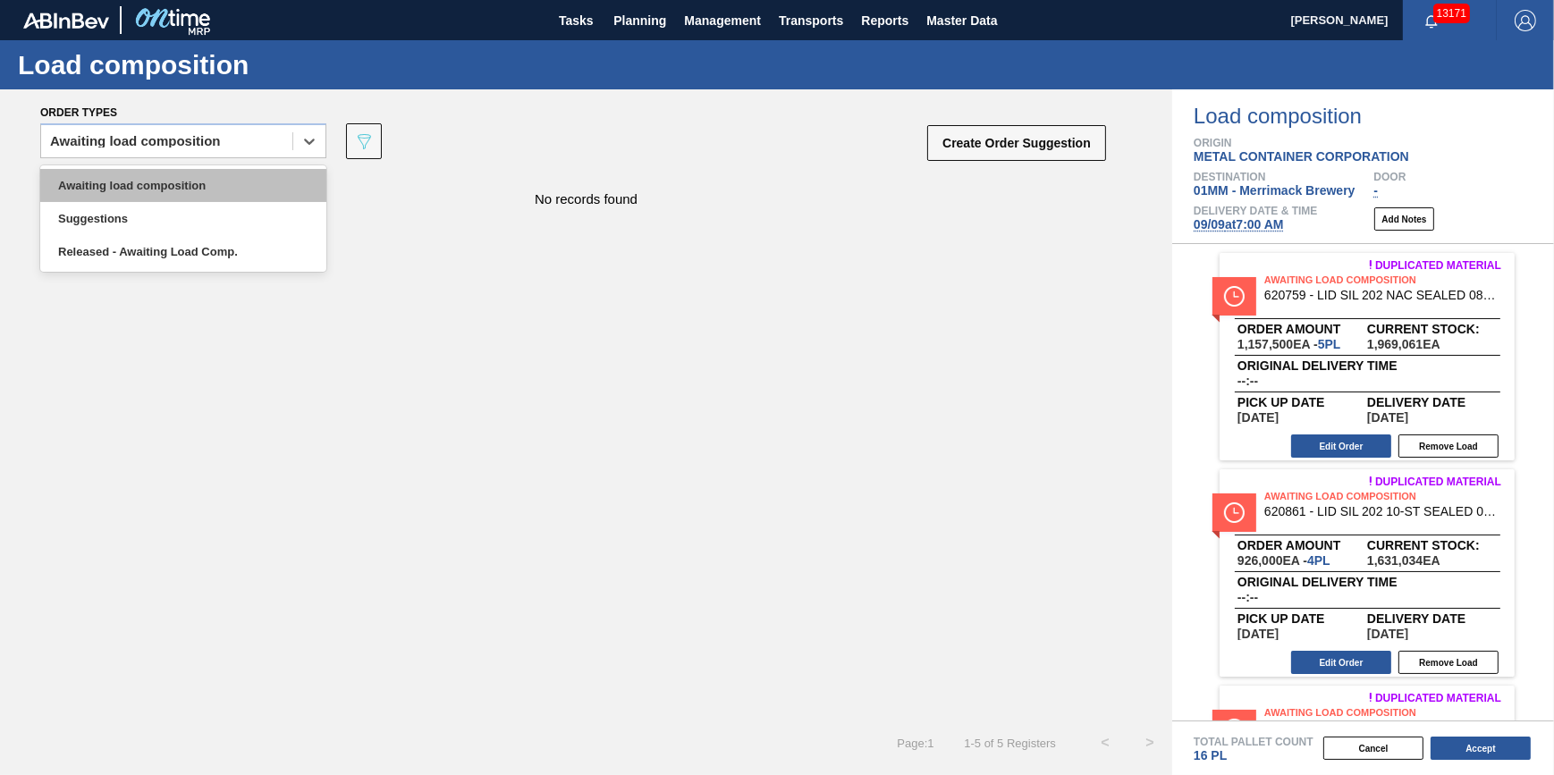
click at [212, 180] on div "Awaiting load composition" at bounding box center [183, 185] width 286 height 33
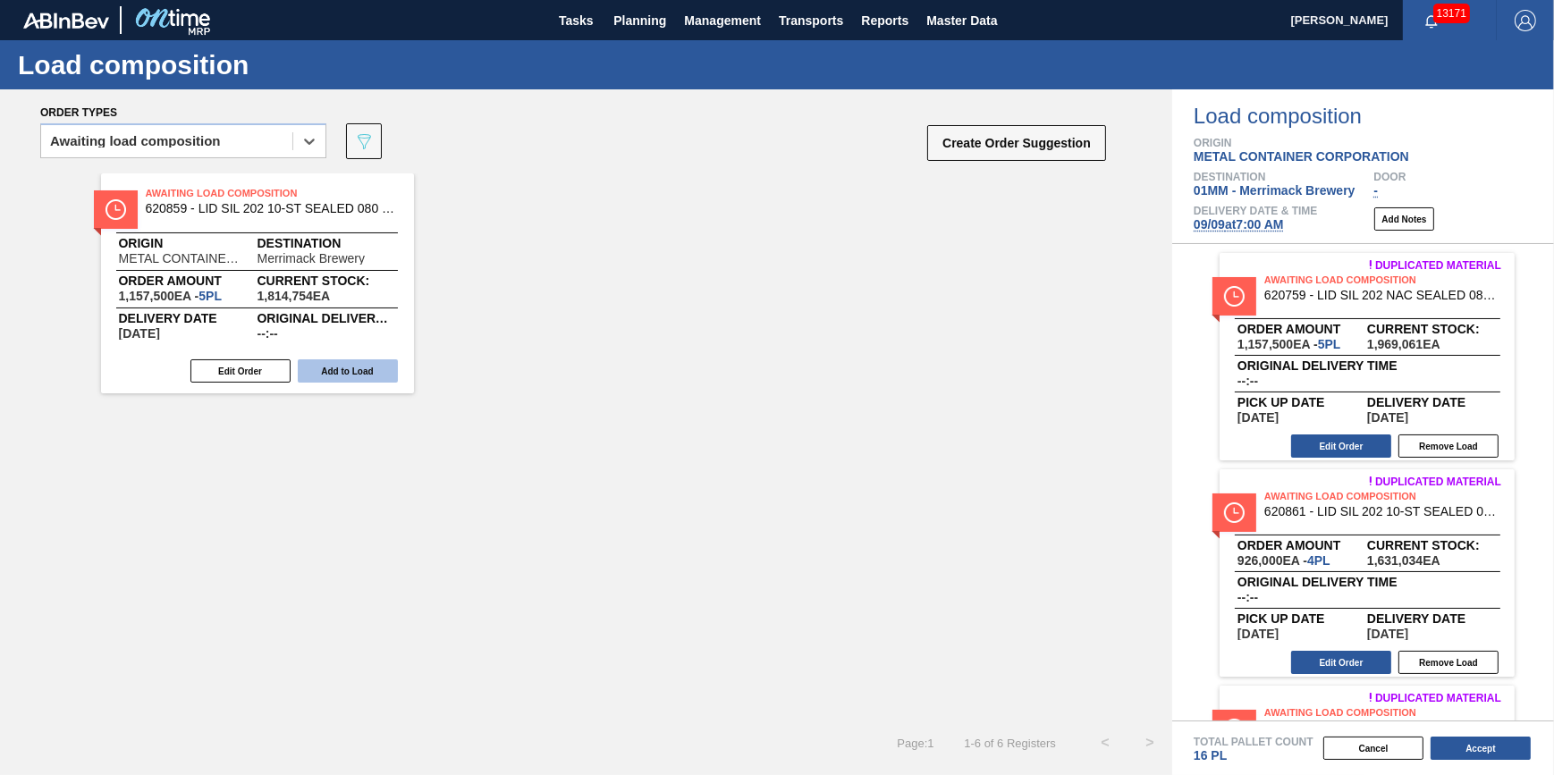
click at [374, 362] on button "Add to Load" at bounding box center [348, 370] width 100 height 23
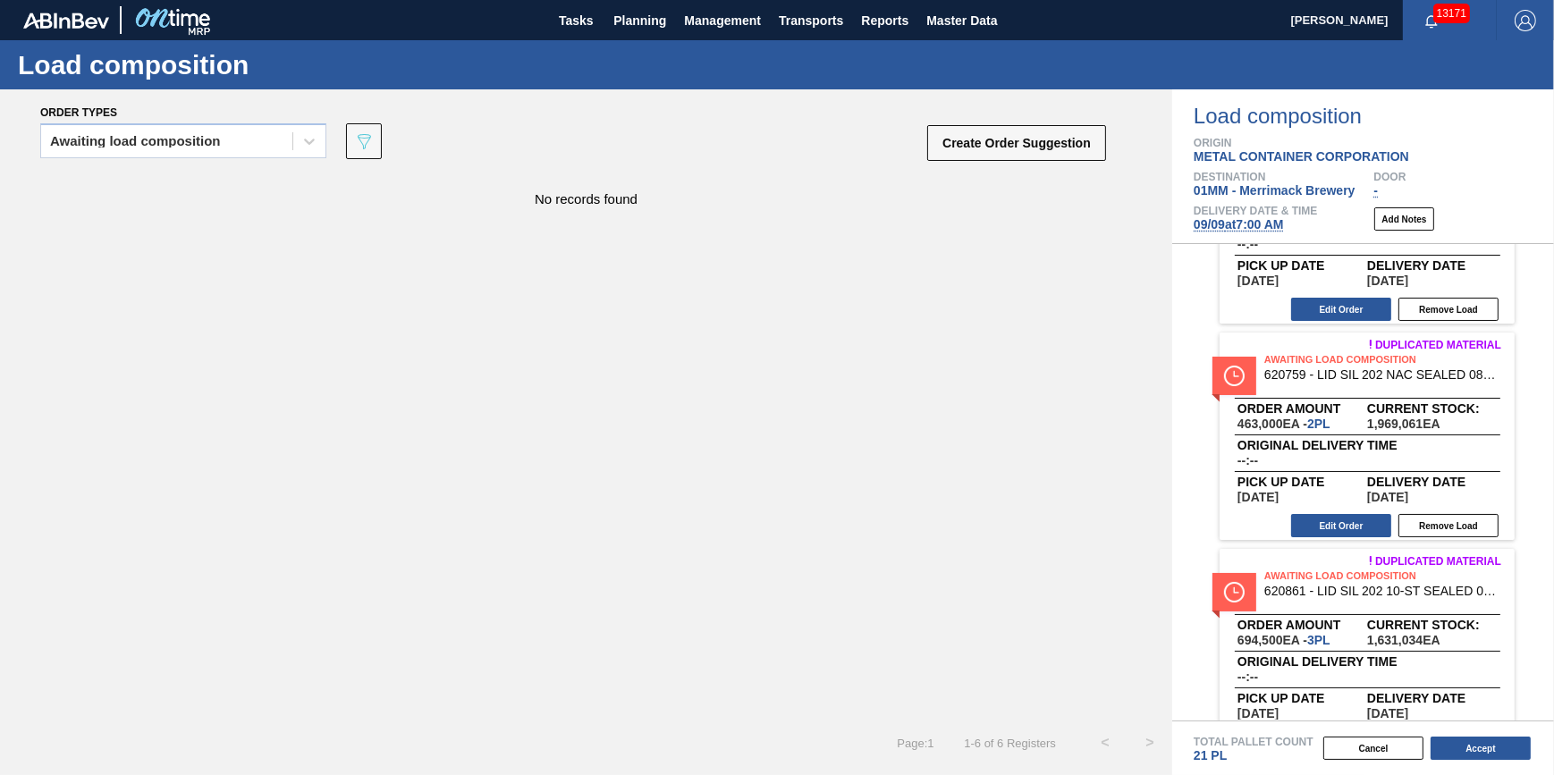
scroll to position [345, 0]
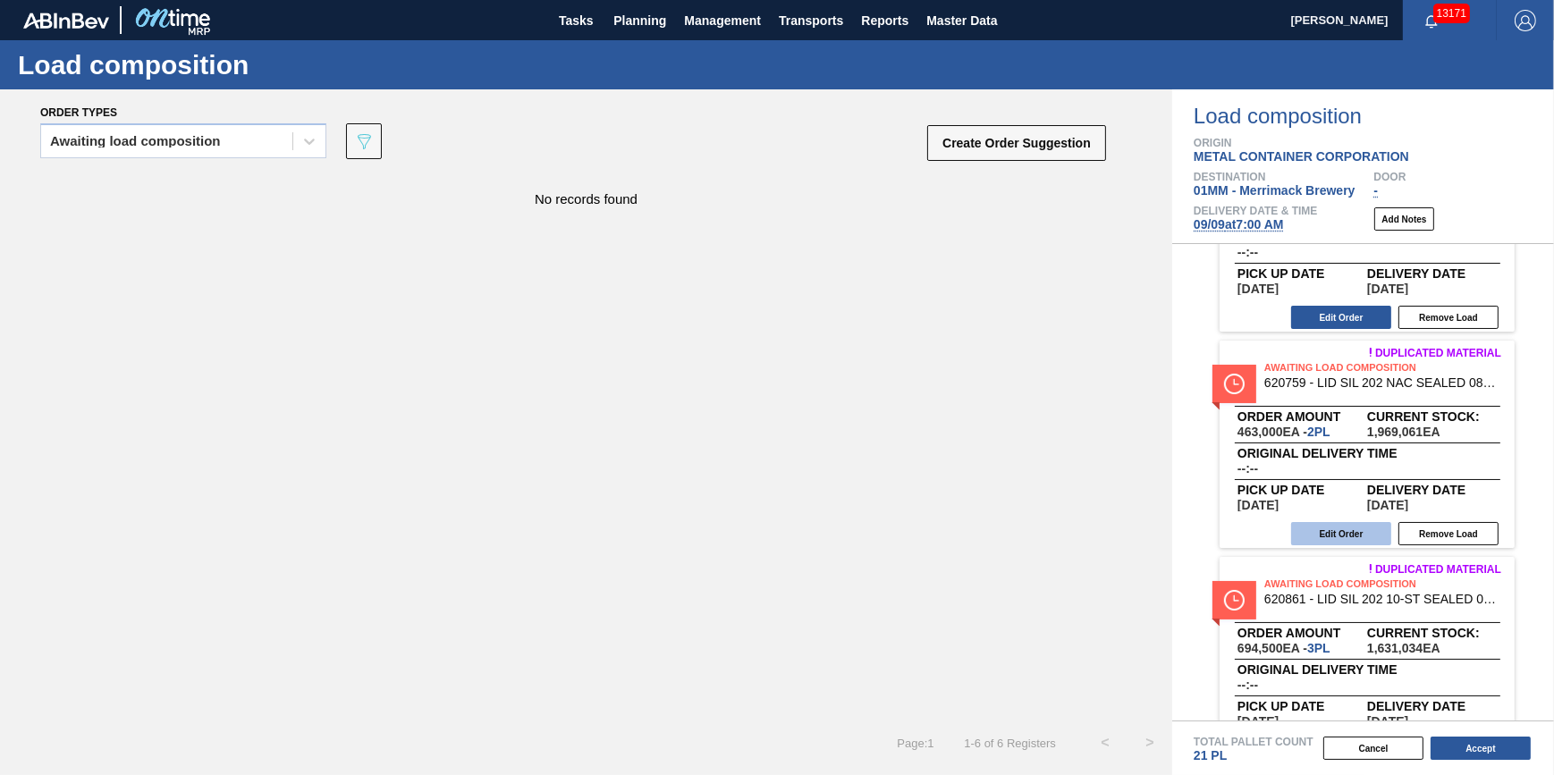
click at [1326, 528] on button "Edit Order" at bounding box center [1341, 533] width 100 height 23
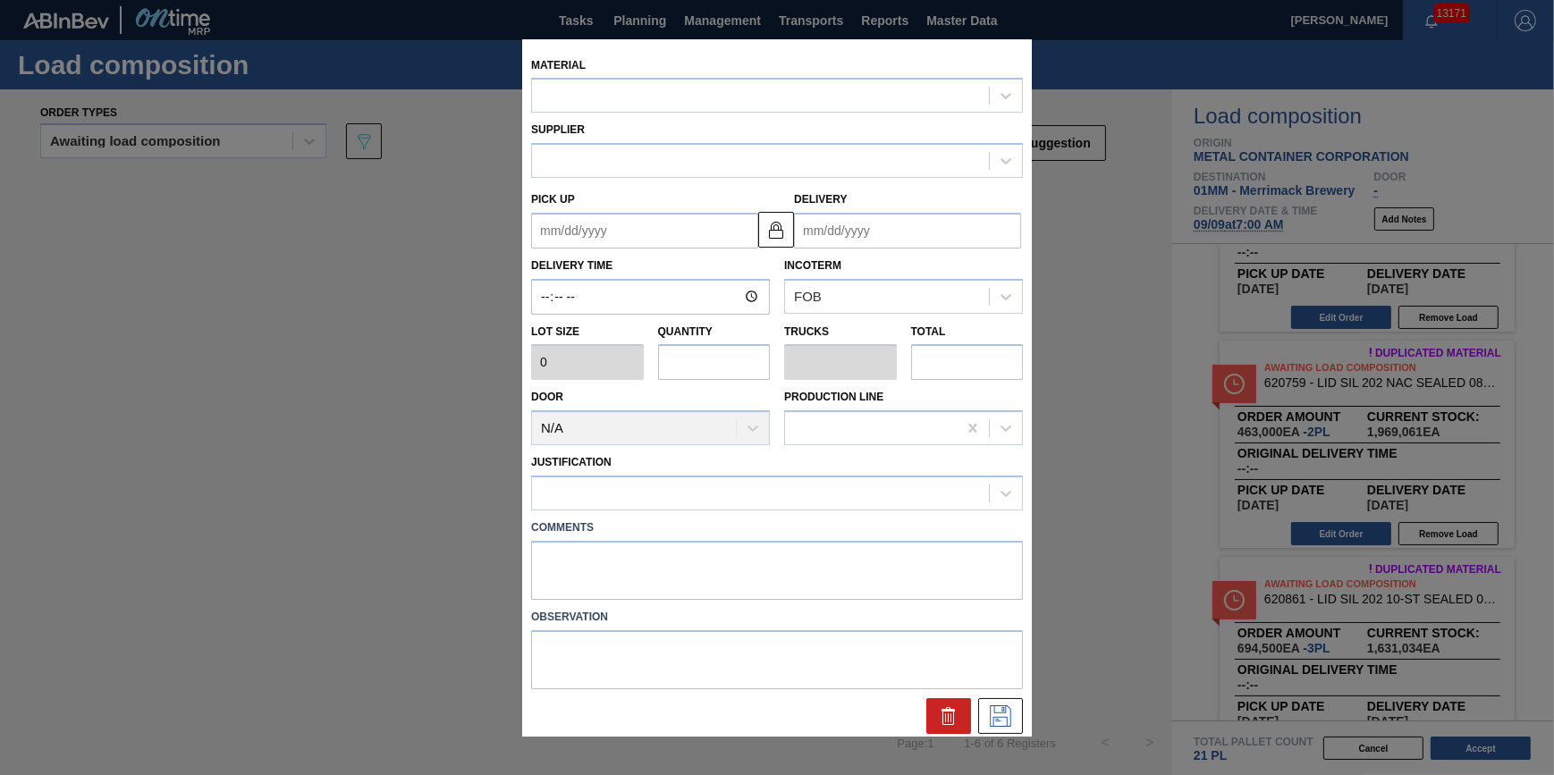
type input "231,500"
type input "2"
type input "0.062"
type input "463,000"
type up "[DATE]"
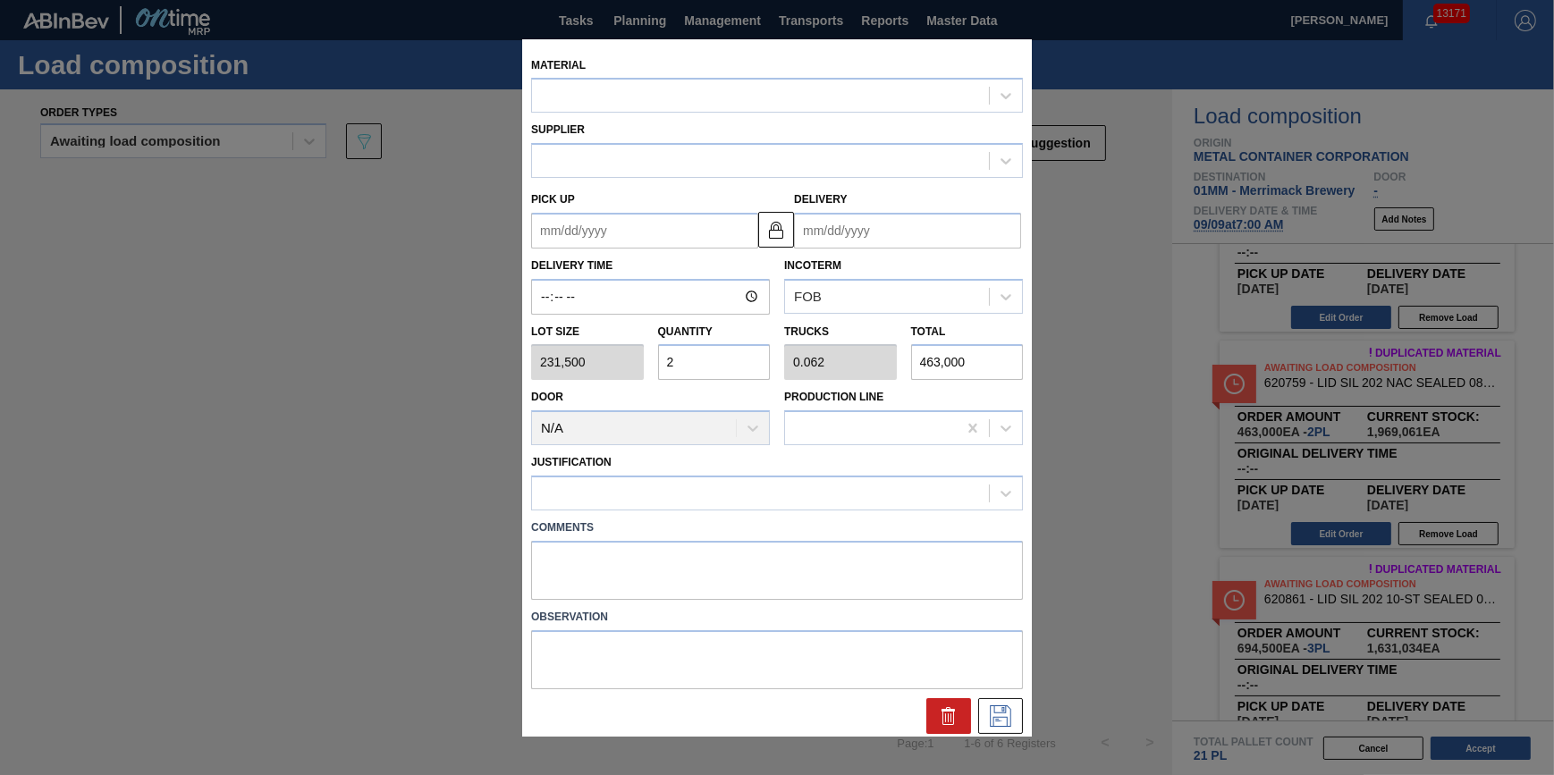
type input "09/17/2025"
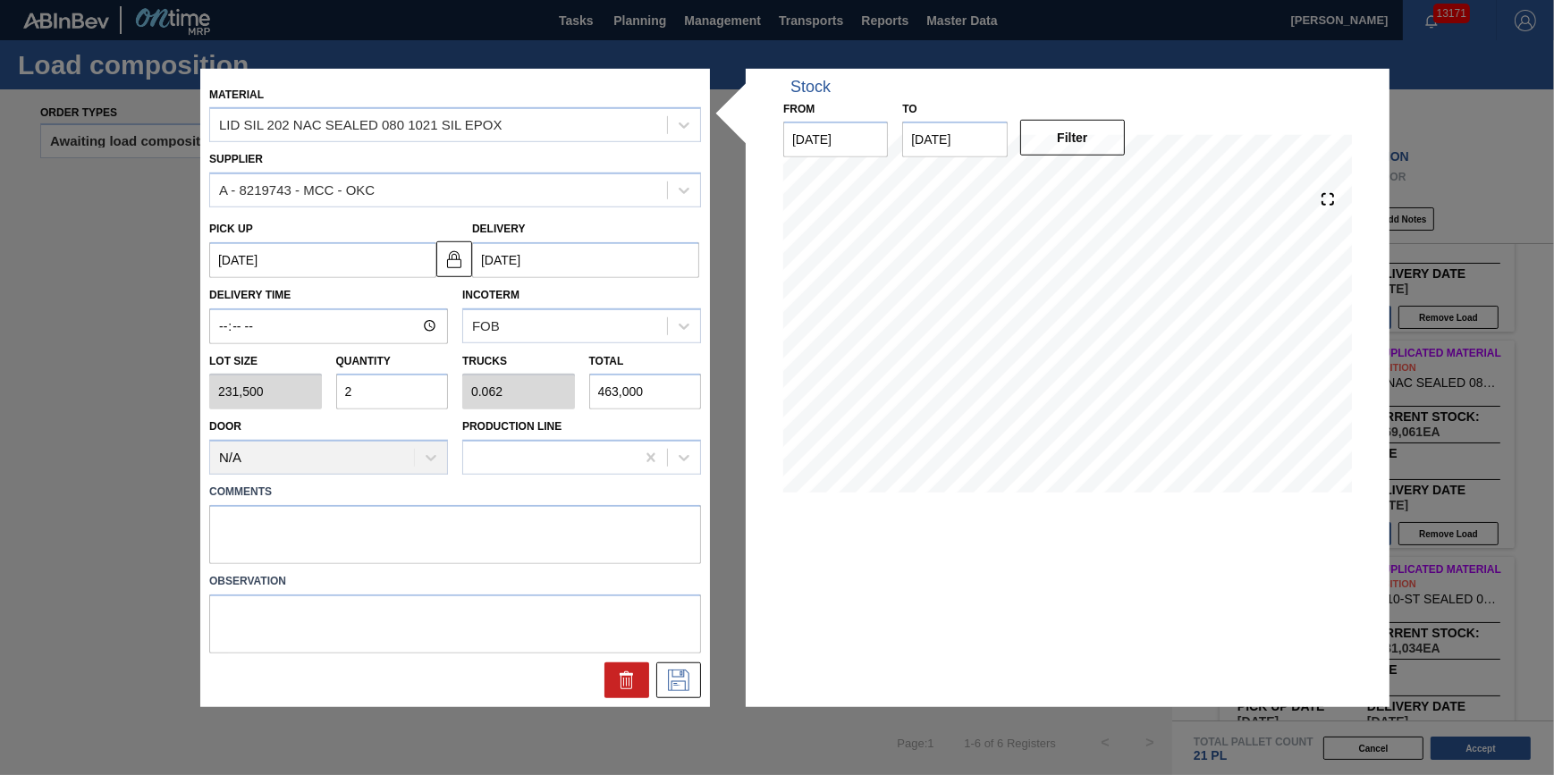
click at [388, 401] on input "2" at bounding box center [392, 392] width 113 height 36
type input "0"
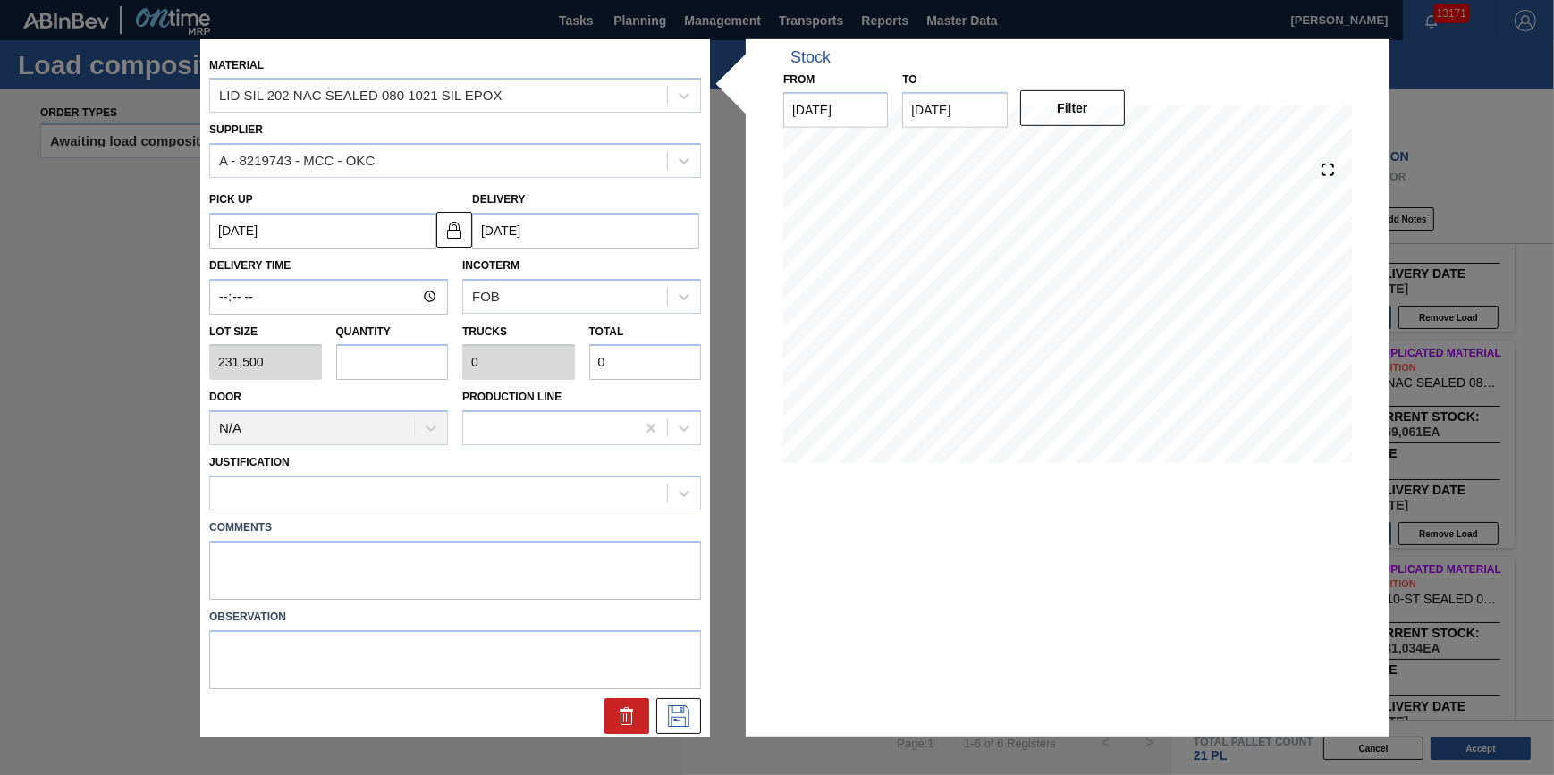
type input "5"
type input "0.156"
type input "1,157,500"
type input "5"
click at [664, 710] on icon at bounding box center [678, 715] width 29 height 21
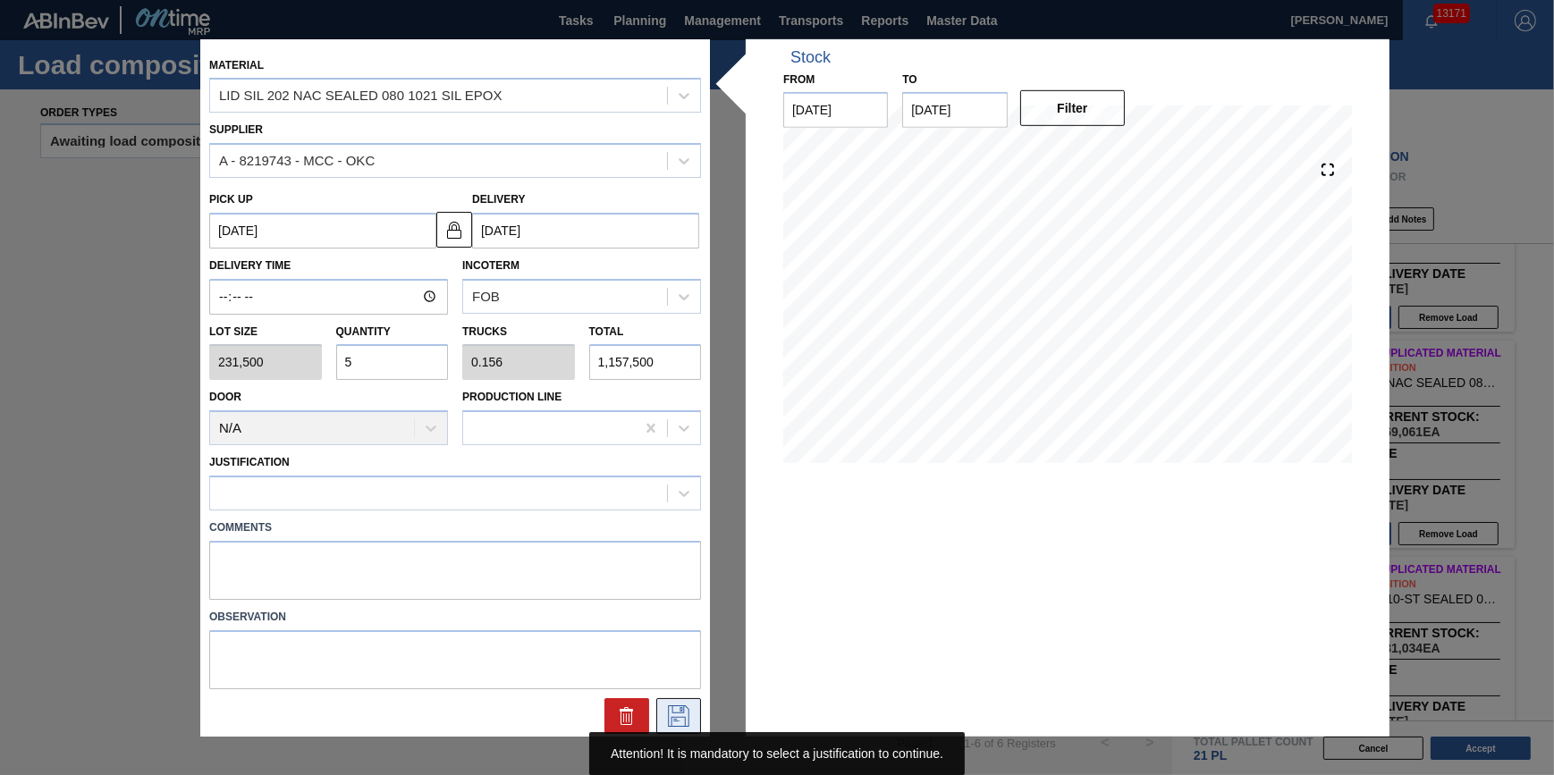
click at [686, 715] on icon at bounding box center [678, 715] width 21 height 21
click at [514, 489] on div at bounding box center [438, 493] width 457 height 26
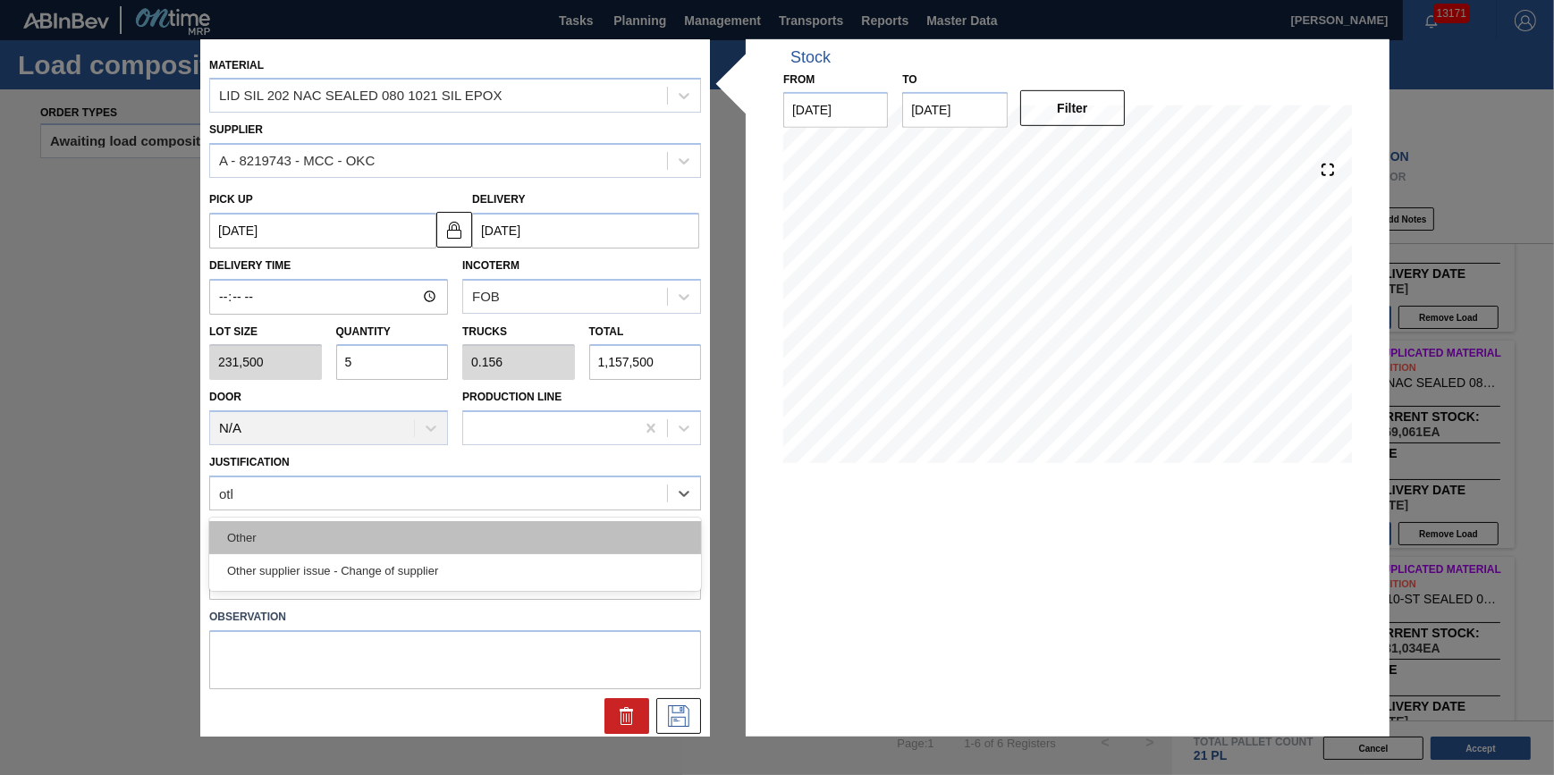
type input "other"
click at [490, 545] on div "Other" at bounding box center [455, 537] width 492 height 33
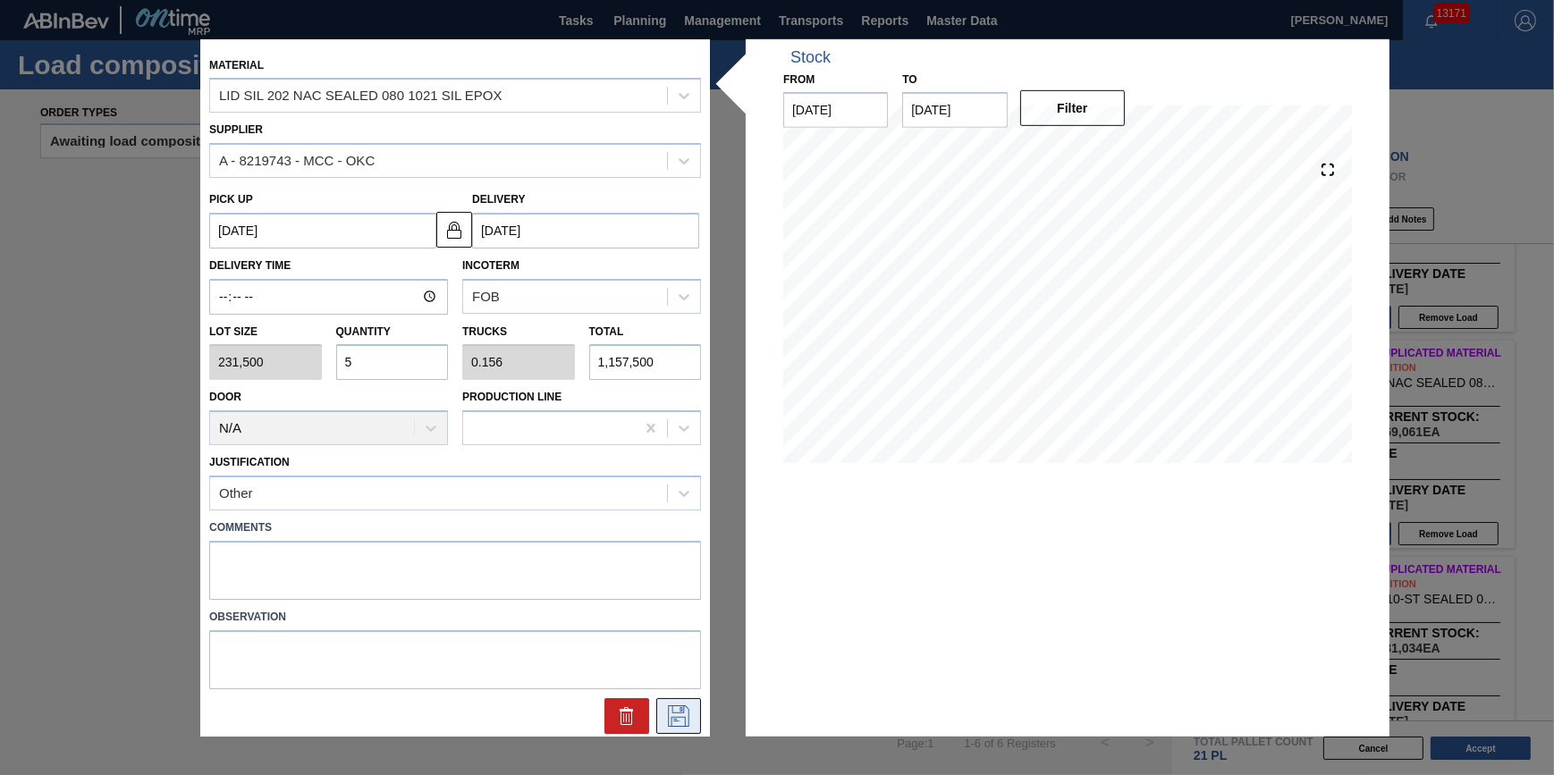
click at [673, 717] on icon at bounding box center [677, 713] width 9 height 14
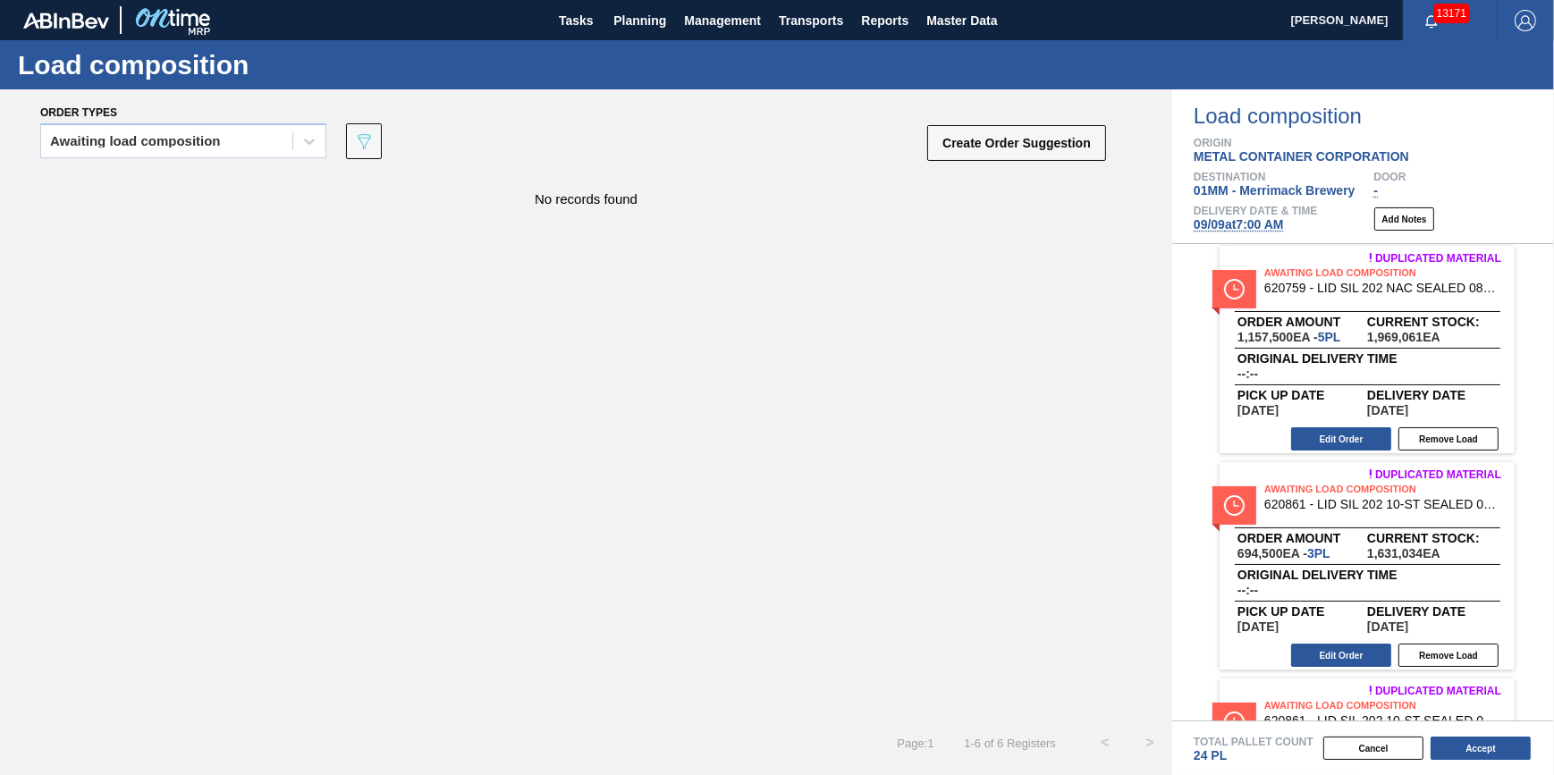
scroll to position [426, 0]
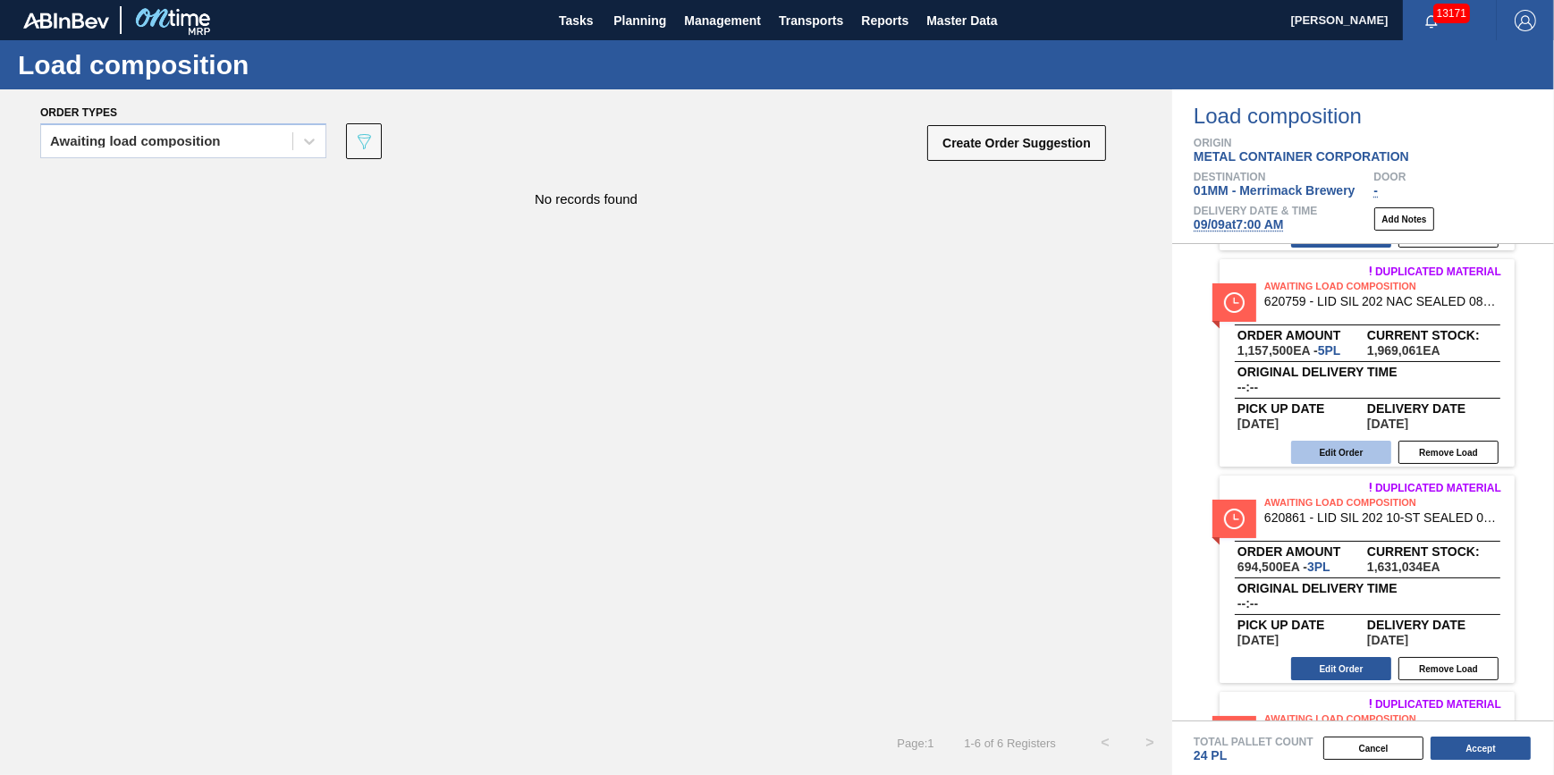
click at [1320, 451] on button "Edit Order" at bounding box center [1341, 452] width 100 height 23
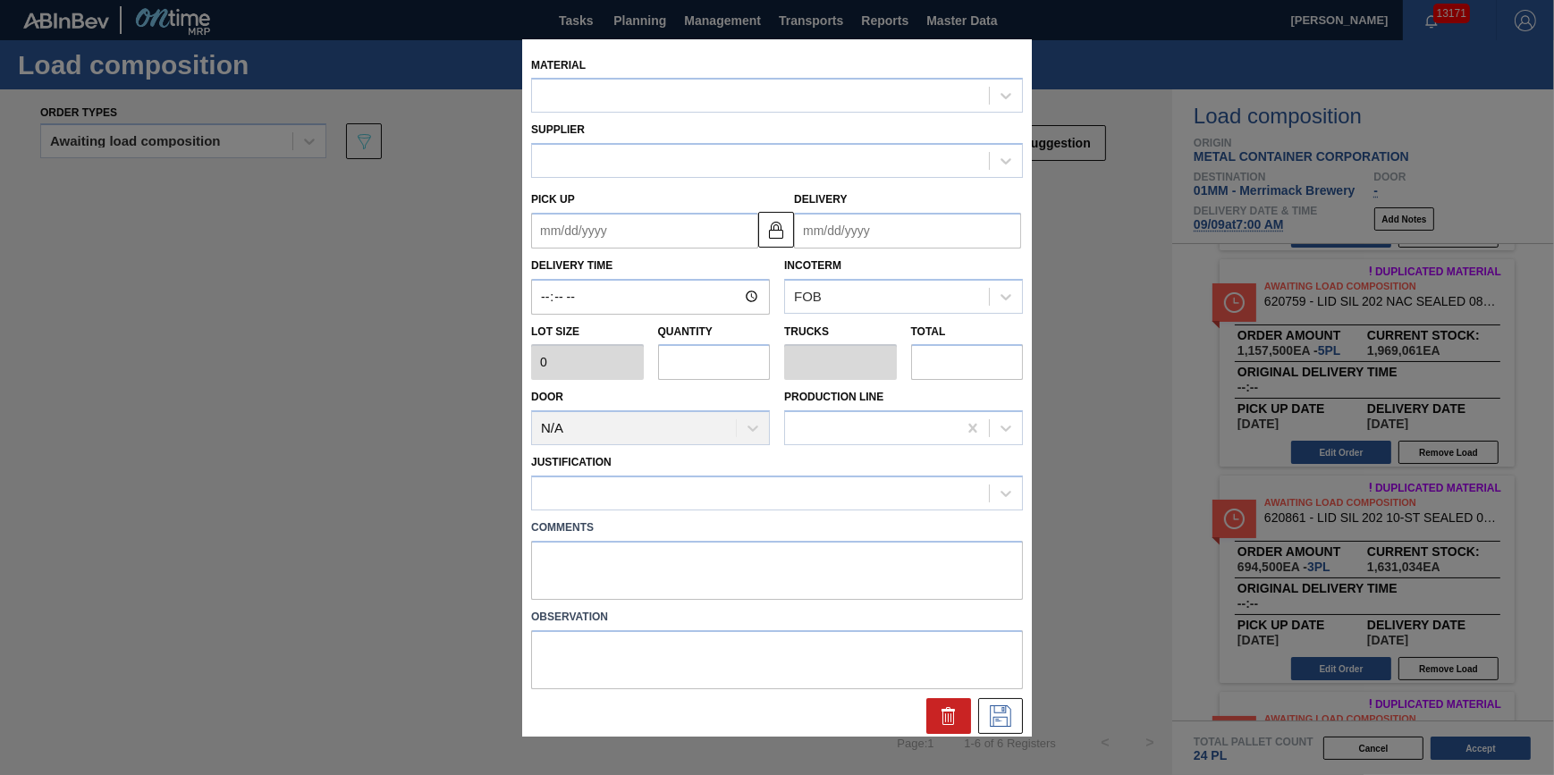
type input "231,500"
type input "5"
type input "0.156"
type input "1,157,500"
type up "[DATE]"
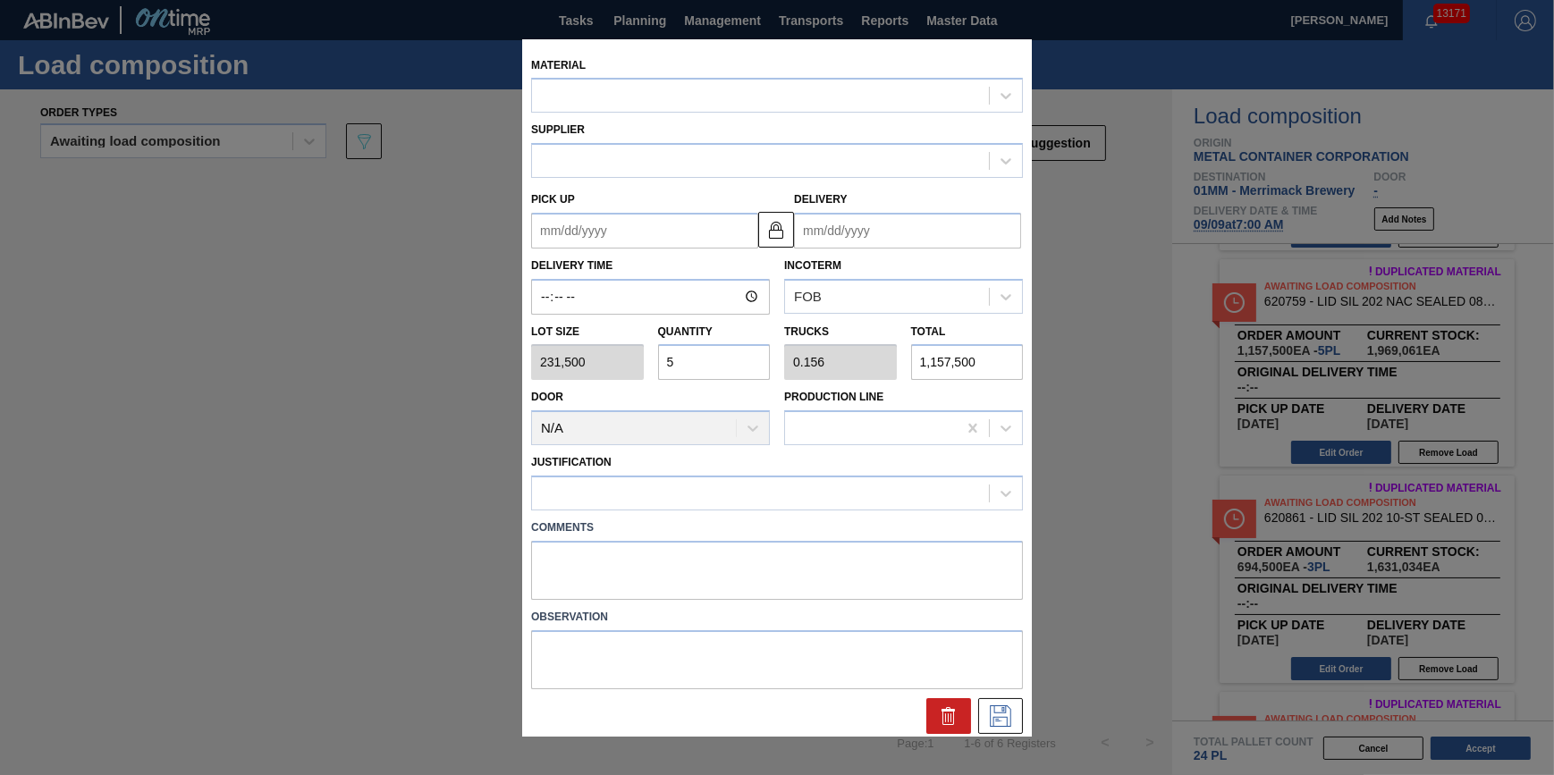
type input "09/17/2025"
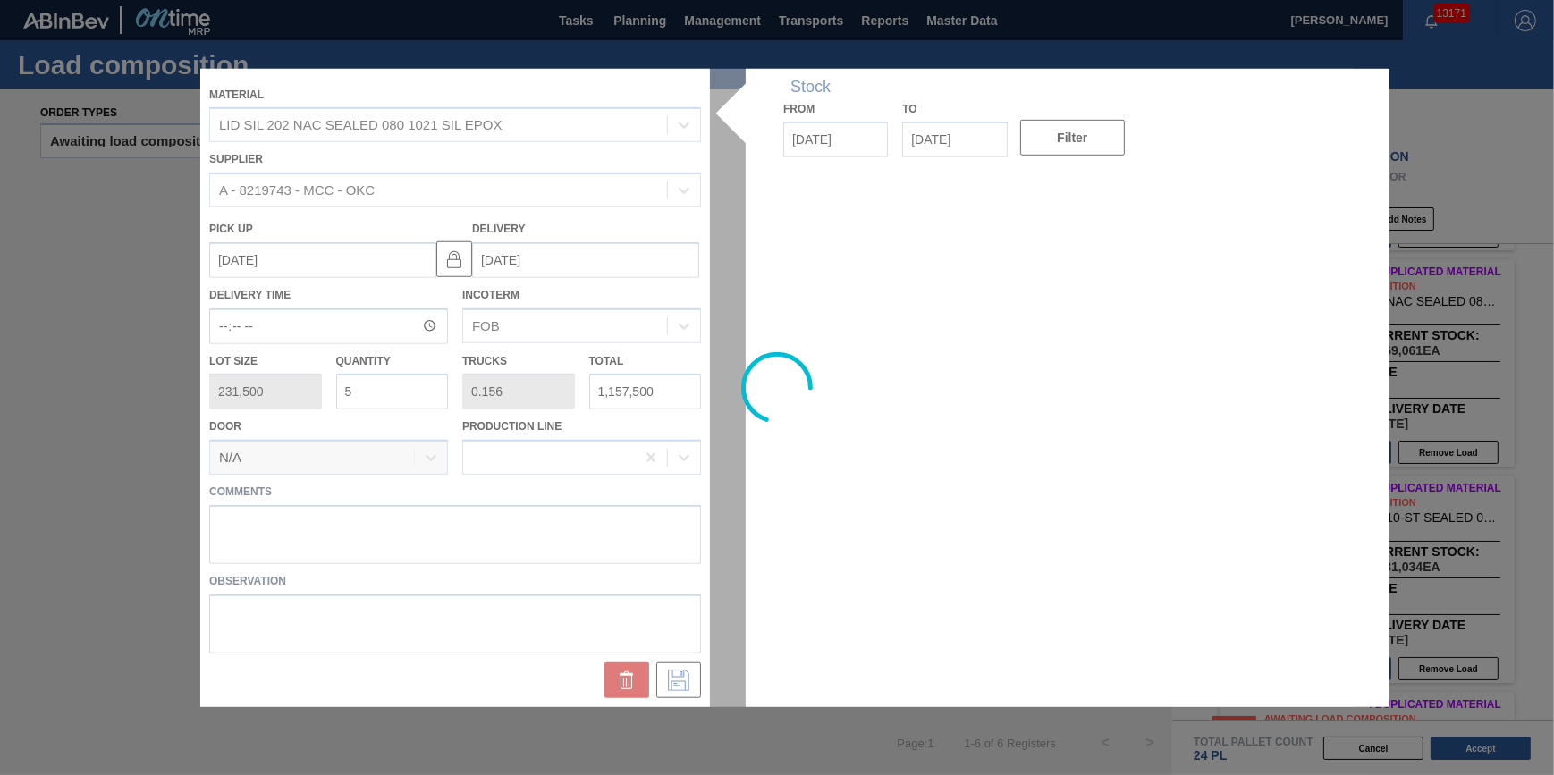
click at [383, 385] on div at bounding box center [776, 387] width 1153 height 638
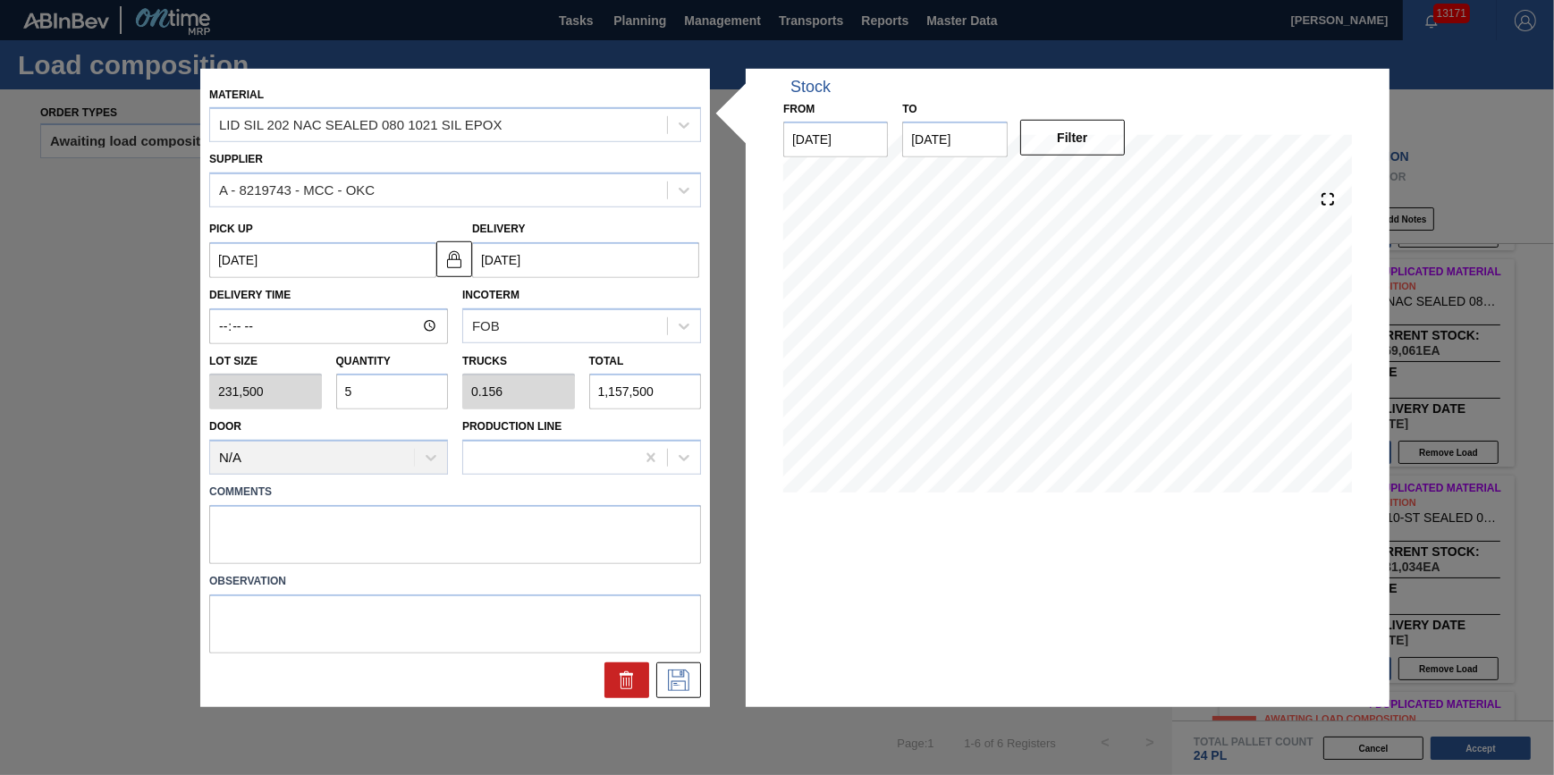
click at [384, 393] on input "5" at bounding box center [392, 392] width 113 height 36
type input "0"
type input "8"
type input "0.25"
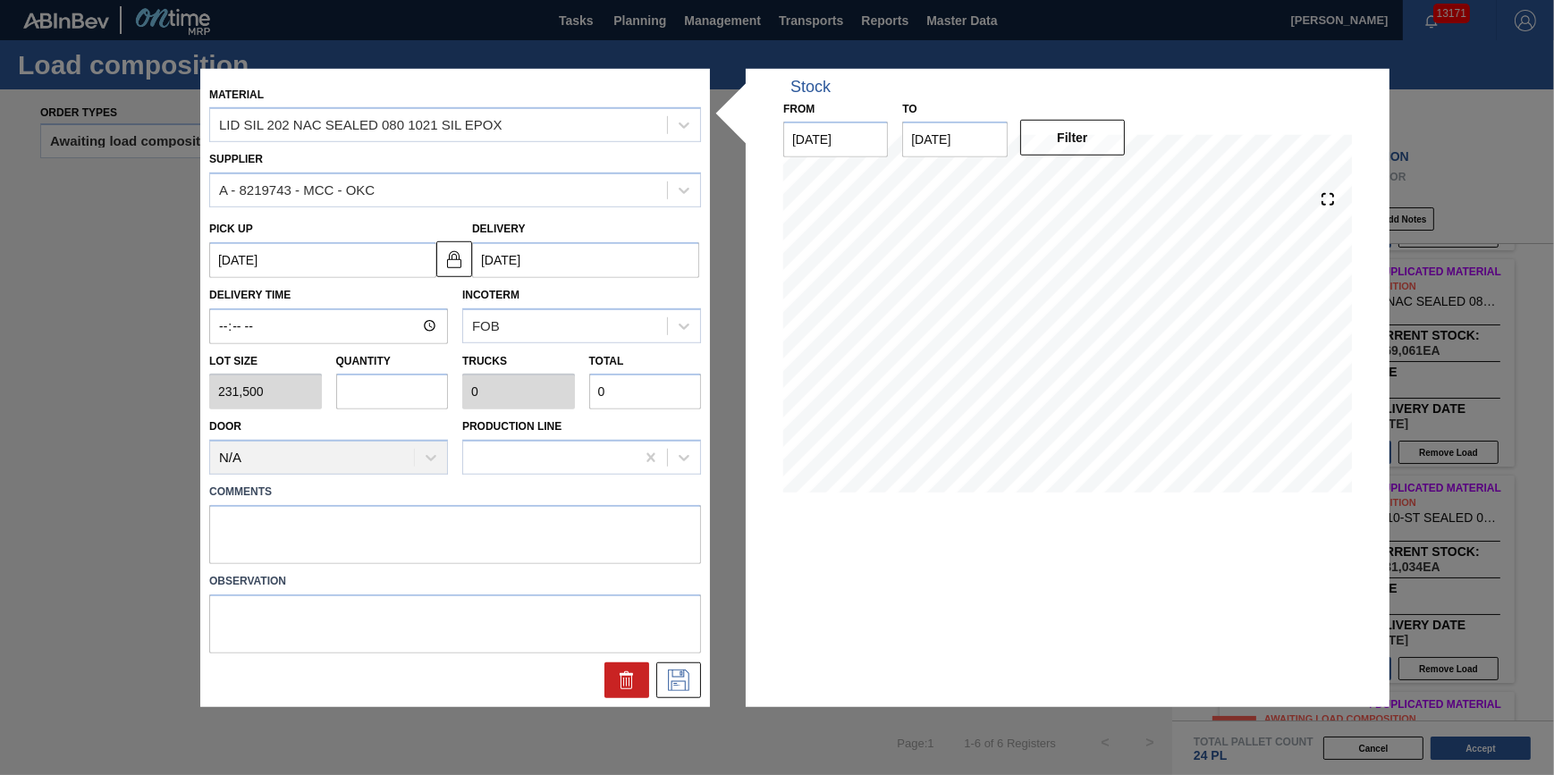
type input "1,852,000"
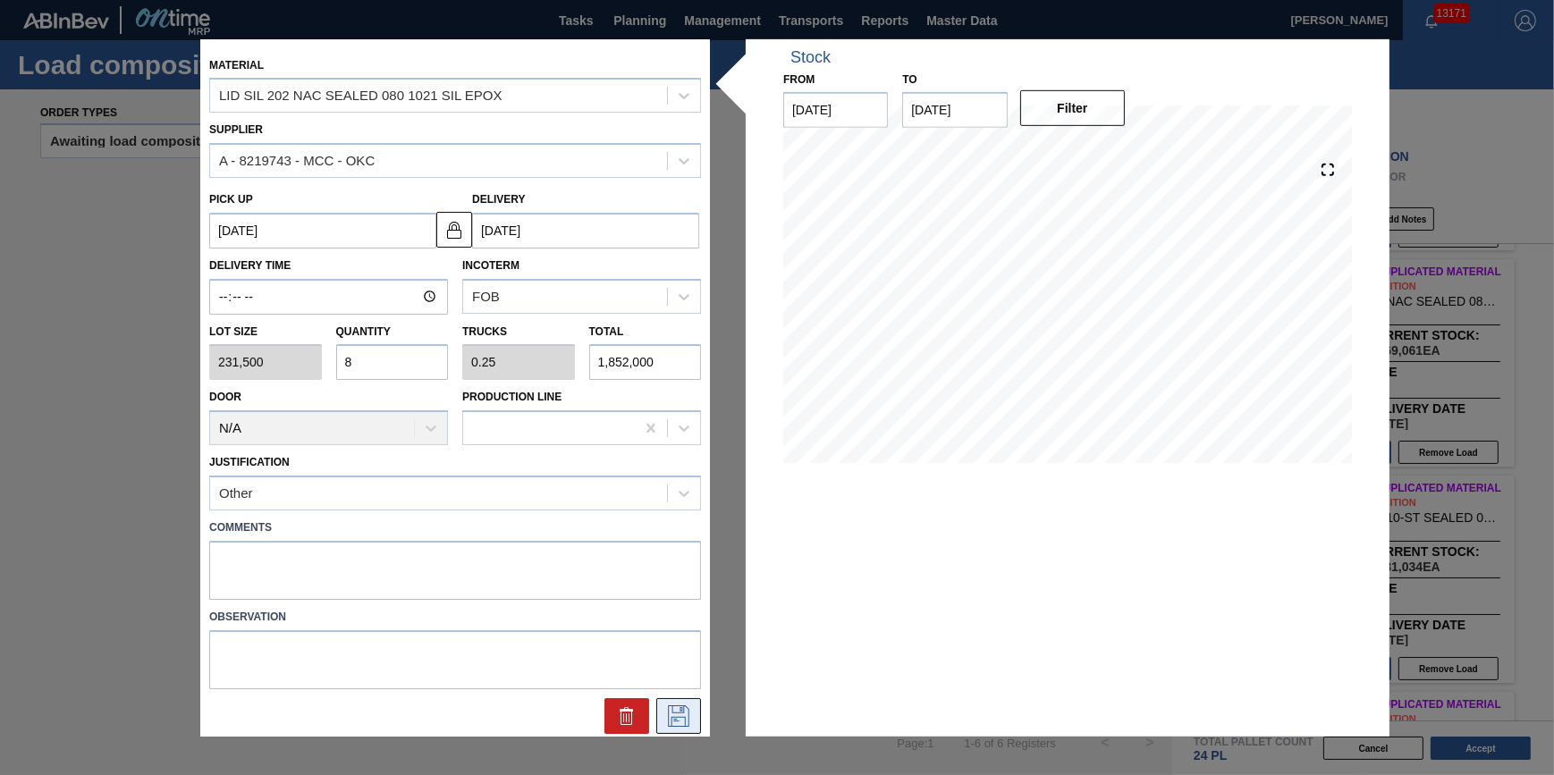
type input "8"
click at [683, 718] on icon at bounding box center [678, 715] width 29 height 21
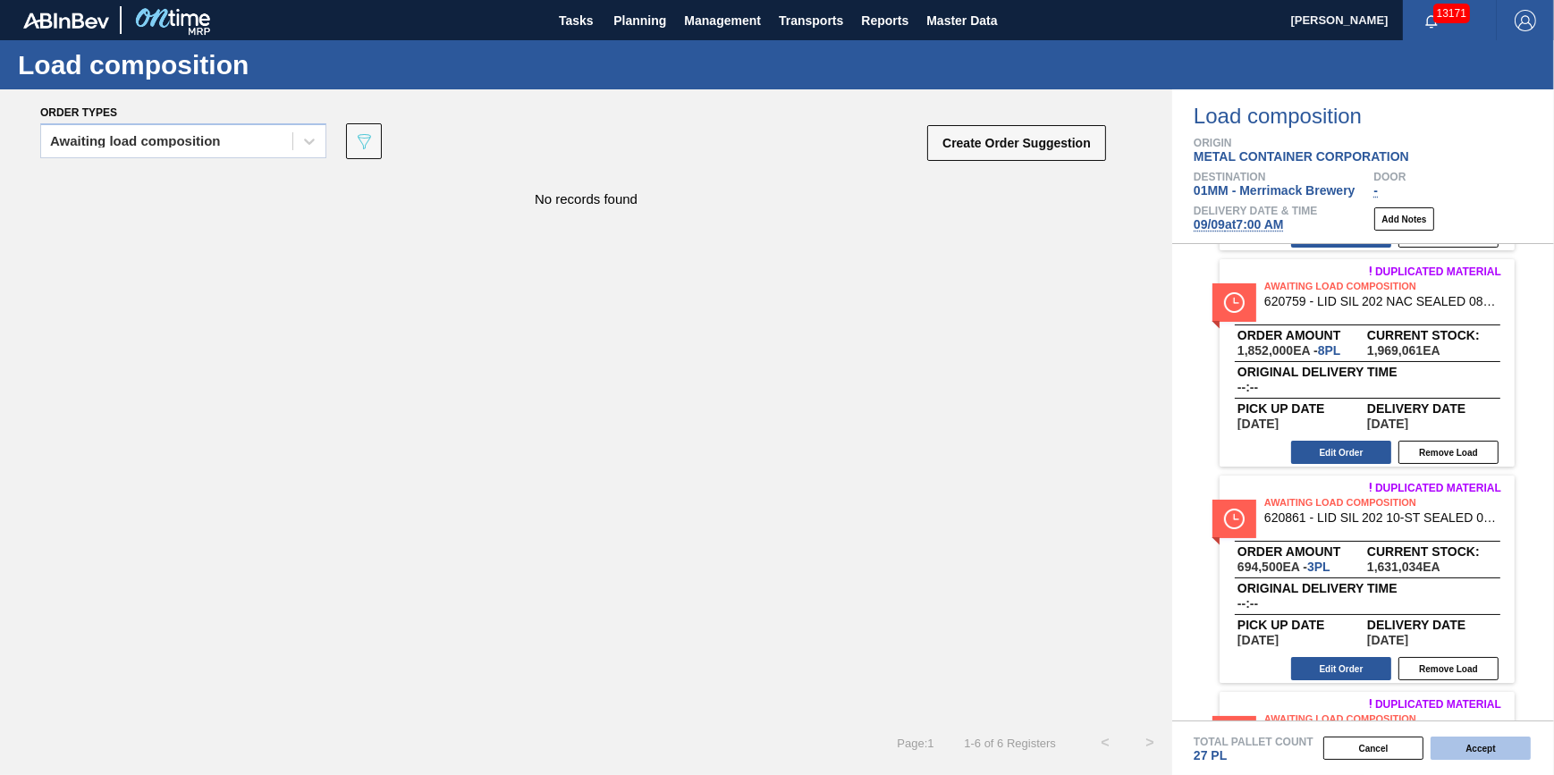
click at [1435, 747] on button "Accept" at bounding box center [1481, 748] width 100 height 23
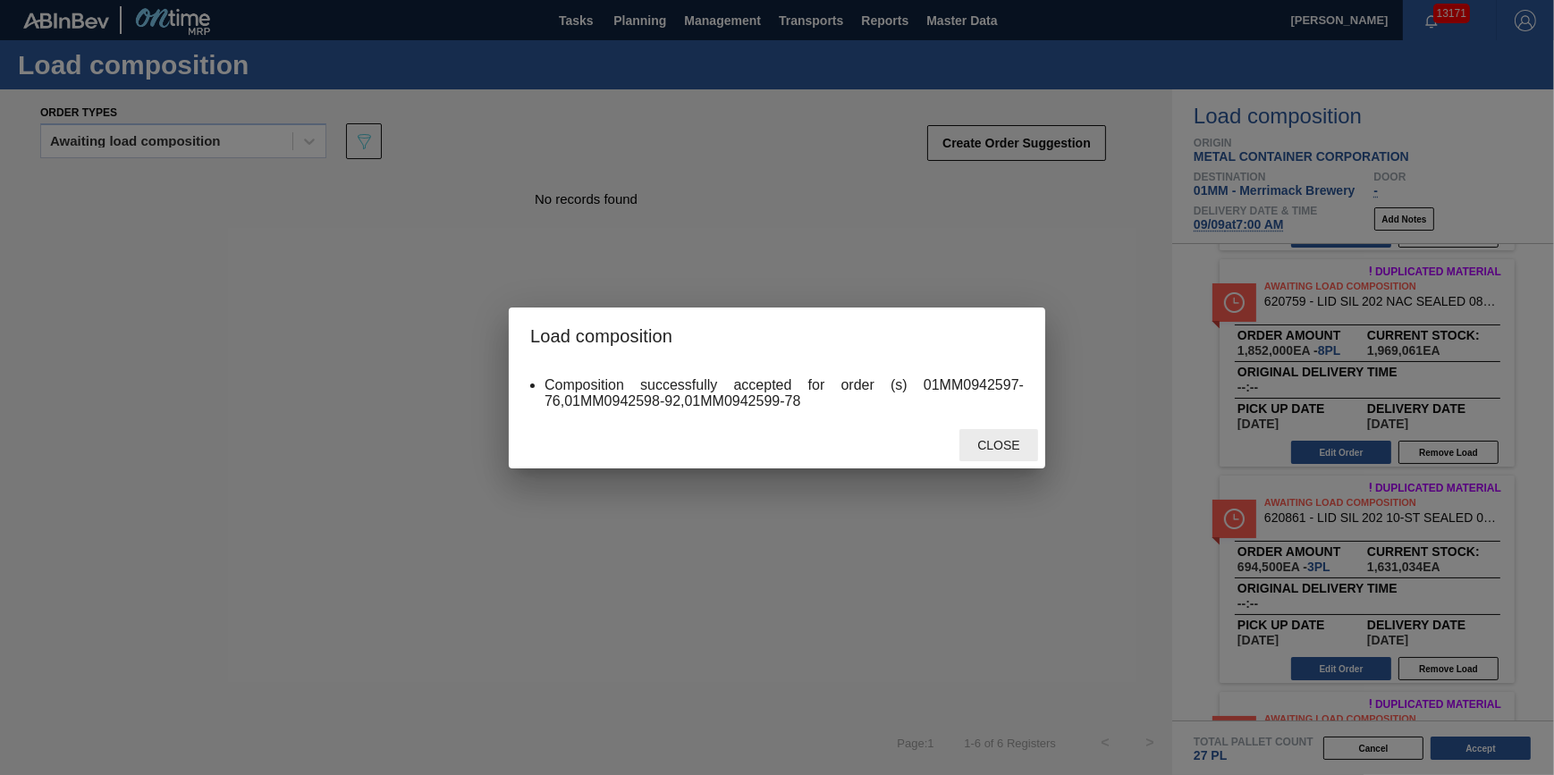
click at [1019, 443] on span "Close" at bounding box center [998, 445] width 71 height 14
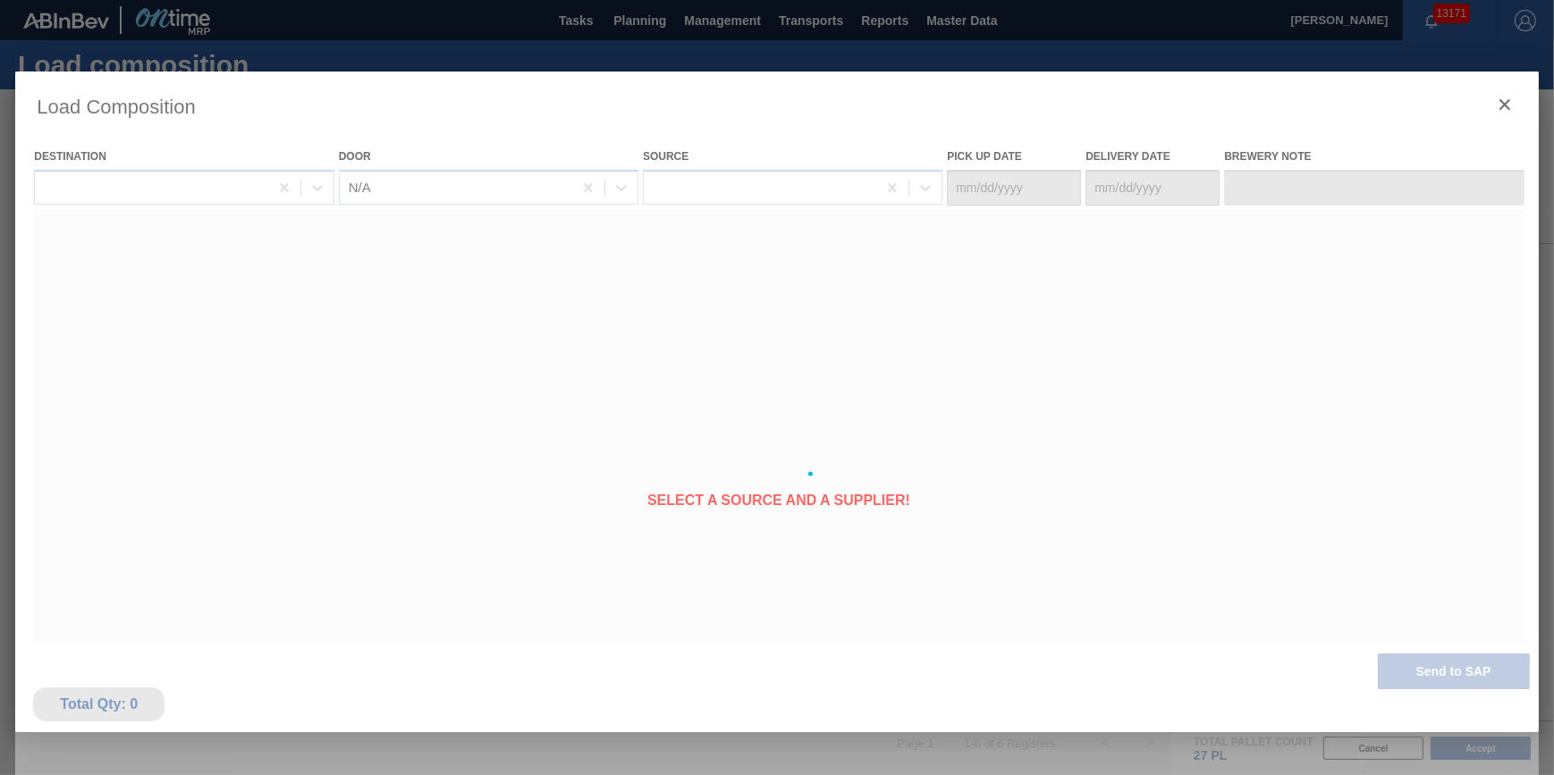
type Date "09/07/2025"
type Date "09/09/2025"
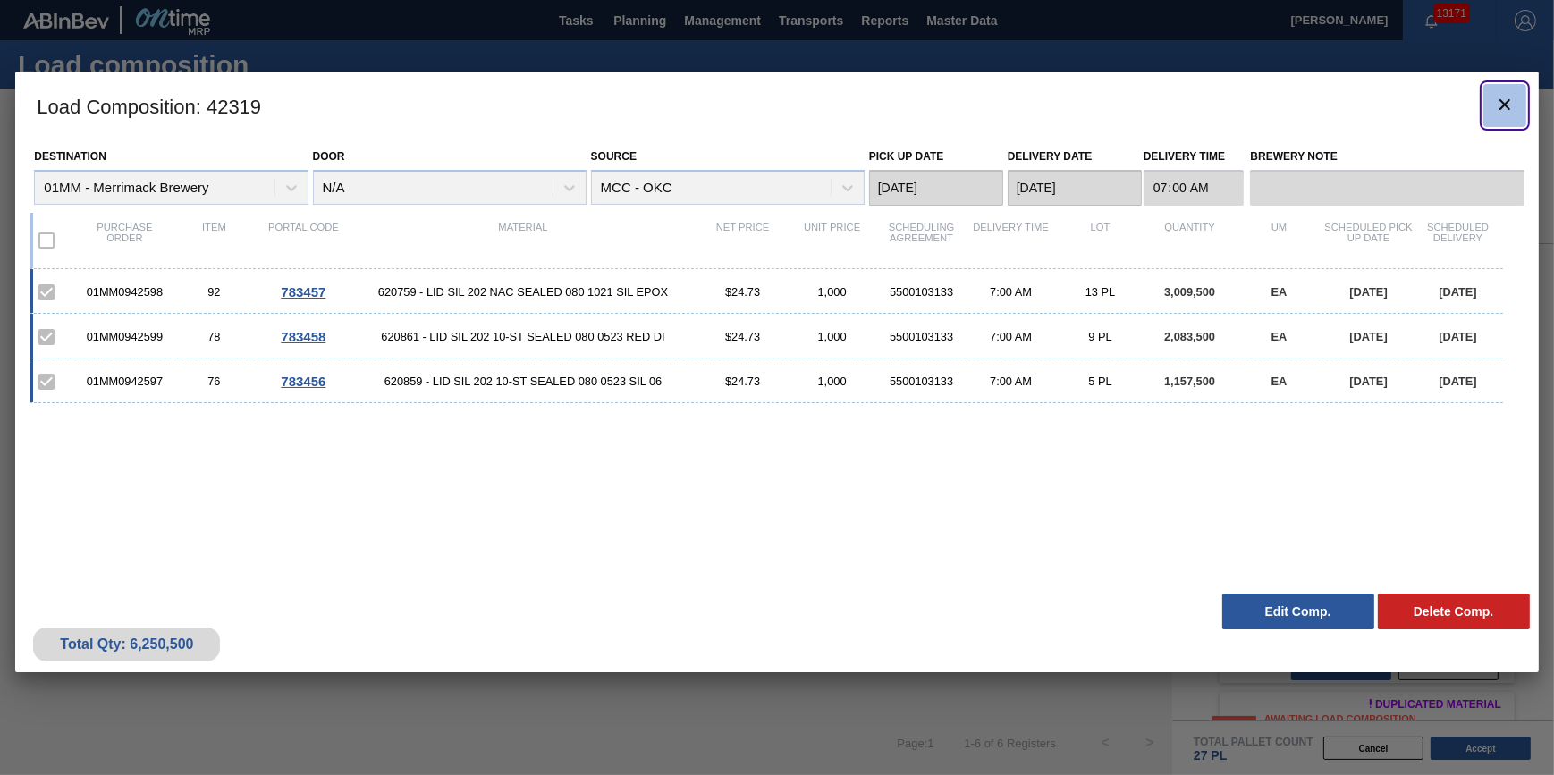
click at [1501, 115] on clb-icon "botão de ícone" at bounding box center [1504, 106] width 21 height 24
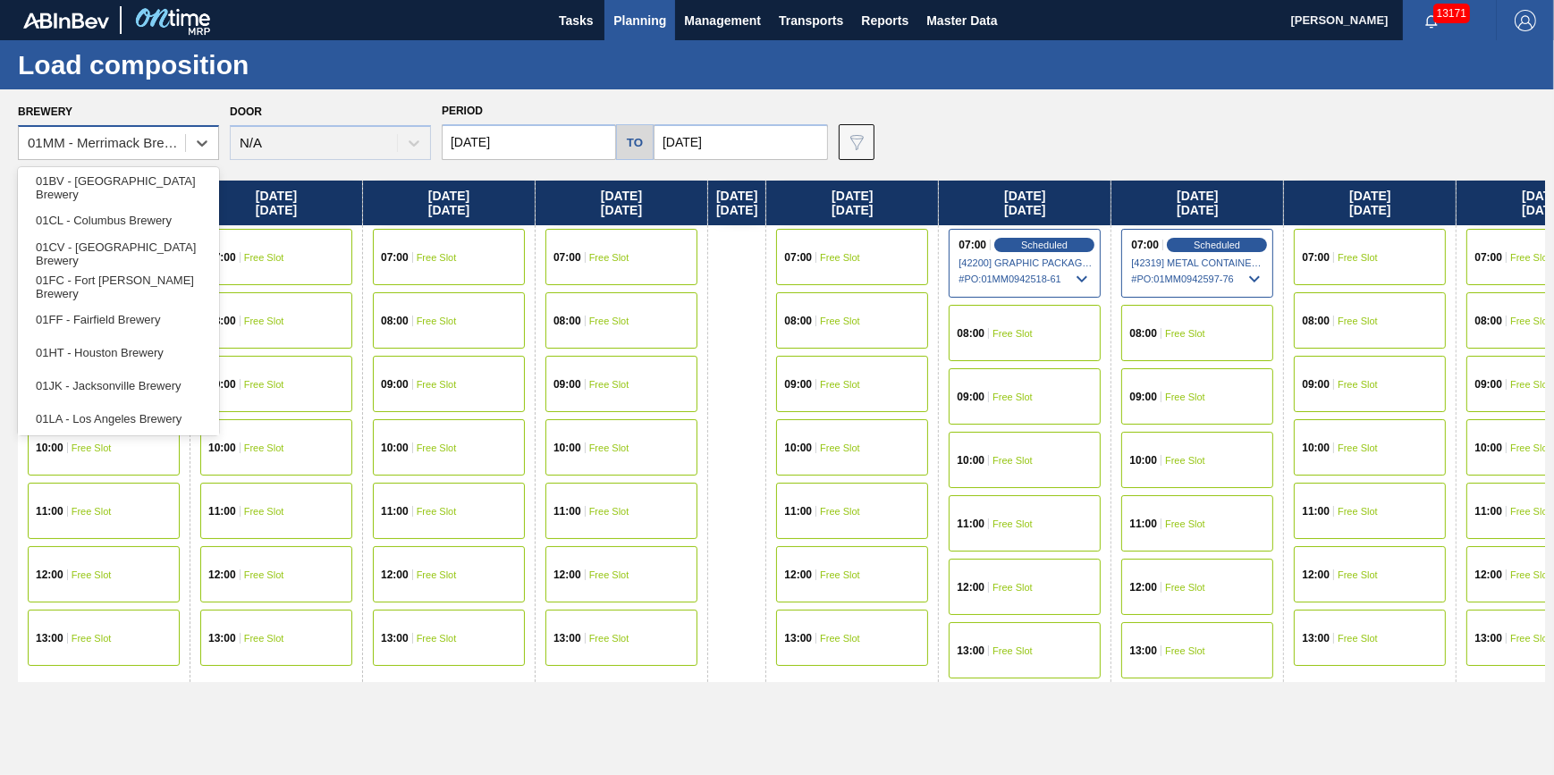
click at [133, 145] on div "01MM - Merrimack Brewery" at bounding box center [107, 143] width 159 height 15
click at [143, 229] on div "01CL - Columbus Brewery" at bounding box center [118, 220] width 201 height 33
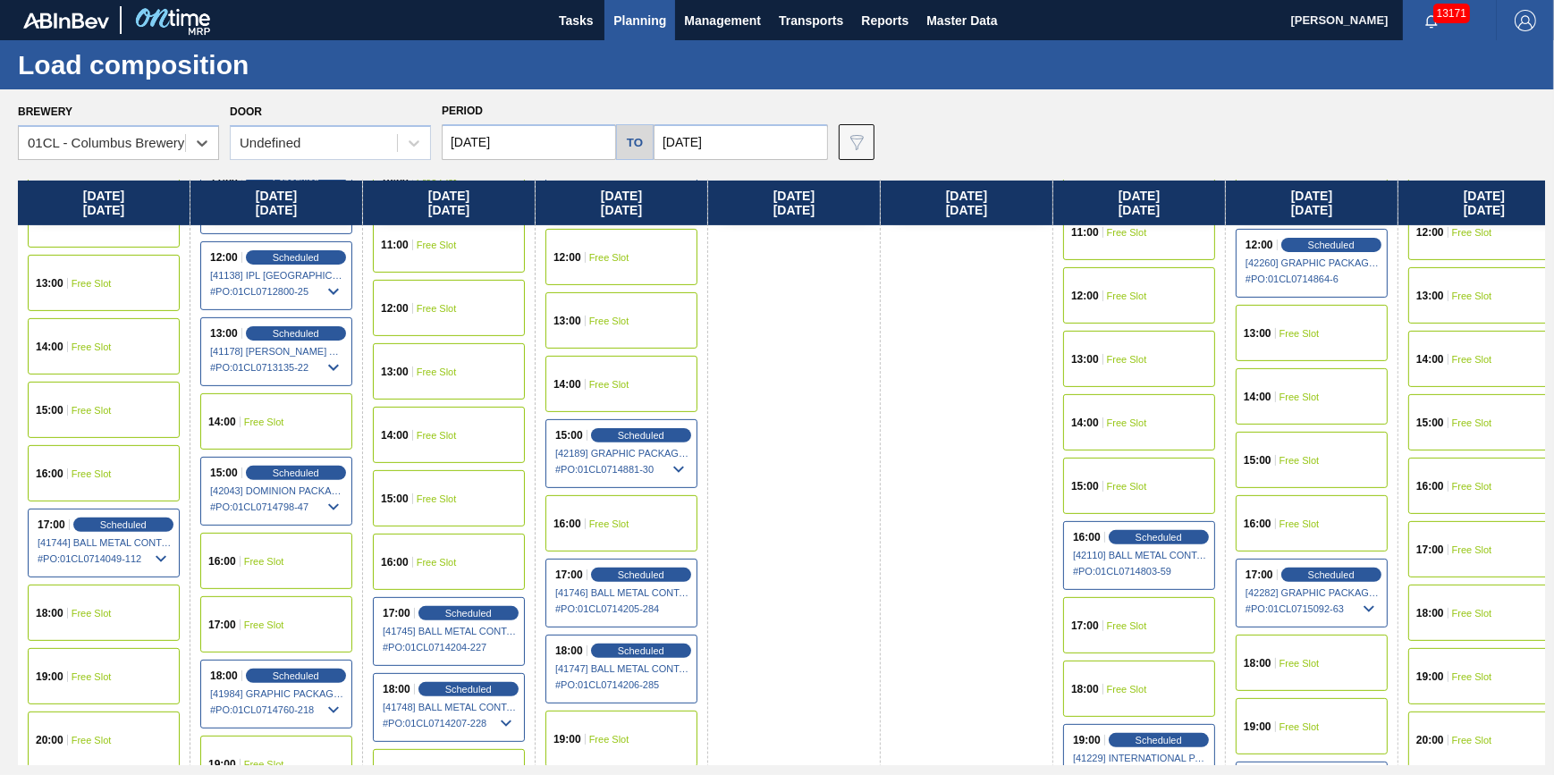
scroll to position [975, 0]
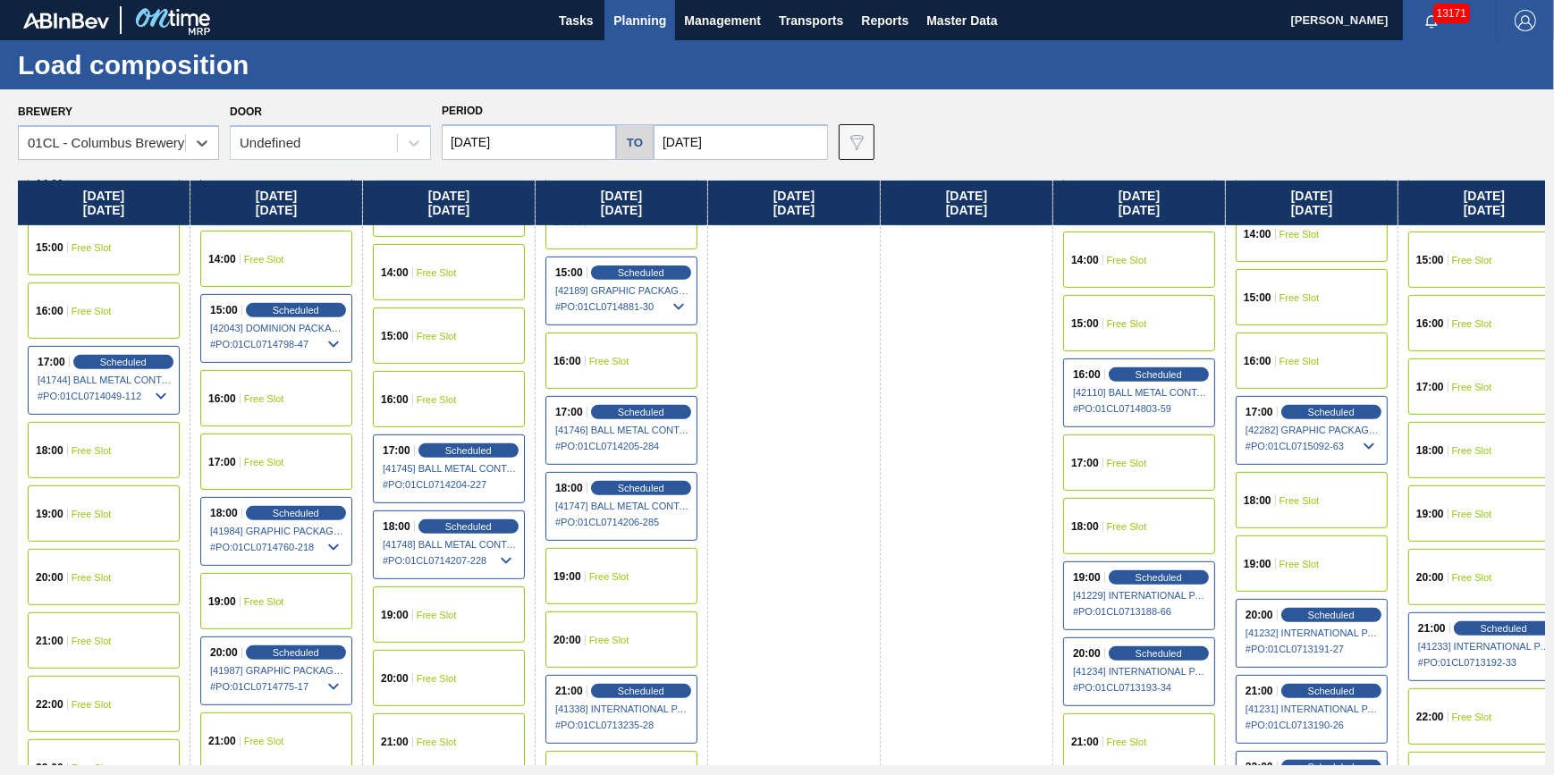
click at [474, 440] on div "17:00 Scheduled [41745] BALL METAL CONTAINER GROUP - 0008221649 # PO : 01CL0714…" at bounding box center [449, 469] width 152 height 69
click at [475, 483] on span "# PO : 01CL0714204-227" at bounding box center [450, 484] width 134 height 21
click at [477, 451] on span "Scheduled" at bounding box center [468, 450] width 51 height 12
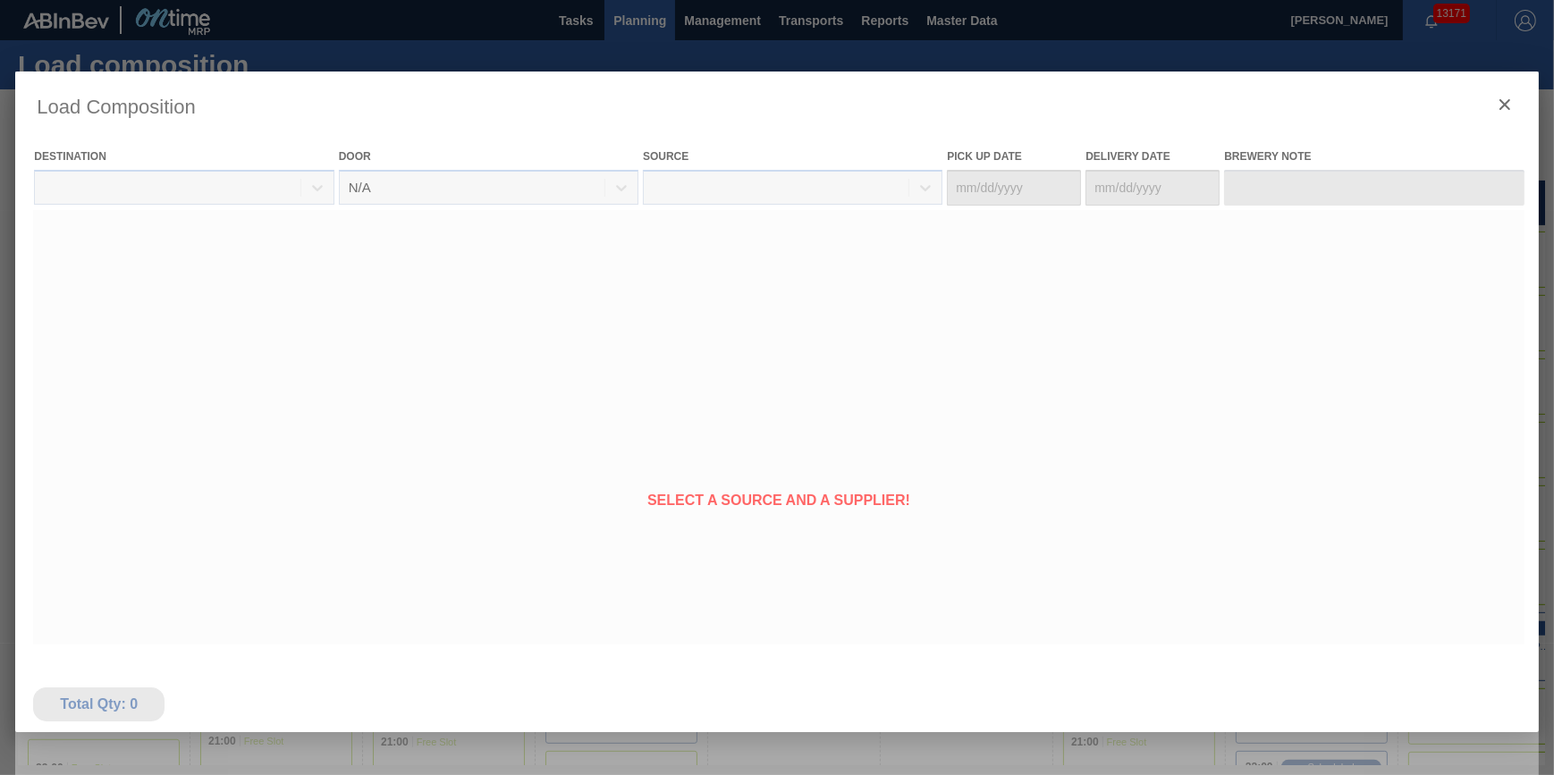
type Date "[DATE]"
type Date "09/04/2025"
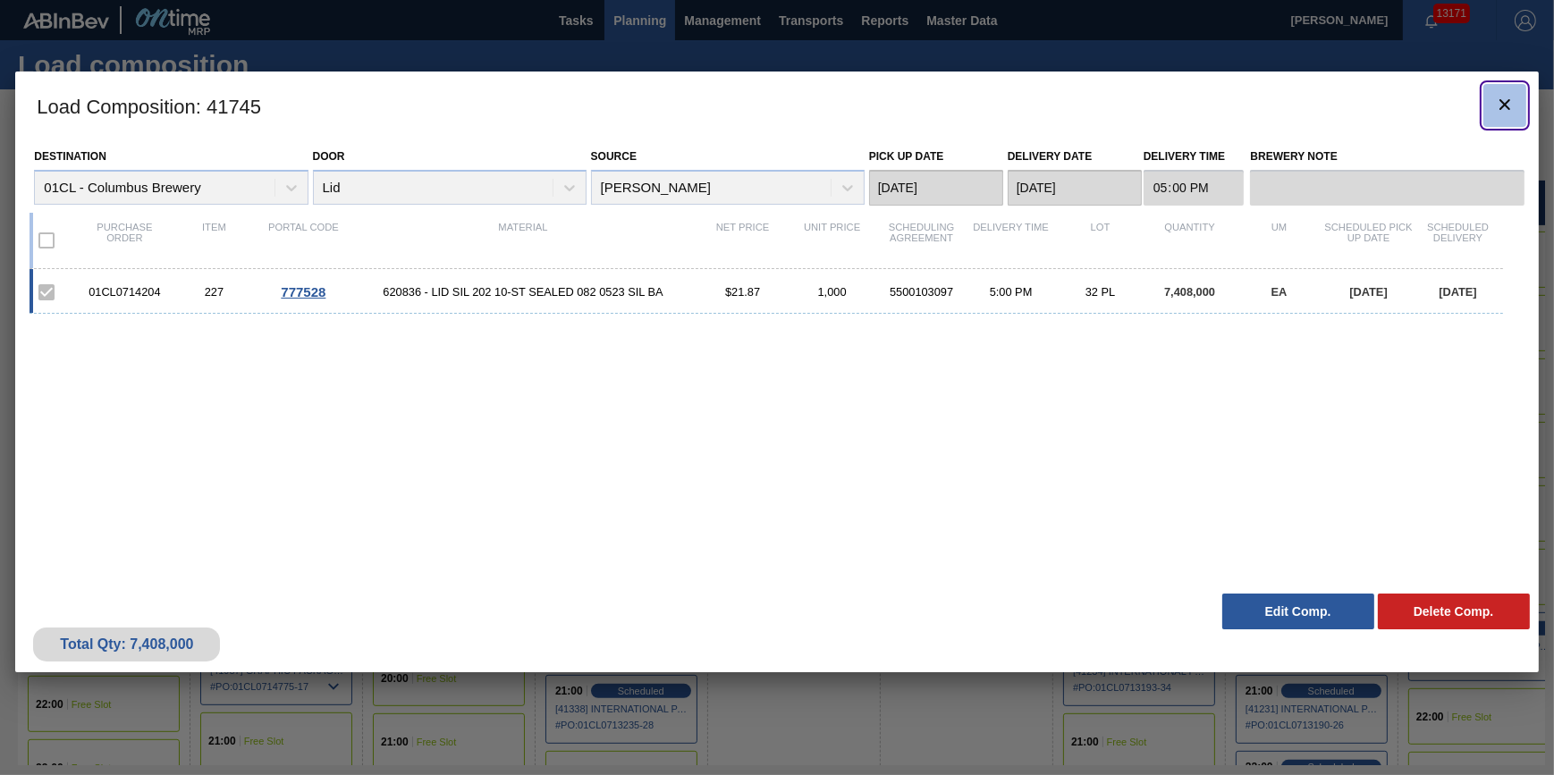
click at [1517, 105] on button "botão de ícone" at bounding box center [1504, 105] width 43 height 43
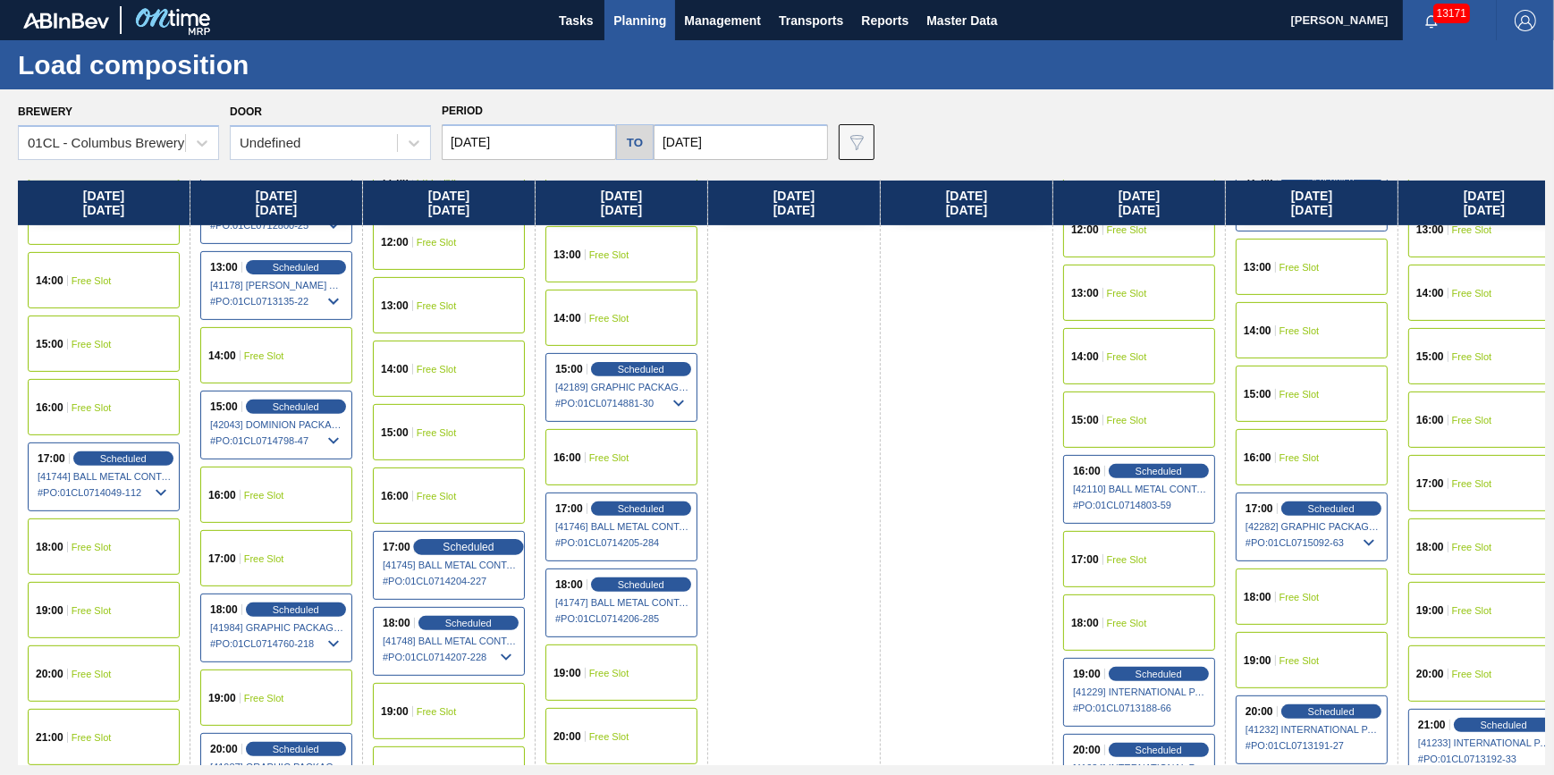
scroll to position [1056, 0]
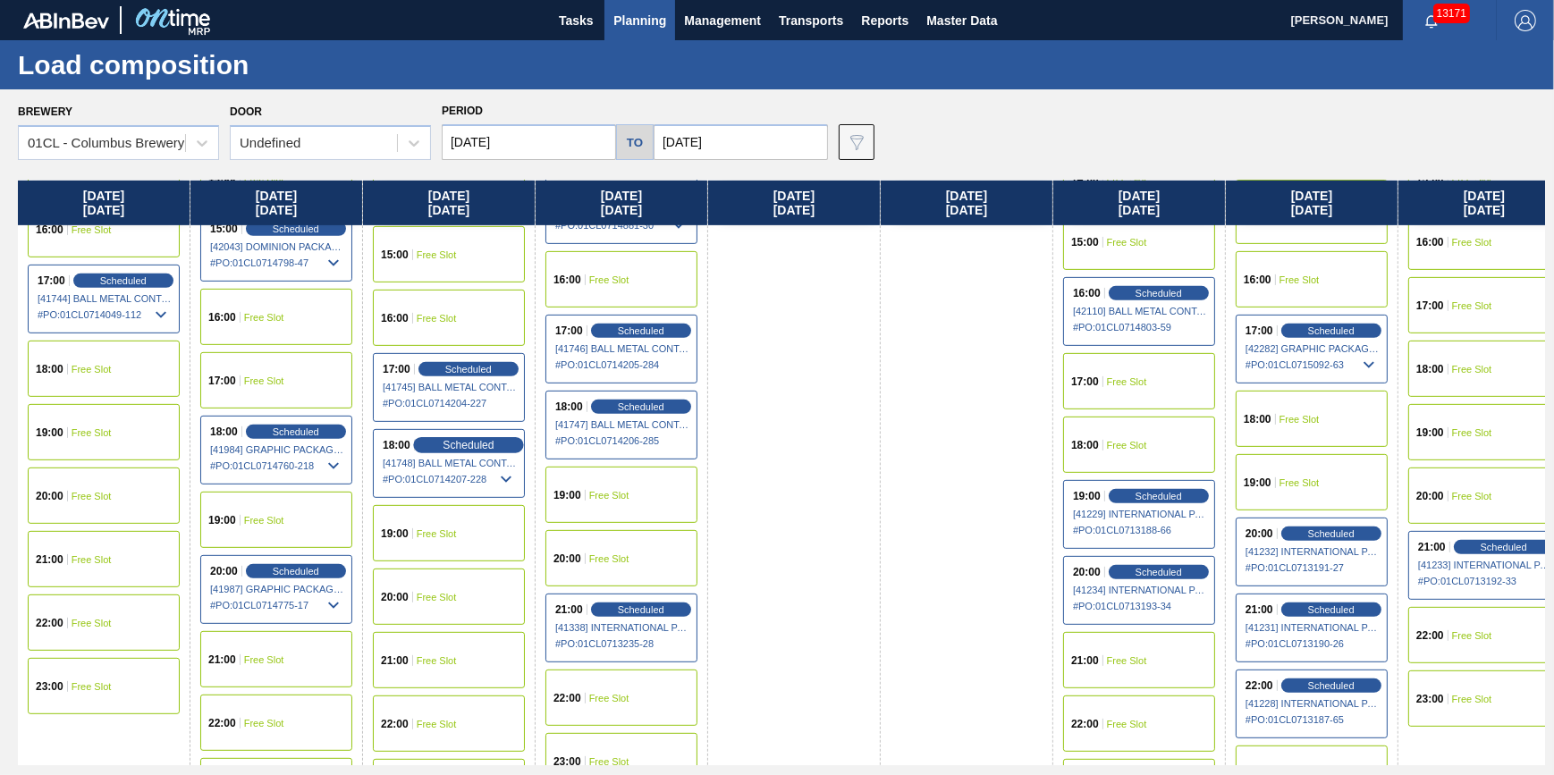
click at [481, 447] on span "Scheduled" at bounding box center [468, 445] width 51 height 12
click at [484, 0] on body "Tasks Planning Management Transports Reports Master Data Jack Schuld 13171 Mark…" at bounding box center [777, 0] width 1554 height 0
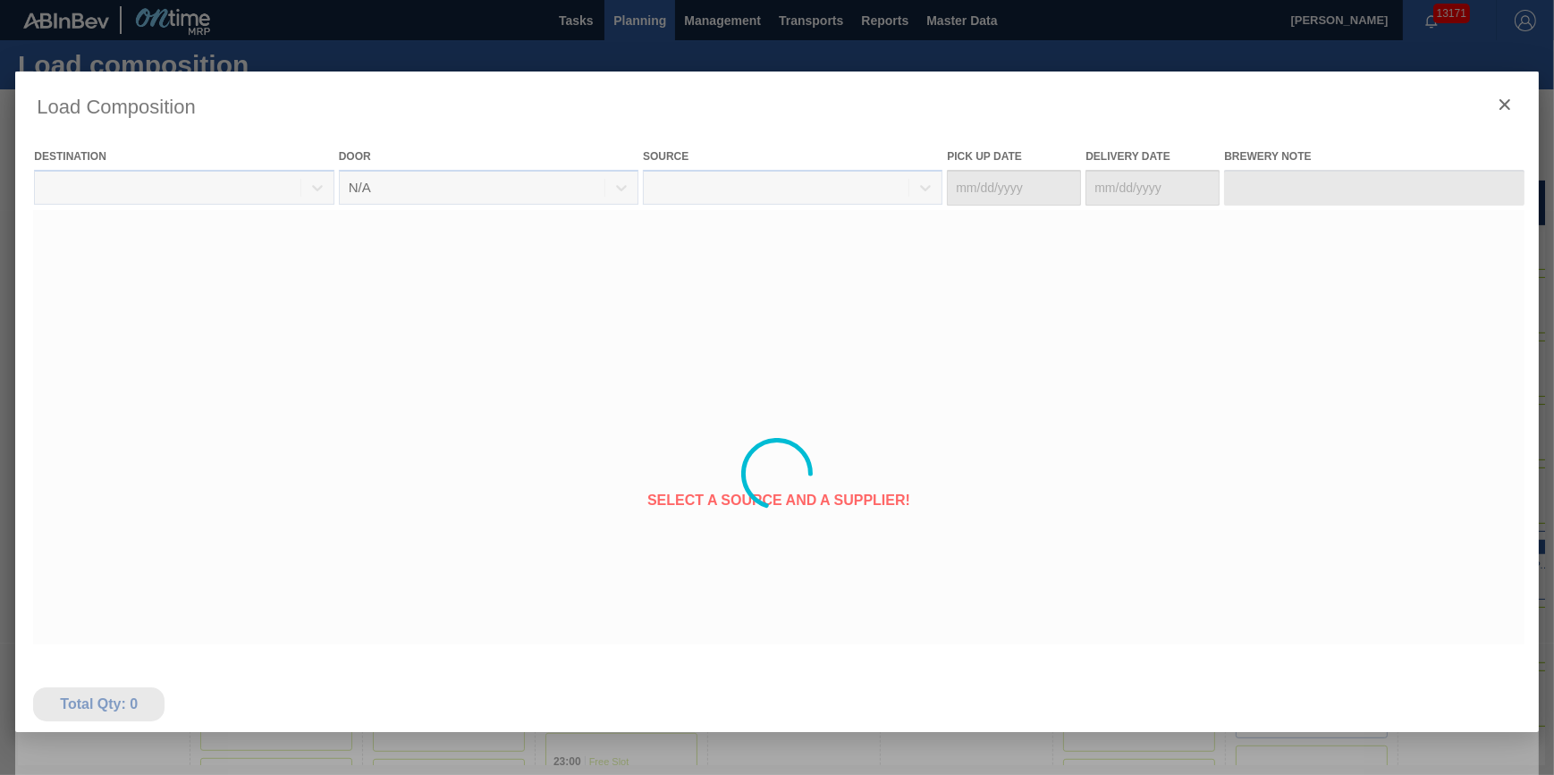
type Date "[DATE]"
type Date "09/04/2025"
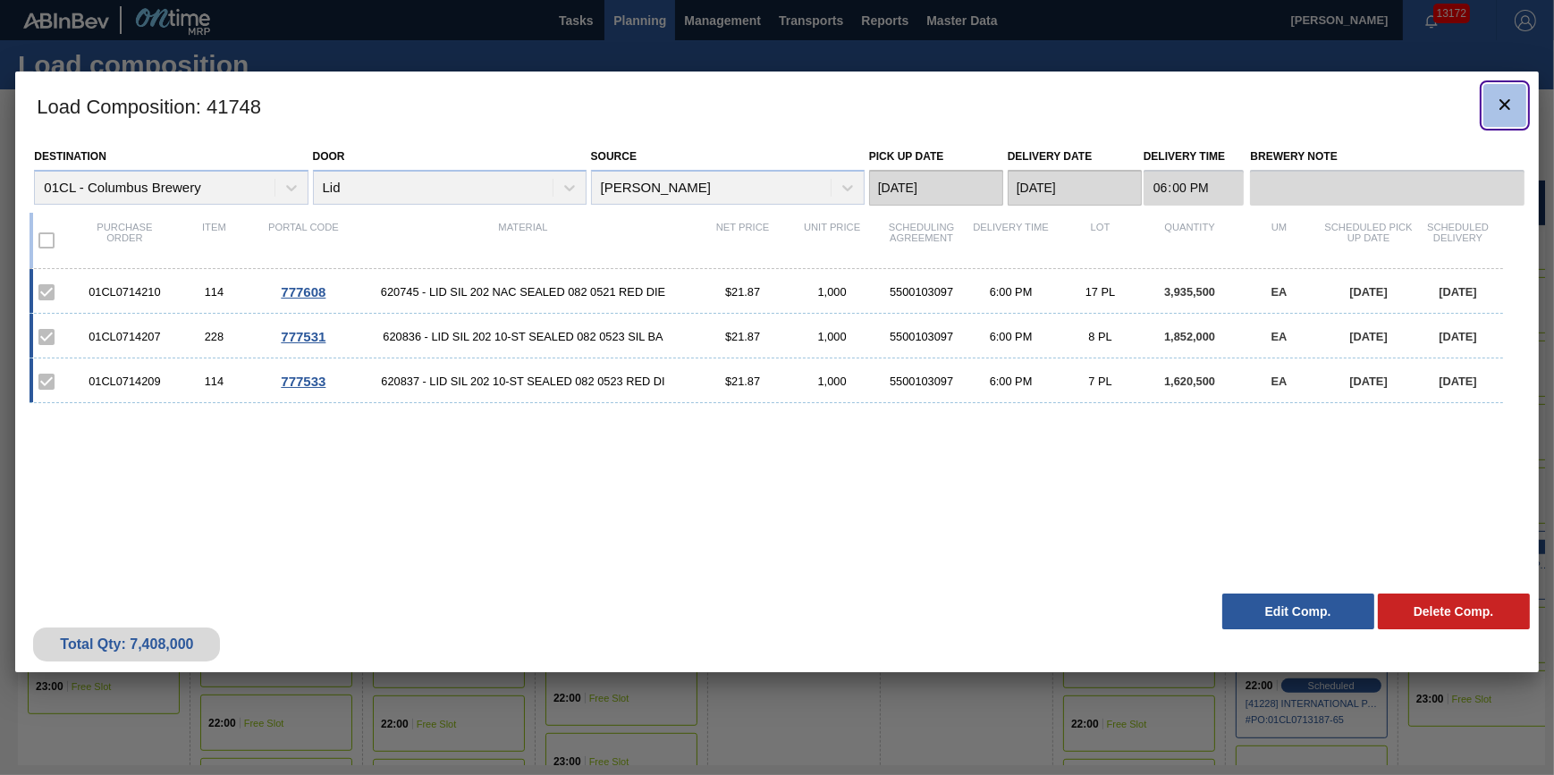
click at [1502, 106] on icon "botão de ícone" at bounding box center [1504, 104] width 21 height 21
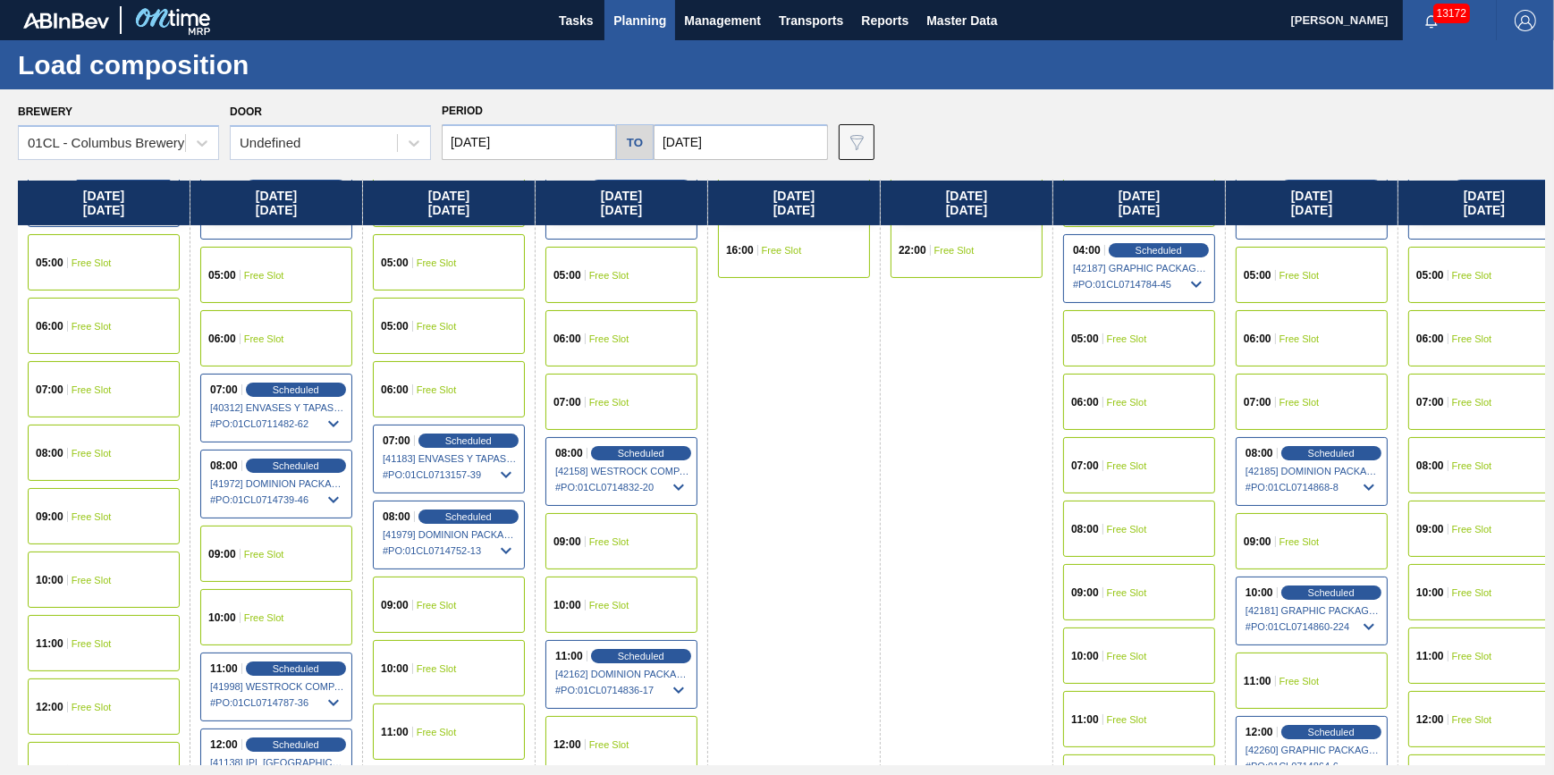
scroll to position [813, 0]
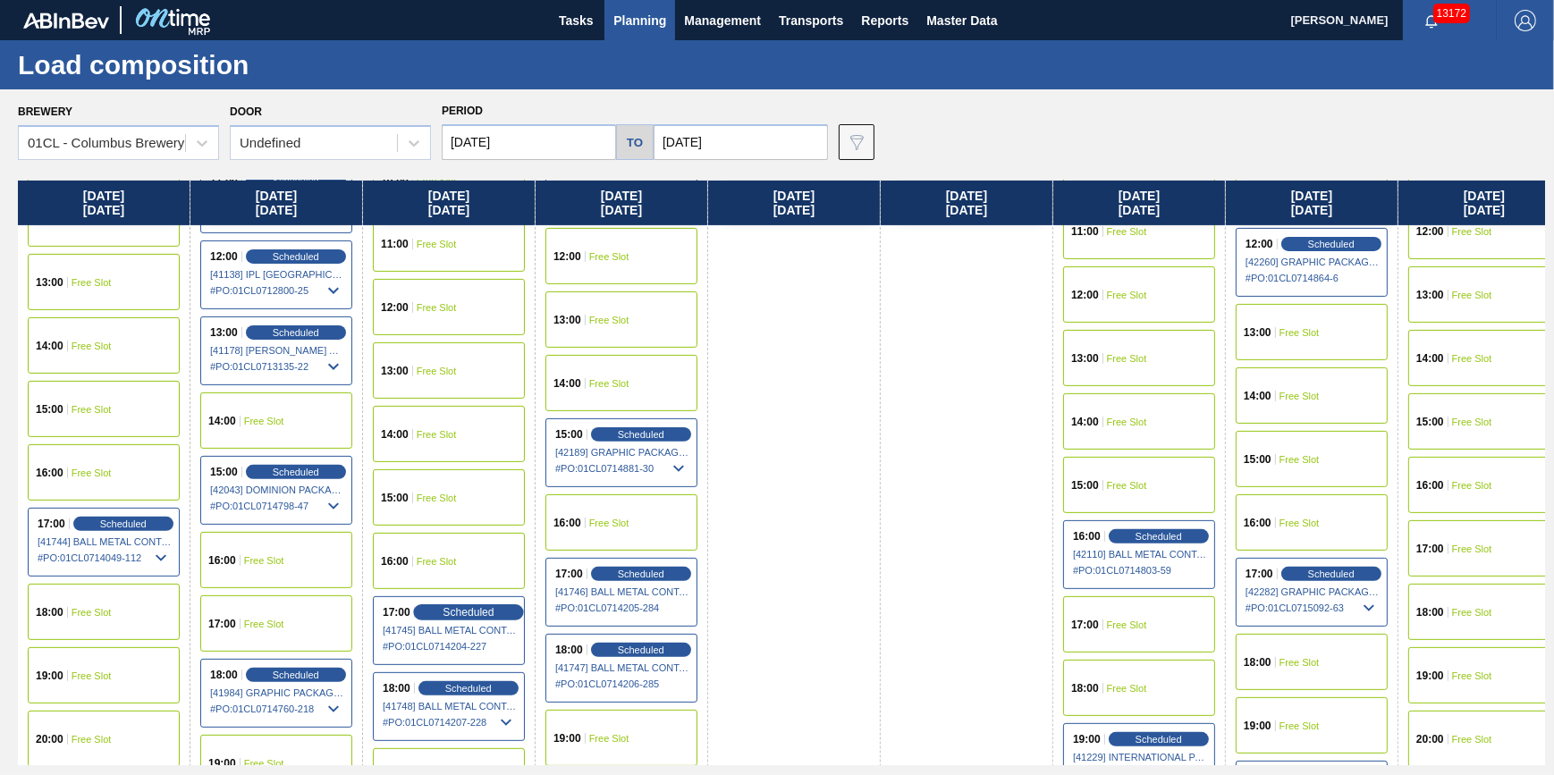
click at [454, 609] on span "Scheduled" at bounding box center [468, 612] width 51 height 12
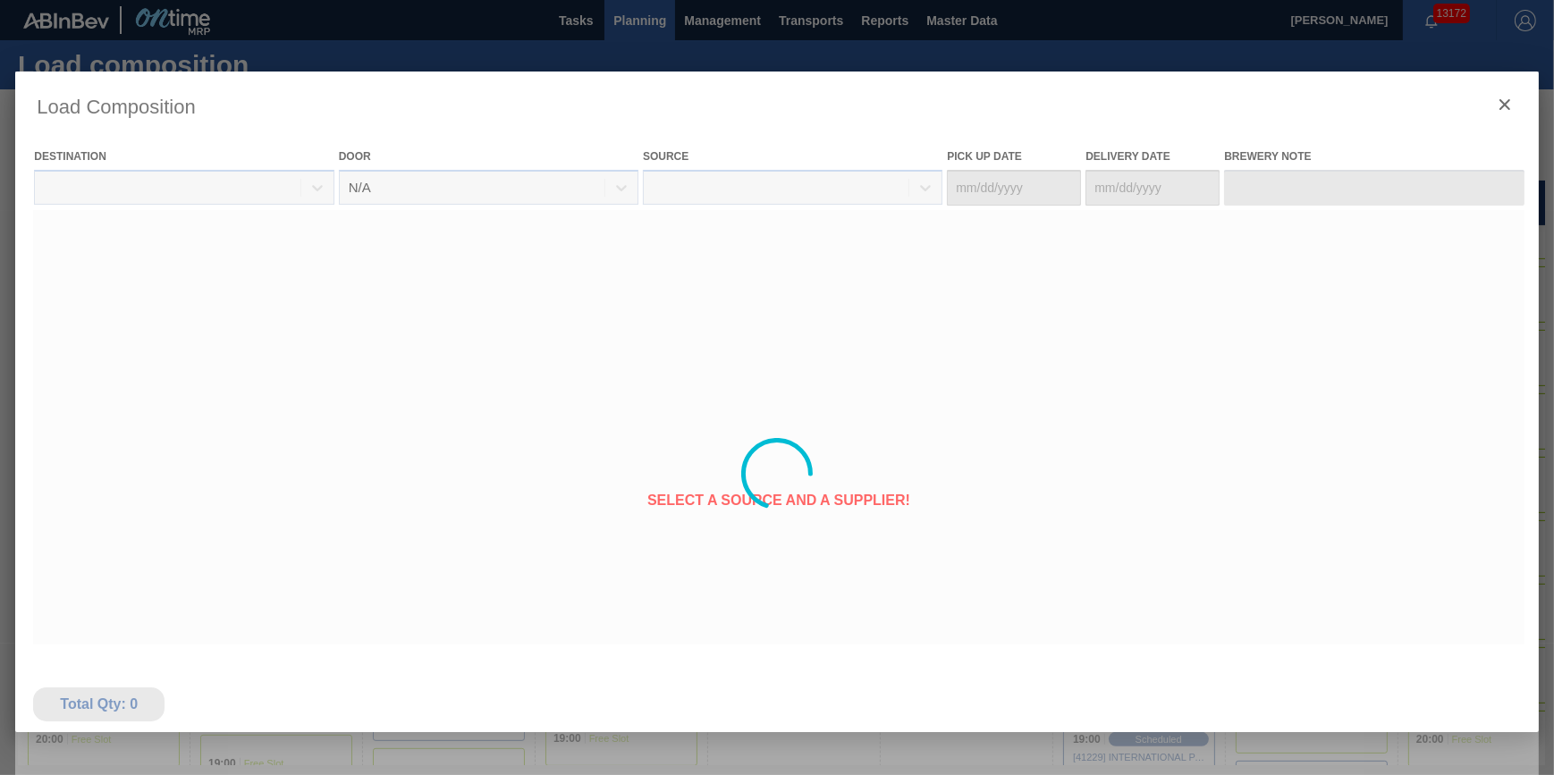
type Date "[DATE]"
type Date "09/04/2025"
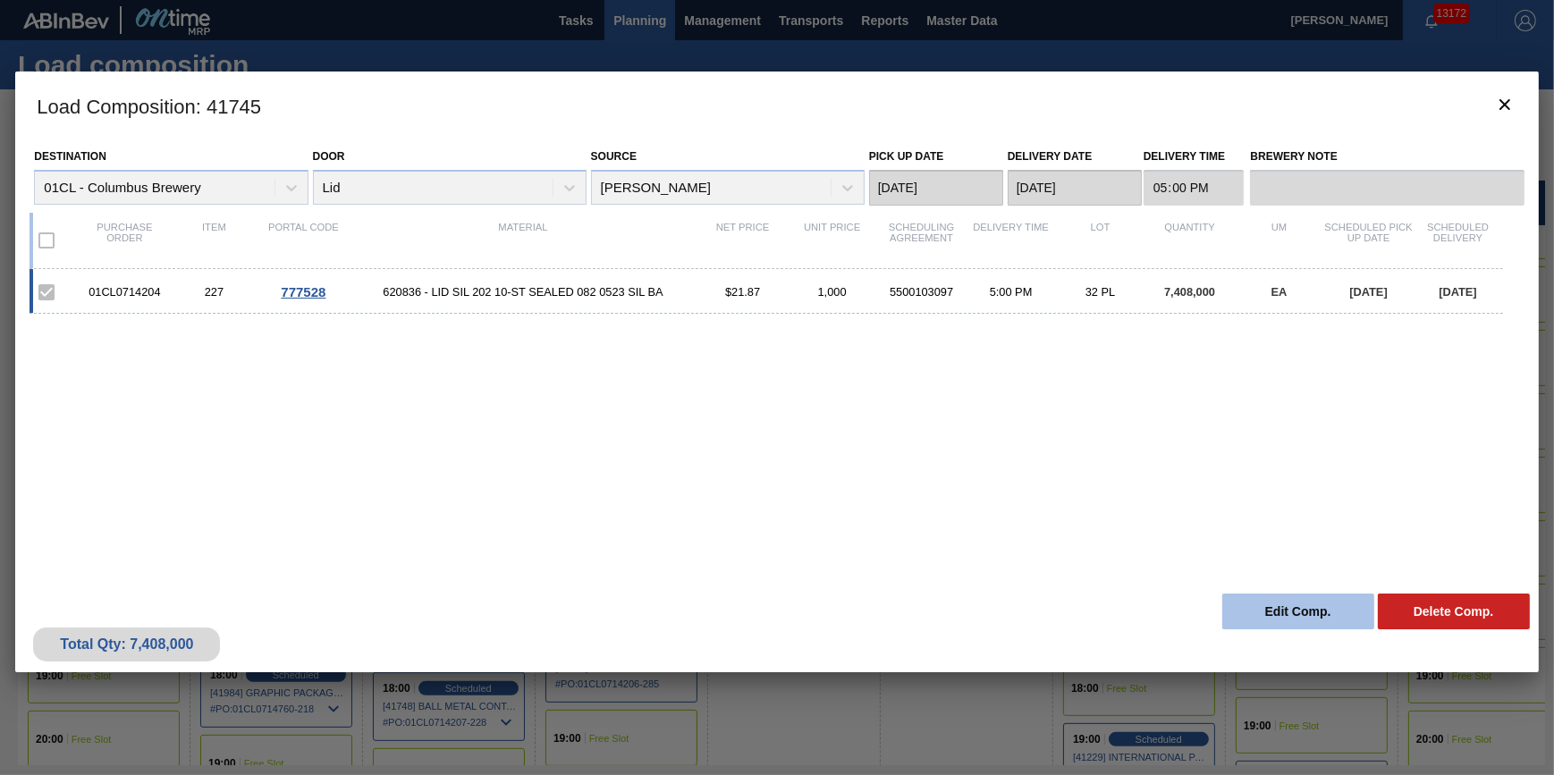
click at [1293, 604] on button "Edit Comp." at bounding box center [1298, 612] width 152 height 36
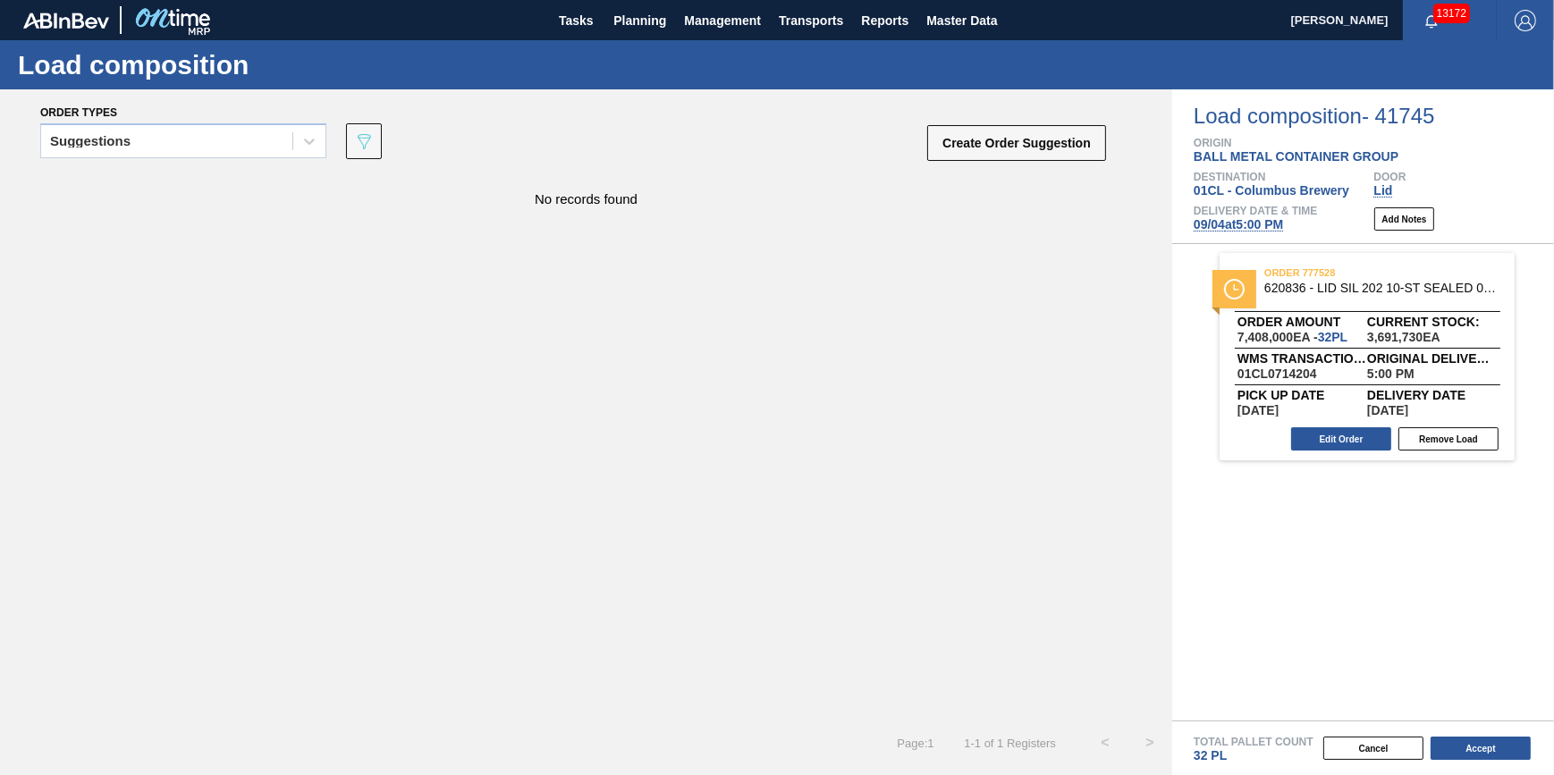
click at [1256, 223] on span "09/04 at 5:00 PM" at bounding box center [1238, 224] width 89 height 14
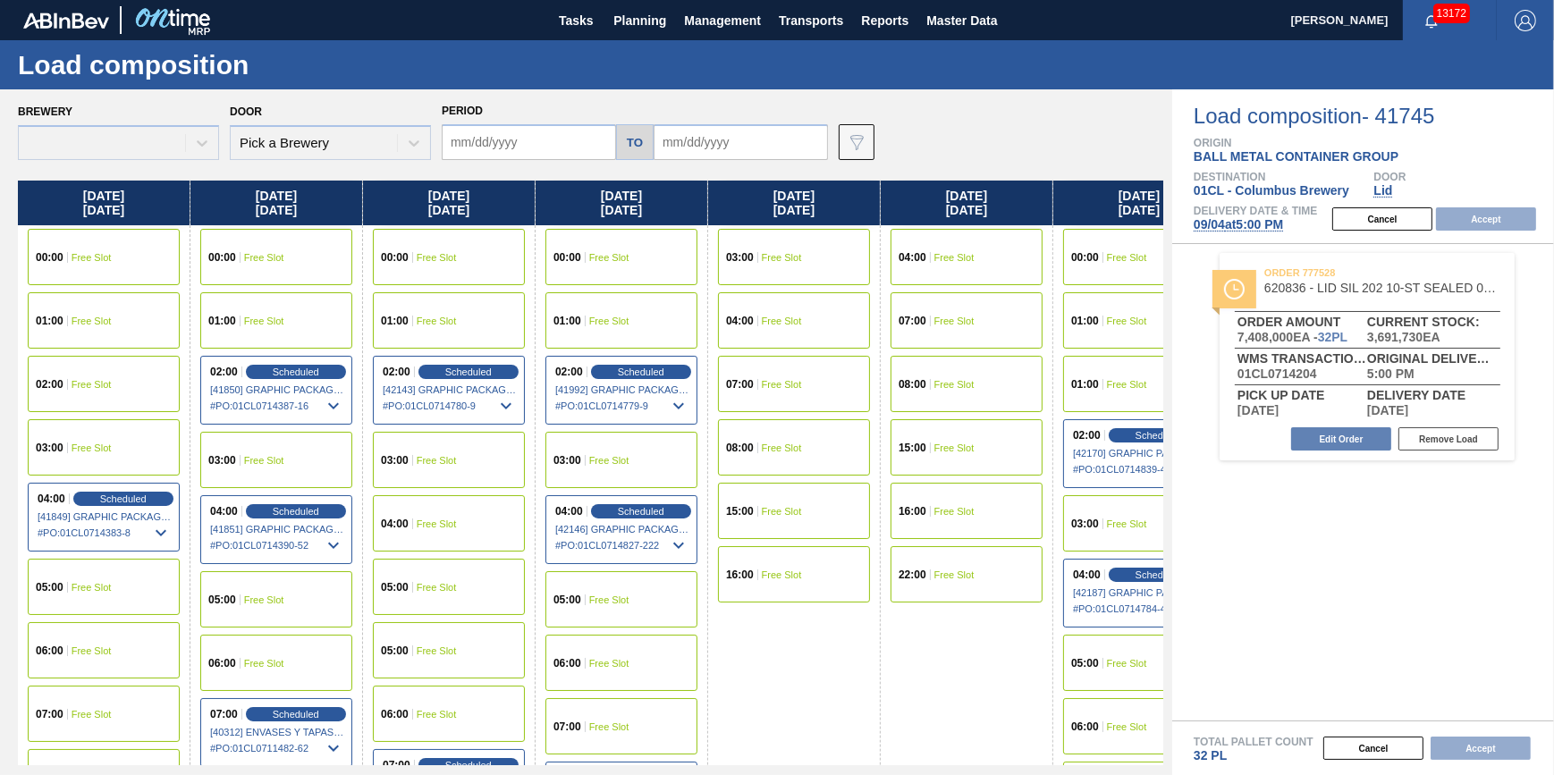
type input "[DATE]"
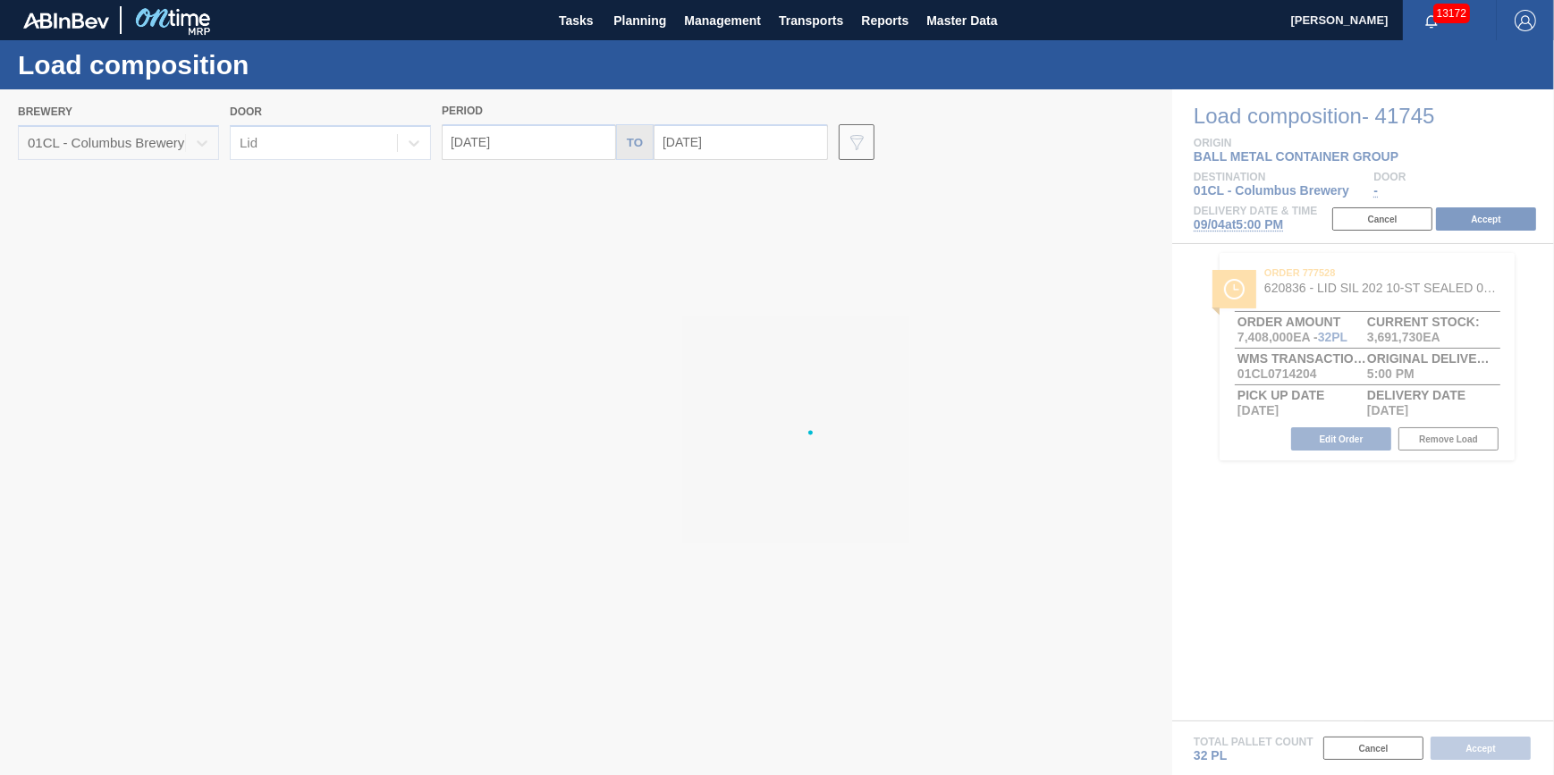
type input "09/04/2025"
type input "09/11/2025"
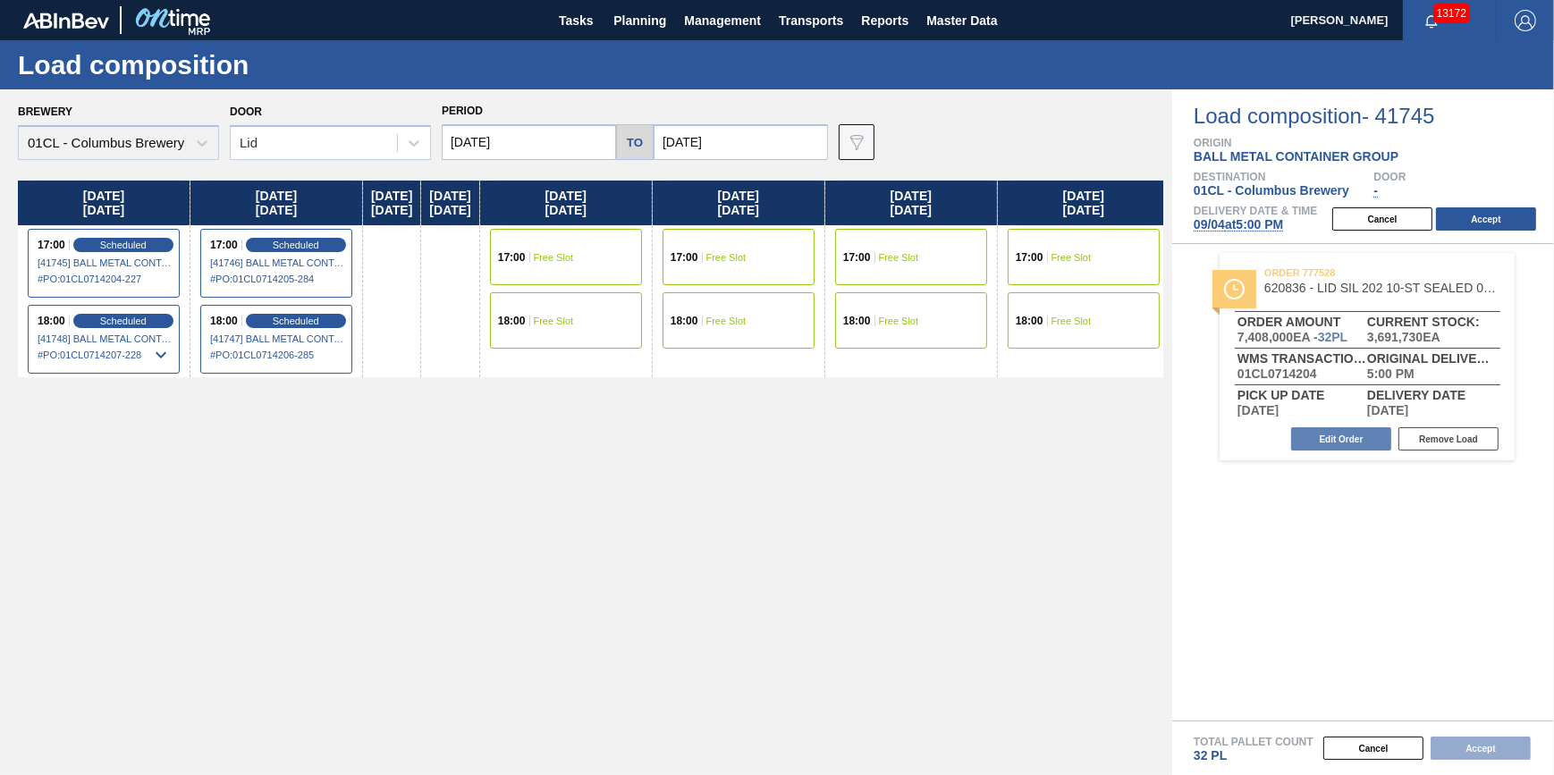
click at [611, 264] on div "17:00 Free Slot" at bounding box center [566, 257] width 152 height 56
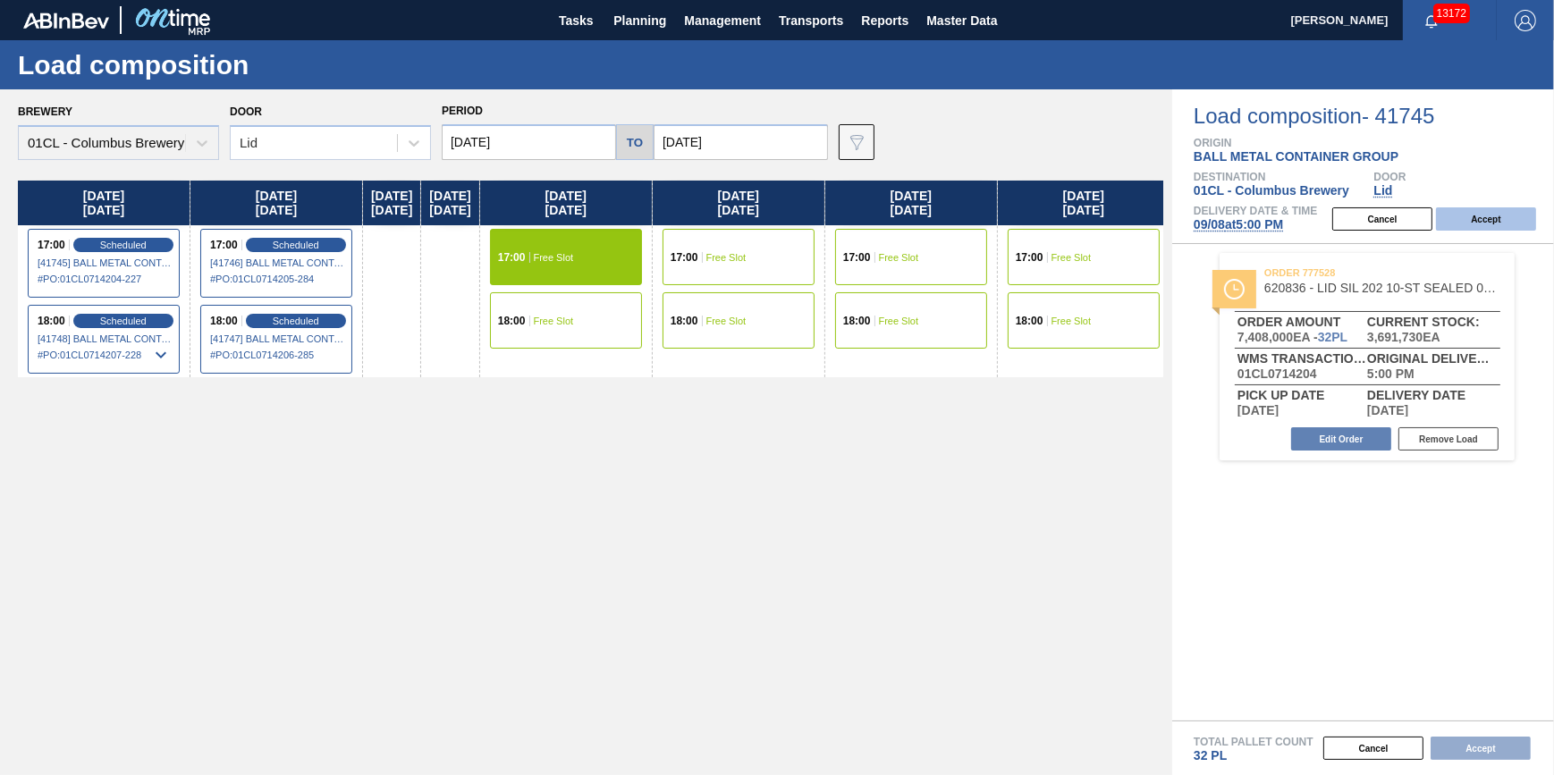
click at [1504, 219] on button "Accept" at bounding box center [1486, 218] width 100 height 23
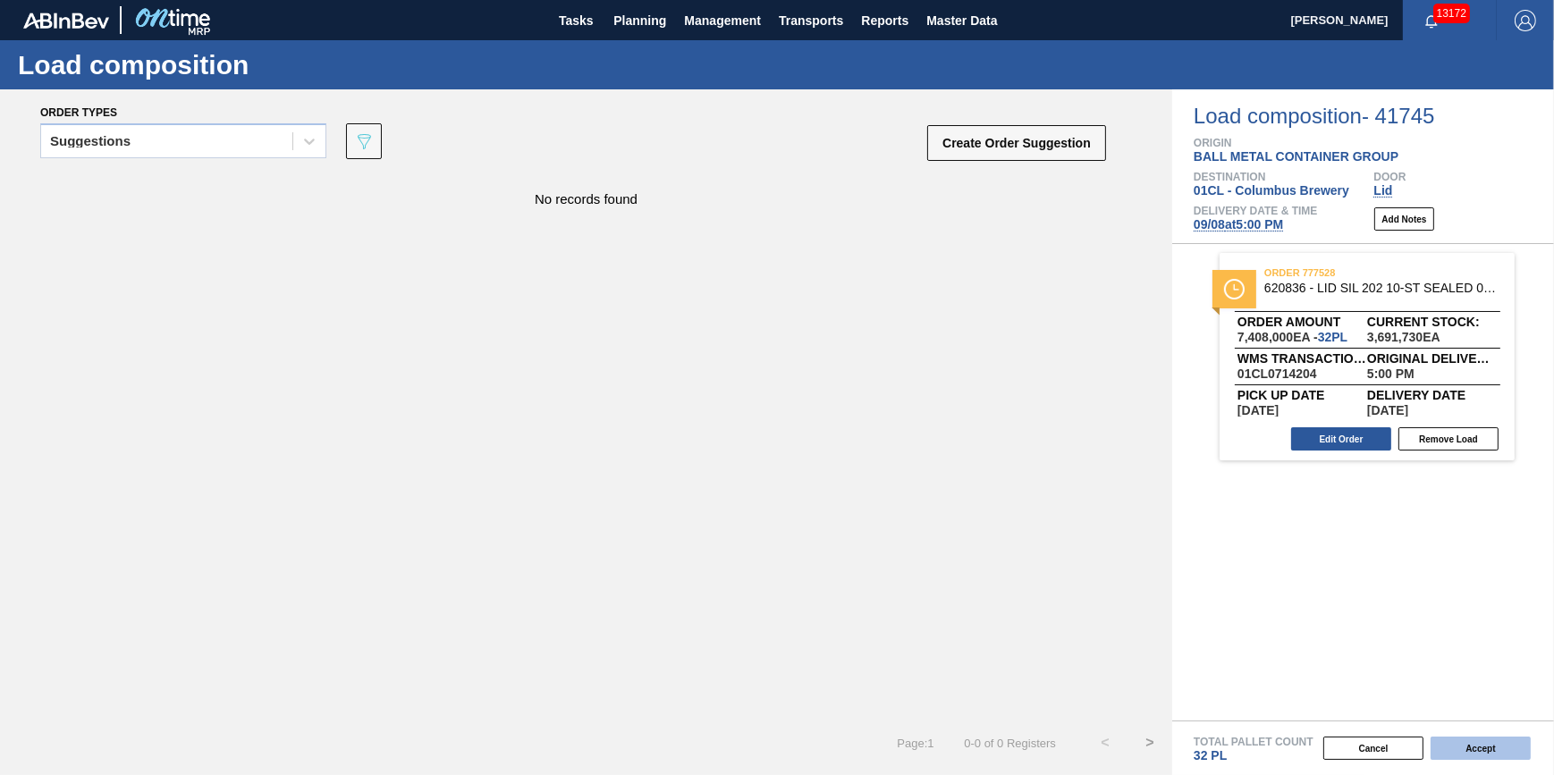
click at [1499, 751] on button "Accept" at bounding box center [1481, 748] width 100 height 23
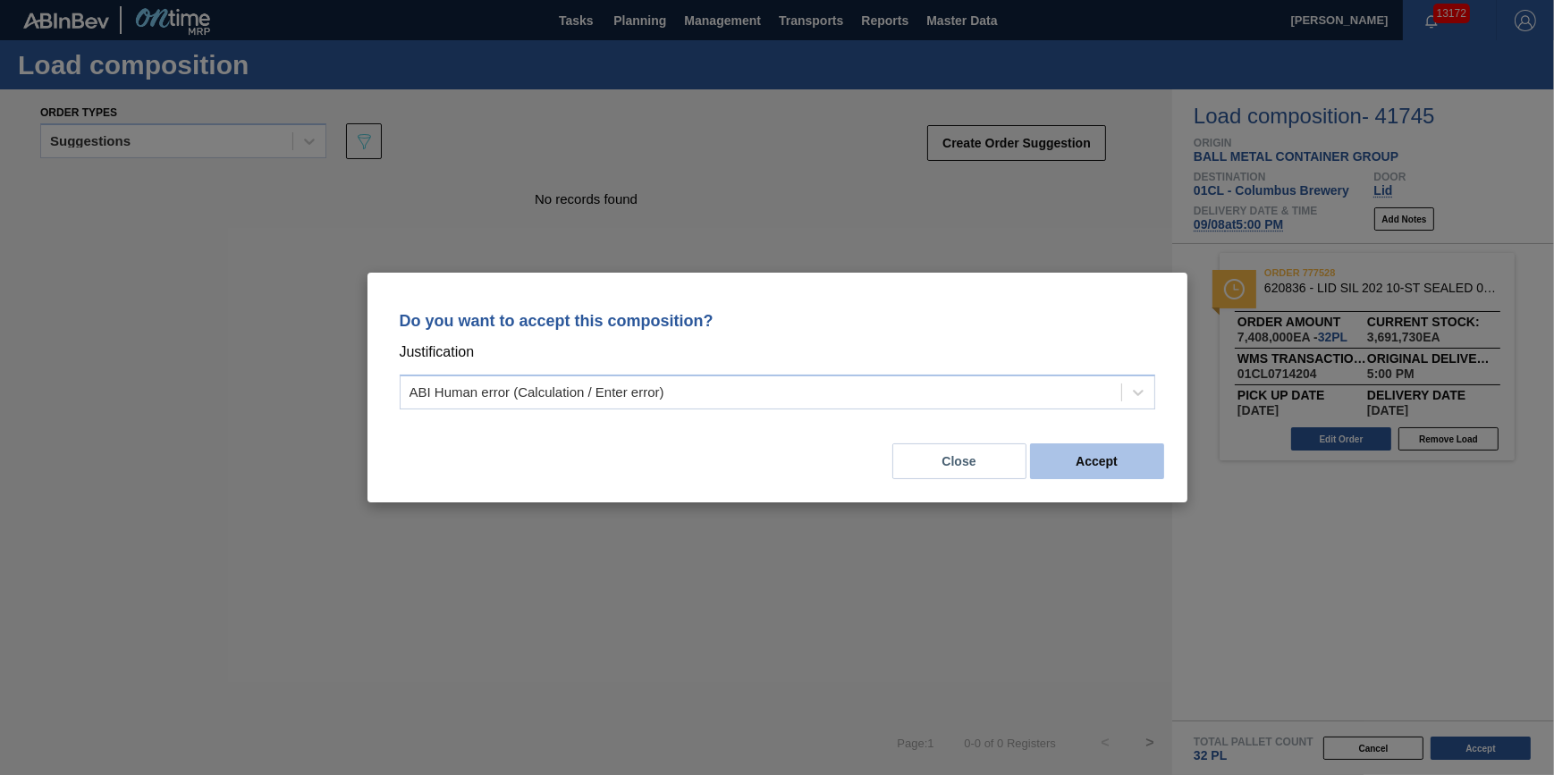
click at [1078, 469] on button "Accept" at bounding box center [1097, 461] width 134 height 36
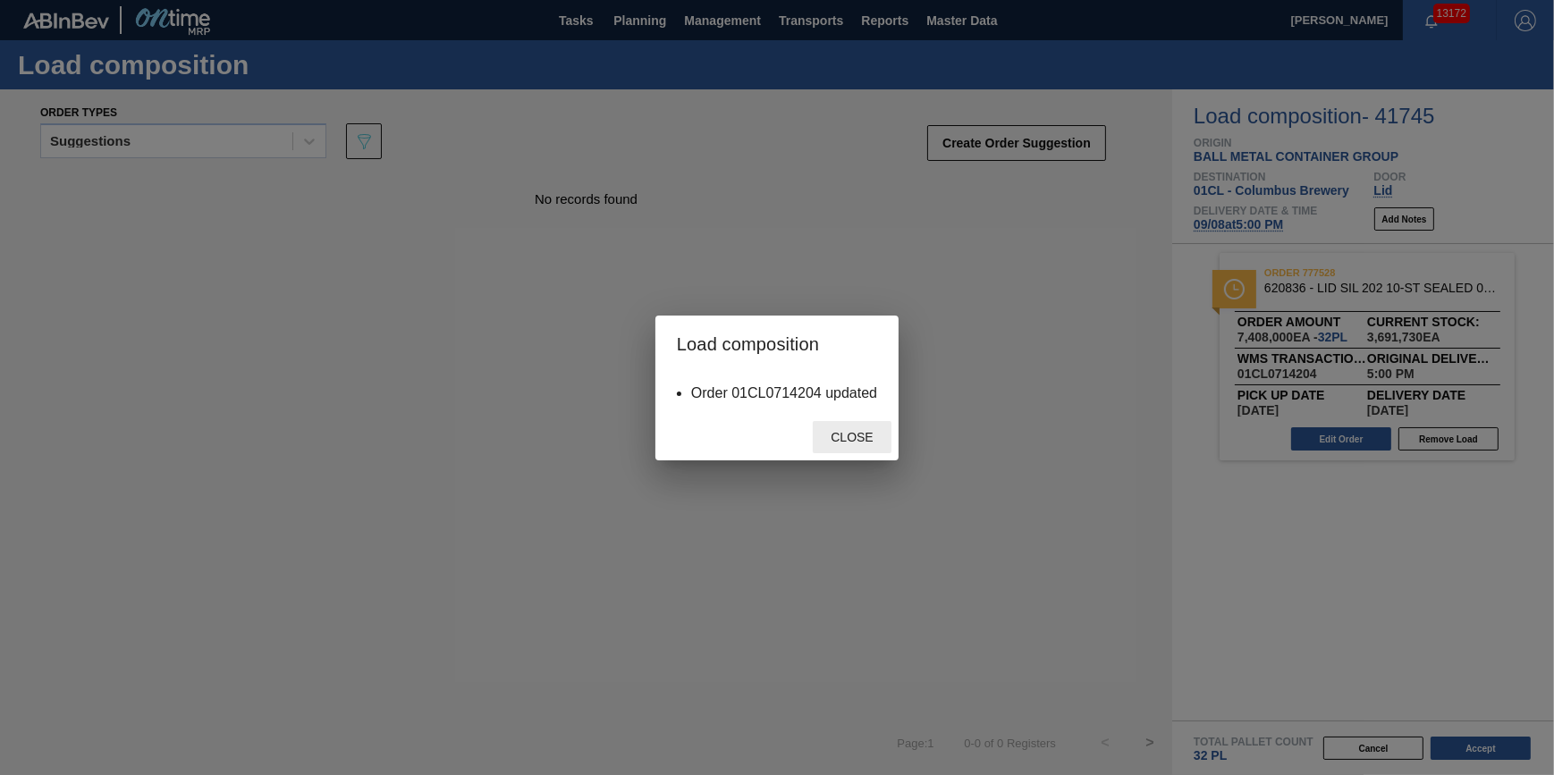
click at [846, 428] on div "Close" at bounding box center [852, 437] width 79 height 33
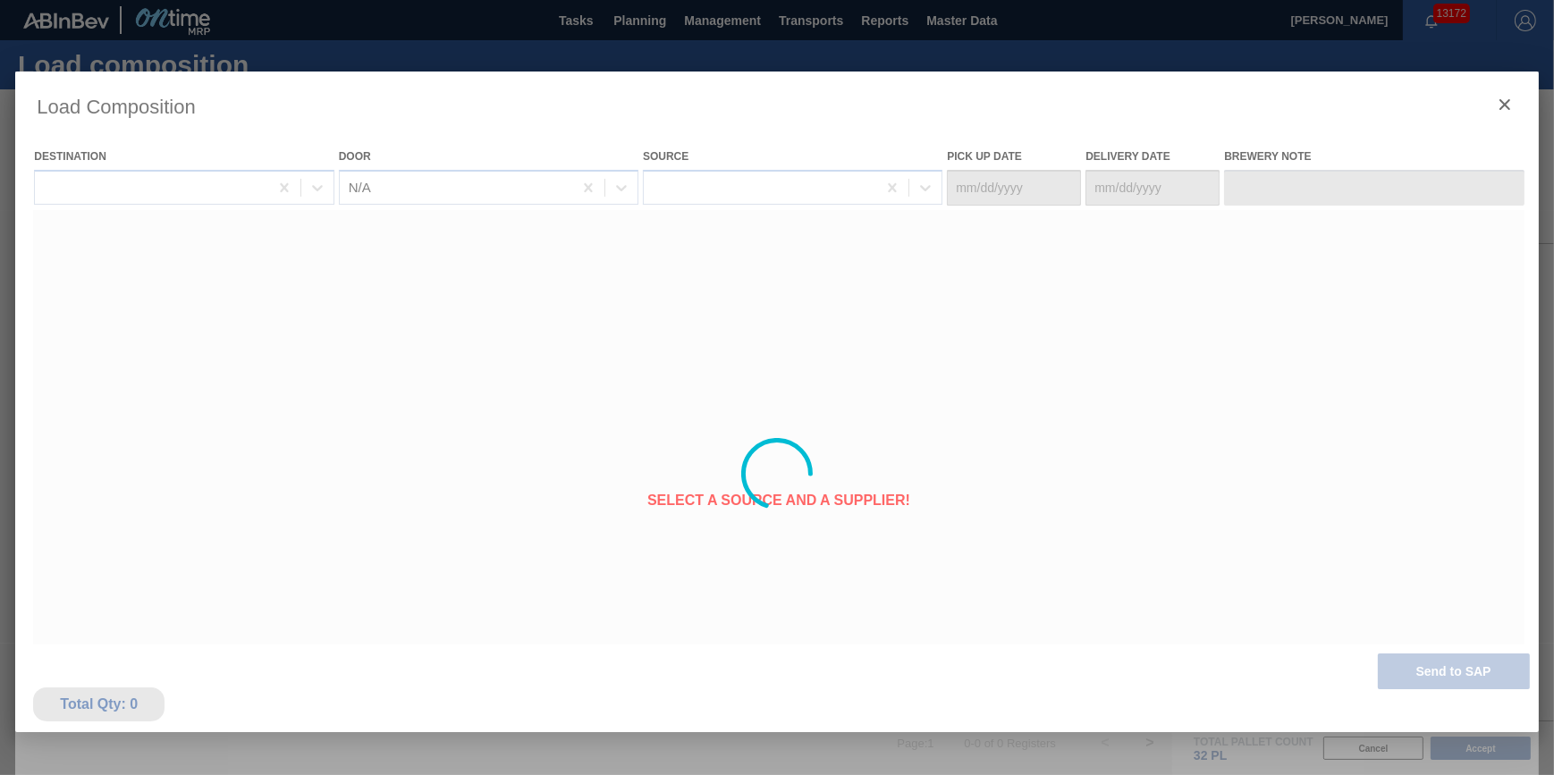
type Date "09/07/2025"
type Date "09/08/2025"
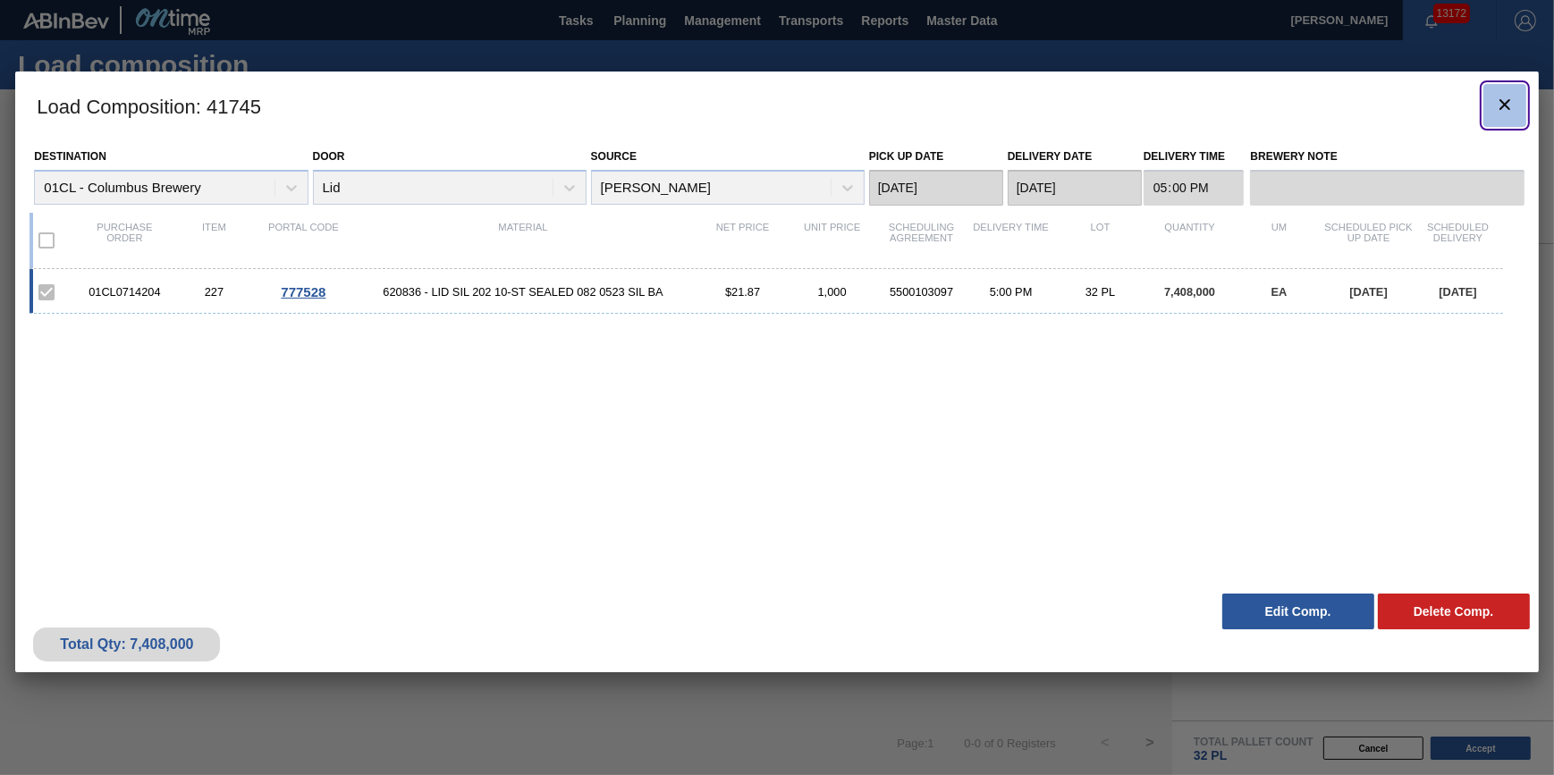
click at [1499, 106] on icon "botão de ícone" at bounding box center [1504, 104] width 21 height 21
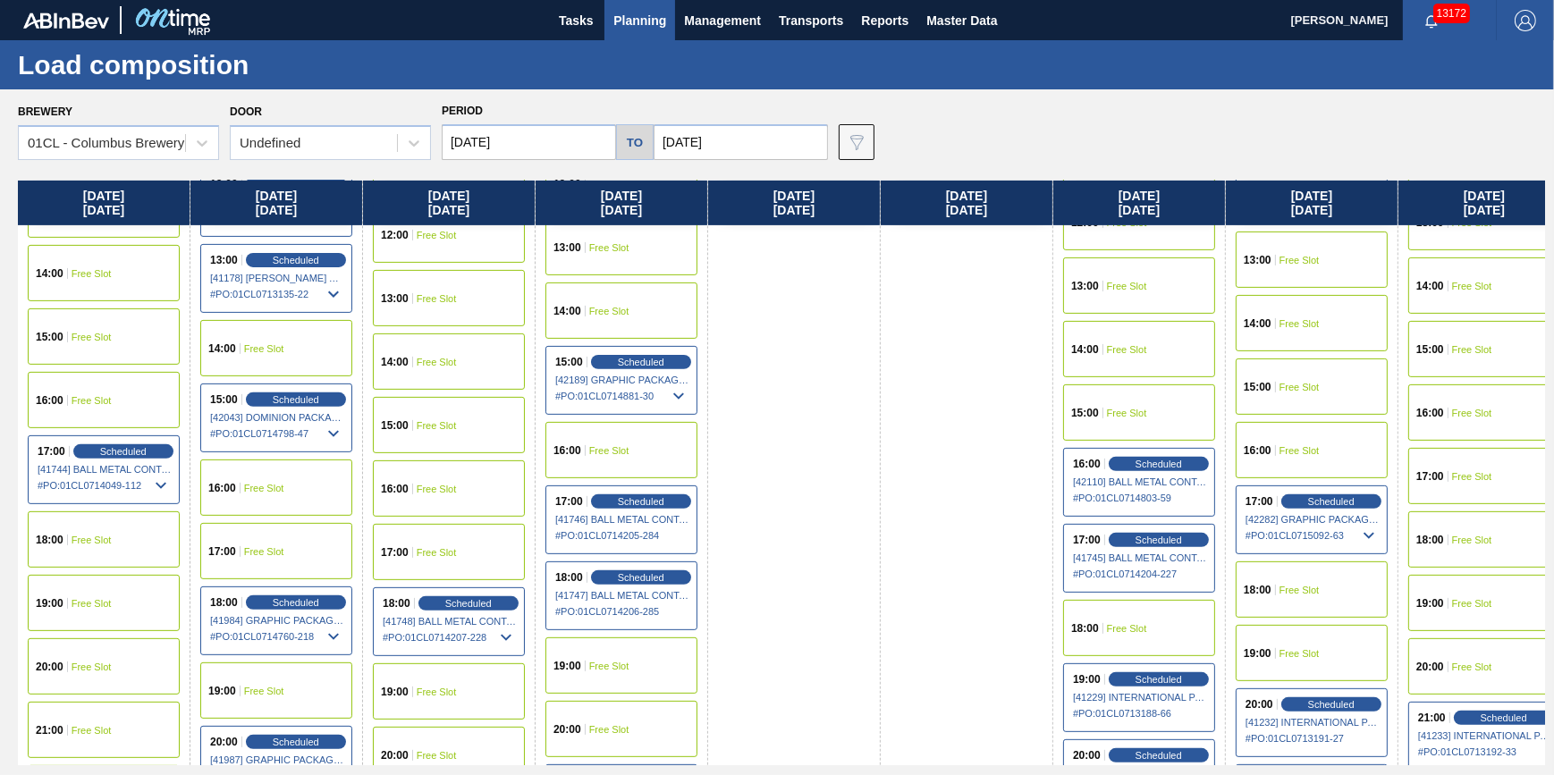
scroll to position [958, 0]
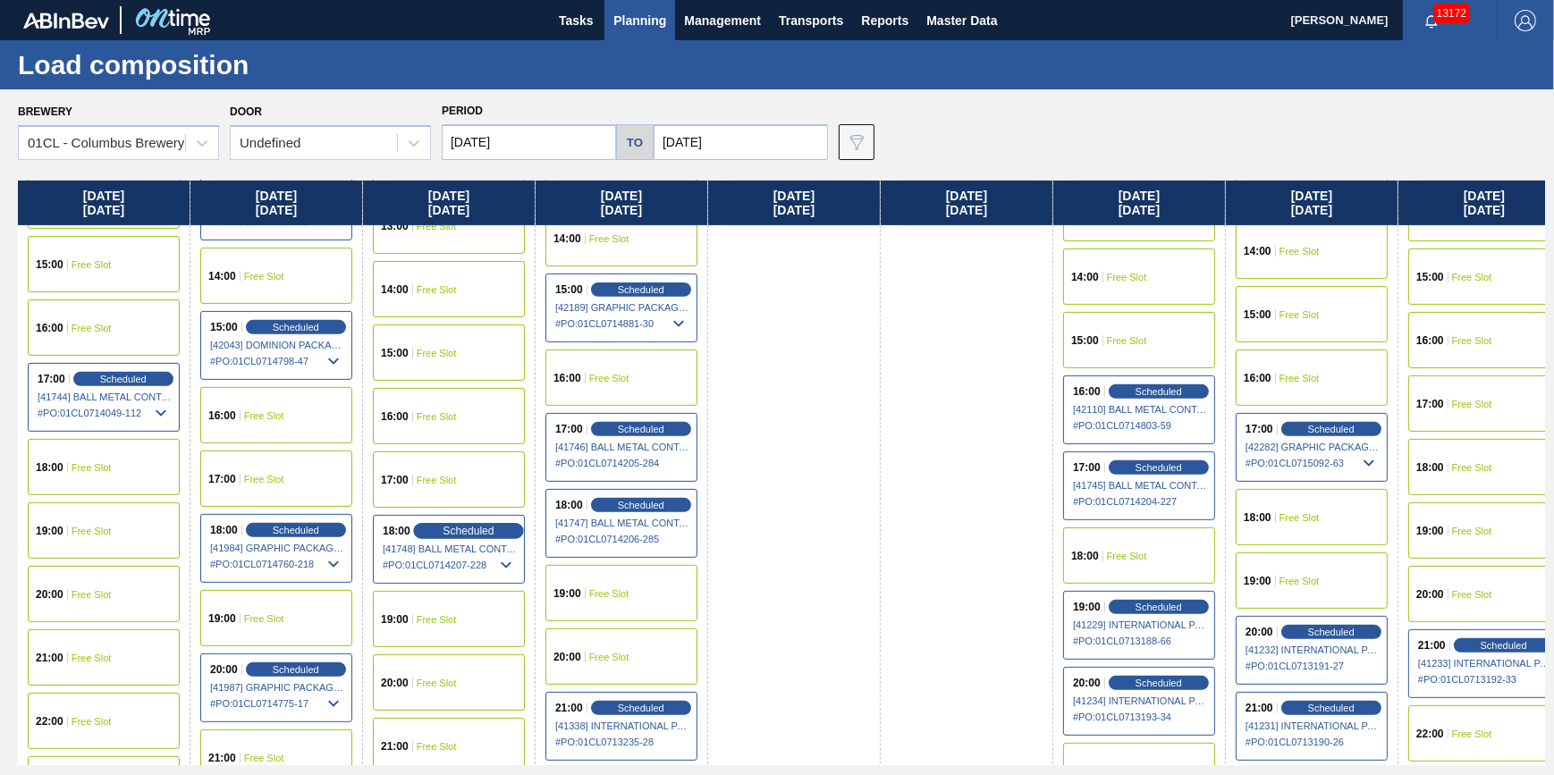
click at [460, 525] on span "Scheduled" at bounding box center [468, 531] width 51 height 12
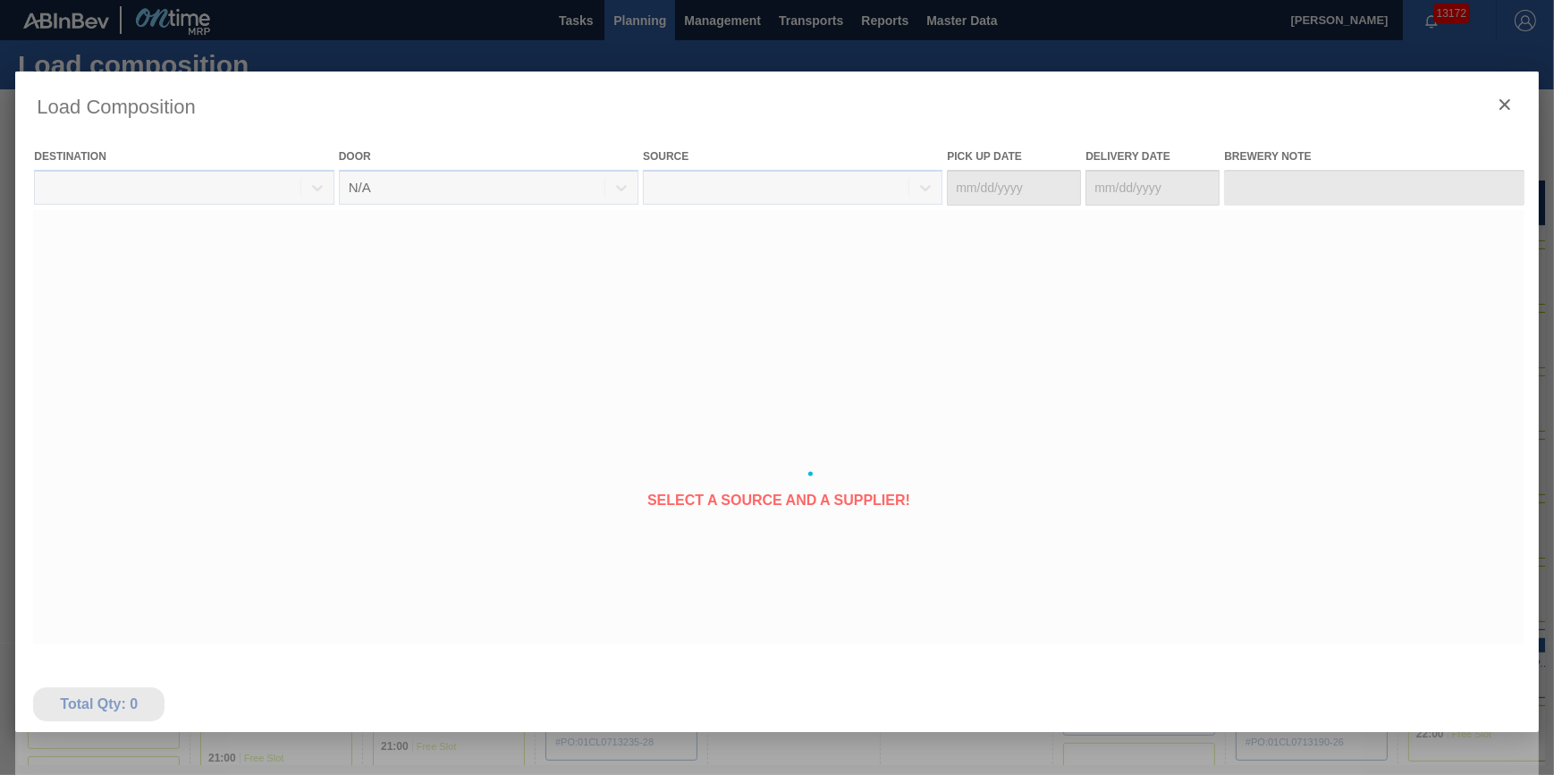
type Date "[DATE]"
type Date "09/04/2025"
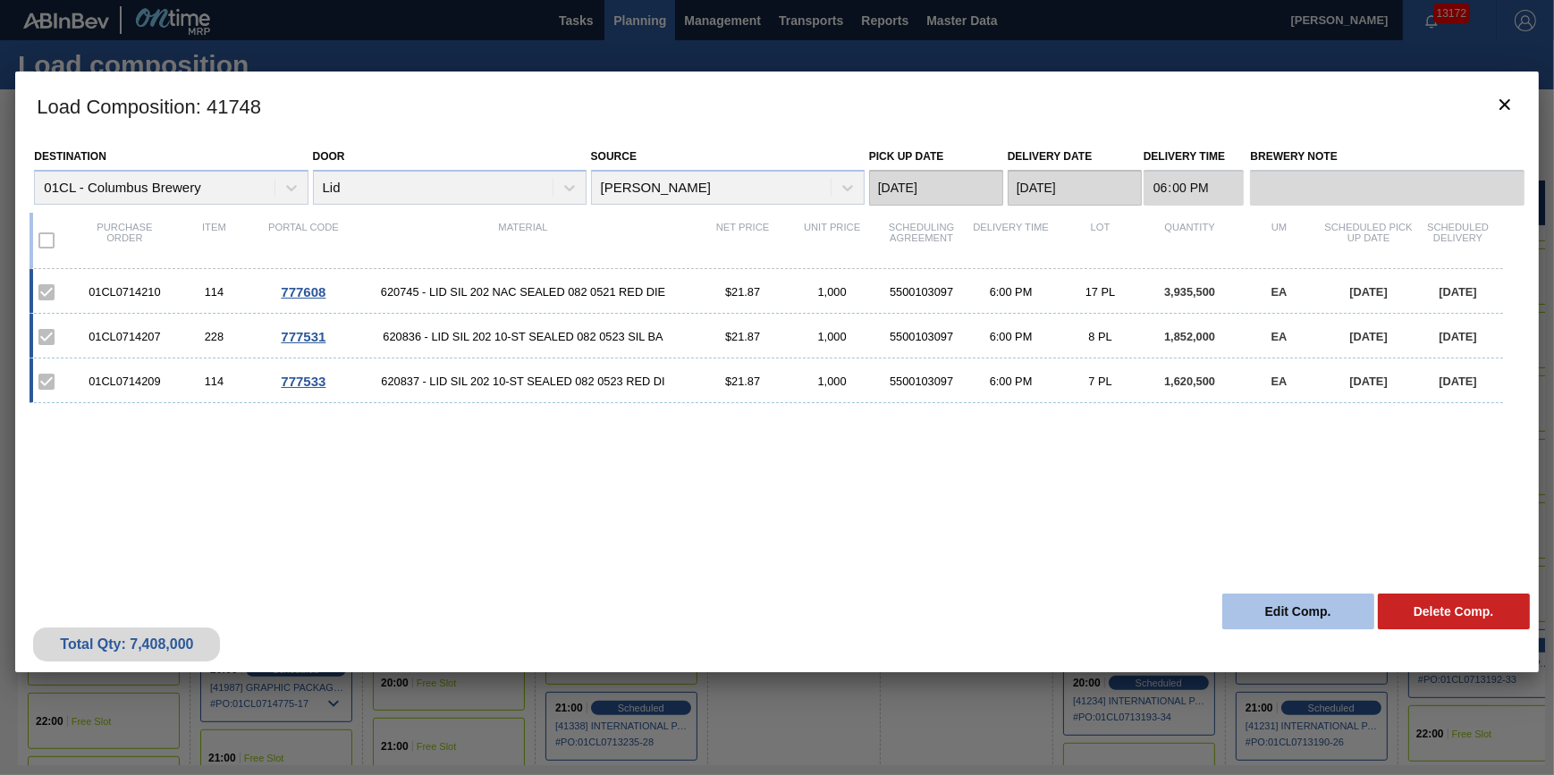
click at [1284, 609] on button "Edit Comp." at bounding box center [1298, 612] width 152 height 36
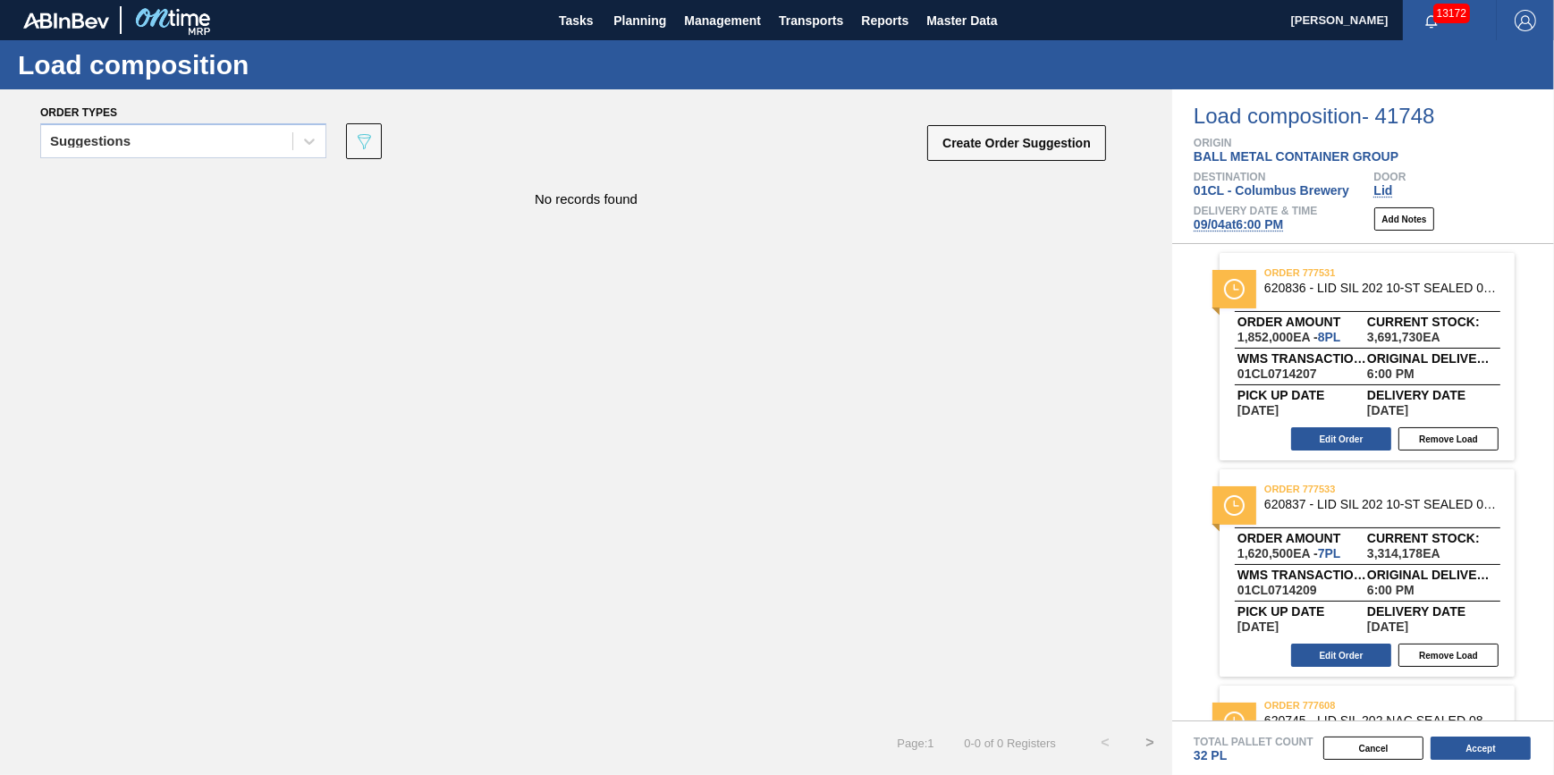
click at [1261, 223] on span "09/04 at 6:00 PM" at bounding box center [1238, 224] width 89 height 14
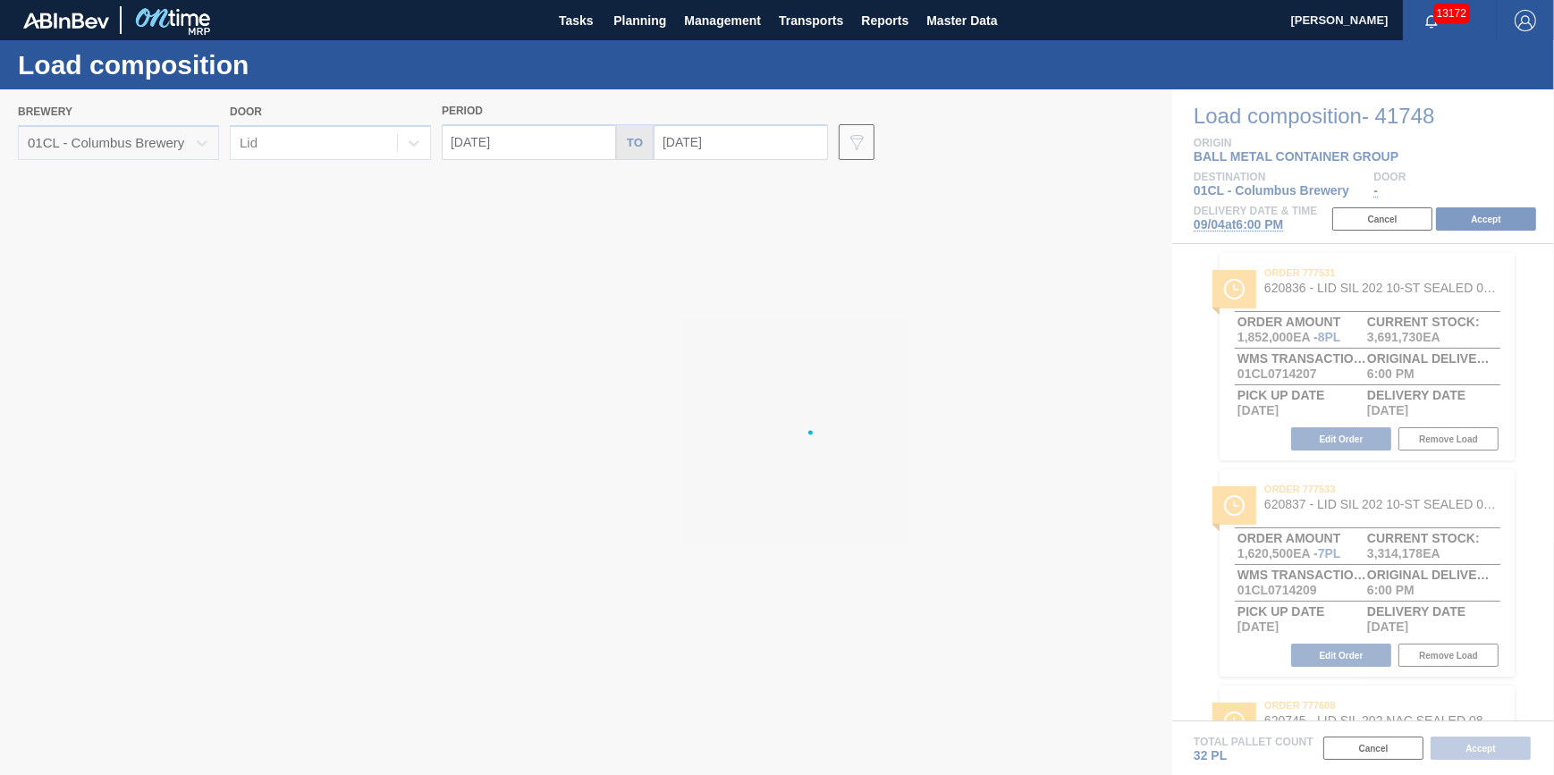
type input "09/04/2025"
type input "09/11/2025"
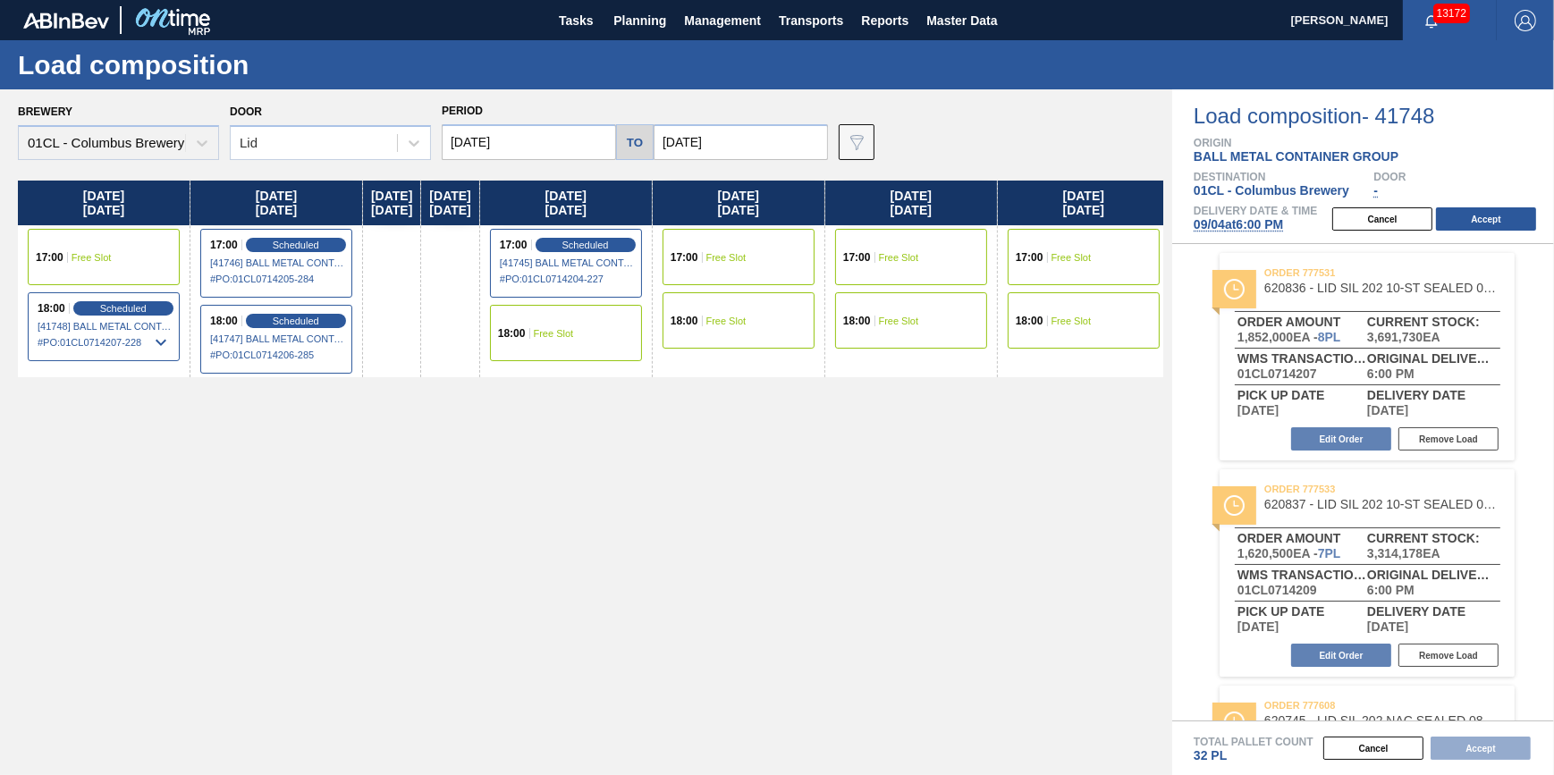
click at [117, 258] on div "17:00 Free Slot" at bounding box center [104, 257] width 152 height 56
click at [621, 320] on div "18:00 Free Slot" at bounding box center [566, 333] width 152 height 56
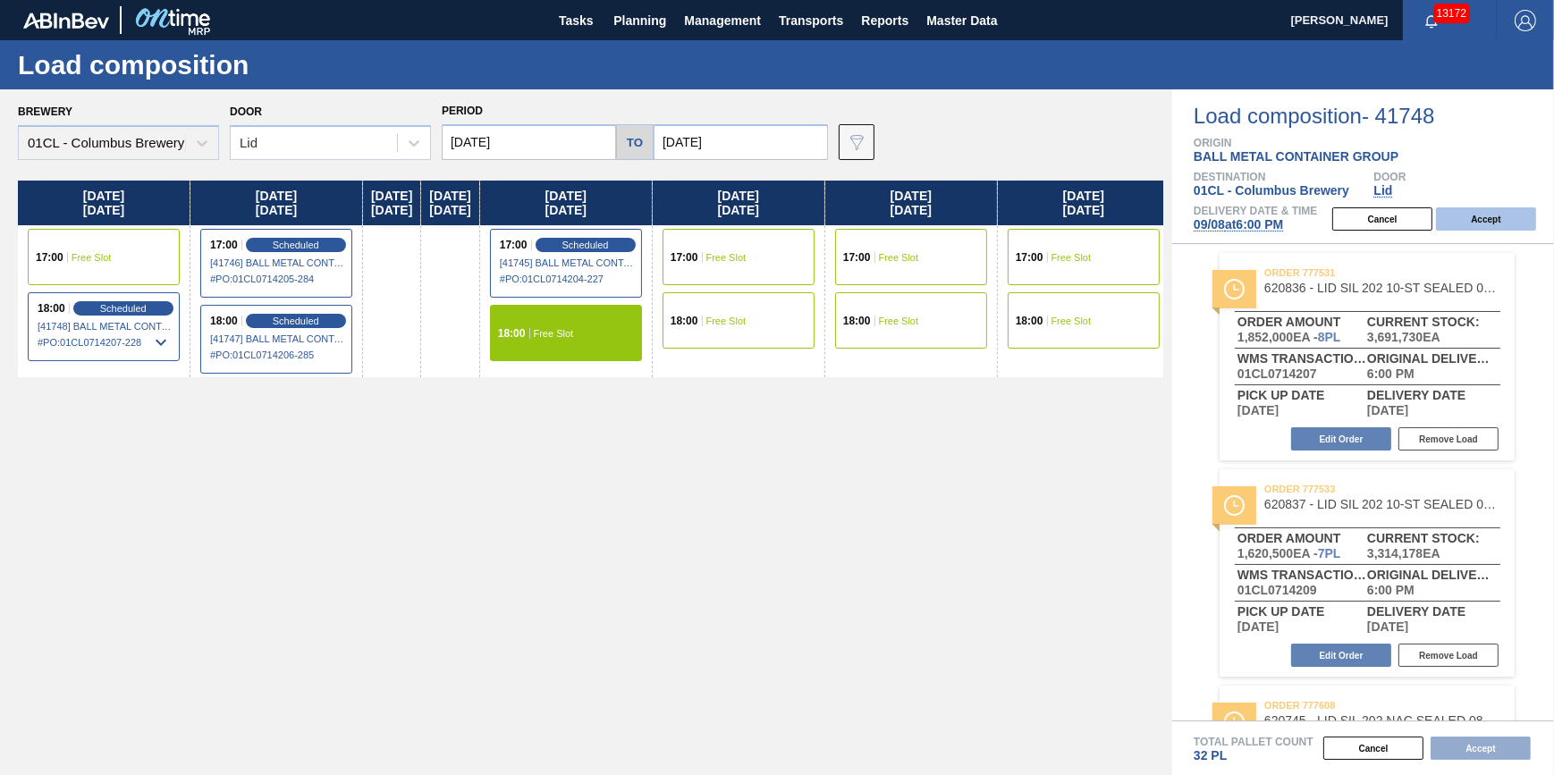
click at [1475, 213] on button "Accept" at bounding box center [1486, 218] width 100 height 23
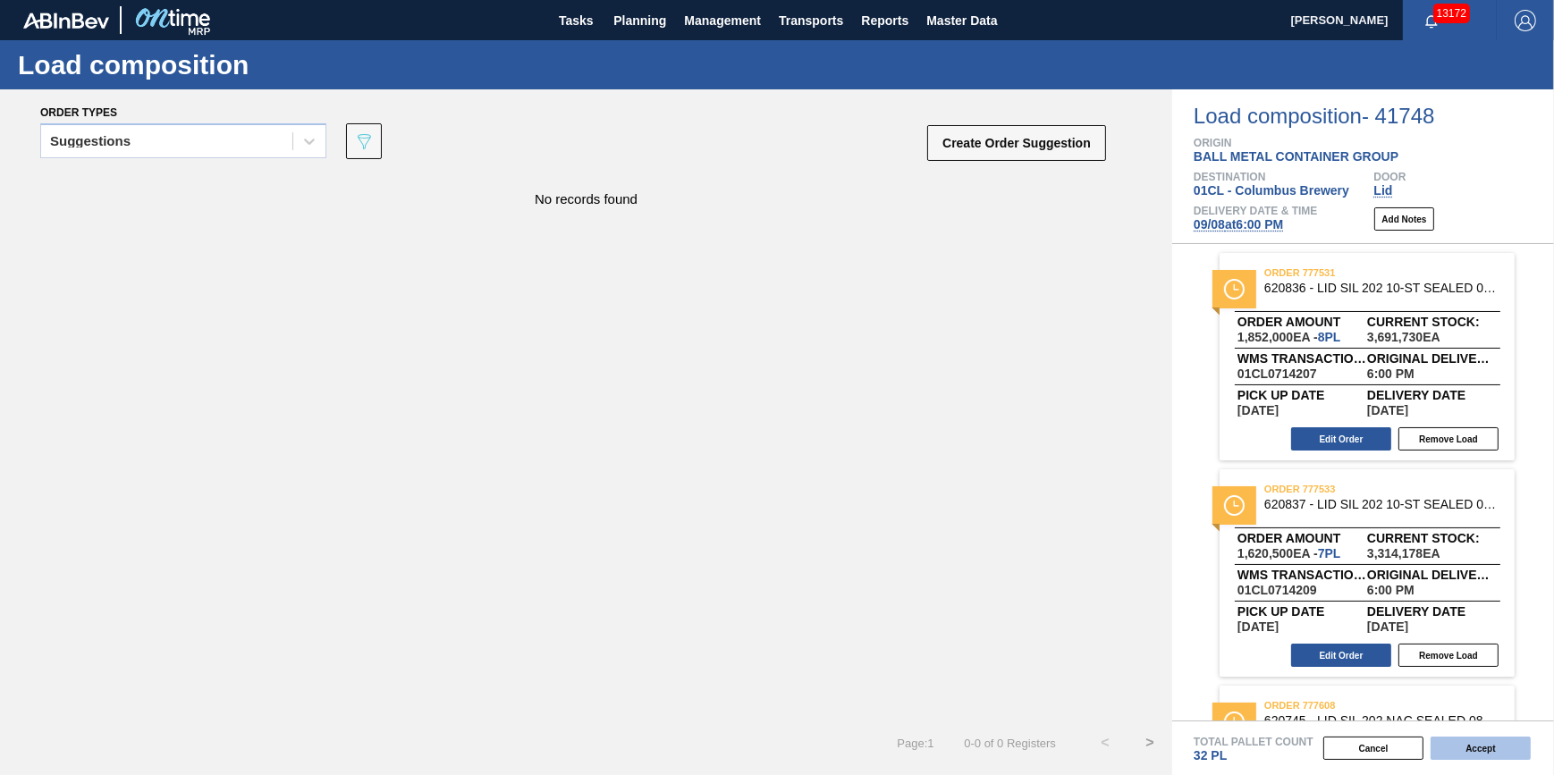
click at [1465, 745] on button "Accept" at bounding box center [1481, 748] width 100 height 23
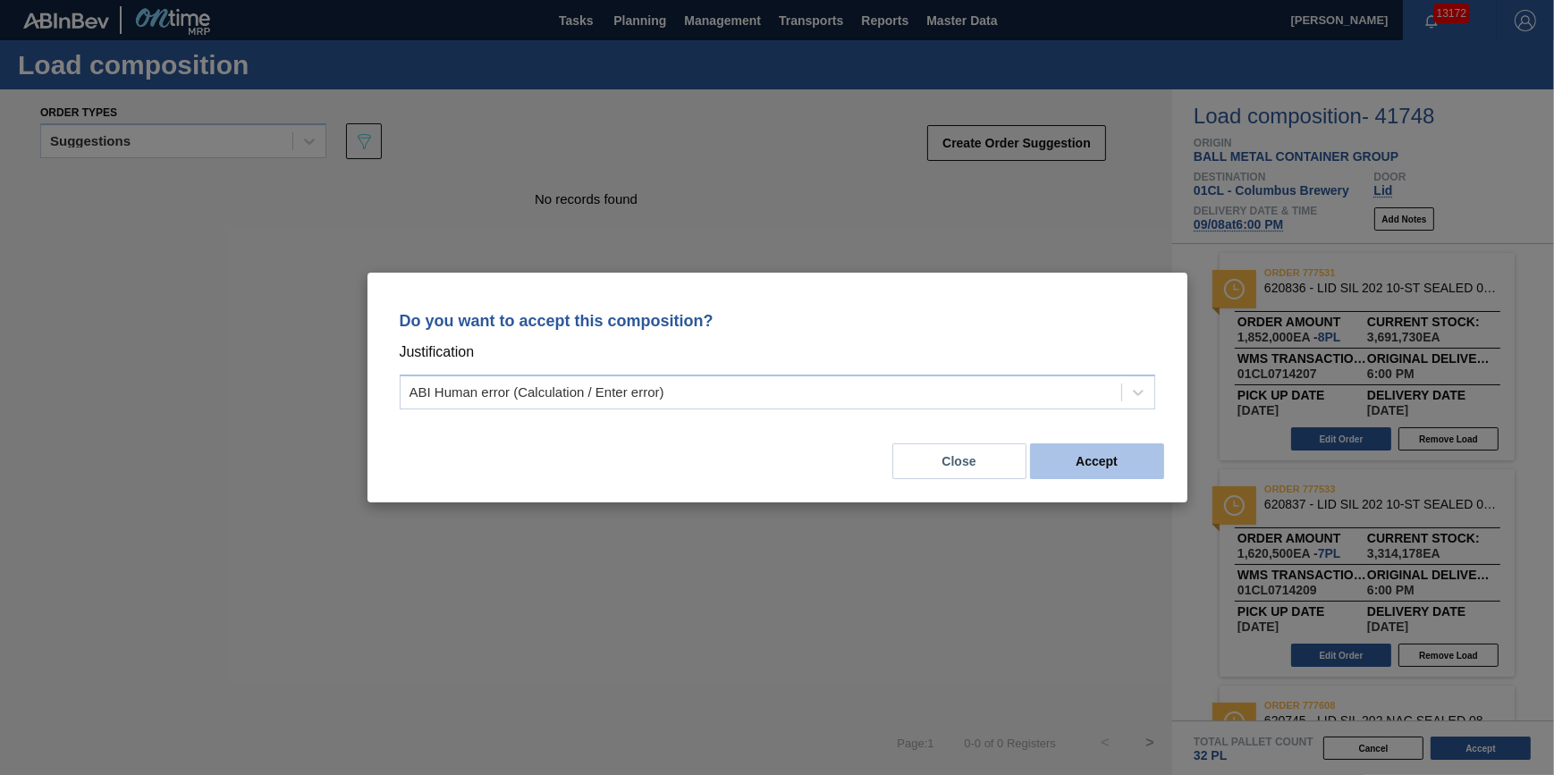
click at [1098, 465] on button "Accept" at bounding box center [1097, 461] width 134 height 36
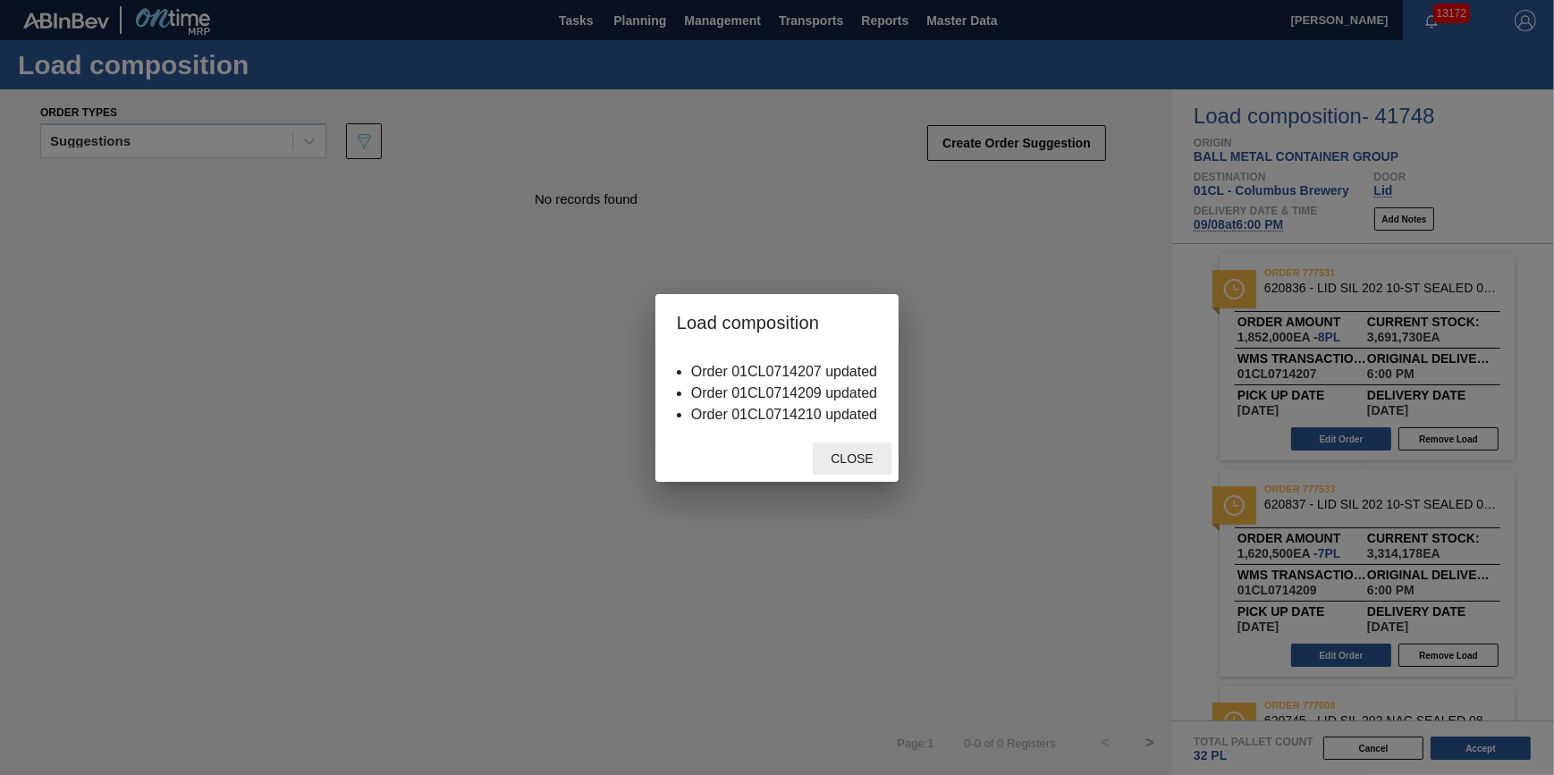
click at [870, 469] on div "Close" at bounding box center [852, 459] width 79 height 33
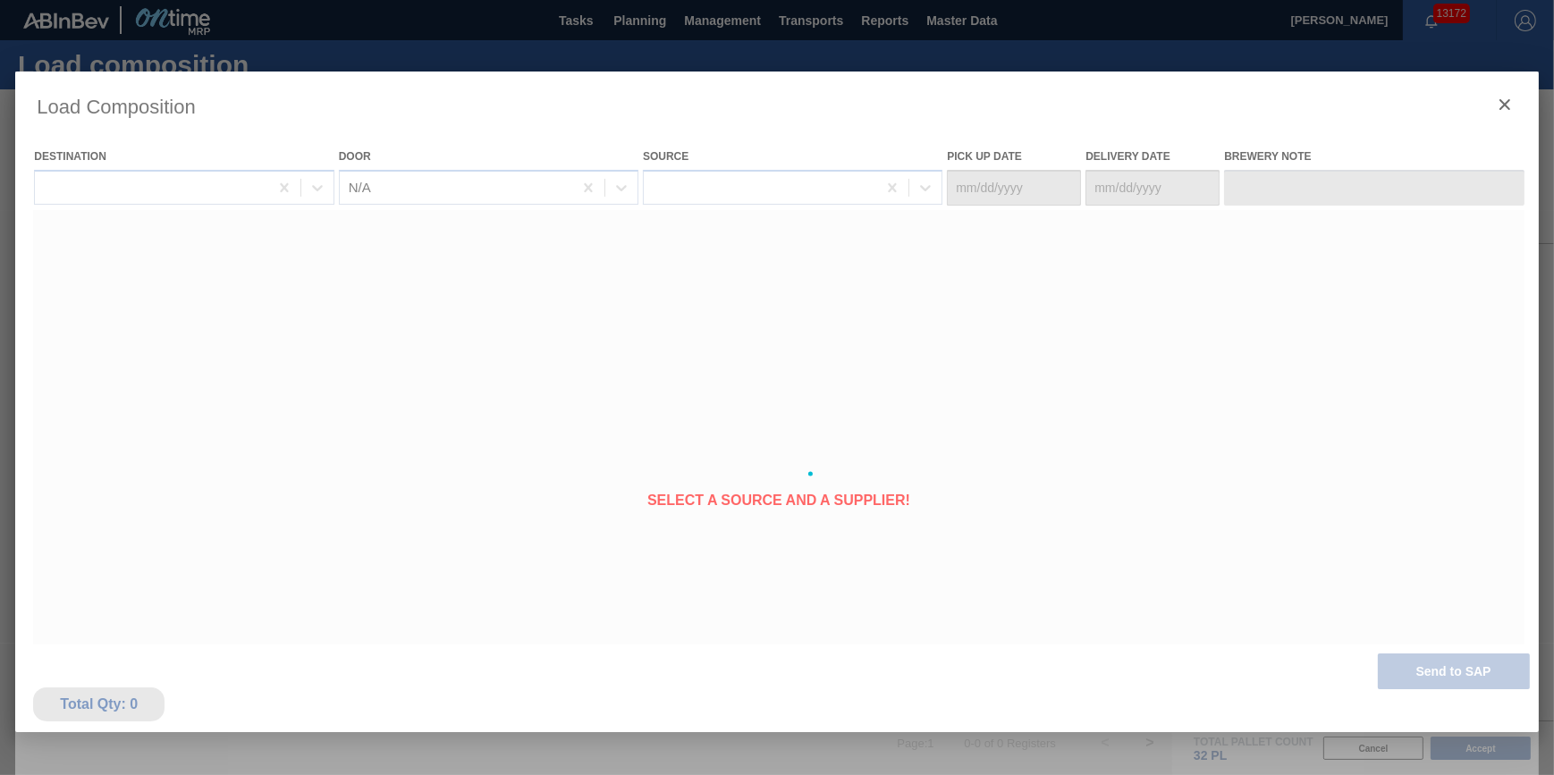
type Date "09/07/2025"
type Date "09/08/2025"
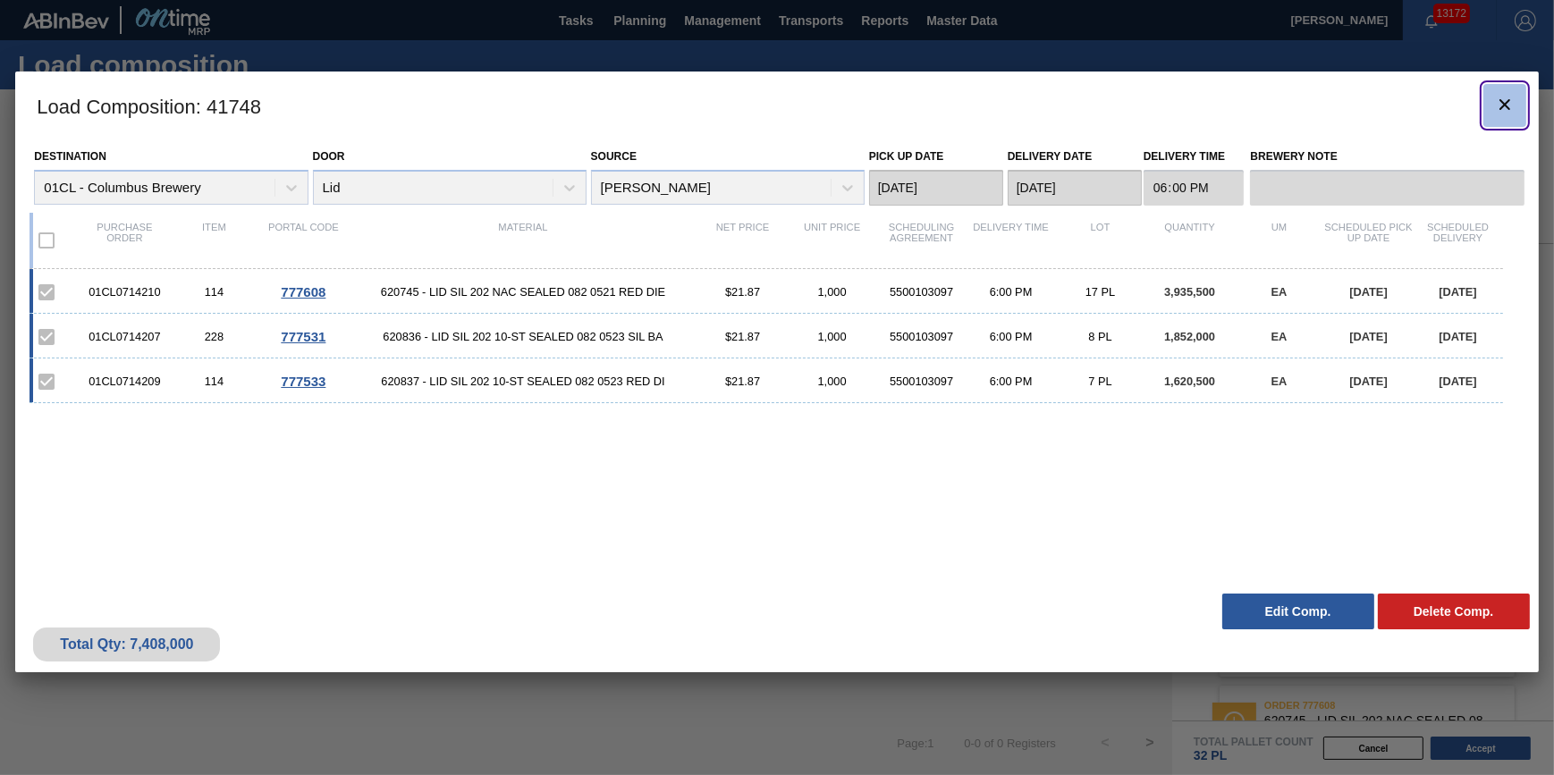
click at [1490, 95] on button "botão de ícone" at bounding box center [1504, 105] width 43 height 43
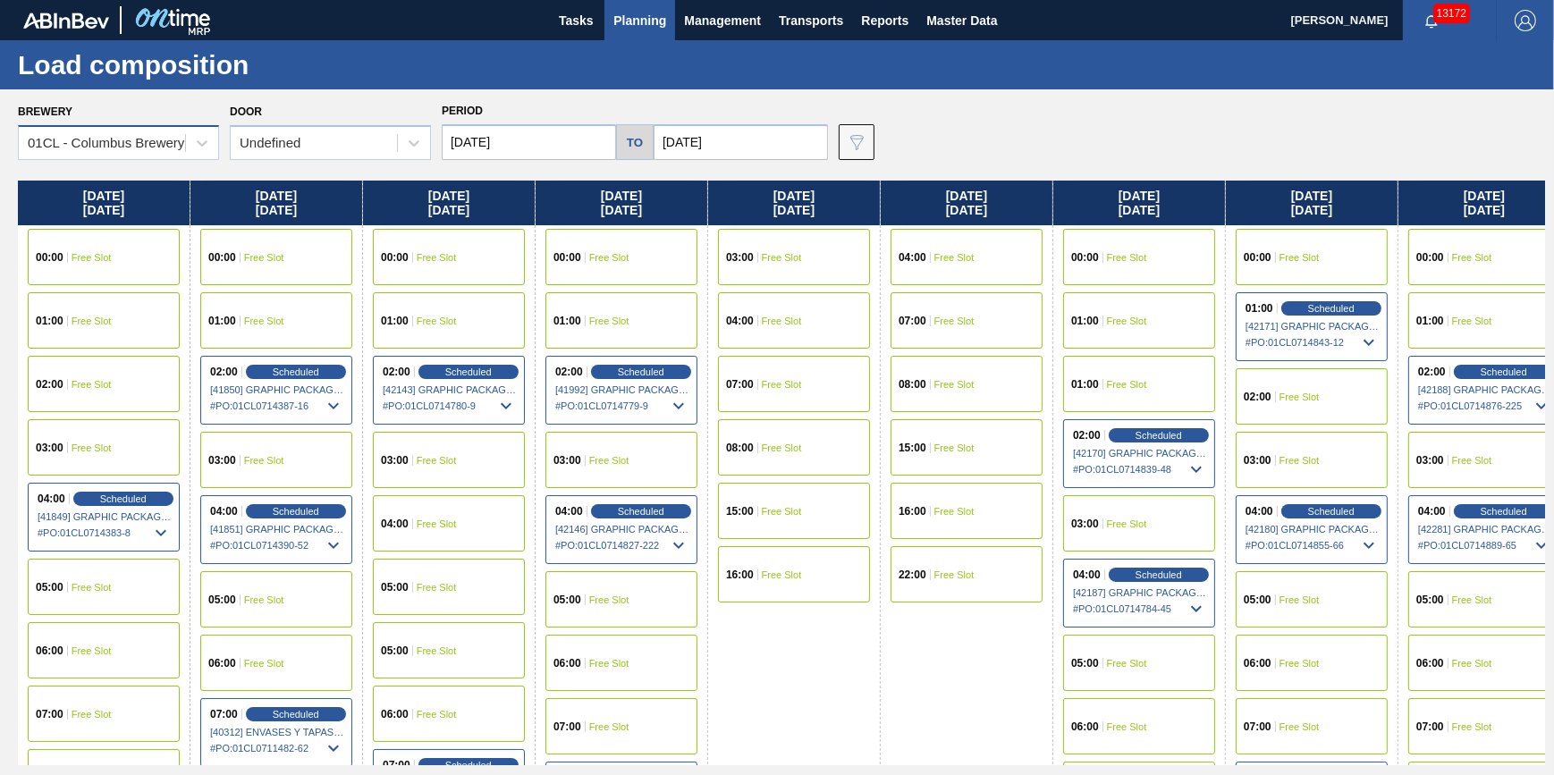
click at [136, 153] on div "01CL - Columbus Brewery" at bounding box center [102, 144] width 166 height 26
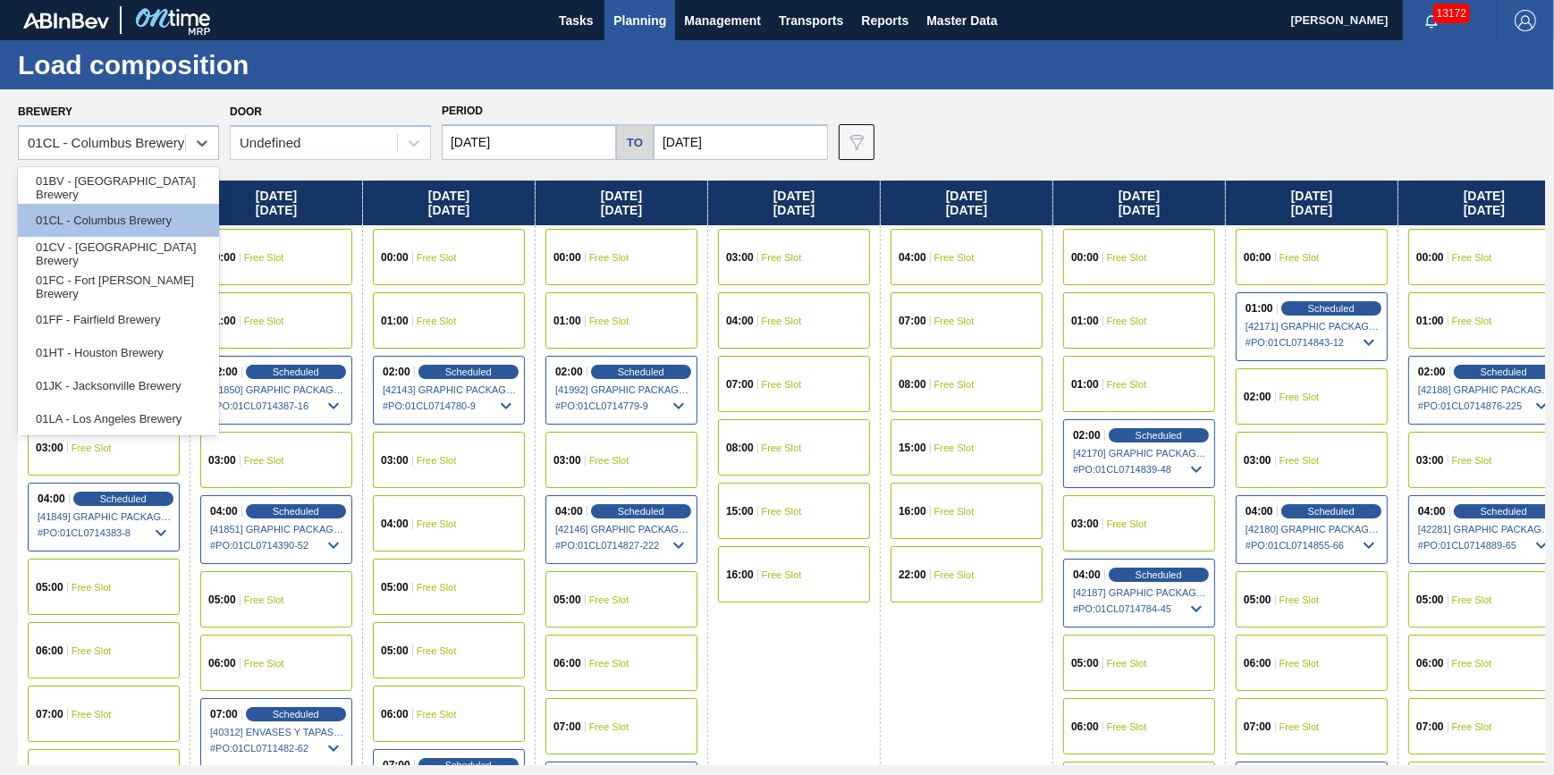
scroll to position [135, 0]
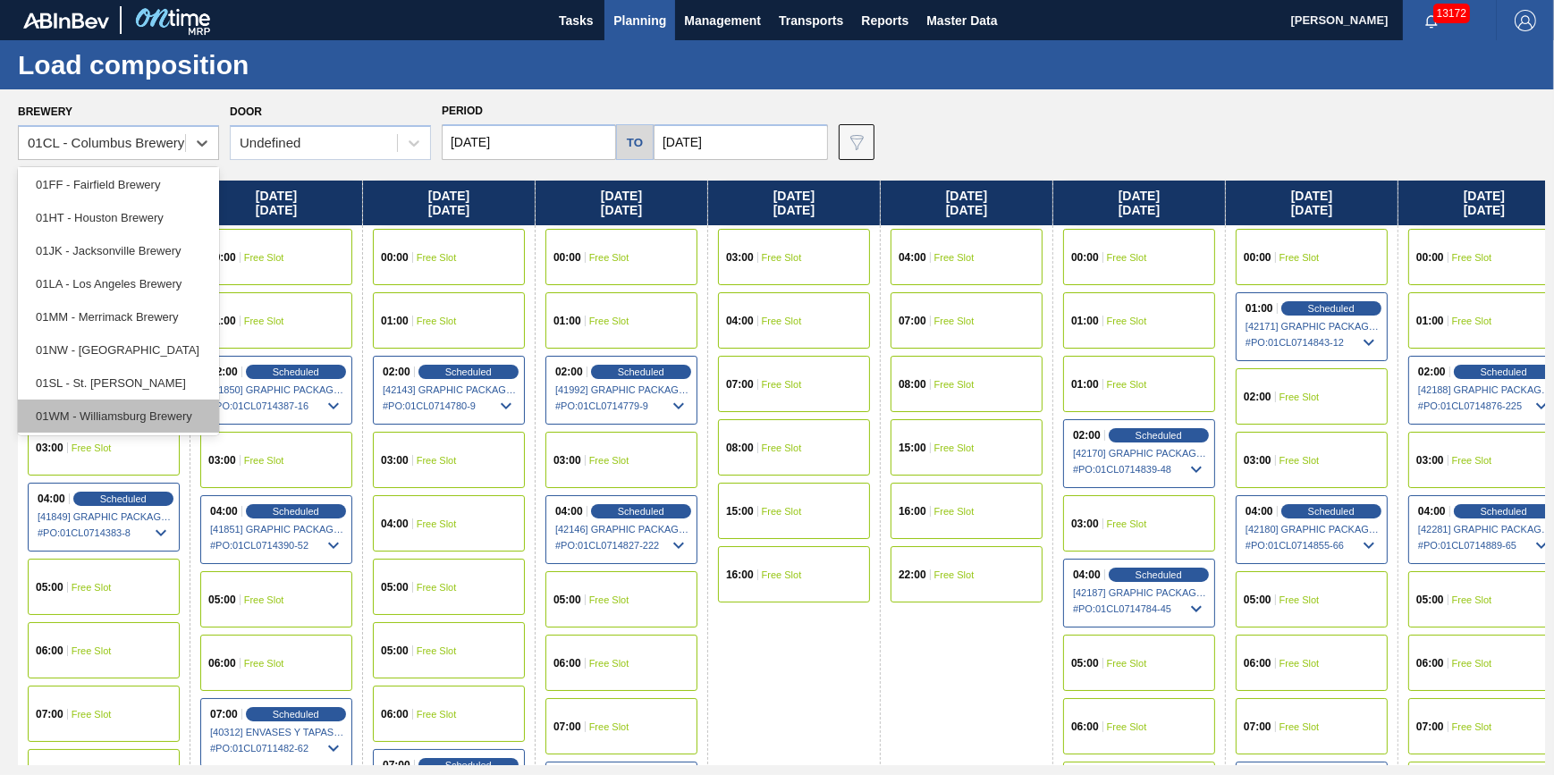
click at [169, 415] on div "01WM - Williamsburg Brewery" at bounding box center [118, 416] width 201 height 33
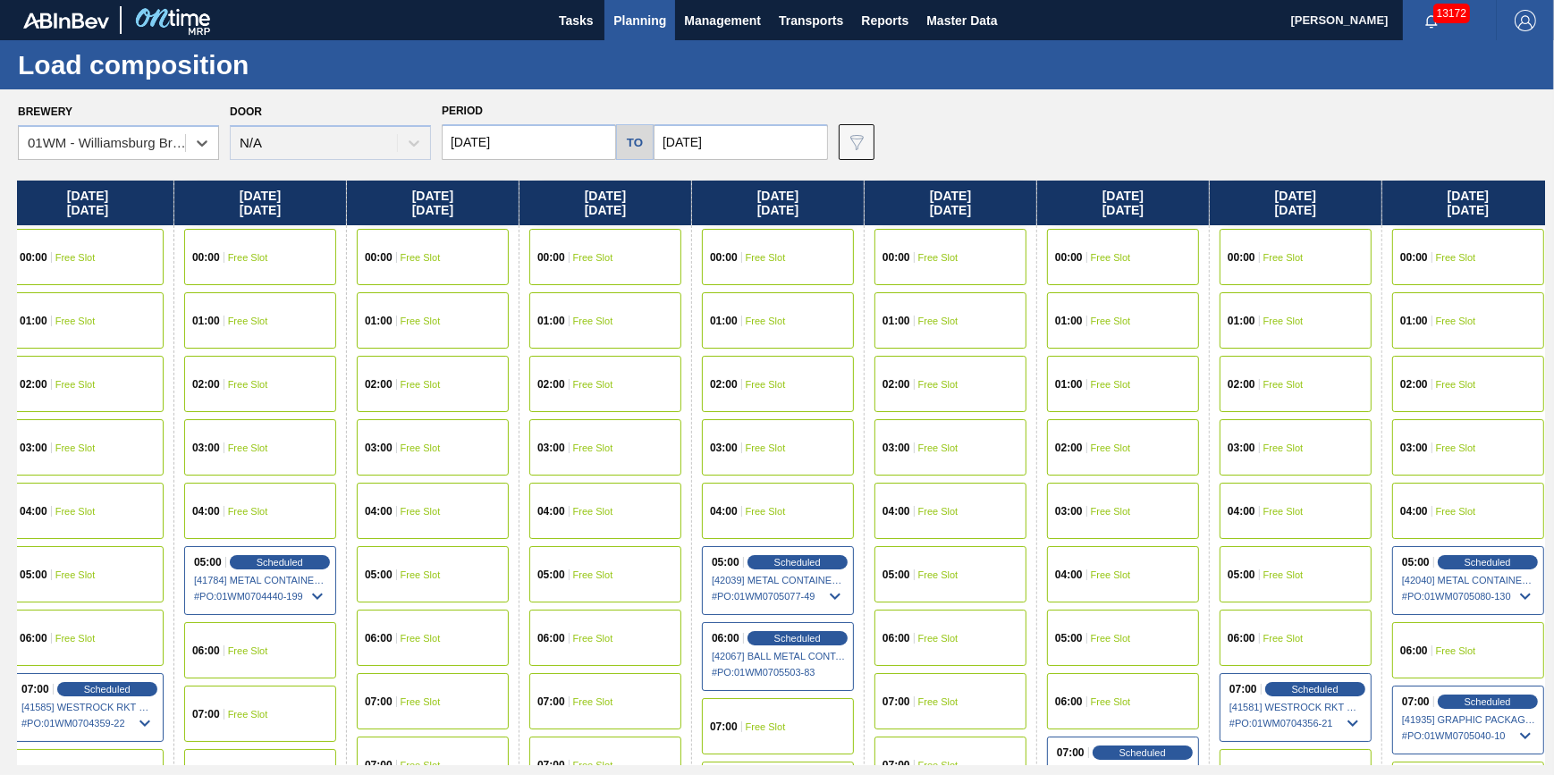
drag, startPoint x: 809, startPoint y: 513, endPoint x: 460, endPoint y: 482, distance: 350.1
click at [460, 483] on div "Tuesday 09/02/2025 00:00 Free Slot 01:00 Free Slot 02:00 Free Slot 03:00 Free S…" at bounding box center [781, 473] width 1527 height 585
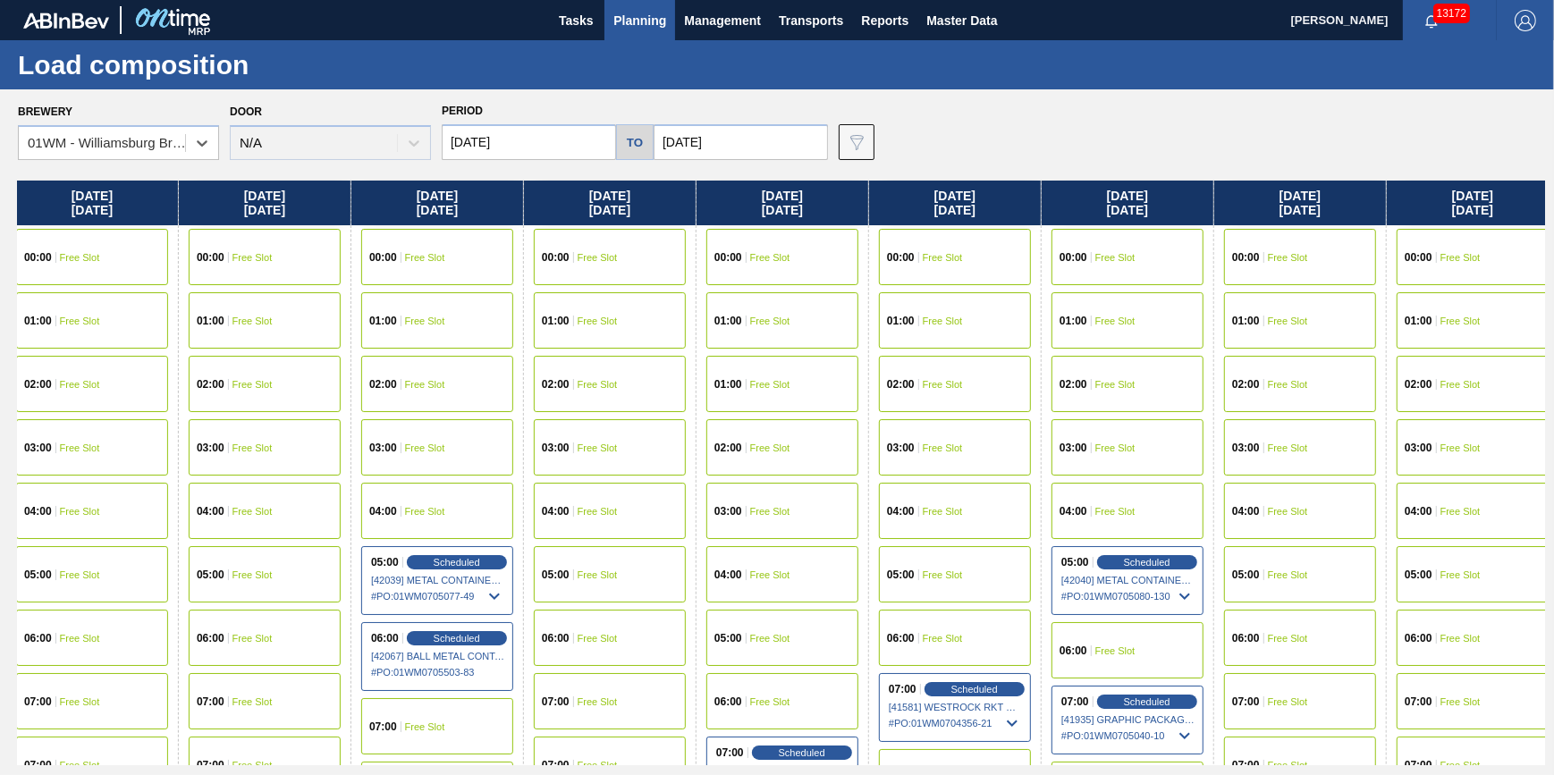
scroll to position [0, 887]
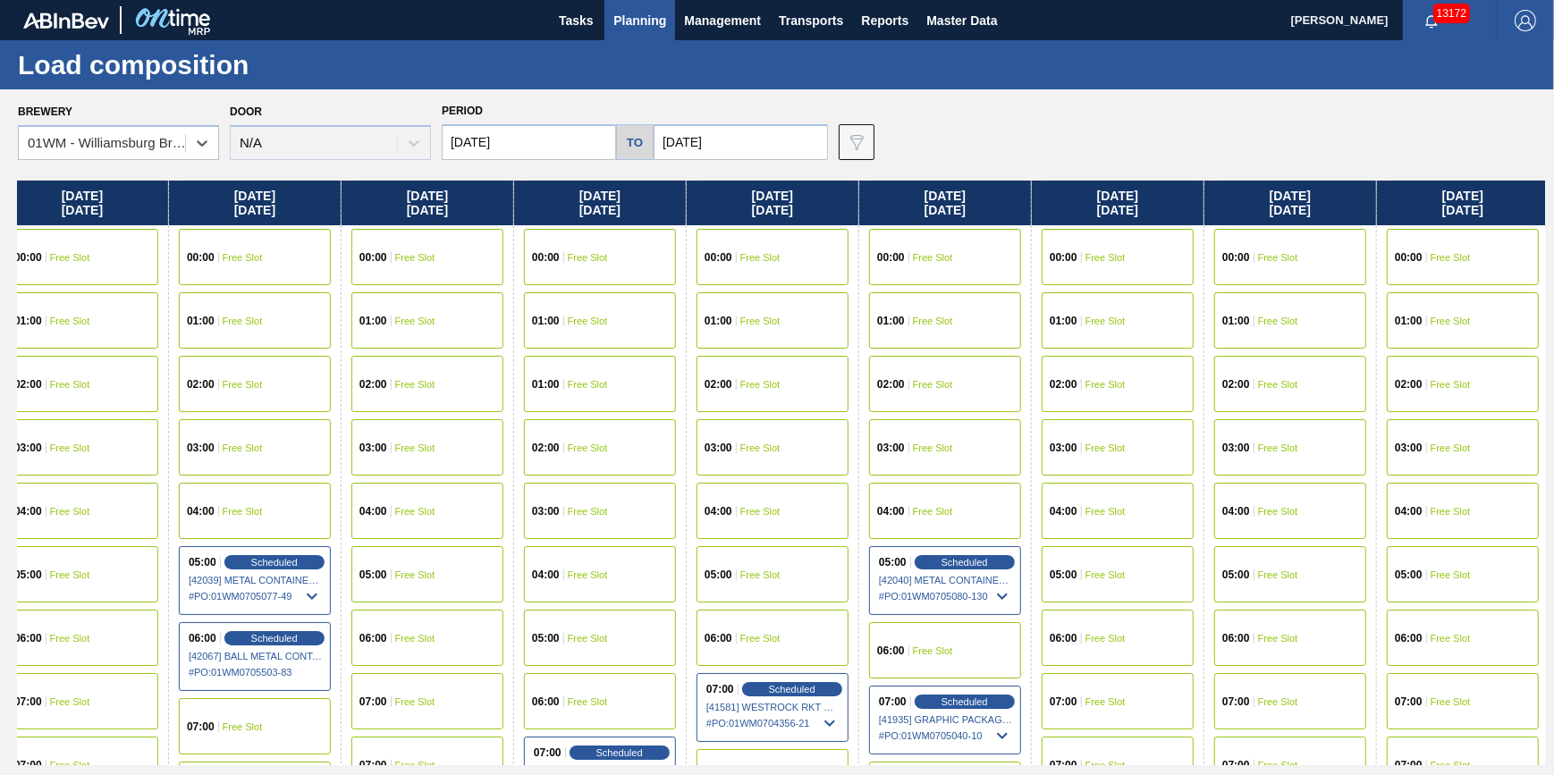
drag, startPoint x: 1245, startPoint y: 380, endPoint x: 711, endPoint y: 417, distance: 535.0
click at [711, 417] on div "Tuesday 09/02/2025 00:00 Free Slot 01:00 Free Slot 02:00 Free Slot 03:00 Free S…" at bounding box center [781, 473] width 1527 height 585
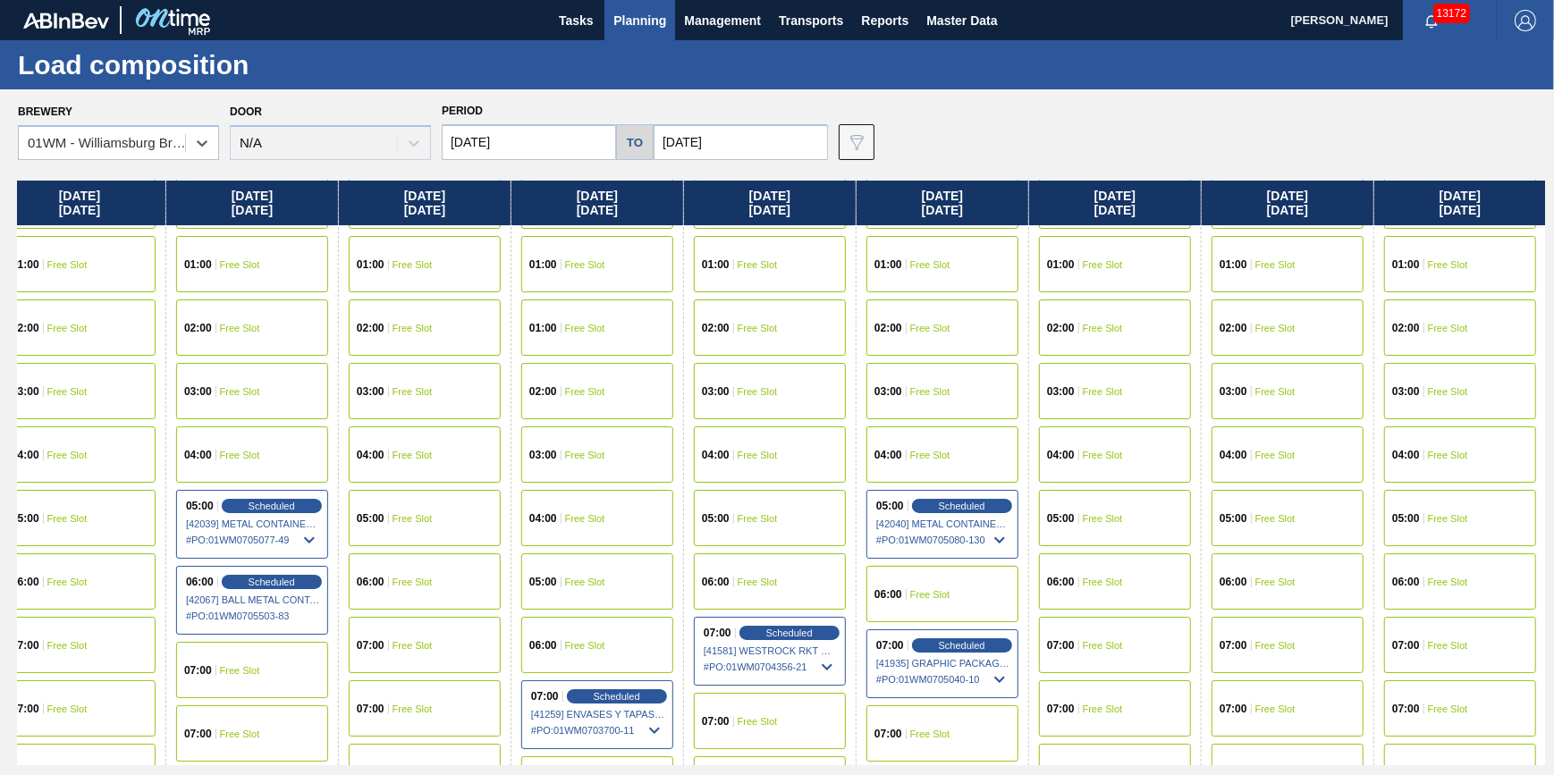
scroll to position [80, 887]
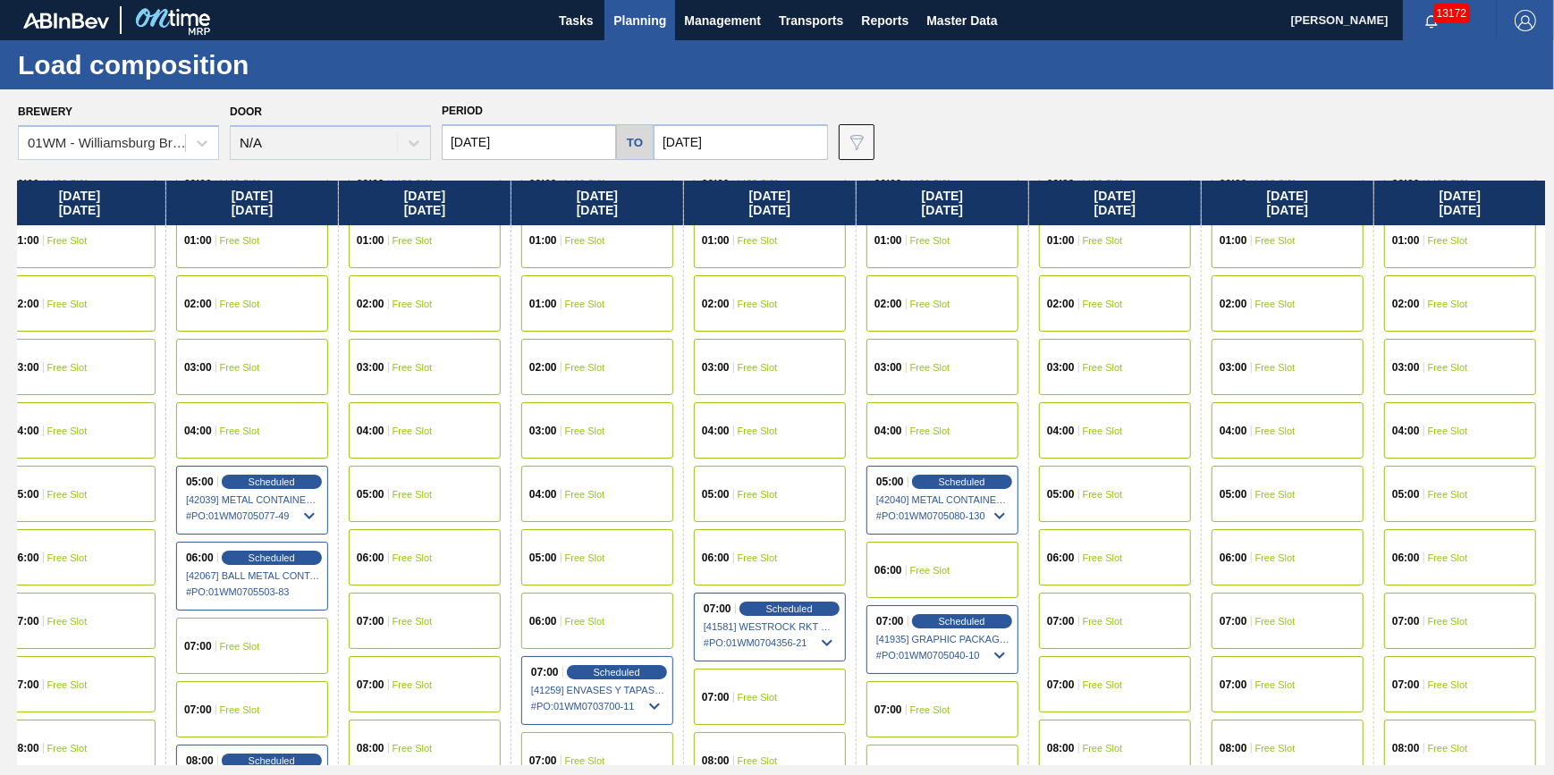
click at [925, 428] on span "Free Slot" at bounding box center [930, 431] width 40 height 11
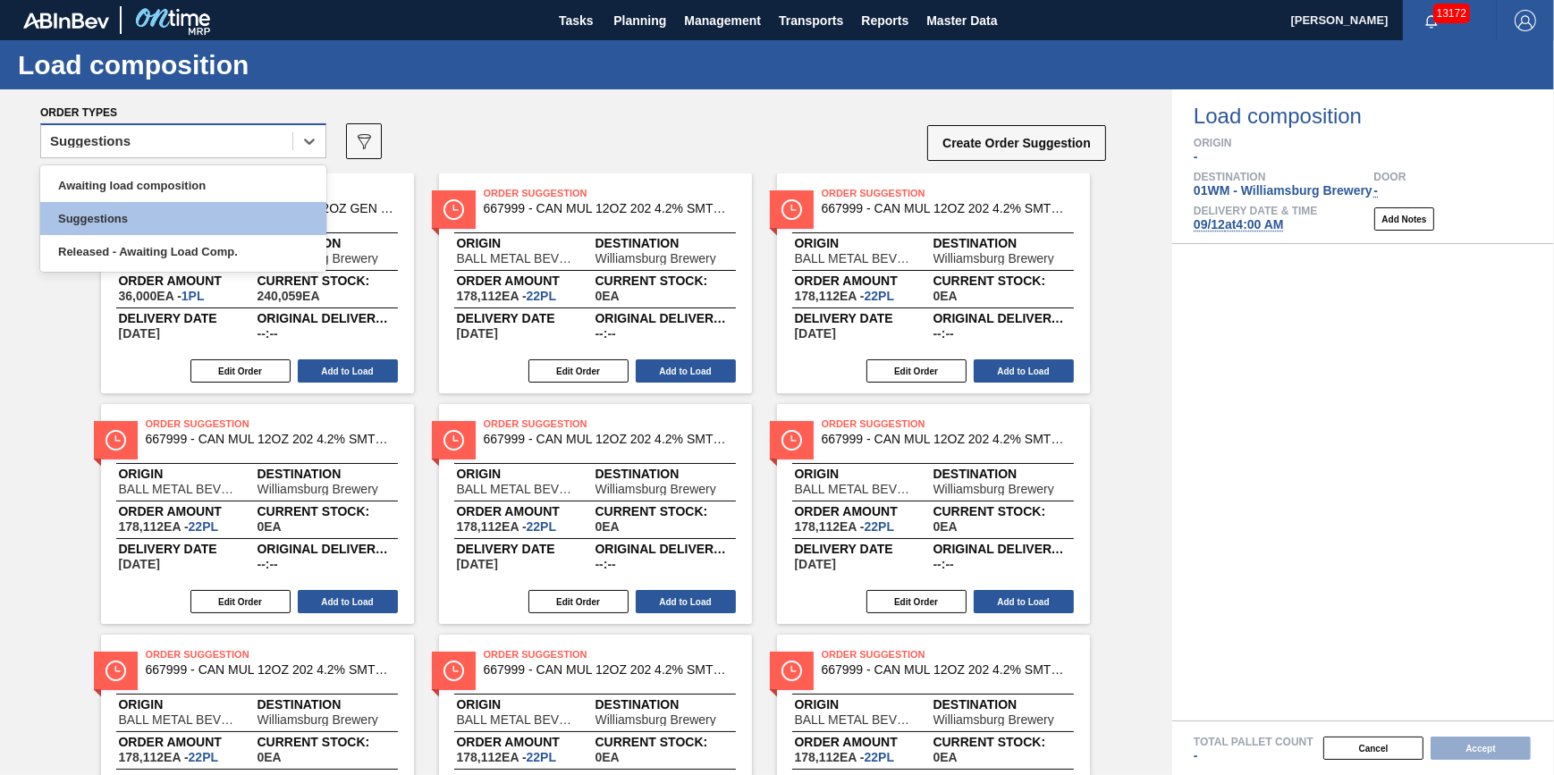
click at [247, 152] on div "Suggestions" at bounding box center [166, 142] width 251 height 26
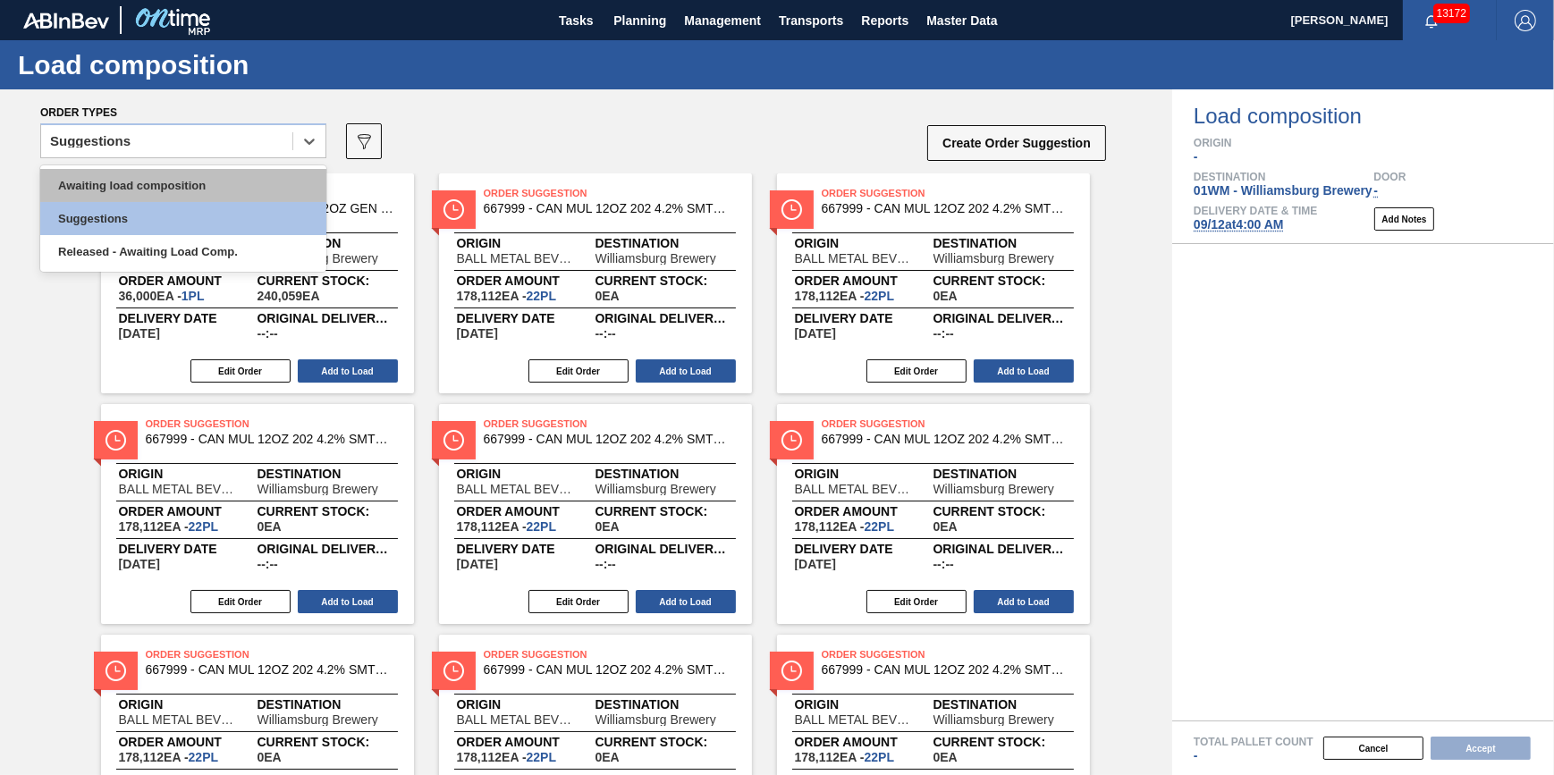
click at [247, 180] on div "Awaiting load composition" at bounding box center [183, 185] width 286 height 33
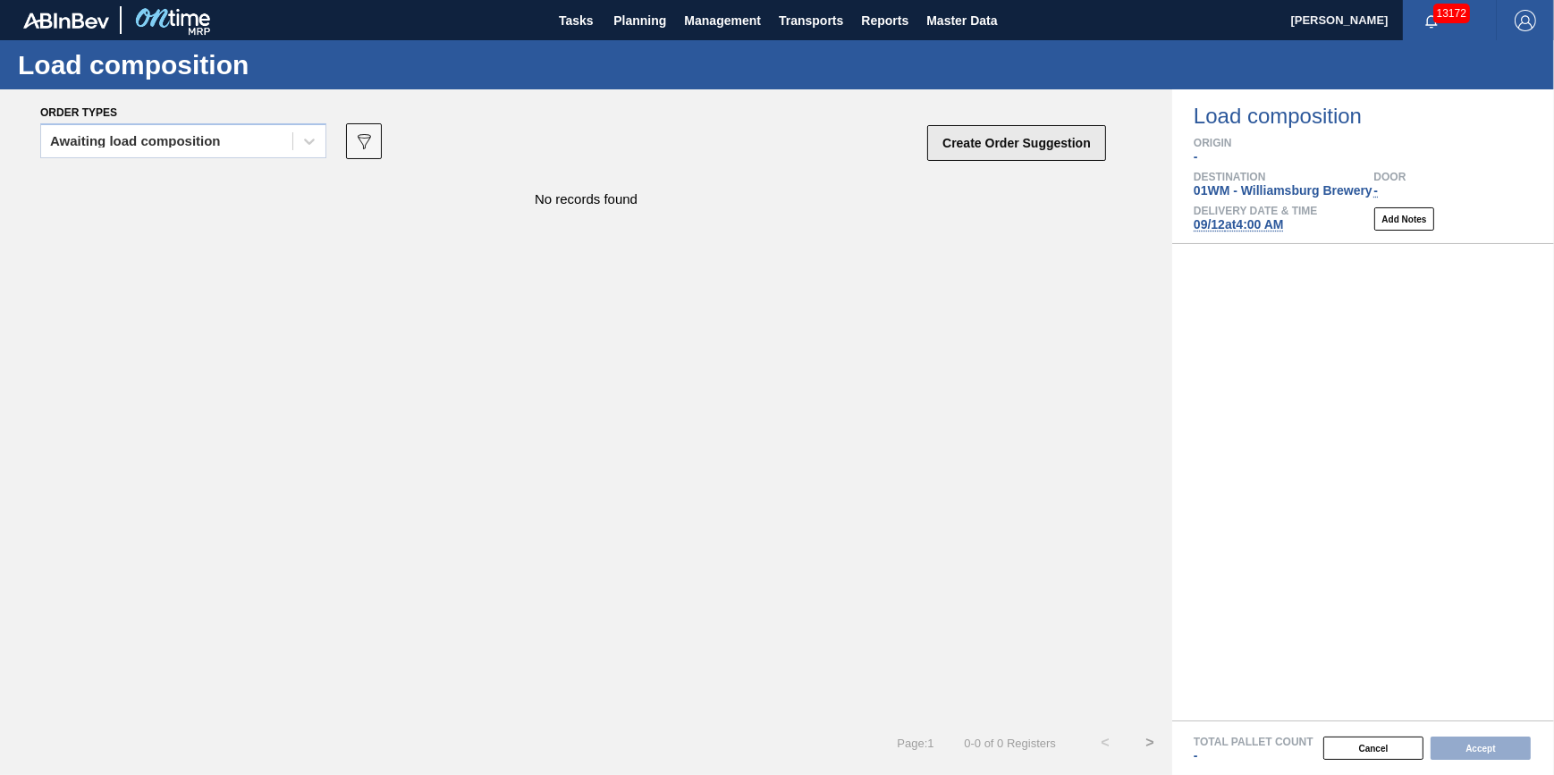
click at [952, 129] on button "Create Order Suggestion" at bounding box center [1016, 143] width 179 height 36
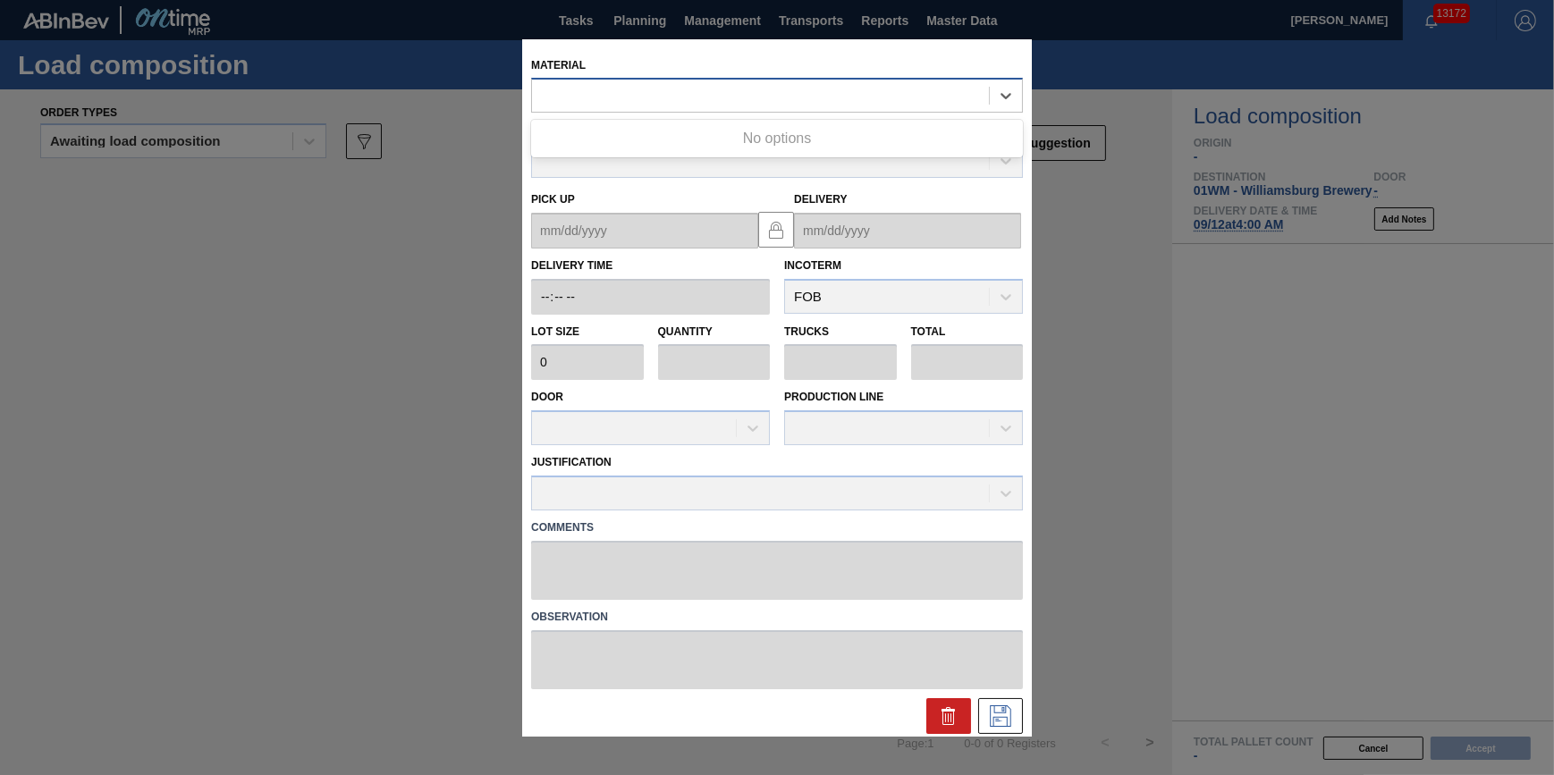
click at [778, 107] on div at bounding box center [760, 96] width 457 height 26
type input "620822"
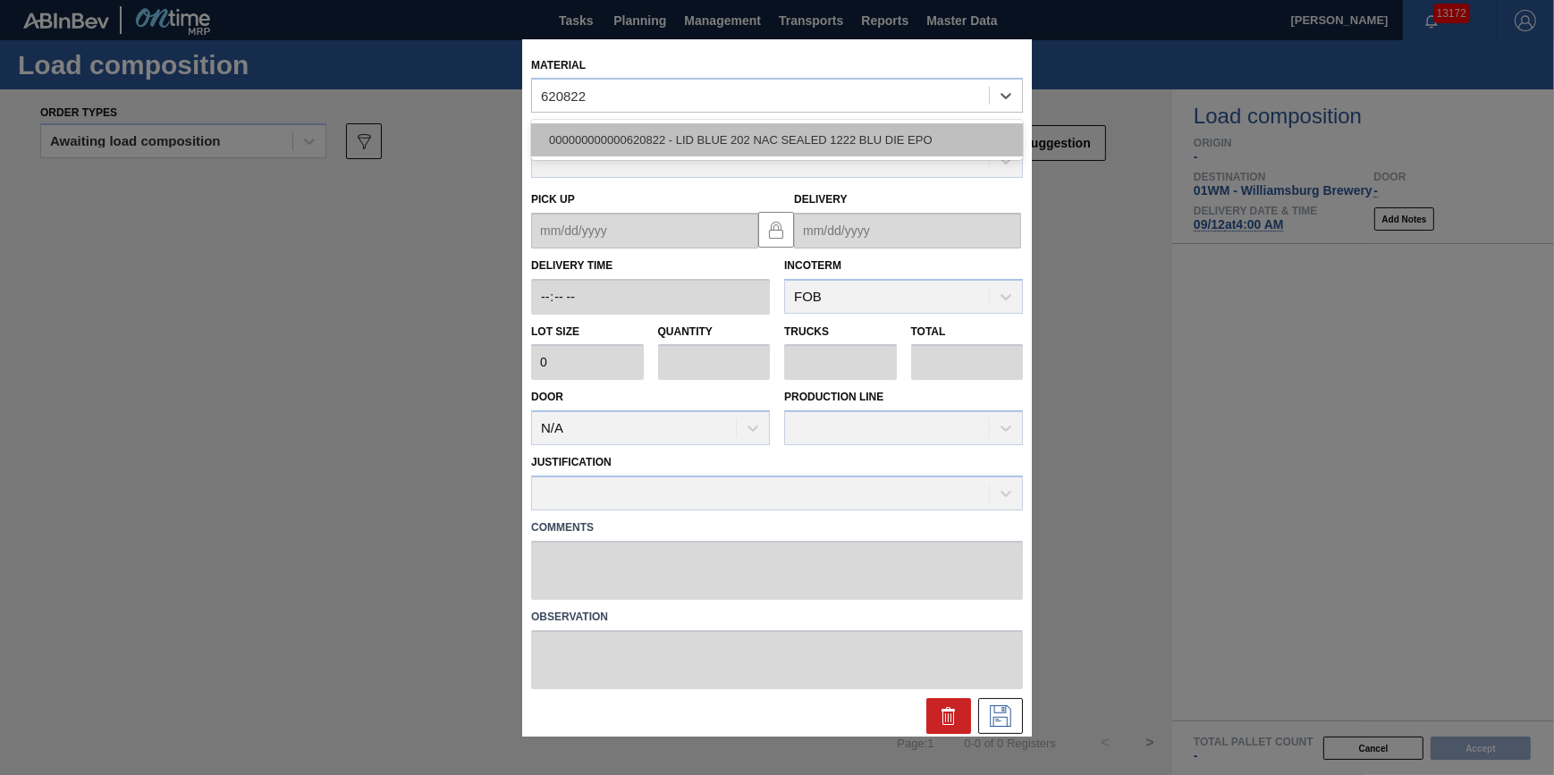
click at [784, 127] on div "000000000000620822 - LID BLUE 202 NAC SEALED 1222 BLU DIE EPO" at bounding box center [777, 139] width 492 height 33
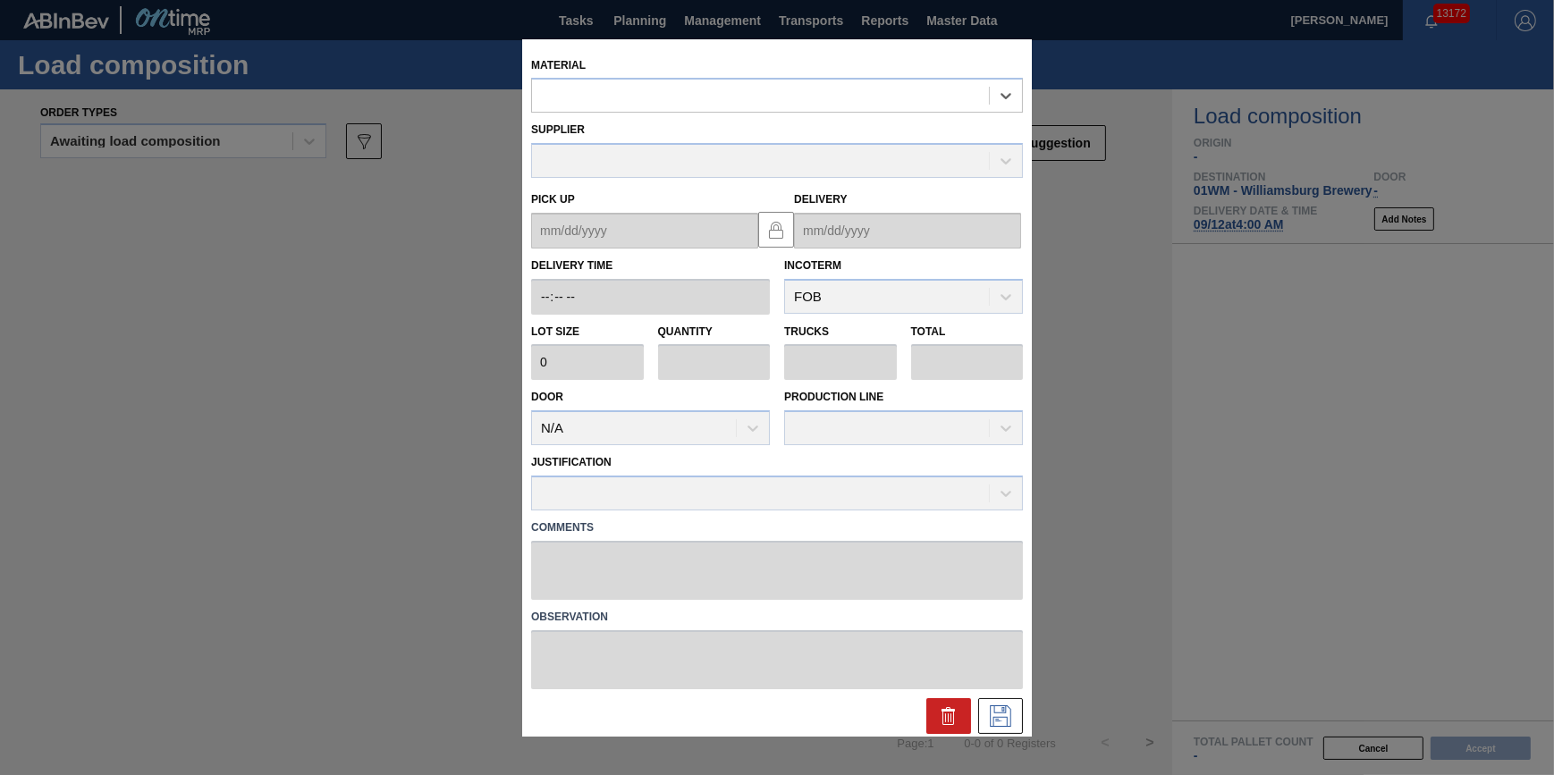
type input "231,500"
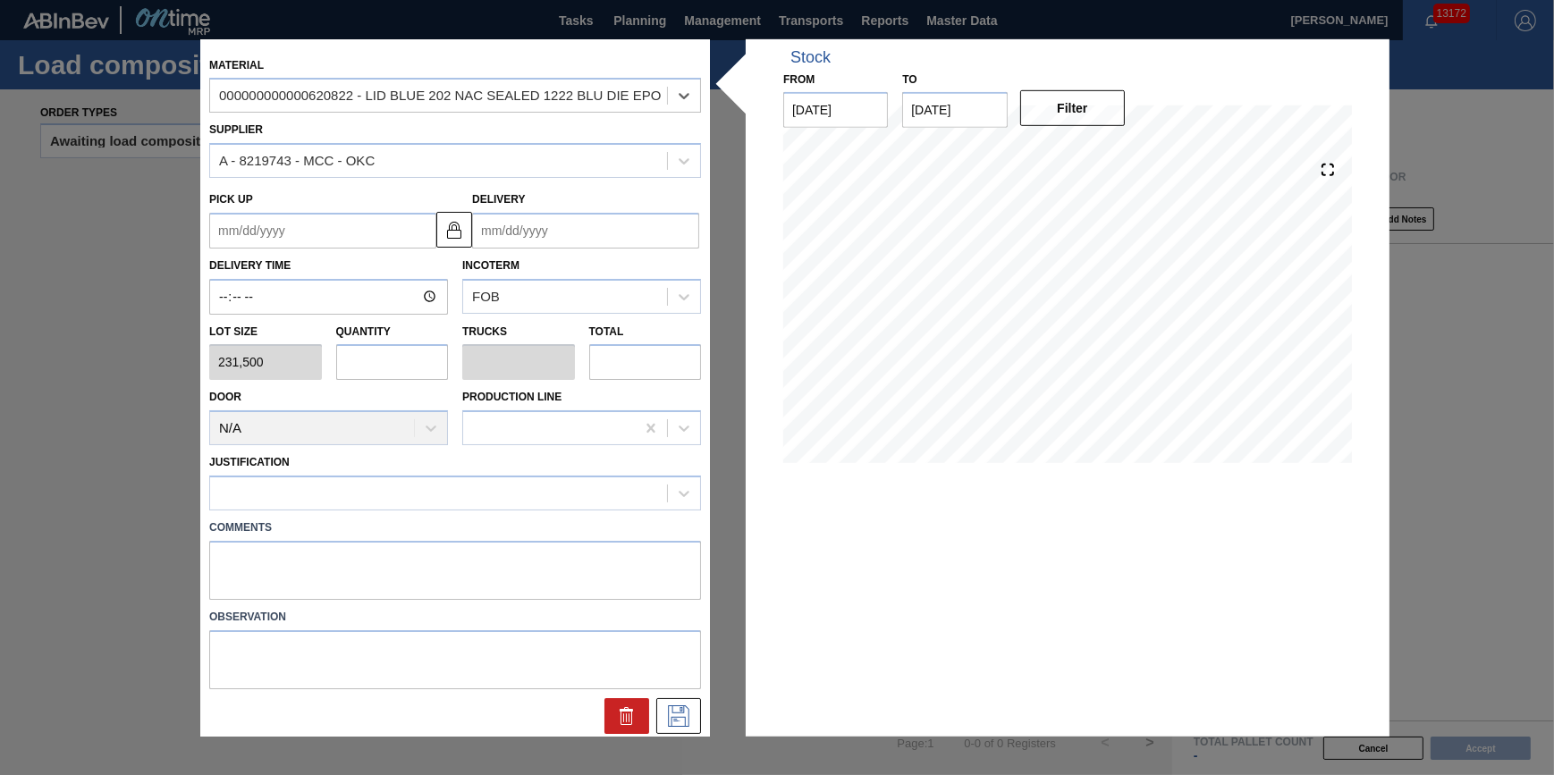
click at [391, 367] on input "text" at bounding box center [392, 362] width 113 height 36
type input "1"
type input "0.031"
type input "231,500"
type input "19"
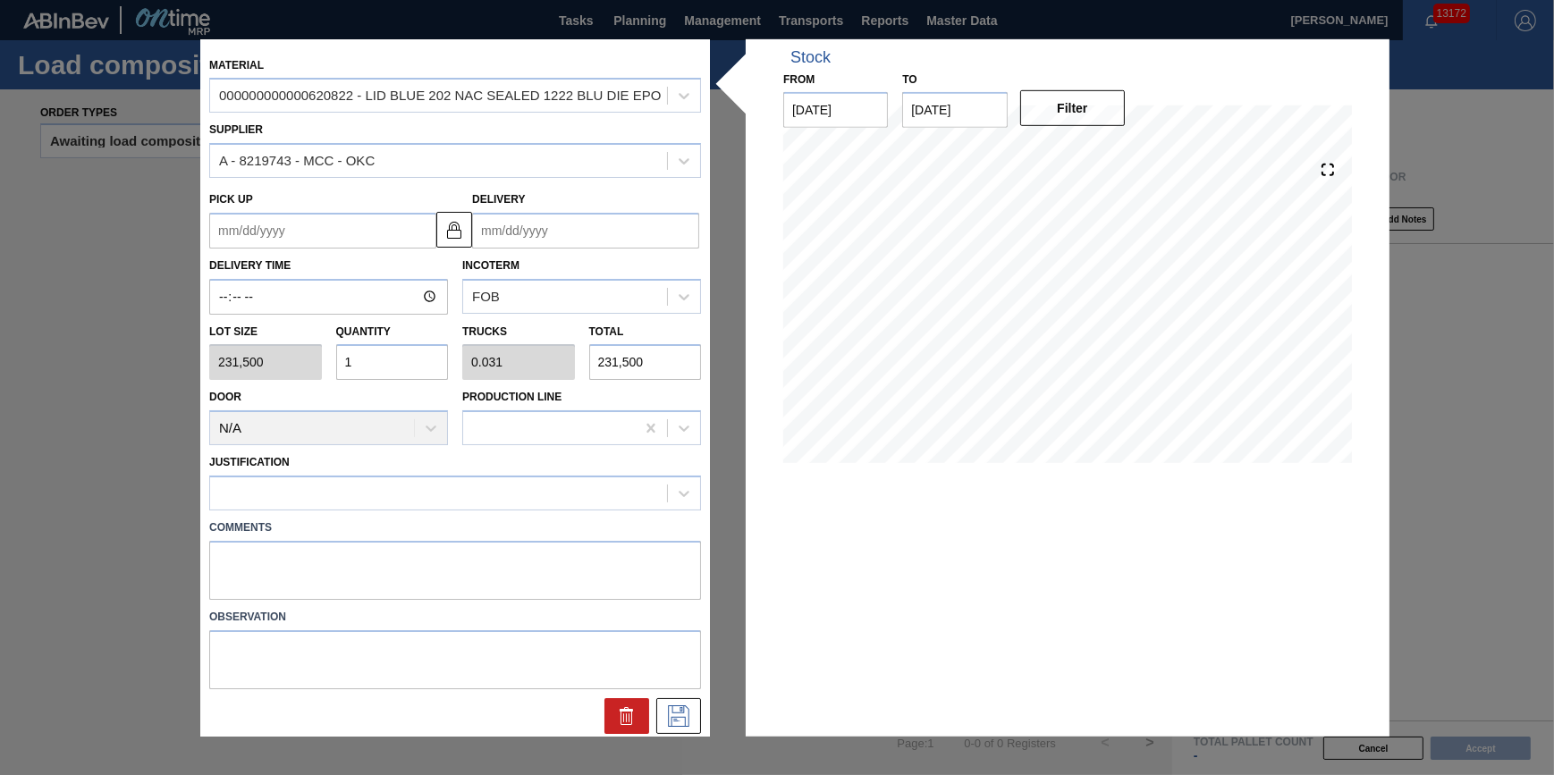
type input "0.594"
type input "4,398,500"
type input "19"
click at [328, 474] on div "Justification" at bounding box center [455, 480] width 492 height 61
click at [328, 484] on div at bounding box center [438, 493] width 457 height 26
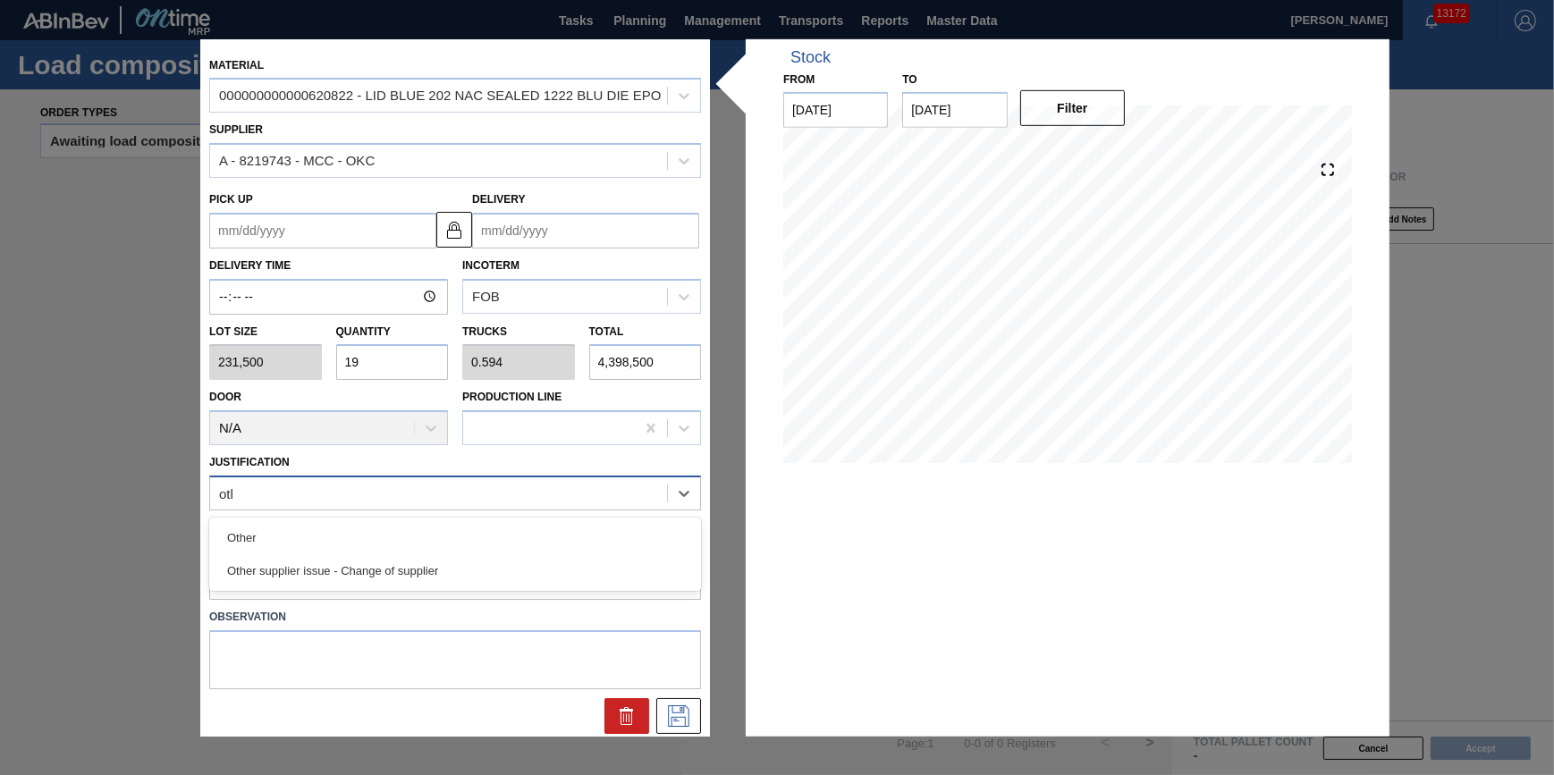
type input "other"
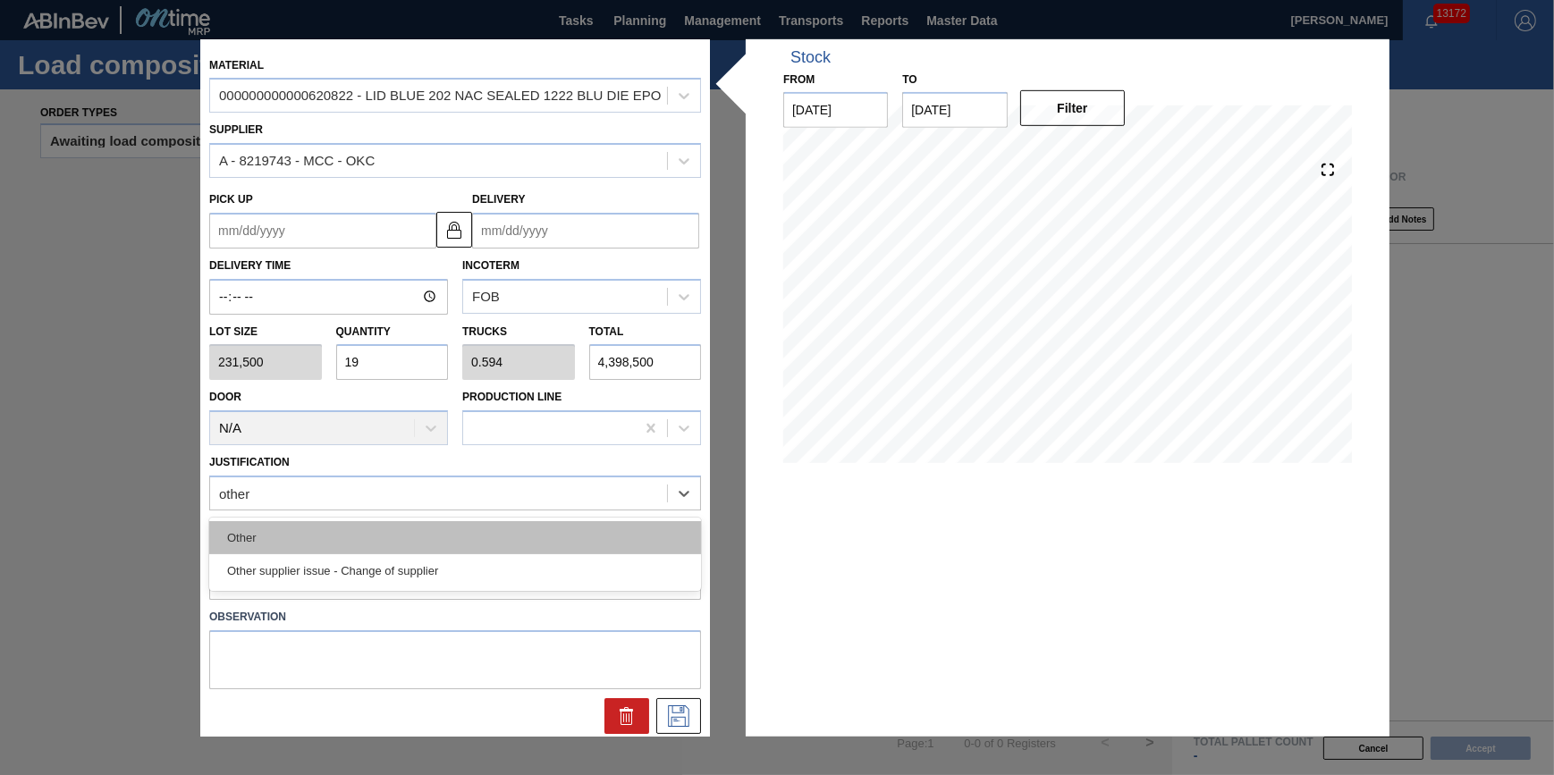
click at [330, 521] on div "Other" at bounding box center [455, 537] width 492 height 33
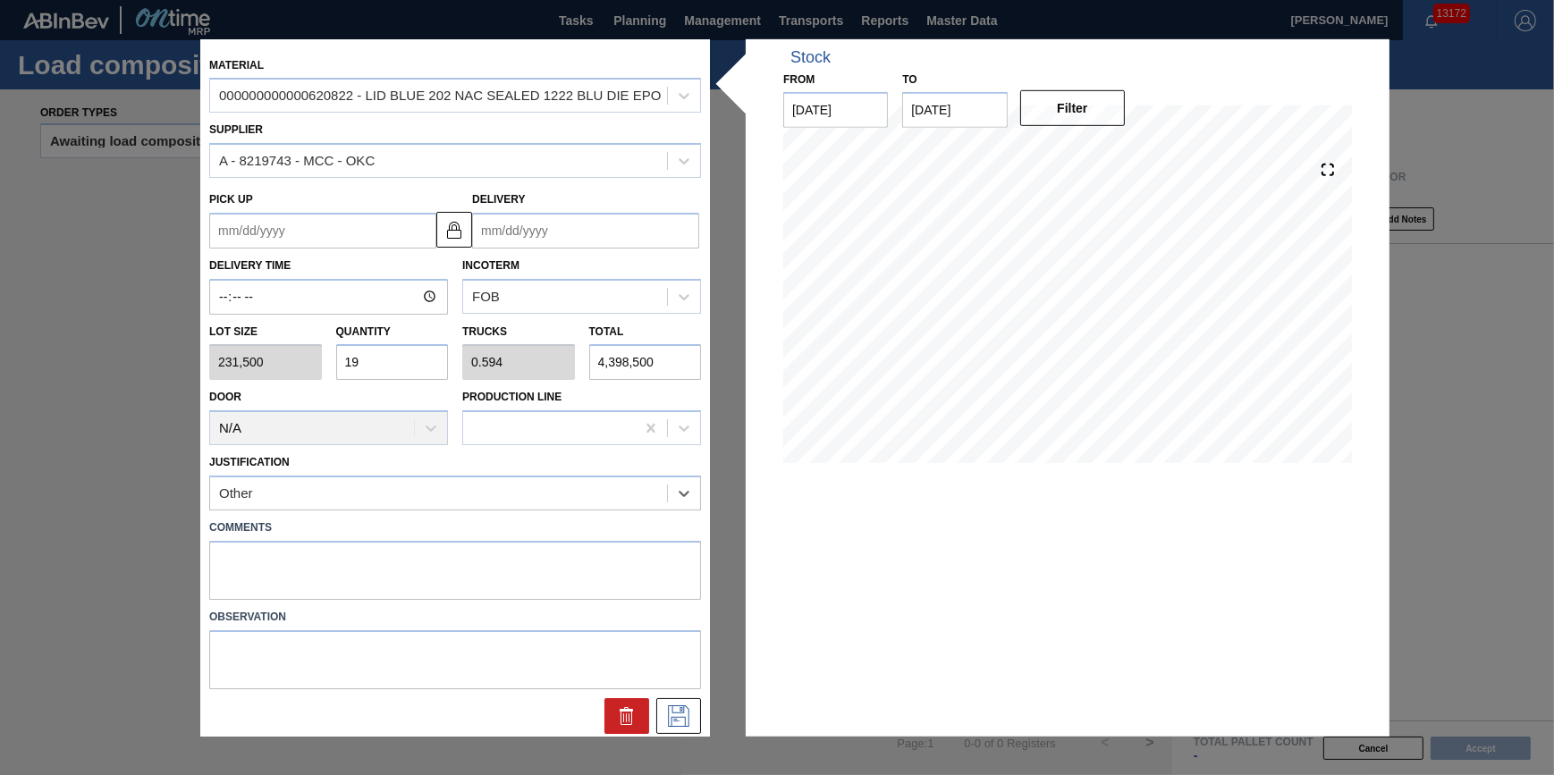
click at [591, 232] on input "Delivery" at bounding box center [585, 231] width 227 height 36
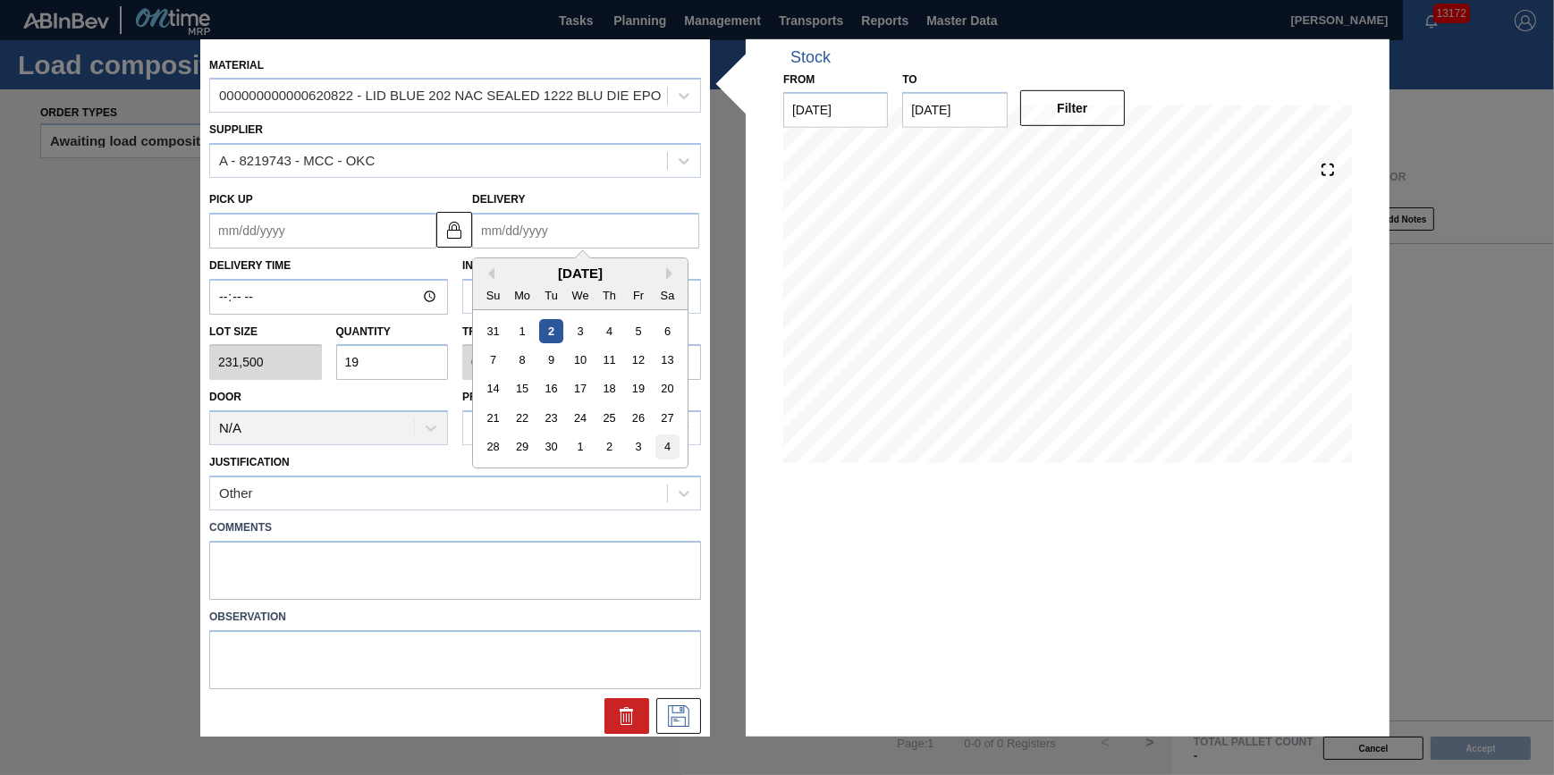
click at [660, 458] on div "4" at bounding box center [667, 447] width 24 height 24
type up "10/02/2025"
type input "[DATE]"
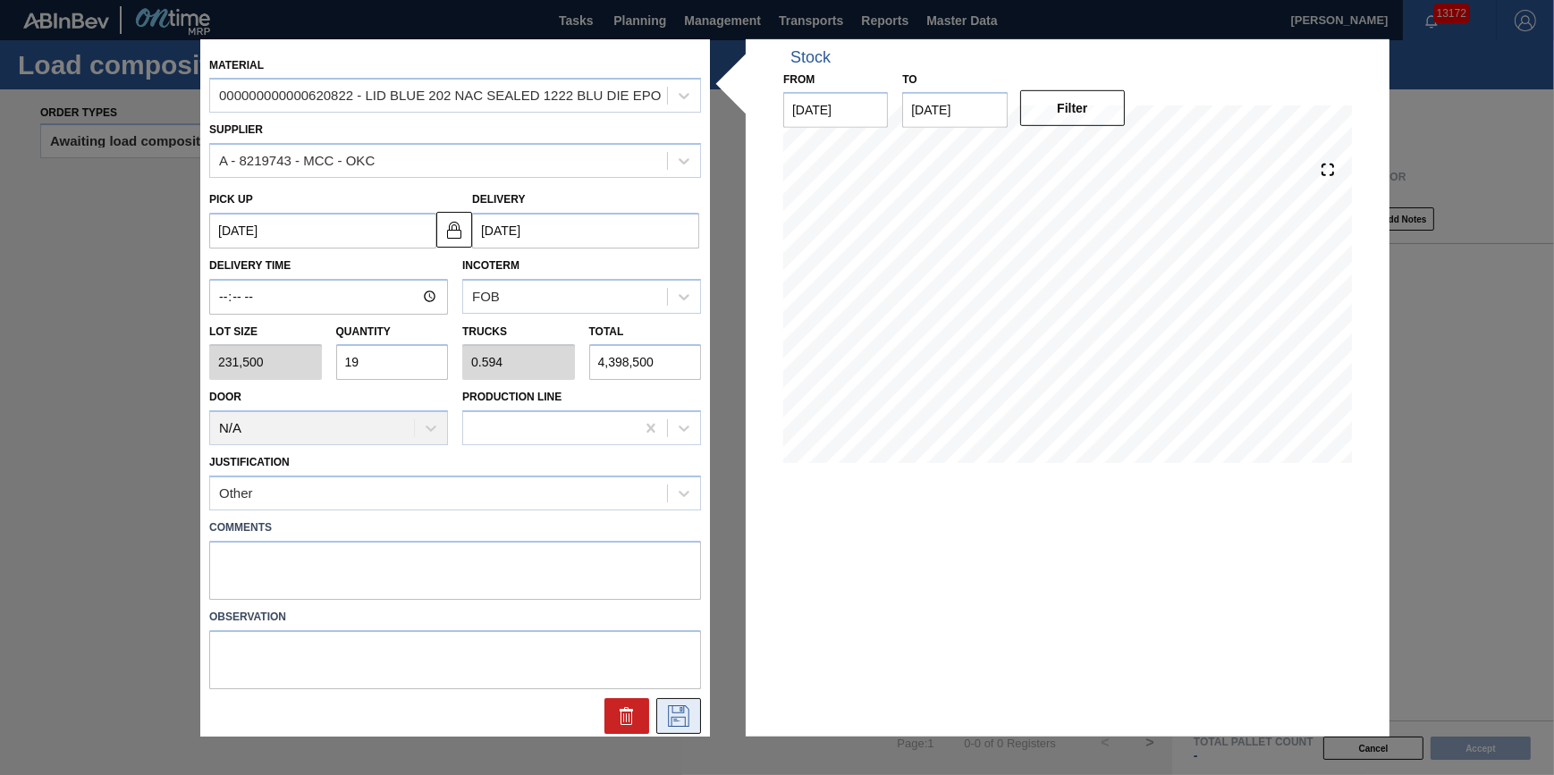
click at [675, 714] on icon at bounding box center [678, 715] width 29 height 21
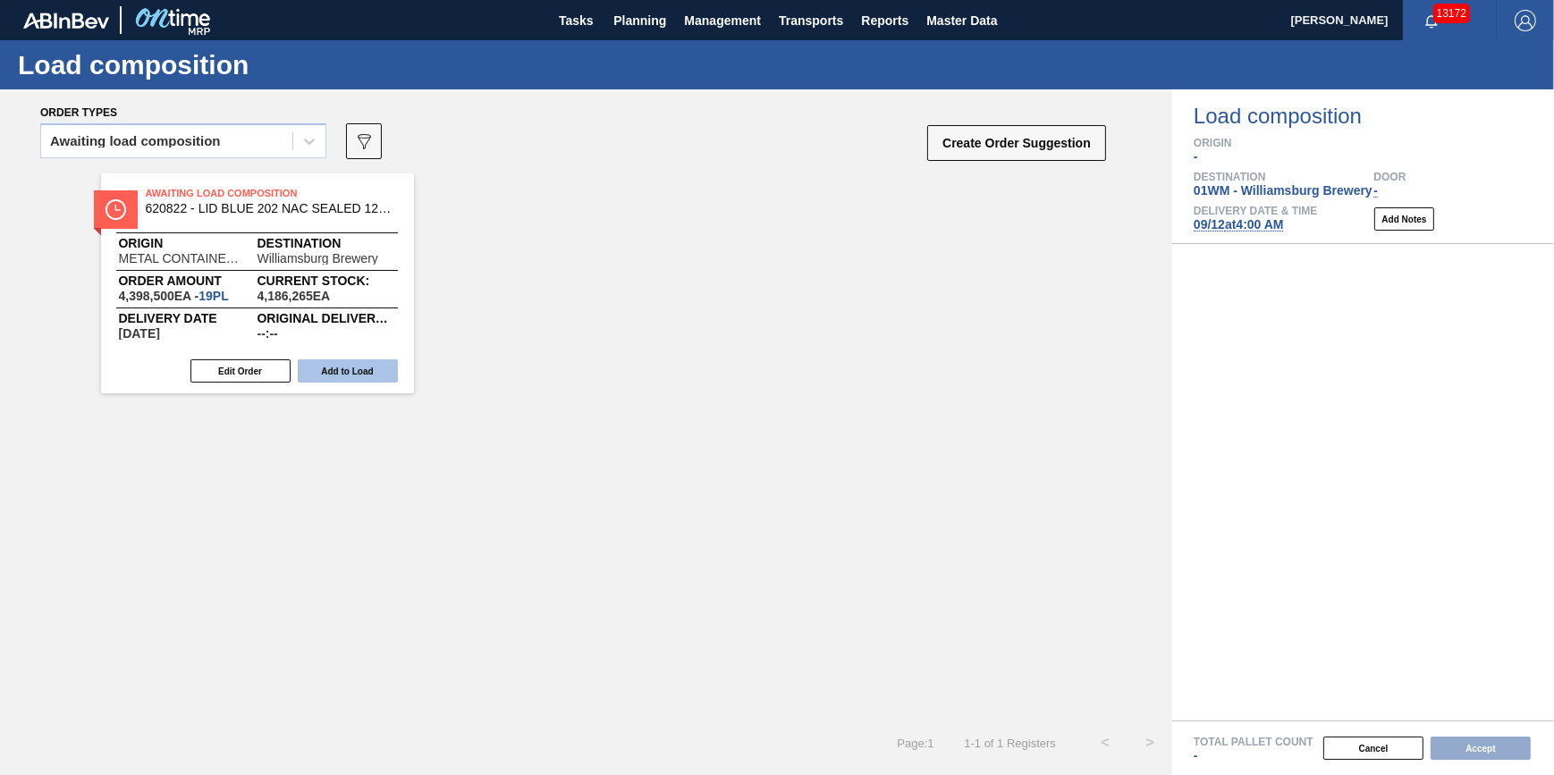
click at [342, 367] on button "Add to Load" at bounding box center [348, 370] width 100 height 23
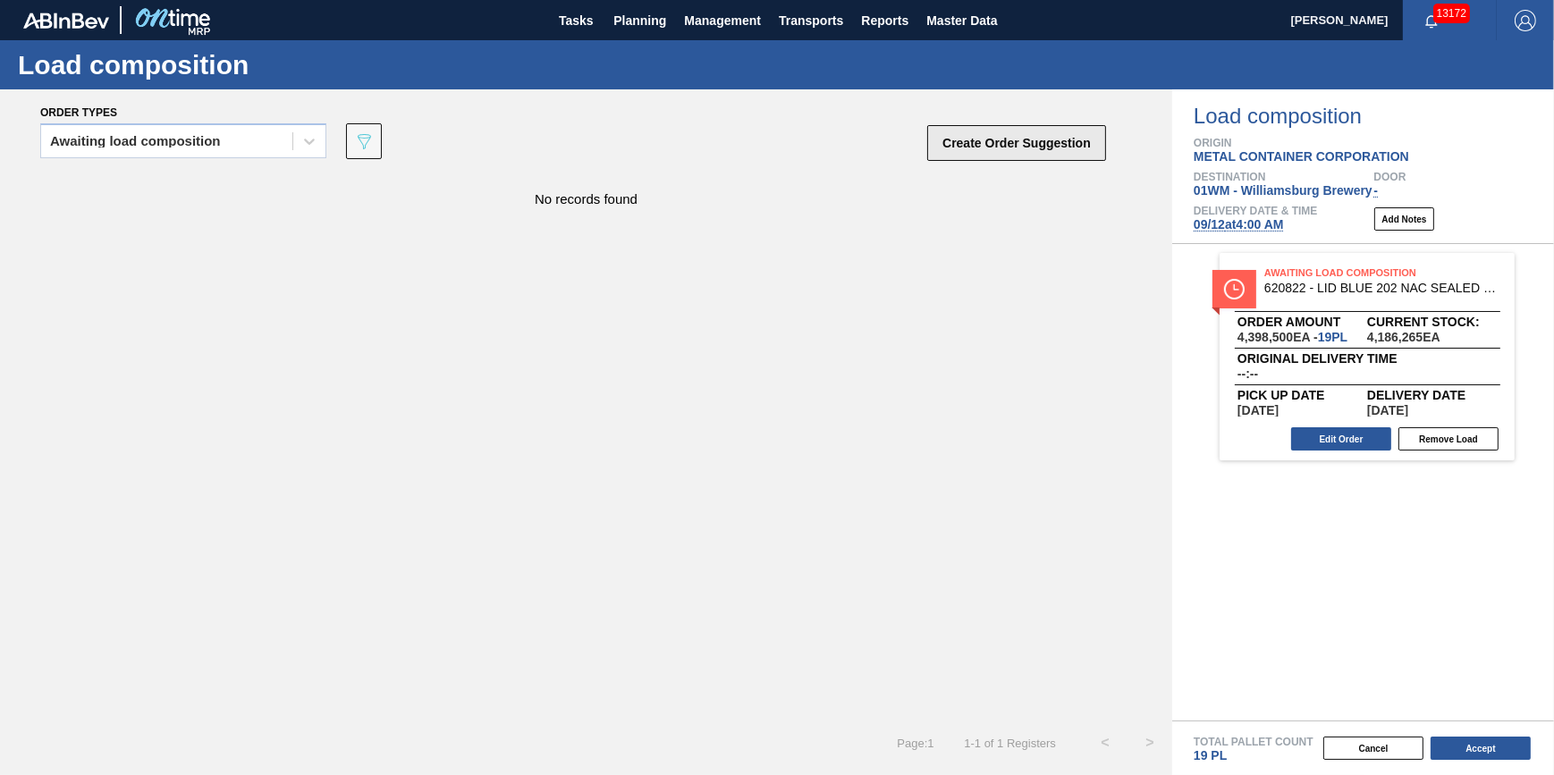
click at [996, 139] on button "Create Order Suggestion" at bounding box center [1016, 143] width 179 height 36
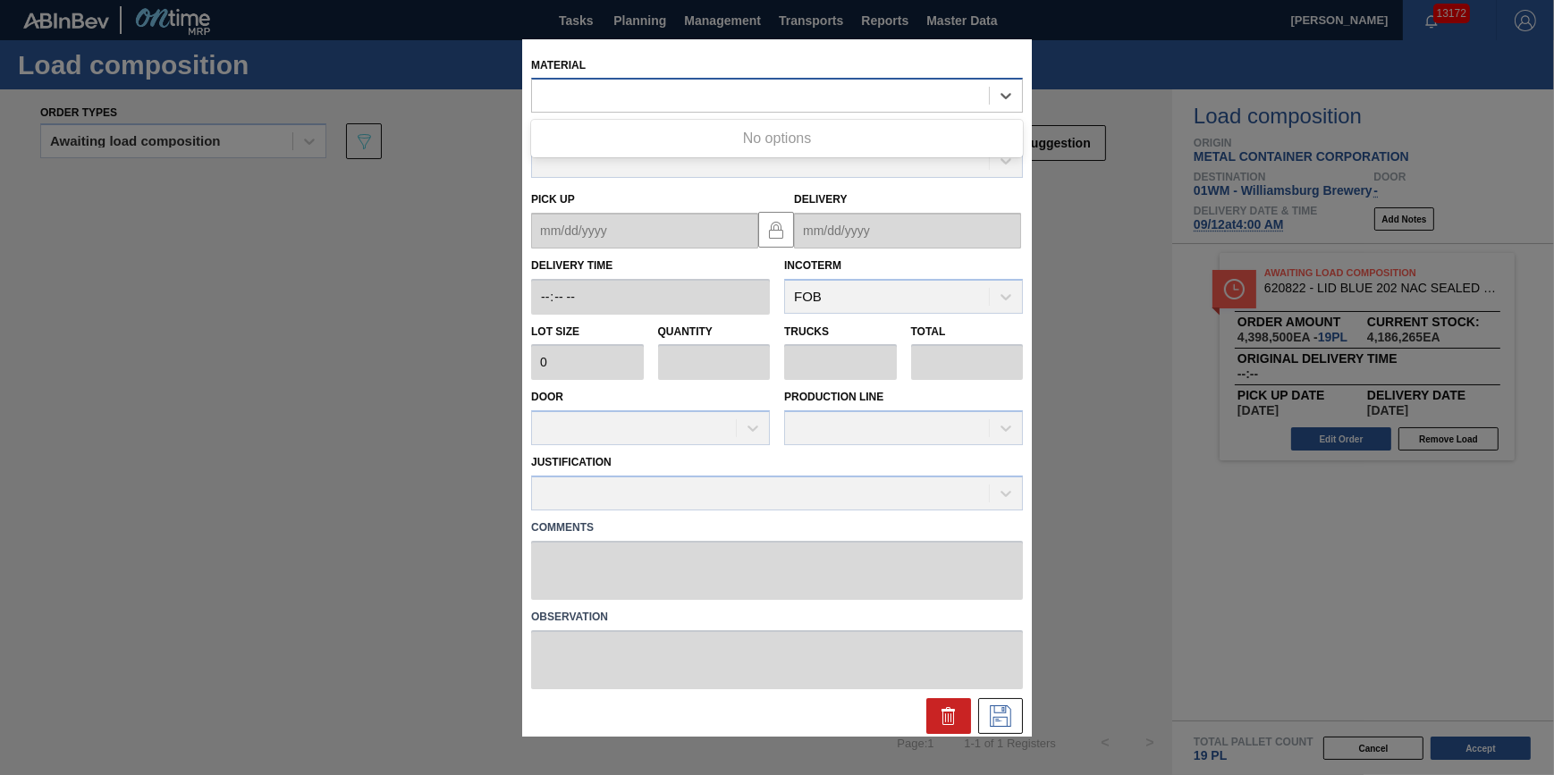
click at [809, 103] on div at bounding box center [760, 96] width 457 height 26
type input "620805"
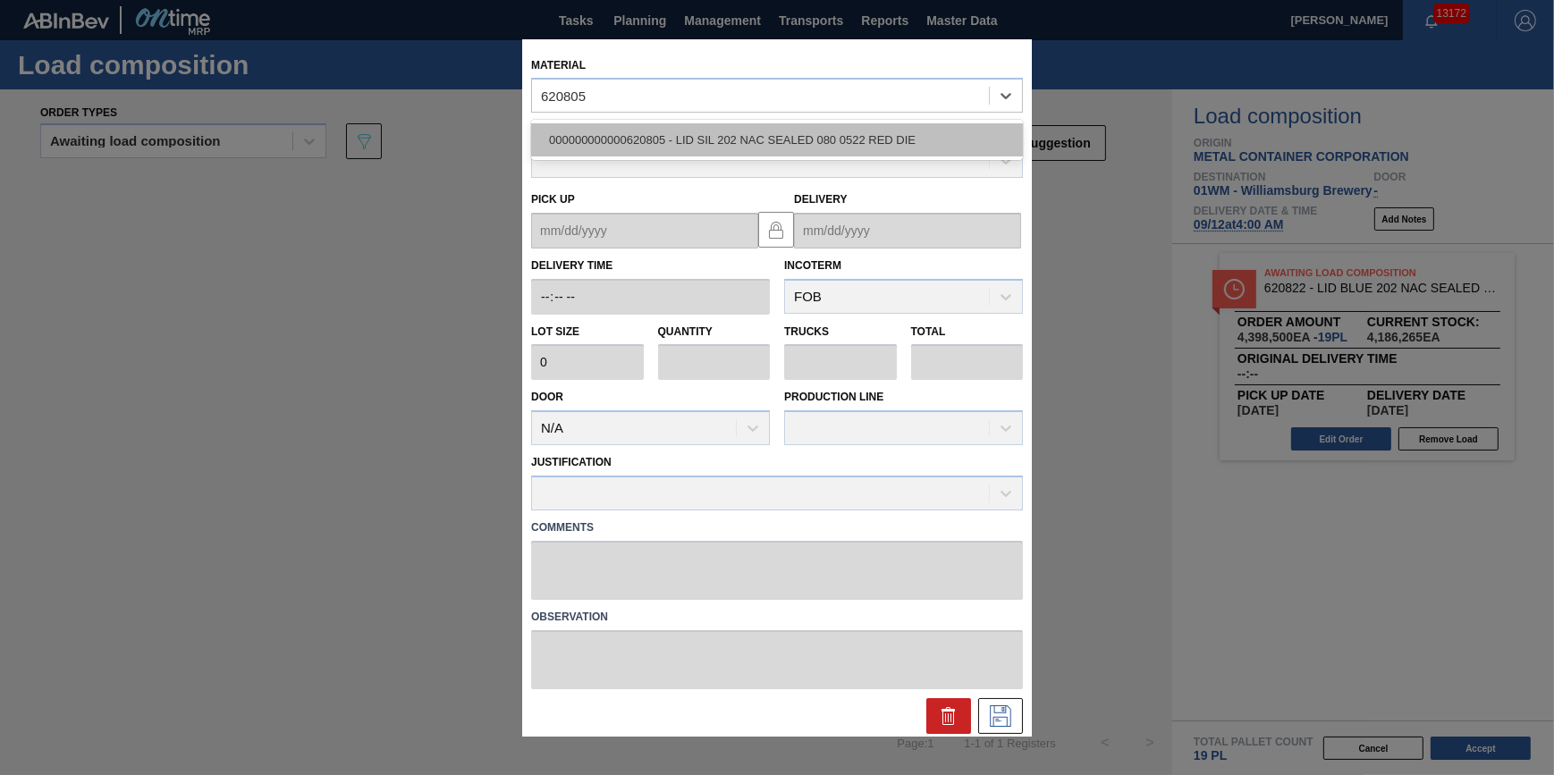
click at [793, 132] on div "000000000000620805 - LID SIL 202 NAC SEALED 080 0522 RED DIE" at bounding box center [777, 139] width 492 height 33
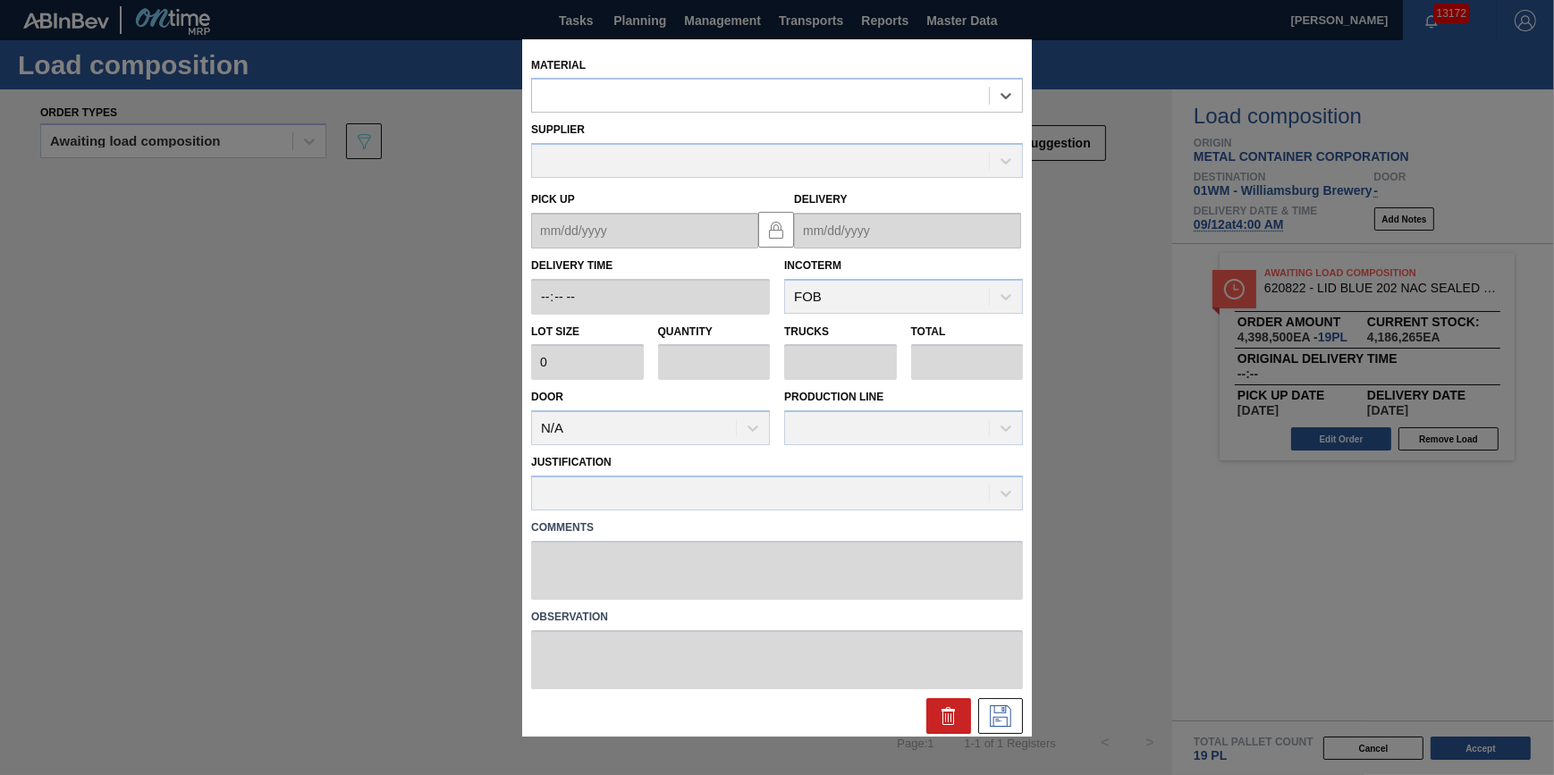
type input "231,500"
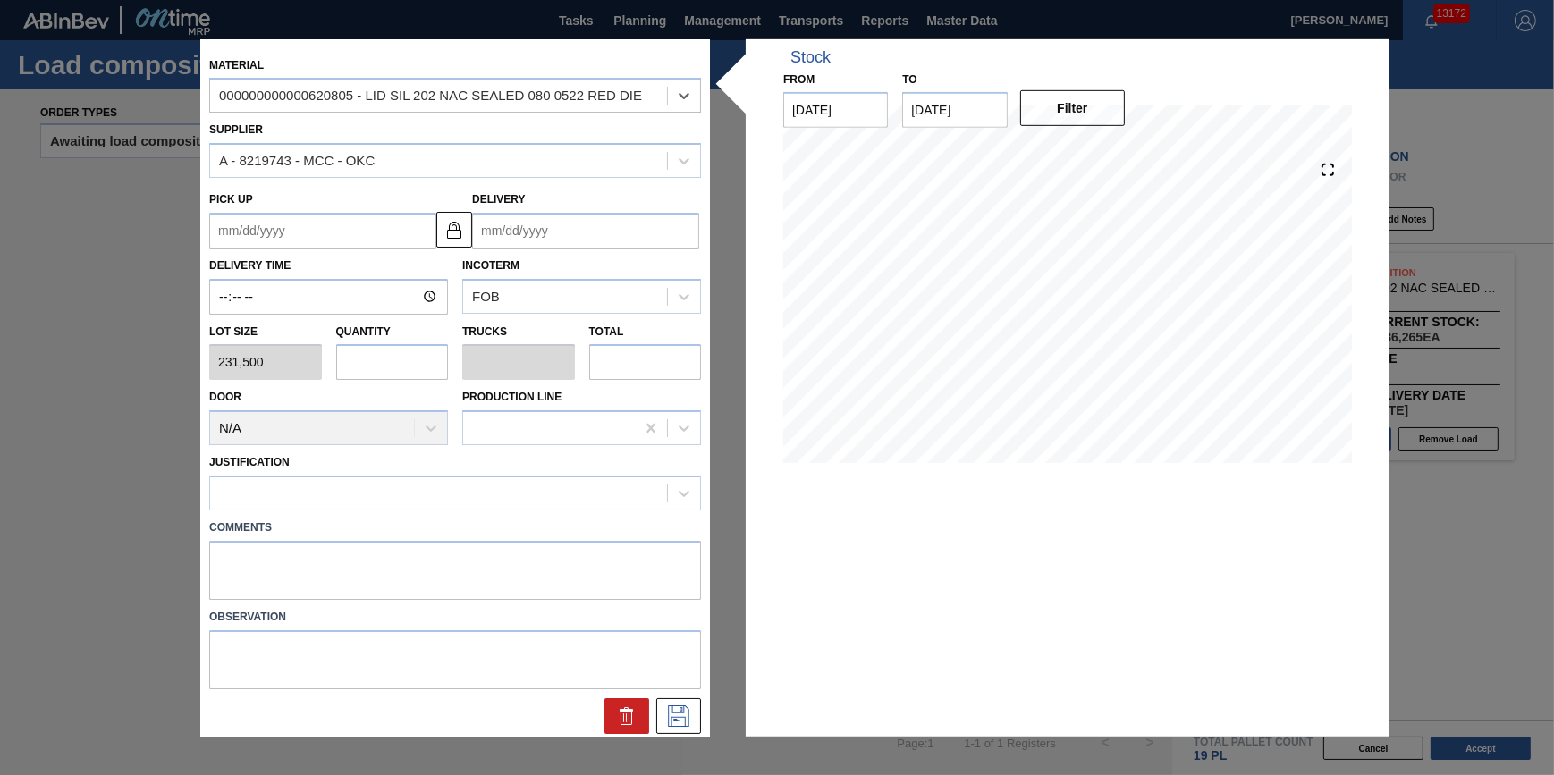
click at [419, 360] on input "text" at bounding box center [392, 362] width 113 height 36
type input "1"
type input "0.031"
type input "231,500"
type input "11"
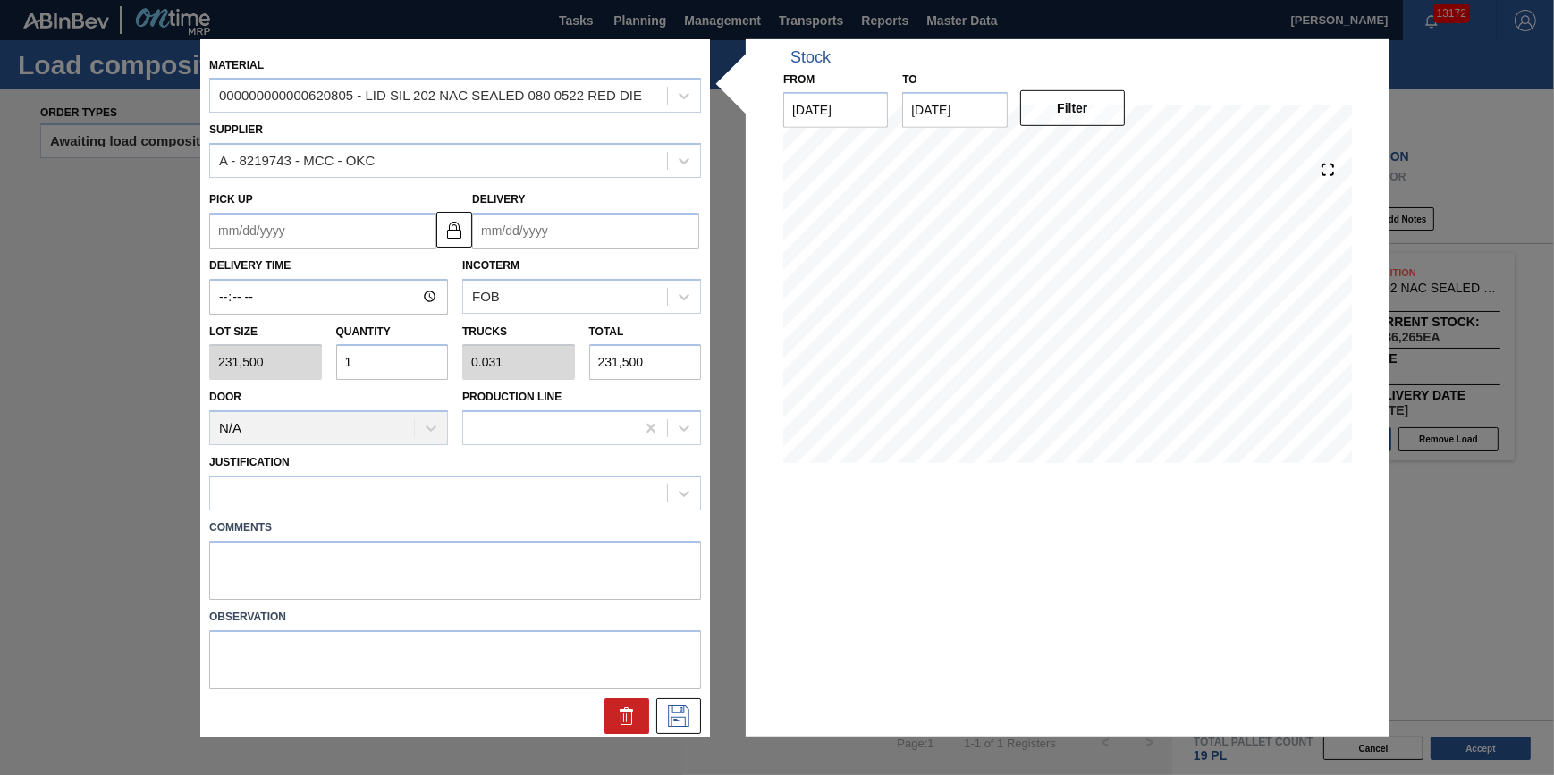
type input "0.344"
type input "2,546,500"
type input "11"
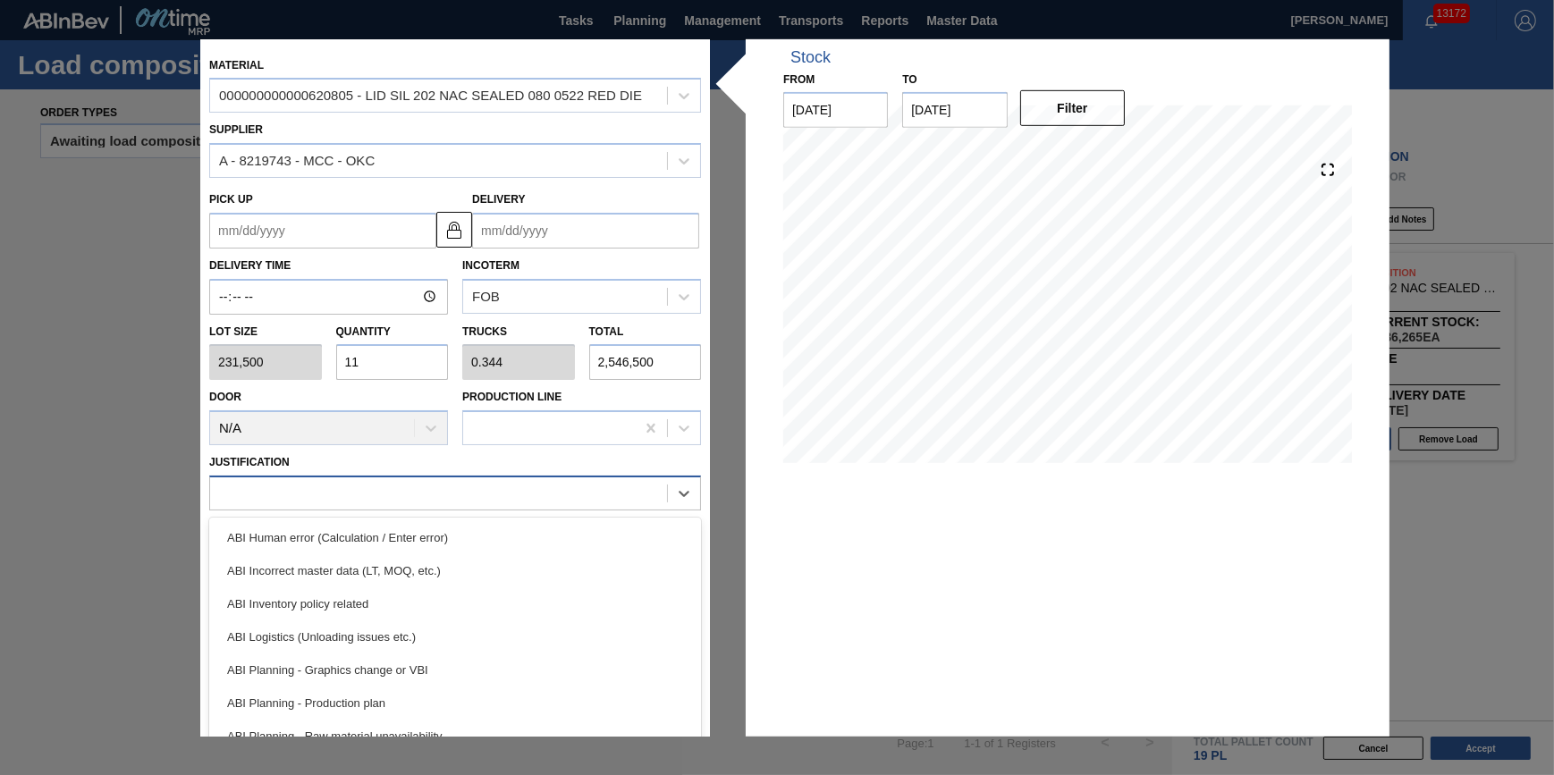
click at [428, 501] on div at bounding box center [438, 493] width 457 height 26
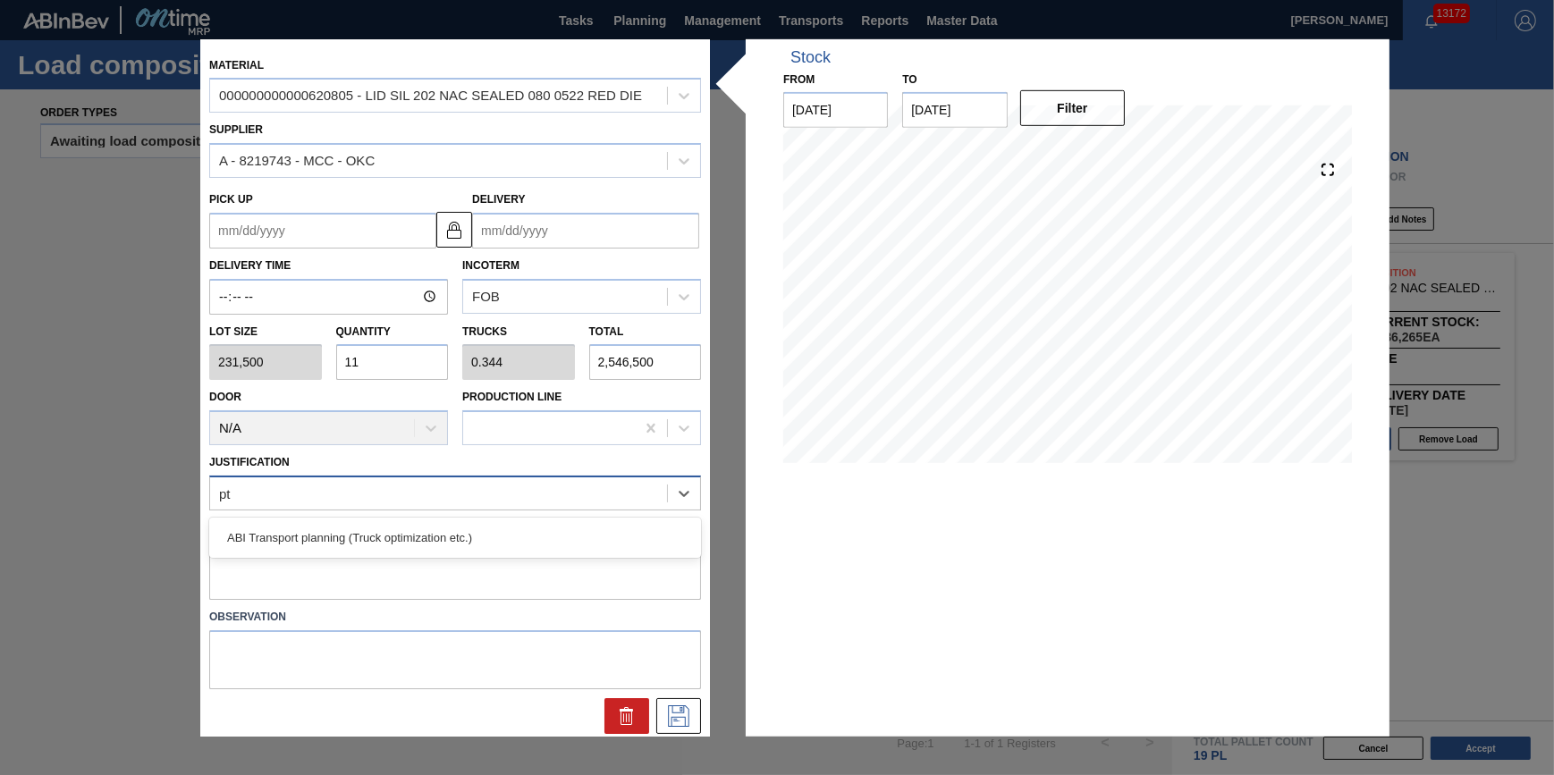
type input "p"
type input "other"
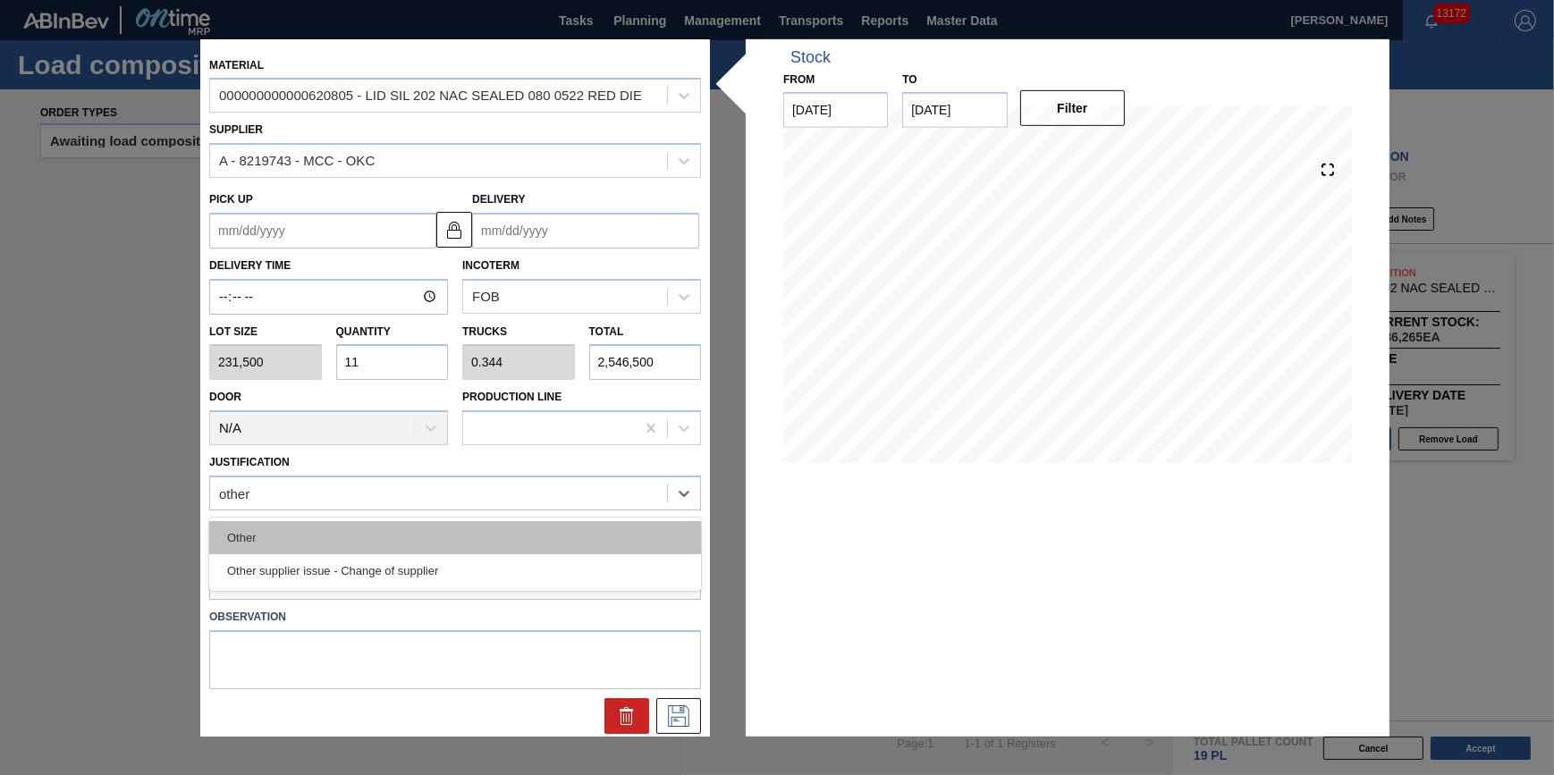
click at [431, 533] on div "Other" at bounding box center [455, 537] width 492 height 33
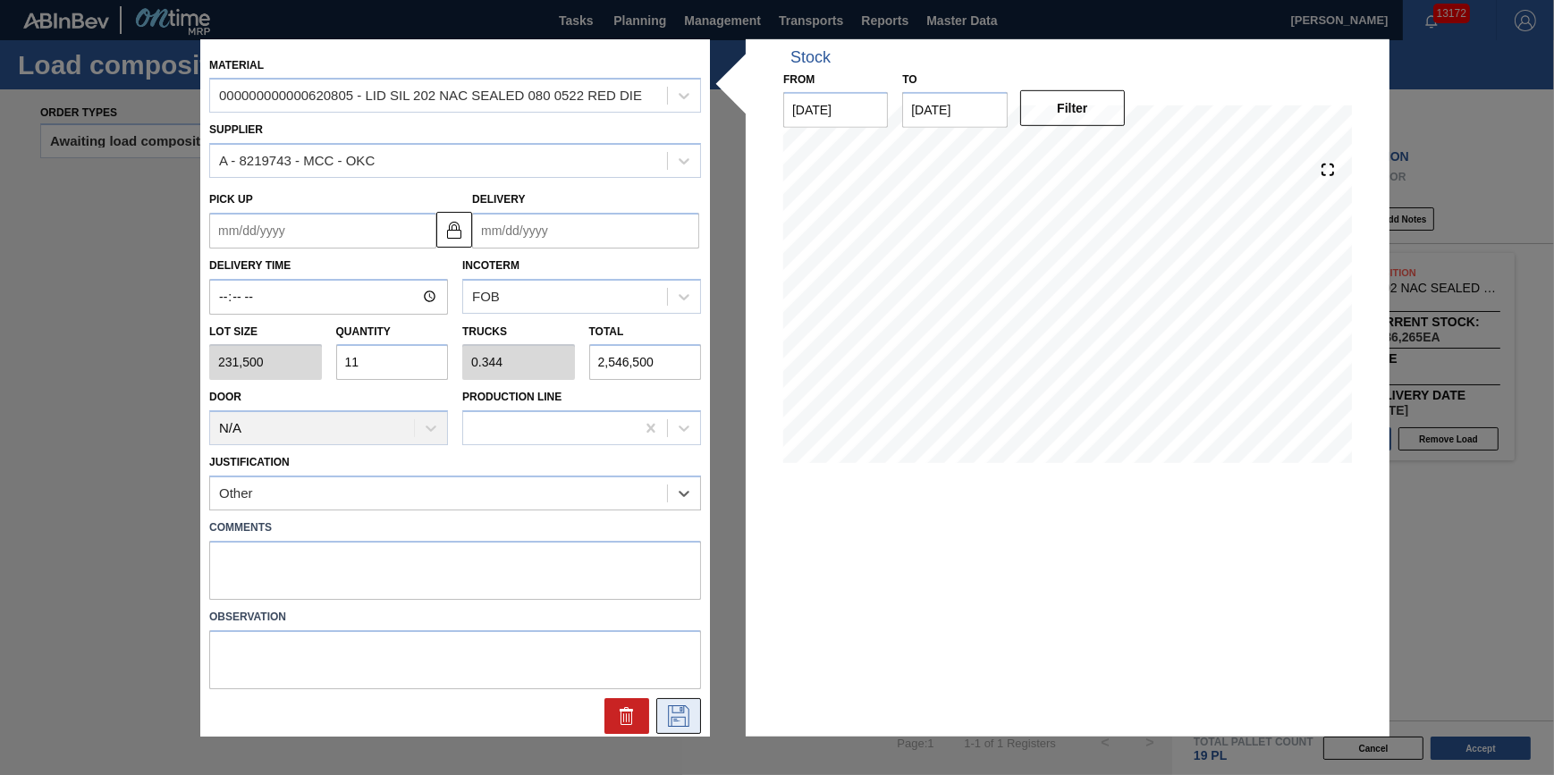
click at [659, 711] on button at bounding box center [678, 716] width 45 height 36
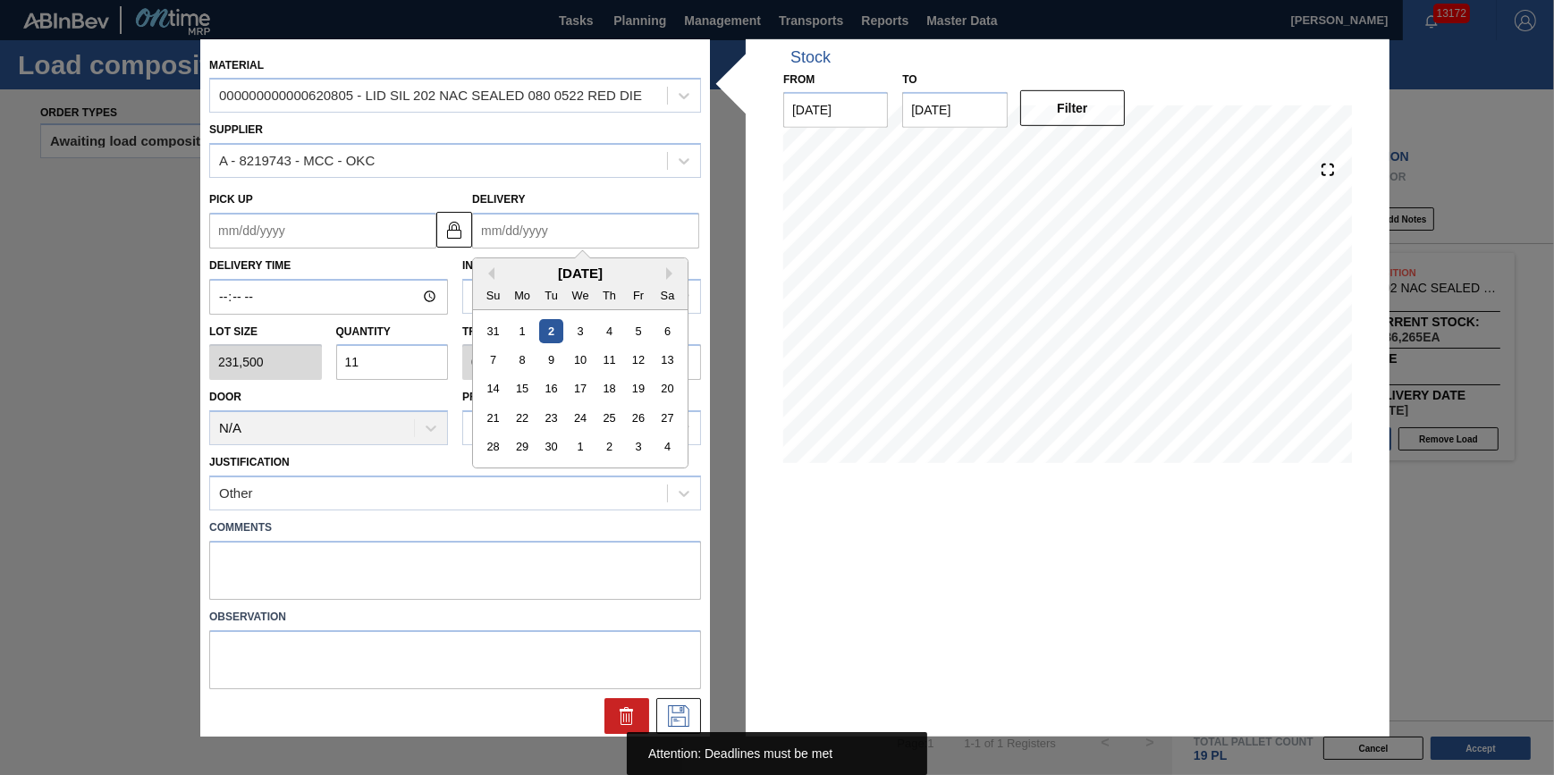
click at [618, 222] on input "Delivery" at bounding box center [585, 231] width 227 height 36
click at [669, 451] on div "4" at bounding box center [667, 447] width 24 height 24
type up "10/02/2025"
type input "[DATE]"
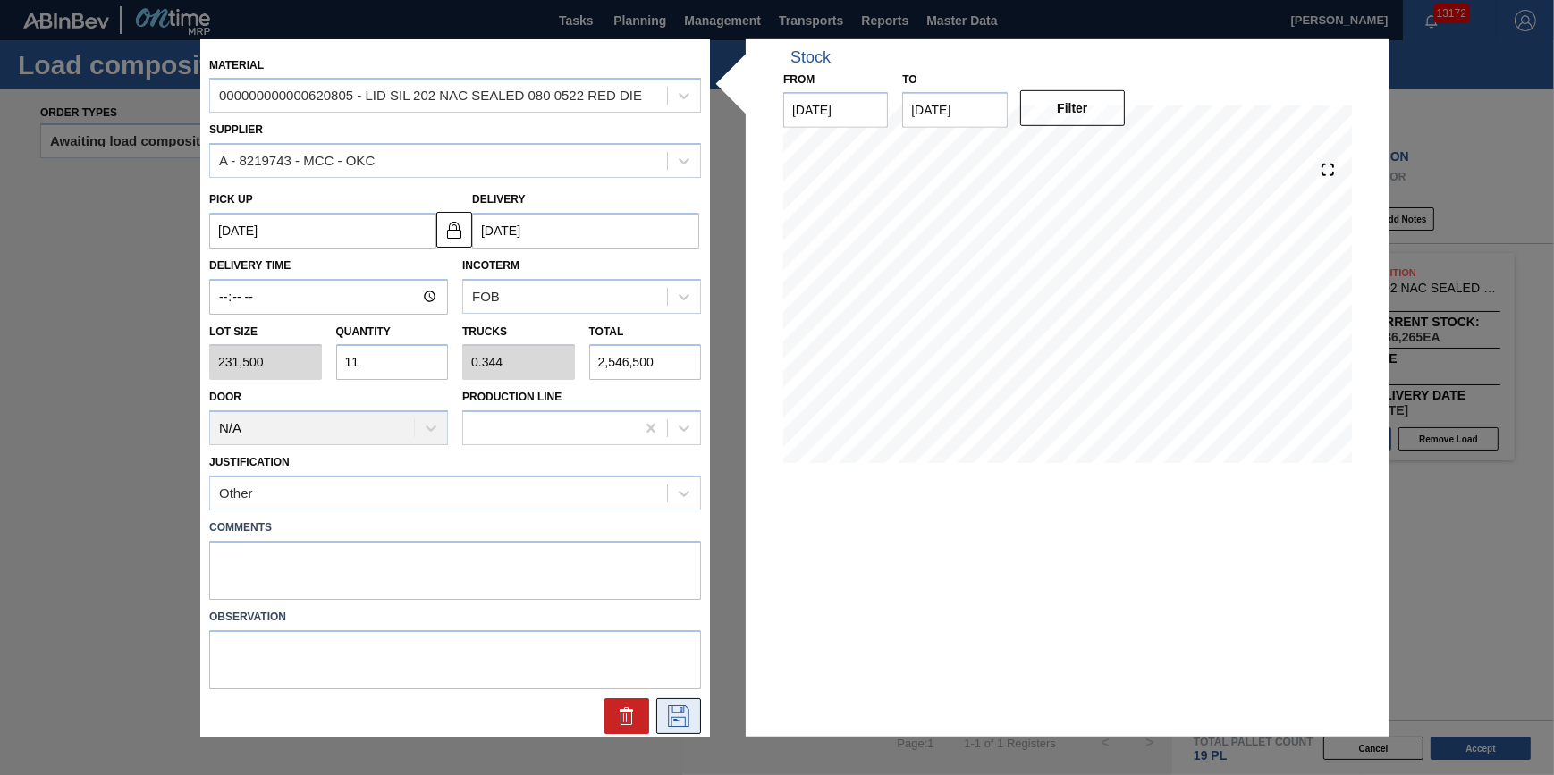
click at [681, 716] on icon at bounding box center [678, 715] width 29 height 21
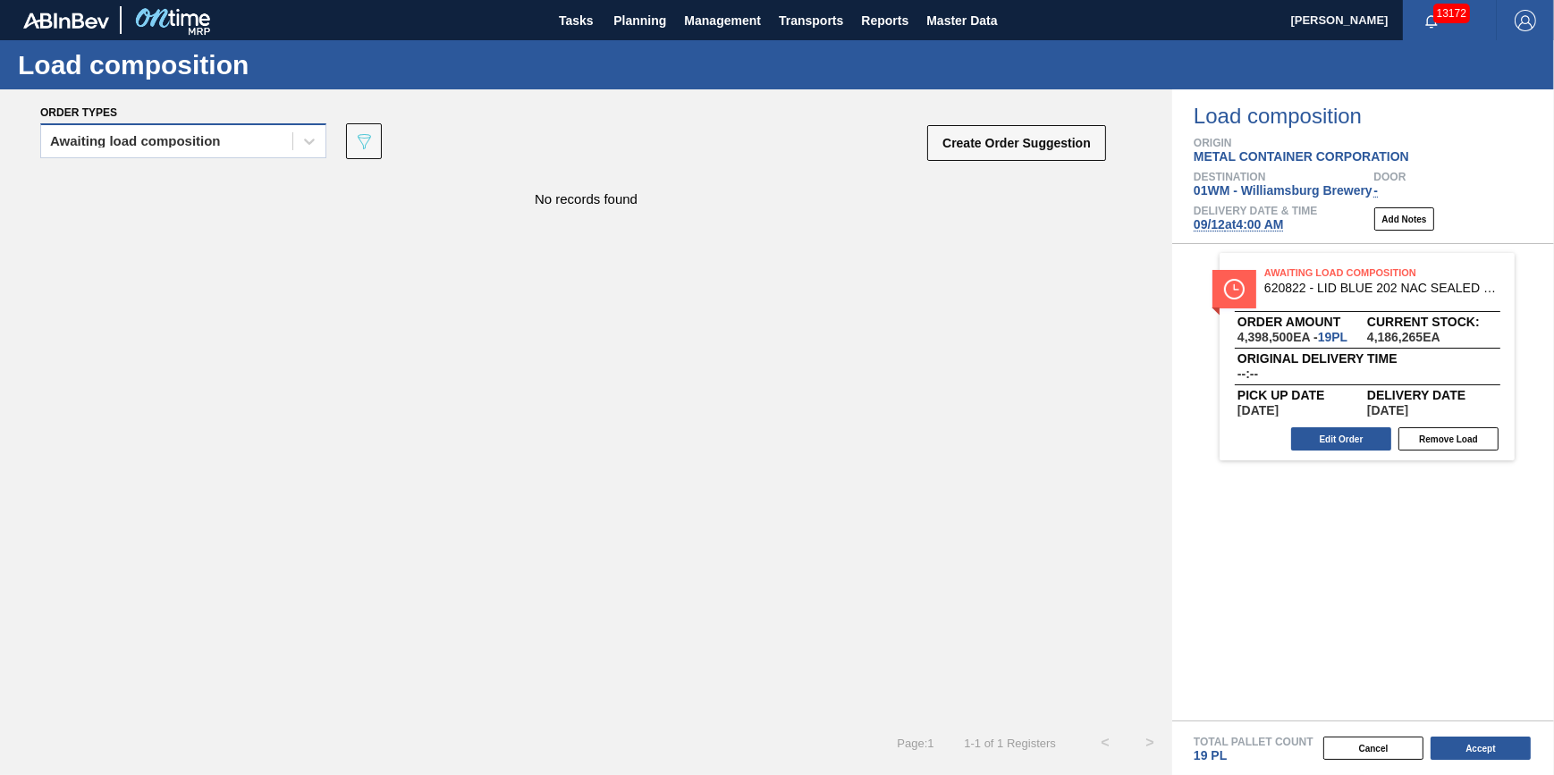
click at [255, 129] on div "Awaiting load composition" at bounding box center [166, 142] width 251 height 26
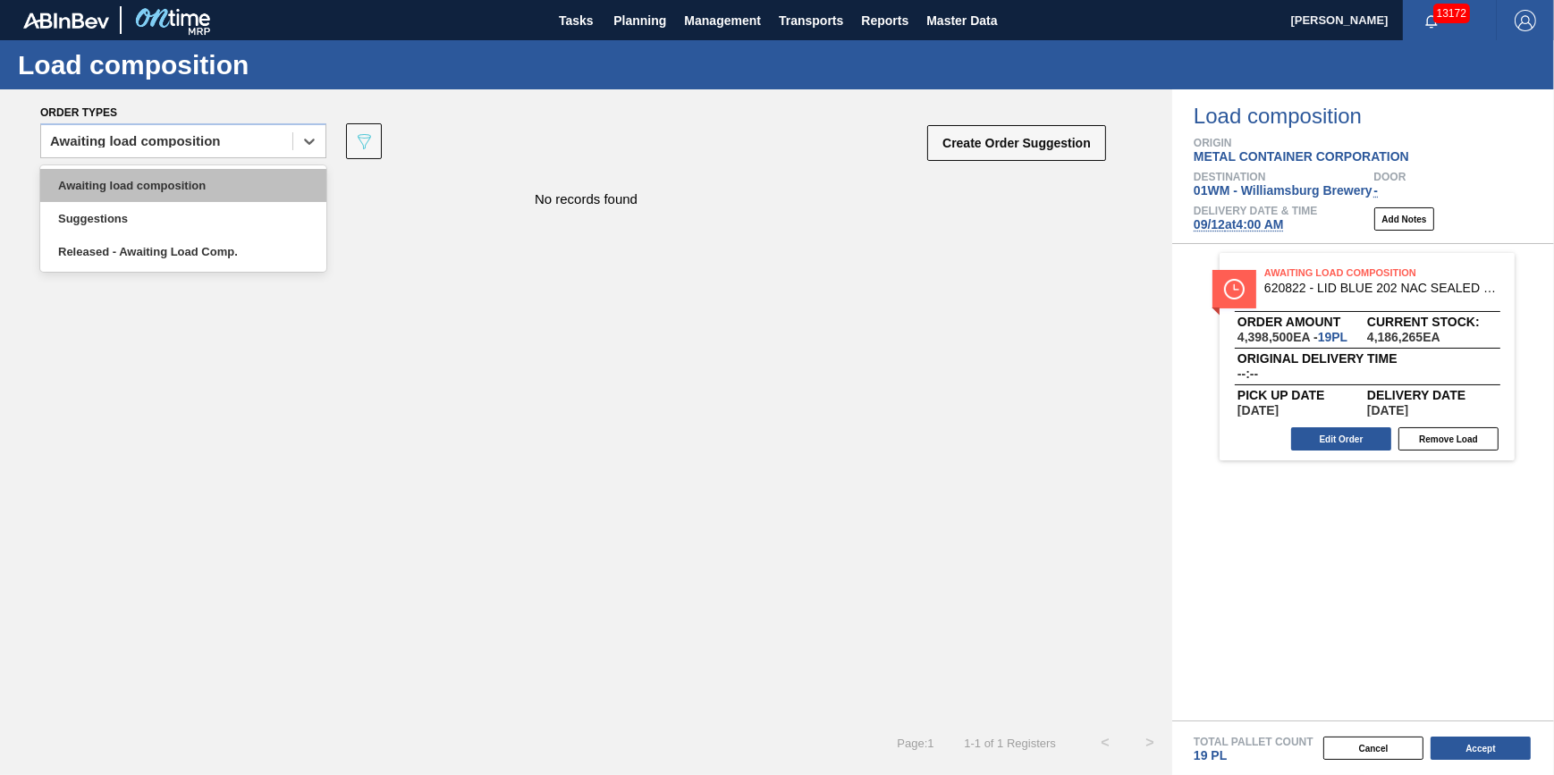
click at [242, 185] on div "Awaiting load composition" at bounding box center [183, 185] width 286 height 33
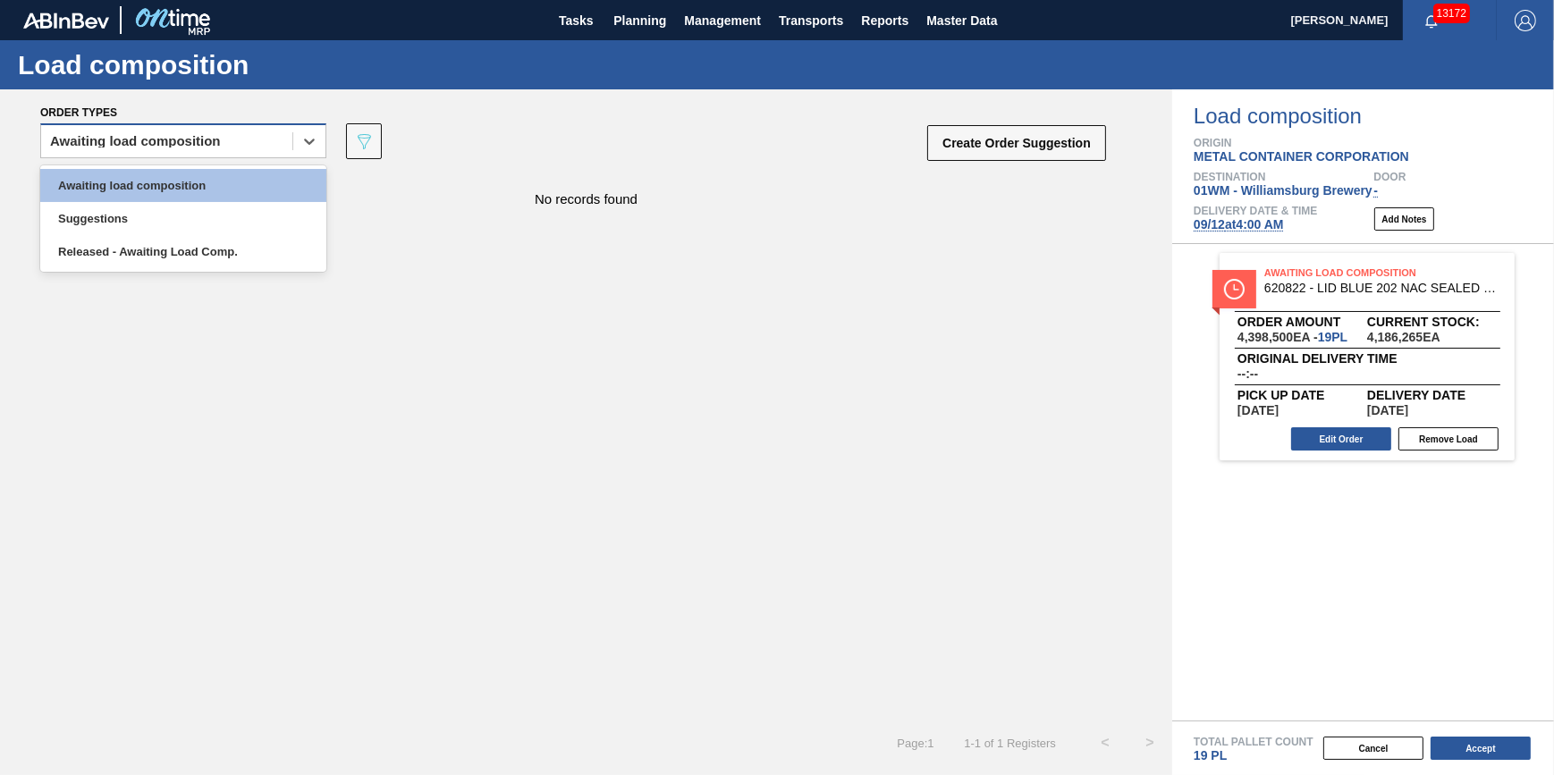
click at [229, 152] on div "Awaiting load composition" at bounding box center [166, 142] width 251 height 26
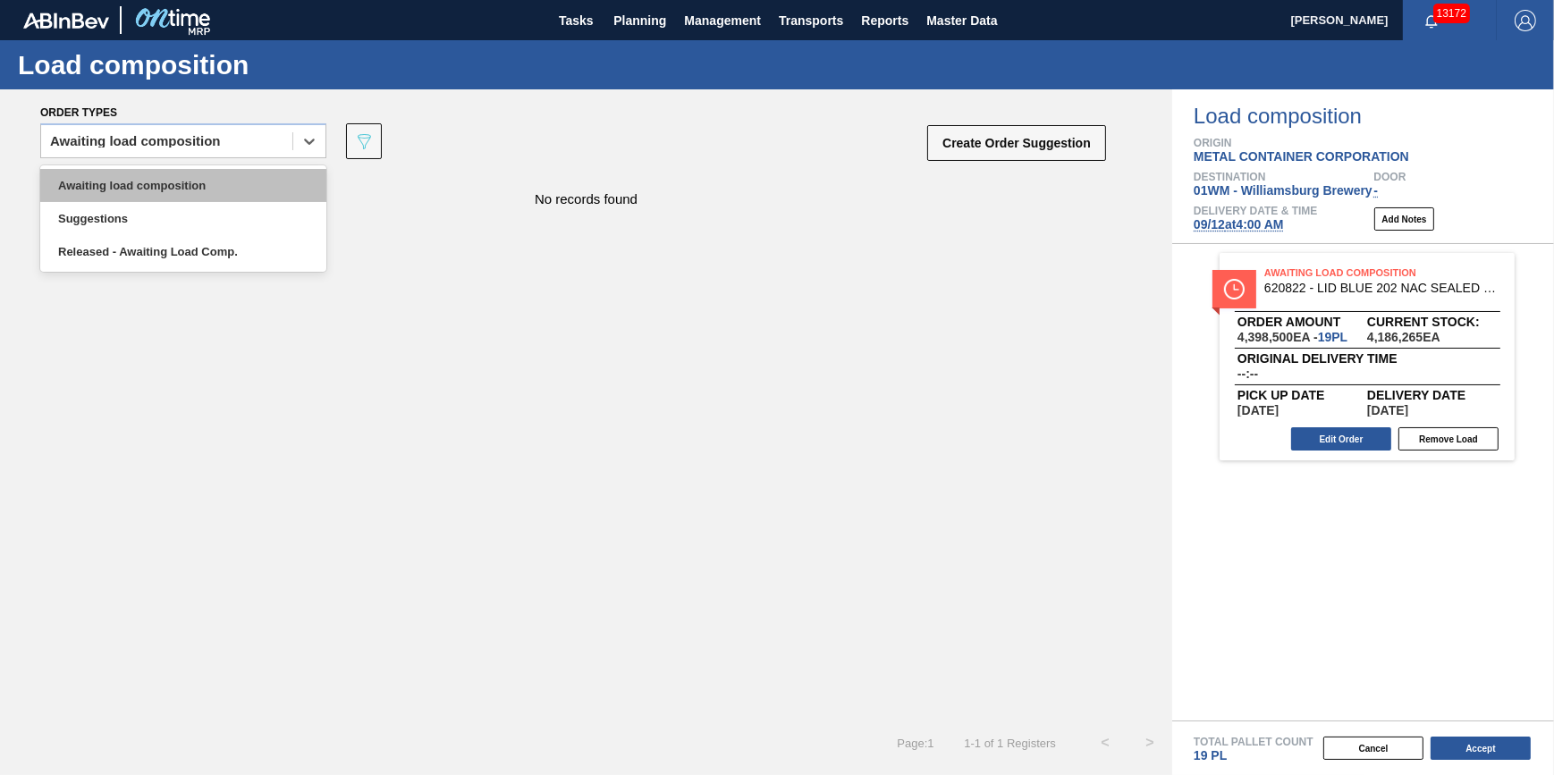
click at [229, 191] on div "Awaiting load composition" at bounding box center [183, 185] width 286 height 33
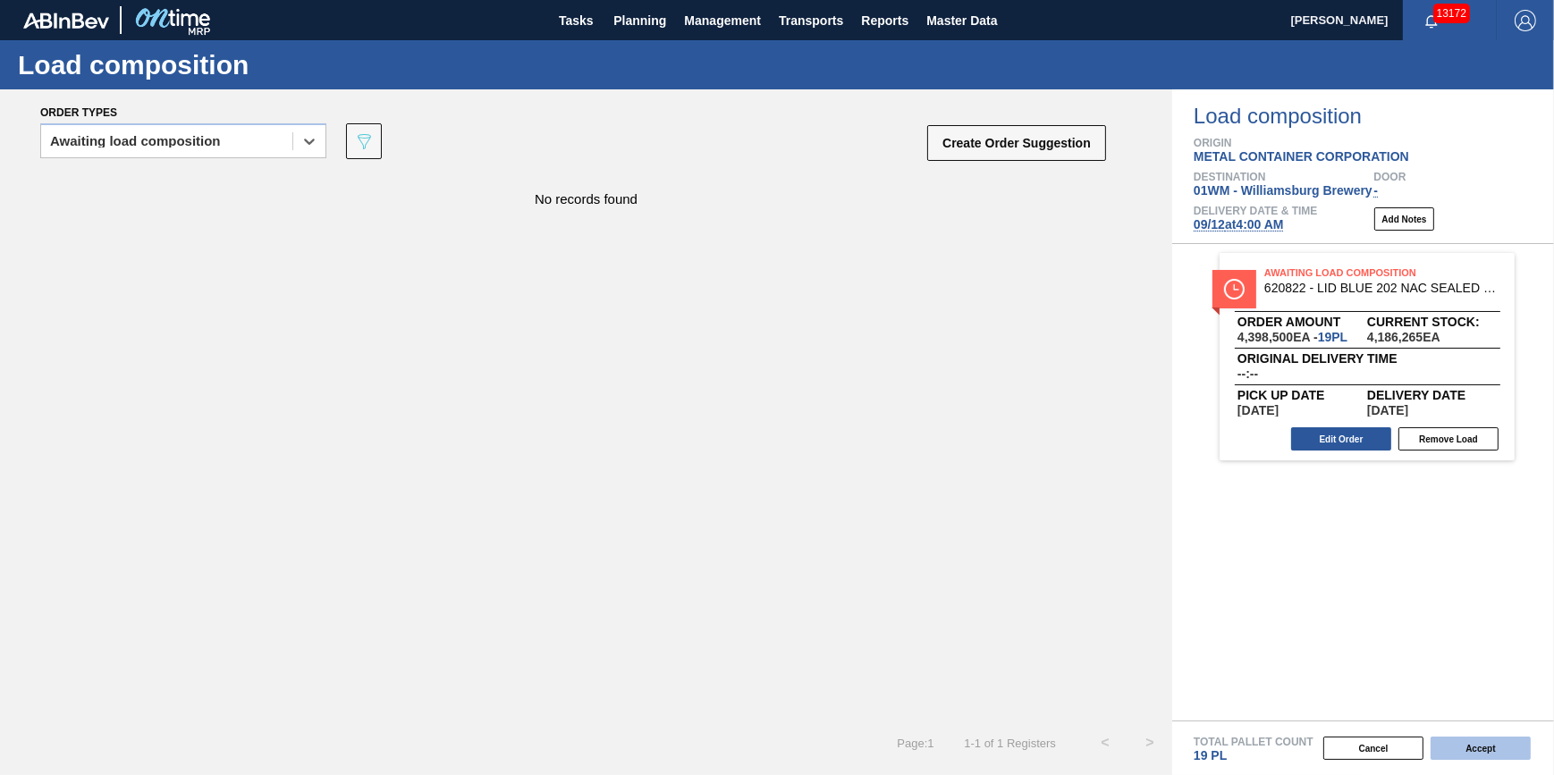
click at [1486, 749] on button "Accept" at bounding box center [1481, 748] width 100 height 23
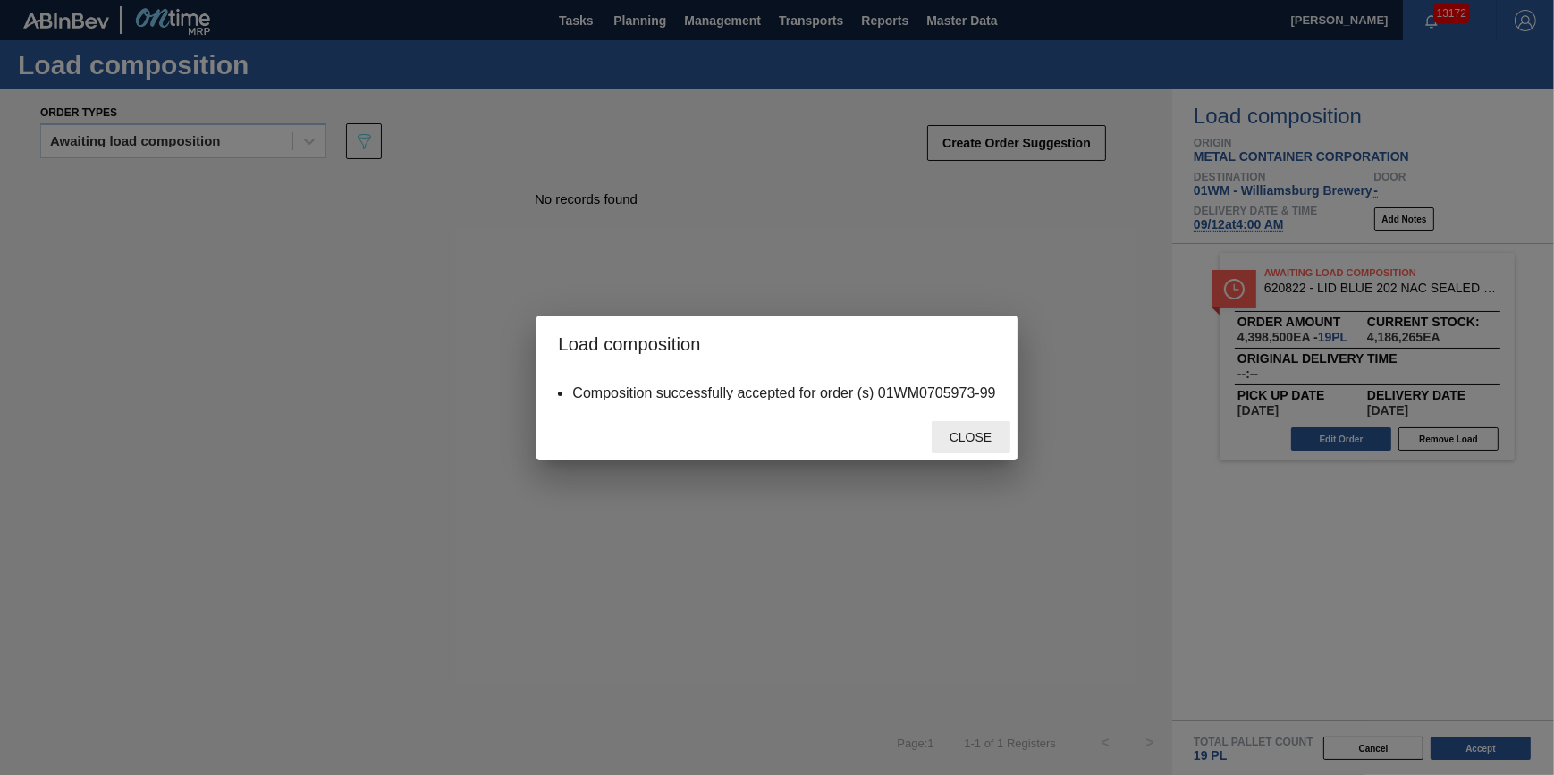
click at [988, 437] on span "Close" at bounding box center [970, 437] width 71 height 14
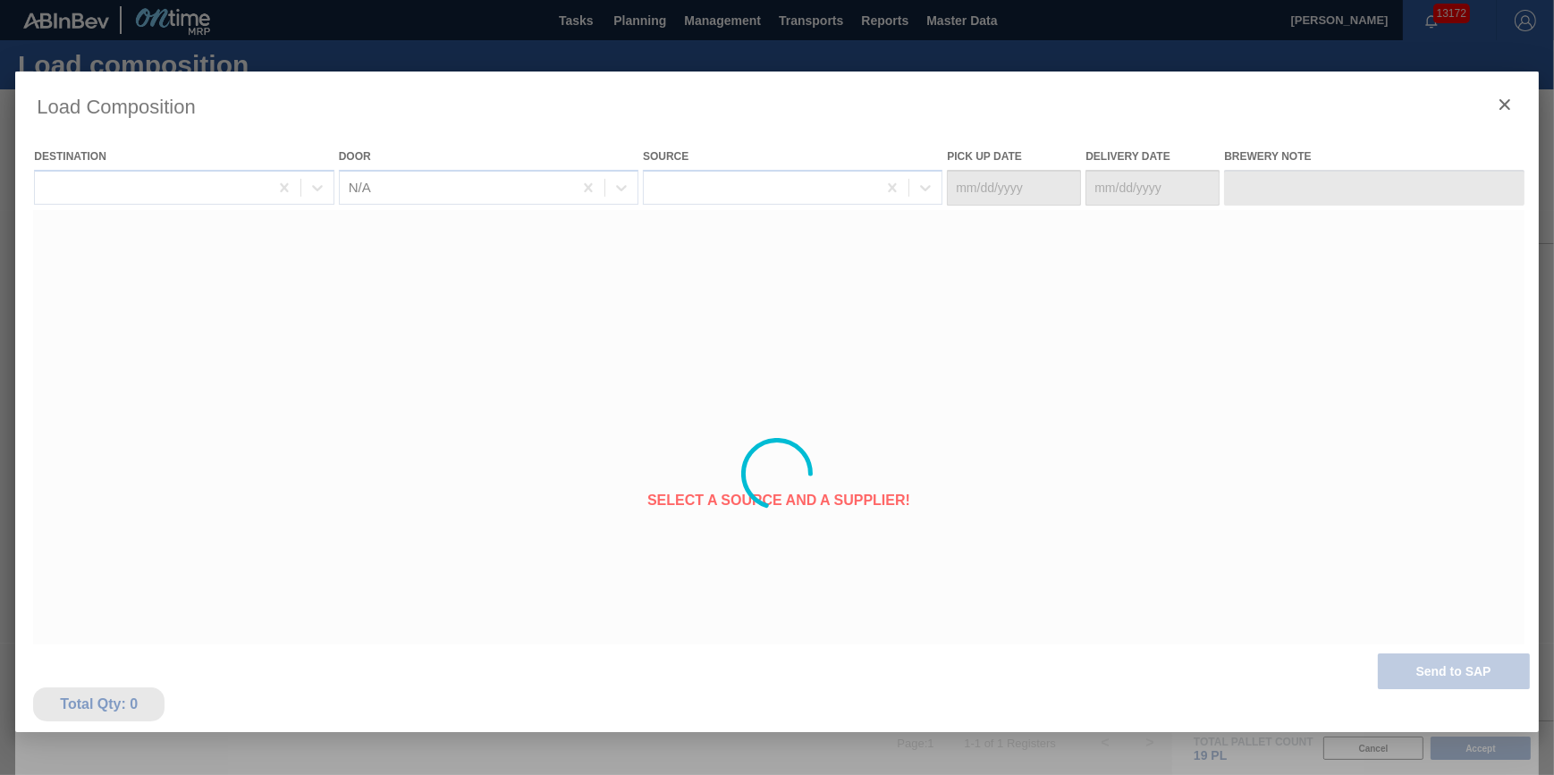
type Date "[DATE]"
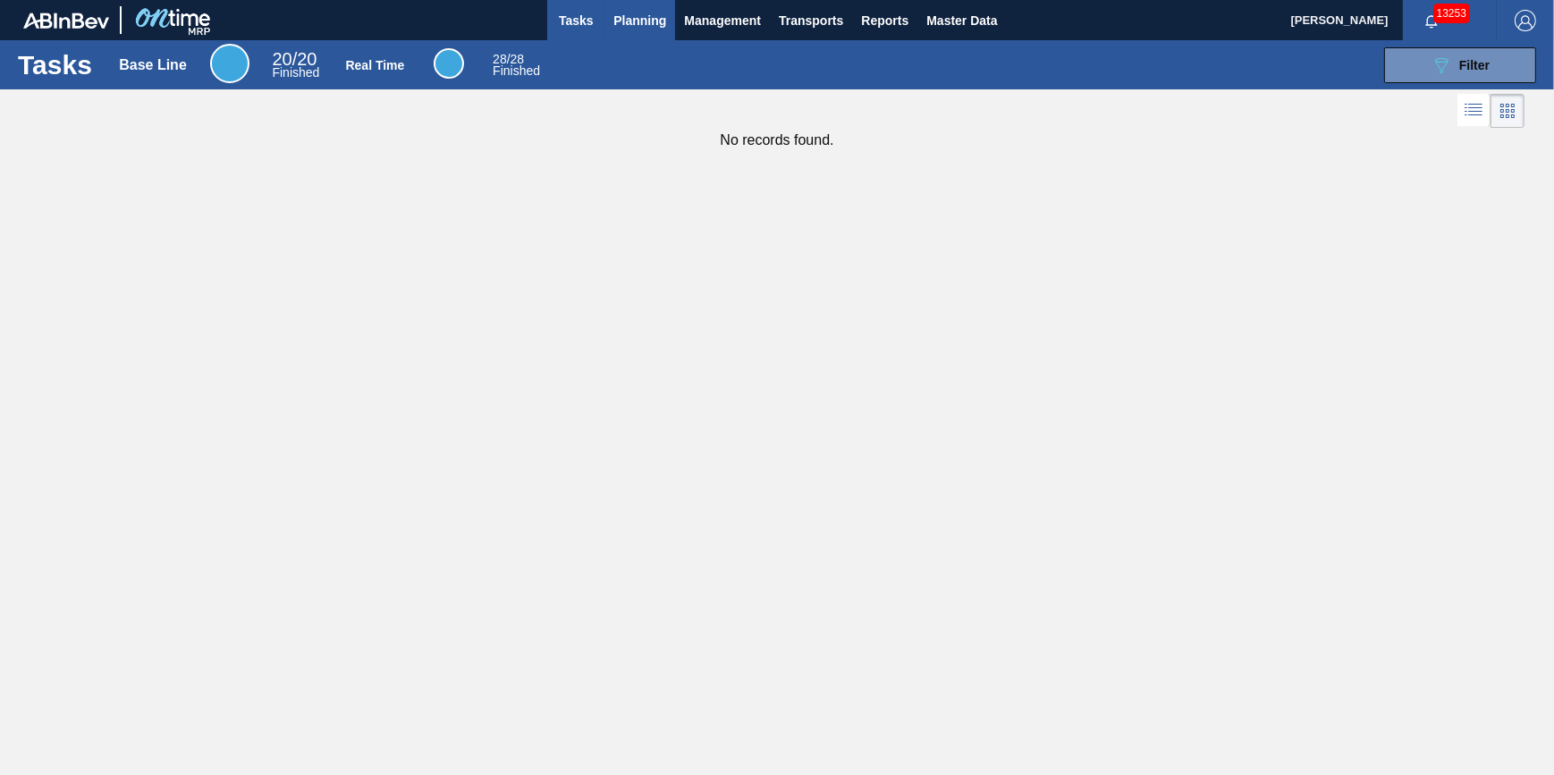
click at [657, 23] on span "Planning" at bounding box center [639, 20] width 53 height 21
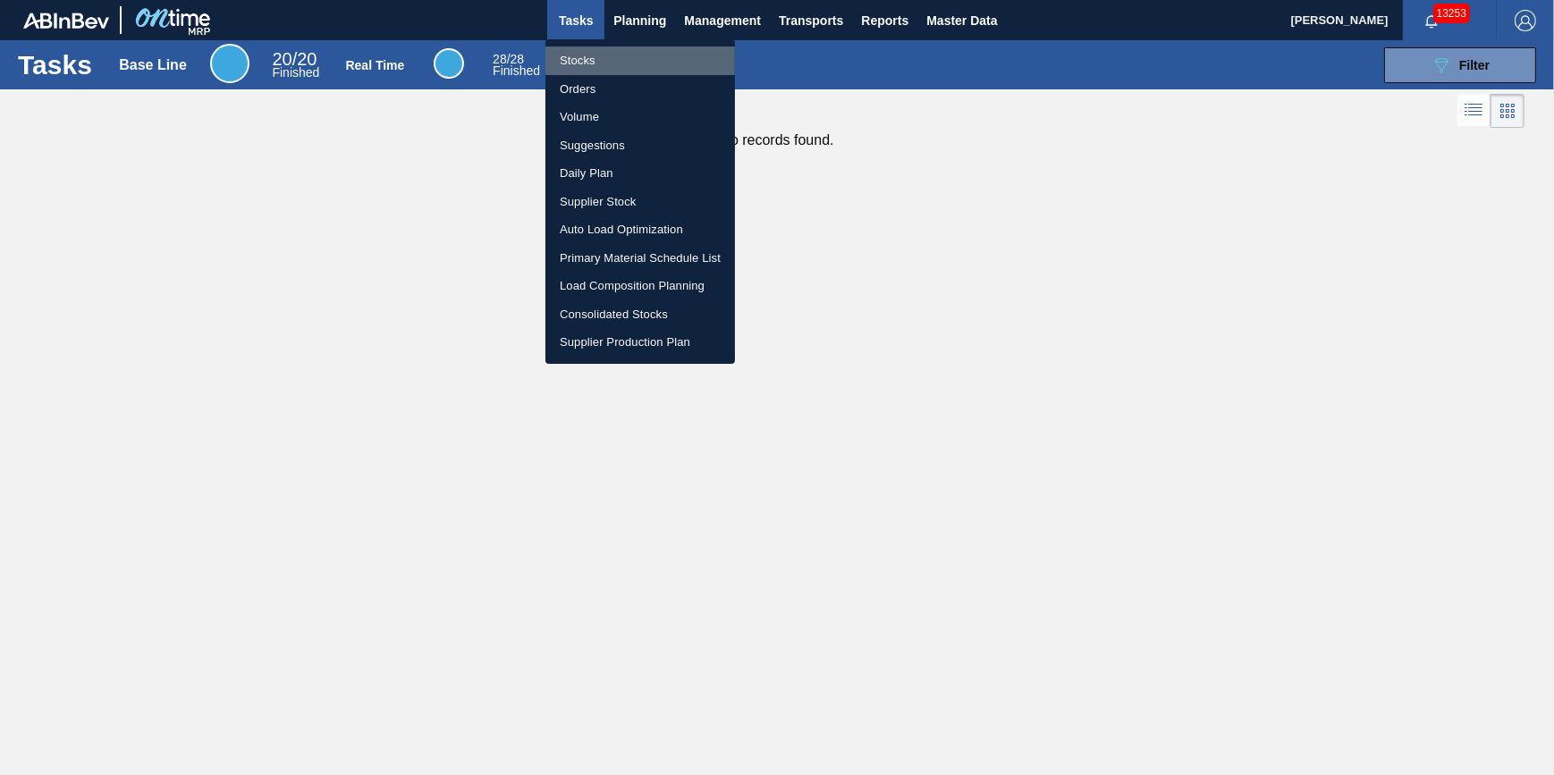
click at [650, 52] on li "Stocks" at bounding box center [640, 60] width 190 height 29
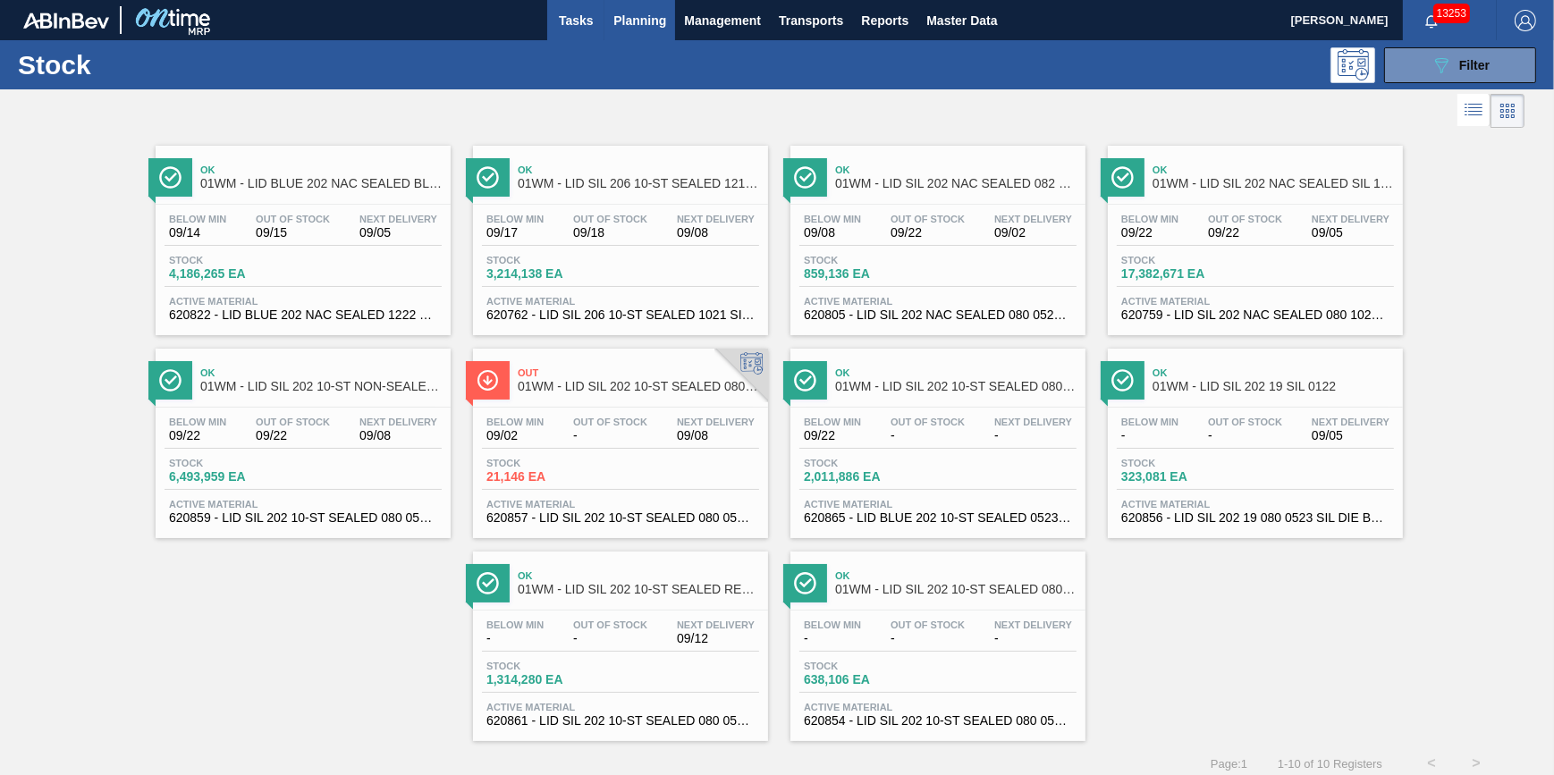
click at [574, 10] on span "Tasks" at bounding box center [575, 20] width 39 height 21
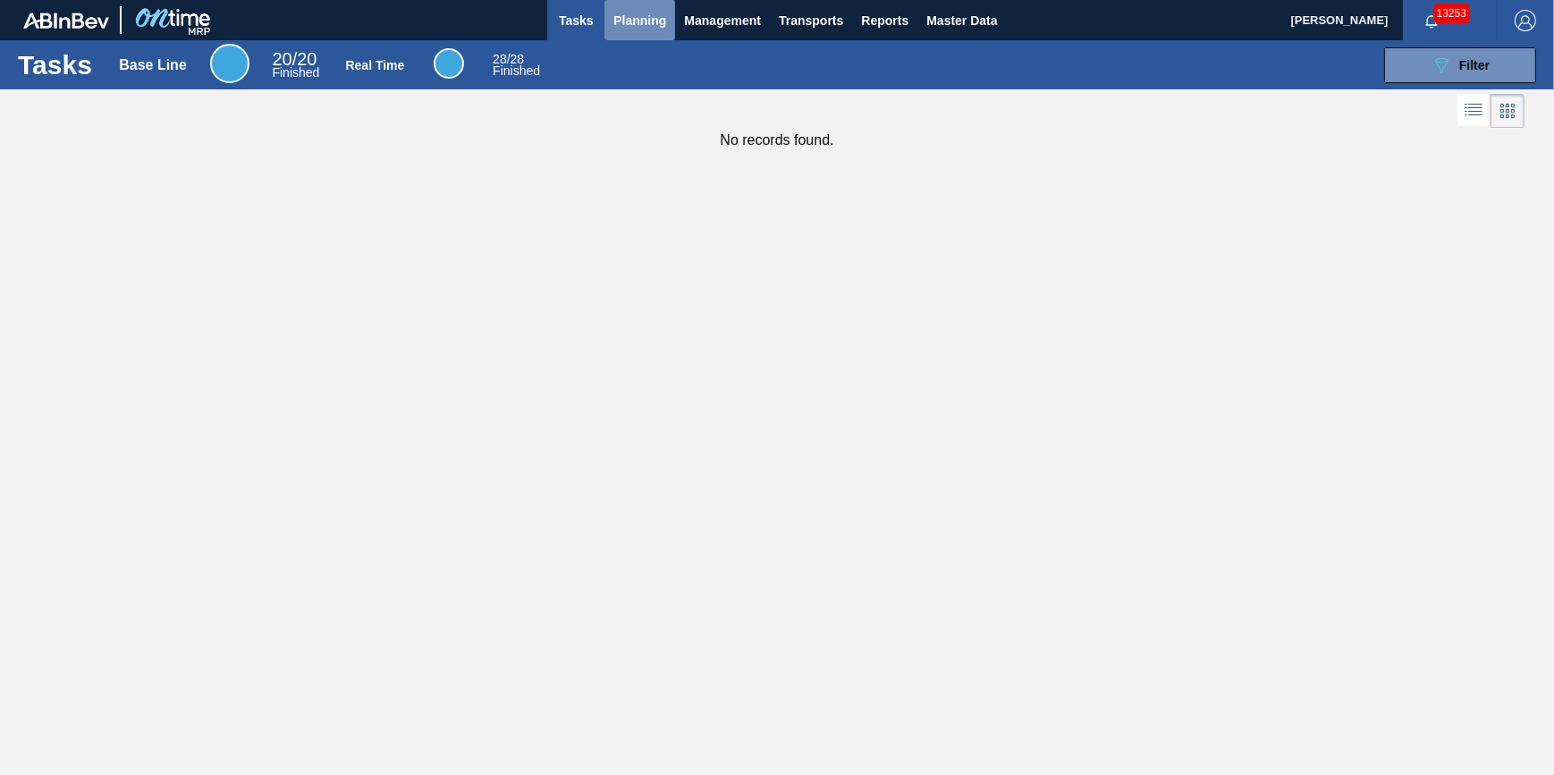
click at [628, 30] on button "Planning" at bounding box center [639, 20] width 71 height 40
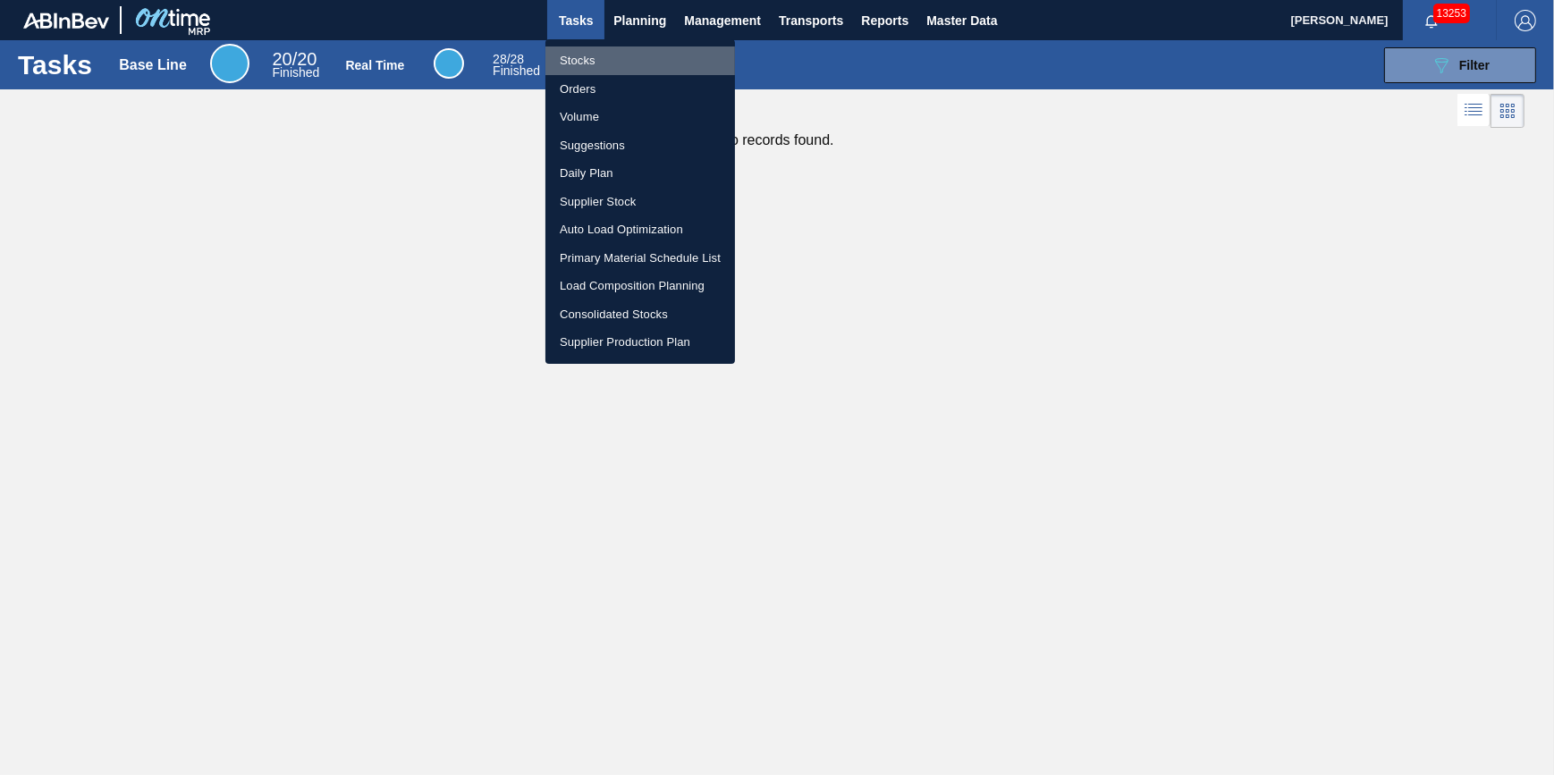
click at [612, 57] on li "Stocks" at bounding box center [640, 60] width 190 height 29
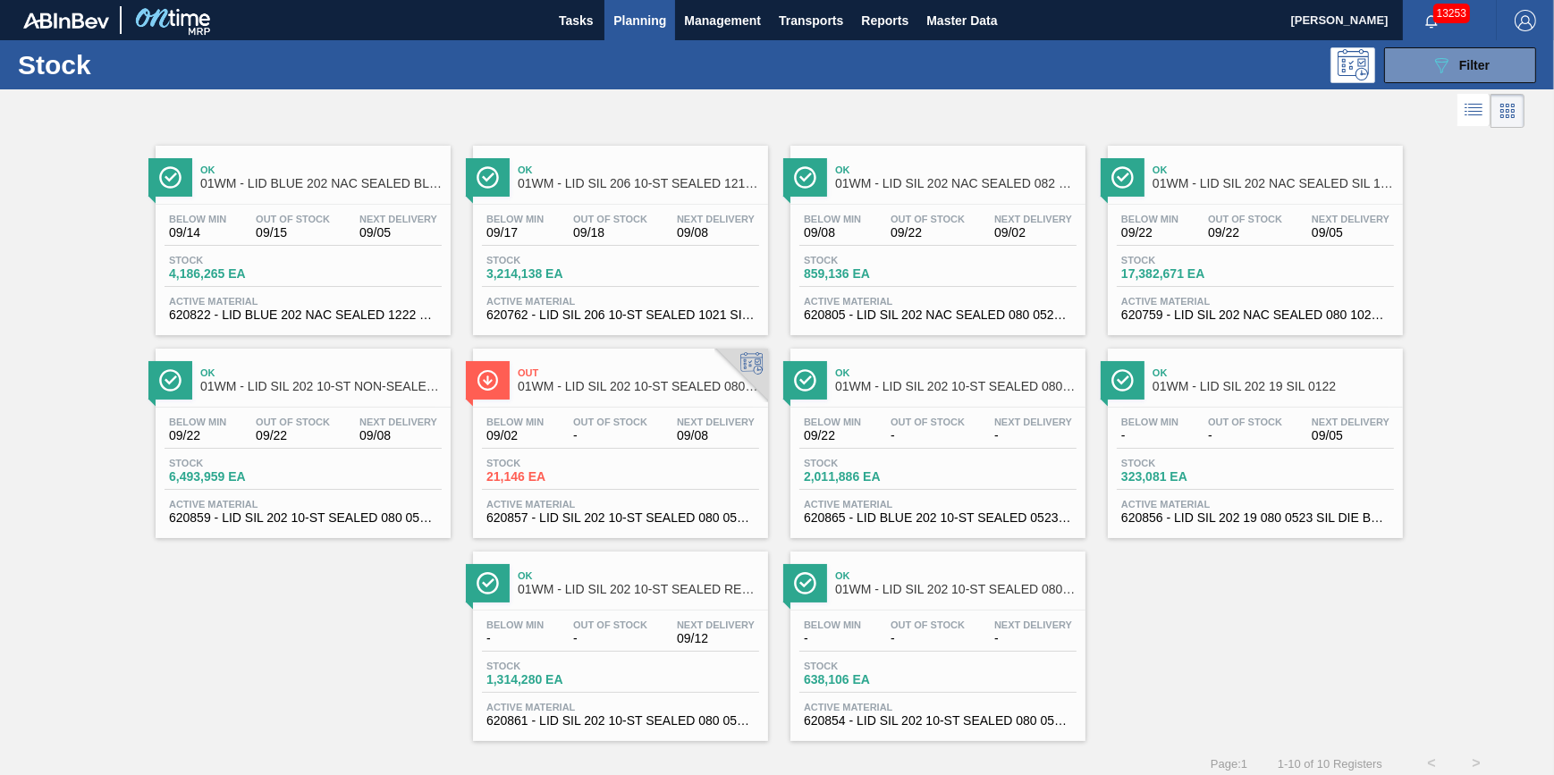
click at [313, 219] on span "Out Of Stock" at bounding box center [293, 219] width 74 height 11
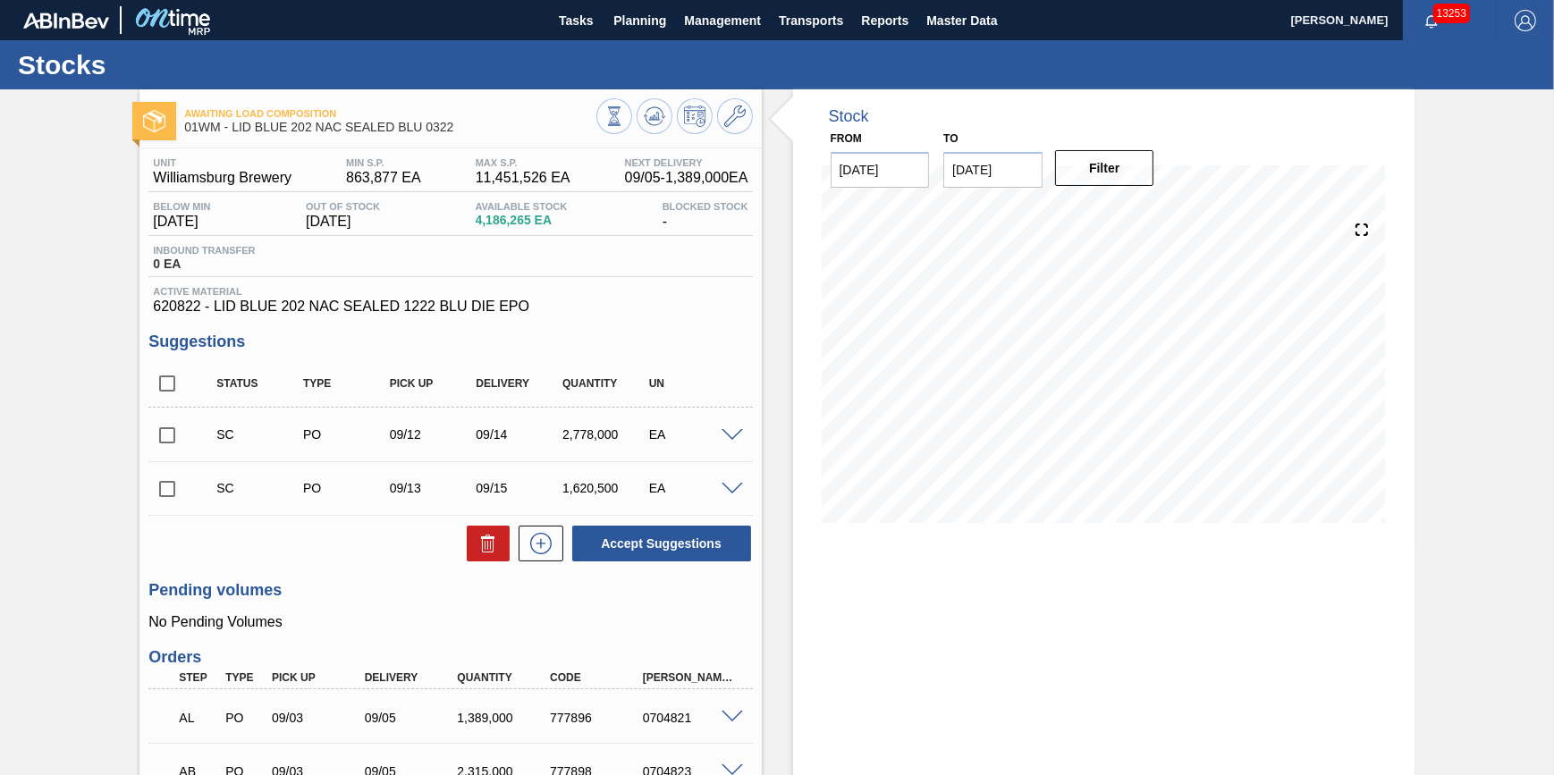
click at [650, 135] on div at bounding box center [674, 118] width 156 height 40
click at [645, 112] on icon at bounding box center [654, 116] width 21 height 21
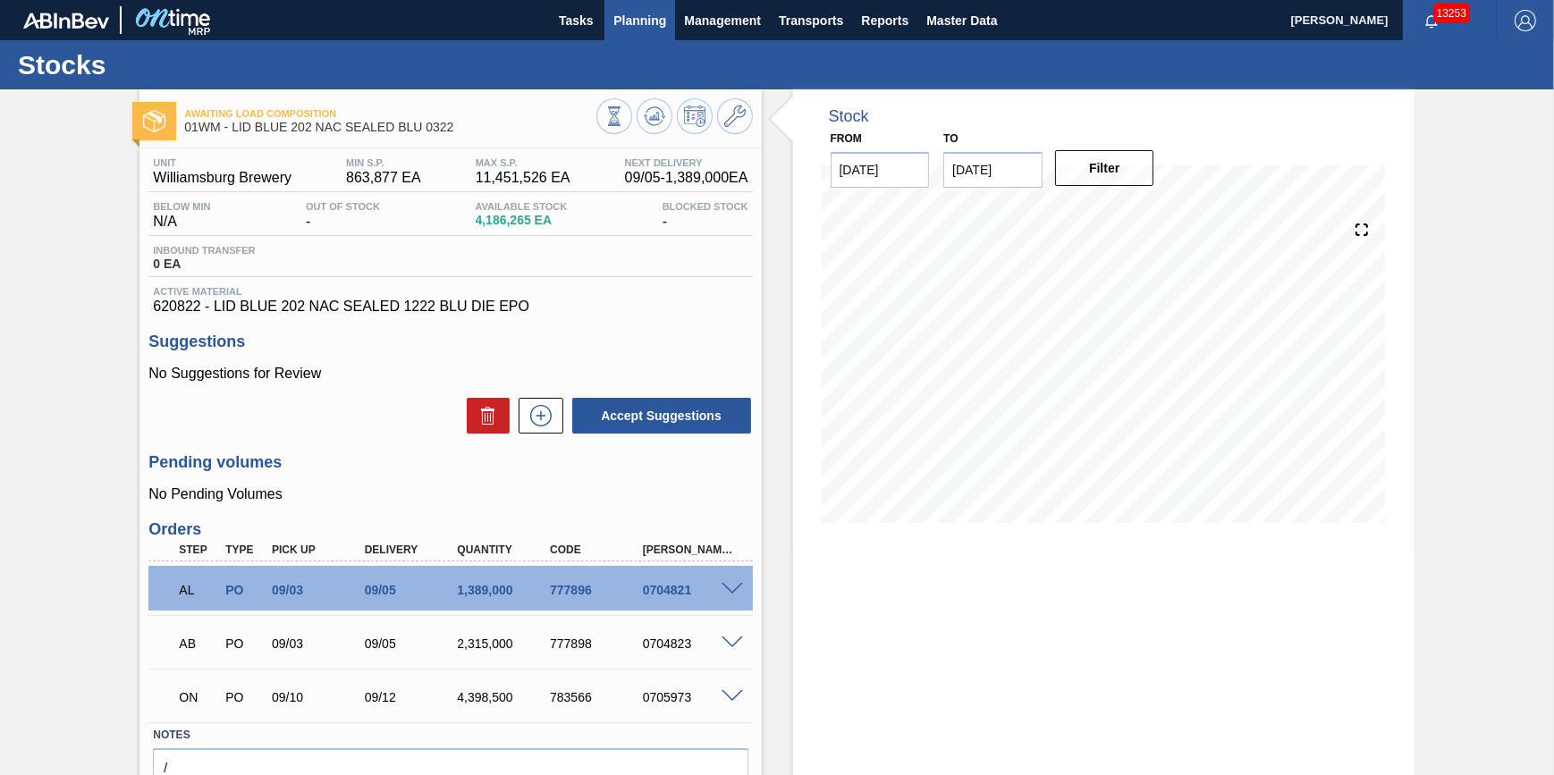
click at [651, 38] on button "Planning" at bounding box center [639, 20] width 71 height 40
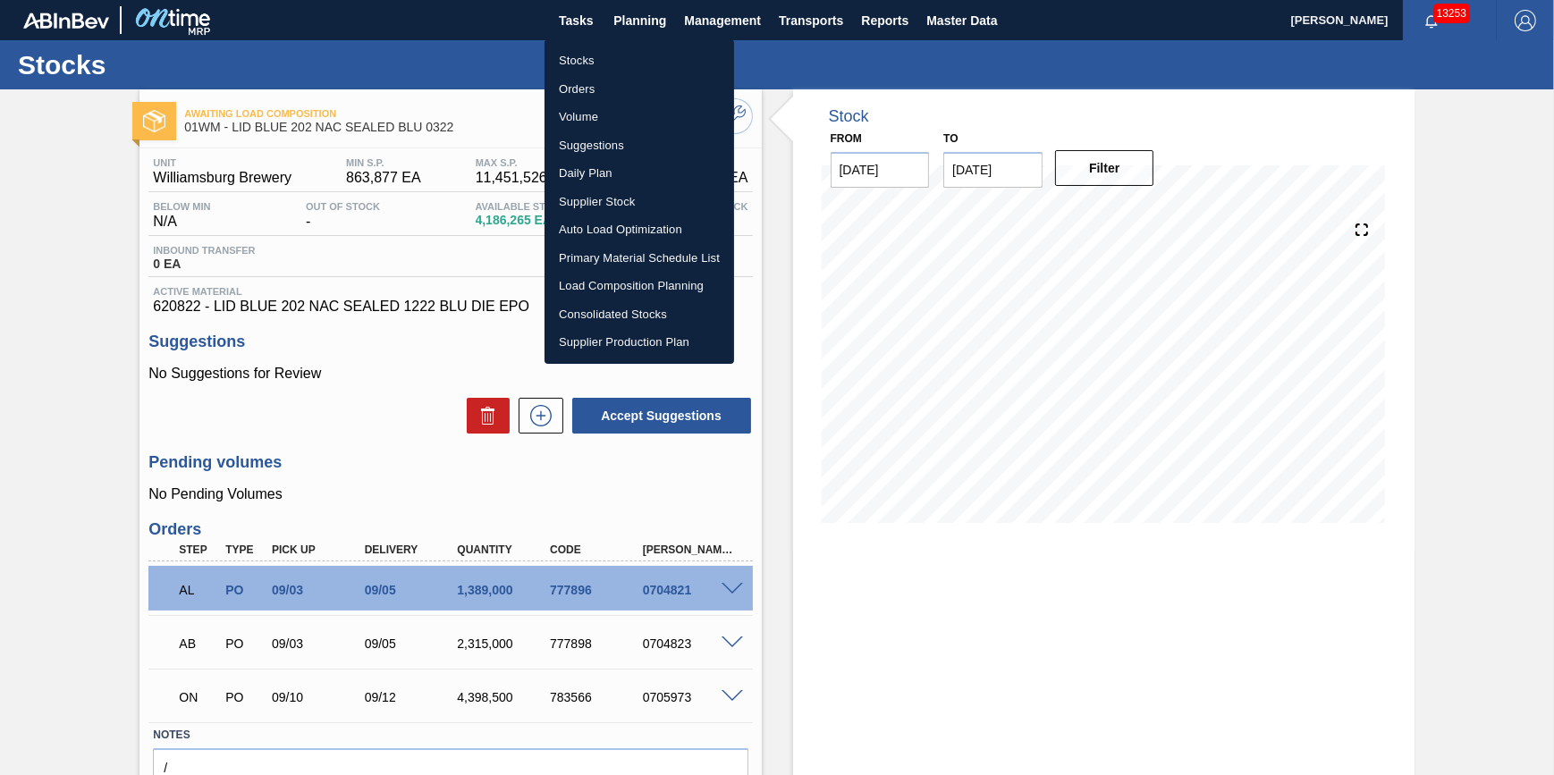
click at [634, 60] on li "Stocks" at bounding box center [640, 60] width 190 height 29
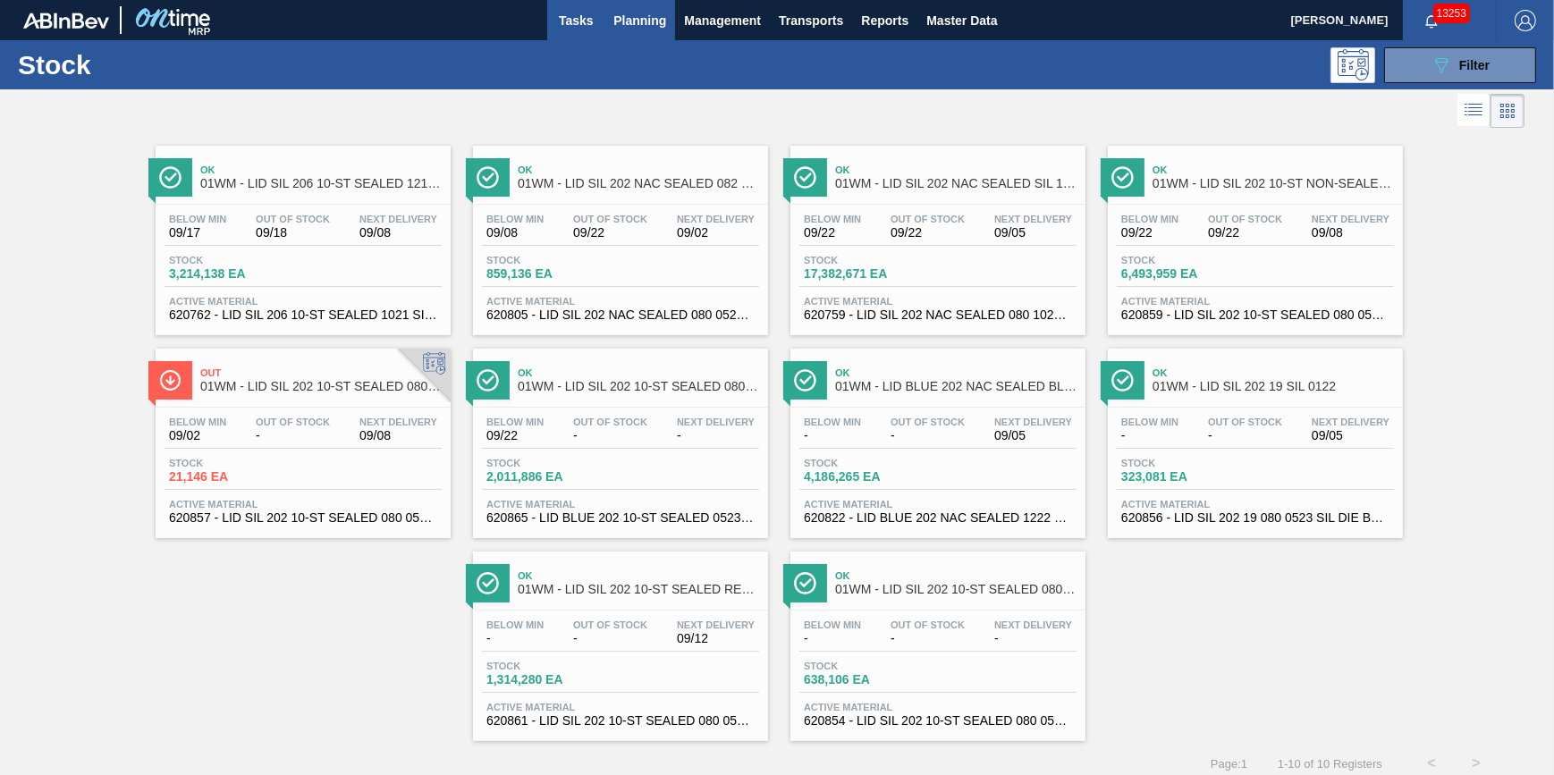
click at [554, 32] on button "Tasks" at bounding box center [575, 20] width 57 height 40
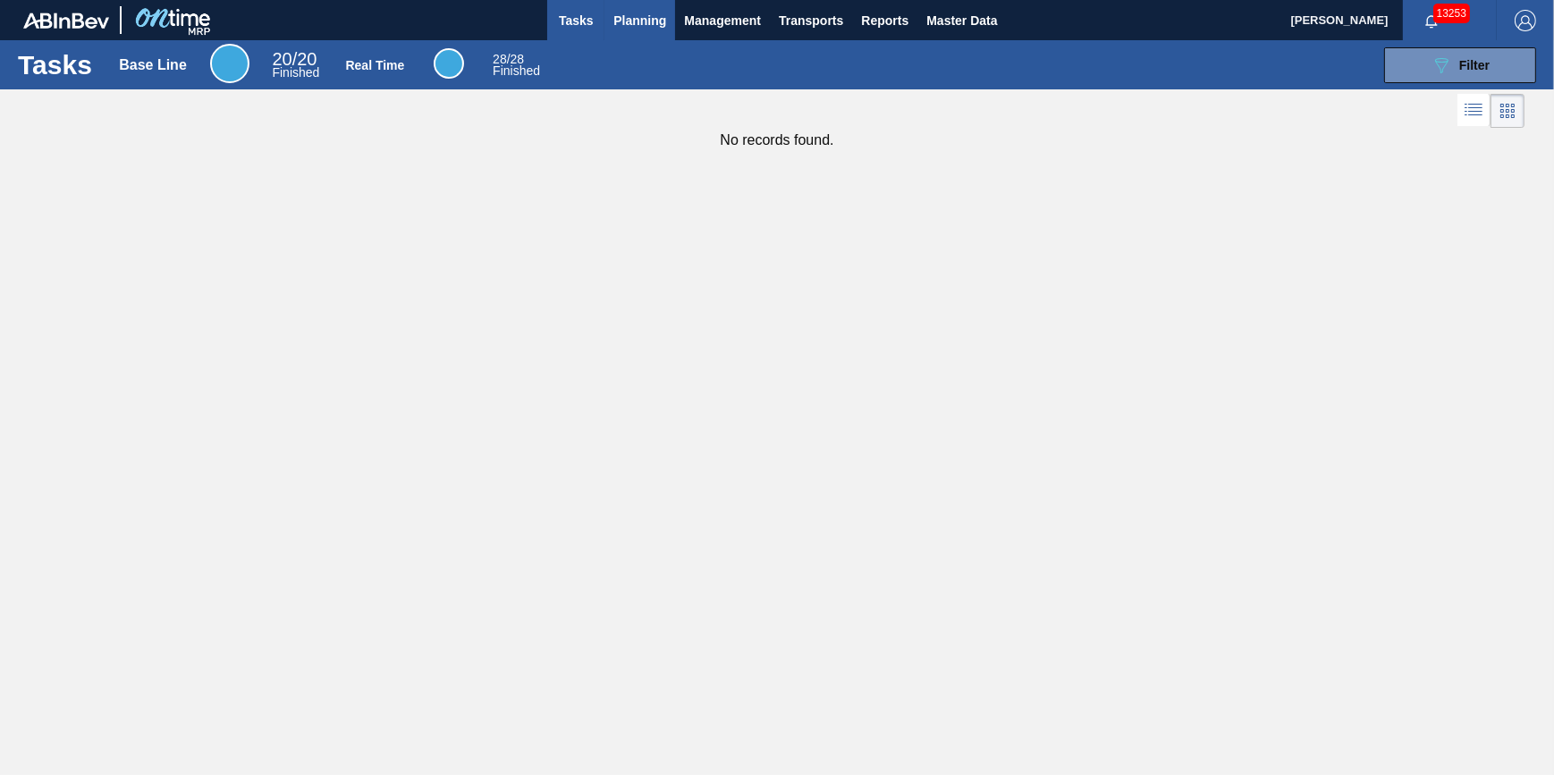
click at [625, 13] on span "Planning" at bounding box center [639, 20] width 53 height 21
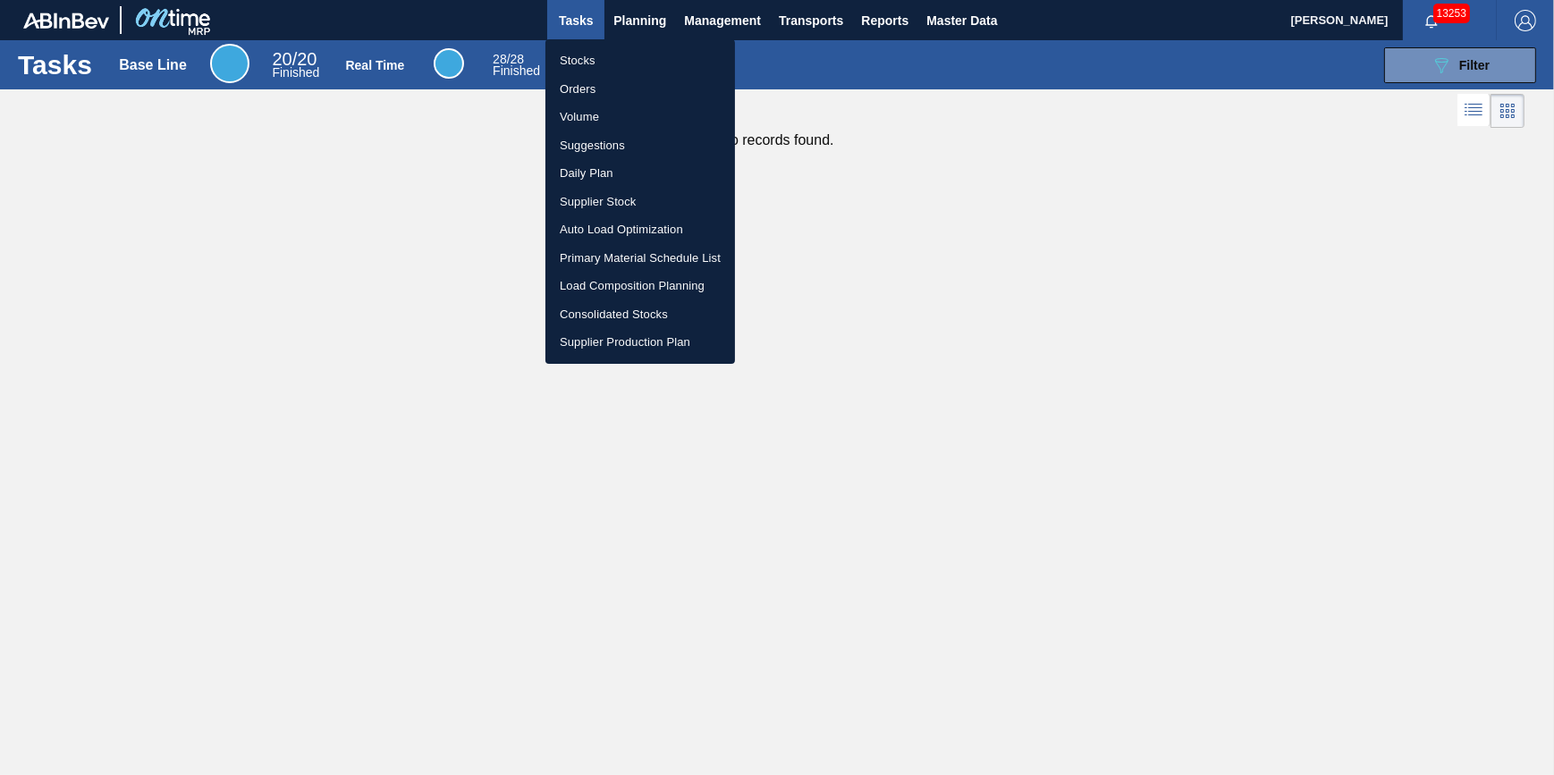
click at [607, 53] on li "Stocks" at bounding box center [640, 60] width 190 height 29
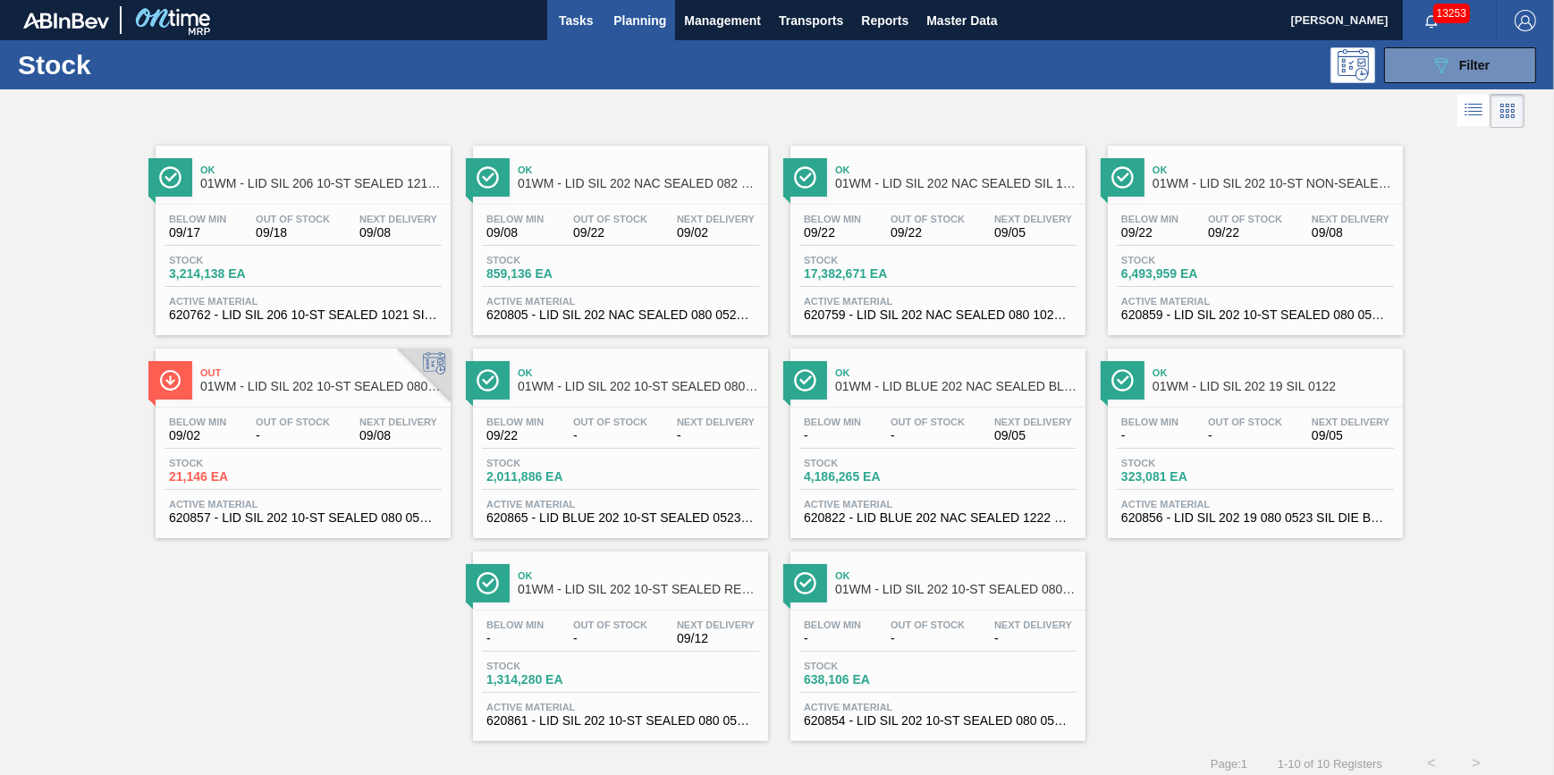
click at [597, 37] on button "Tasks" at bounding box center [575, 20] width 57 height 40
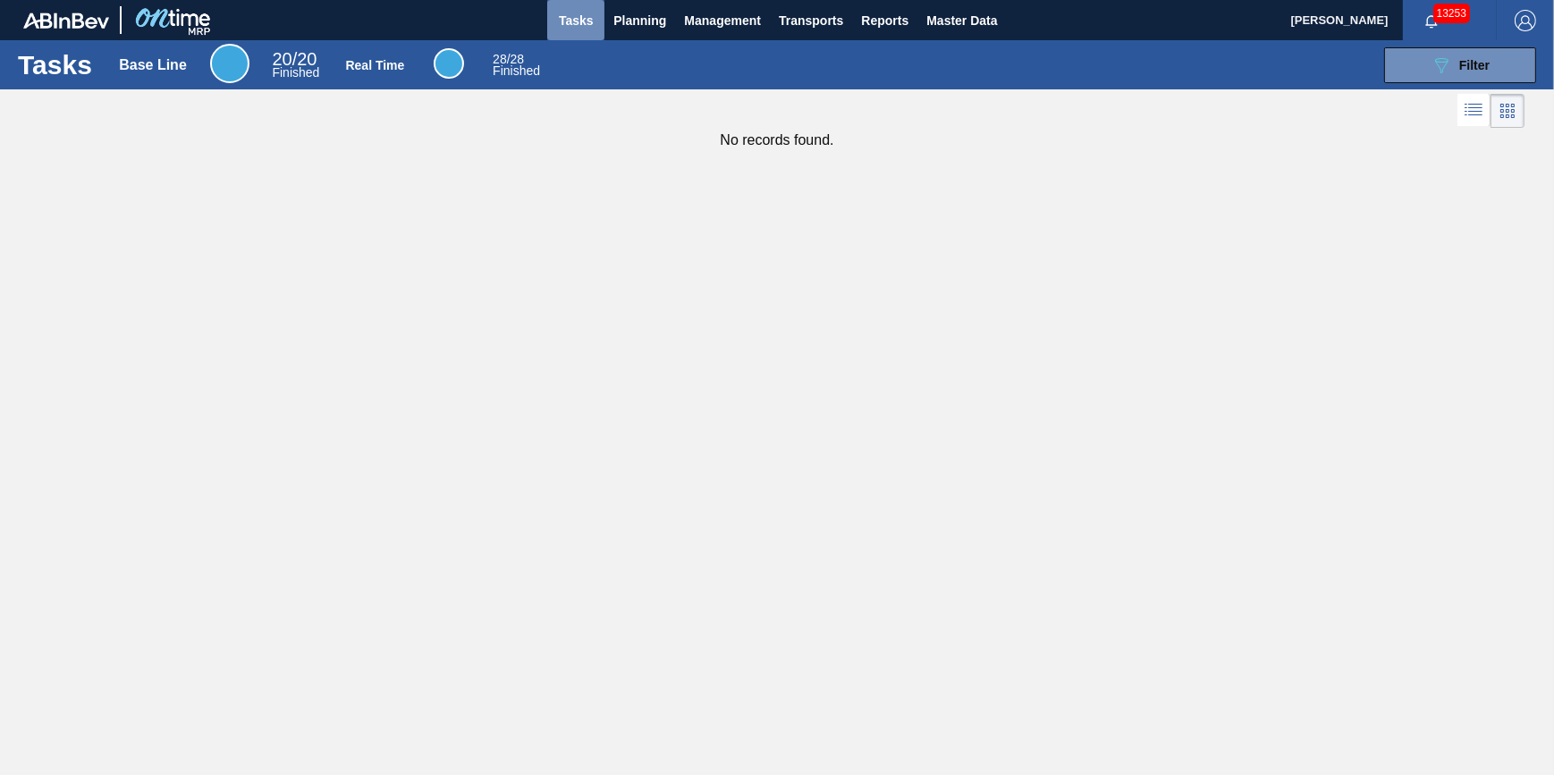
click at [594, 23] on span "Tasks" at bounding box center [575, 20] width 39 height 21
click at [610, 18] on button "Planning" at bounding box center [639, 20] width 71 height 40
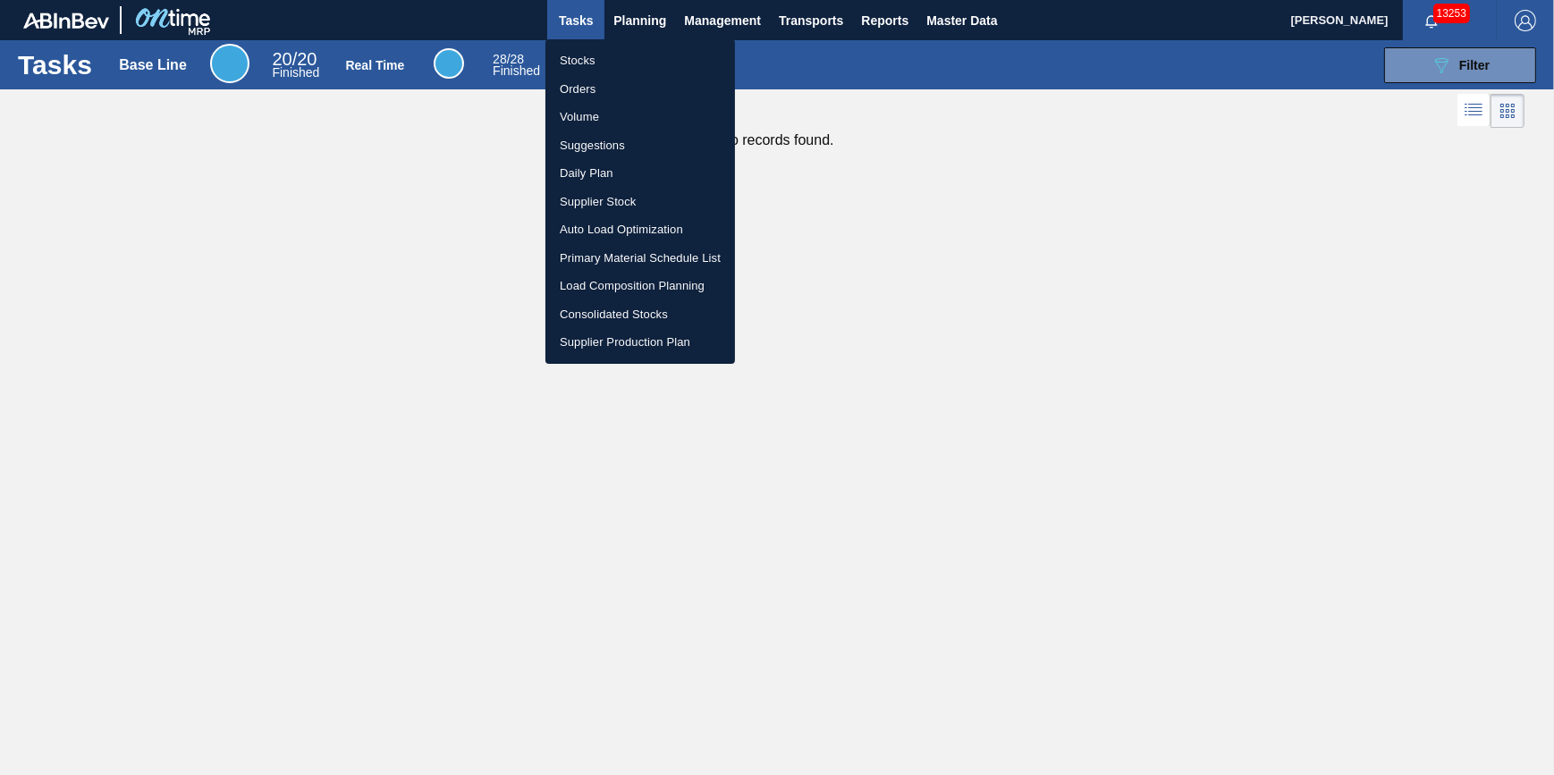
click at [579, 45] on ul "Stocks Orders Volume Suggestions Daily Plan Supplier Stock Auto Load Optimizati…" at bounding box center [640, 201] width 190 height 325
click at [580, 61] on li "Stocks" at bounding box center [640, 60] width 190 height 29
